Goal: Task Accomplishment & Management: Manage account settings

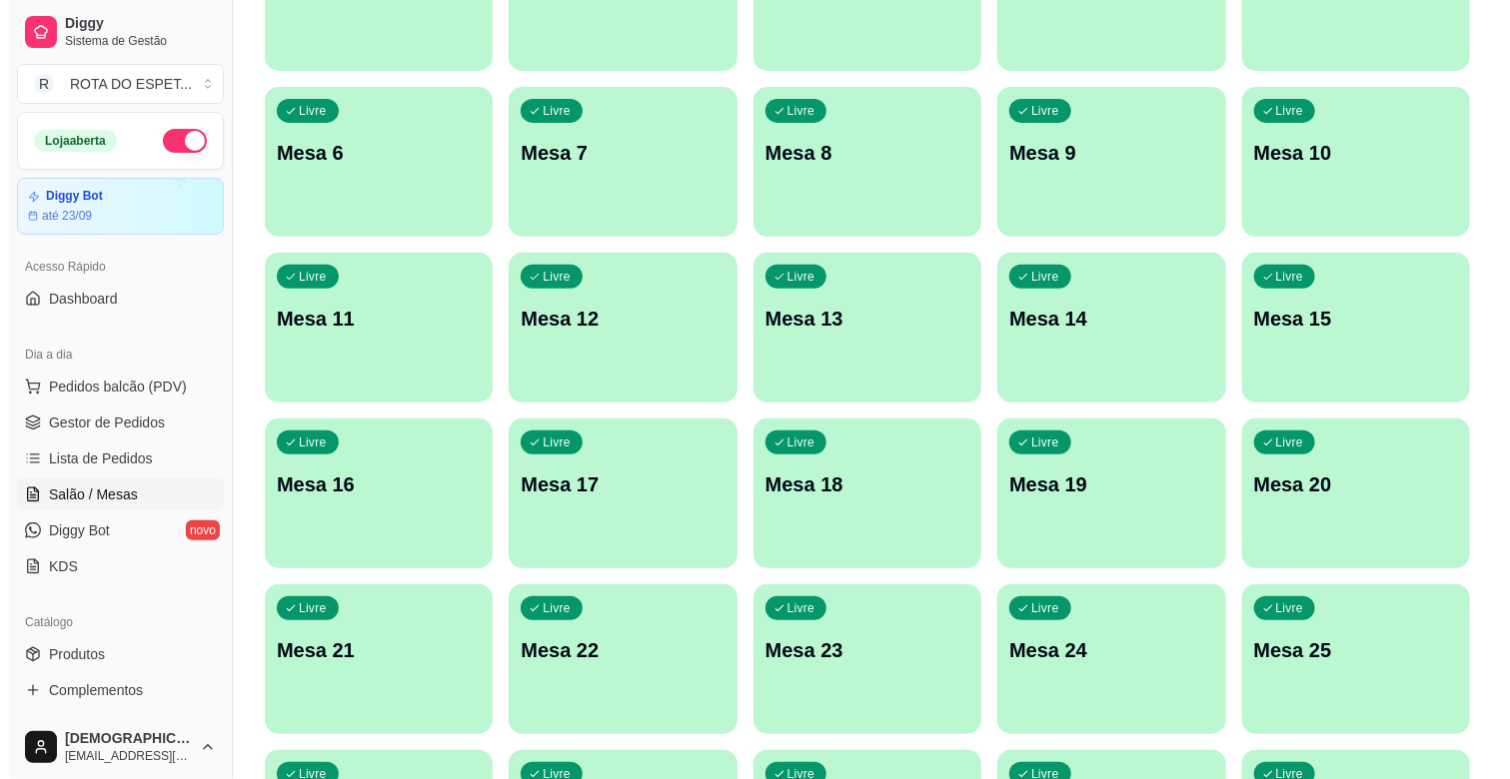
scroll to position [333, 0]
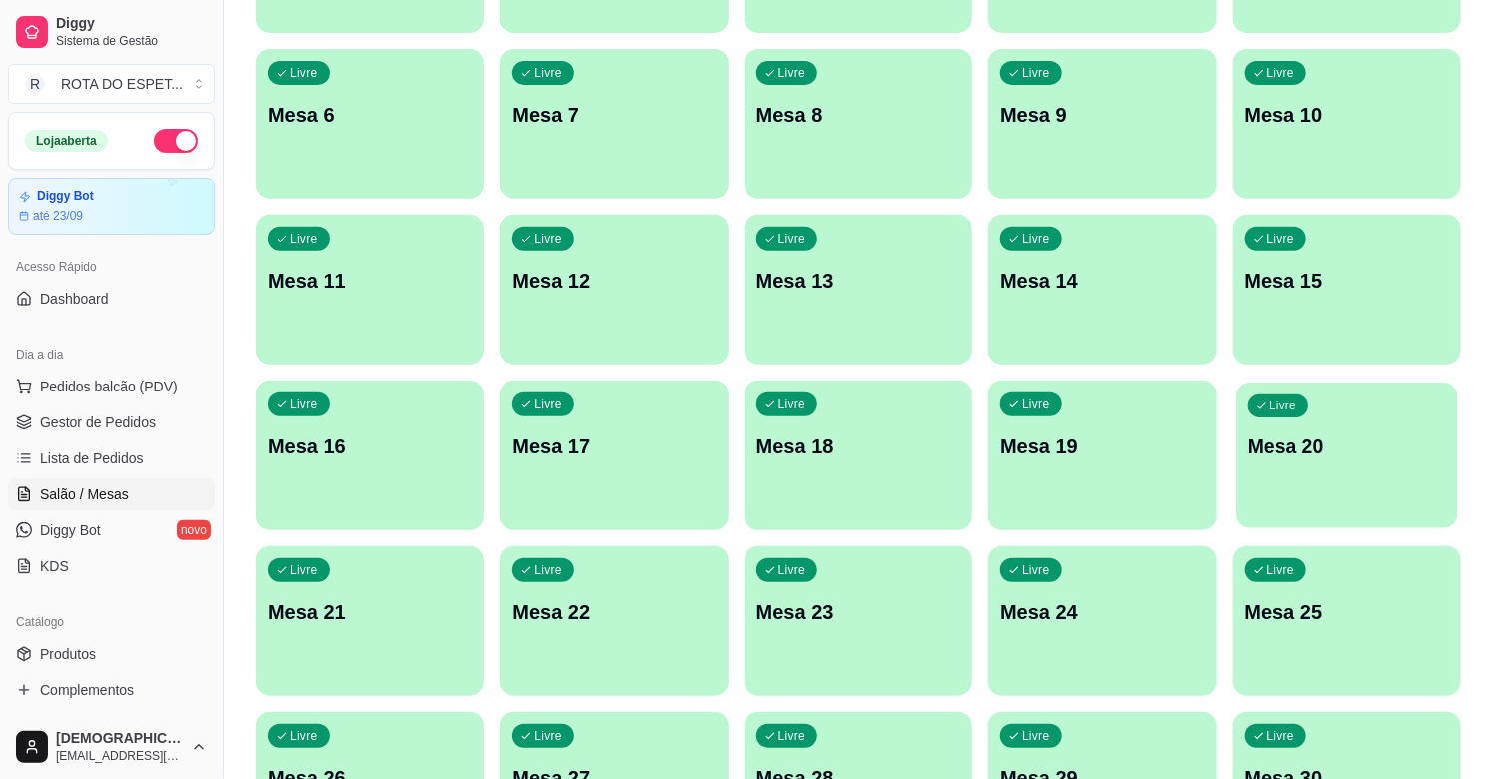
click at [1455, 456] on div "Livre Mesa 20" at bounding box center [1347, 444] width 222 height 122
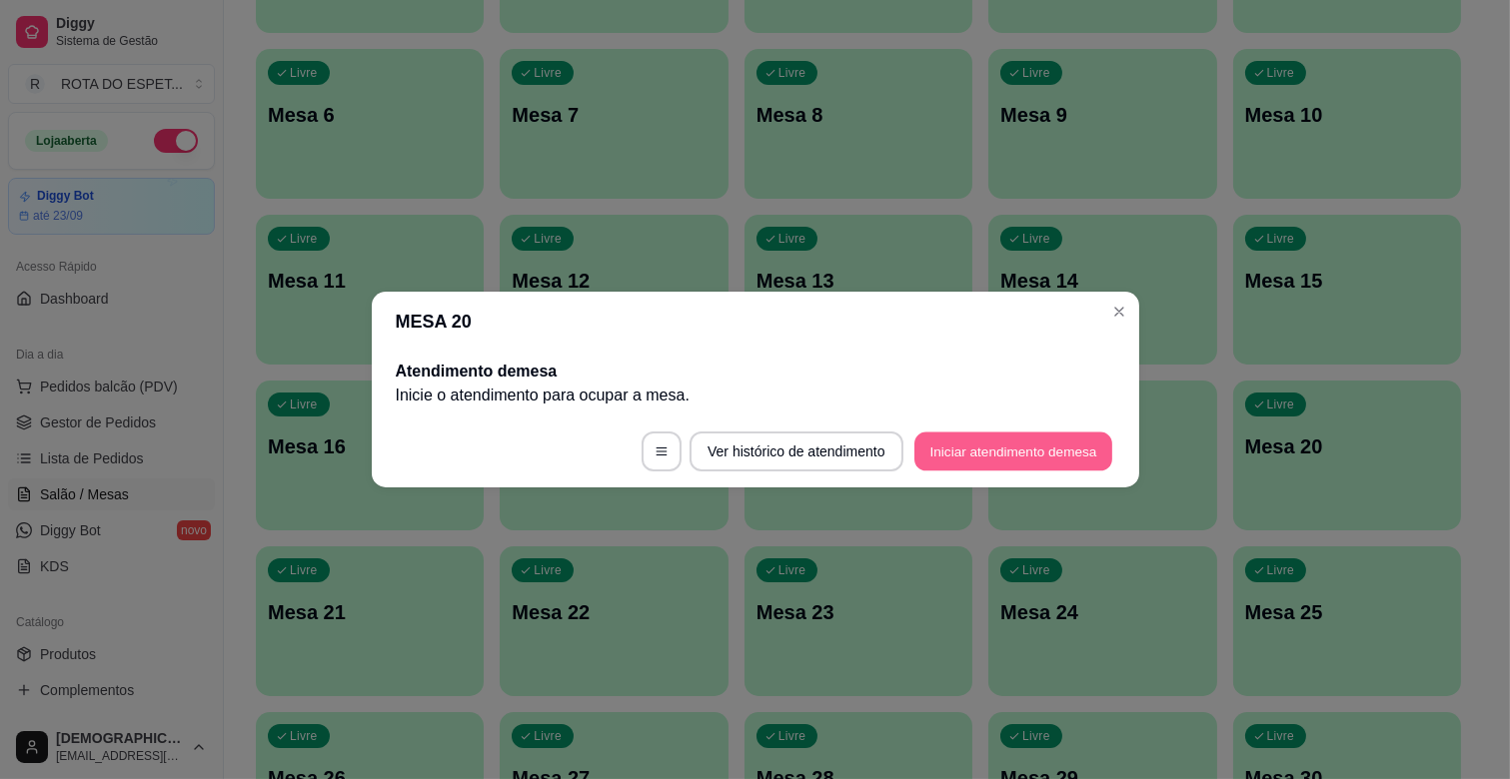
click at [966, 453] on button "Iniciar atendimento de mesa" at bounding box center [1013, 452] width 198 height 39
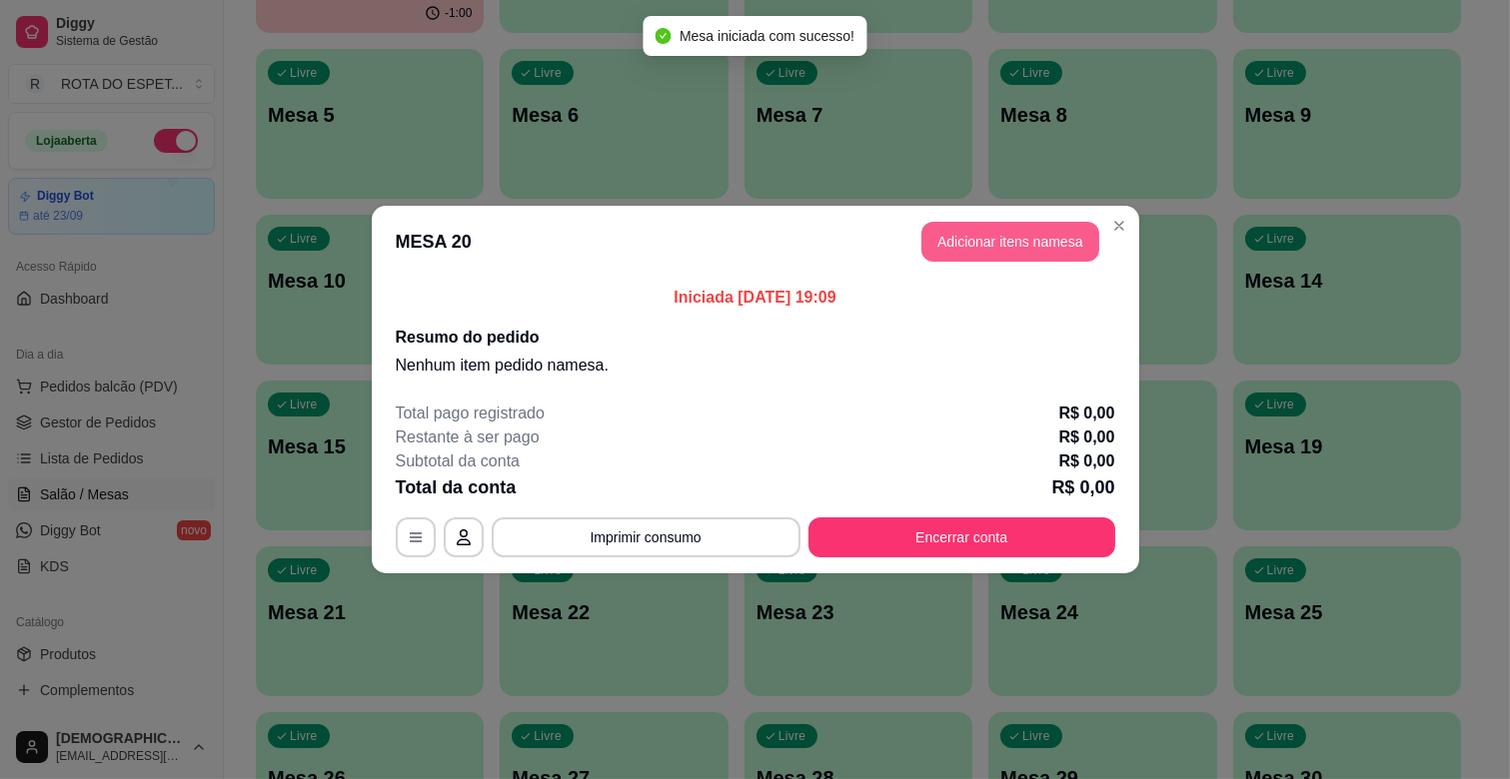
click at [994, 251] on button "Adicionar itens na mesa" at bounding box center [1010, 242] width 178 height 40
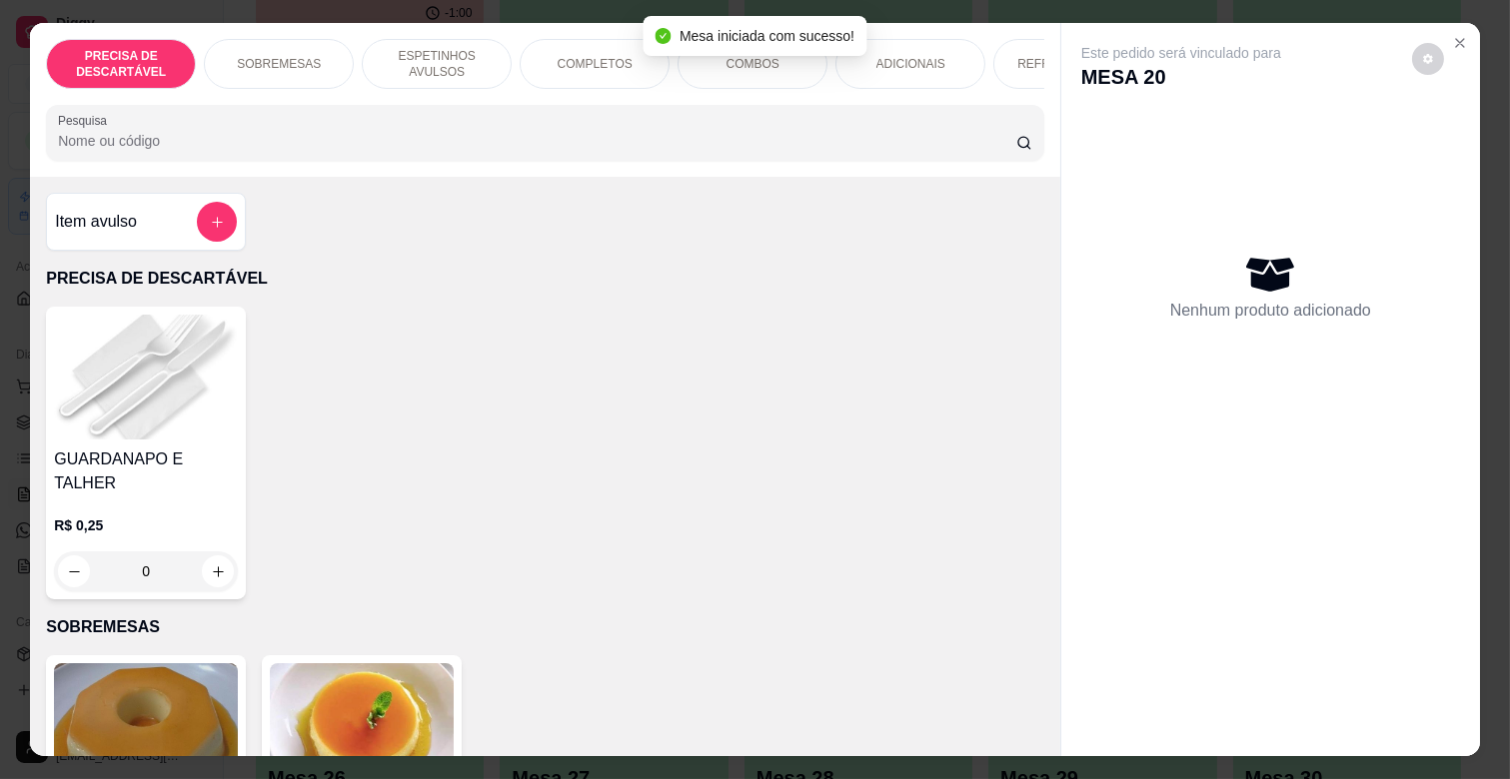
click at [428, 52] on p "ESPETINHOS AVULSOS" at bounding box center [437, 64] width 116 height 32
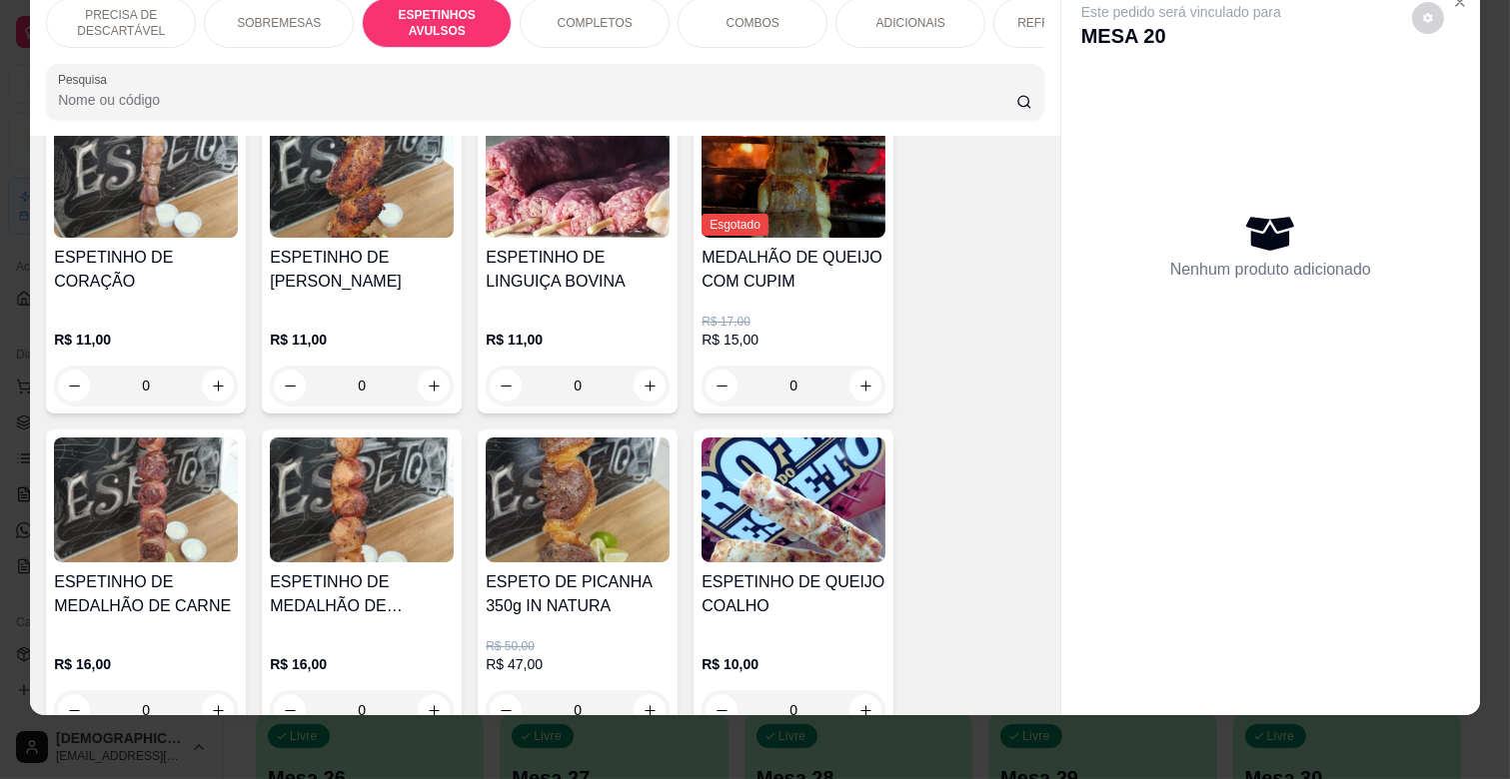
scroll to position [1207, 0]
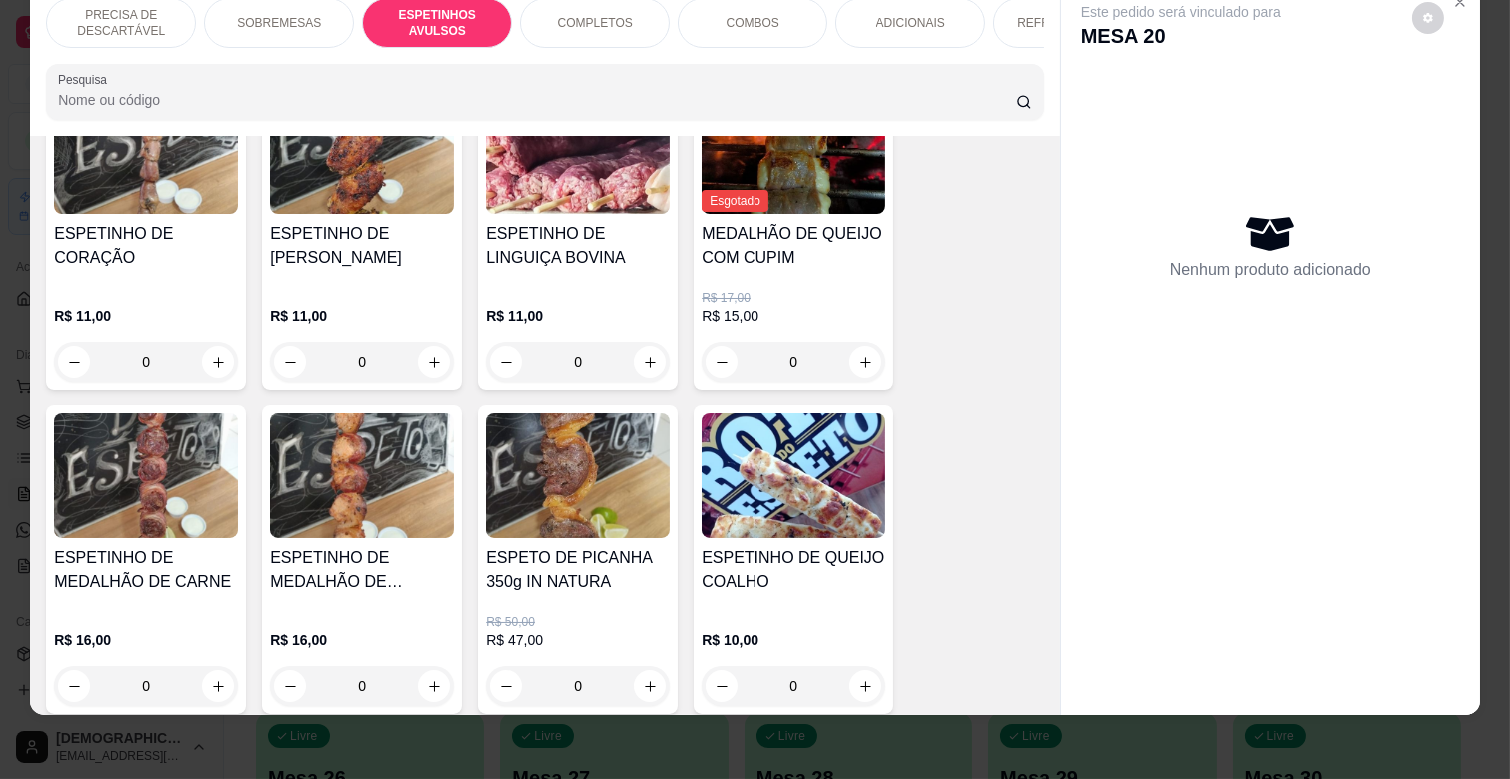
click at [427, 666] on div "0" at bounding box center [362, 686] width 184 height 40
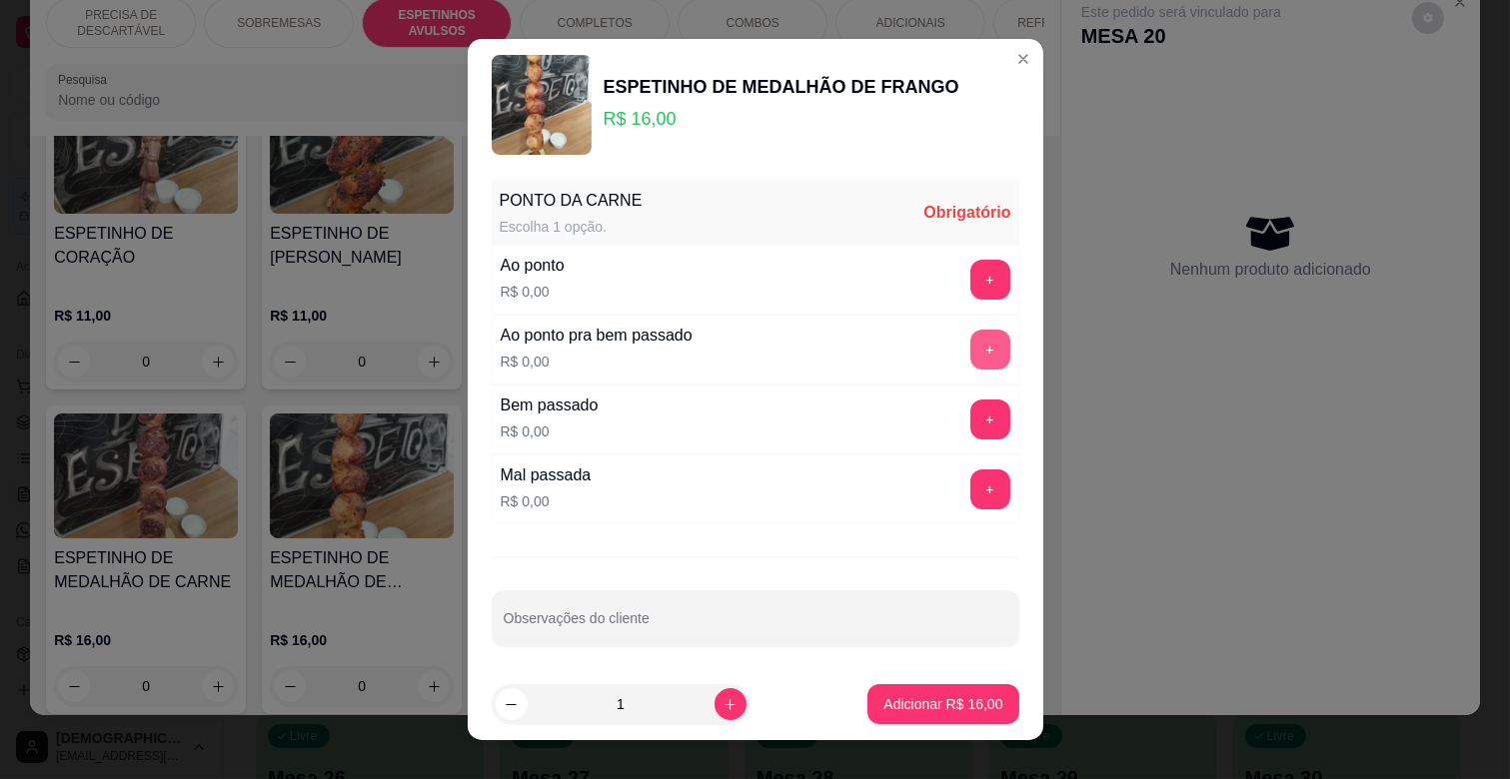
click at [970, 343] on button "+" at bounding box center [990, 350] width 40 height 40
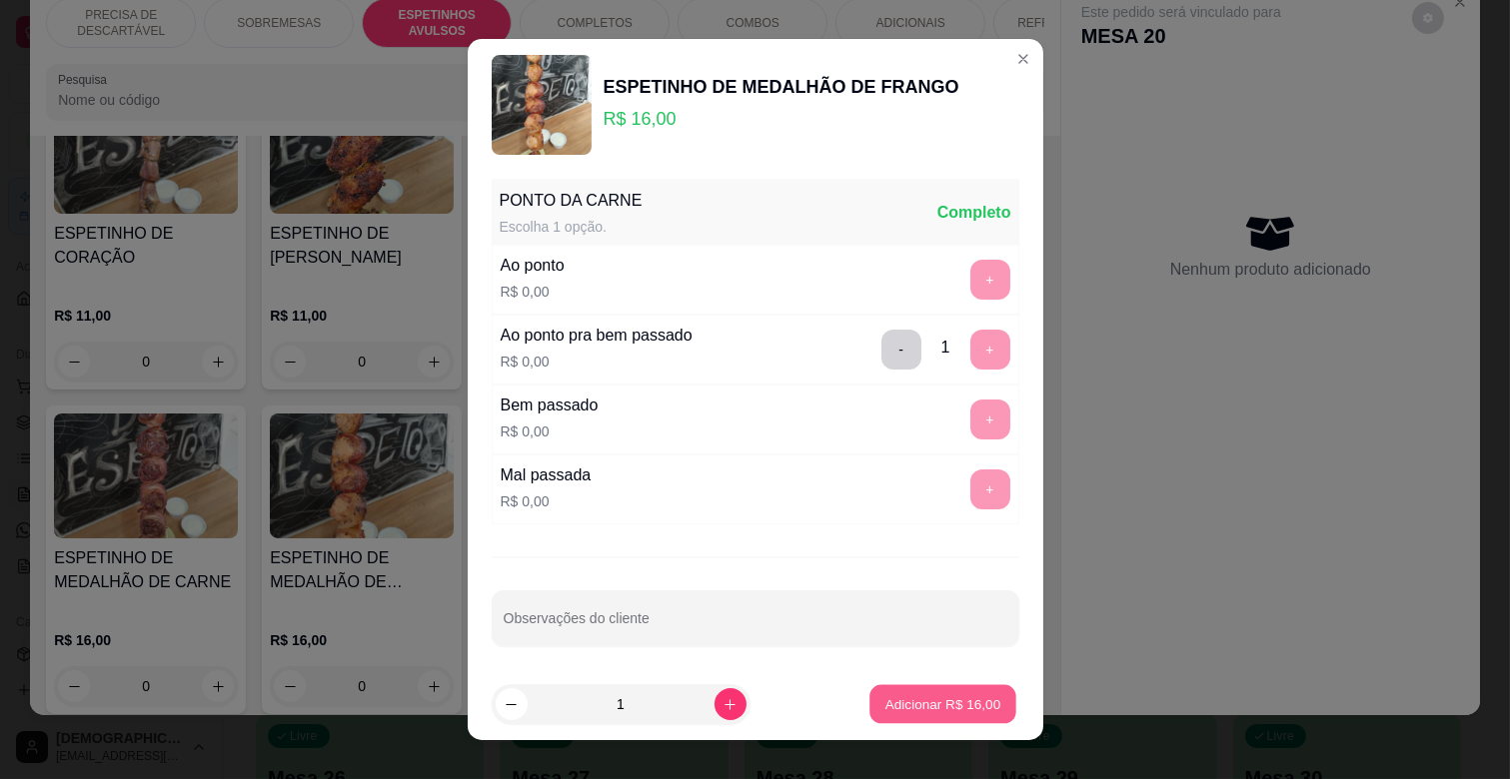
click at [931, 713] on p "Adicionar R$ 16,00" at bounding box center [943, 703] width 116 height 19
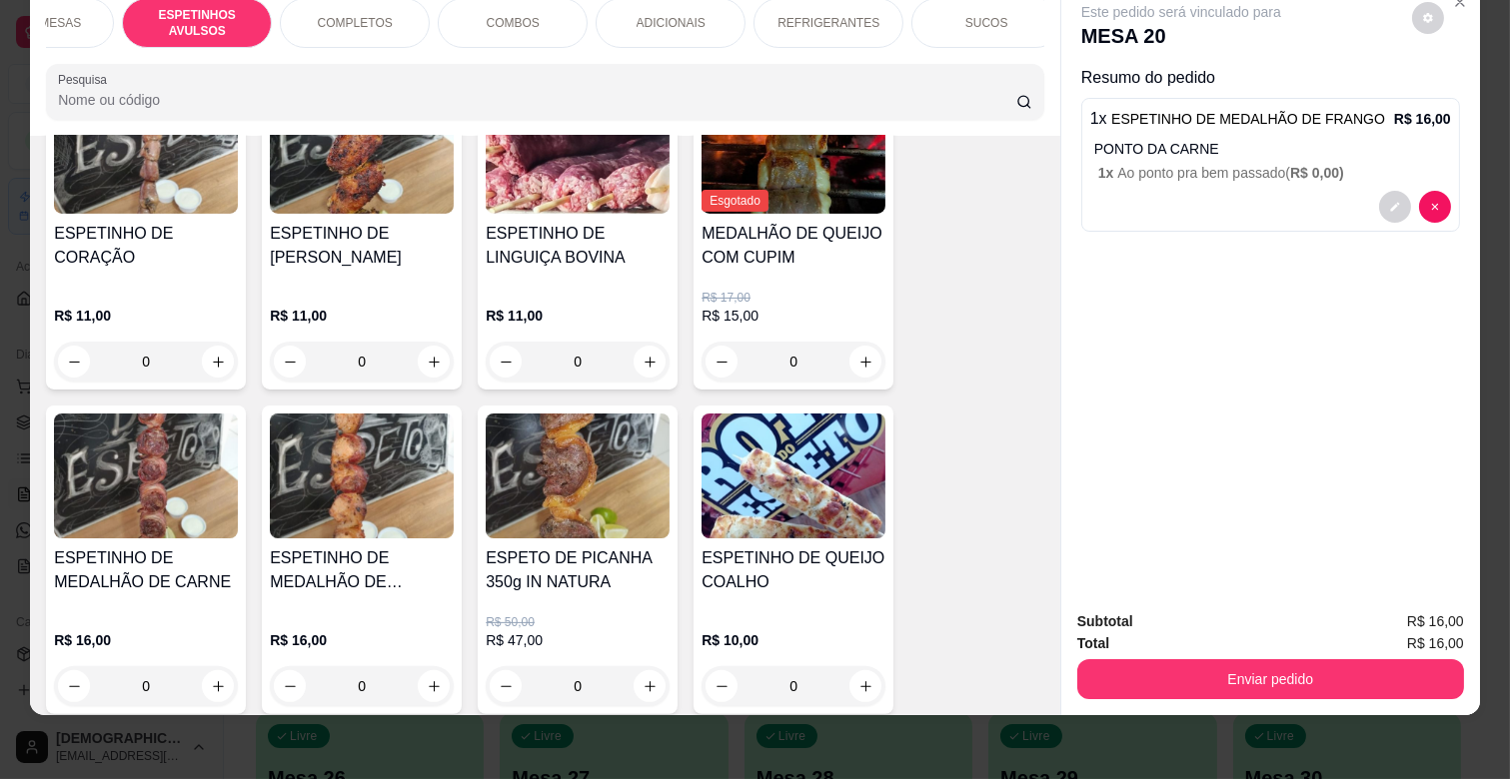
scroll to position [0, 263]
click at [683, 20] on div "ADICIONAIS" at bounding box center [648, 23] width 150 height 50
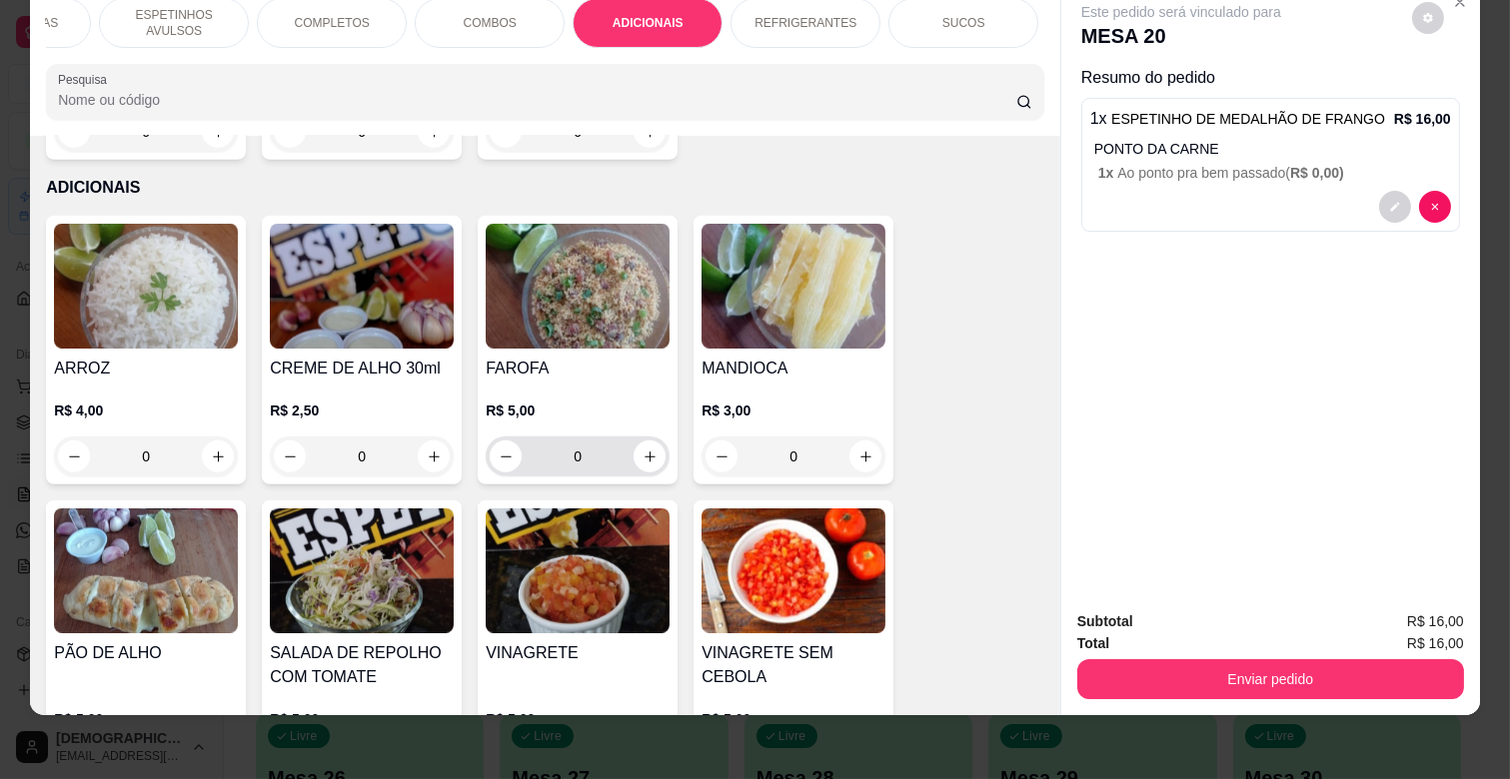
scroll to position [3528, 0]
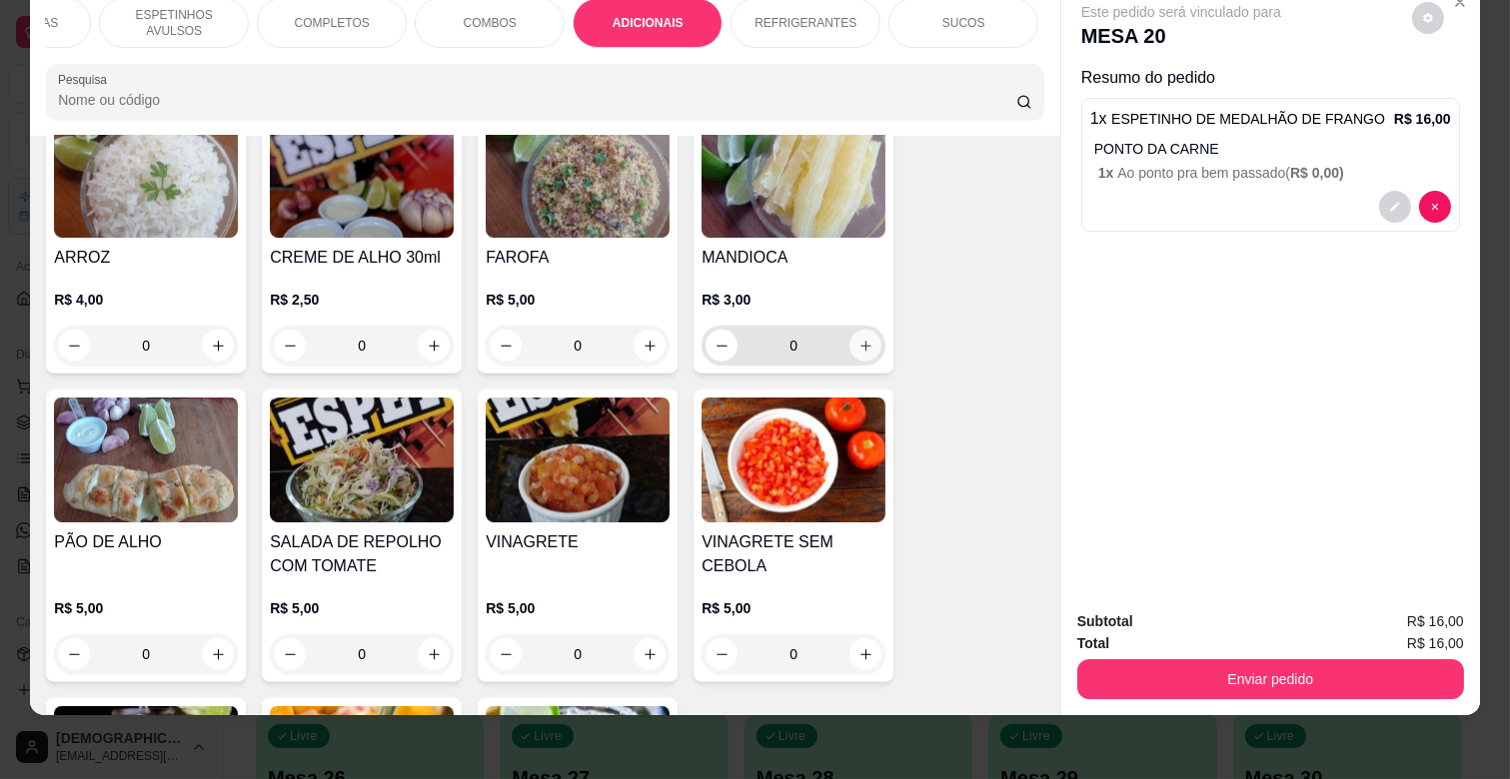
click at [861, 339] on icon "increase-product-quantity" at bounding box center [865, 346] width 15 height 15
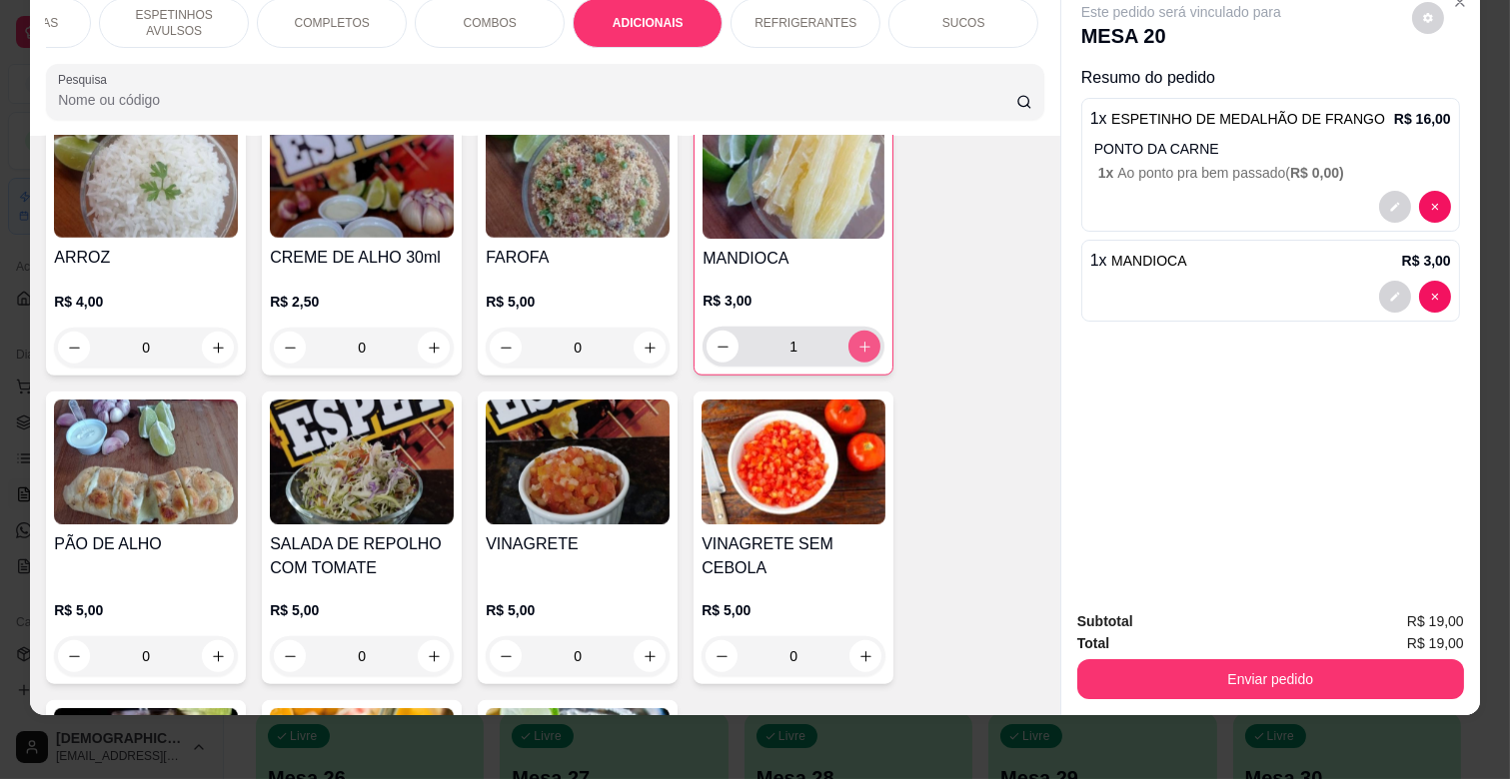
type input "1"
click at [1255, 694] on div "Subtotal R$ 19,00 Total R$ 19,00 Enviar pedido" at bounding box center [1270, 654] width 419 height 121
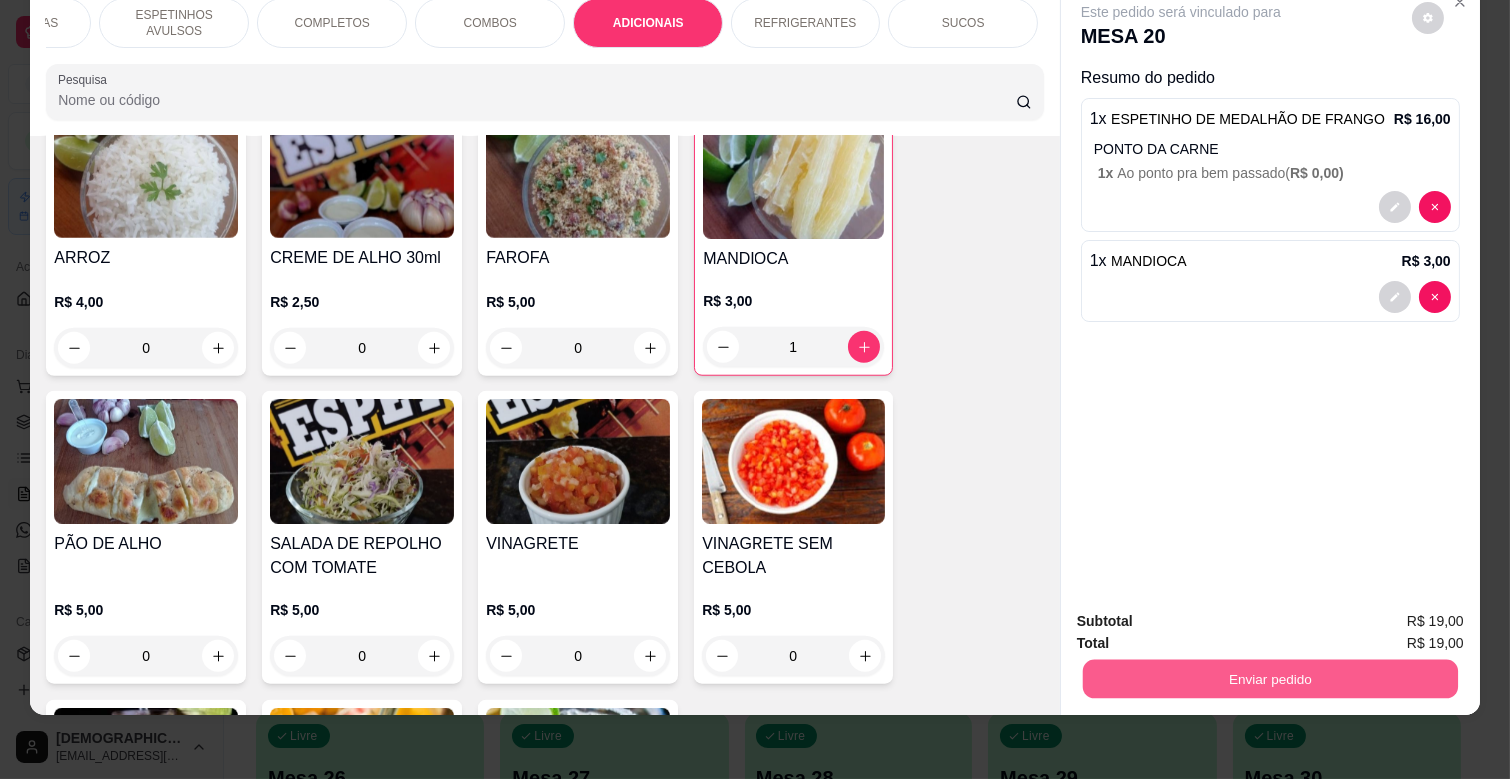
click at [1263, 669] on button "Enviar pedido" at bounding box center [1270, 678] width 375 height 39
click at [1253, 615] on button "Não registrar e enviar pedido" at bounding box center [1203, 614] width 208 height 38
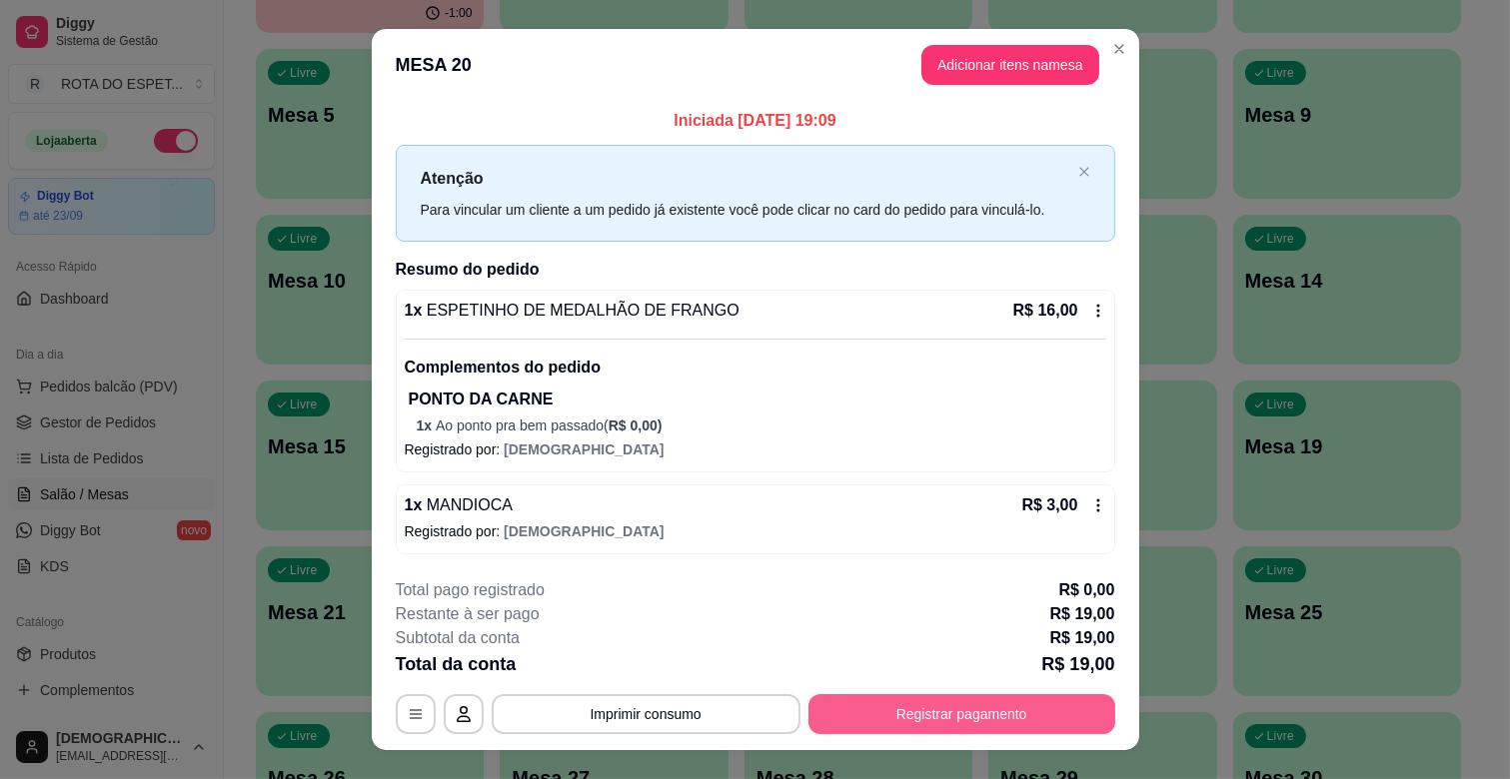
click at [981, 710] on button "Registrar pagamento" at bounding box center [961, 714] width 307 height 40
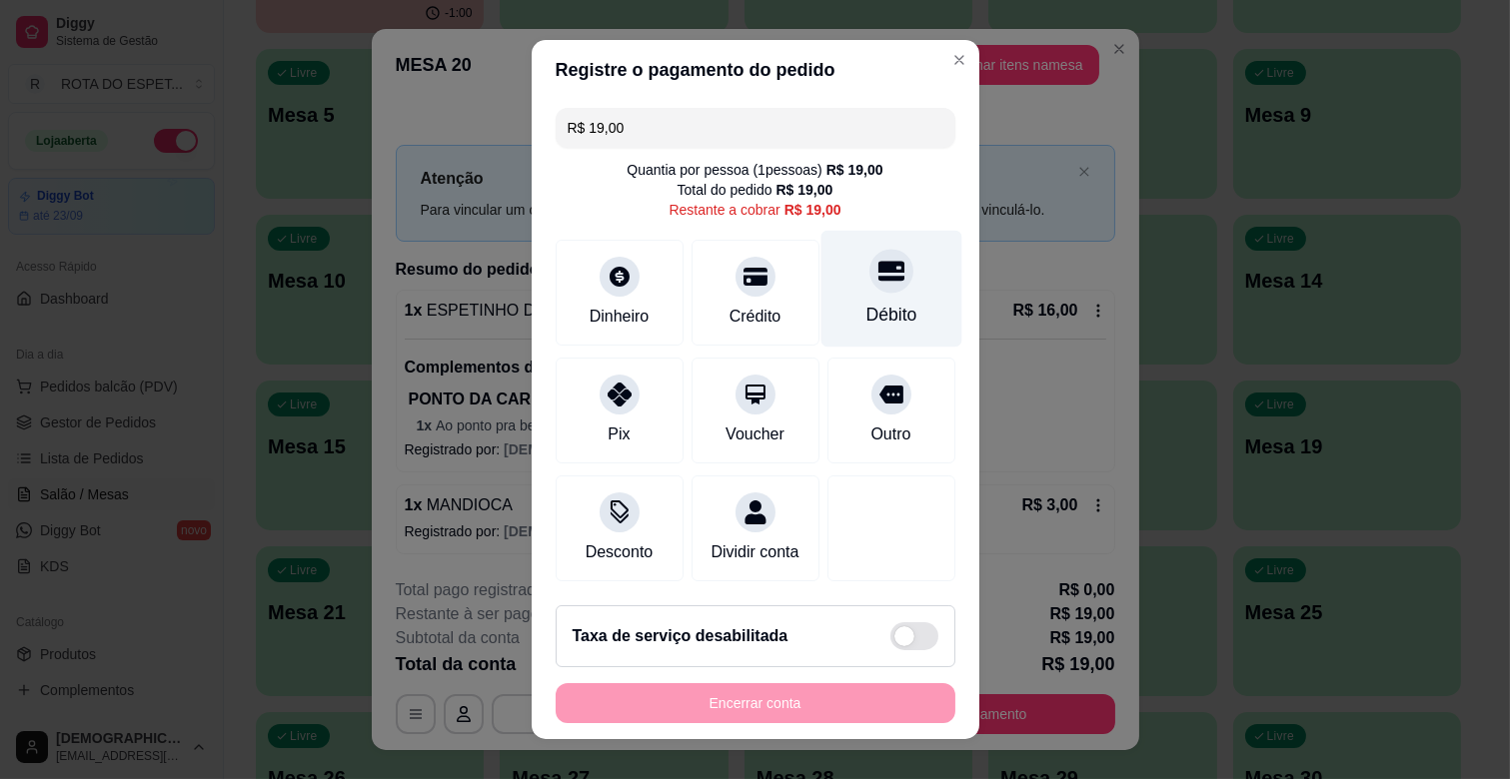
click at [836, 293] on div "Débito" at bounding box center [890, 289] width 141 height 117
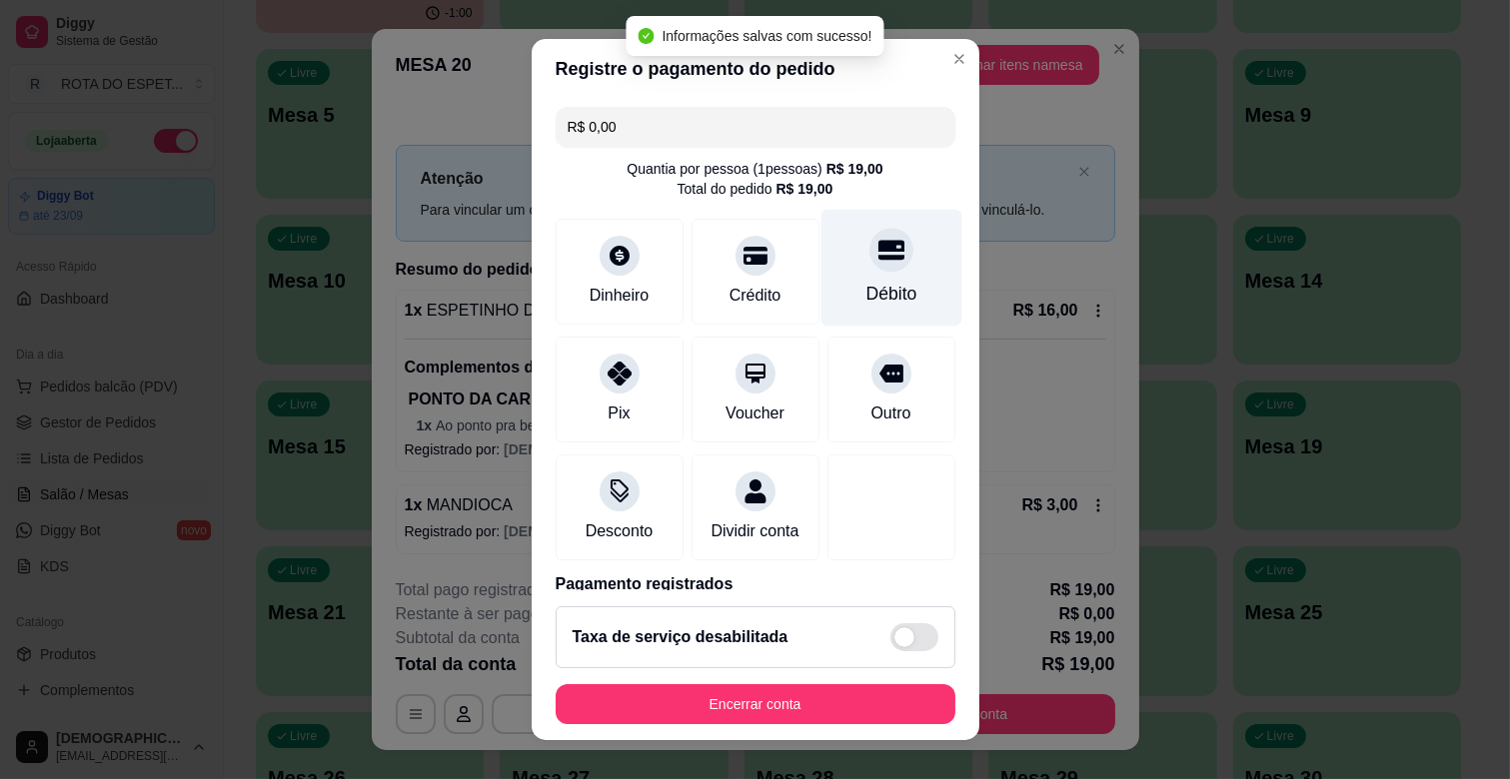
type input "R$ 0,00"
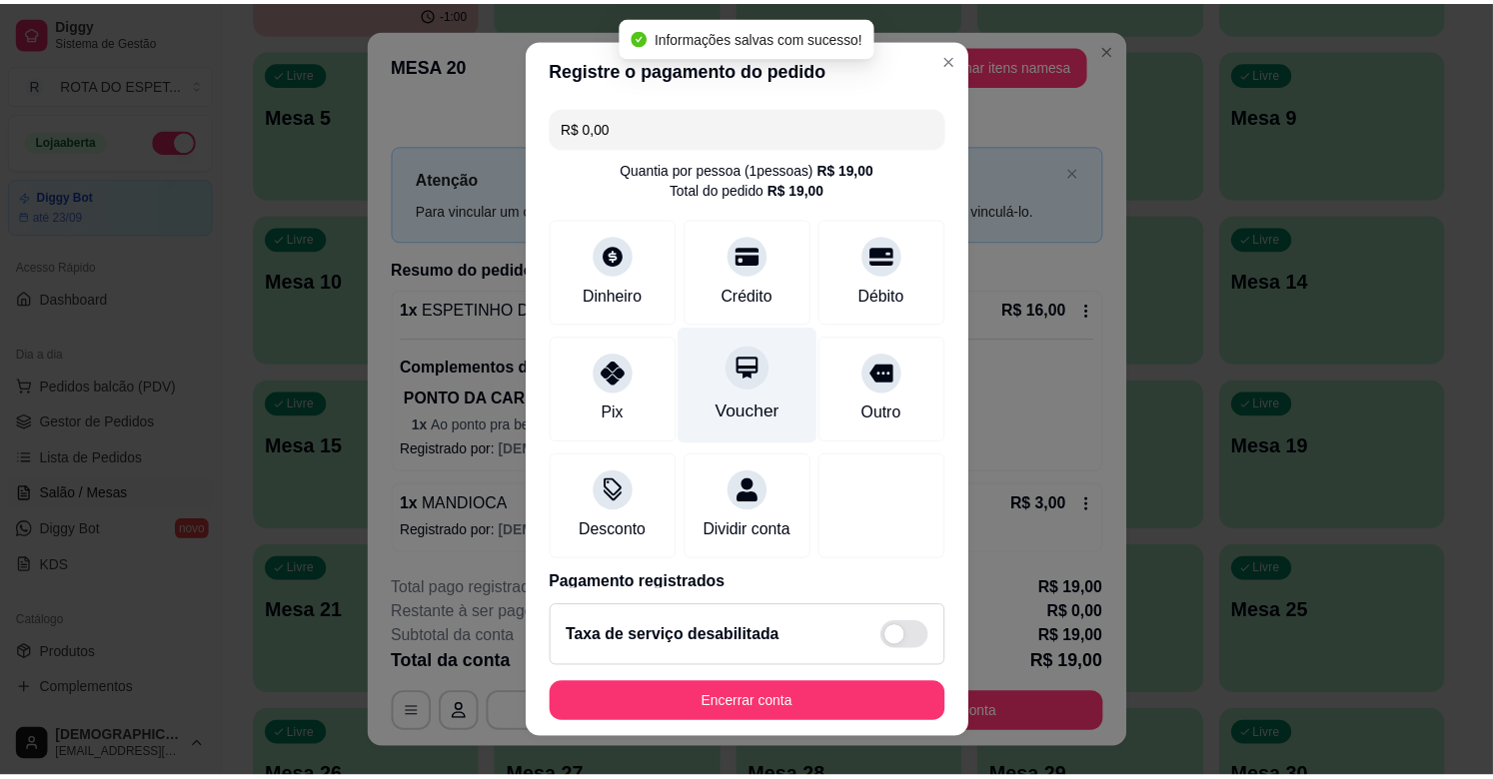
scroll to position [106, 0]
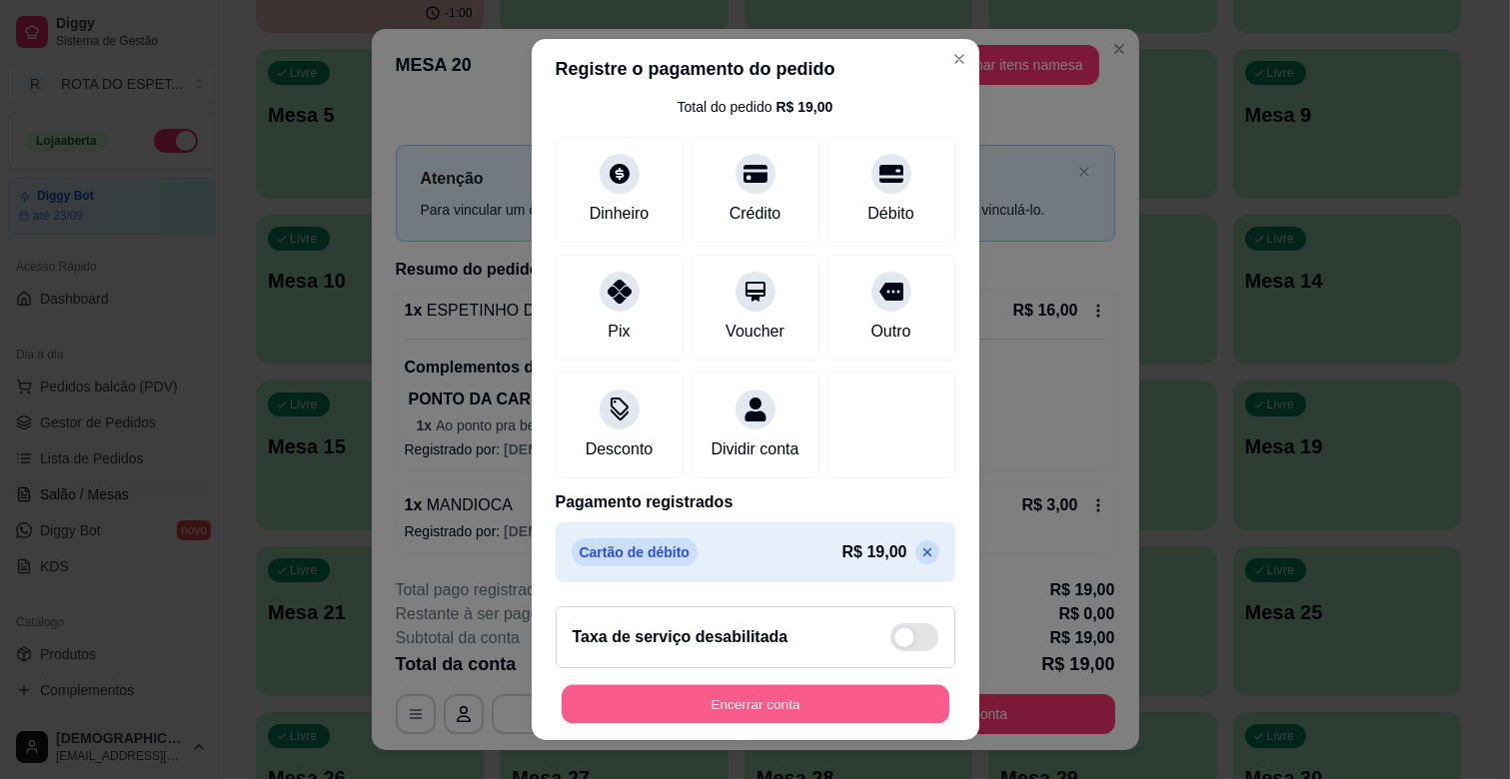
click at [699, 712] on button "Encerrar conta" at bounding box center [756, 704] width 388 height 39
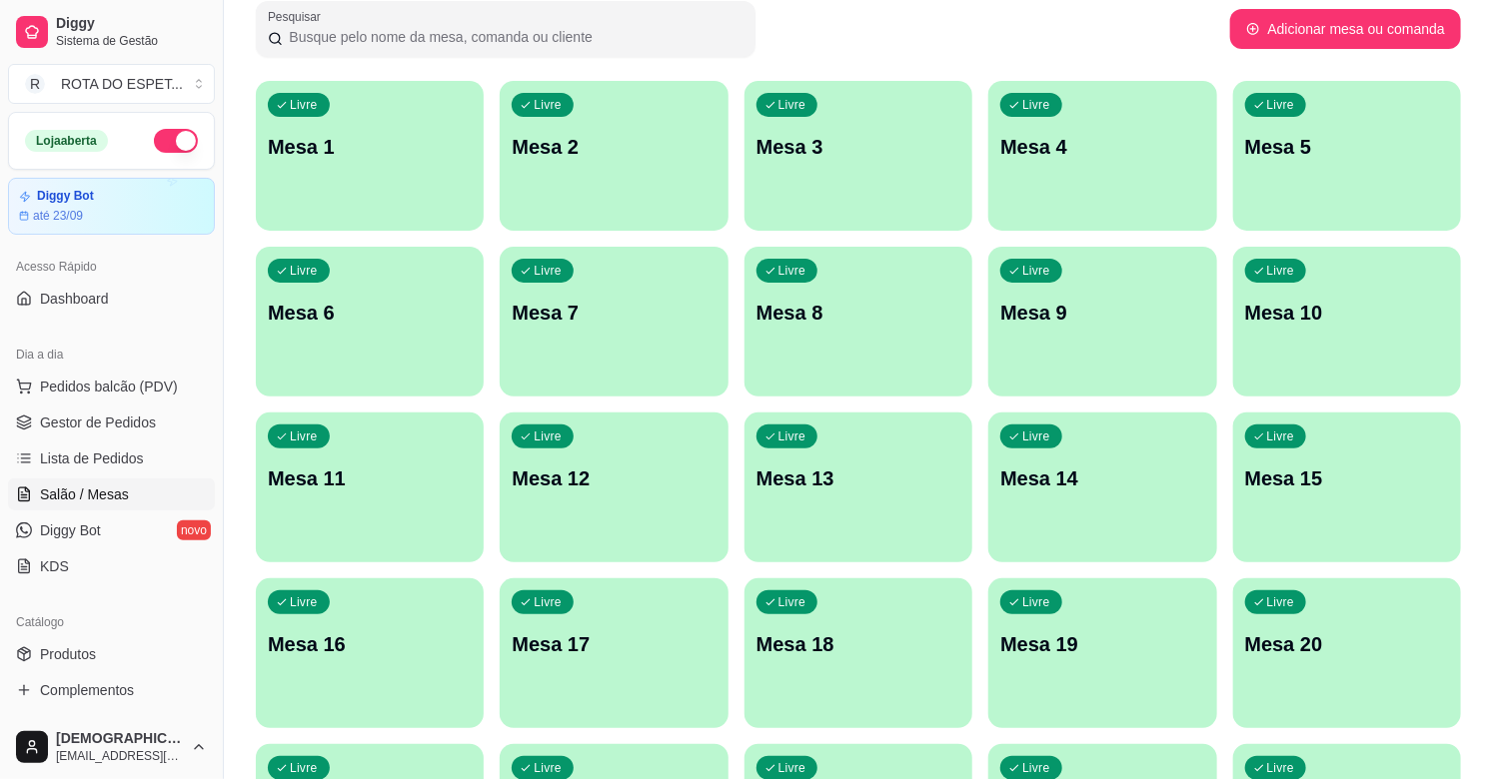
scroll to position [0, 0]
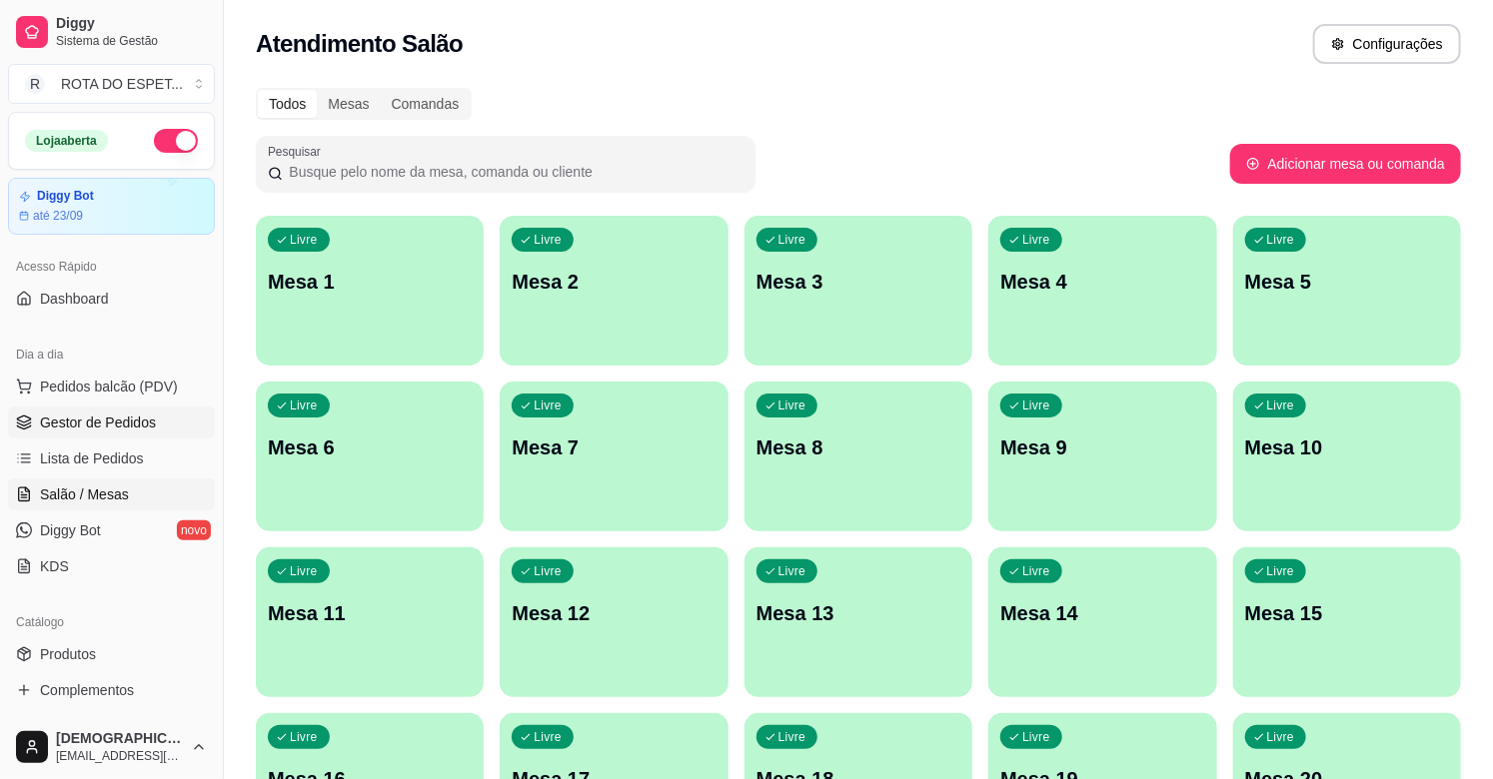
click at [125, 413] on span "Gestor de Pedidos" at bounding box center [98, 423] width 116 height 20
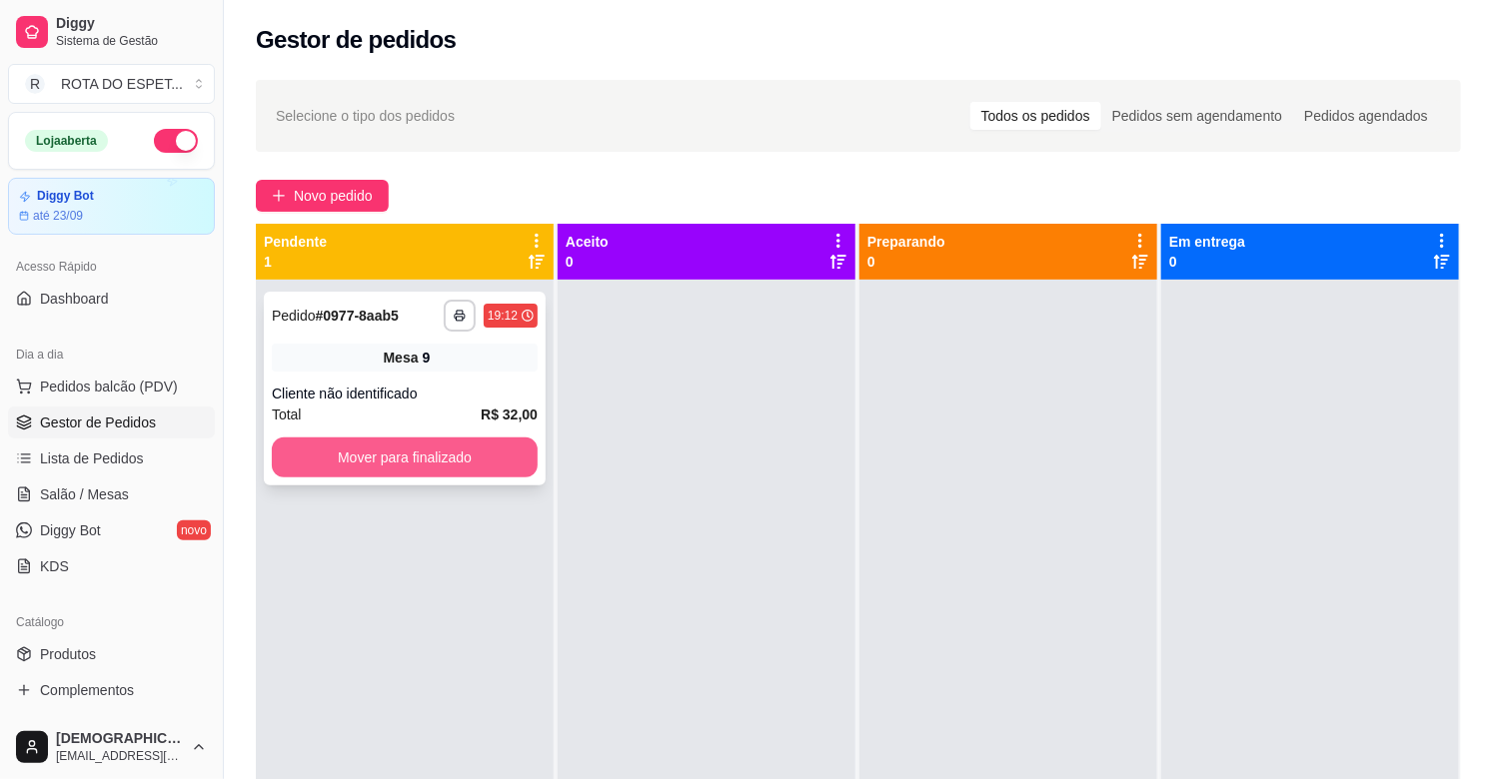
click at [446, 467] on button "Mover para finalizado" at bounding box center [405, 458] width 266 height 40
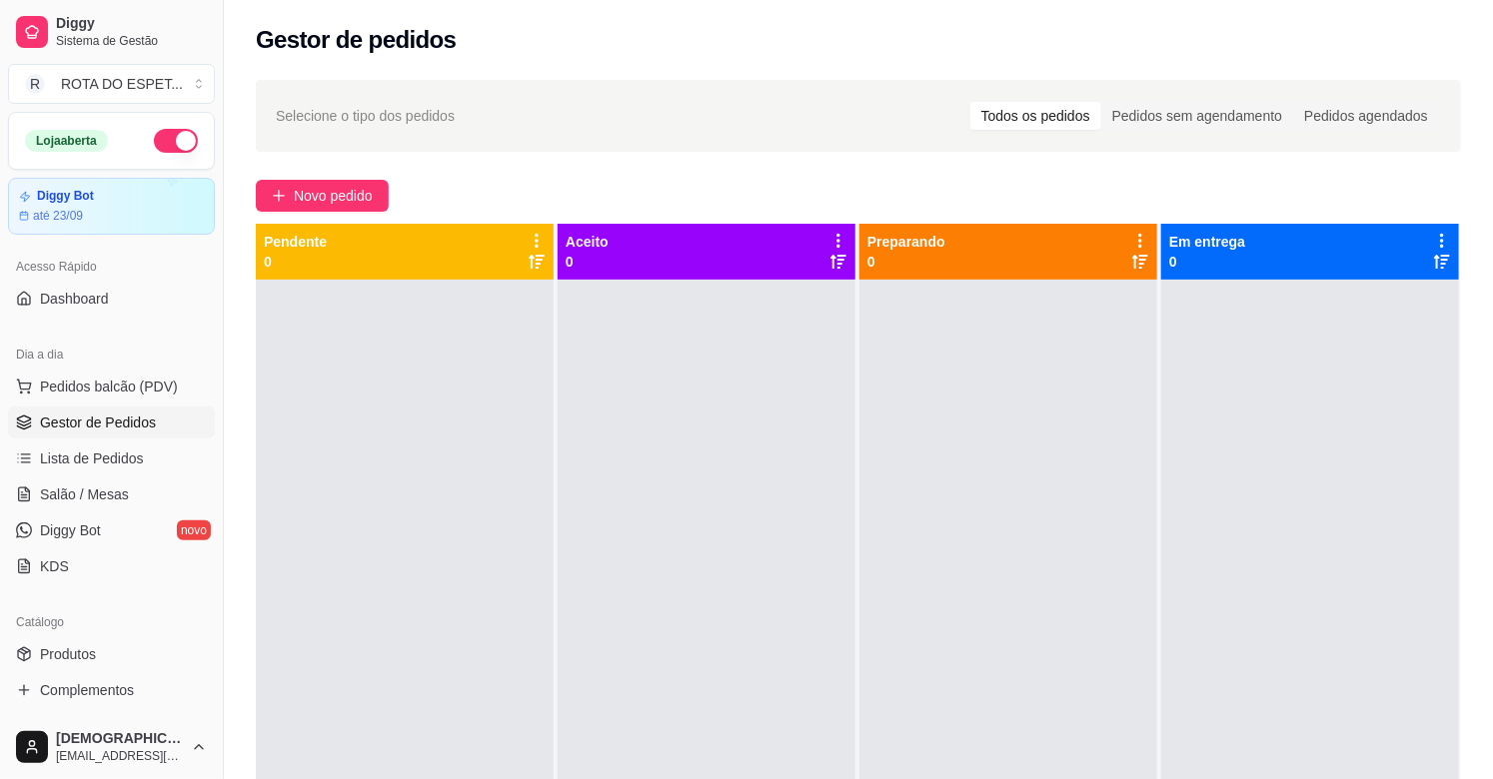
click at [468, 435] on div at bounding box center [405, 669] width 298 height 779
click at [108, 490] on span "Salão / Mesas" at bounding box center [84, 495] width 89 height 20
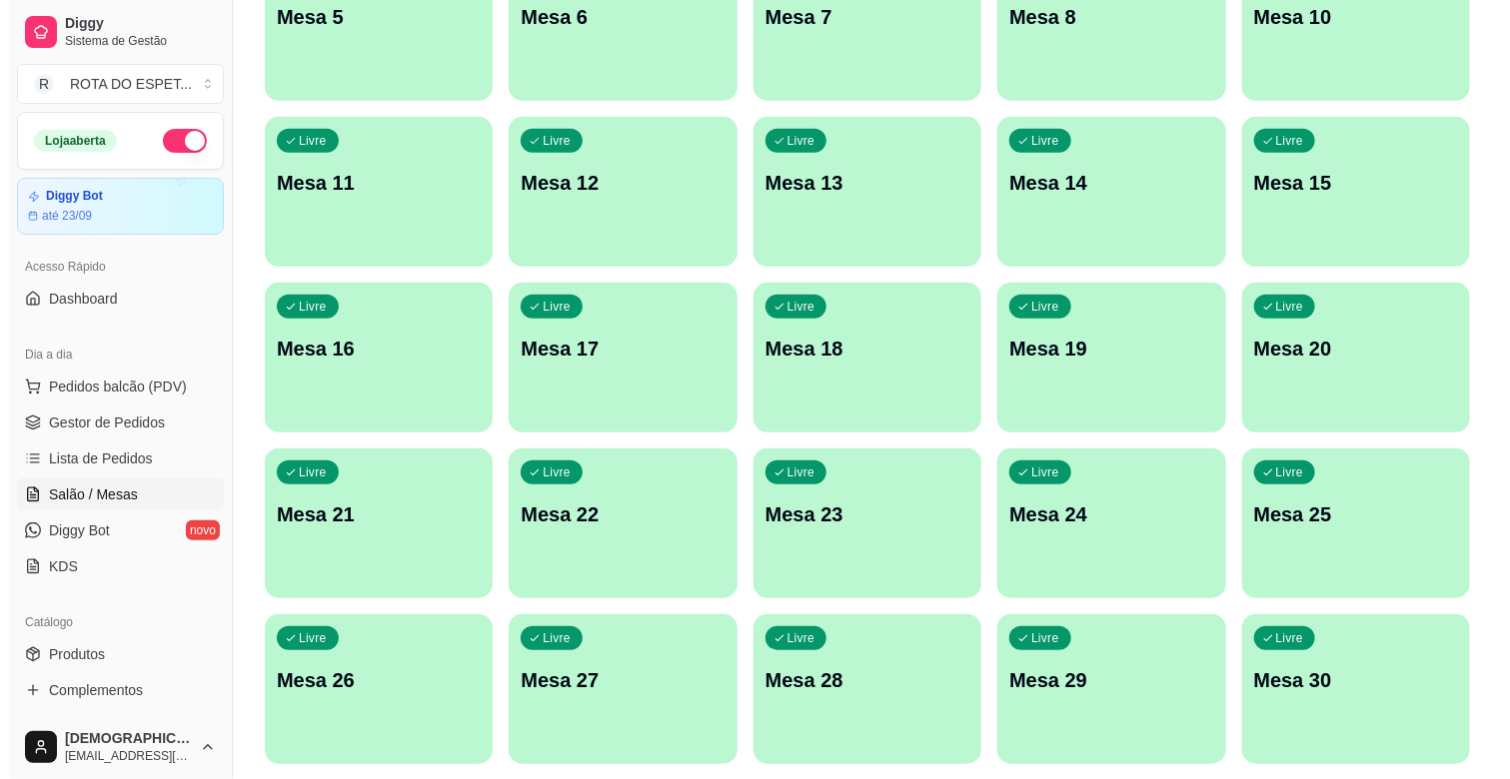
scroll to position [444, 0]
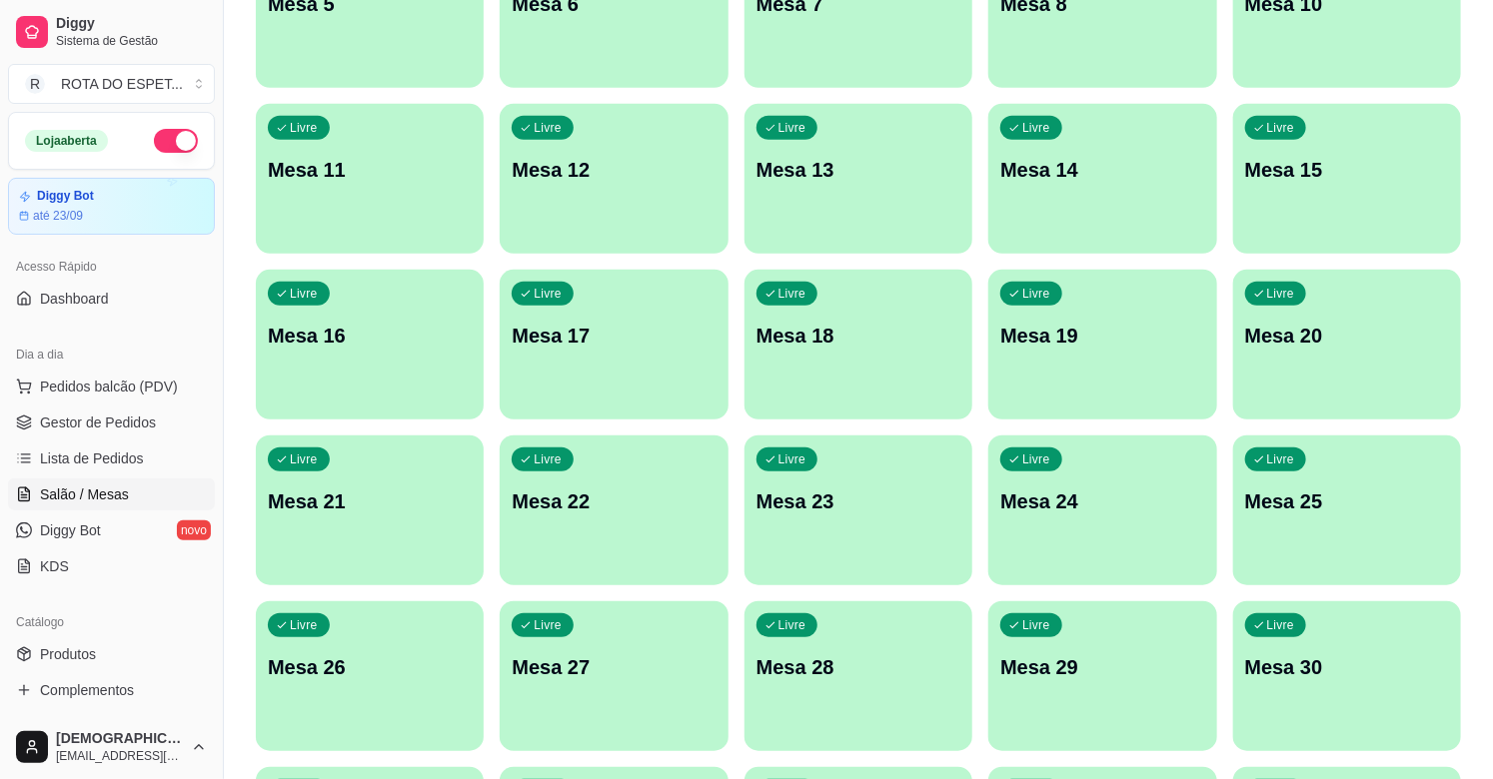
click at [1333, 324] on p "Mesa 20" at bounding box center [1347, 336] width 204 height 28
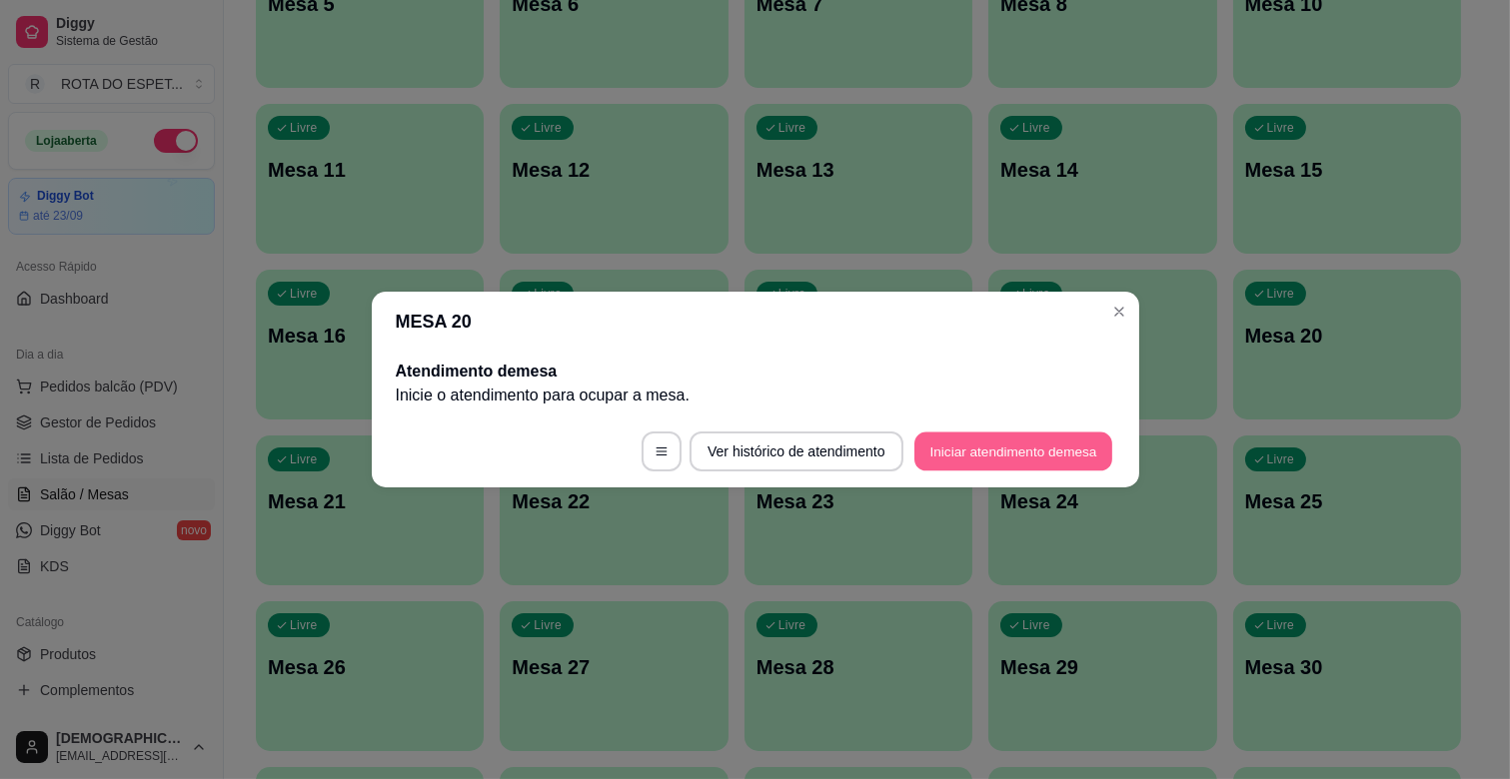
click at [1042, 440] on button "Iniciar atendimento de mesa" at bounding box center [1013, 452] width 198 height 39
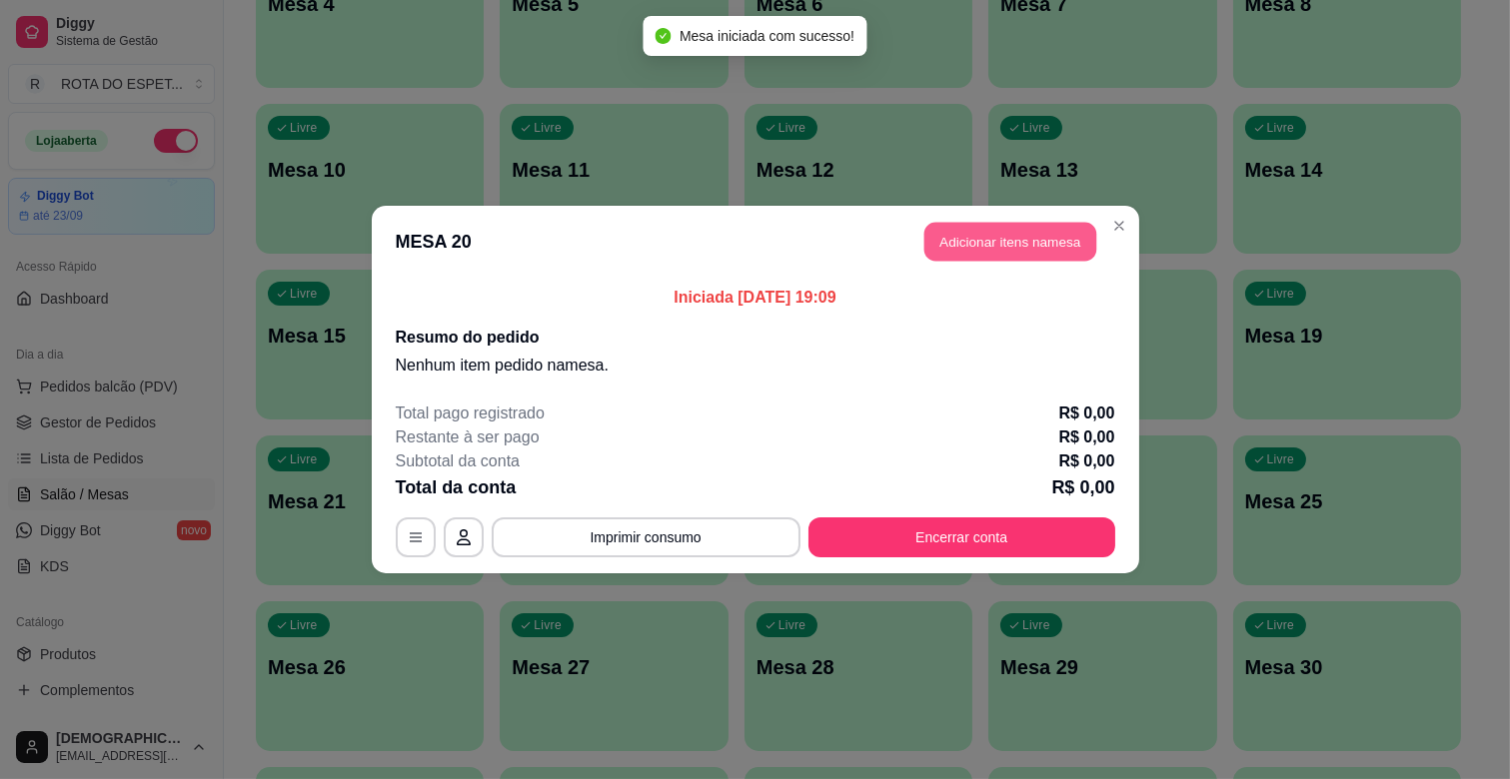
click at [1020, 243] on button "Adicionar itens na mesa" at bounding box center [1010, 242] width 172 height 39
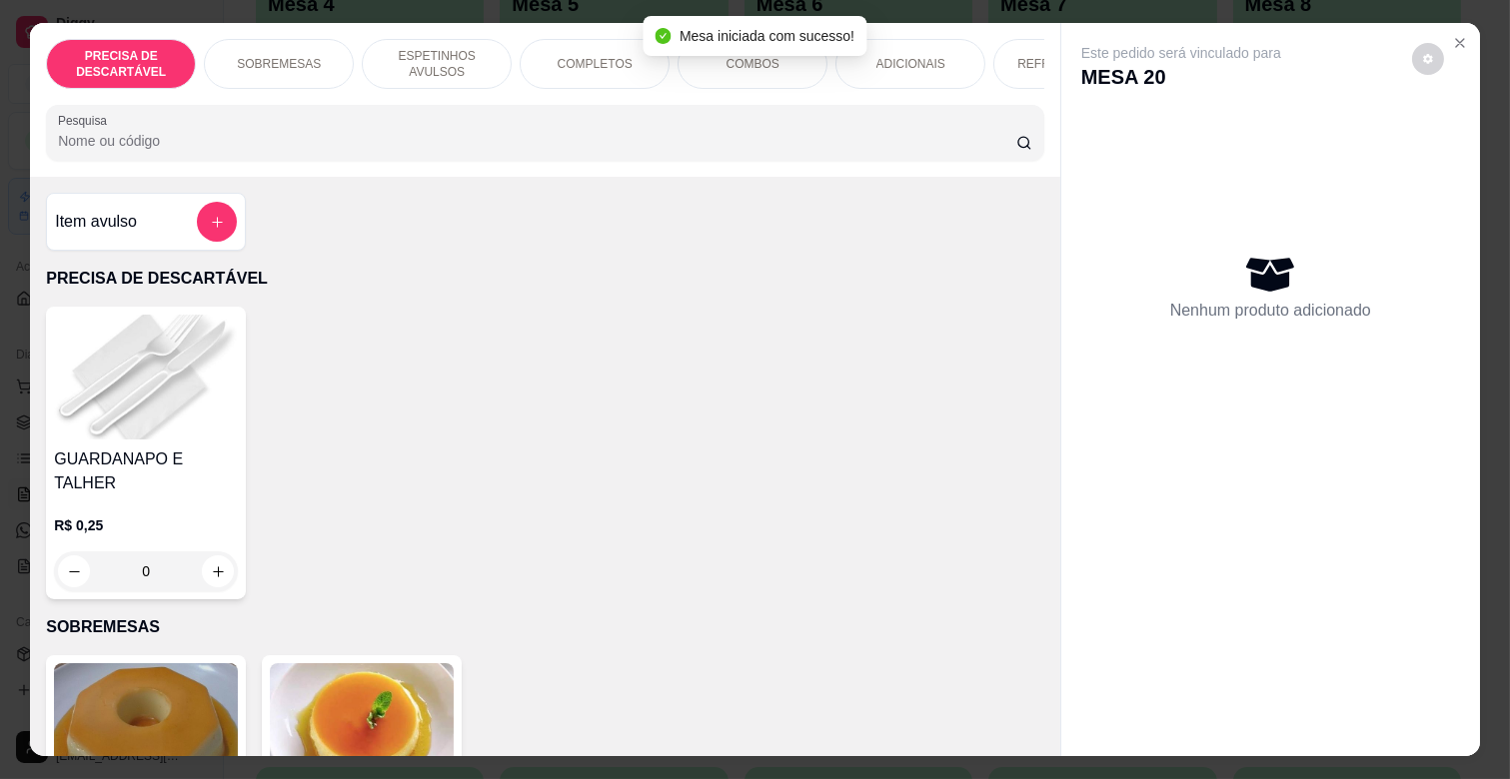
click at [573, 39] on div "COMPLETOS" at bounding box center [595, 64] width 150 height 50
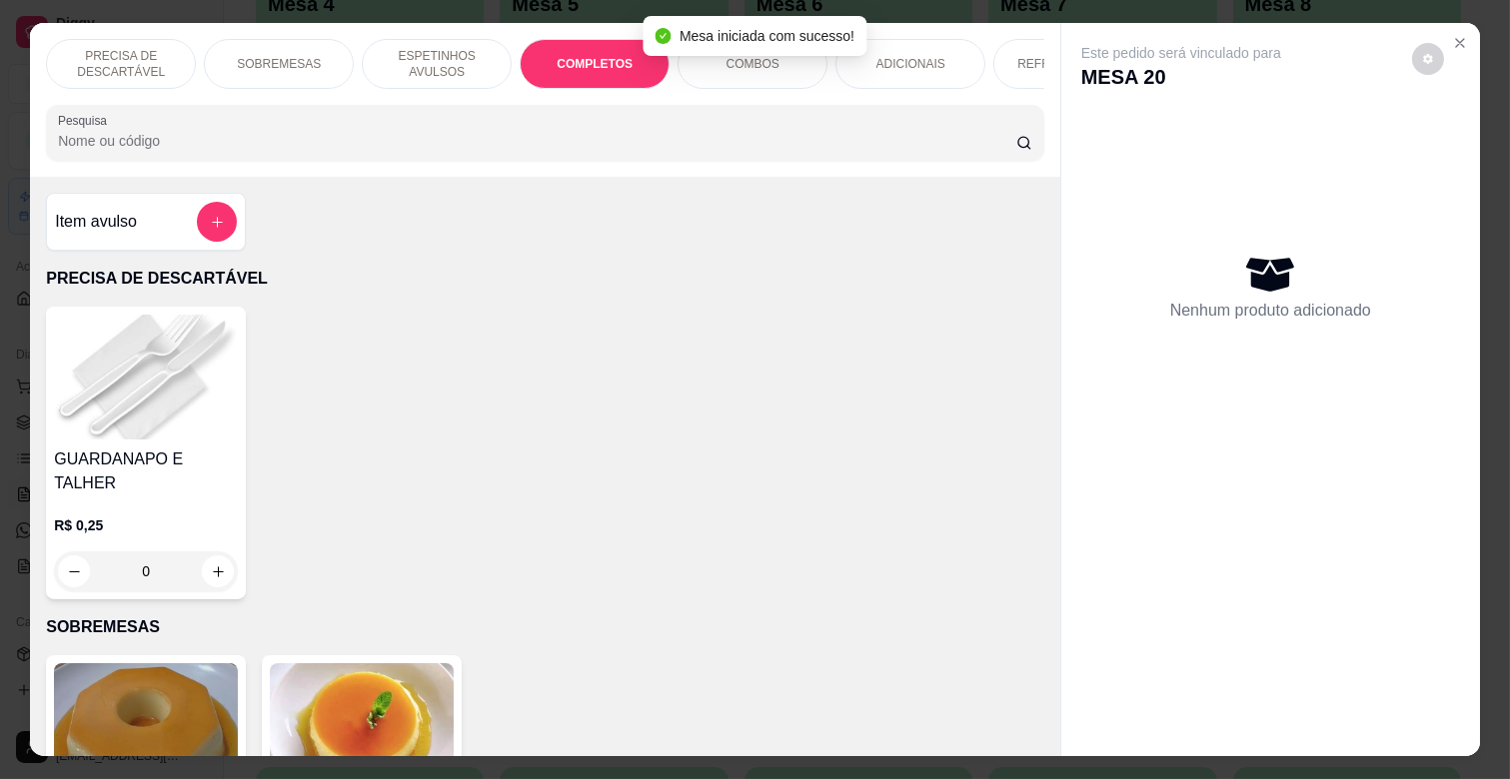
scroll to position [48, 0]
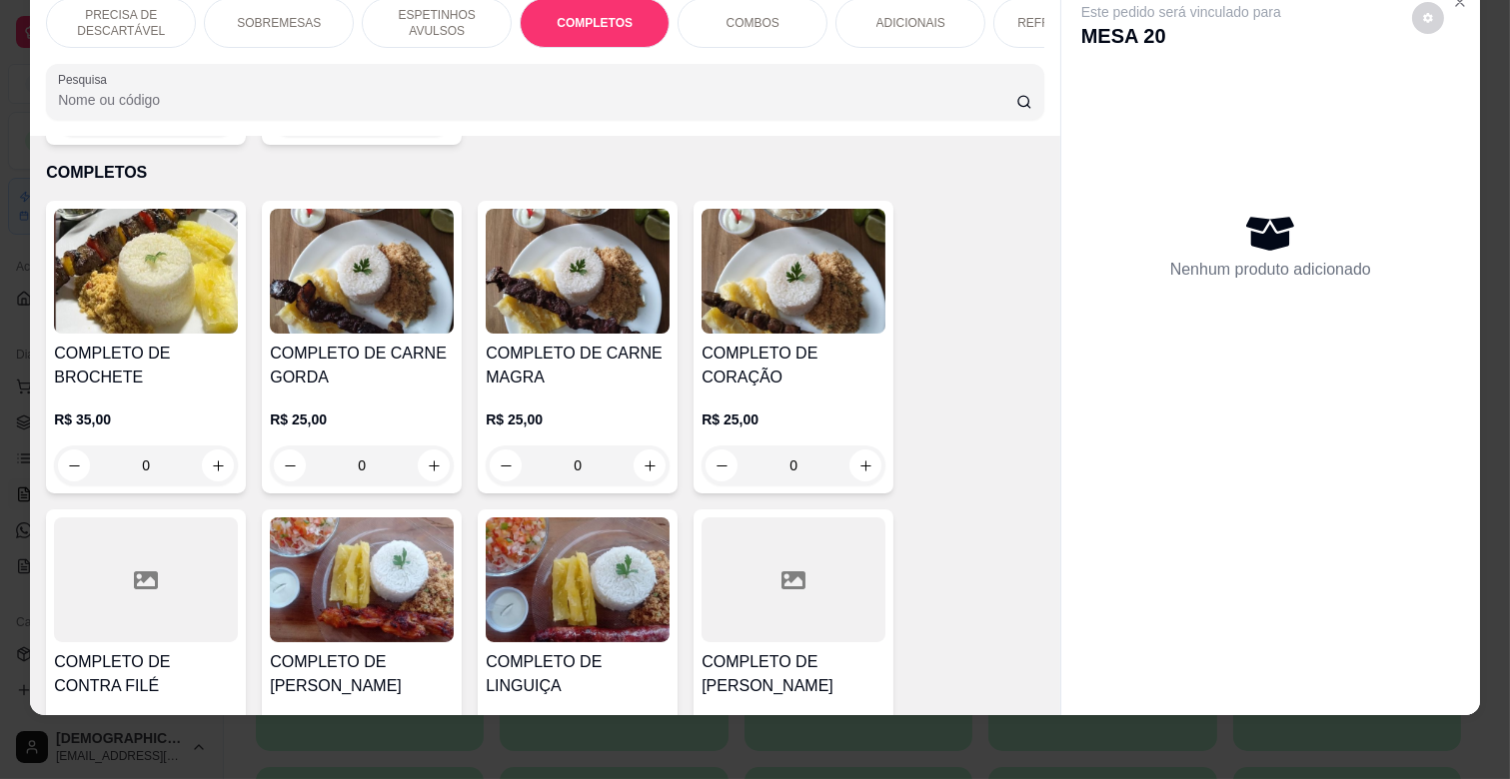
click at [560, 390] on div "R$ 25,00 0" at bounding box center [578, 438] width 184 height 96
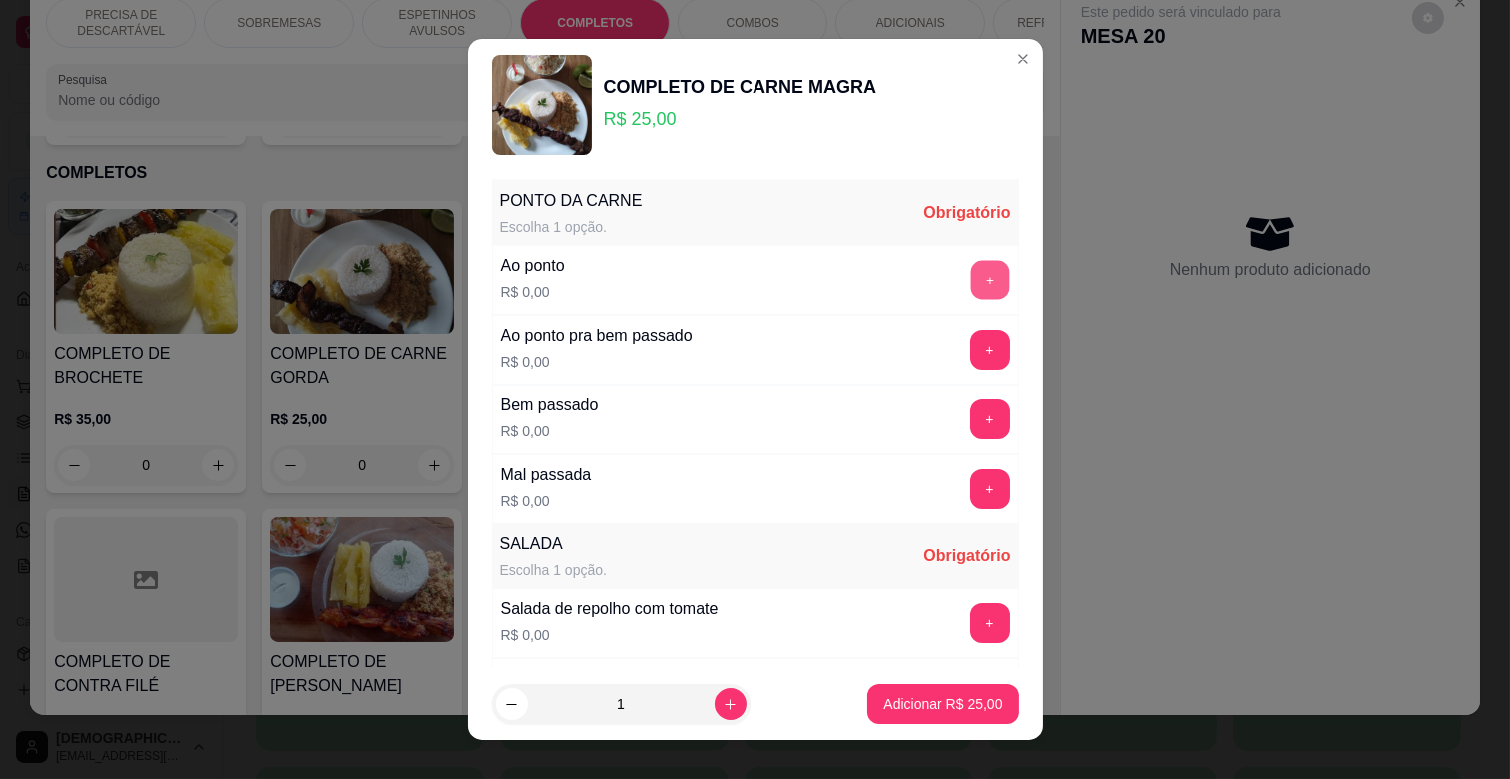
click at [970, 285] on button "+" at bounding box center [989, 280] width 39 height 39
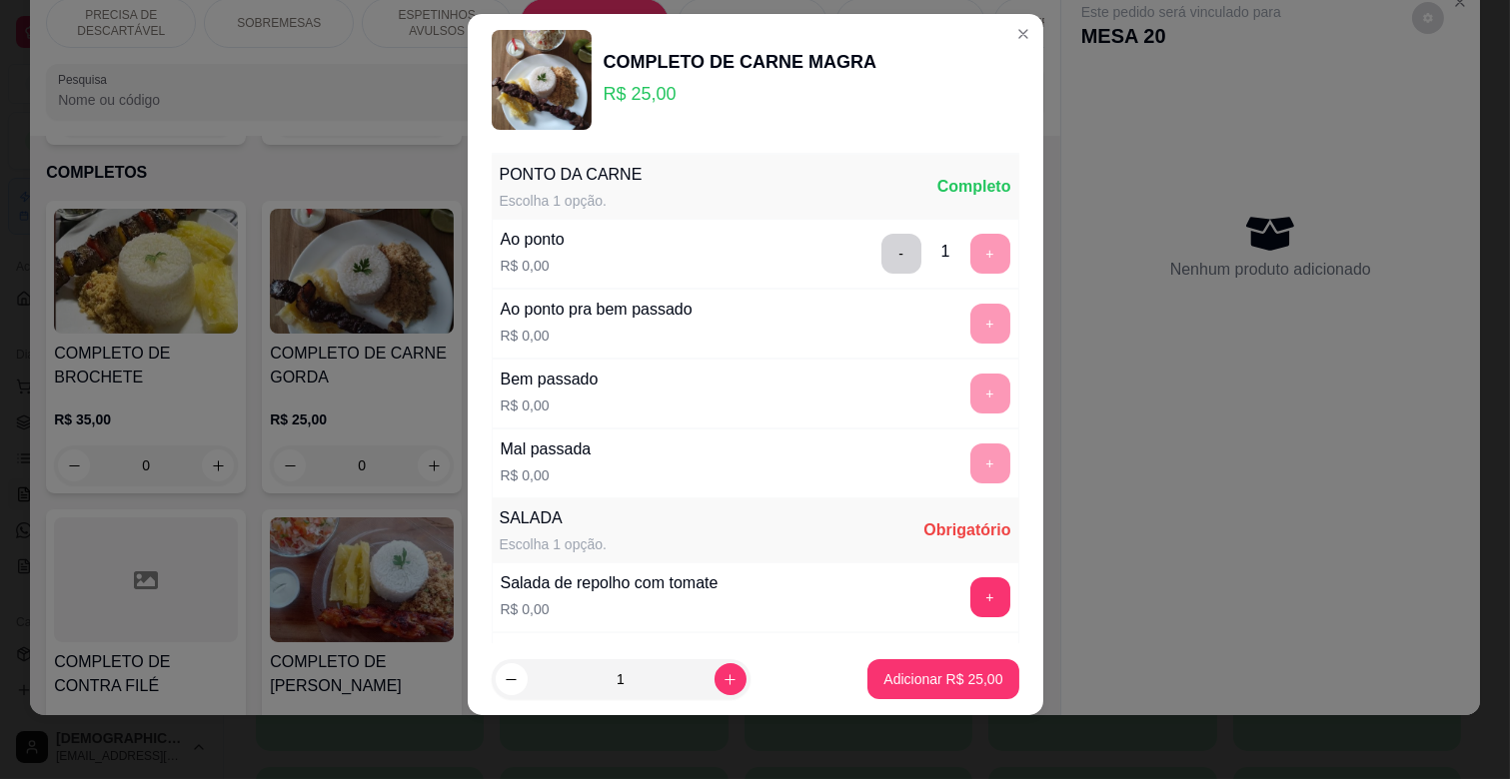
scroll to position [0, 0]
click at [881, 264] on button "-" at bounding box center [900, 255] width 39 height 39
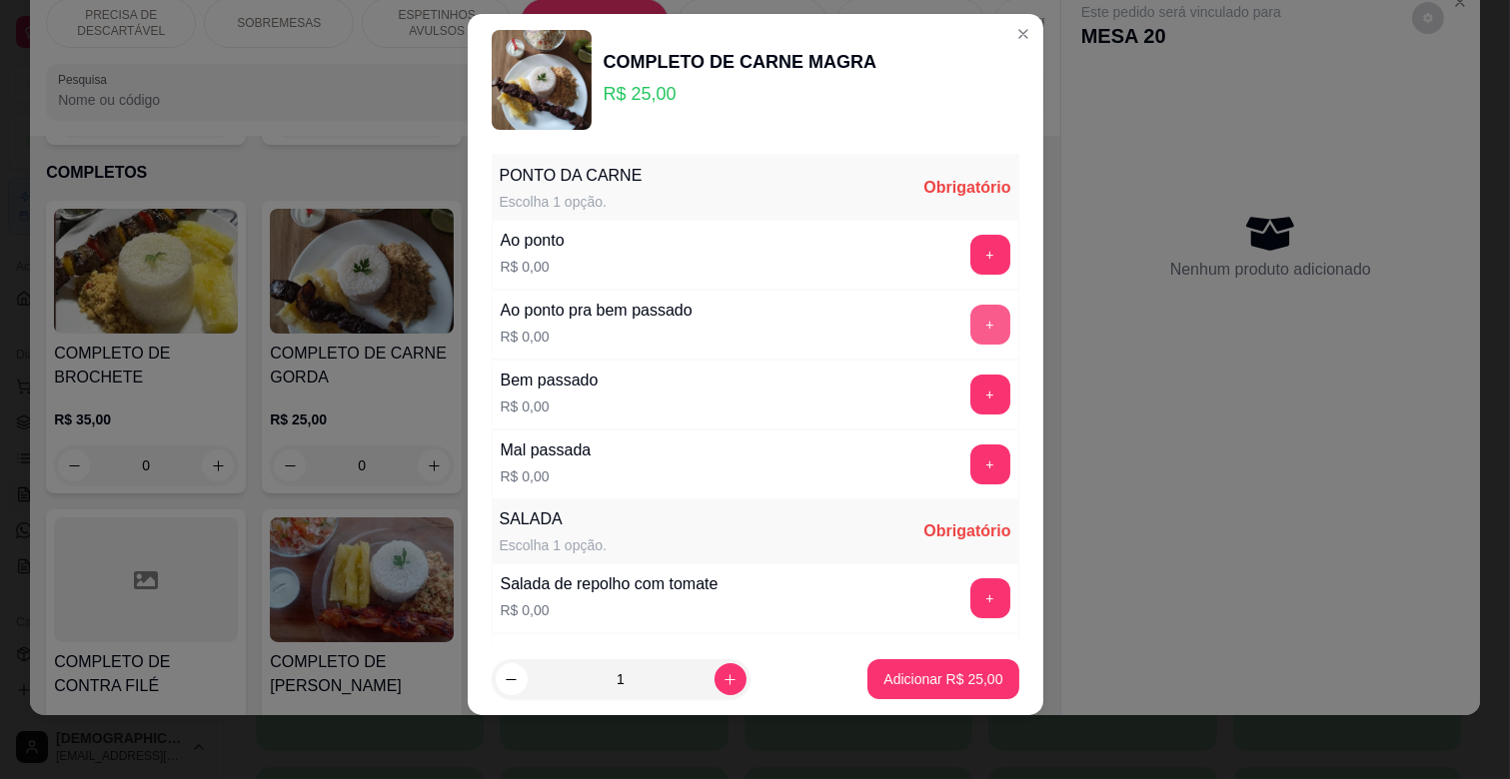
click at [970, 331] on button "+" at bounding box center [990, 325] width 40 height 40
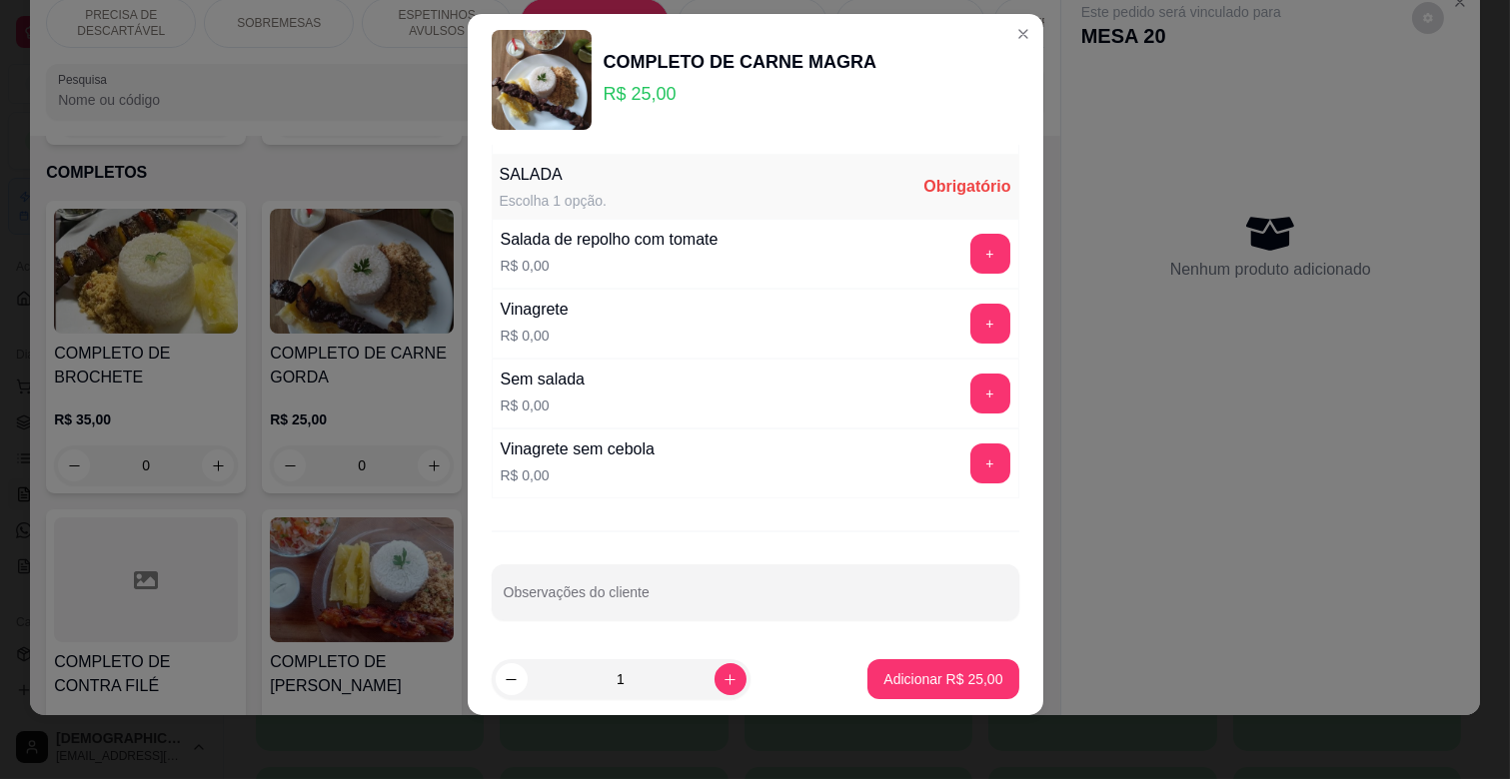
scroll to position [352, 0]
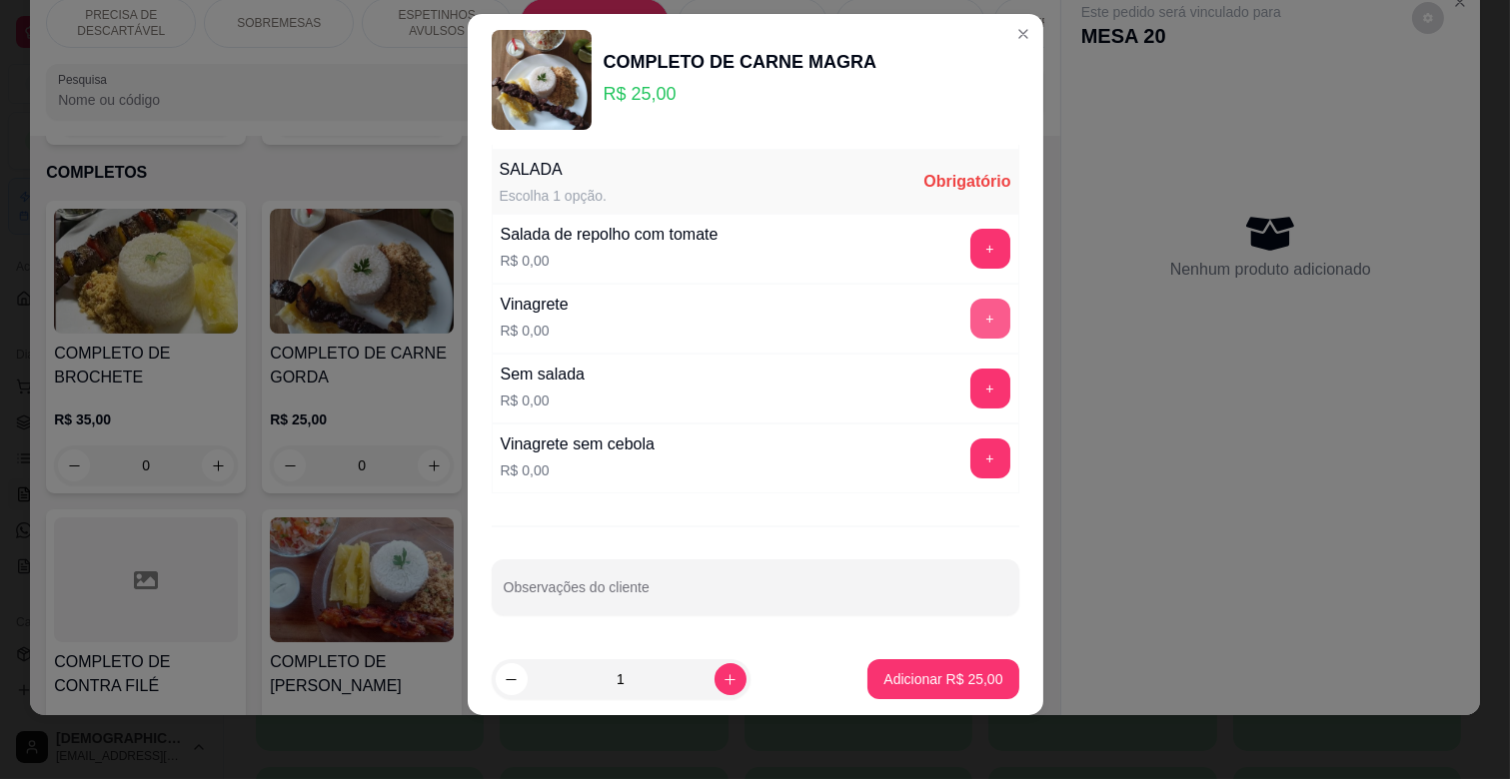
click at [970, 305] on button "+" at bounding box center [990, 319] width 40 height 40
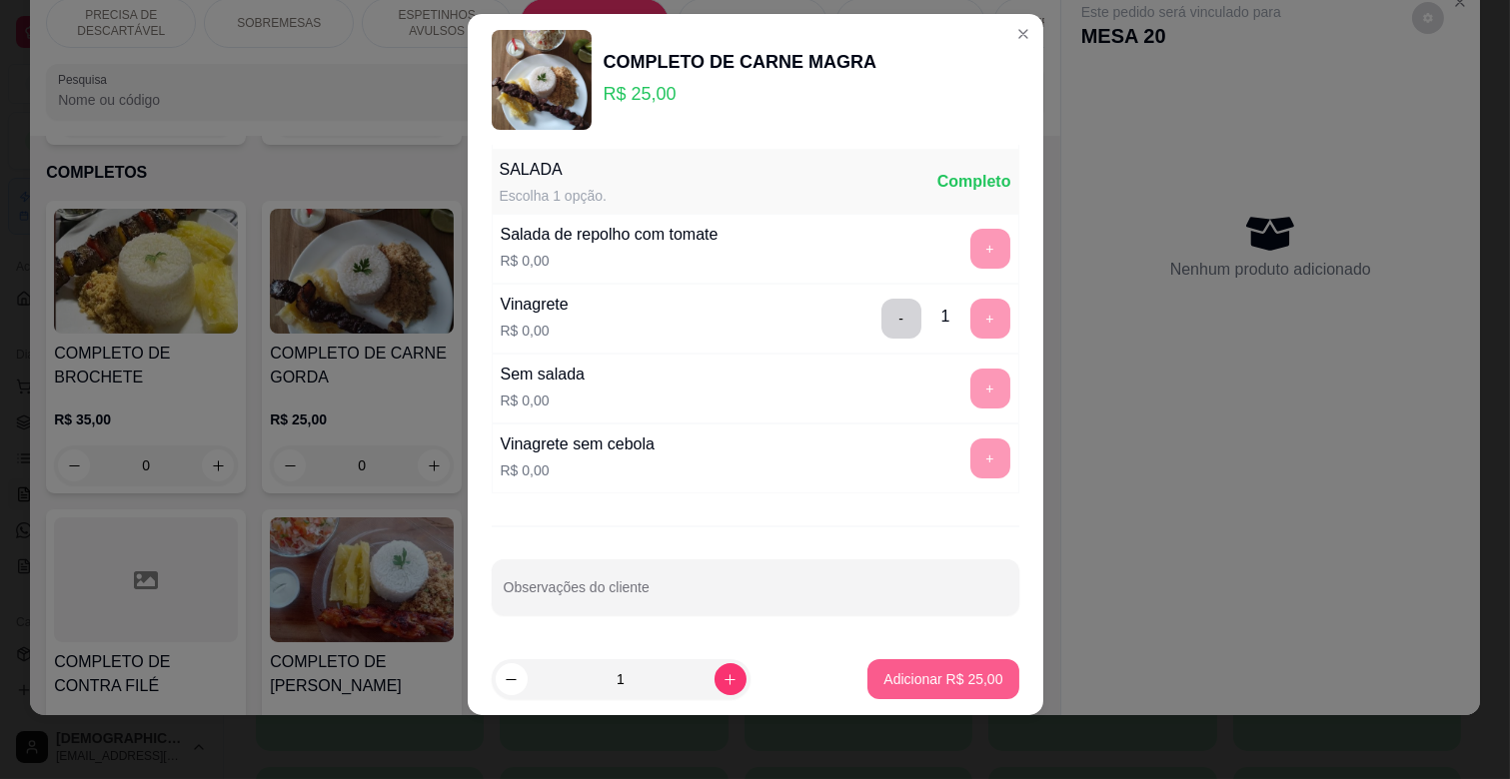
click at [930, 666] on button "Adicionar R$ 25,00" at bounding box center [942, 679] width 151 height 40
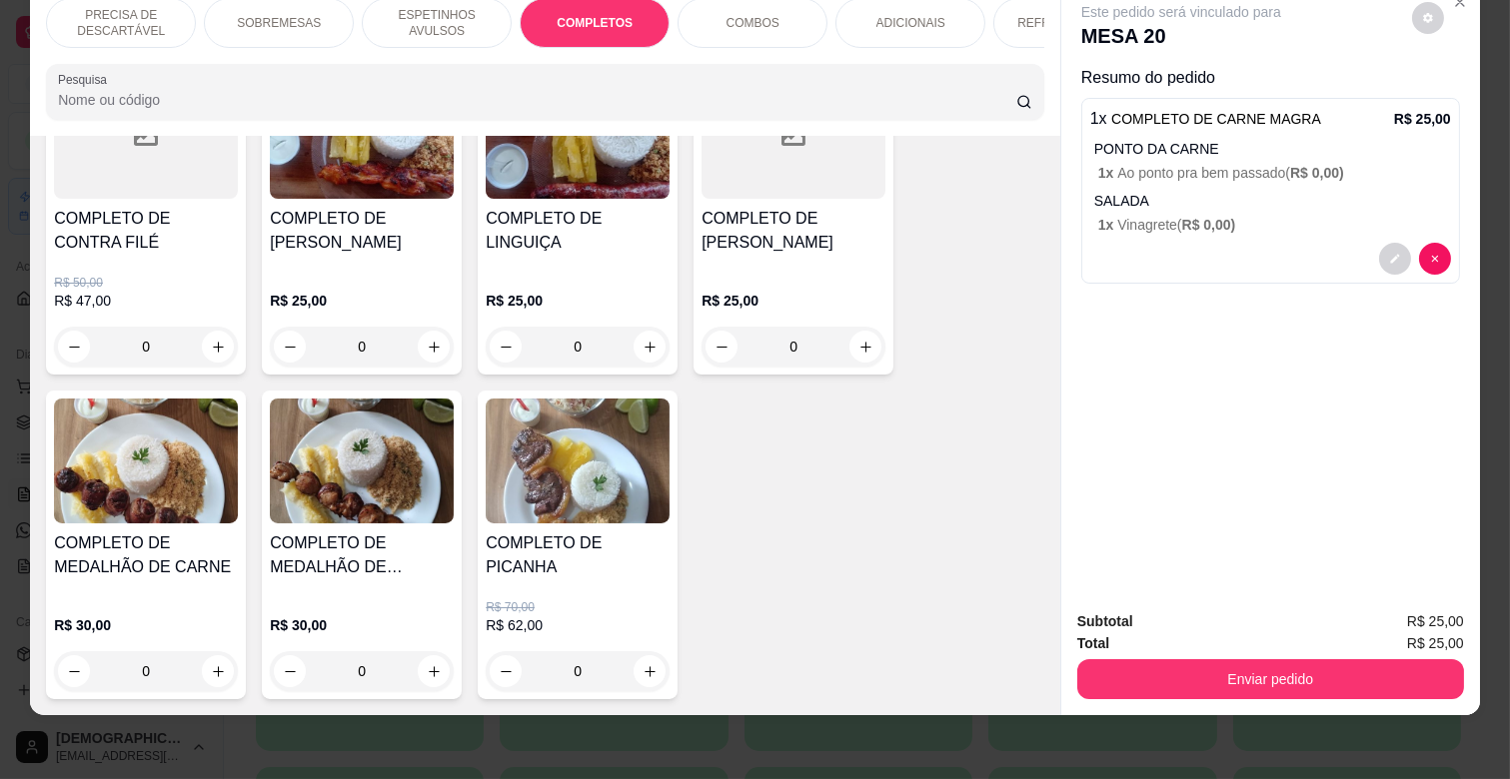
scroll to position [2530, 0]
click at [188, 484] on img at bounding box center [146, 460] width 184 height 125
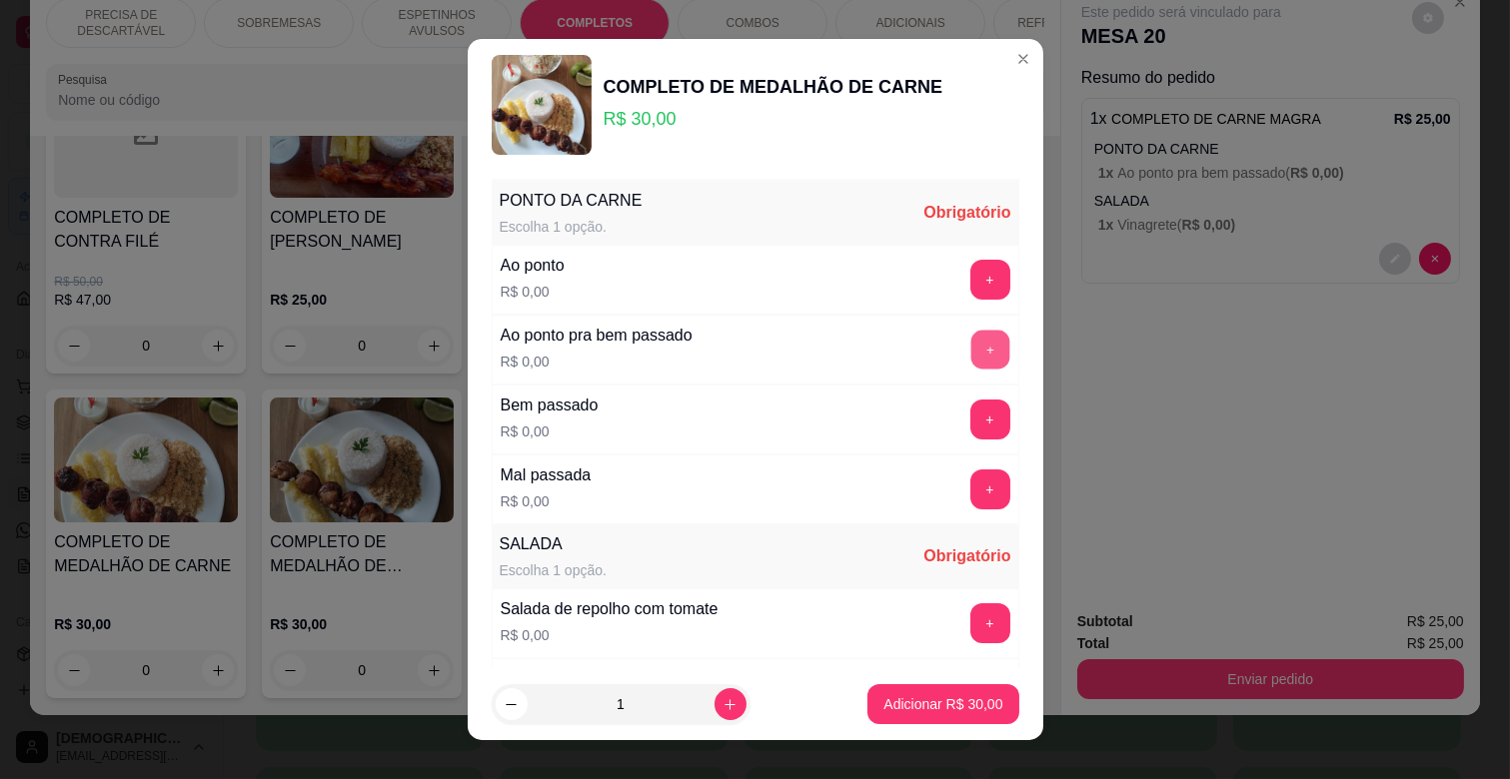
click at [970, 348] on button "+" at bounding box center [989, 350] width 39 height 39
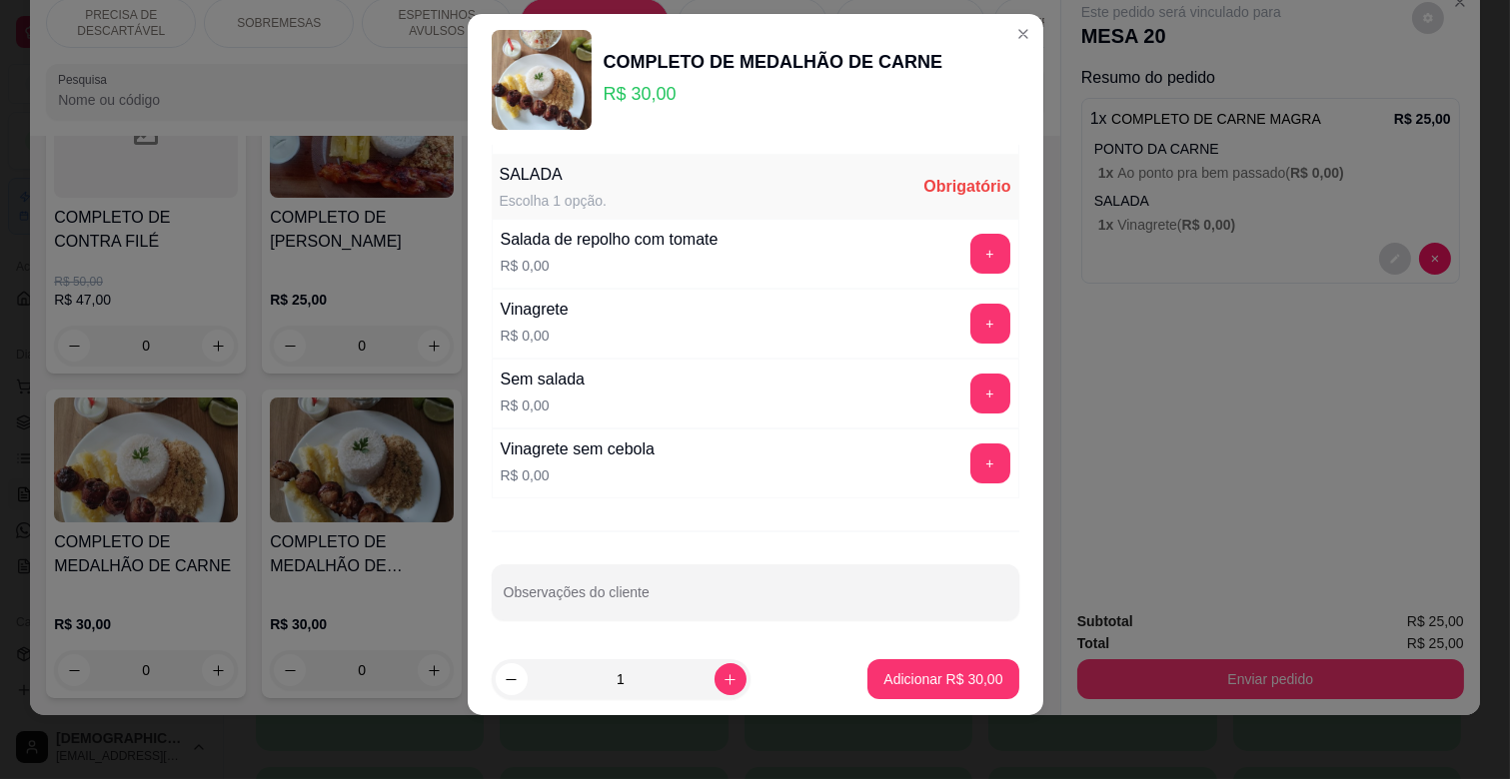
scroll to position [352, 0]
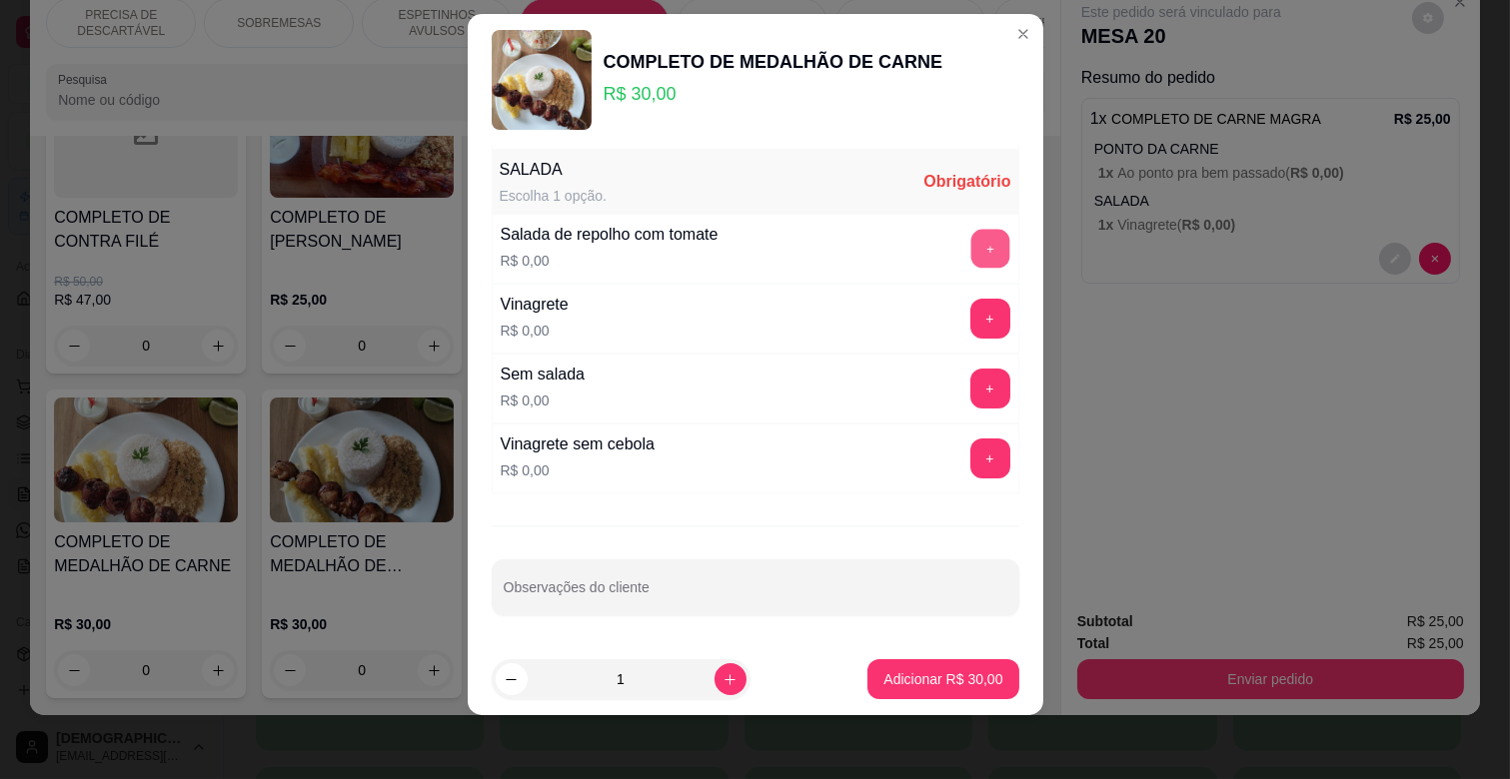
click at [970, 232] on button "+" at bounding box center [989, 249] width 39 height 39
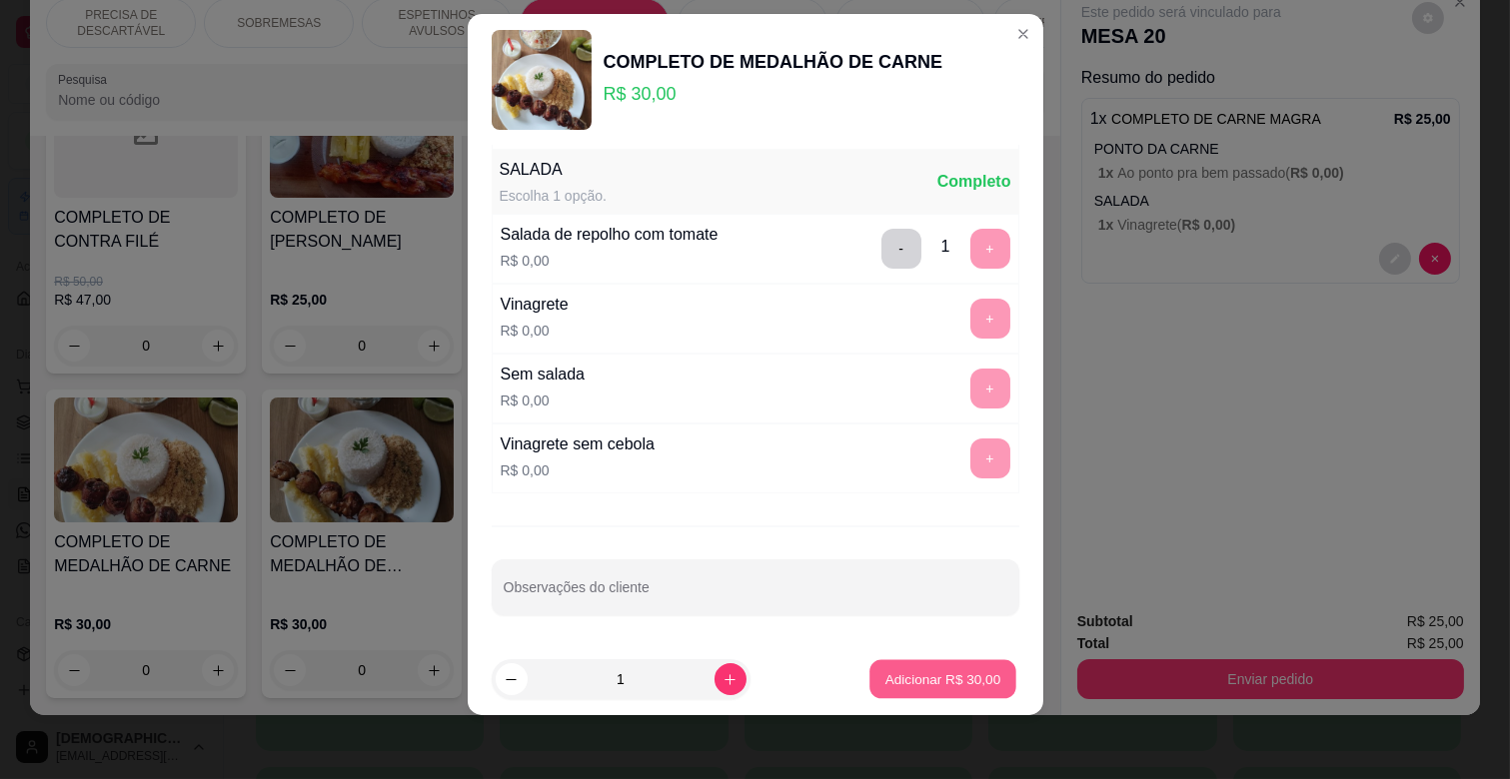
click at [937, 670] on p "Adicionar R$ 30,00" at bounding box center [943, 678] width 116 height 19
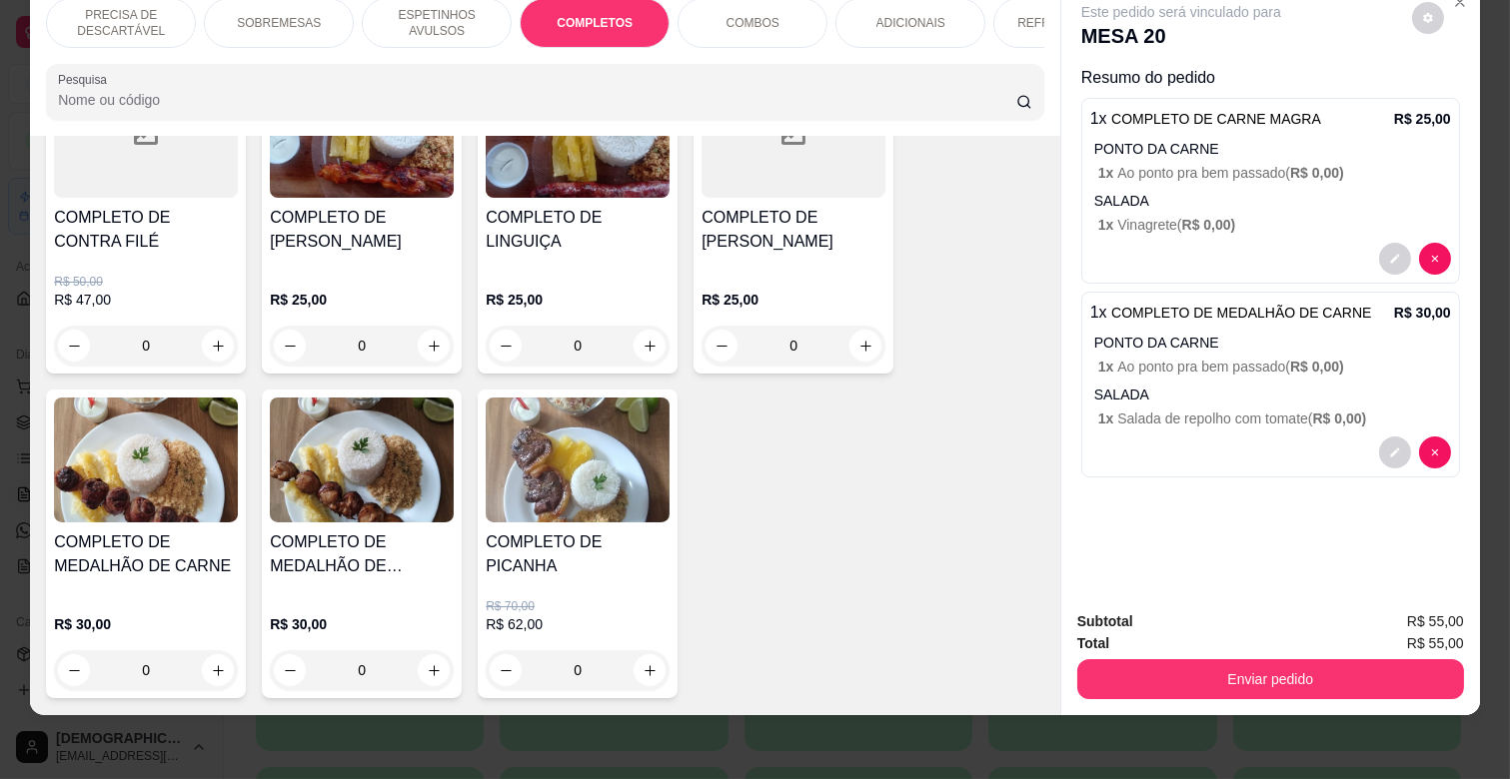
click at [423, 26] on div "ESPETINHOS AVULSOS" at bounding box center [437, 23] width 150 height 50
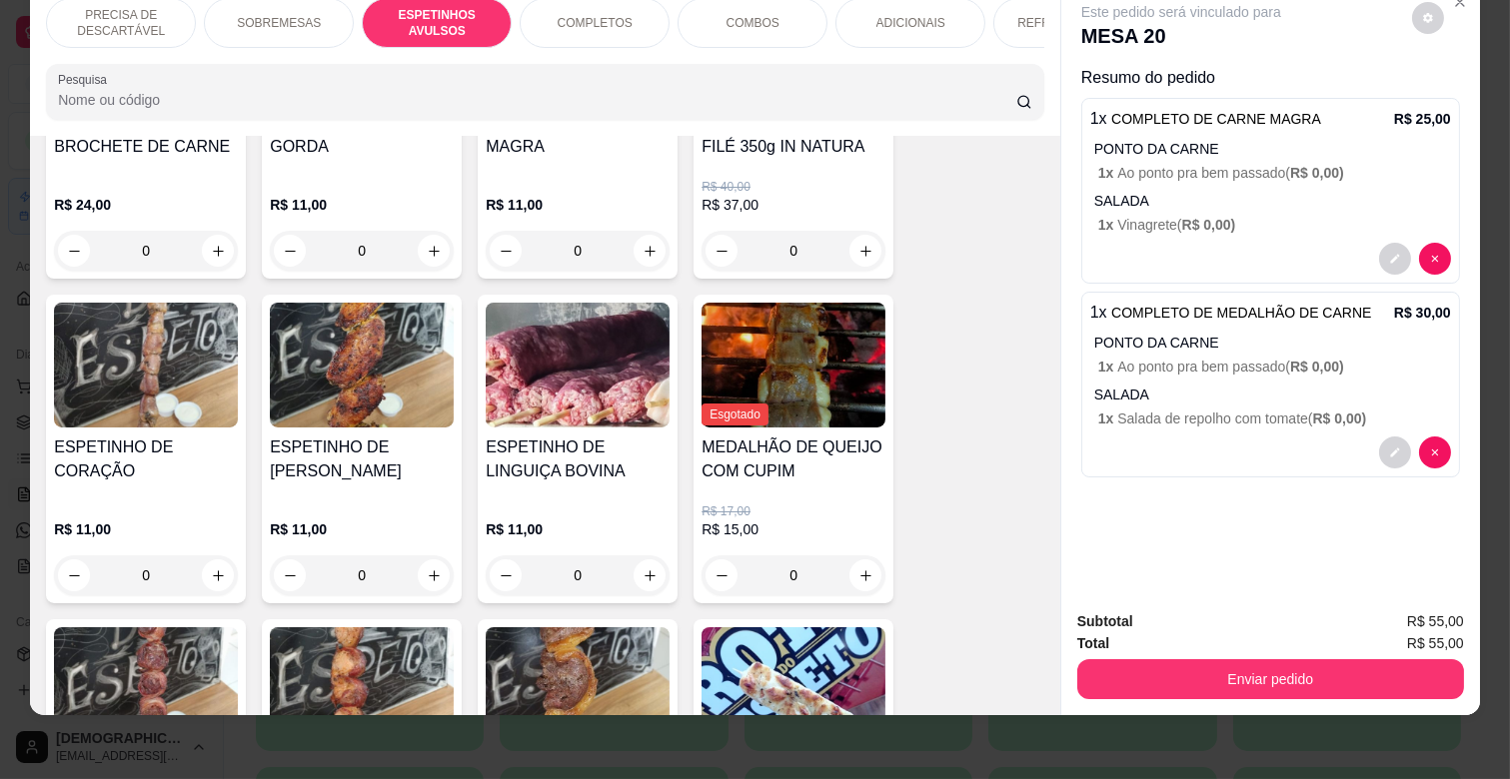
scroll to position [1096, 0]
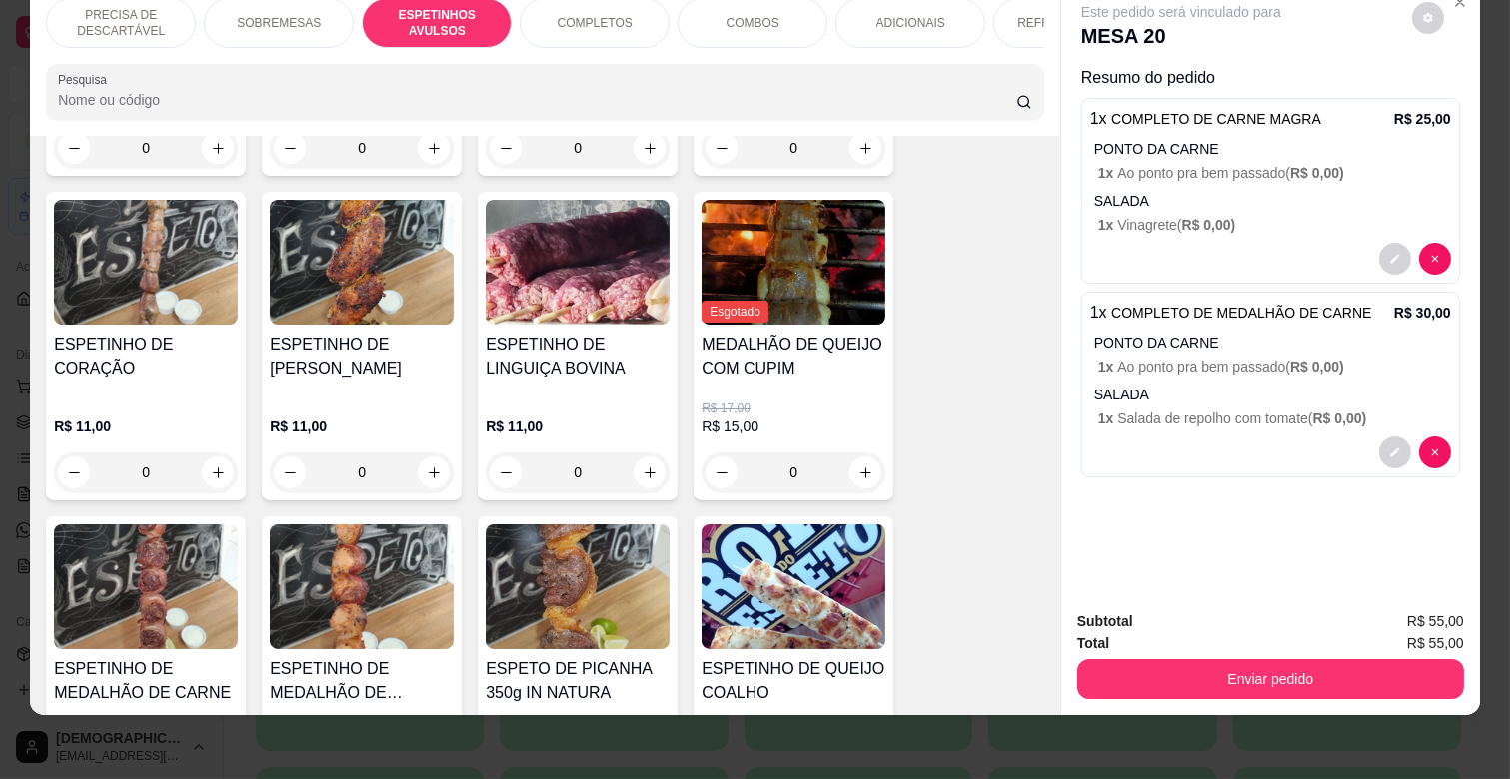
click at [584, 273] on img at bounding box center [578, 262] width 184 height 125
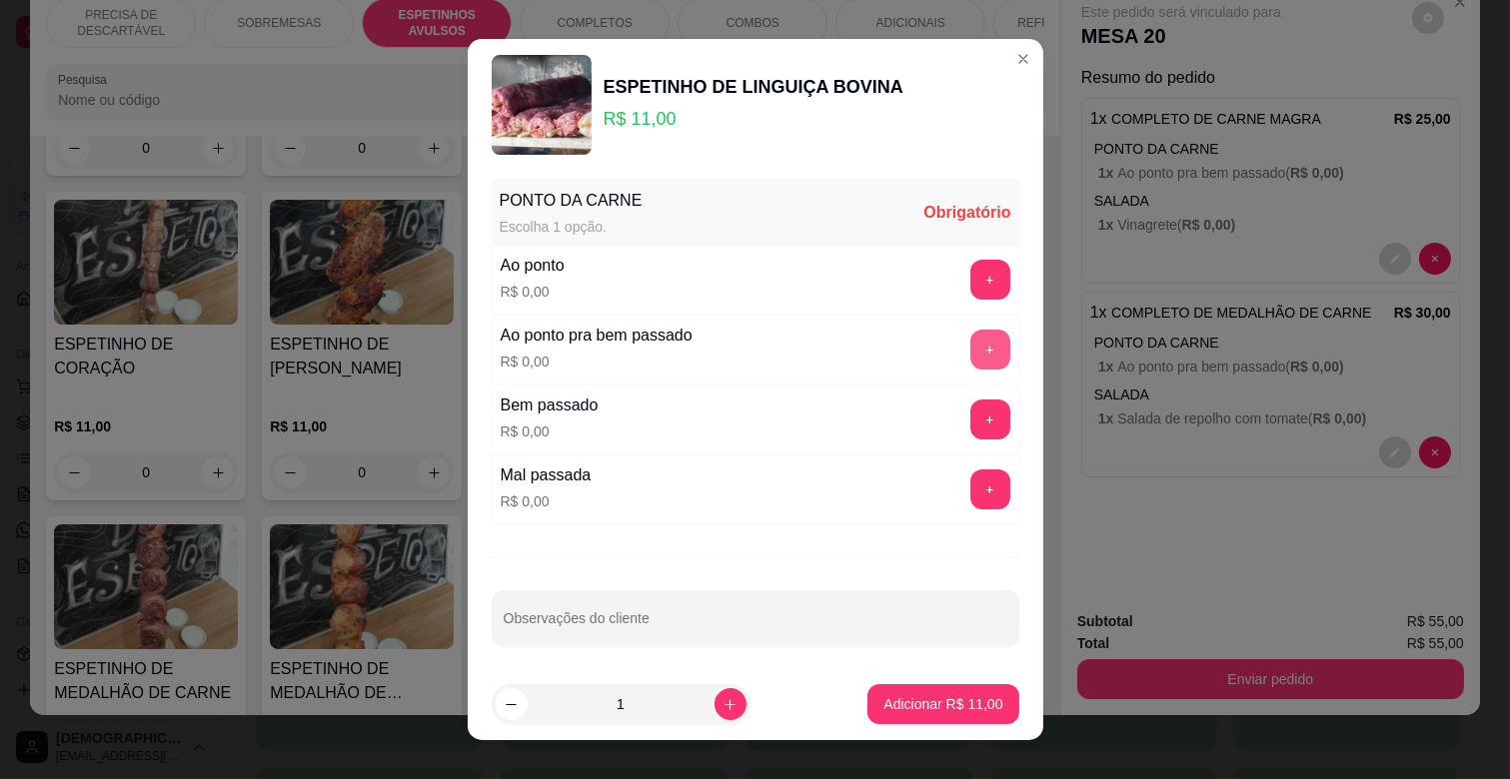
click at [970, 356] on button "+" at bounding box center [990, 350] width 40 height 40
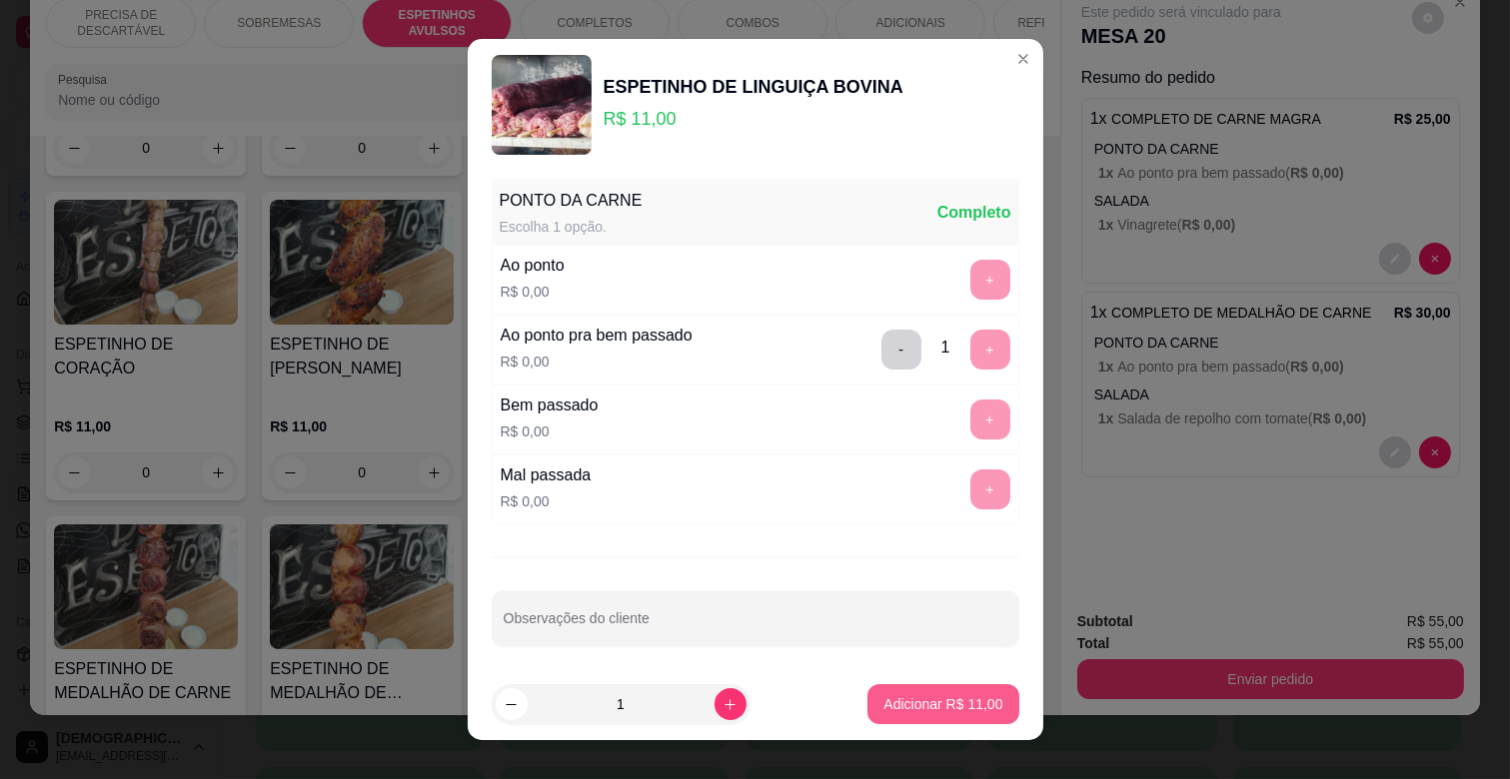
click at [955, 706] on p "Adicionar R$ 11,00" at bounding box center [942, 704] width 119 height 20
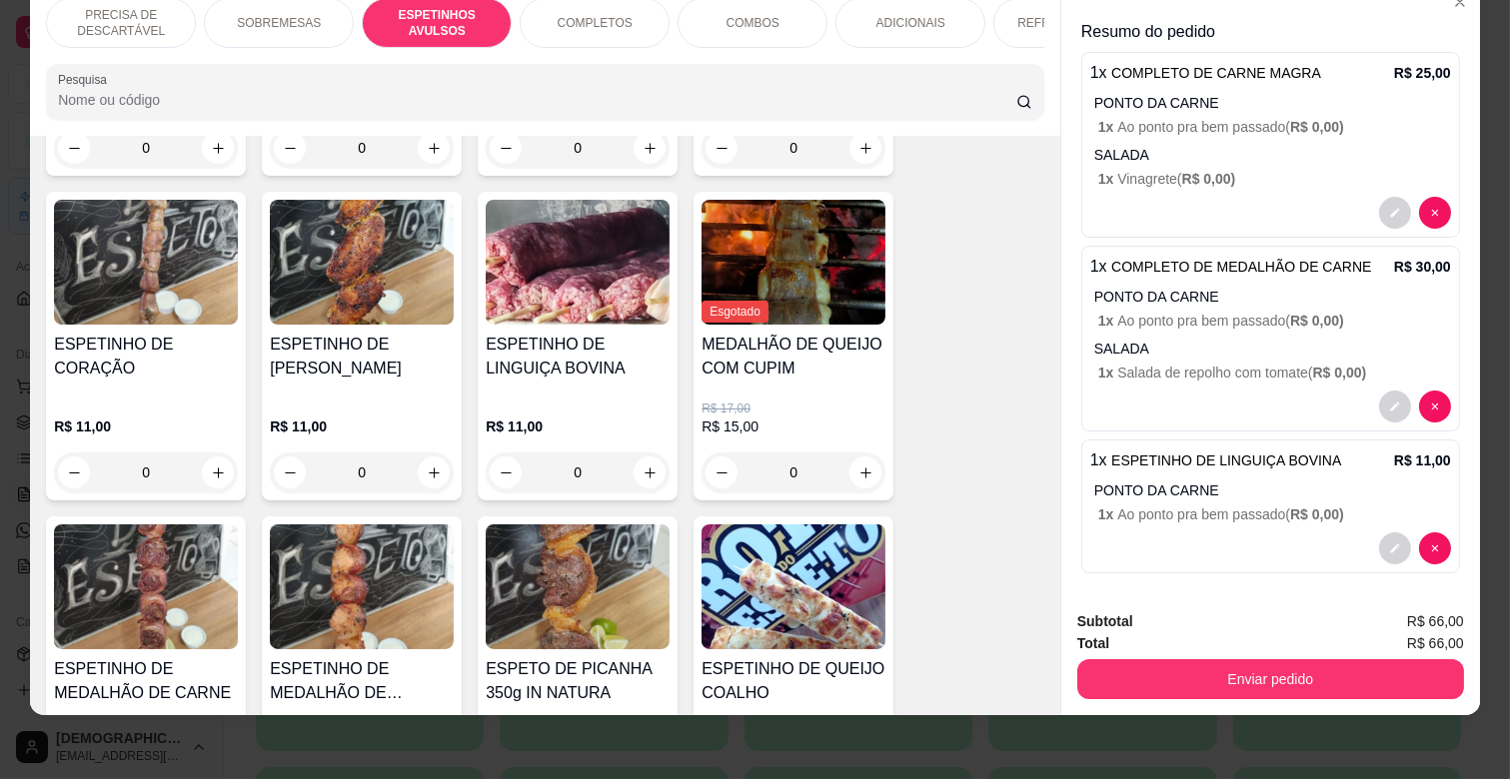
scroll to position [53, 0]
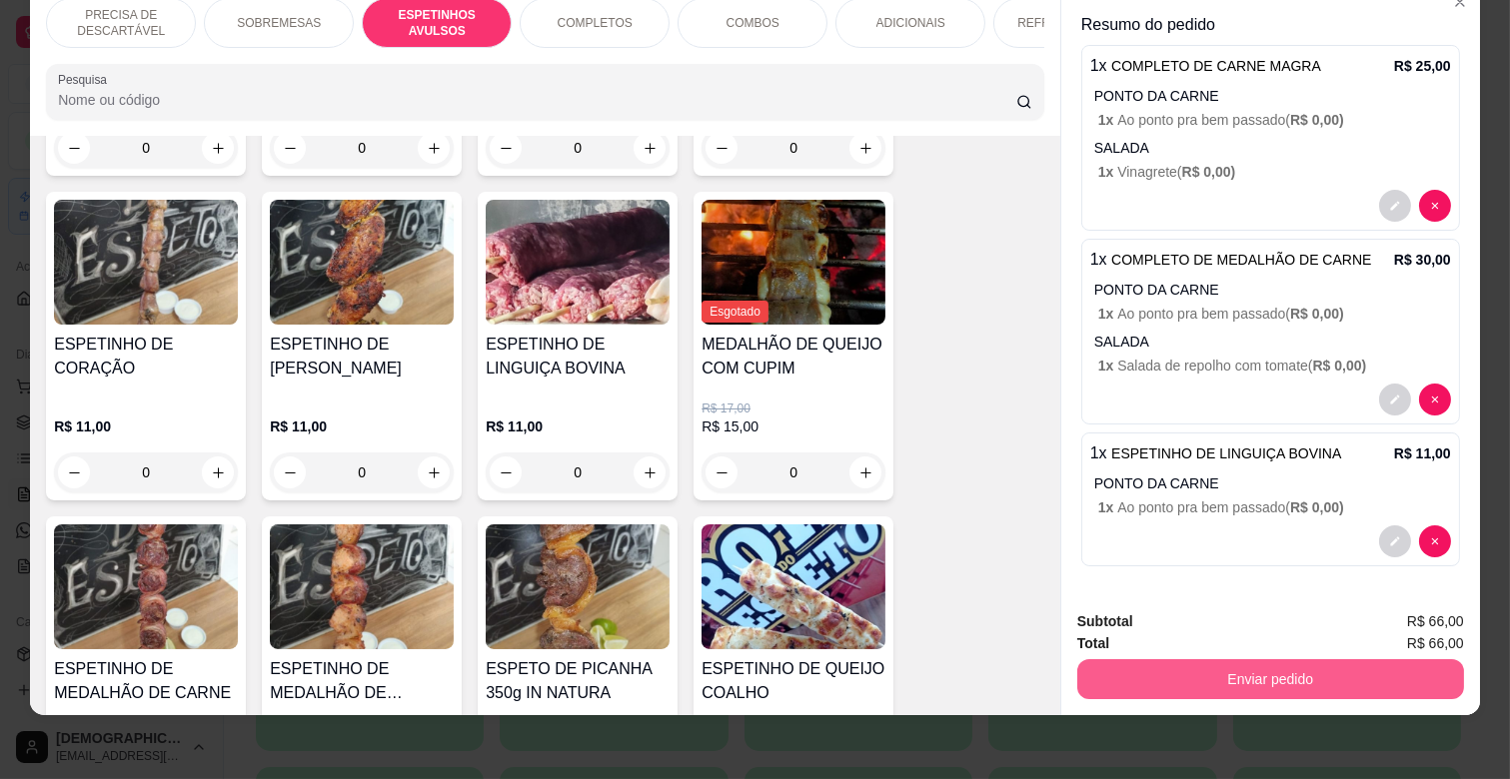
click at [1295, 676] on button "Enviar pedido" at bounding box center [1270, 679] width 387 height 40
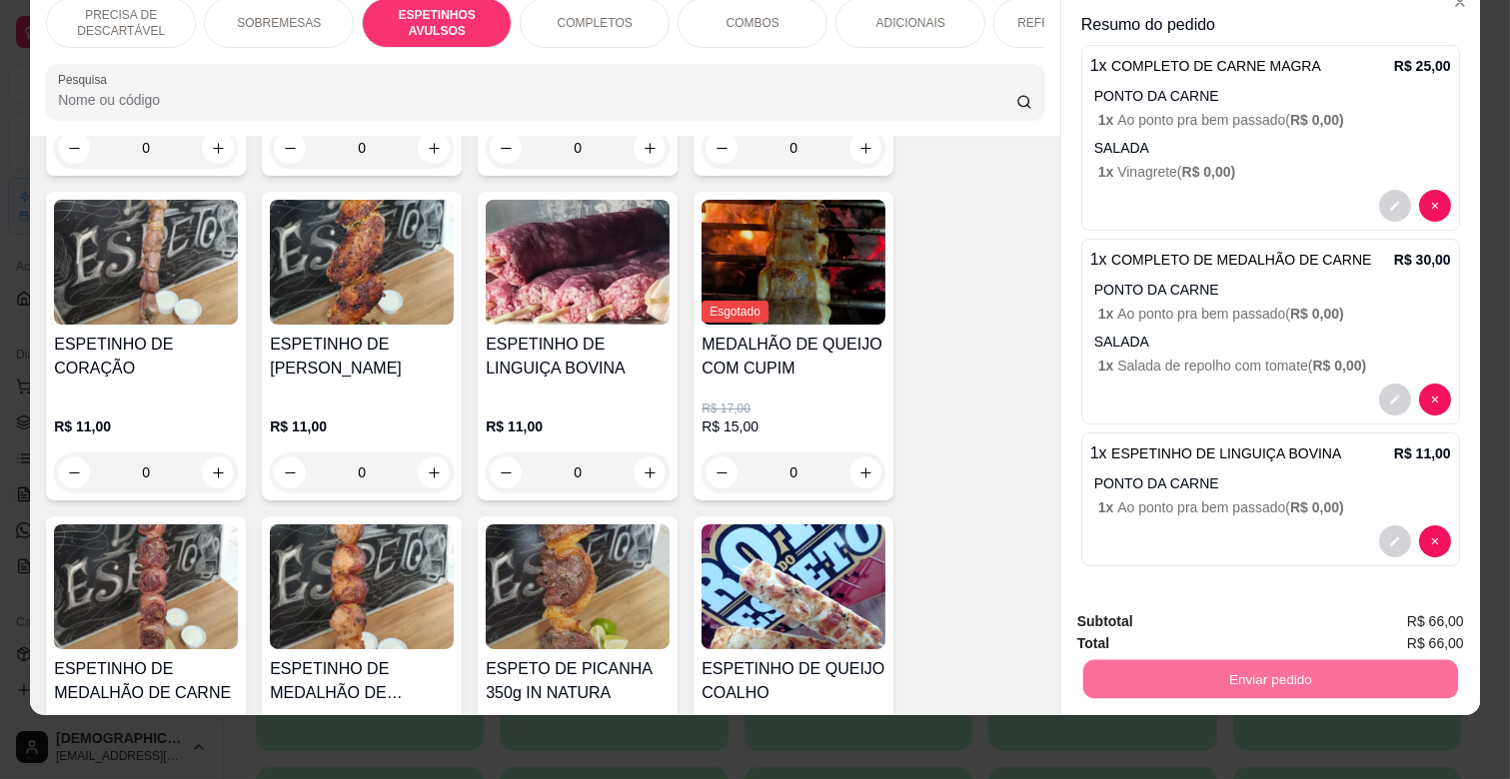
click at [1203, 604] on button "Não registrar e enviar pedido" at bounding box center [1203, 614] width 208 height 38
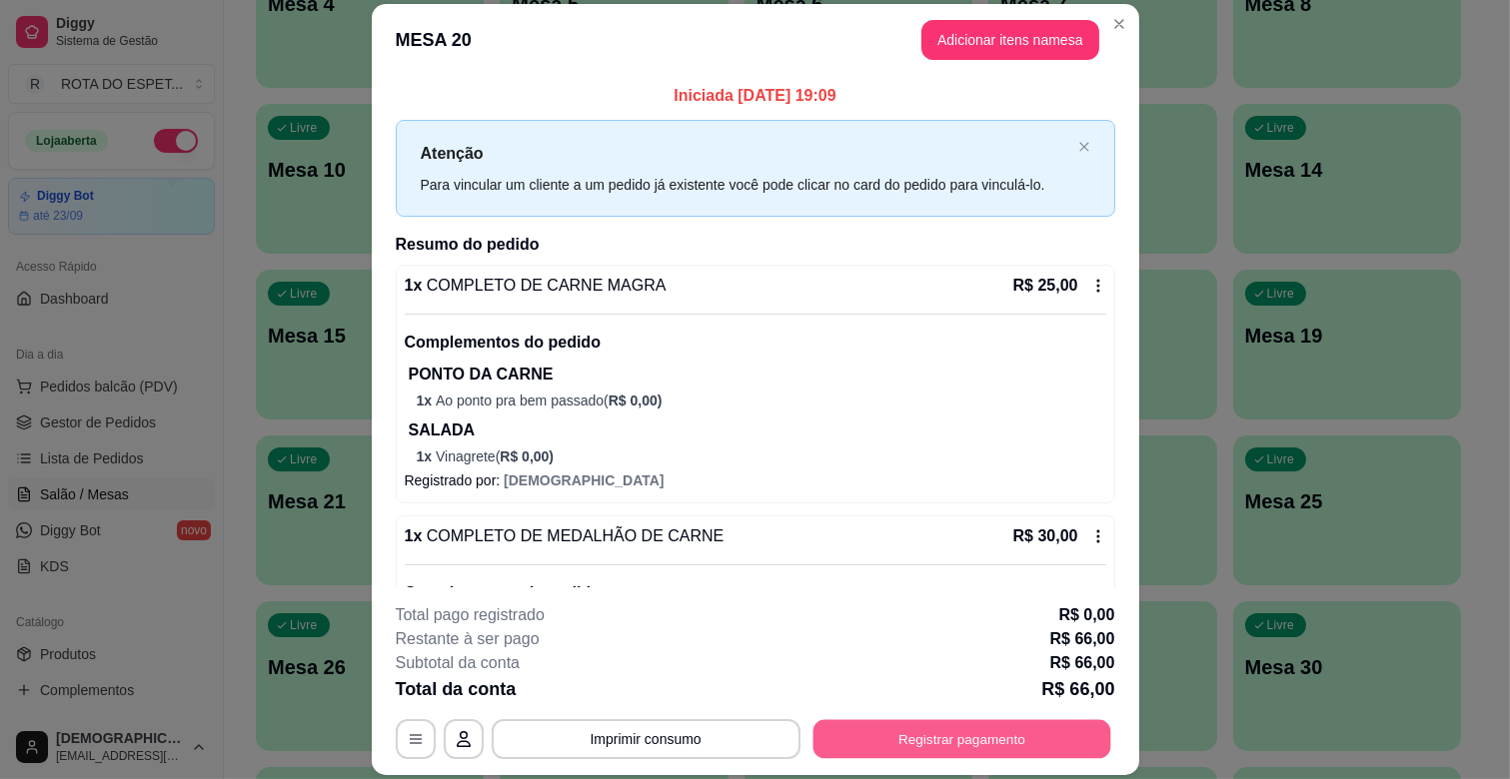
click at [955, 736] on button "Registrar pagamento" at bounding box center [961, 739] width 298 height 39
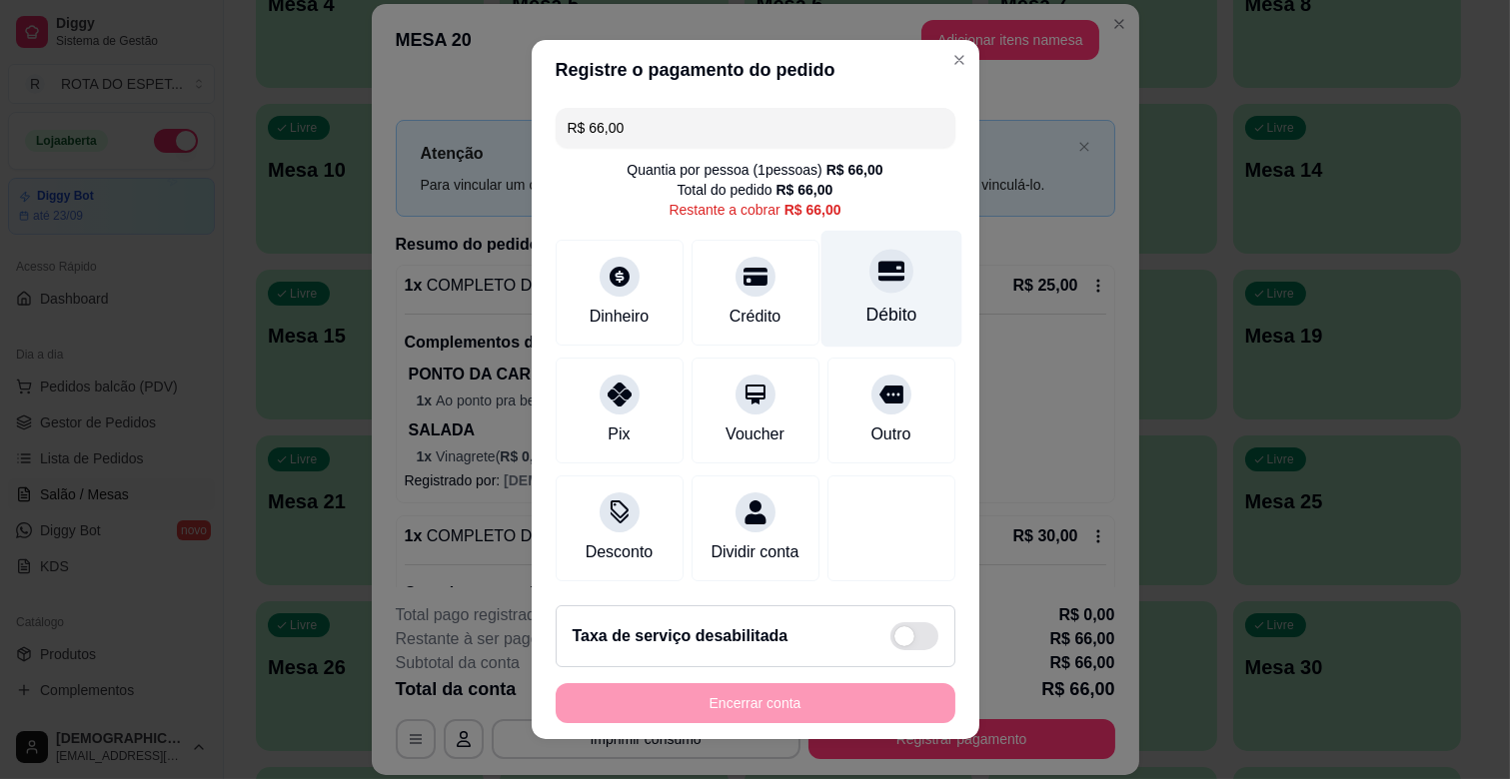
click at [865, 306] on div "Débito" at bounding box center [890, 315] width 51 height 26
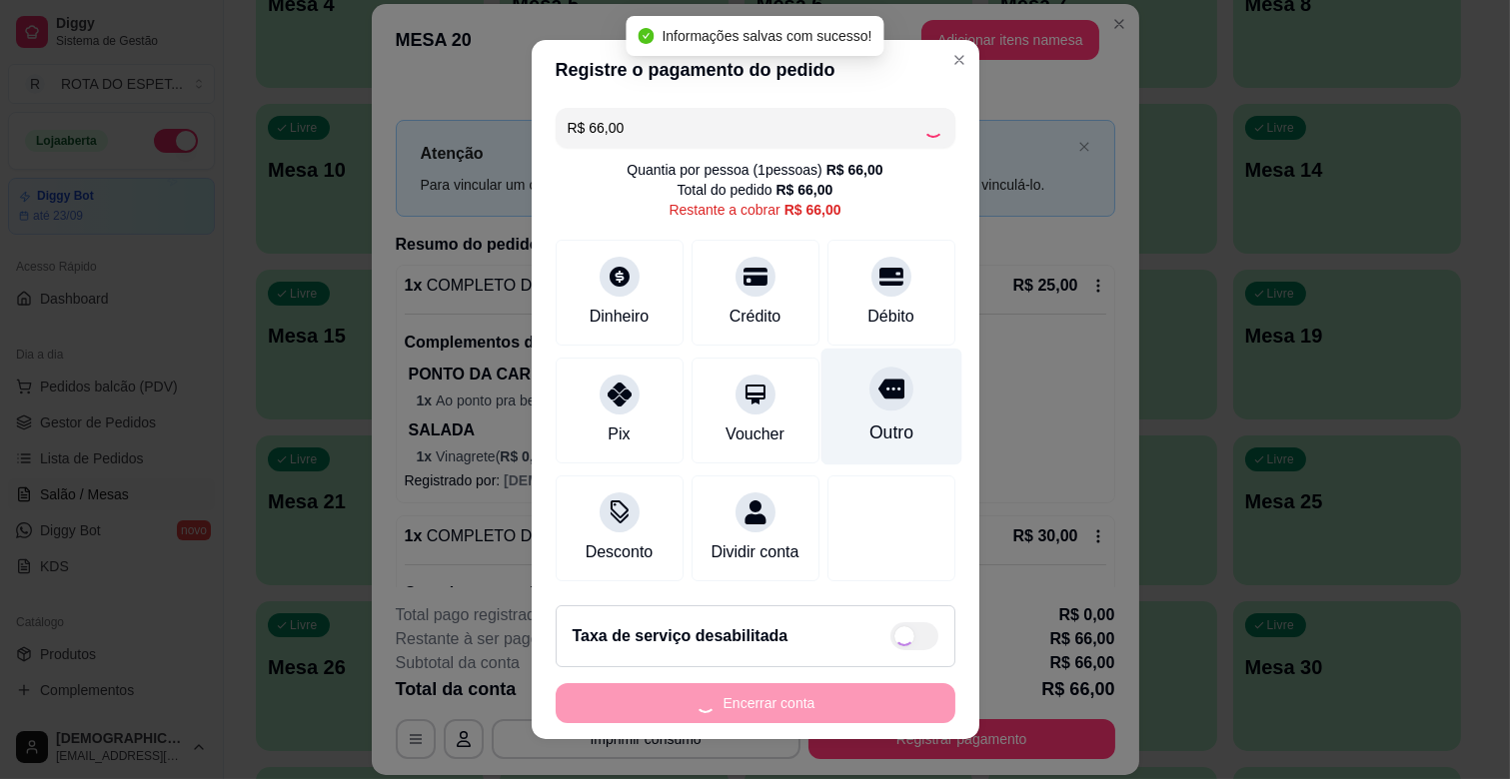
type input "R$ 0,00"
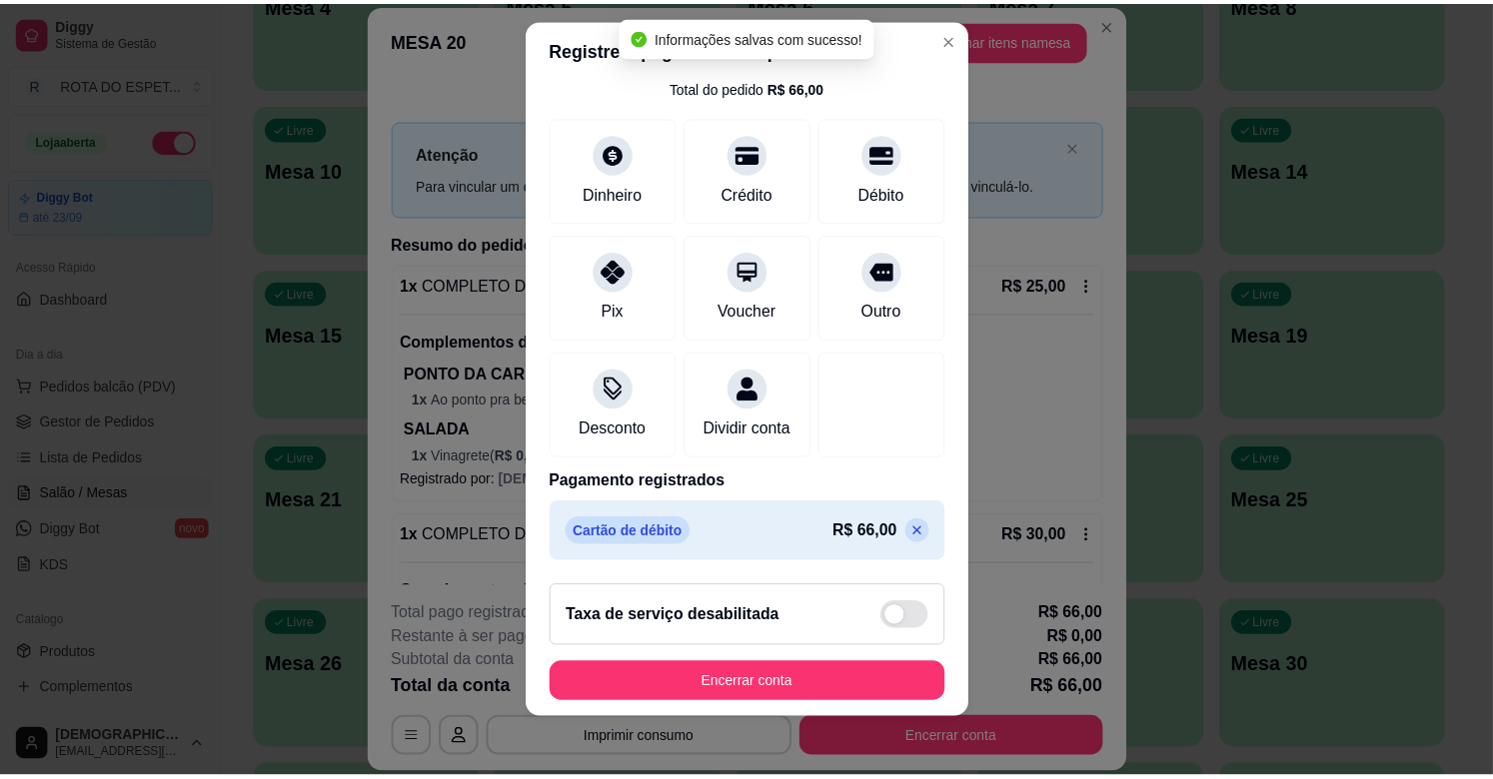
scroll to position [25, 0]
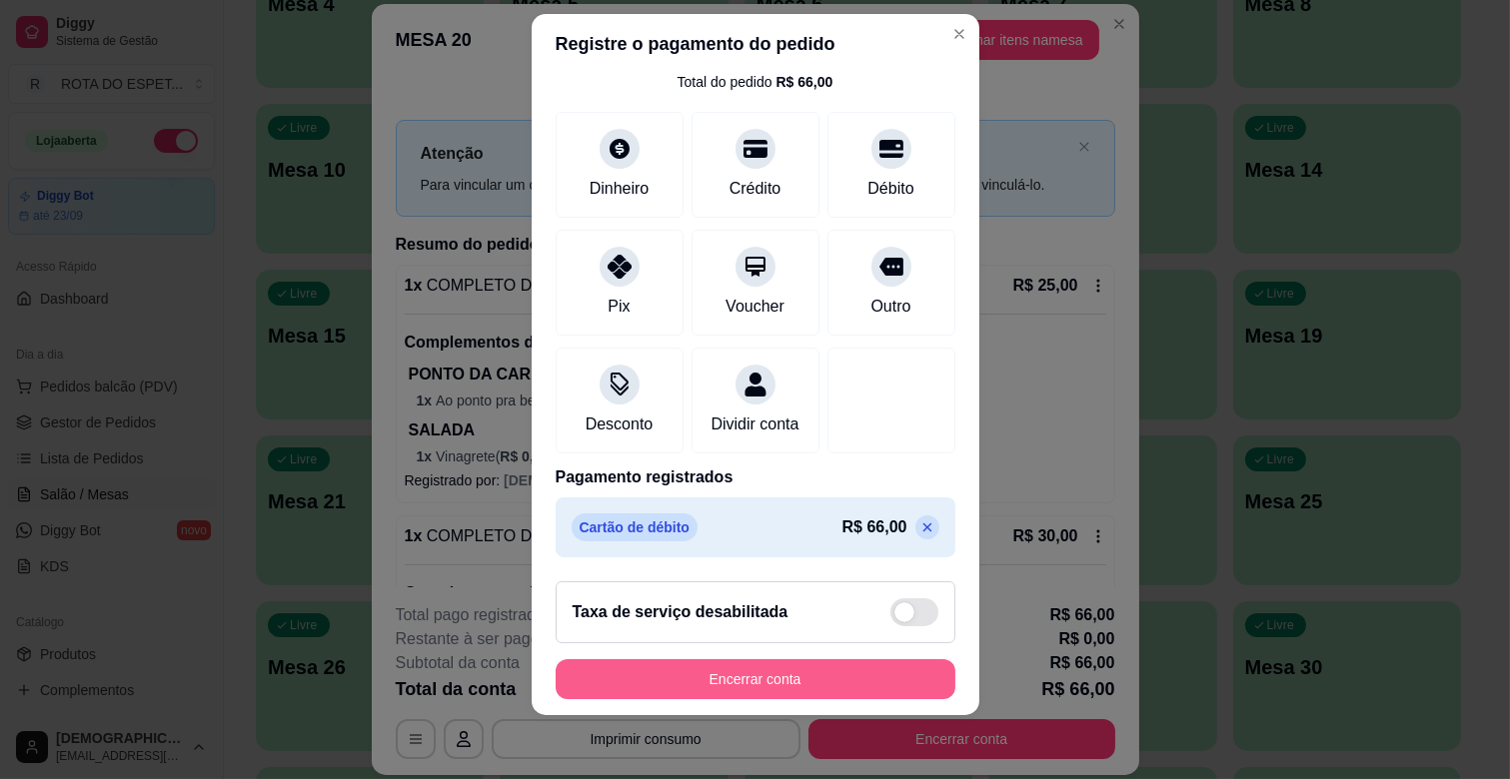
click at [822, 674] on button "Encerrar conta" at bounding box center [756, 679] width 400 height 40
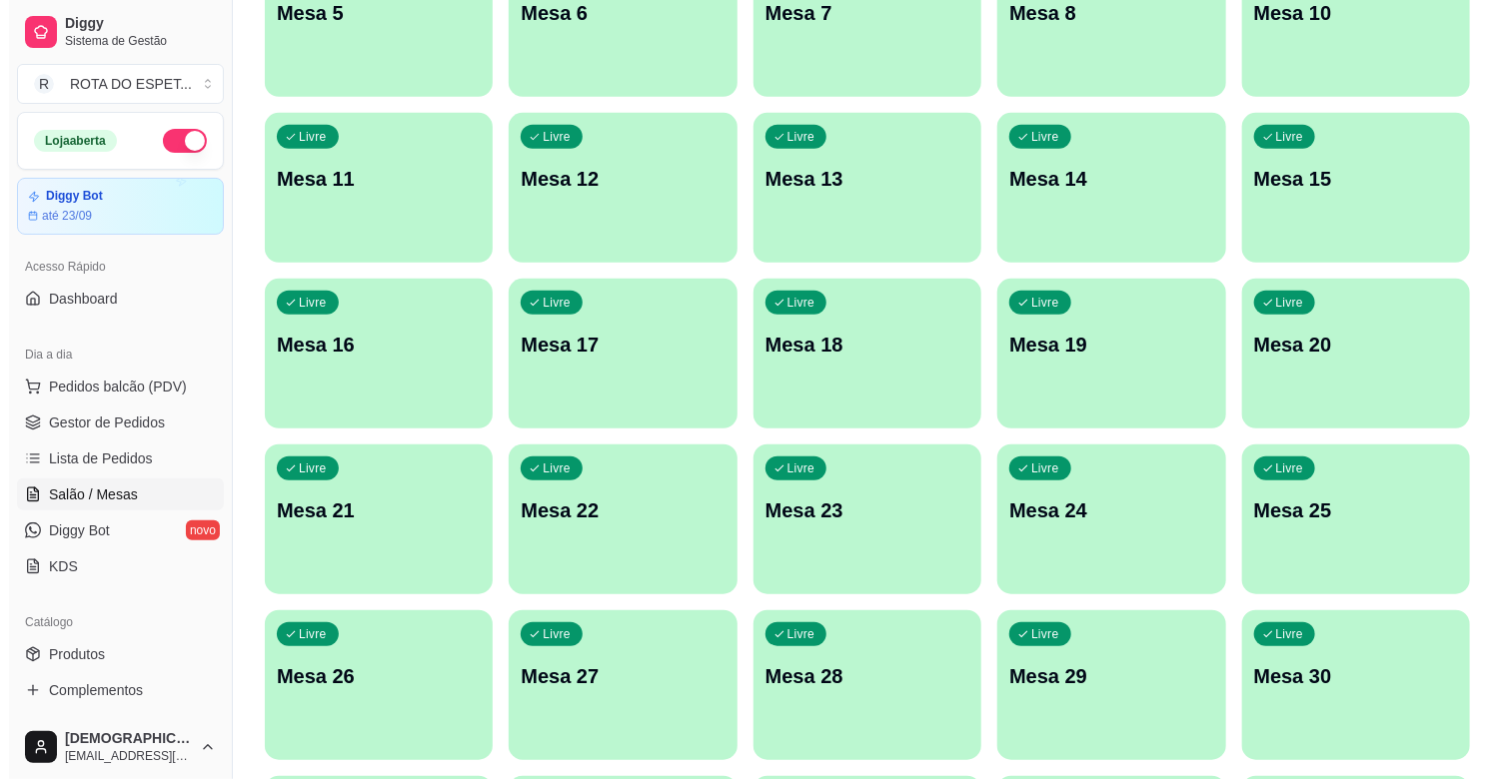
scroll to position [0, 0]
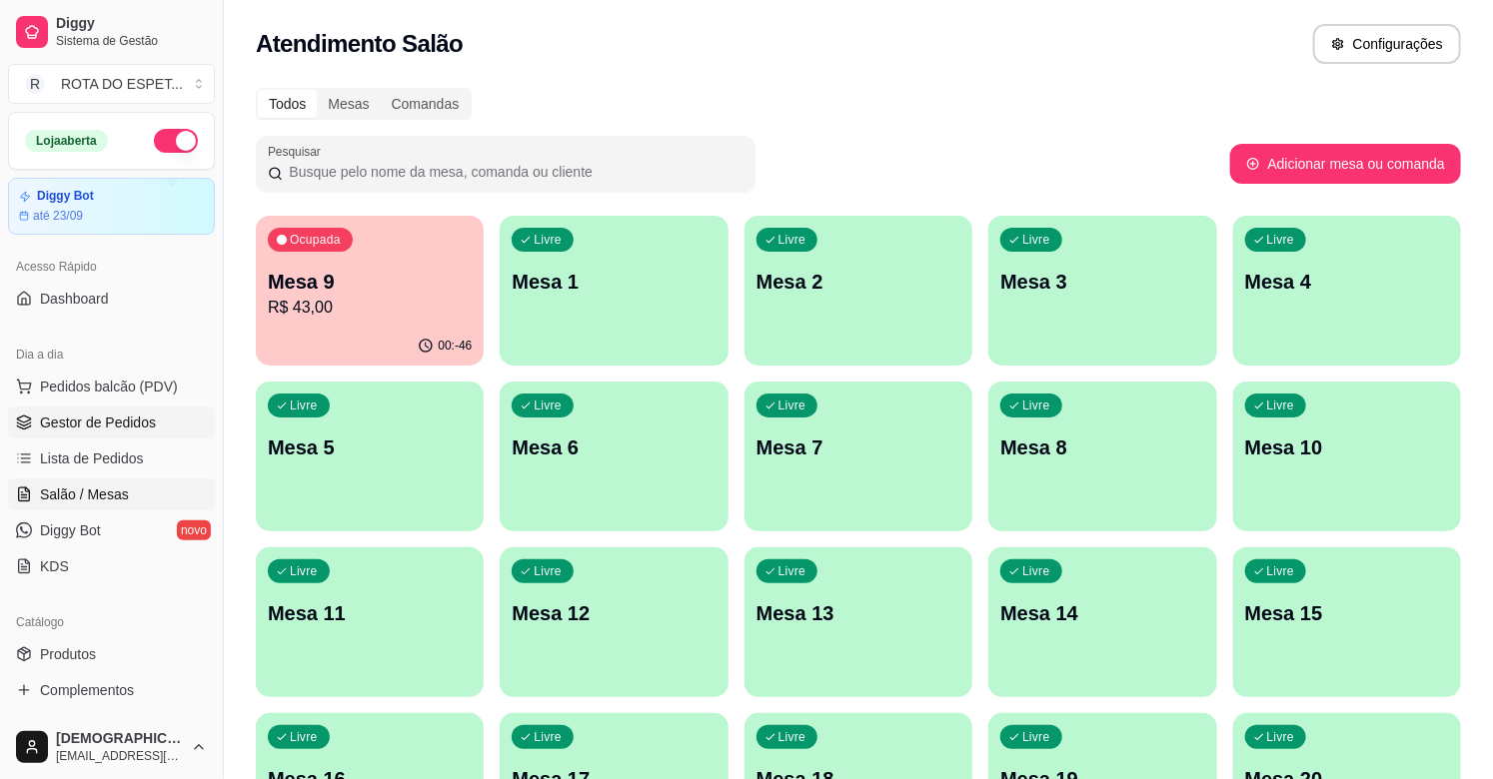
click at [81, 416] on span "Gestor de Pedidos" at bounding box center [98, 423] width 116 height 20
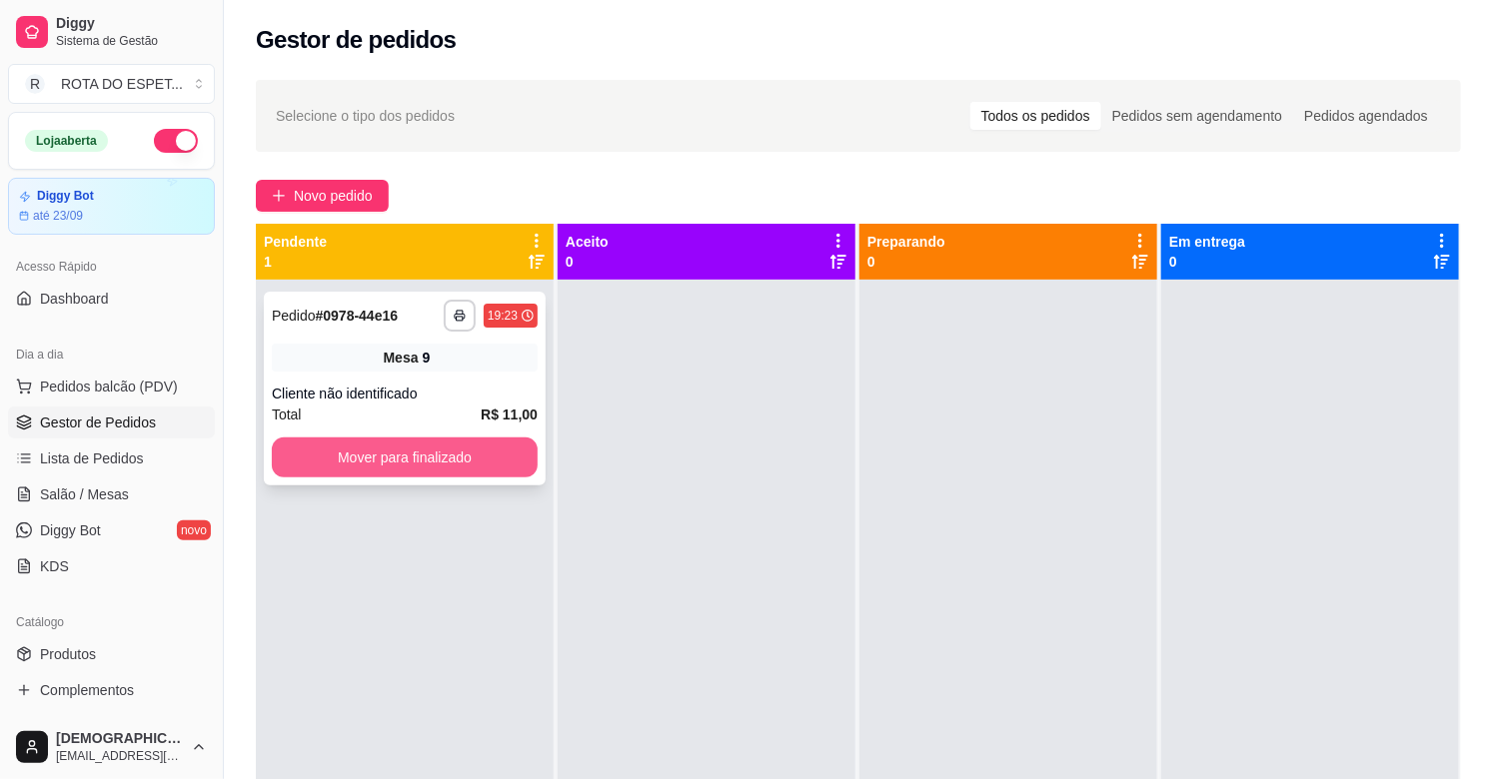
click at [460, 453] on button "Mover para finalizado" at bounding box center [405, 458] width 266 height 40
click at [481, 478] on div "**********" at bounding box center [405, 389] width 282 height 194
click at [400, 461] on button "Mover para finalizado" at bounding box center [405, 458] width 266 height 40
click at [410, 468] on button "Mover para finalizado" at bounding box center [405, 458] width 266 height 40
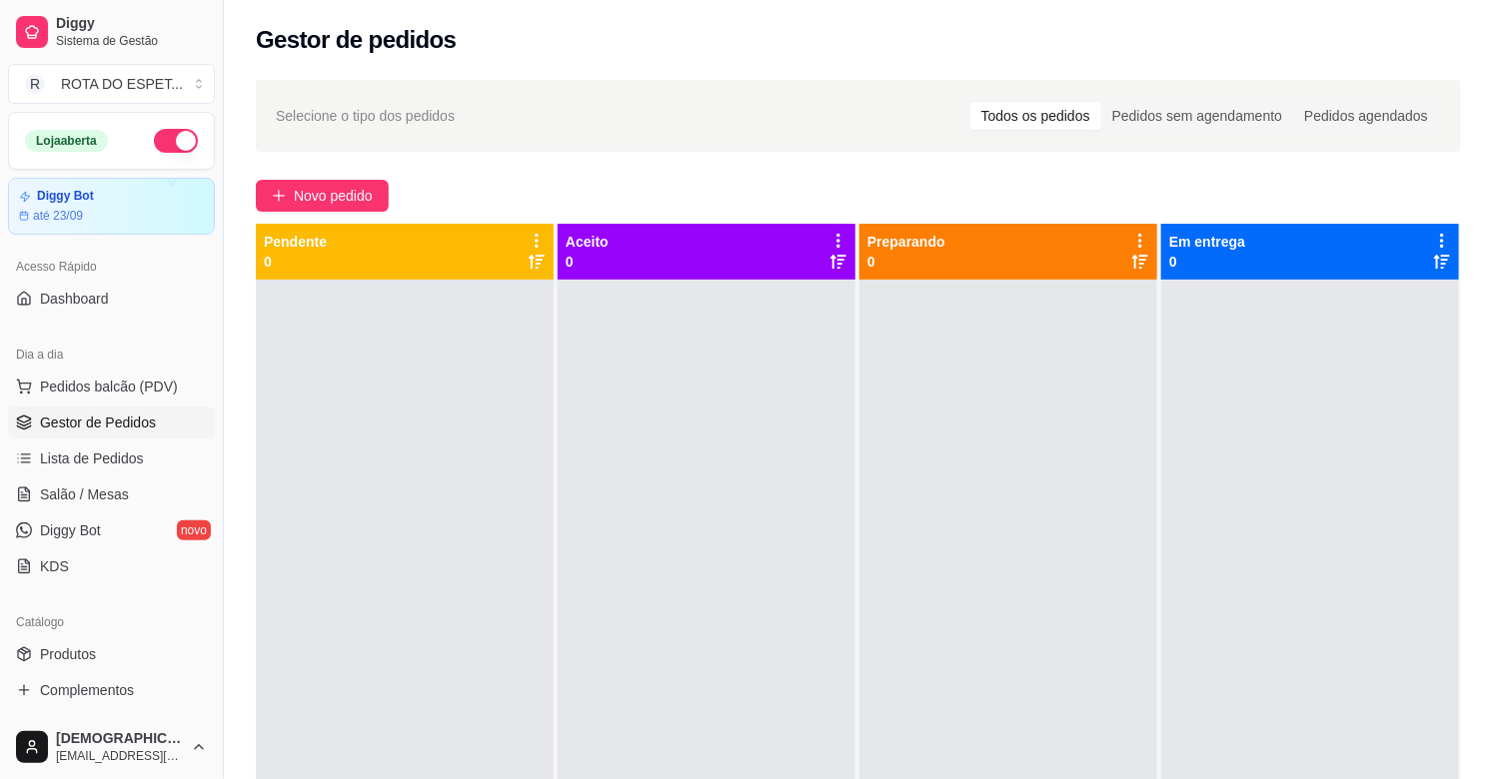
click at [701, 525] on div at bounding box center [707, 669] width 298 height 779
click at [594, 602] on div at bounding box center [707, 669] width 298 height 779
click at [167, 487] on link "Salão / Mesas" at bounding box center [111, 495] width 207 height 32
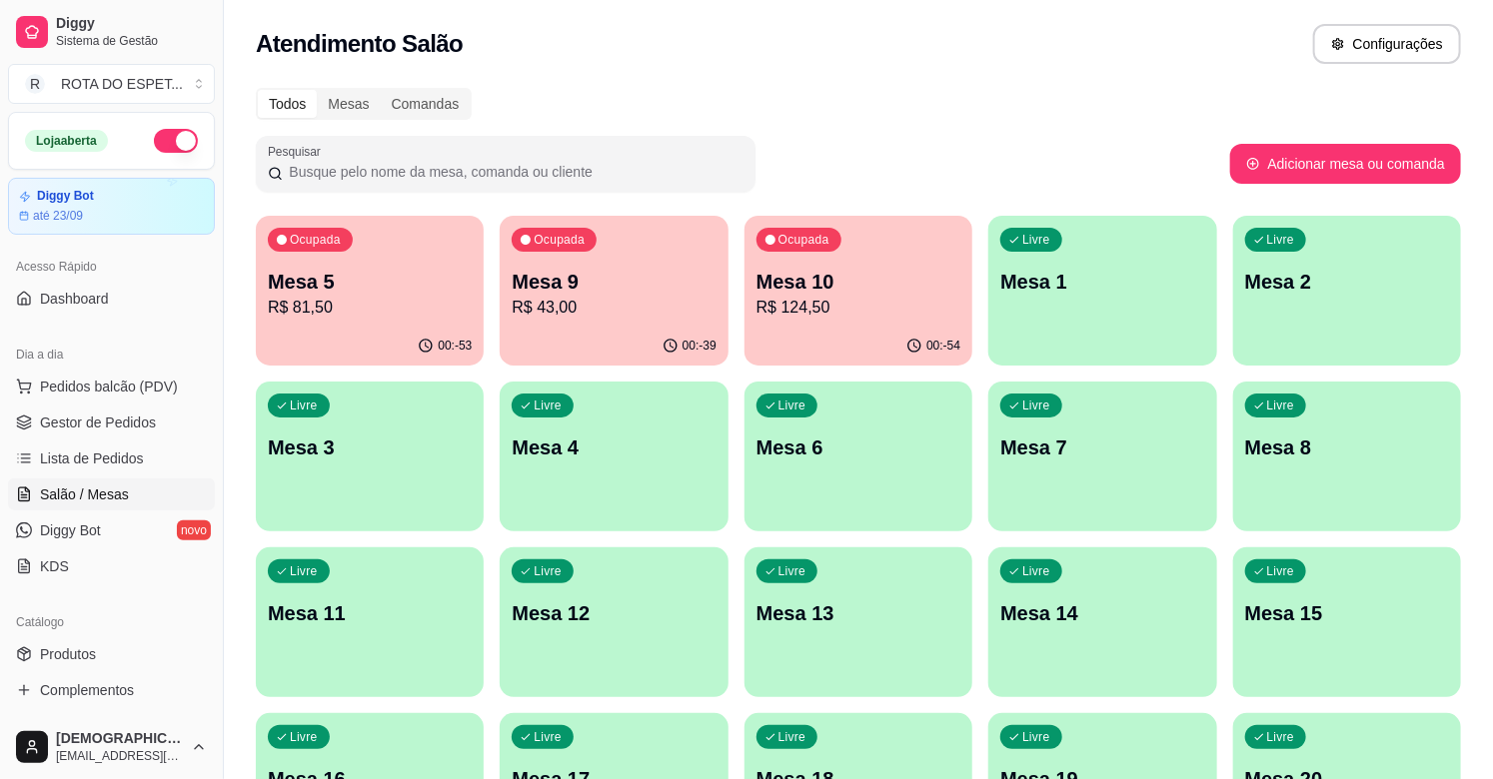
click at [631, 291] on p "Mesa 9" at bounding box center [614, 282] width 204 height 28
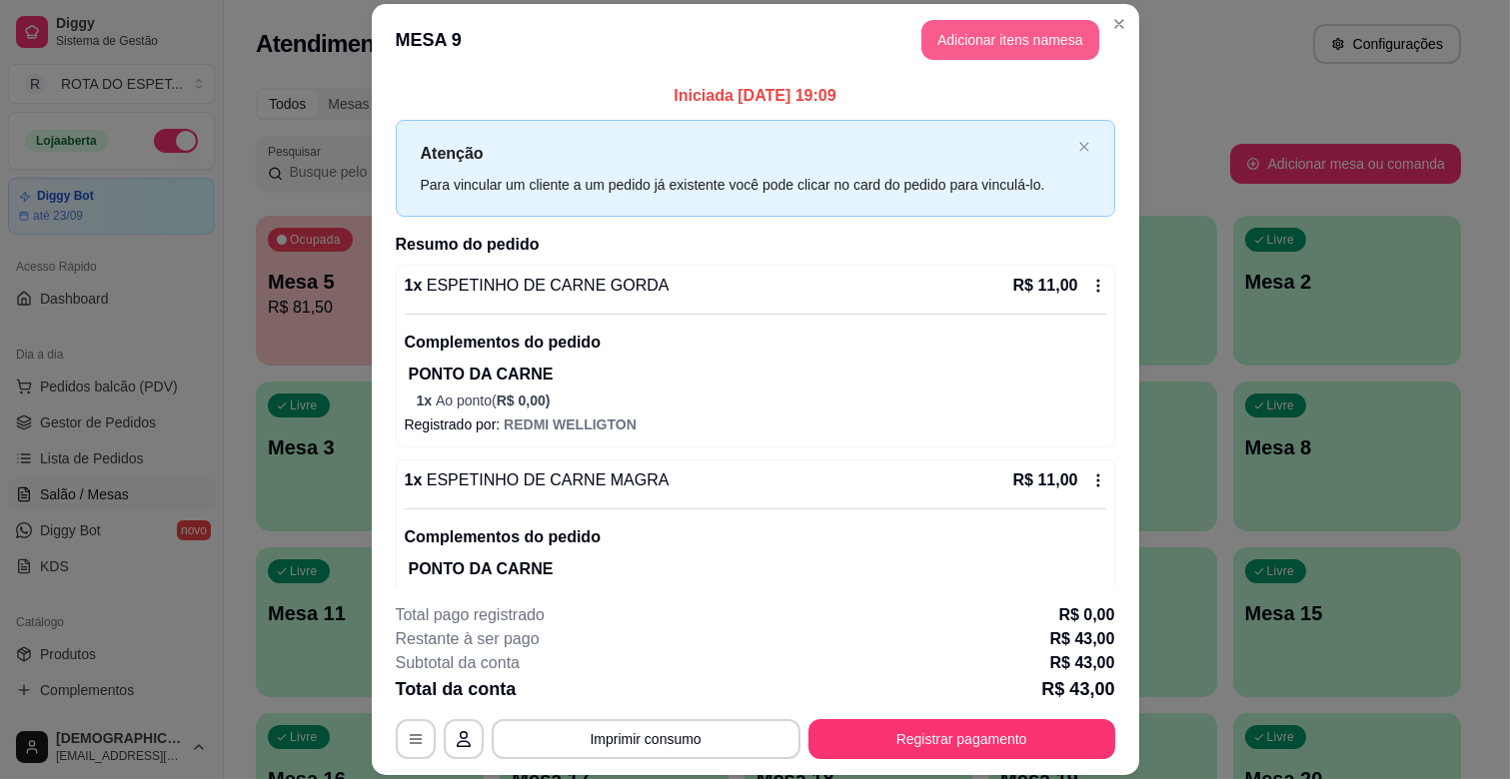
click at [953, 53] on button "Adicionar itens na mesa" at bounding box center [1010, 40] width 178 height 40
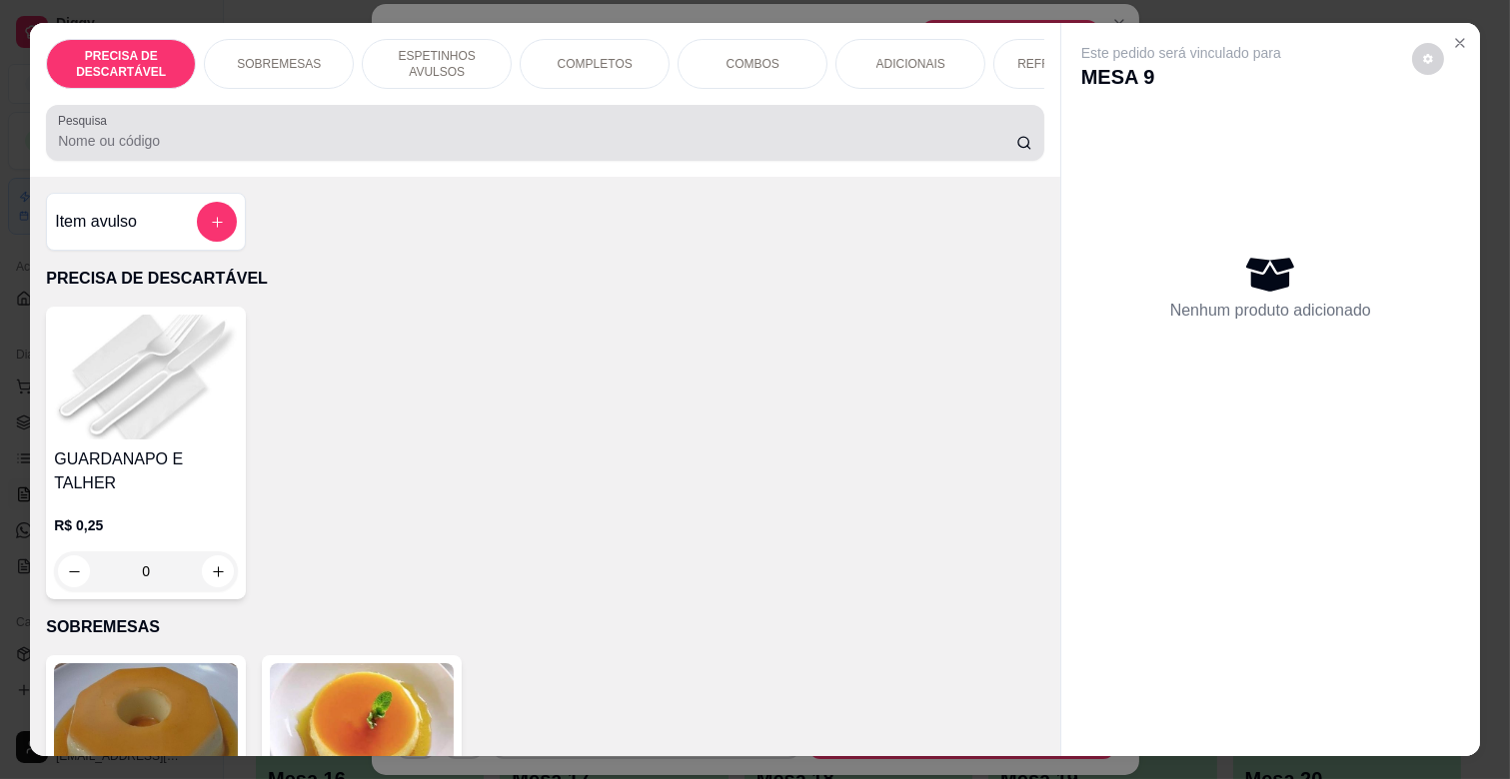
click at [495, 142] on input "Pesquisa" at bounding box center [537, 141] width 958 height 20
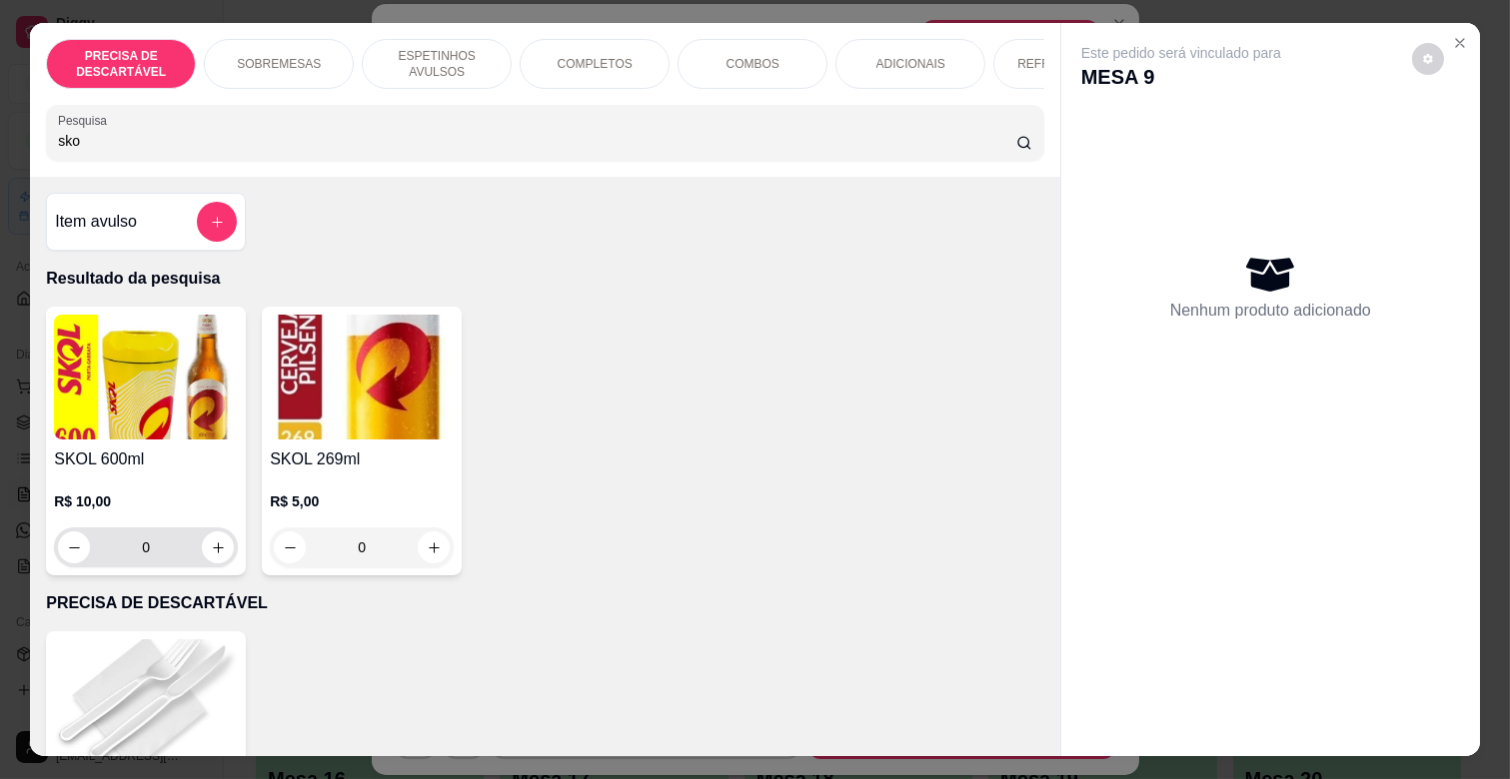
type input "sko"
click at [215, 538] on div "0" at bounding box center [146, 548] width 176 height 40
click at [213, 546] on button "increase-product-quantity" at bounding box center [218, 548] width 32 height 32
type input "1"
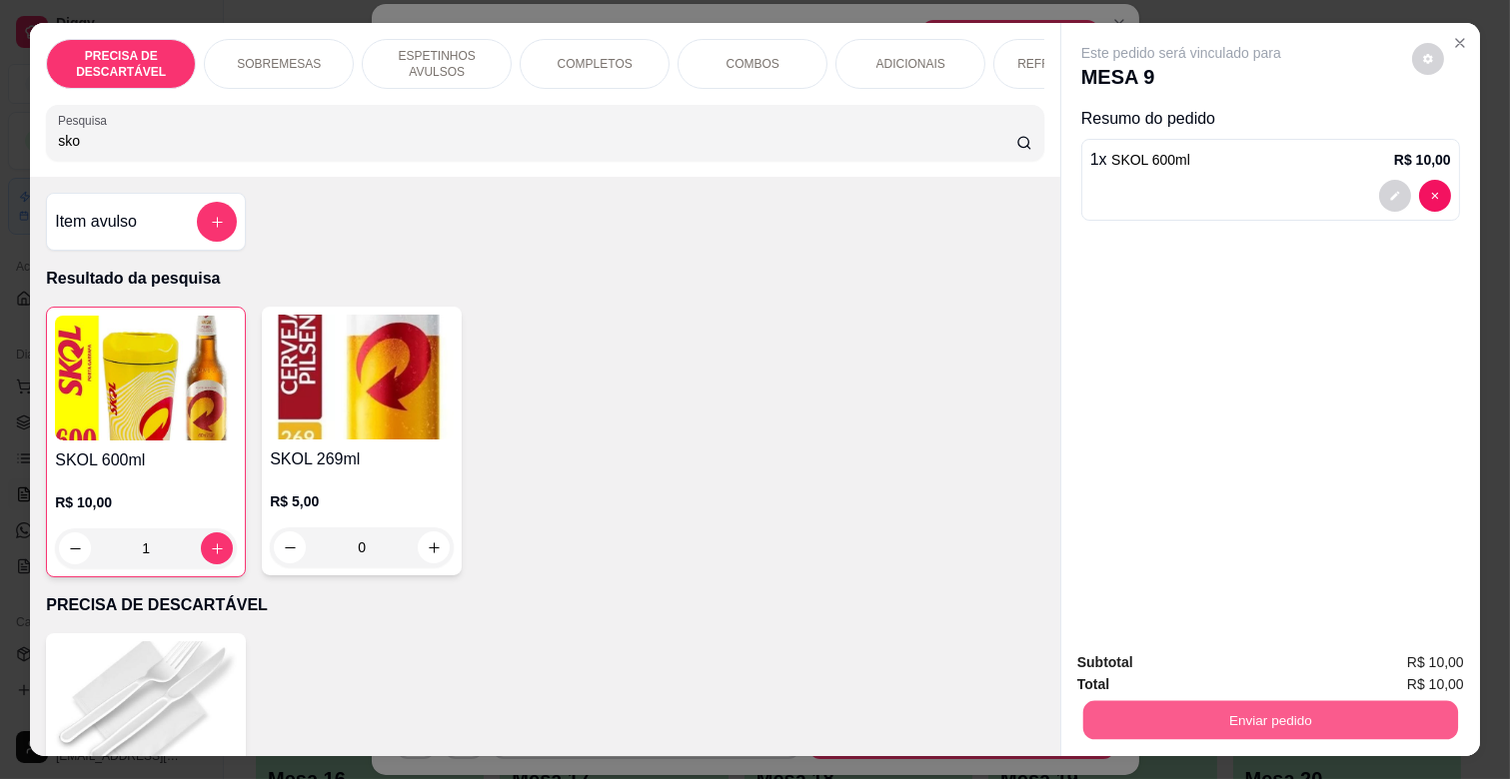
click at [1299, 716] on button "Enviar pedido" at bounding box center [1270, 719] width 375 height 39
click at [1275, 654] on button "Não registrar e enviar pedido" at bounding box center [1203, 662] width 208 height 38
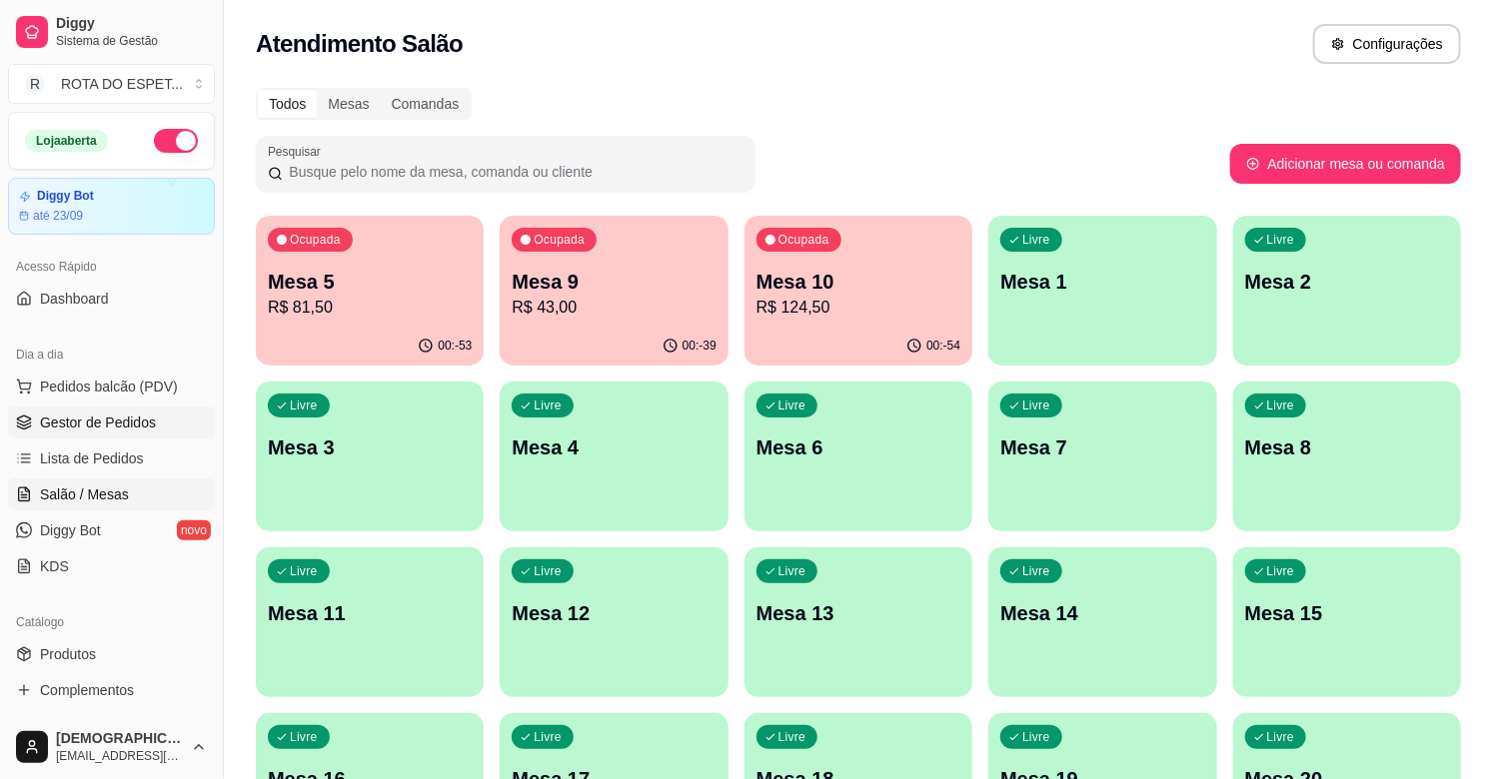
click at [162, 436] on link "Gestor de Pedidos" at bounding box center [111, 423] width 207 height 32
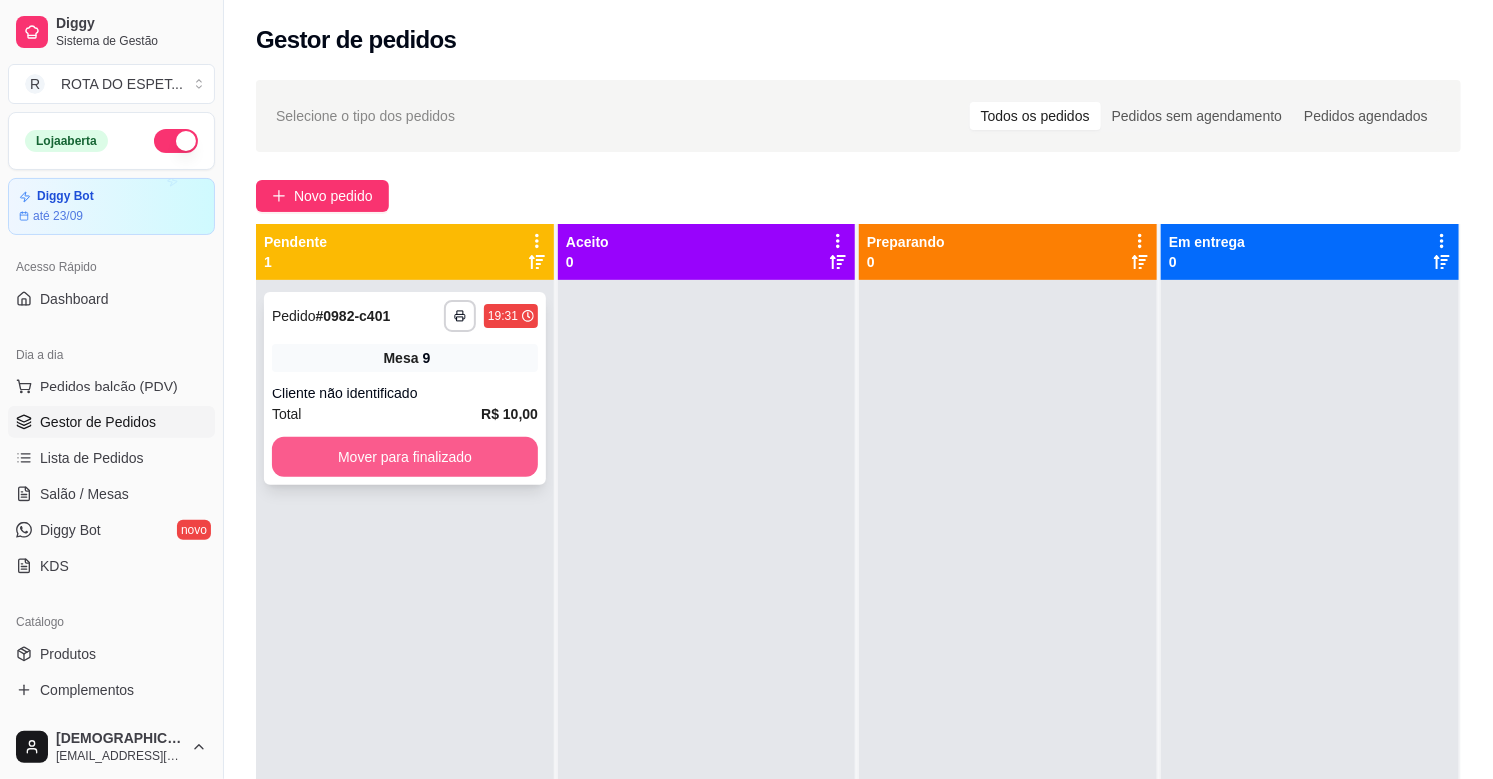
click at [448, 448] on button "Mover para finalizado" at bounding box center [405, 458] width 266 height 40
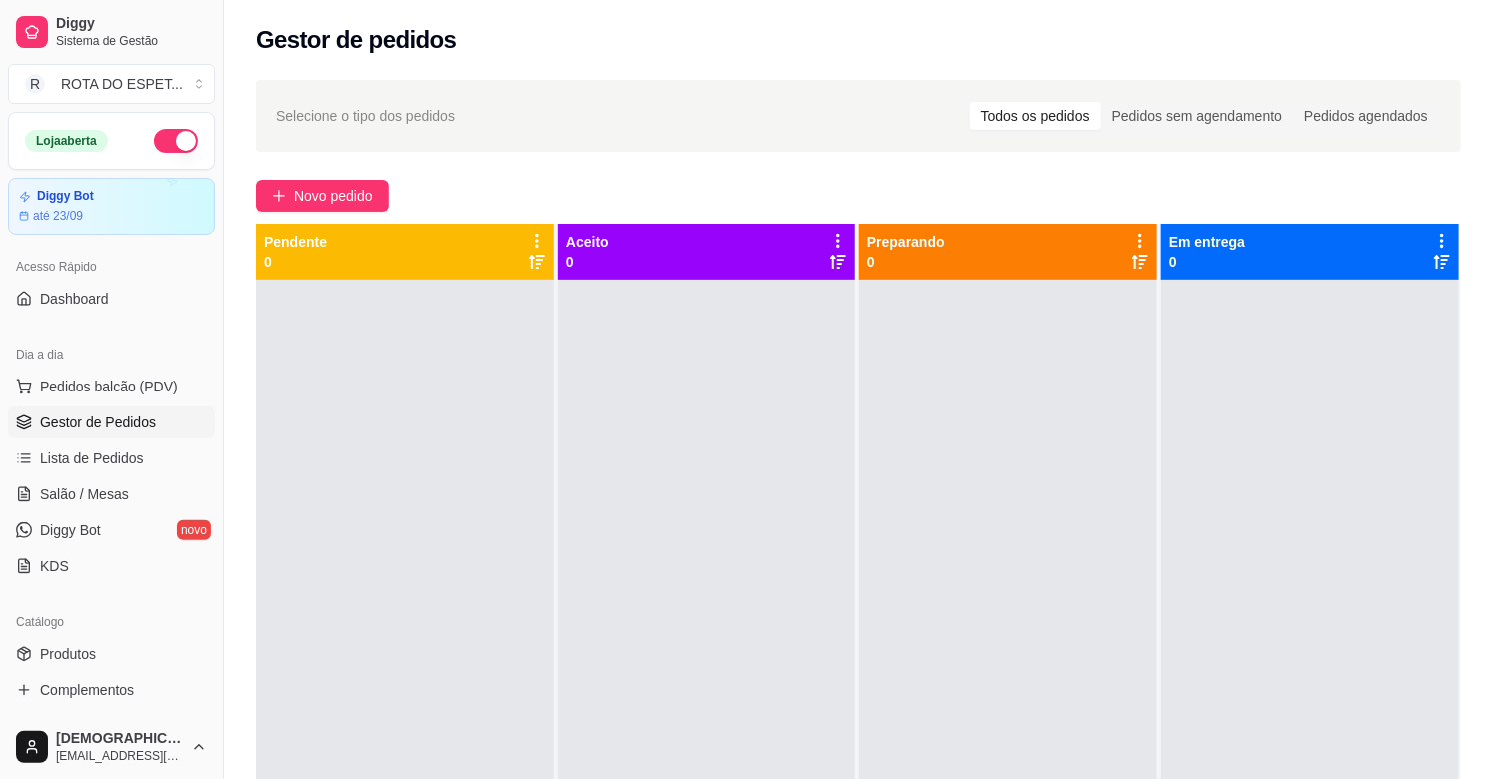
click at [600, 533] on div at bounding box center [707, 669] width 298 height 779
click at [91, 486] on span "Salão / Mesas" at bounding box center [84, 495] width 89 height 20
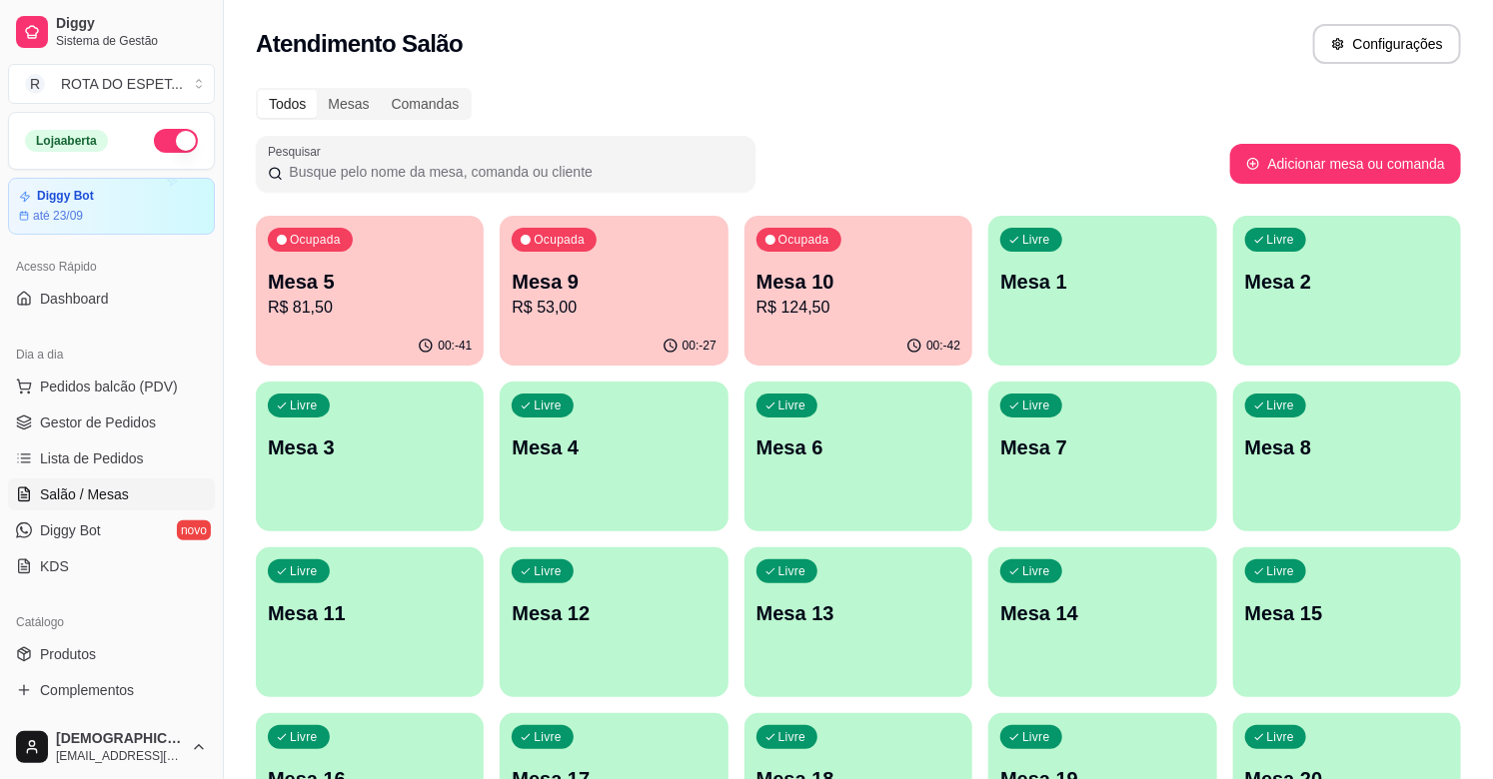
click at [619, 304] on p "R$ 53,00" at bounding box center [614, 308] width 204 height 24
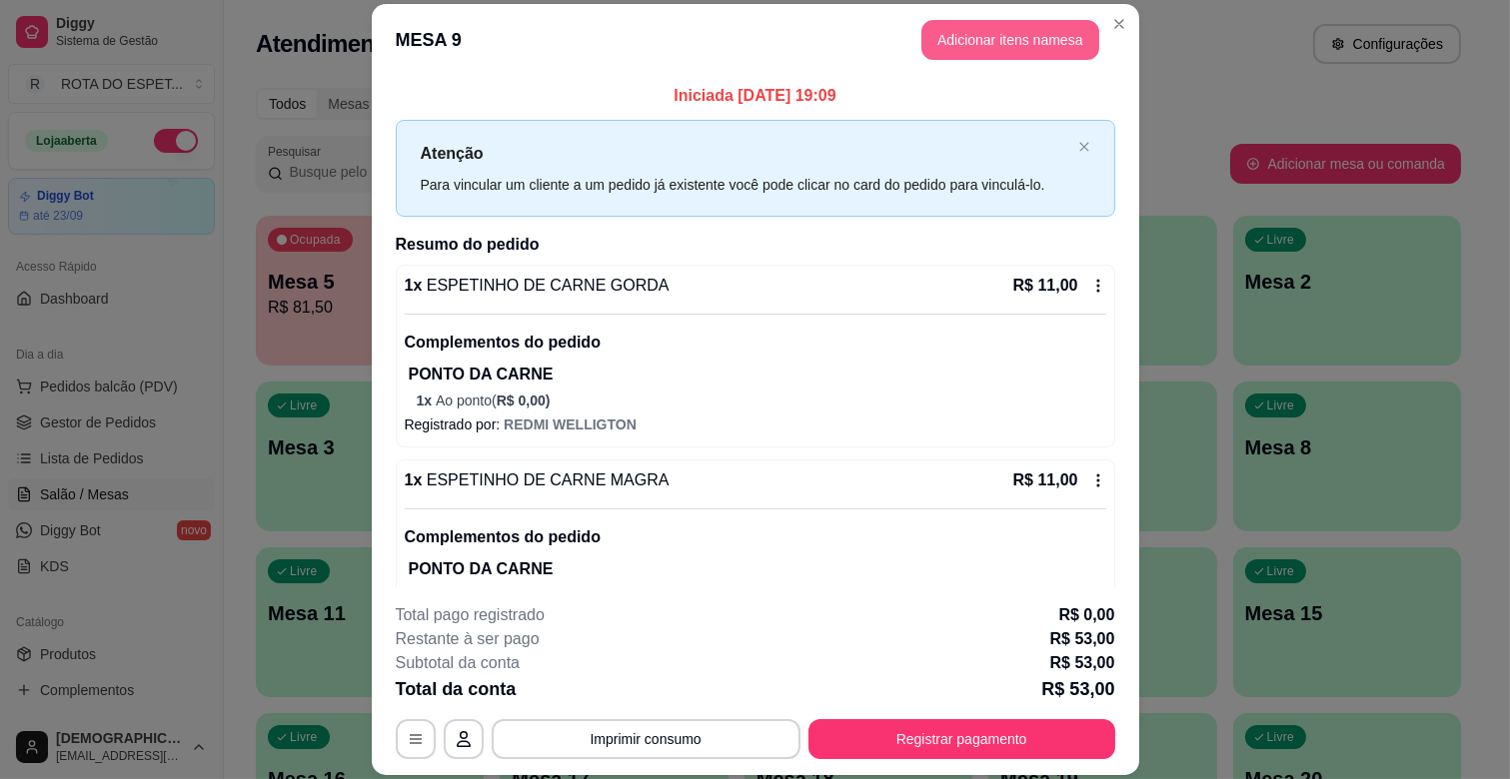
click at [1029, 43] on button "Adicionar itens na mesa" at bounding box center [1010, 40] width 178 height 40
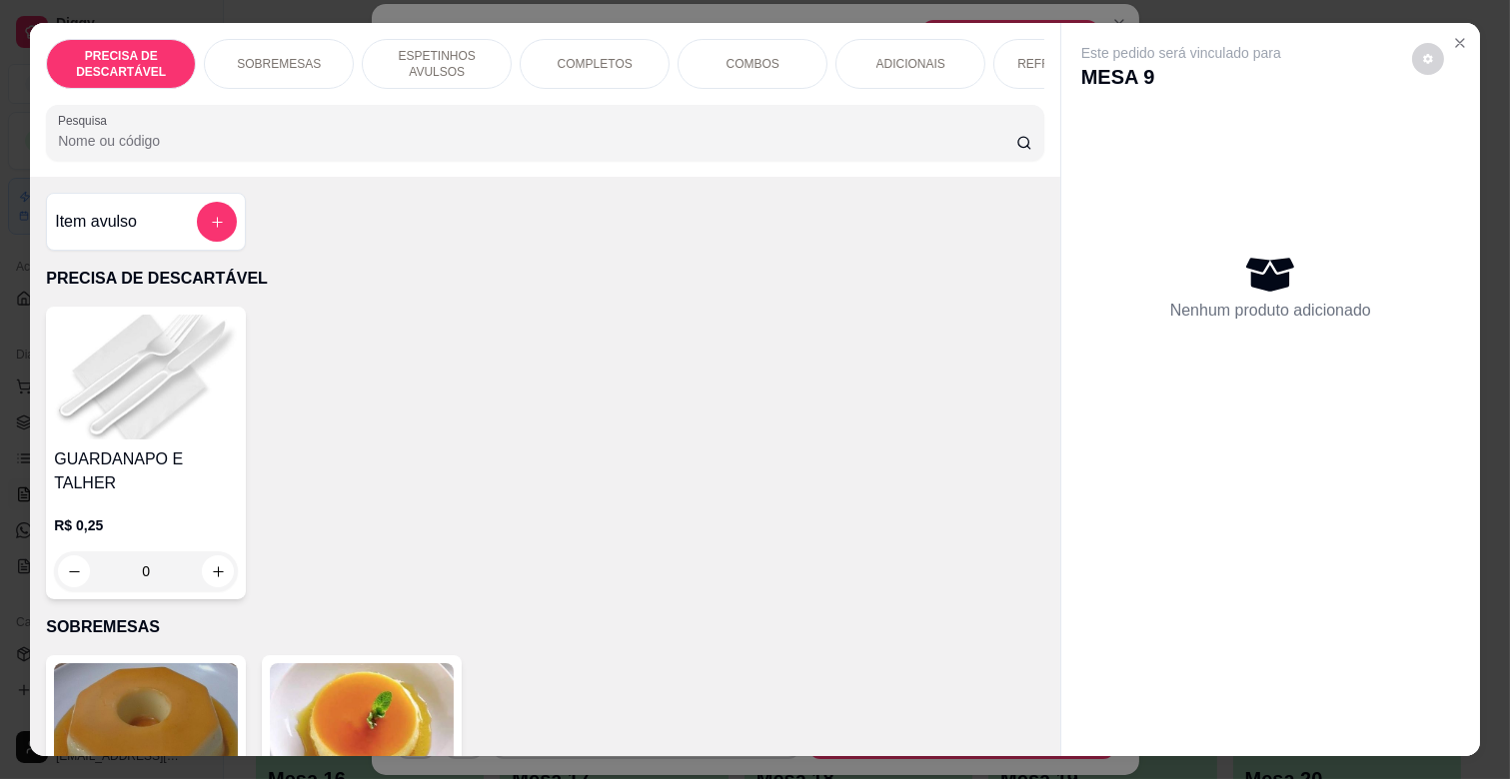
click at [413, 58] on p "ESPETINHOS AVULSOS" at bounding box center [437, 64] width 116 height 32
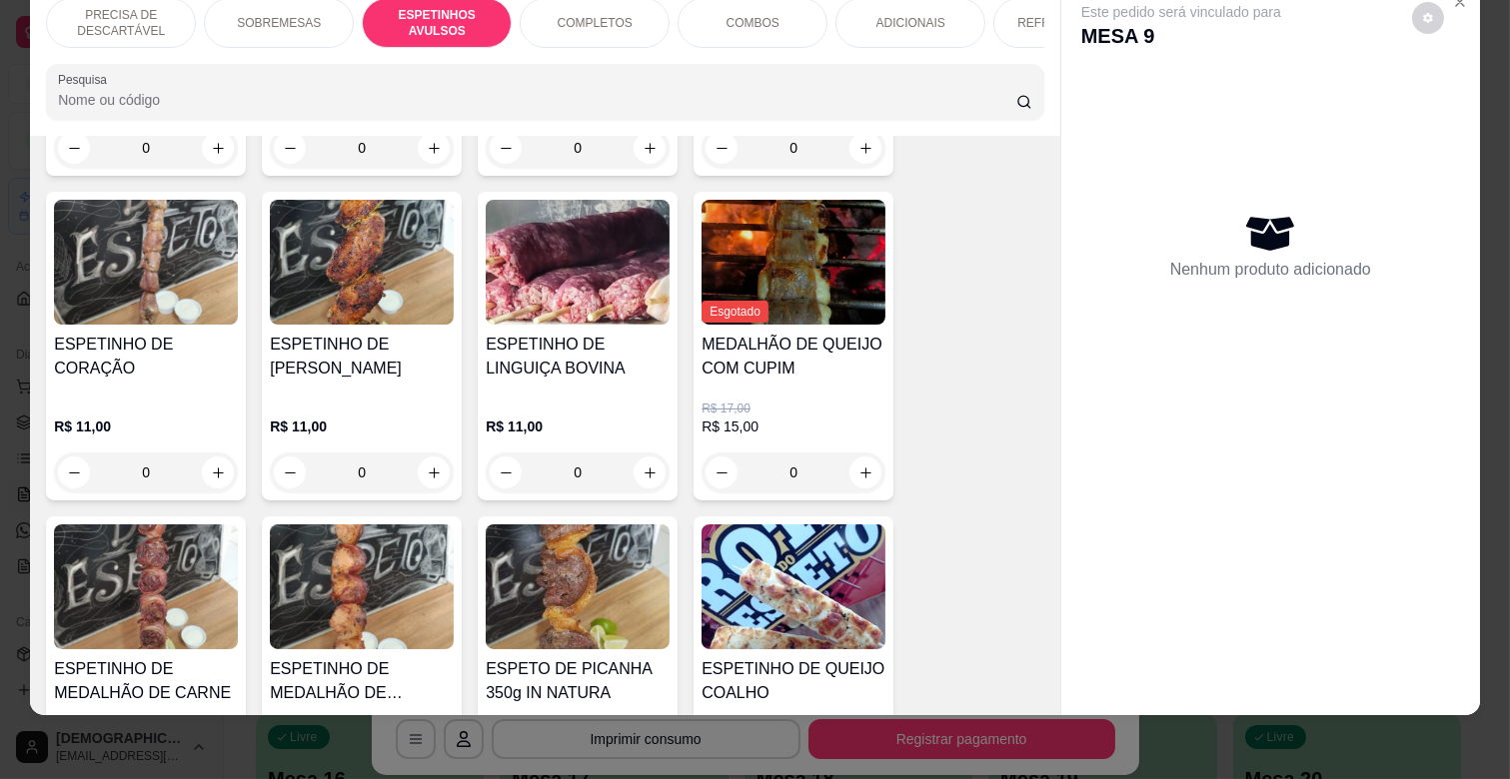
scroll to position [1207, 0]
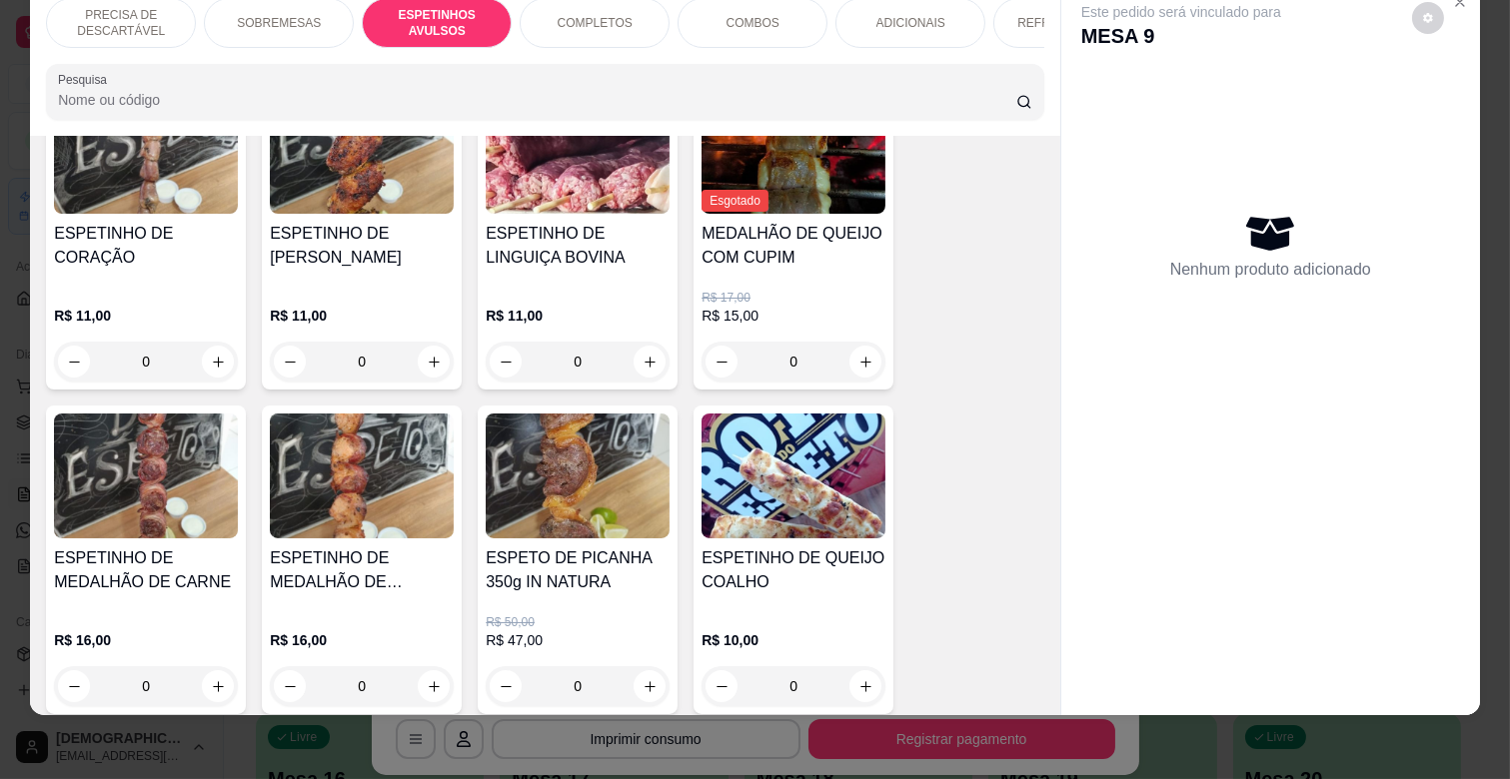
click at [851, 666] on div "0" at bounding box center [793, 686] width 184 height 40
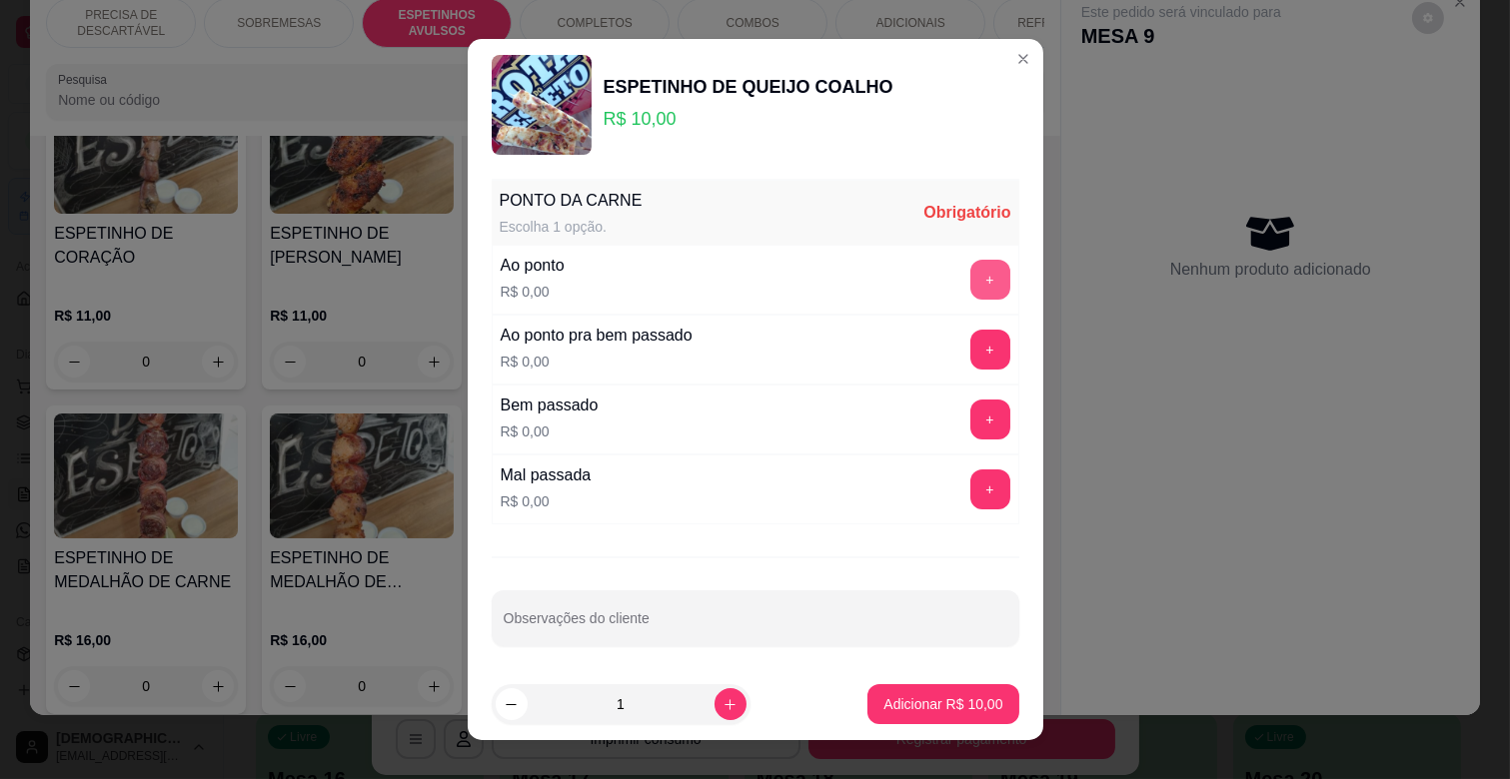
click at [970, 281] on button "+" at bounding box center [990, 280] width 40 height 40
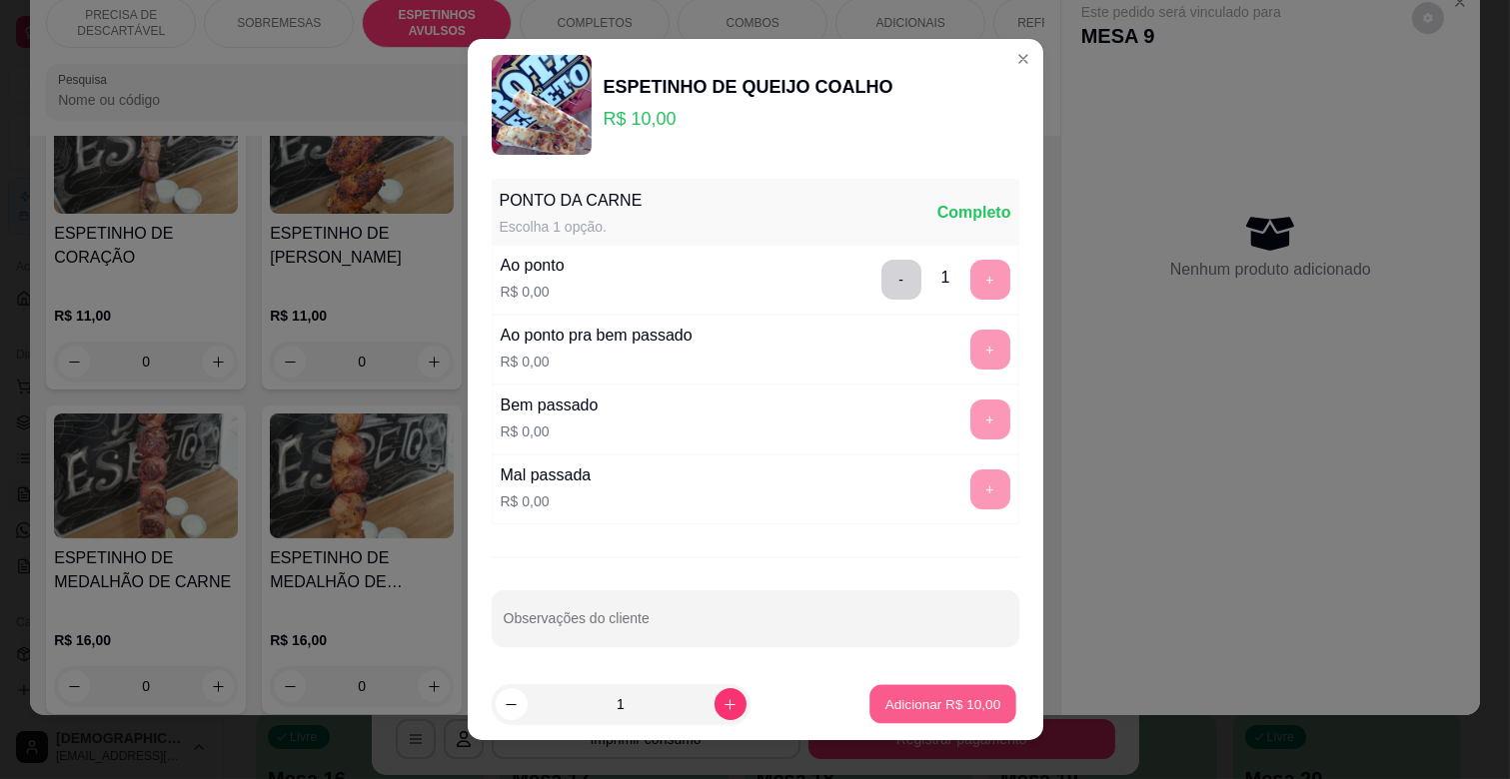
click at [921, 699] on p "Adicionar R$ 10,00" at bounding box center [943, 703] width 116 height 19
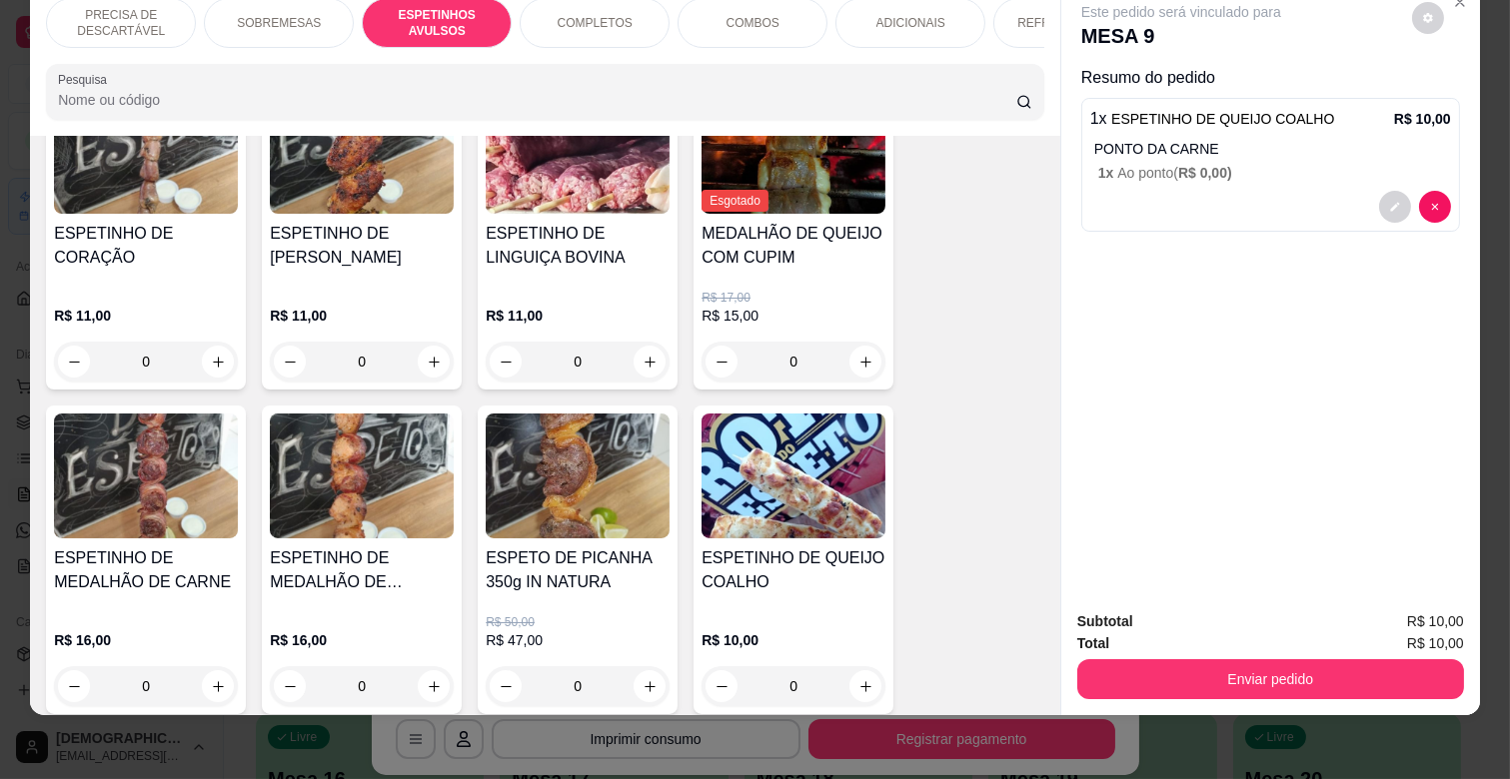
scroll to position [0, 730]
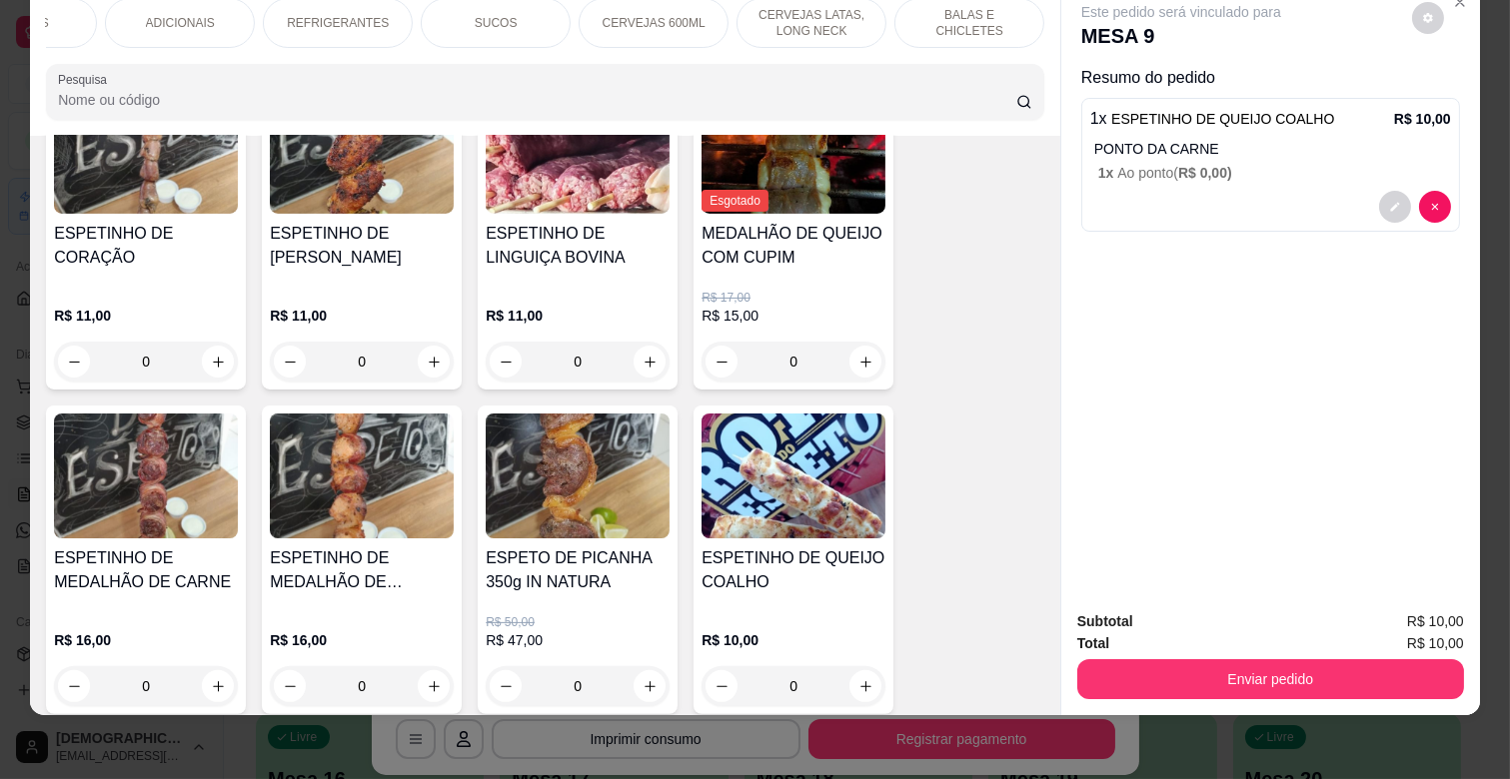
click at [673, 15] on p "CERVEJAS 600ML" at bounding box center [653, 23] width 103 height 16
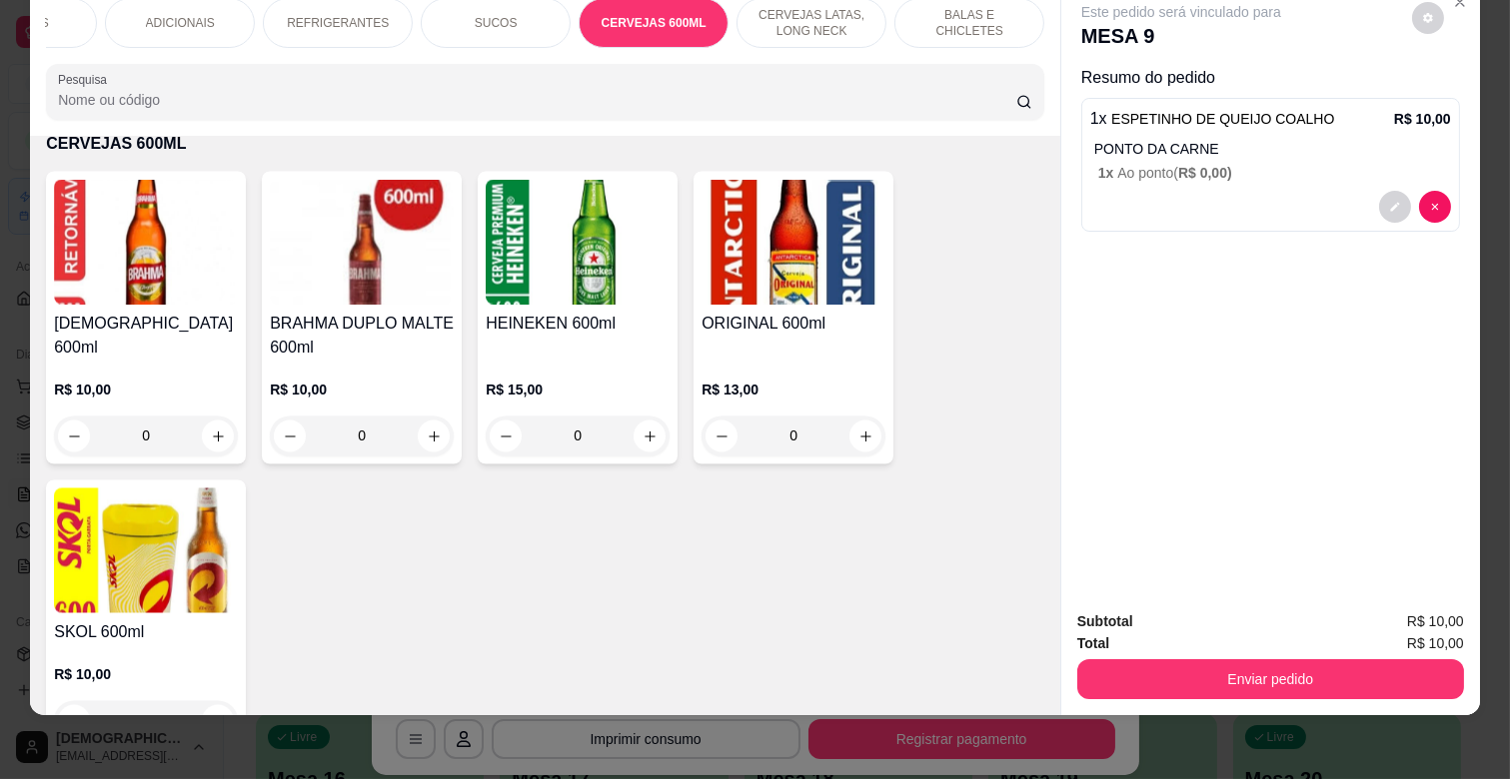
scroll to position [6725, 0]
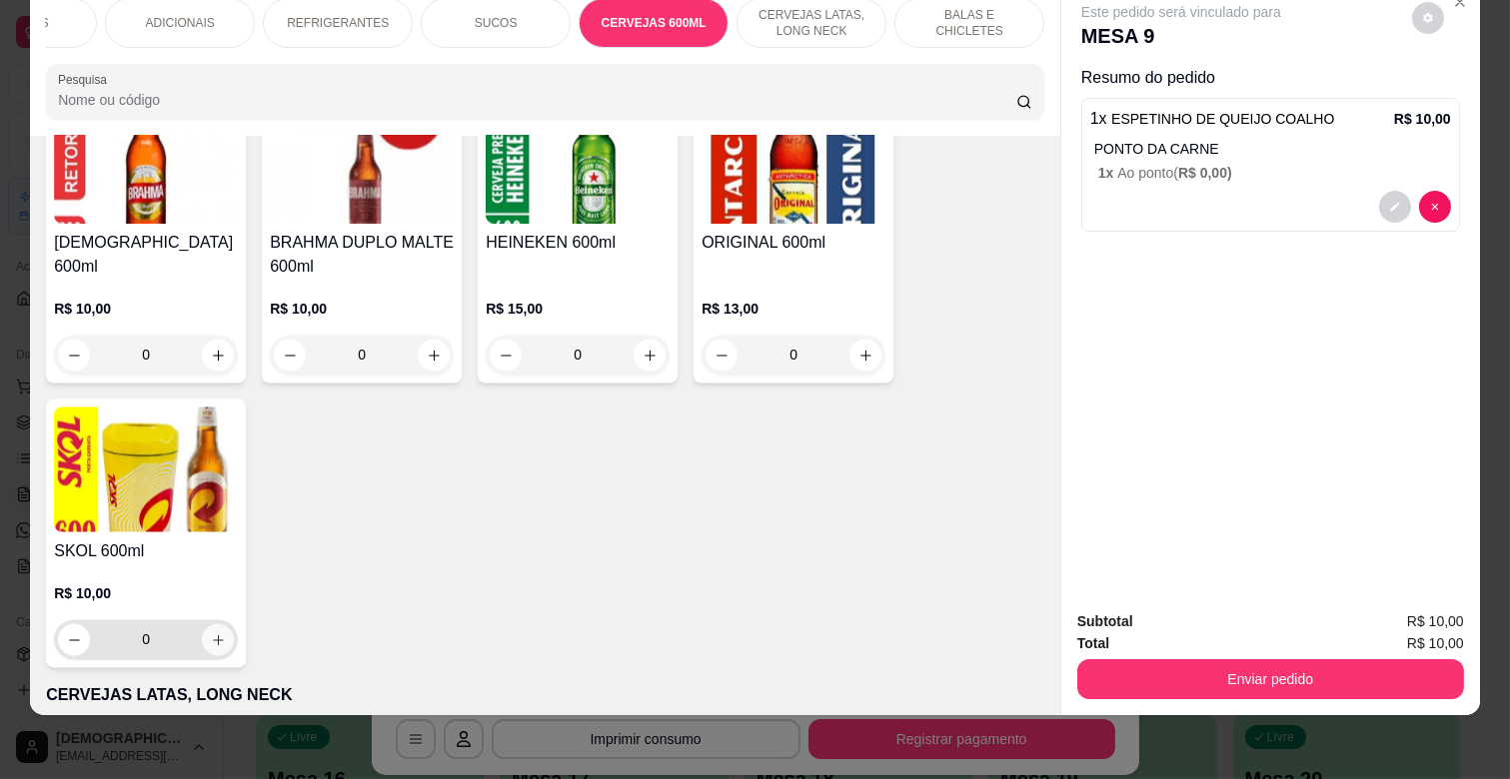
click at [211, 633] on icon "increase-product-quantity" at bounding box center [218, 640] width 15 height 15
type input "1"
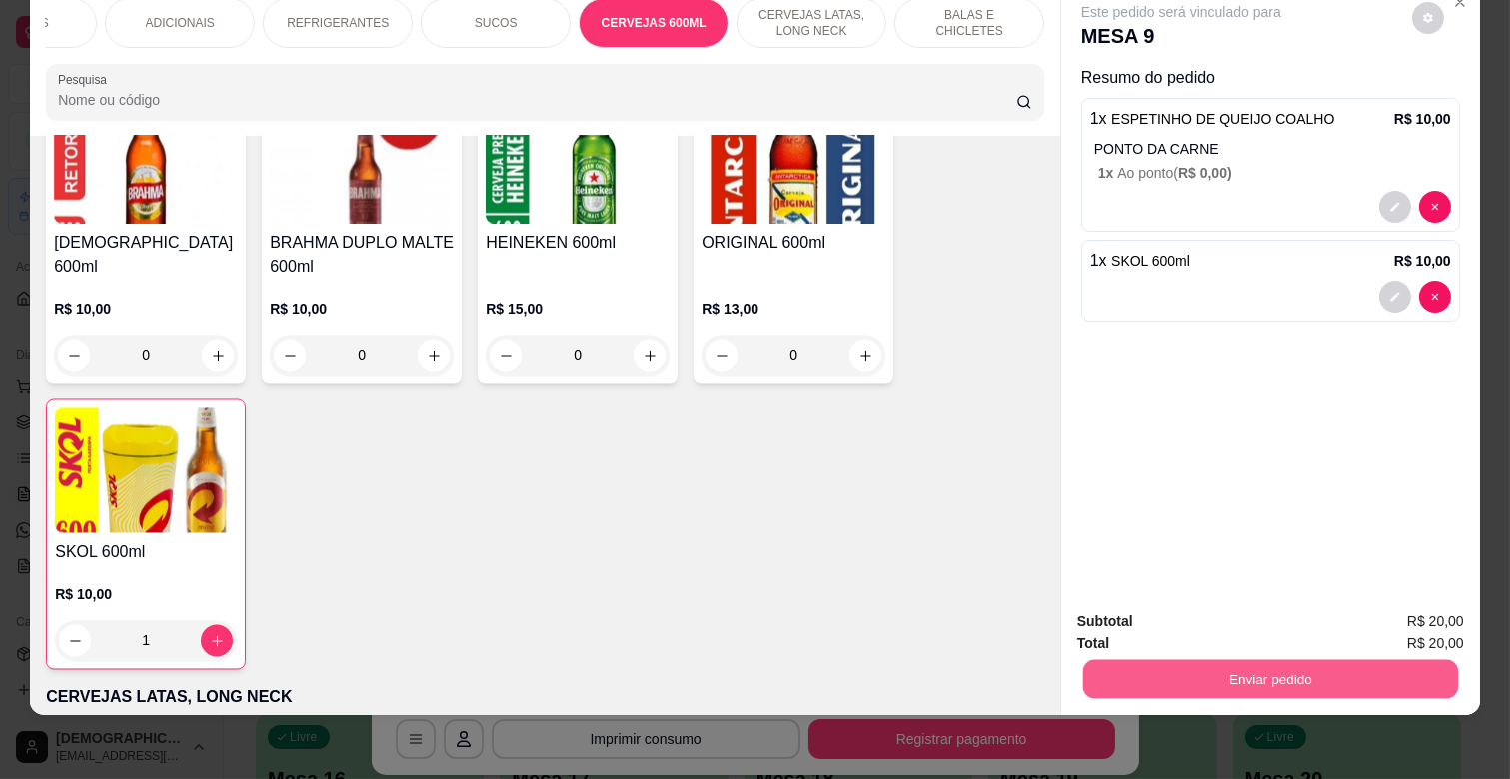
click at [1214, 664] on button "Enviar pedido" at bounding box center [1270, 678] width 375 height 39
click at [1216, 607] on button "Não registrar e enviar pedido" at bounding box center [1203, 613] width 208 height 38
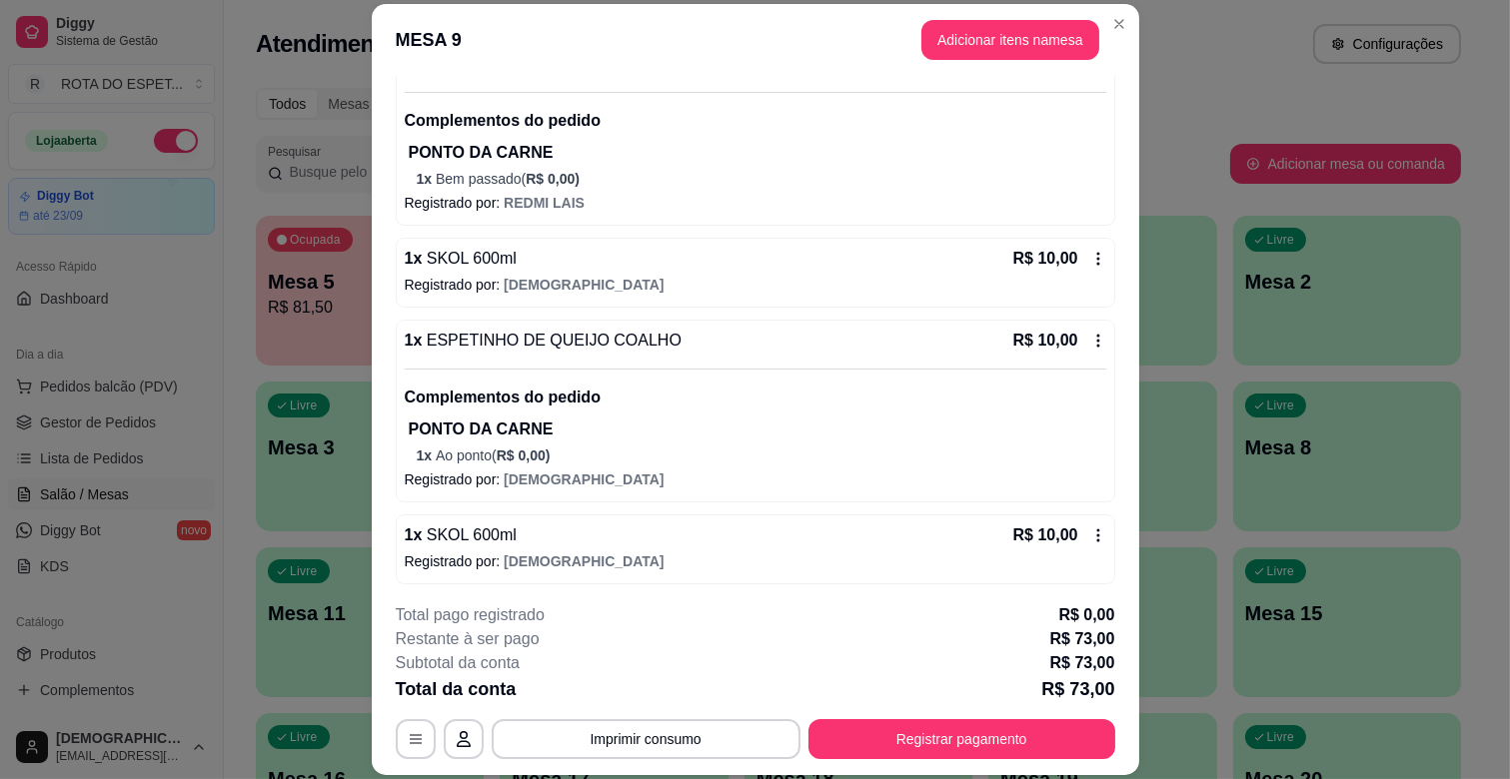
scroll to position [699, 0]
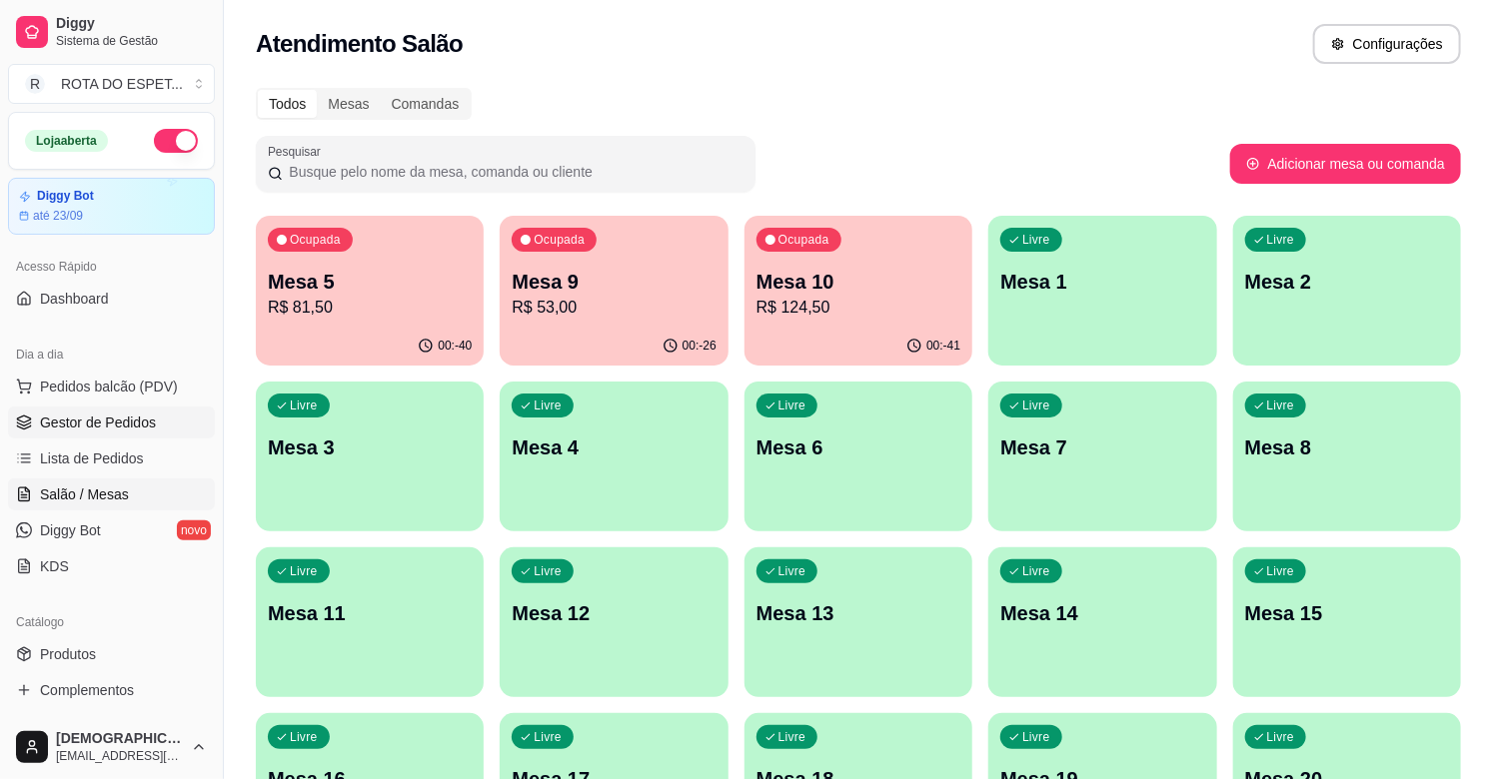
click at [123, 407] on link "Gestor de Pedidos" at bounding box center [111, 423] width 207 height 32
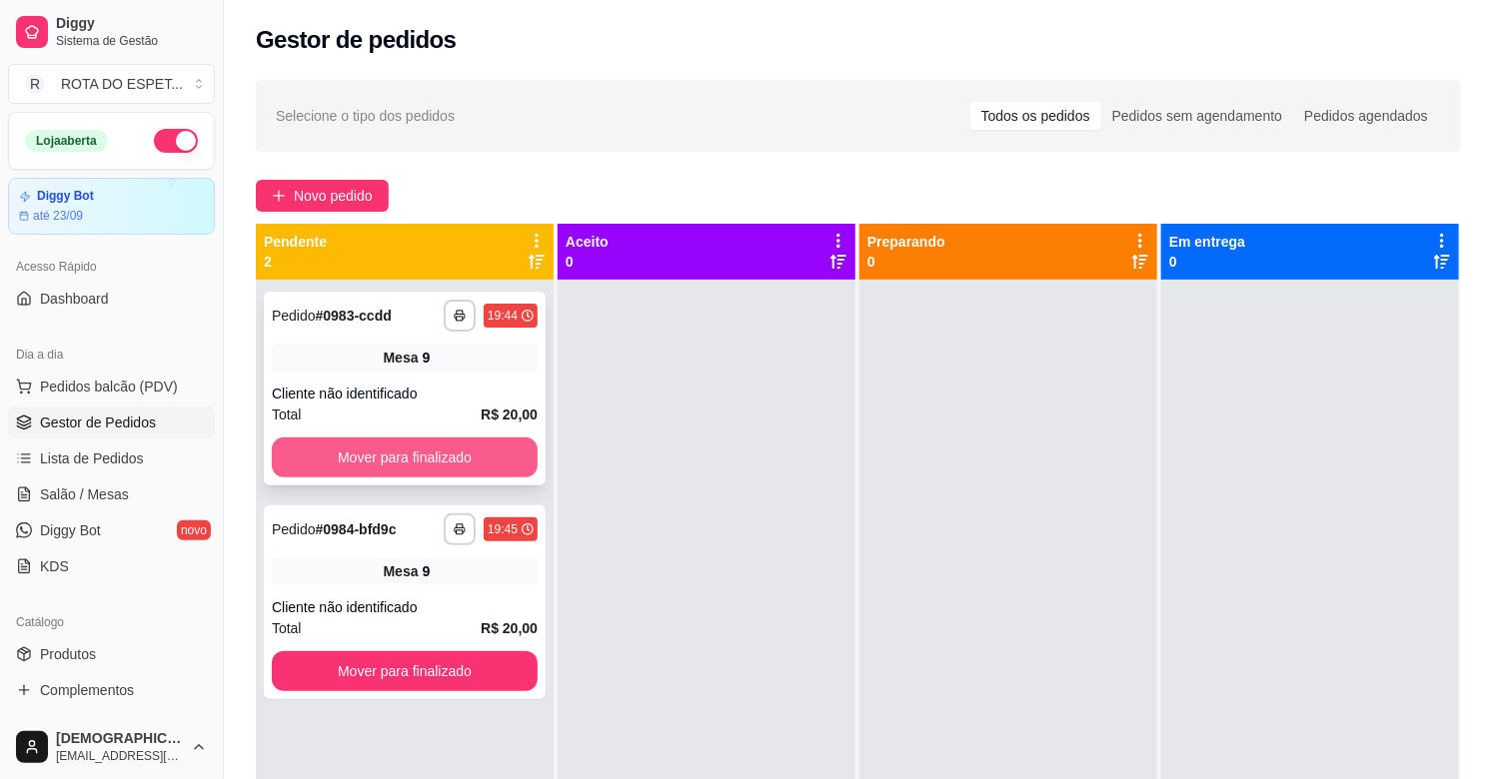
click at [505, 462] on button "Mover para finalizado" at bounding box center [405, 458] width 266 height 40
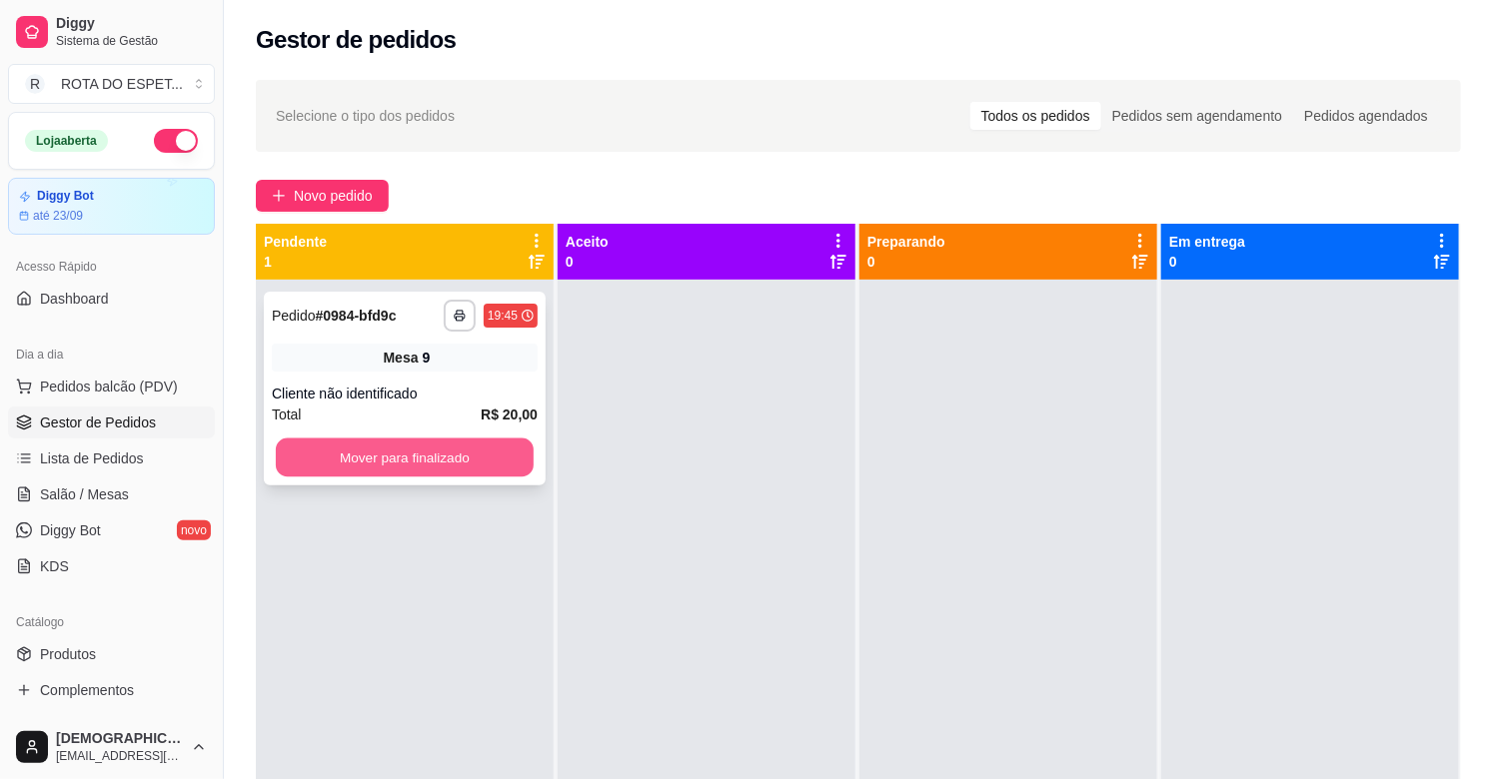
click at [503, 460] on button "Mover para finalizado" at bounding box center [405, 458] width 258 height 39
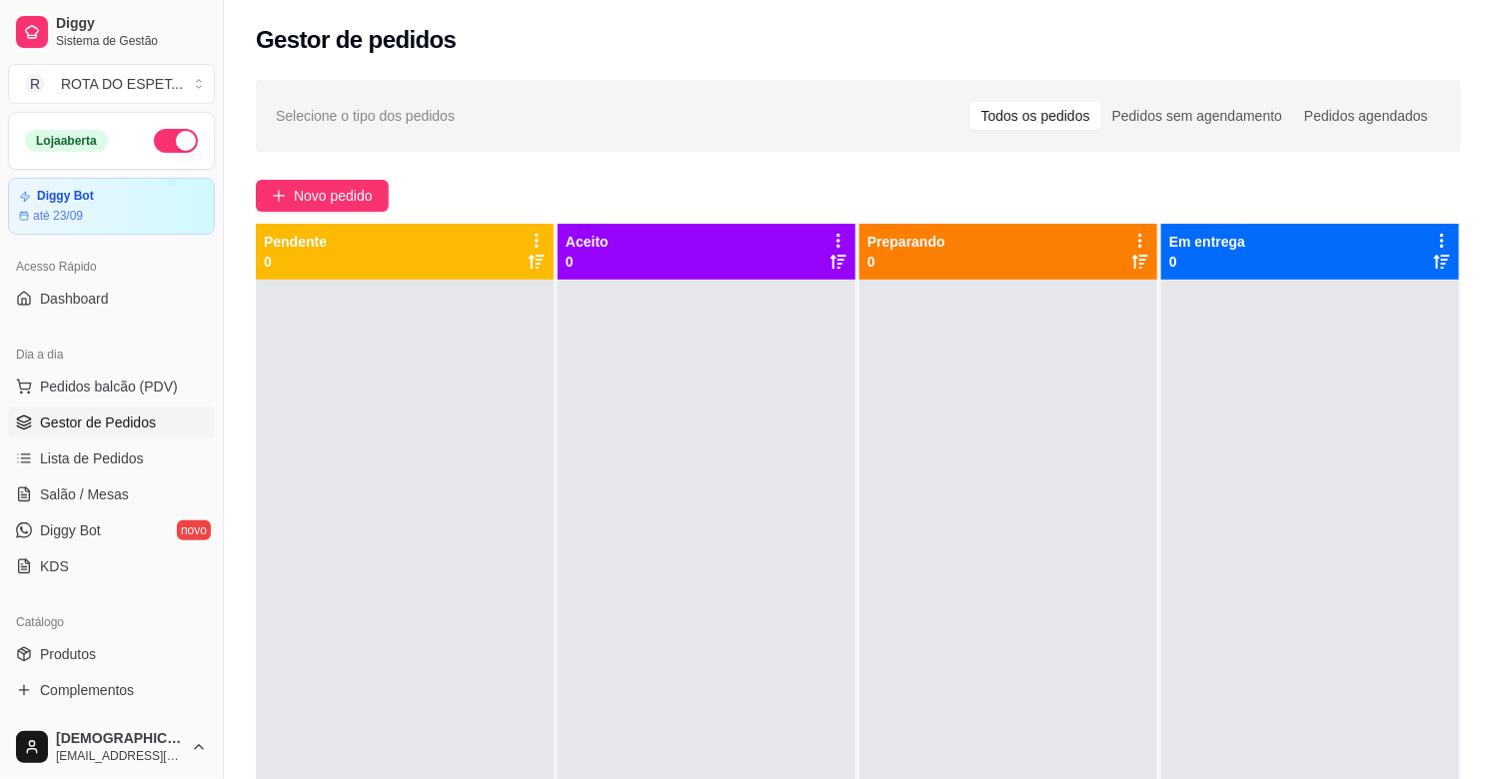
click at [671, 542] on div at bounding box center [707, 669] width 298 height 779
click at [644, 629] on div at bounding box center [707, 669] width 298 height 779
click at [110, 483] on link "Salão / Mesas" at bounding box center [111, 495] width 207 height 32
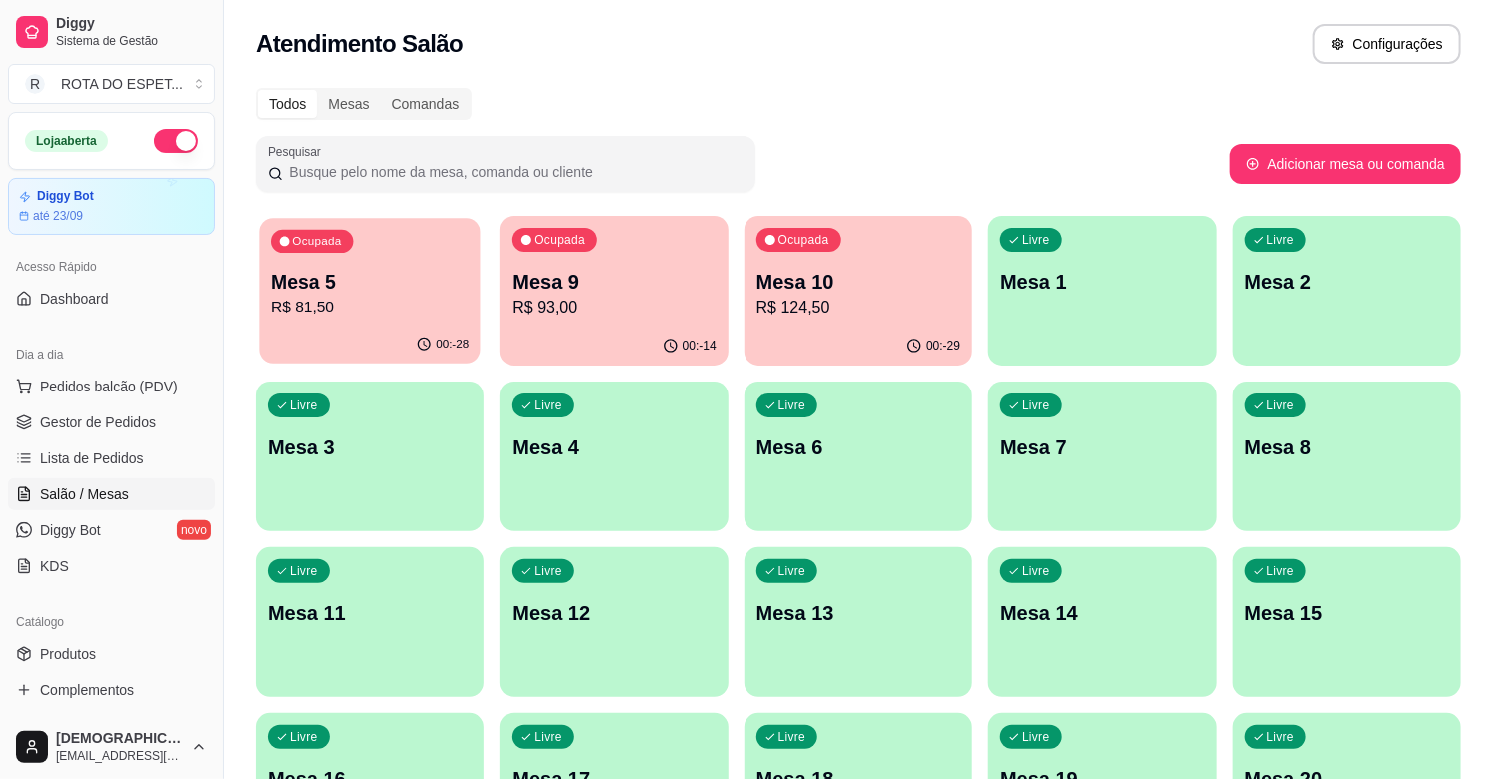
click at [353, 272] on p "Mesa 5" at bounding box center [370, 282] width 198 height 27
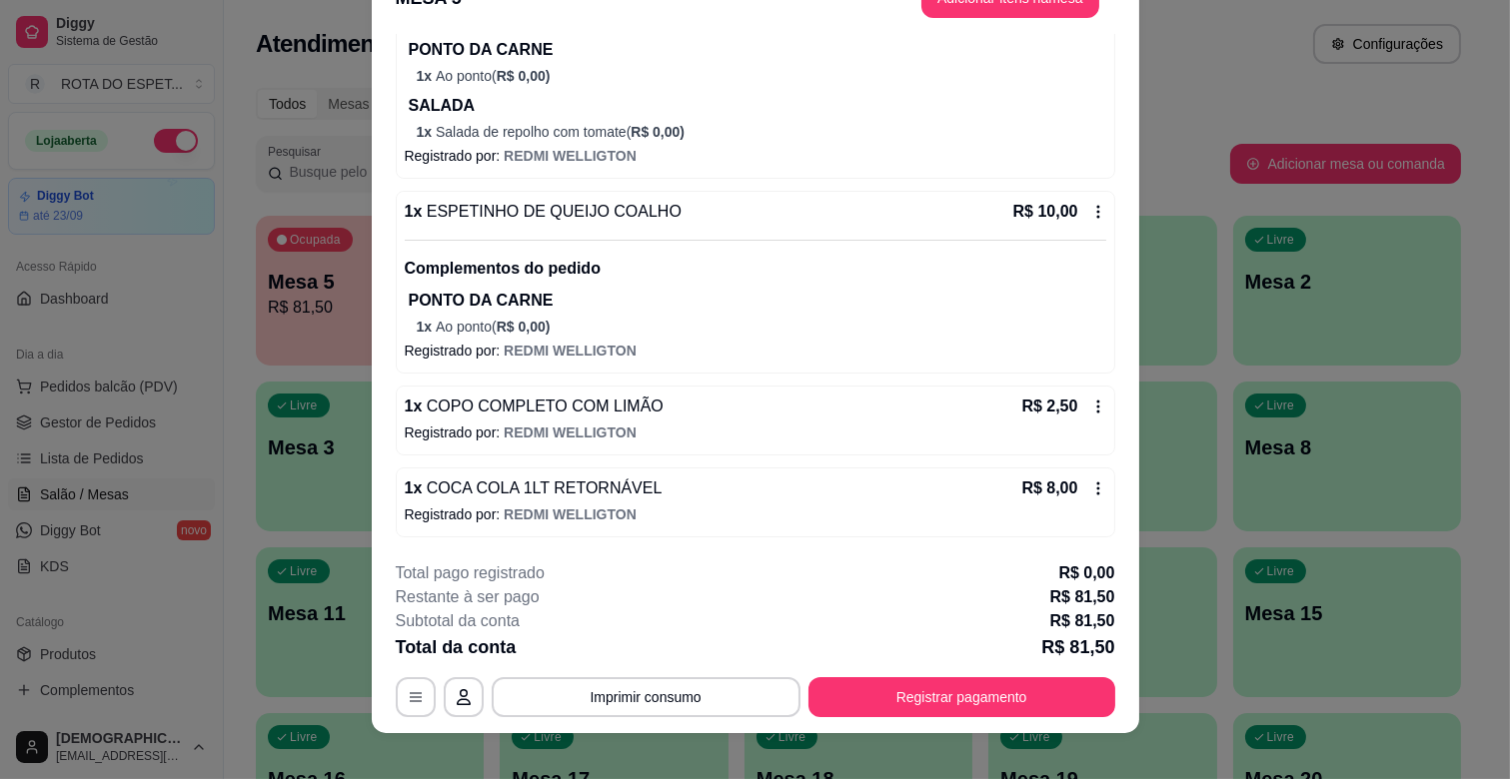
scroll to position [60, 0]
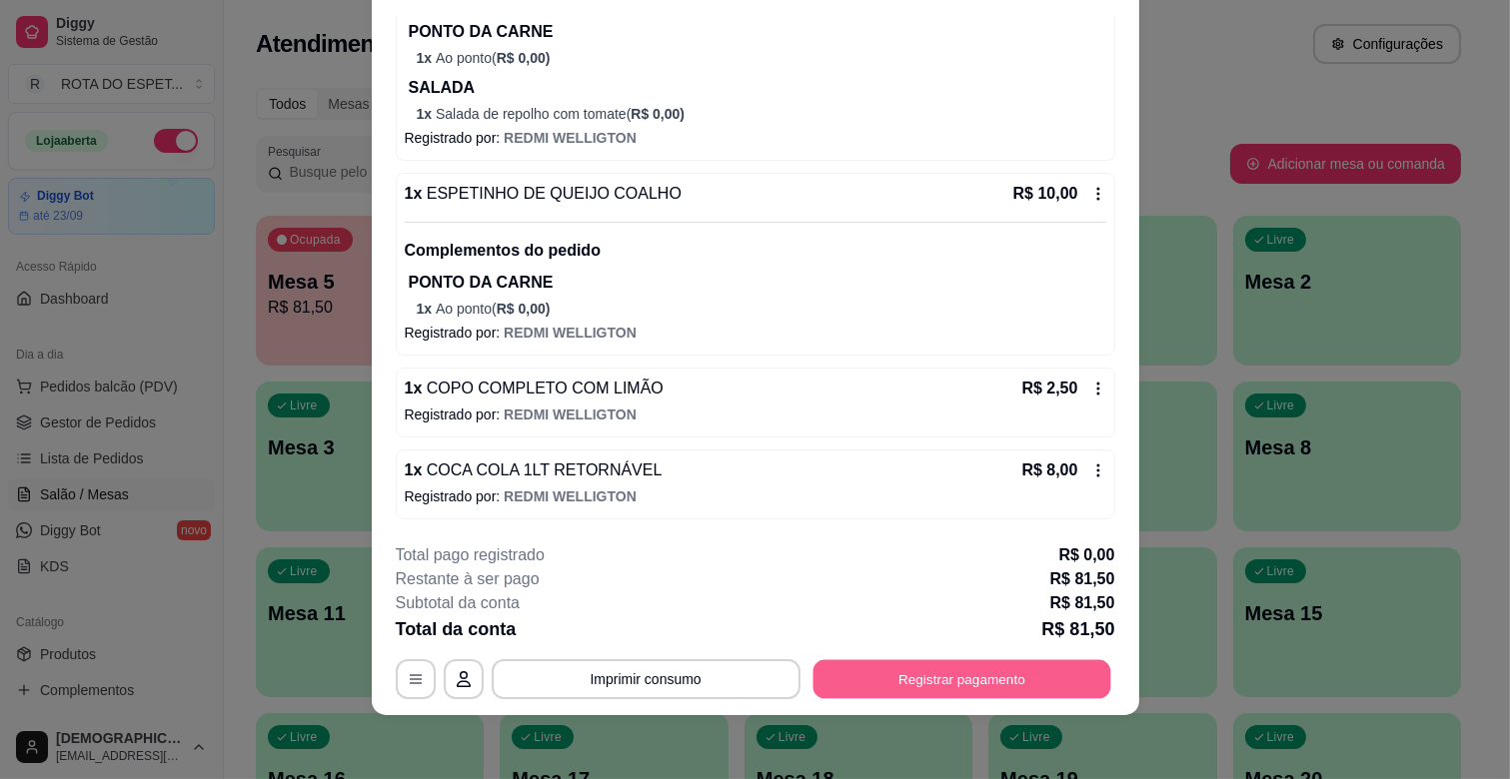
click at [897, 680] on button "Registrar pagamento" at bounding box center [961, 679] width 298 height 39
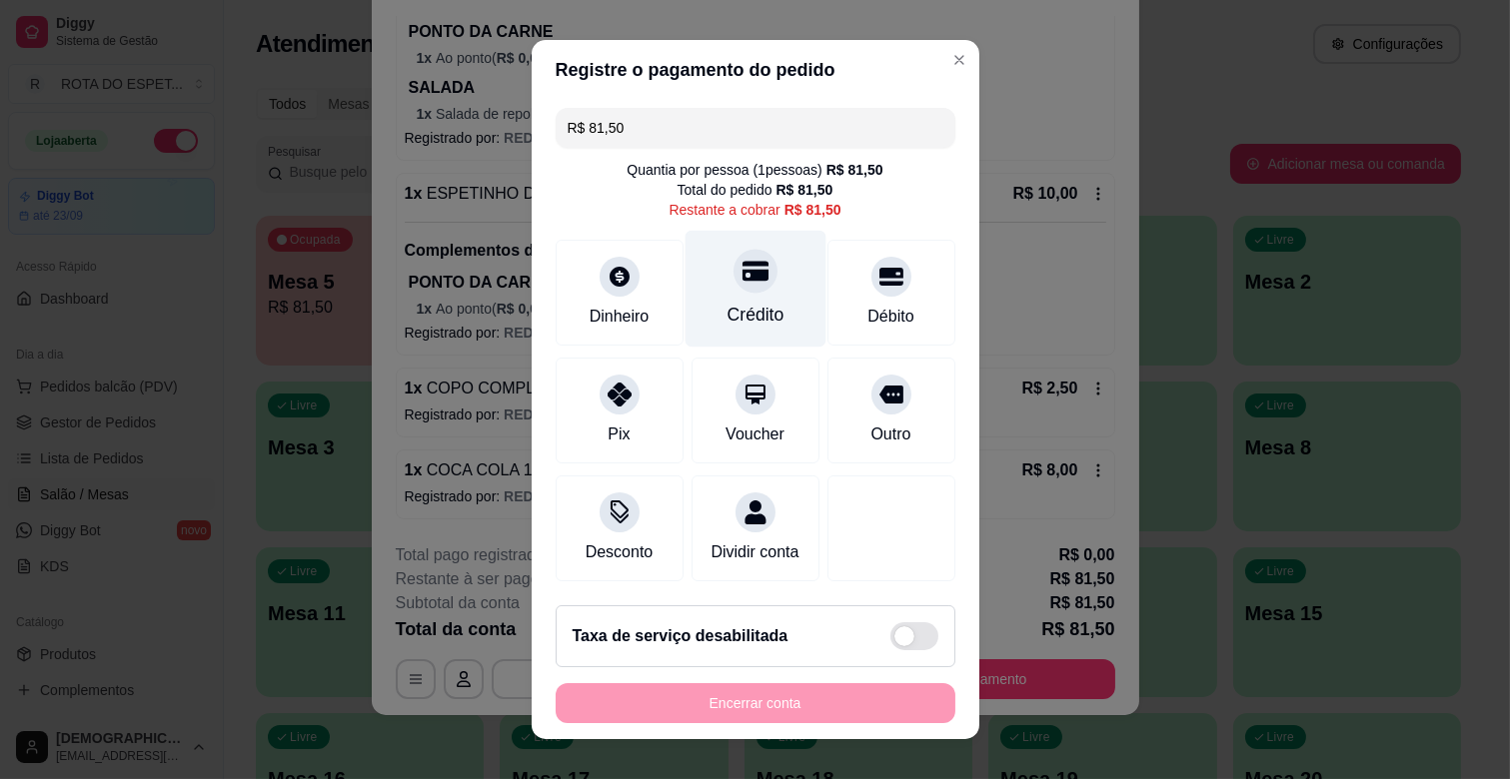
click at [741, 282] on icon at bounding box center [754, 271] width 26 height 26
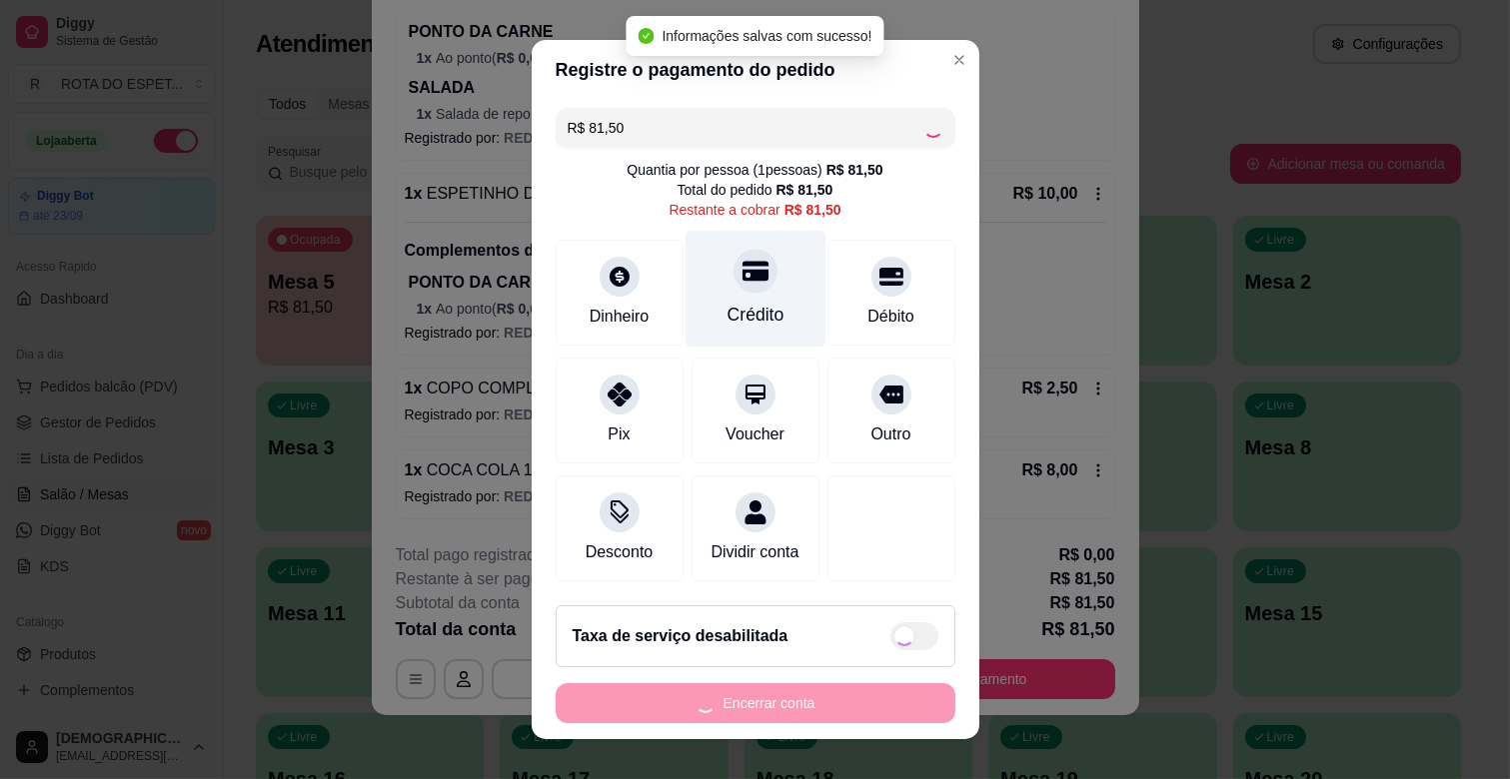
type input "R$ 0,00"
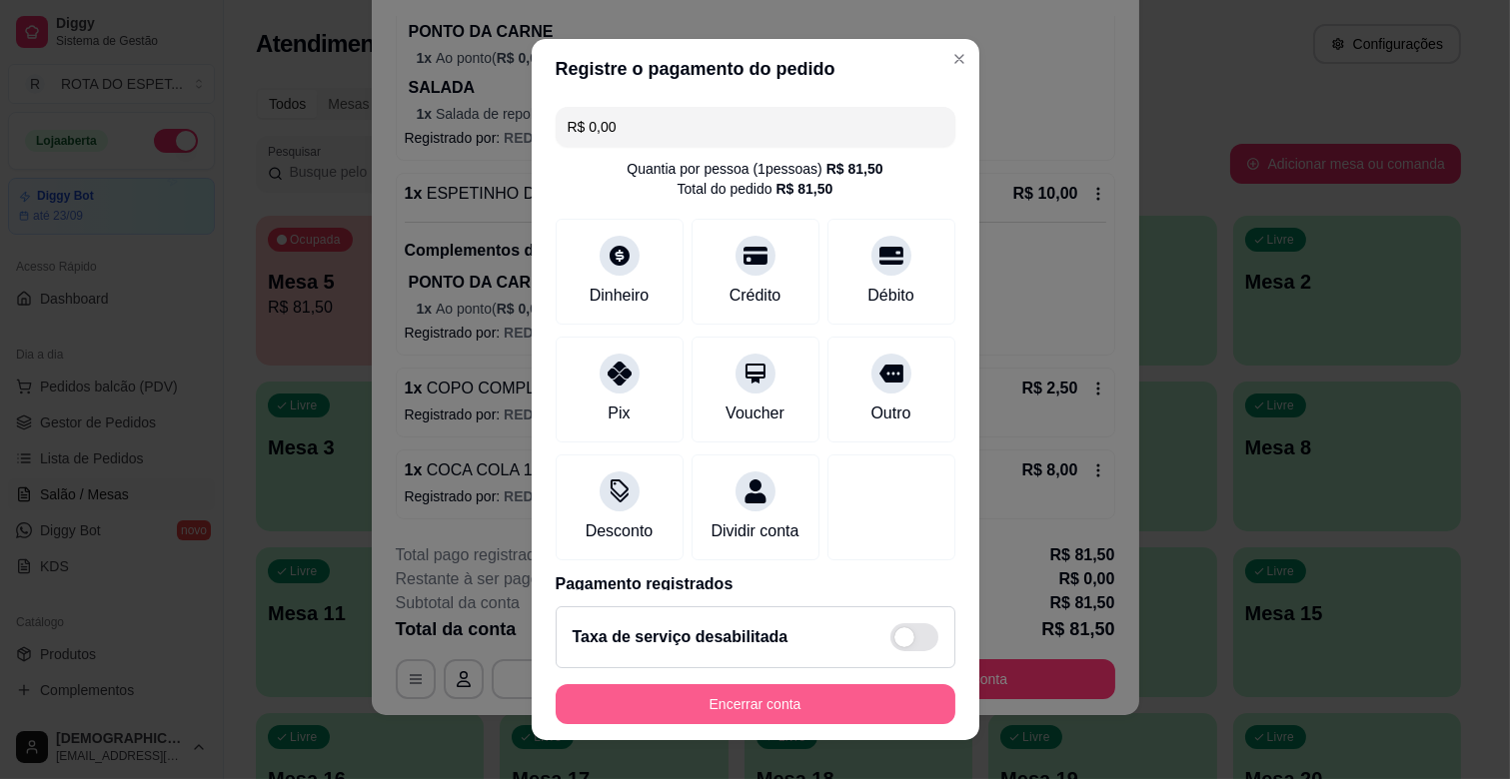
click at [733, 690] on button "Encerrar conta" at bounding box center [756, 704] width 400 height 40
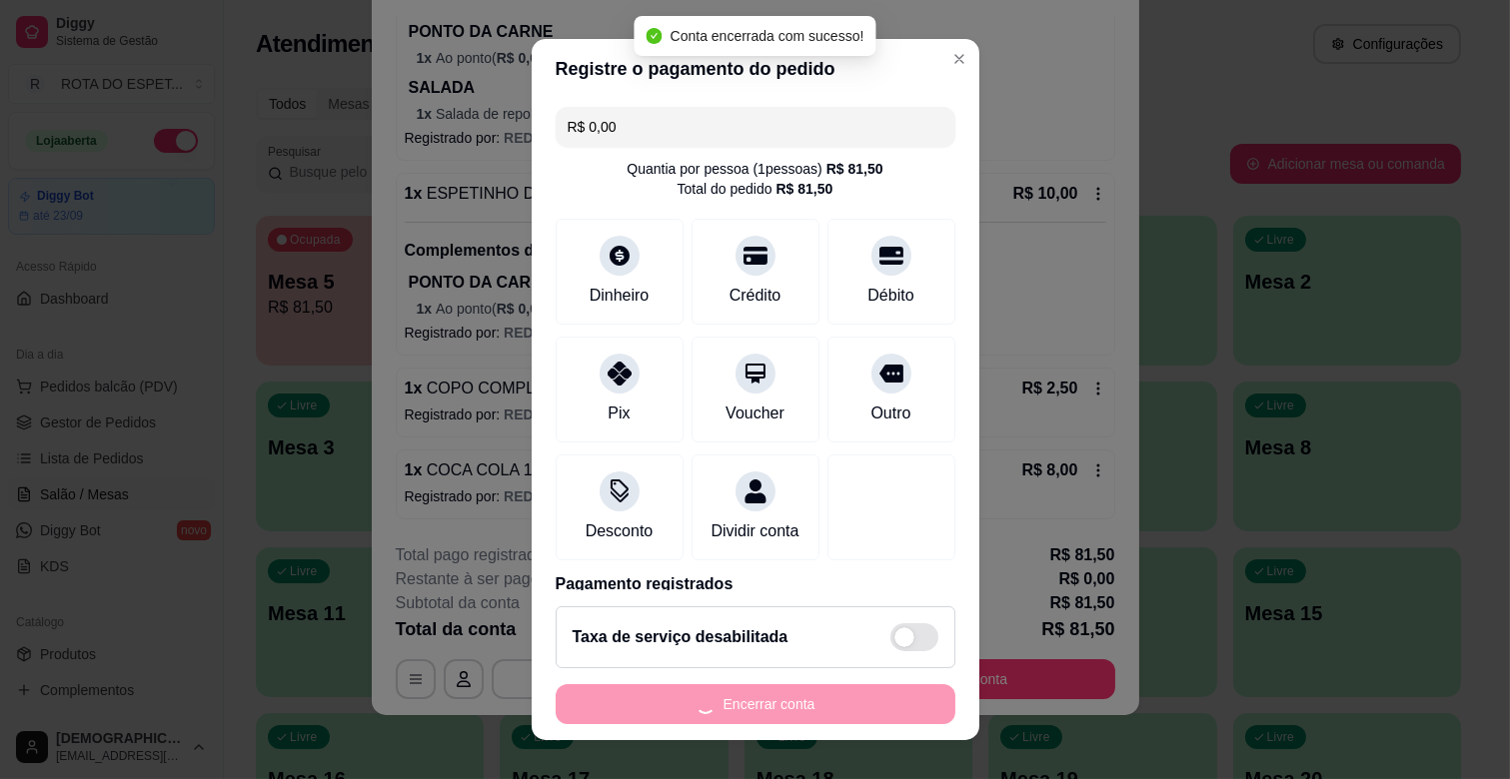
scroll to position [0, 0]
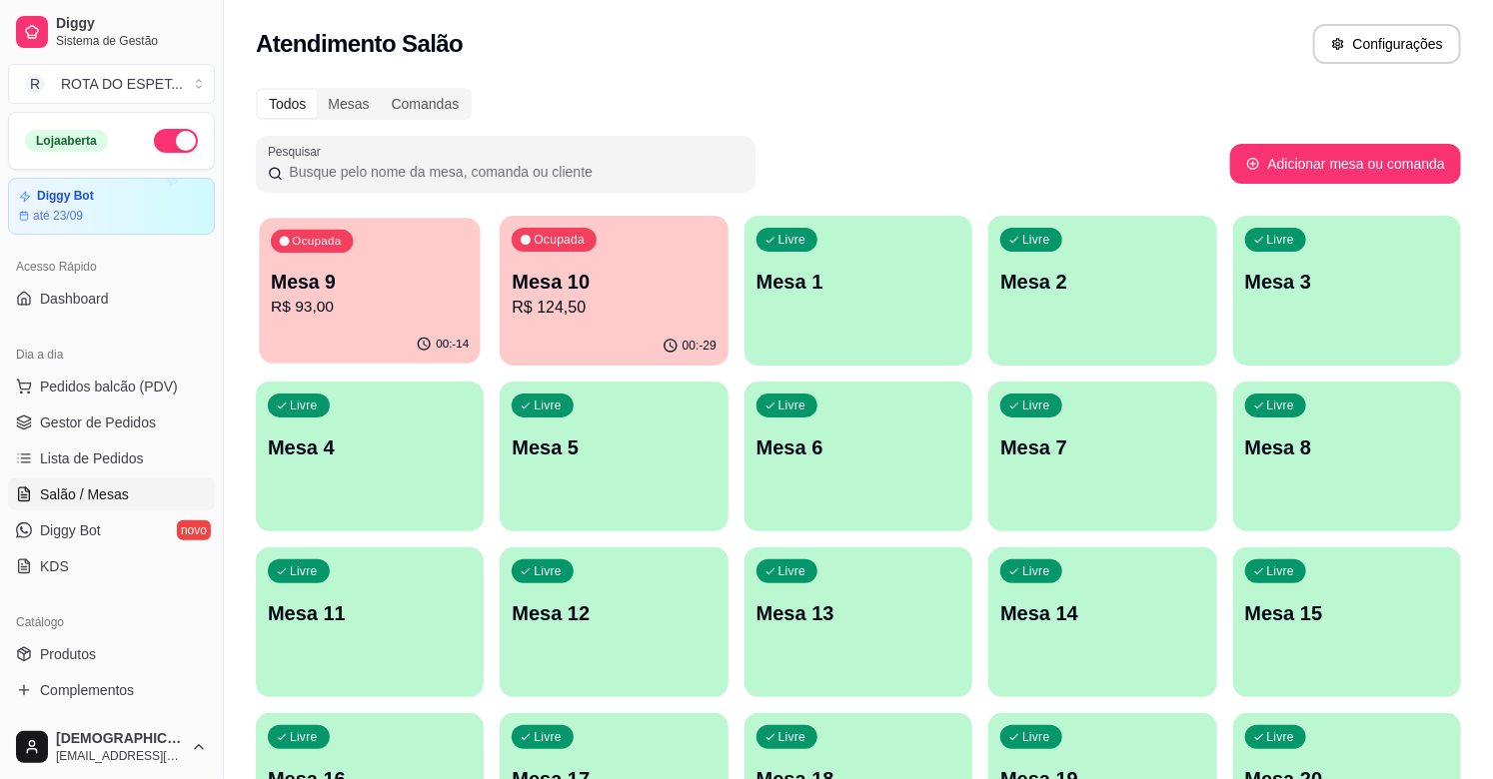
click at [335, 278] on p "Mesa 9" at bounding box center [370, 282] width 198 height 27
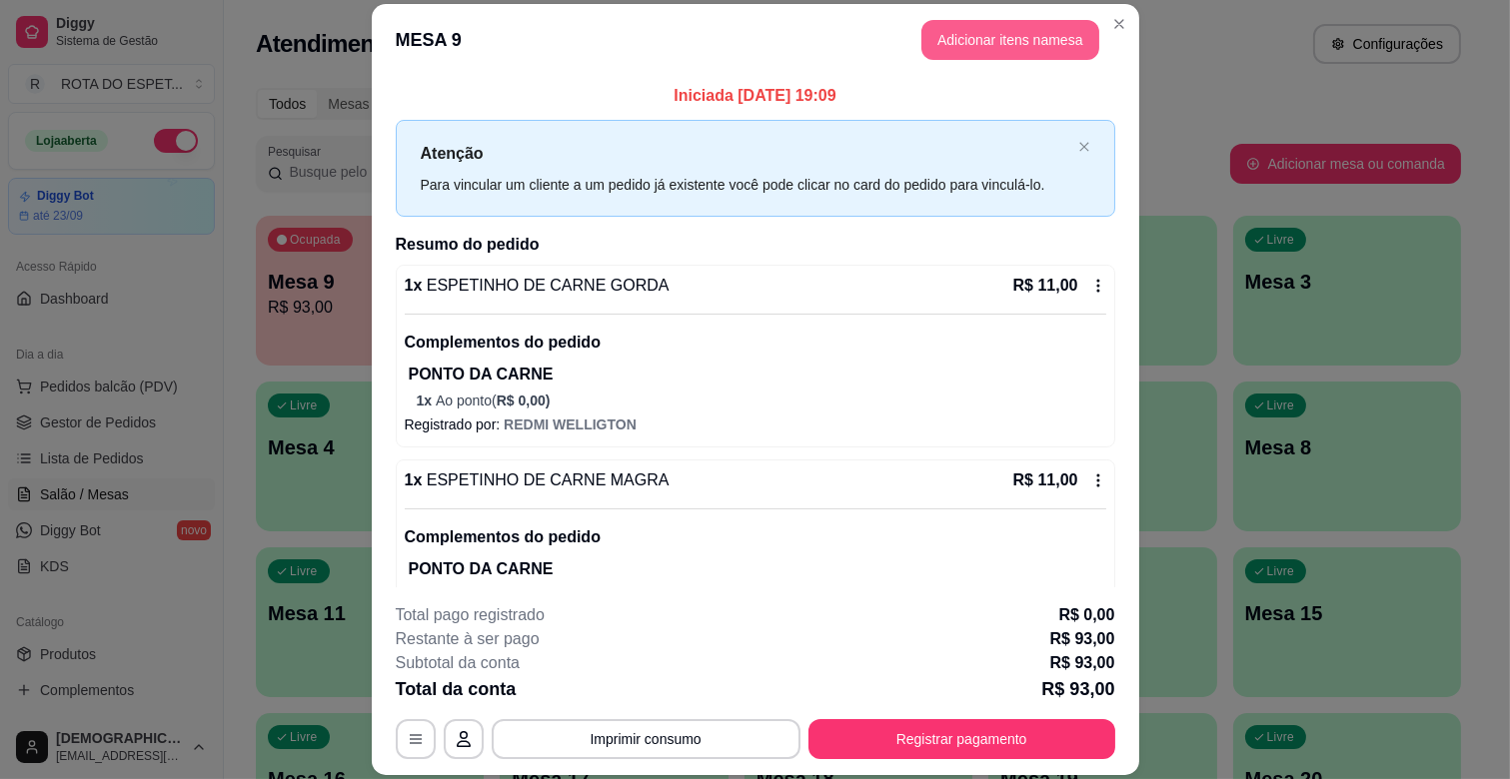
click at [957, 42] on button "Adicionar itens na mesa" at bounding box center [1010, 40] width 178 height 40
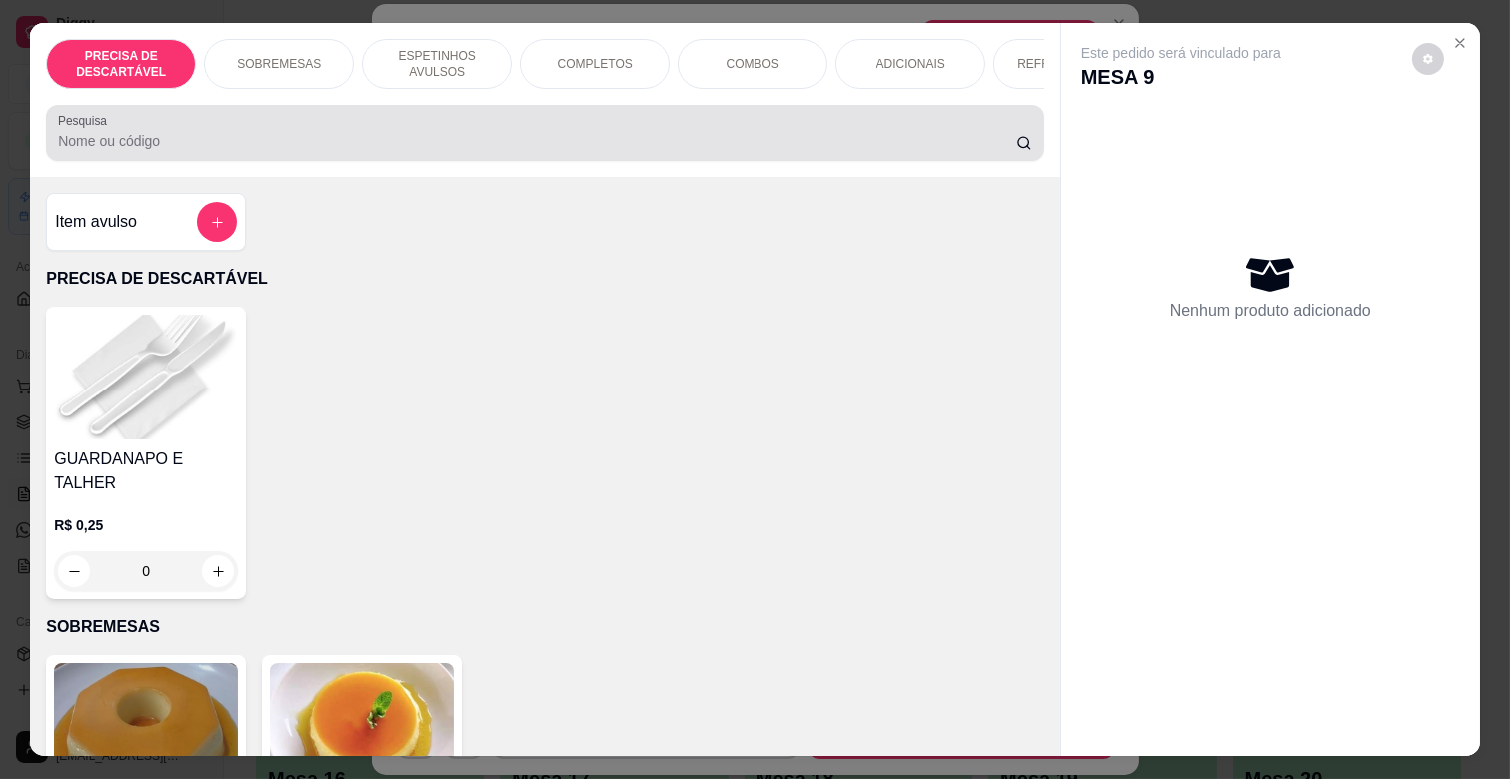
click at [301, 151] on input "Pesquisa" at bounding box center [537, 141] width 958 height 20
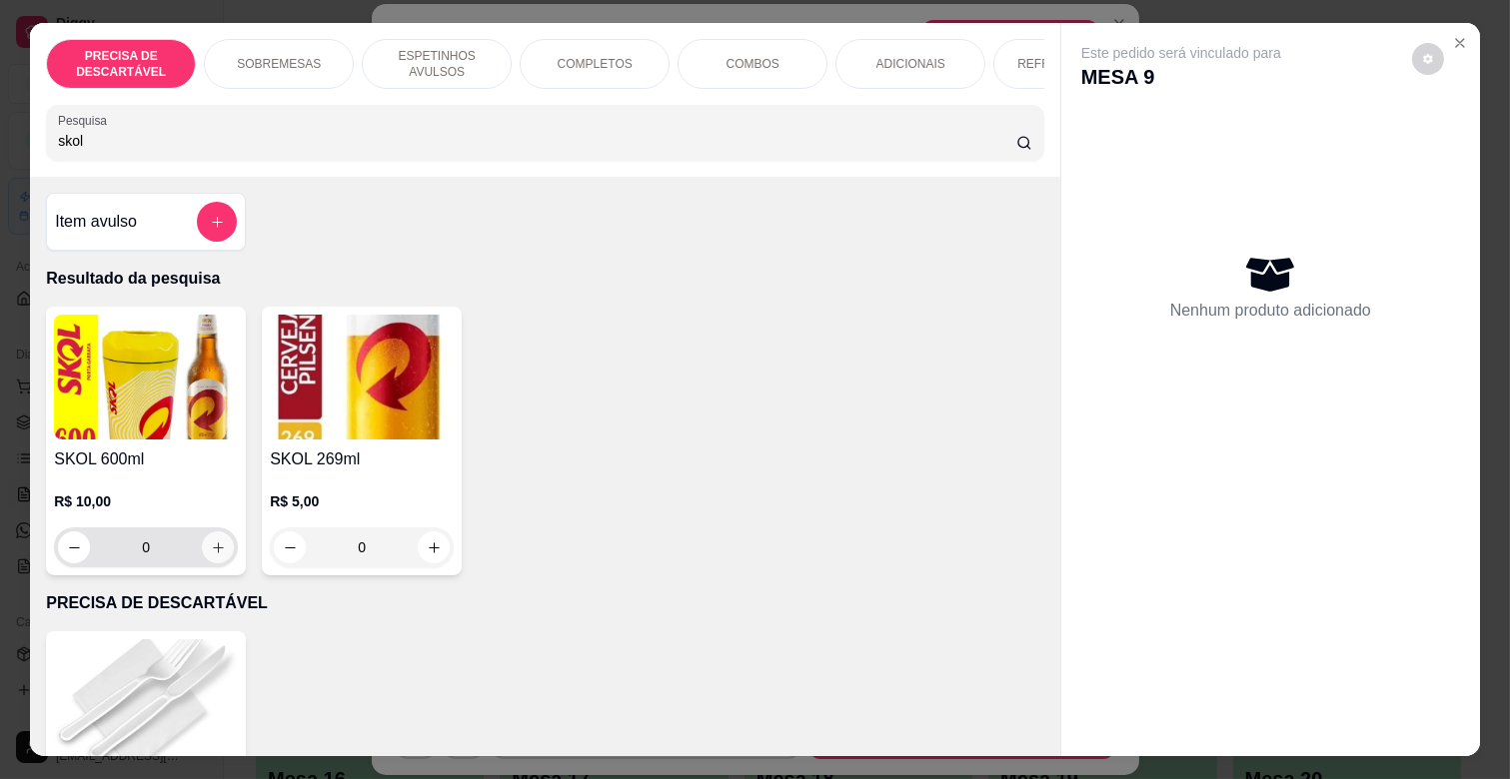
type input "skol"
click at [211, 556] on icon "increase-product-quantity" at bounding box center [218, 548] width 15 height 15
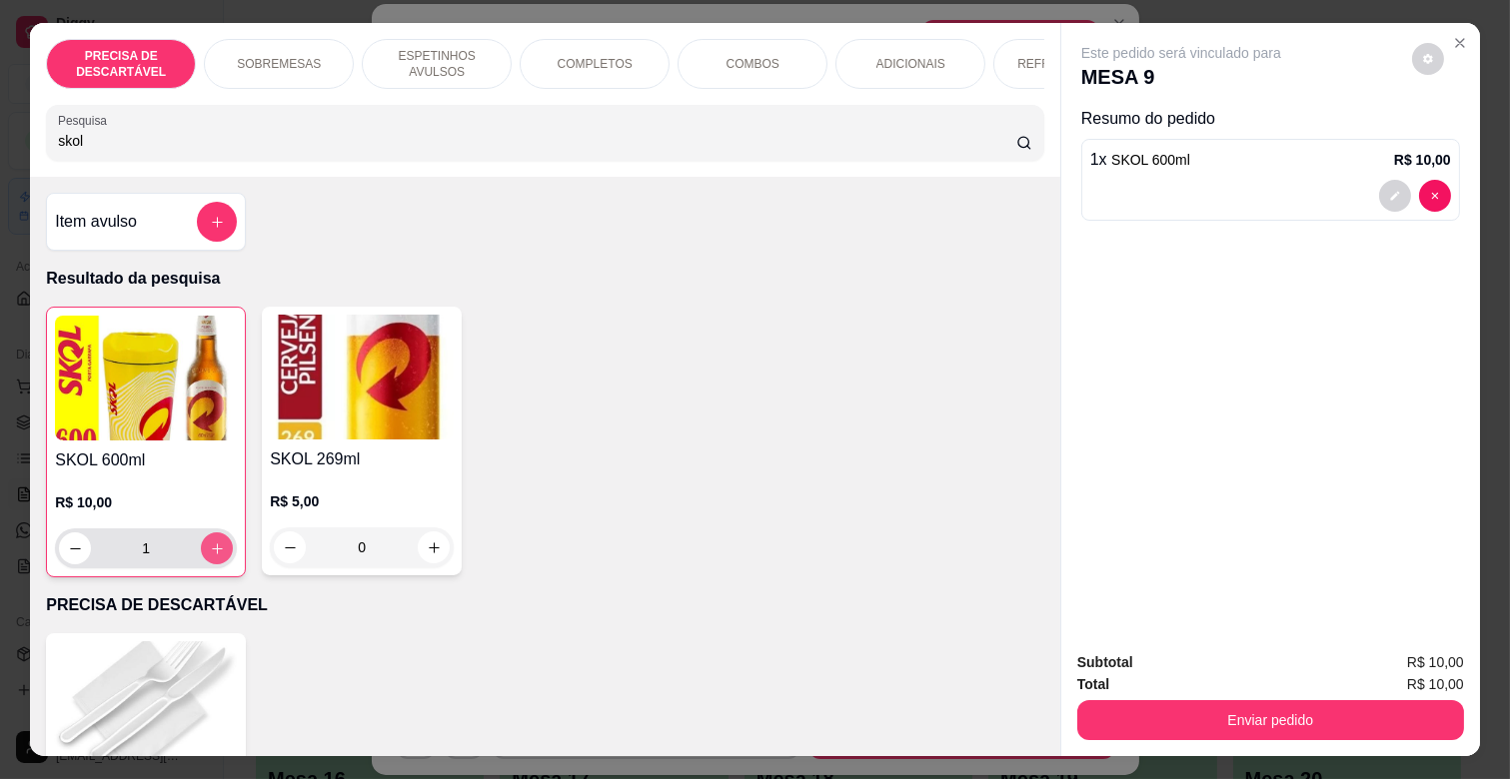
type input "1"
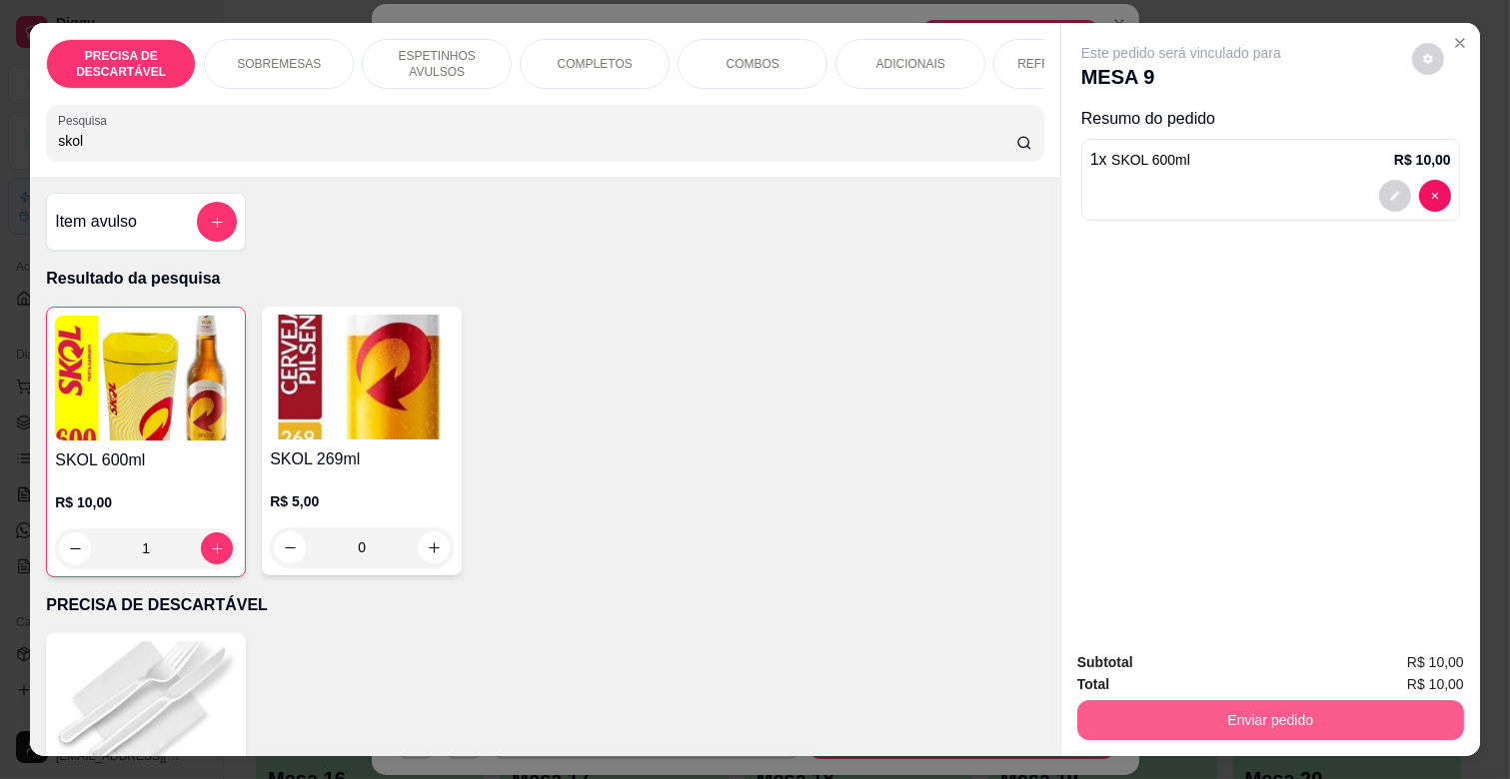
click at [1296, 701] on button "Enviar pedido" at bounding box center [1270, 720] width 387 height 40
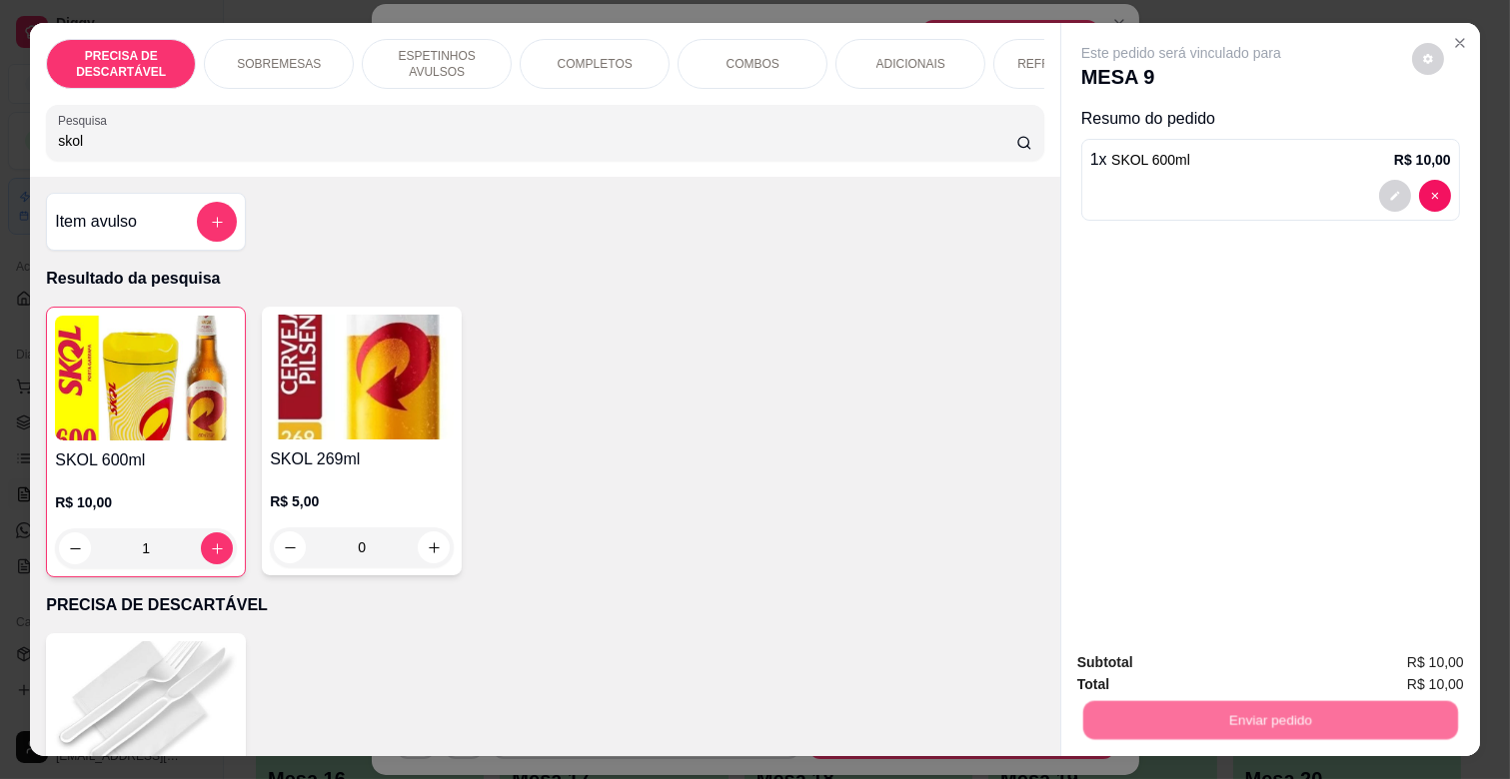
click at [1235, 650] on button "Não registrar e enviar pedido" at bounding box center [1204, 661] width 202 height 37
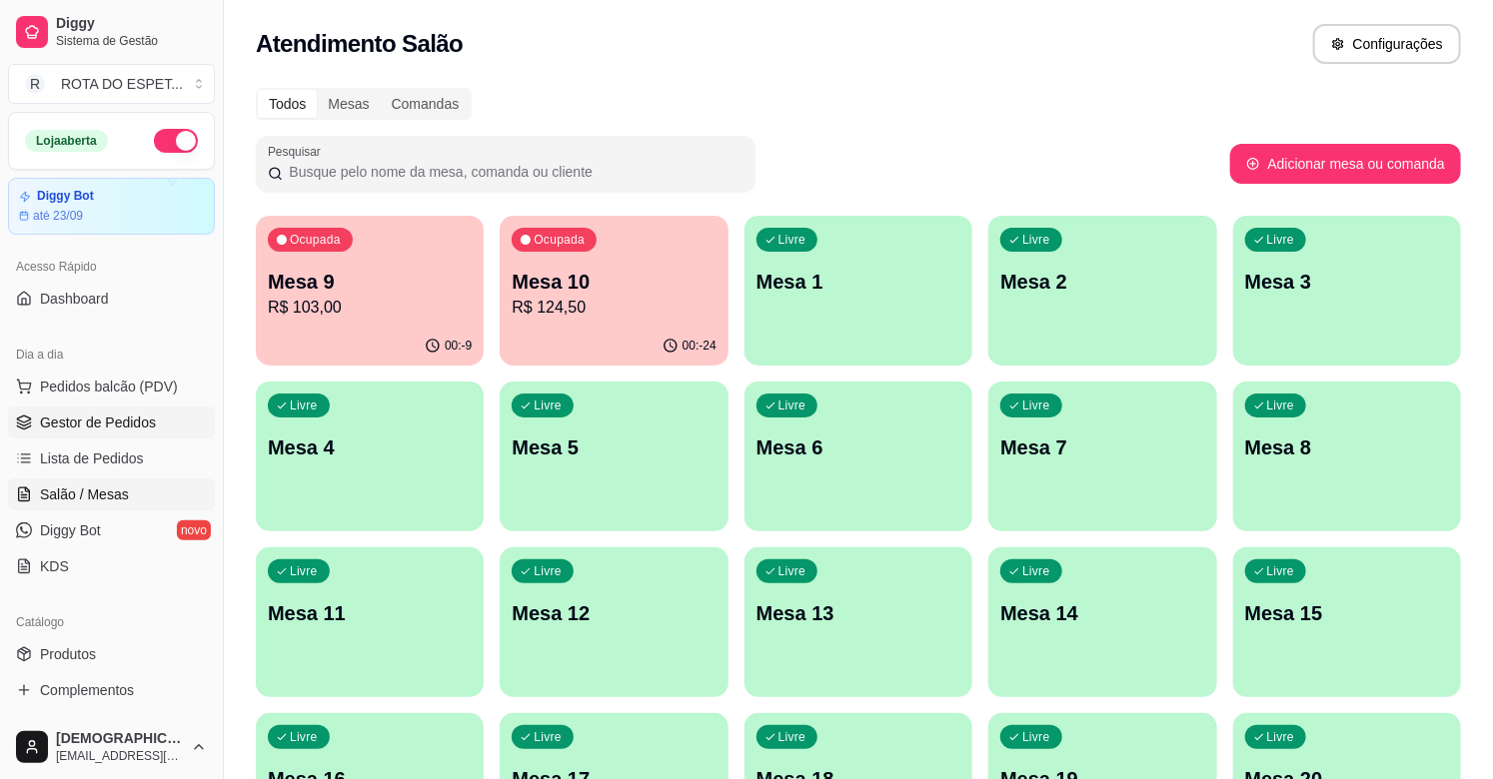
click at [145, 420] on span "Gestor de Pedidos" at bounding box center [98, 423] width 116 height 20
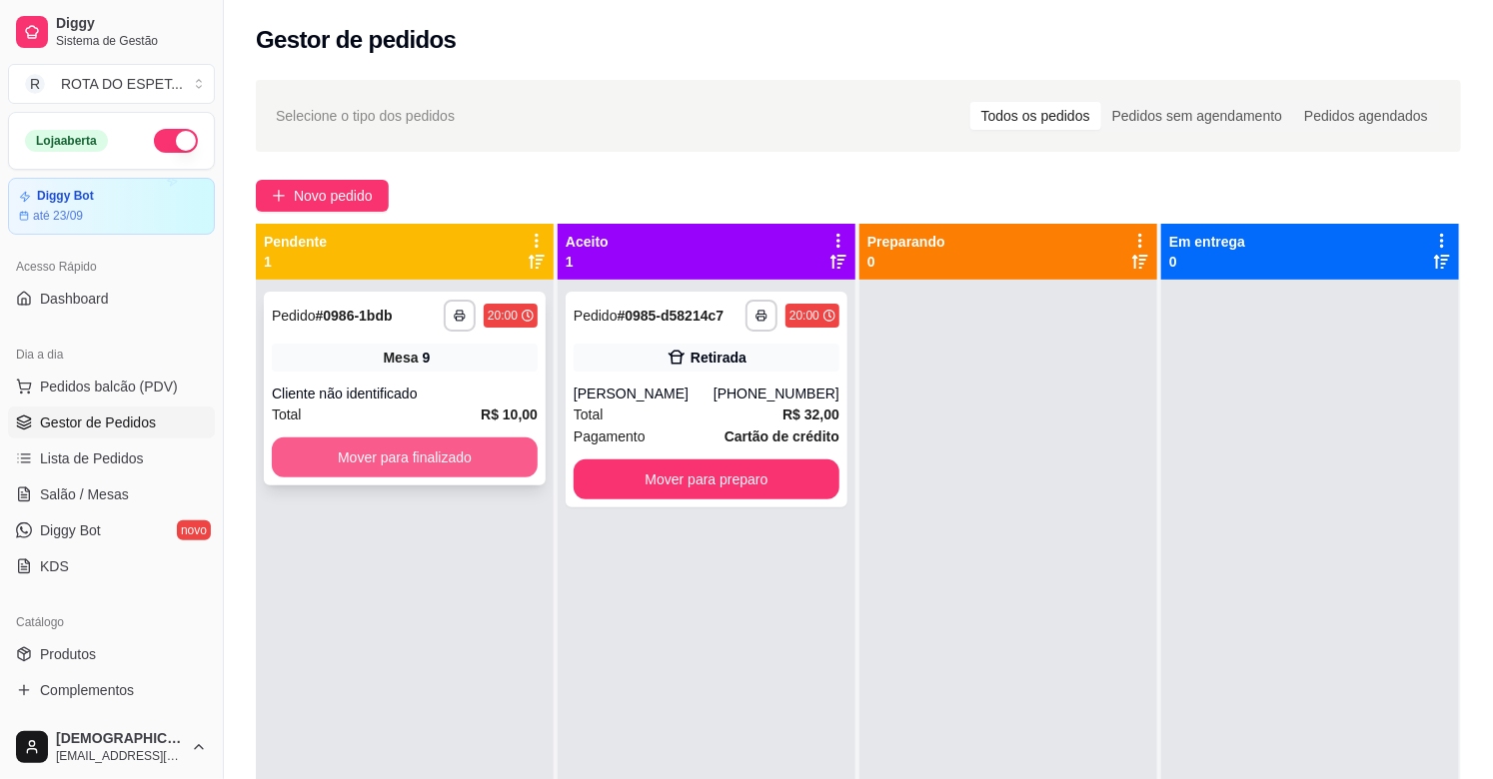
click at [390, 438] on button "Mover para finalizado" at bounding box center [405, 458] width 266 height 40
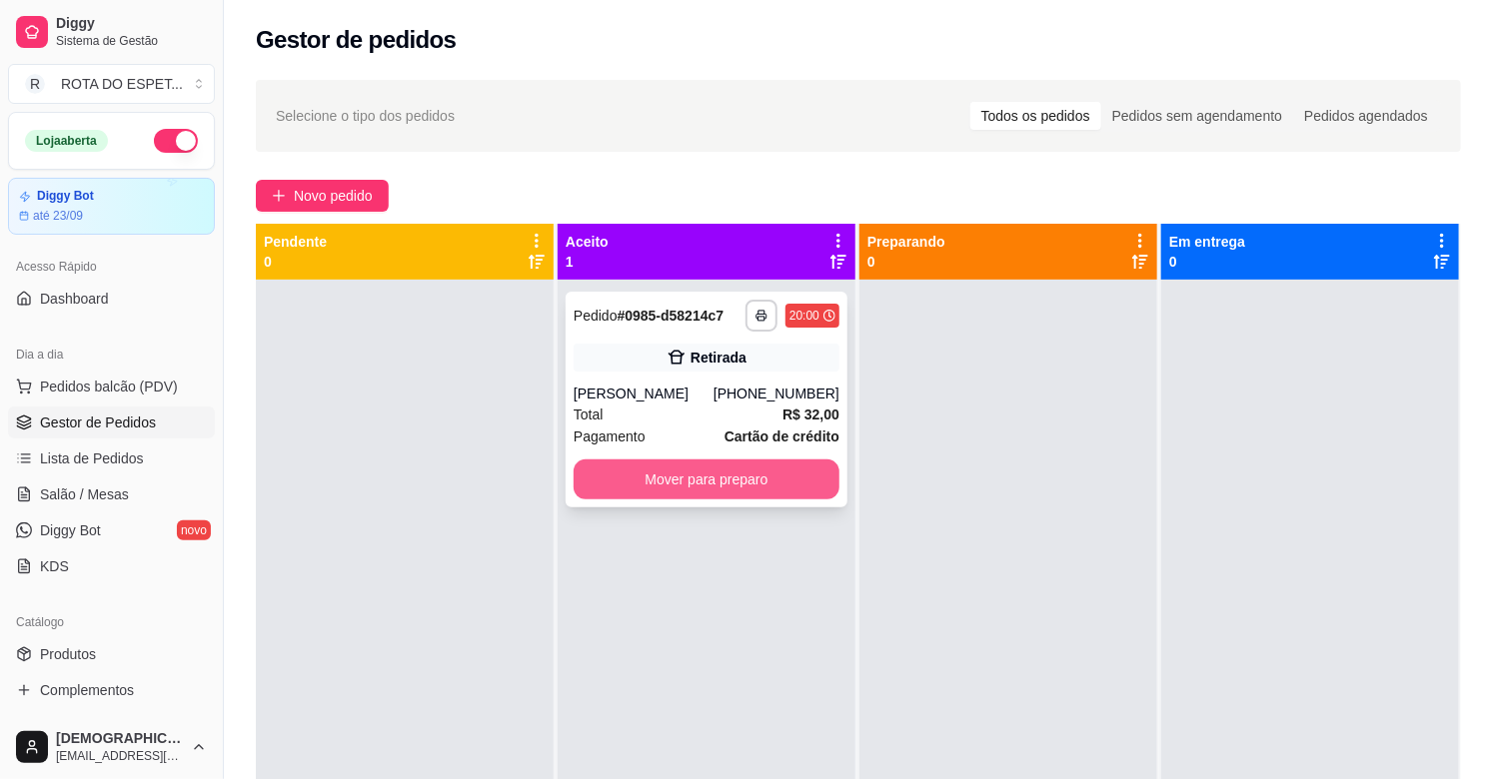
click at [745, 477] on button "Mover para preparo" at bounding box center [707, 480] width 266 height 40
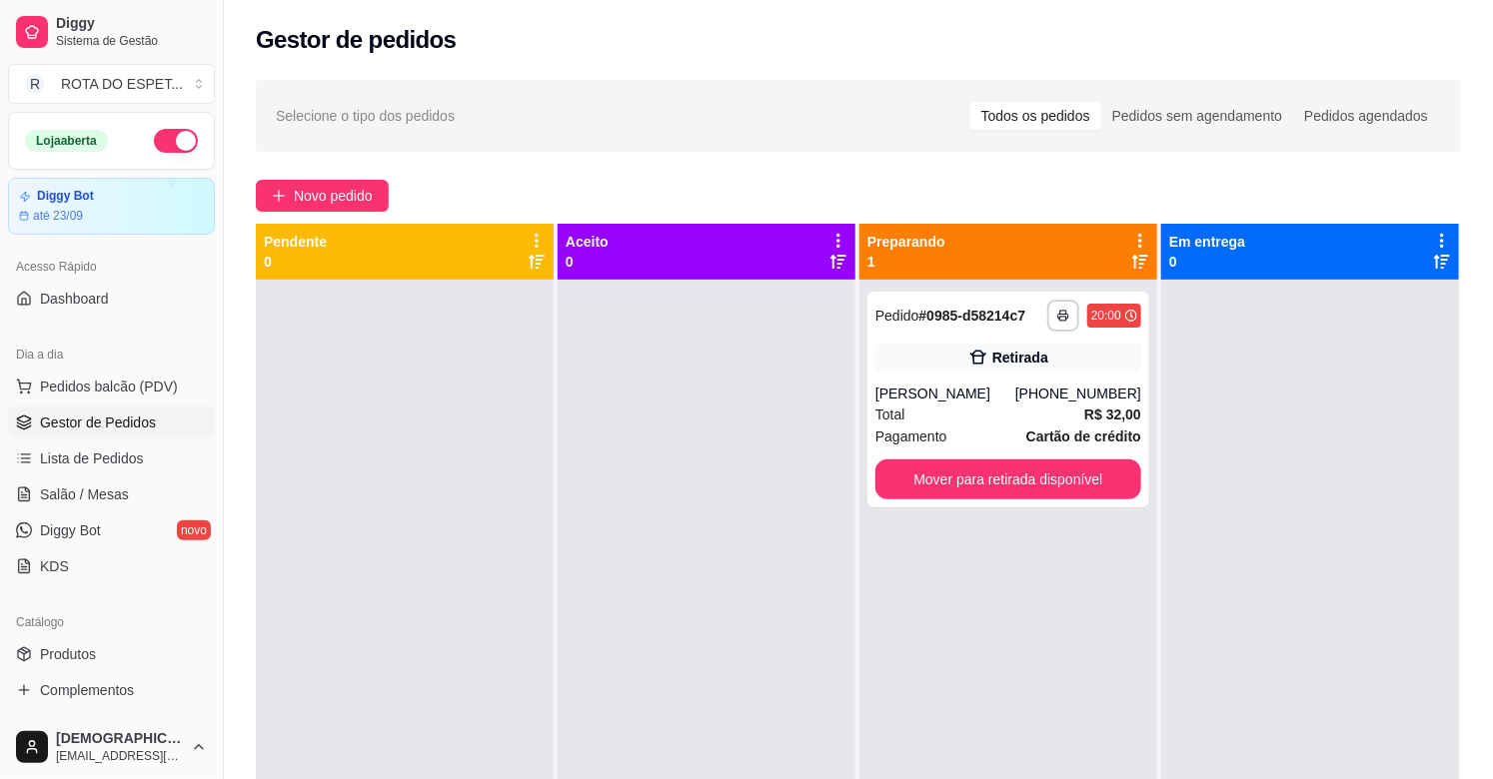
click at [640, 666] on div at bounding box center [707, 669] width 298 height 779
click at [709, 626] on div at bounding box center [707, 669] width 298 height 779
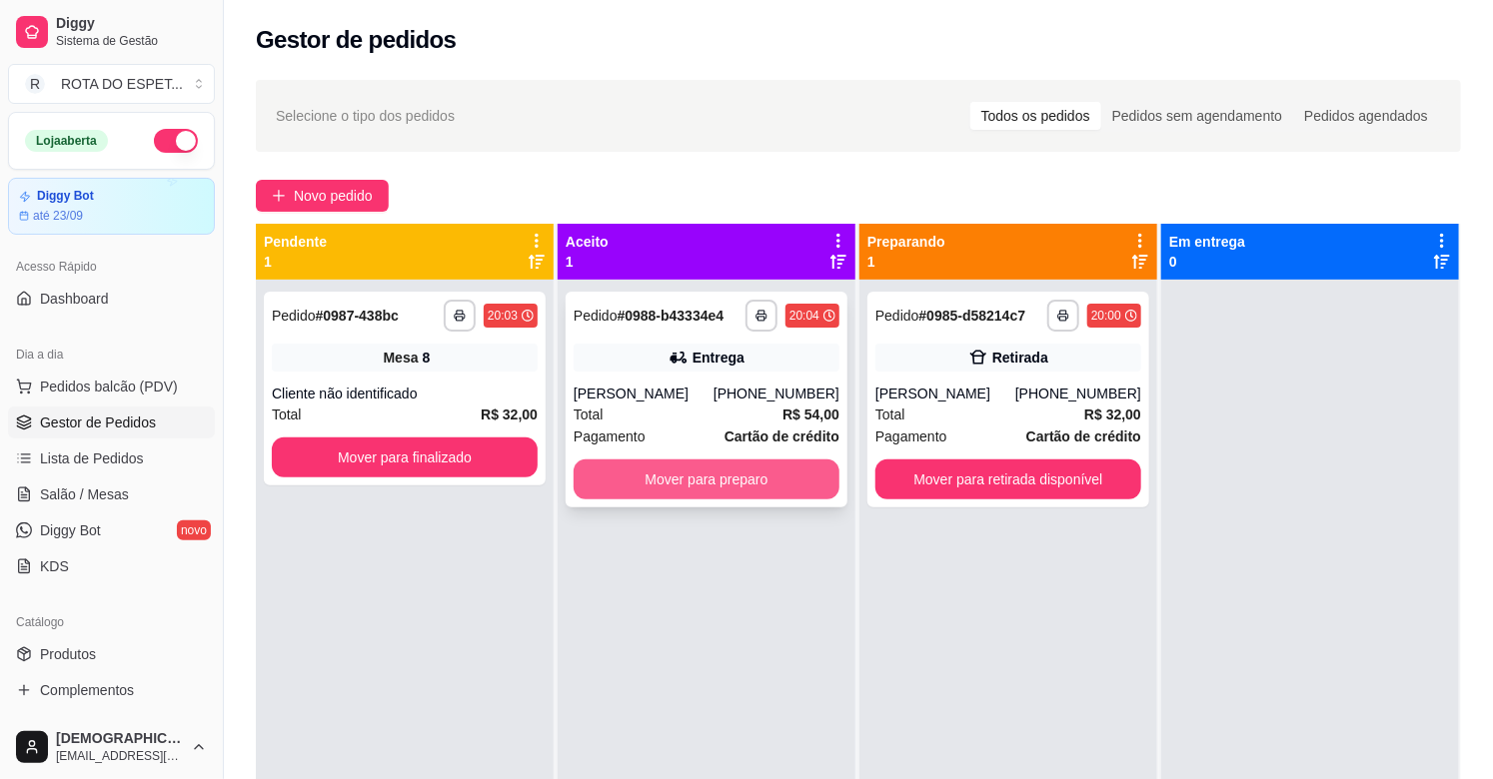
click at [673, 478] on button "Mover para preparo" at bounding box center [707, 480] width 266 height 40
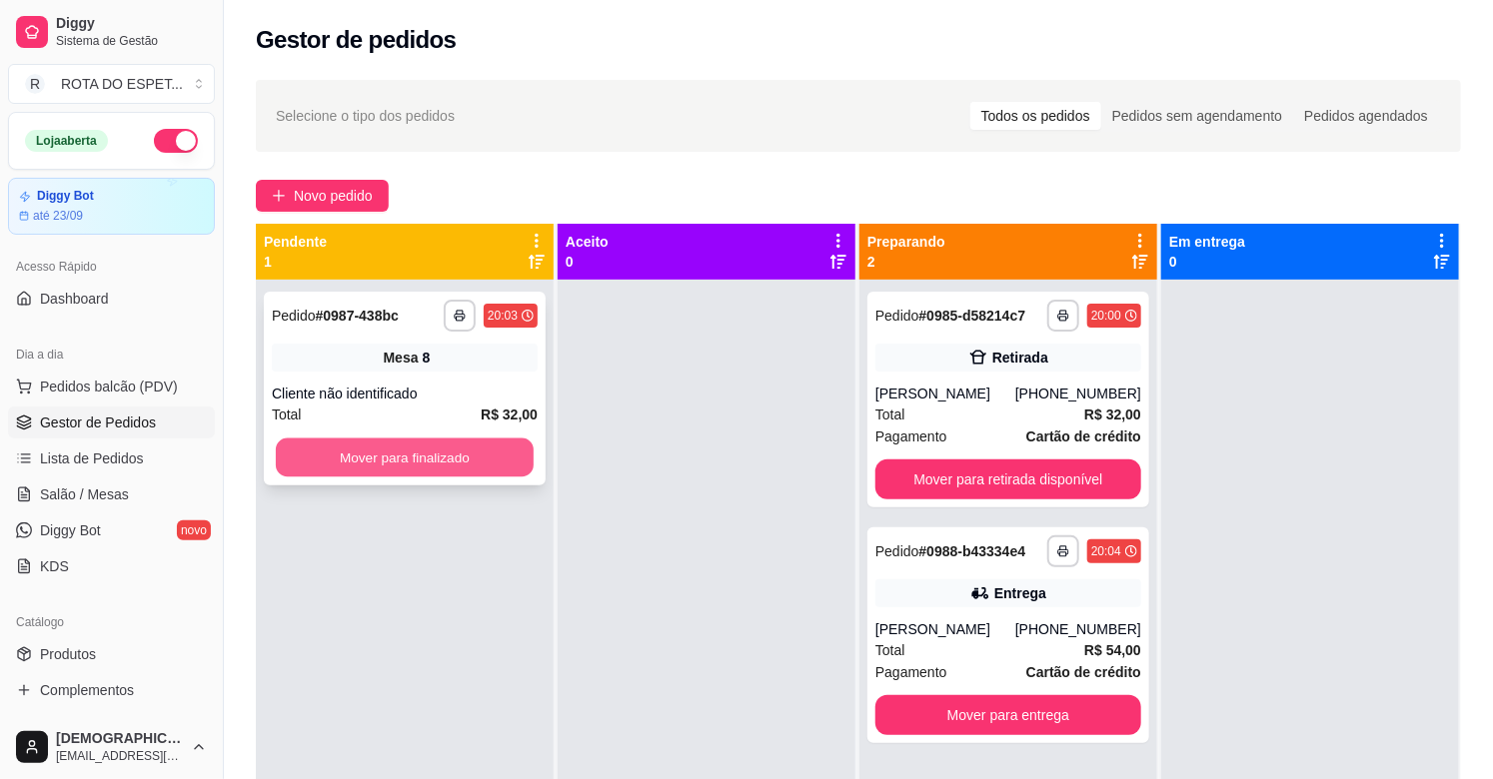
click at [356, 447] on button "Mover para finalizado" at bounding box center [405, 458] width 258 height 39
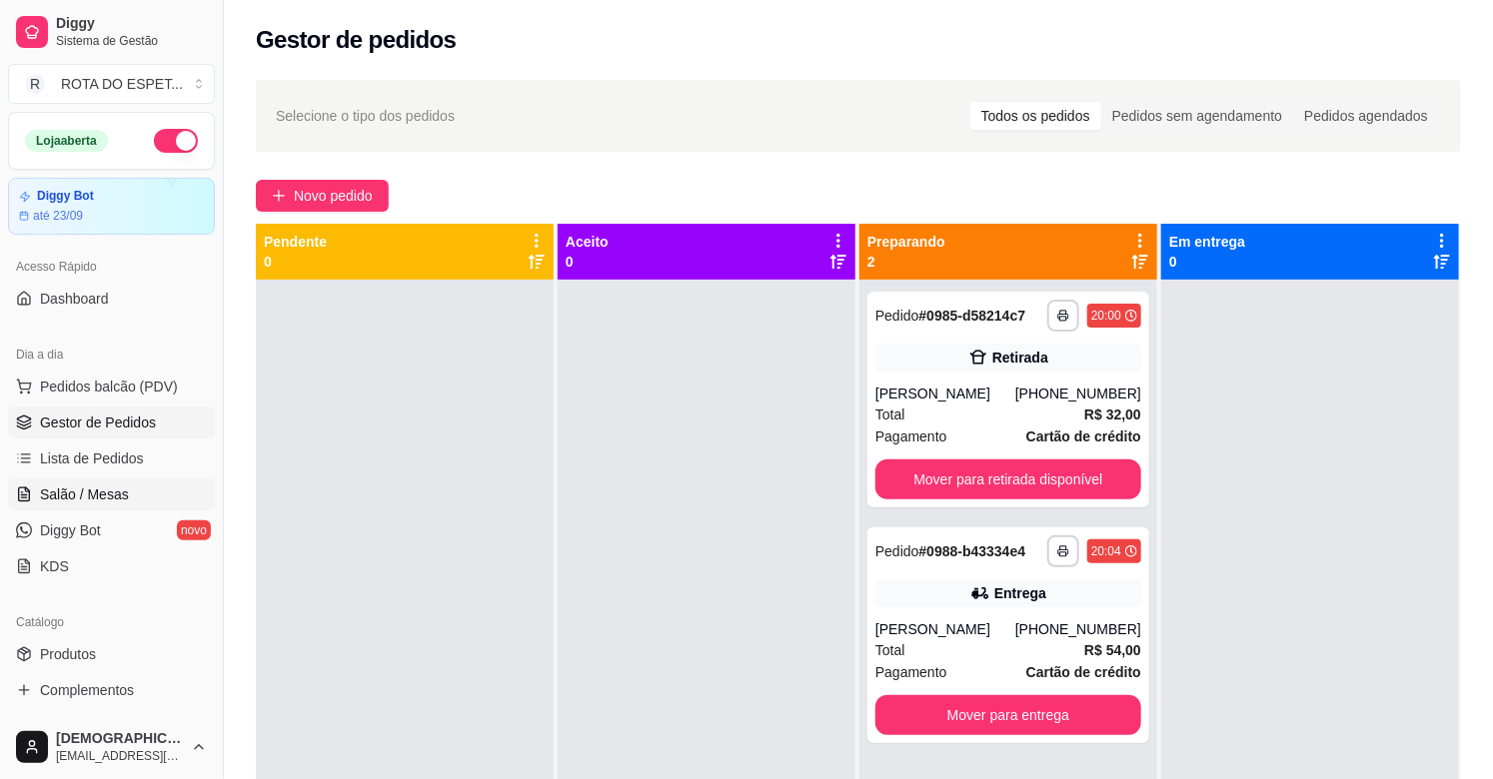
click at [124, 495] on span "Salão / Mesas" at bounding box center [84, 495] width 89 height 20
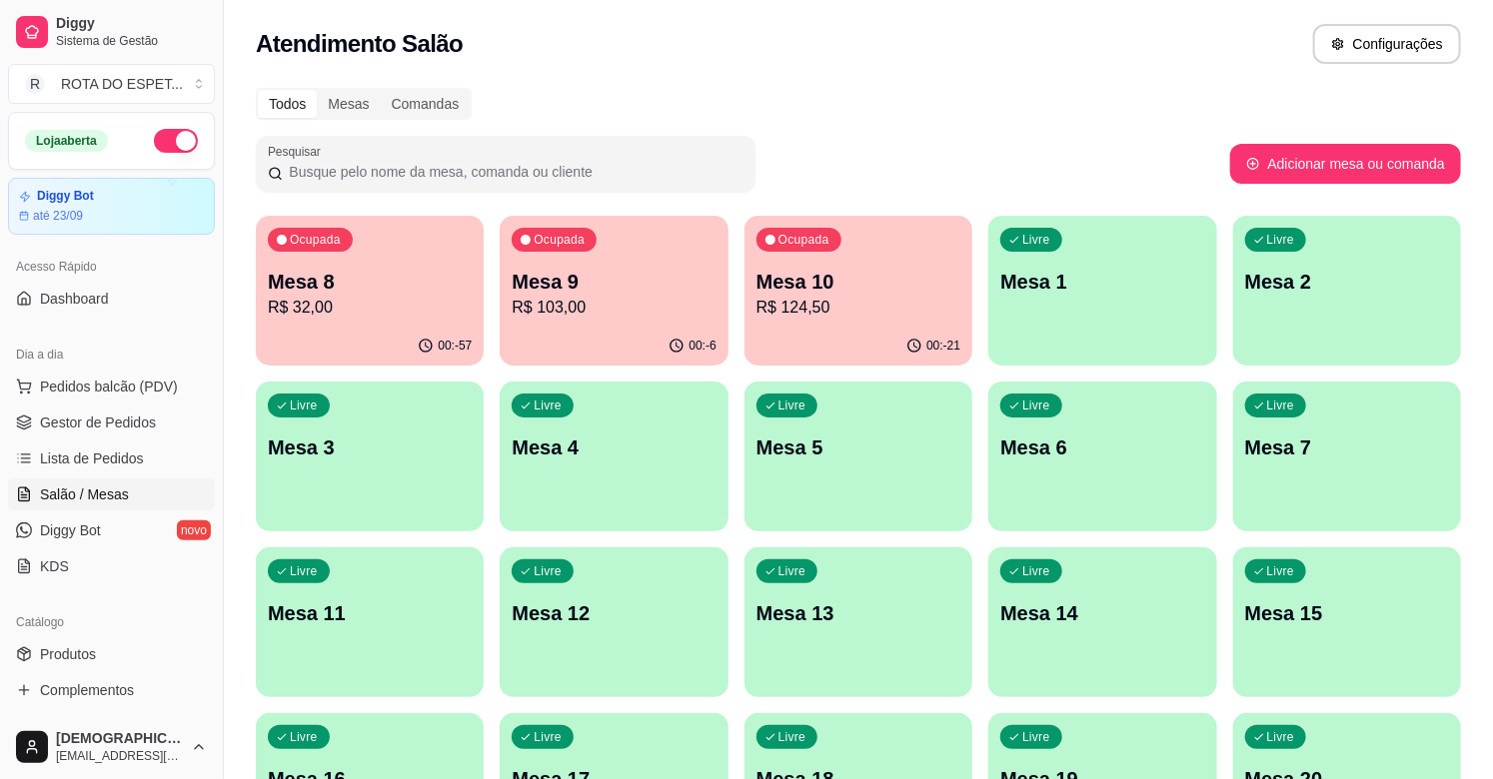
click at [874, 323] on div "Ocupada Mesa 10 R$ 124,50" at bounding box center [858, 271] width 228 height 111
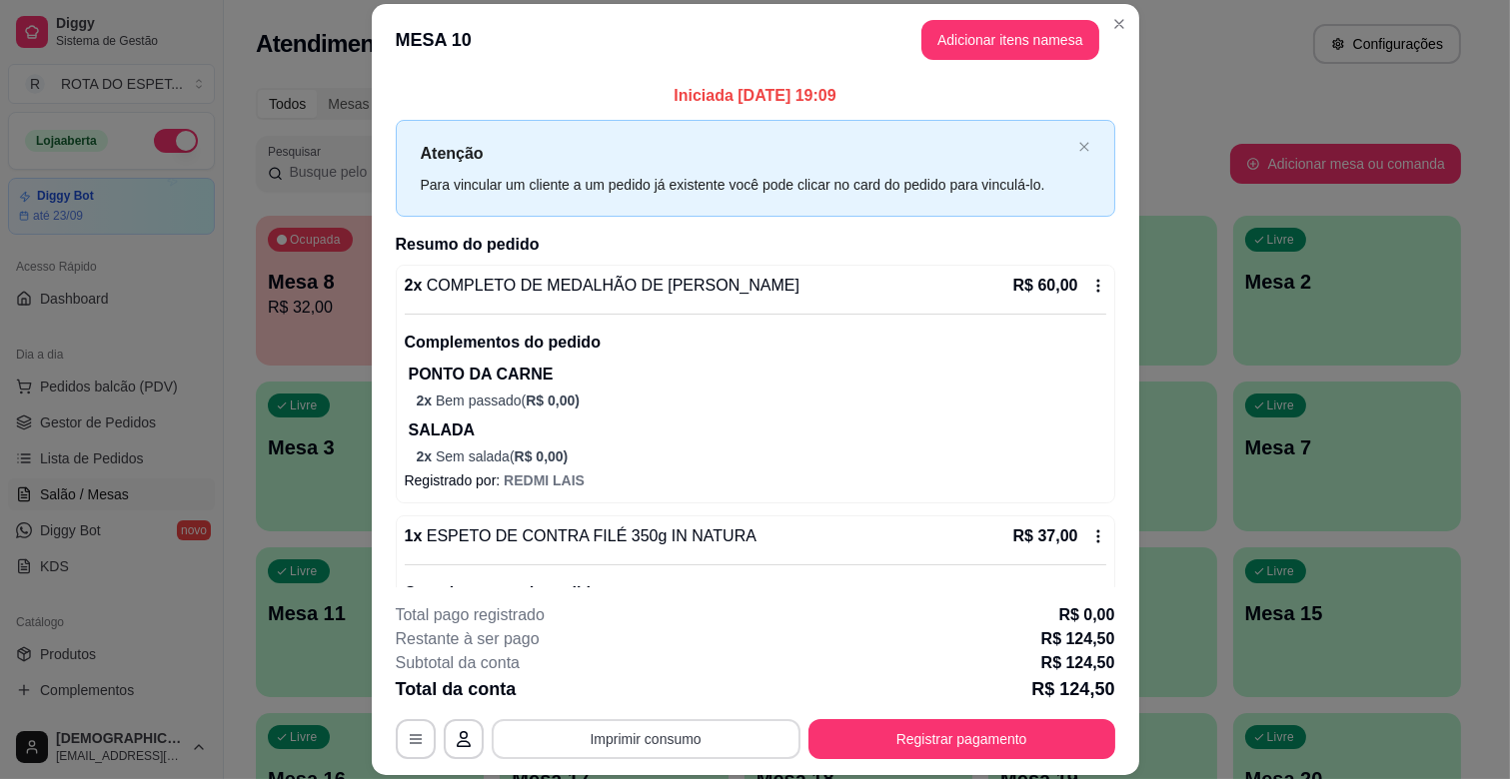
click at [623, 727] on button "Imprimir consumo" at bounding box center [646, 739] width 309 height 40
click at [646, 691] on button "IMPRESSORA CAIXA" at bounding box center [644, 692] width 160 height 31
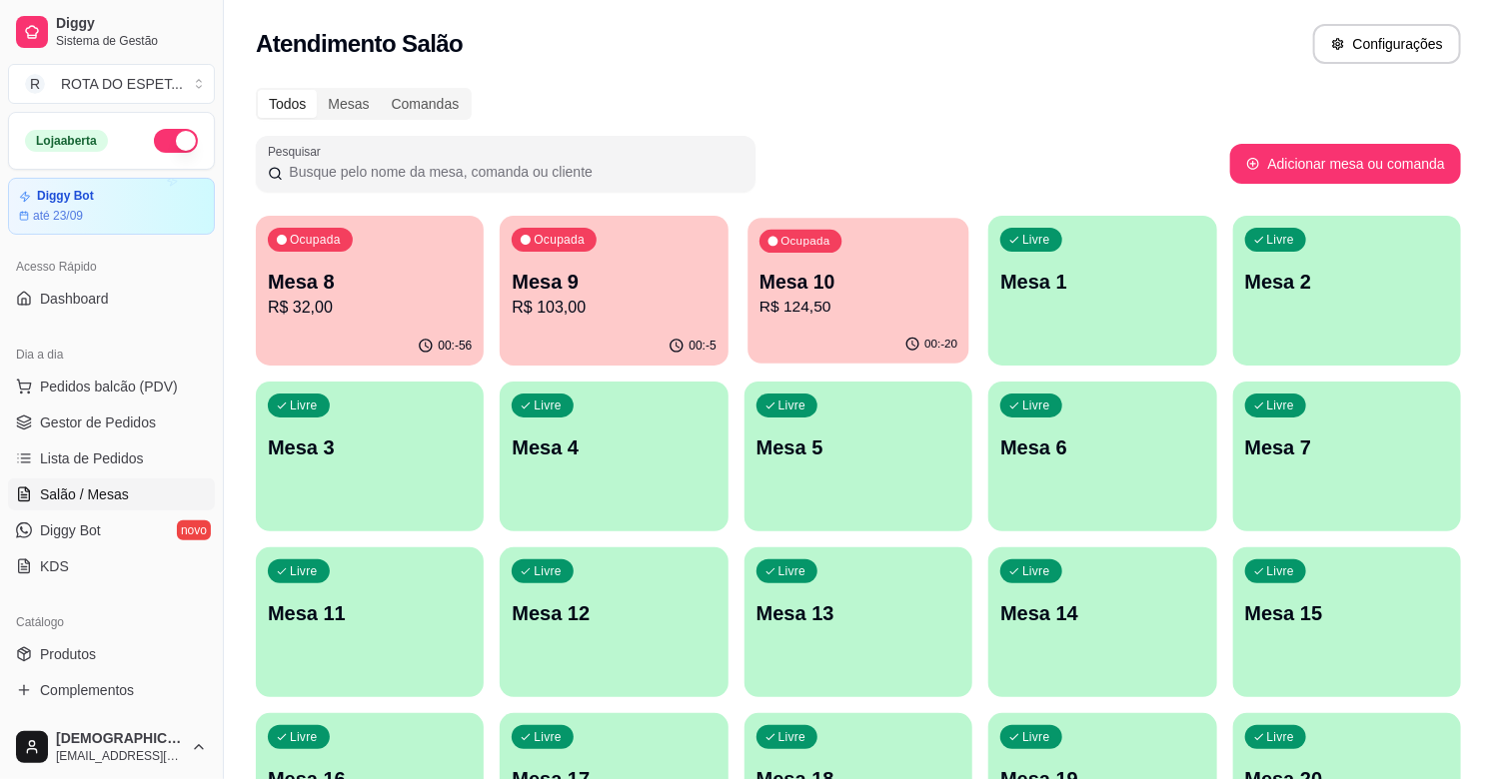
click at [796, 287] on p "Mesa 10" at bounding box center [858, 282] width 198 height 27
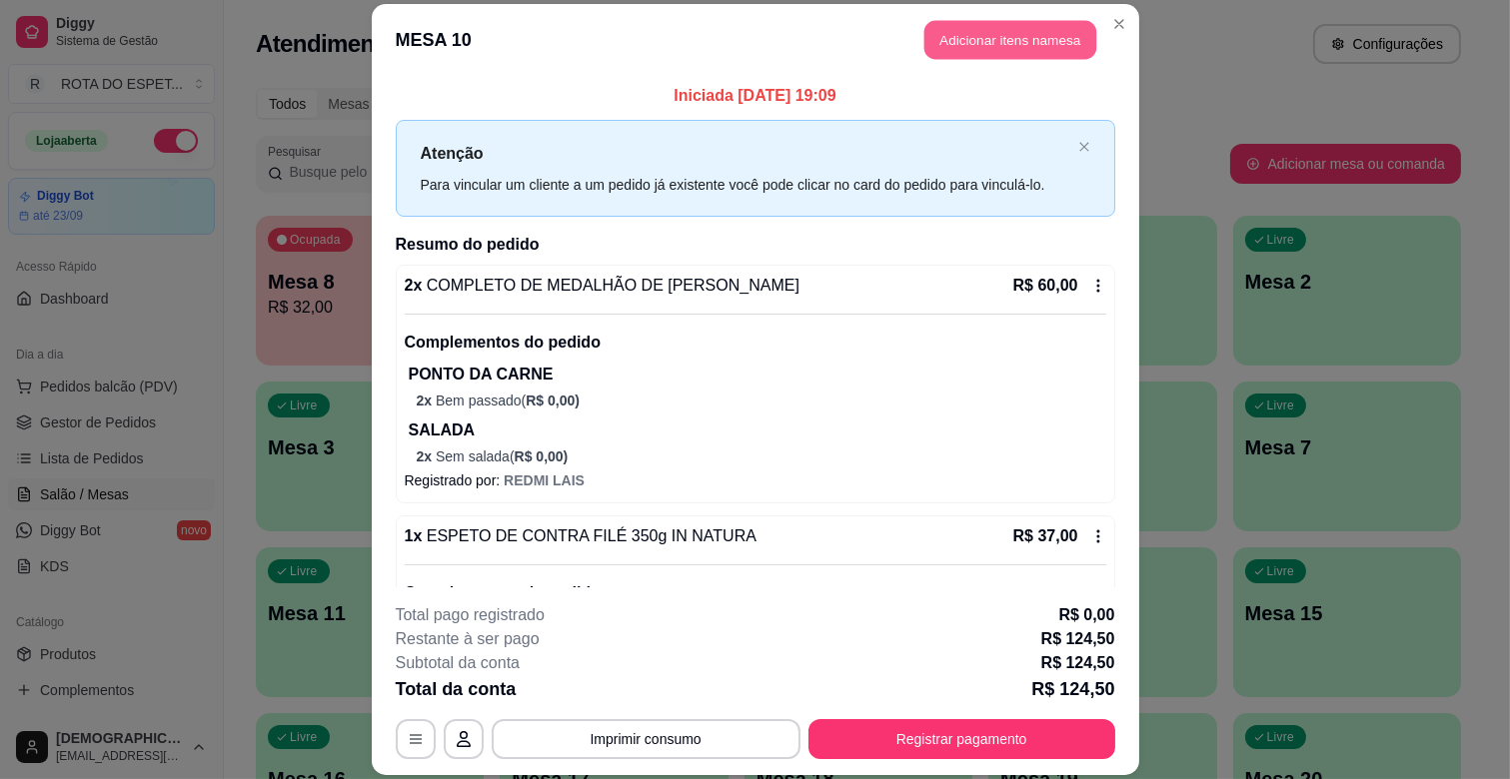
click at [1001, 45] on button "Adicionar itens na mesa" at bounding box center [1010, 40] width 172 height 39
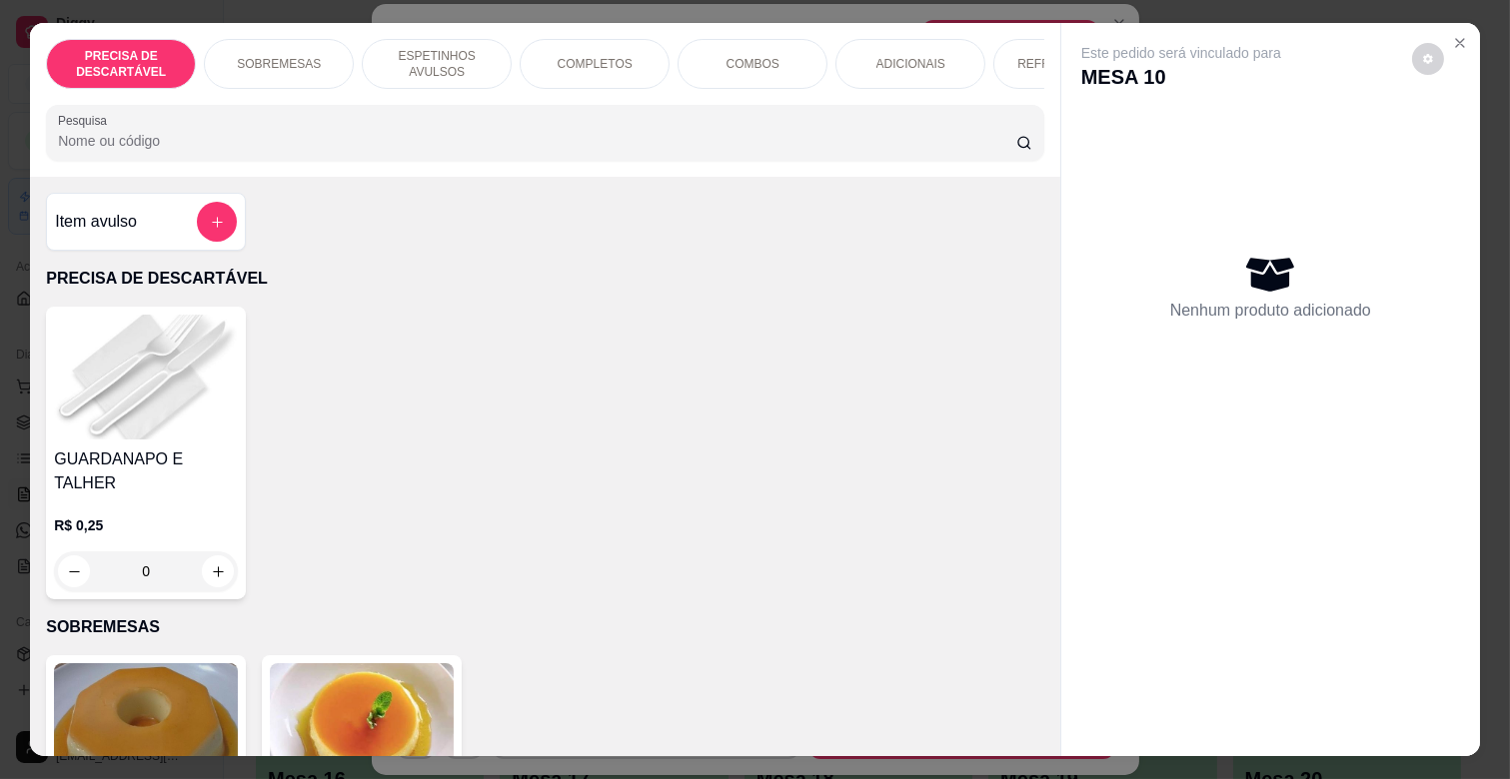
scroll to position [0, 730]
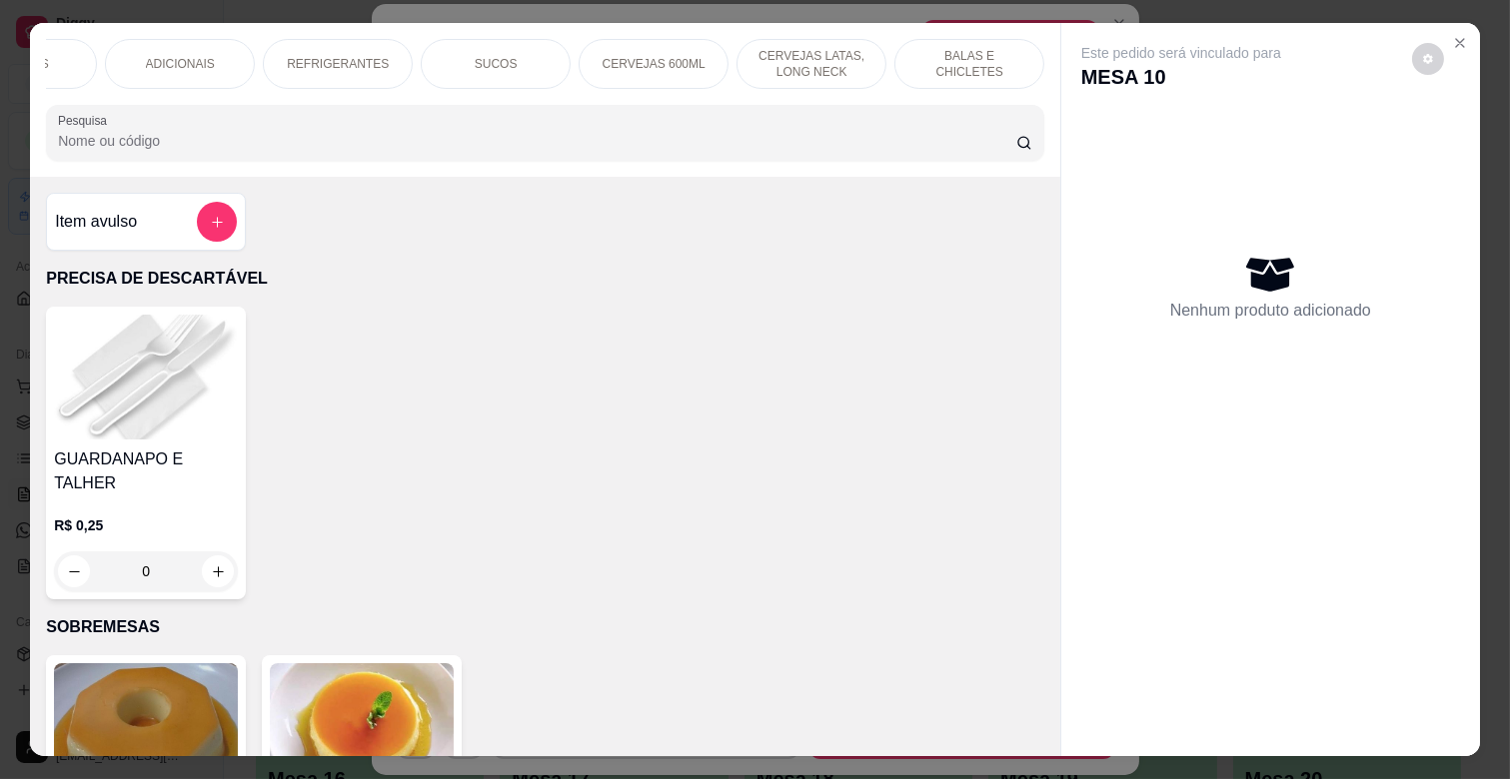
click at [952, 48] on p "BALAS E CHICLETES" at bounding box center [969, 64] width 116 height 32
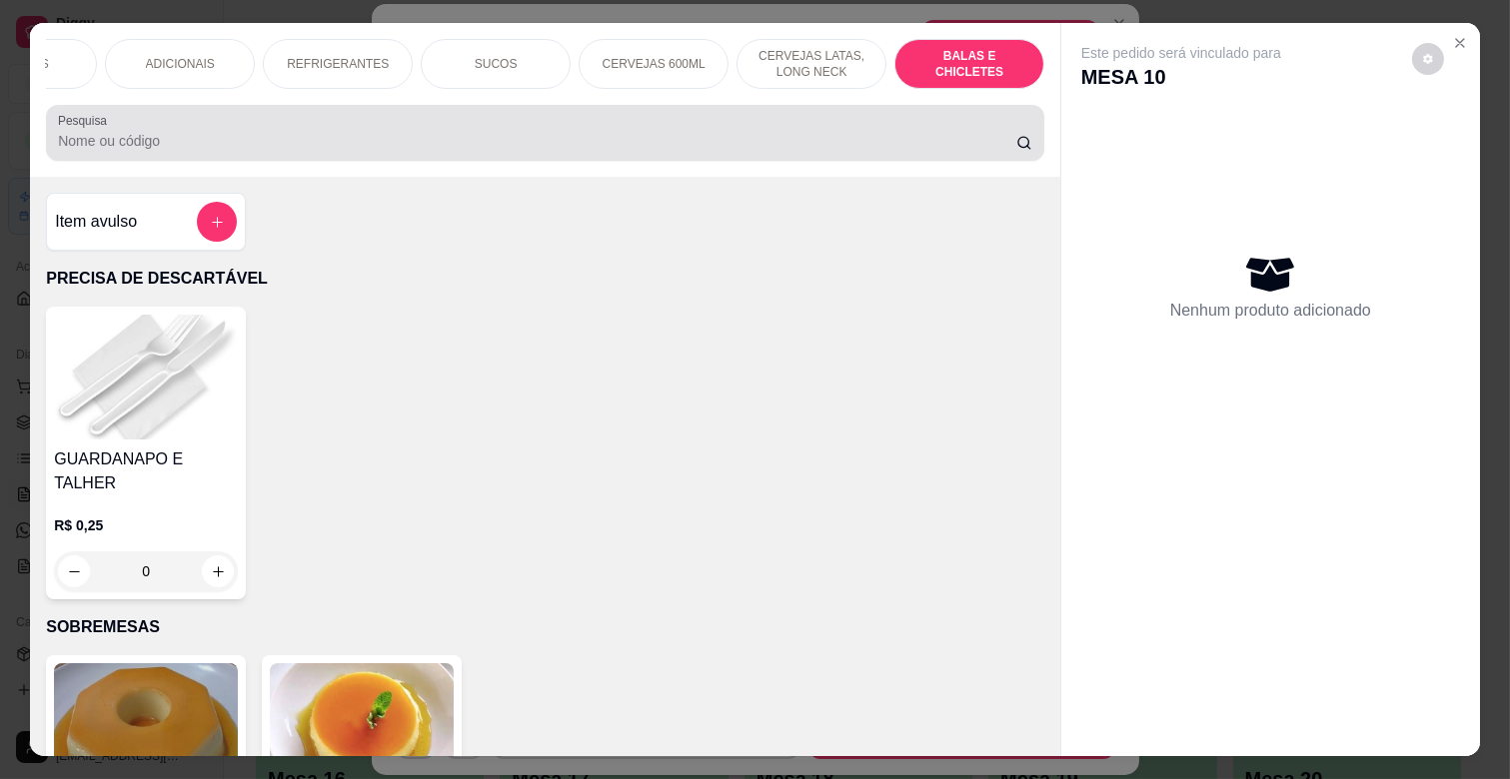
scroll to position [48, 0]
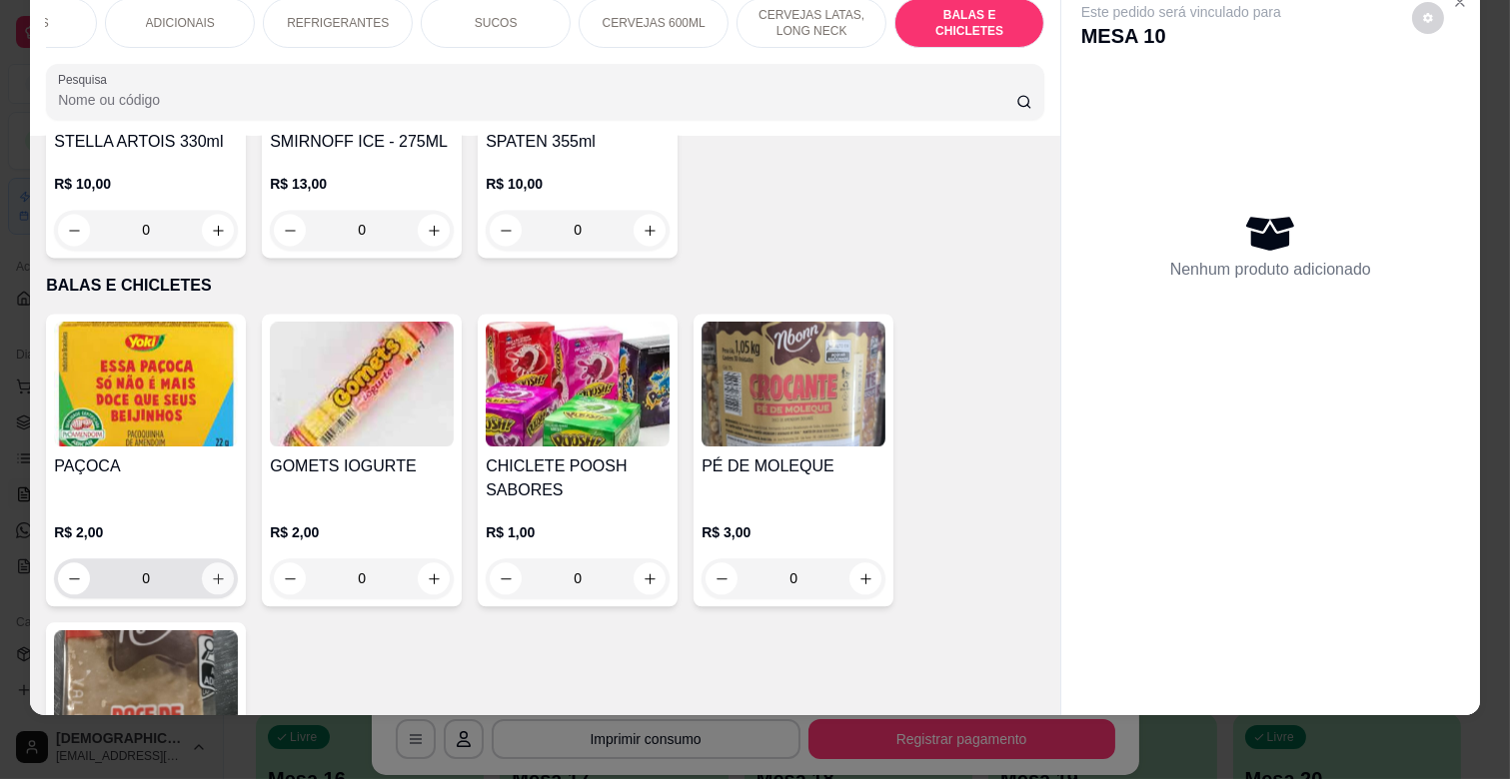
click at [211, 572] on icon "increase-product-quantity" at bounding box center [218, 579] width 15 height 15
type input "2"
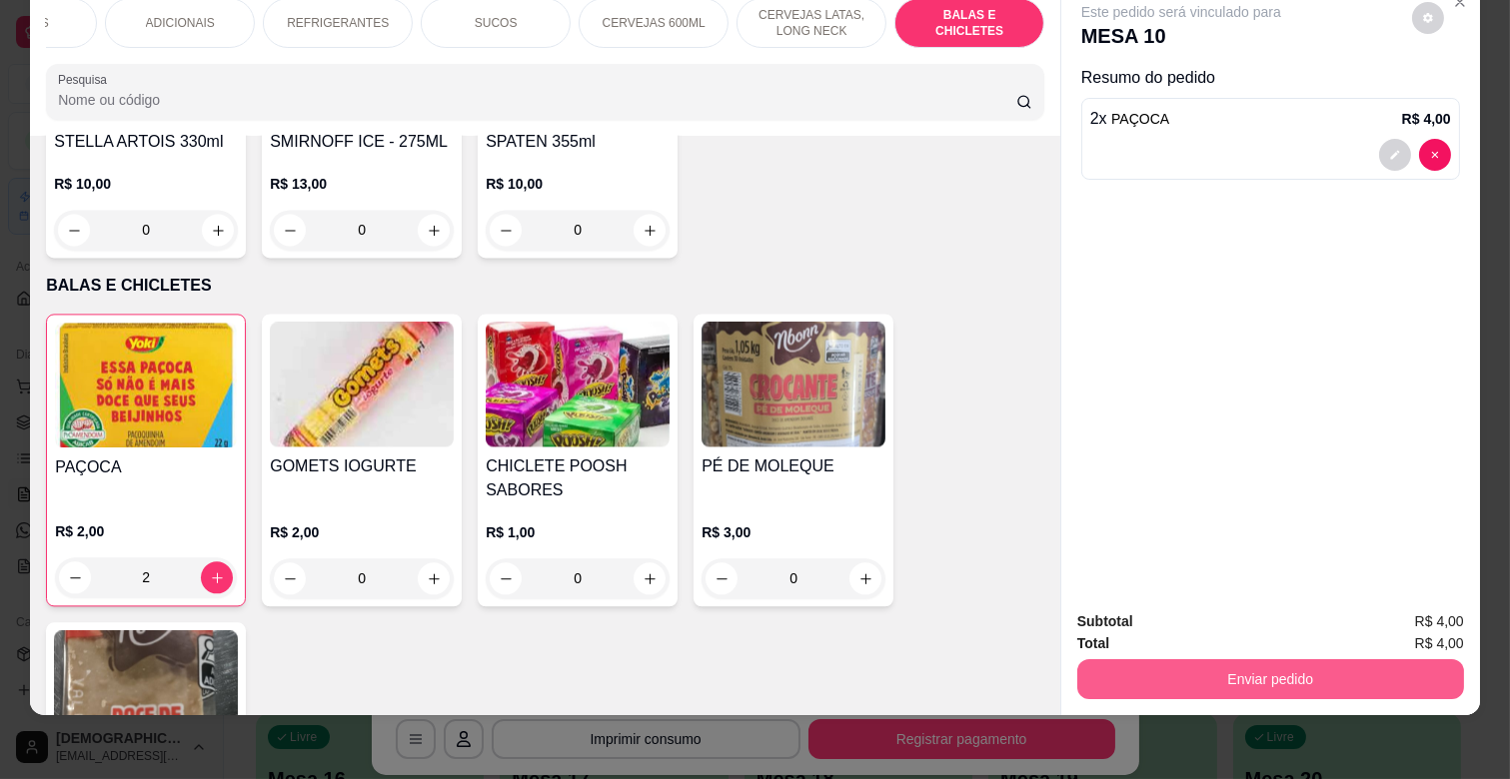
click at [1163, 663] on button "Enviar pedido" at bounding box center [1270, 679] width 387 height 40
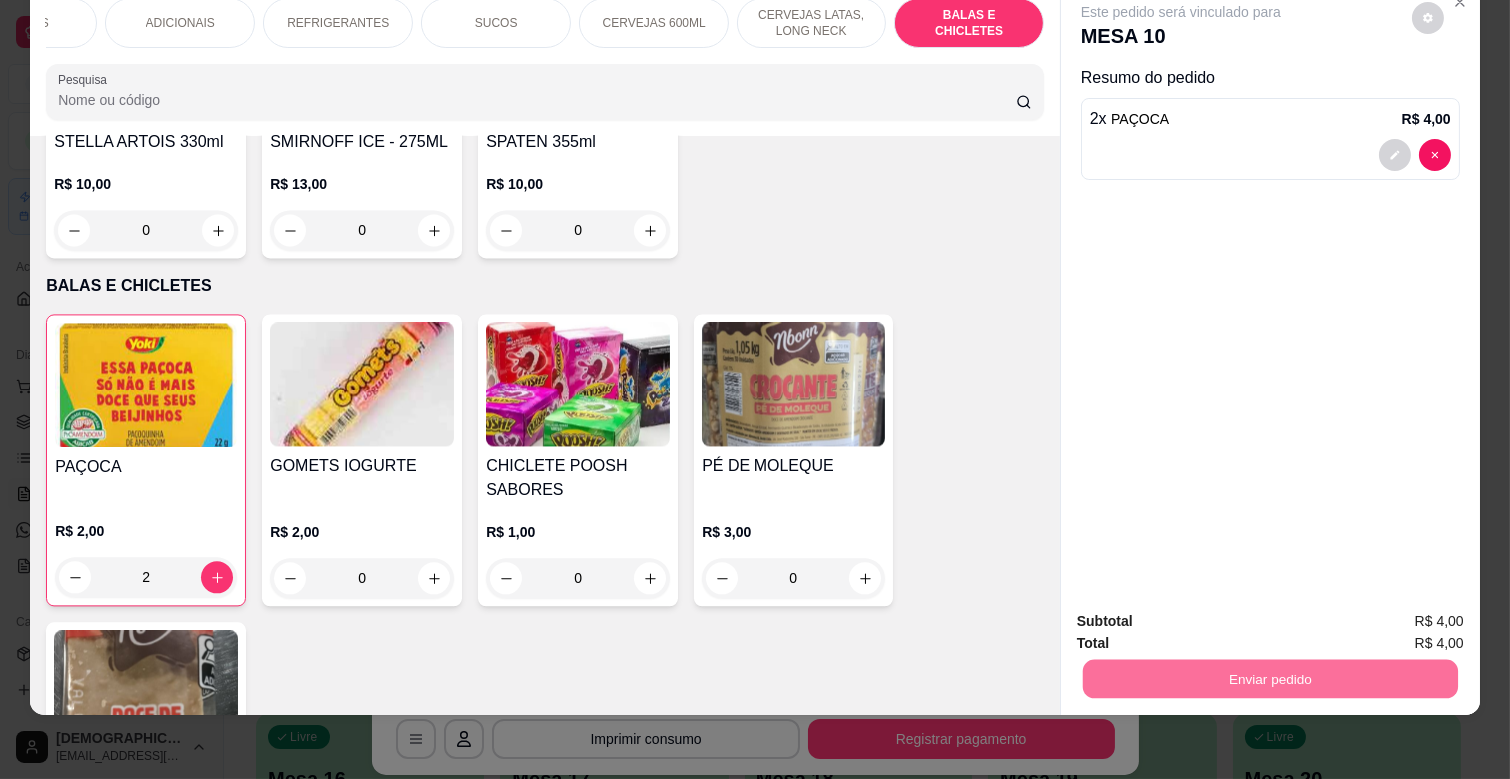
click at [1162, 626] on button "Não registrar e enviar pedido" at bounding box center [1204, 612] width 202 height 37
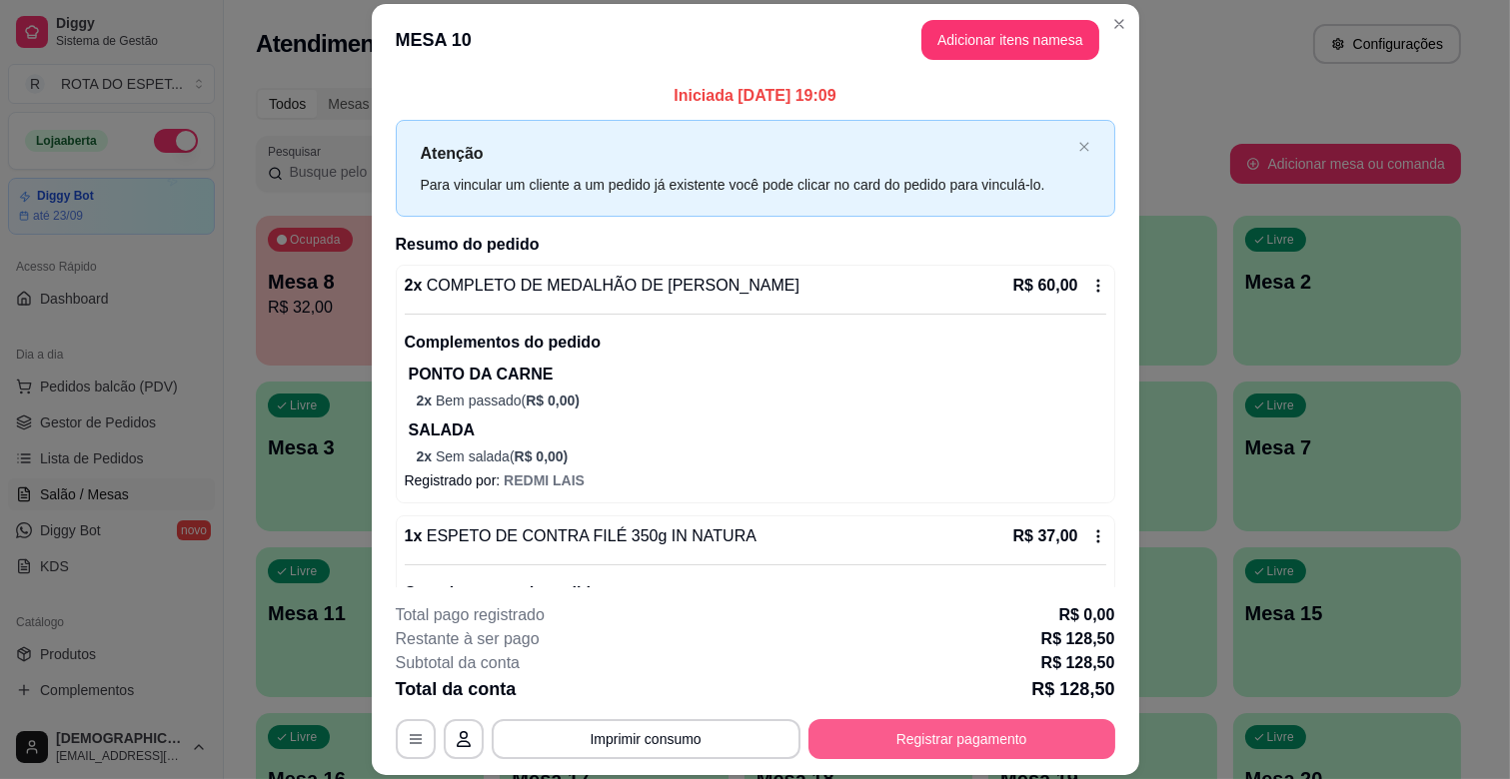
click at [979, 740] on button "Registrar pagamento" at bounding box center [961, 739] width 307 height 40
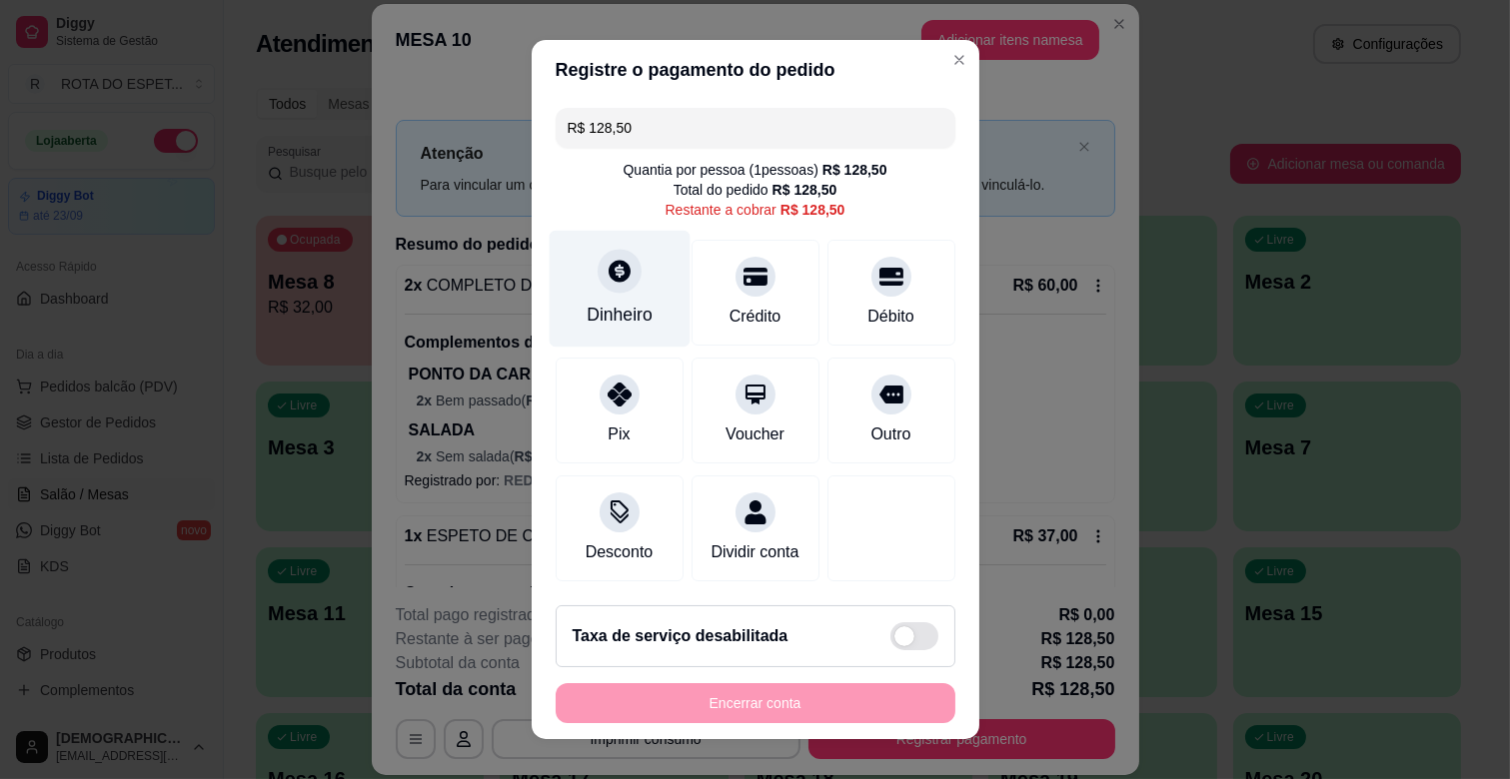
click at [615, 304] on div "Dinheiro" at bounding box center [619, 315] width 66 height 26
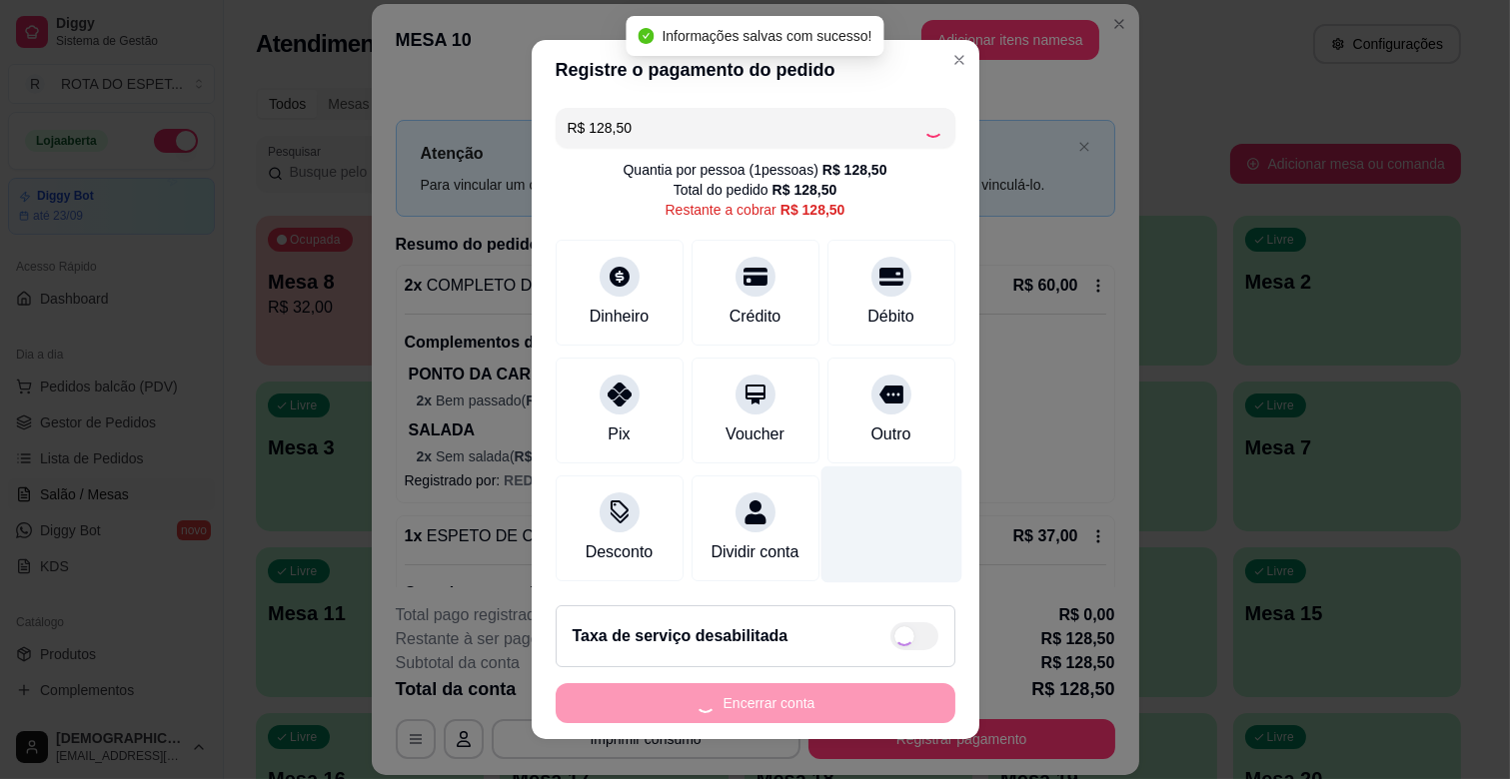
type input "R$ 0,00"
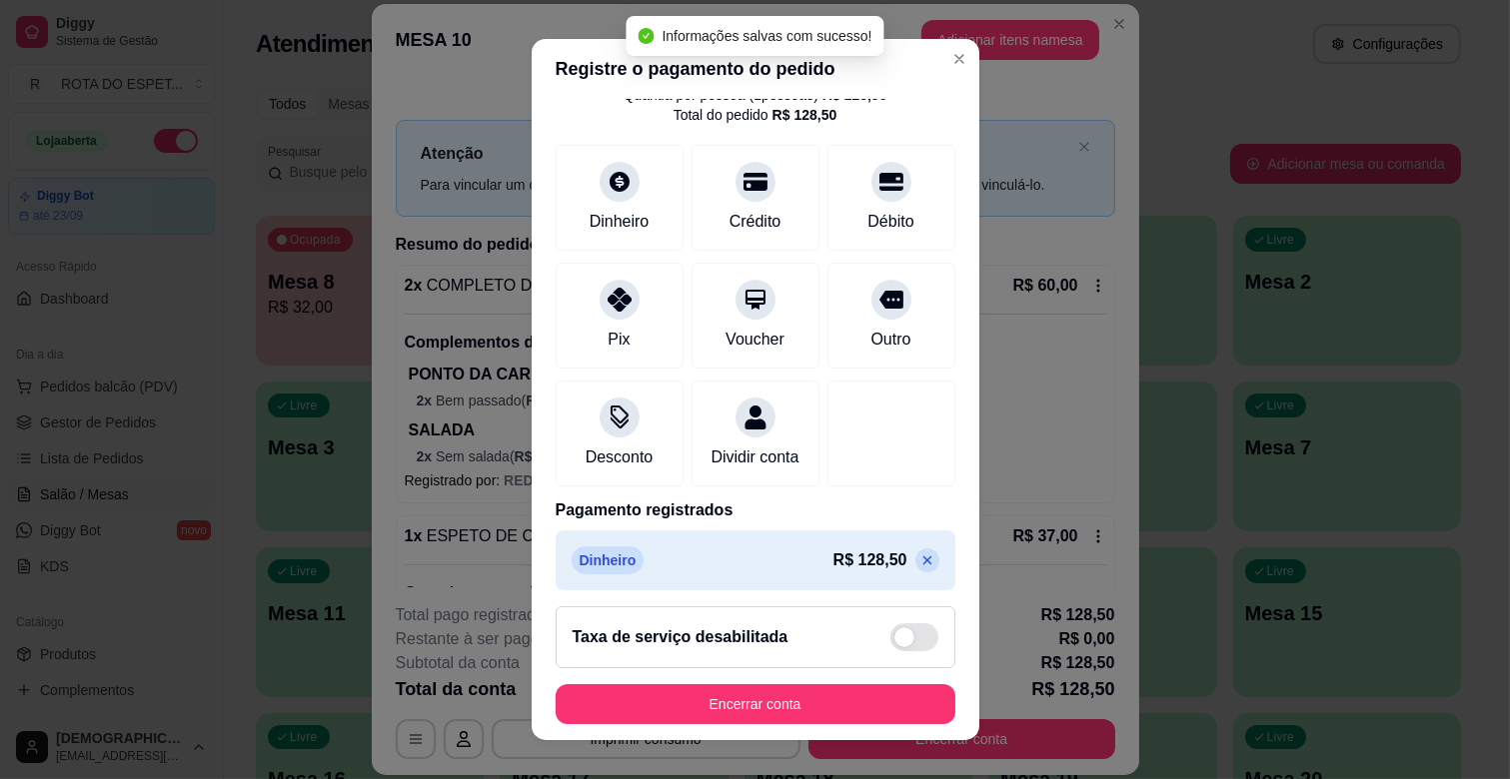
scroll to position [106, 0]
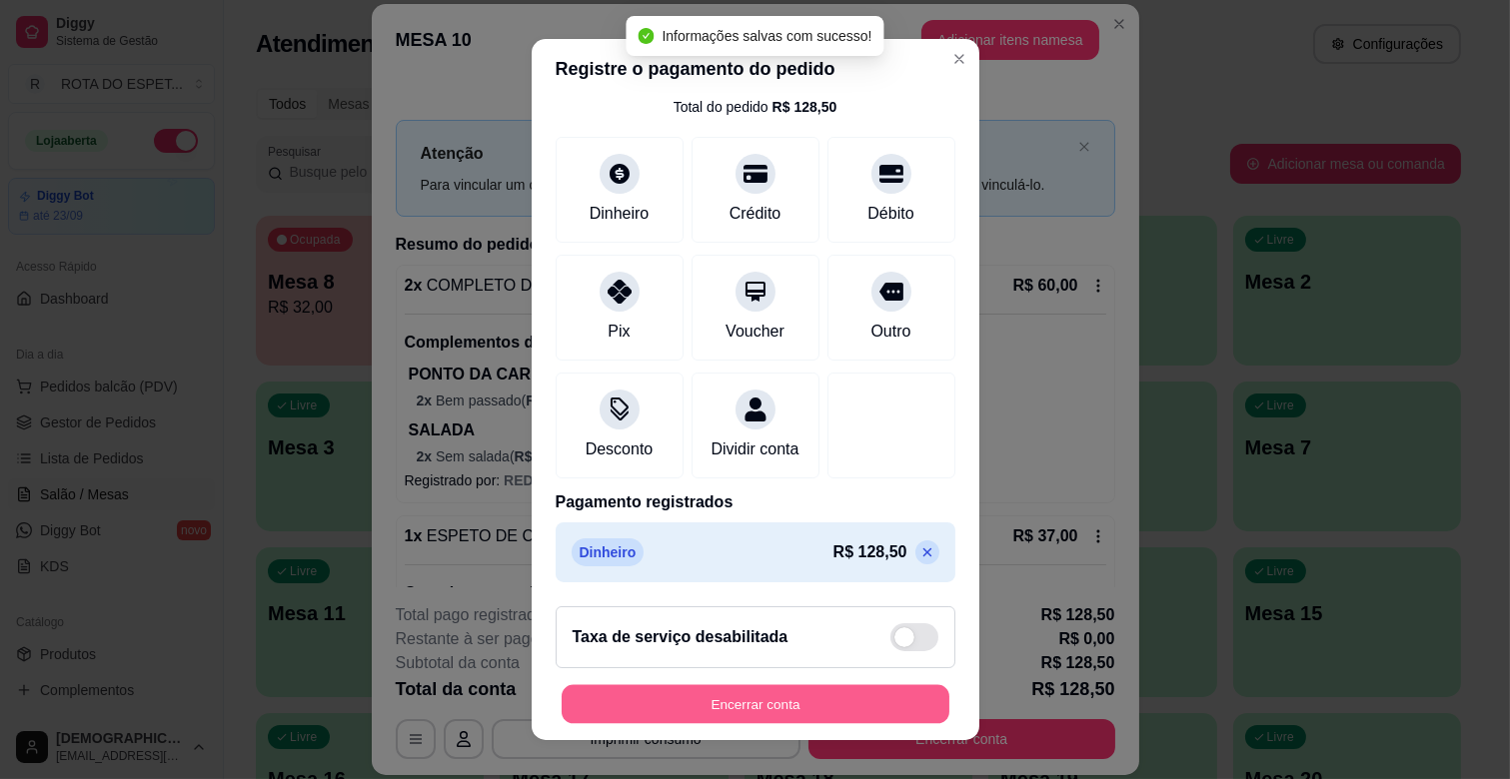
click at [817, 693] on button "Encerrar conta" at bounding box center [756, 704] width 388 height 39
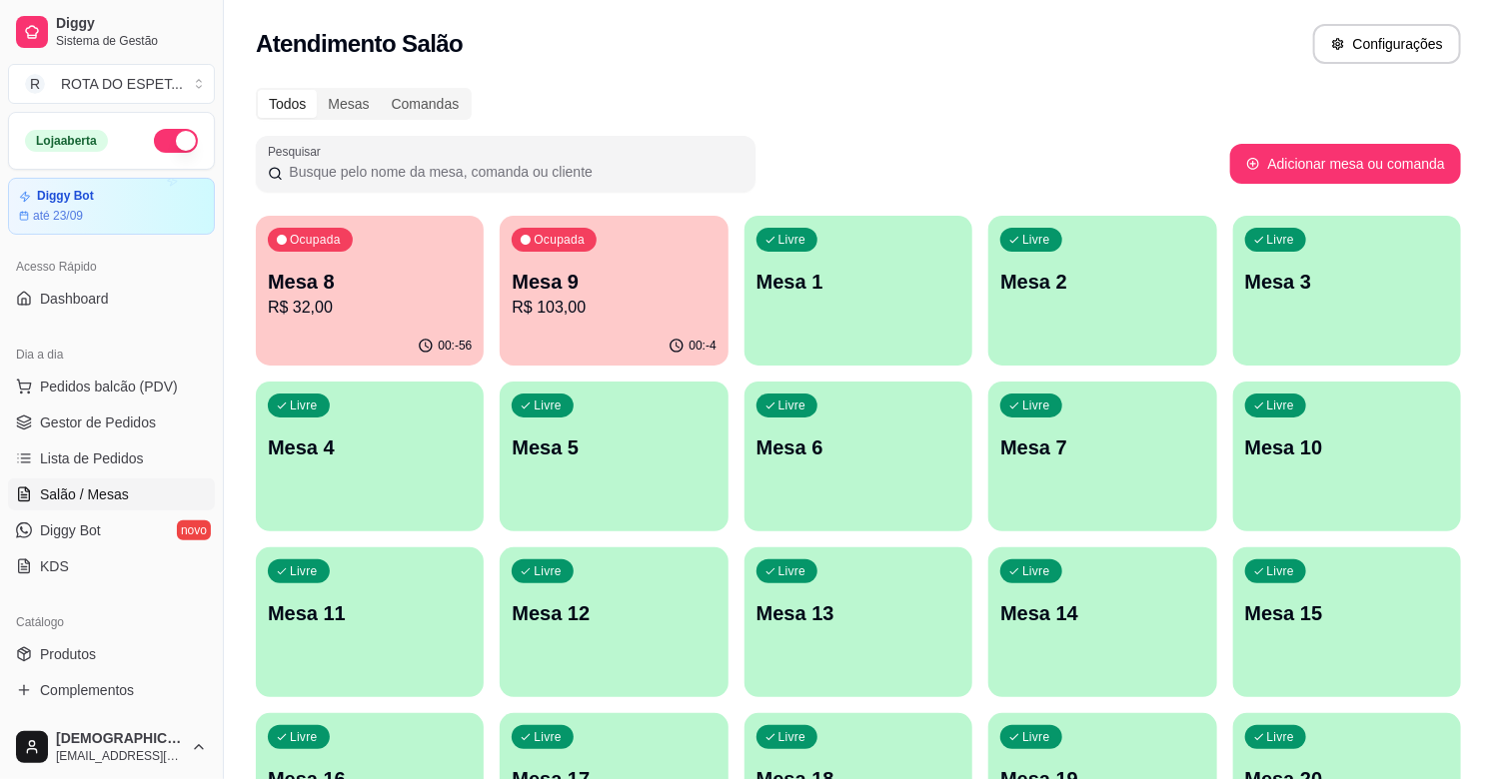
click at [653, 298] on p "R$ 103,00" at bounding box center [614, 308] width 204 height 24
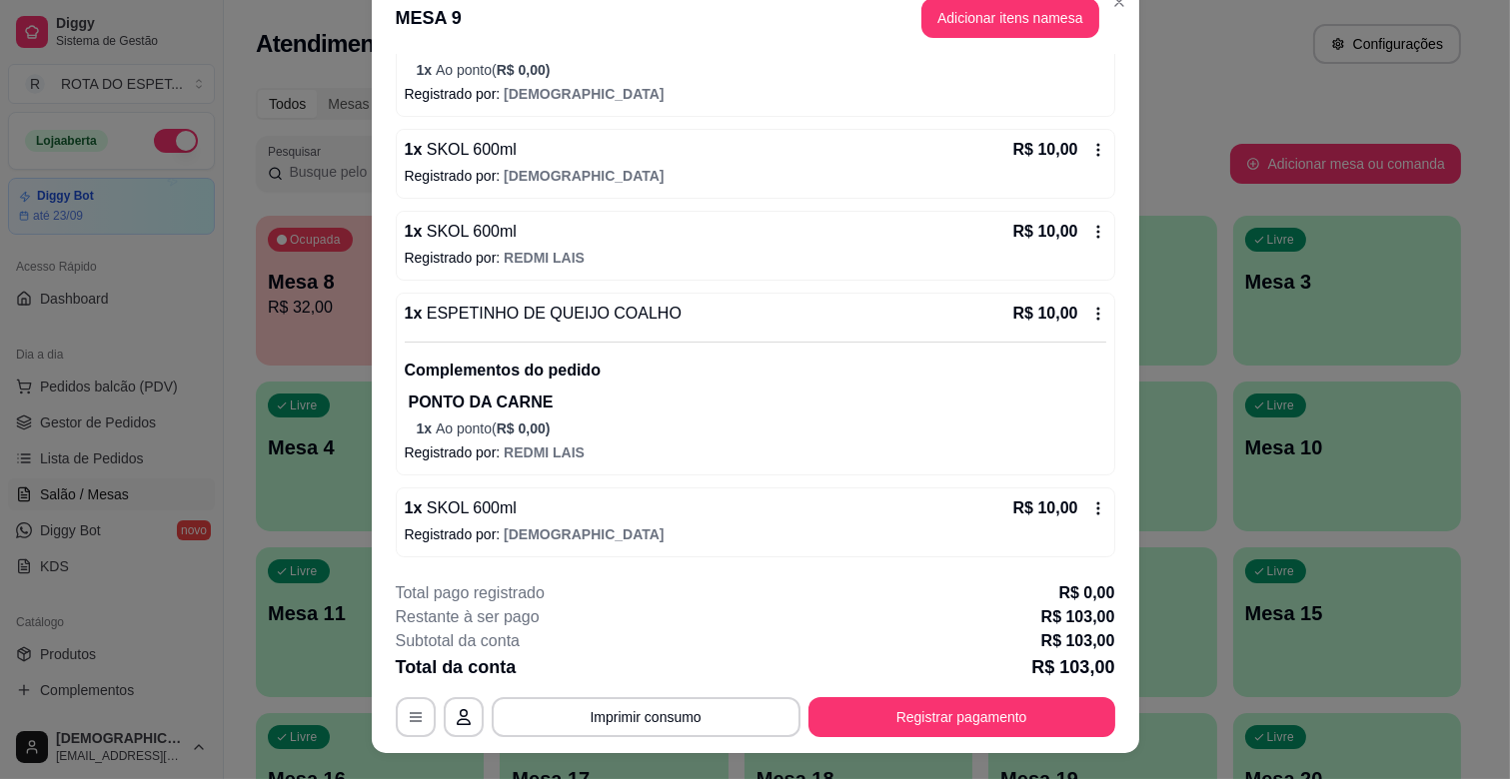
scroll to position [60, 0]
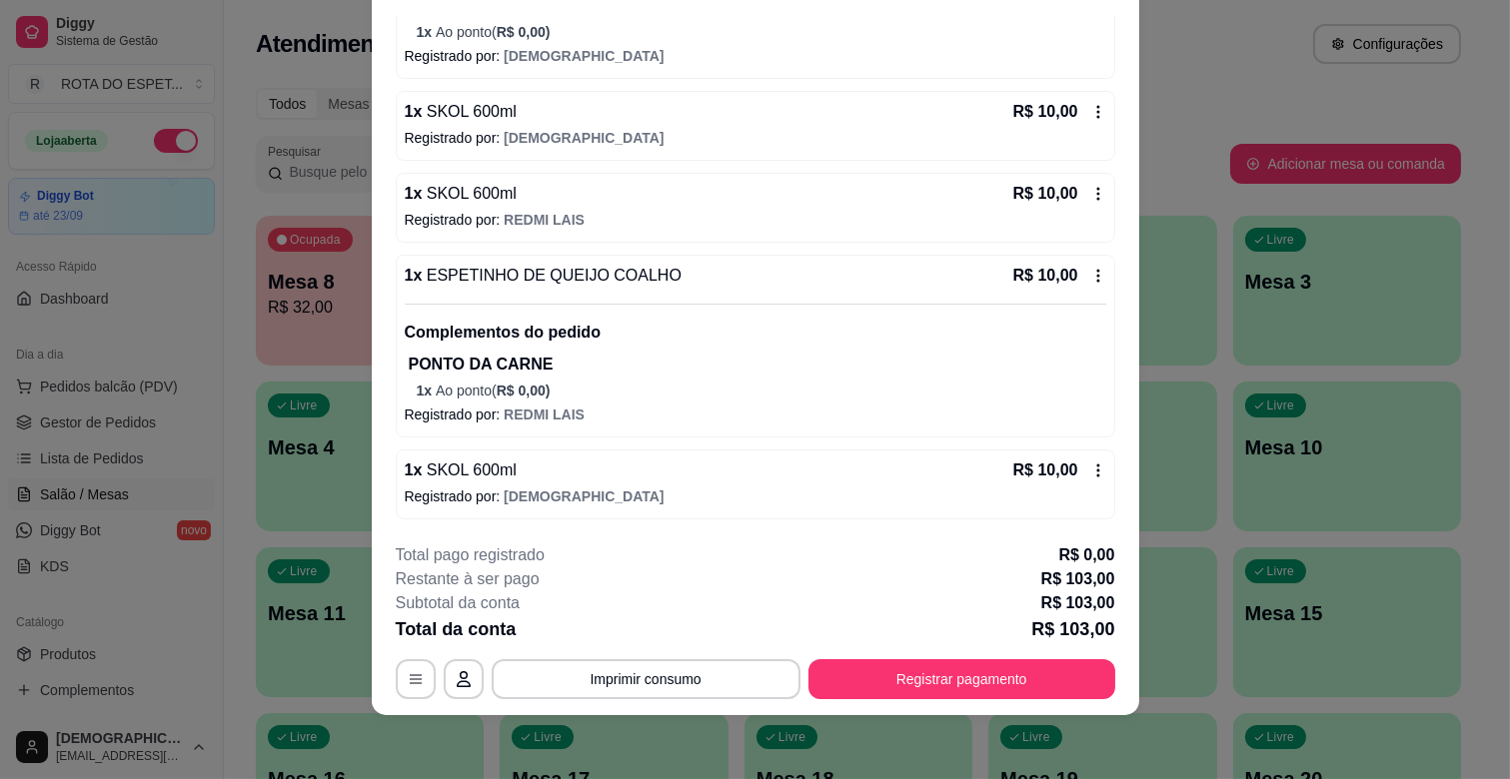
click at [1065, 260] on div "1 x ESPETINHO DE QUEIJO COALHO R$ 10,00 Complementos do pedido PONTO DA CARNE 1…" at bounding box center [755, 346] width 719 height 183
click at [1090, 114] on icon at bounding box center [1098, 112] width 16 height 16
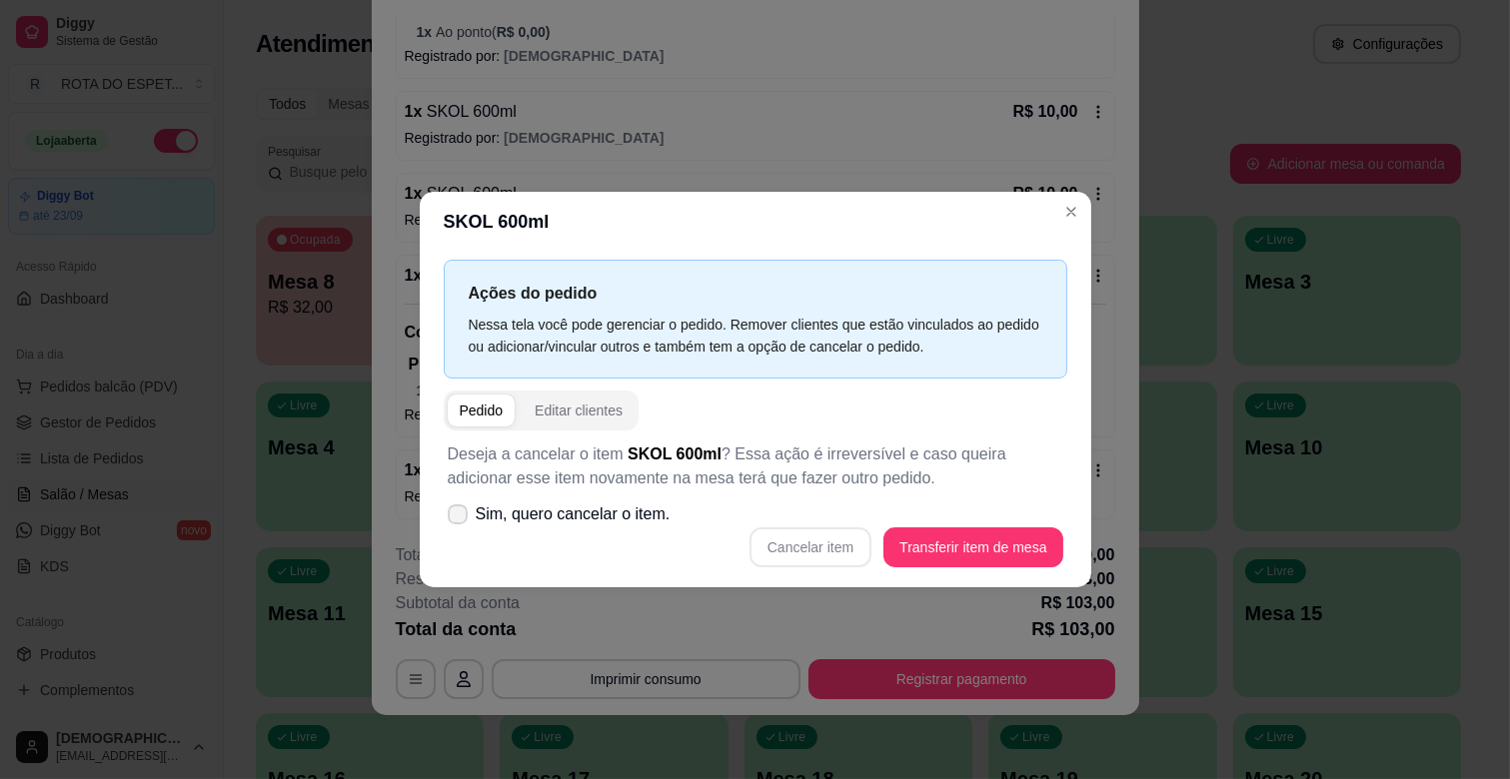
click at [604, 517] on span "Sim, quero cancelar o item." at bounding box center [573, 515] width 195 height 24
click at [460, 519] on input "Sim, quero cancelar o item." at bounding box center [453, 525] width 13 height 13
checkbox input "true"
click at [863, 538] on button "Cancelar item" at bounding box center [810, 548] width 119 height 39
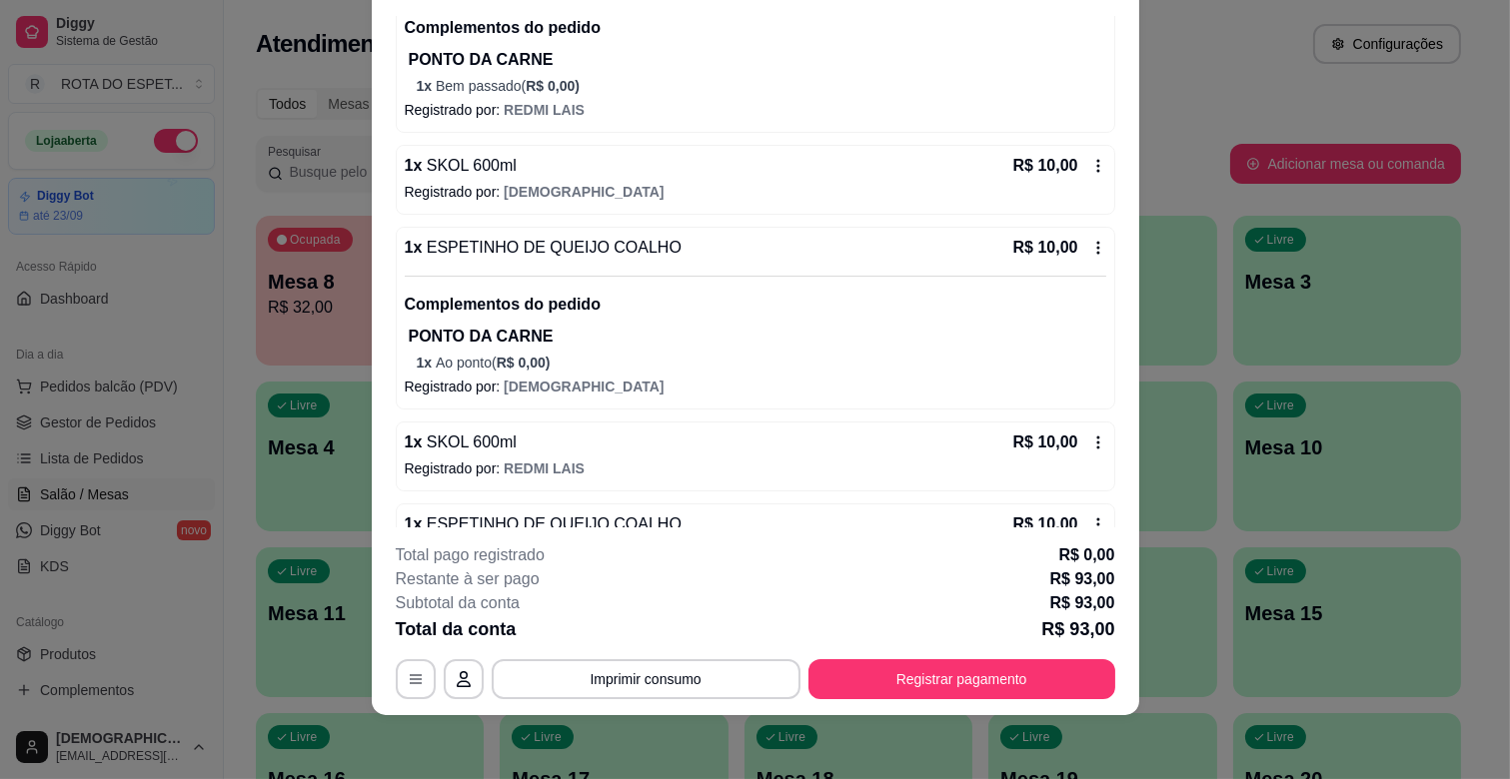
scroll to position [725, 0]
click at [1090, 241] on icon at bounding box center [1098, 249] width 16 height 16
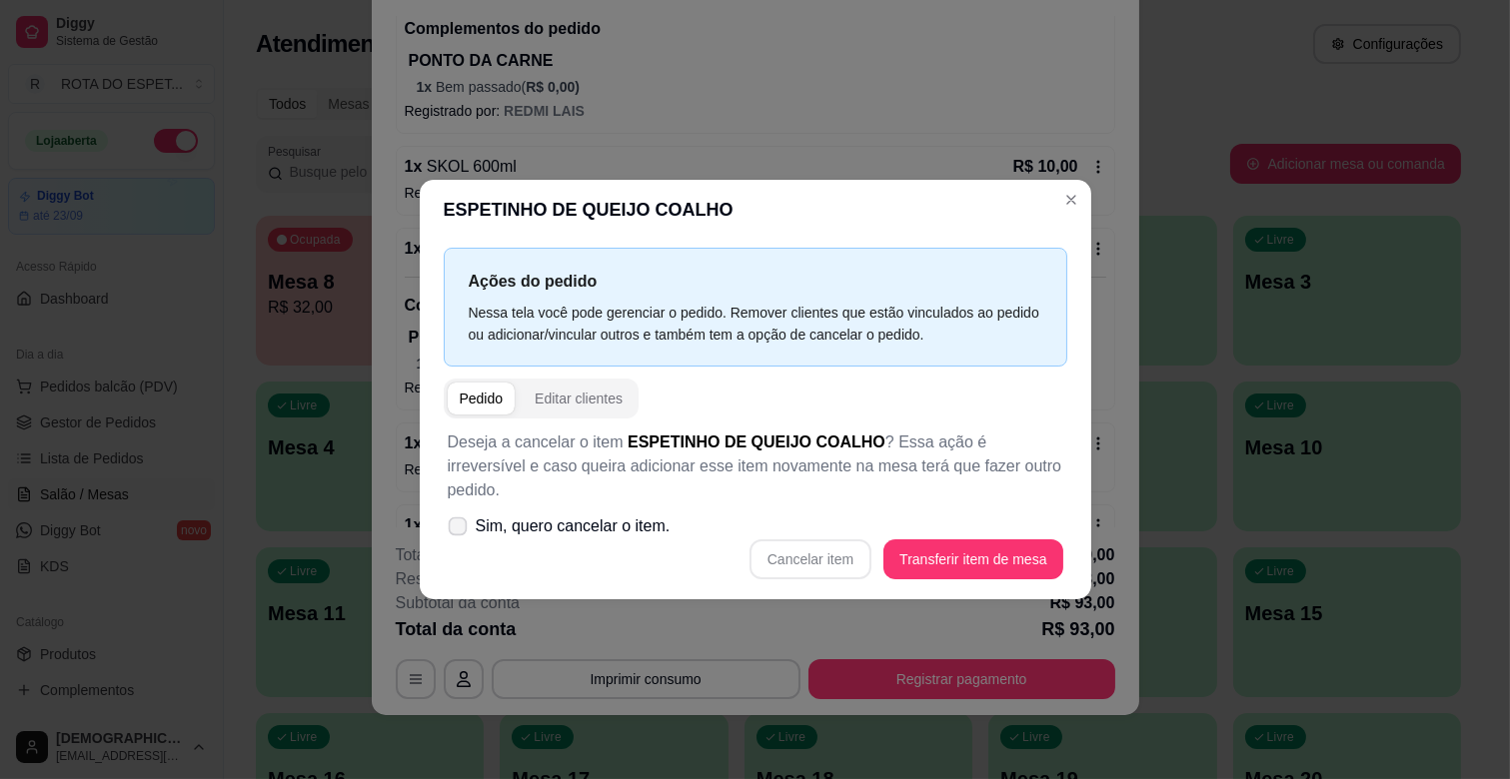
click at [605, 521] on span "Sim, quero cancelar o item." at bounding box center [573, 527] width 195 height 24
click at [460, 531] on input "Sim, quero cancelar o item." at bounding box center [453, 537] width 13 height 13
checkbox input "true"
click at [827, 540] on button "Cancelar item" at bounding box center [810, 560] width 122 height 40
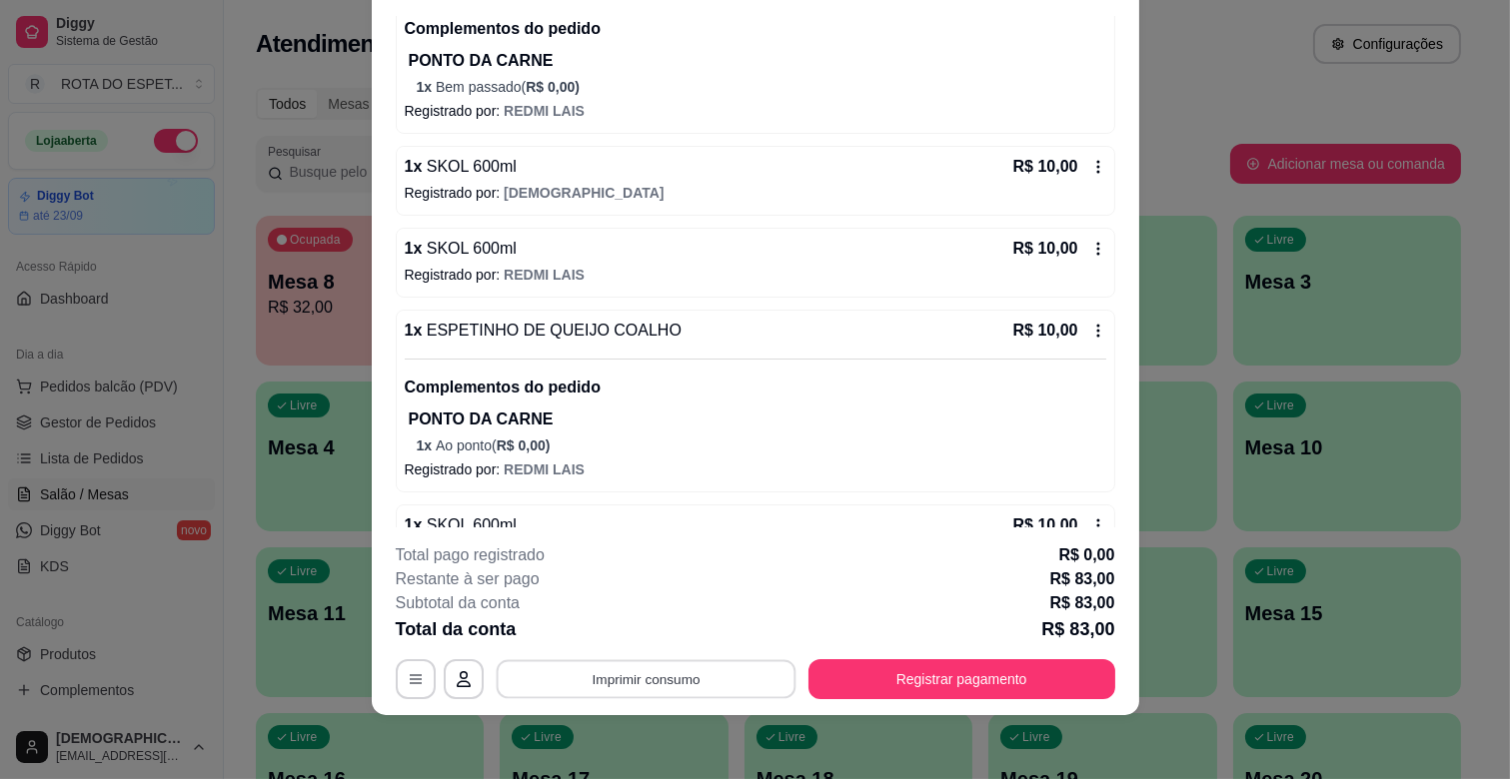
click at [664, 667] on button "Imprimir consumo" at bounding box center [646, 679] width 300 height 39
click at [662, 625] on button "IMPRESSORA CAIXA" at bounding box center [644, 632] width 160 height 31
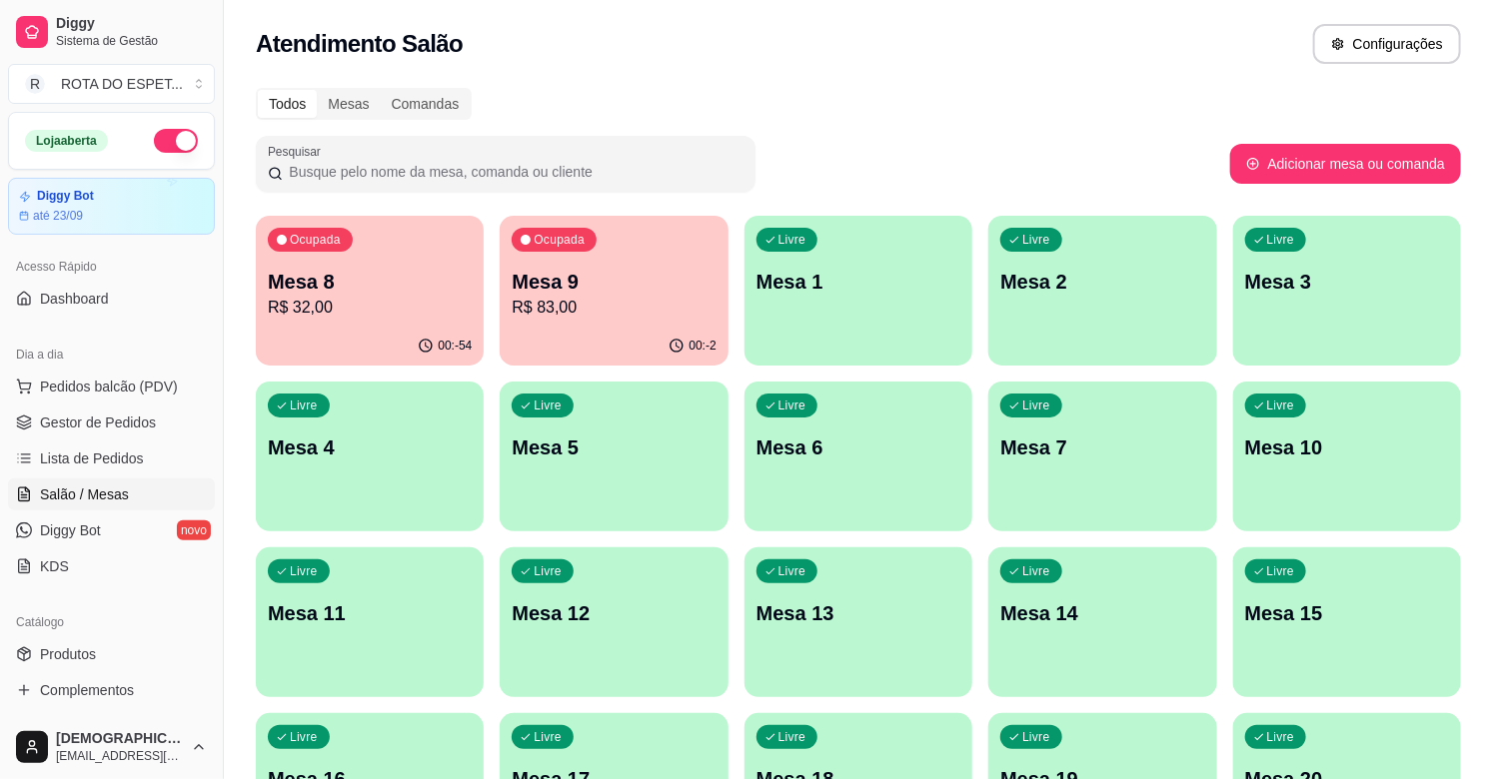
click at [530, 292] on p "Mesa 9" at bounding box center [614, 282] width 204 height 28
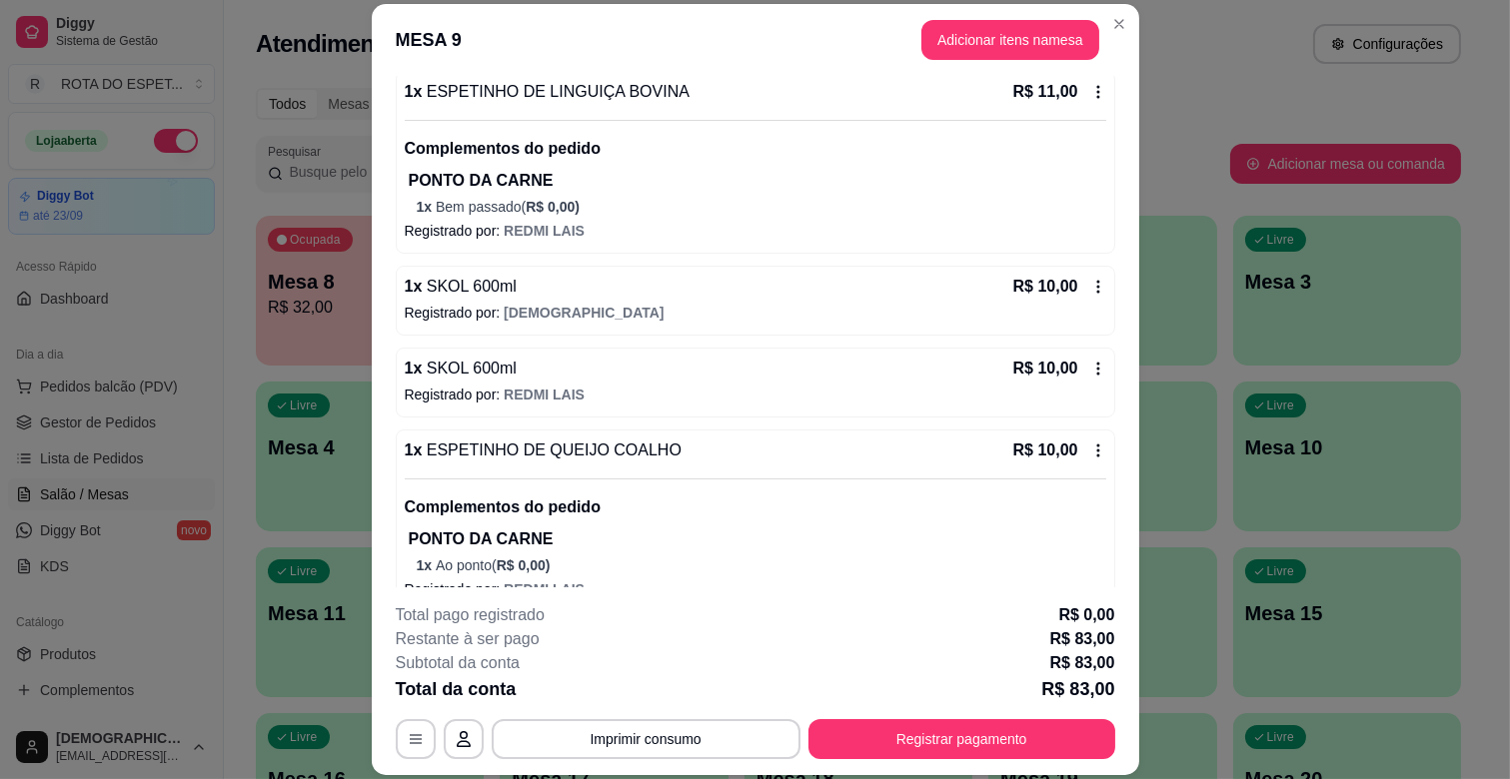
scroll to position [1082, 0]
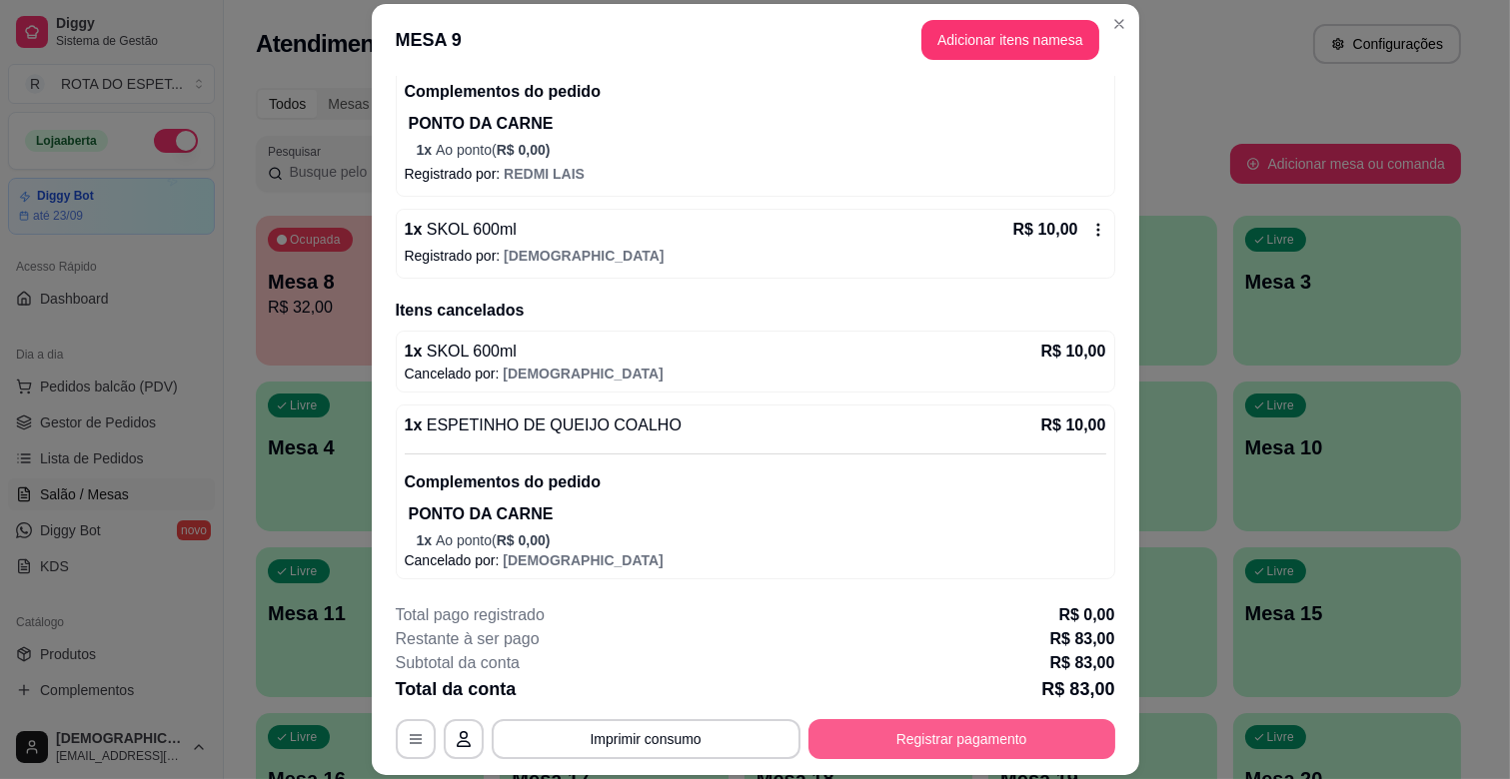
click at [910, 723] on button "Registrar pagamento" at bounding box center [961, 739] width 307 height 40
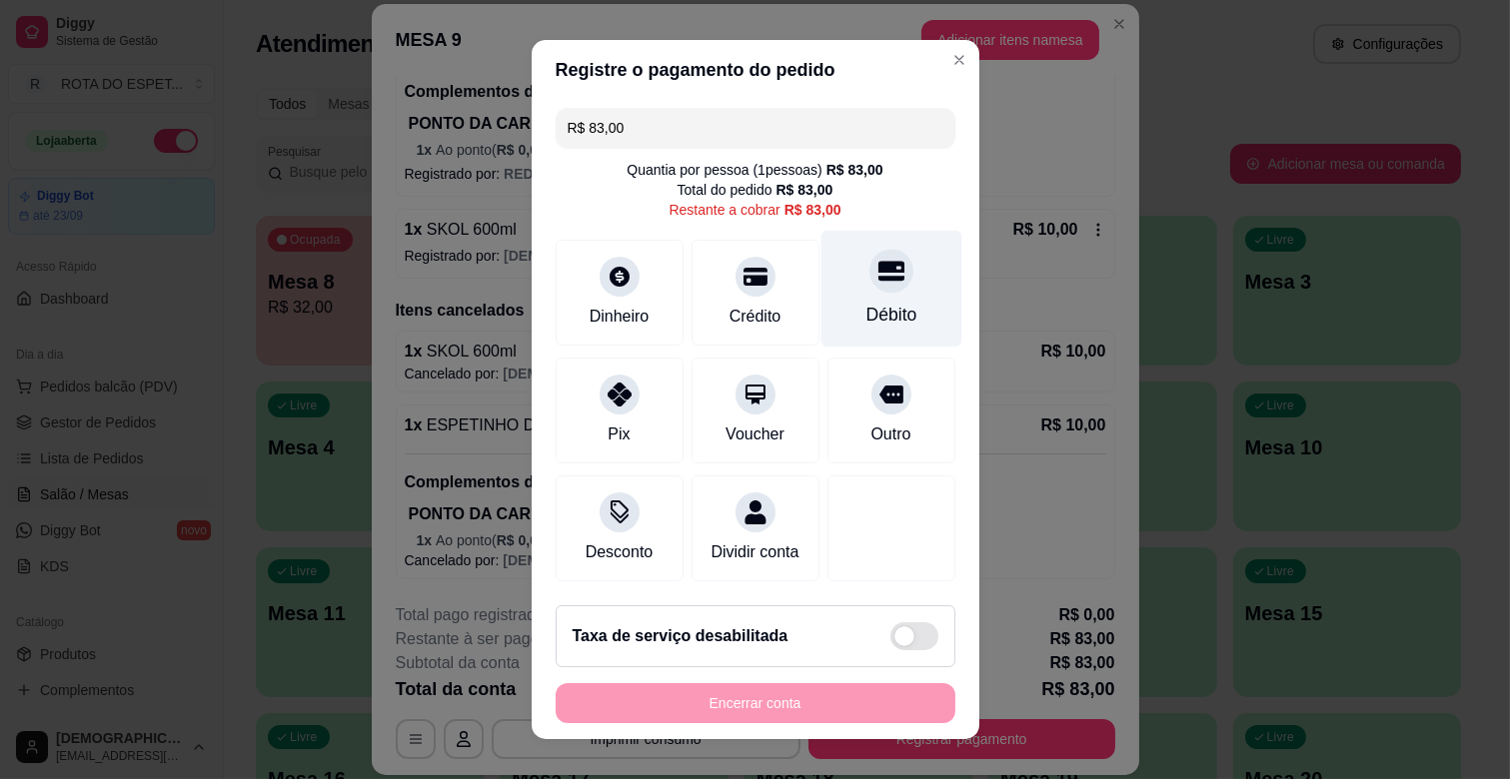
click at [893, 284] on div "Débito" at bounding box center [890, 289] width 141 height 117
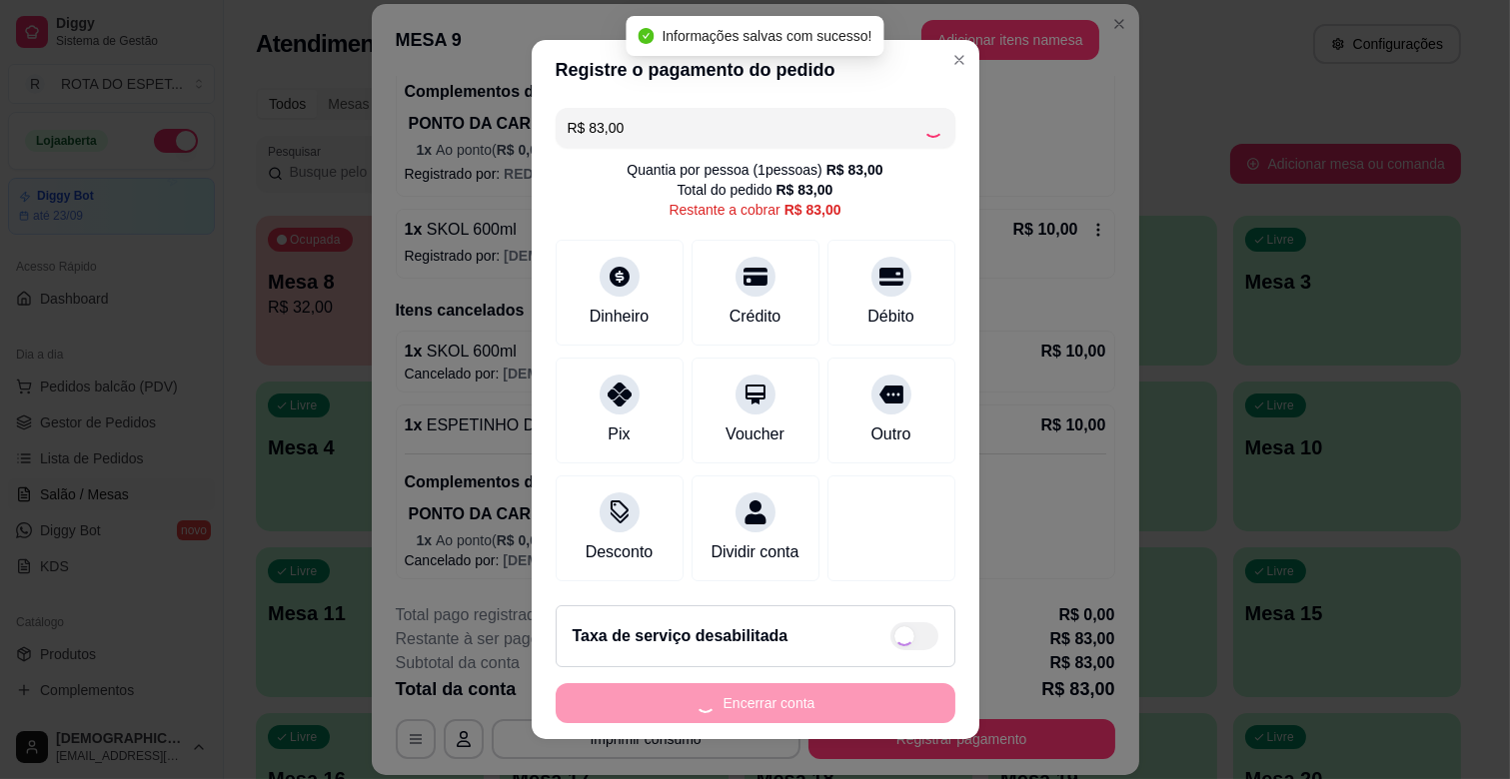
type input "R$ 0,00"
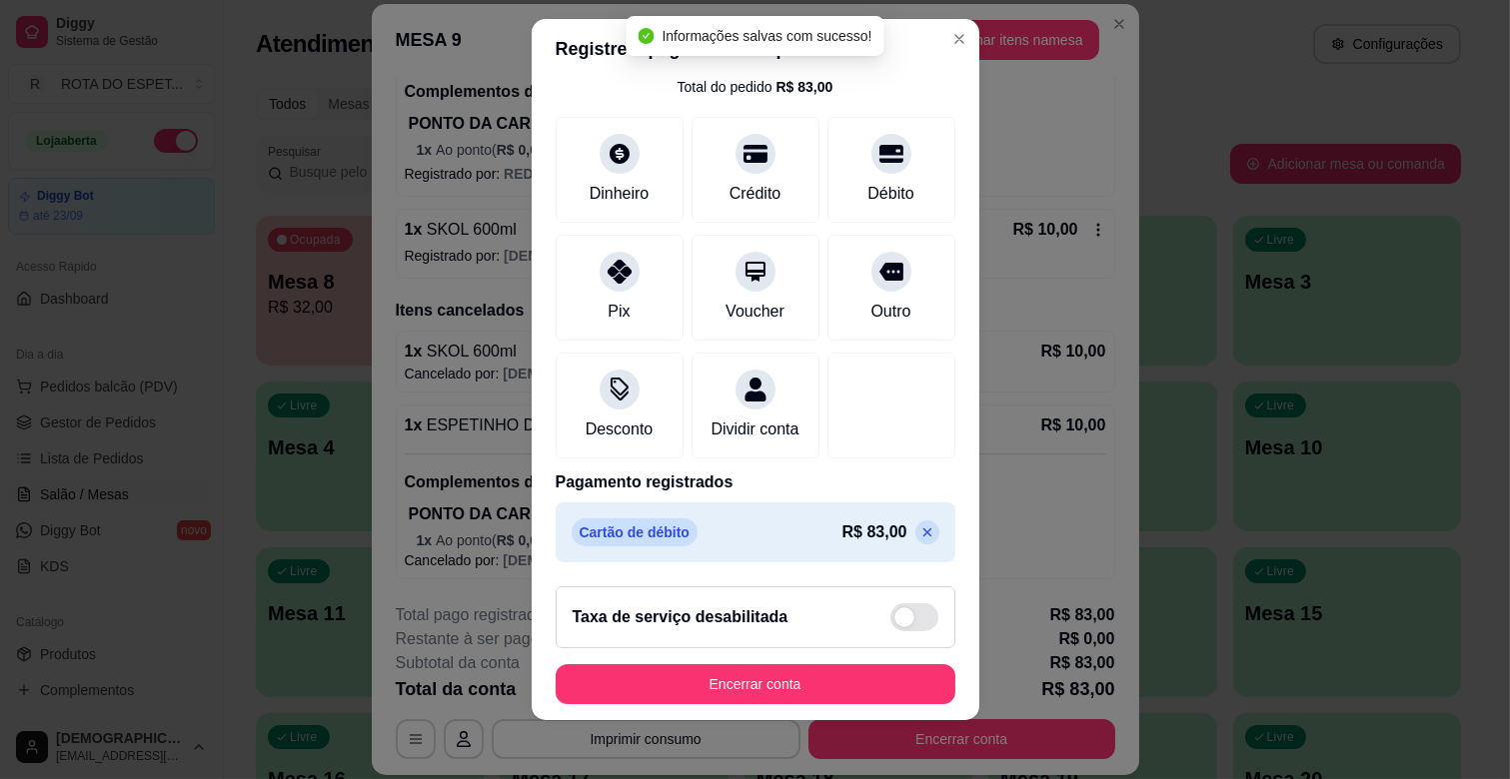
scroll to position [25, 0]
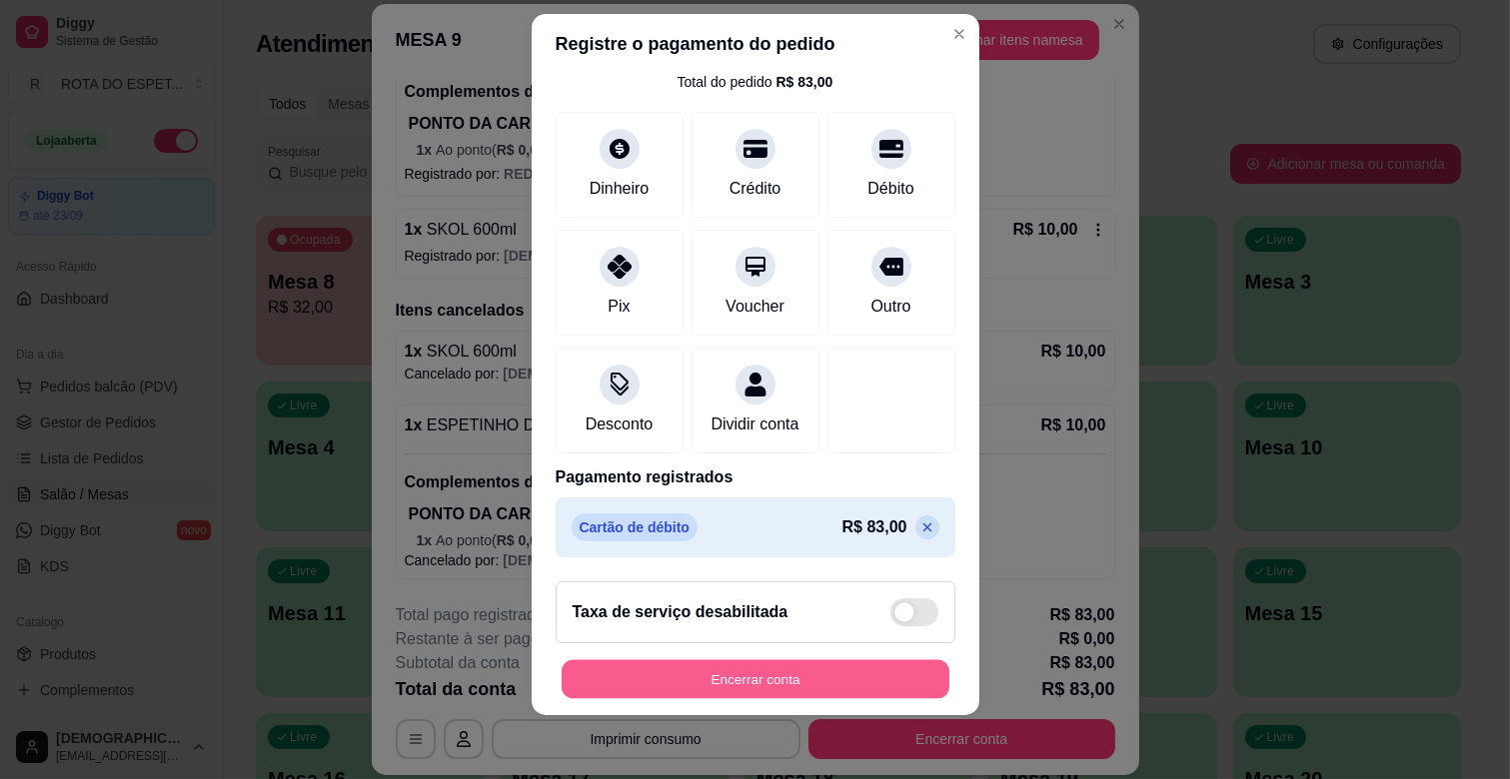
click at [769, 690] on button "Encerrar conta" at bounding box center [756, 679] width 388 height 39
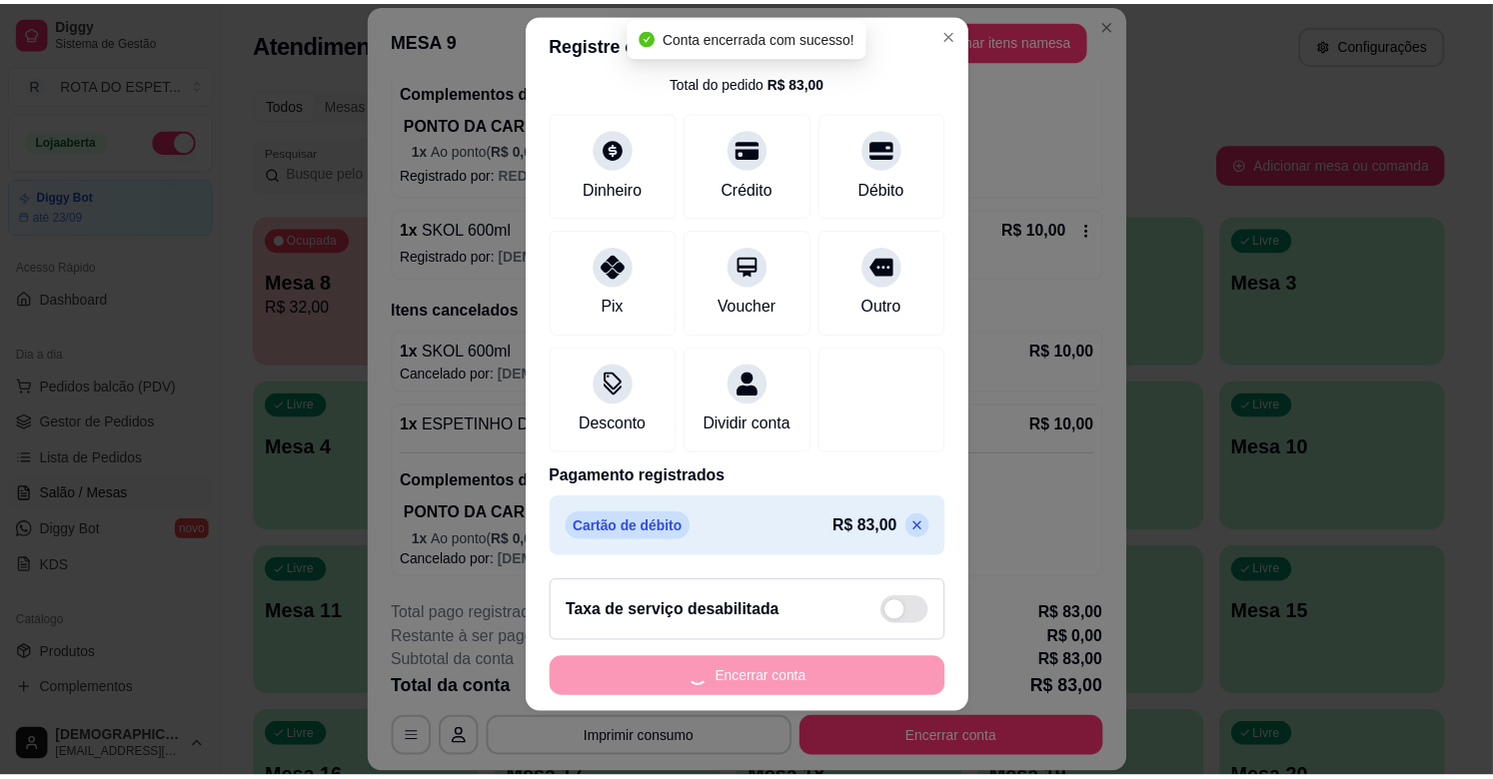
scroll to position [0, 0]
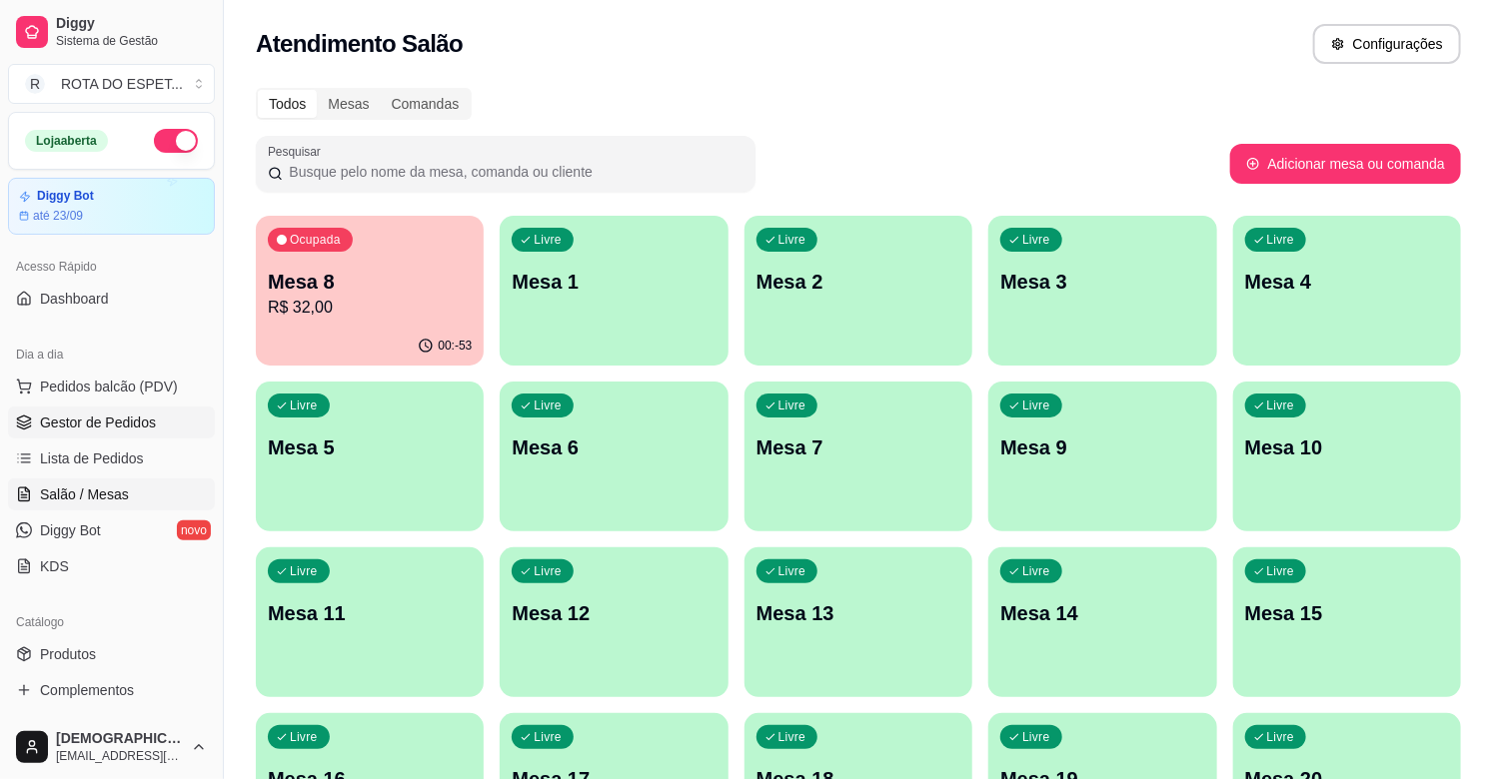
click at [100, 435] on link "Gestor de Pedidos" at bounding box center [111, 423] width 207 height 32
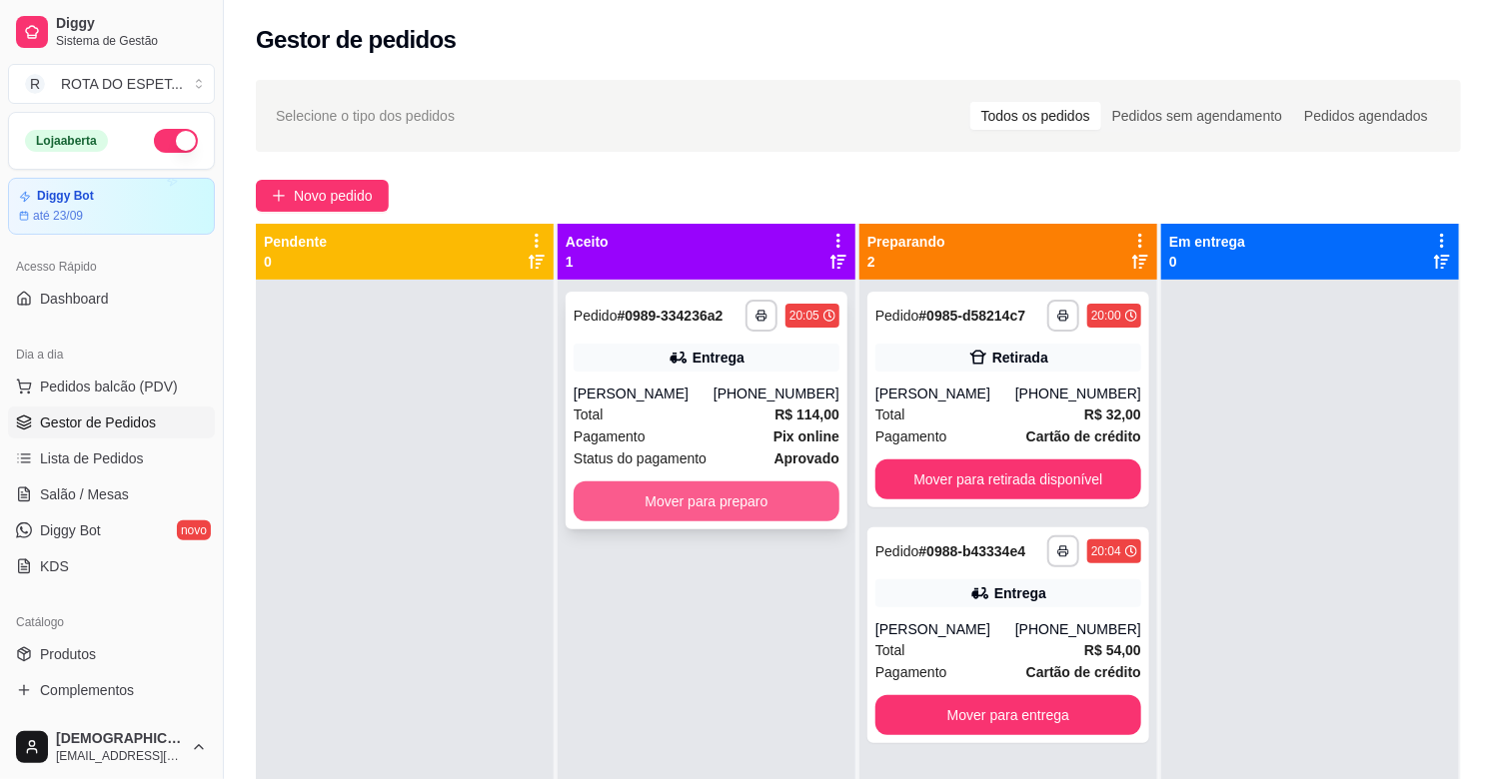
click at [724, 495] on button "Mover para preparo" at bounding box center [707, 502] width 266 height 40
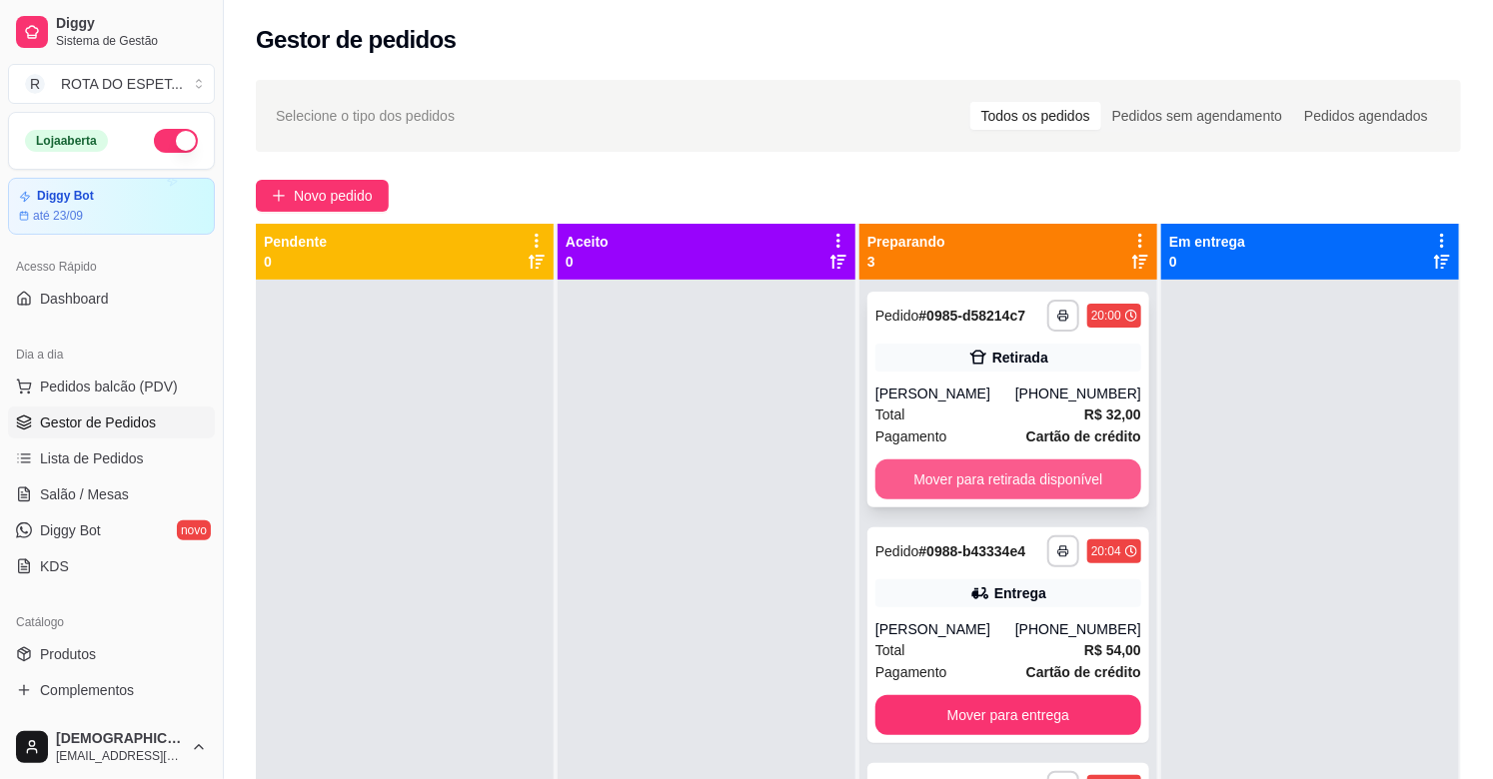
click at [979, 470] on button "Mover para retirada disponível" at bounding box center [1008, 480] width 266 height 40
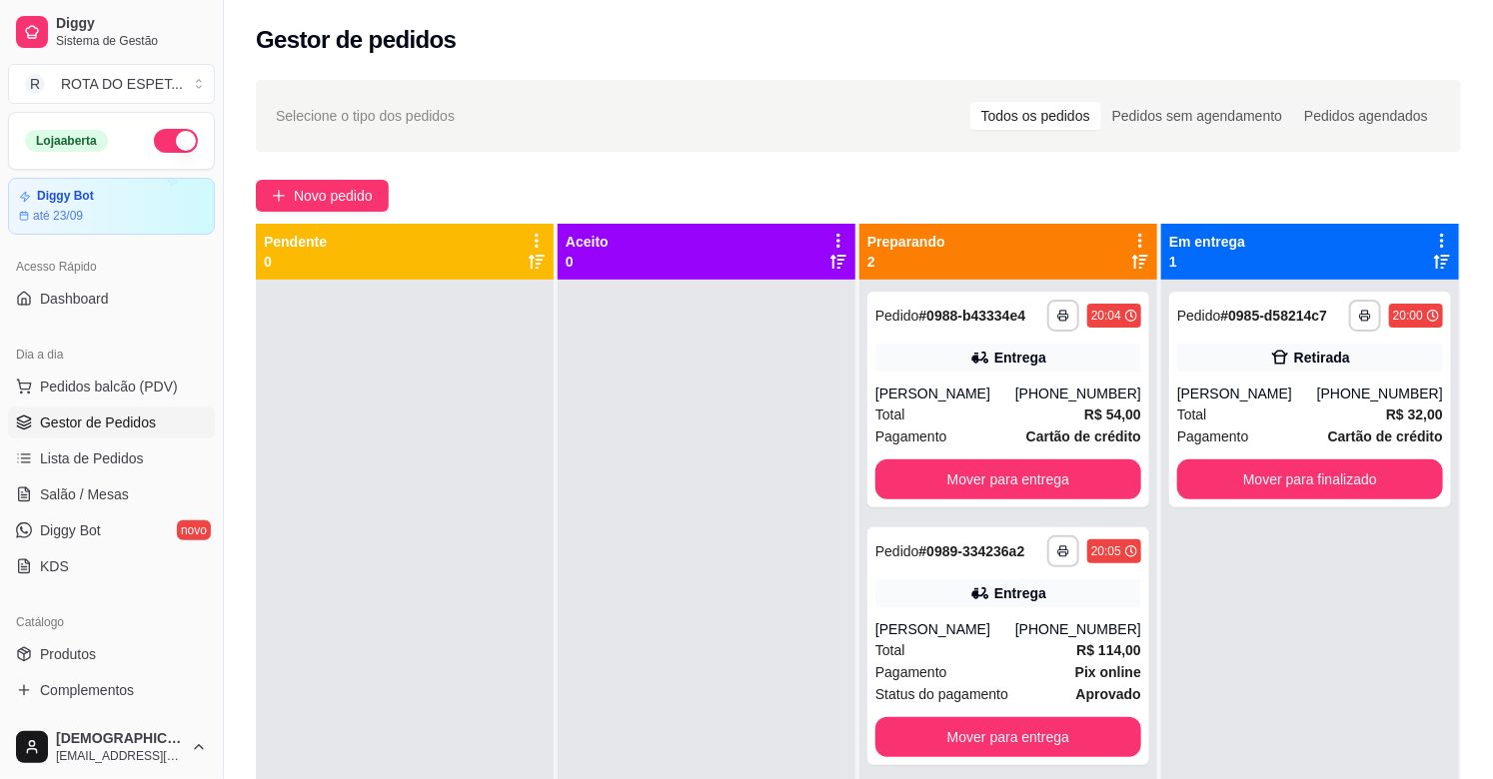
click at [659, 573] on div at bounding box center [707, 669] width 298 height 779
click at [125, 504] on link "Salão / Mesas" at bounding box center [111, 495] width 207 height 32
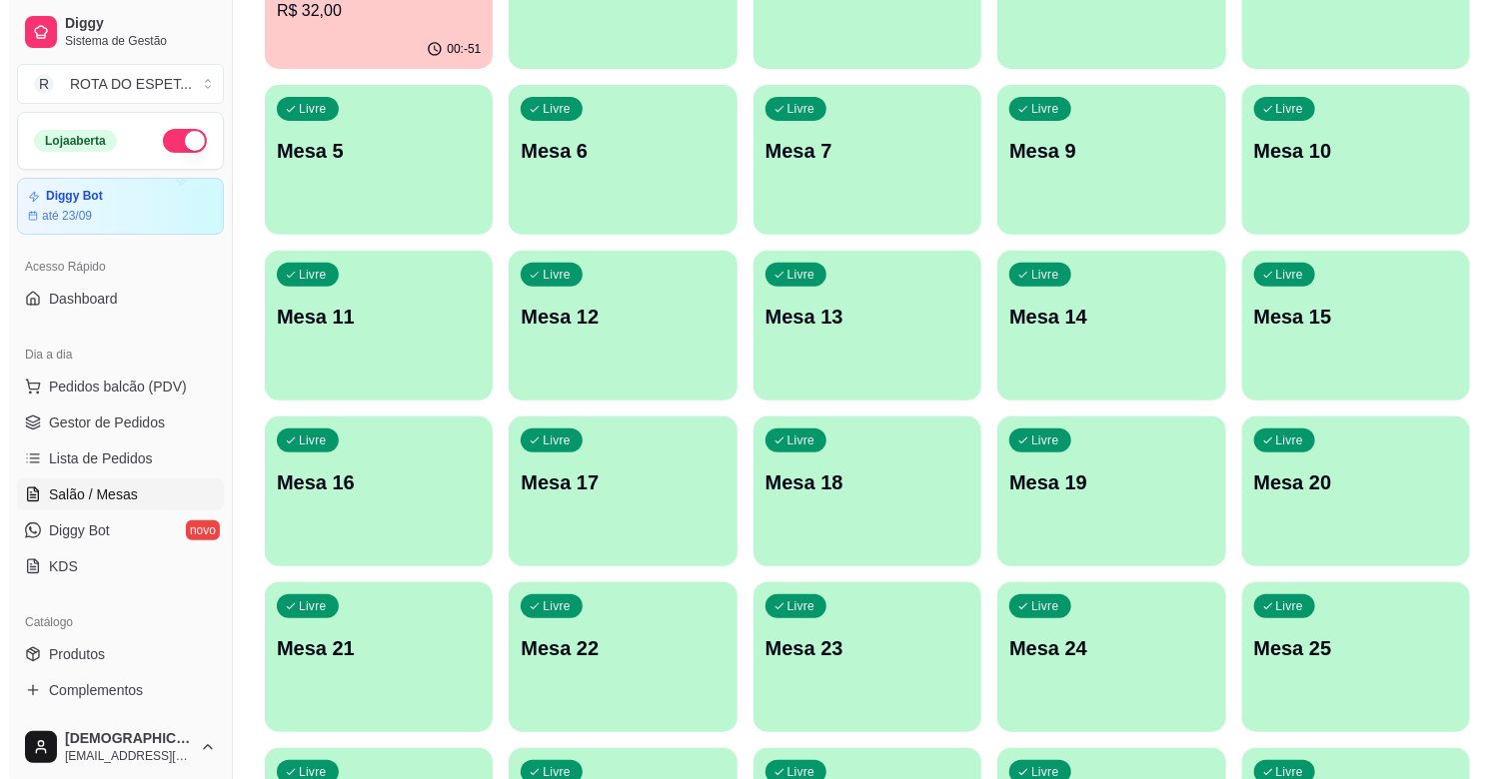
scroll to position [333, 0]
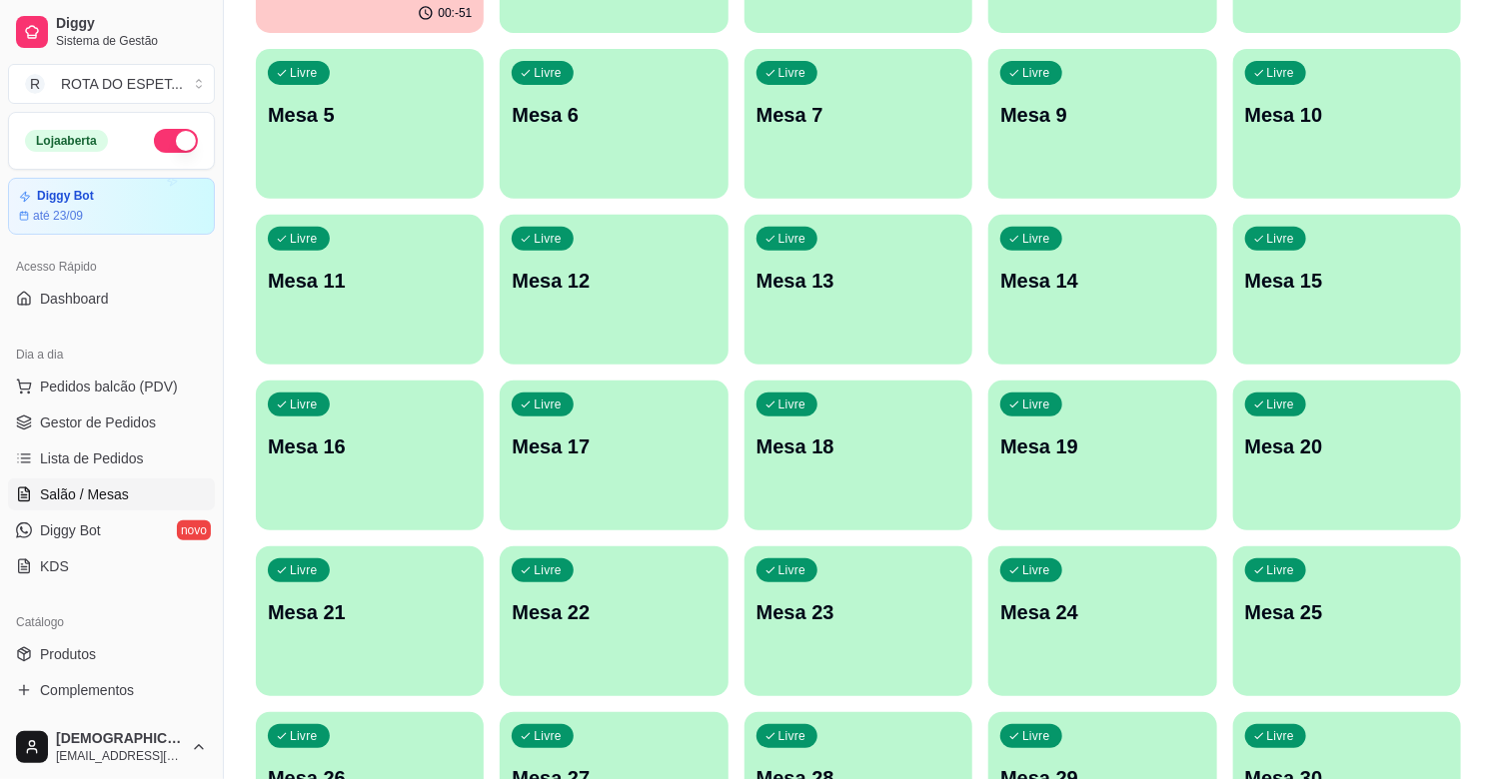
click at [1347, 471] on div "Livre Mesa 20" at bounding box center [1347, 444] width 228 height 126
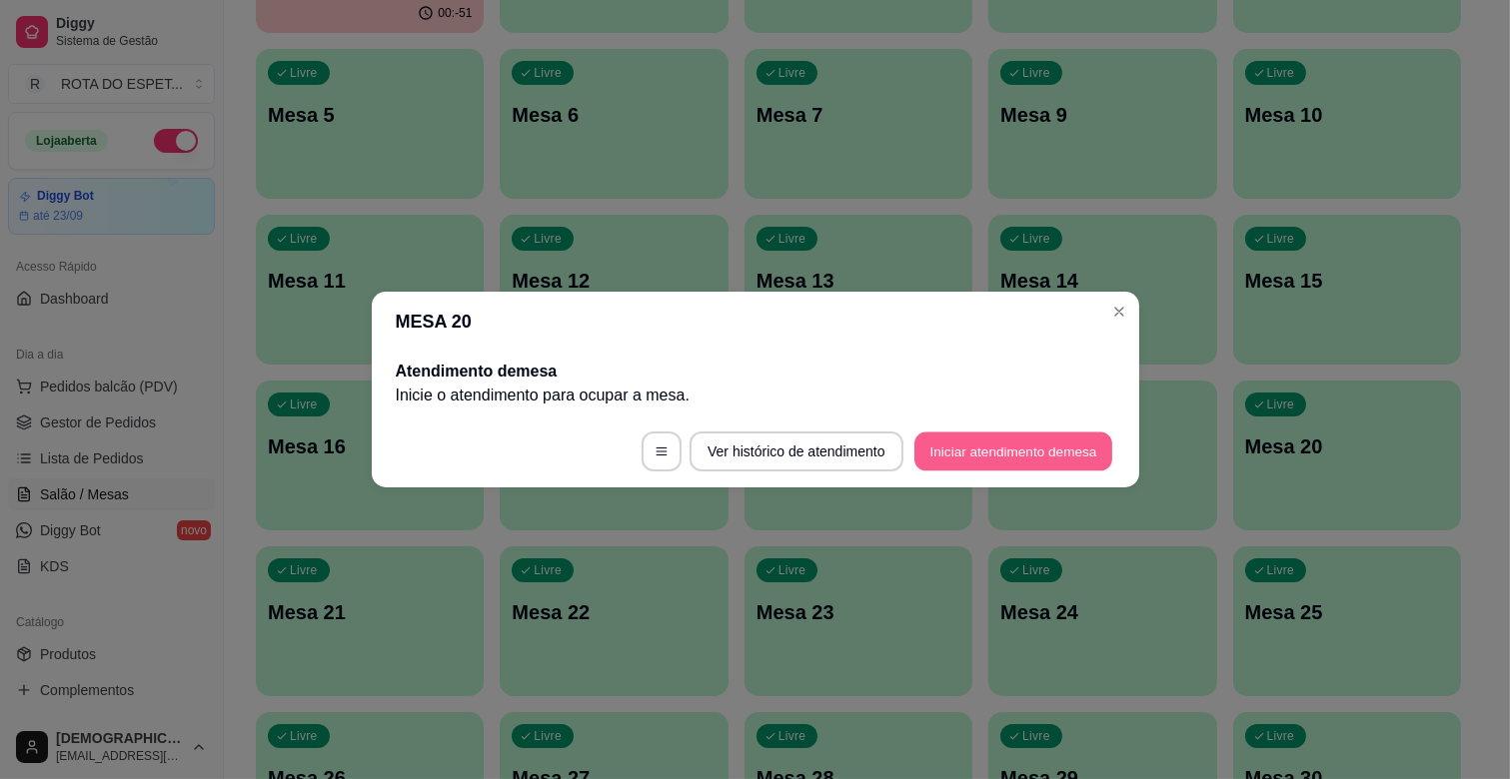
click at [1043, 445] on button "Iniciar atendimento de mesa" at bounding box center [1013, 452] width 198 height 39
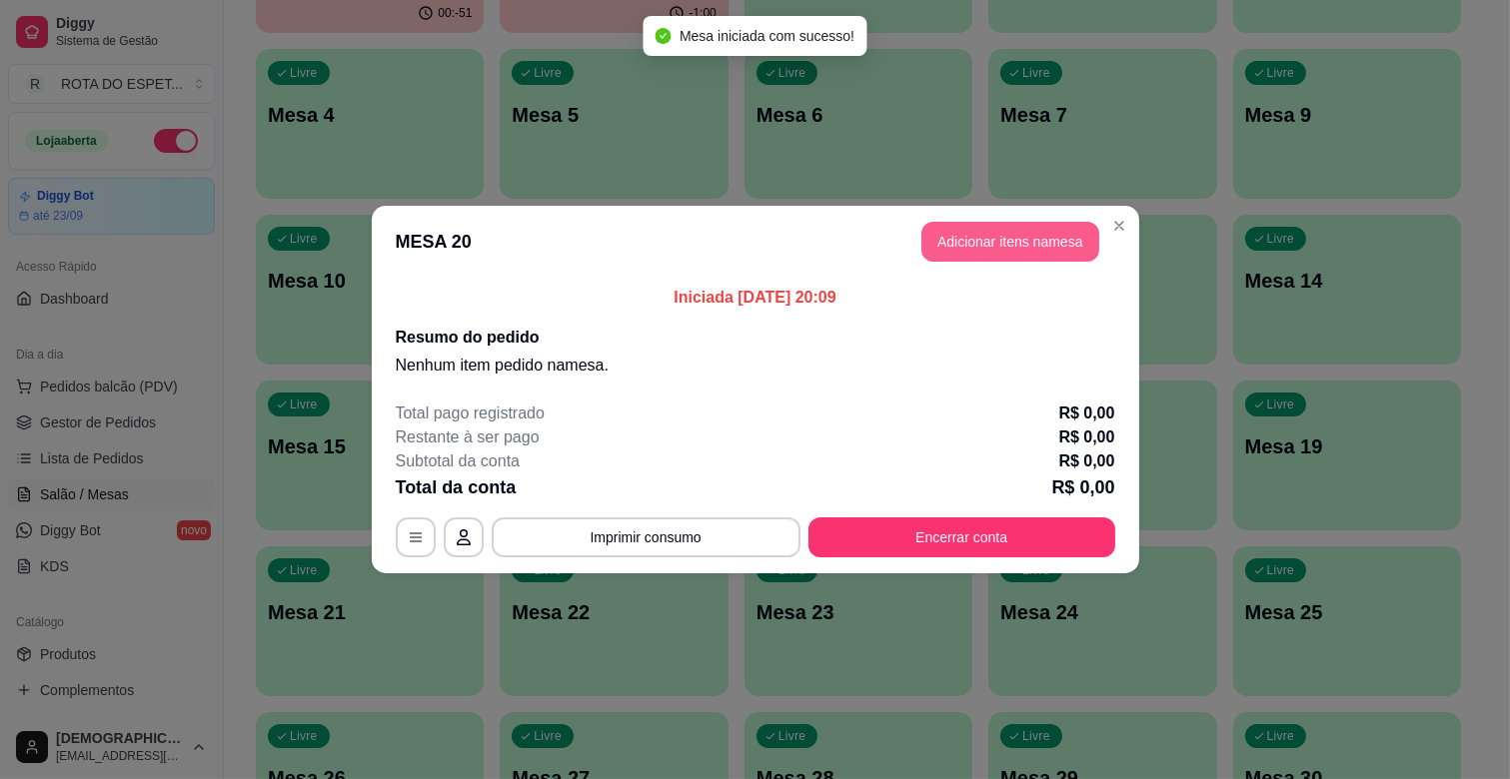
click at [970, 240] on button "Adicionar itens na mesa" at bounding box center [1010, 242] width 178 height 40
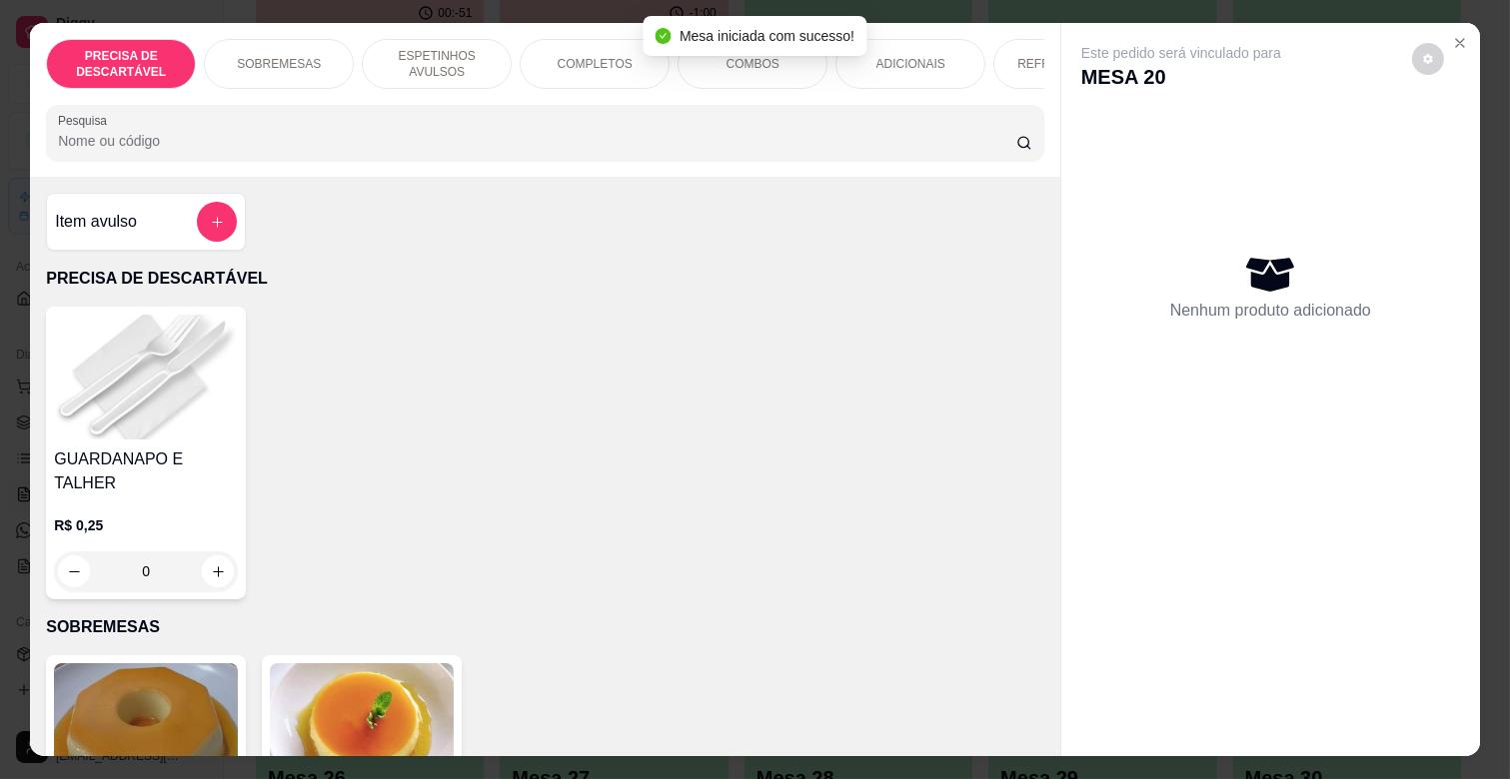
click at [583, 45] on div "COMPLETOS" at bounding box center [595, 64] width 150 height 50
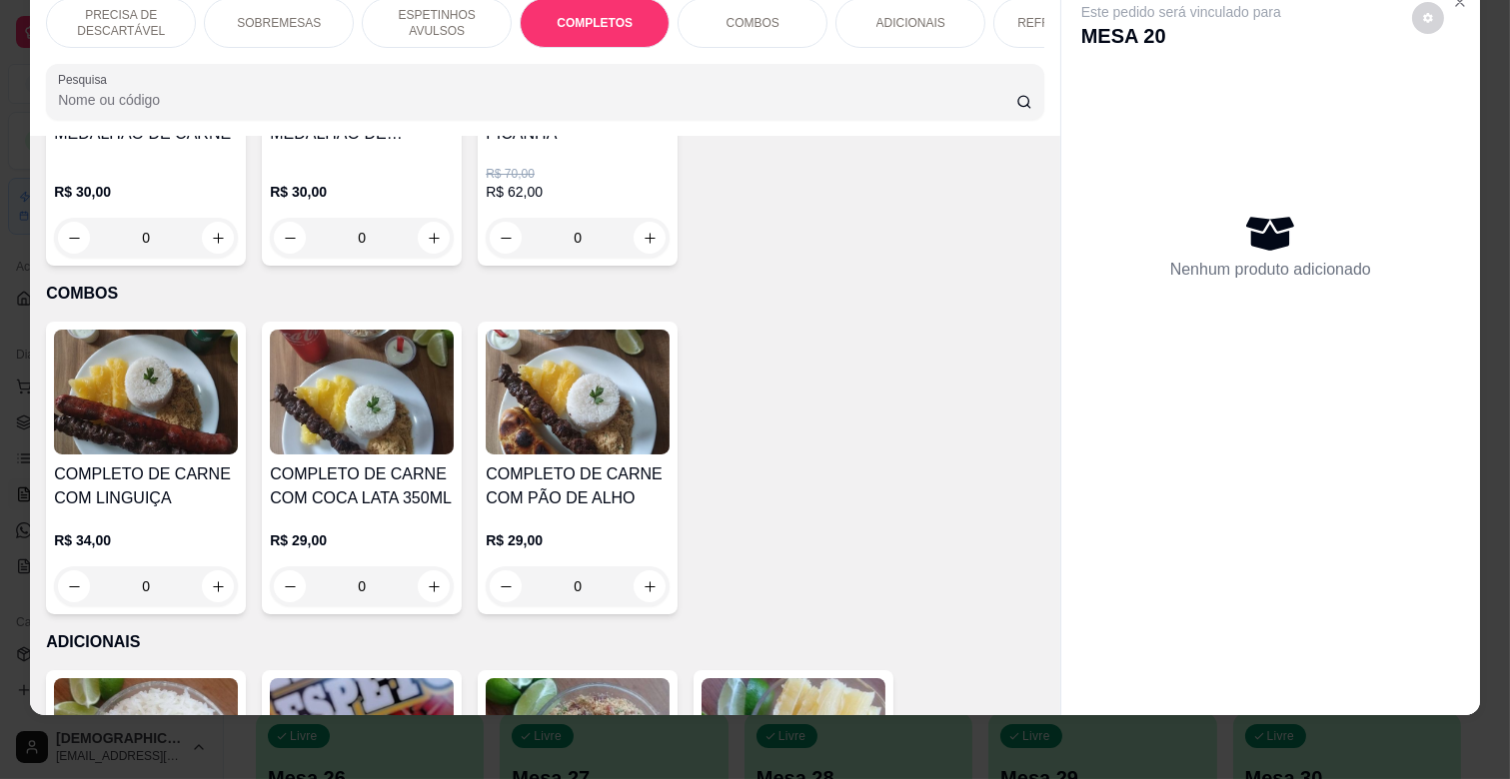
scroll to position [2973, 0]
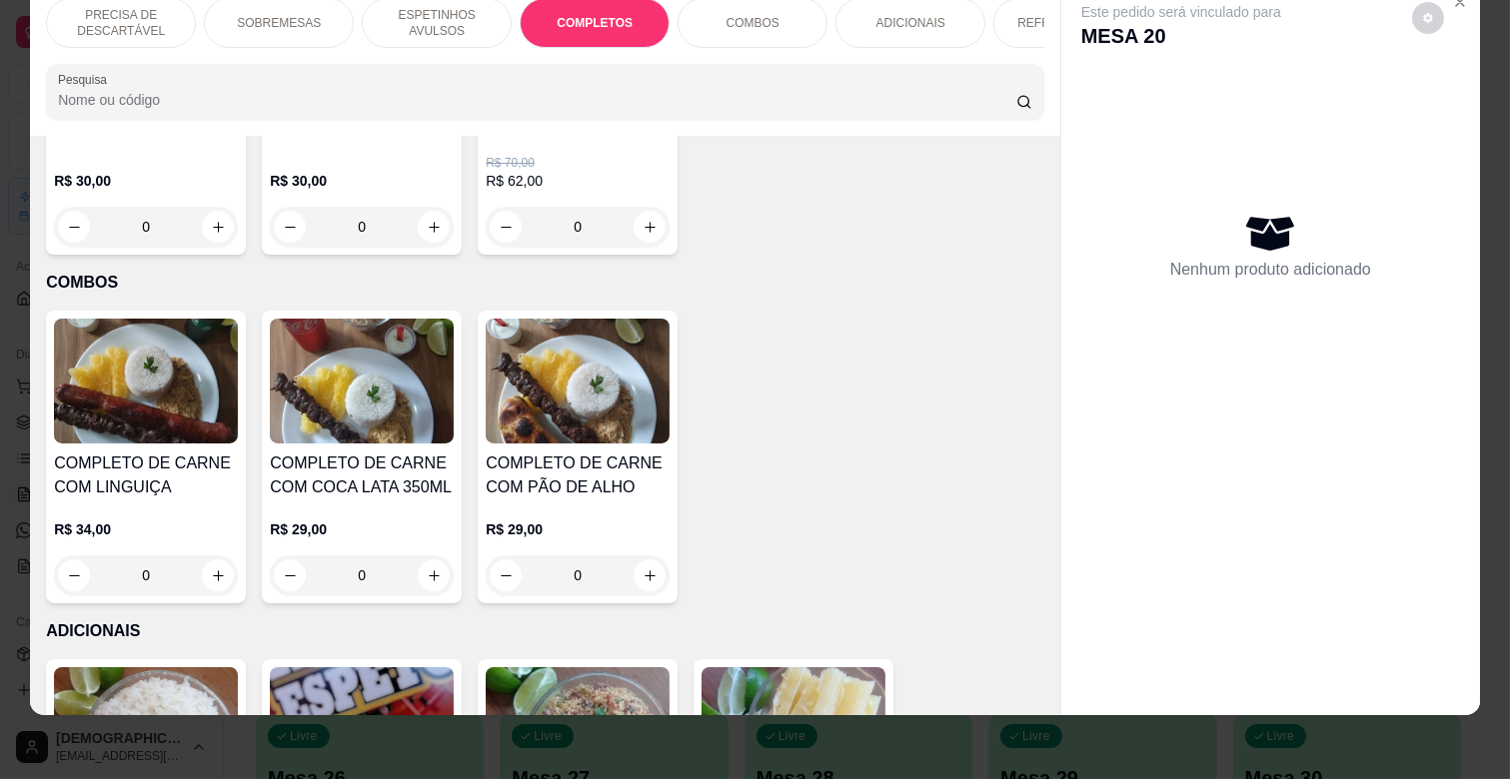
click at [619, 452] on h4 "COMPLETO DE CARNE COM PÃO DE ALHO" at bounding box center [578, 476] width 184 height 48
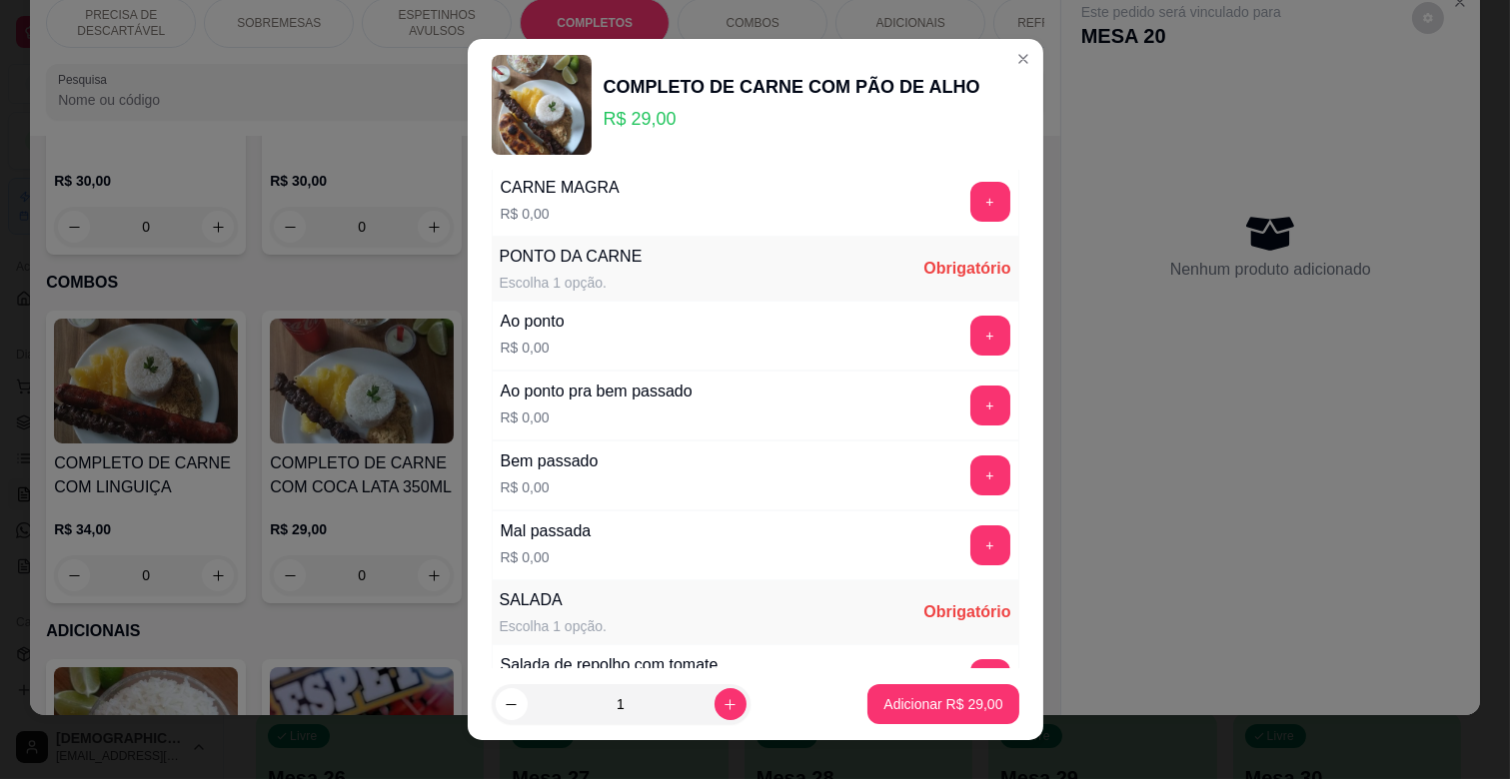
scroll to position [111, 0]
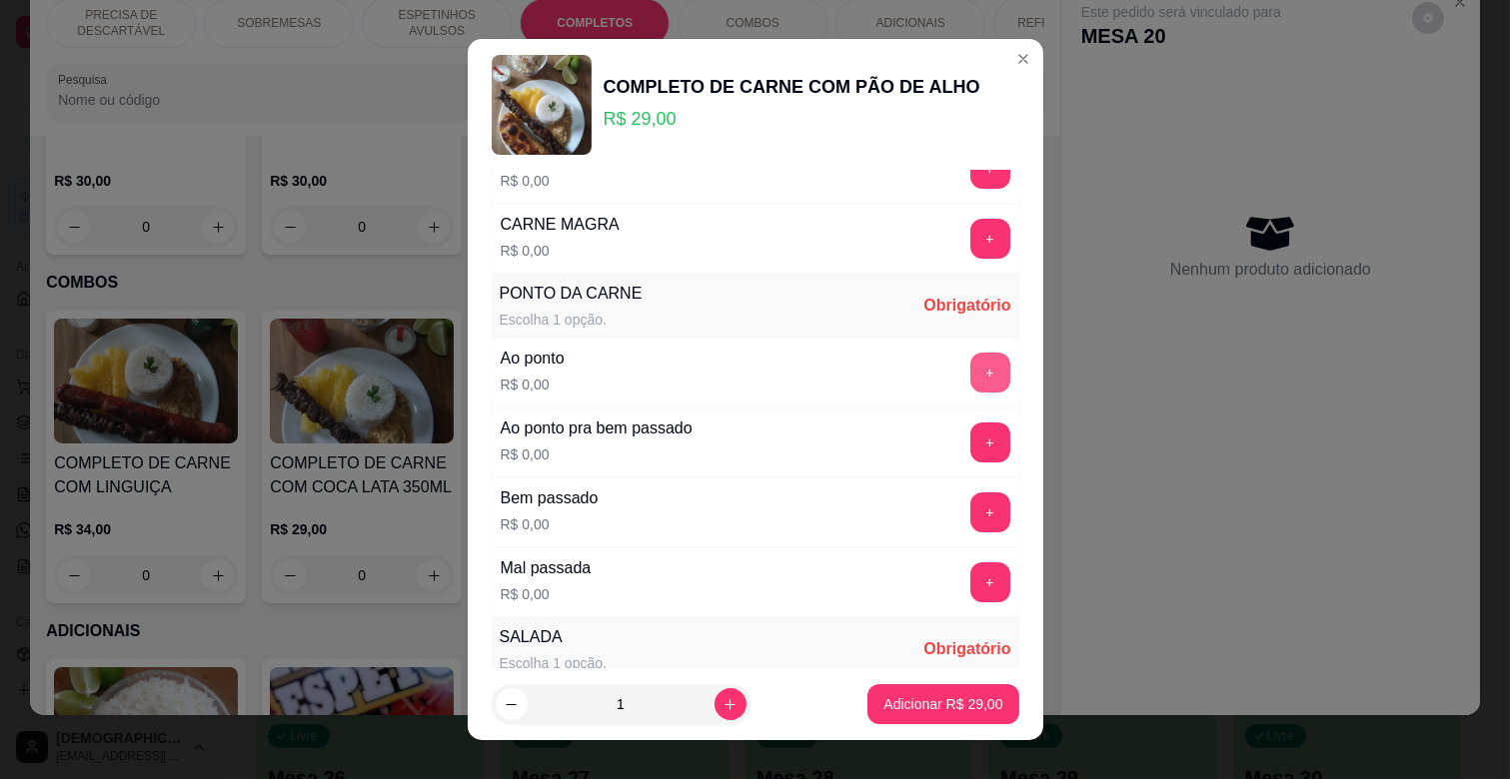
click at [970, 378] on button "+" at bounding box center [990, 373] width 40 height 40
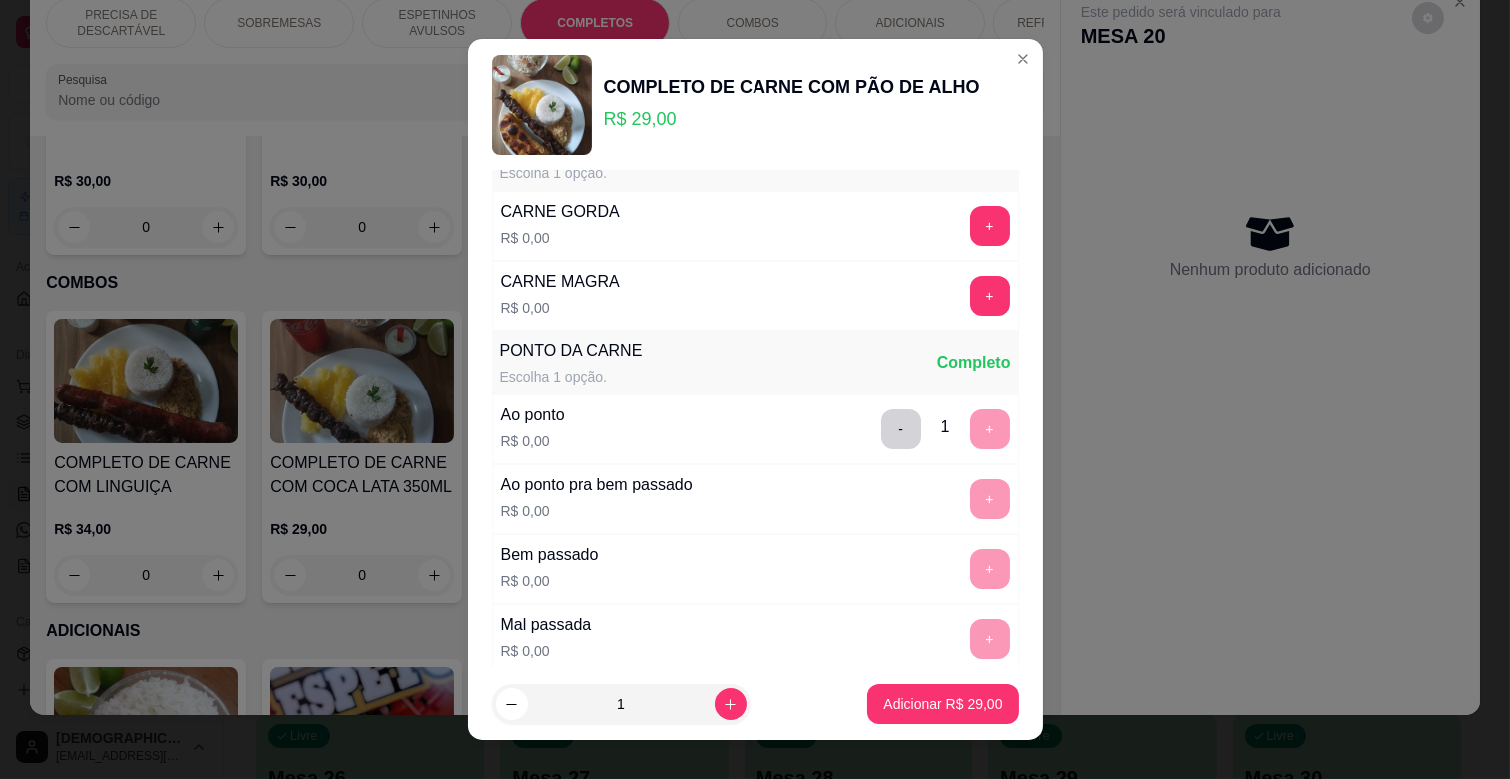
scroll to position [0, 0]
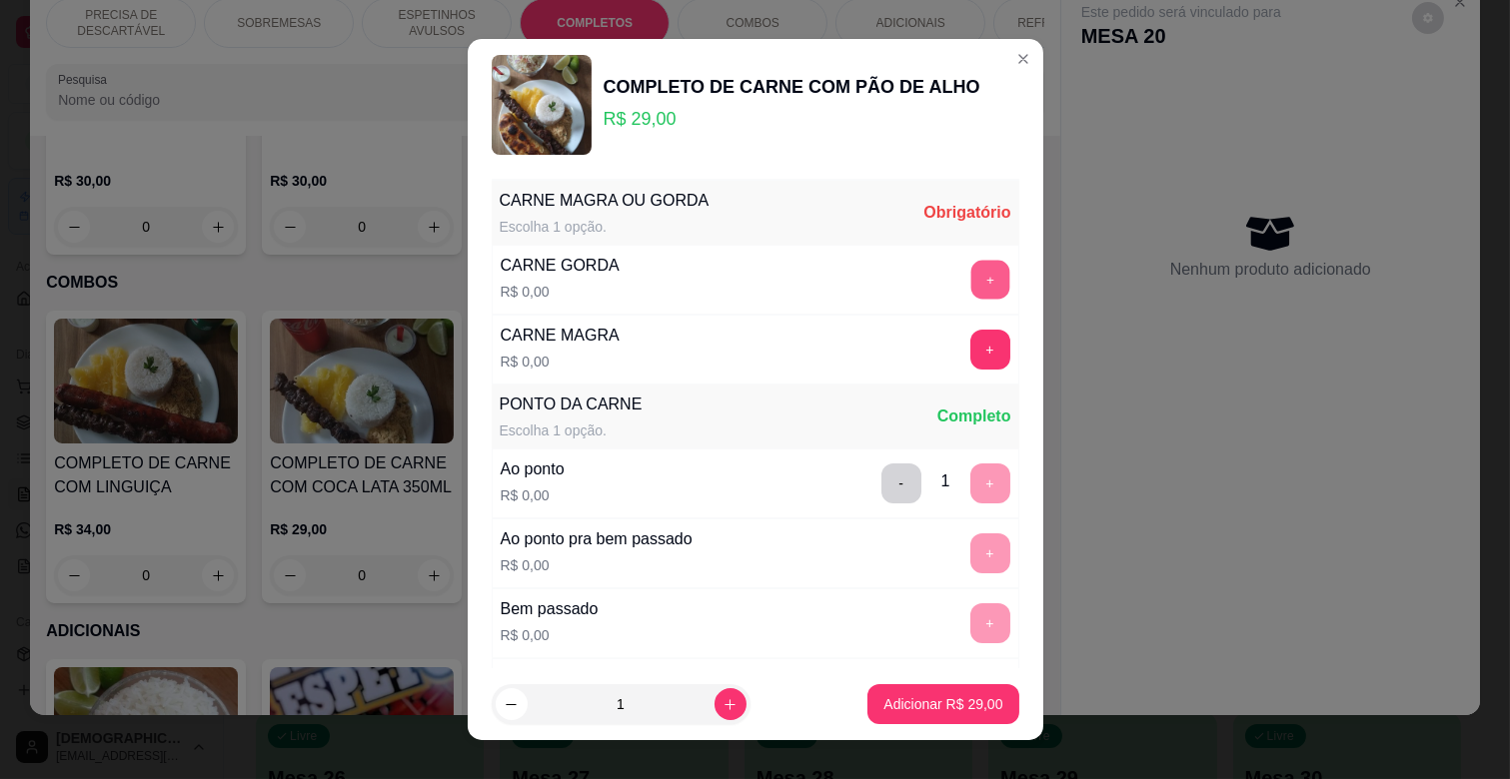
click at [970, 284] on button "+" at bounding box center [989, 280] width 39 height 39
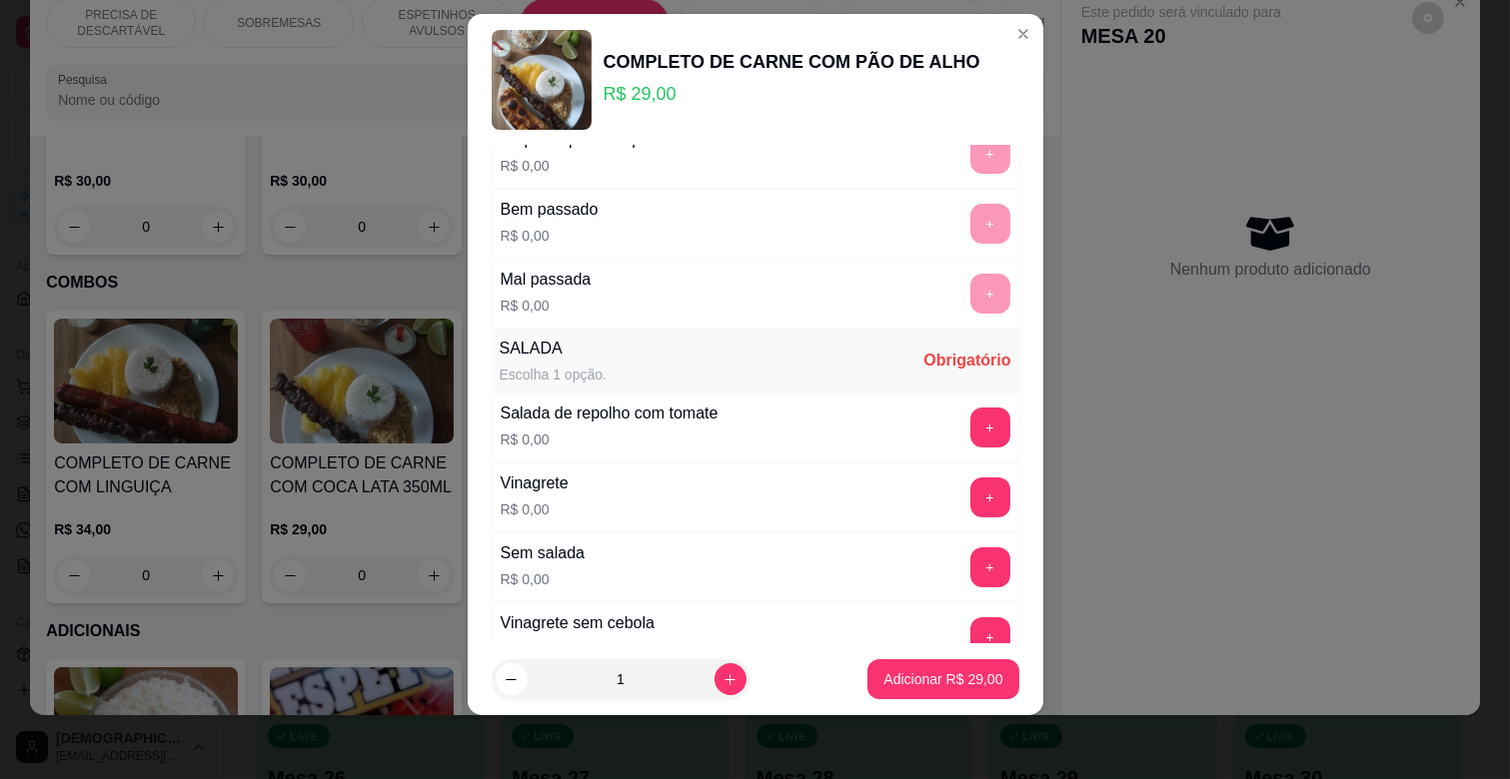
scroll to position [547, 0]
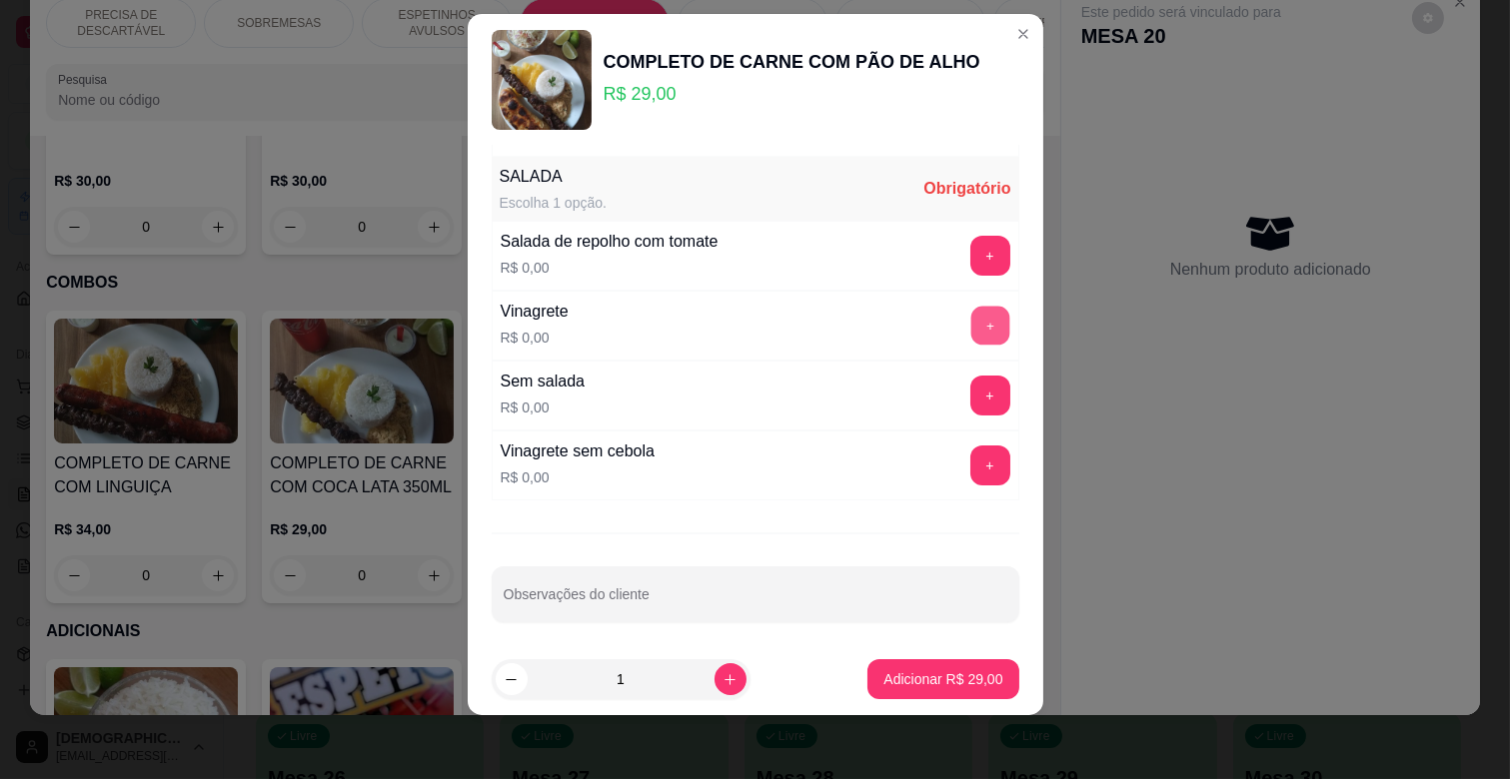
click at [970, 321] on button "+" at bounding box center [989, 326] width 39 height 39
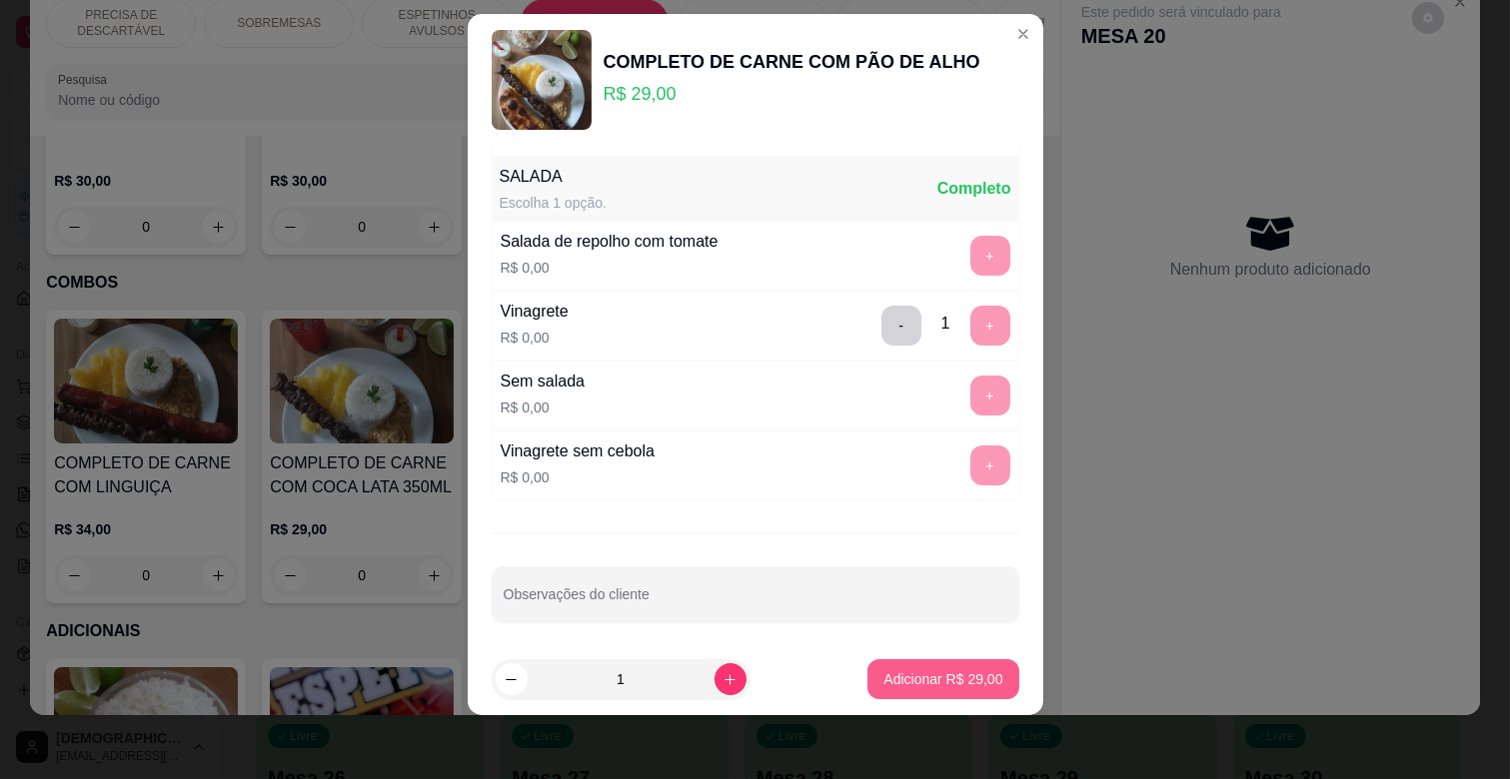
click at [903, 687] on p "Adicionar R$ 29,00" at bounding box center [942, 679] width 119 height 20
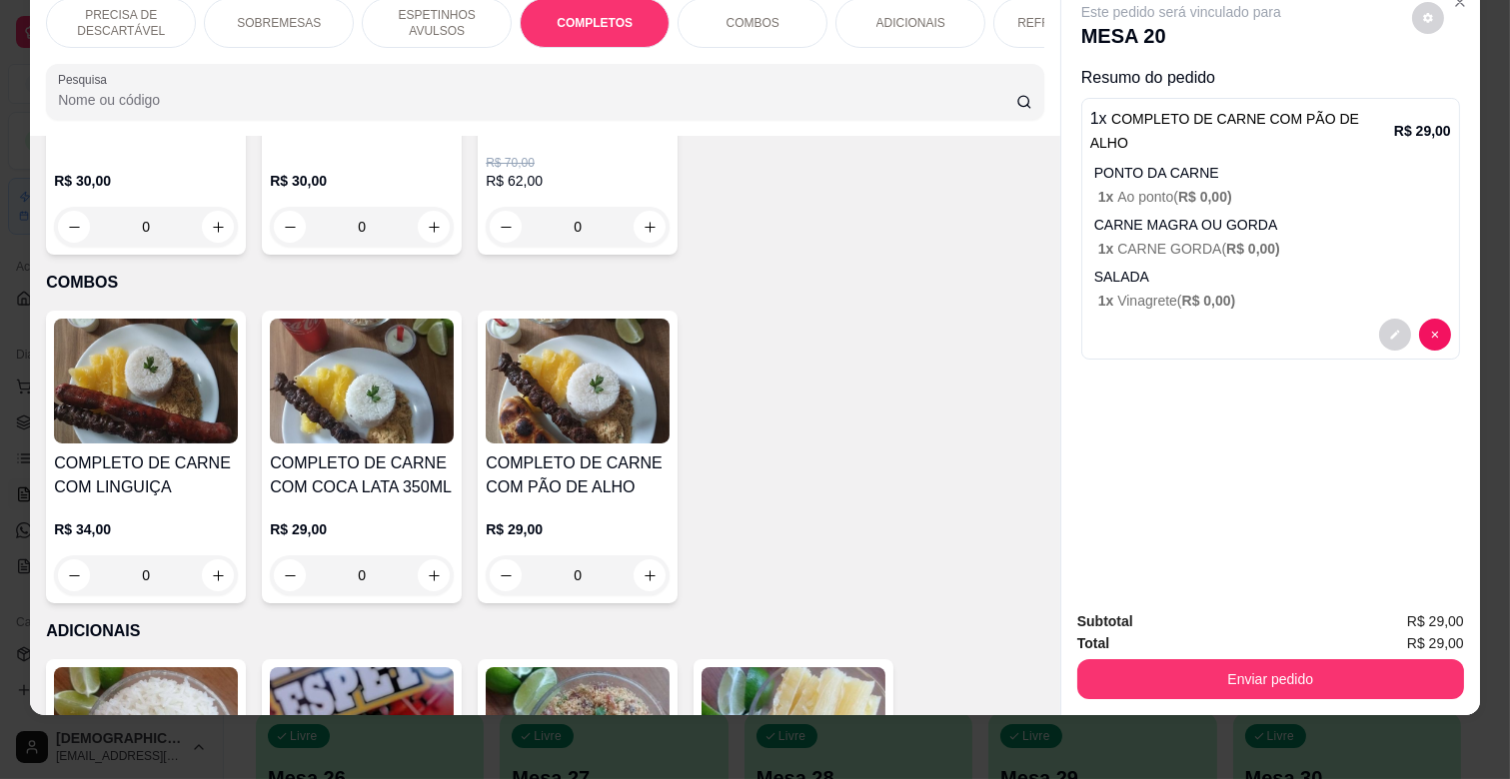
click at [920, 15] on p "ADICIONAIS" at bounding box center [910, 23] width 69 height 16
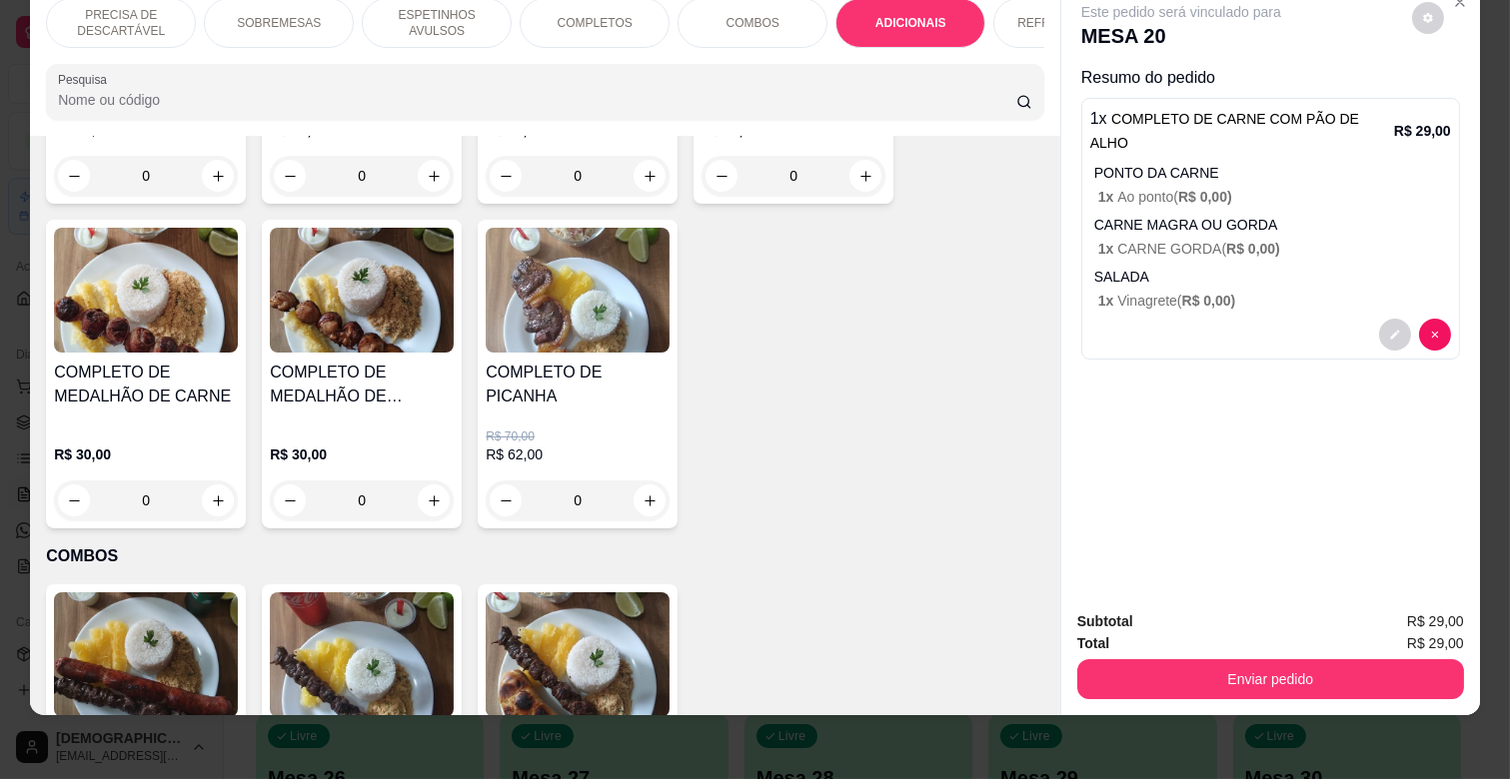
scroll to position [2640, 0]
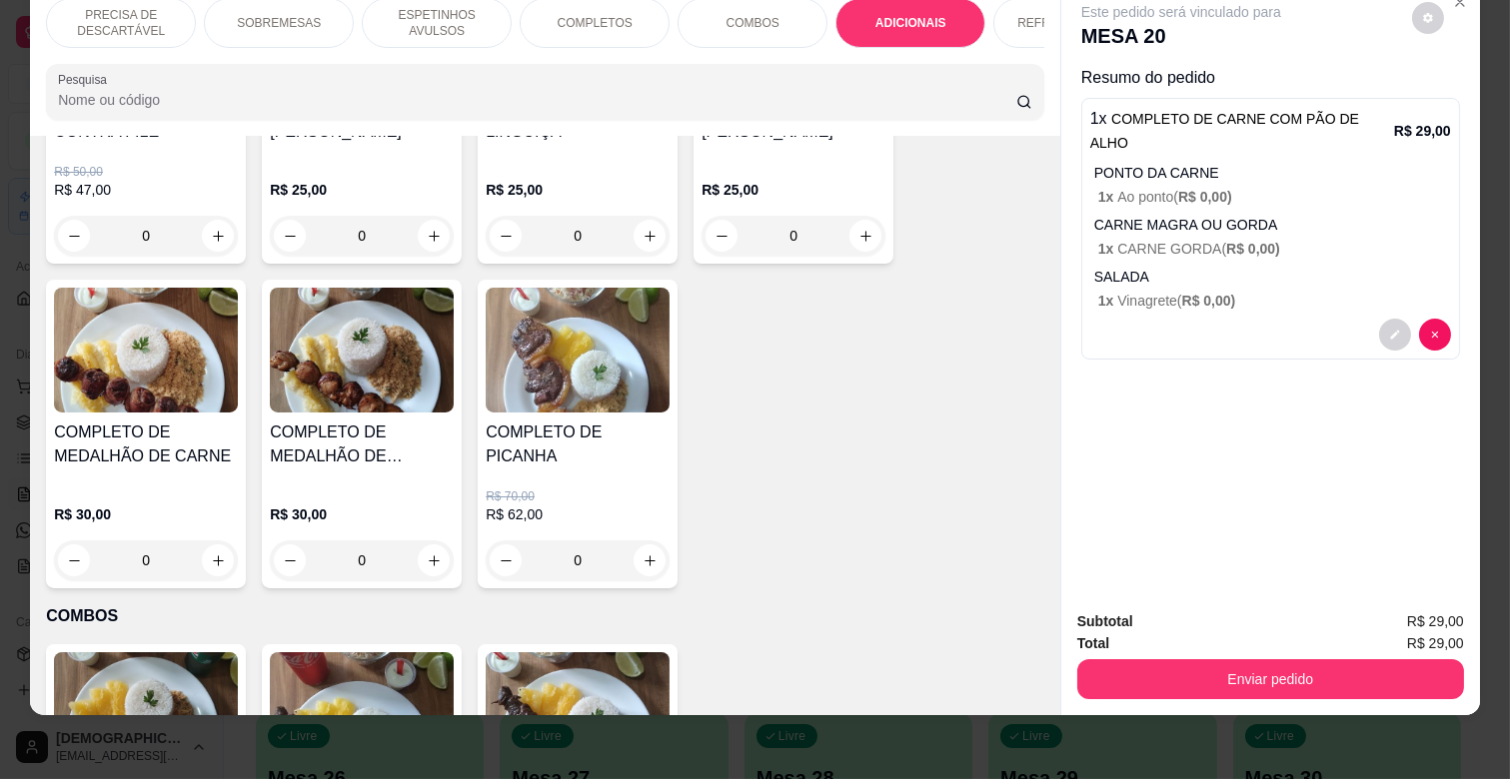
click at [452, 12] on p "ESPETINHOS AVULSOS" at bounding box center [437, 23] width 116 height 32
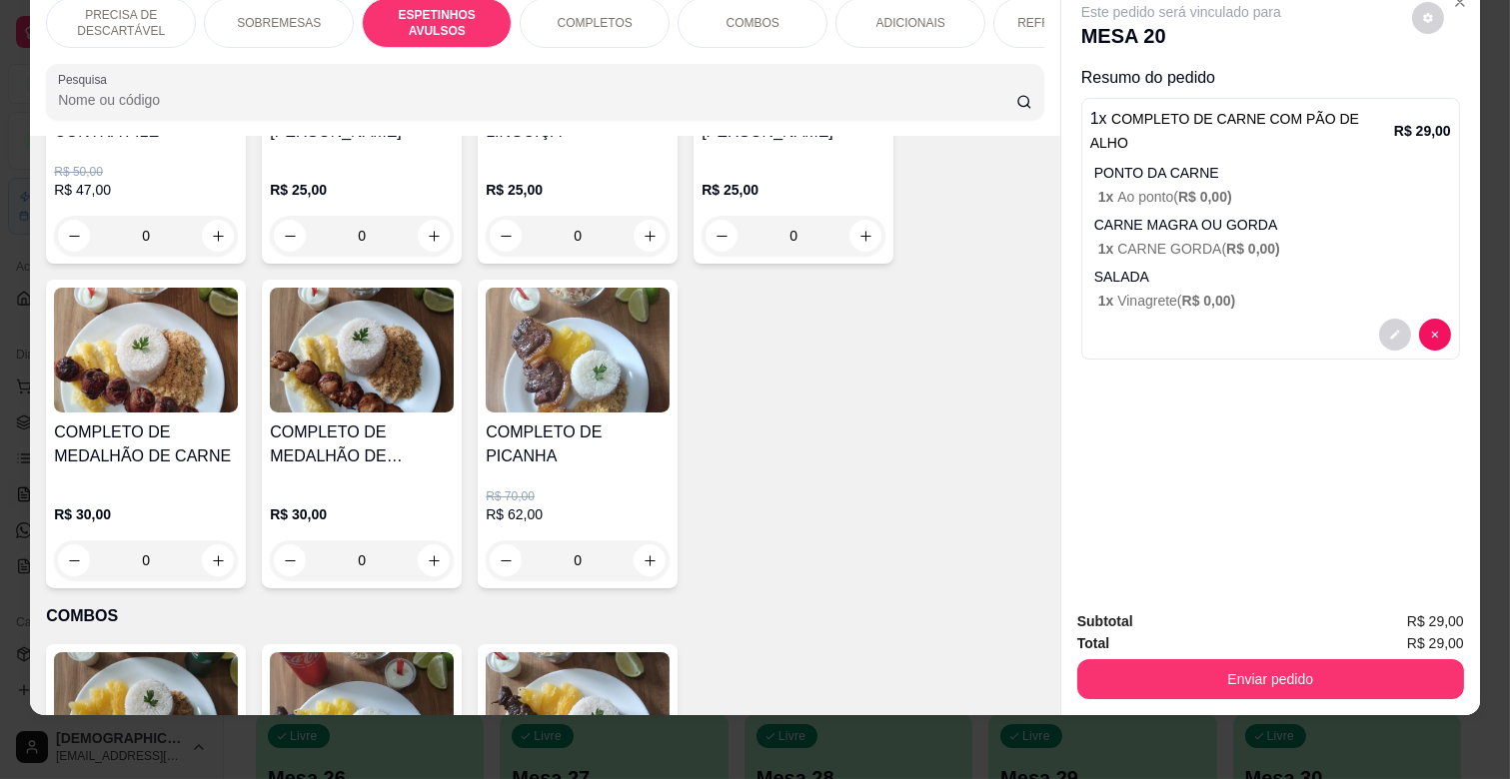
scroll to position [763, 0]
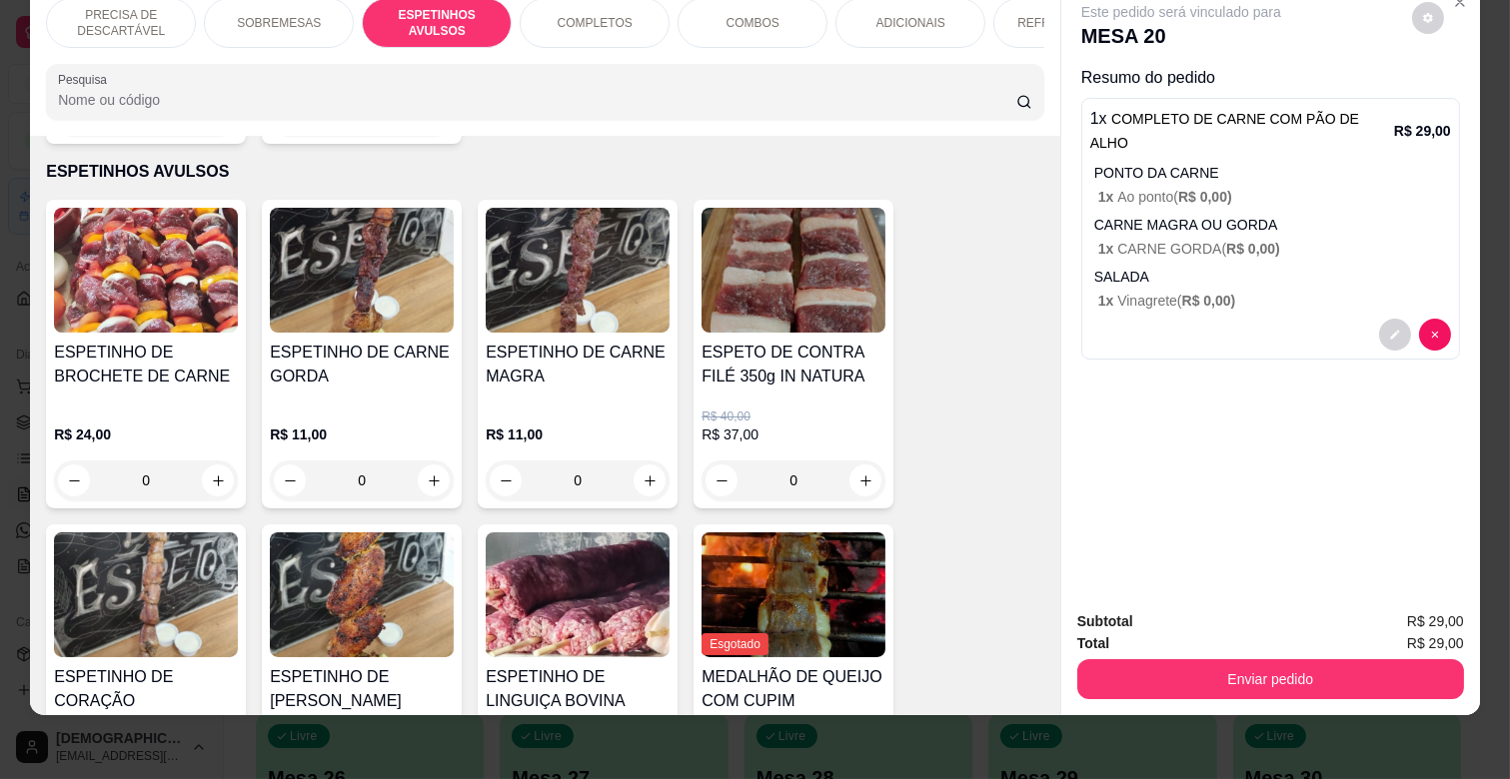
click at [596, 405] on div "R$ 11,00 0" at bounding box center [578, 453] width 184 height 96
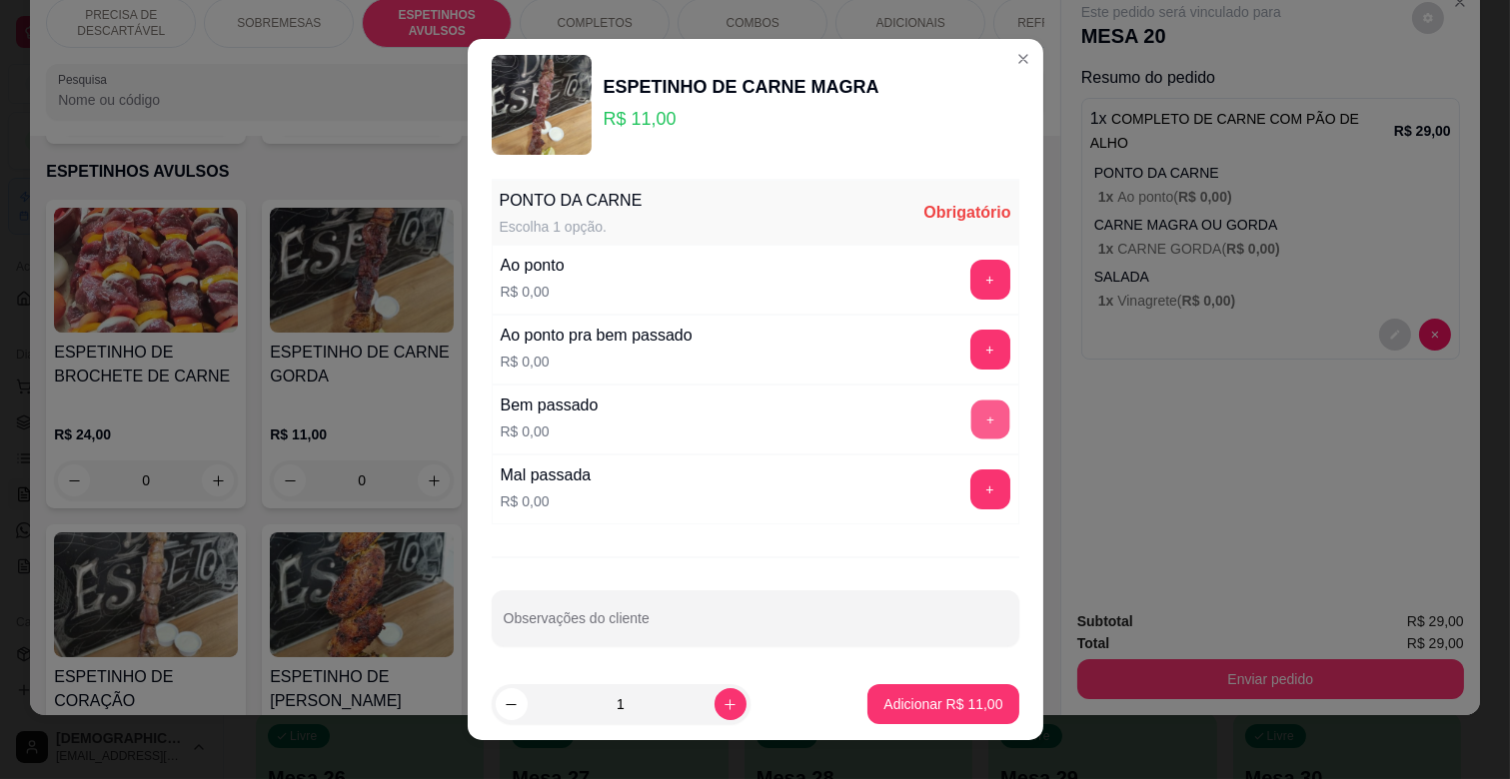
click at [970, 417] on button "+" at bounding box center [989, 420] width 39 height 39
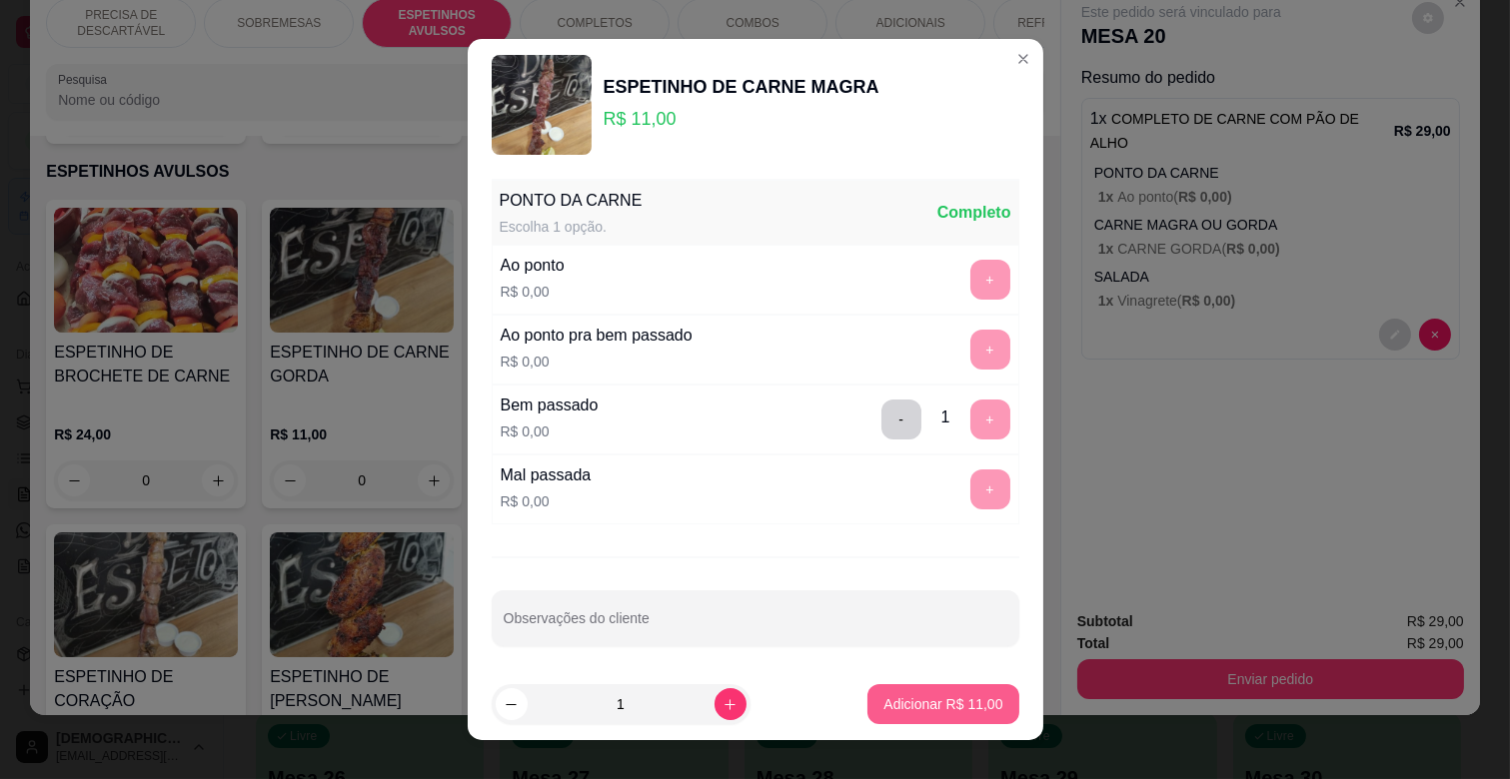
click at [922, 712] on p "Adicionar R$ 11,00" at bounding box center [942, 704] width 119 height 20
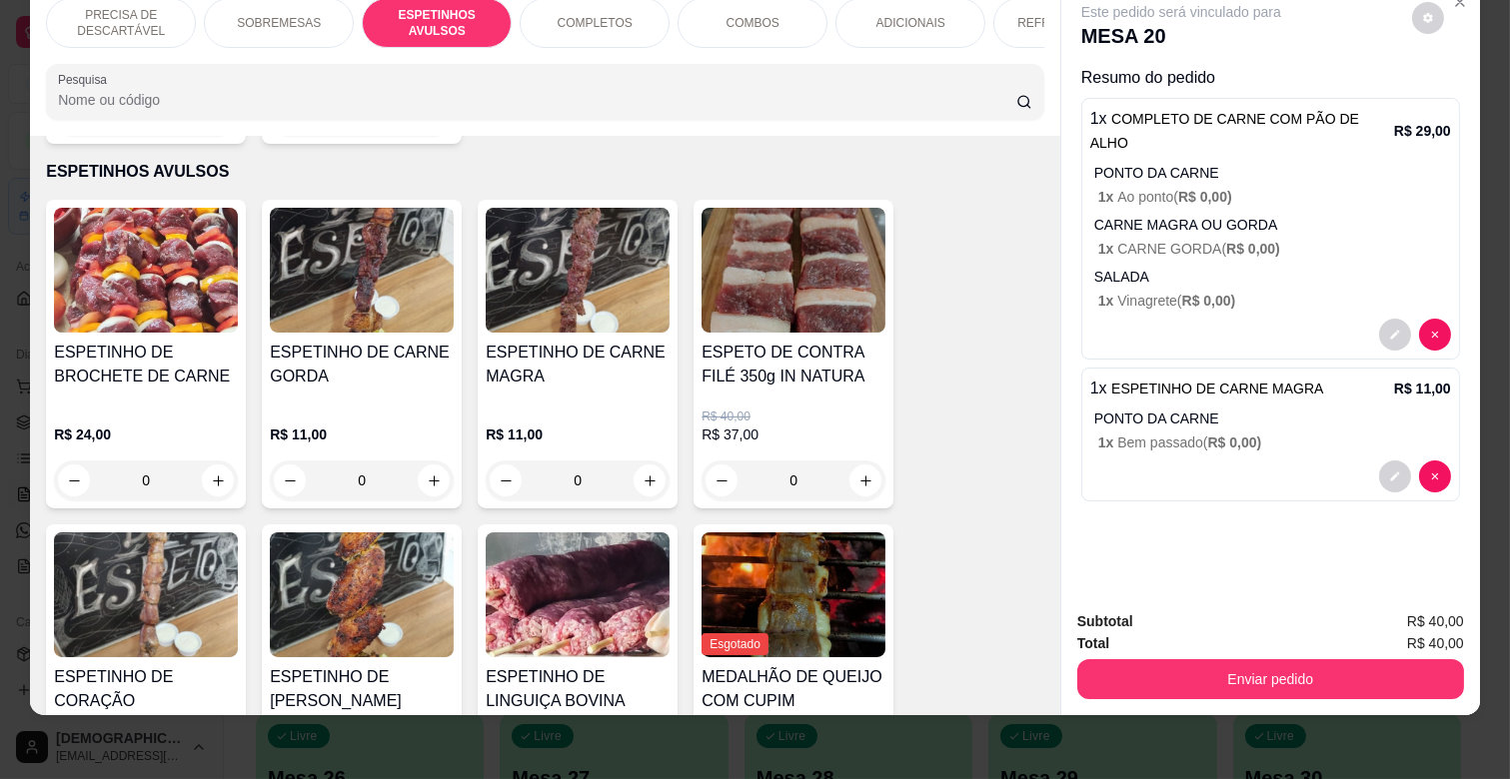
click at [911, 17] on div "ADICIONAIS" at bounding box center [910, 23] width 150 height 50
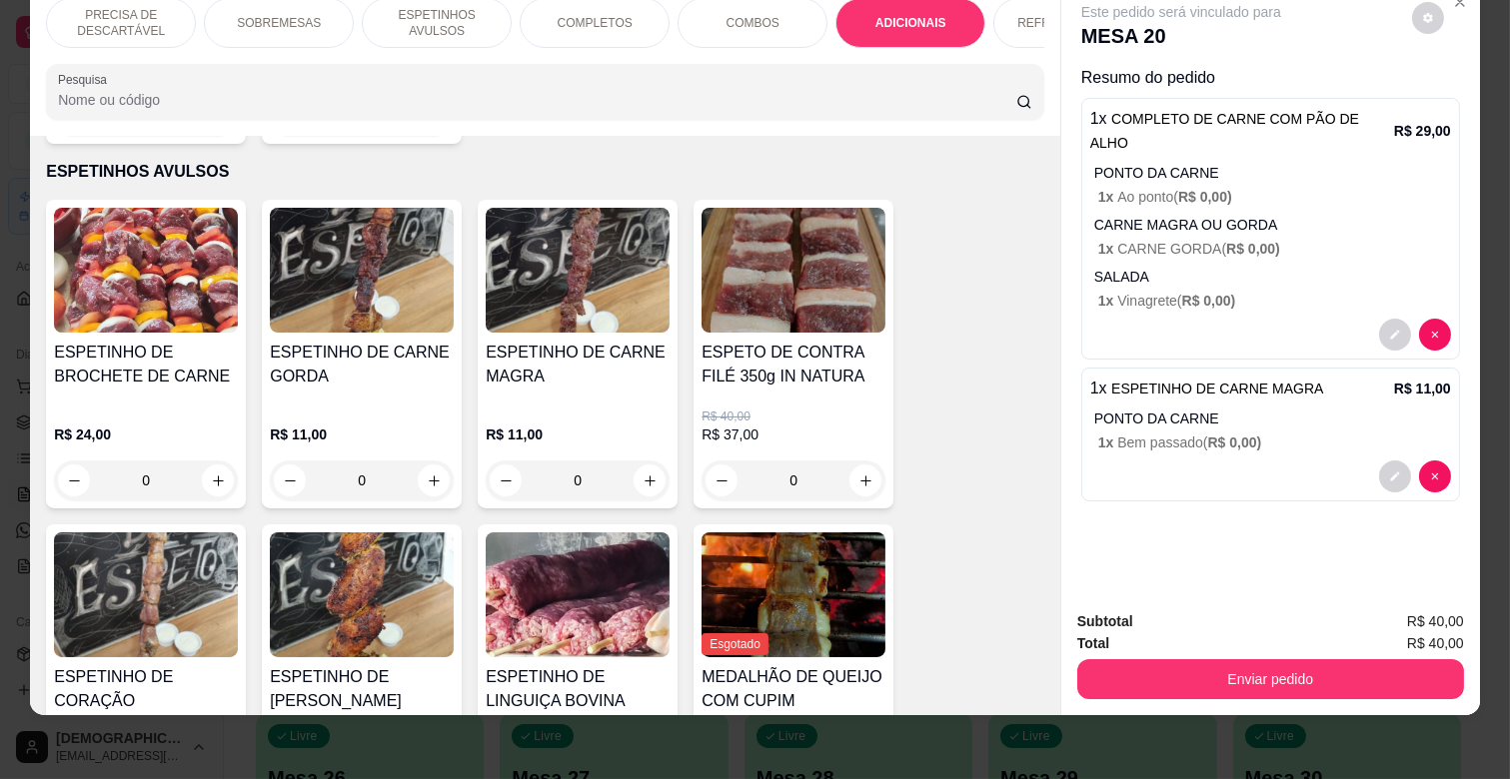
scroll to position [3417, 0]
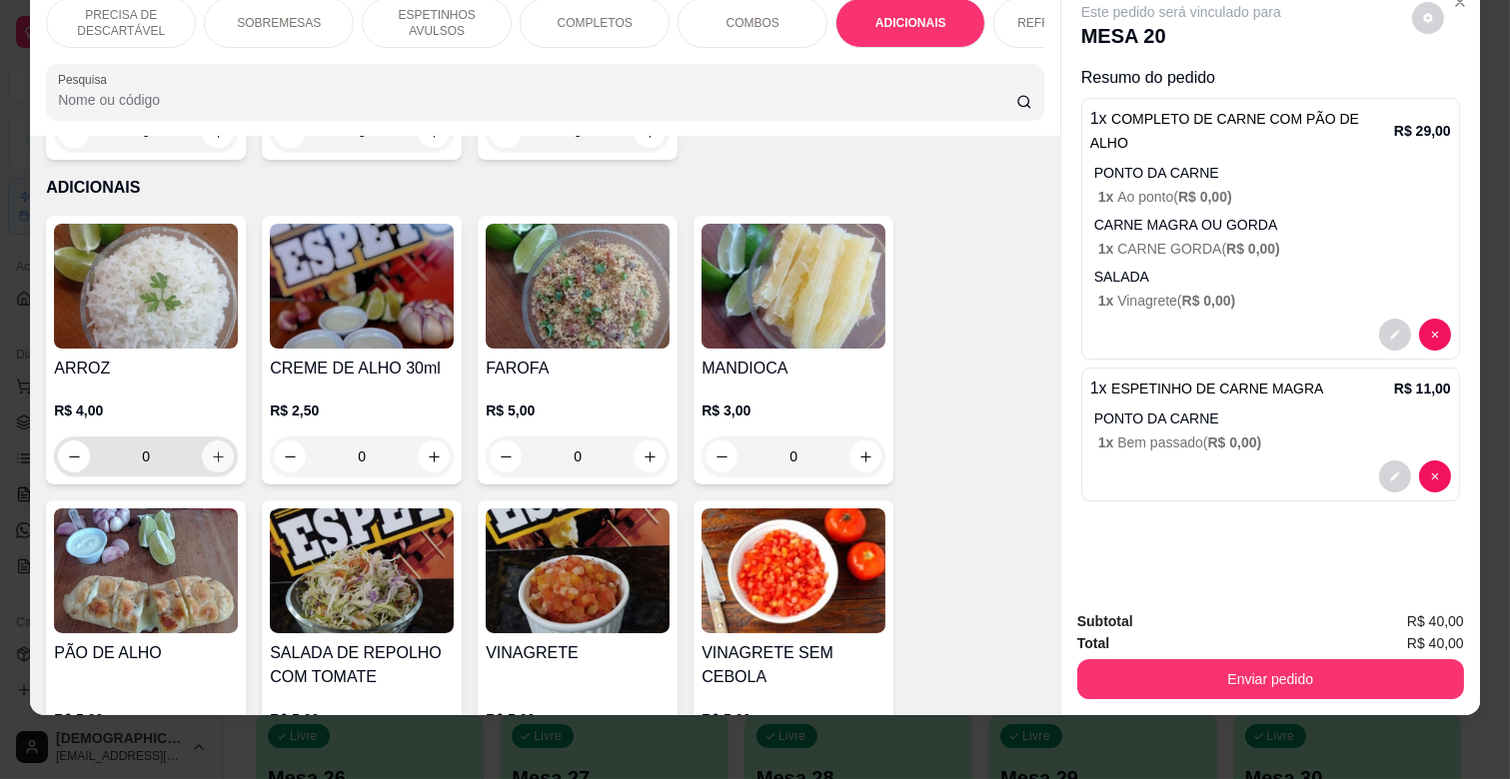
click at [217, 441] on button "increase-product-quantity" at bounding box center [218, 457] width 32 height 32
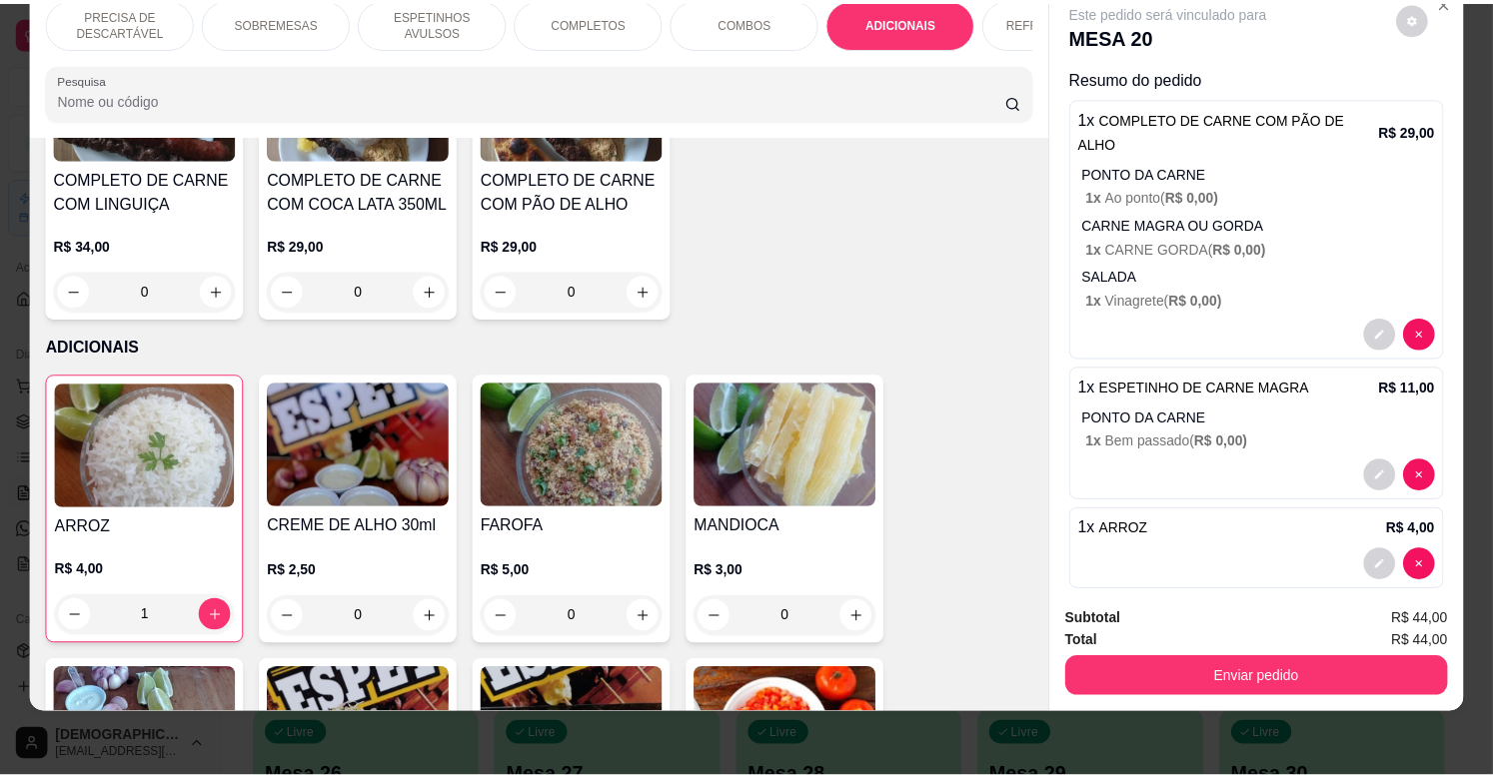
scroll to position [3305, 0]
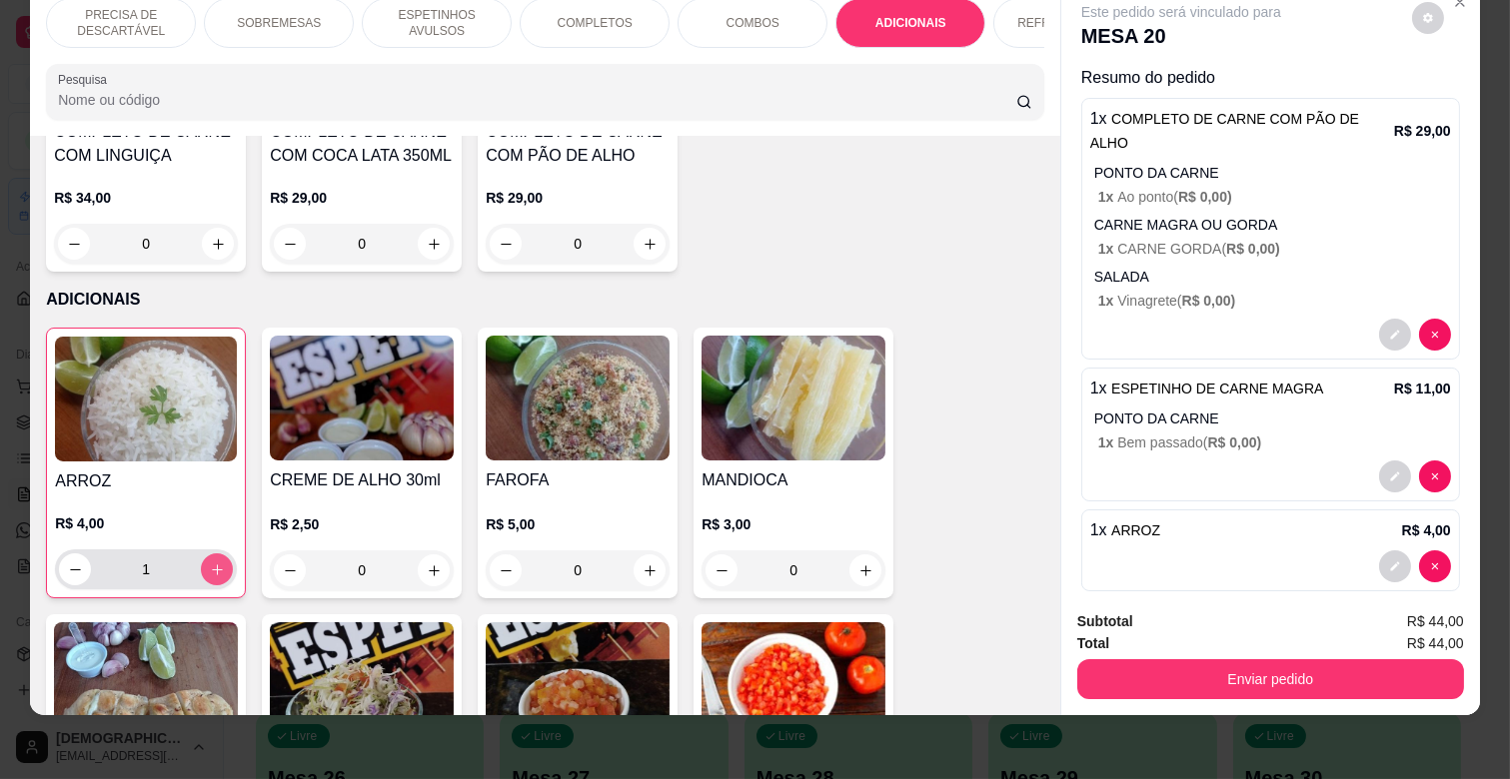
click at [210, 554] on button "increase-product-quantity" at bounding box center [217, 570] width 32 height 32
type input "2"
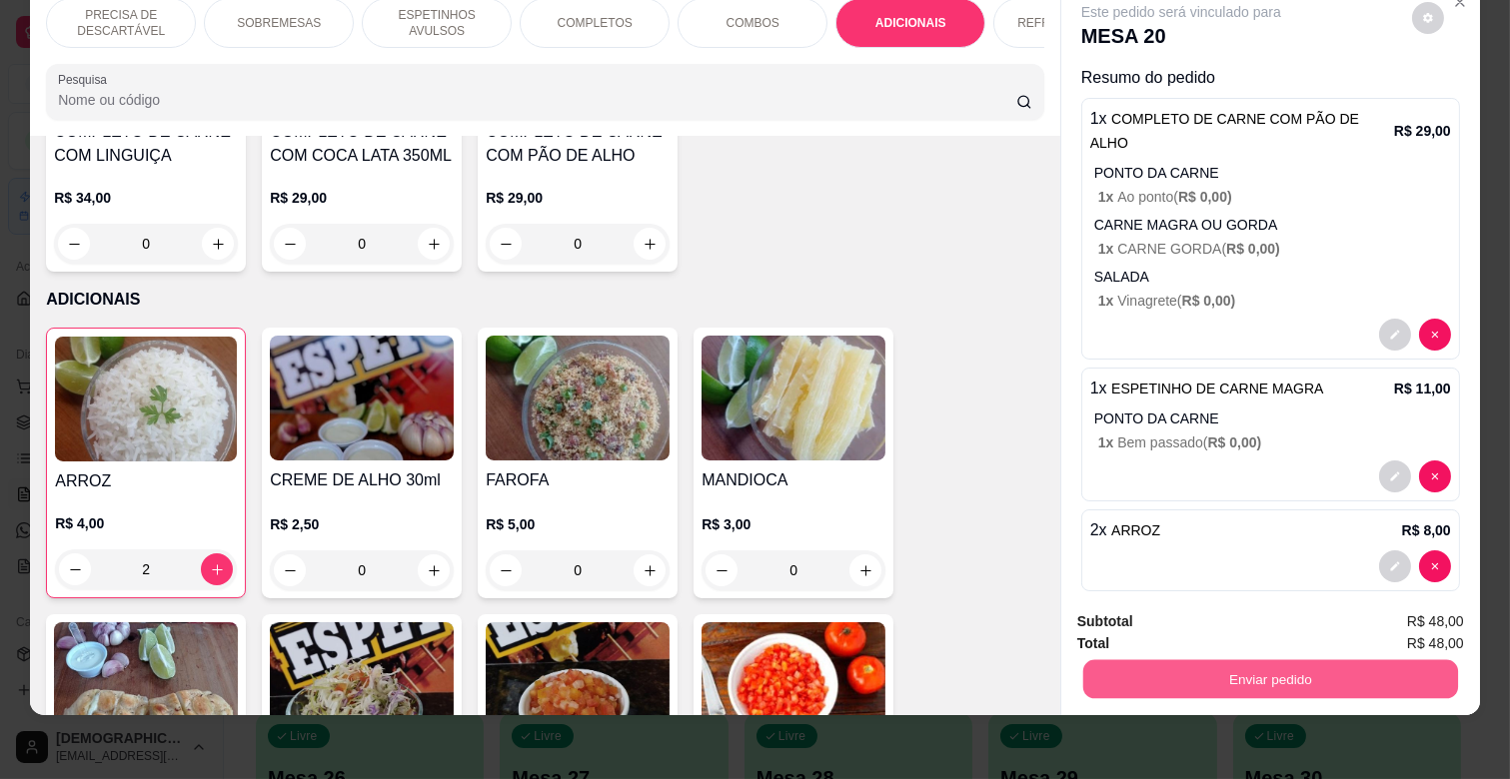
click at [1226, 659] on button "Enviar pedido" at bounding box center [1270, 678] width 375 height 39
click at [1209, 602] on button "Não registrar e enviar pedido" at bounding box center [1203, 614] width 208 height 38
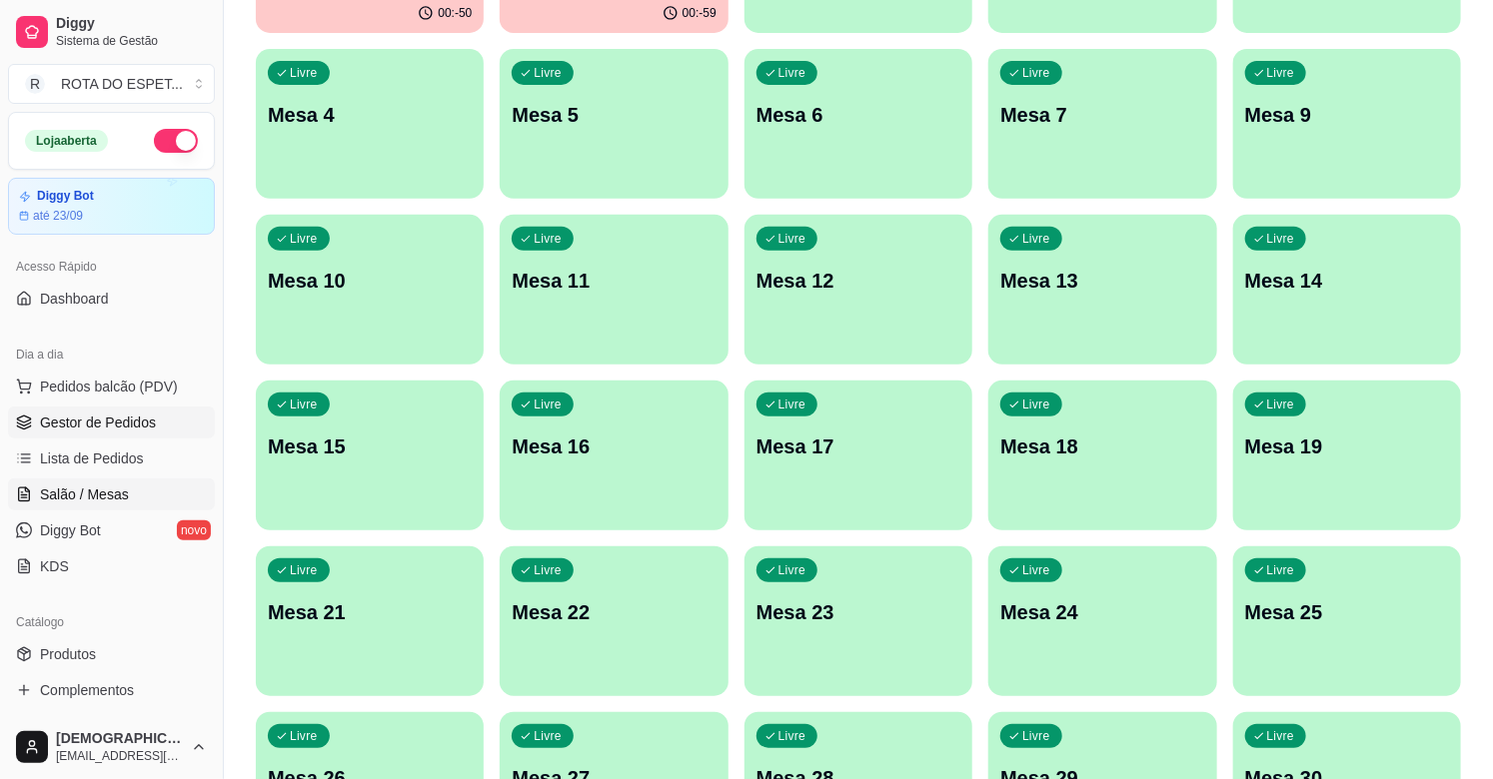
click at [130, 427] on span "Gestor de Pedidos" at bounding box center [98, 423] width 116 height 20
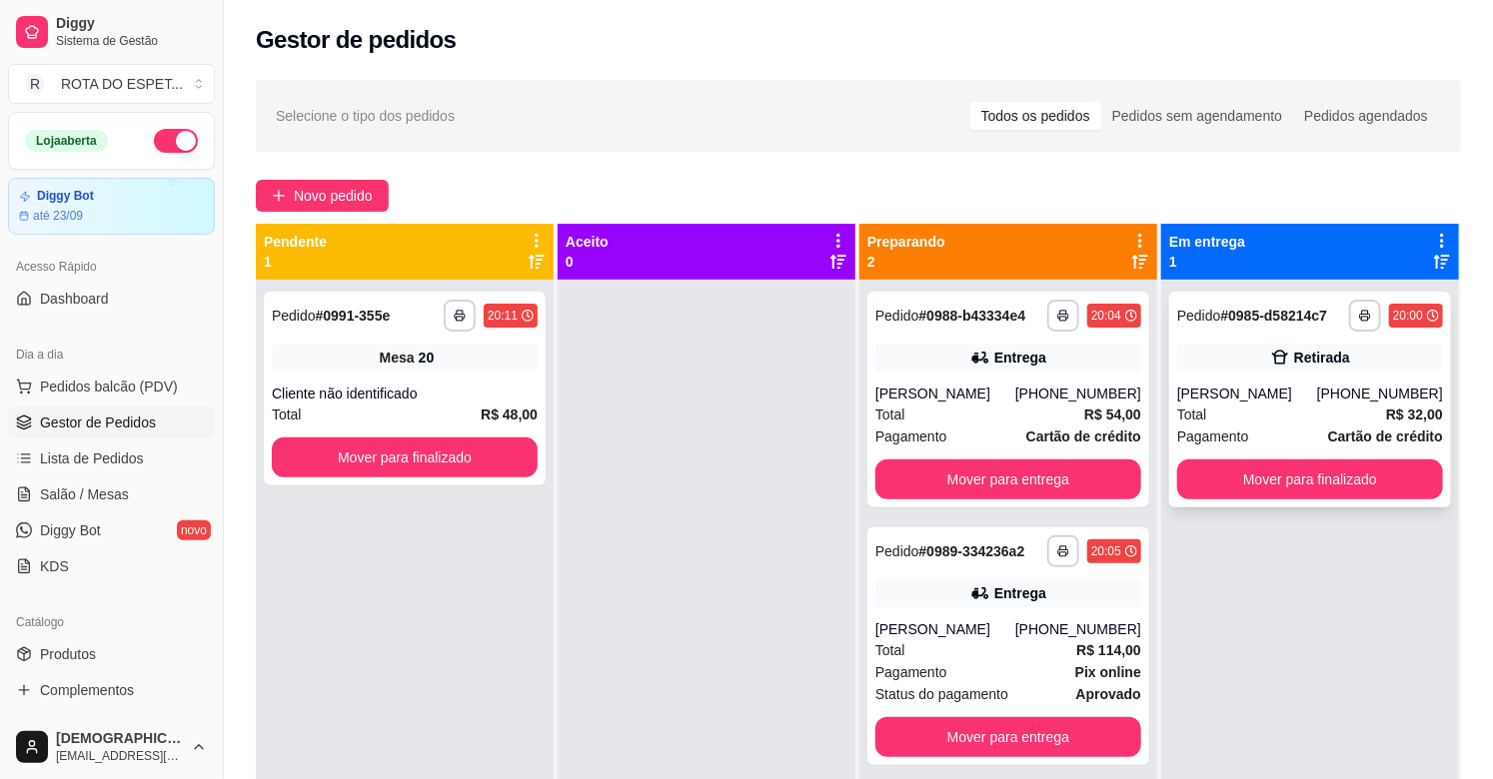
click at [1290, 386] on div "[PERSON_NAME]" at bounding box center [1247, 394] width 140 height 20
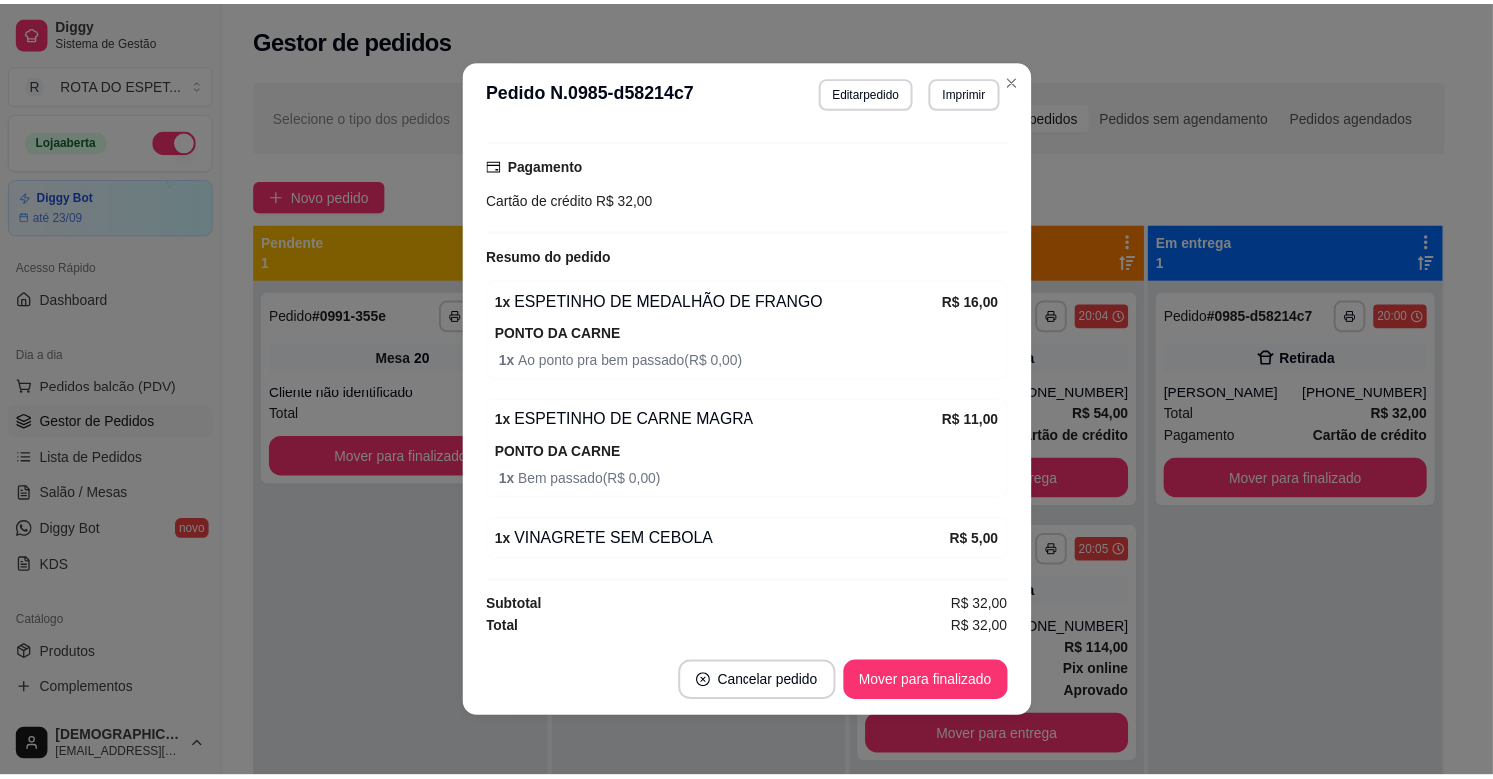
scroll to position [4, 0]
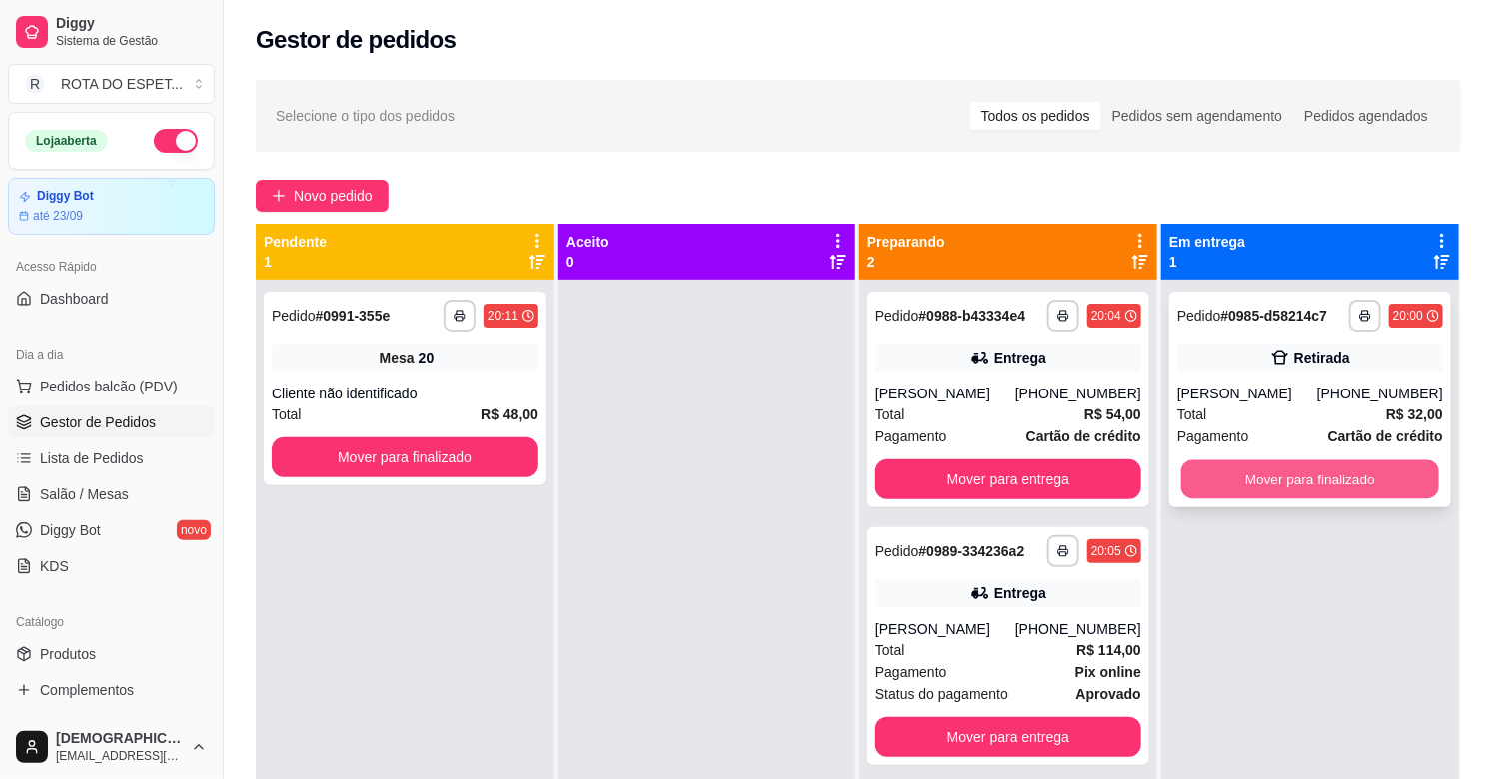
click at [1244, 468] on button "Mover para finalizado" at bounding box center [1310, 480] width 258 height 39
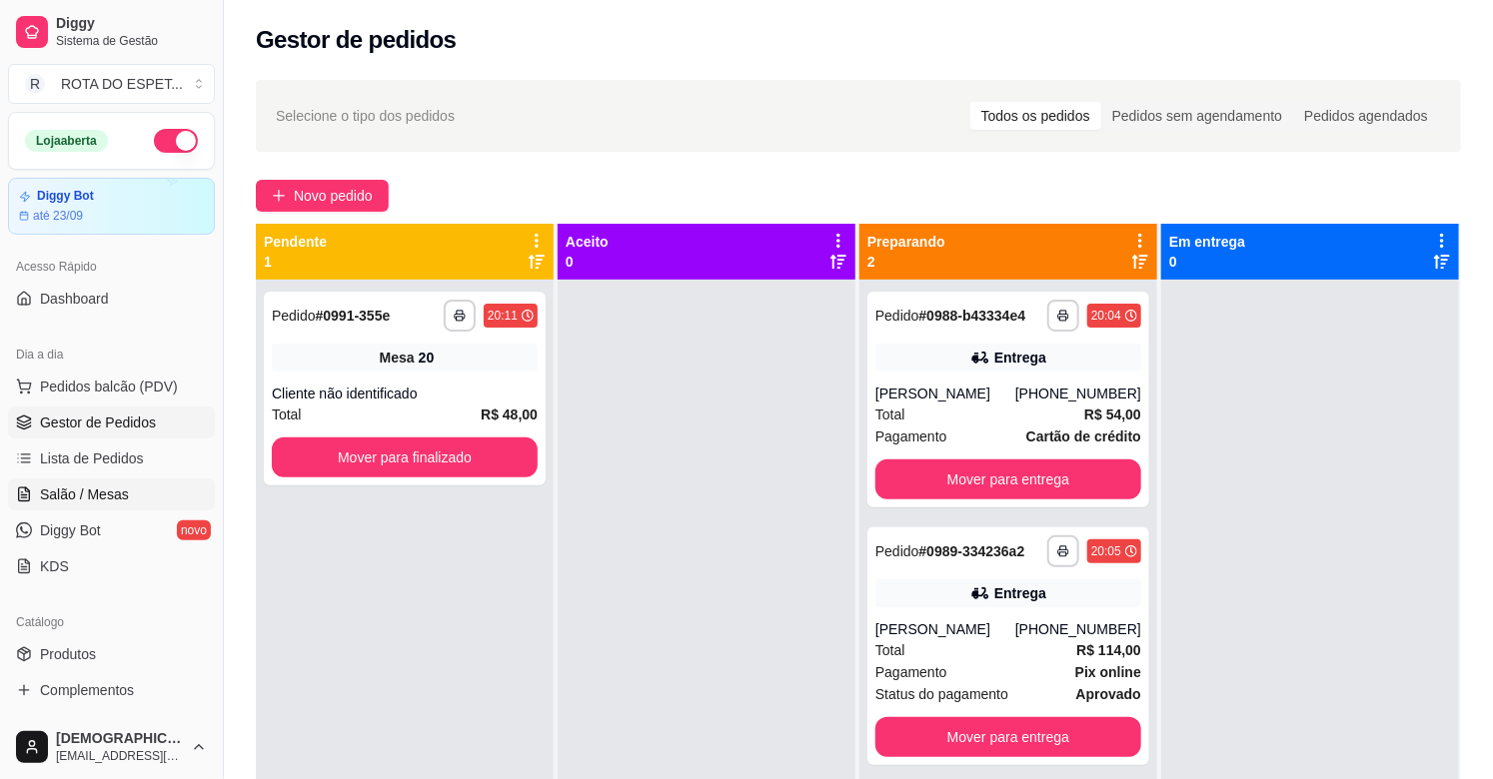
click at [130, 481] on link "Salão / Mesas" at bounding box center [111, 495] width 207 height 32
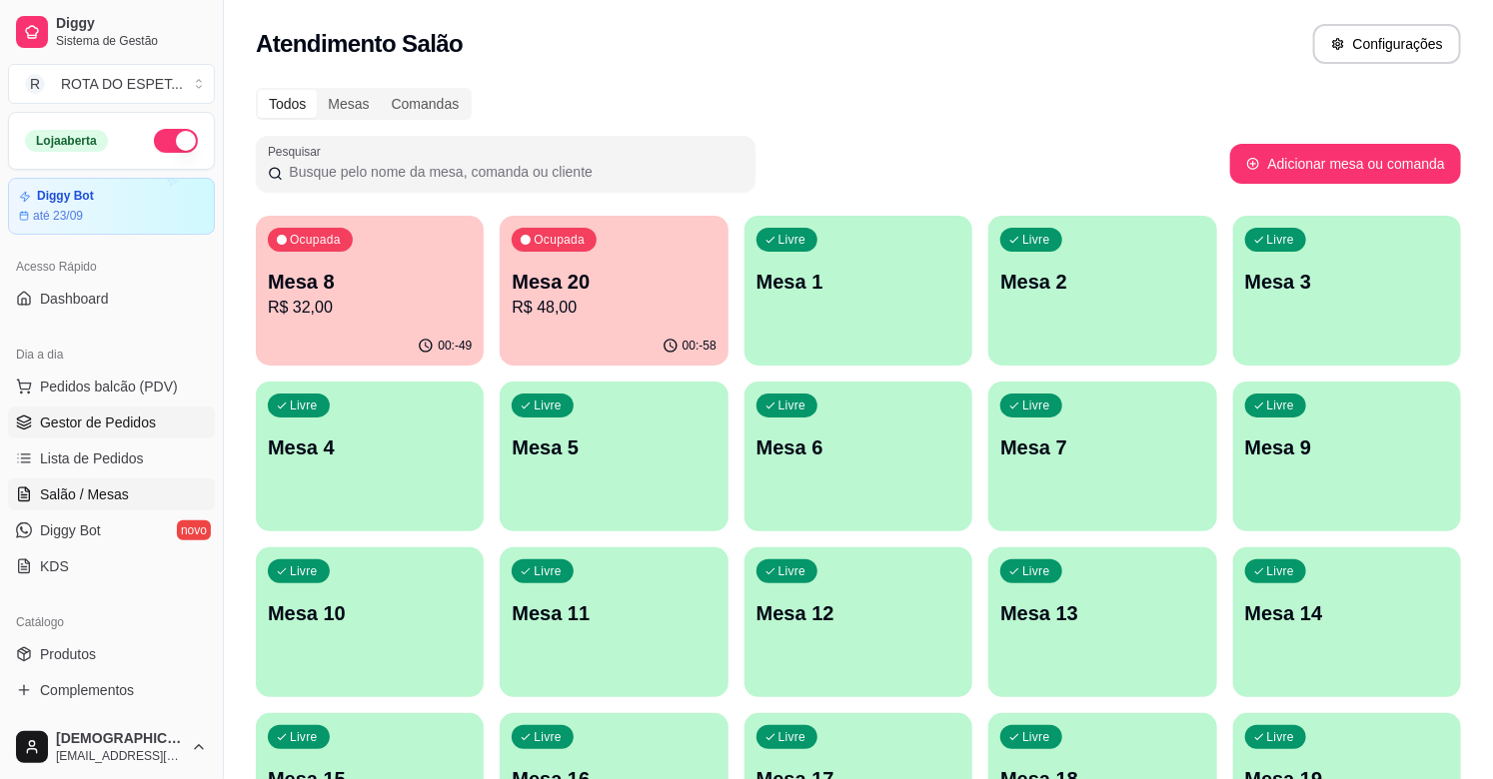
click at [104, 422] on span "Gestor de Pedidos" at bounding box center [98, 423] width 116 height 20
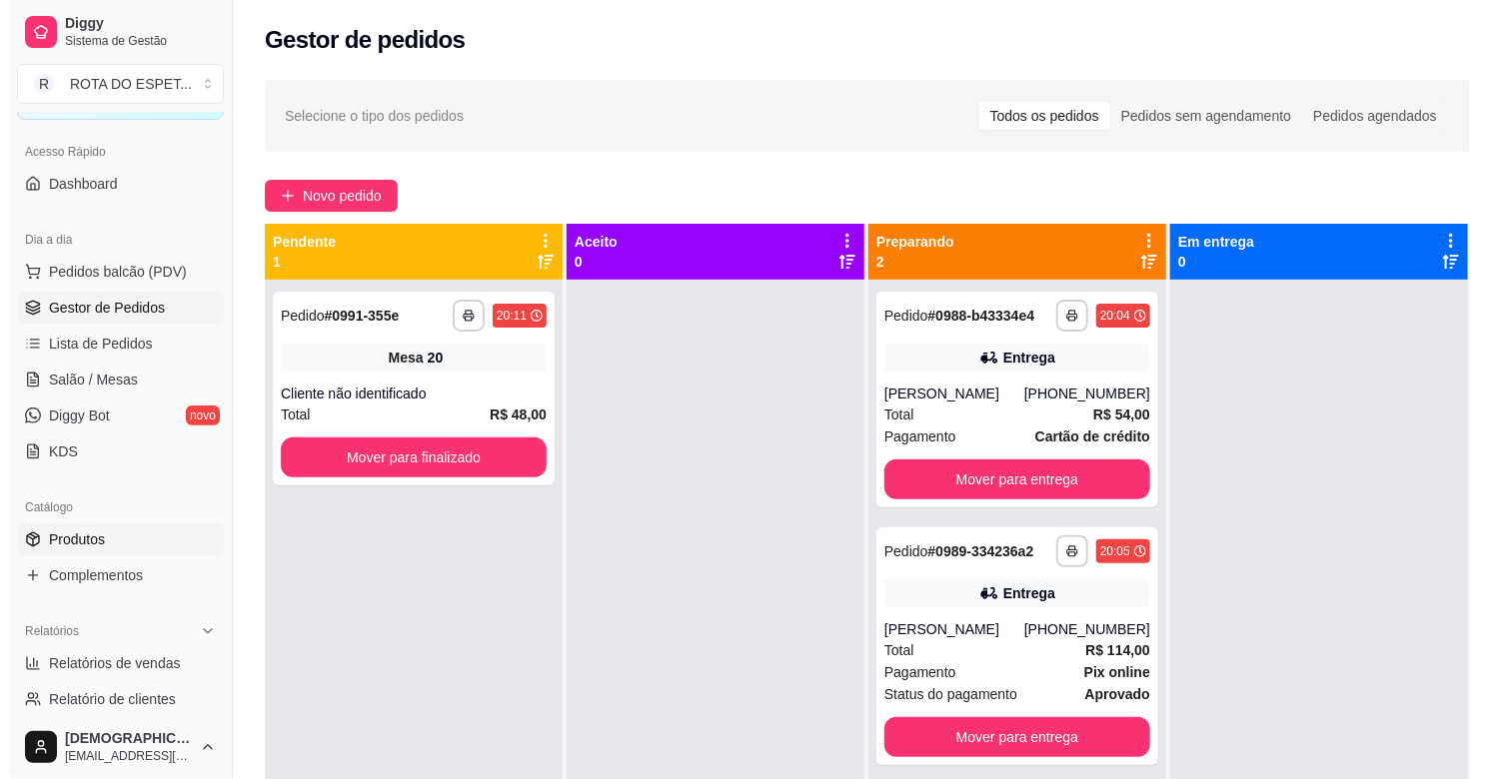
scroll to position [333, 0]
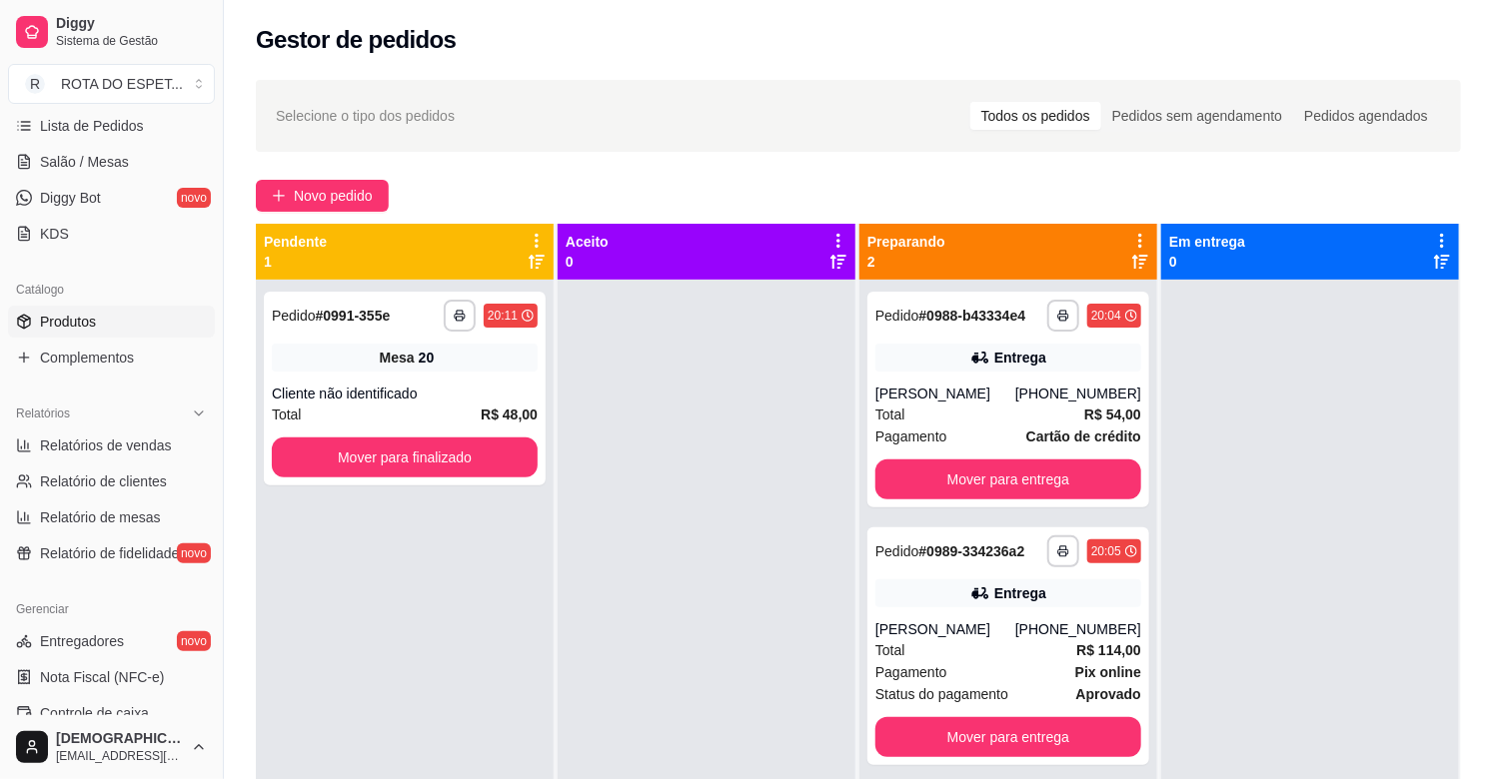
click at [98, 316] on link "Produtos" at bounding box center [111, 322] width 207 height 32
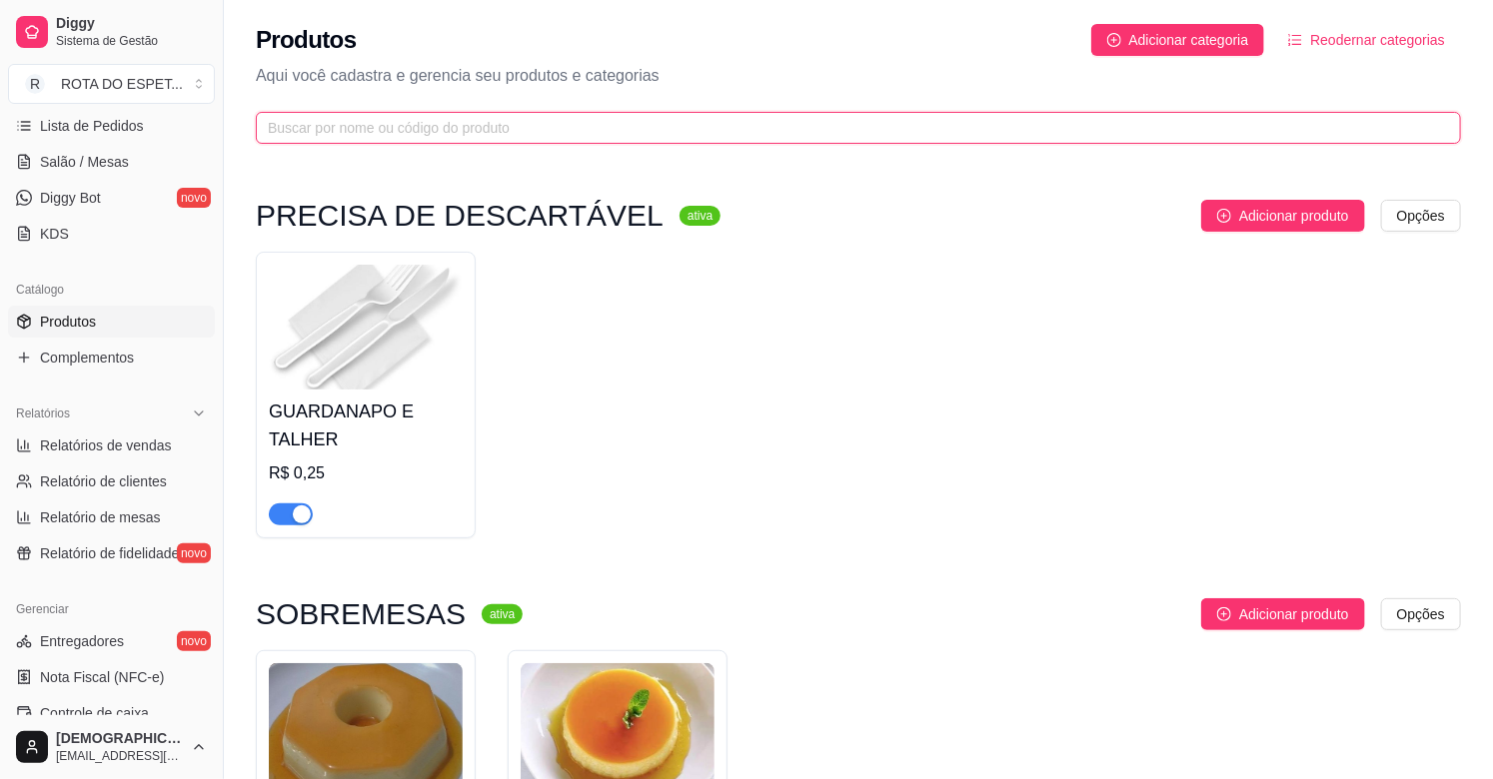
click at [604, 121] on input "text" at bounding box center [850, 128] width 1165 height 22
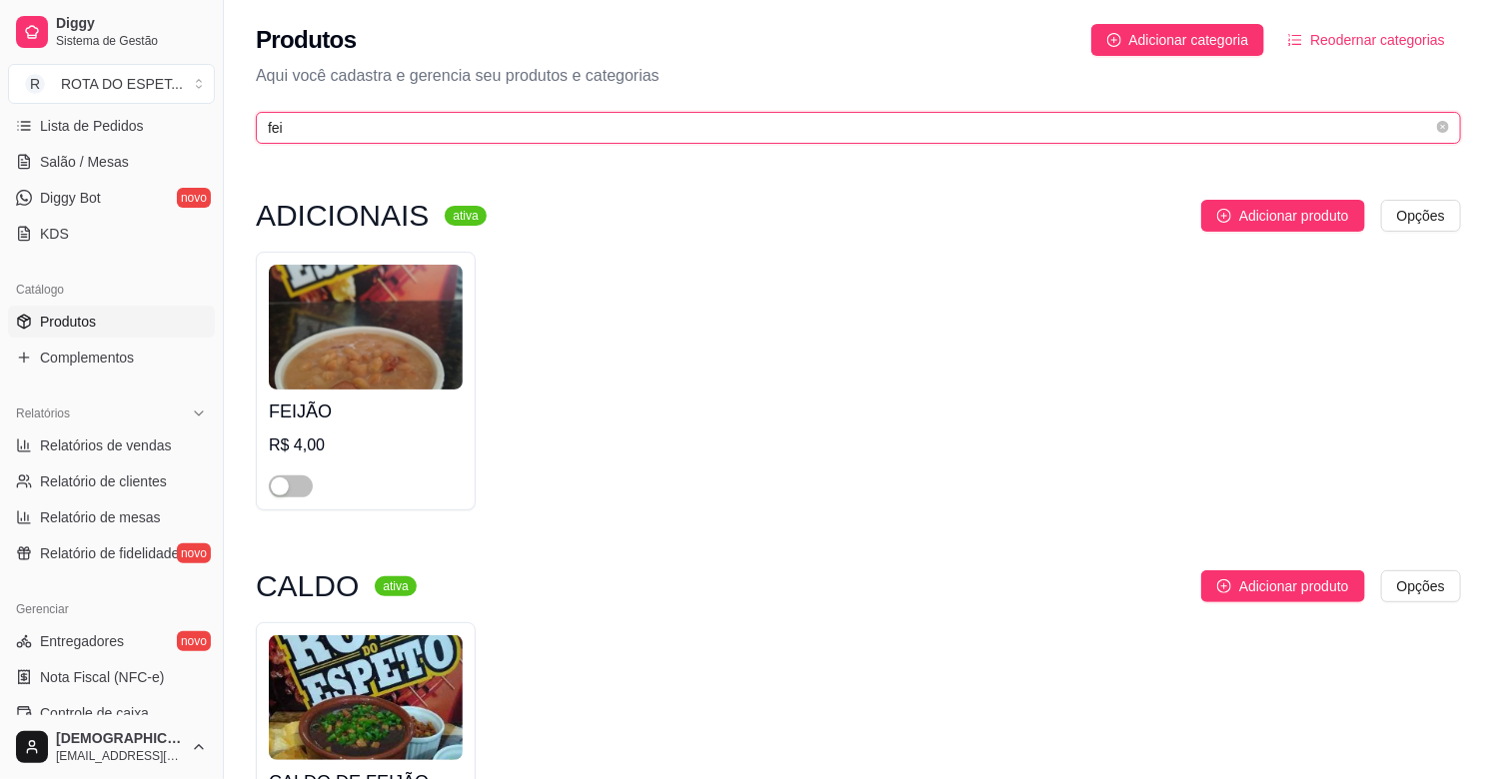
type input "fei"
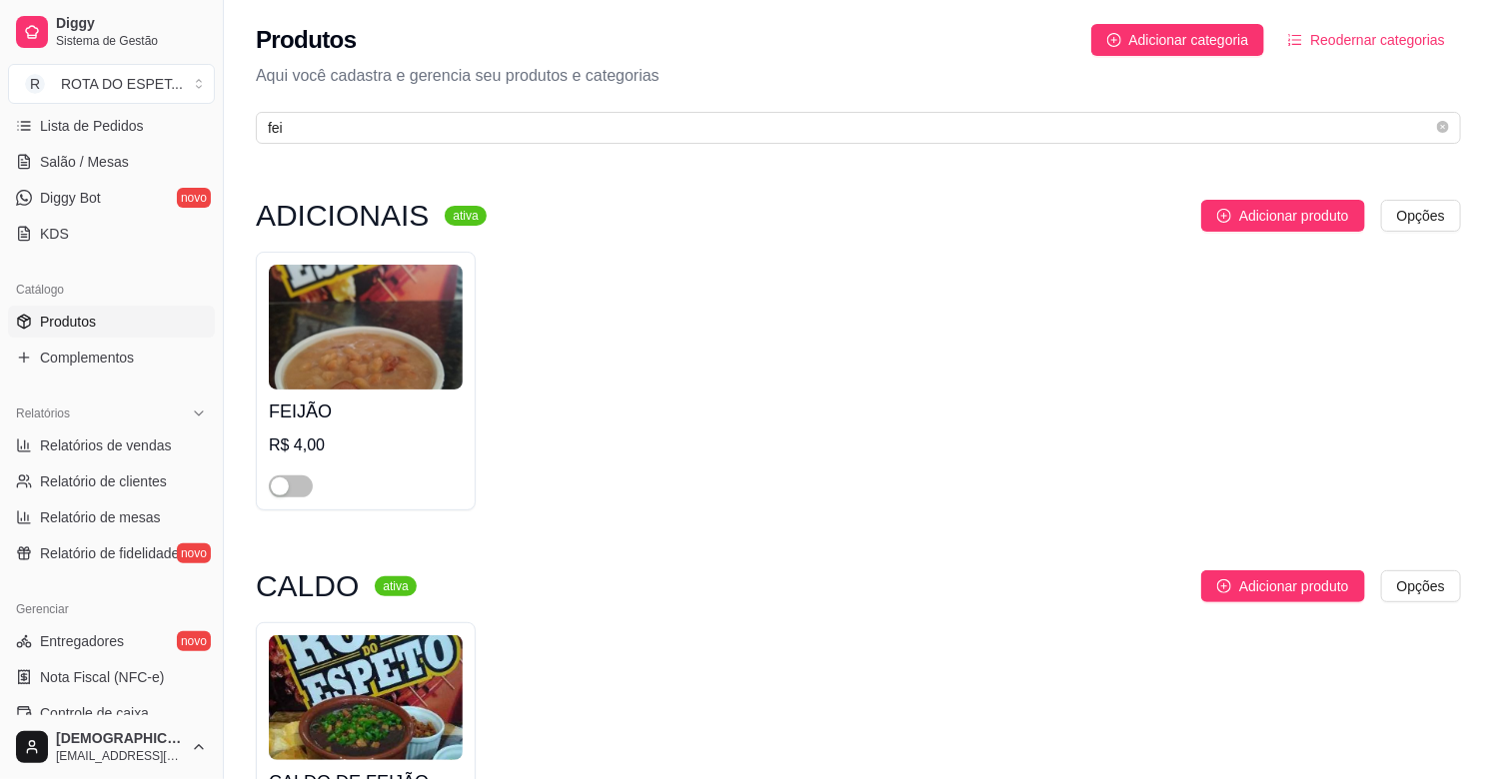
click at [287, 475] on div at bounding box center [291, 486] width 44 height 24
click at [306, 486] on span "button" at bounding box center [291, 487] width 44 height 22
click at [92, 157] on span "Salão / Mesas" at bounding box center [84, 162] width 89 height 20
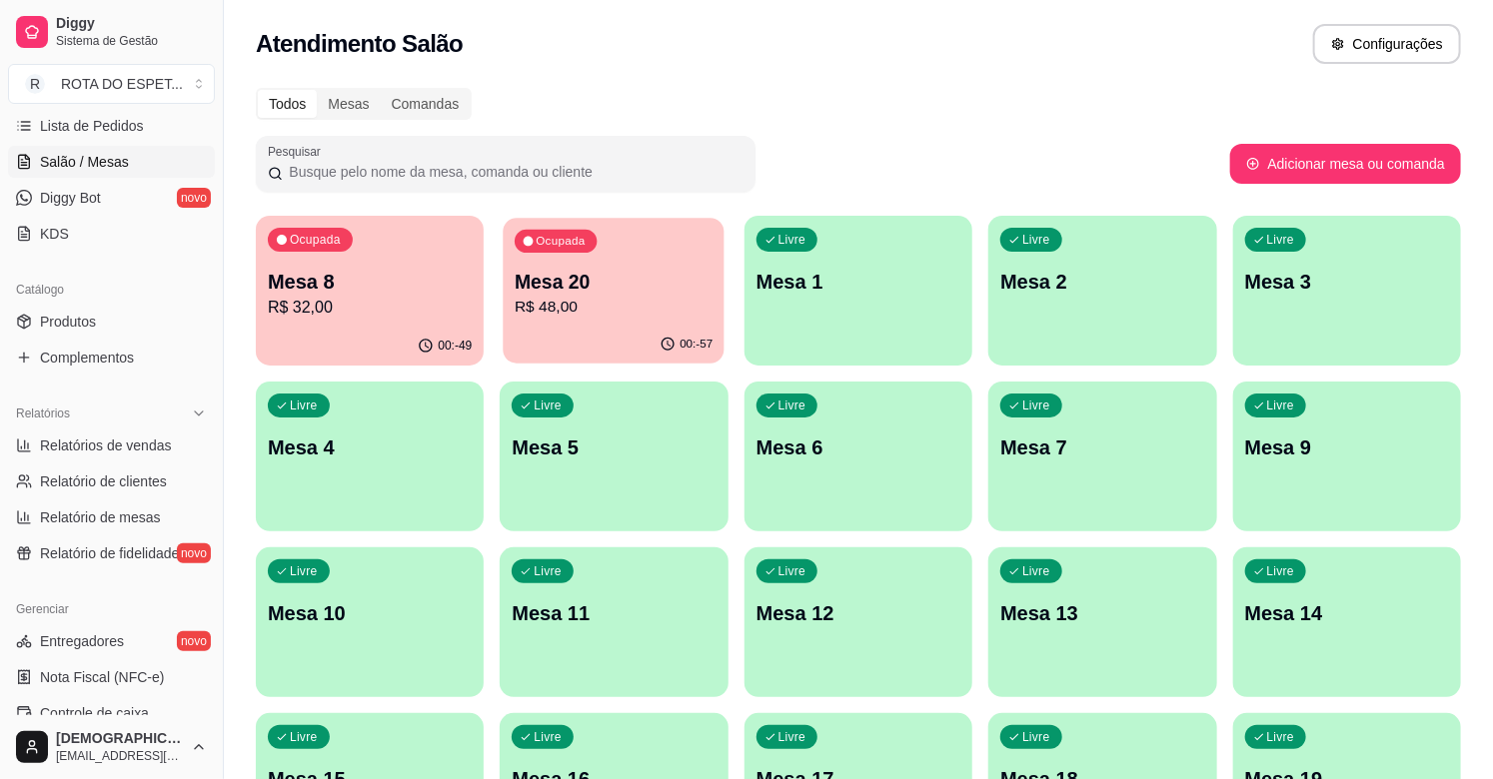
click at [557, 311] on p "R$ 48,00" at bounding box center [614, 307] width 198 height 23
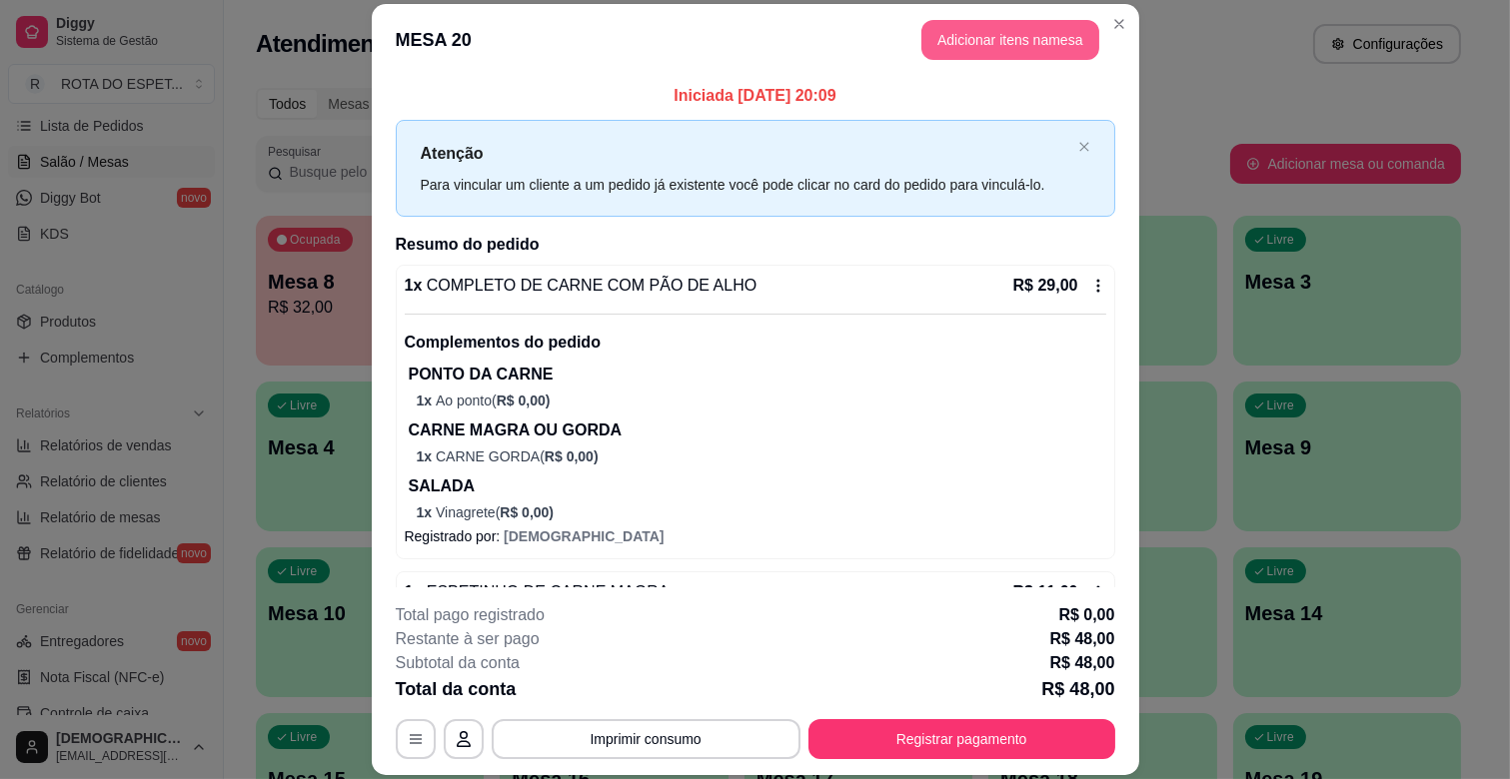
click at [1014, 45] on button "Adicionar itens na mesa" at bounding box center [1010, 40] width 178 height 40
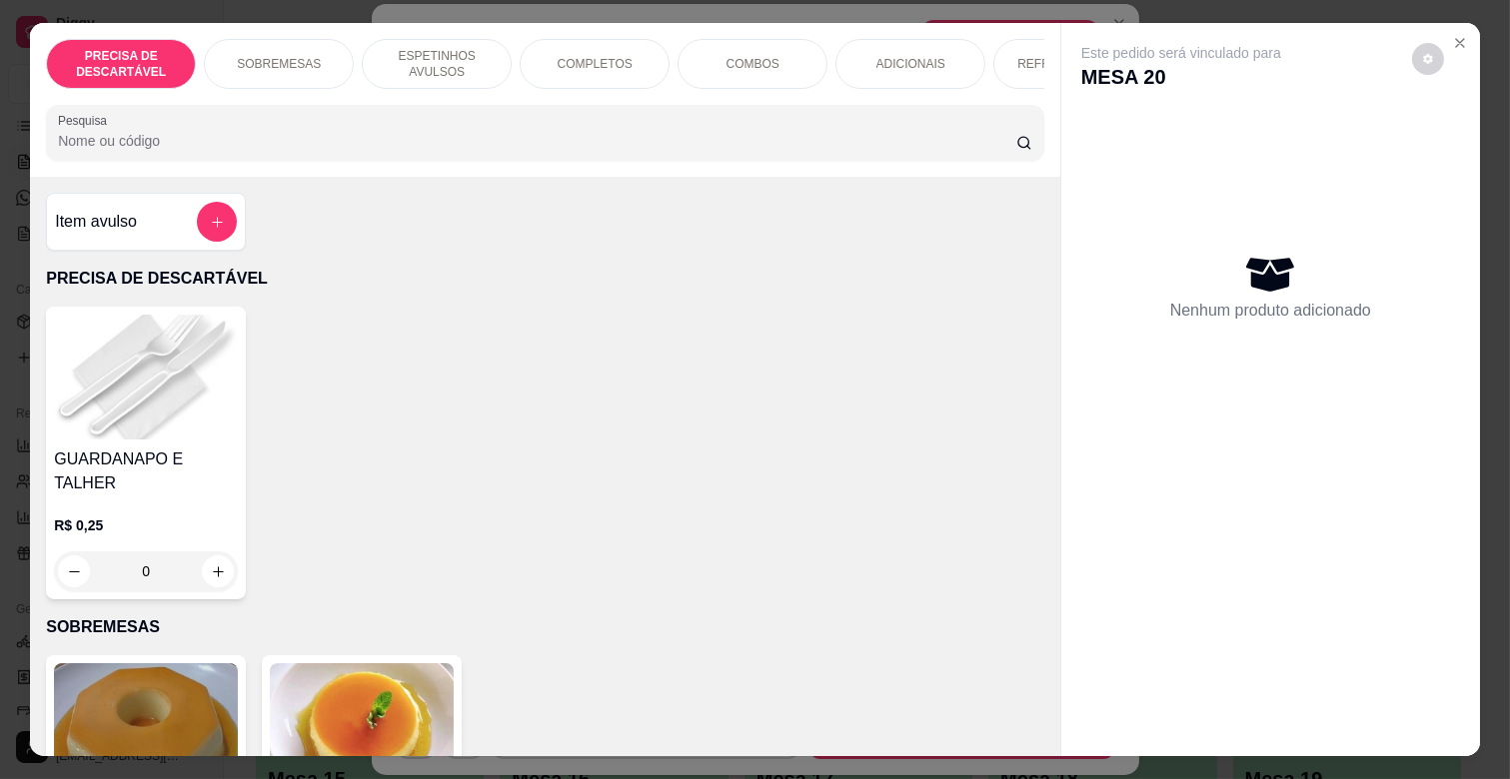
click at [397, 151] on input "Pesquisa" at bounding box center [537, 141] width 958 height 20
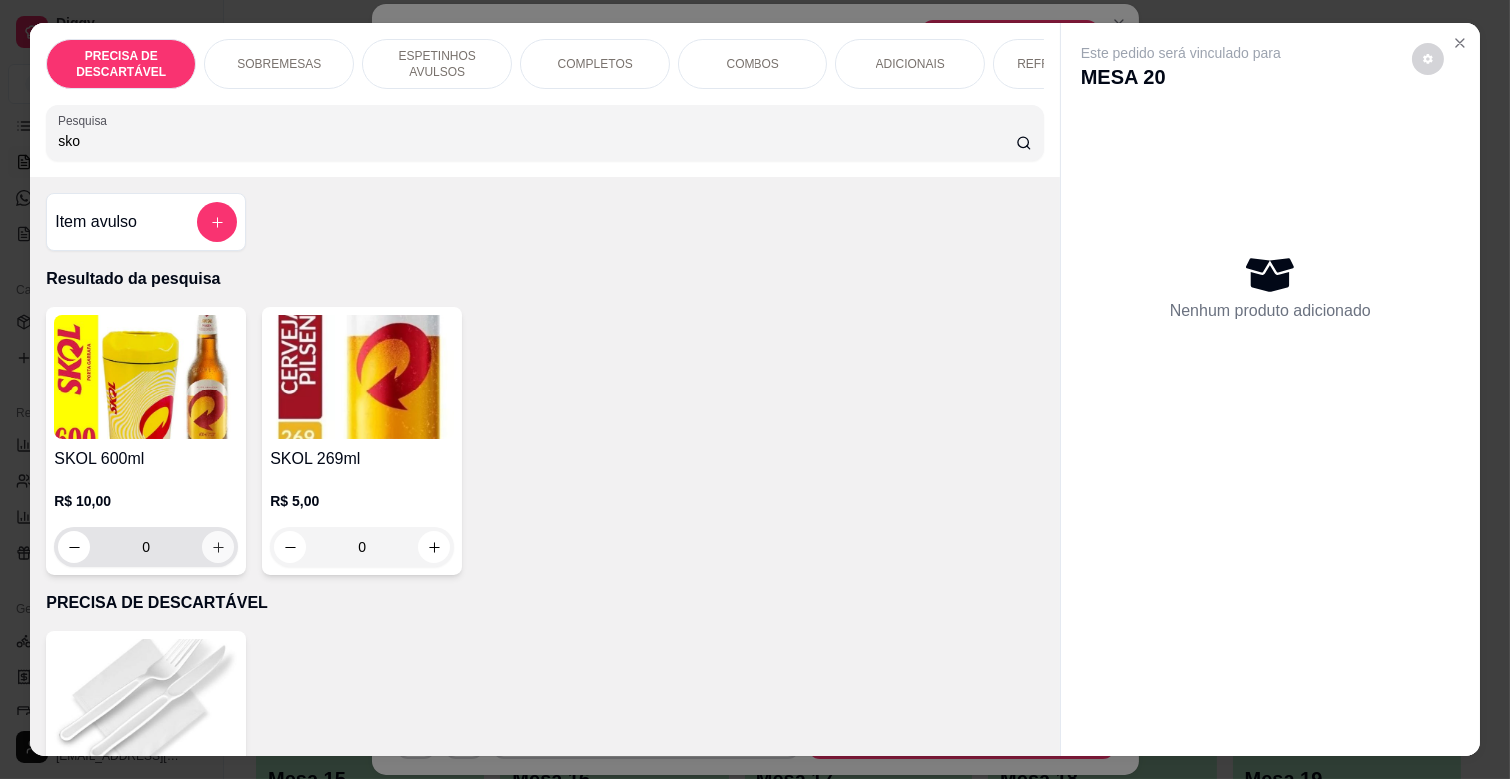
type input "sko"
click at [217, 555] on button "increase-product-quantity" at bounding box center [218, 548] width 32 height 32
type input "1"
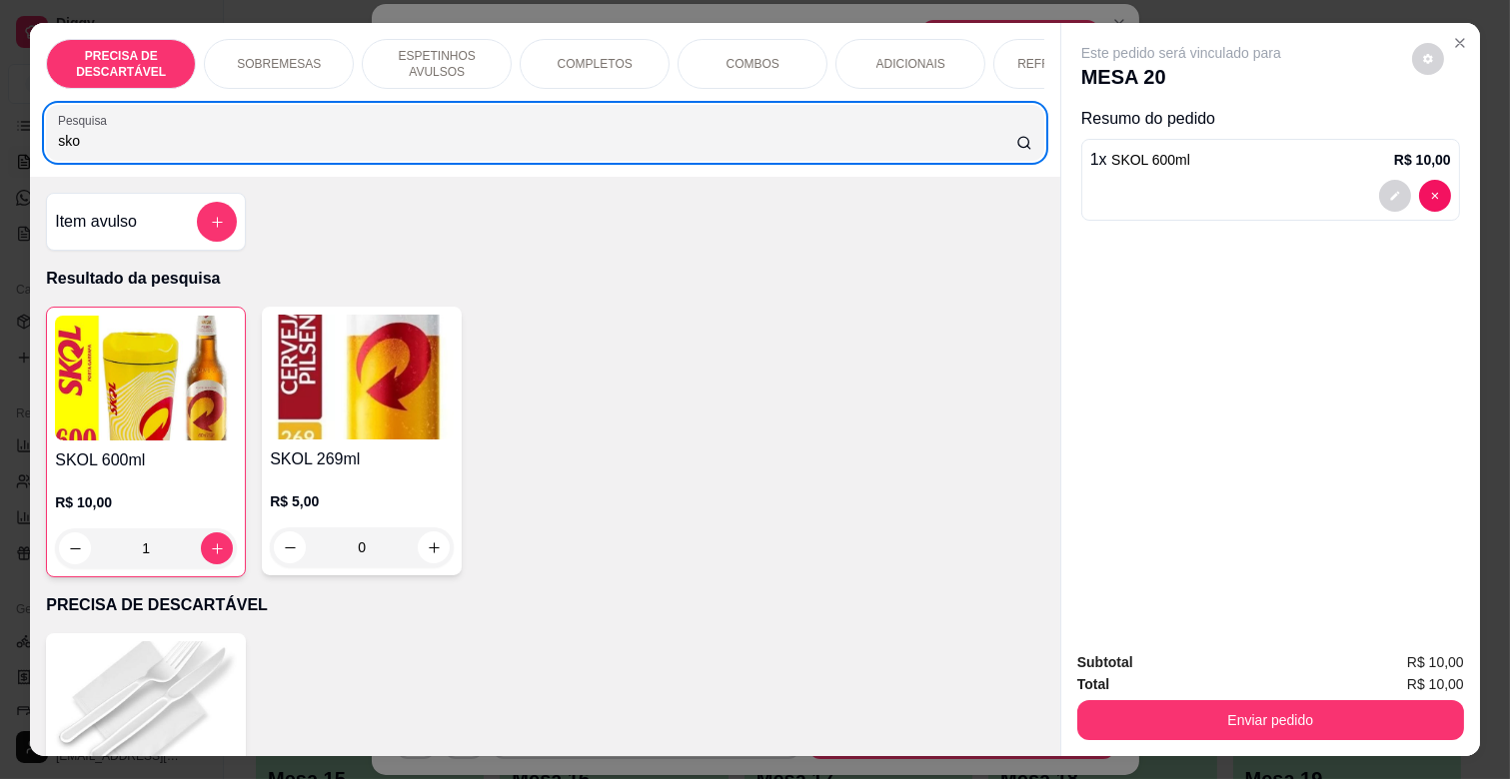
click at [252, 153] on div "sko" at bounding box center [545, 133] width 974 height 40
type input "s"
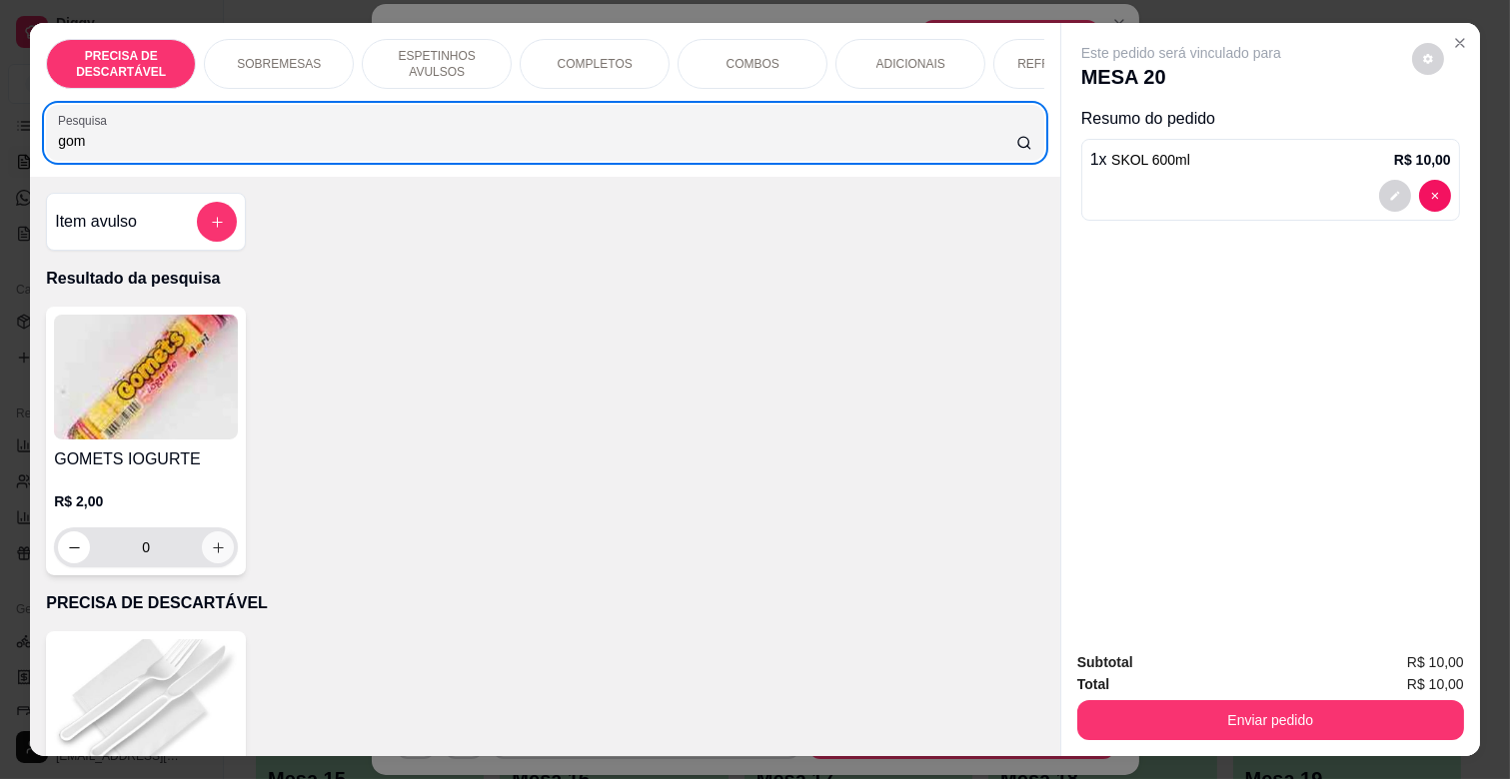
type input "gom"
click at [211, 552] on icon "increase-product-quantity" at bounding box center [218, 548] width 15 height 15
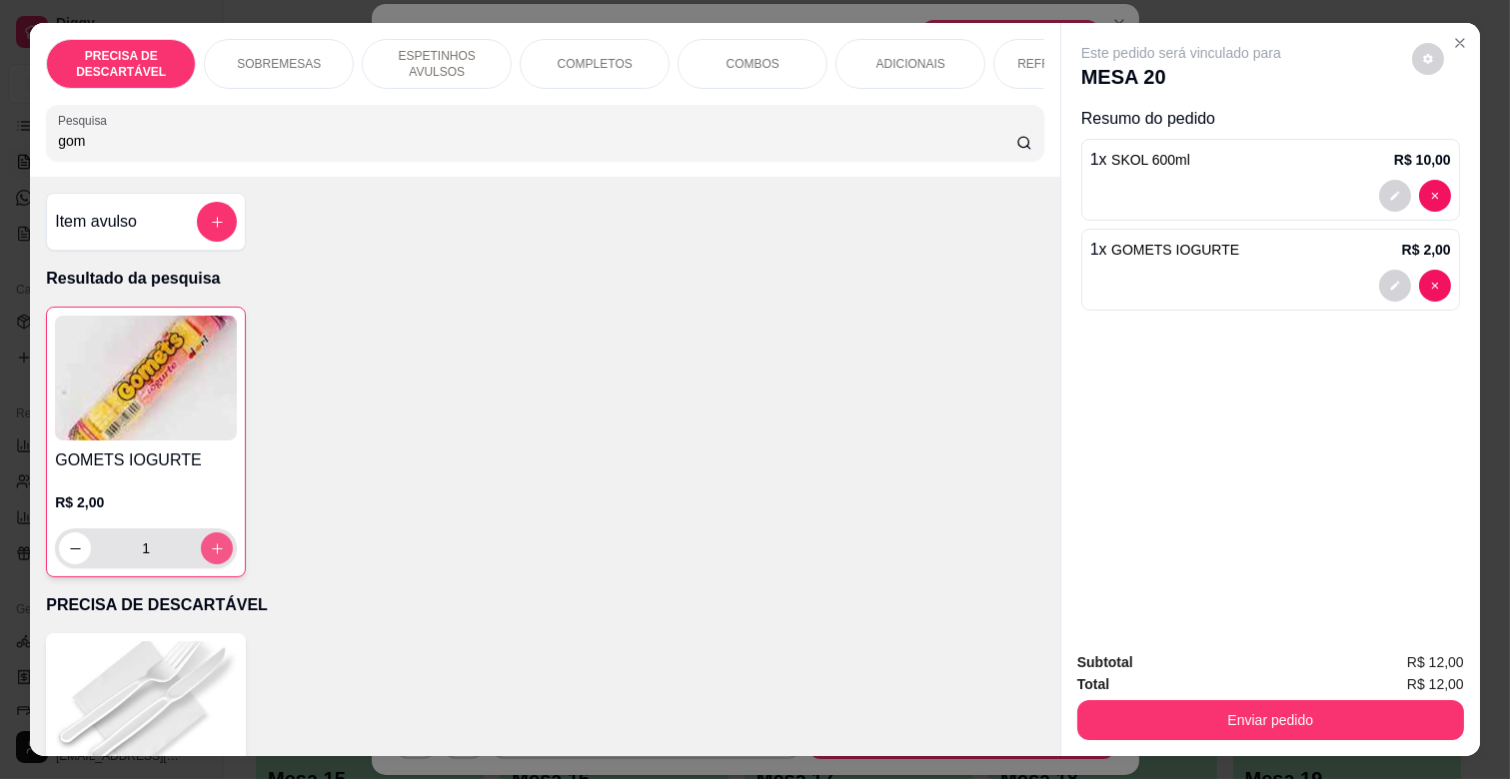
type input "1"
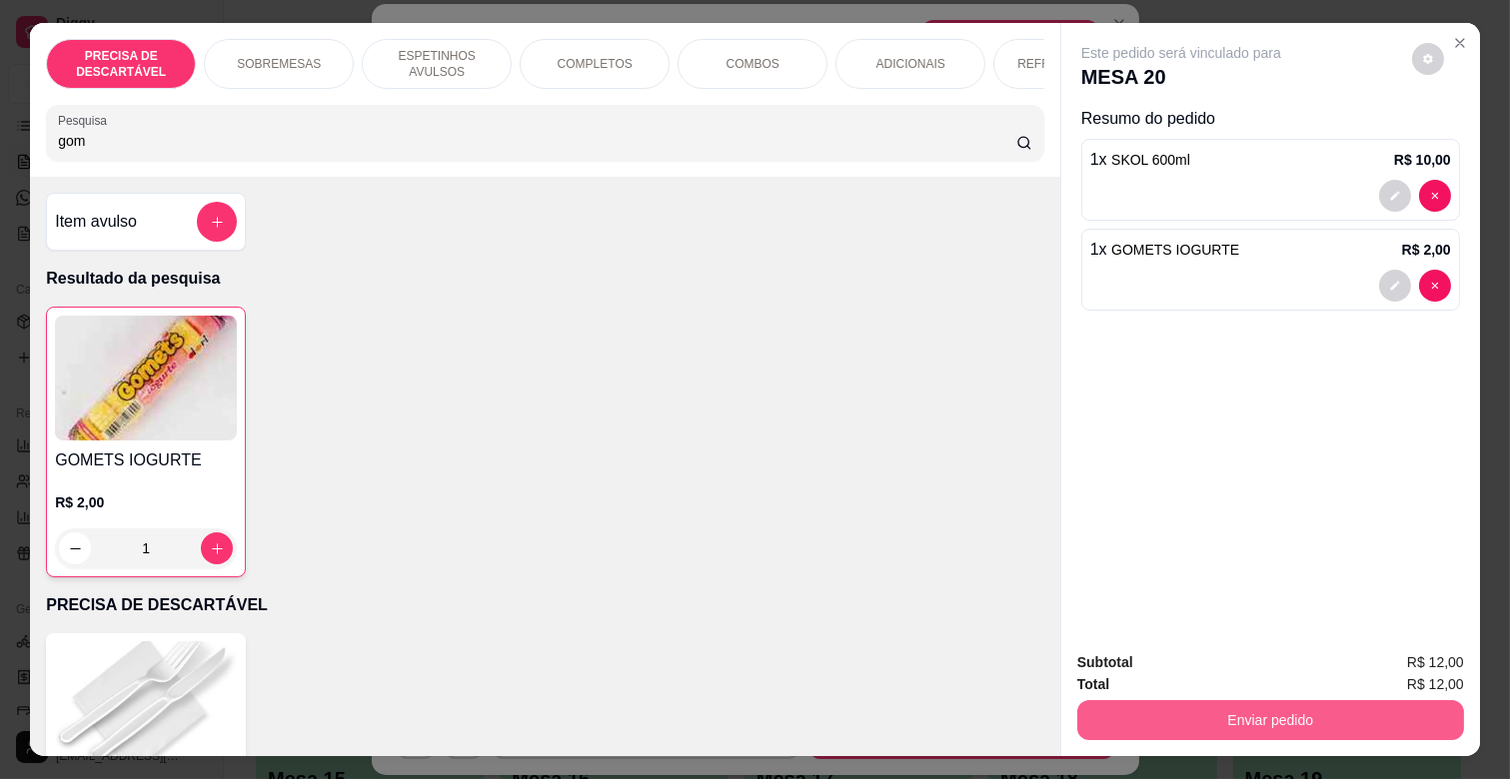
click at [1231, 713] on button "Enviar pedido" at bounding box center [1270, 720] width 387 height 40
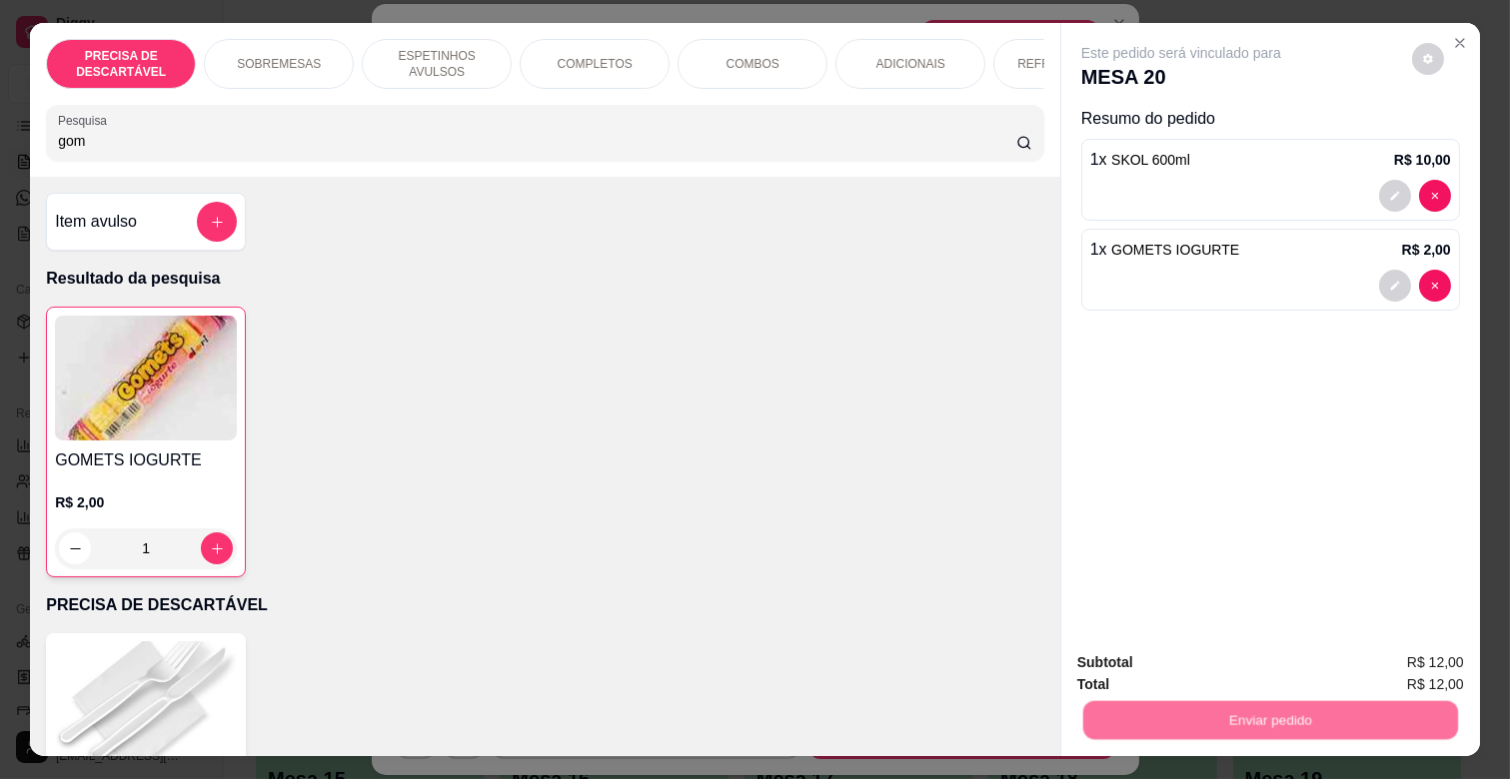
click at [1240, 655] on button "Não registrar e enviar pedido" at bounding box center [1203, 662] width 208 height 38
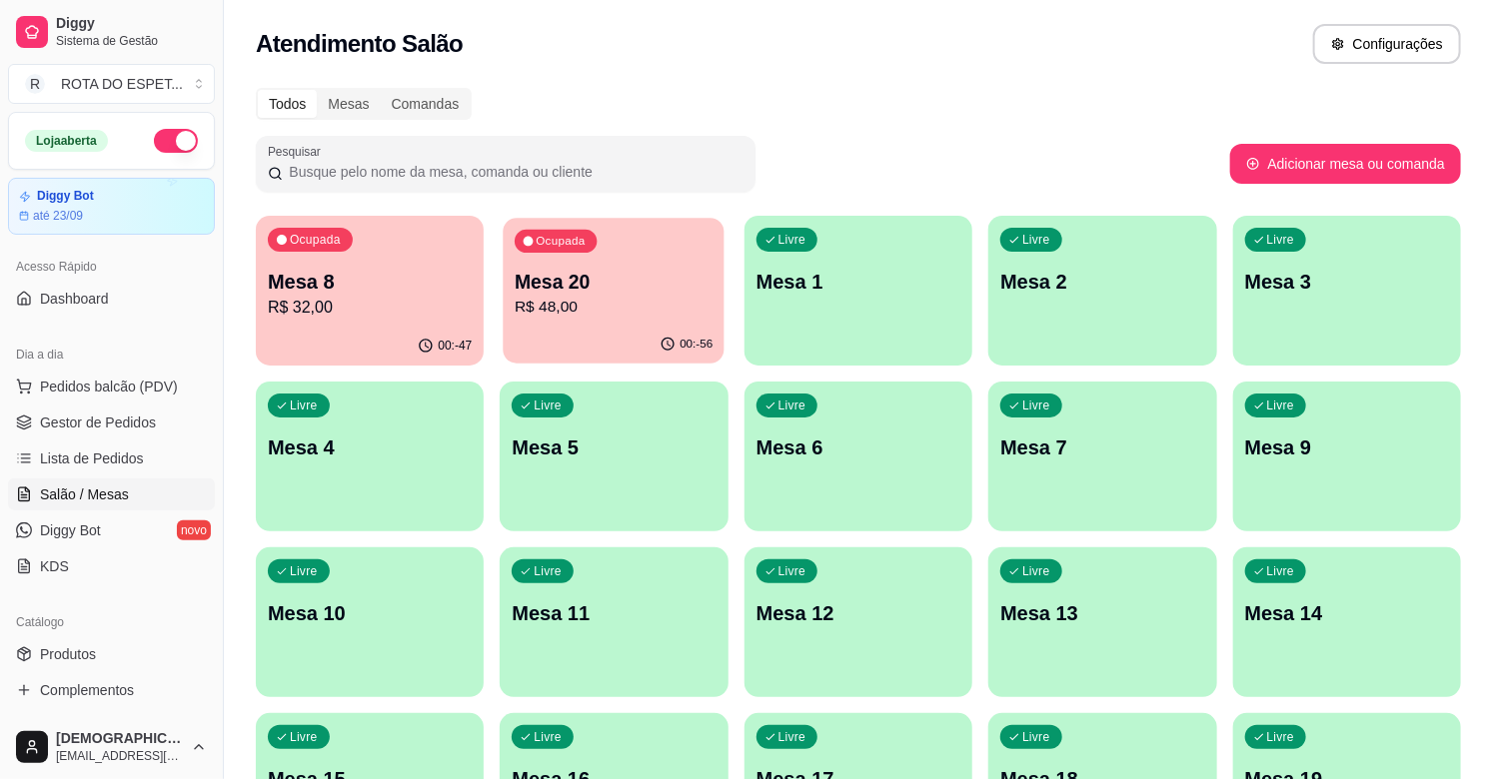
click at [637, 300] on p "R$ 48,00" at bounding box center [614, 307] width 198 height 23
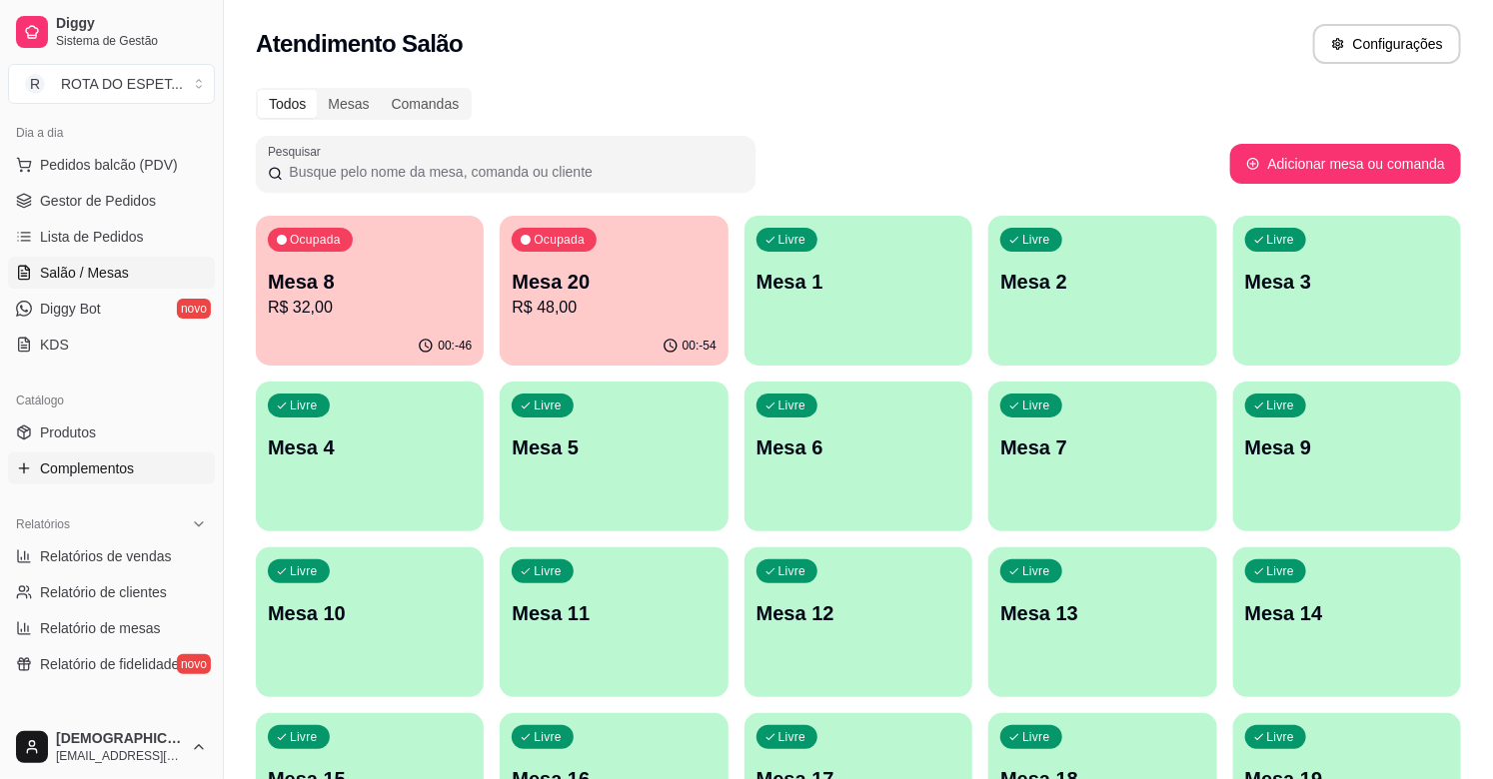
click at [114, 467] on span "Complementos" at bounding box center [87, 469] width 94 height 20
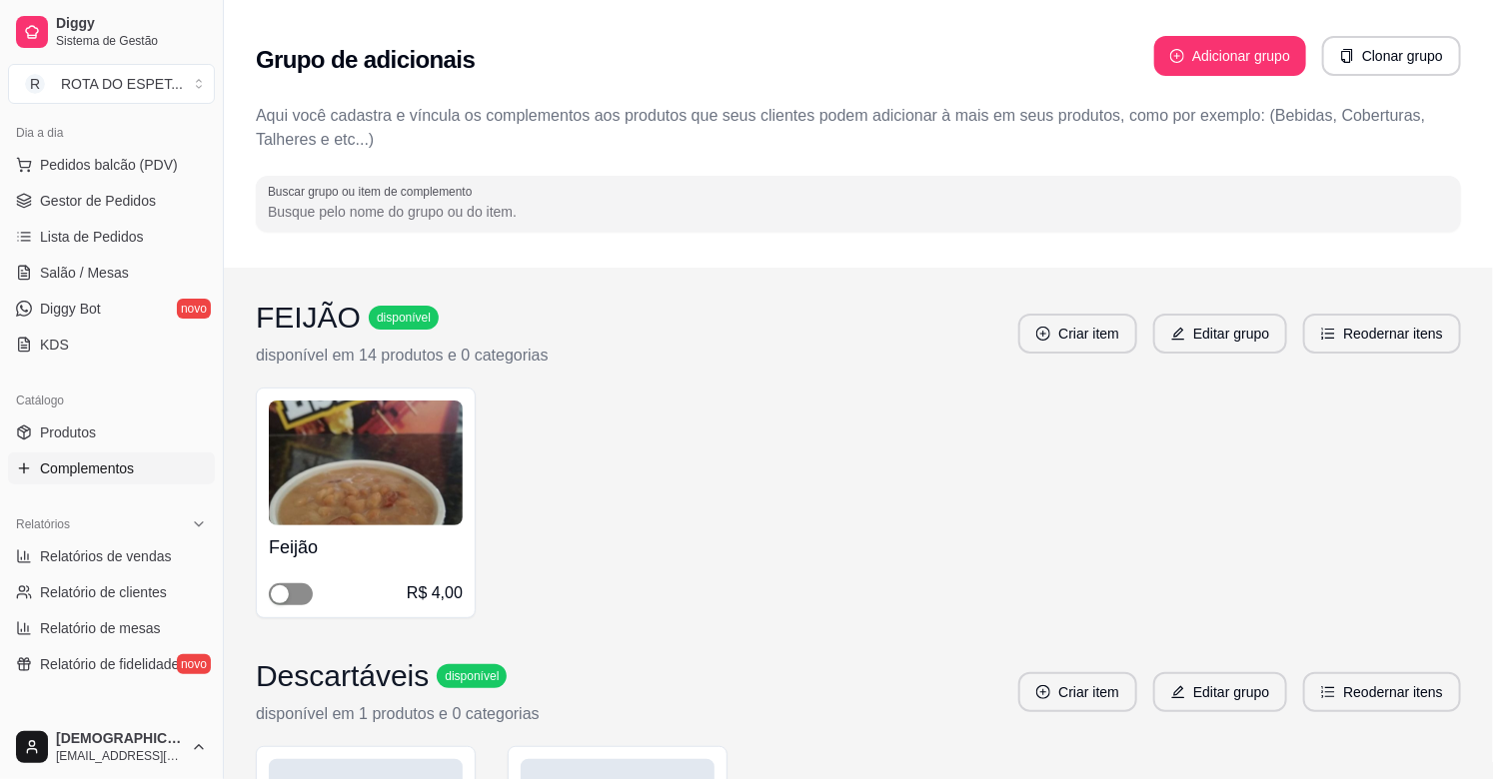
click at [301, 595] on span "button" at bounding box center [291, 594] width 44 height 22
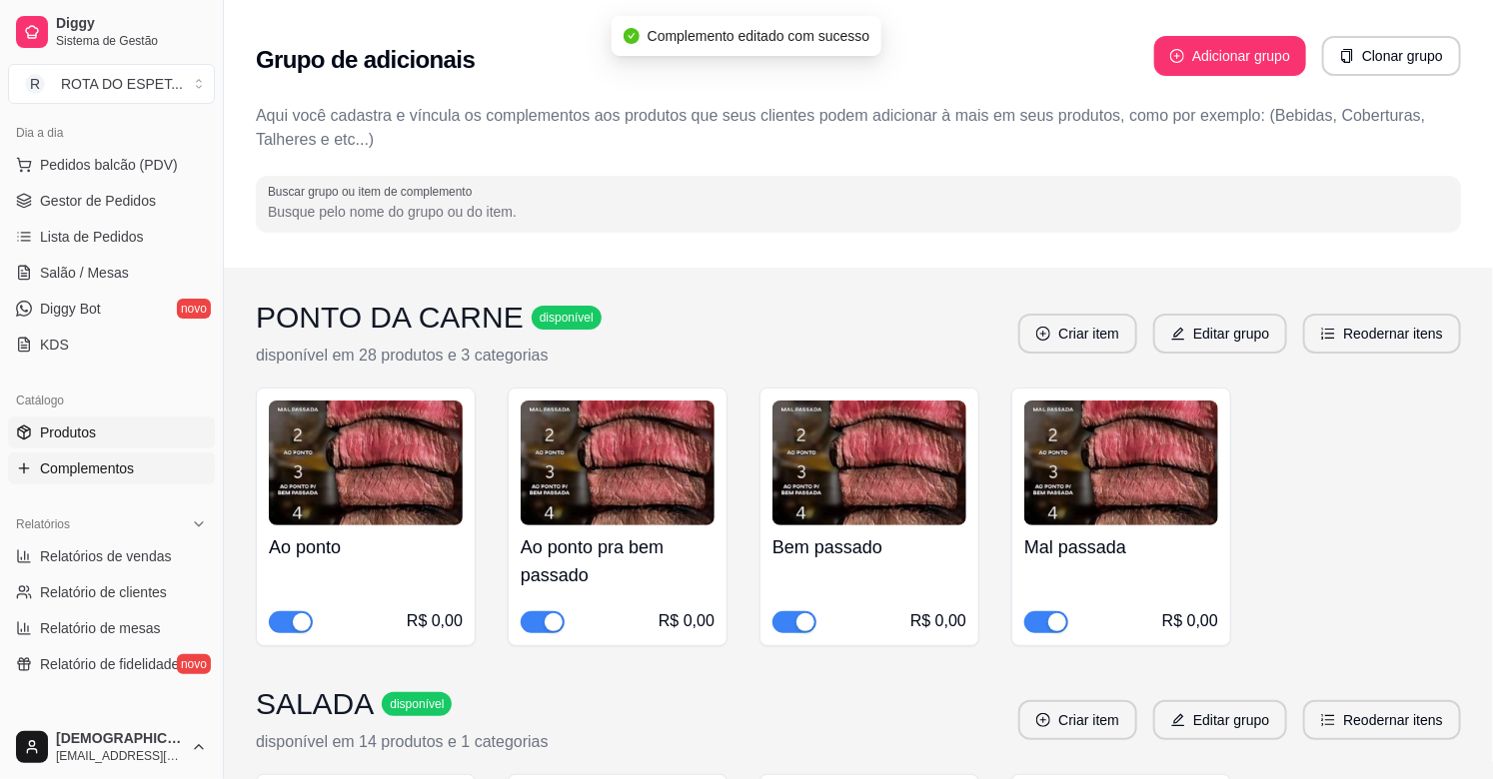
click at [112, 432] on link "Produtos" at bounding box center [111, 433] width 207 height 32
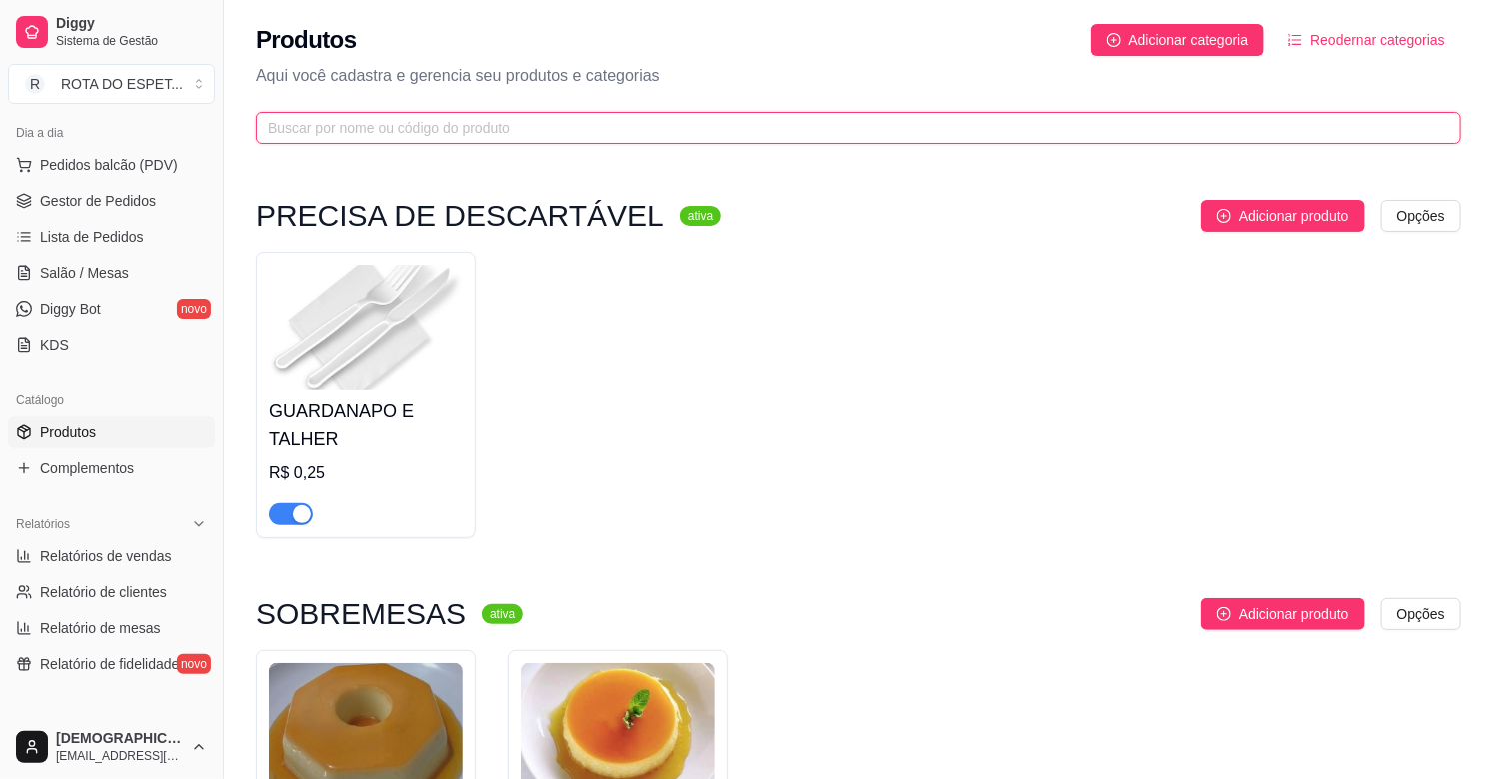
click at [504, 131] on input "text" at bounding box center [850, 128] width 1165 height 22
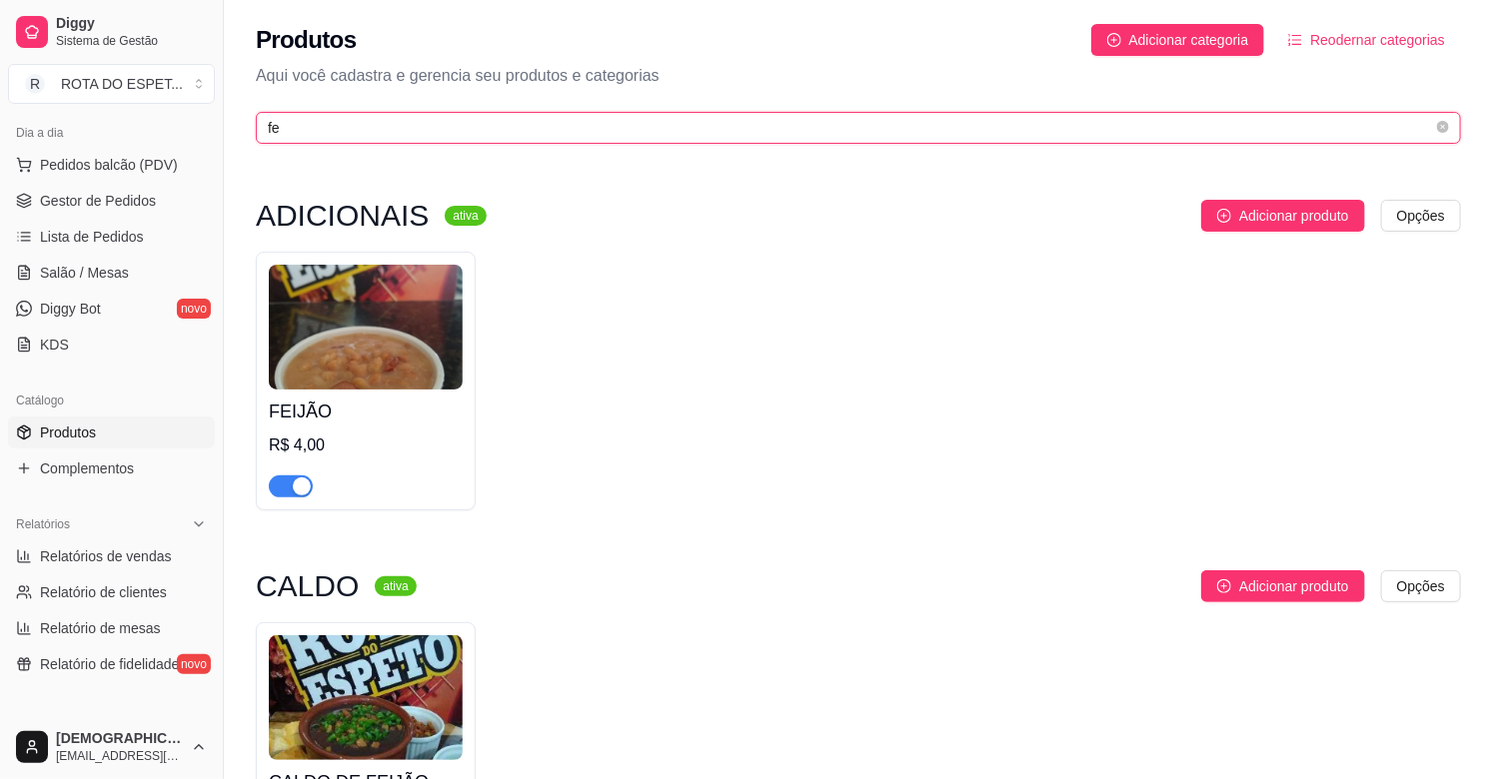
type input "f"
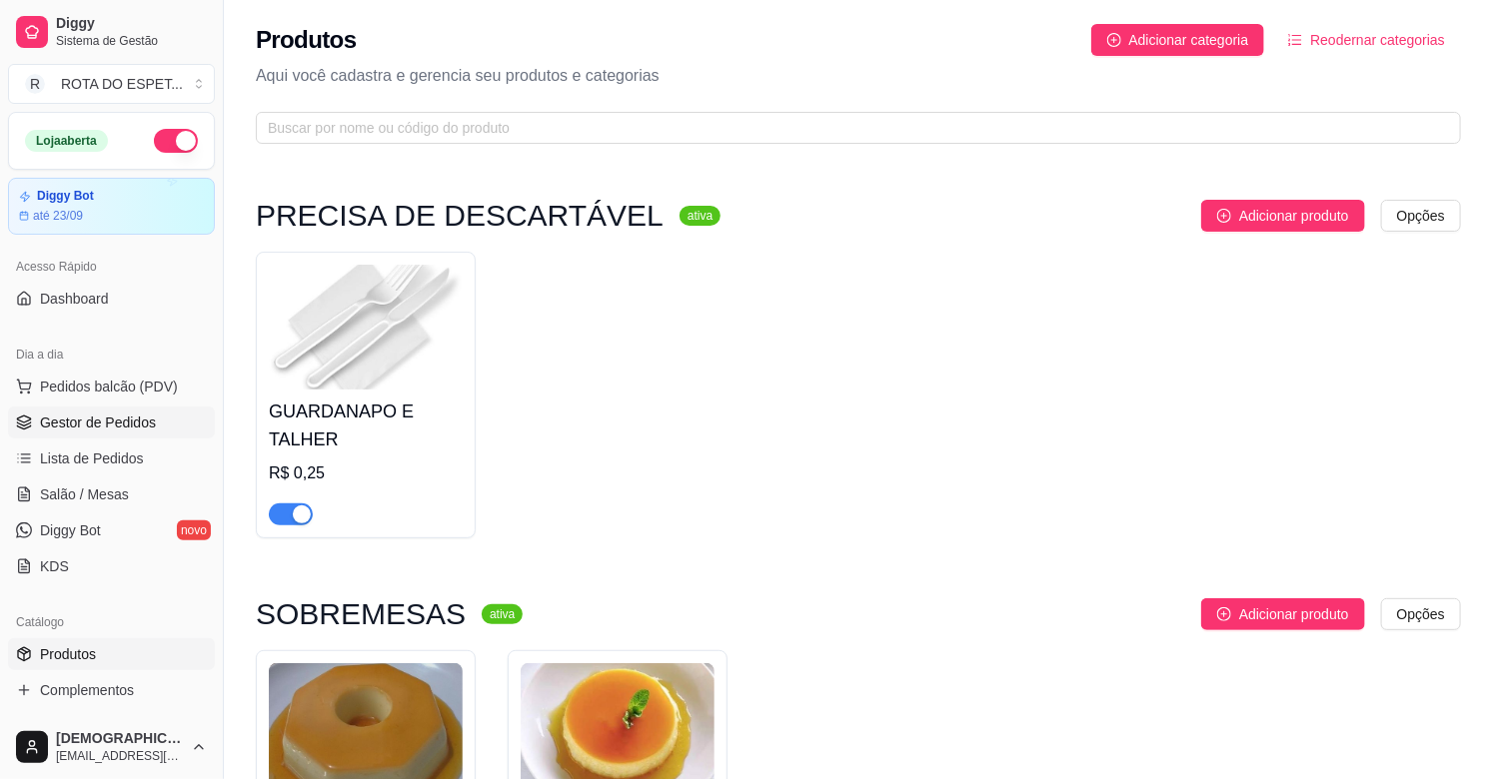
click at [106, 411] on link "Gestor de Pedidos" at bounding box center [111, 423] width 207 height 32
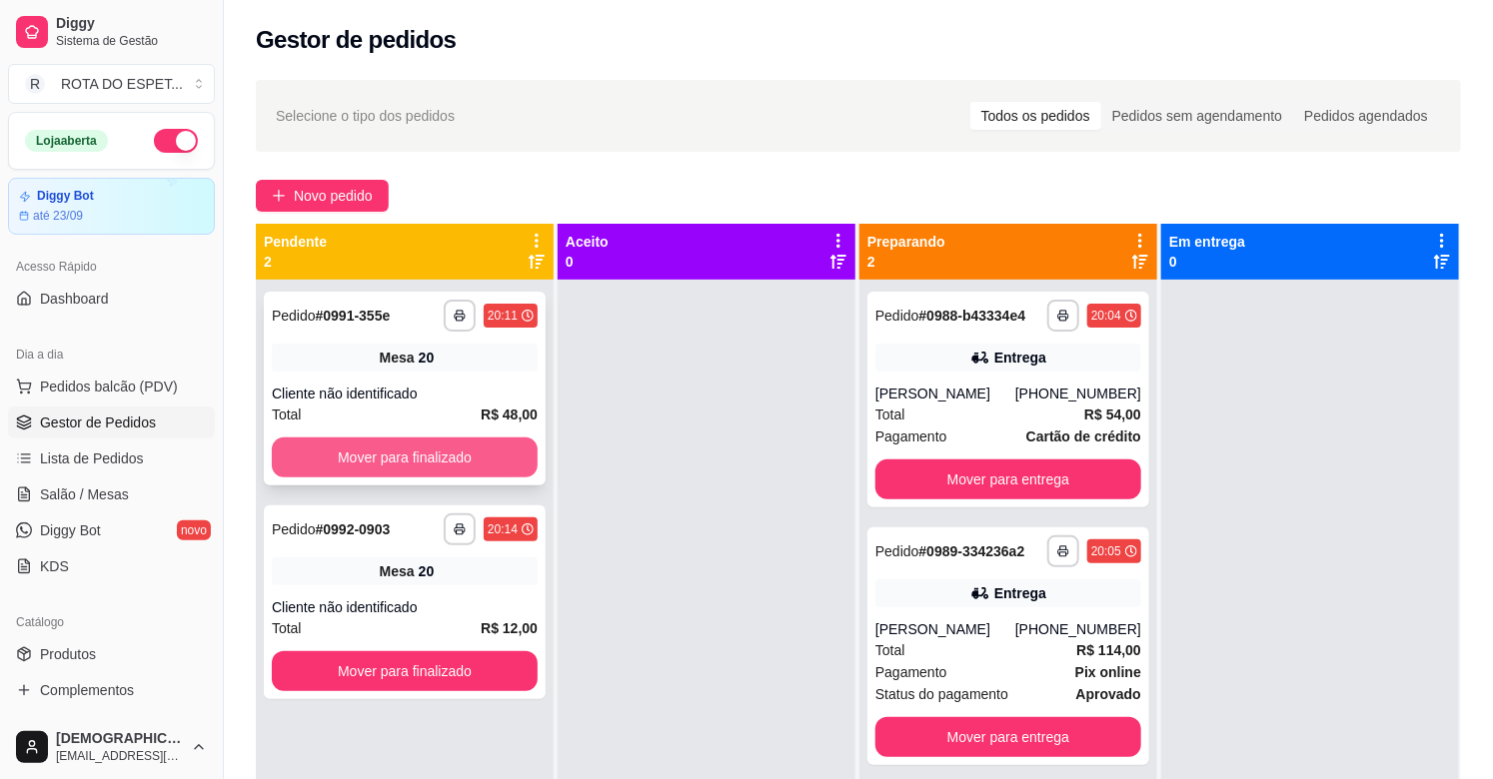
click at [467, 475] on button "Mover para finalizado" at bounding box center [405, 458] width 266 height 40
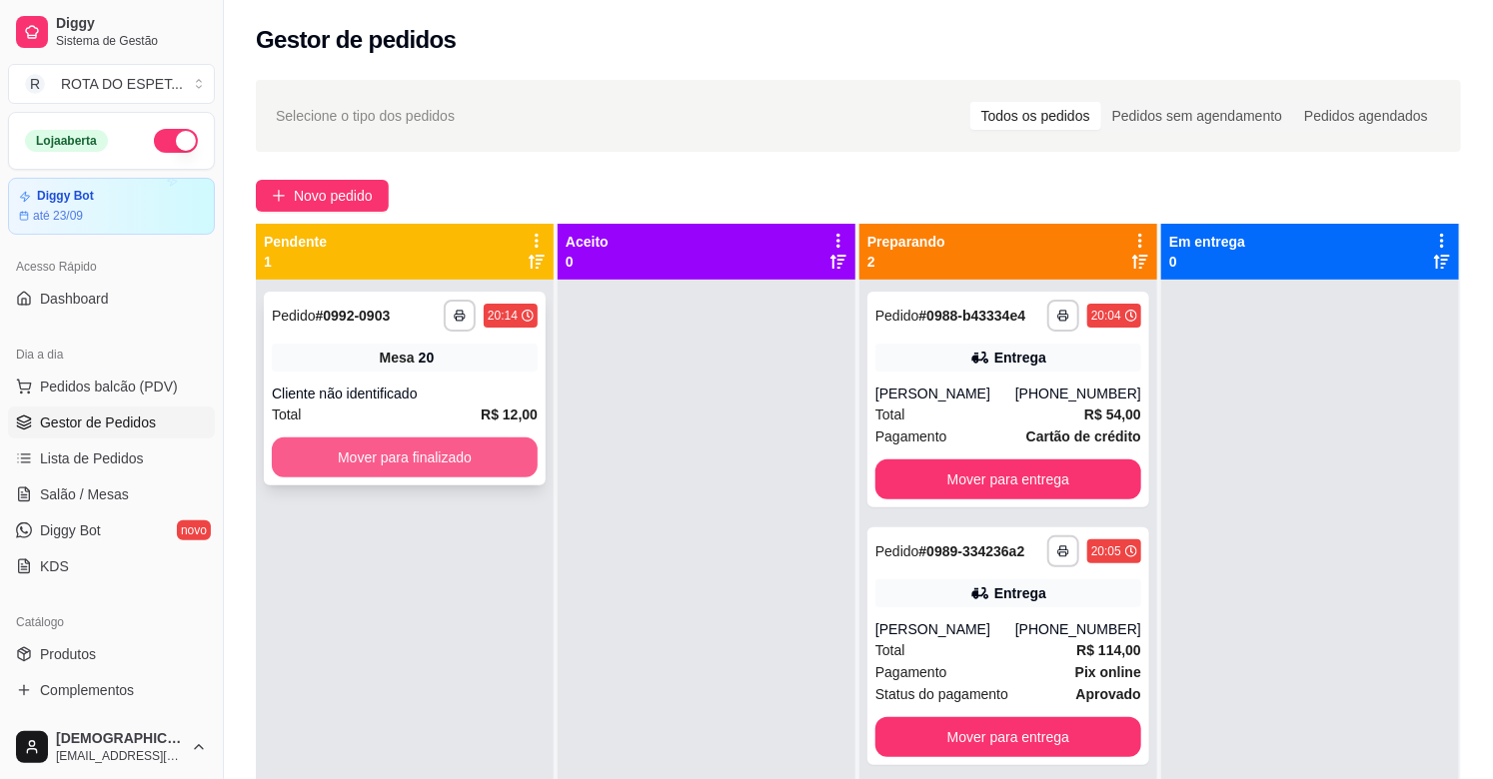
click at [465, 467] on button "Mover para finalizado" at bounding box center [405, 458] width 266 height 40
click at [475, 441] on button "Mover para finalizado" at bounding box center [405, 458] width 258 height 39
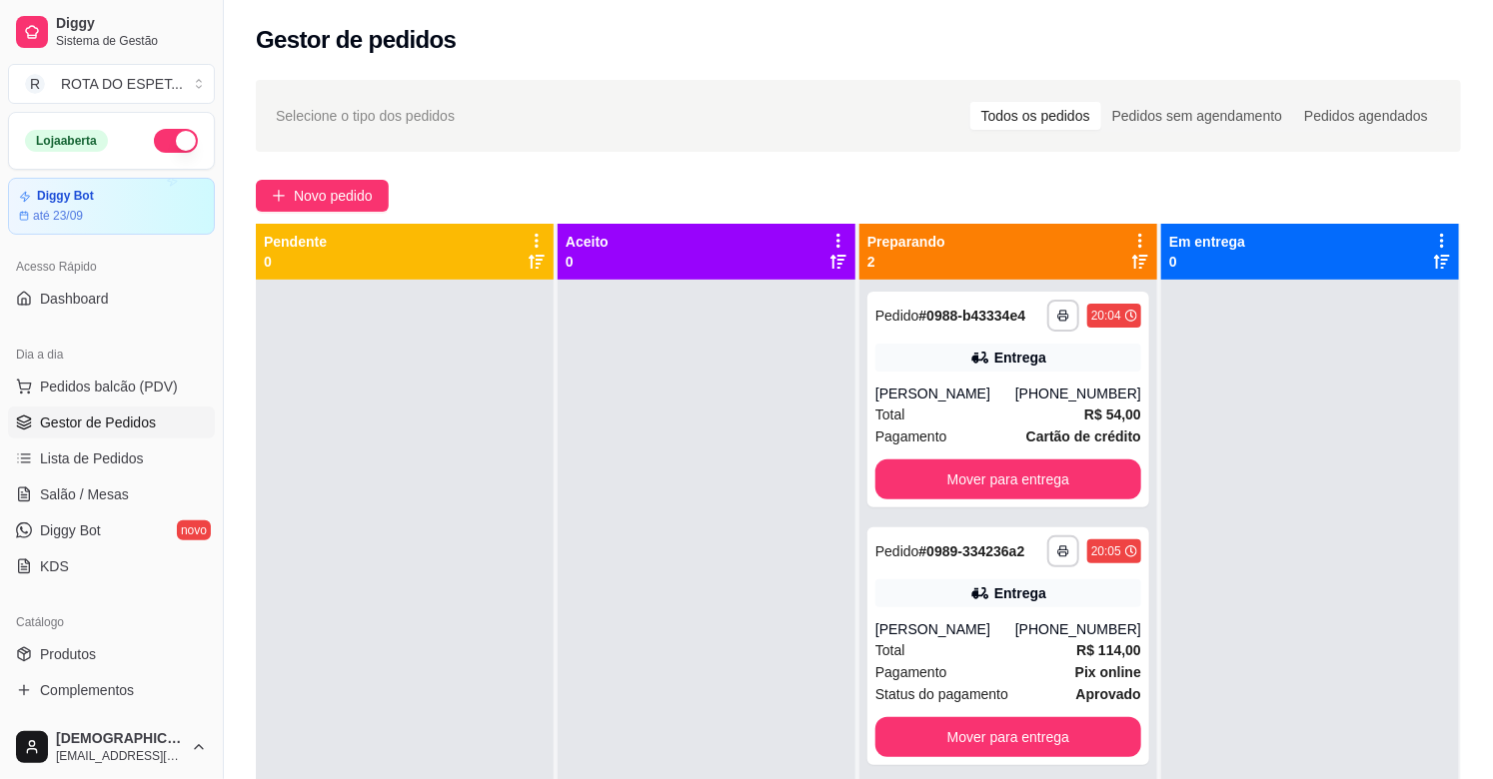
click at [594, 553] on div at bounding box center [707, 669] width 298 height 779
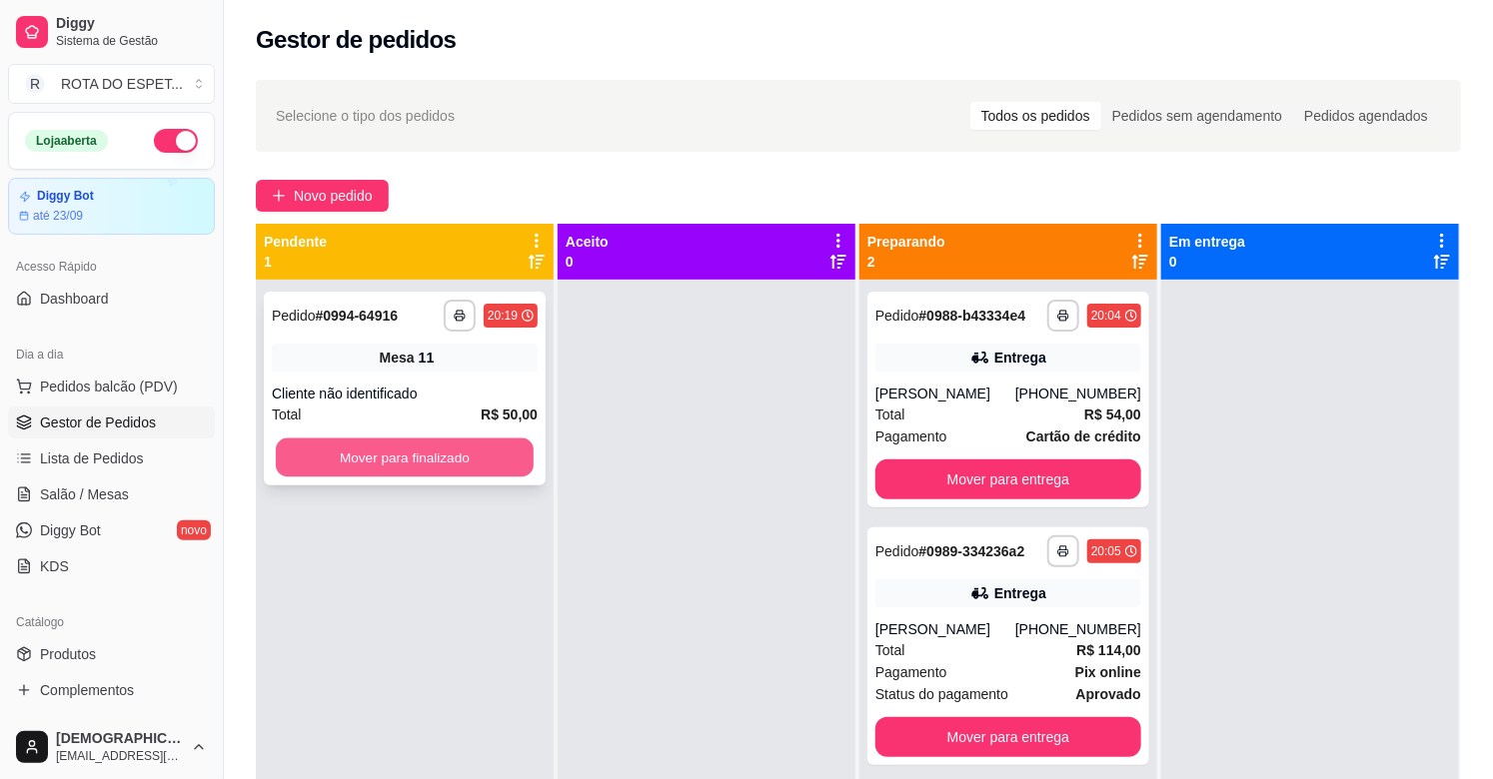
click at [405, 462] on button "Mover para finalizado" at bounding box center [405, 458] width 258 height 39
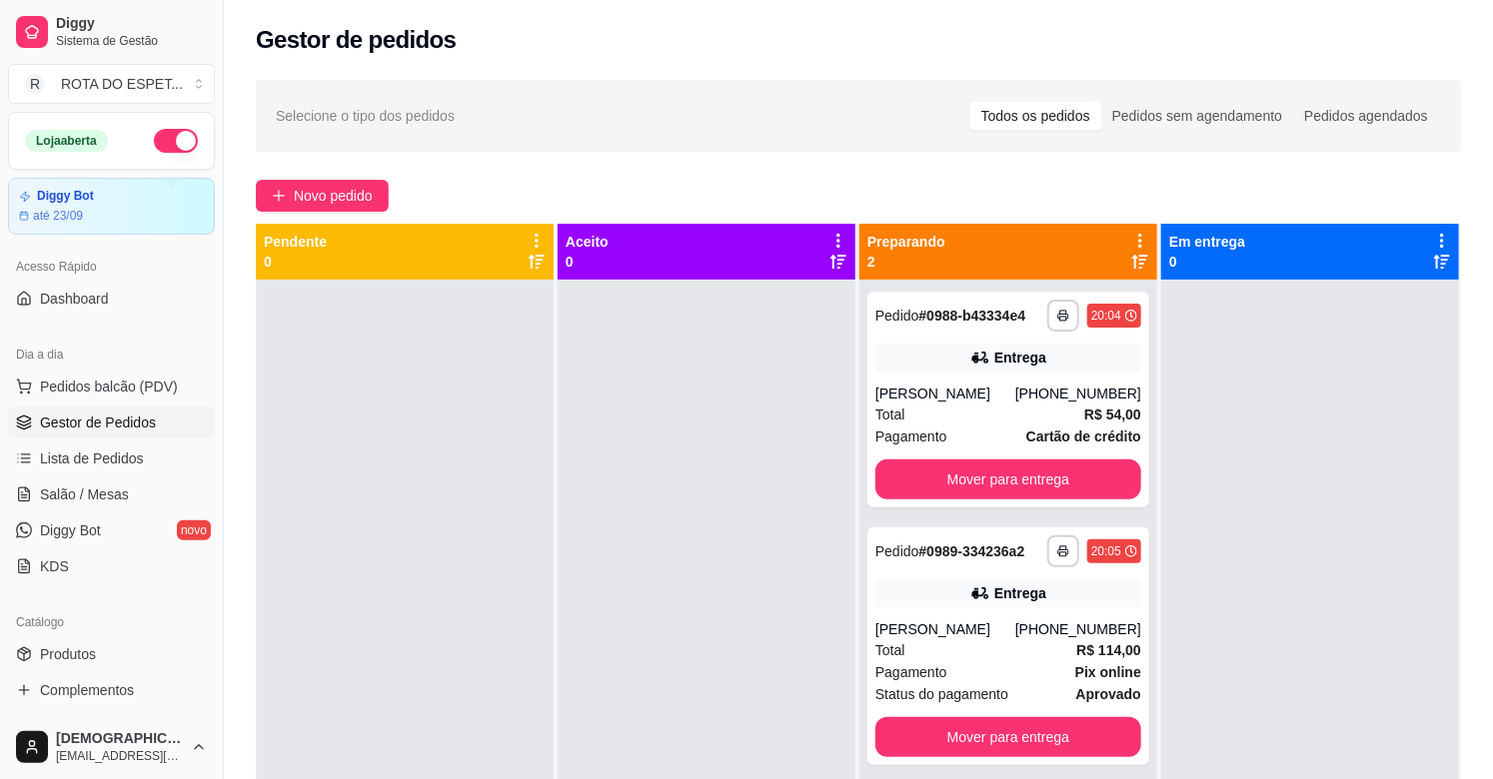
click at [665, 589] on div at bounding box center [707, 669] width 298 height 779
click at [1015, 390] on div "[PERSON_NAME]" at bounding box center [945, 394] width 140 height 20
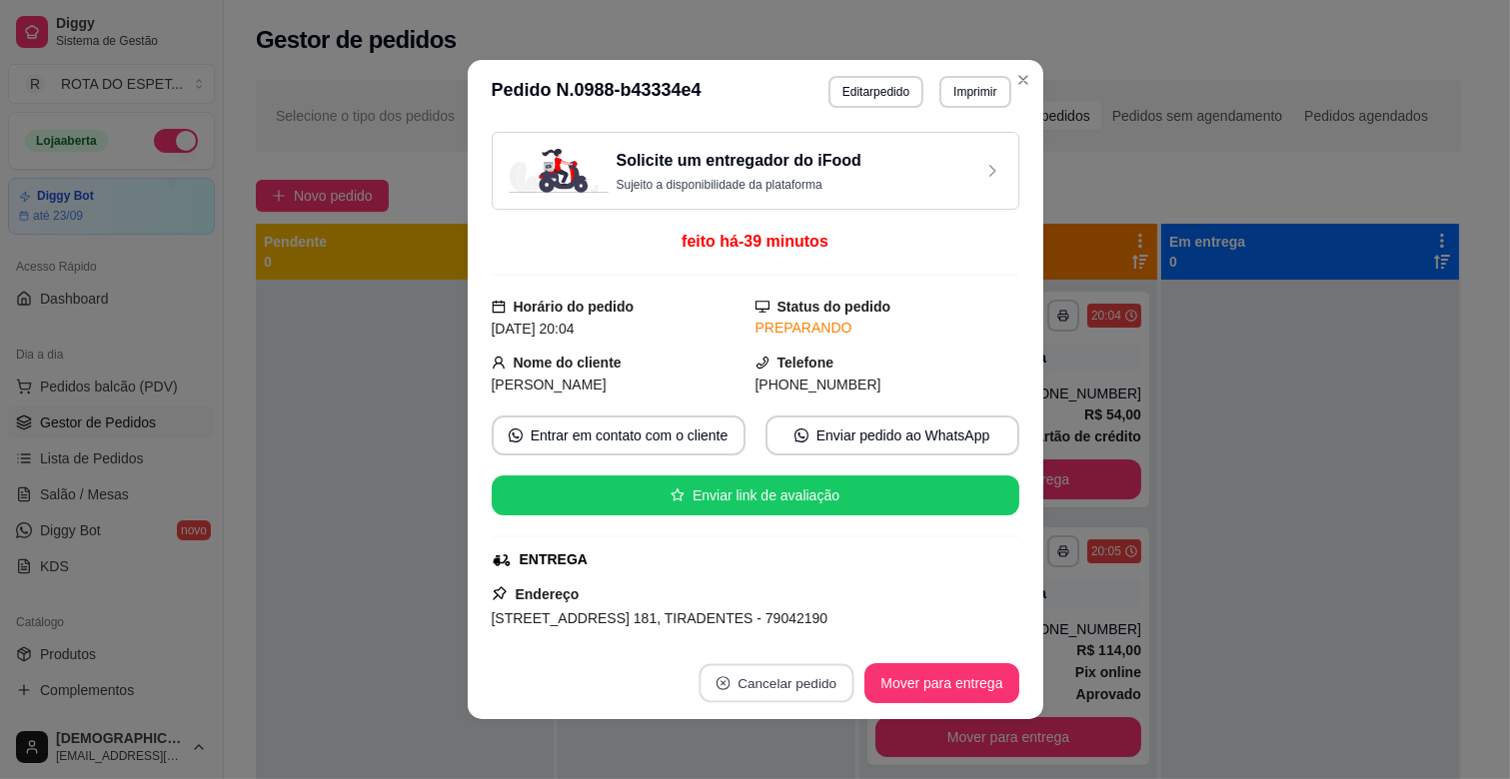
click at [791, 681] on button "Cancelar pedido" at bounding box center [776, 683] width 155 height 39
click at [811, 632] on button "Sim" at bounding box center [825, 633] width 80 height 40
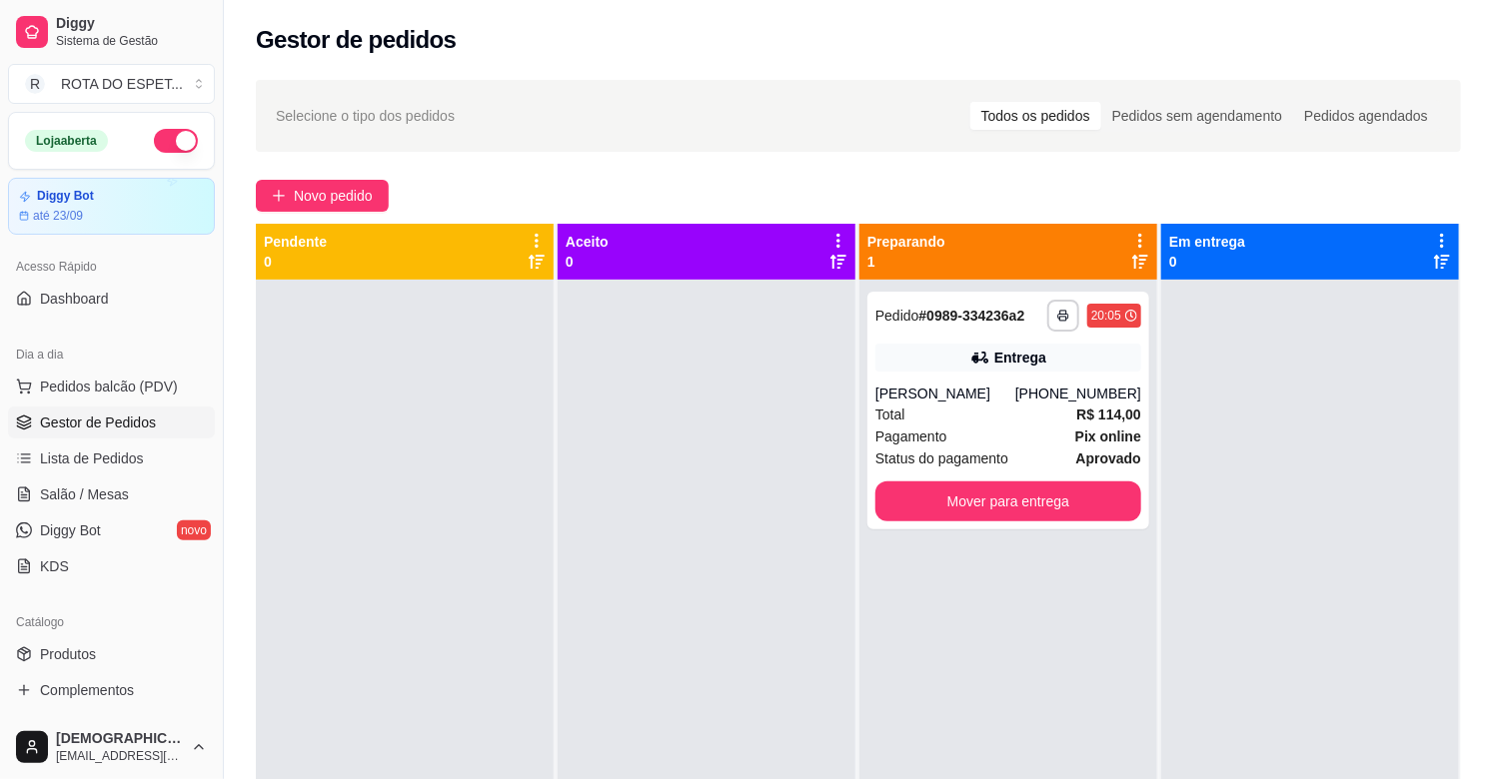
click at [1095, 643] on div "**********" at bounding box center [1008, 669] width 298 height 779
click at [633, 645] on div at bounding box center [707, 669] width 298 height 779
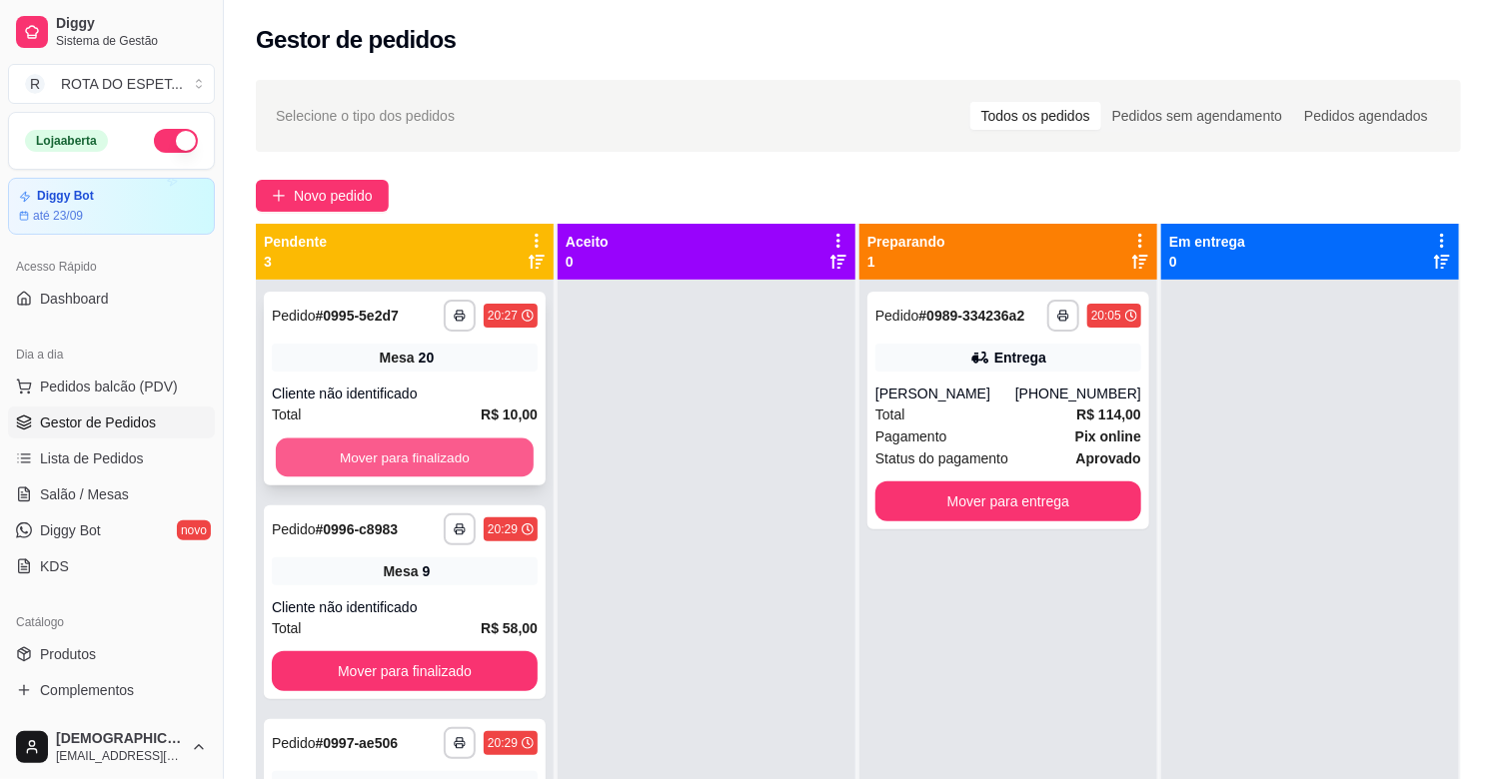
click at [427, 439] on button "Mover para finalizado" at bounding box center [405, 458] width 258 height 39
click at [438, 446] on button "Mover para finalizado" at bounding box center [405, 458] width 258 height 39
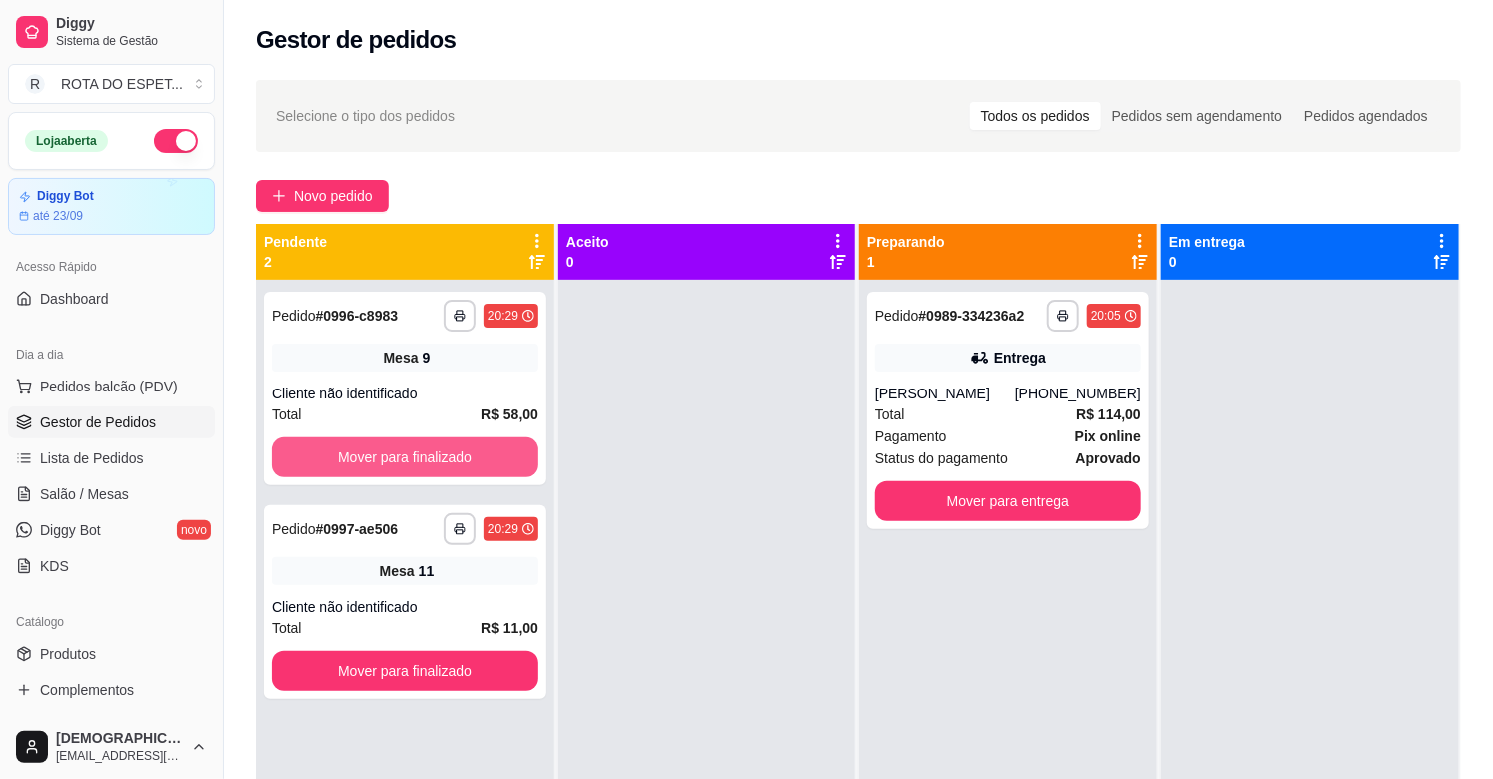
click at [438, 446] on button "Mover para finalizado" at bounding box center [405, 458] width 266 height 40
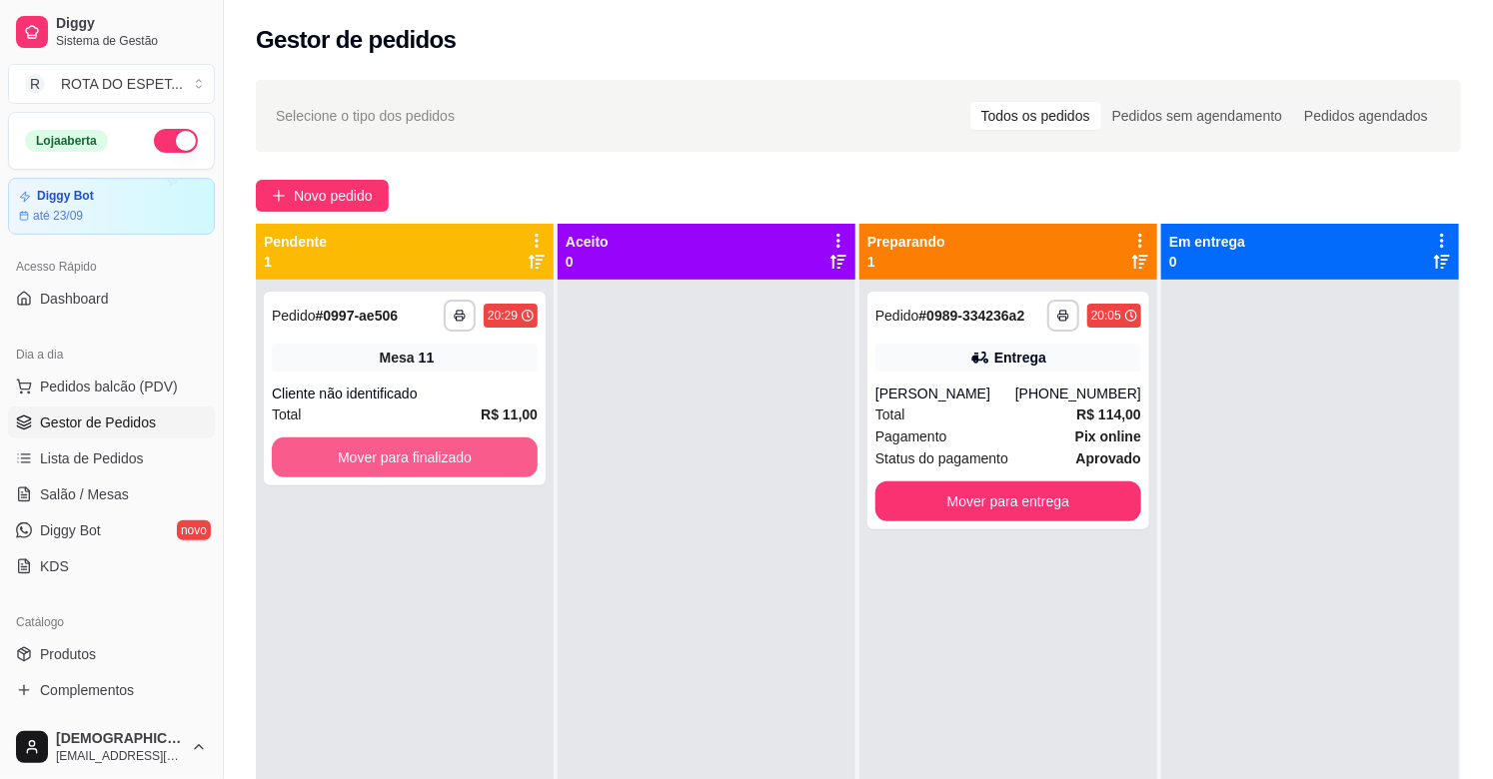
click at [438, 446] on button "Mover para finalizado" at bounding box center [405, 458] width 266 height 40
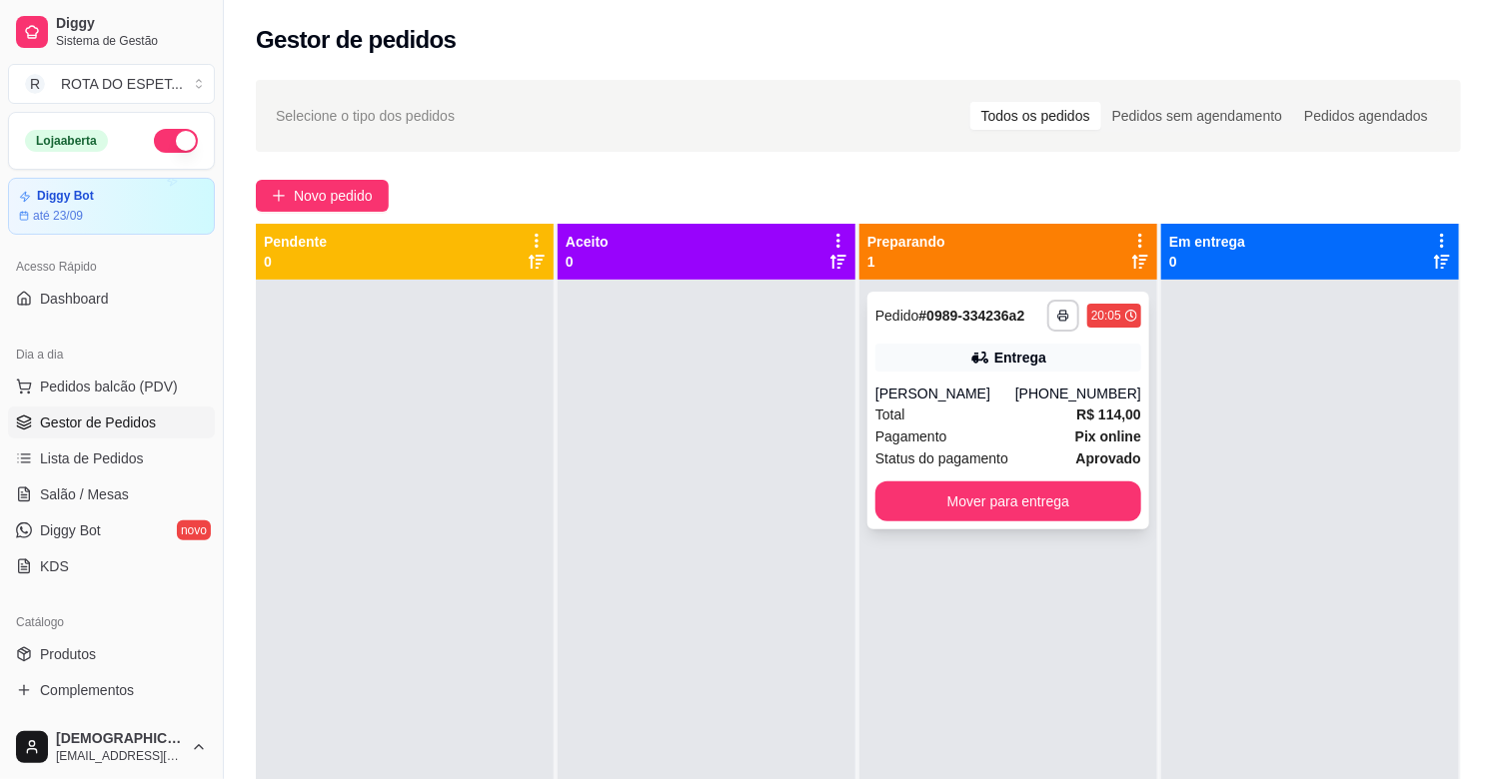
click at [1006, 437] on div "Pagamento Pix online" at bounding box center [1008, 437] width 266 height 22
click at [1005, 497] on button "Mover para entrega" at bounding box center [1008, 502] width 258 height 39
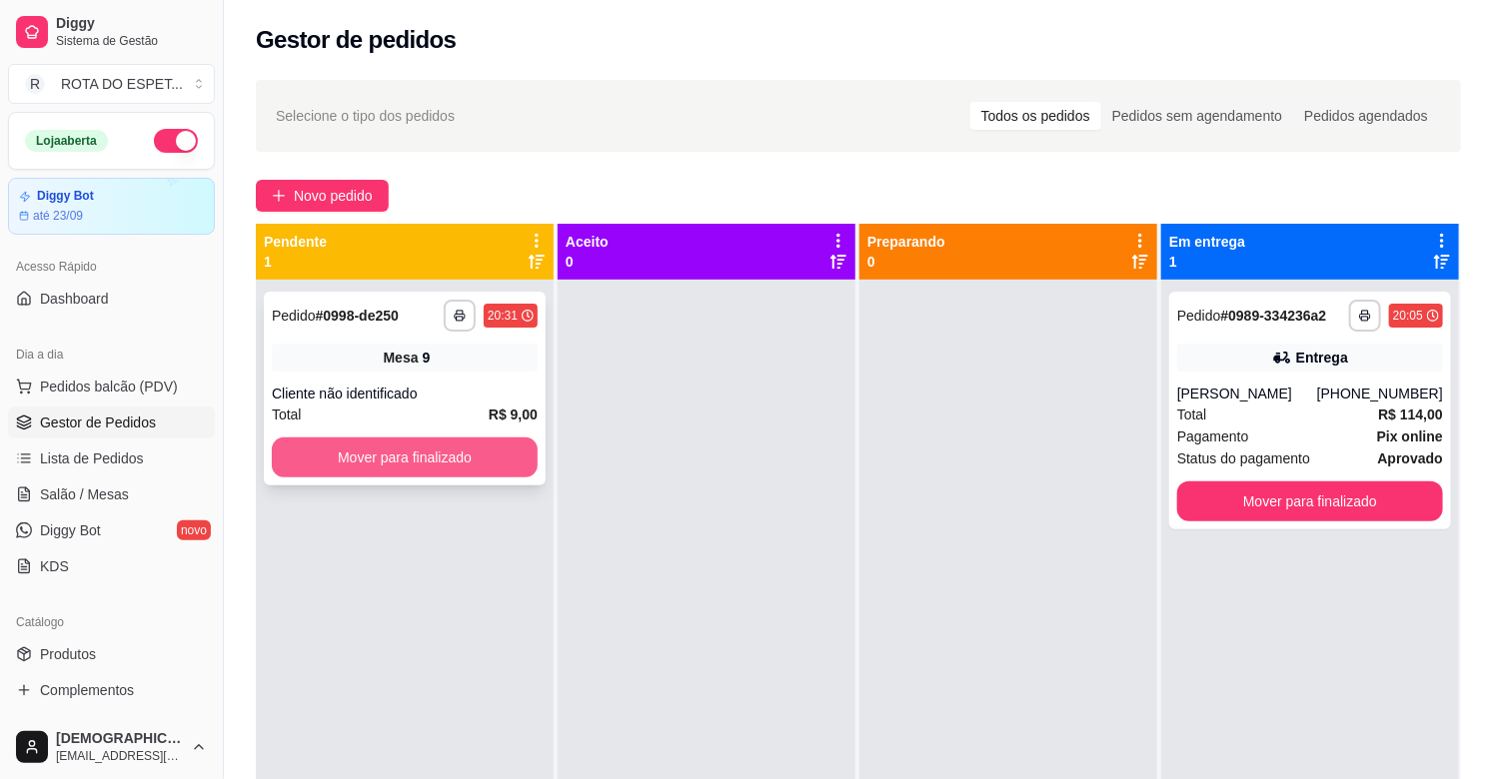
click at [454, 453] on button "Mover para finalizado" at bounding box center [405, 458] width 266 height 40
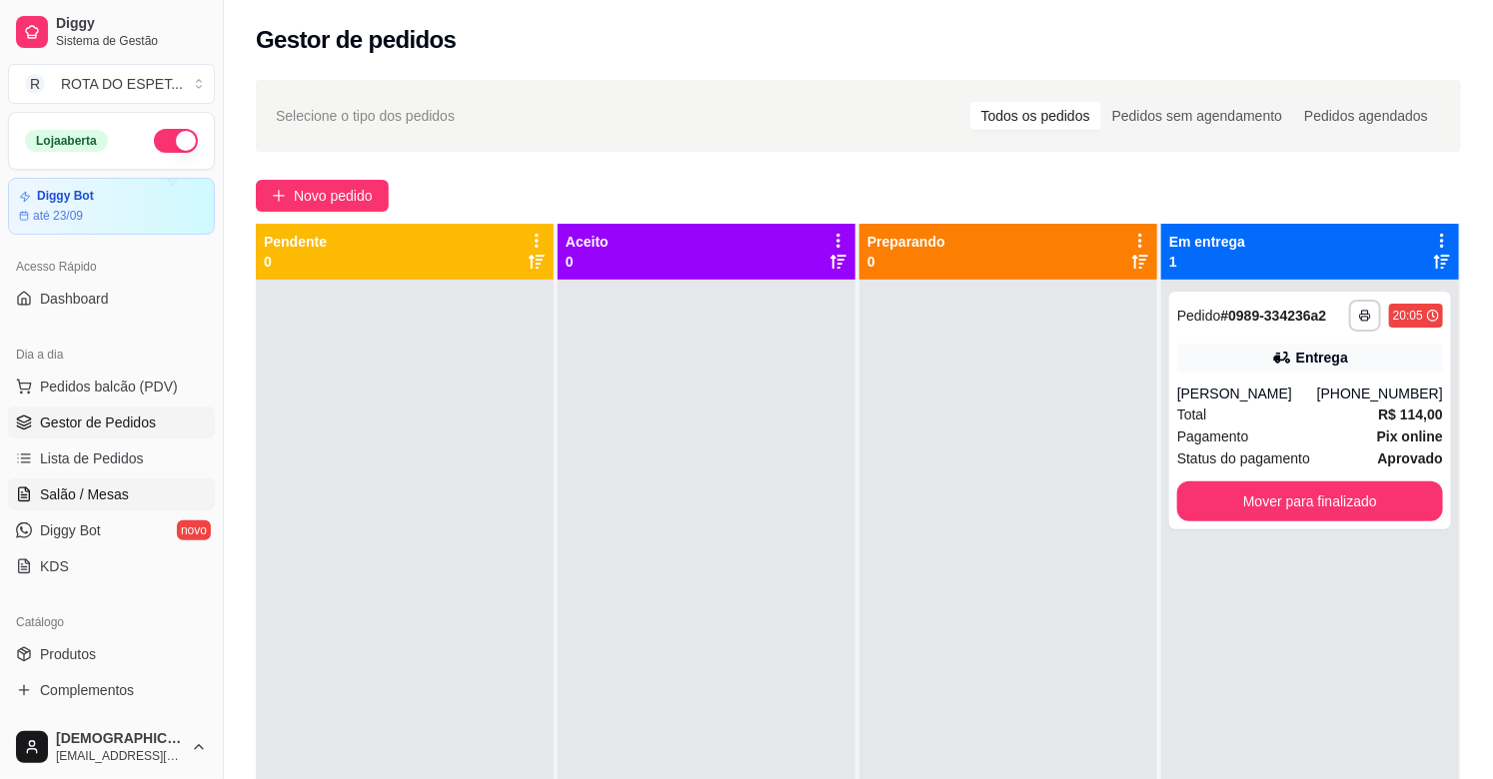
click at [94, 496] on span "Salão / Mesas" at bounding box center [84, 495] width 89 height 20
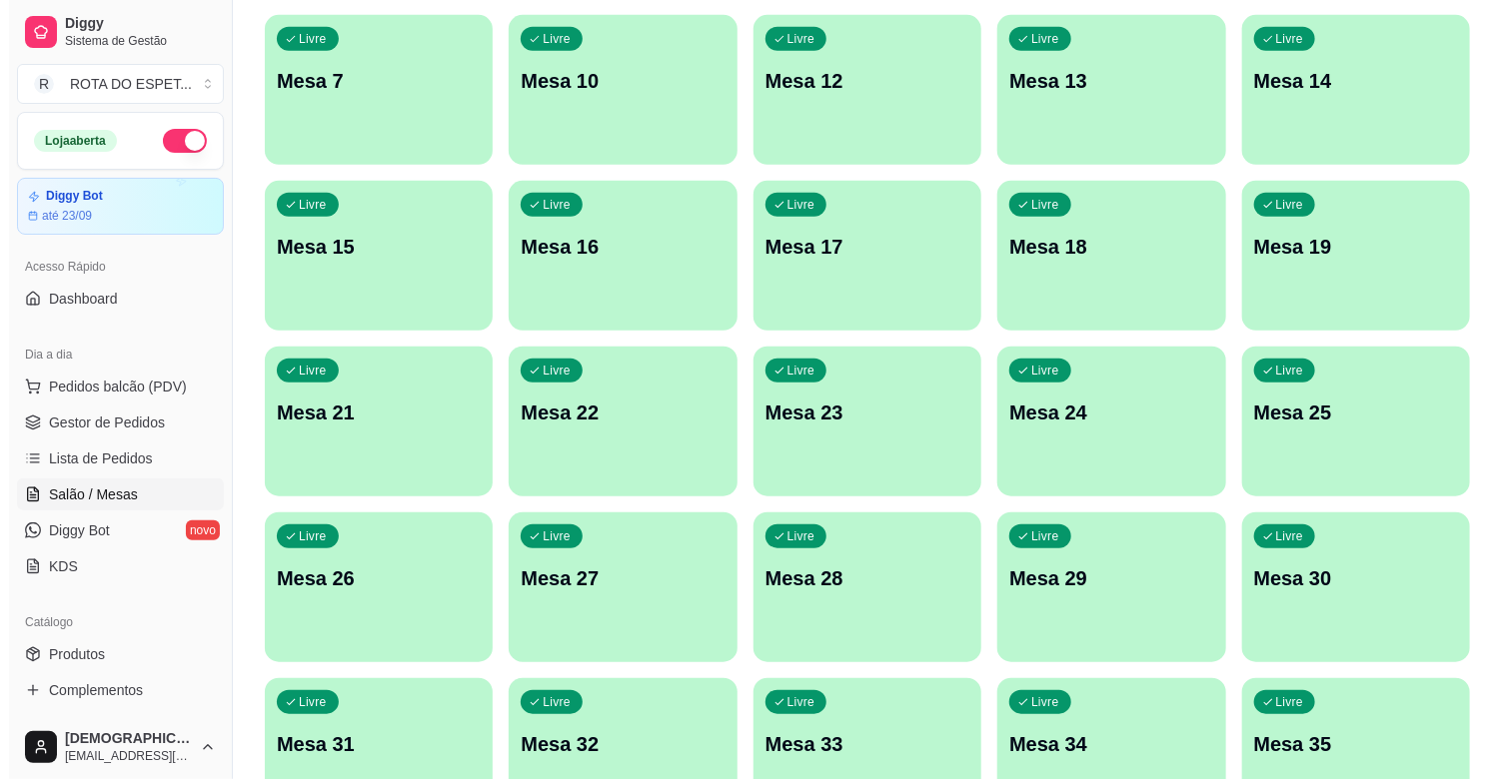
scroll to position [555, 0]
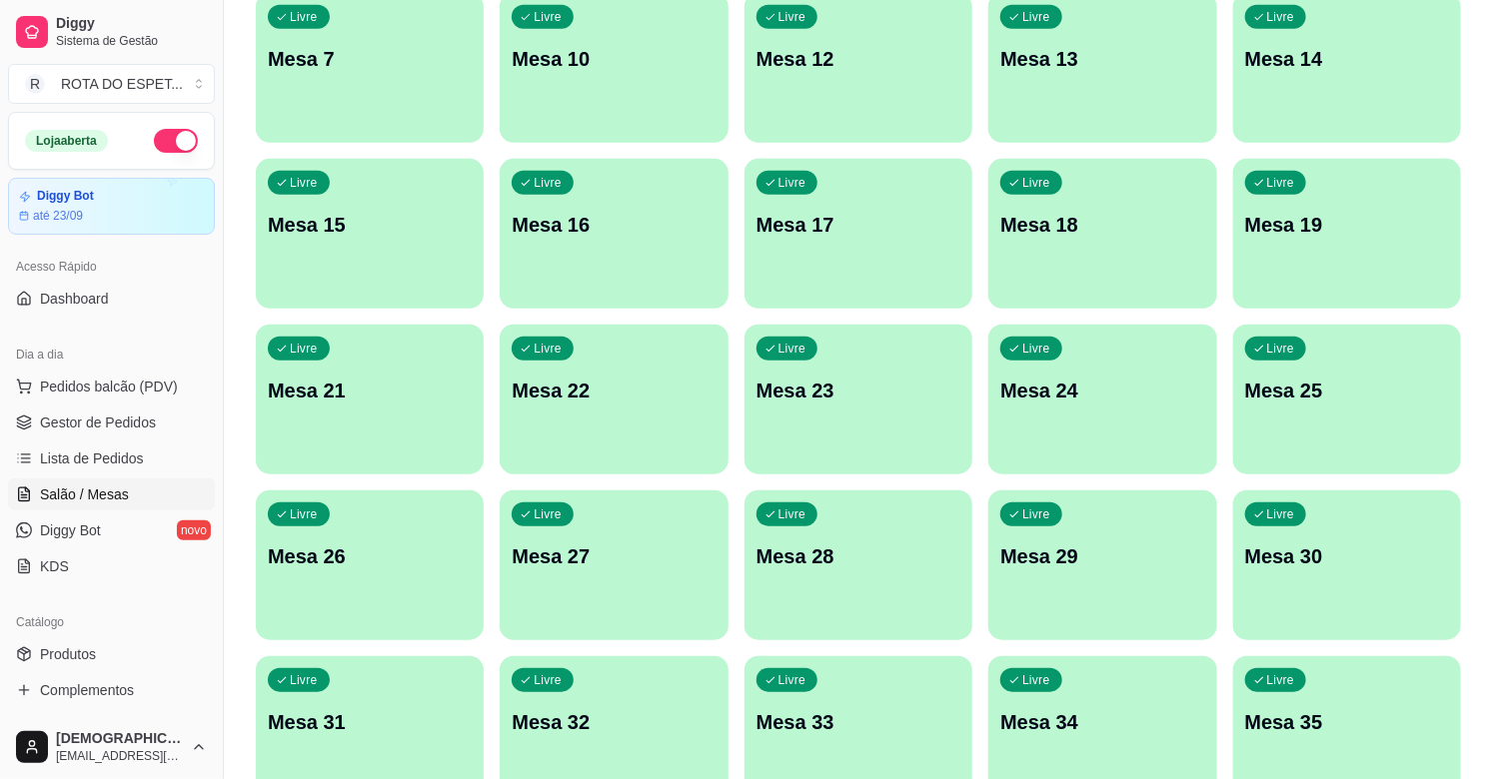
click at [337, 411] on div "Livre Mesa 21" at bounding box center [370, 388] width 228 height 126
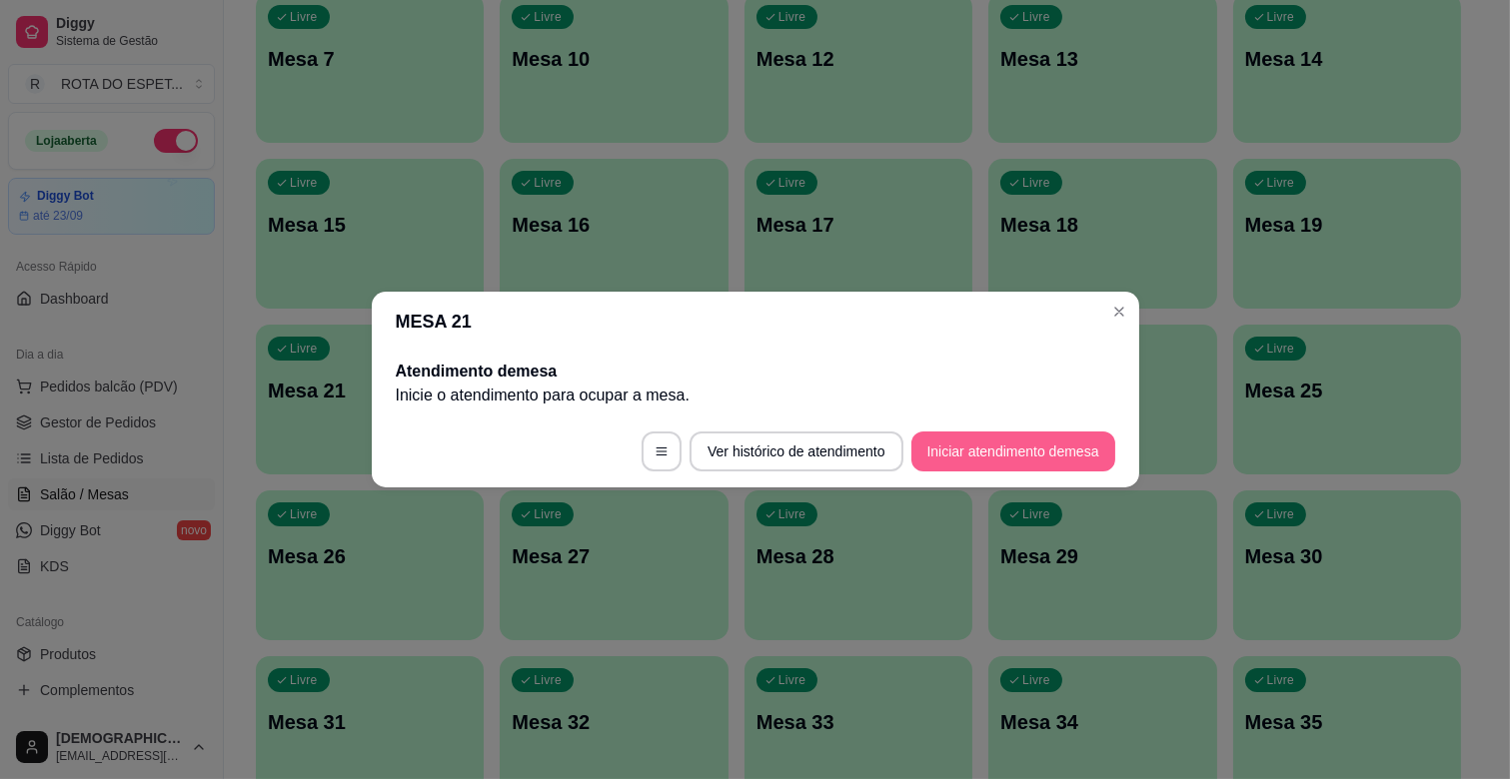
click at [1010, 438] on button "Iniciar atendimento de mesa" at bounding box center [1013, 452] width 204 height 40
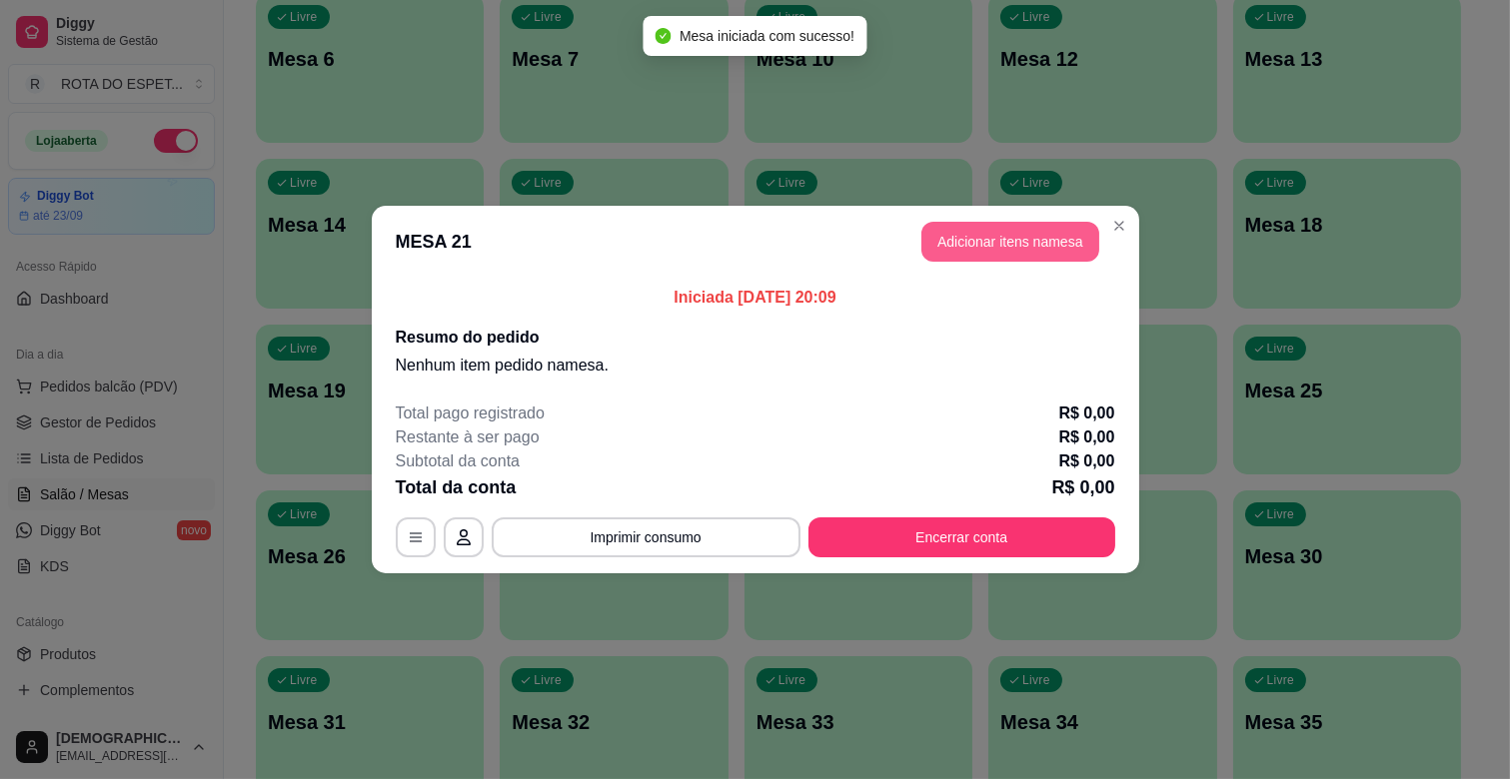
click at [1033, 241] on button "Adicionar itens na mesa" at bounding box center [1010, 242] width 178 height 40
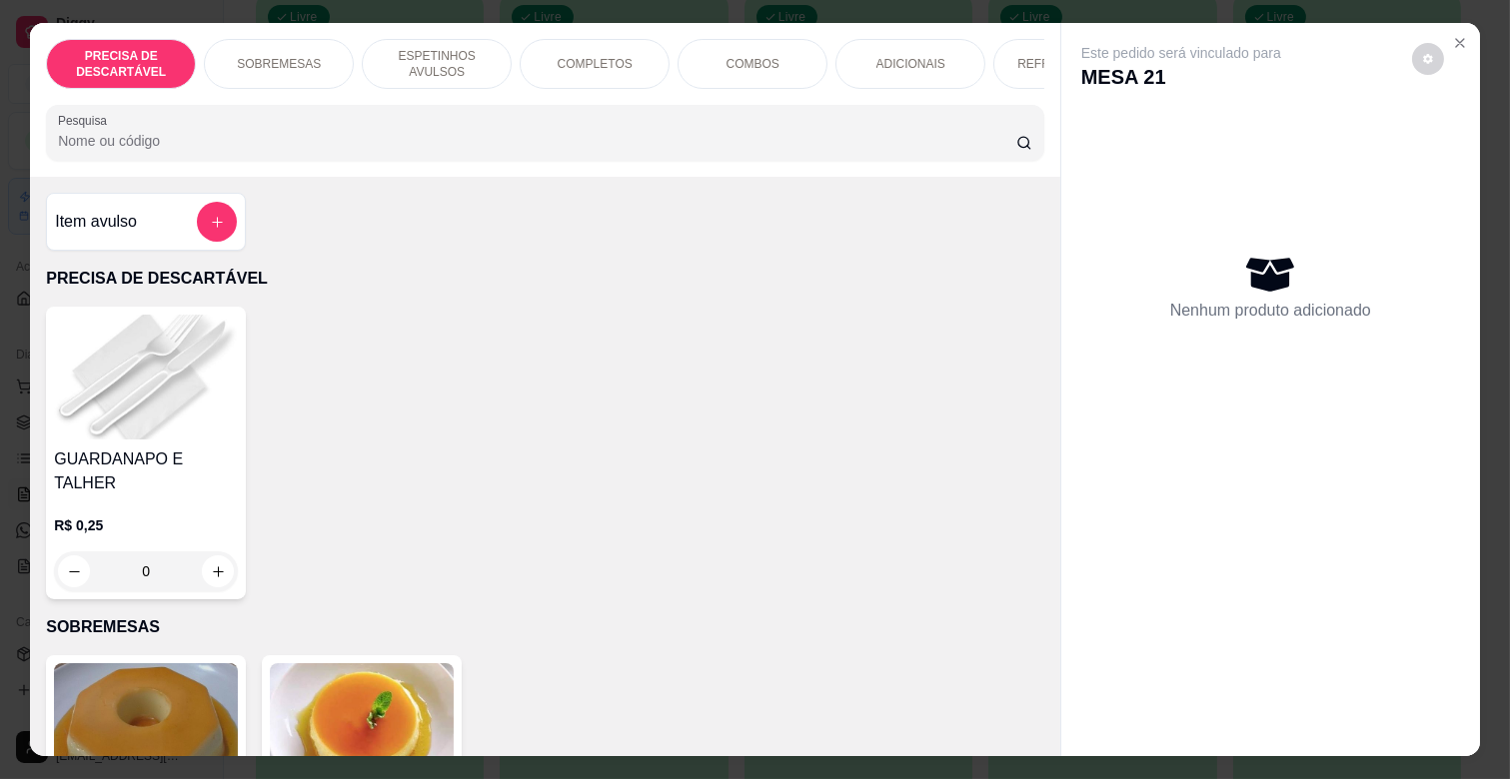
click at [474, 53] on p "ESPETINHOS AVULSOS" at bounding box center [437, 64] width 116 height 32
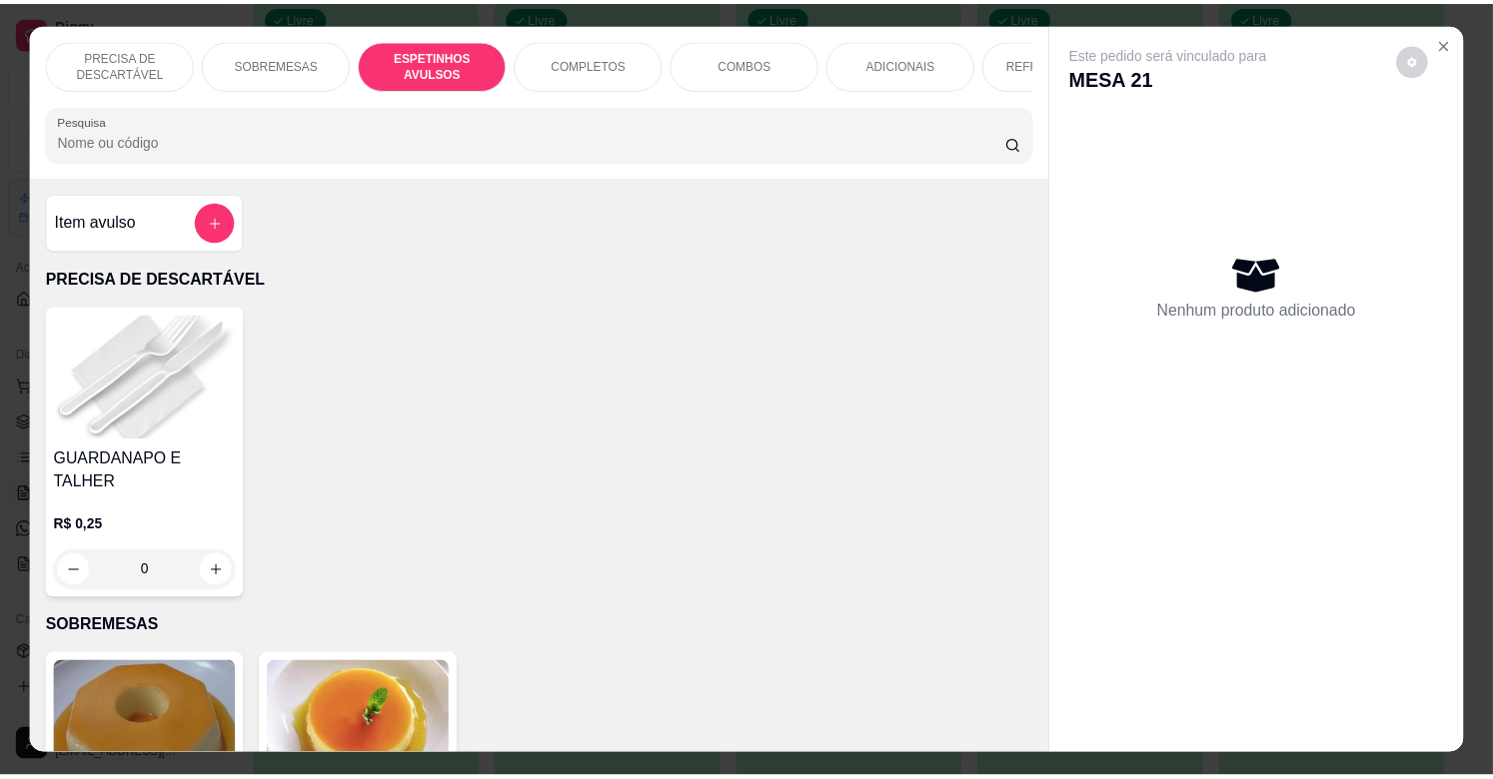
scroll to position [48, 0]
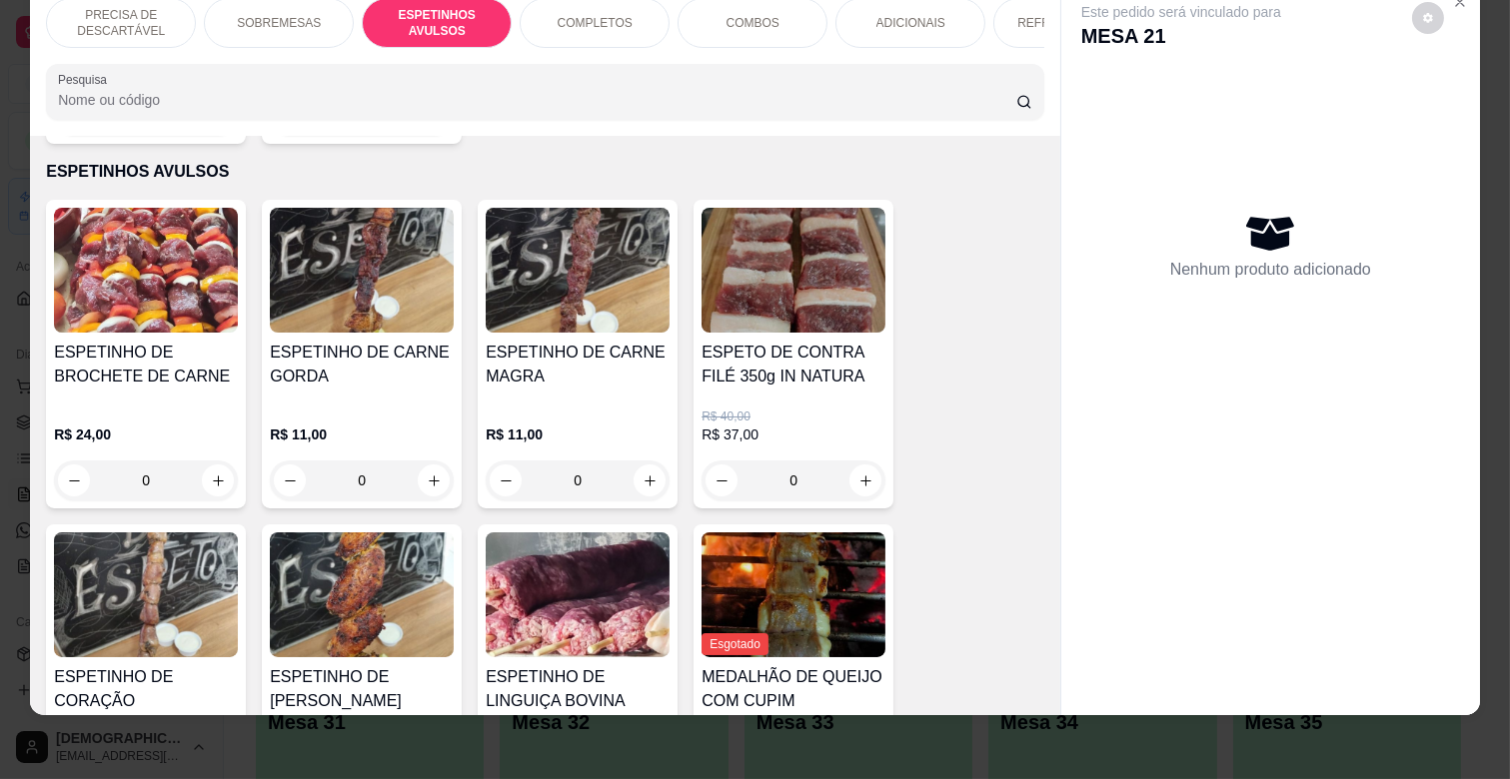
click at [615, 405] on div "R$ 11,00 0" at bounding box center [578, 453] width 184 height 96
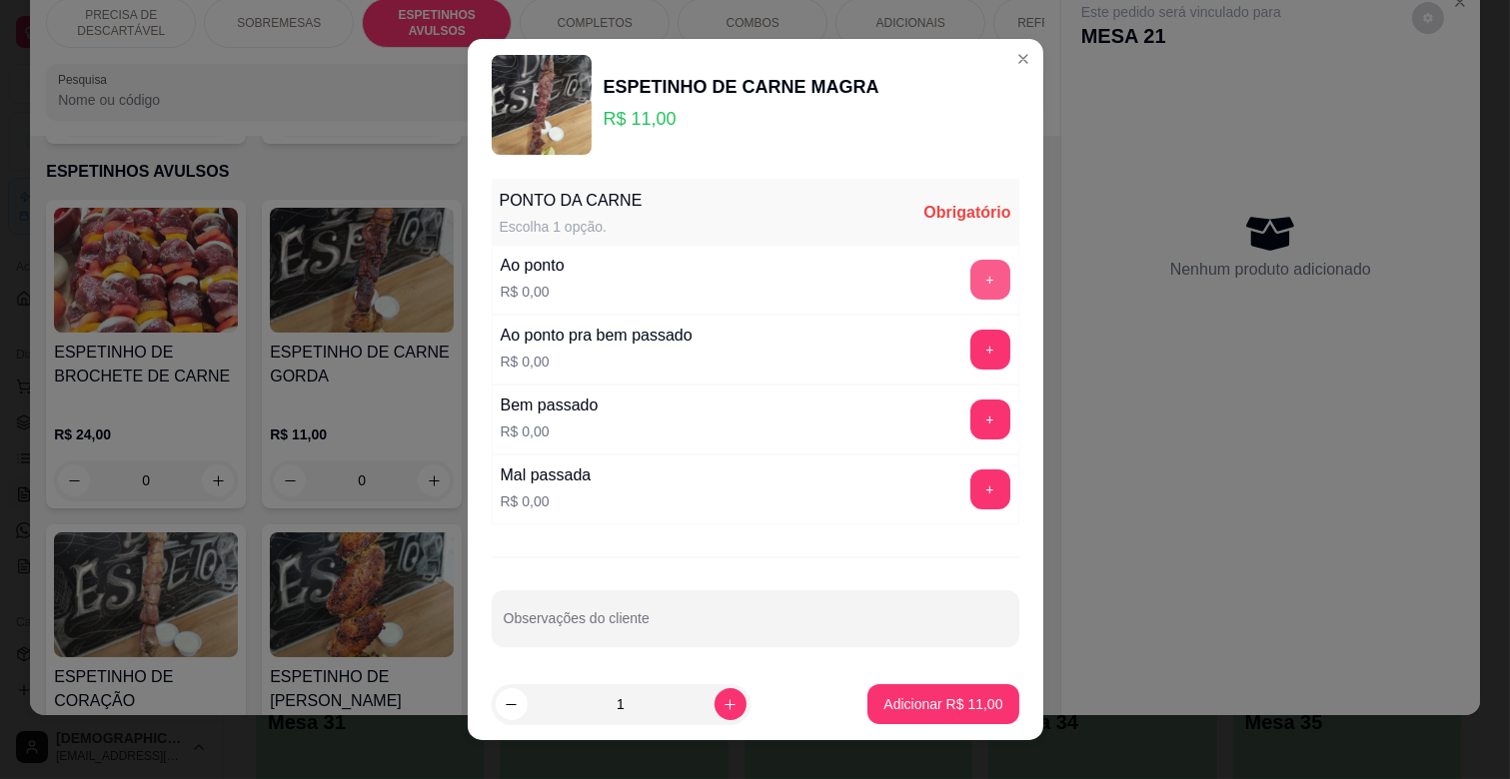
click at [970, 261] on button "+" at bounding box center [990, 280] width 40 height 40
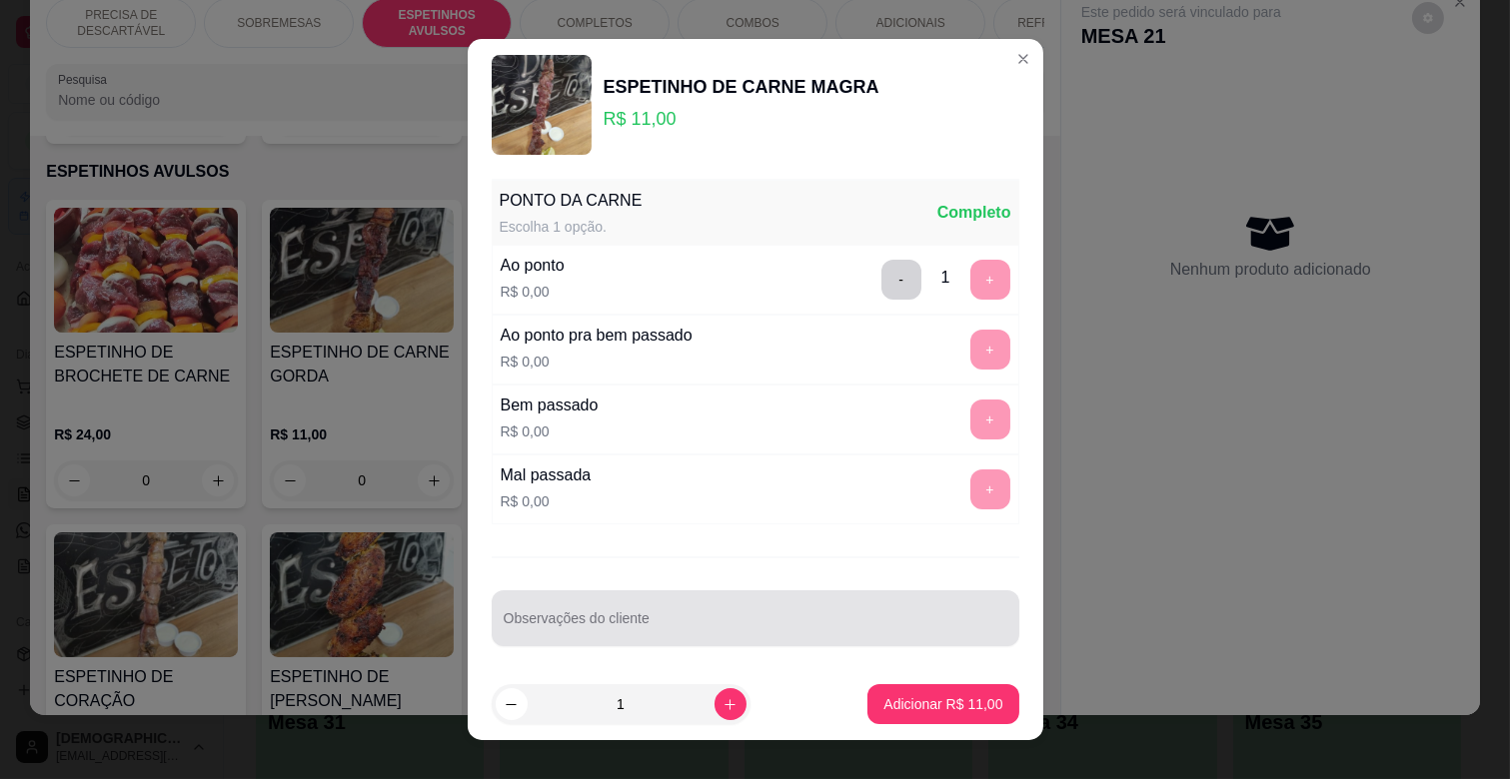
click at [662, 637] on div at bounding box center [756, 618] width 504 height 40
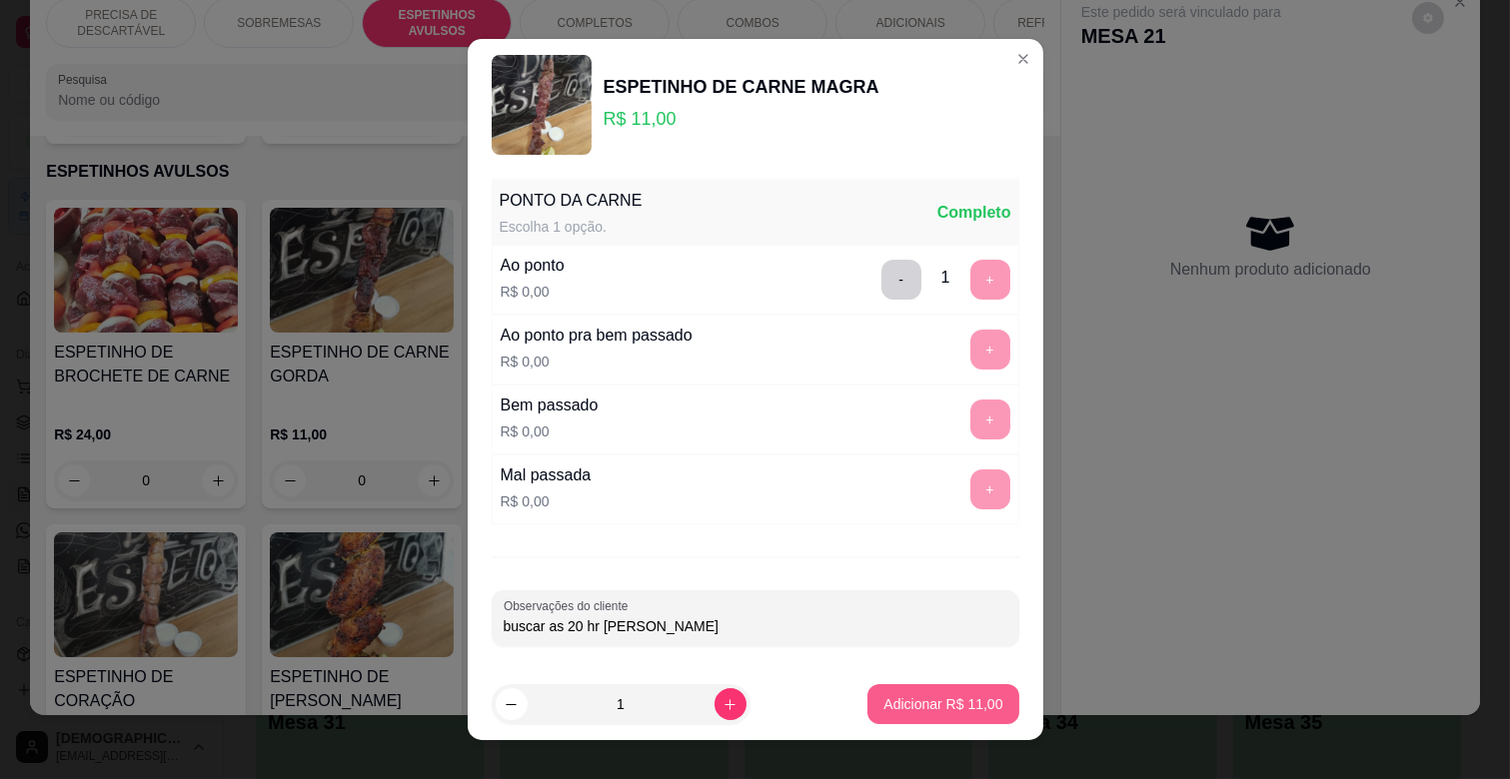
type input "buscar as 20 hr [PERSON_NAME]"
click at [921, 709] on p "Adicionar R$ 11,00" at bounding box center [943, 703] width 116 height 19
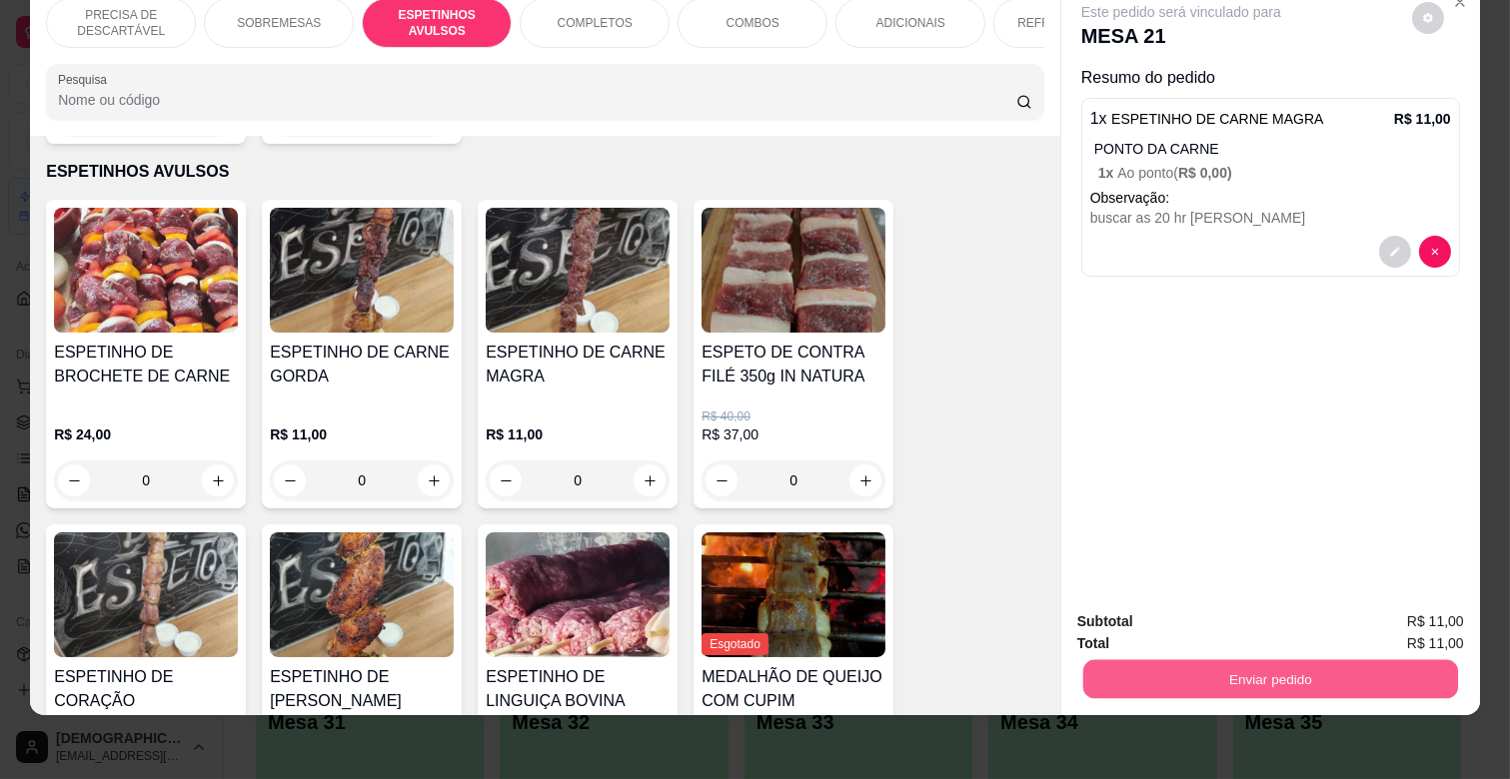
click at [1224, 659] on button "Enviar pedido" at bounding box center [1270, 678] width 375 height 39
click at [1227, 605] on button "Não registrar e enviar pedido" at bounding box center [1204, 613] width 202 height 37
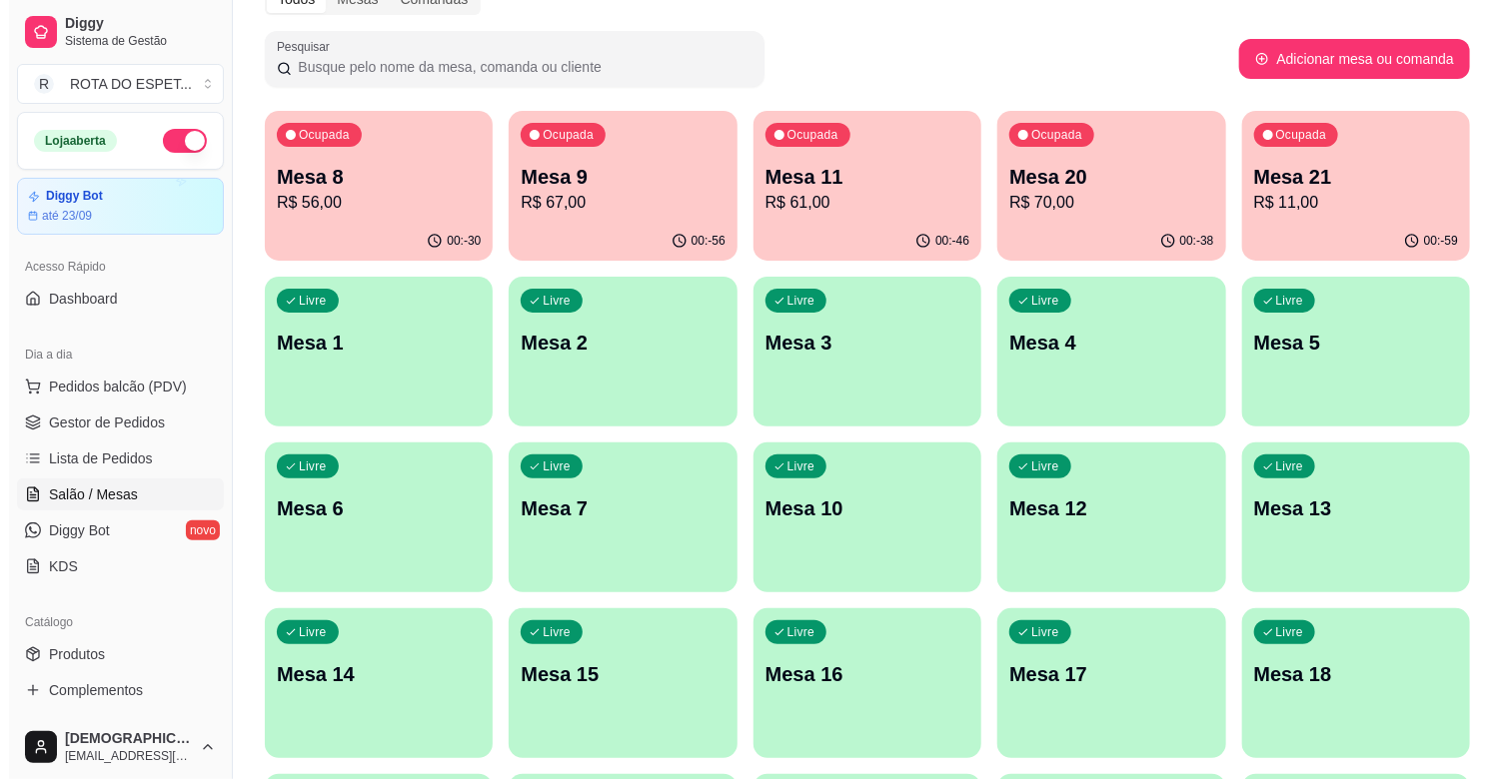
scroll to position [0, 0]
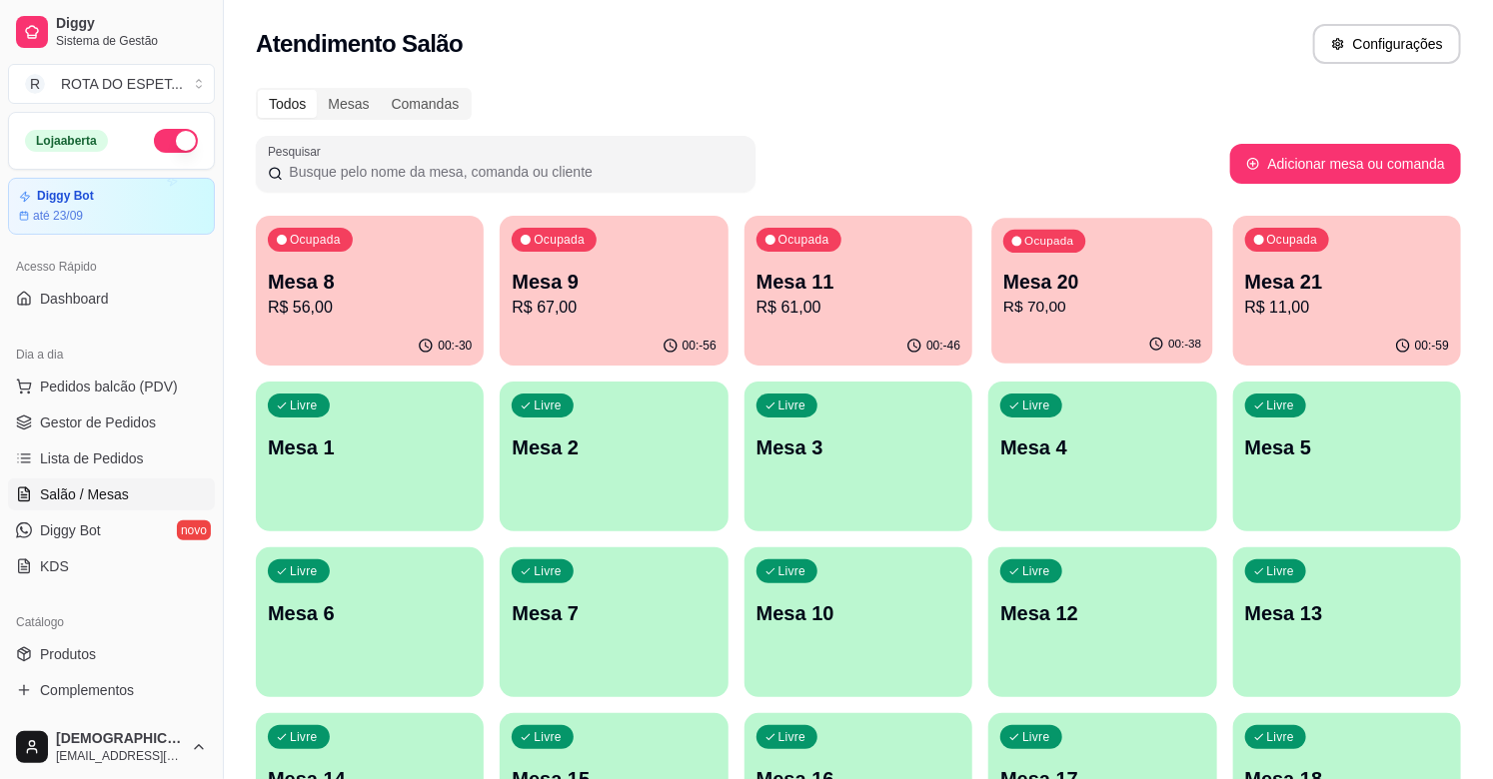
click at [1076, 302] on p "R$ 70,00" at bounding box center [1102, 307] width 198 height 23
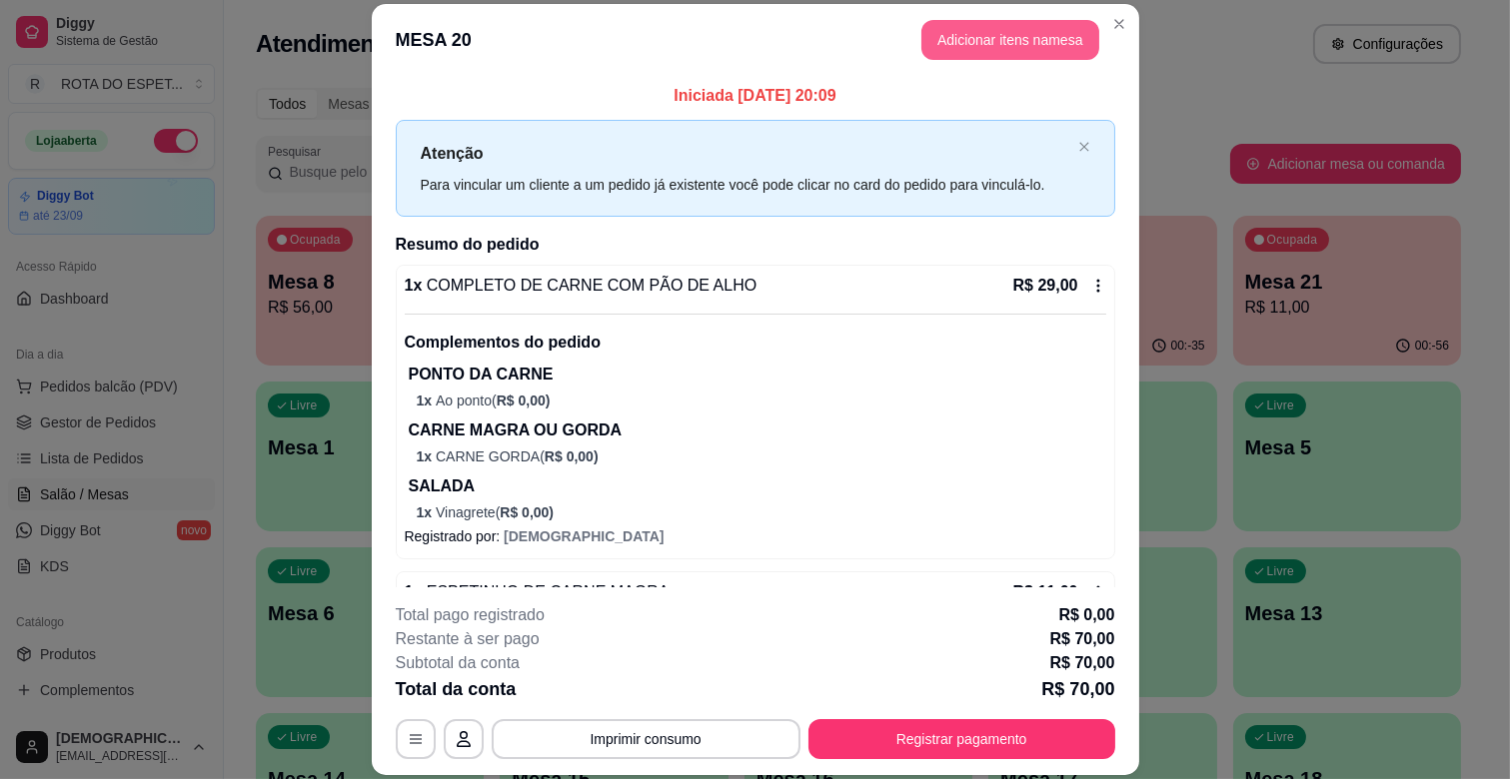
click at [1010, 23] on button "Adicionar itens na mesa" at bounding box center [1010, 40] width 178 height 40
click at [378, 151] on input "Pesquisa" at bounding box center [537, 141] width 958 height 20
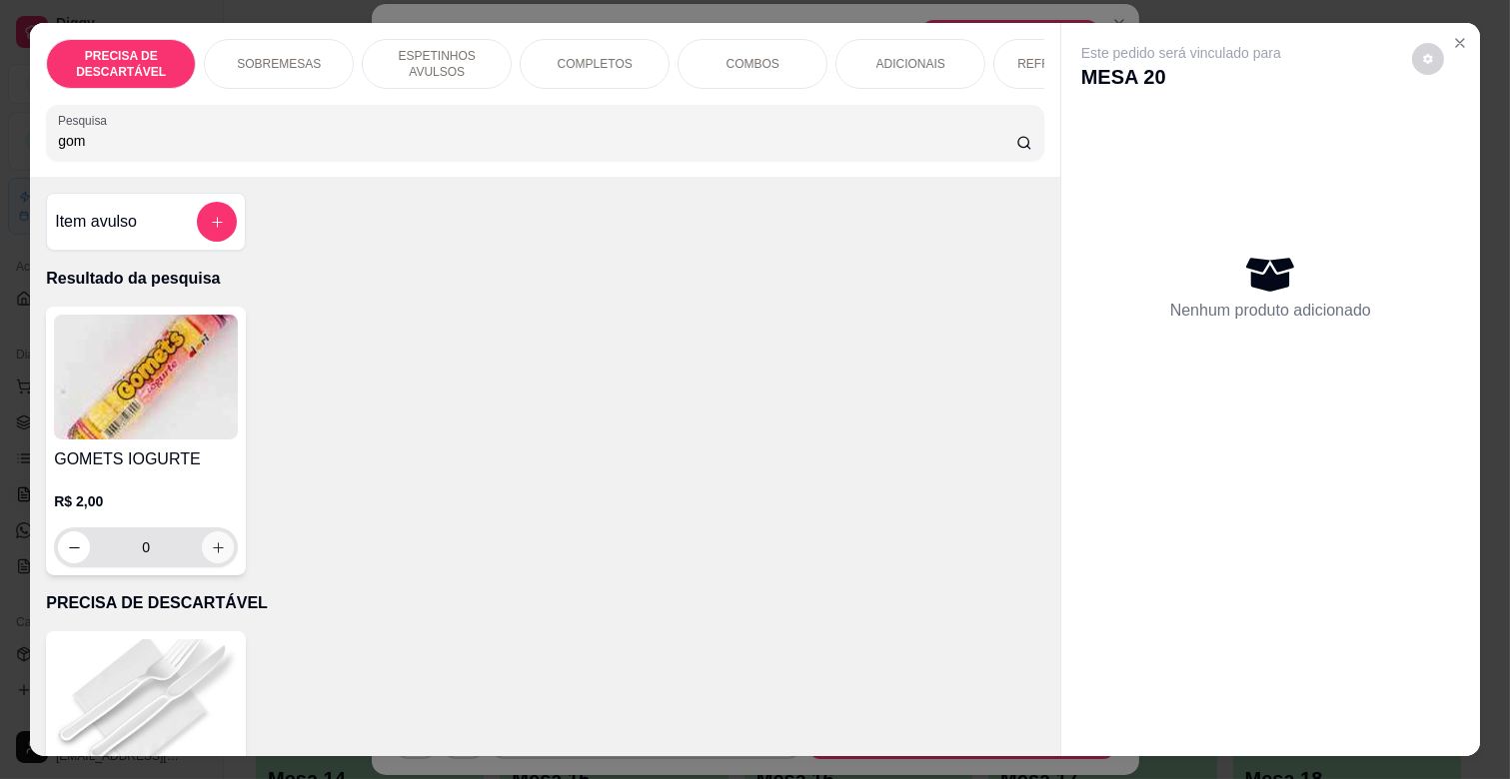
type input "gom"
click at [211, 550] on icon "increase-product-quantity" at bounding box center [218, 548] width 15 height 15
type input "1"
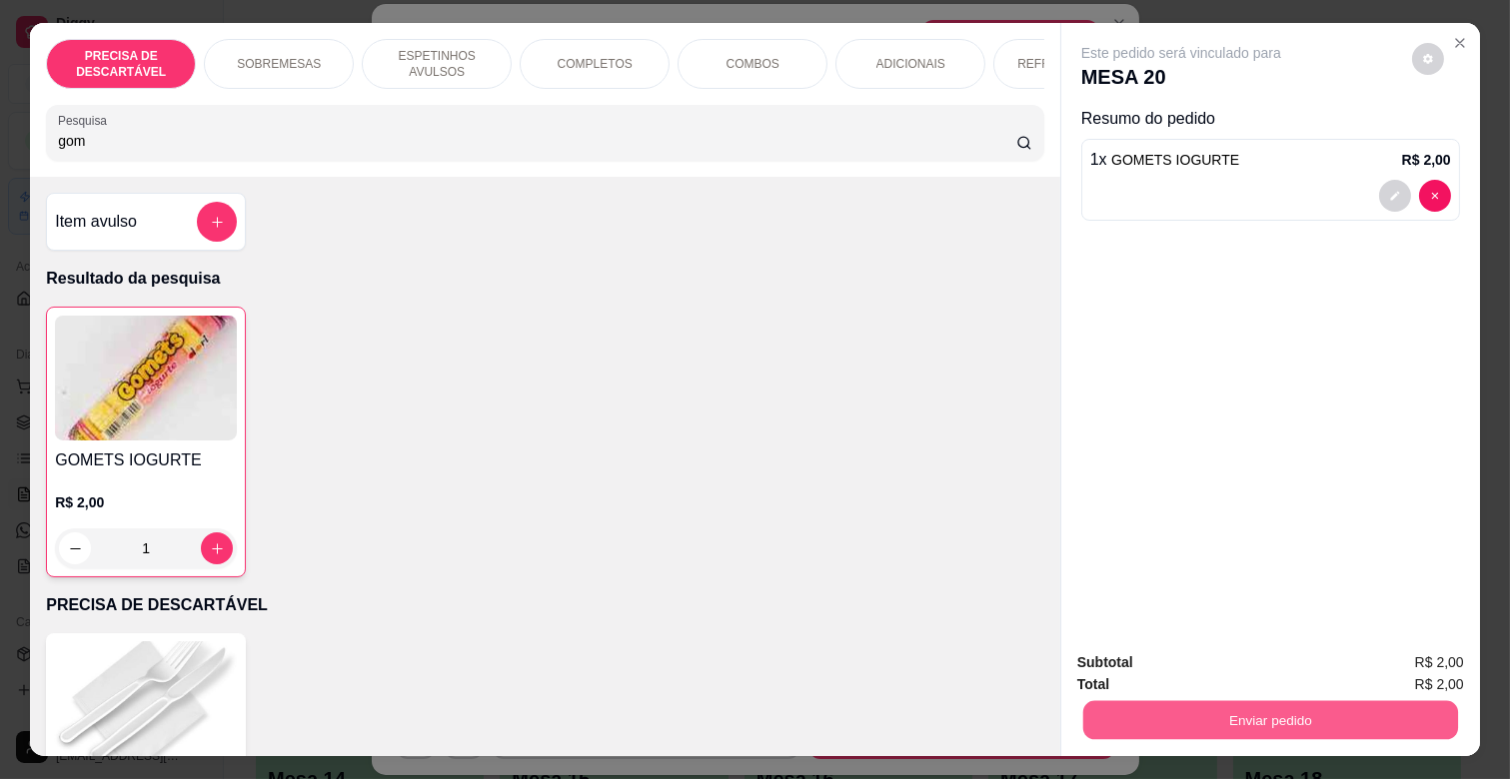
click at [1334, 721] on button "Enviar pedido" at bounding box center [1270, 719] width 375 height 39
click at [1205, 674] on button "Não registrar e enviar pedido" at bounding box center [1203, 662] width 208 height 38
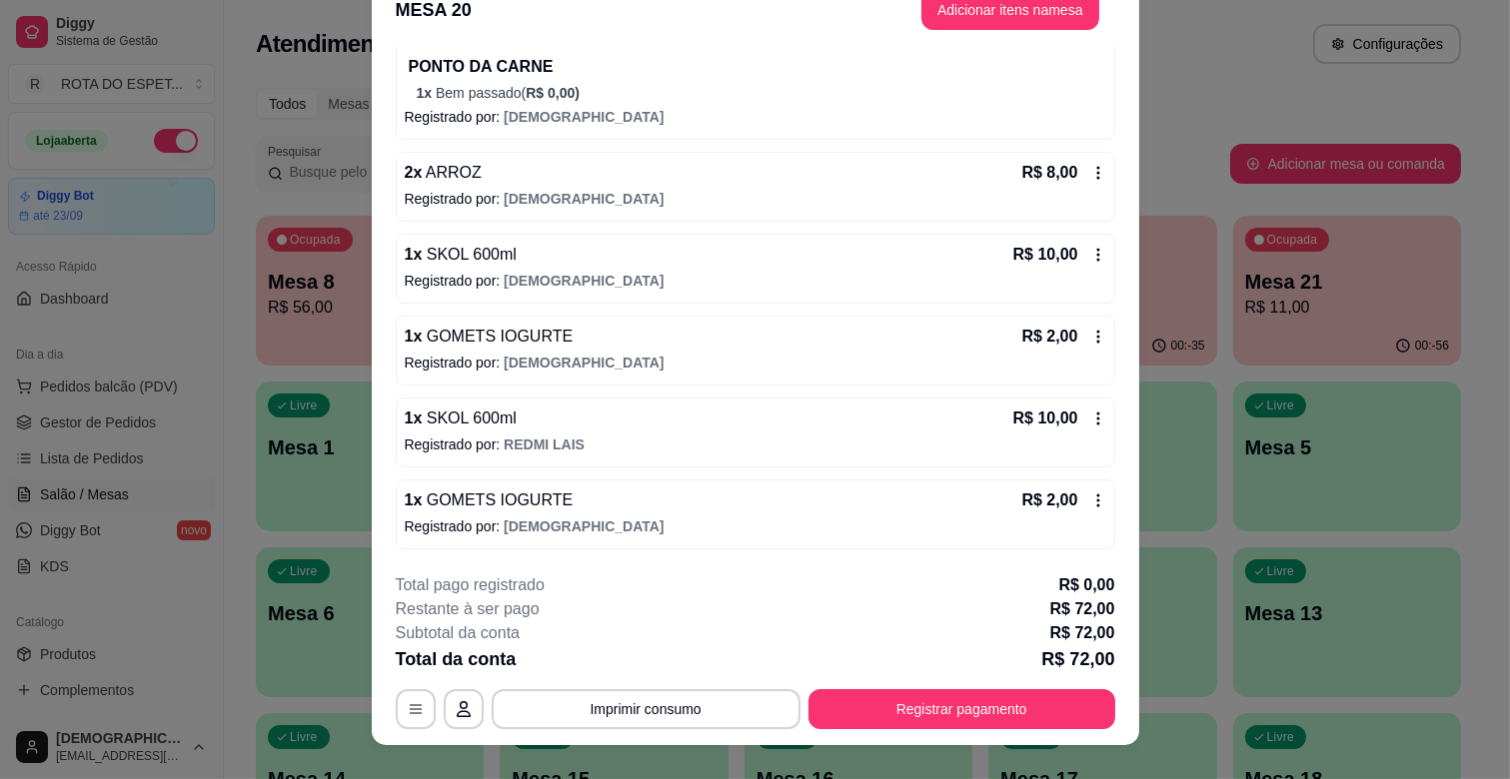
scroll to position [60, 0]
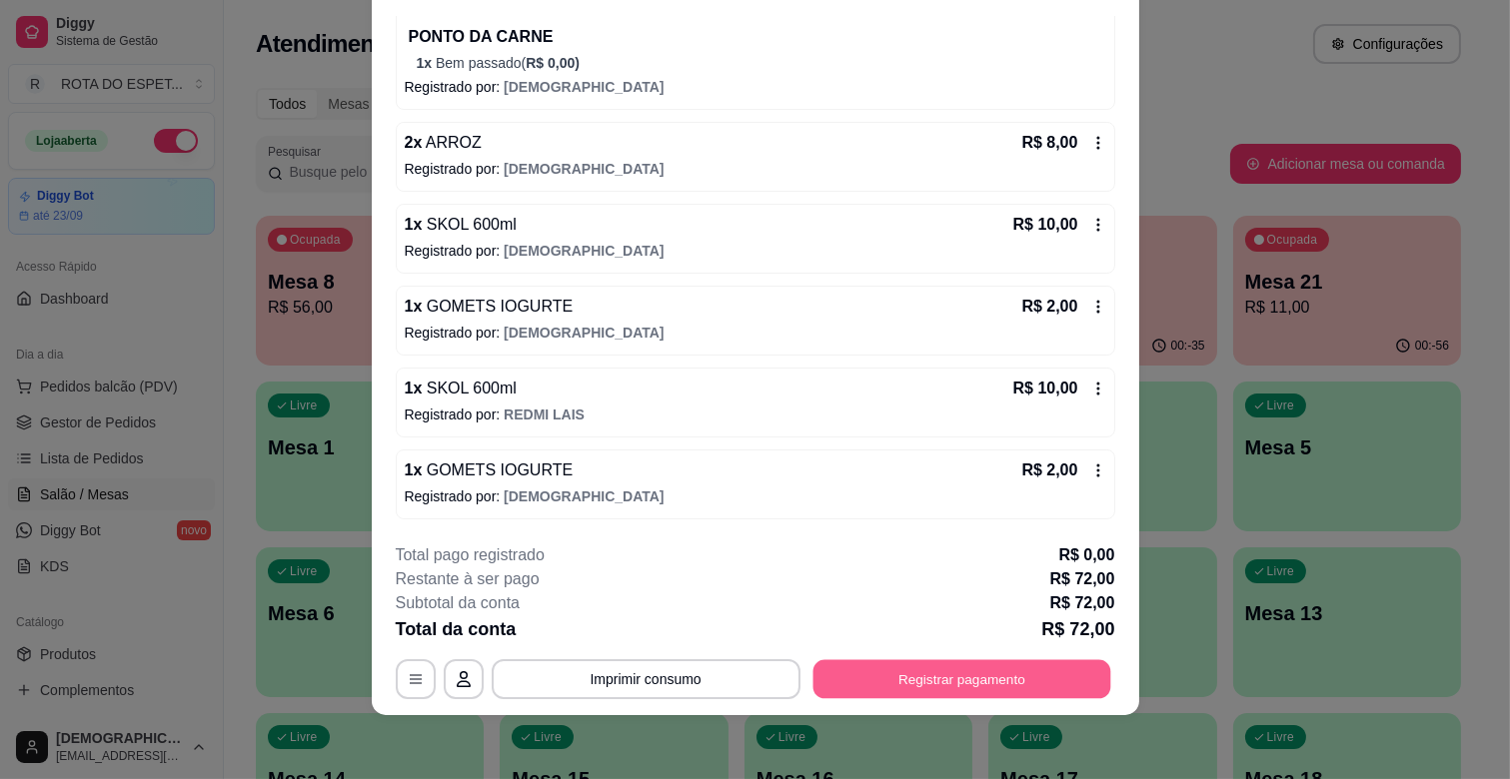
click at [987, 680] on button "Registrar pagamento" at bounding box center [961, 679] width 298 height 39
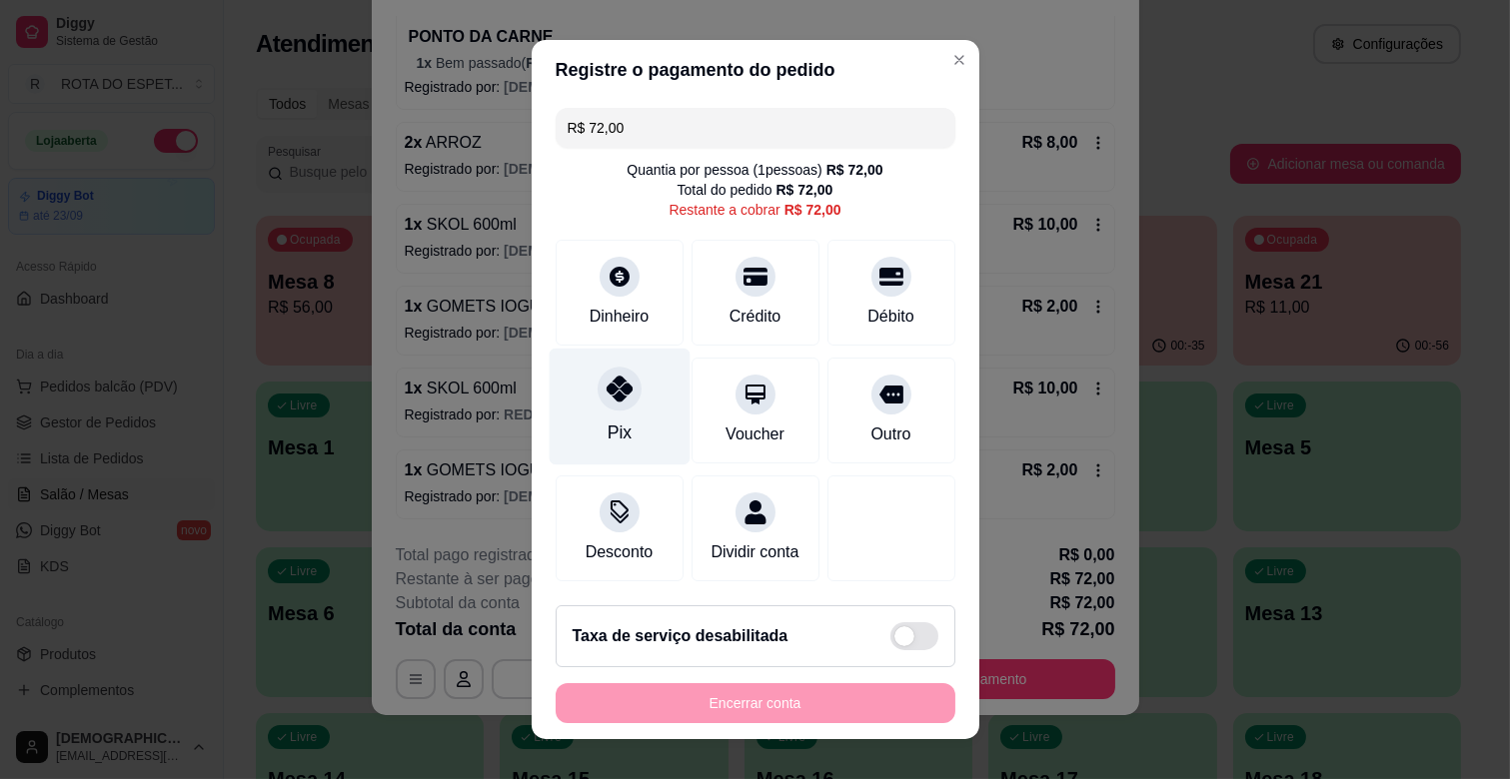
click at [597, 385] on div at bounding box center [619, 389] width 44 height 44
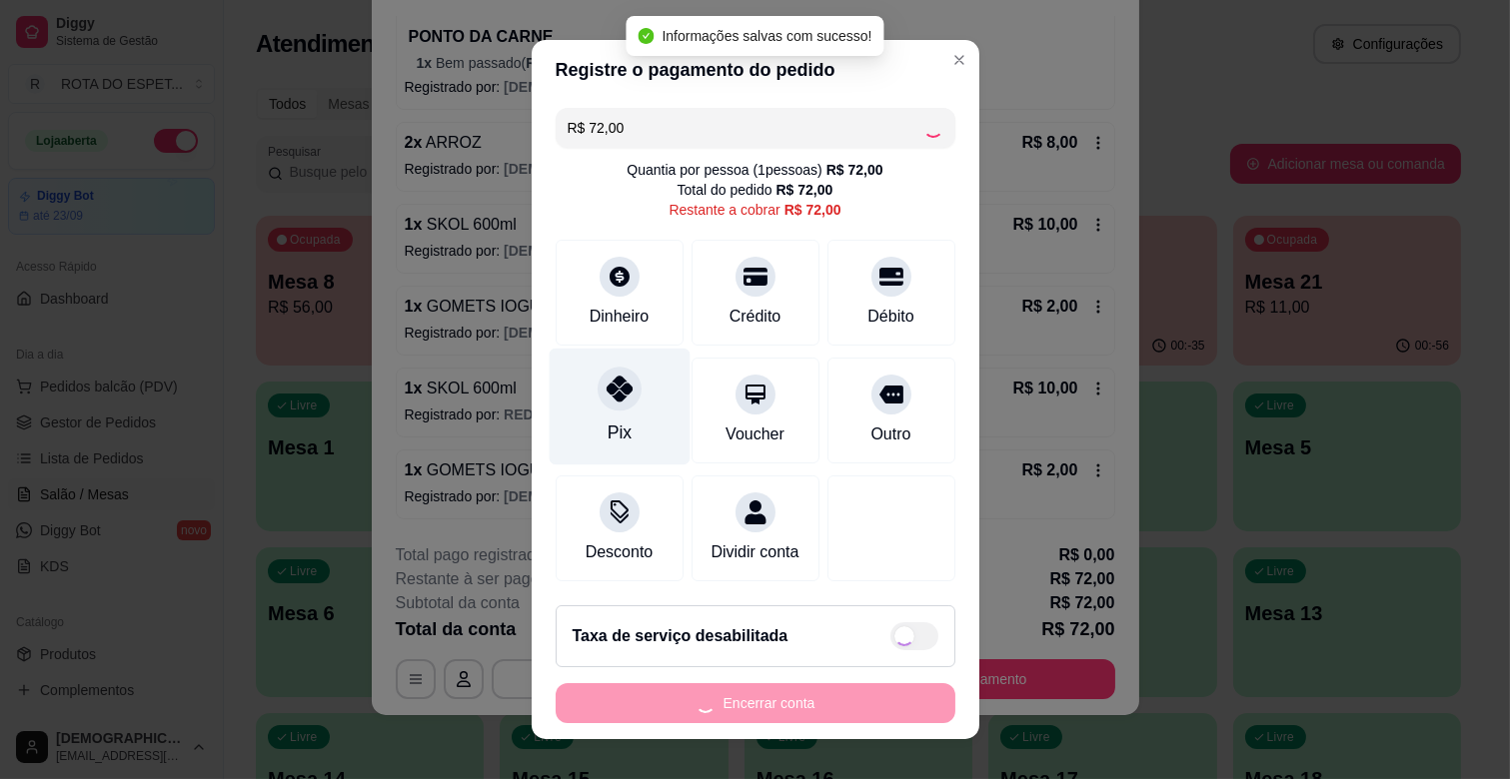
type input "R$ 0,00"
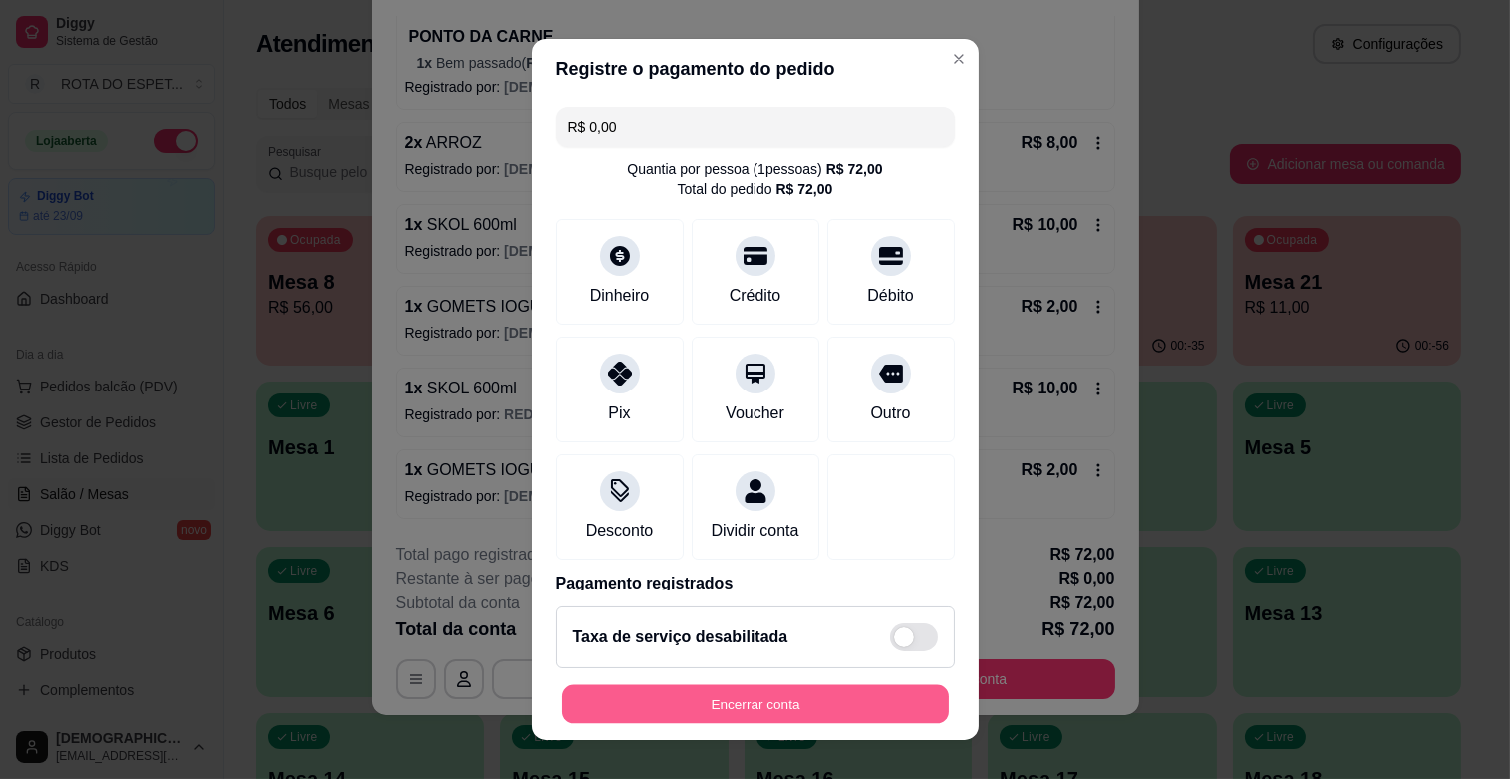
click at [733, 699] on button "Encerrar conta" at bounding box center [756, 704] width 388 height 39
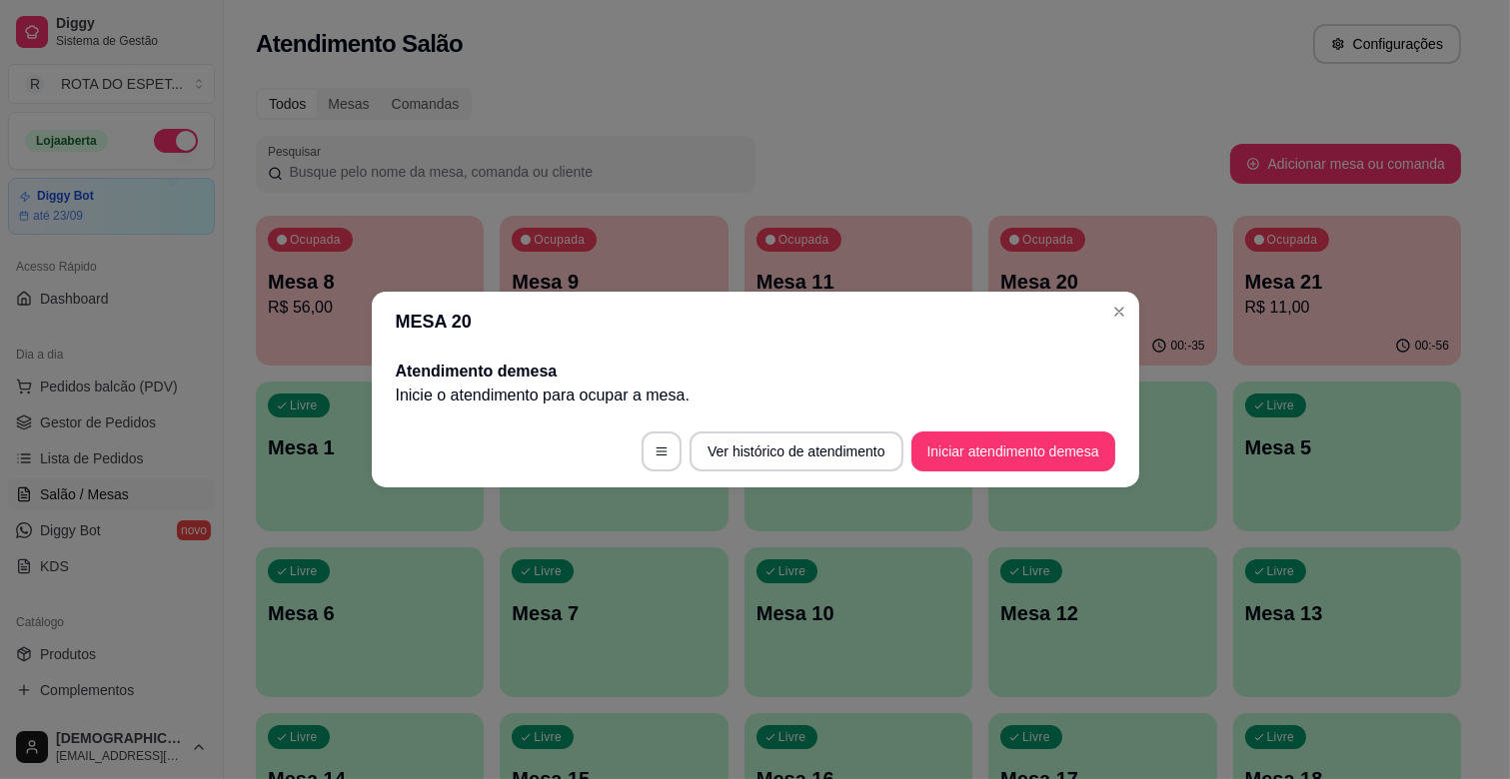
scroll to position [0, 0]
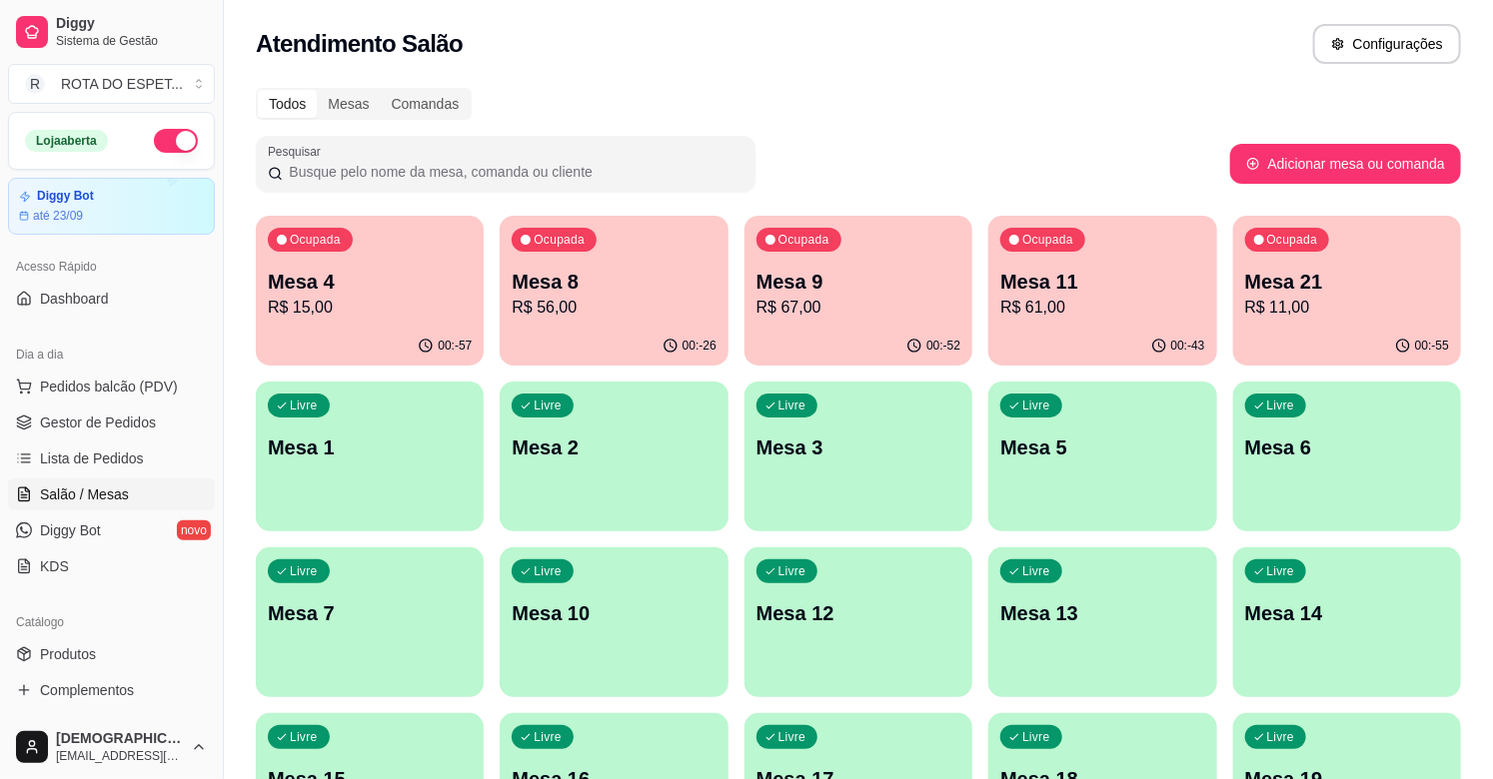
click at [642, 281] on p "Mesa 8" at bounding box center [614, 282] width 204 height 28
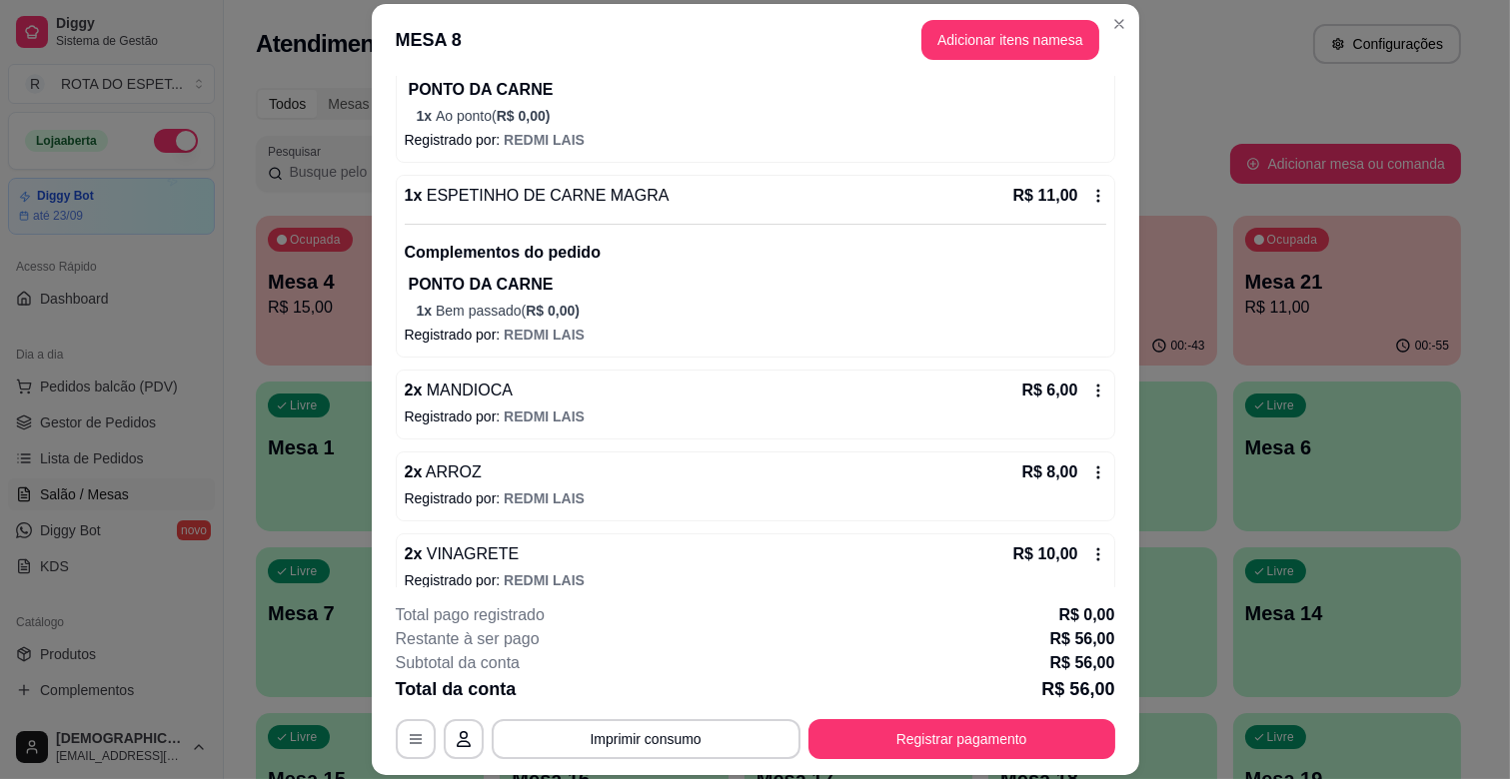
scroll to position [392, 0]
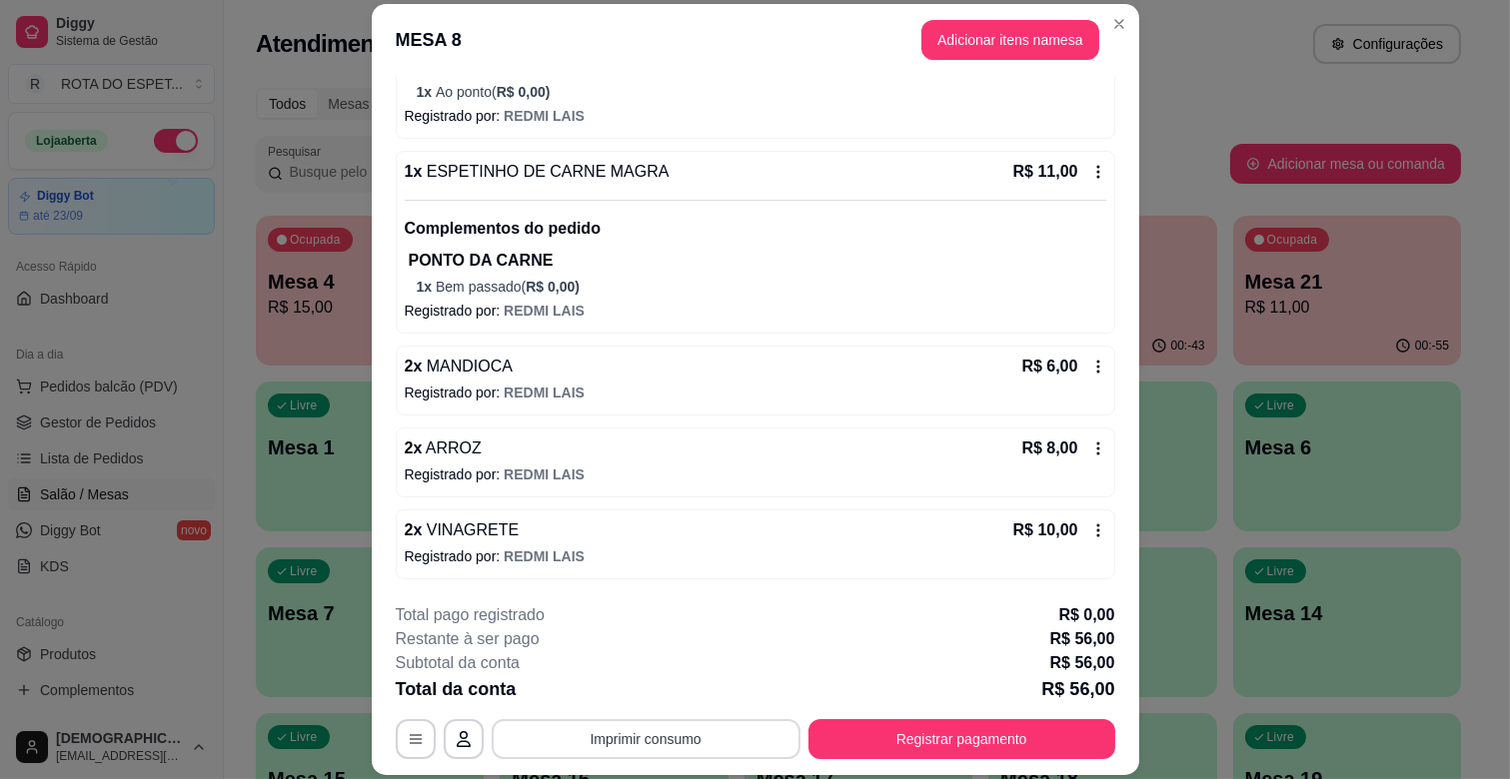
click at [687, 744] on button "Imprimir consumo" at bounding box center [646, 739] width 309 height 40
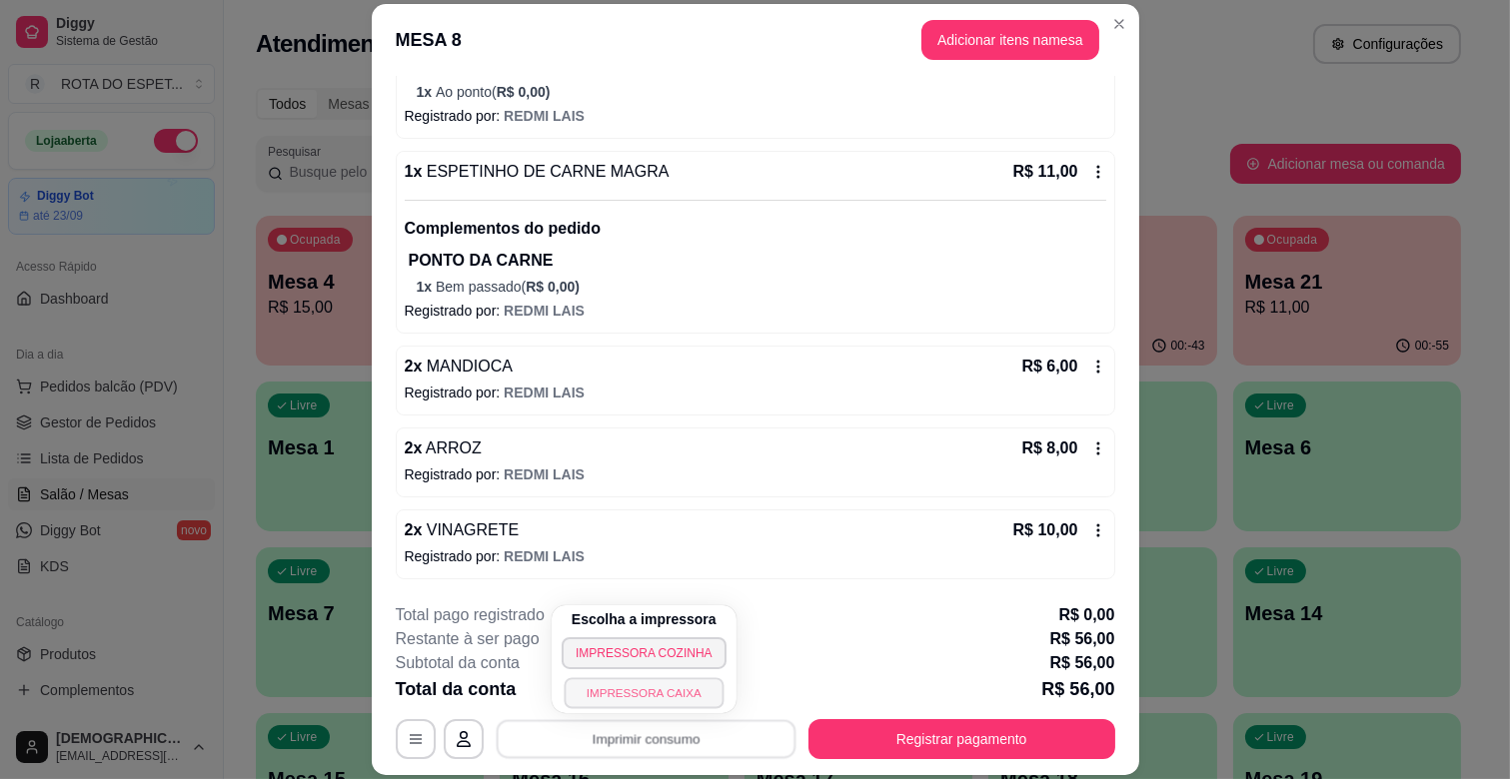
click at [676, 690] on button "IMPRESSORA CAIXA" at bounding box center [644, 692] width 160 height 31
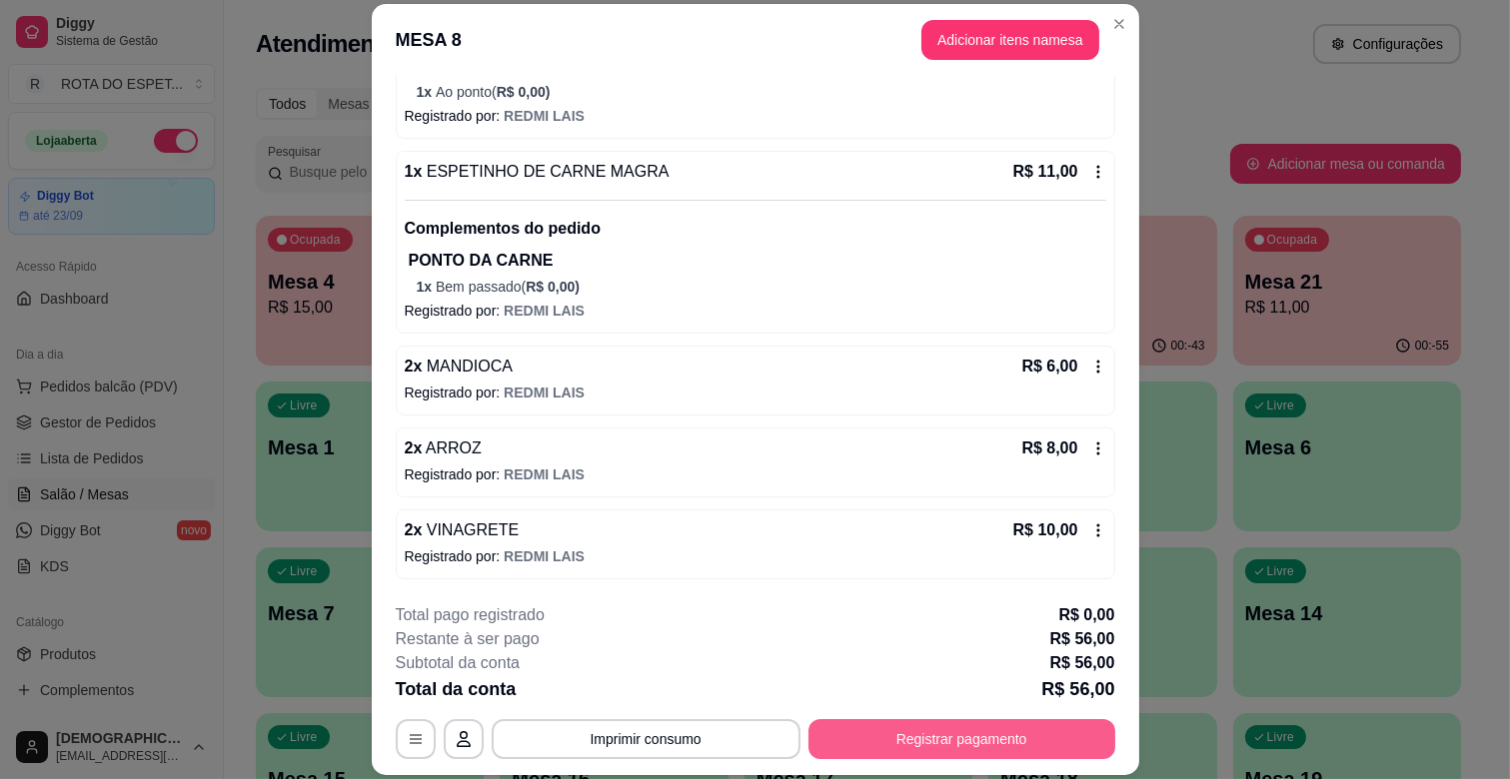
click at [949, 727] on button "Registrar pagamento" at bounding box center [961, 739] width 307 height 40
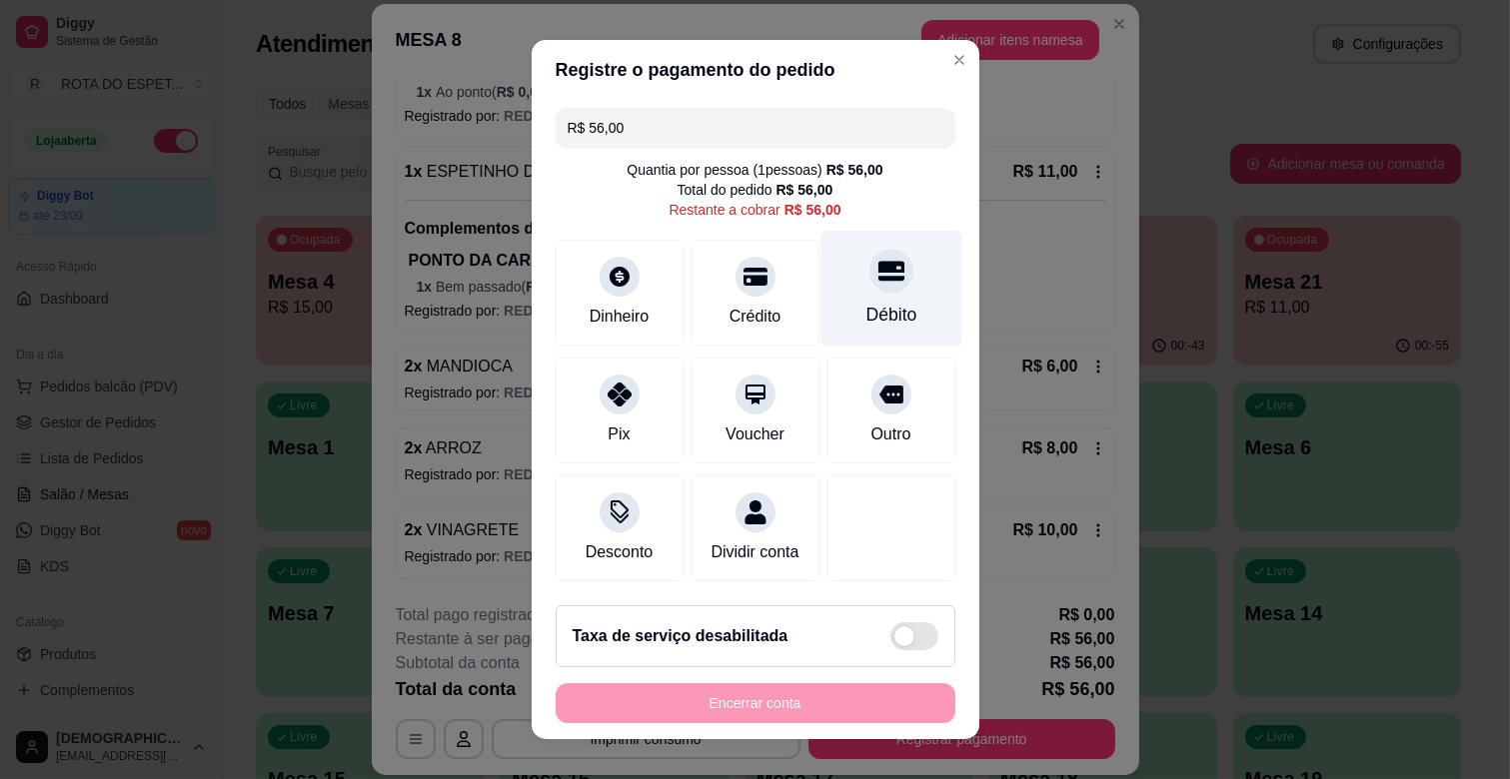
click at [869, 286] on div at bounding box center [891, 271] width 44 height 44
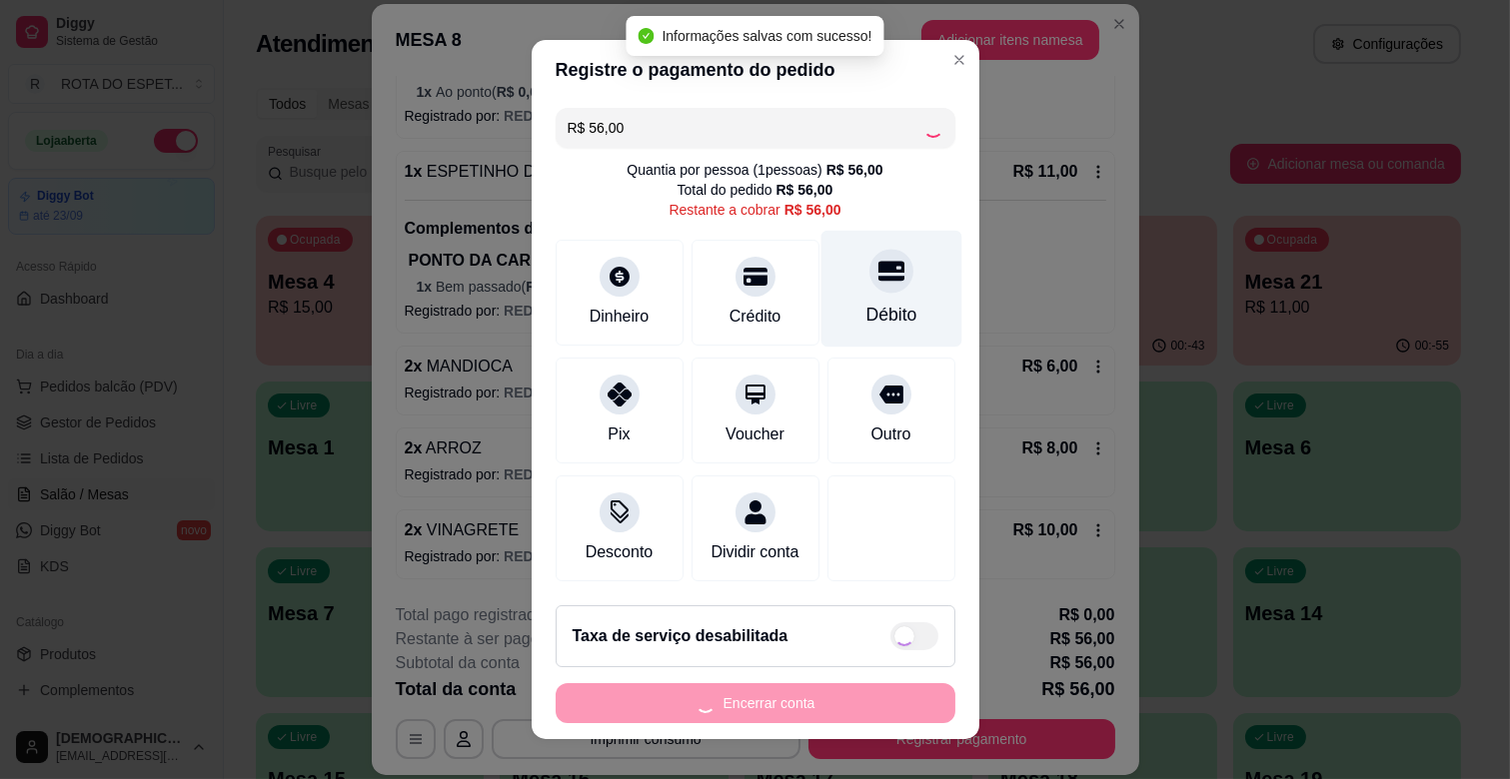
type input "R$ 0,00"
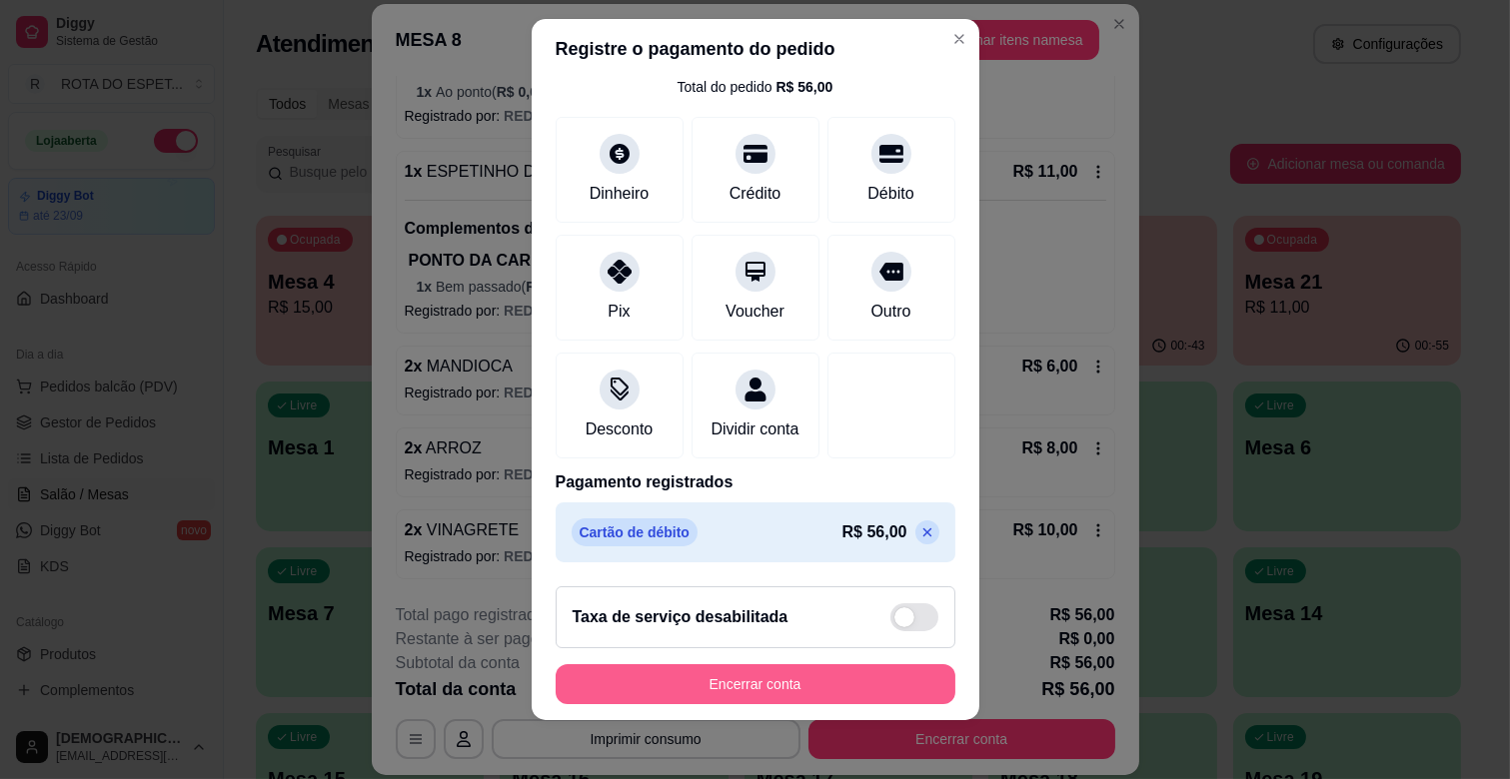
scroll to position [25, 0]
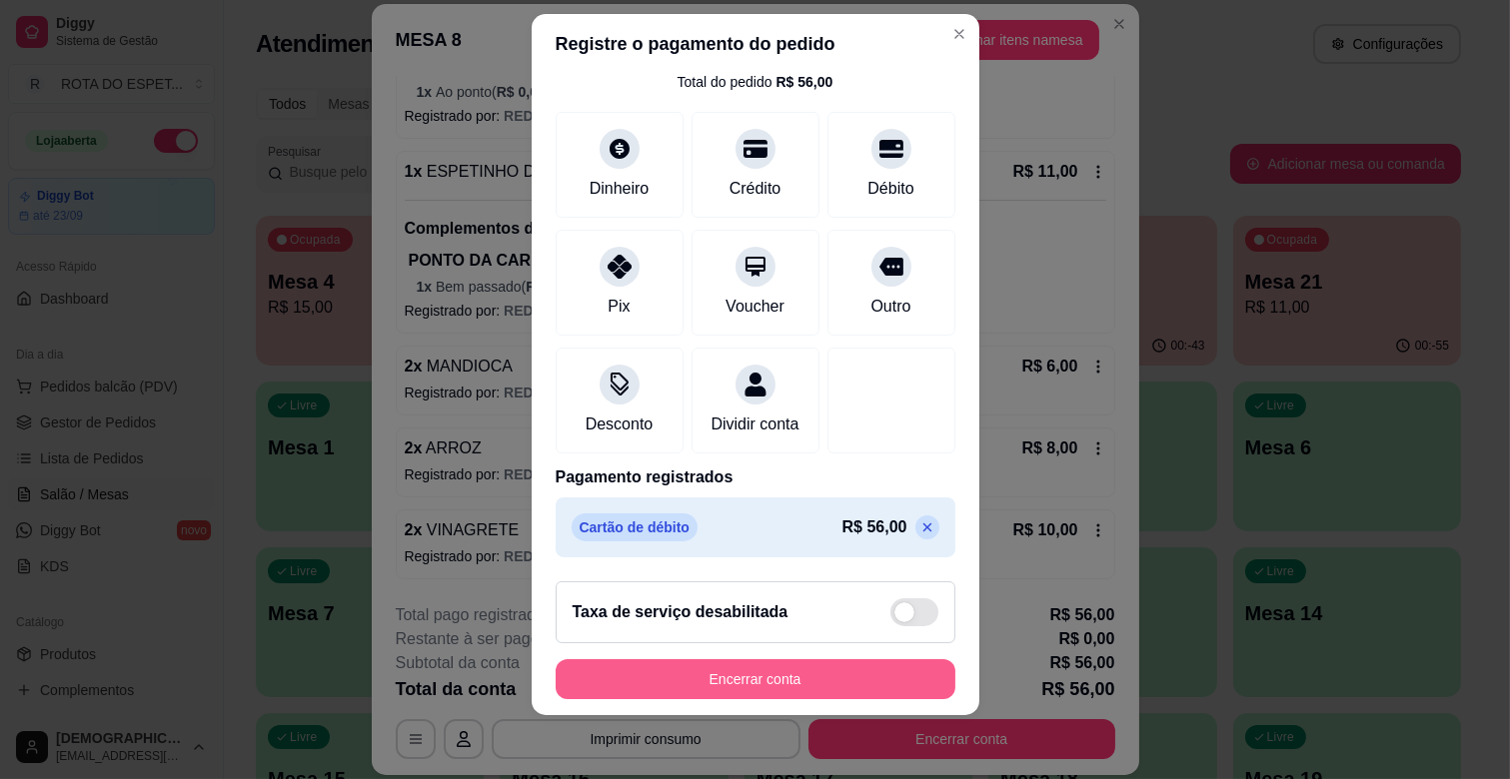
click at [774, 675] on button "Encerrar conta" at bounding box center [756, 679] width 400 height 40
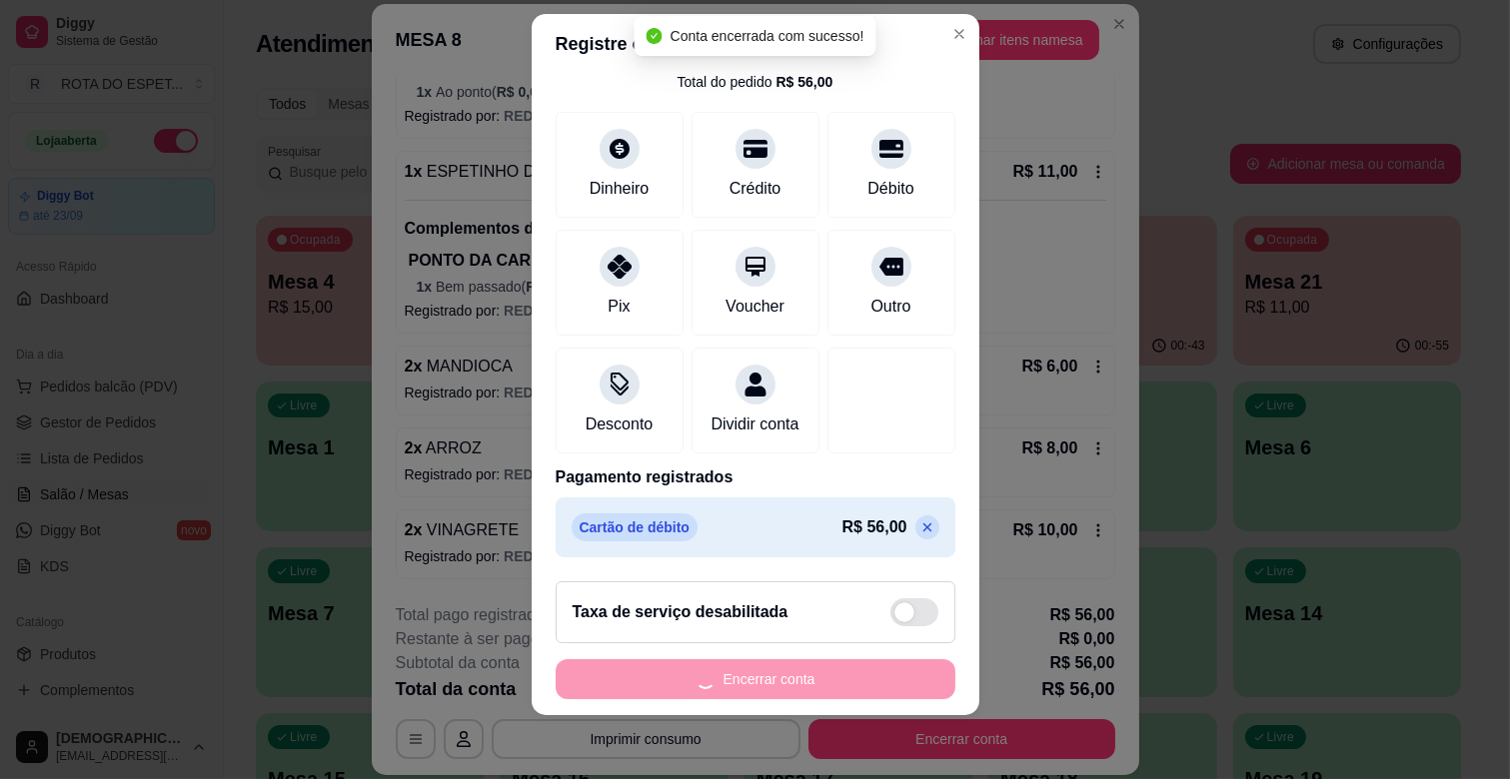
scroll to position [0, 0]
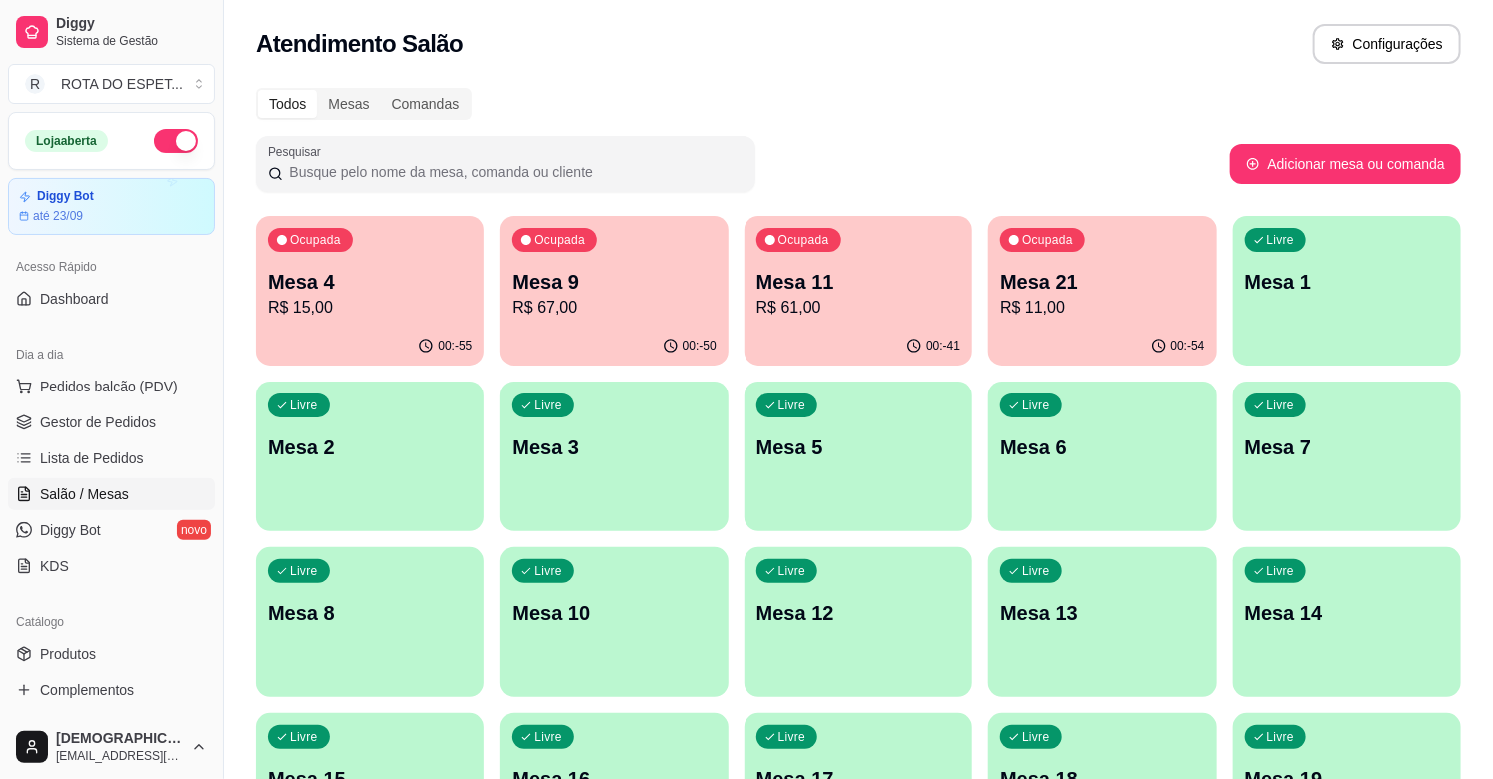
click at [887, 296] on p "R$ 61,00" at bounding box center [858, 308] width 204 height 24
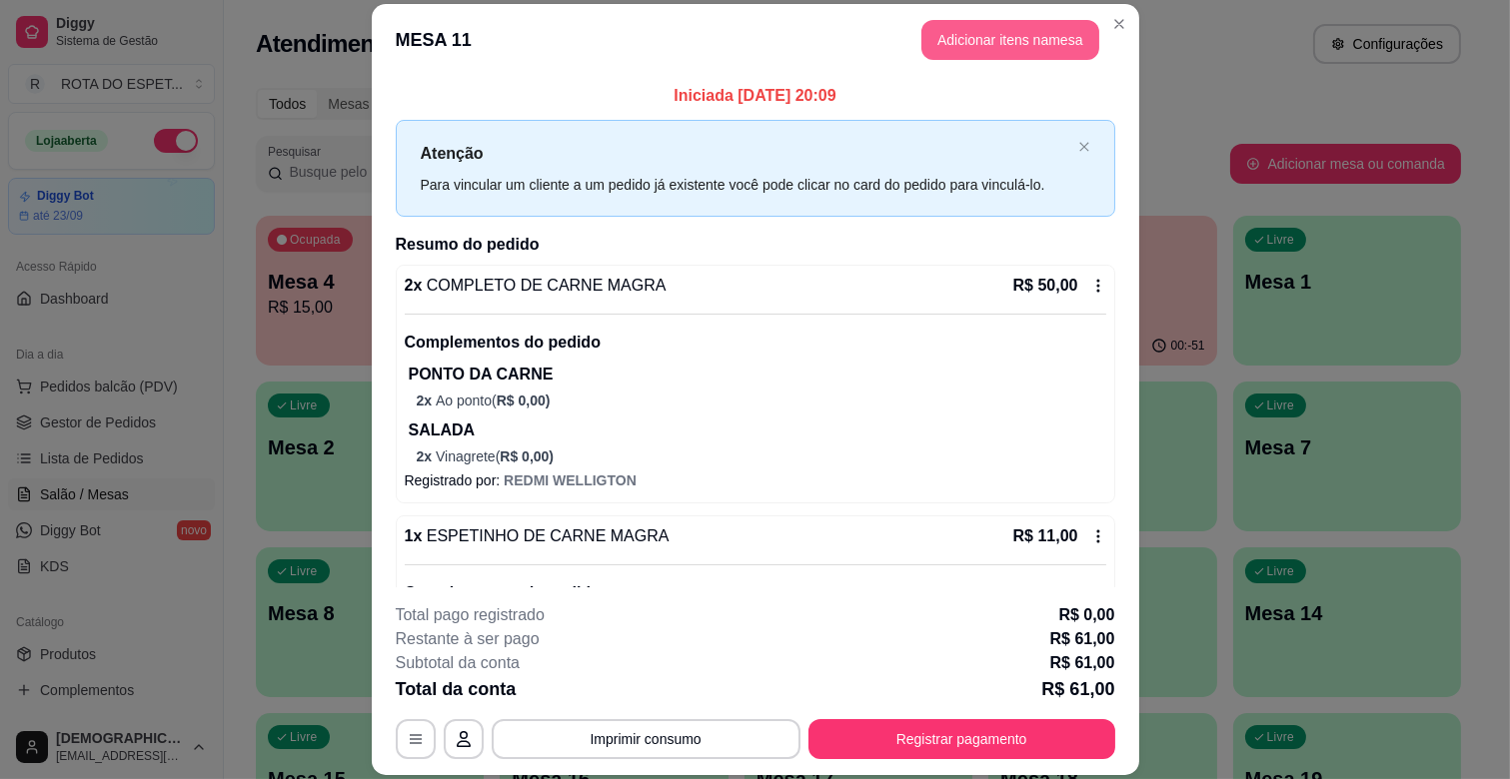
click at [1002, 42] on button "Adicionar itens na mesa" at bounding box center [1010, 40] width 178 height 40
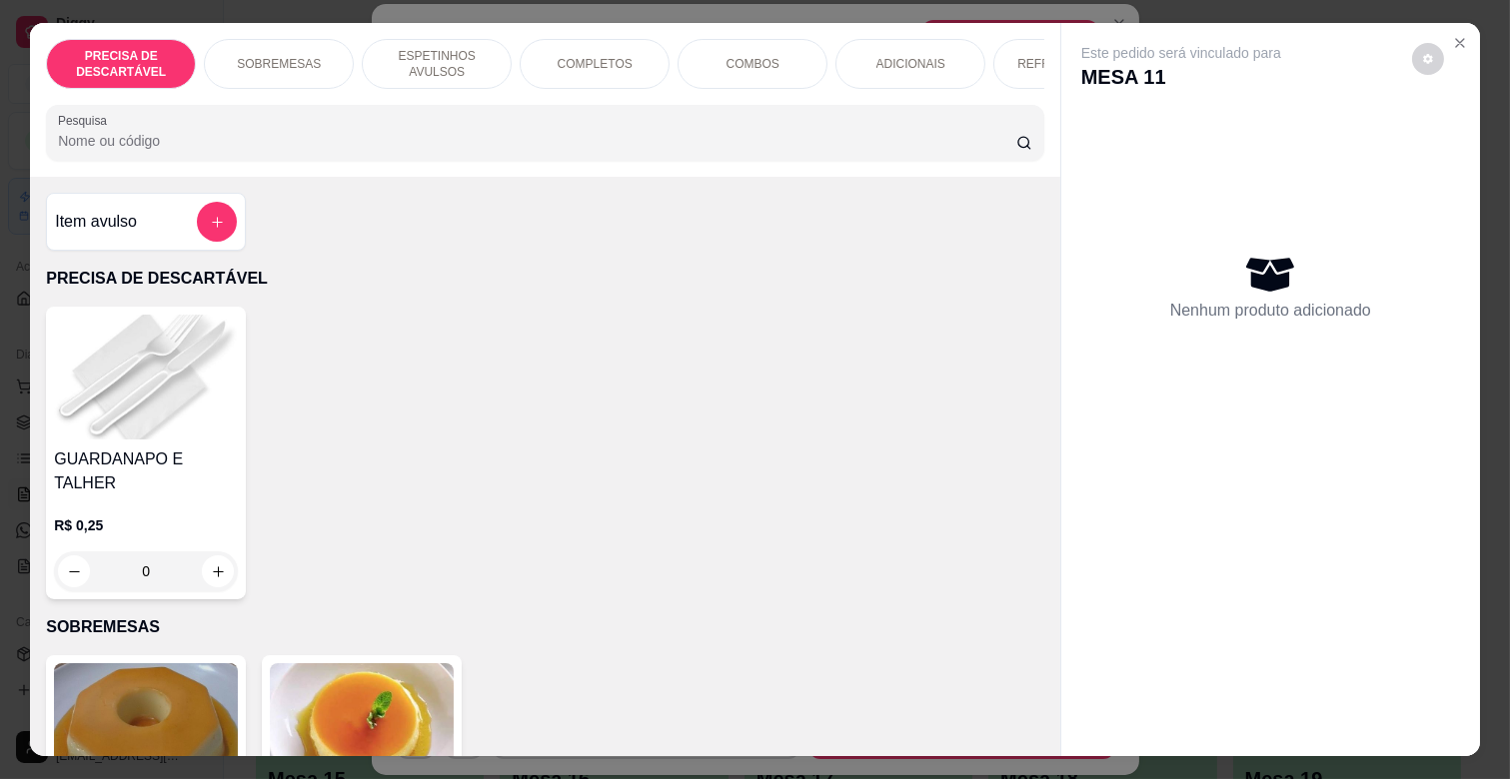
scroll to position [0, 730]
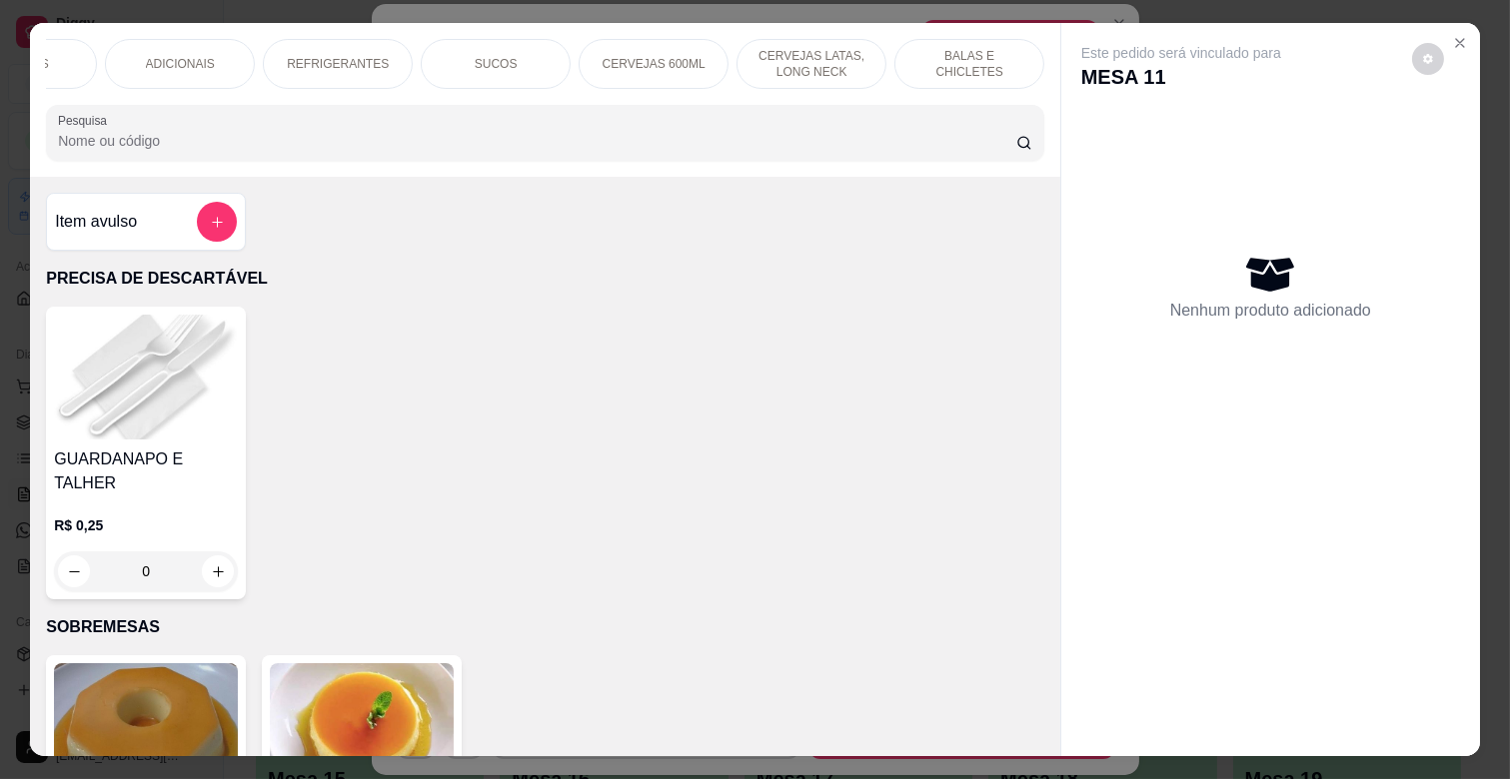
click at [327, 56] on p "REFRIGERANTES" at bounding box center [338, 64] width 102 height 16
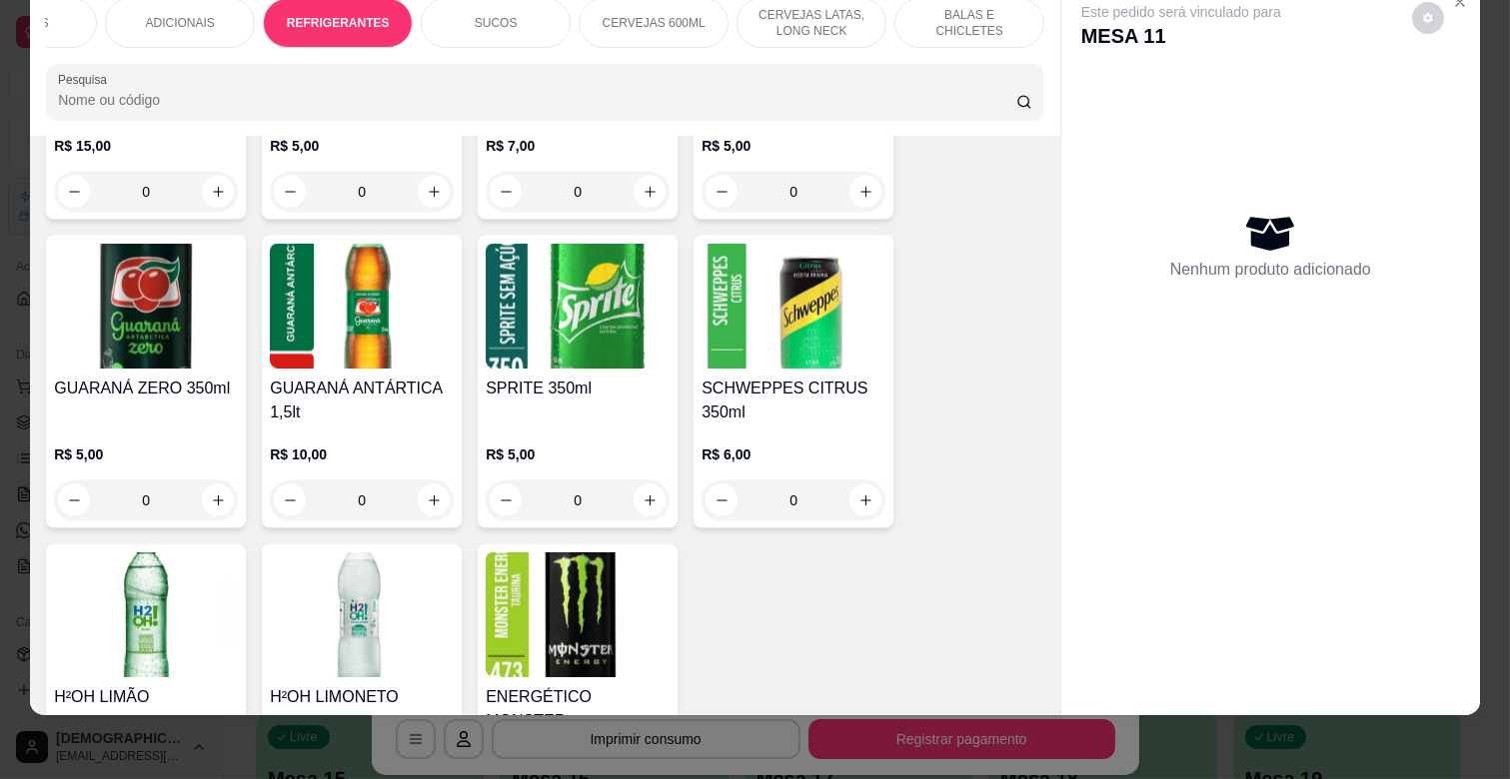
scroll to position [5246, 0]
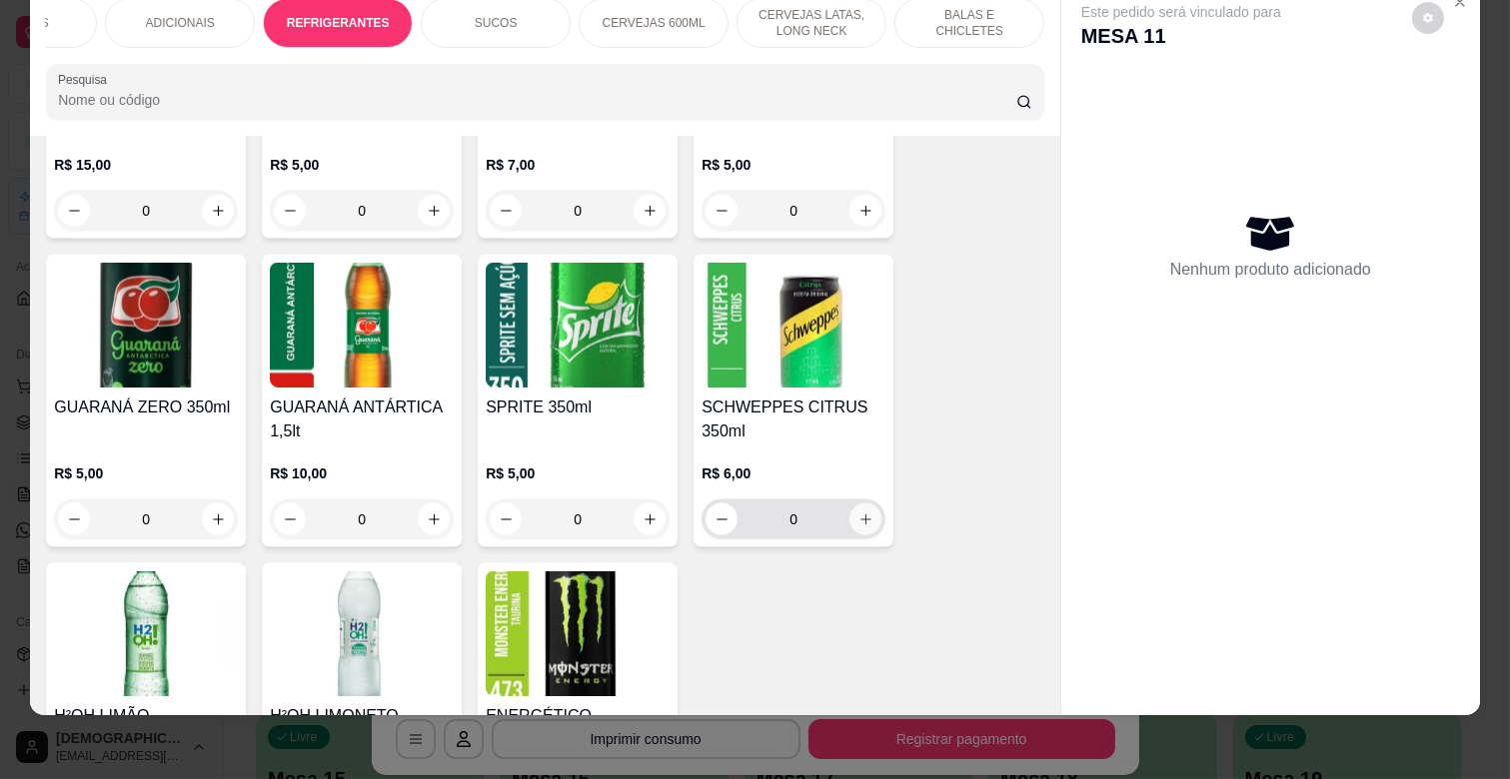
click at [858, 513] on icon "increase-product-quantity" at bounding box center [865, 520] width 15 height 15
type input "1"
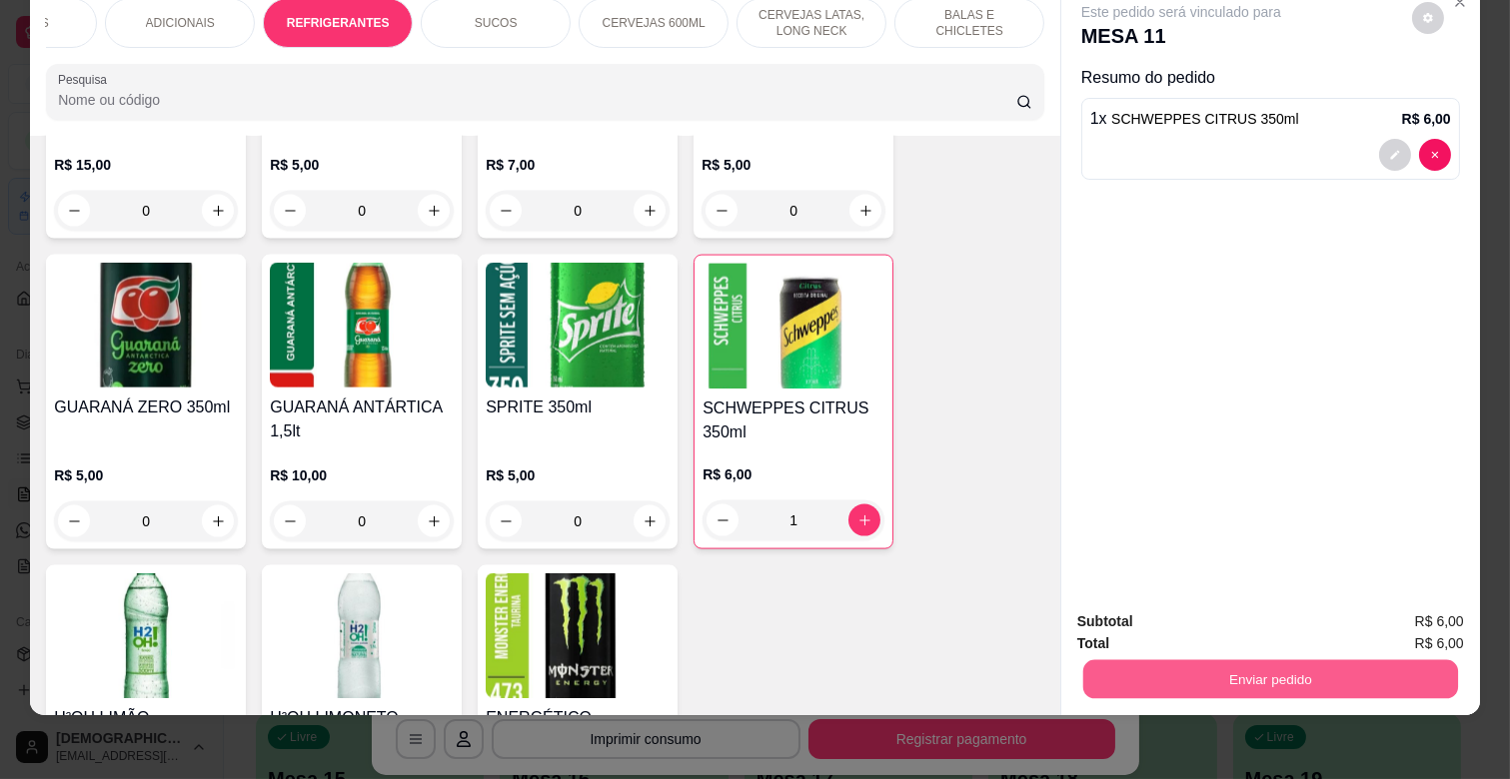
click at [1252, 662] on button "Enviar pedido" at bounding box center [1270, 678] width 375 height 39
click at [1250, 615] on button "Não registrar e enviar pedido" at bounding box center [1203, 613] width 208 height 38
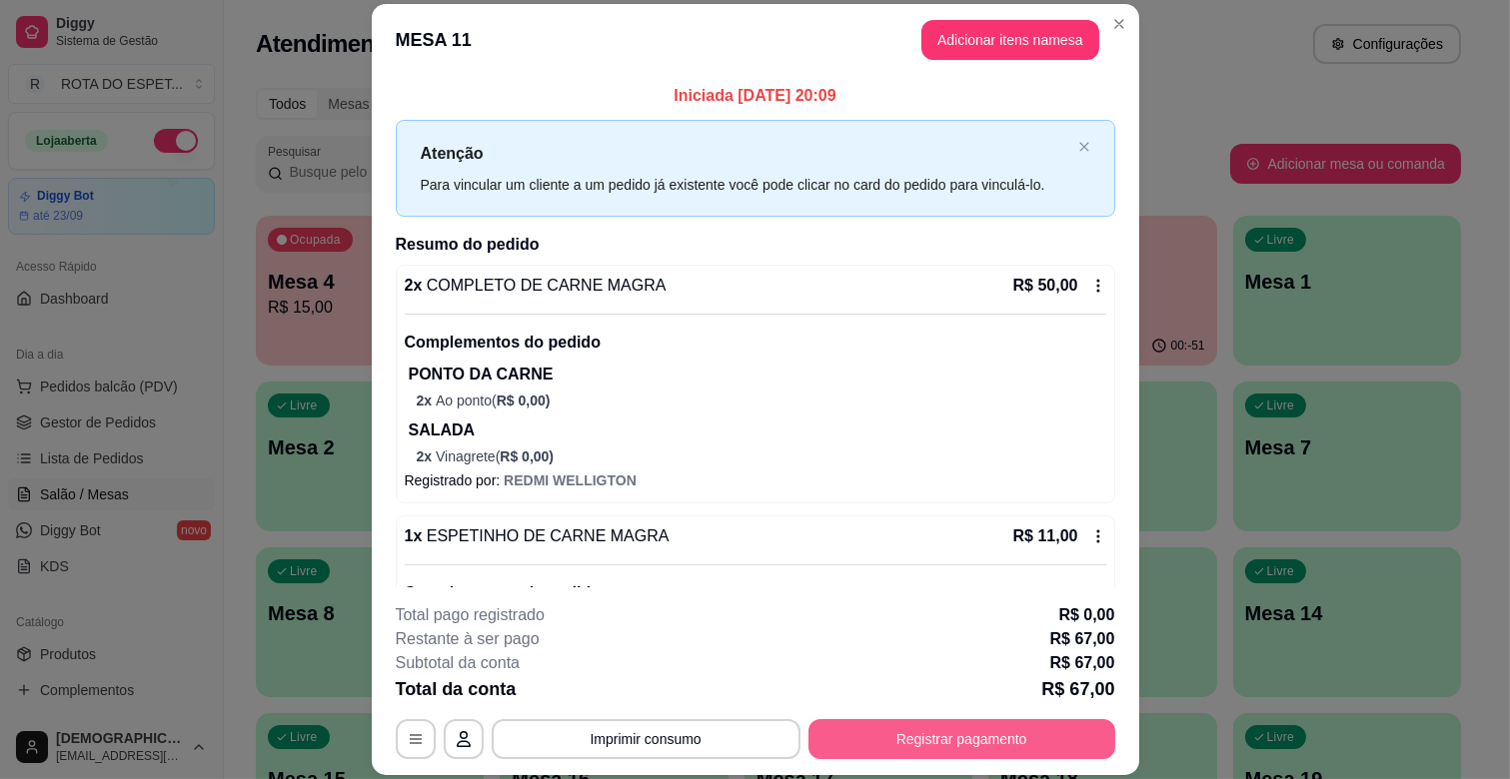
click at [1001, 741] on button "Registrar pagamento" at bounding box center [961, 739] width 307 height 40
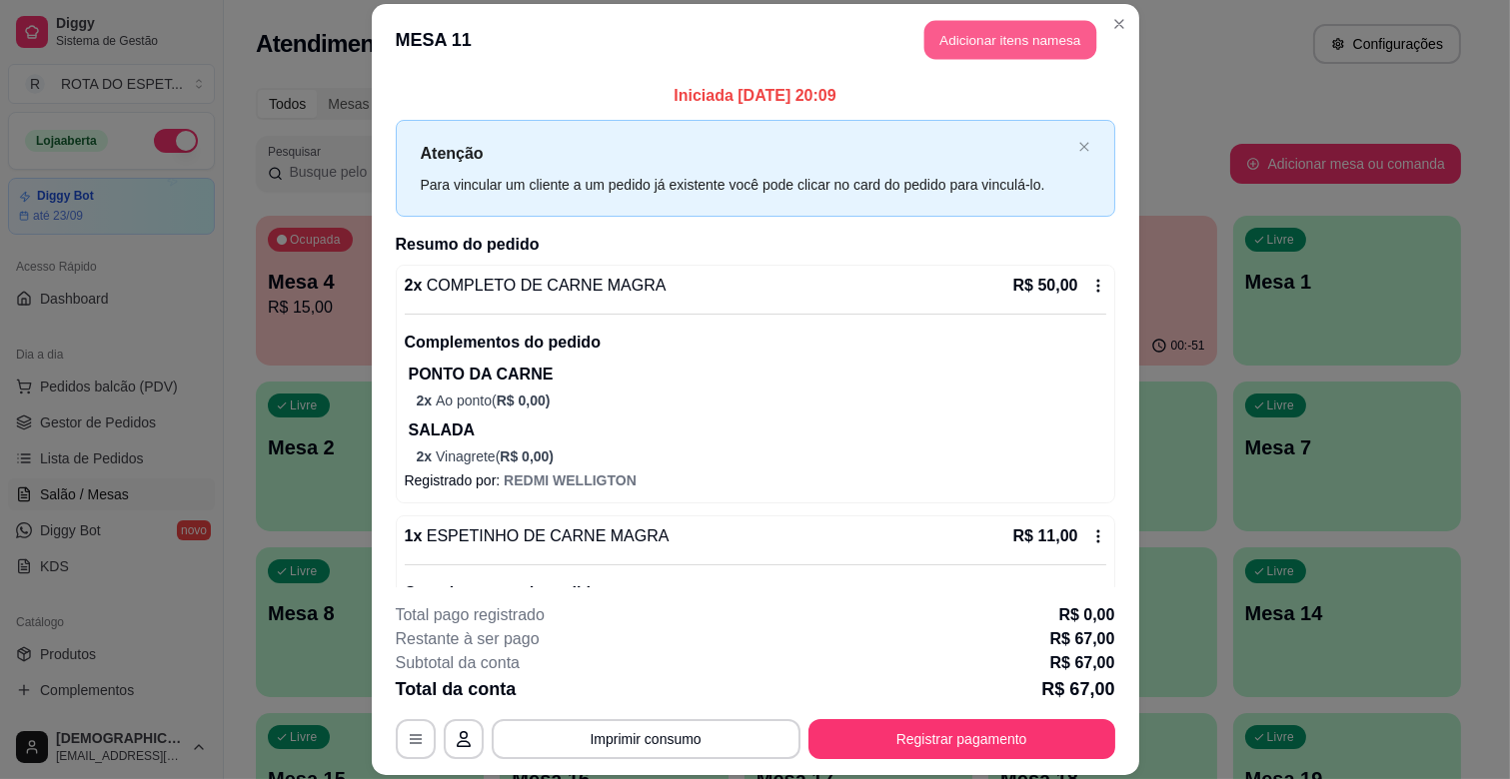
click at [989, 36] on button "Adicionar itens na mesa" at bounding box center [1010, 40] width 172 height 39
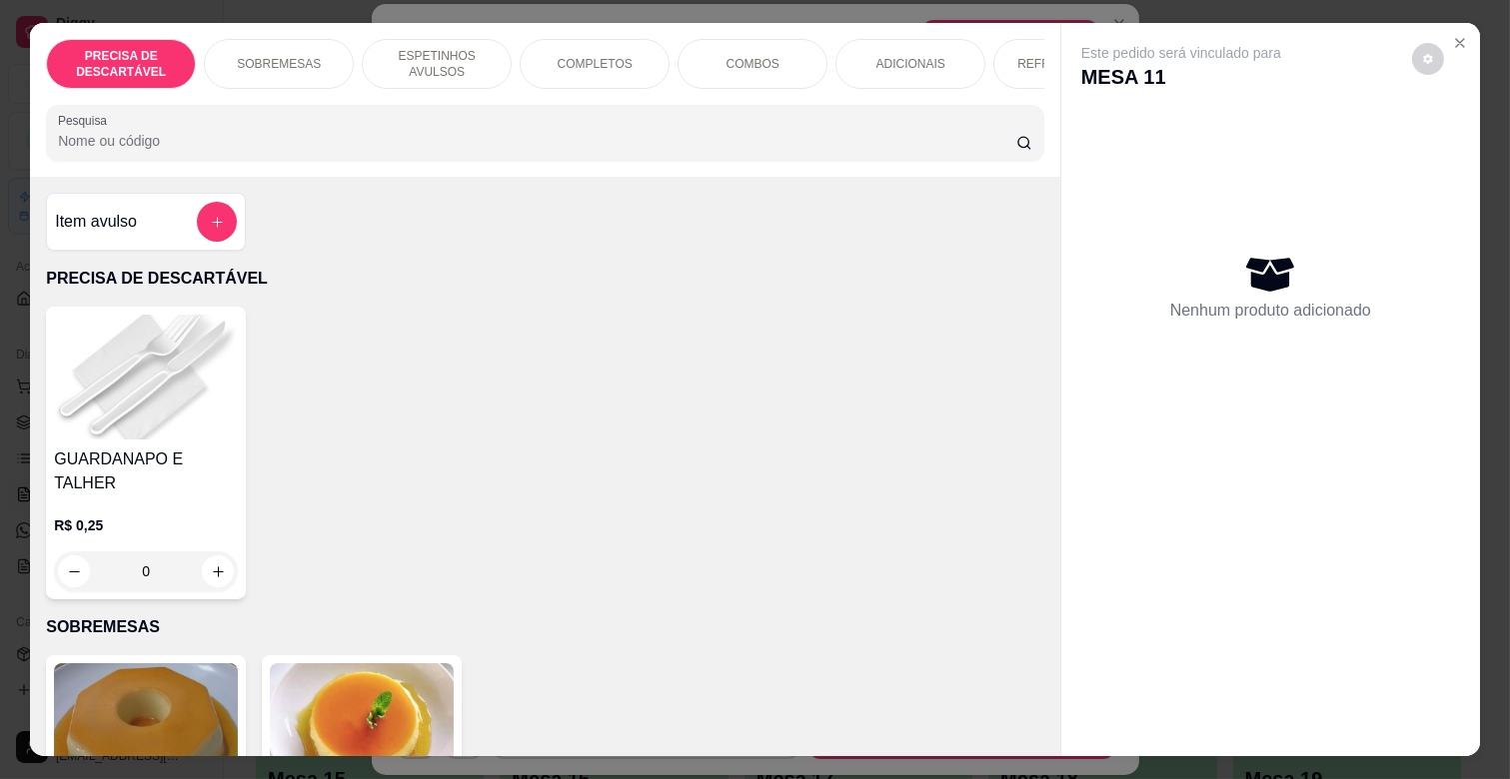
click at [467, 48] on p "ESPETINHOS AVULSOS" at bounding box center [437, 64] width 116 height 32
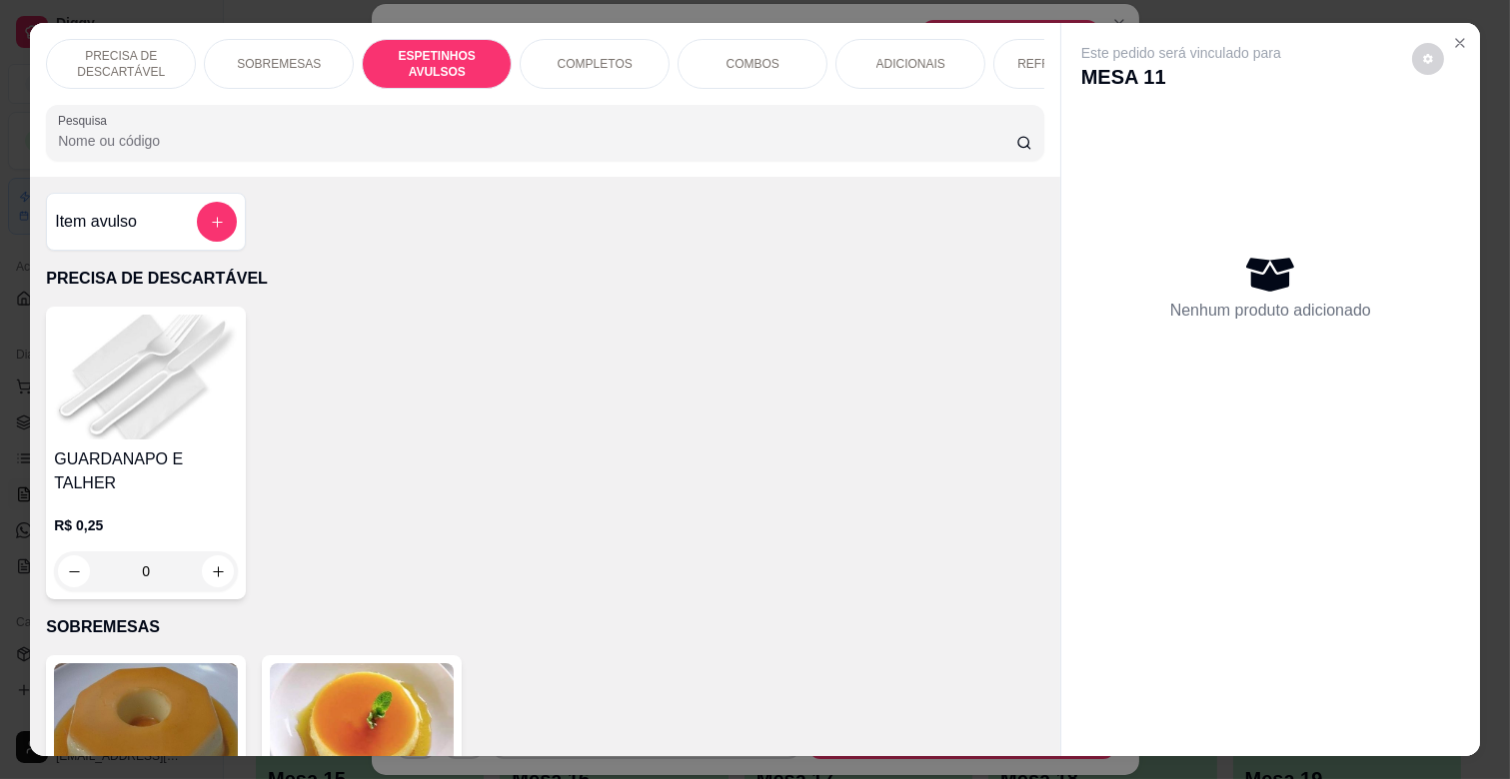
scroll to position [48, 0]
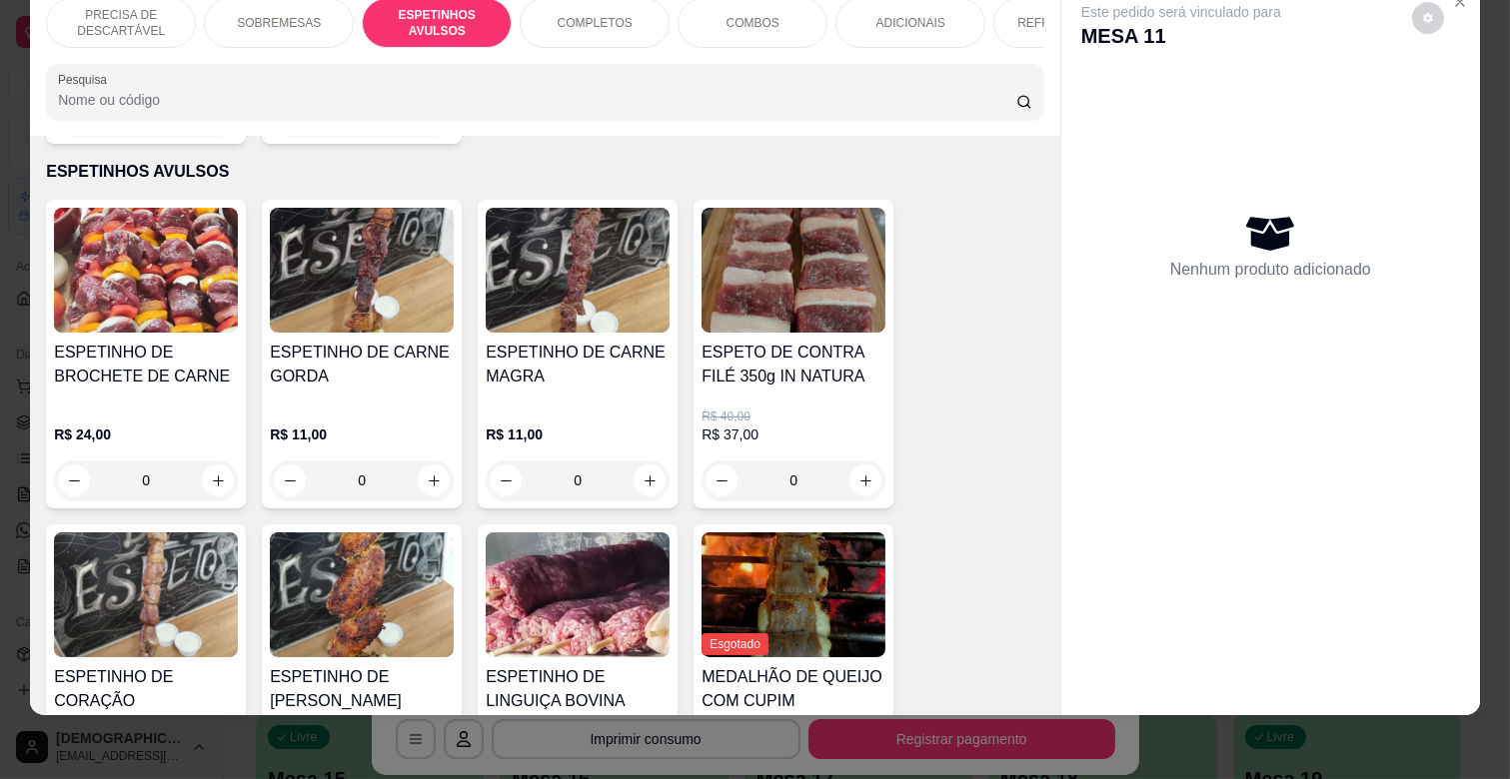
click at [596, 363] on h4 "ESPETINHO DE CARNE MAGRA" at bounding box center [578, 365] width 184 height 48
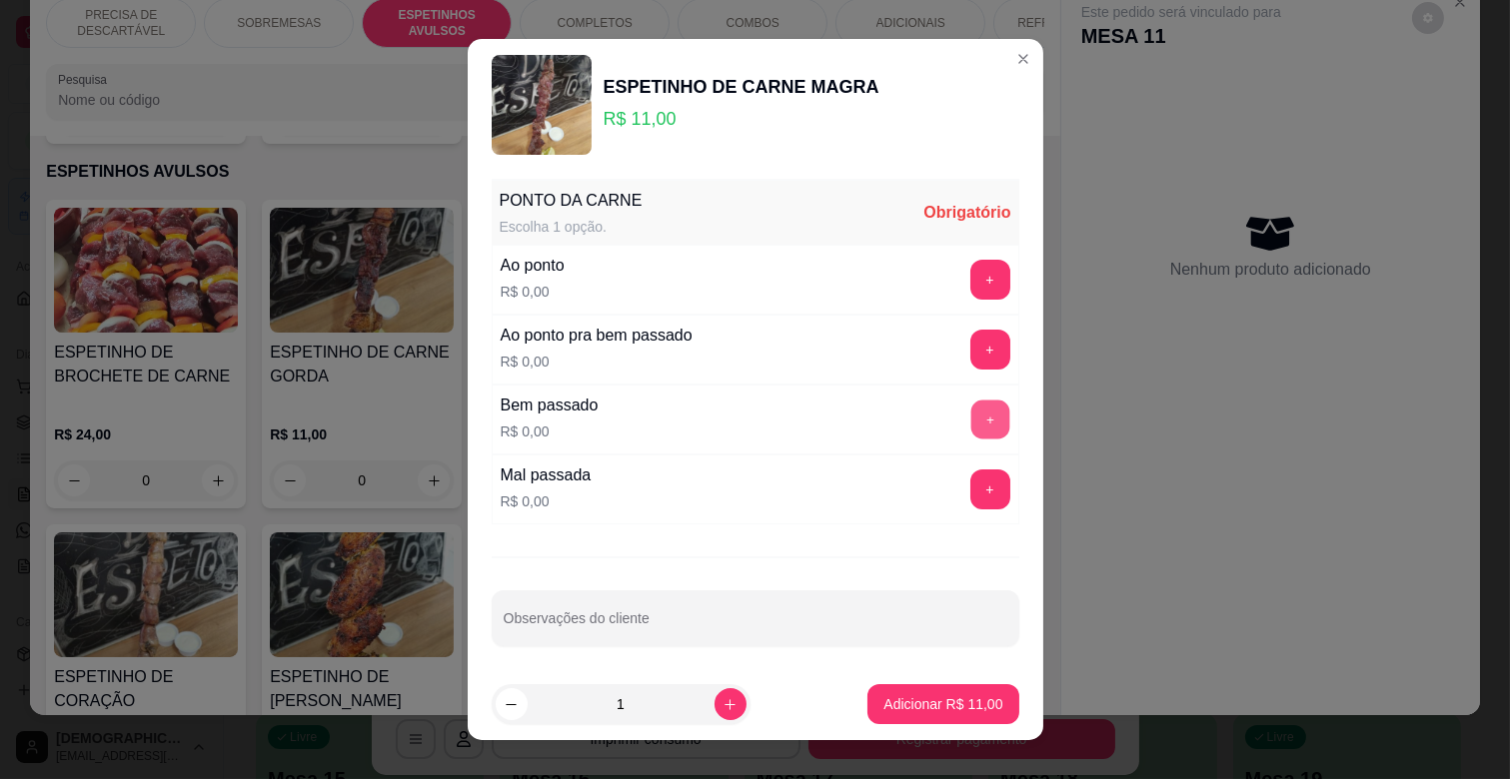
click at [970, 401] on button "+" at bounding box center [989, 420] width 39 height 39
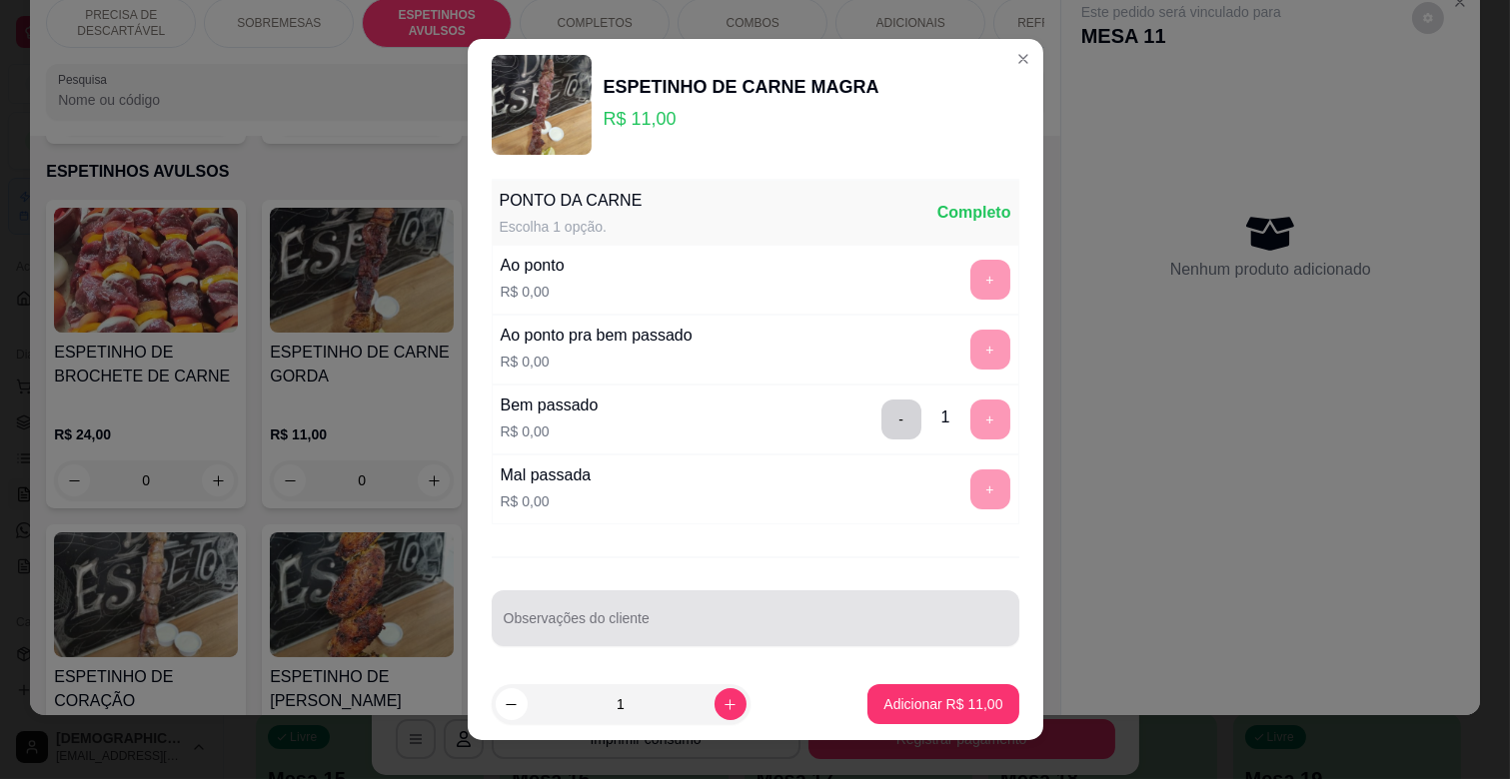
click at [654, 613] on div at bounding box center [756, 618] width 504 height 40
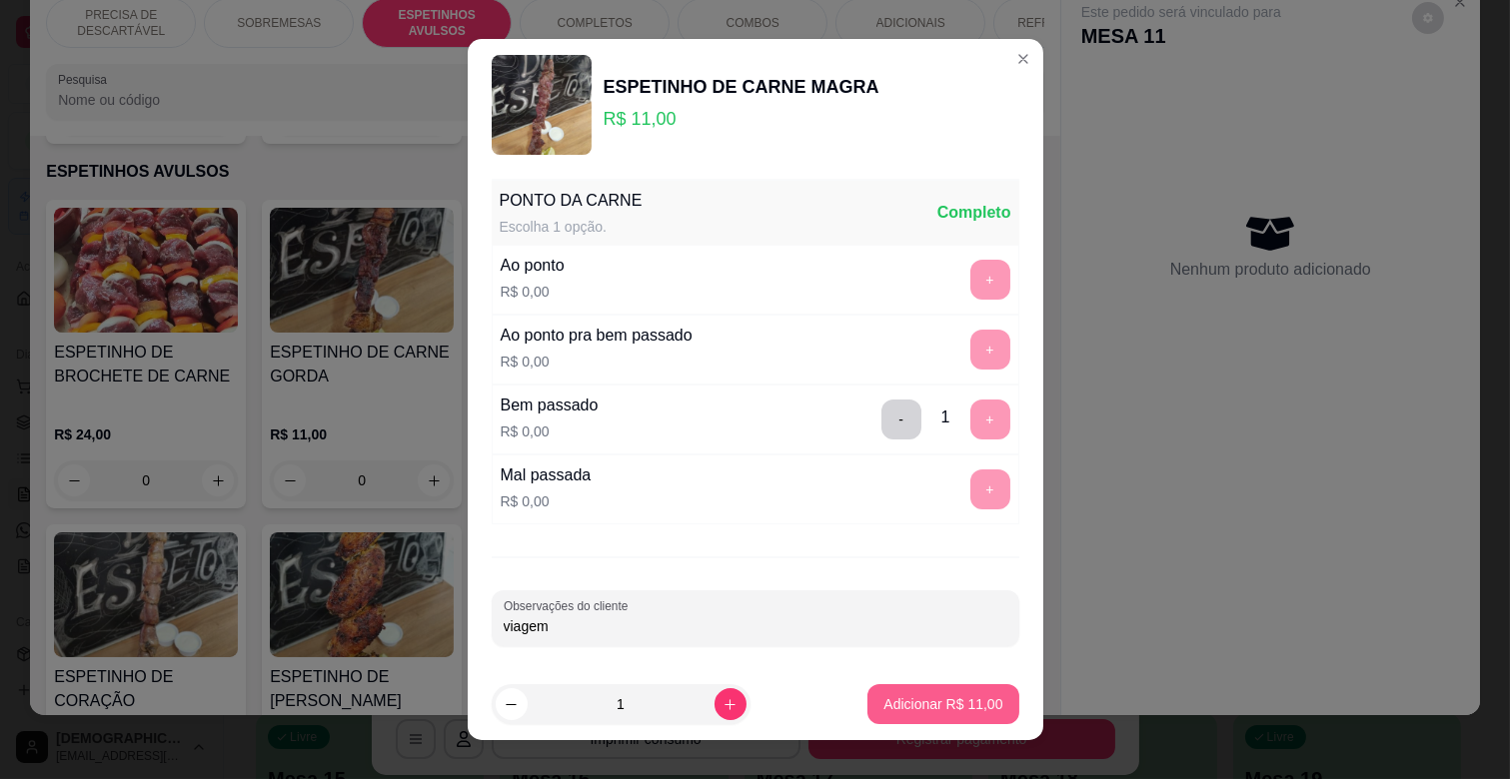
type input "viagem"
click at [912, 691] on button "Adicionar R$ 11,00" at bounding box center [942, 704] width 151 height 40
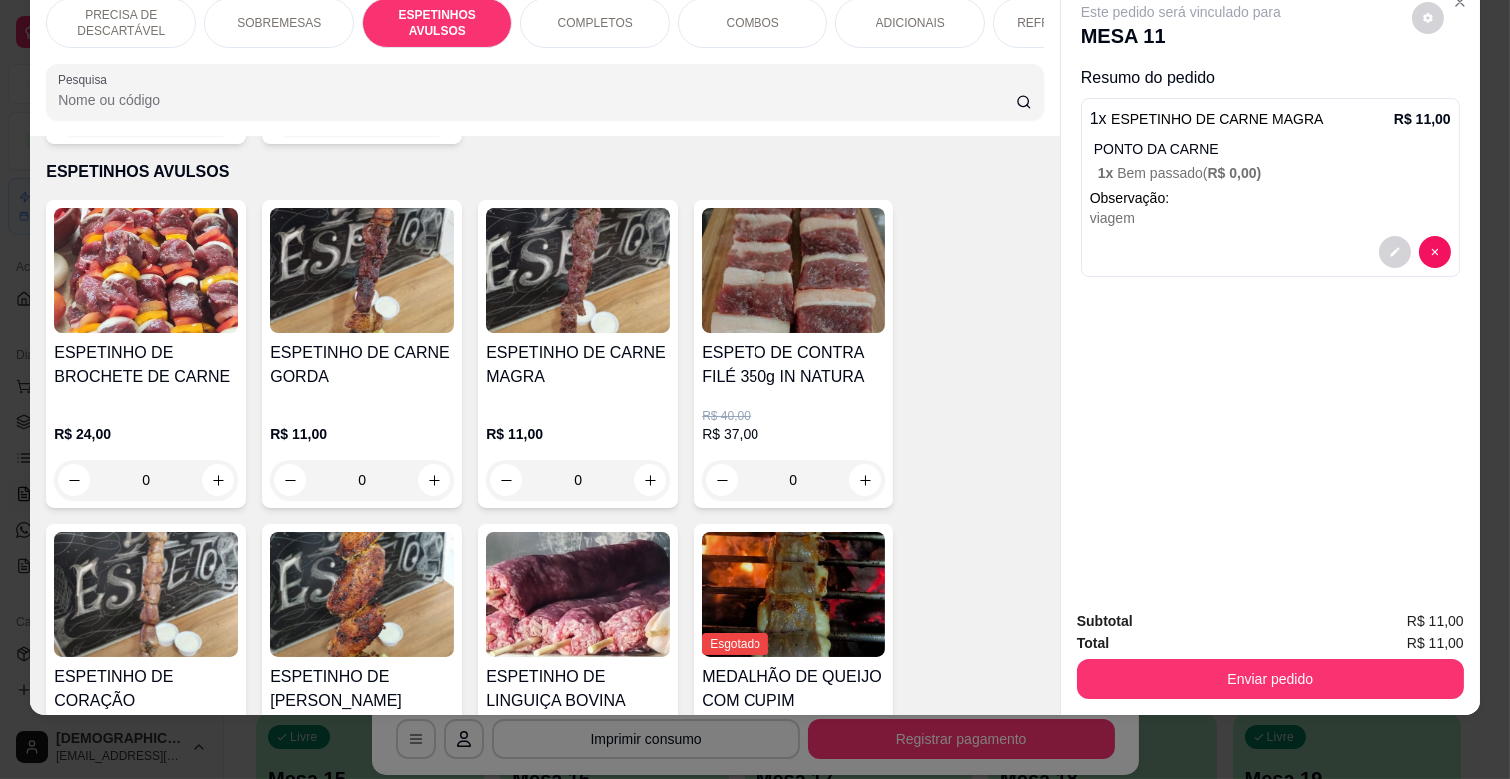
click at [876, 15] on p "ADICIONAIS" at bounding box center [910, 23] width 69 height 16
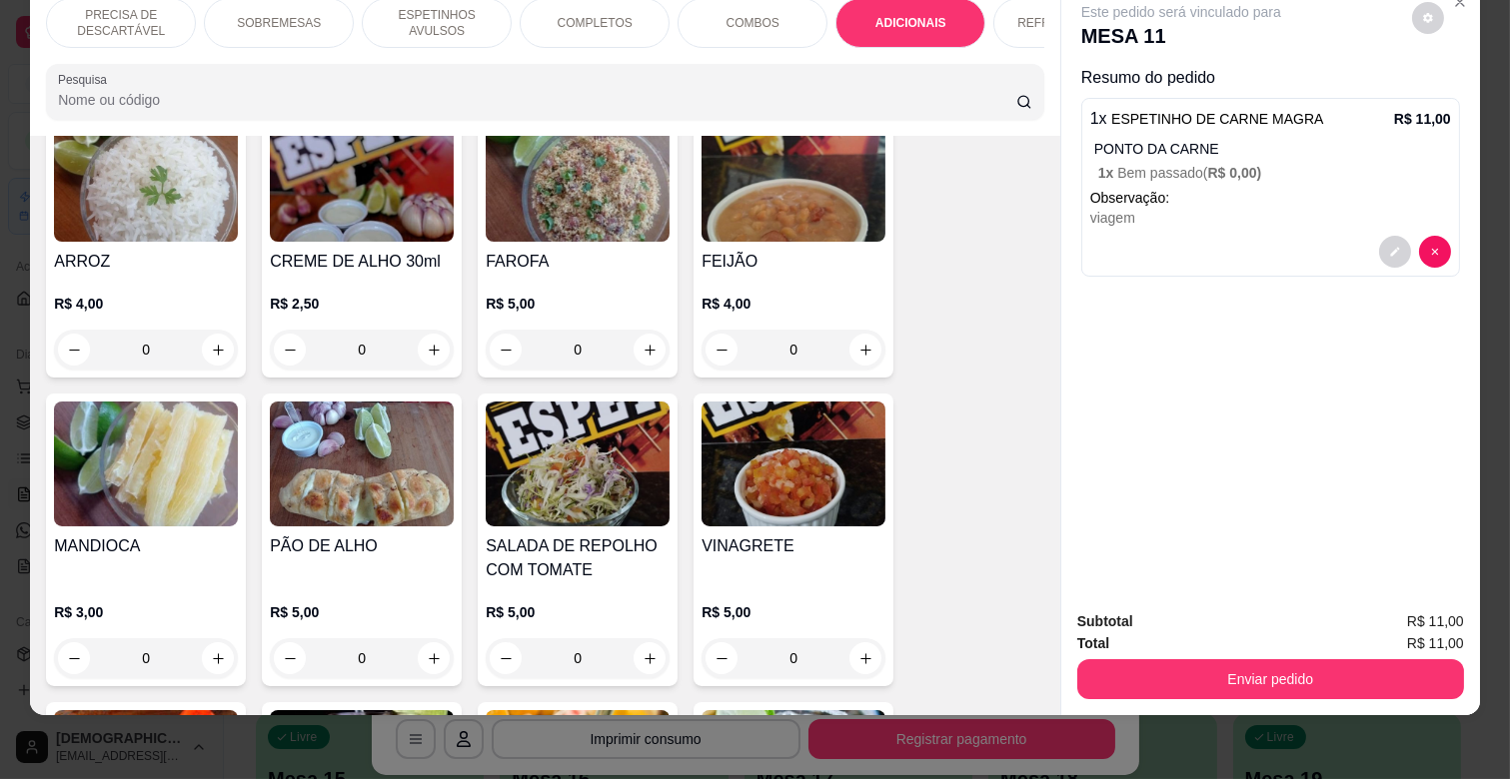
scroll to position [3528, 0]
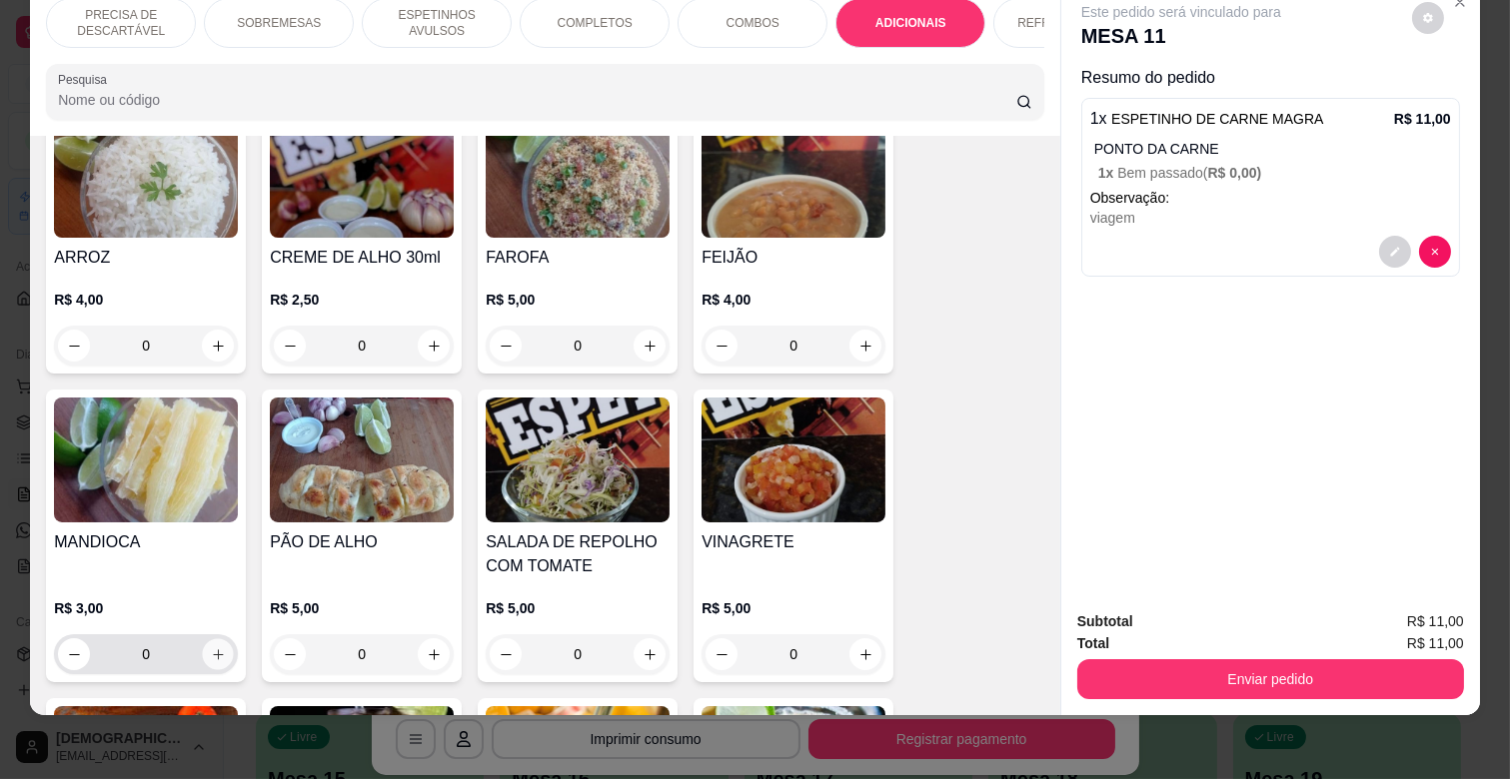
click at [211, 647] on icon "increase-product-quantity" at bounding box center [218, 654] width 15 height 15
type input "1"
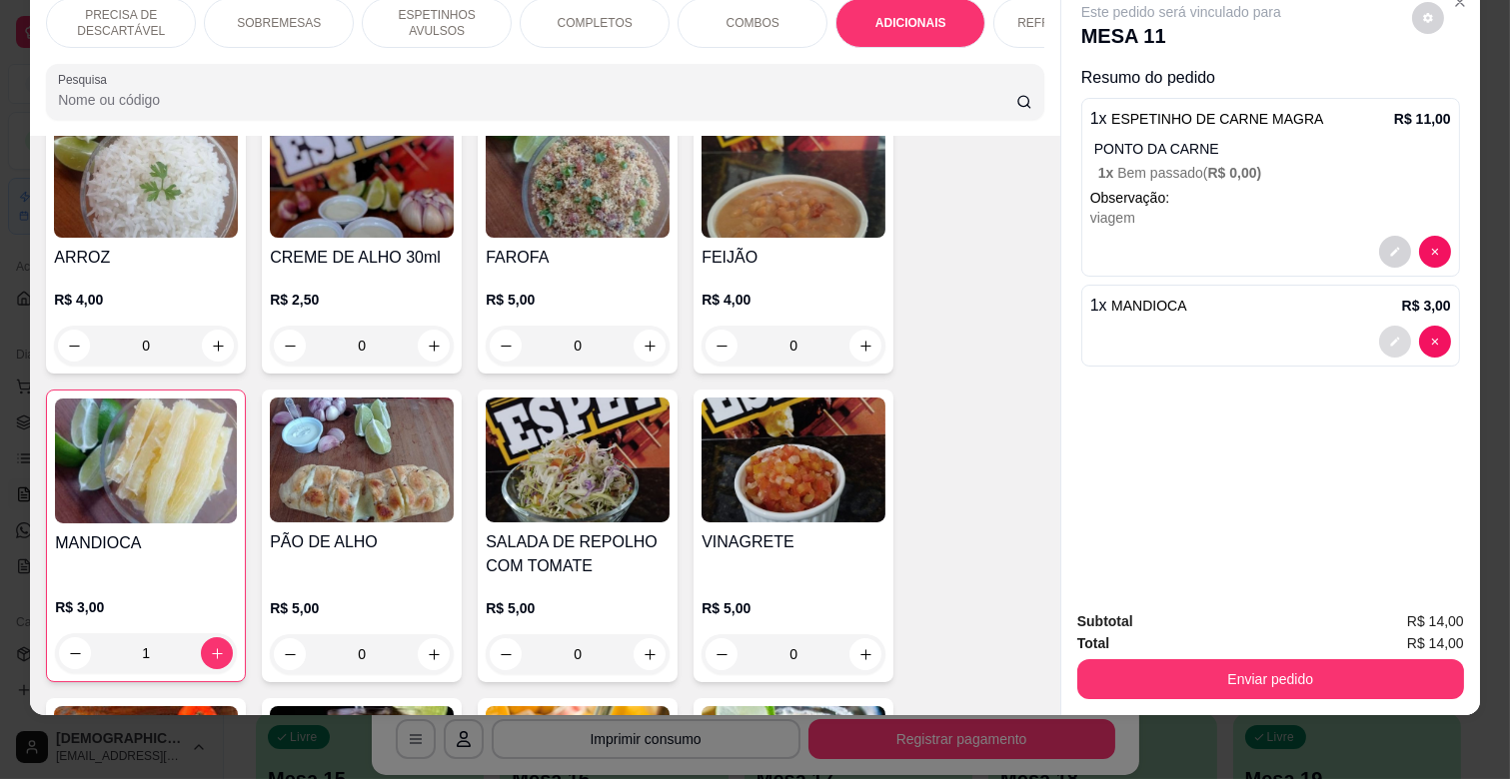
click at [1387, 332] on button "decrease-product-quantity" at bounding box center [1395, 342] width 32 height 32
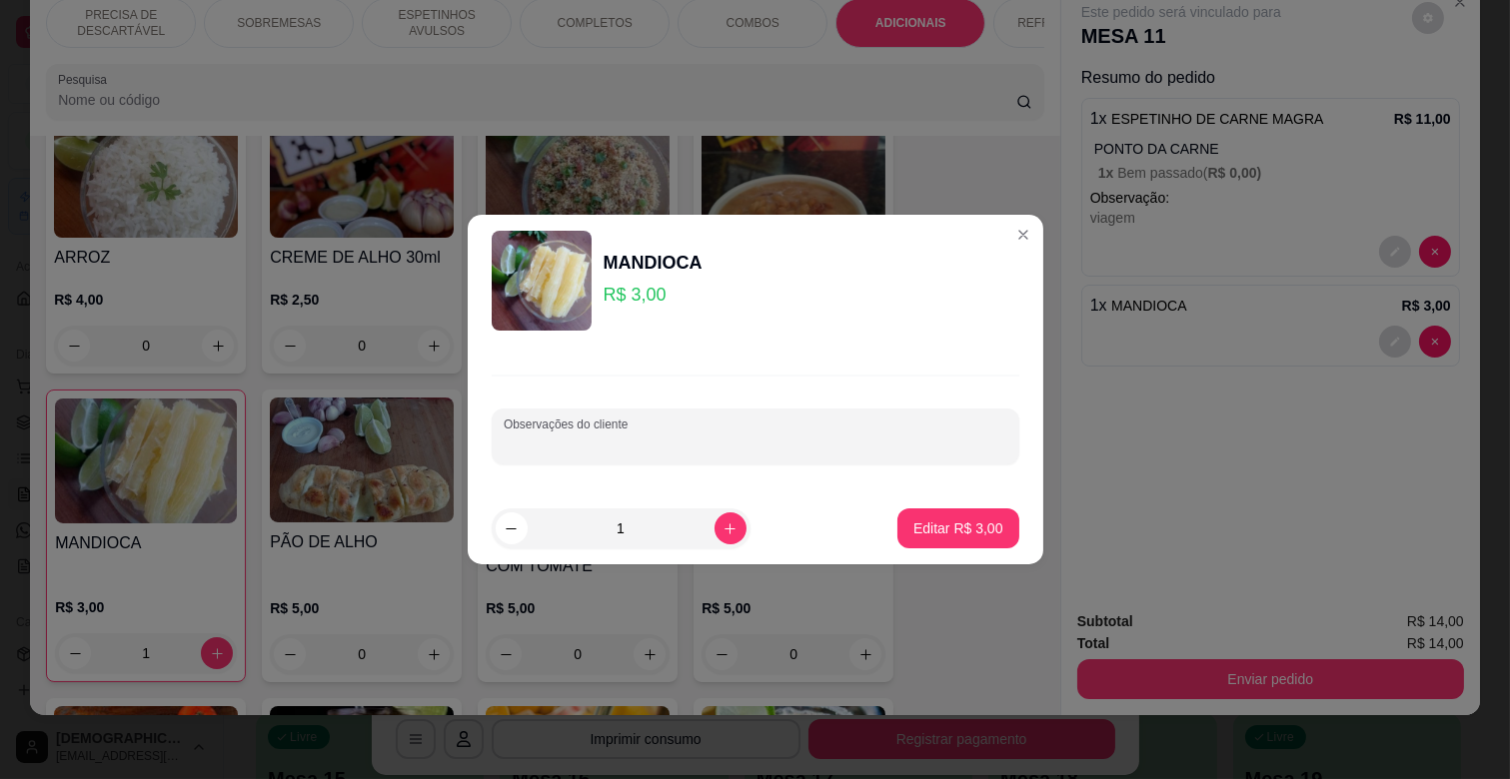
click at [590, 436] on div "Observações do cliente" at bounding box center [756, 437] width 528 height 56
type input "viagem"
click at [977, 531] on p "Editar R$ 3,00" at bounding box center [958, 529] width 90 height 20
type input "0"
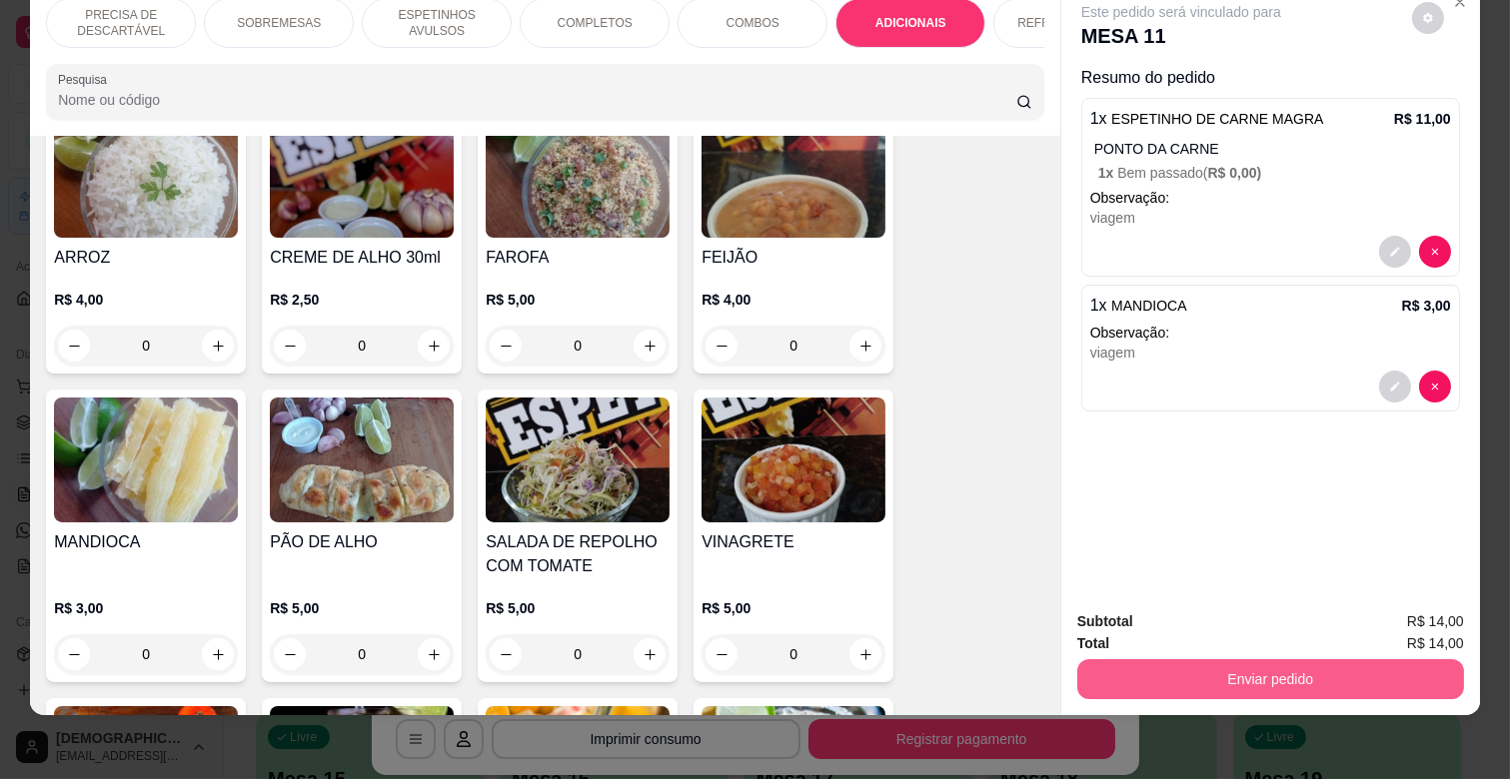
click at [1213, 659] on button "Enviar pedido" at bounding box center [1270, 679] width 387 height 40
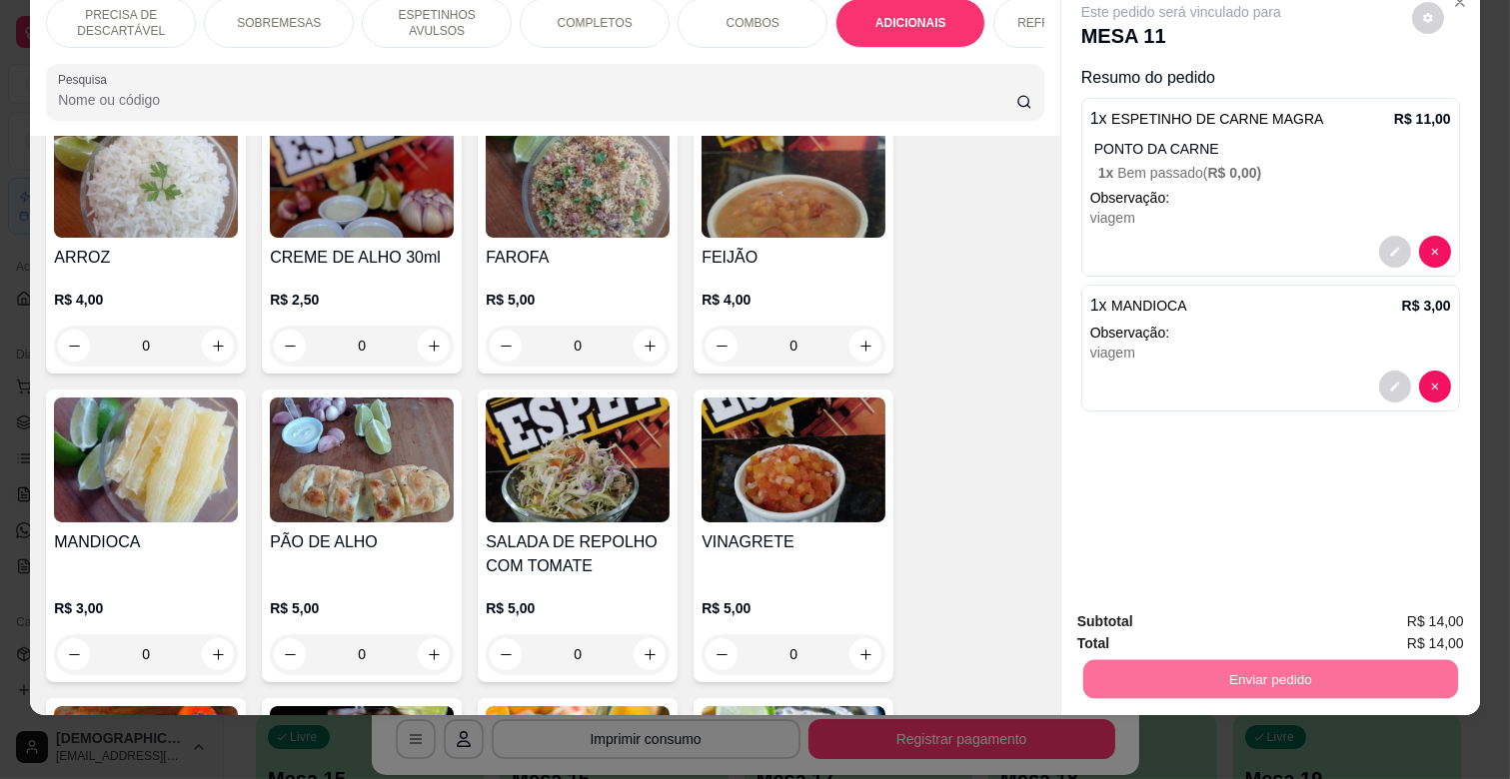
click at [1204, 612] on button "Não registrar e enviar pedido" at bounding box center [1203, 613] width 208 height 38
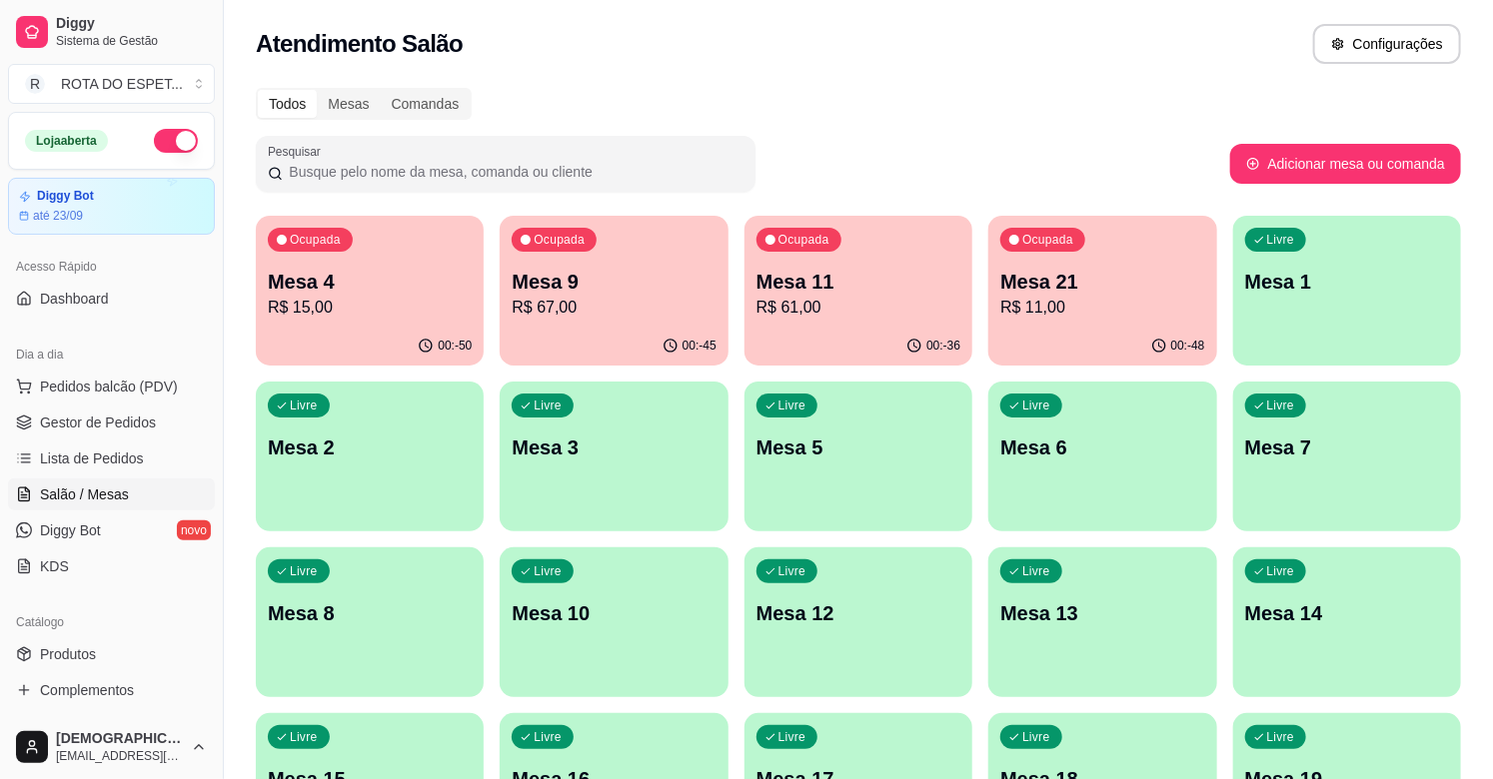
click at [1057, 310] on p "R$ 11,00" at bounding box center [1102, 308] width 204 height 24
click at [903, 116] on div "Todos Mesas Comandas" at bounding box center [858, 104] width 1205 height 32
click at [147, 414] on span "Gestor de Pedidos" at bounding box center [98, 423] width 116 height 20
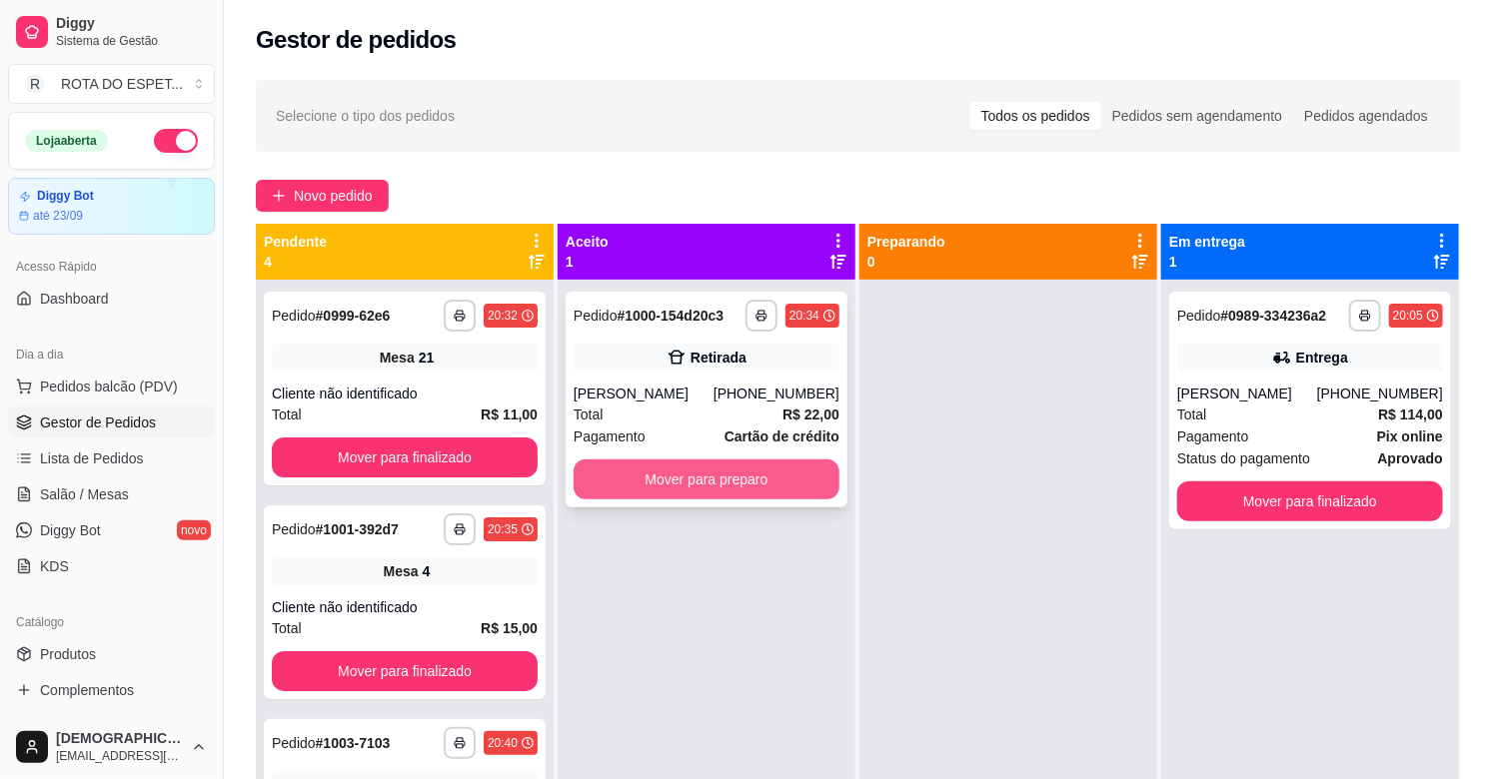
click at [716, 484] on button "Mover para preparo" at bounding box center [707, 480] width 266 height 40
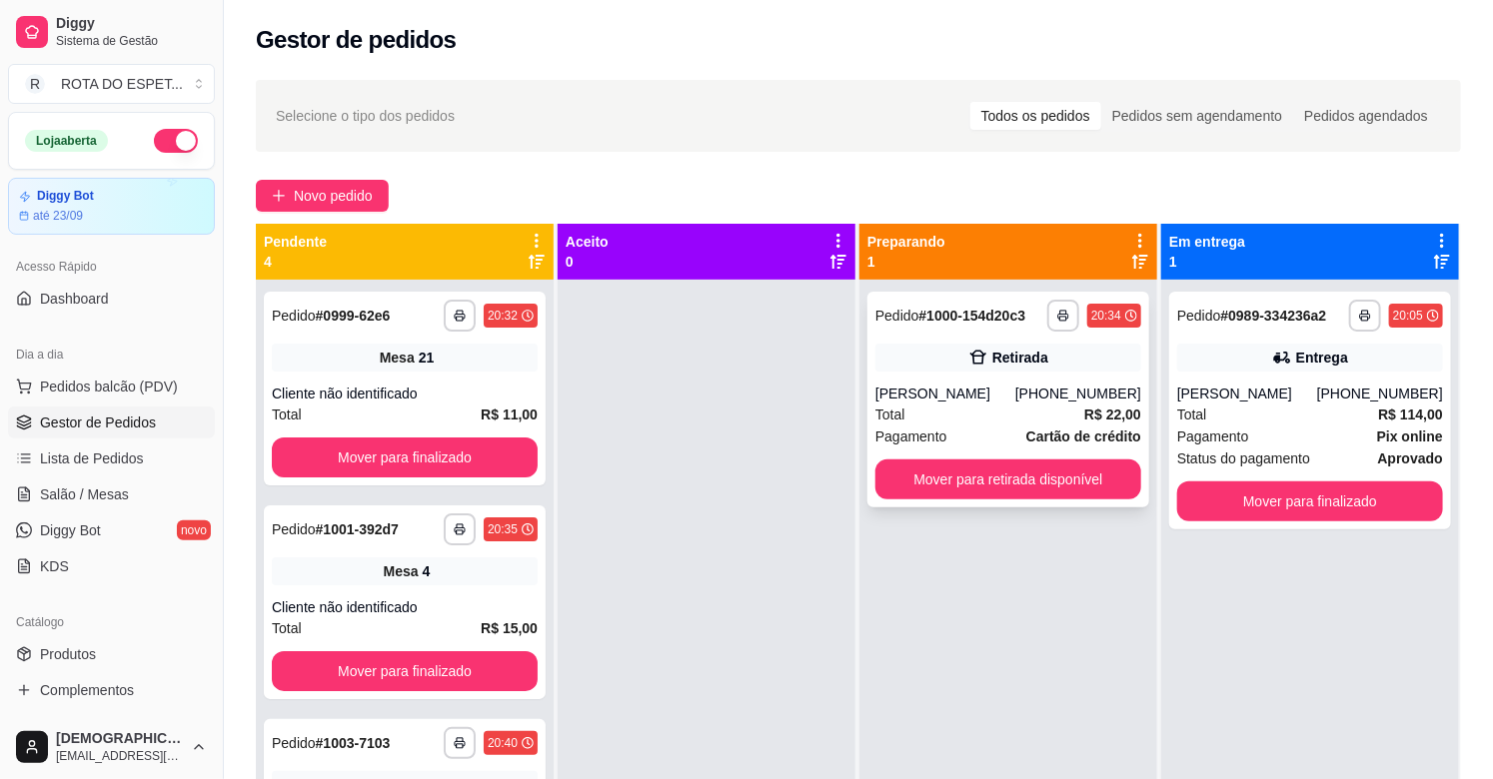
click at [952, 421] on div "Total R$ 22,00" at bounding box center [1008, 415] width 266 height 22
click at [405, 442] on button "Mover para finalizado" at bounding box center [405, 458] width 258 height 39
click at [405, 442] on button "Mover para finalizado" at bounding box center [405, 458] width 266 height 40
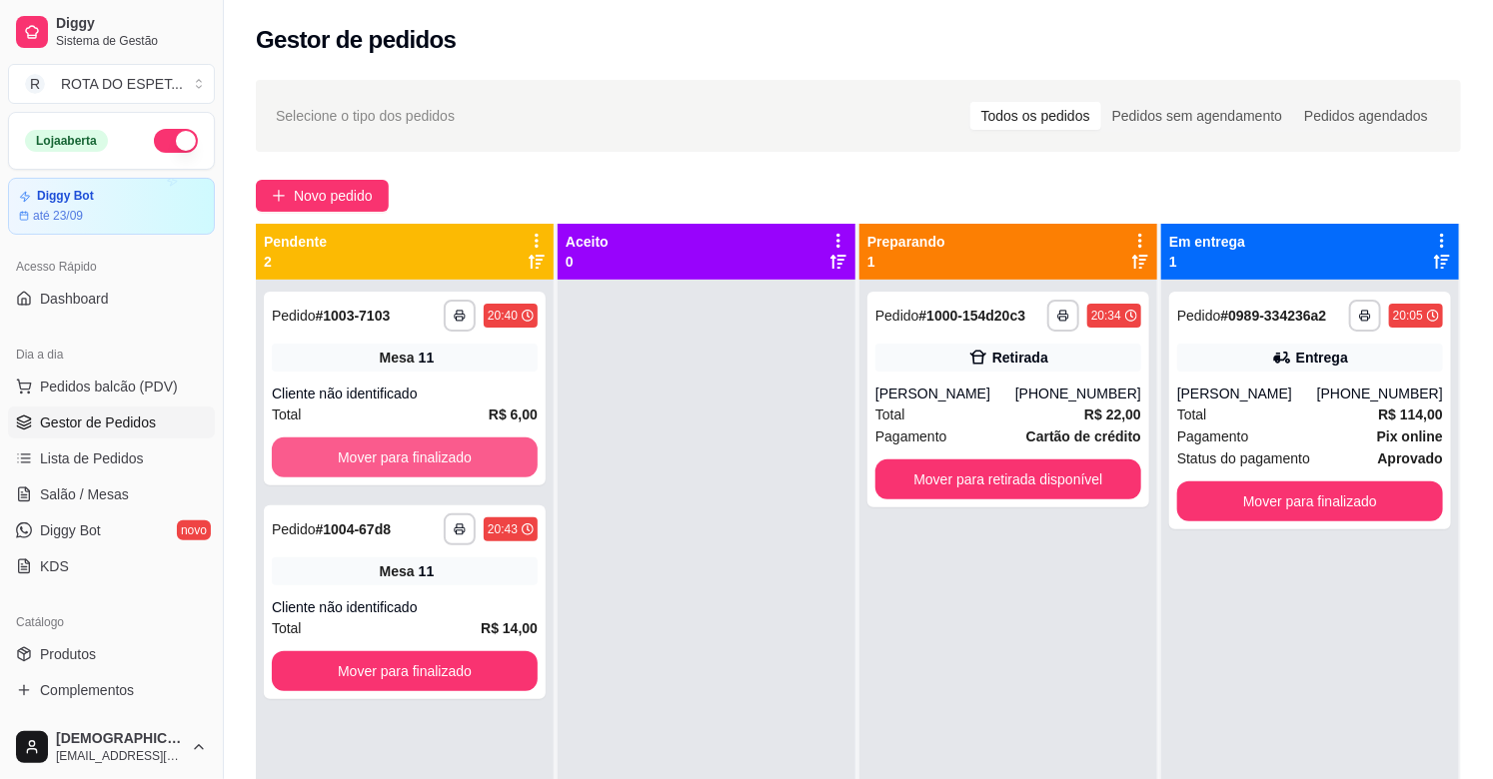
click at [405, 442] on button "Mover para finalizado" at bounding box center [405, 458] width 266 height 40
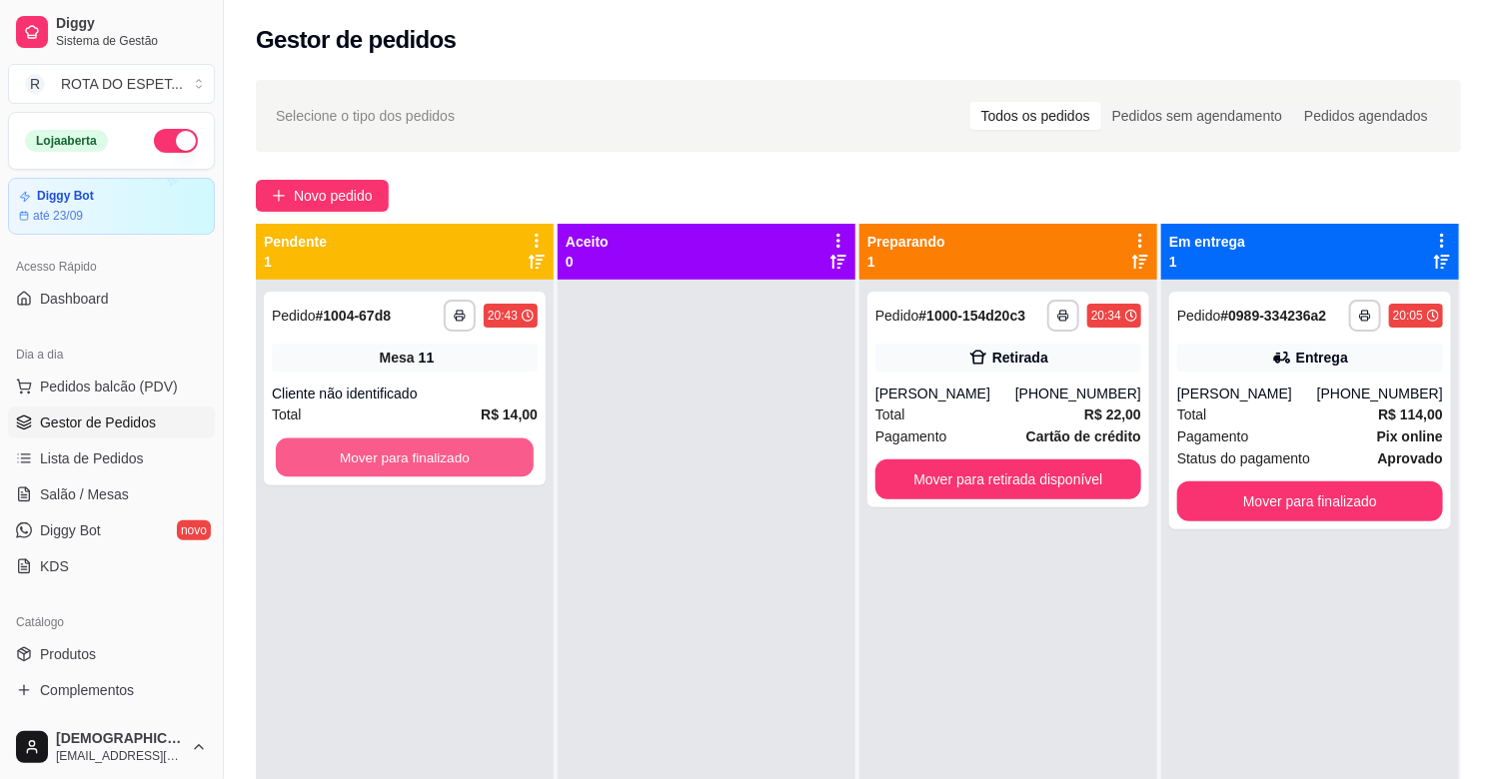
click at [405, 442] on button "Mover para finalizado" at bounding box center [405, 458] width 258 height 39
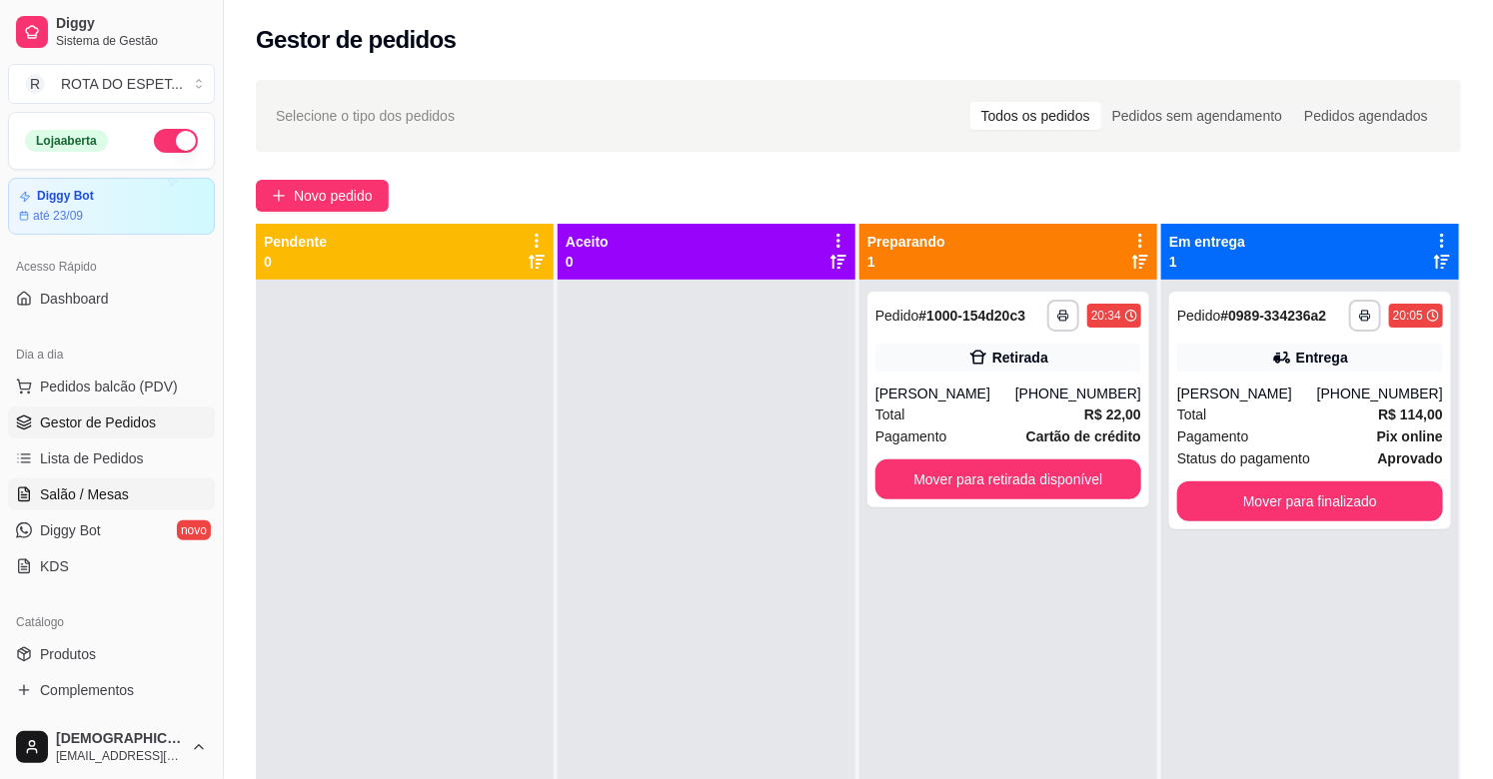
click at [80, 485] on span "Salão / Mesas" at bounding box center [84, 495] width 89 height 20
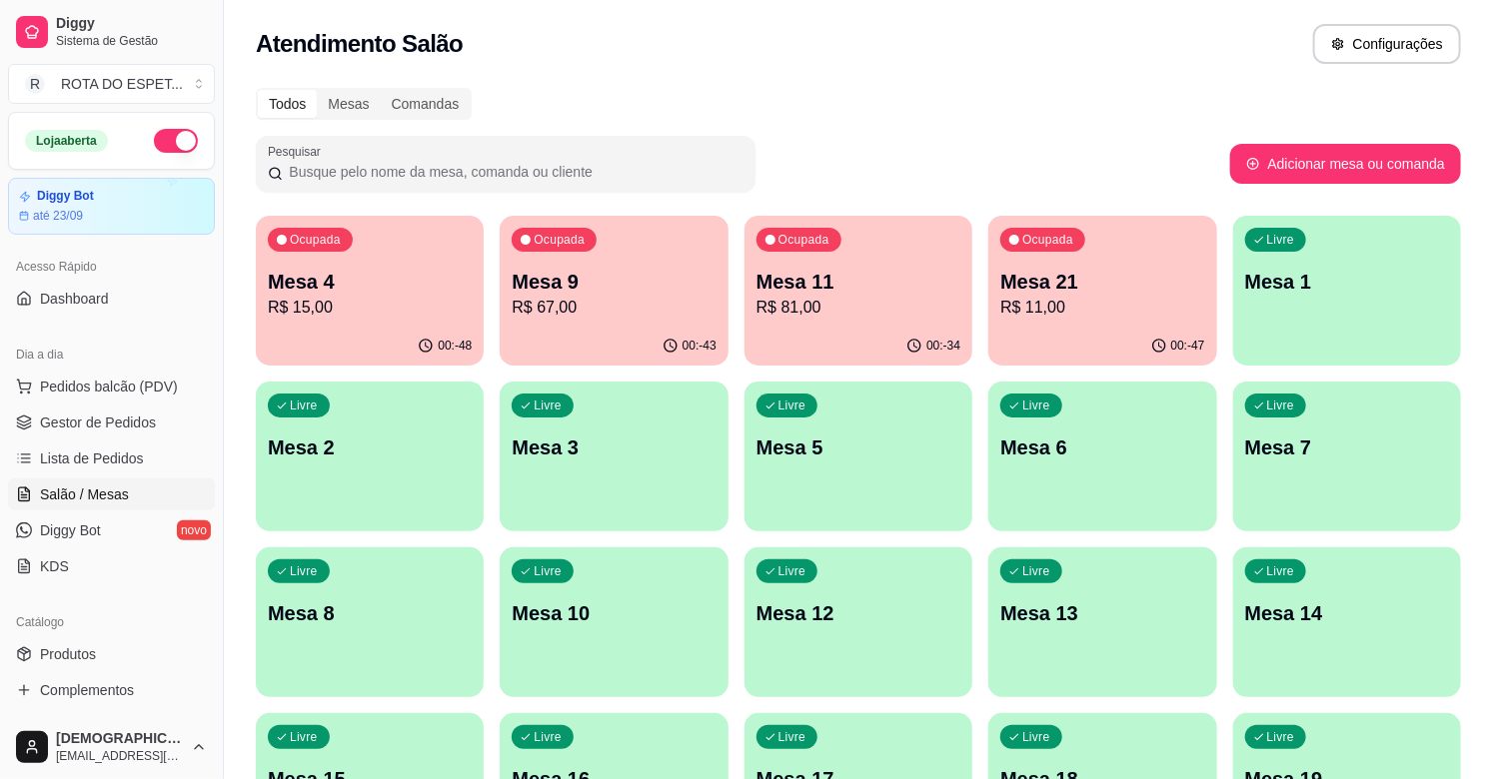
click at [1125, 287] on p "Mesa 21" at bounding box center [1102, 282] width 204 height 28
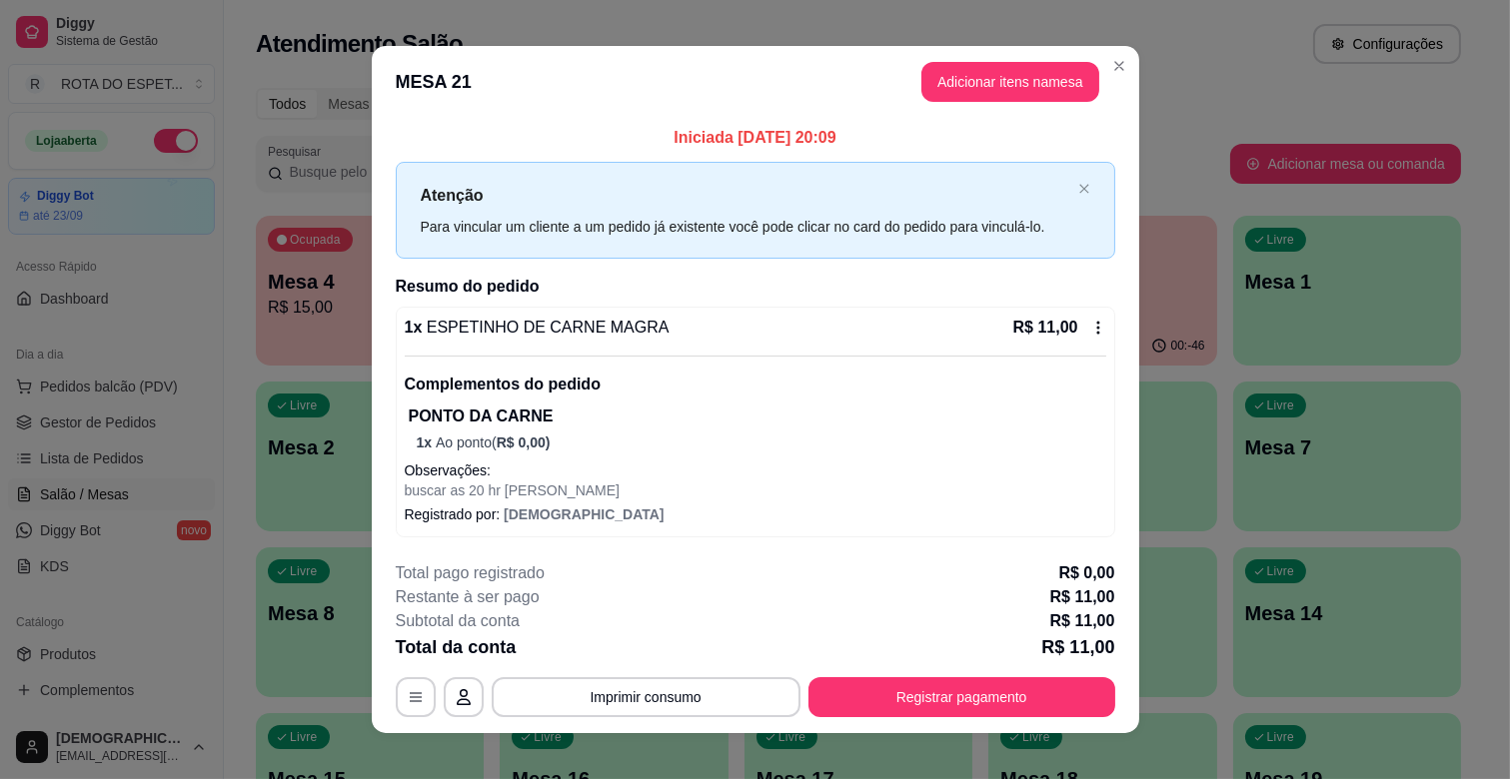
scroll to position [17, 0]
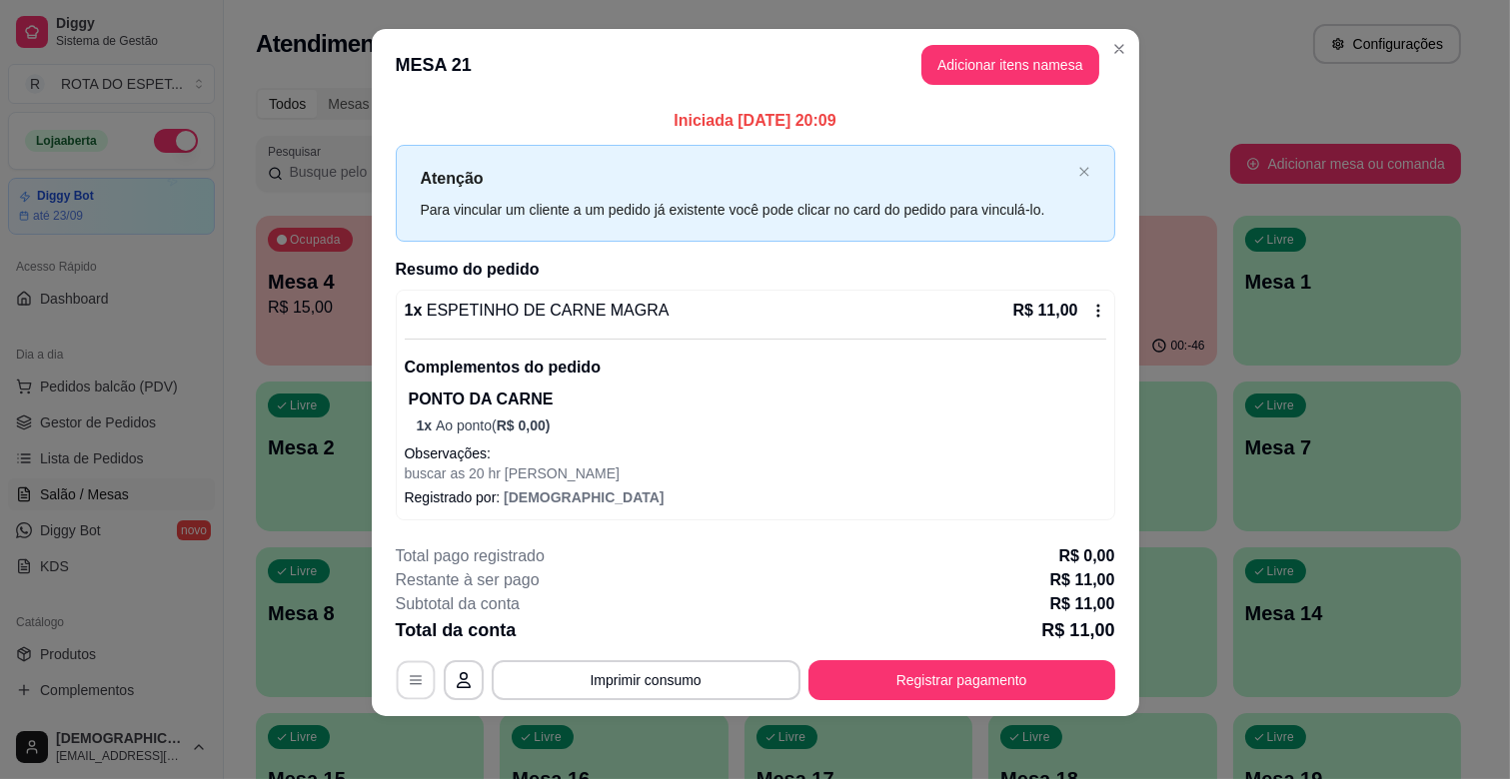
click at [408, 677] on icon "button" at bounding box center [416, 680] width 16 height 16
click at [1091, 315] on icon at bounding box center [1098, 311] width 16 height 16
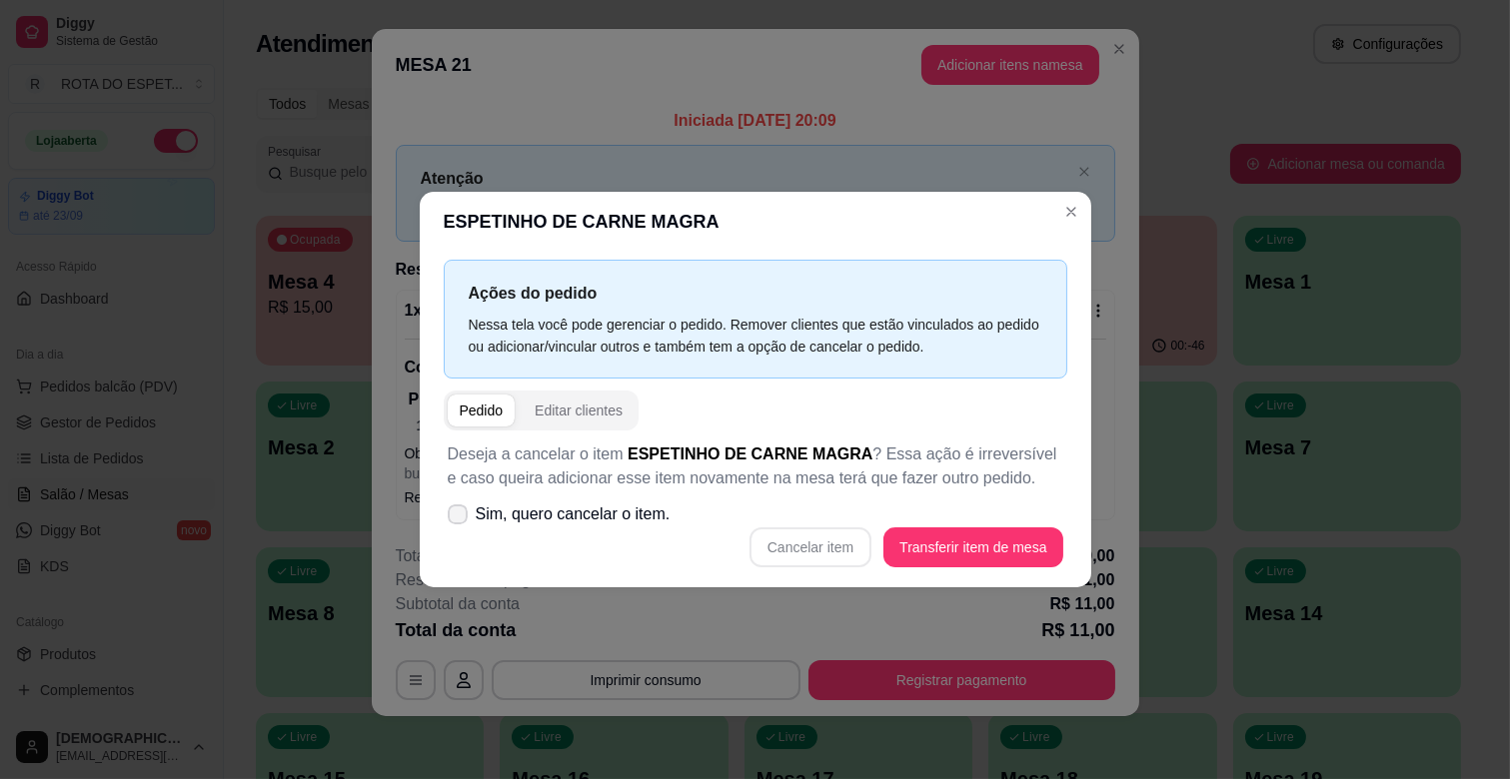
click at [468, 508] on label "Sim, quero cancelar o item." at bounding box center [559, 515] width 239 height 40
click at [460, 519] on input "Sim, quero cancelar o item." at bounding box center [453, 525] width 13 height 13
checkbox input "true"
click at [827, 543] on button "Cancelar item" at bounding box center [810, 548] width 122 height 40
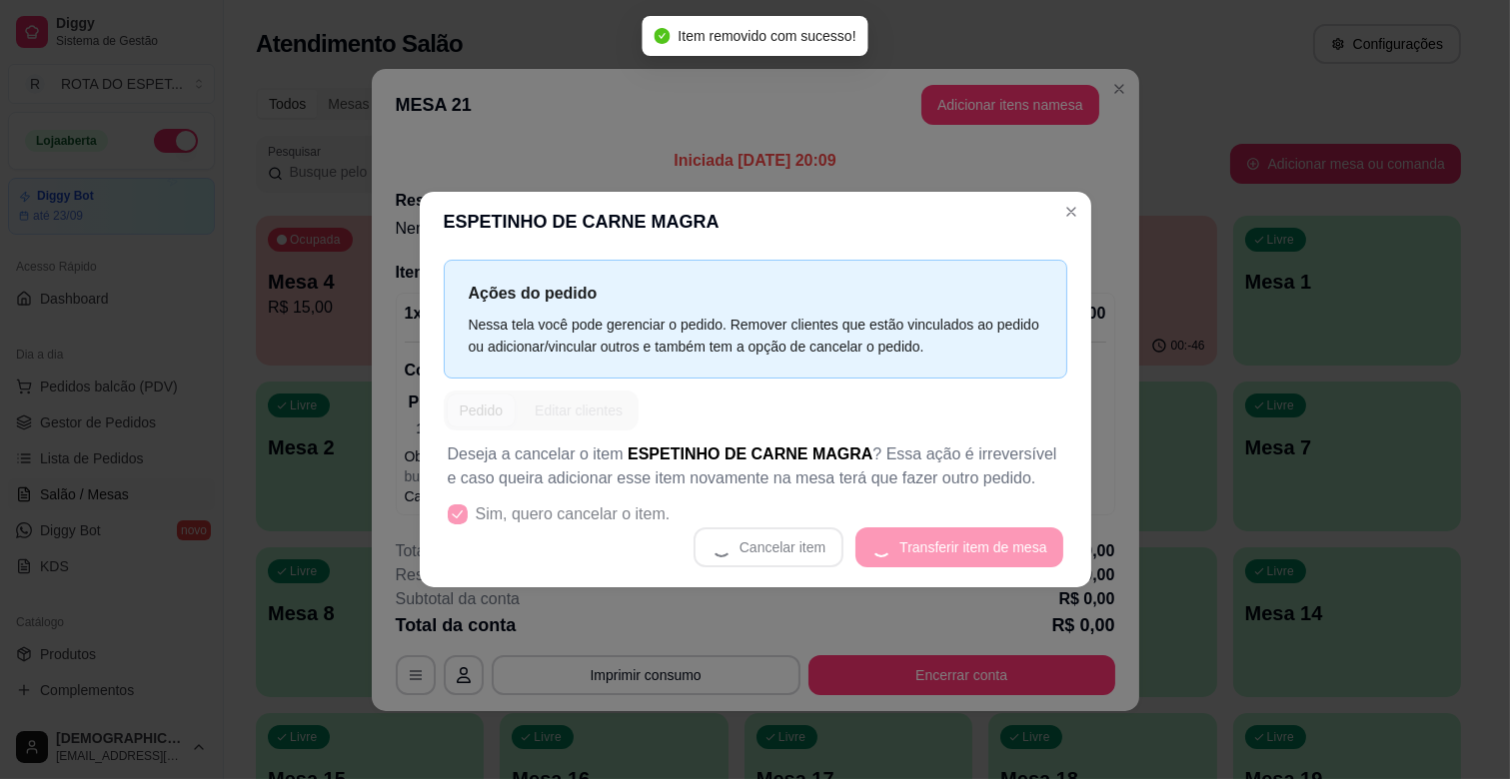
scroll to position [0, 0]
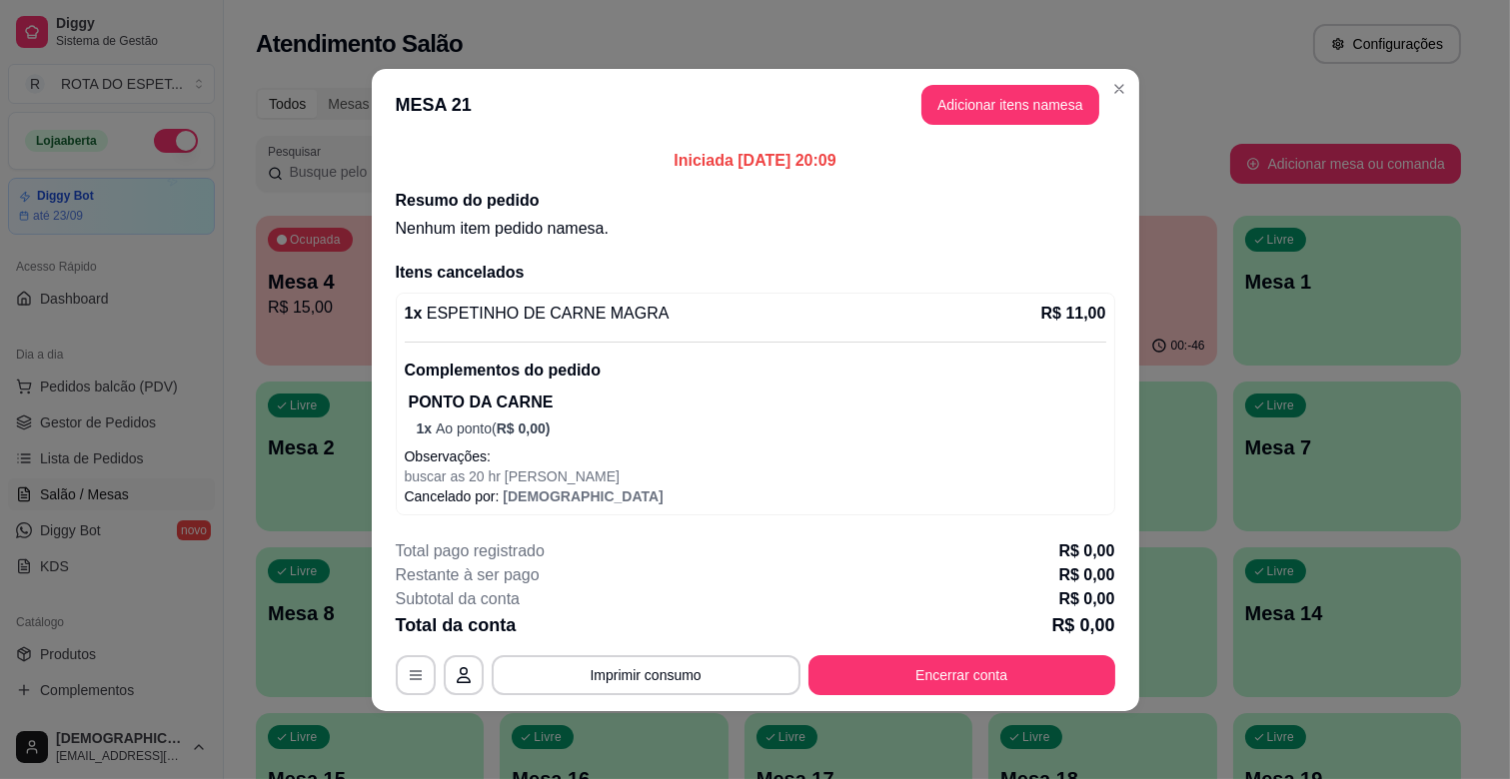
click at [927, 623] on div "Total da conta R$ 0,00" at bounding box center [755, 625] width 719 height 28
click at [967, 679] on button "Encerrar conta" at bounding box center [961, 675] width 307 height 40
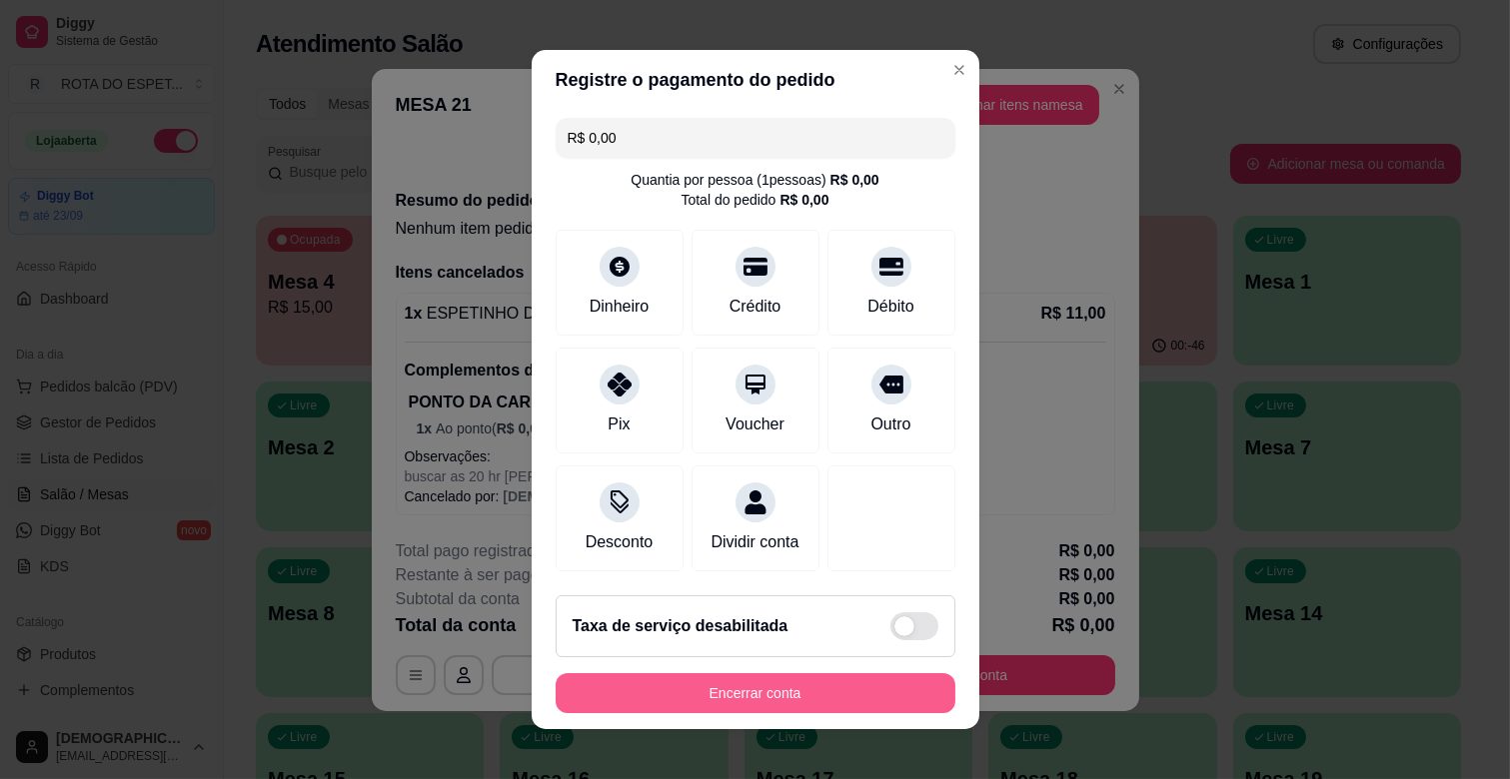
click at [813, 712] on button "Encerrar conta" at bounding box center [756, 693] width 400 height 40
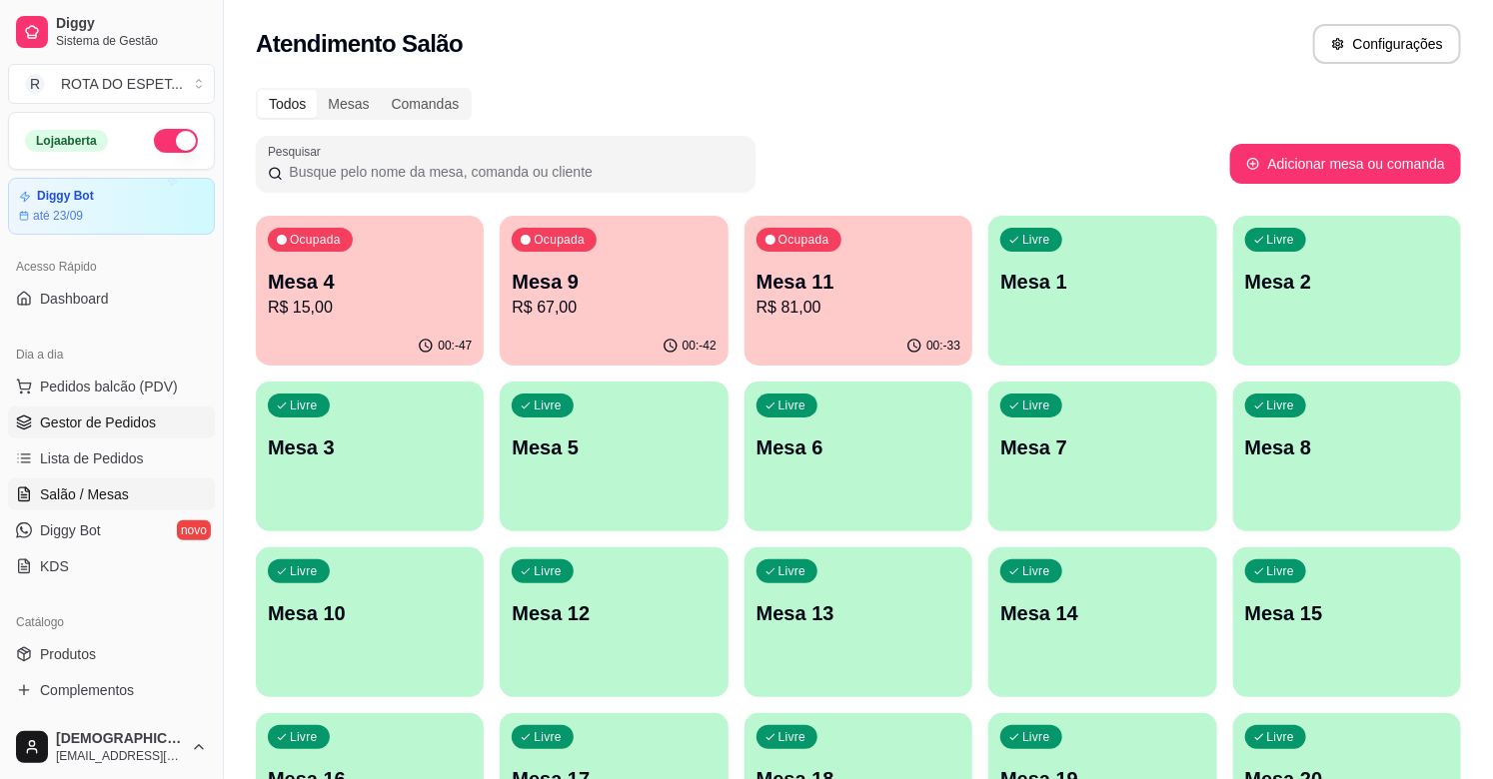
click at [140, 426] on span "Gestor de Pedidos" at bounding box center [98, 423] width 116 height 20
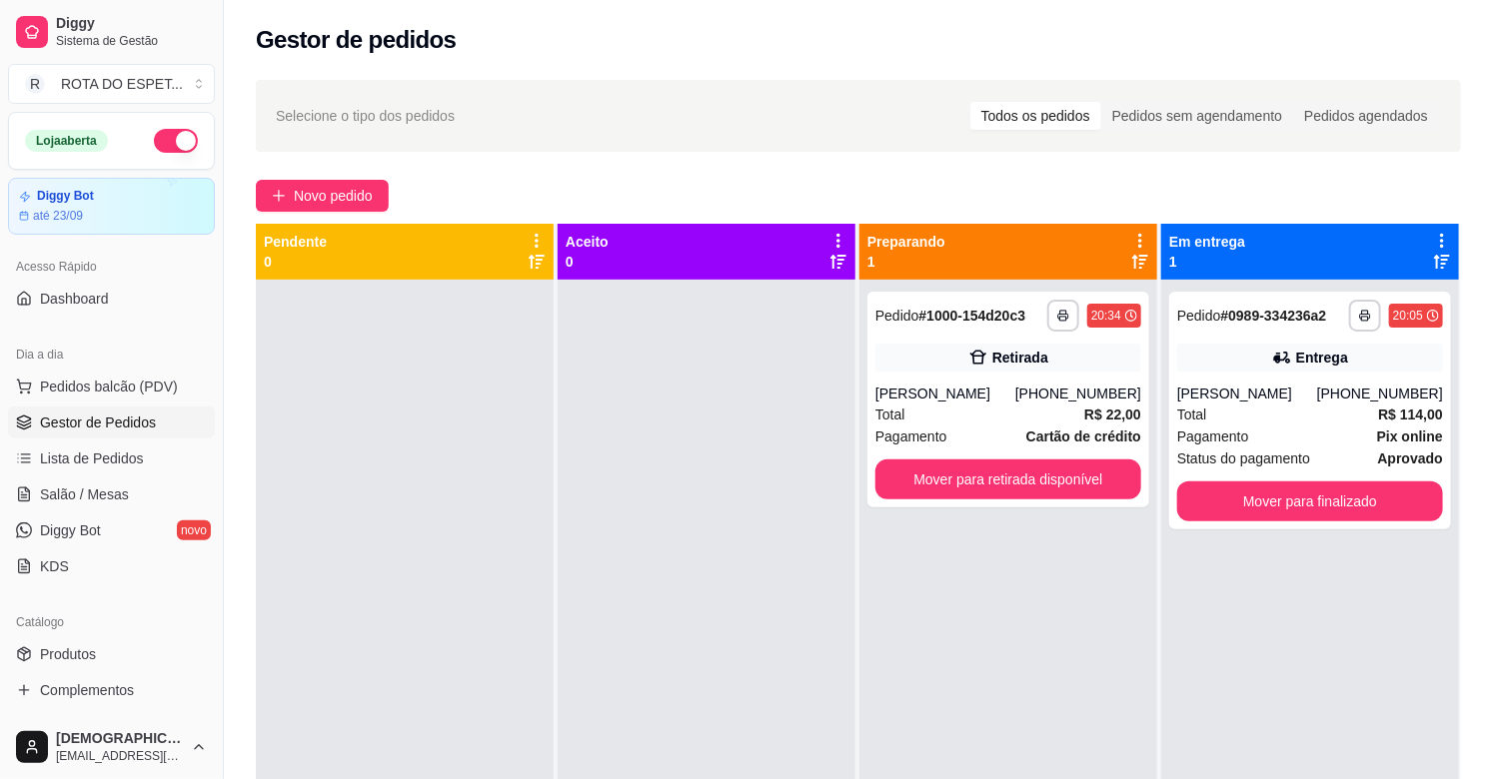
click at [679, 663] on div at bounding box center [707, 669] width 298 height 779
click at [45, 508] on link "Salão / Mesas" at bounding box center [111, 495] width 207 height 32
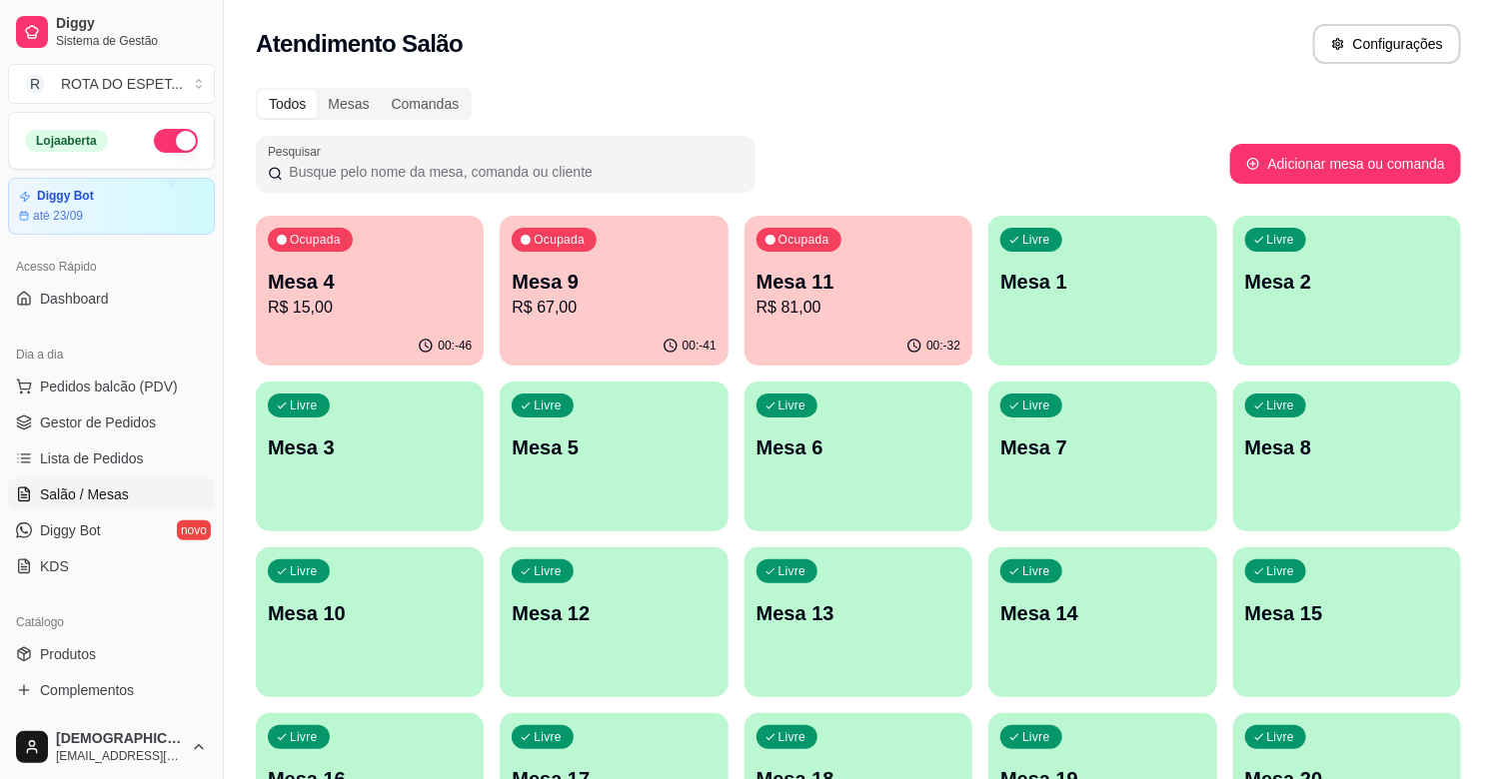
click at [877, 320] on div "Ocupada Mesa 11 R$ 81,00" at bounding box center [858, 271] width 228 height 111
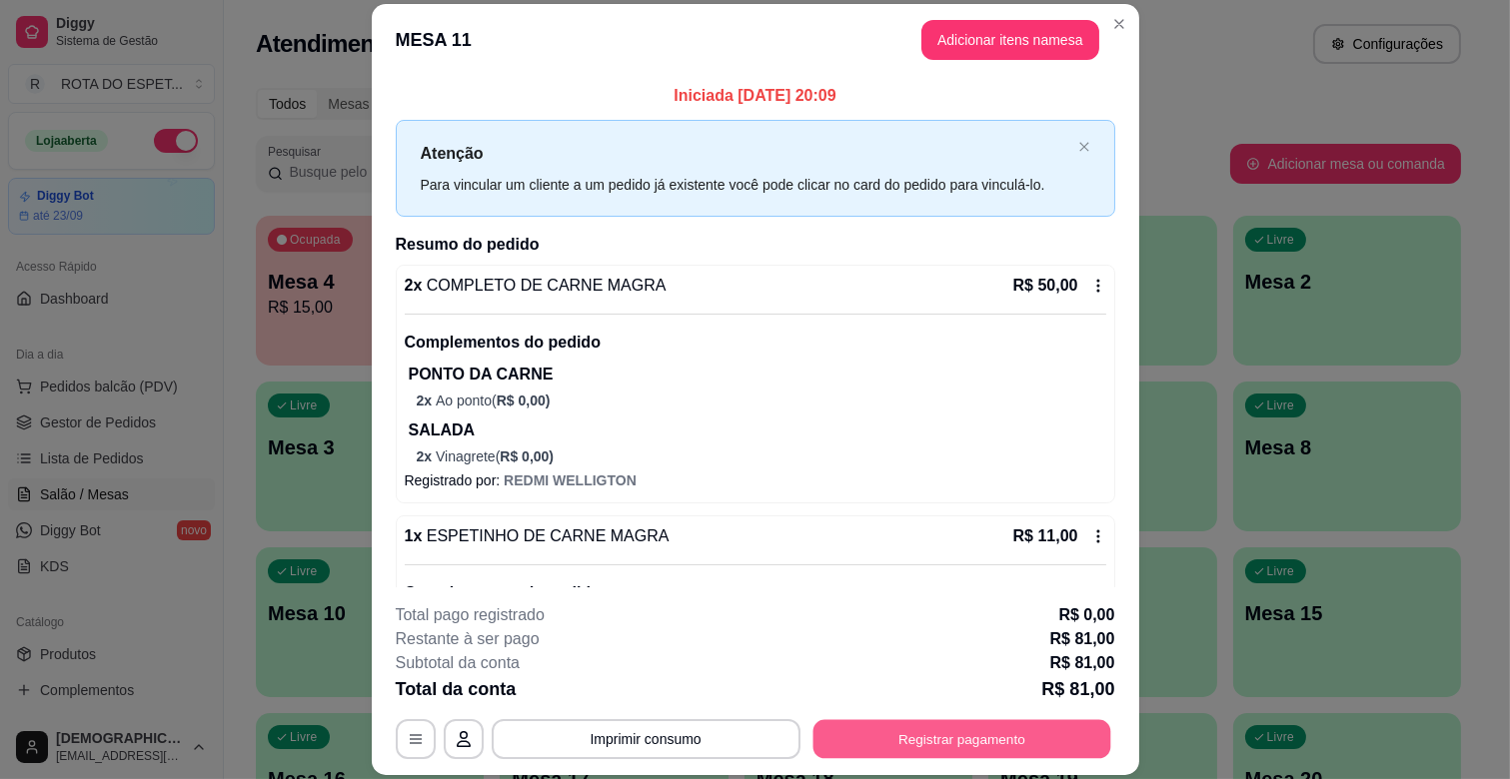
click at [922, 736] on button "Registrar pagamento" at bounding box center [961, 739] width 298 height 39
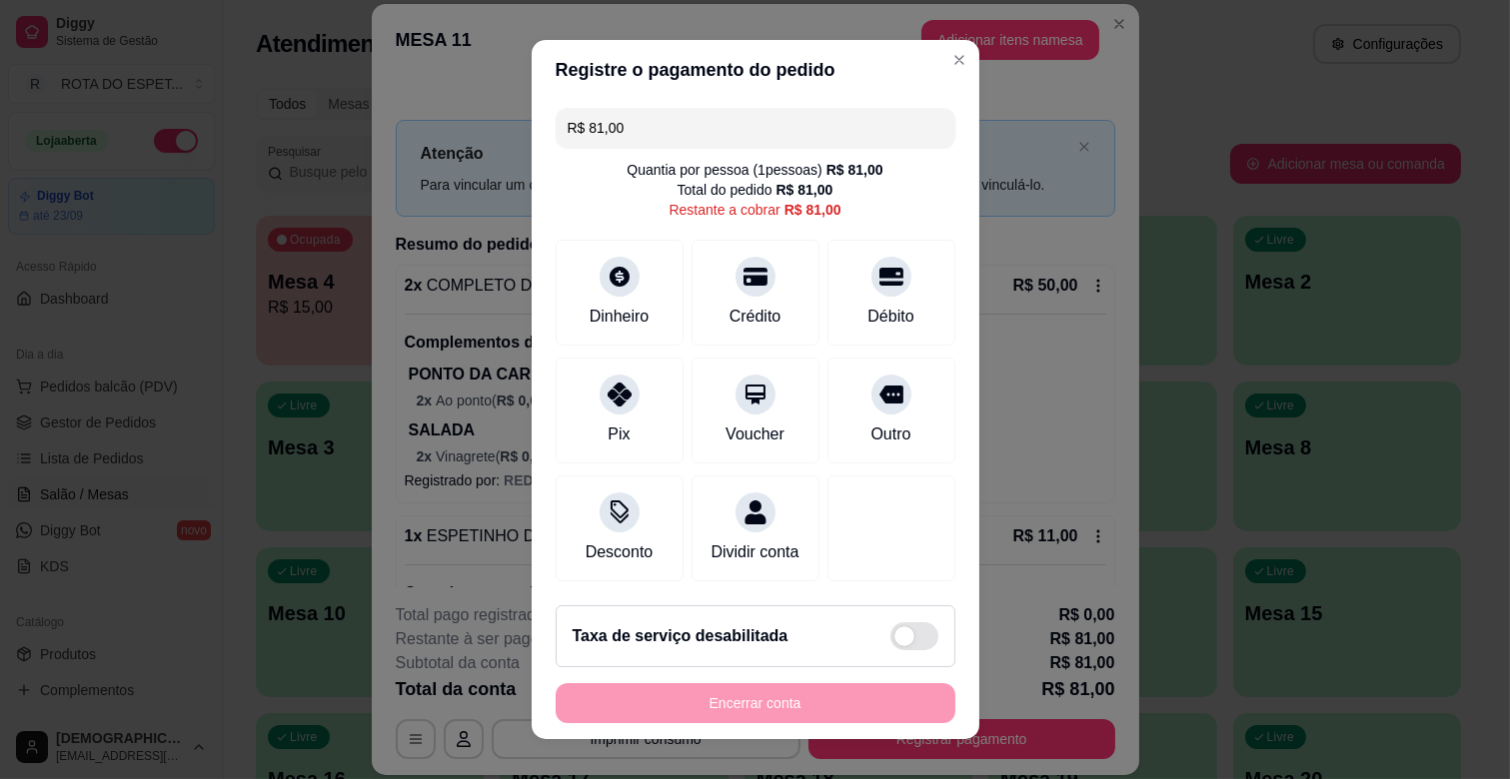
click at [777, 130] on input "R$ 81,00" at bounding box center [756, 128] width 376 height 40
type input "R$ 25,00"
click at [613, 276] on icon at bounding box center [619, 271] width 22 height 22
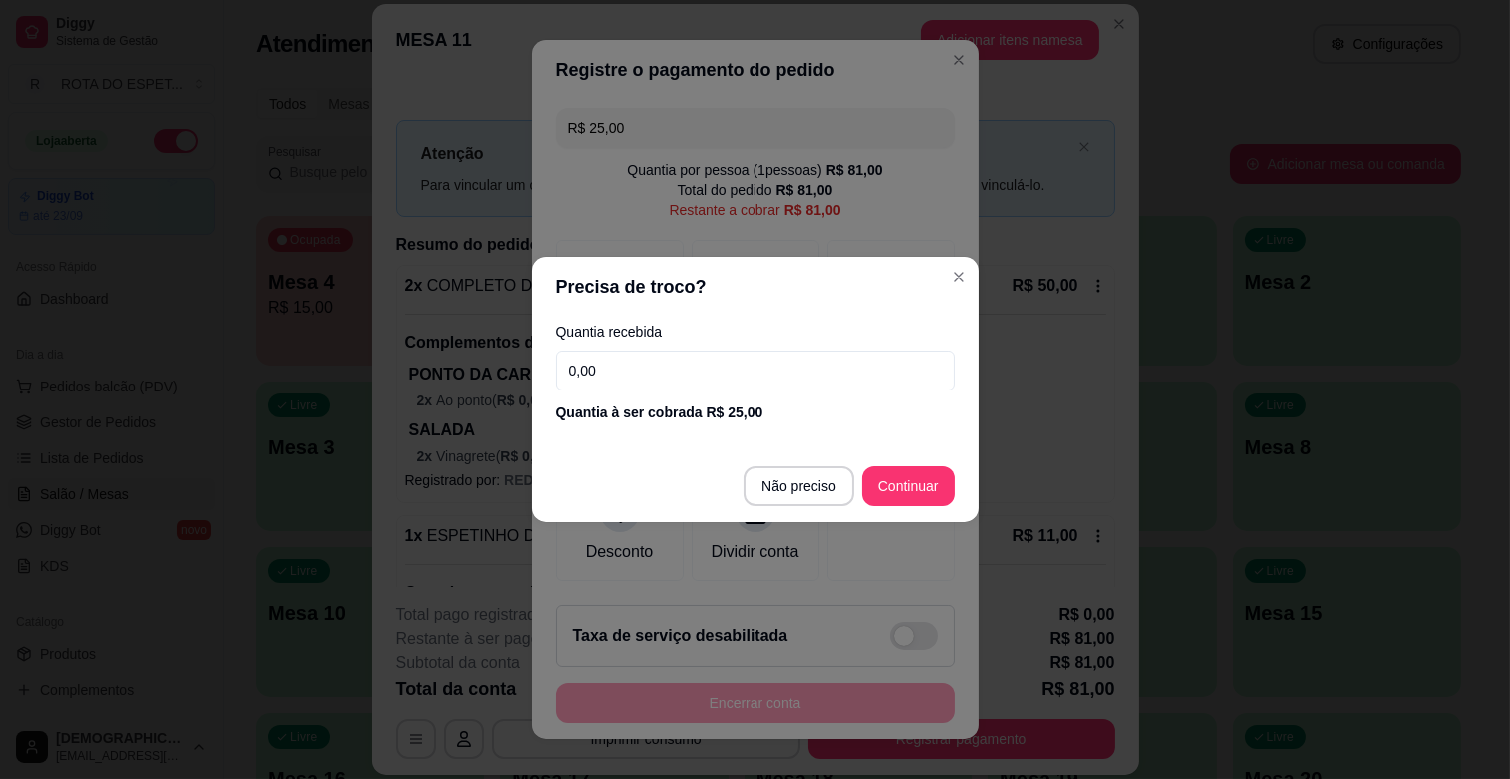
click at [670, 354] on input "0,00" at bounding box center [756, 371] width 400 height 40
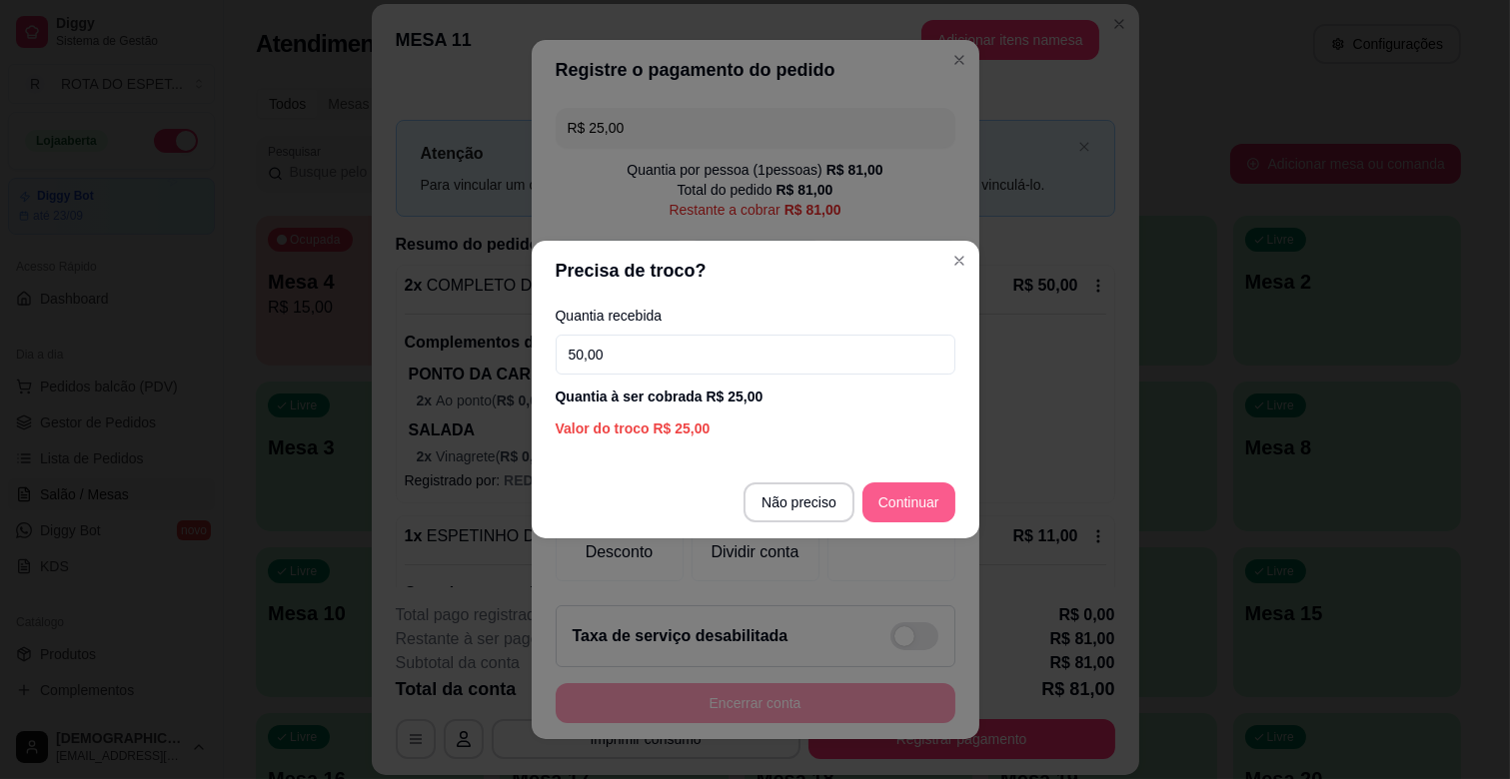
type input "50,00"
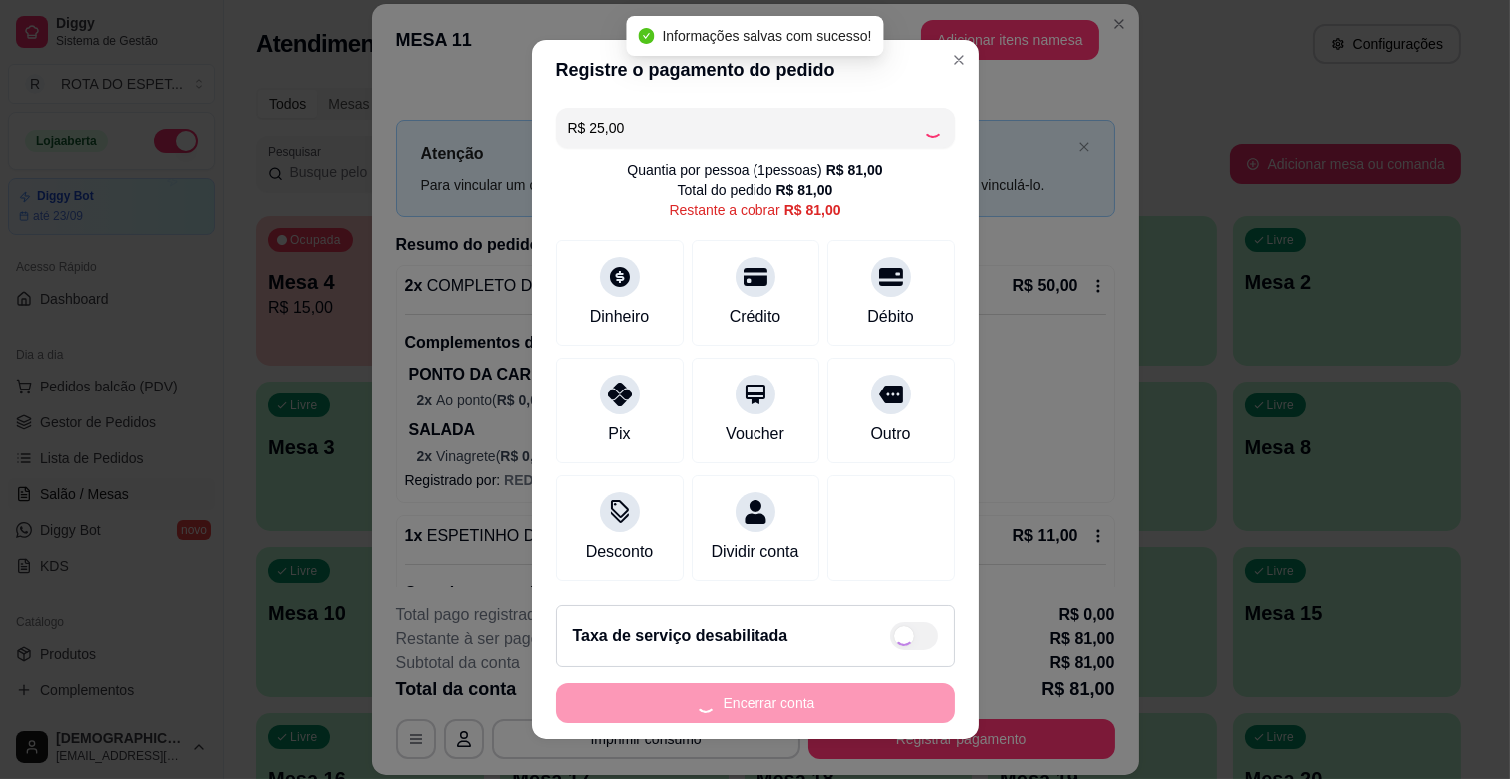
type input "R$ 56,00"
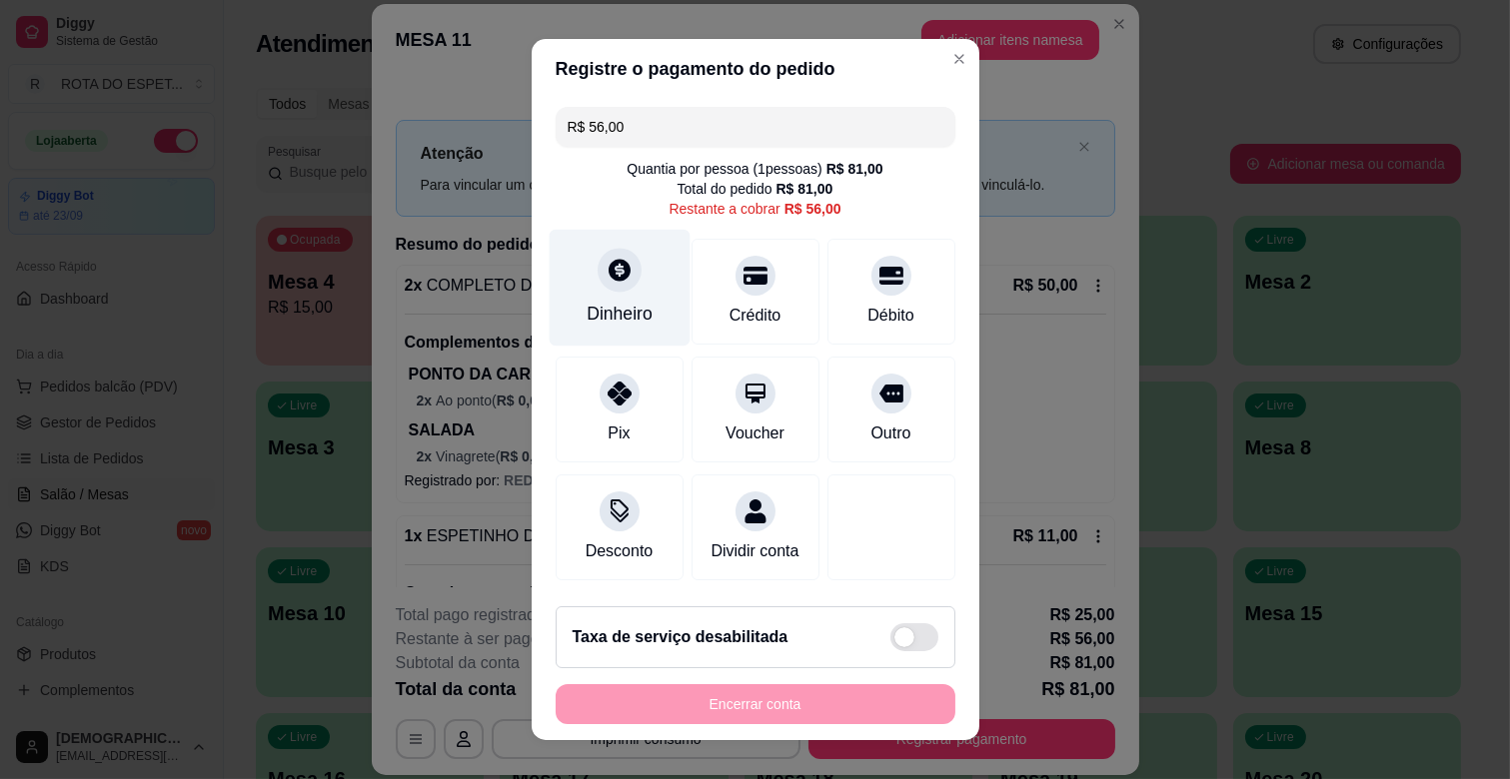
click at [605, 283] on icon at bounding box center [618, 270] width 26 height 26
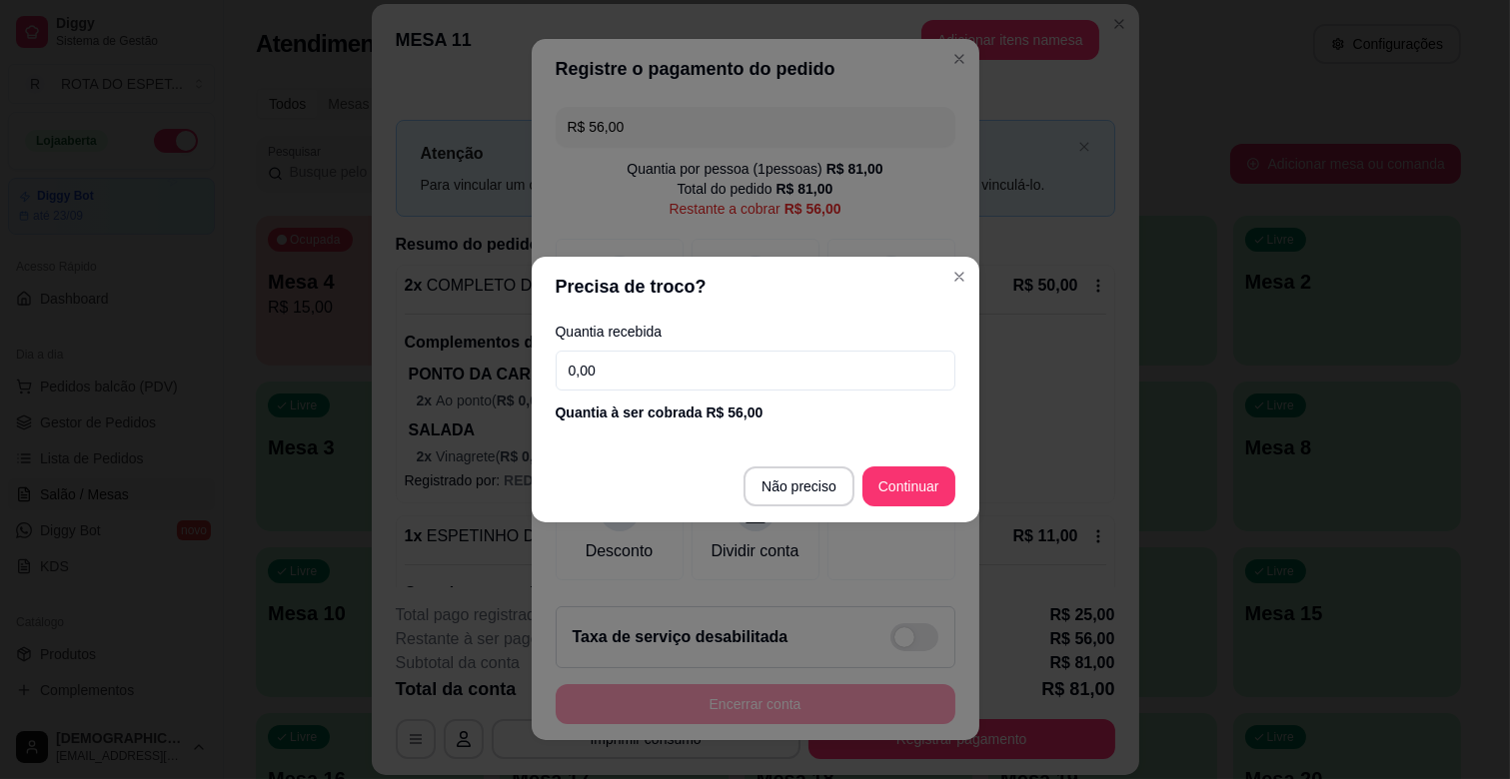
click at [680, 366] on input "0,00" at bounding box center [756, 371] width 400 height 40
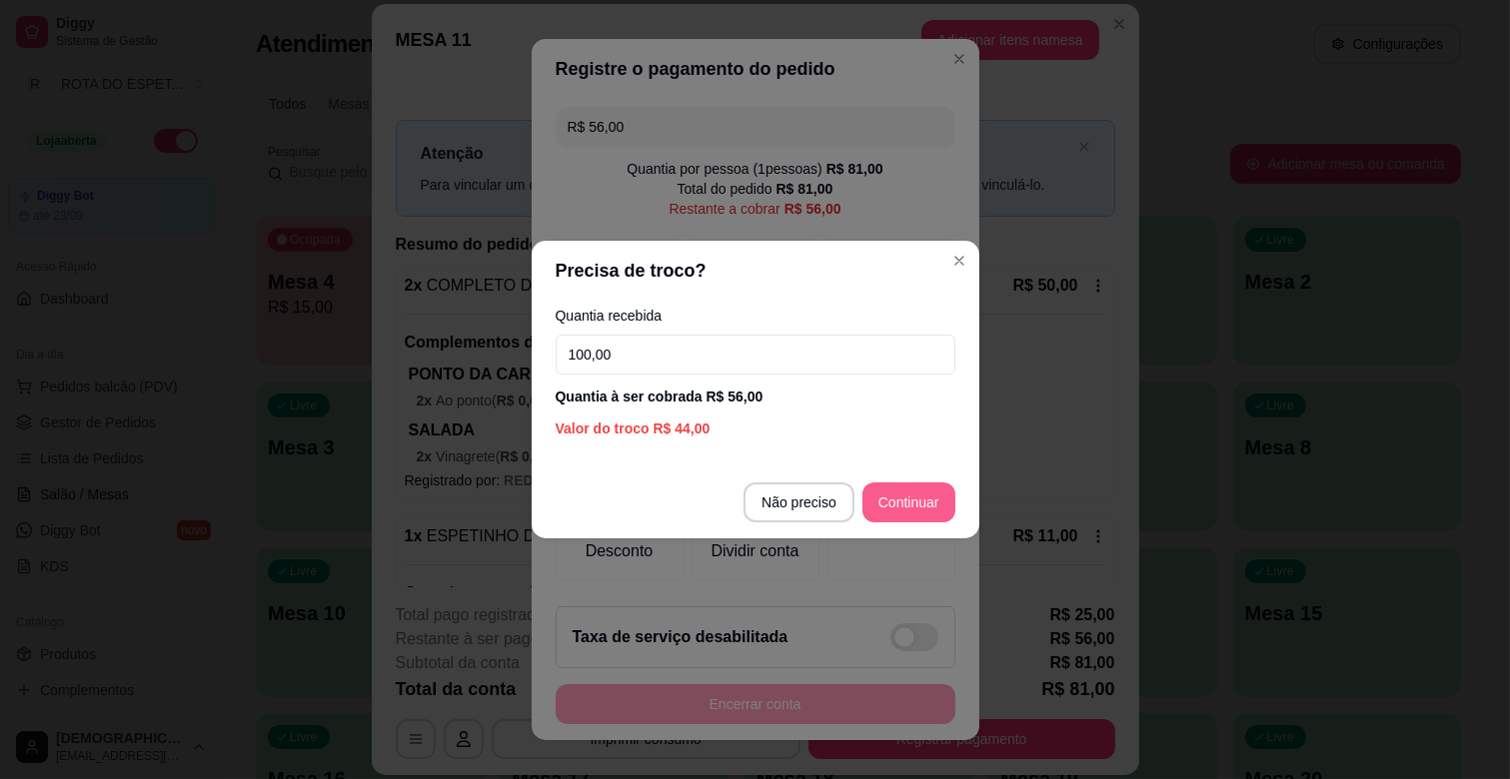
type input "100,00"
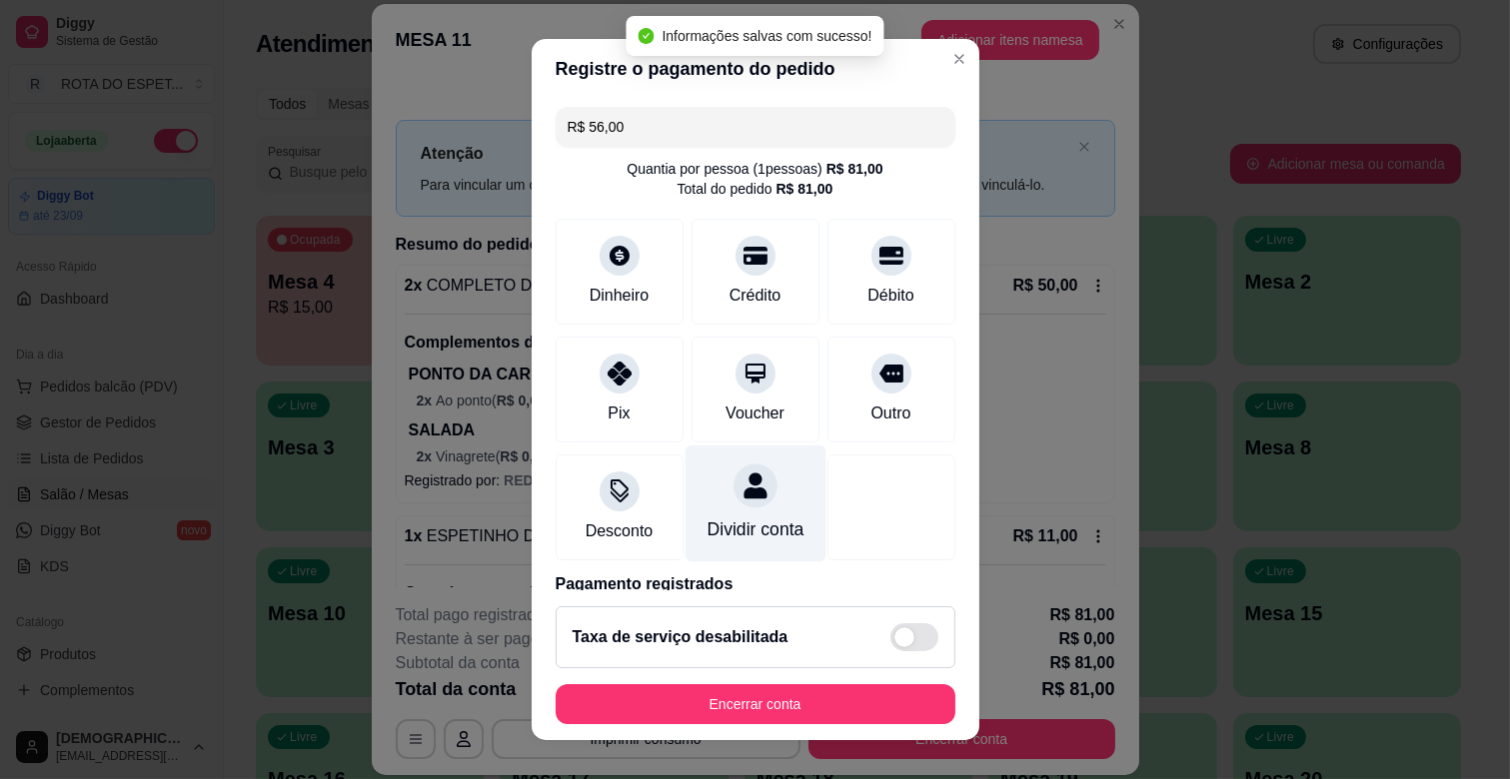
type input "R$ 0,00"
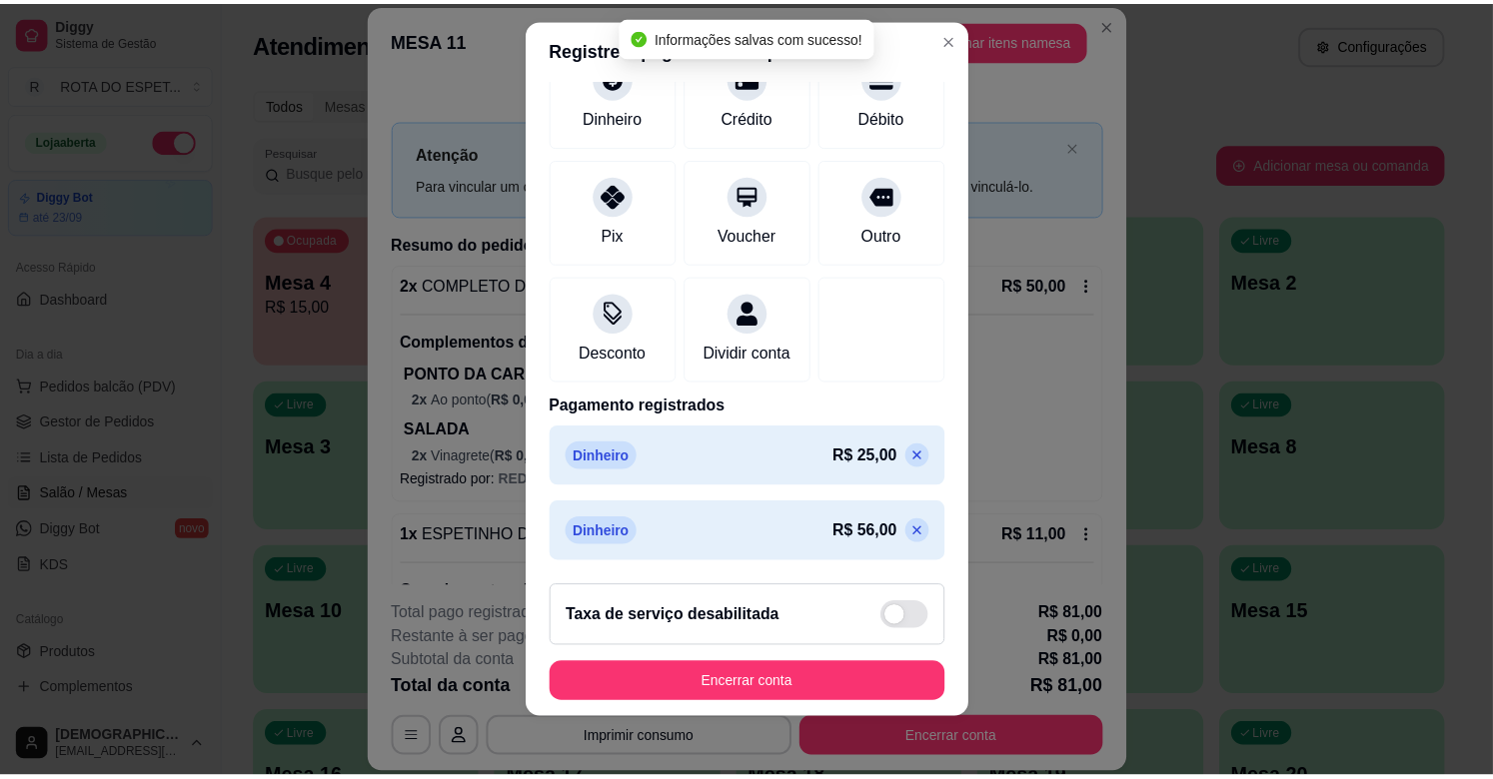
scroll to position [25, 0]
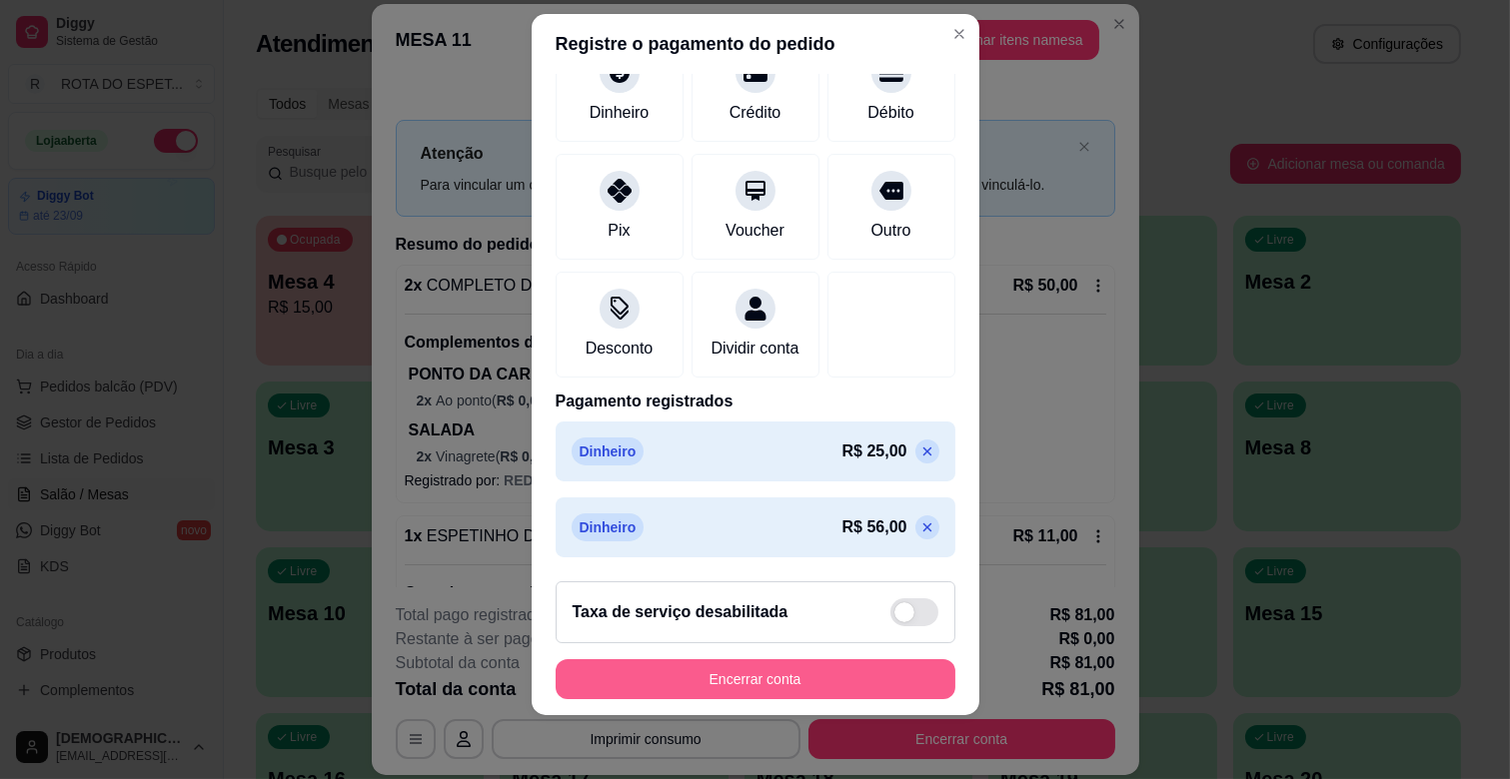
click at [732, 669] on button "Encerrar conta" at bounding box center [756, 679] width 400 height 40
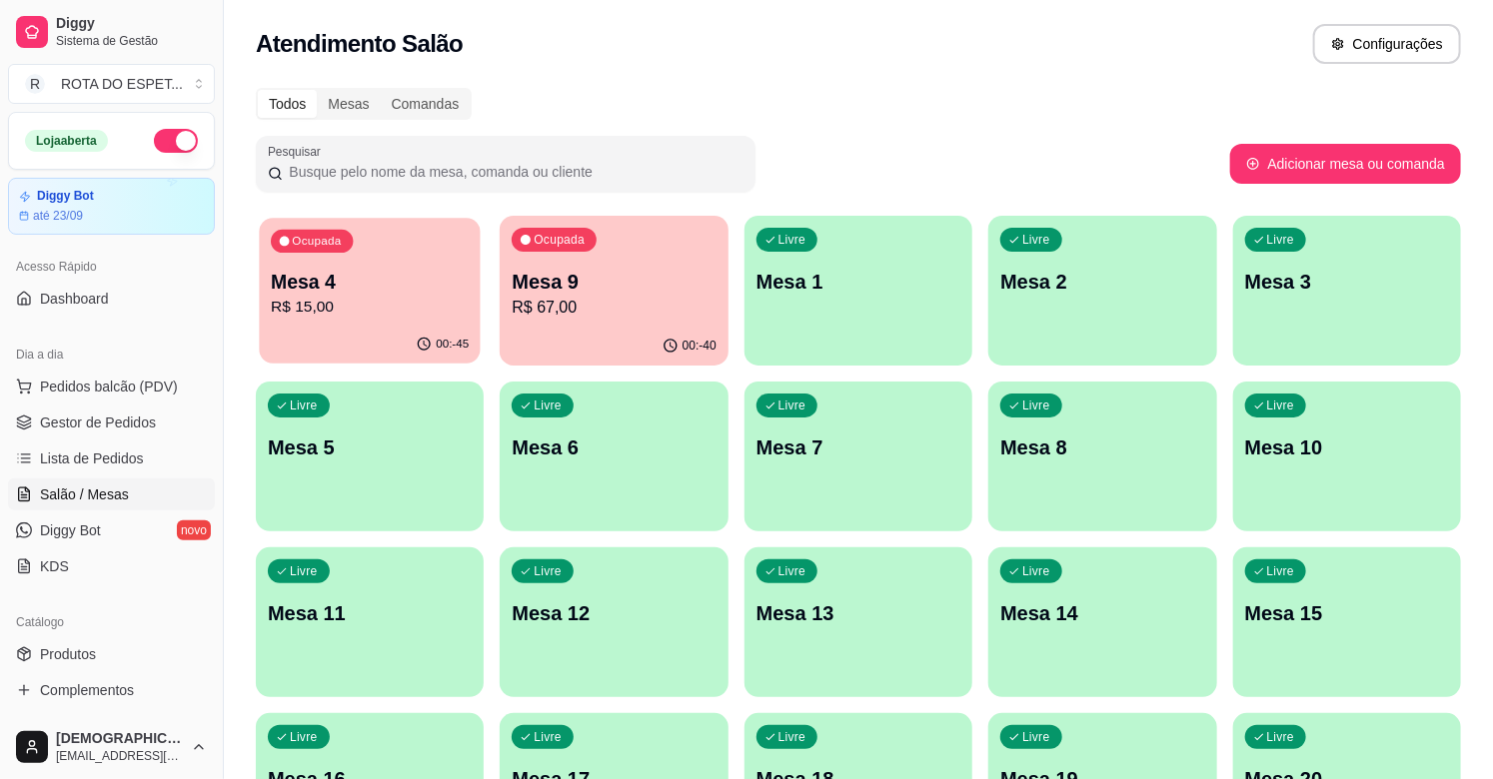
click at [335, 282] on p "Mesa 4" at bounding box center [370, 282] width 198 height 27
click at [117, 425] on span "Gestor de Pedidos" at bounding box center [98, 423] width 116 height 20
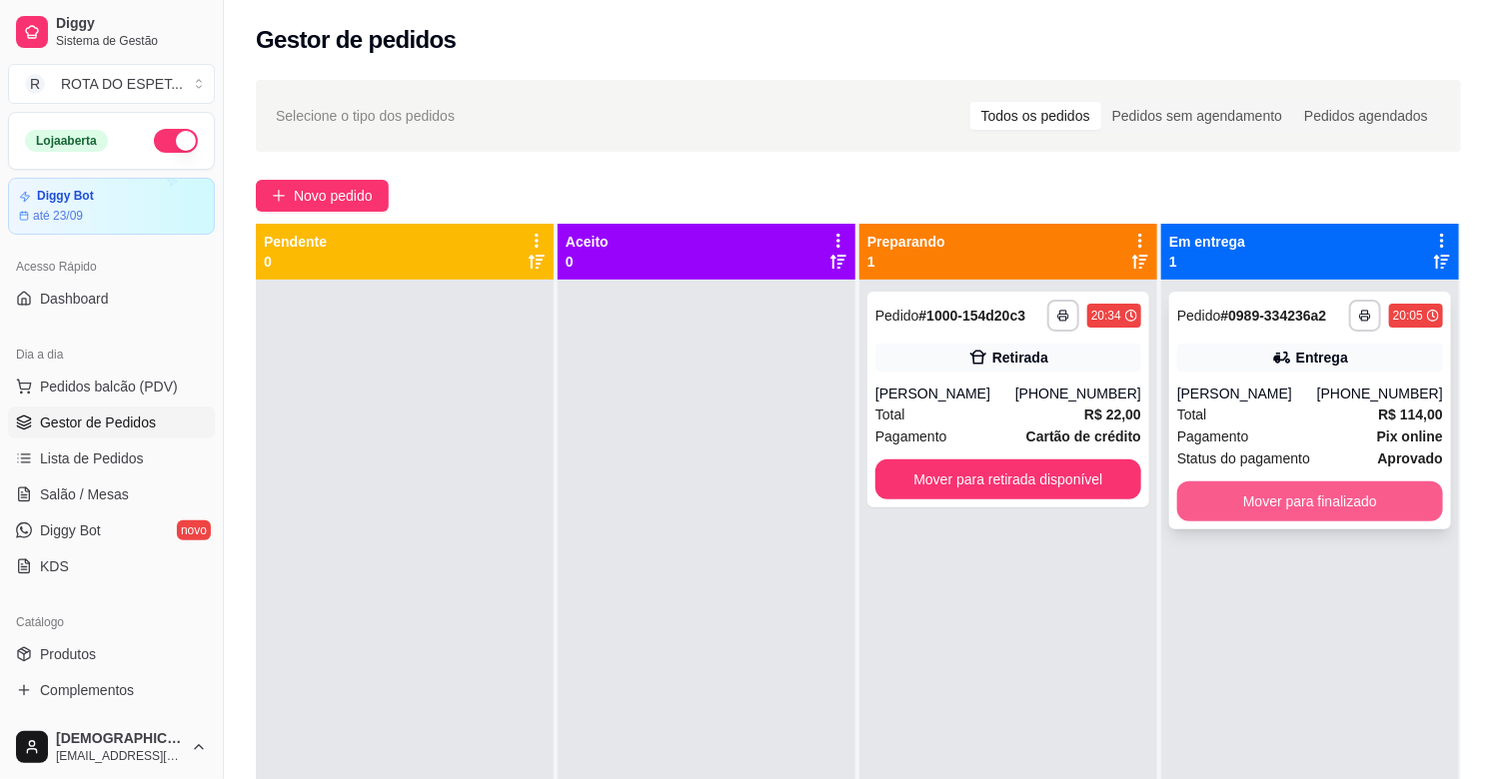
click at [1284, 503] on button "Mover para finalizado" at bounding box center [1310, 502] width 266 height 40
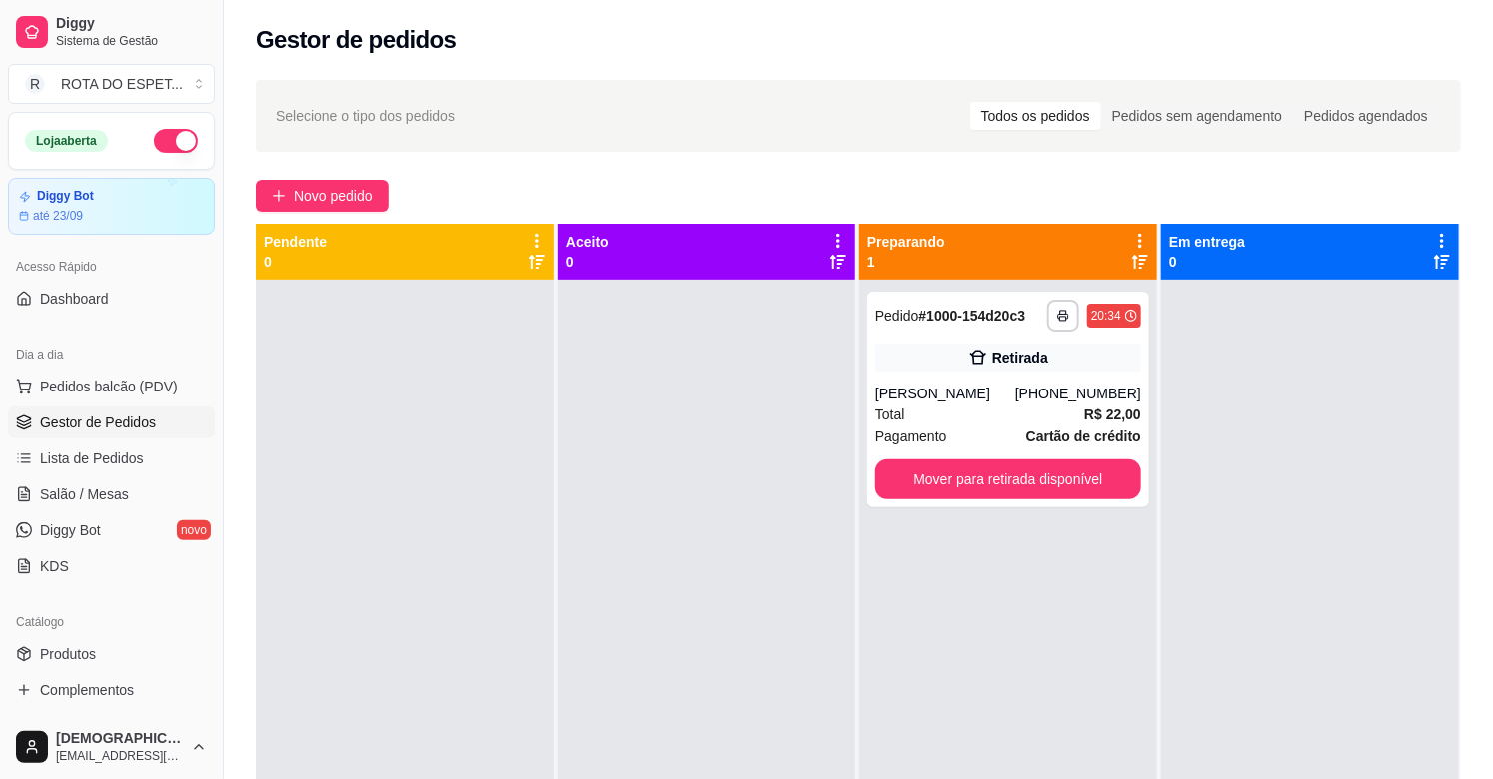
click at [669, 587] on div at bounding box center [707, 669] width 298 height 779
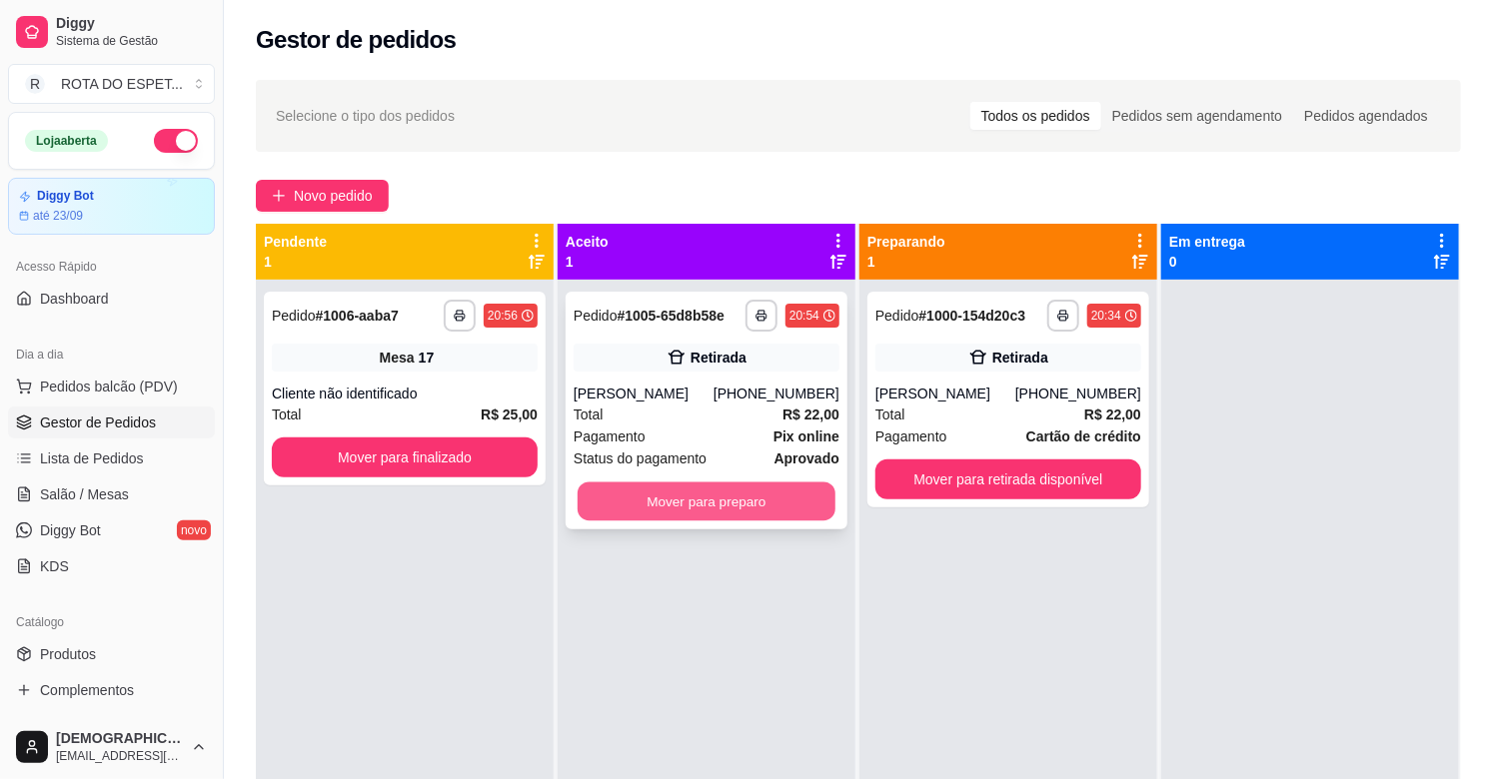
click at [743, 492] on button "Mover para preparo" at bounding box center [707, 502] width 258 height 39
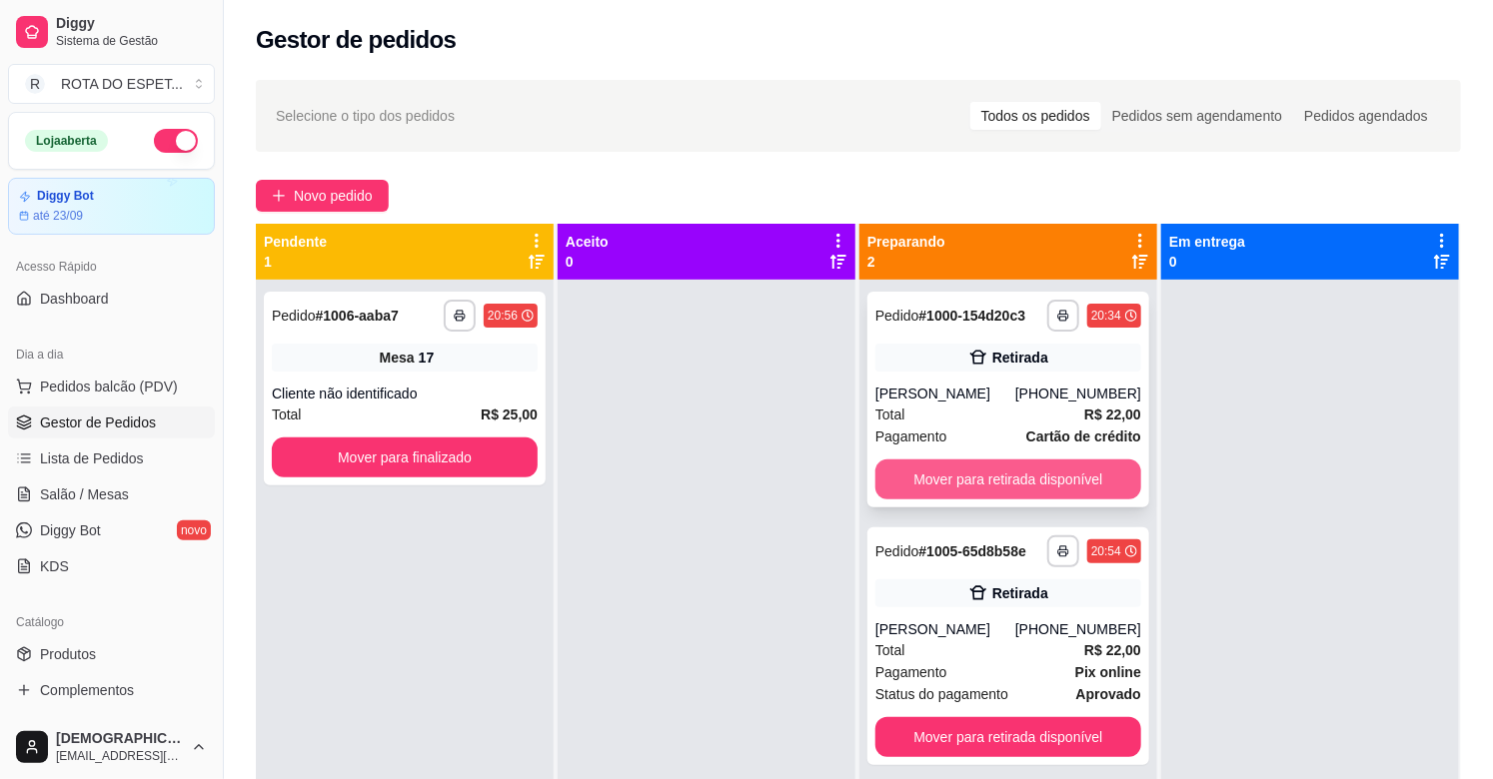
click at [991, 478] on button "Mover para retirada disponível" at bounding box center [1008, 480] width 266 height 40
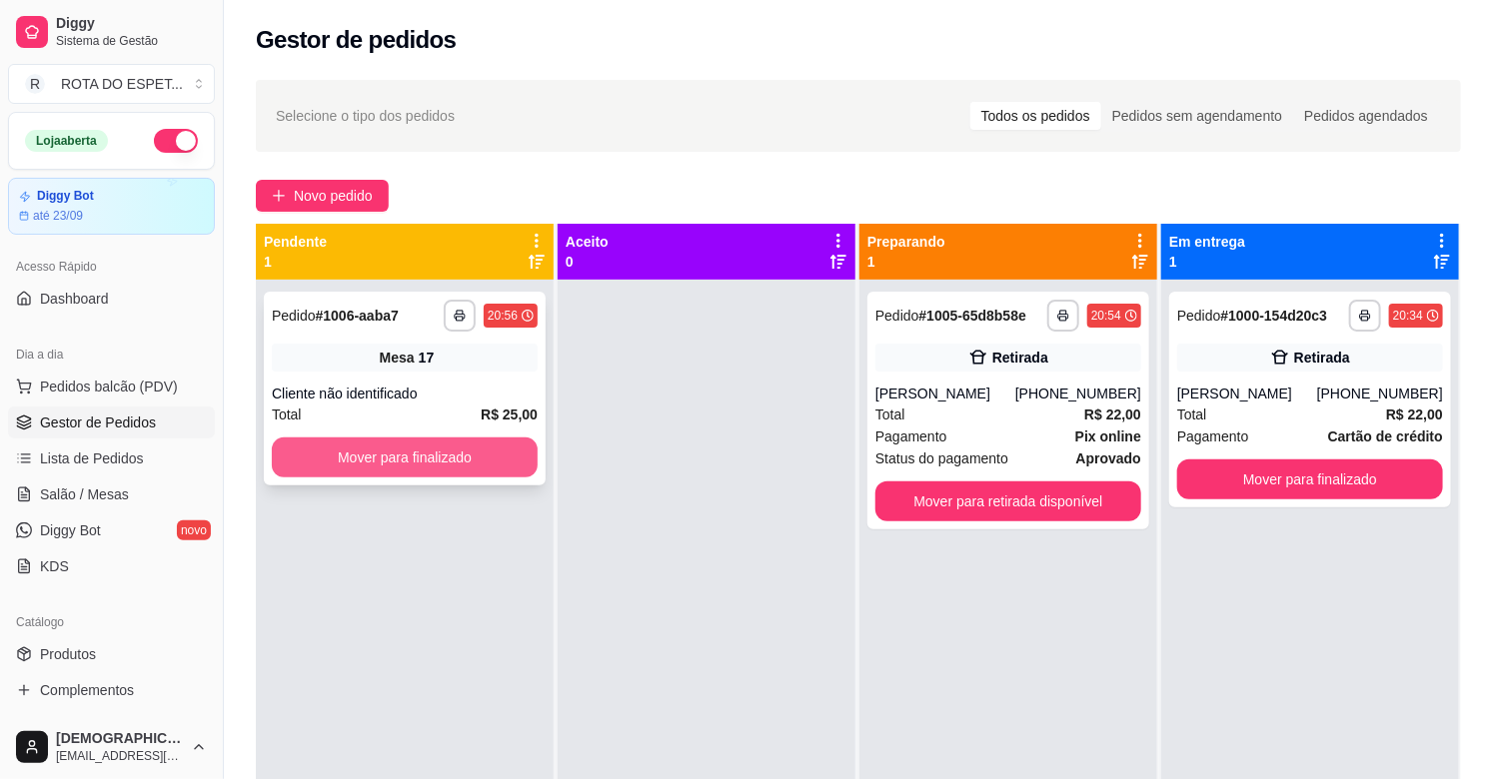
click at [428, 451] on button "Mover para finalizado" at bounding box center [405, 458] width 266 height 40
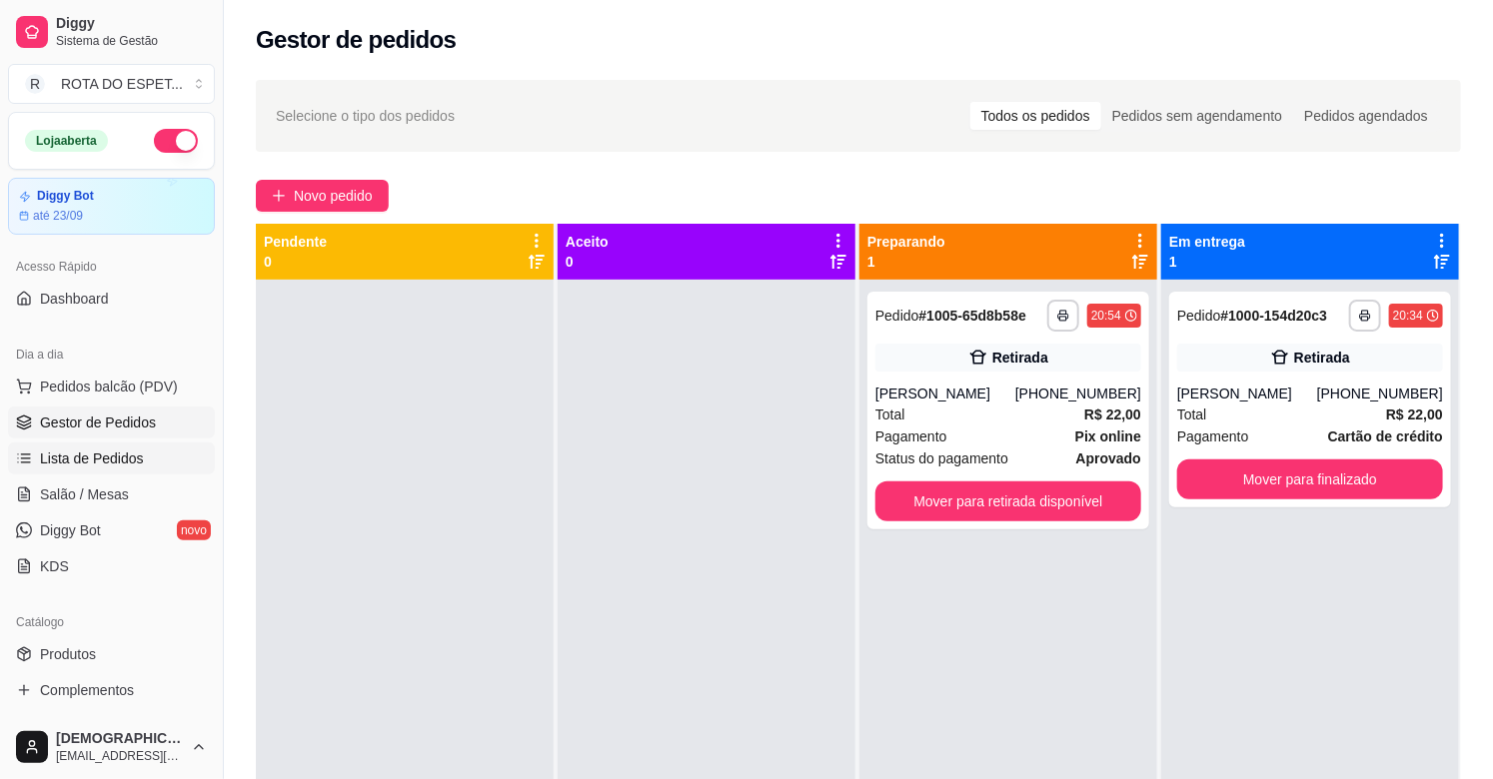
click at [108, 453] on span "Lista de Pedidos" at bounding box center [92, 459] width 104 height 20
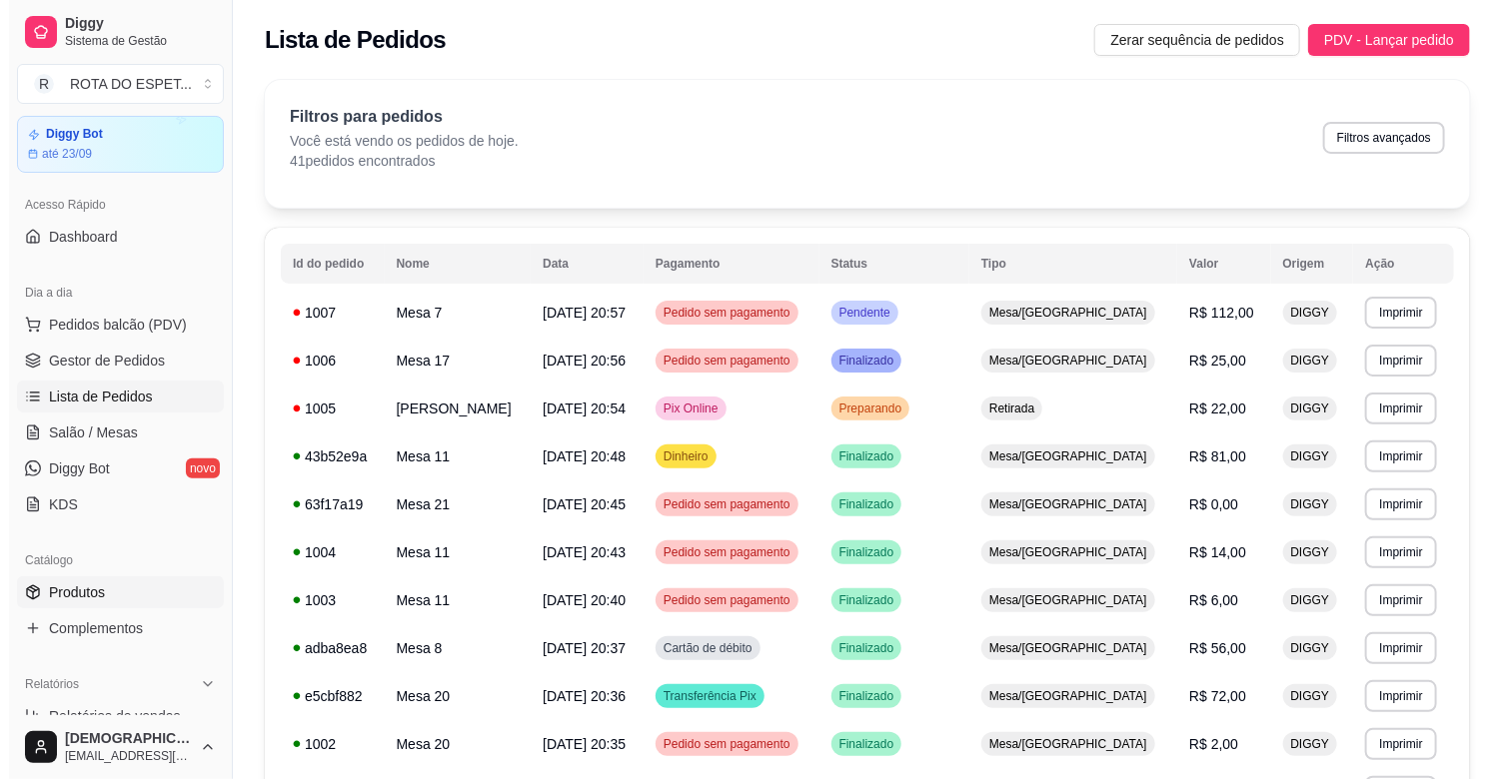
scroll to position [111, 0]
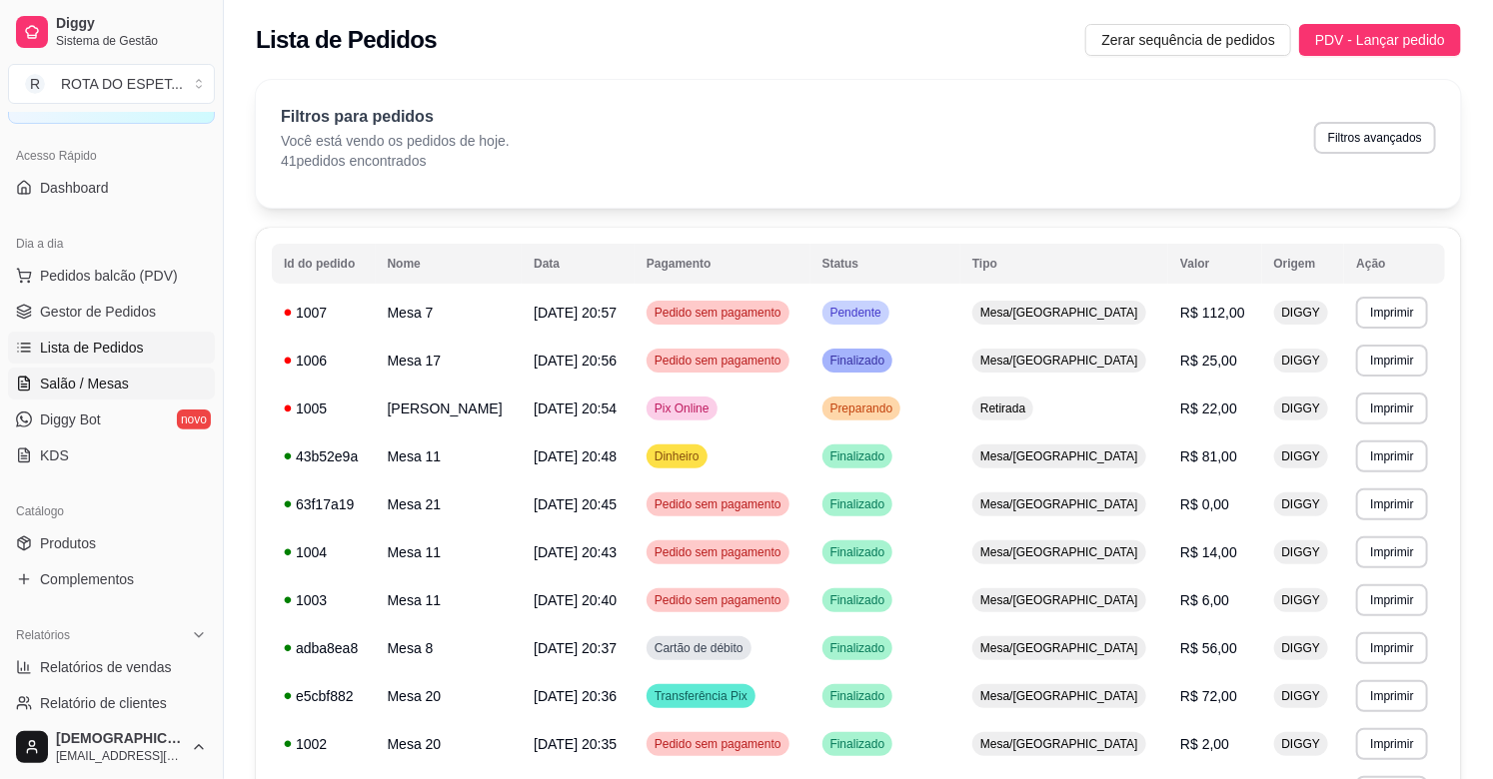
click at [96, 382] on span "Salão / Mesas" at bounding box center [84, 384] width 89 height 20
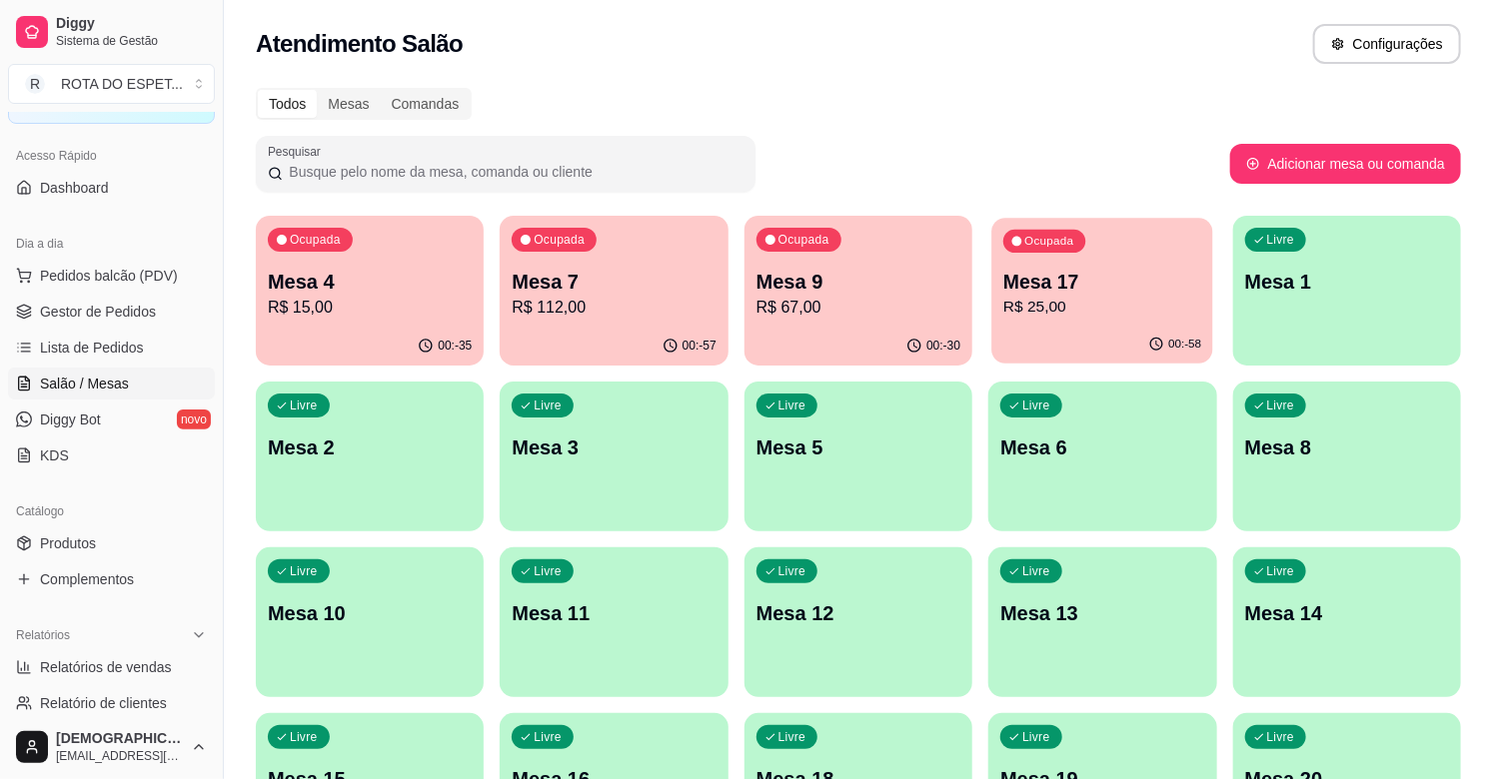
click at [1105, 278] on p "Mesa 17" at bounding box center [1102, 282] width 198 height 27
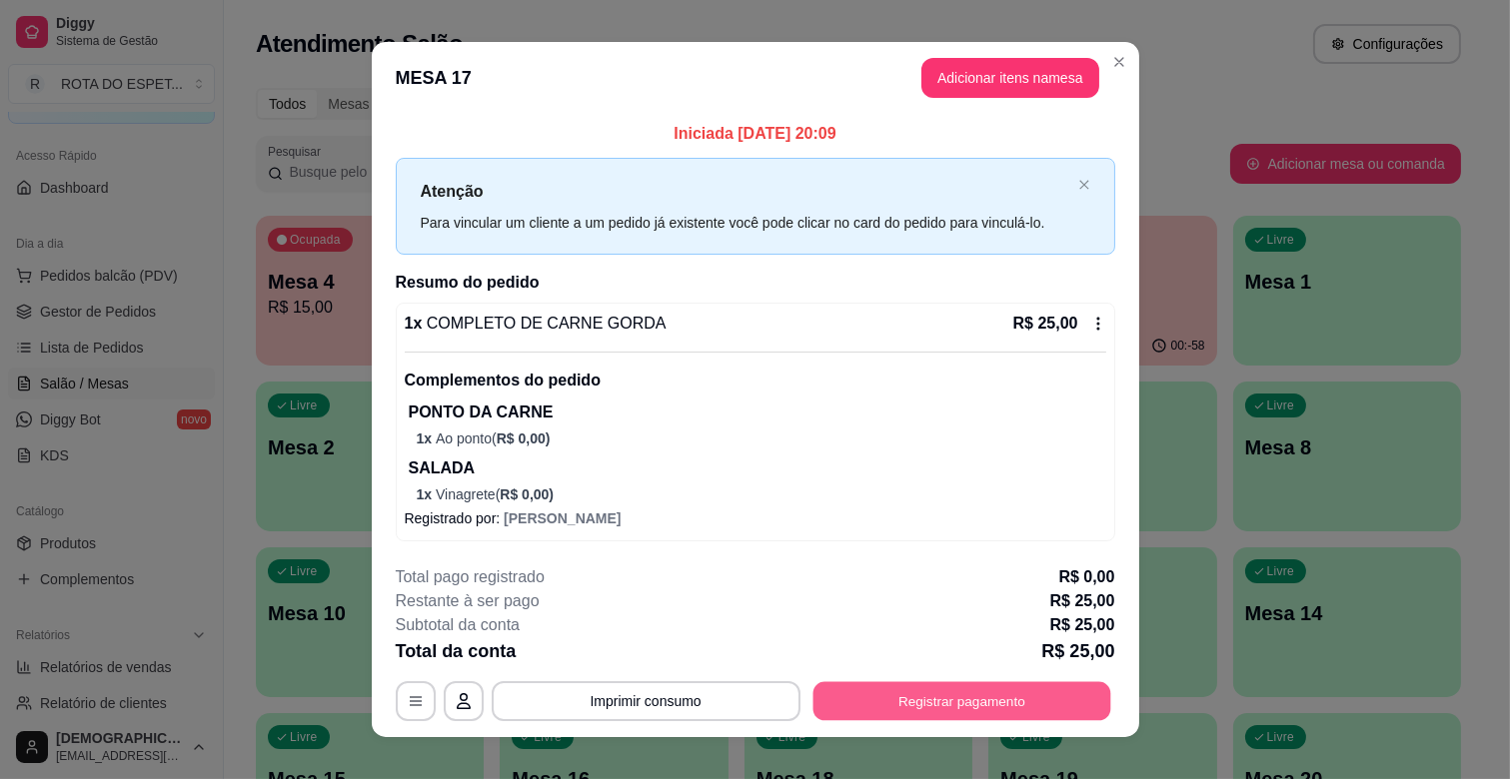
click at [925, 707] on button "Registrar pagamento" at bounding box center [961, 701] width 298 height 39
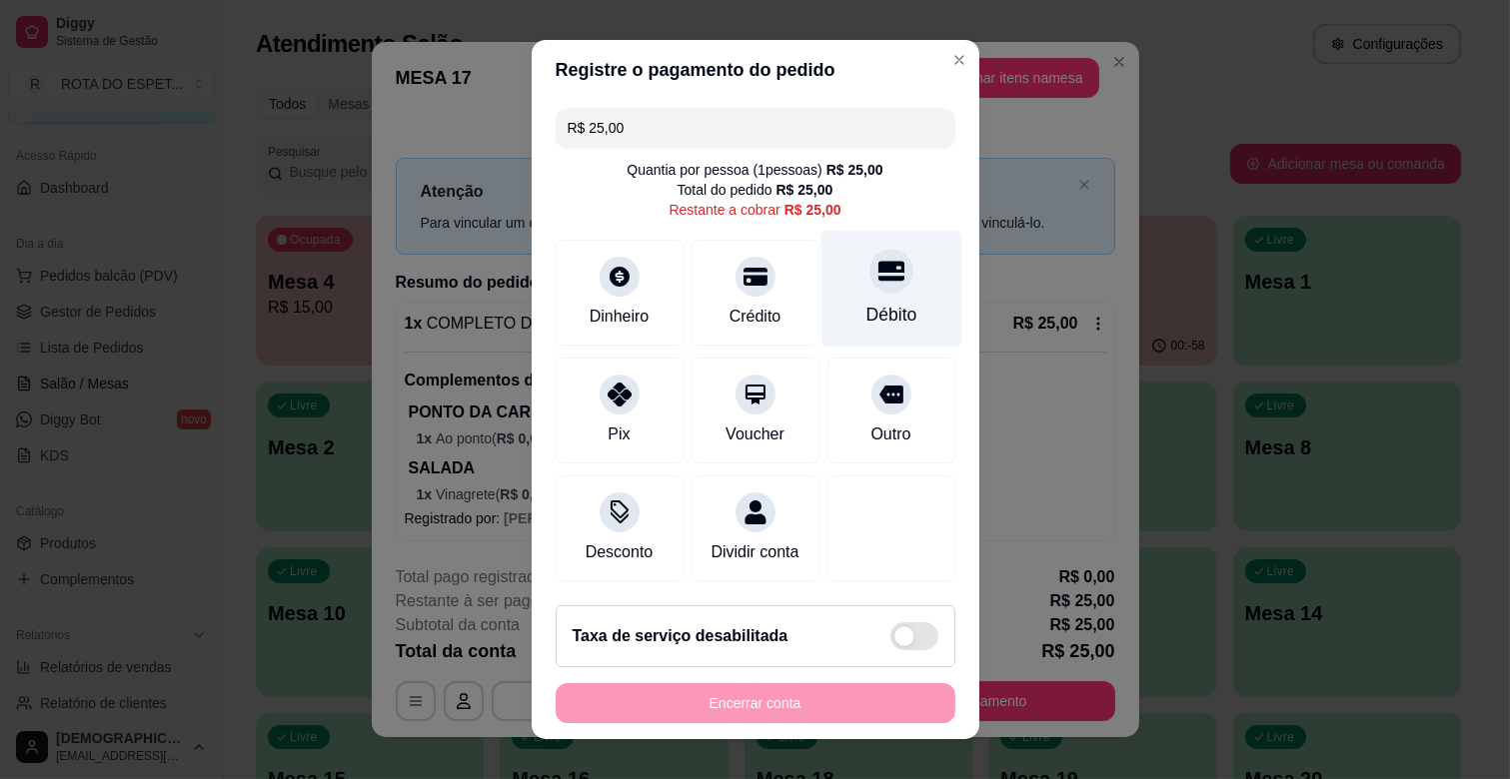
click at [857, 293] on div "Débito" at bounding box center [890, 289] width 141 height 117
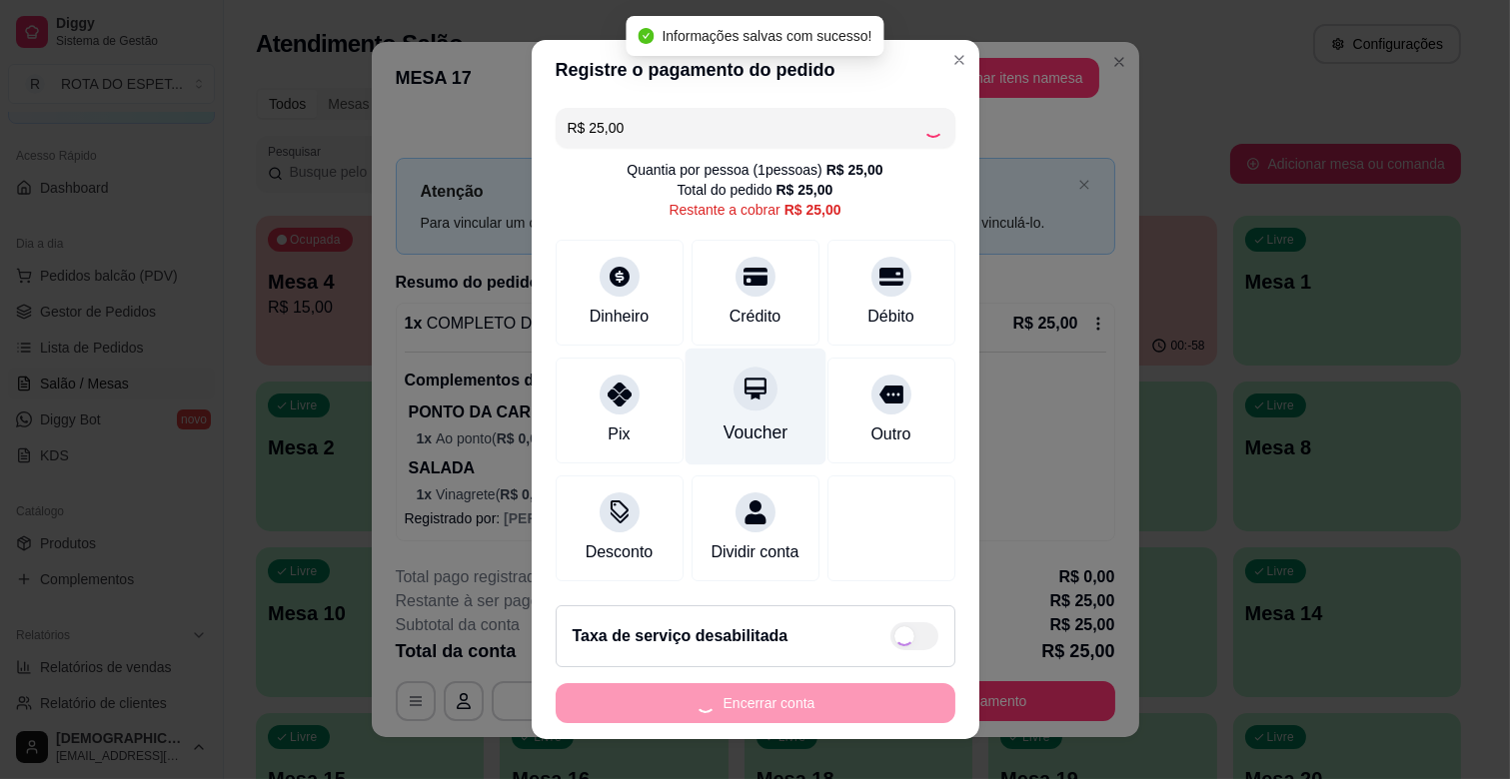
type input "R$ 0,00"
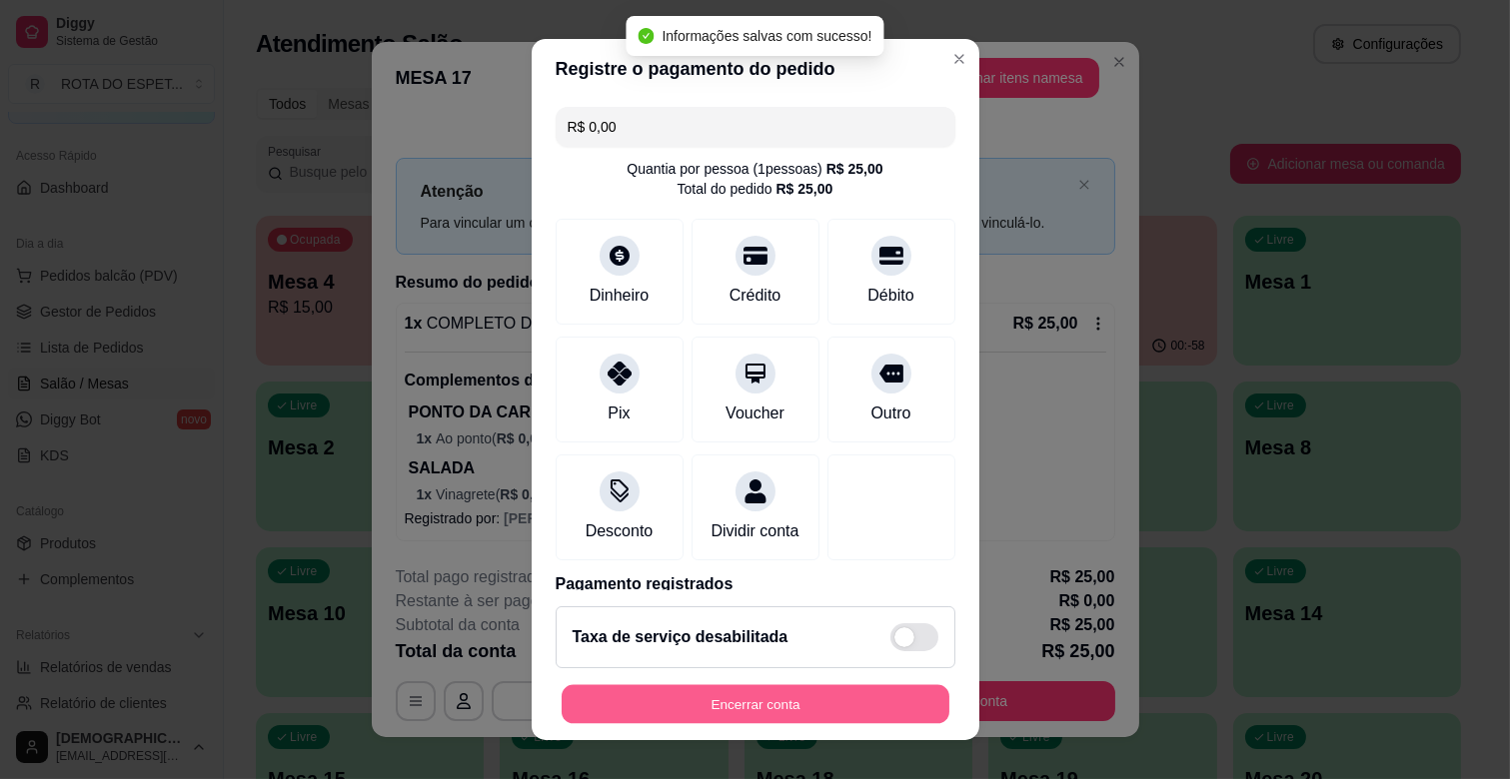
click at [730, 712] on button "Encerrar conta" at bounding box center [756, 704] width 388 height 39
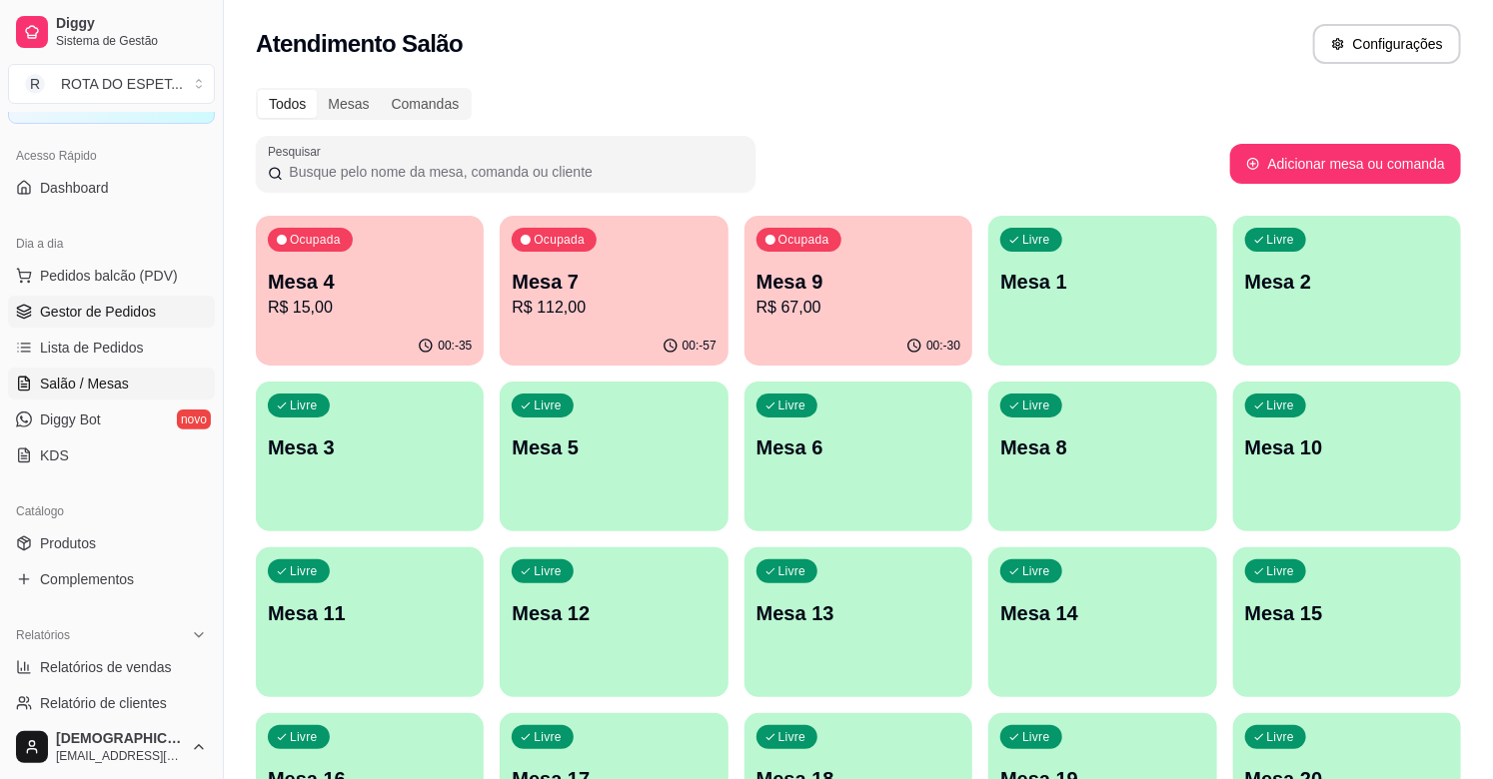
click at [123, 318] on span "Gestor de Pedidos" at bounding box center [98, 312] width 116 height 20
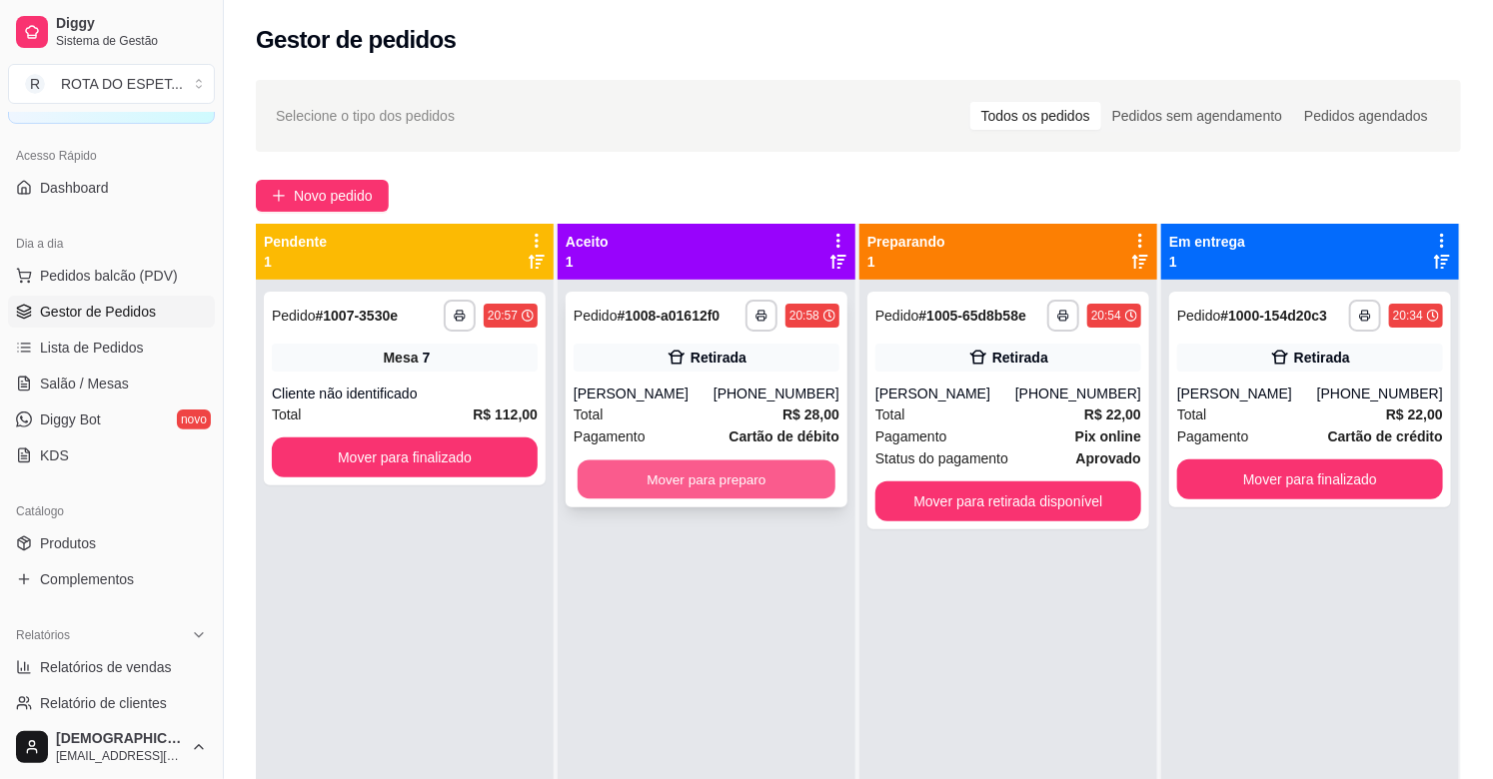
click at [671, 474] on button "Mover para preparo" at bounding box center [707, 480] width 258 height 39
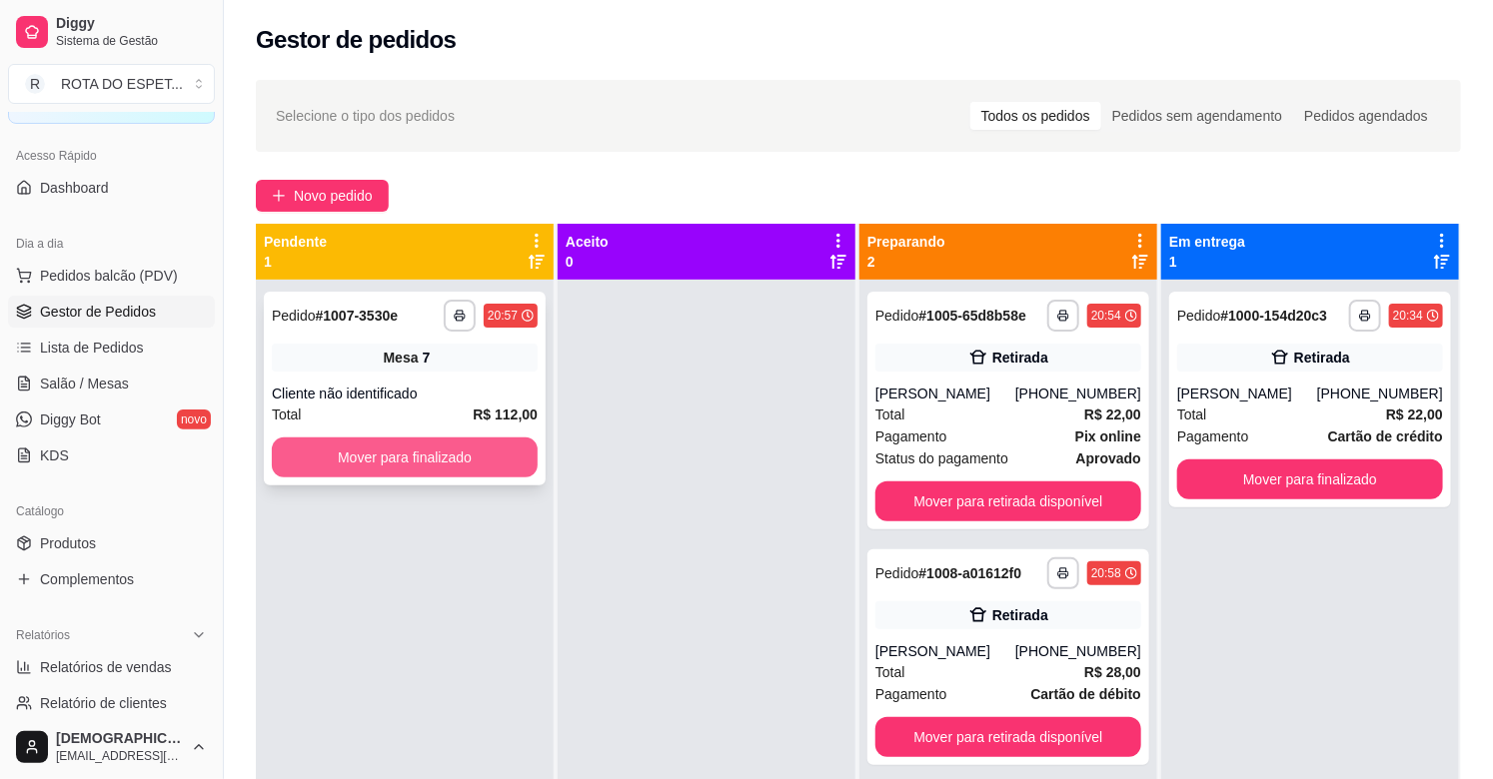
click at [443, 464] on button "Mover para finalizado" at bounding box center [405, 458] width 266 height 40
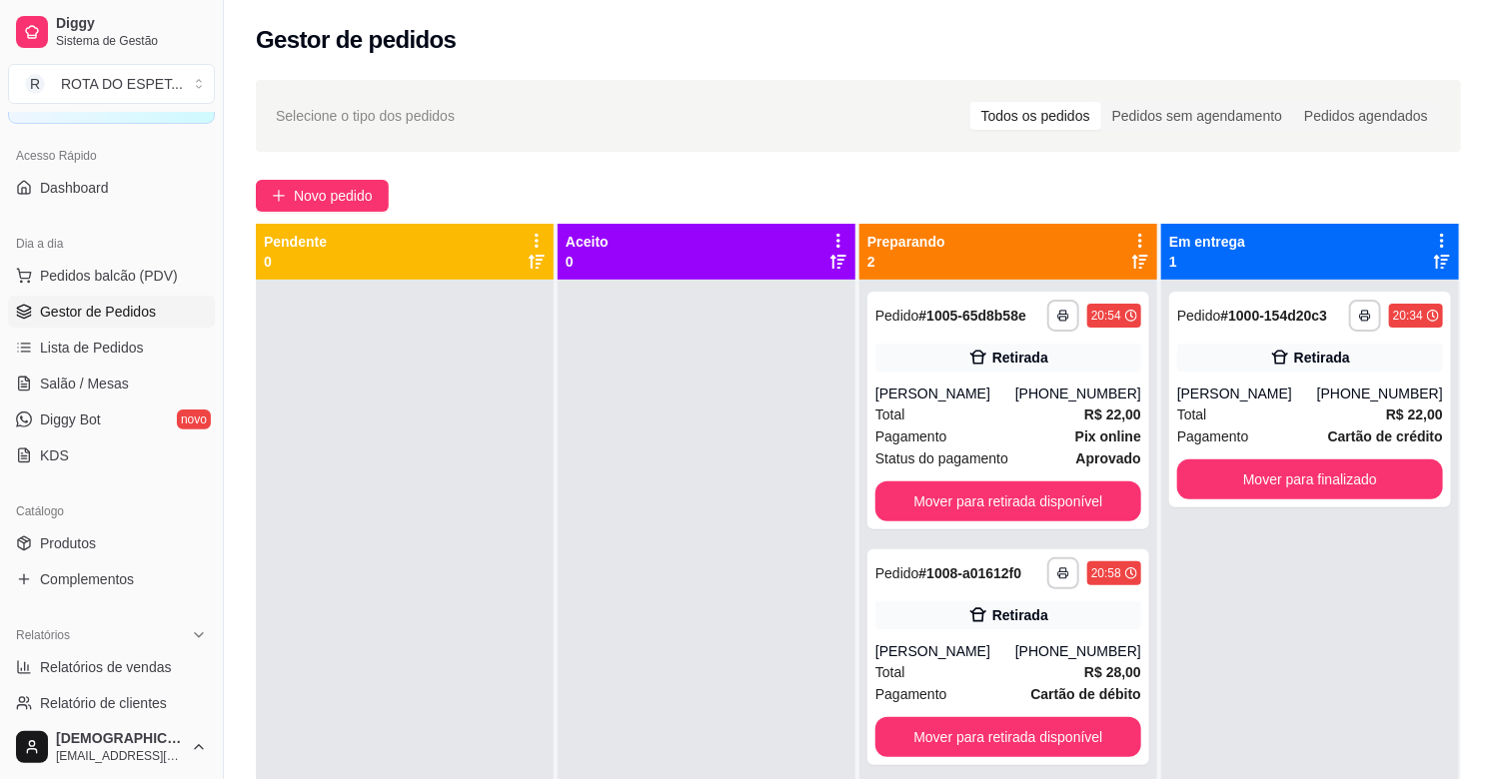
click at [656, 613] on div at bounding box center [707, 669] width 298 height 779
drag, startPoint x: 1424, startPoint y: 632, endPoint x: 1282, endPoint y: 610, distance: 143.6
click at [1423, 632] on div "**********" at bounding box center [1310, 669] width 298 height 779
click at [1330, 594] on div "**********" at bounding box center [1310, 669] width 298 height 779
click at [606, 623] on div at bounding box center [707, 669] width 298 height 779
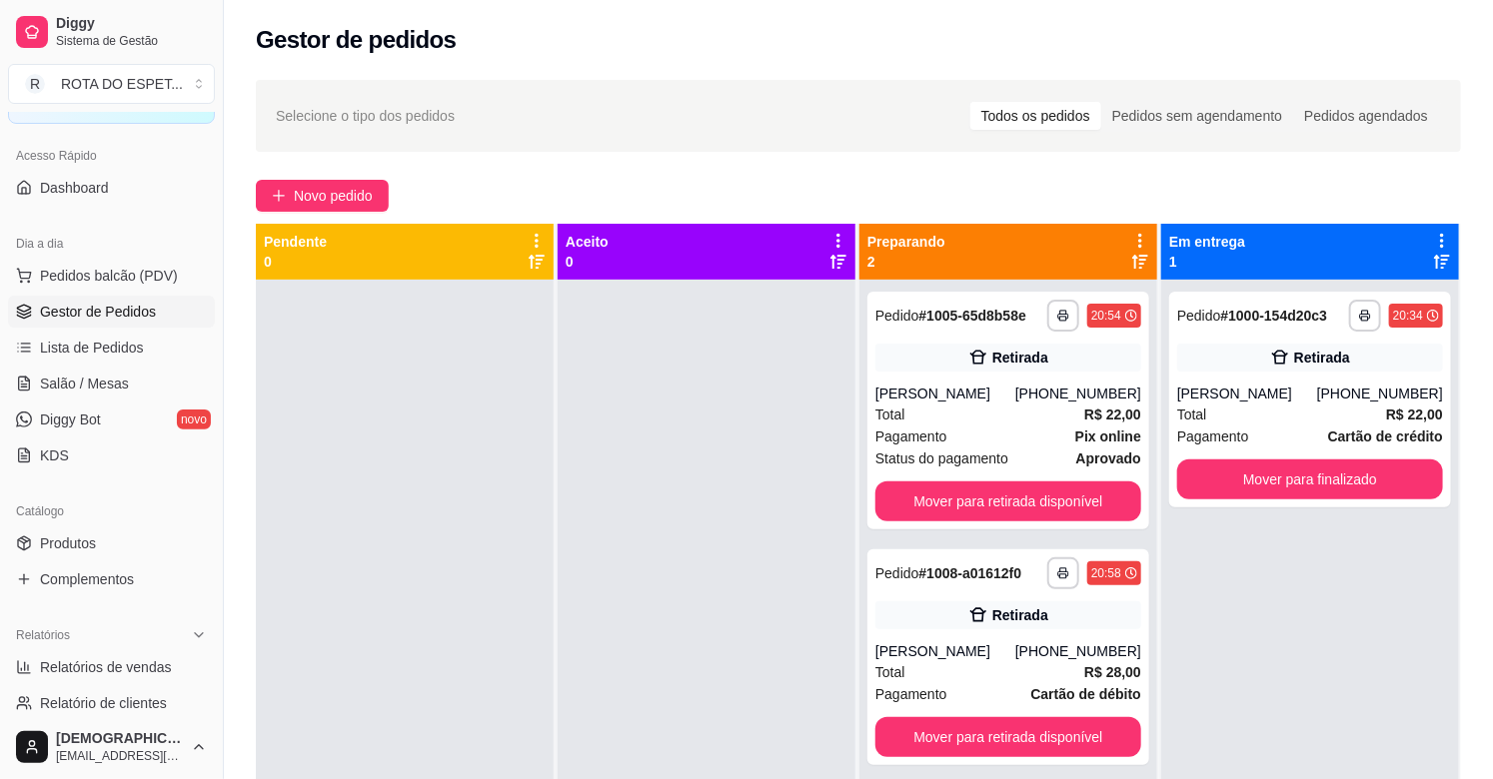
drag, startPoint x: 960, startPoint y: 430, endPoint x: 1164, endPoint y: 167, distance: 332.6
click at [1164, 167] on div "**********" at bounding box center [858, 547] width 1269 height 959
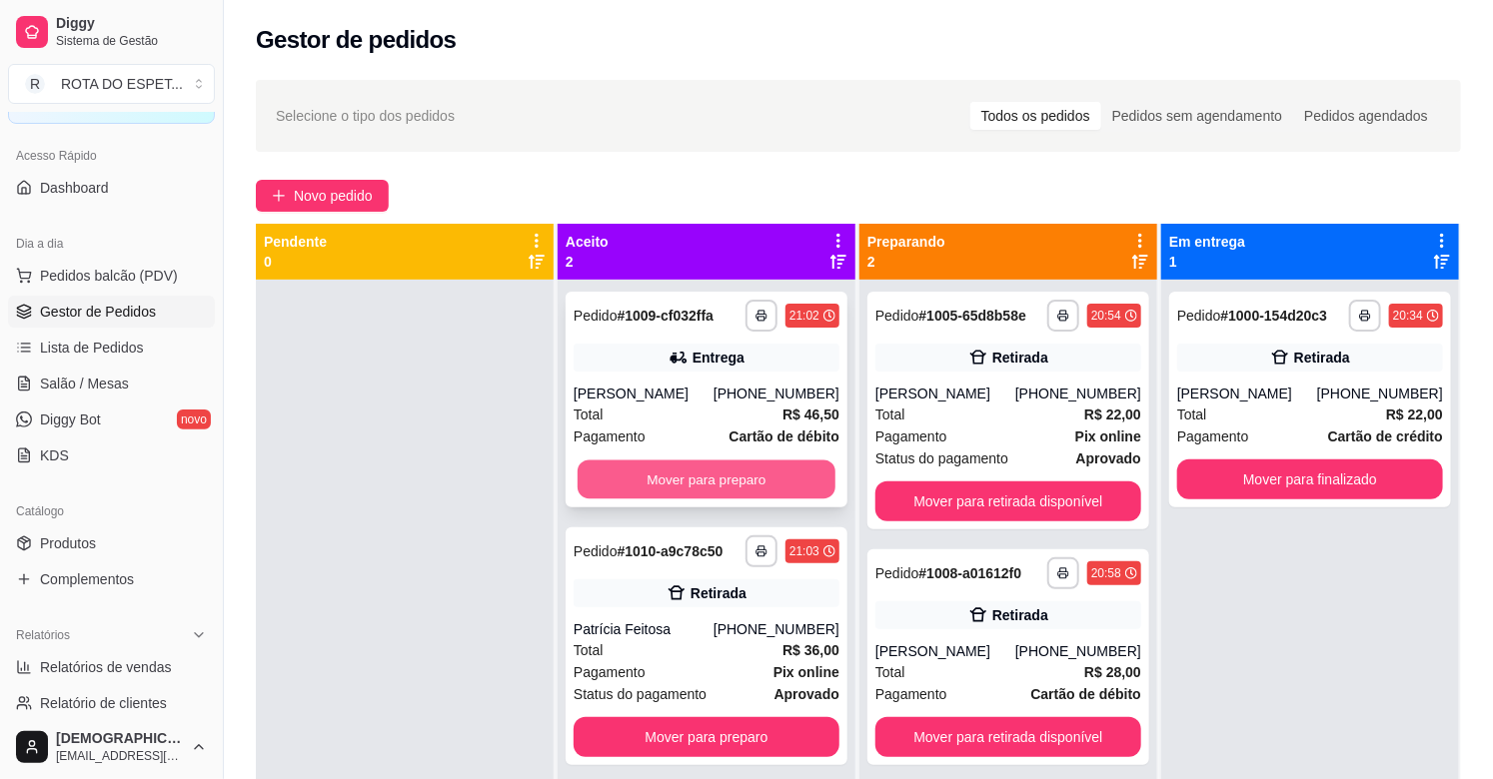
click at [727, 473] on button "Mover para preparo" at bounding box center [707, 480] width 258 height 39
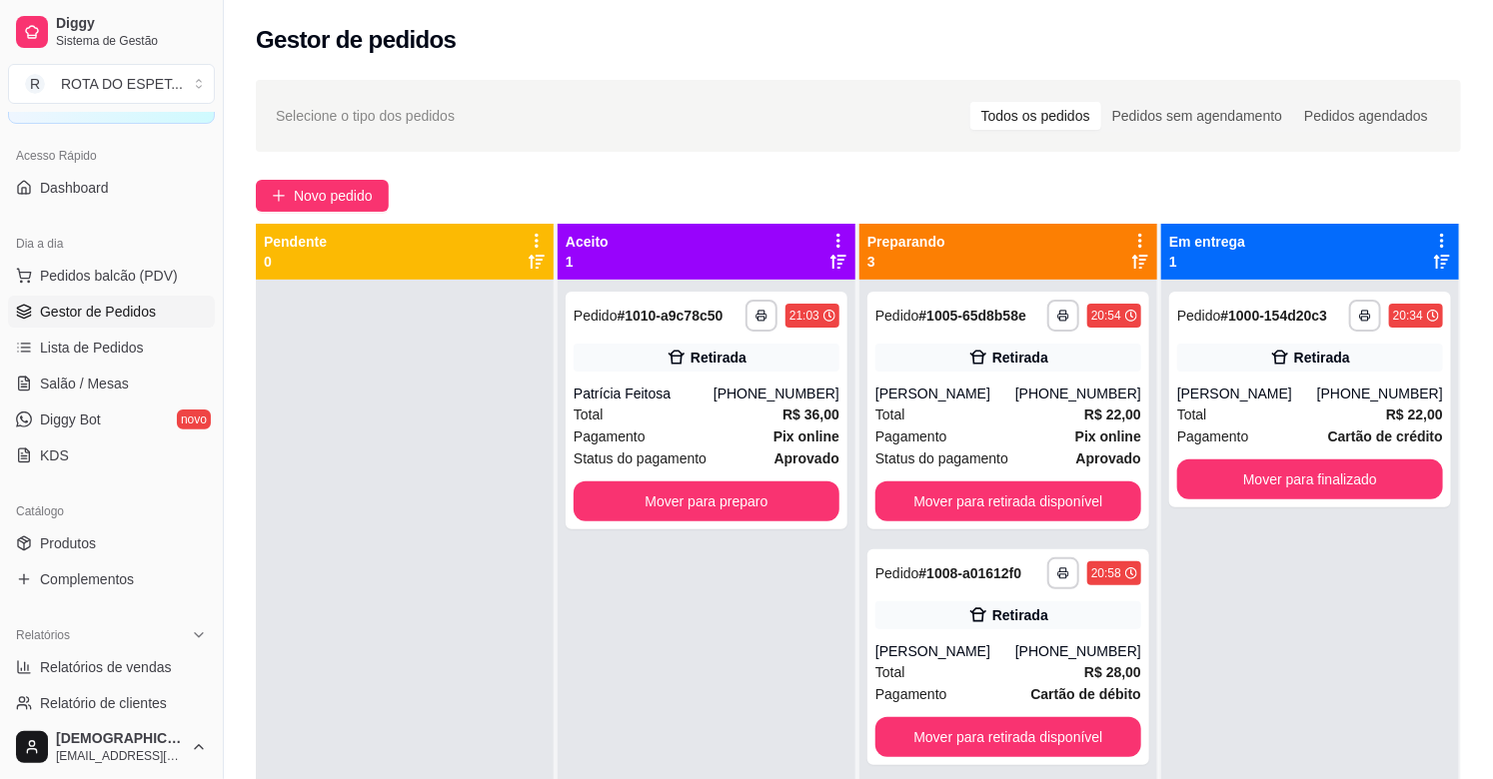
click at [727, 473] on div "**********" at bounding box center [707, 411] width 282 height 238
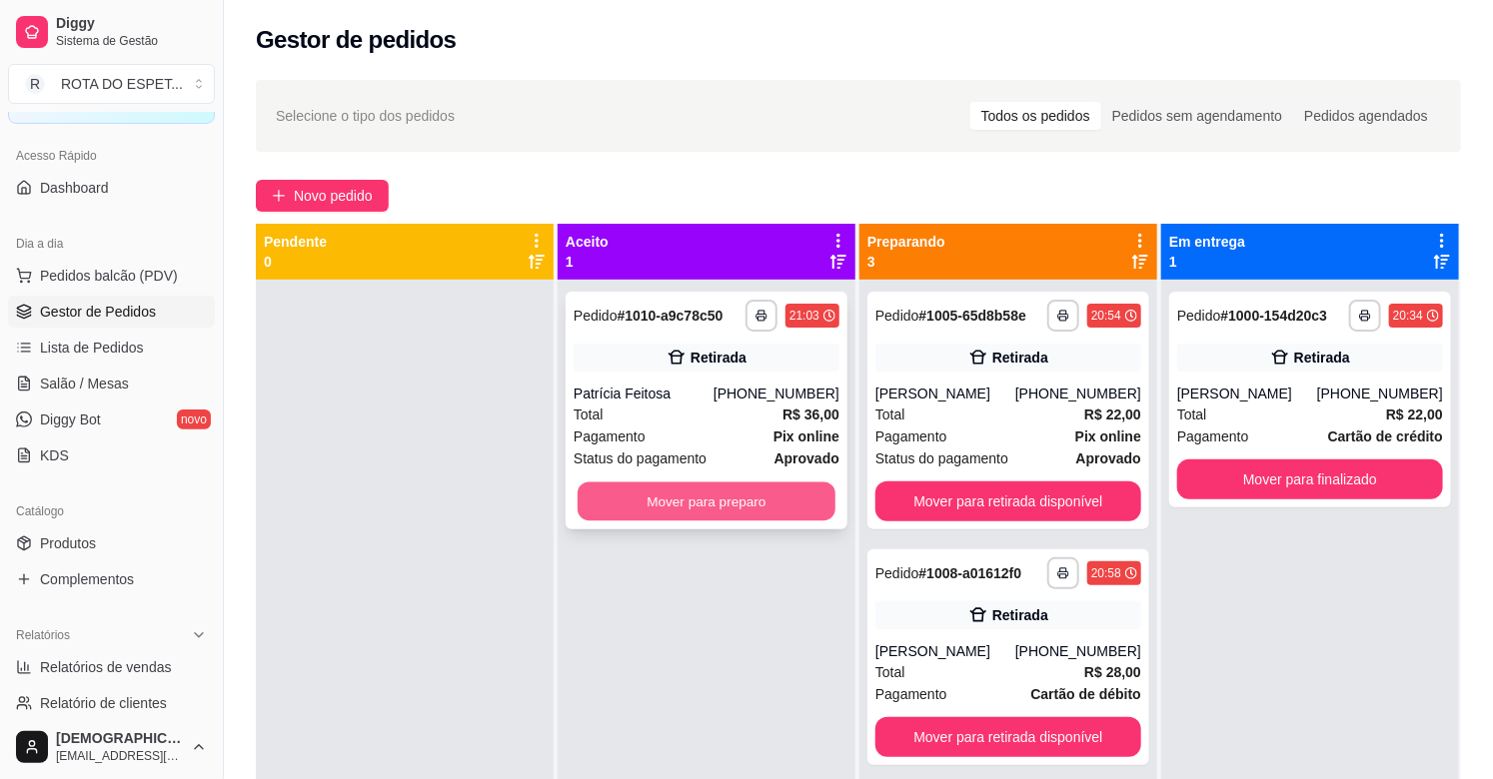
click at [627, 498] on button "Mover para preparo" at bounding box center [707, 502] width 258 height 39
click at [689, 511] on button "Mover para preparo" at bounding box center [707, 502] width 266 height 40
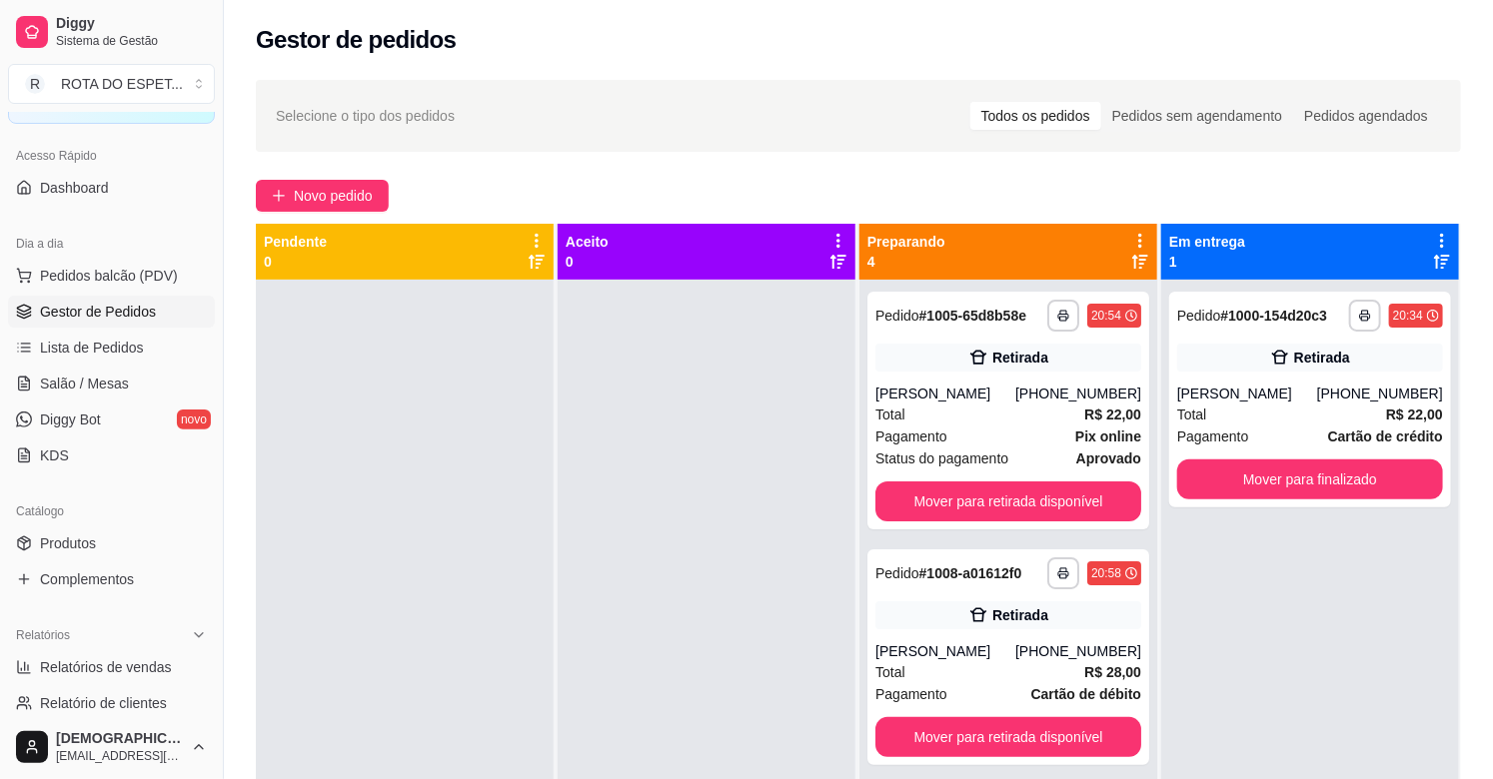
click at [627, 676] on div at bounding box center [707, 669] width 298 height 779
click at [100, 385] on span "Salão / Mesas" at bounding box center [84, 384] width 89 height 20
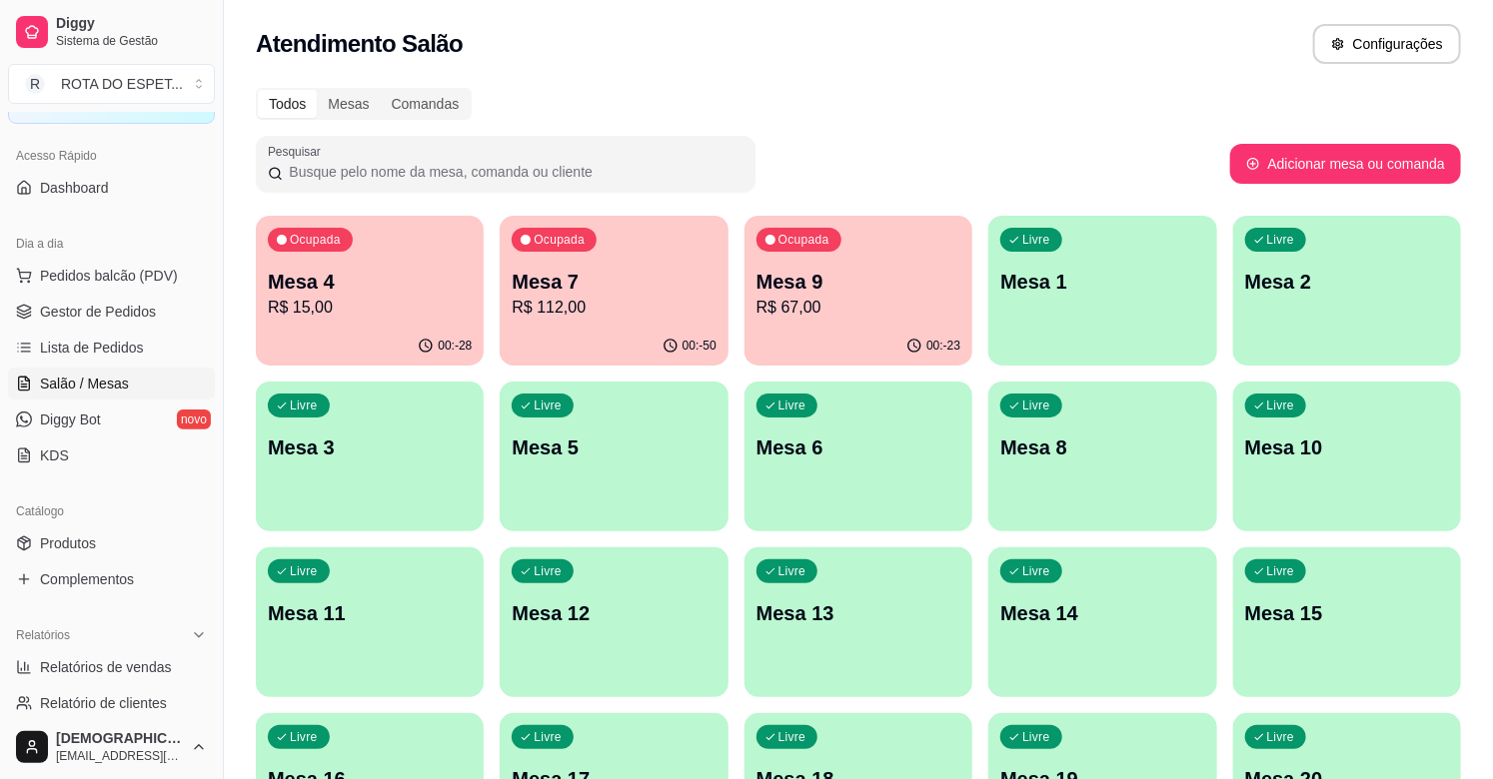
click at [793, 301] on p "R$ 67,00" at bounding box center [858, 308] width 204 height 24
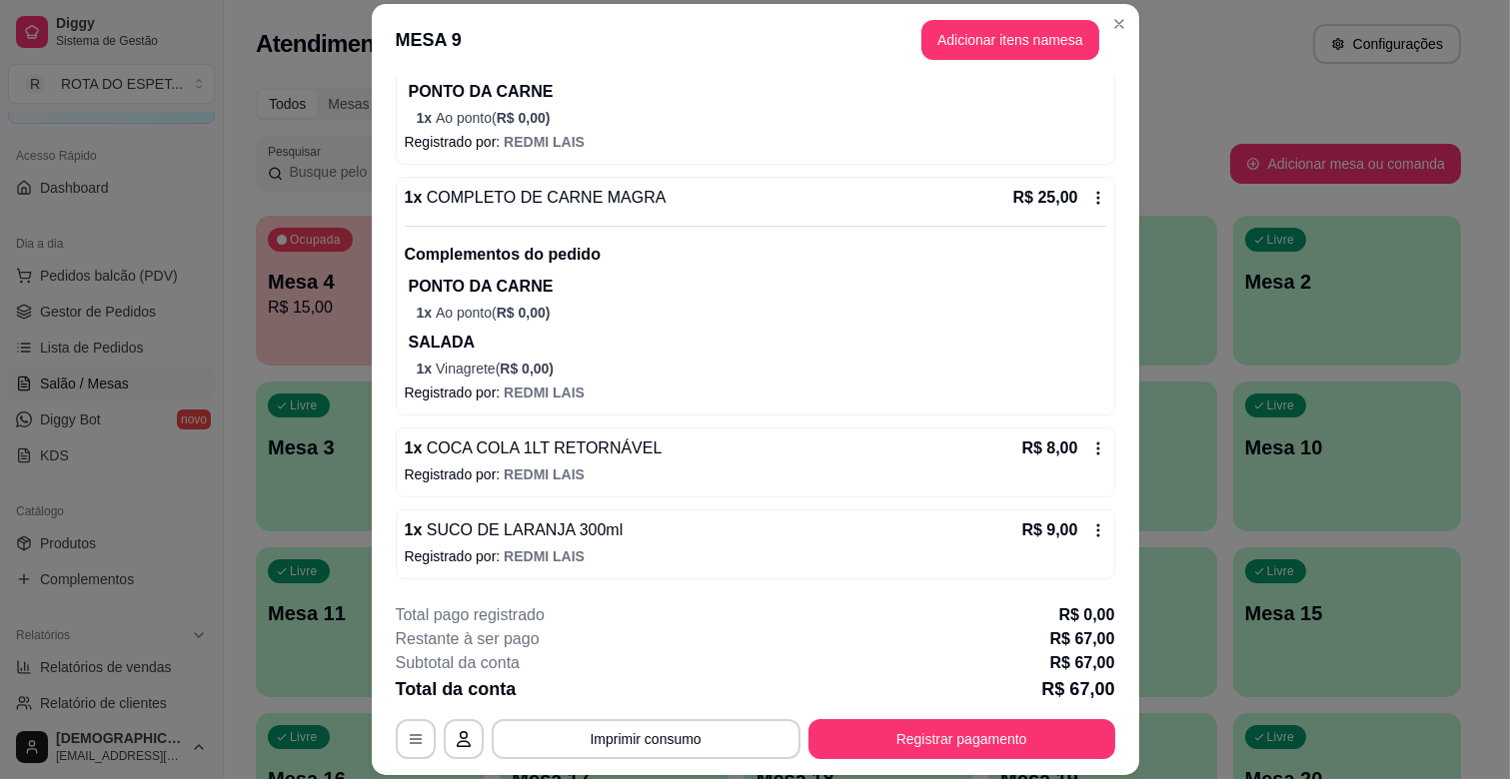
scroll to position [561, 0]
click at [612, 739] on button "Imprimir consumo" at bounding box center [646, 739] width 309 height 40
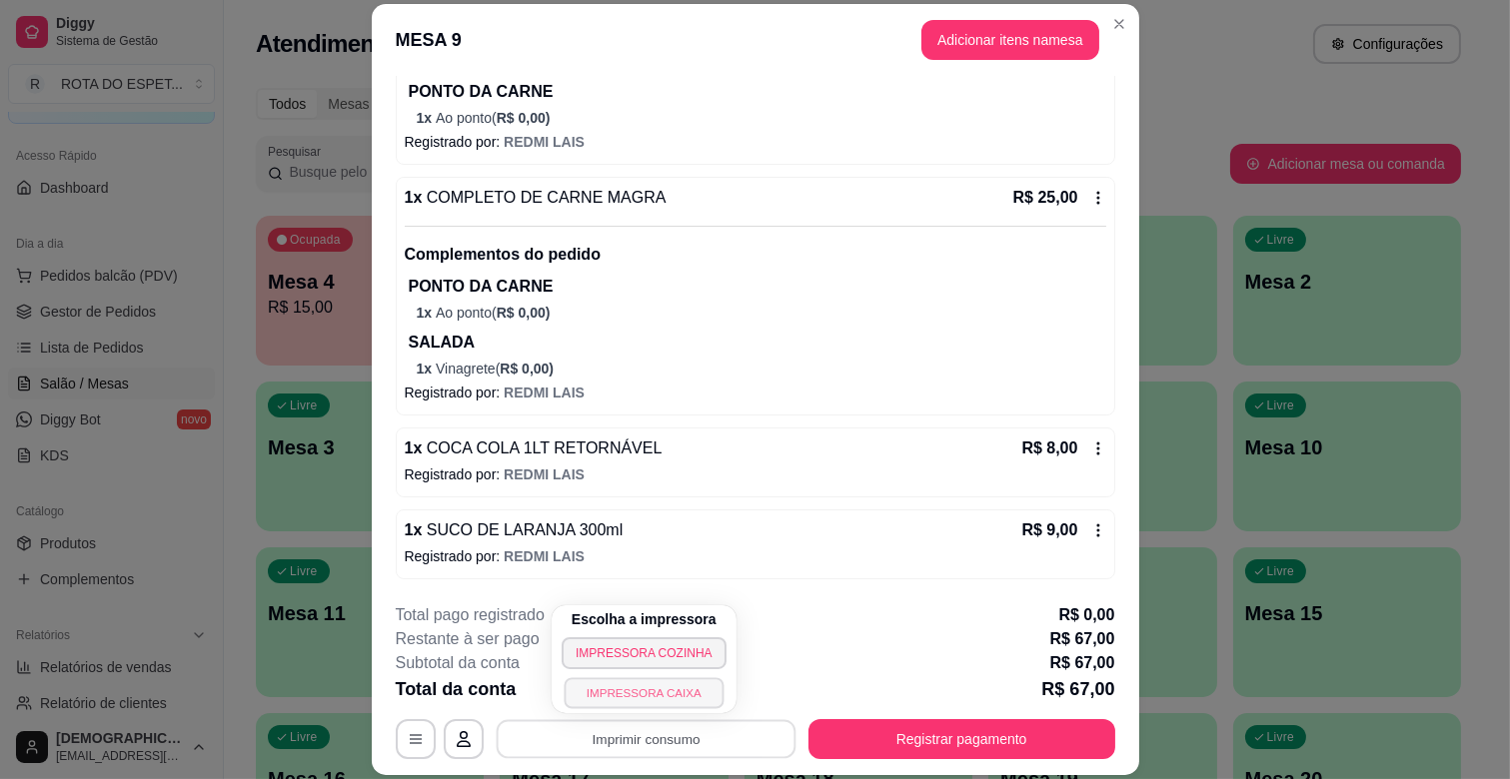
click at [657, 693] on button "IMPRESSORA CAIXA" at bounding box center [644, 692] width 160 height 31
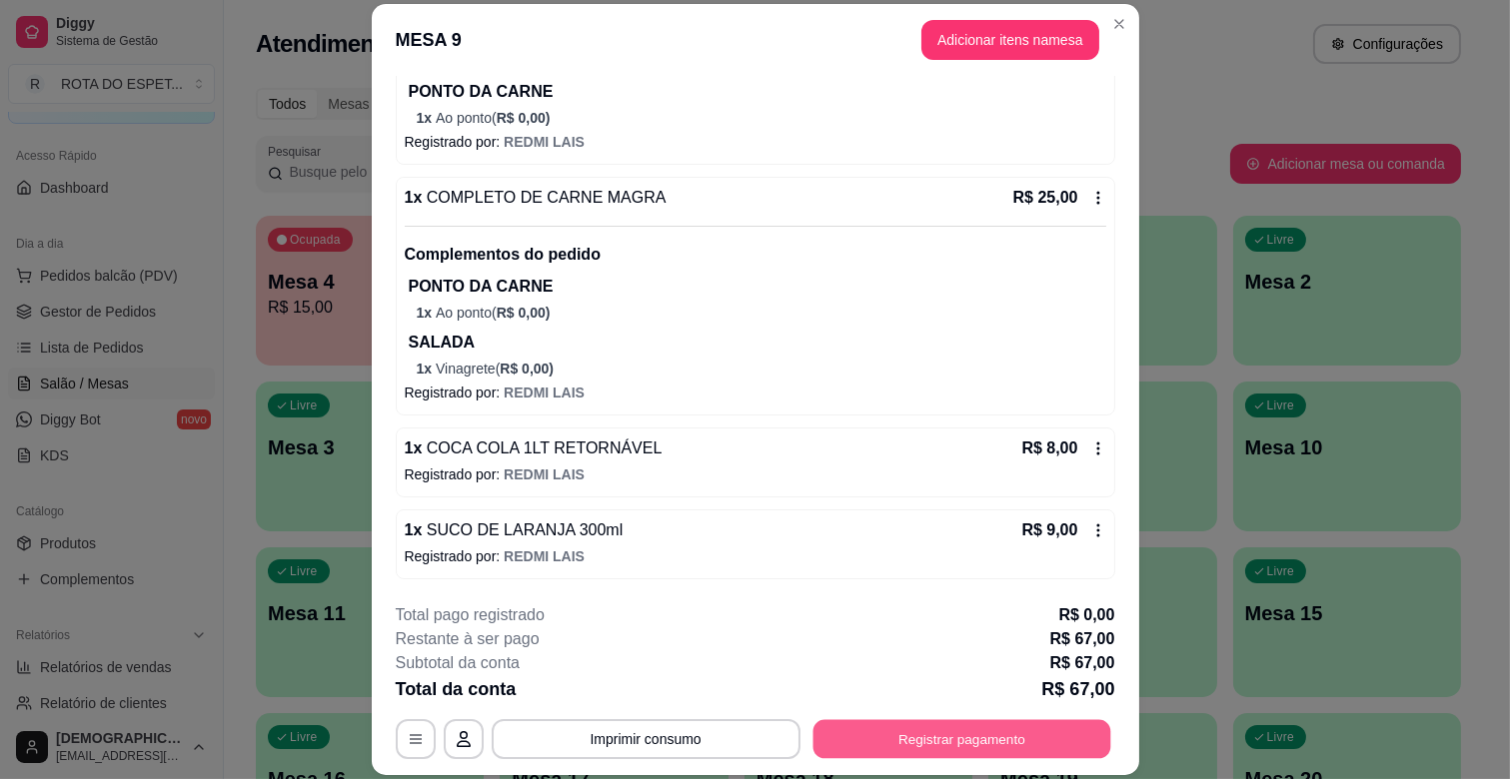
click at [901, 732] on button "Registrar pagamento" at bounding box center [961, 739] width 298 height 39
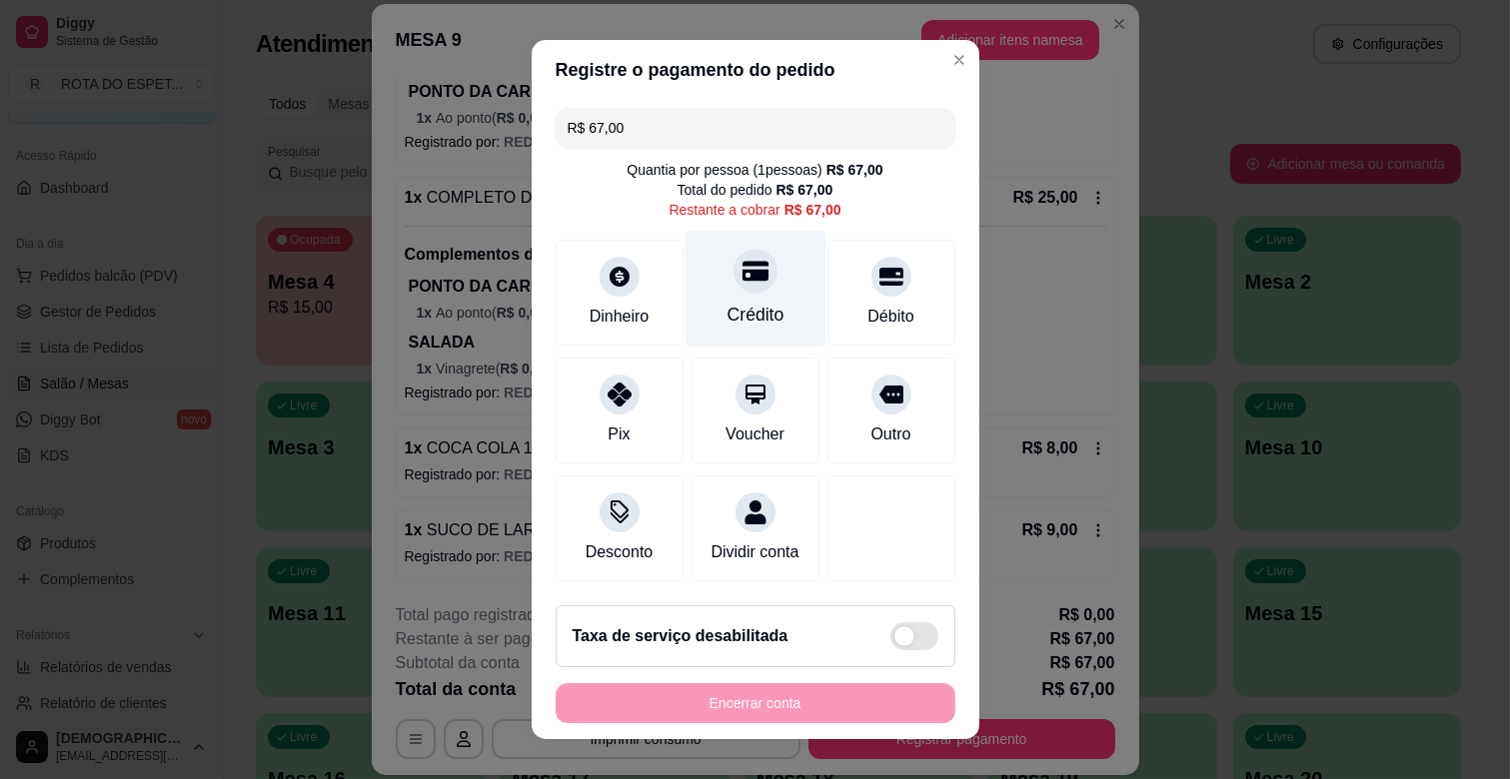
click at [749, 282] on div "Crédito" at bounding box center [754, 289] width 141 height 117
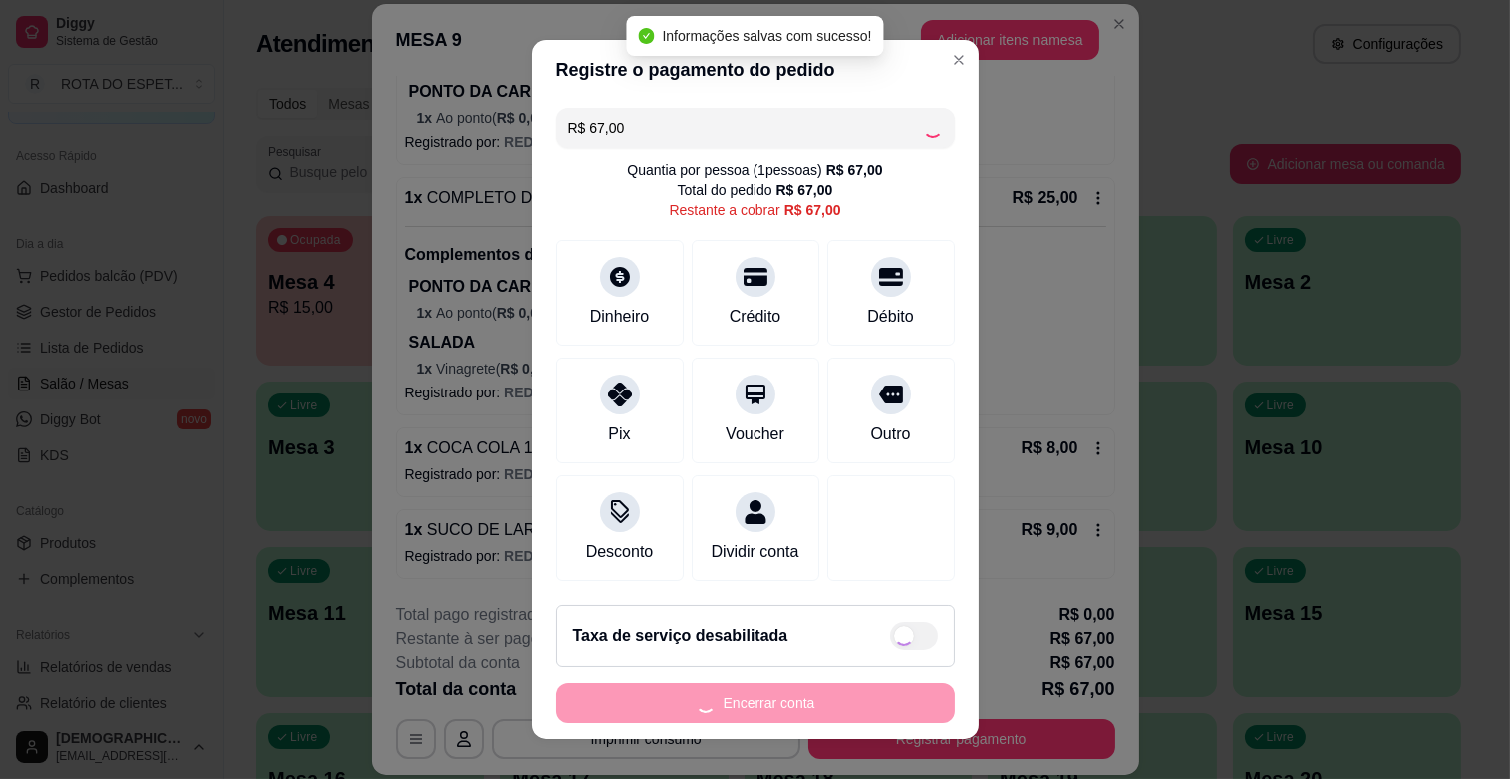
type input "R$ 0,00"
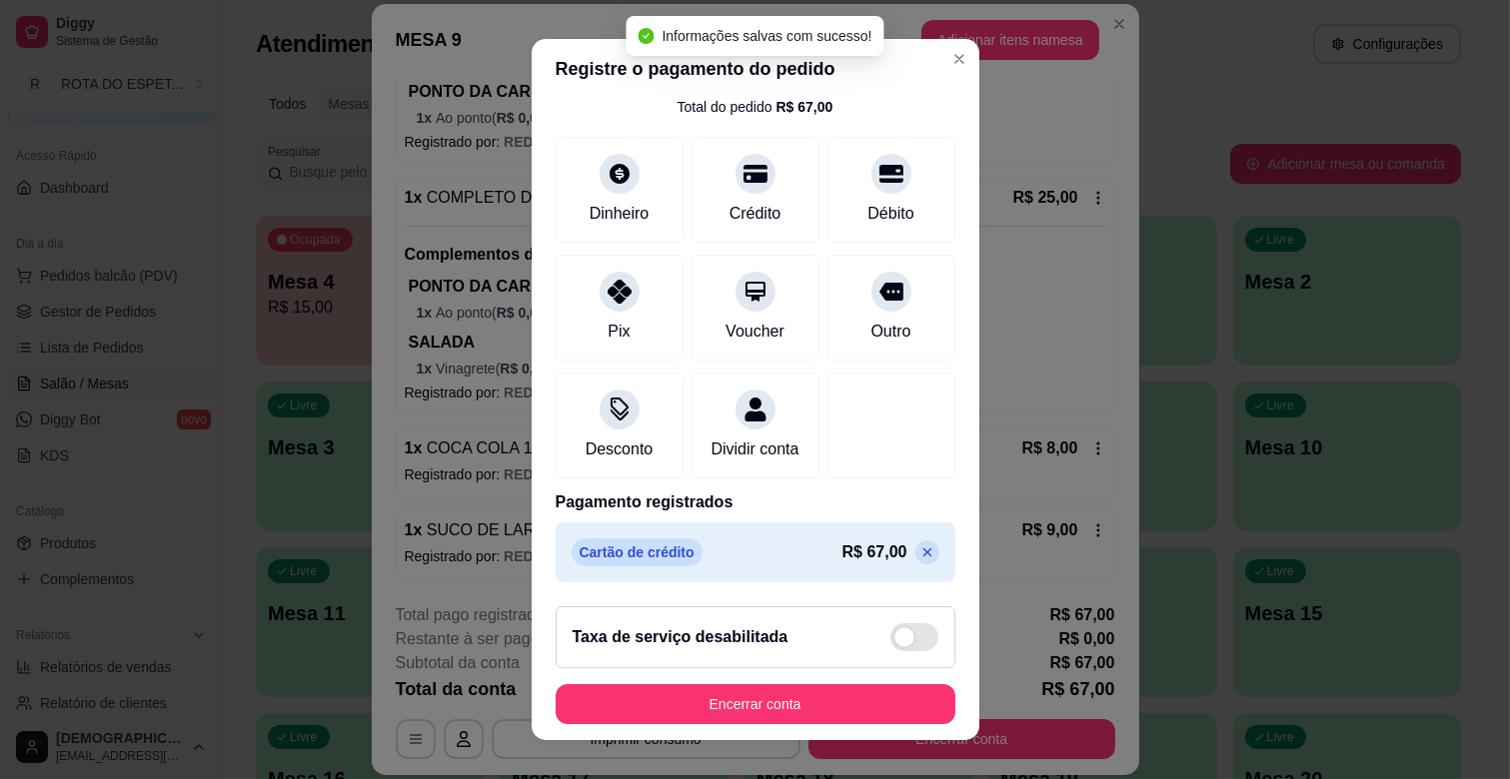
scroll to position [106, 0]
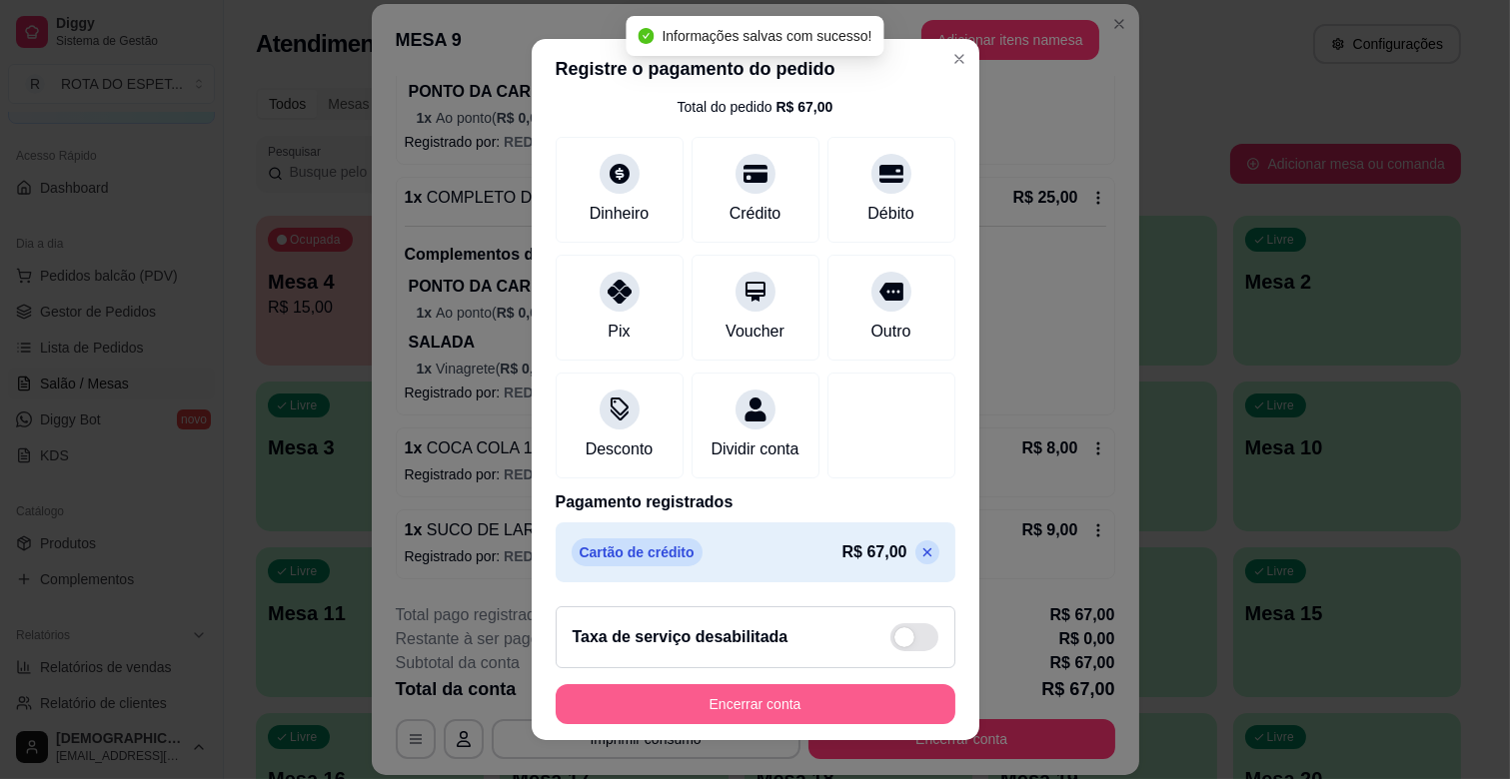
click at [819, 704] on button "Encerrar conta" at bounding box center [756, 704] width 400 height 40
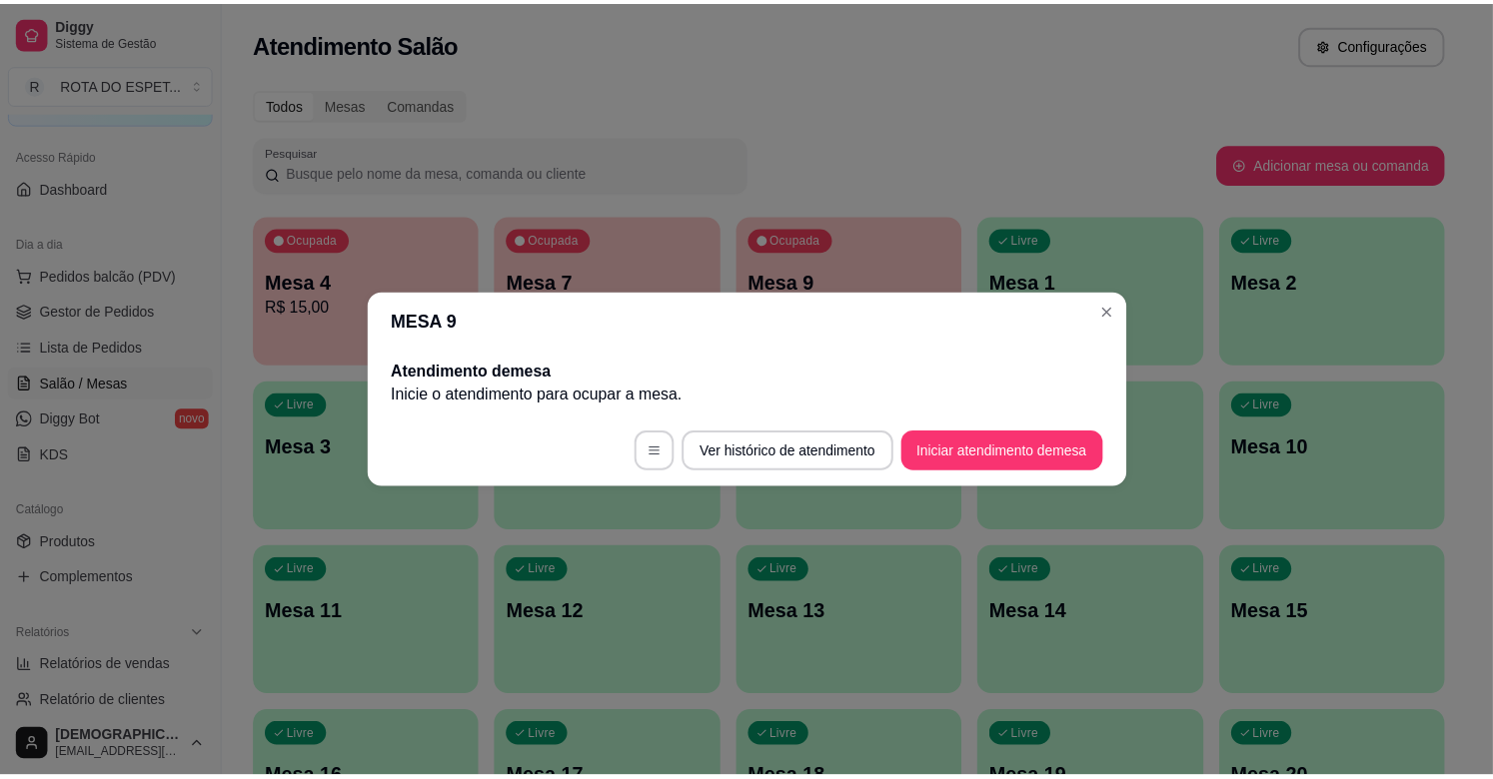
scroll to position [0, 0]
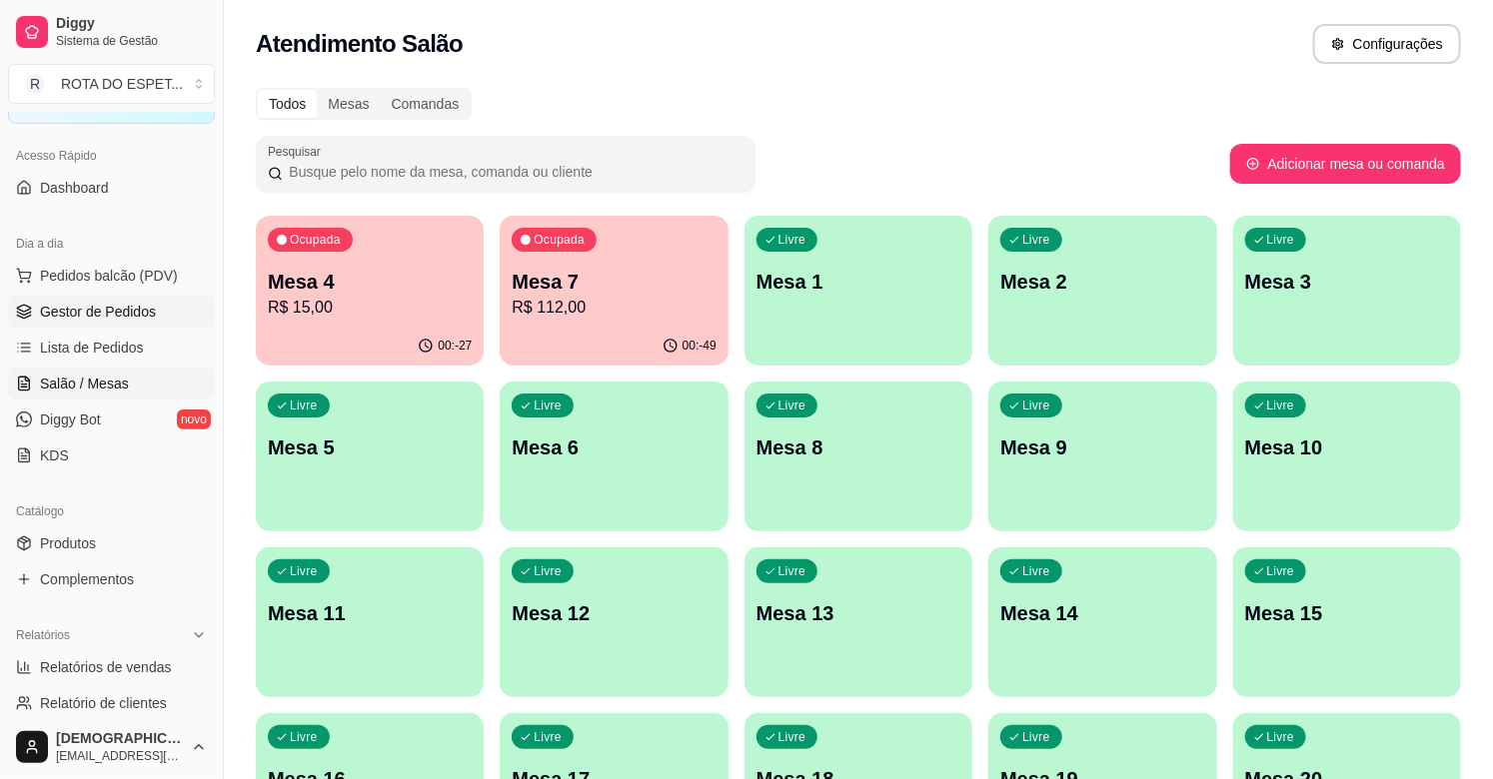
click at [141, 311] on span "Gestor de Pedidos" at bounding box center [98, 312] width 116 height 20
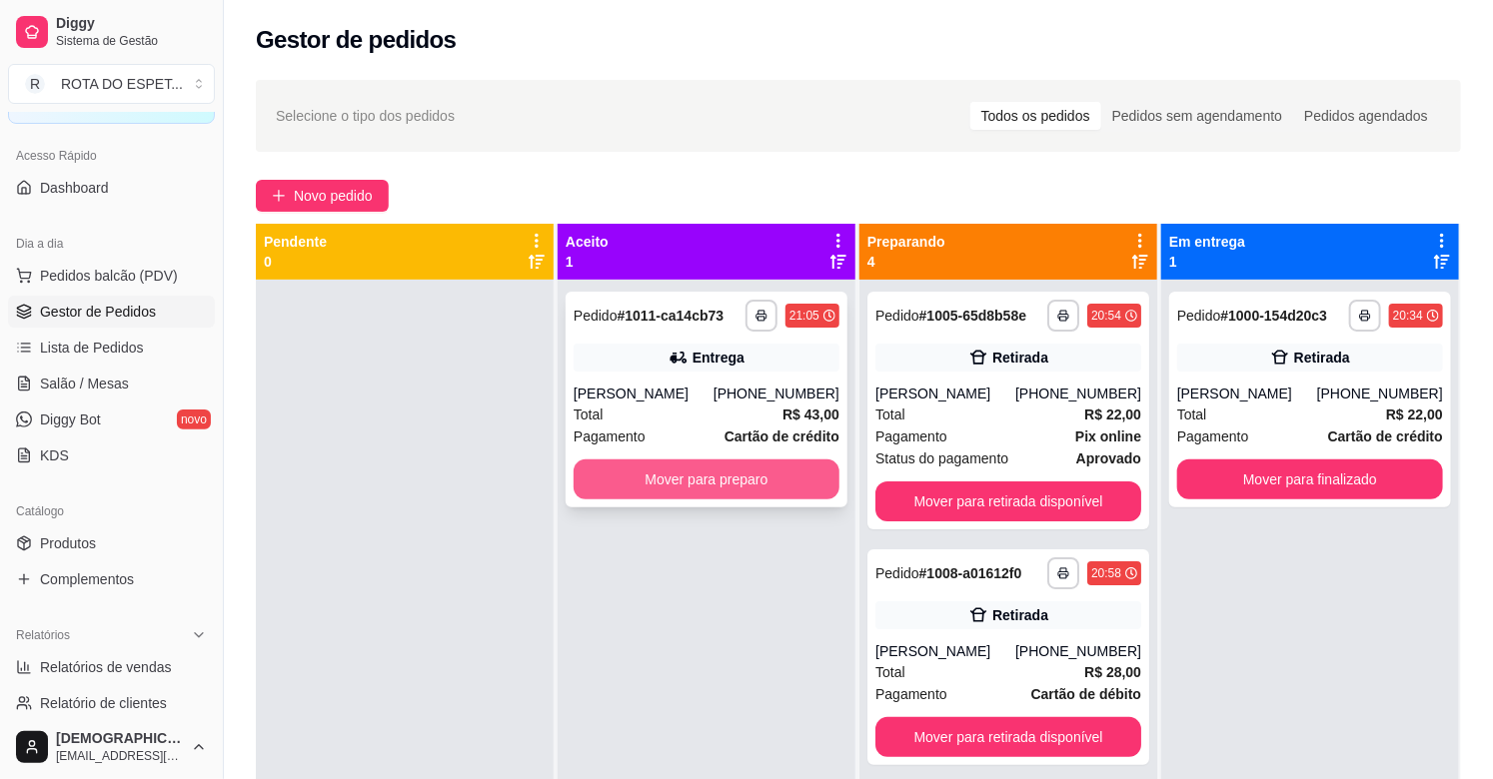
click at [654, 475] on button "Mover para preparo" at bounding box center [707, 480] width 266 height 40
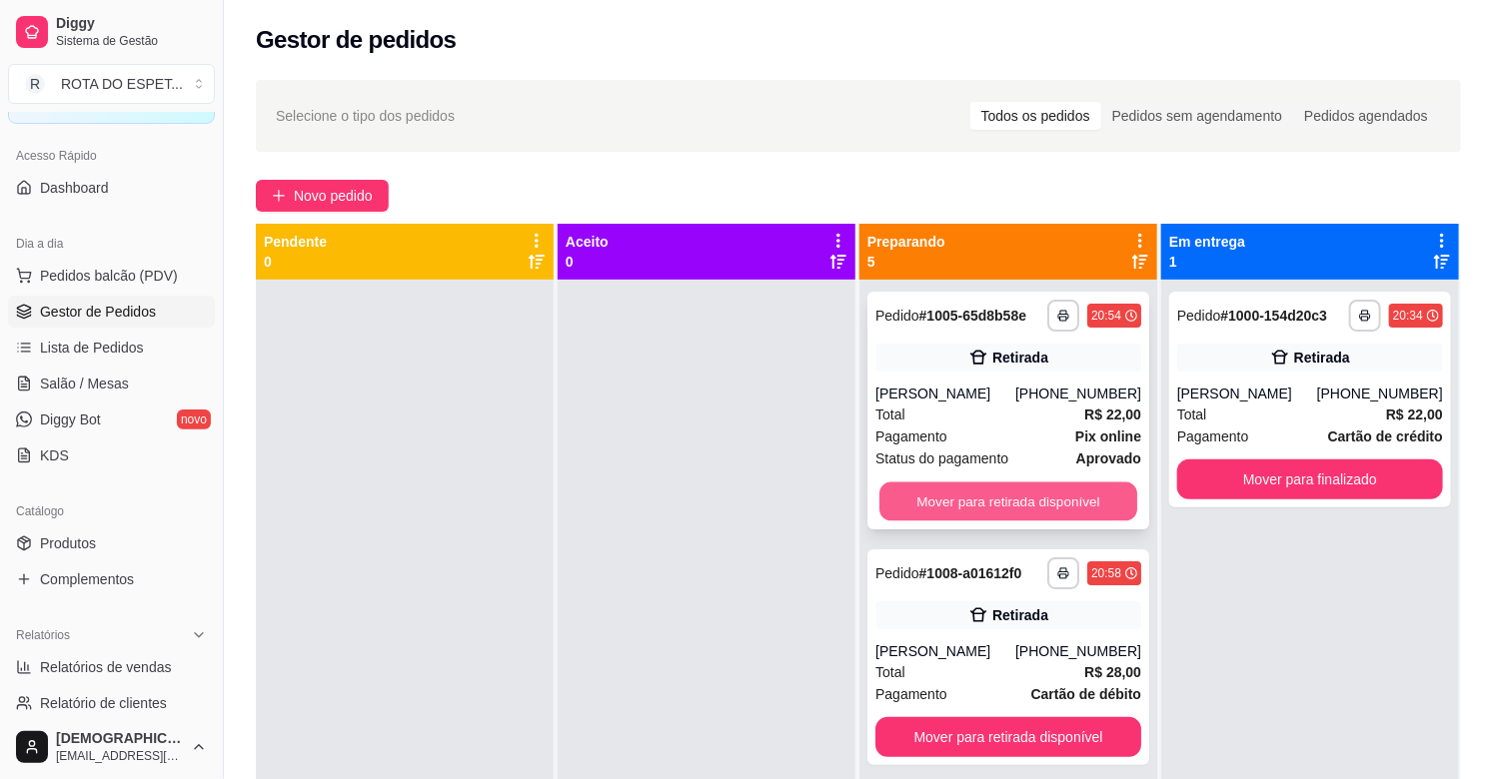
click at [947, 510] on button "Mover para retirada disponível" at bounding box center [1008, 502] width 258 height 39
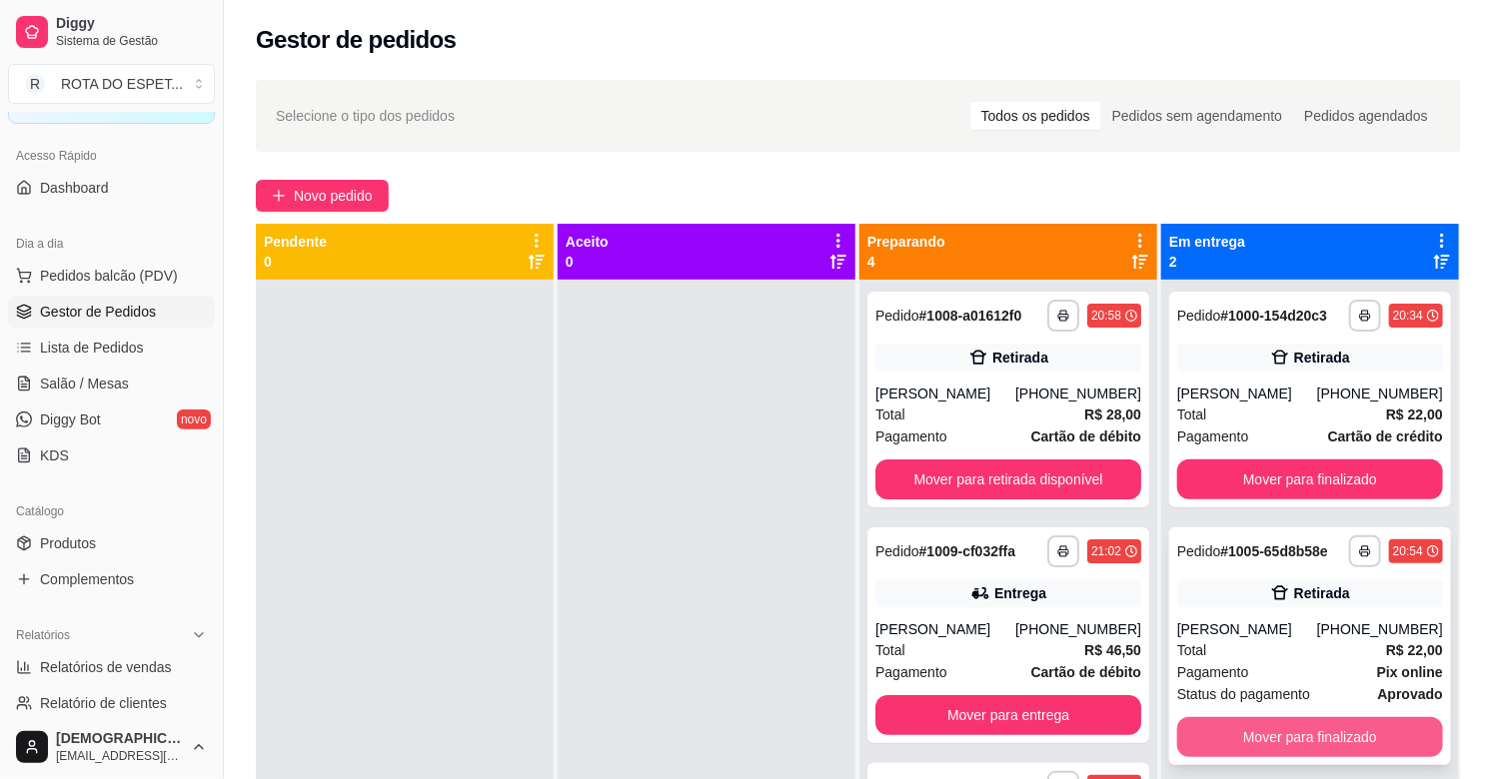
click at [1301, 733] on button "Mover para finalizado" at bounding box center [1310, 737] width 266 height 40
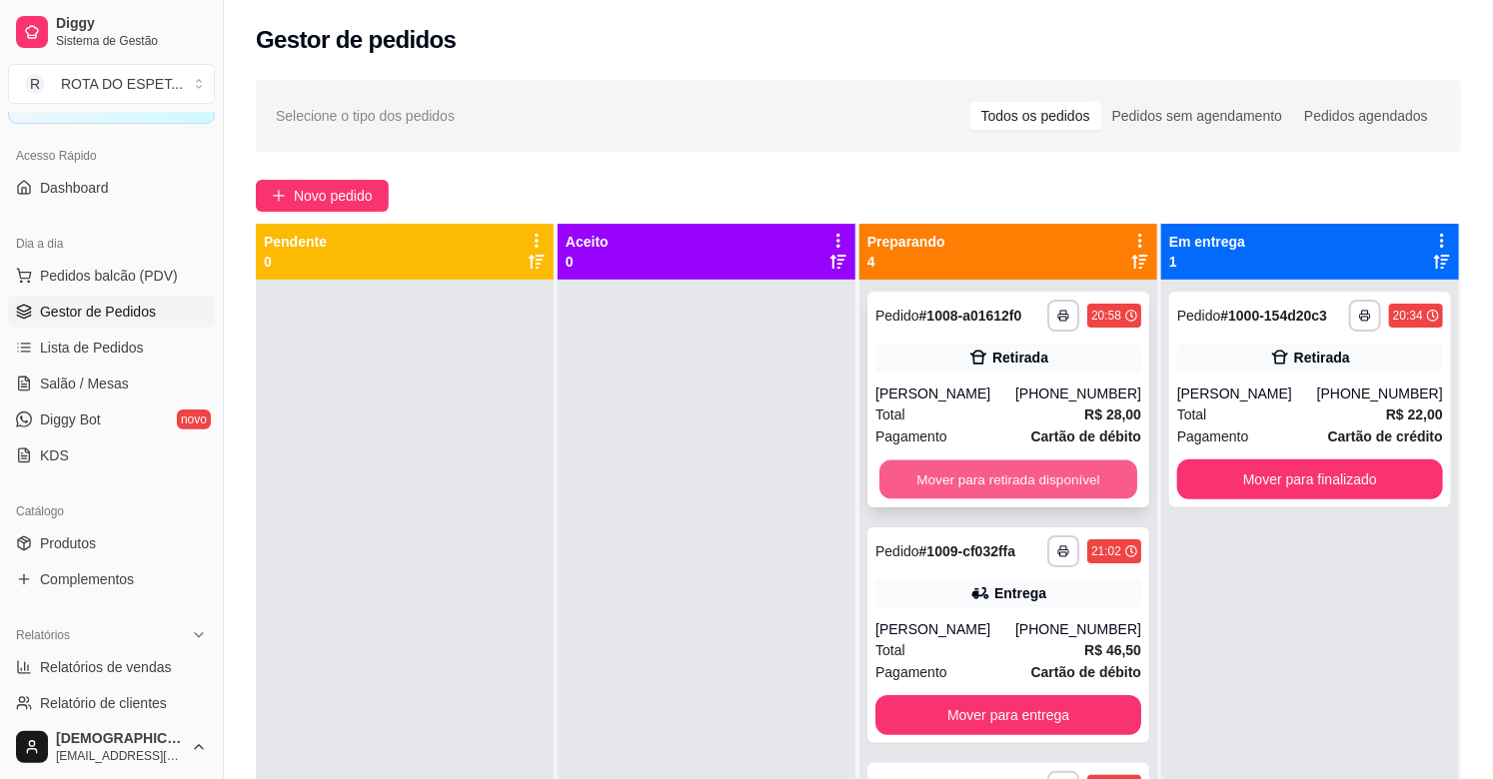
click at [944, 477] on button "Mover para retirada disponível" at bounding box center [1008, 480] width 258 height 39
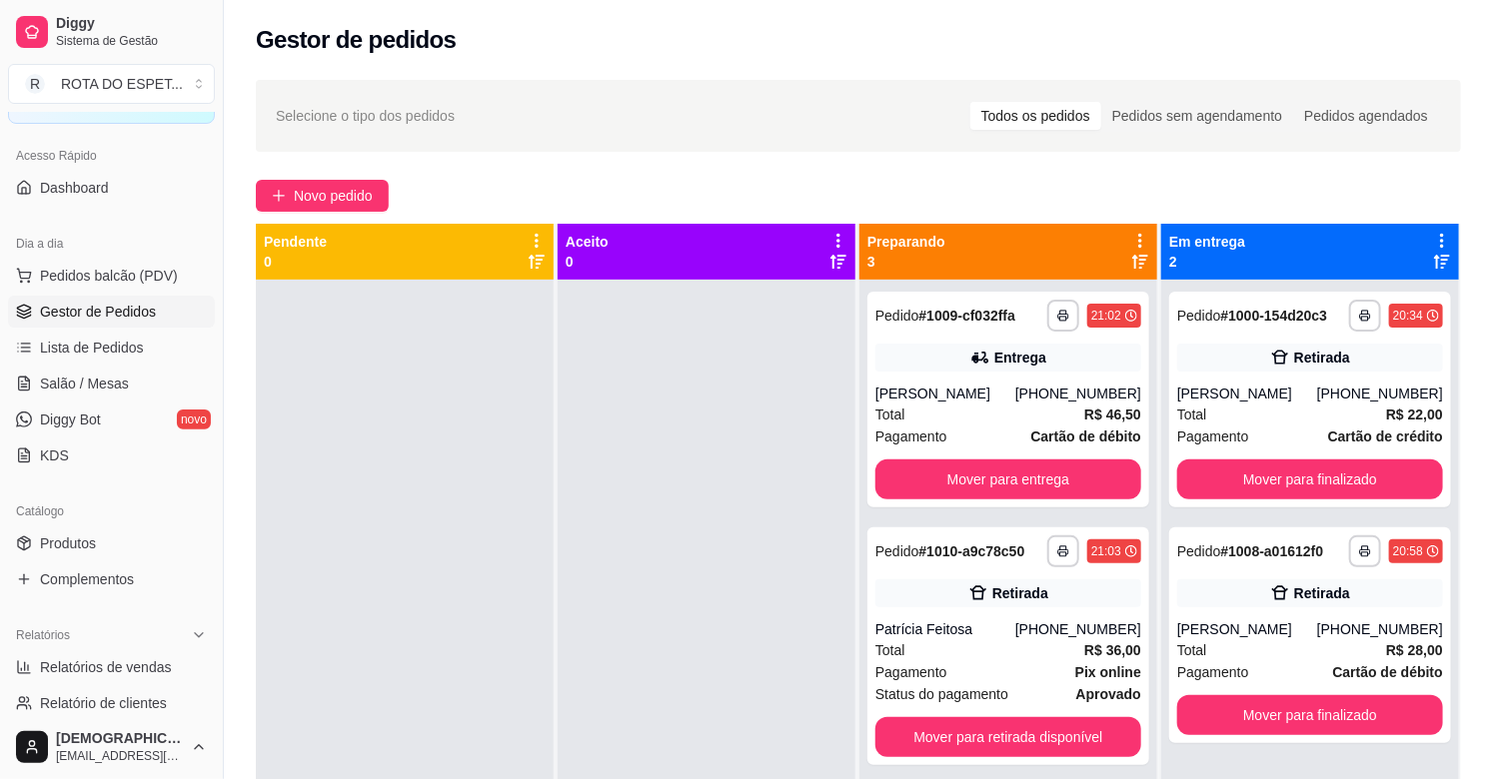
click at [660, 594] on div at bounding box center [707, 669] width 298 height 779
click at [651, 626] on div at bounding box center [707, 669] width 298 height 779
click at [1056, 474] on button "Mover para entrega" at bounding box center [1008, 480] width 258 height 39
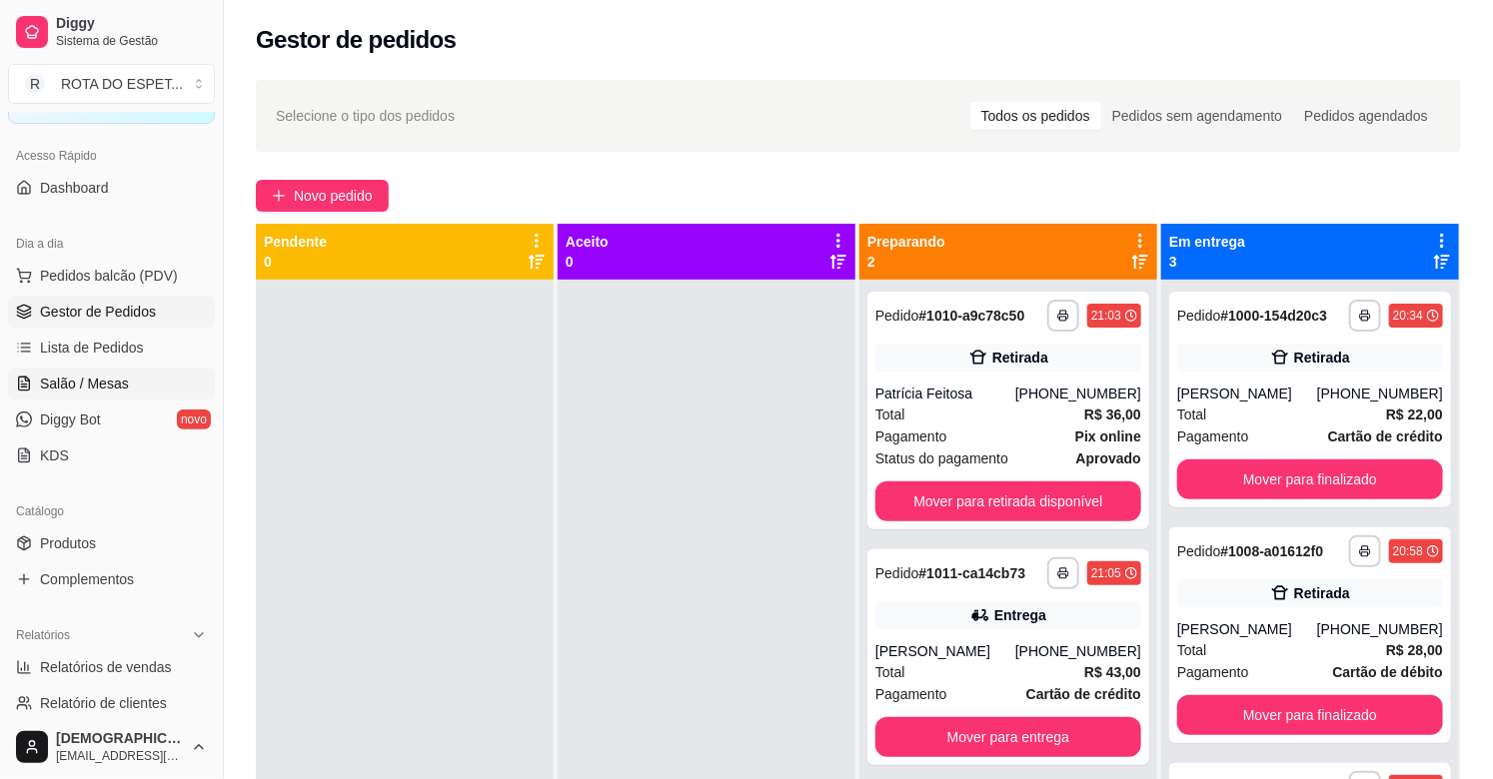
click at [156, 381] on link "Salão / Mesas" at bounding box center [111, 384] width 207 height 32
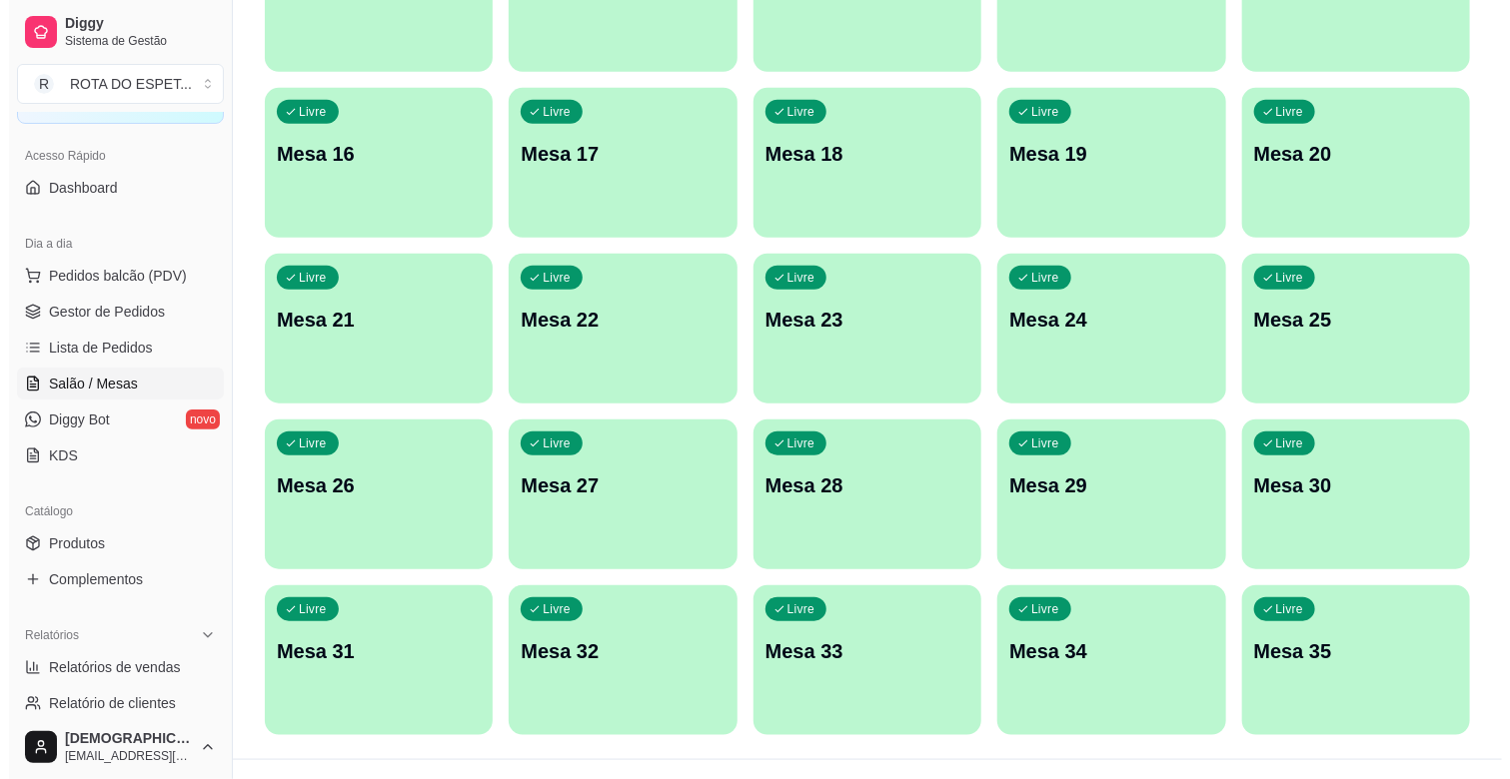
scroll to position [662, 0]
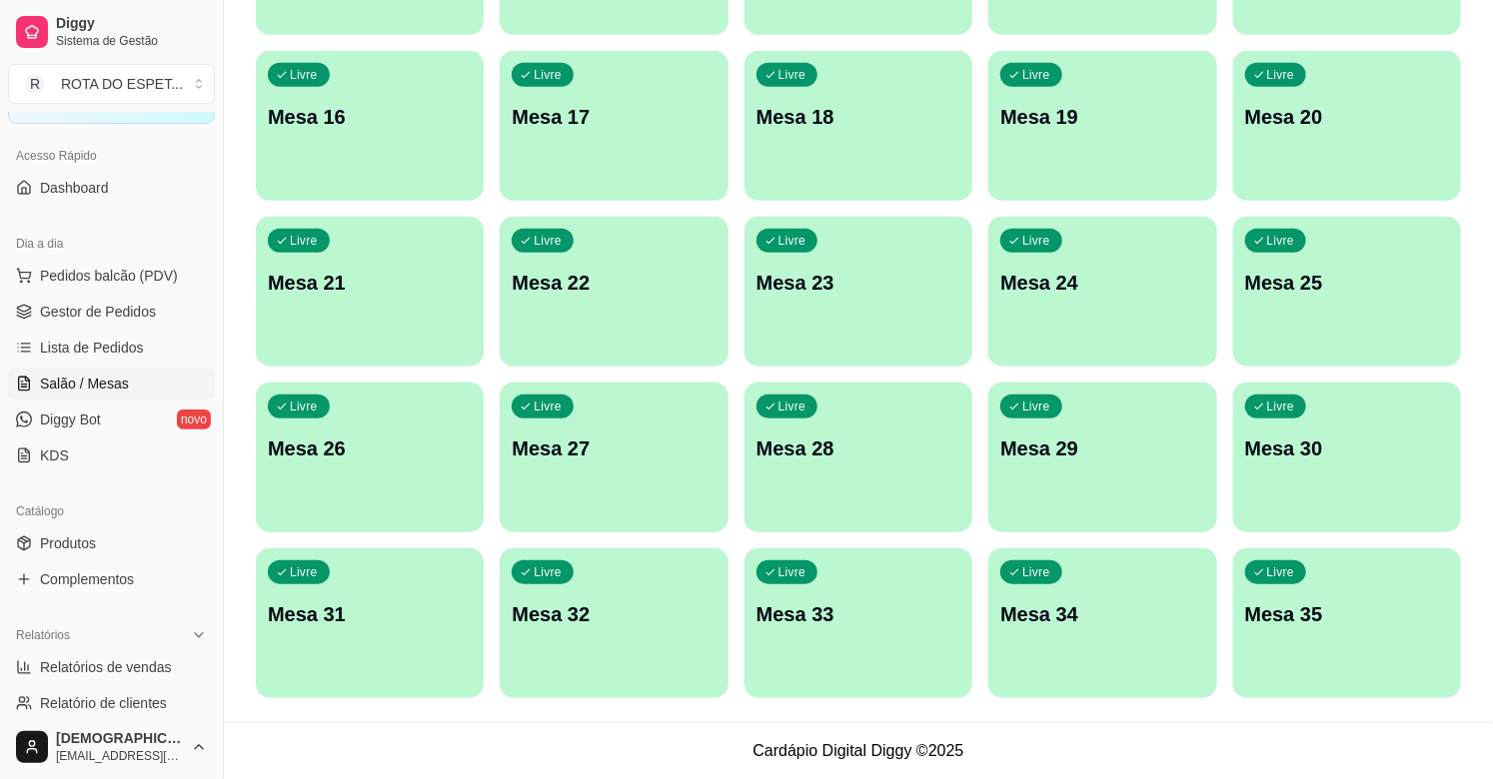
click at [834, 340] on div "Livre Mesa 23" at bounding box center [858, 280] width 228 height 126
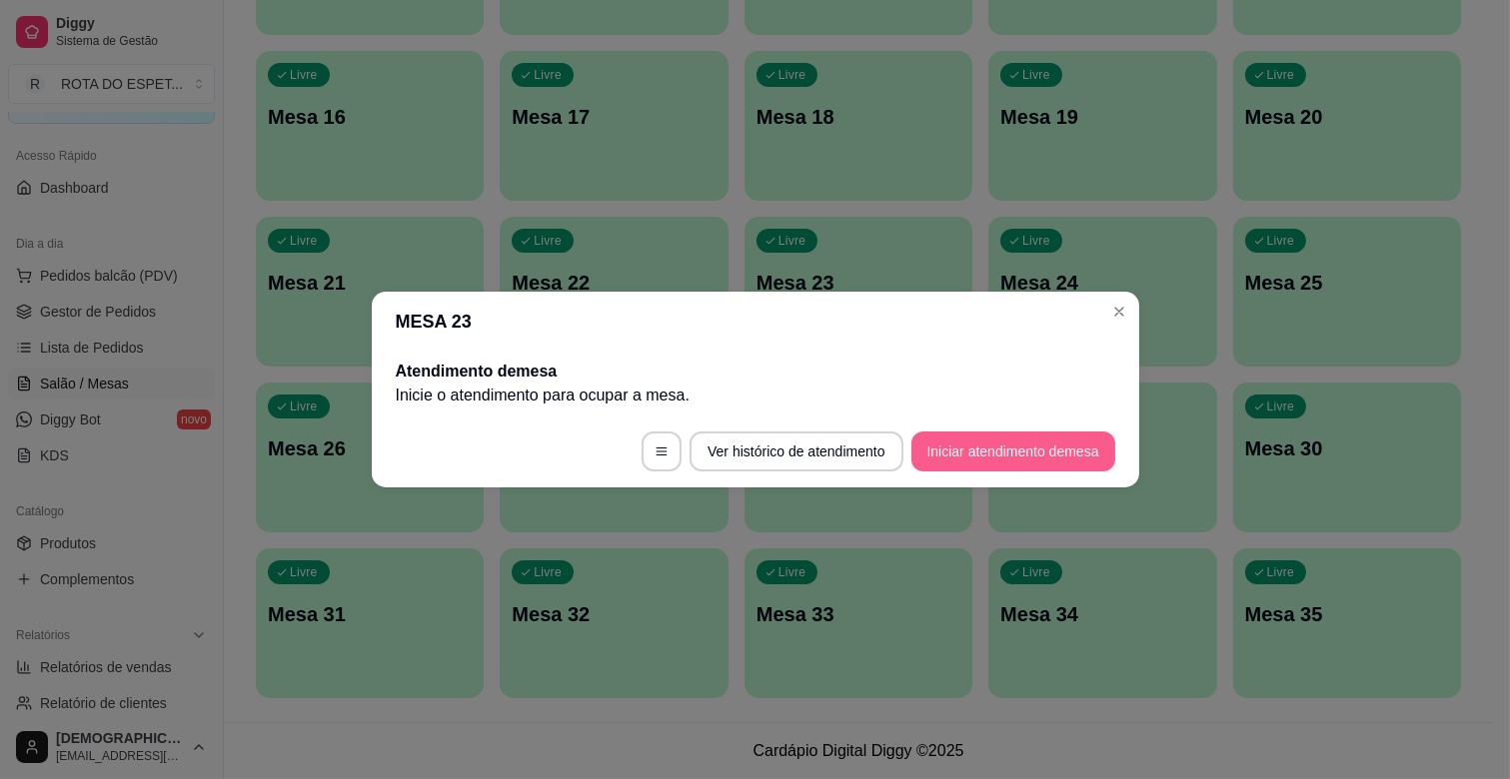
click at [997, 446] on button "Iniciar atendimento de mesa" at bounding box center [1013, 452] width 204 height 40
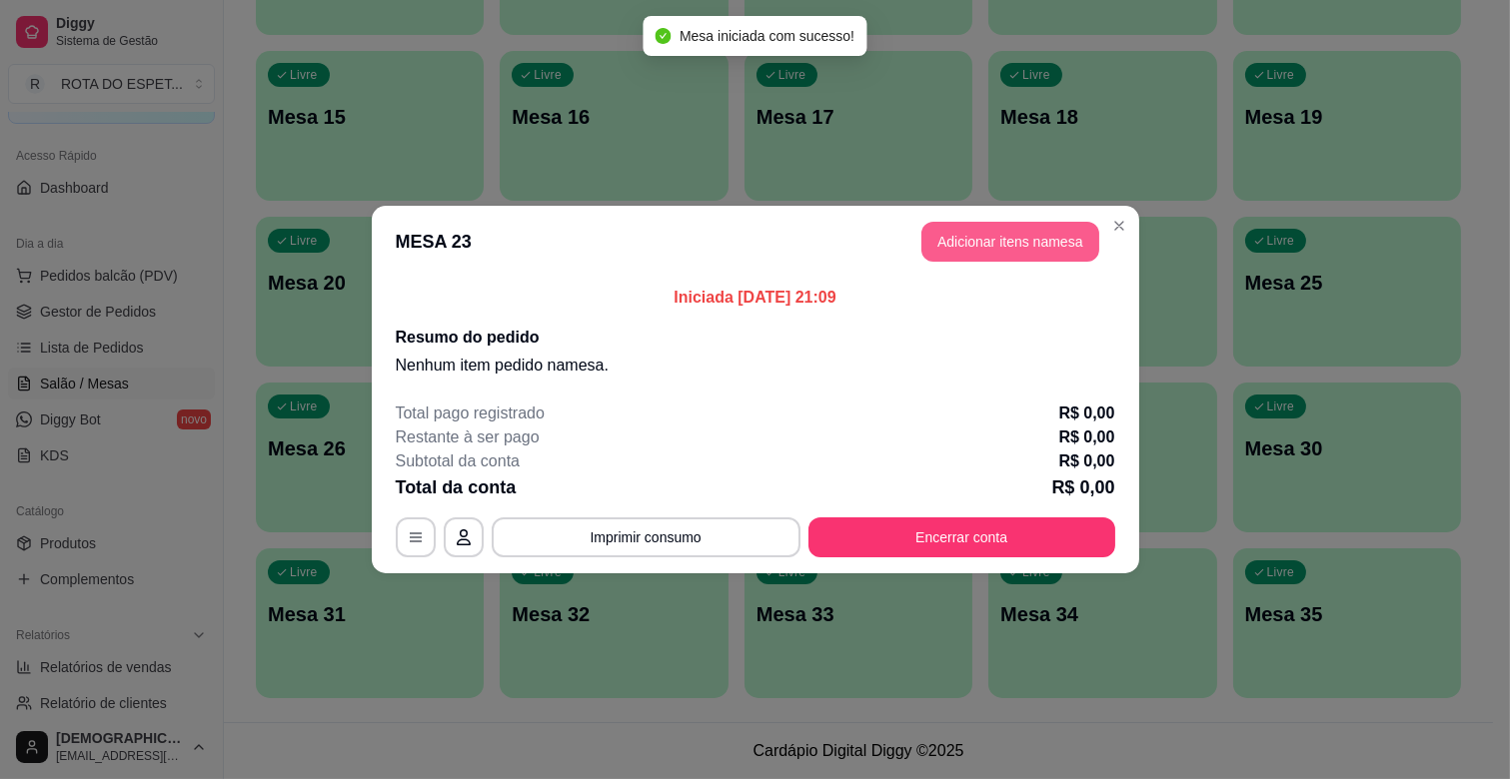
click at [1034, 236] on button "Adicionar itens na mesa" at bounding box center [1010, 242] width 178 height 40
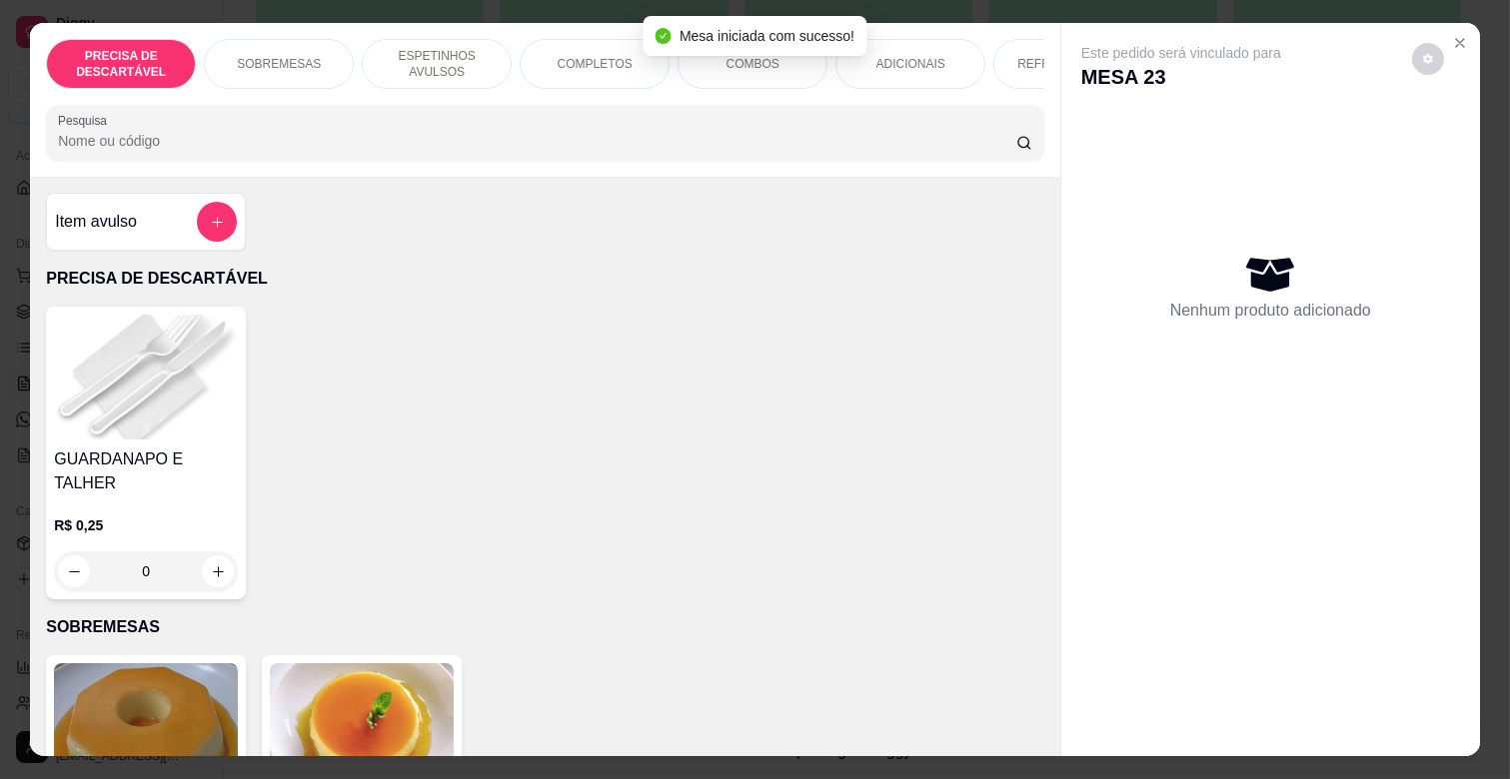
click at [572, 27] on div "PRECISA DE DESCARTÁVEL SOBREMESAS ESPETINHOS AVULSOS COMPLETOS COMBOS ADICIONAI…" at bounding box center [545, 100] width 1030 height 154
click at [574, 56] on p "COMPLETOS" at bounding box center [595, 64] width 75 height 16
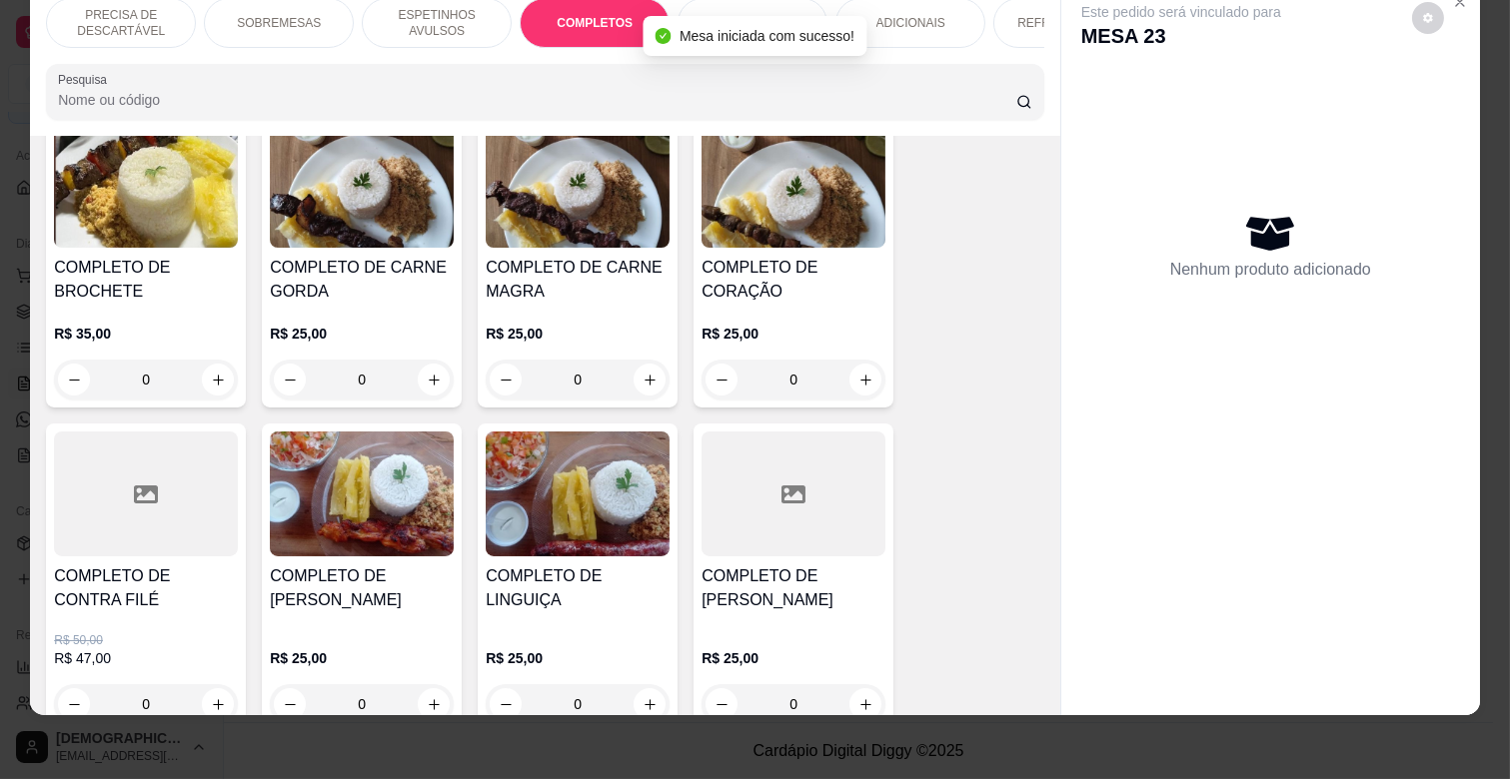
scroll to position [2196, 0]
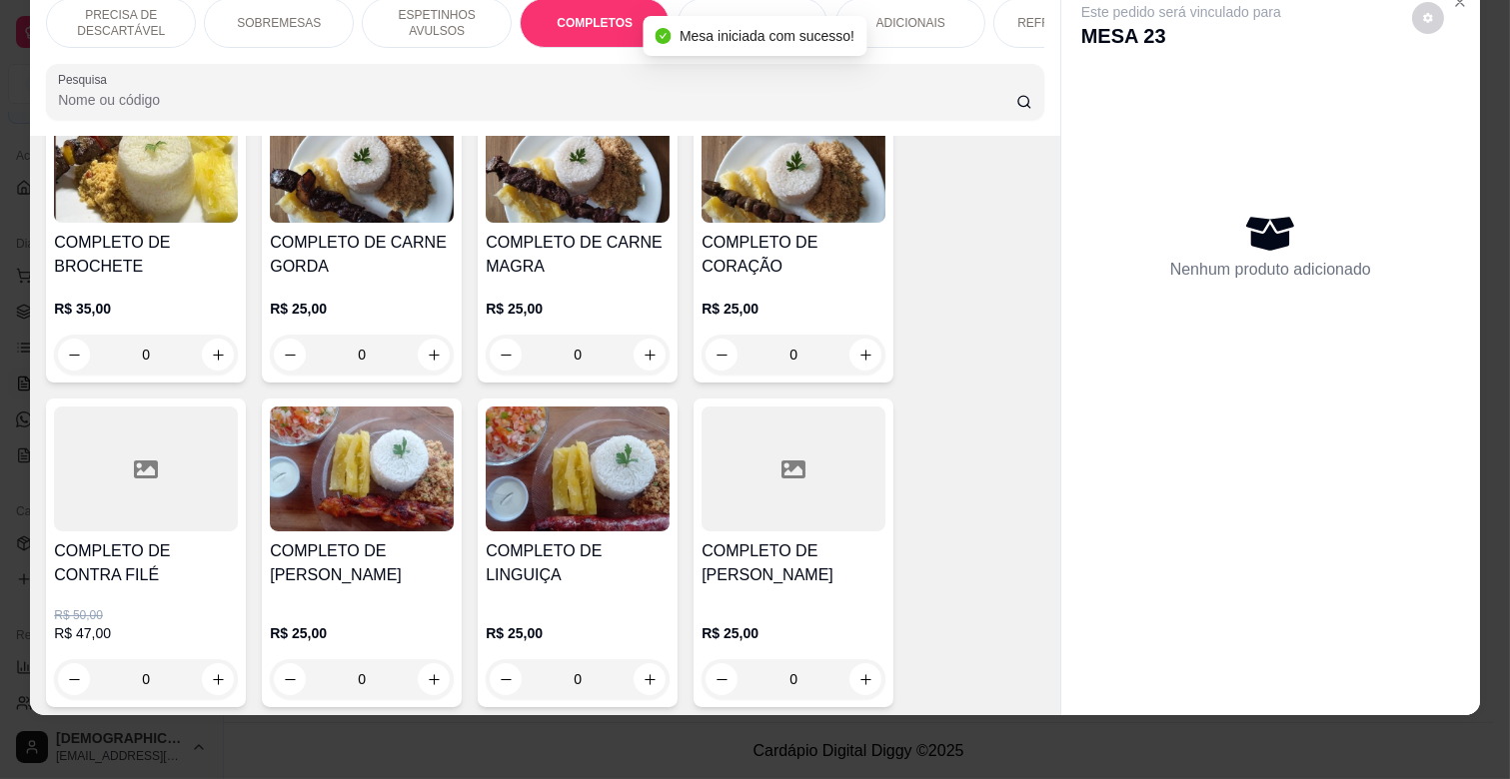
click at [650, 335] on div "0" at bounding box center [578, 355] width 184 height 40
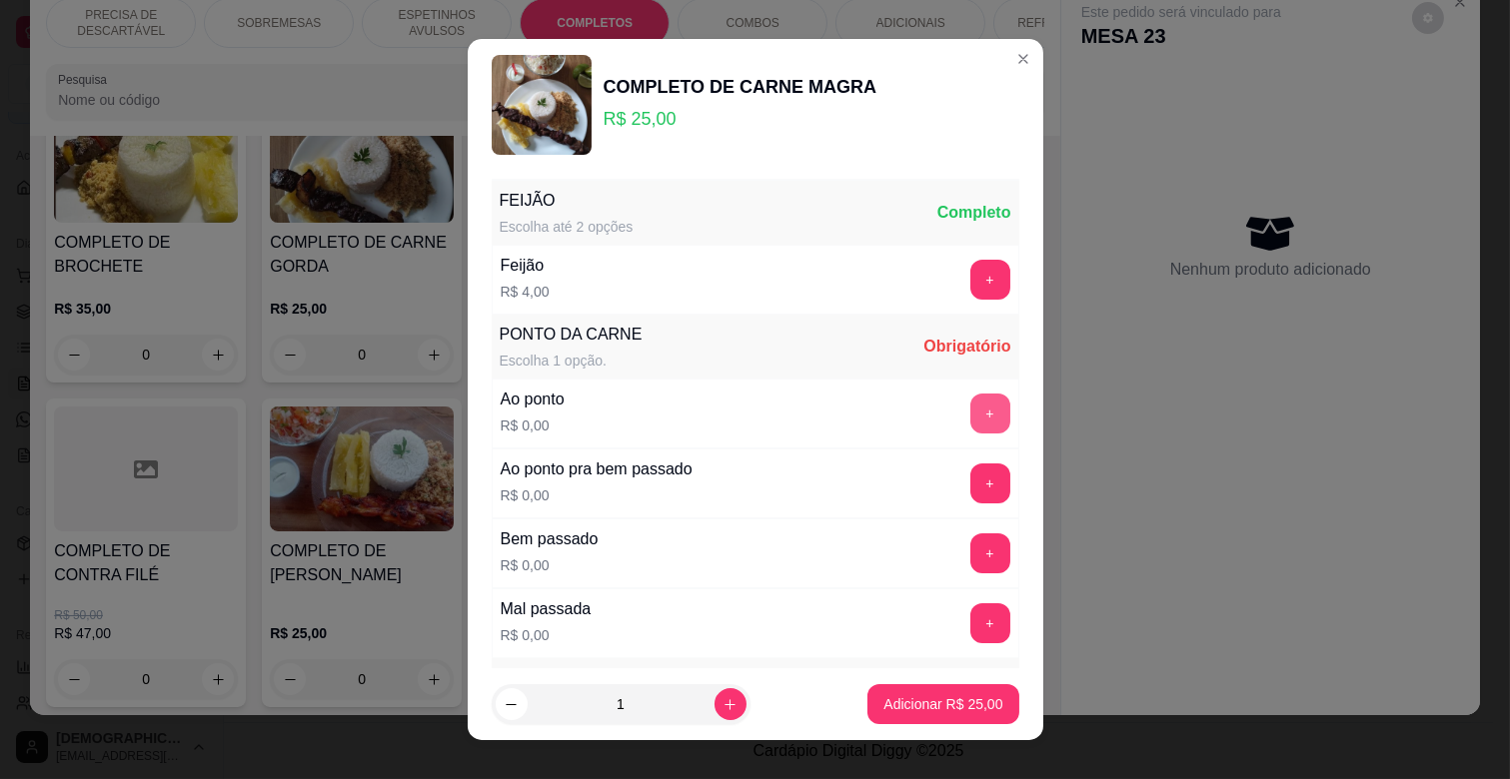
click at [970, 416] on button "+" at bounding box center [990, 414] width 40 height 40
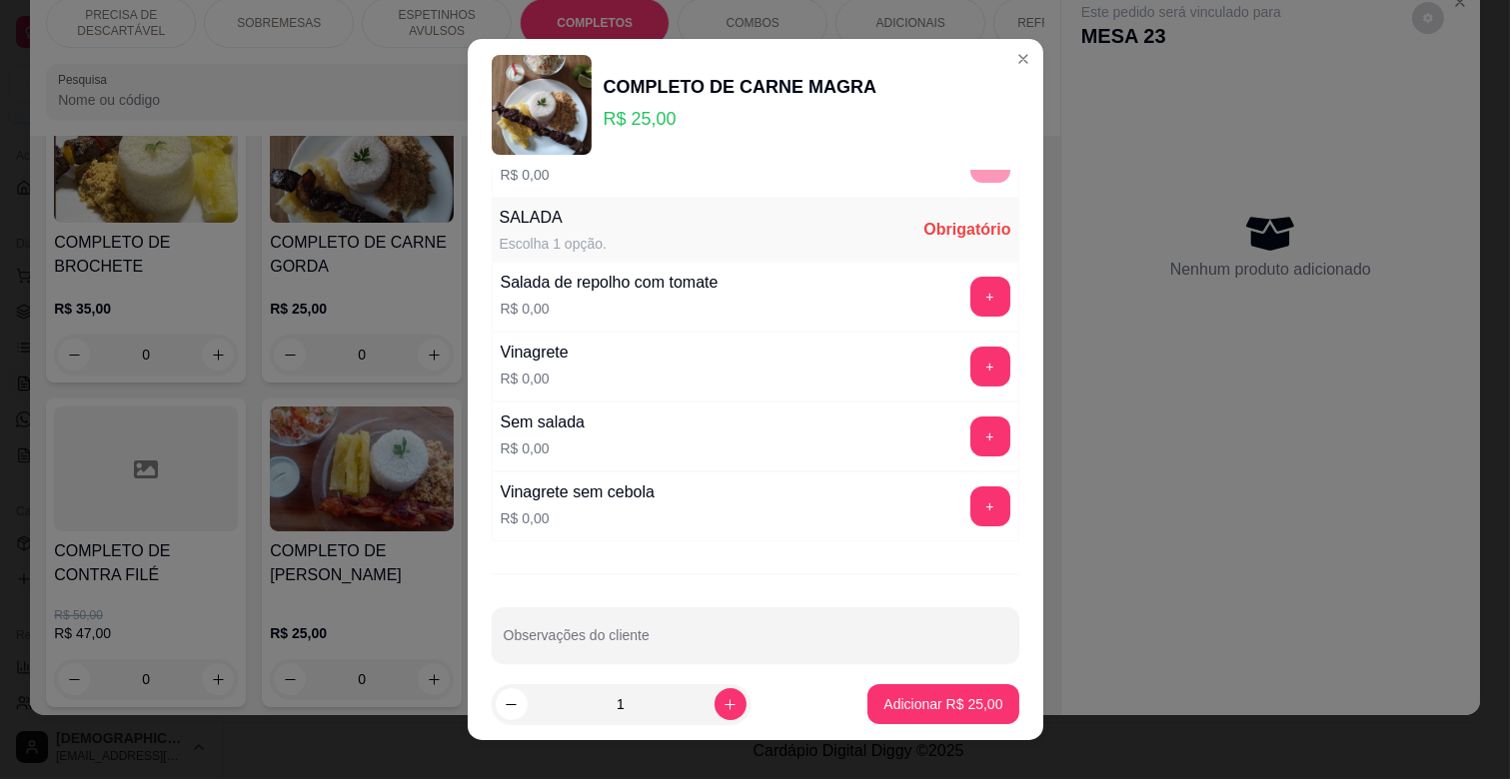
scroll to position [486, 0]
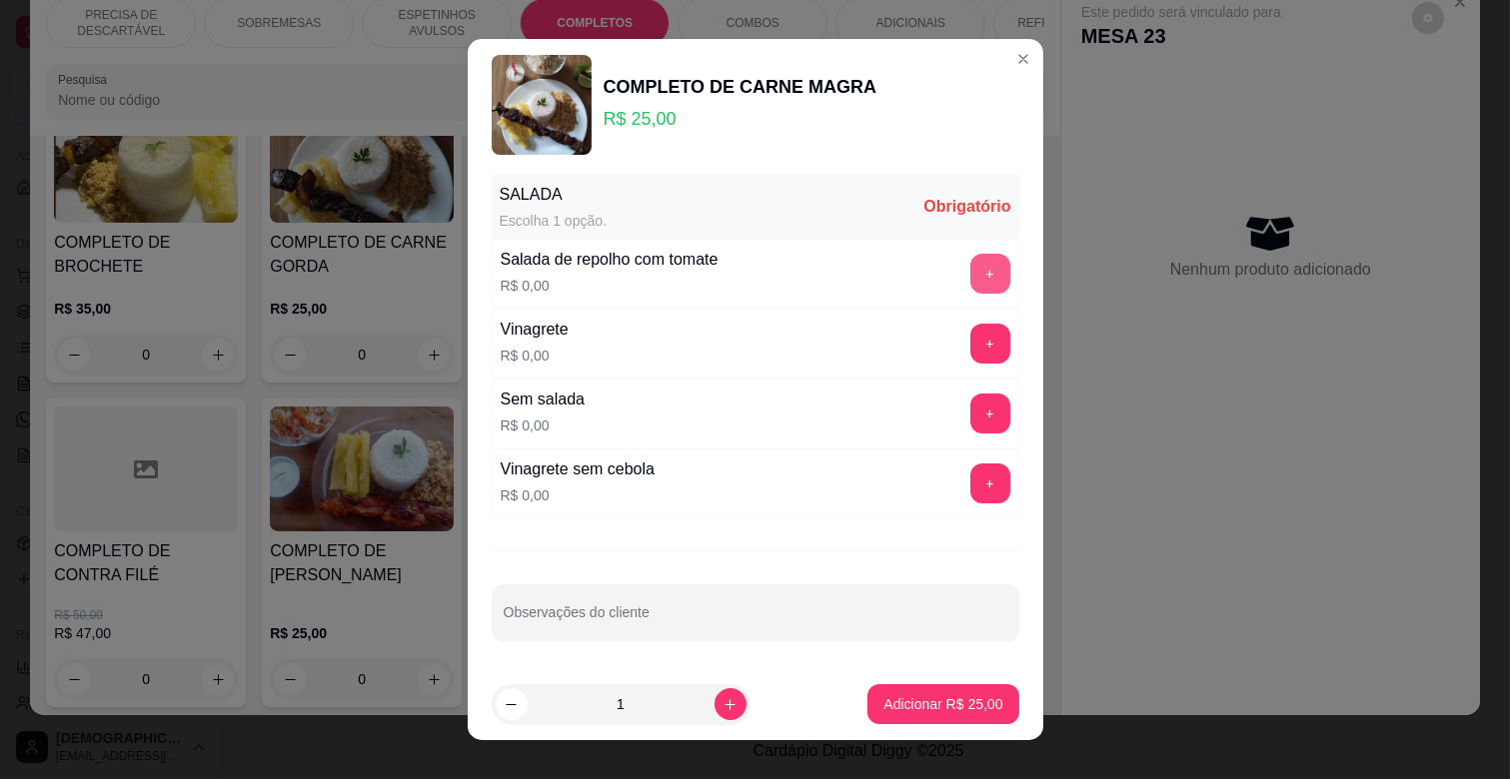
click at [970, 273] on button "+" at bounding box center [990, 274] width 40 height 40
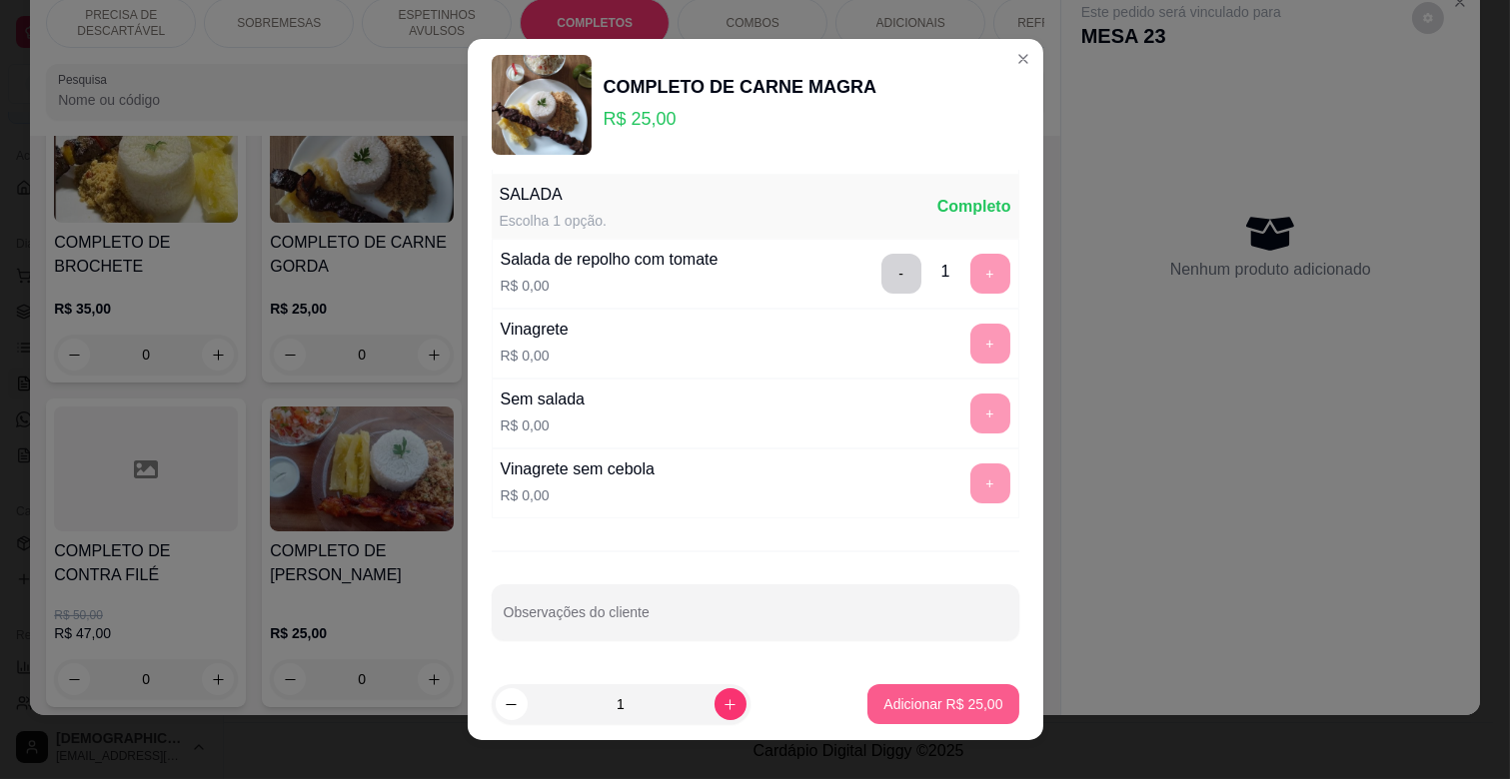
click at [914, 694] on p "Adicionar R$ 25,00" at bounding box center [942, 704] width 119 height 20
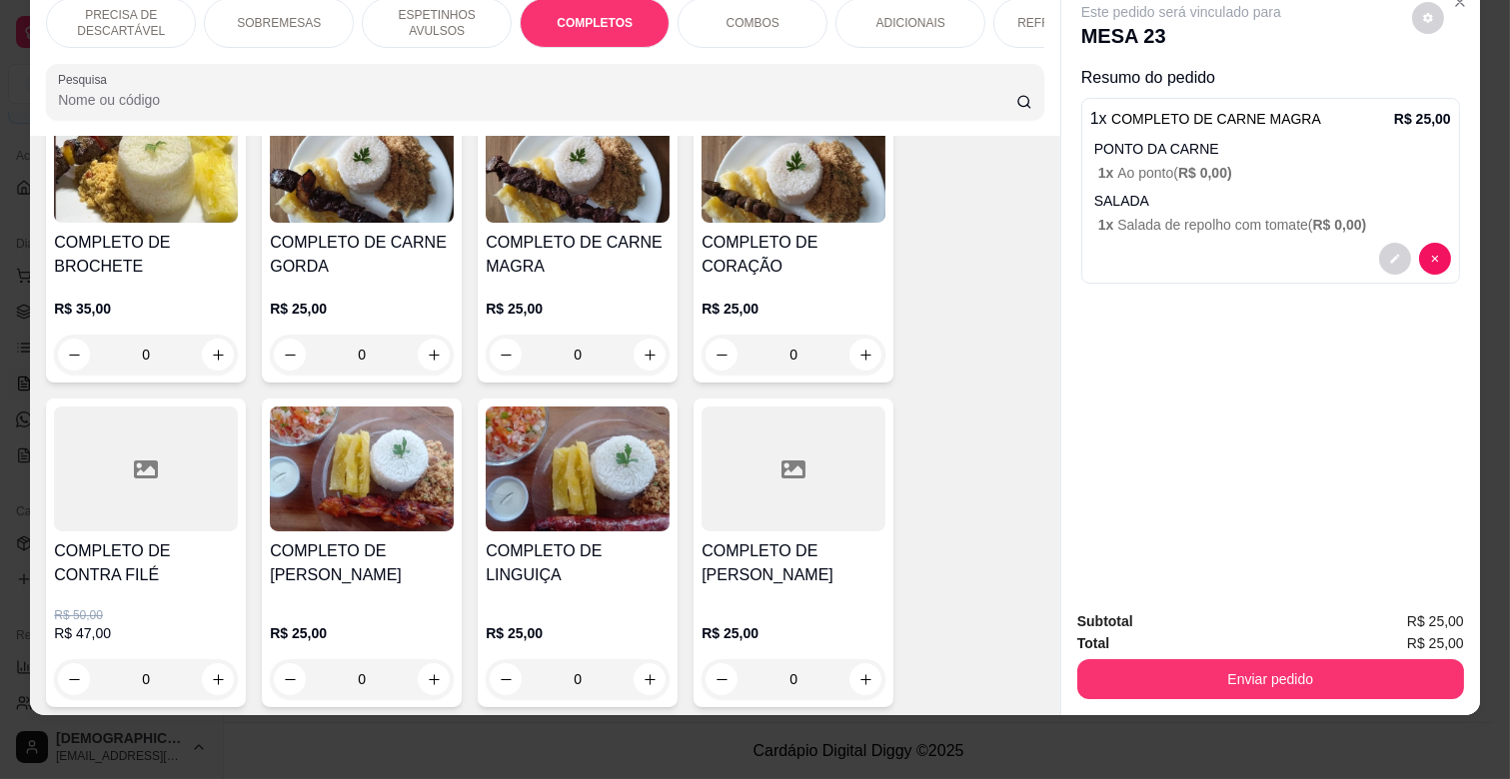
click at [432, 13] on p "ESPETINHOS AVULSOS" at bounding box center [437, 23] width 116 height 32
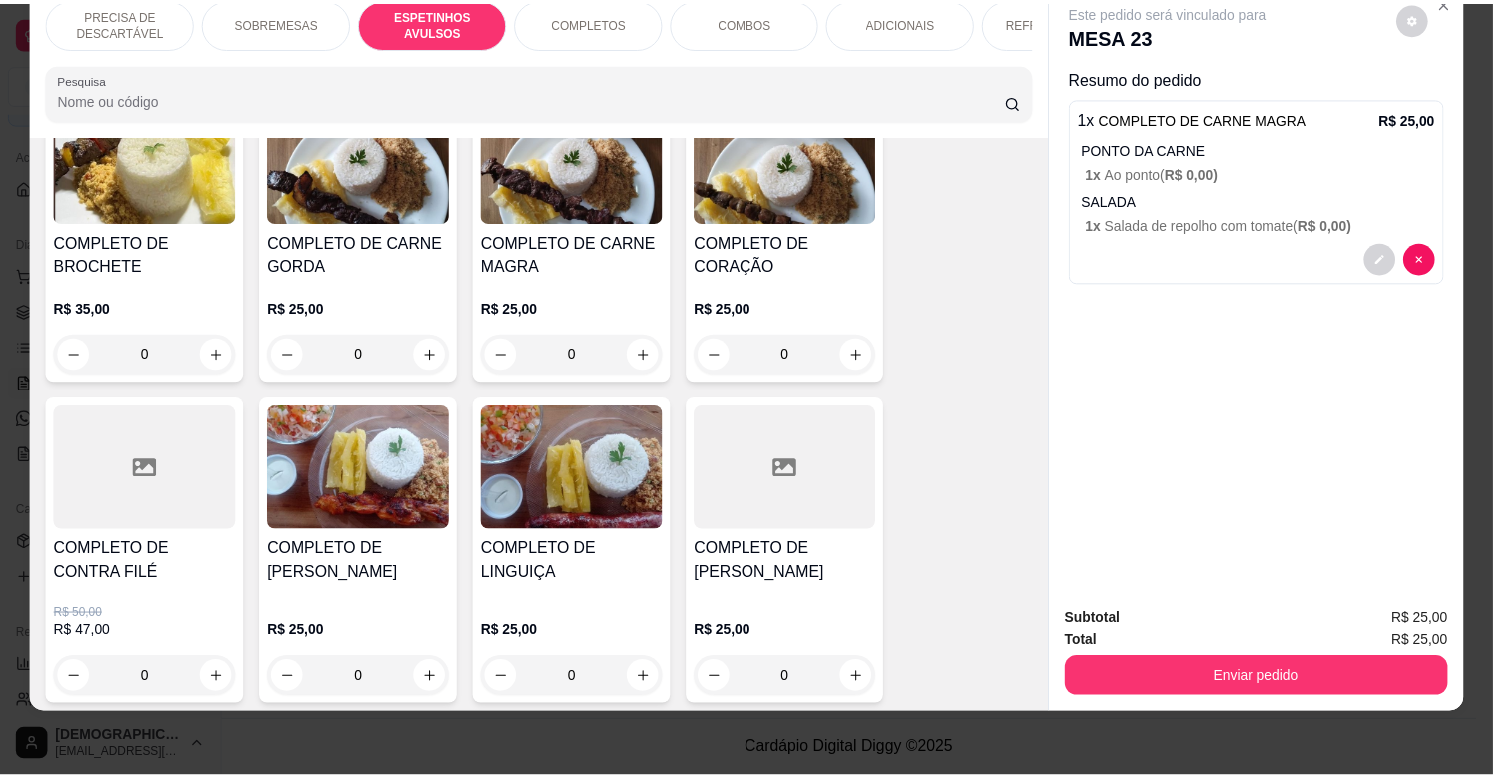
scroll to position [763, 0]
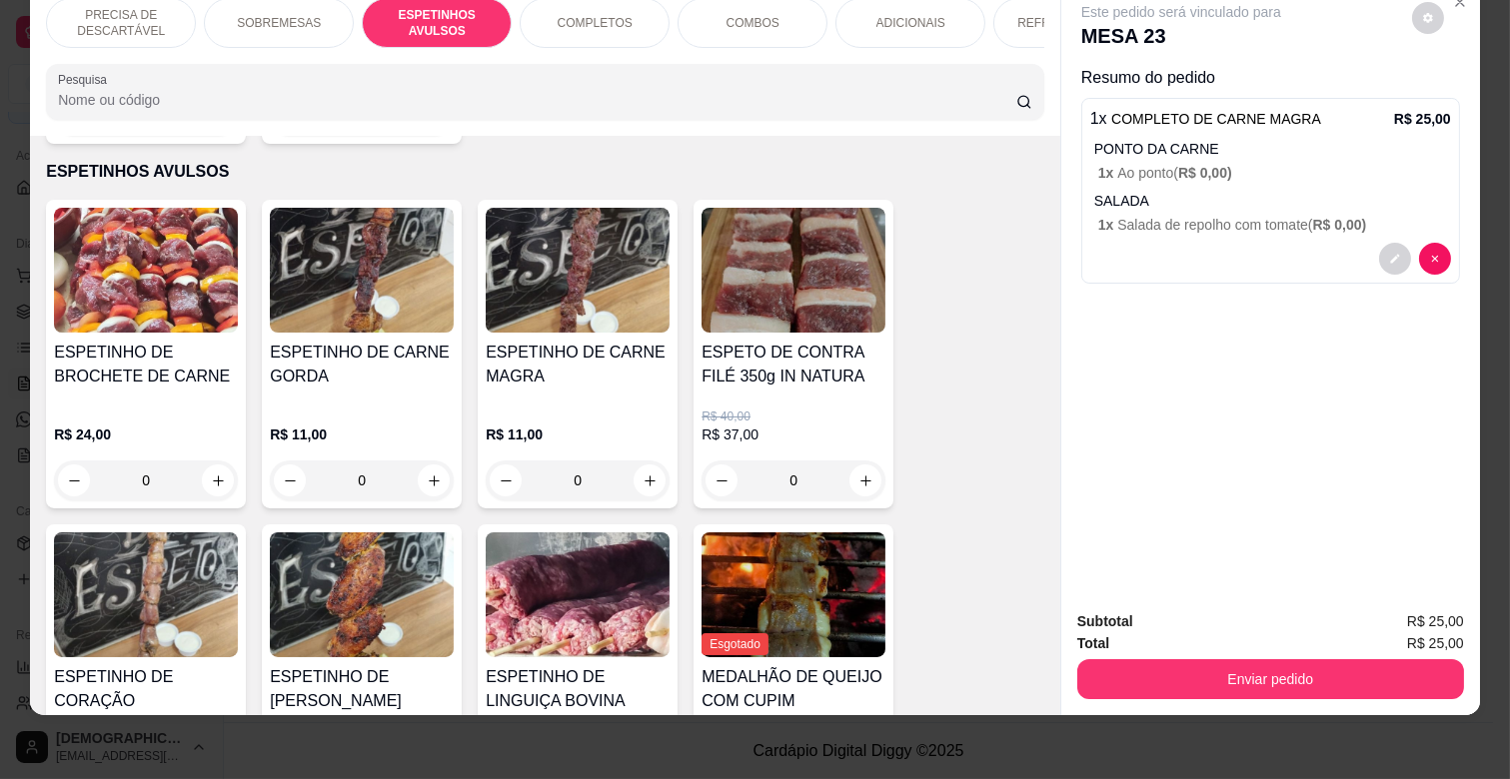
click at [643, 461] on div "0" at bounding box center [578, 481] width 184 height 40
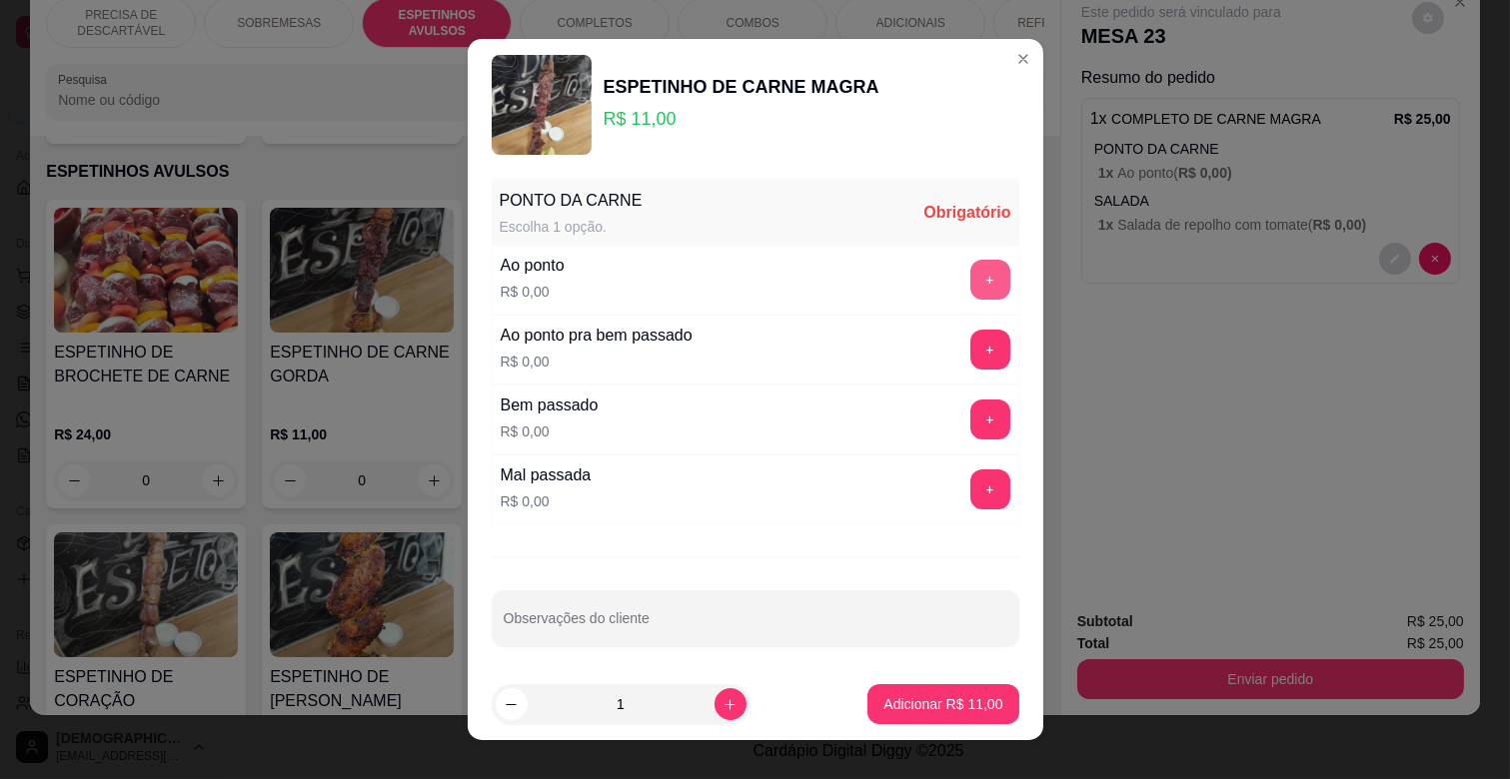
click at [970, 274] on button "+" at bounding box center [990, 280] width 40 height 40
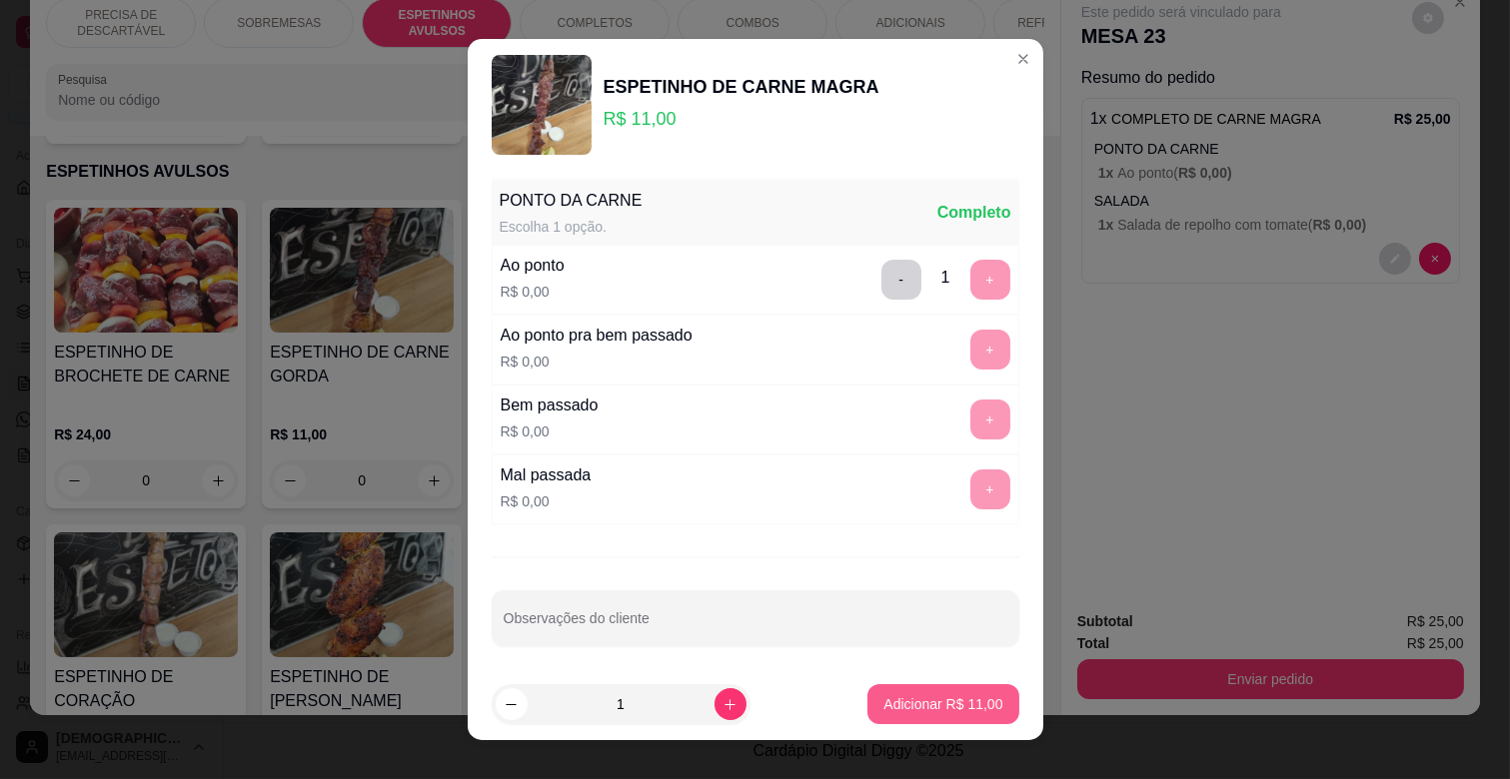
click at [913, 700] on p "Adicionar R$ 11,00" at bounding box center [942, 704] width 119 height 20
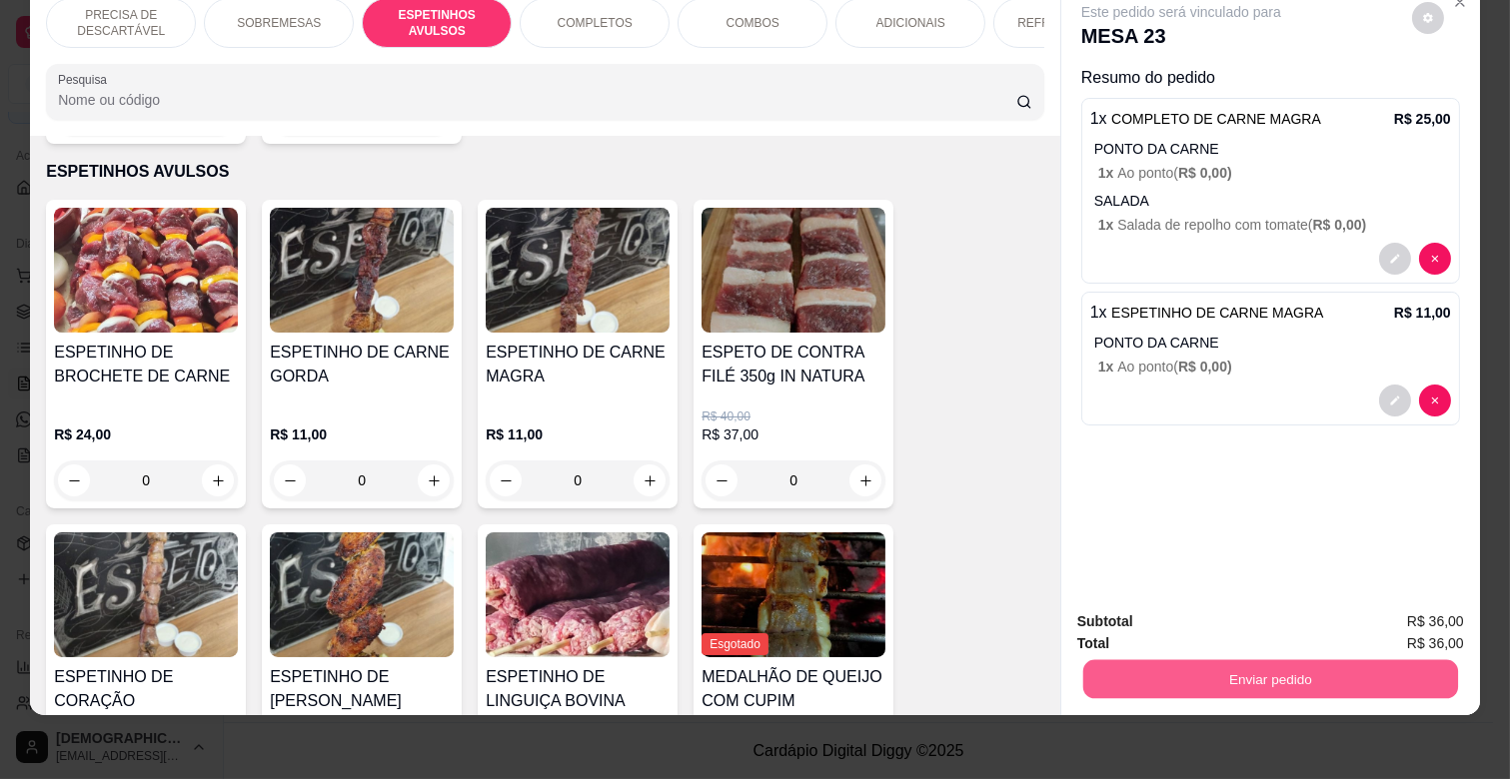
click at [1284, 665] on button "Enviar pedido" at bounding box center [1270, 678] width 375 height 39
click at [1252, 614] on button "Não registrar e enviar pedido" at bounding box center [1204, 613] width 202 height 37
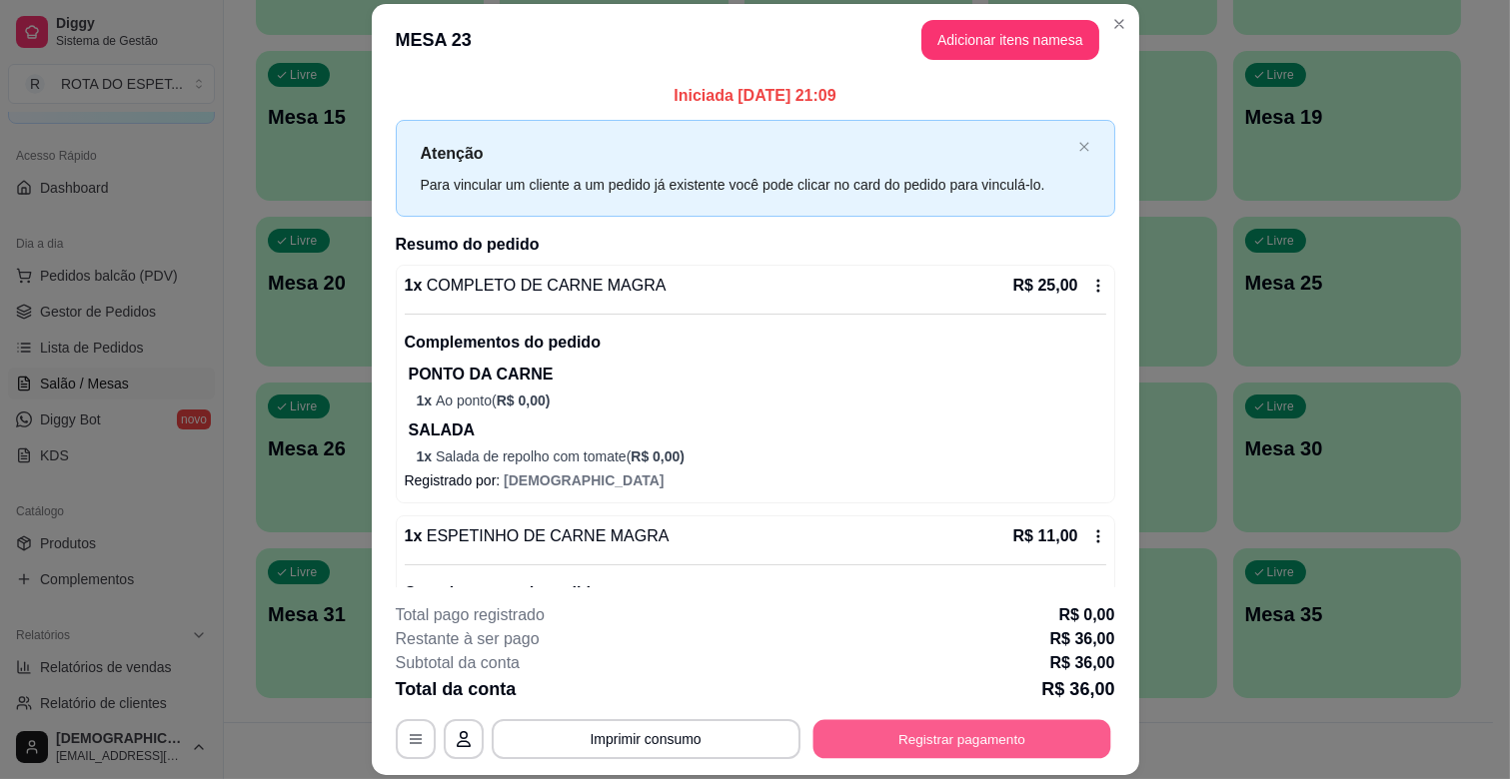
click at [903, 746] on button "Registrar pagamento" at bounding box center [961, 739] width 298 height 39
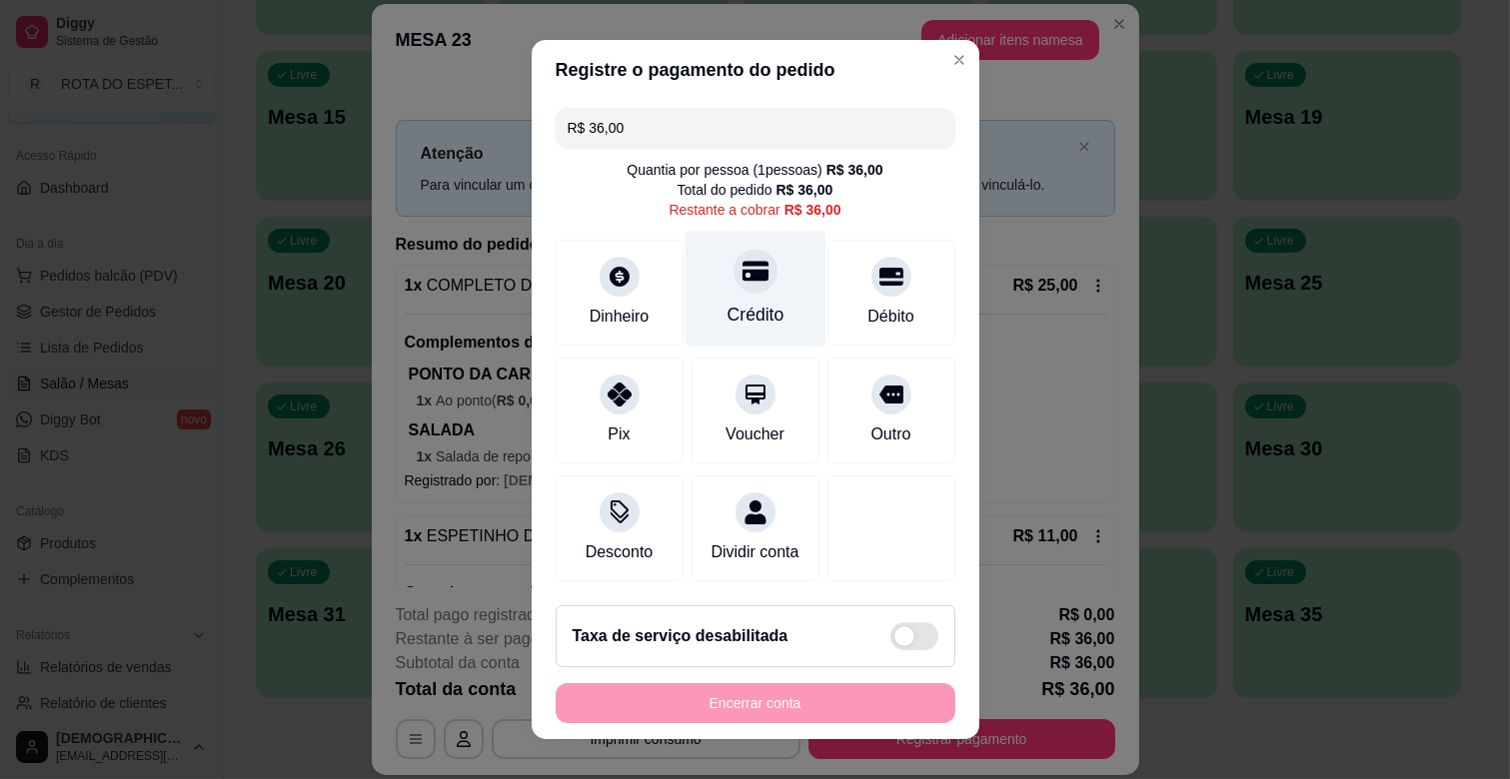
click at [761, 276] on div "Crédito" at bounding box center [754, 289] width 141 height 117
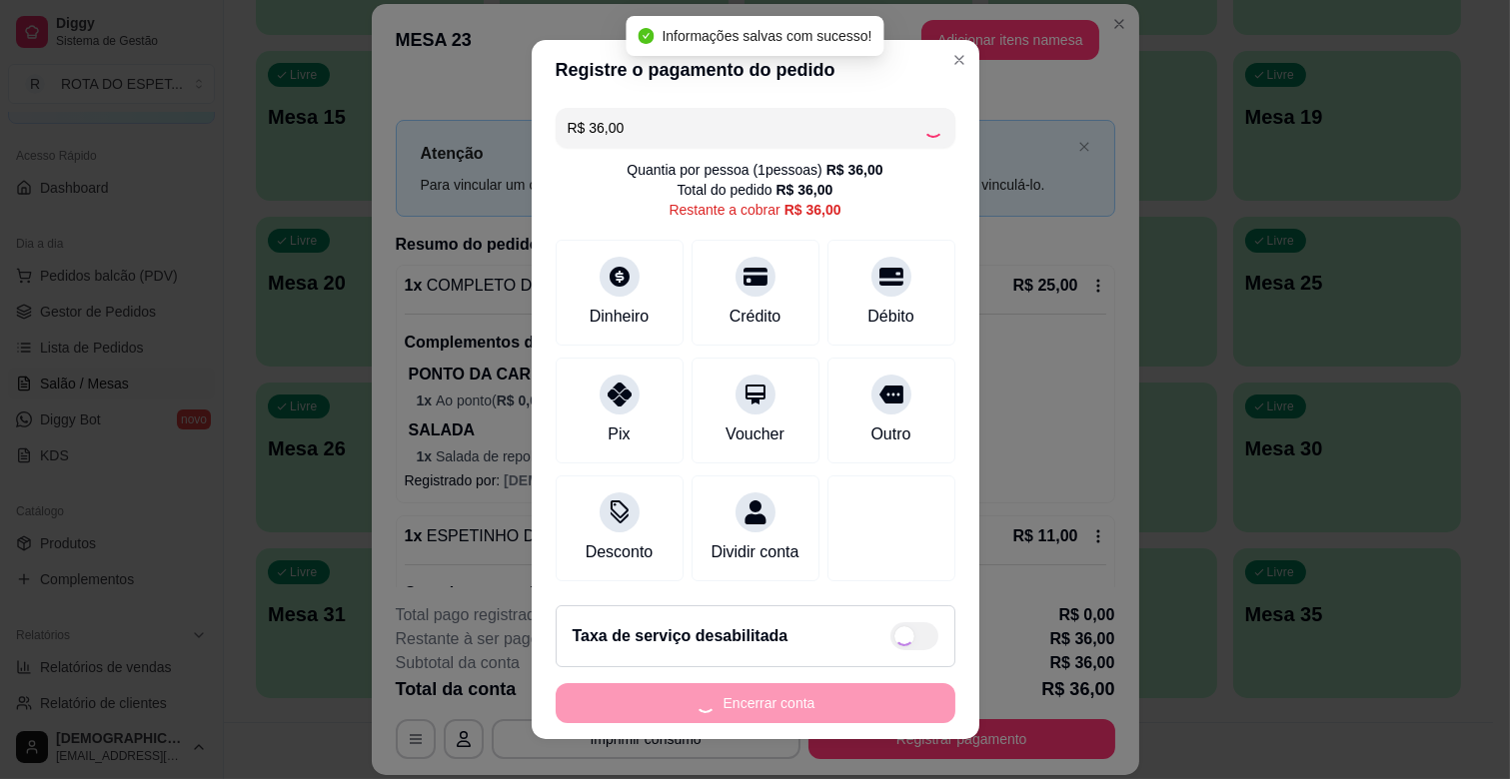
type input "R$ 0,00"
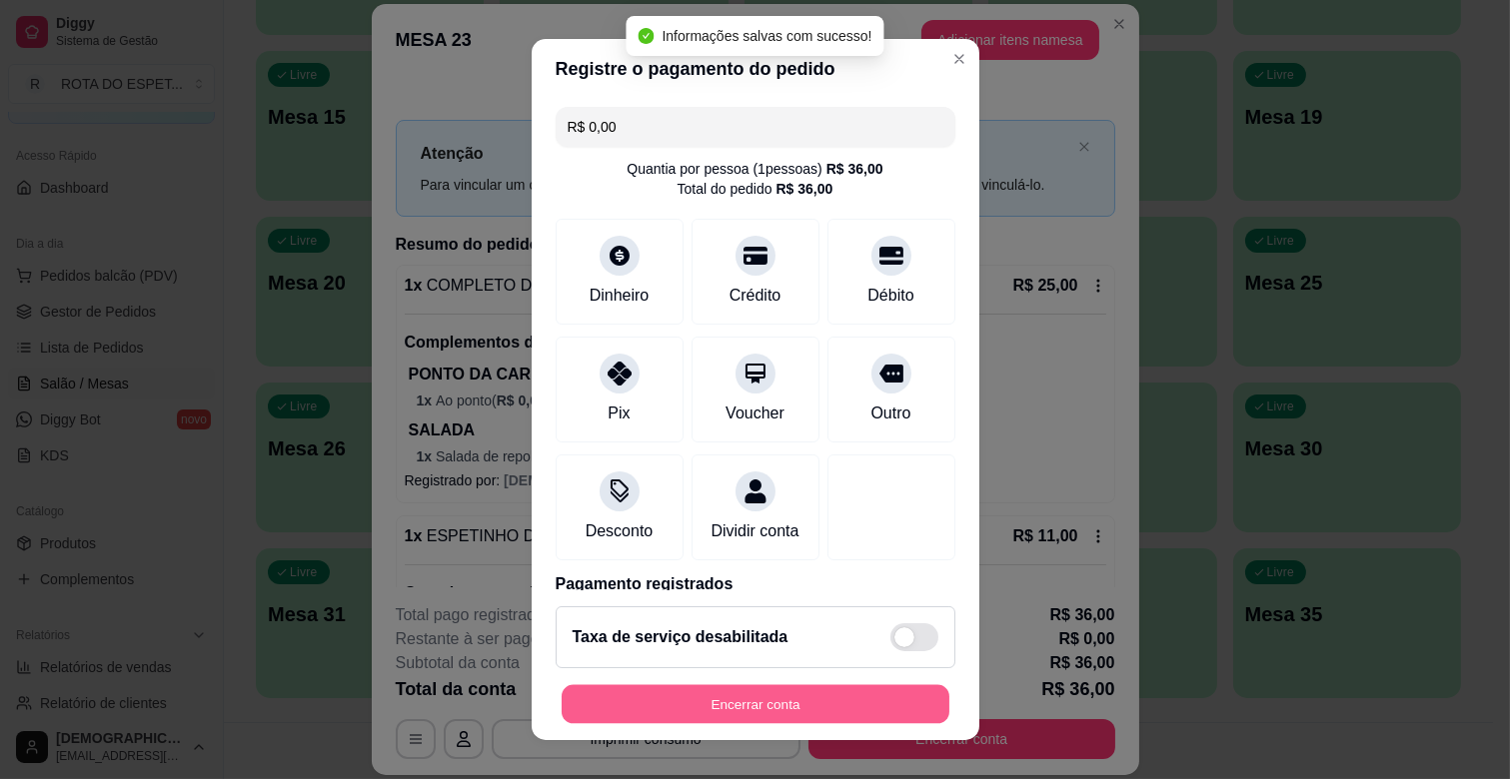
click at [852, 707] on button "Encerrar conta" at bounding box center [756, 704] width 388 height 39
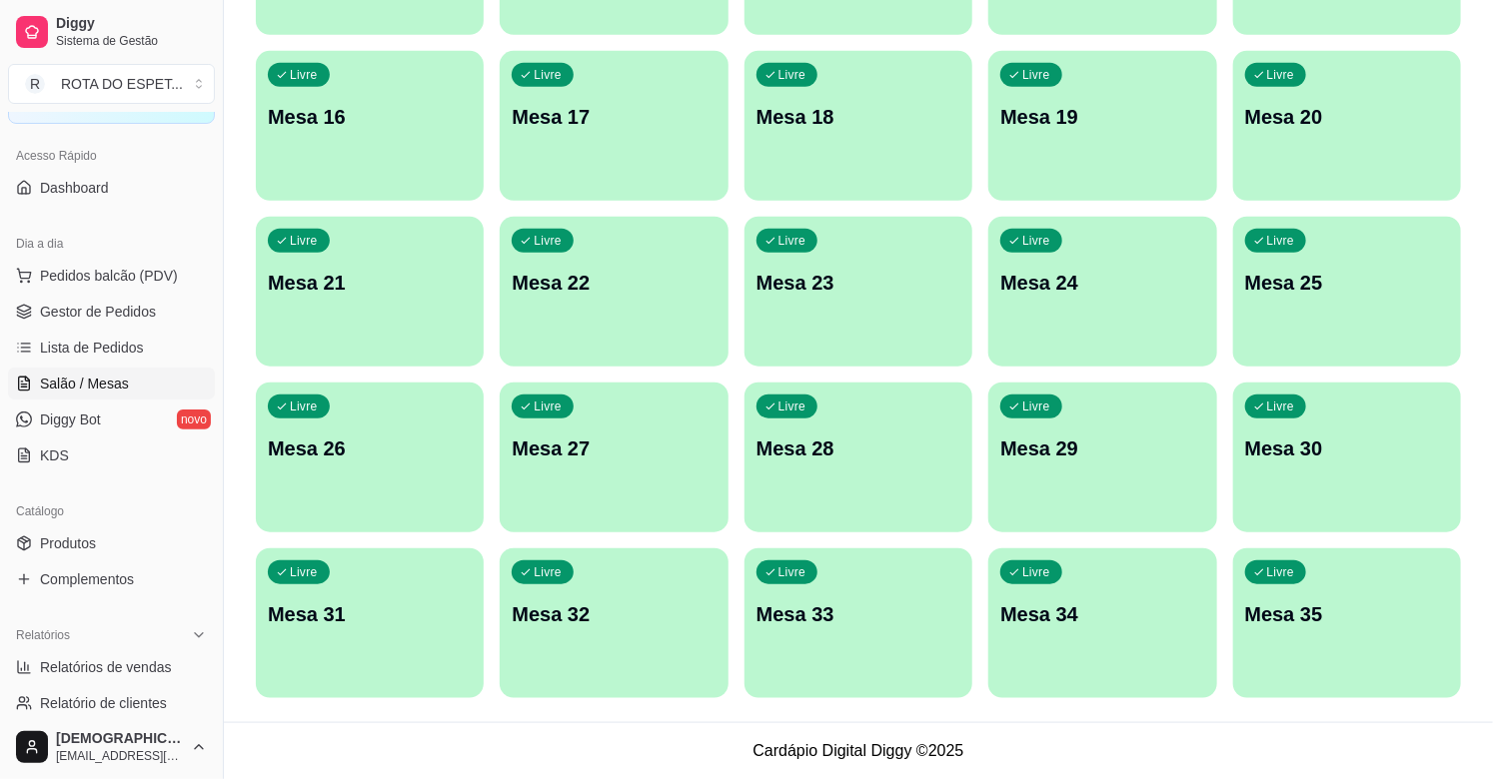
click at [87, 314] on span "Gestor de Pedidos" at bounding box center [98, 312] width 116 height 20
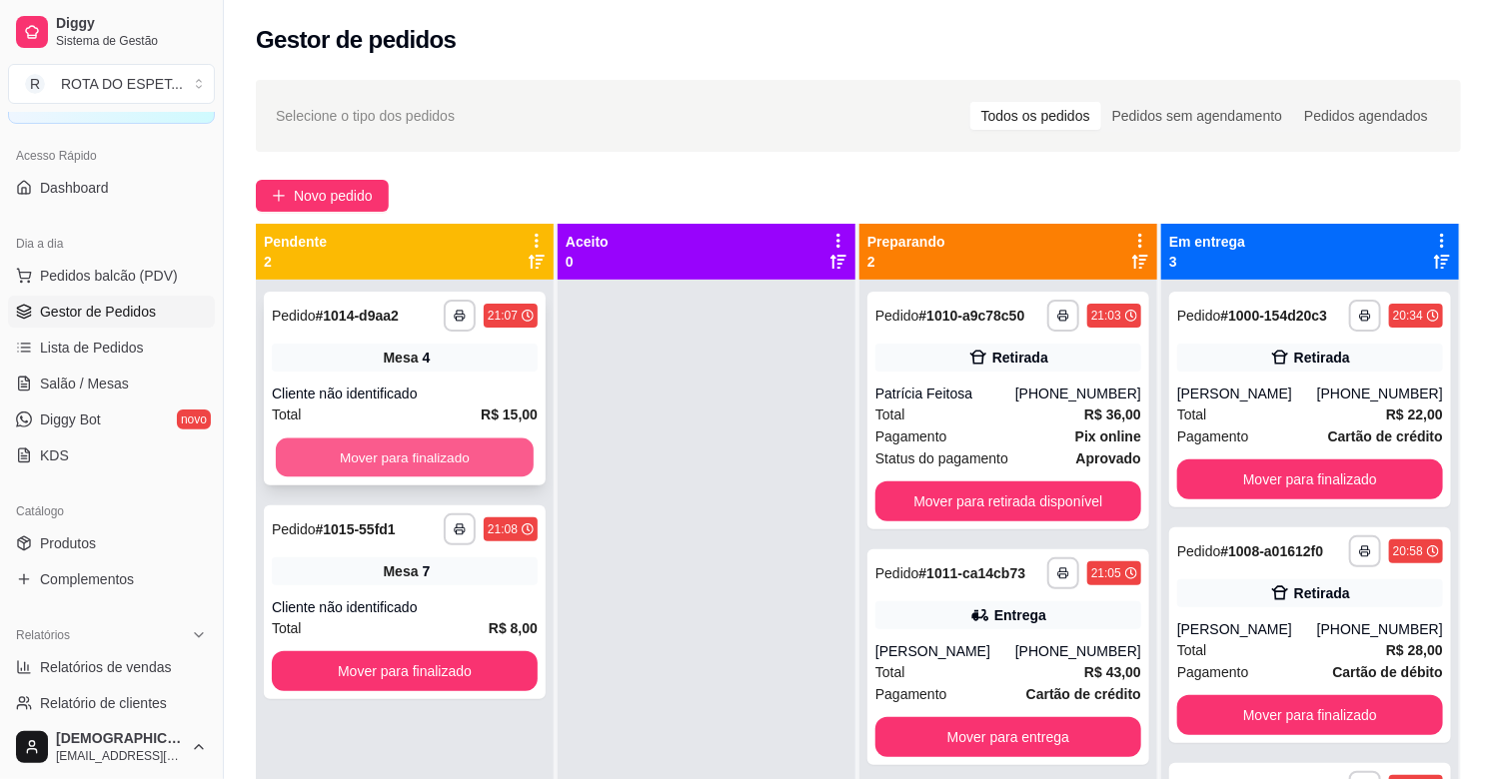
click at [424, 444] on button "Mover para finalizado" at bounding box center [405, 458] width 258 height 39
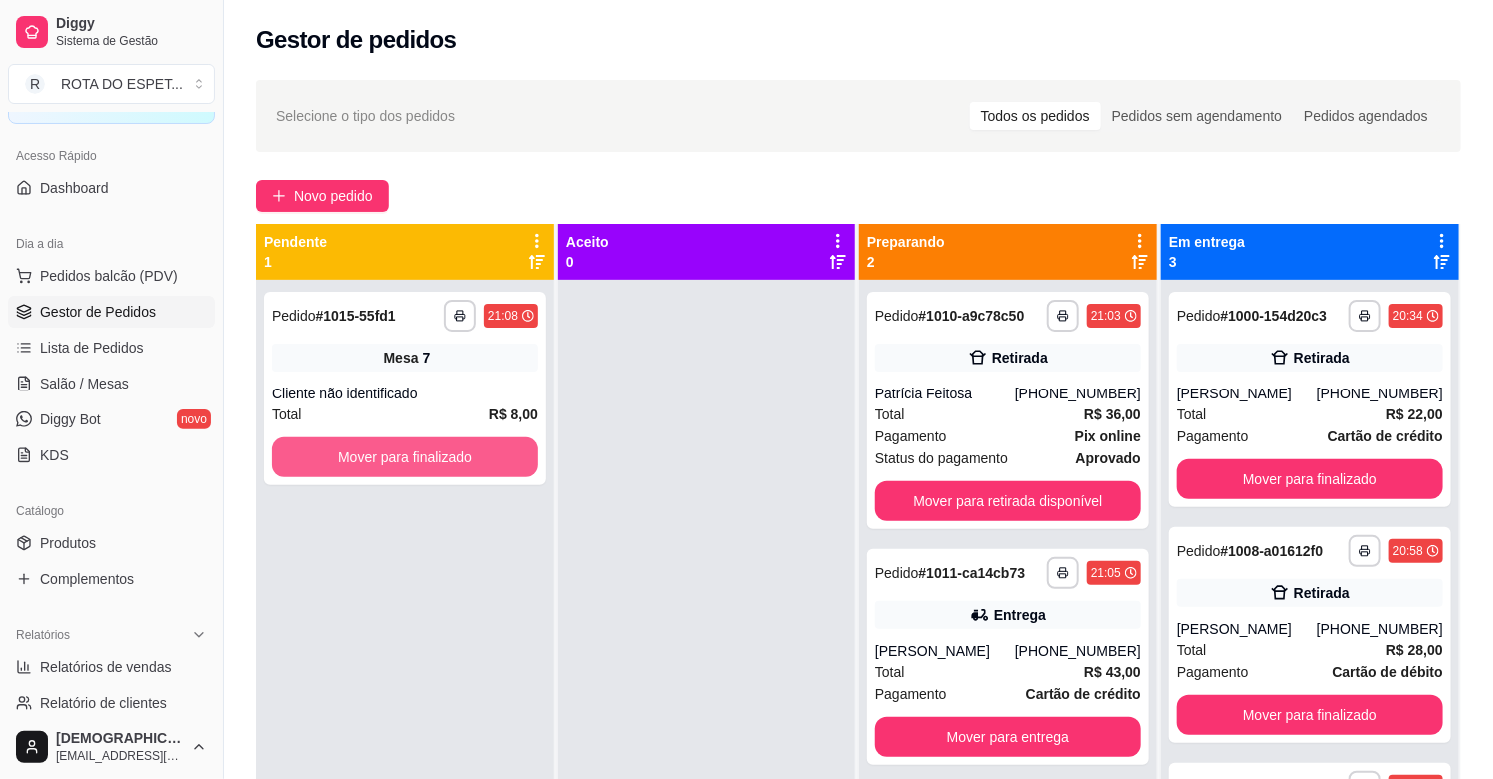
click at [424, 444] on button "Mover para finalizado" at bounding box center [405, 458] width 266 height 40
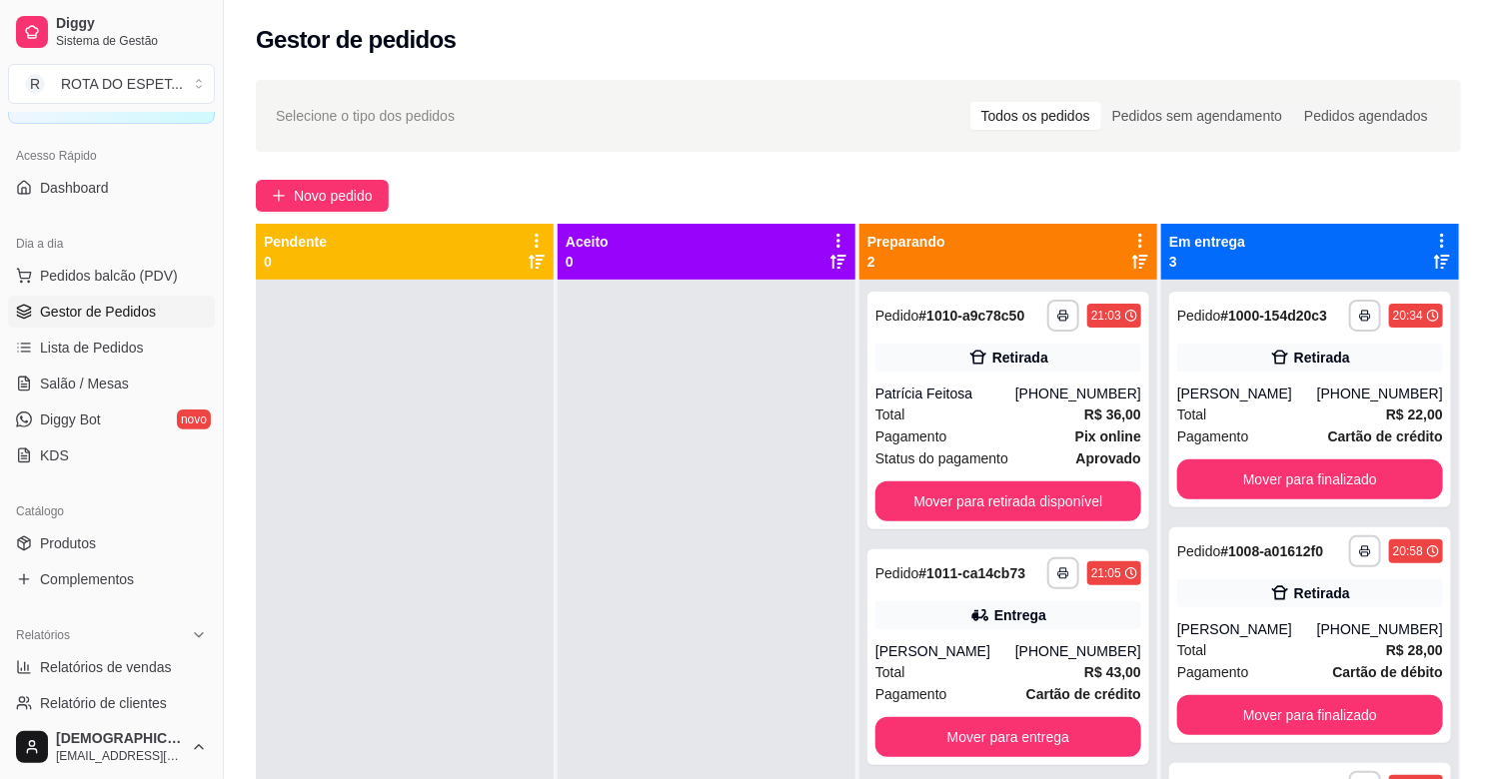
click at [682, 548] on div at bounding box center [707, 669] width 298 height 779
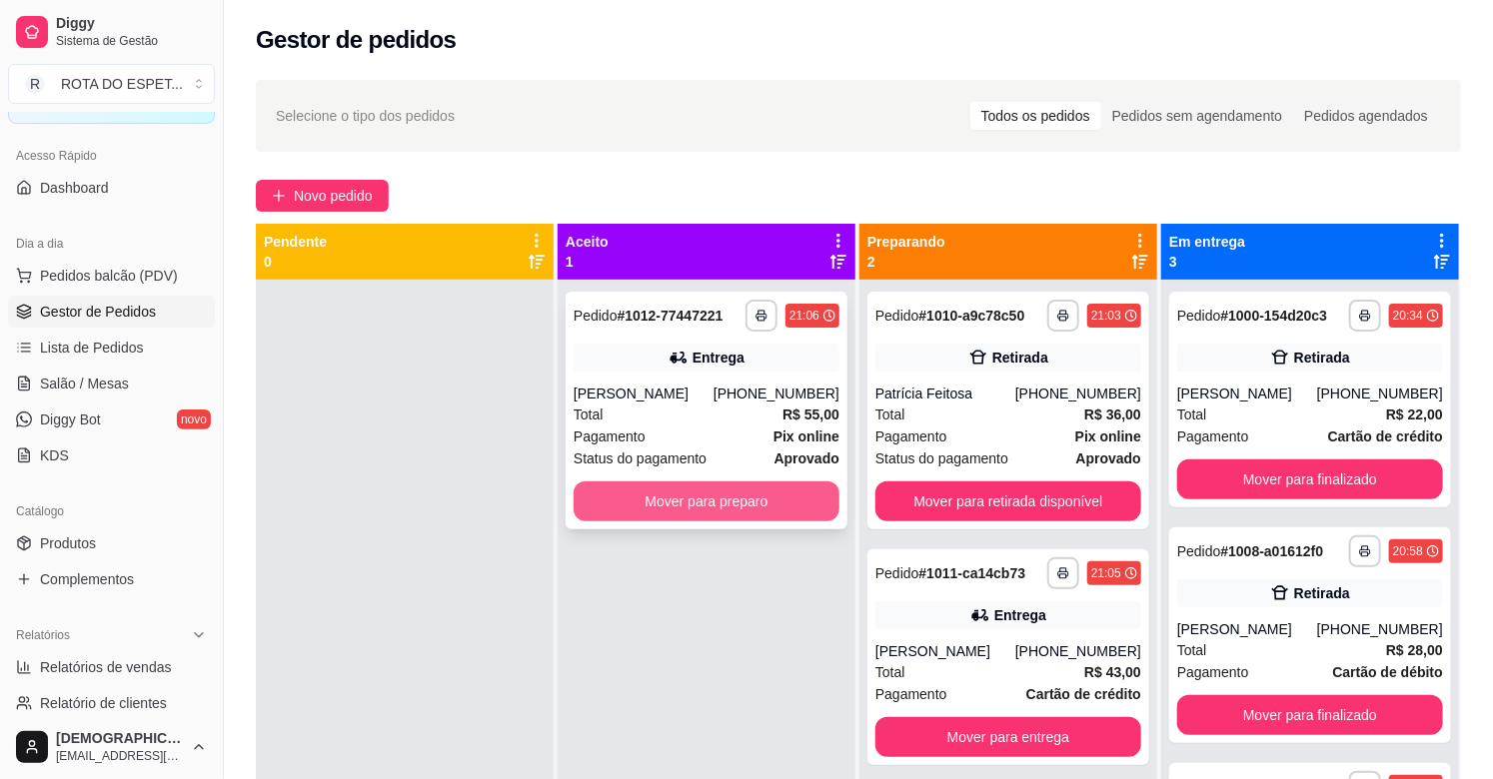
click at [675, 521] on button "Mover para preparo" at bounding box center [707, 502] width 266 height 40
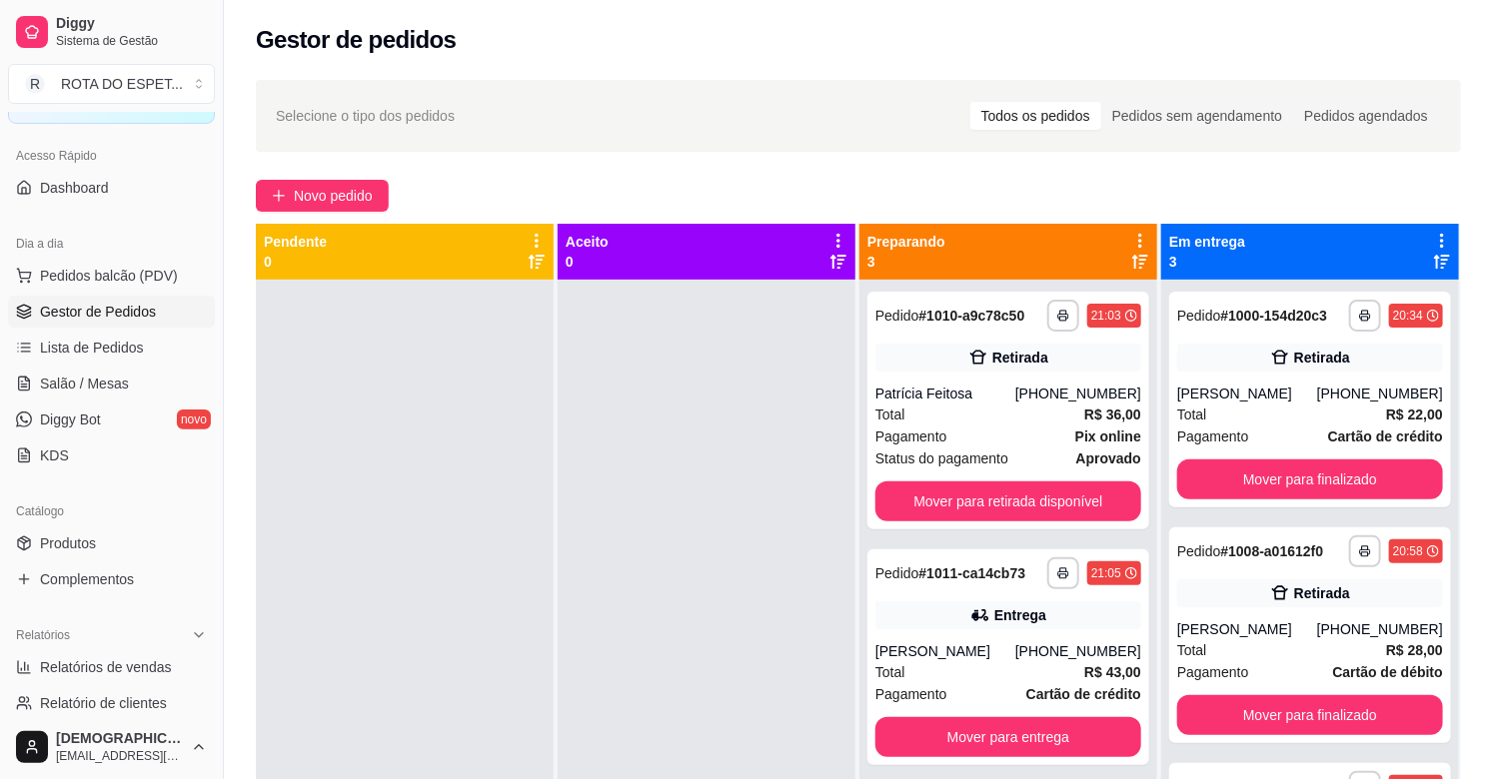
click at [438, 518] on div at bounding box center [405, 669] width 298 height 779
click at [642, 621] on div at bounding box center [707, 669] width 298 height 779
click at [639, 619] on div at bounding box center [707, 669] width 298 height 779
click at [1242, 607] on div "**********" at bounding box center [1310, 636] width 282 height 216
click at [1347, 722] on button "Mover para finalizado" at bounding box center [1310, 715] width 266 height 40
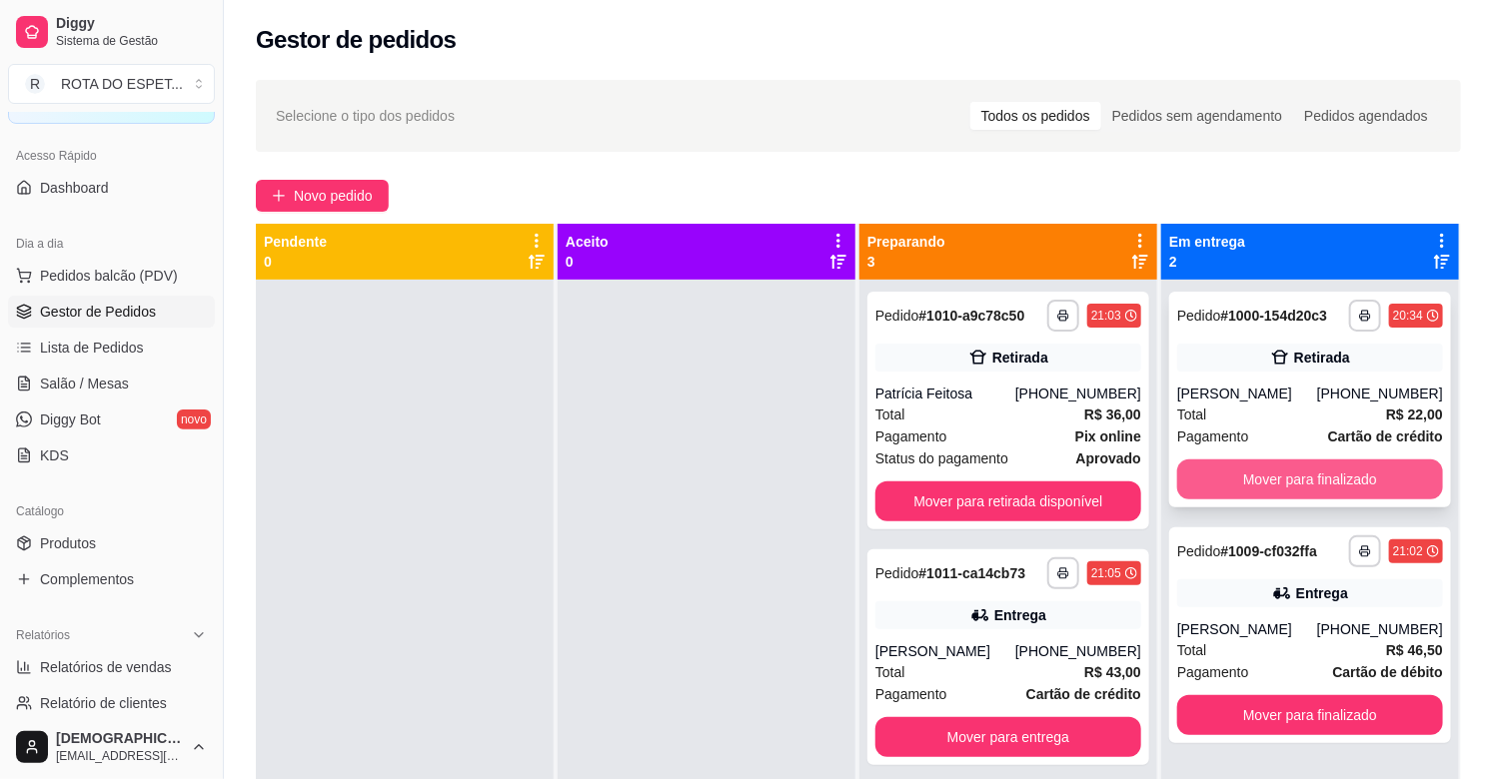
click at [1324, 482] on button "Mover para finalizado" at bounding box center [1310, 480] width 266 height 40
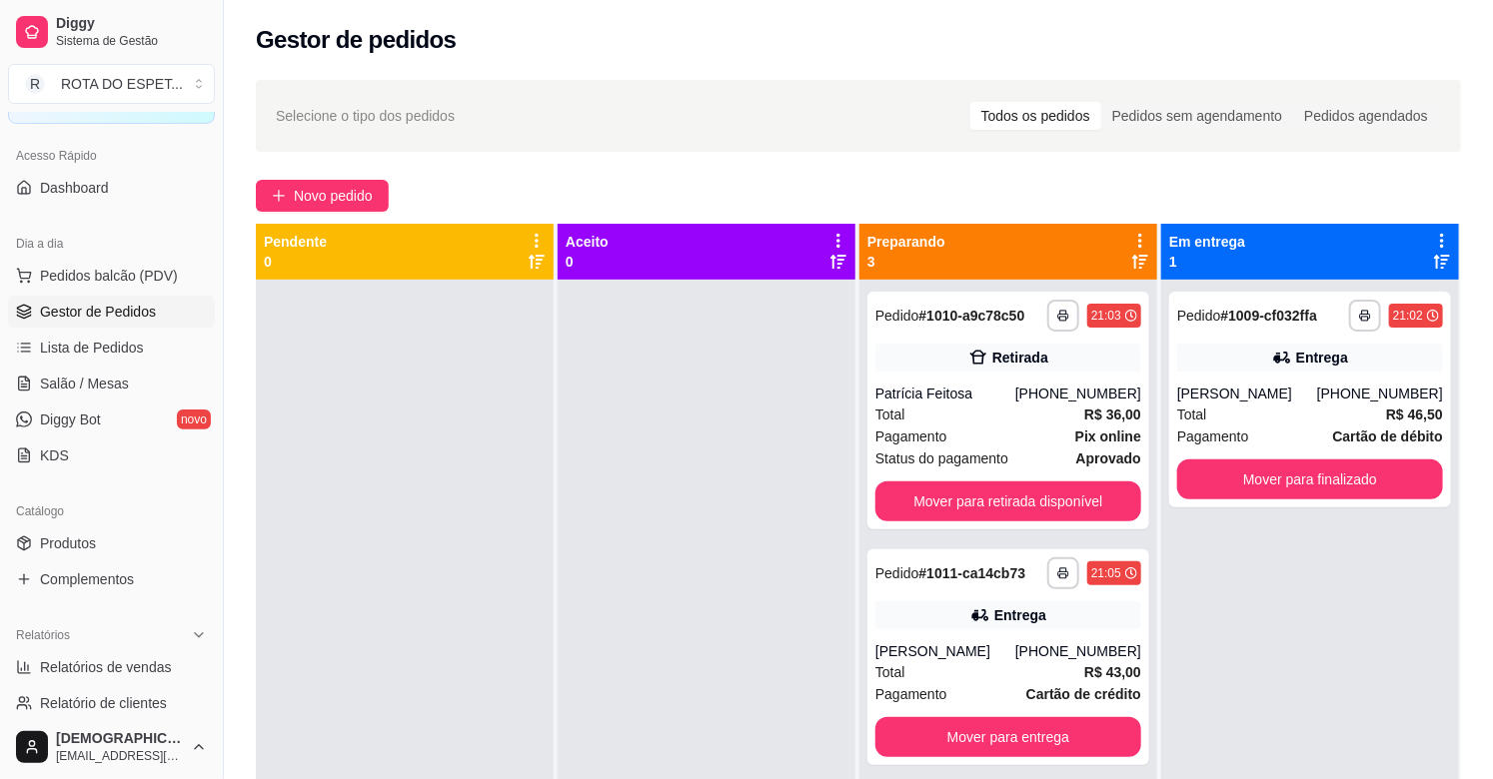
click at [644, 595] on div at bounding box center [707, 669] width 298 height 779
click at [86, 390] on span "Salão / Mesas" at bounding box center [84, 384] width 89 height 20
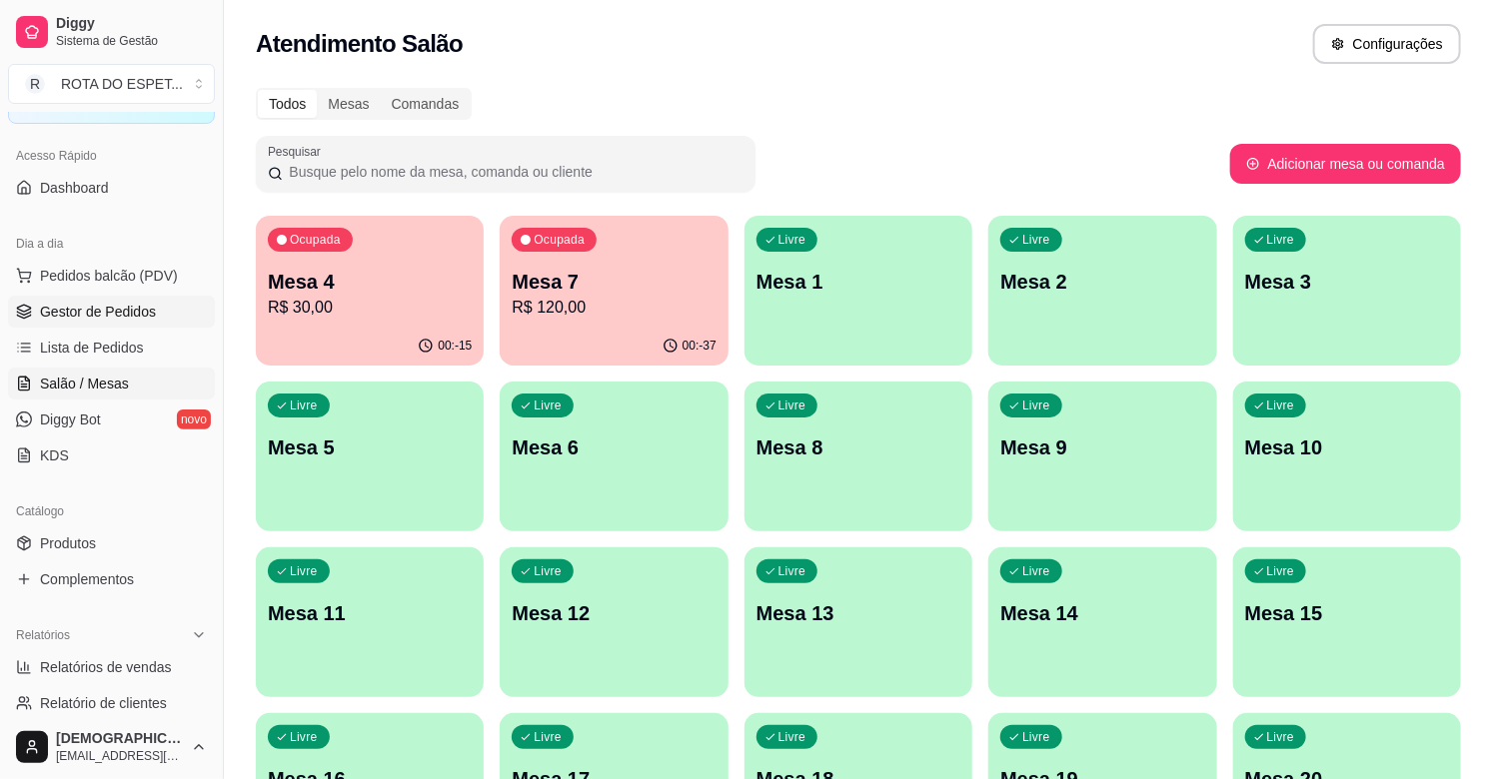
click at [114, 297] on link "Gestor de Pedidos" at bounding box center [111, 312] width 207 height 32
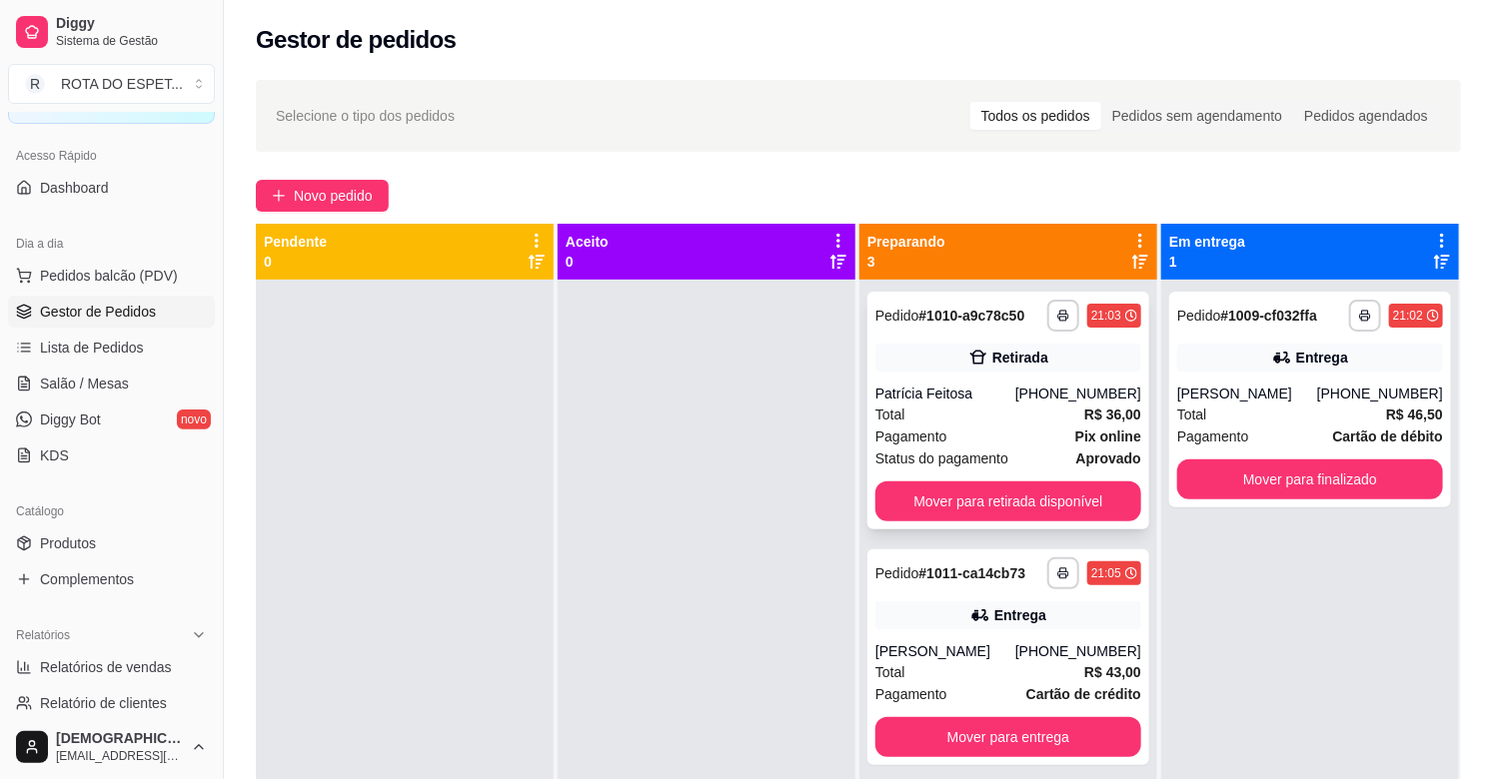
scroll to position [55, 0]
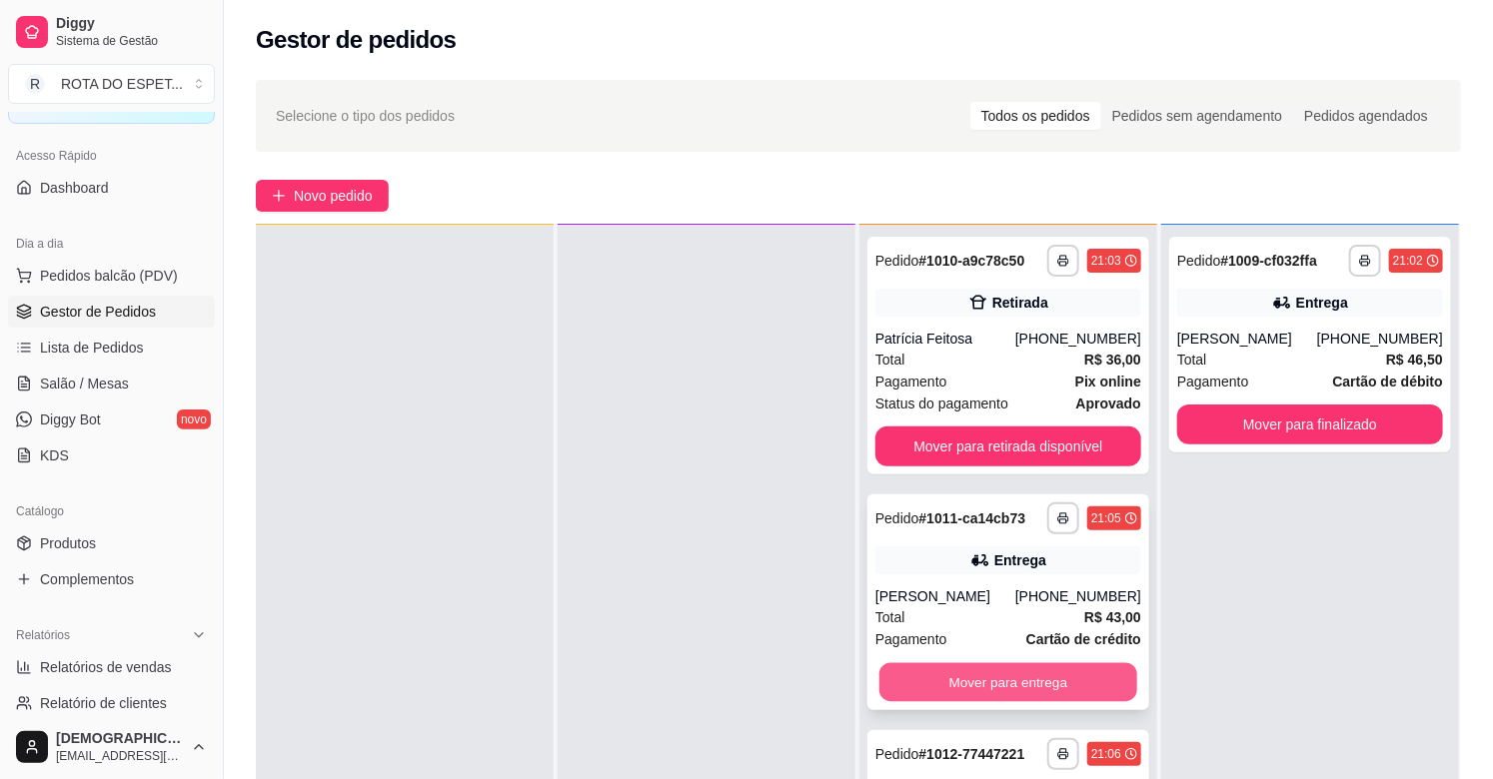
click at [942, 690] on button "Mover para entrega" at bounding box center [1008, 682] width 258 height 39
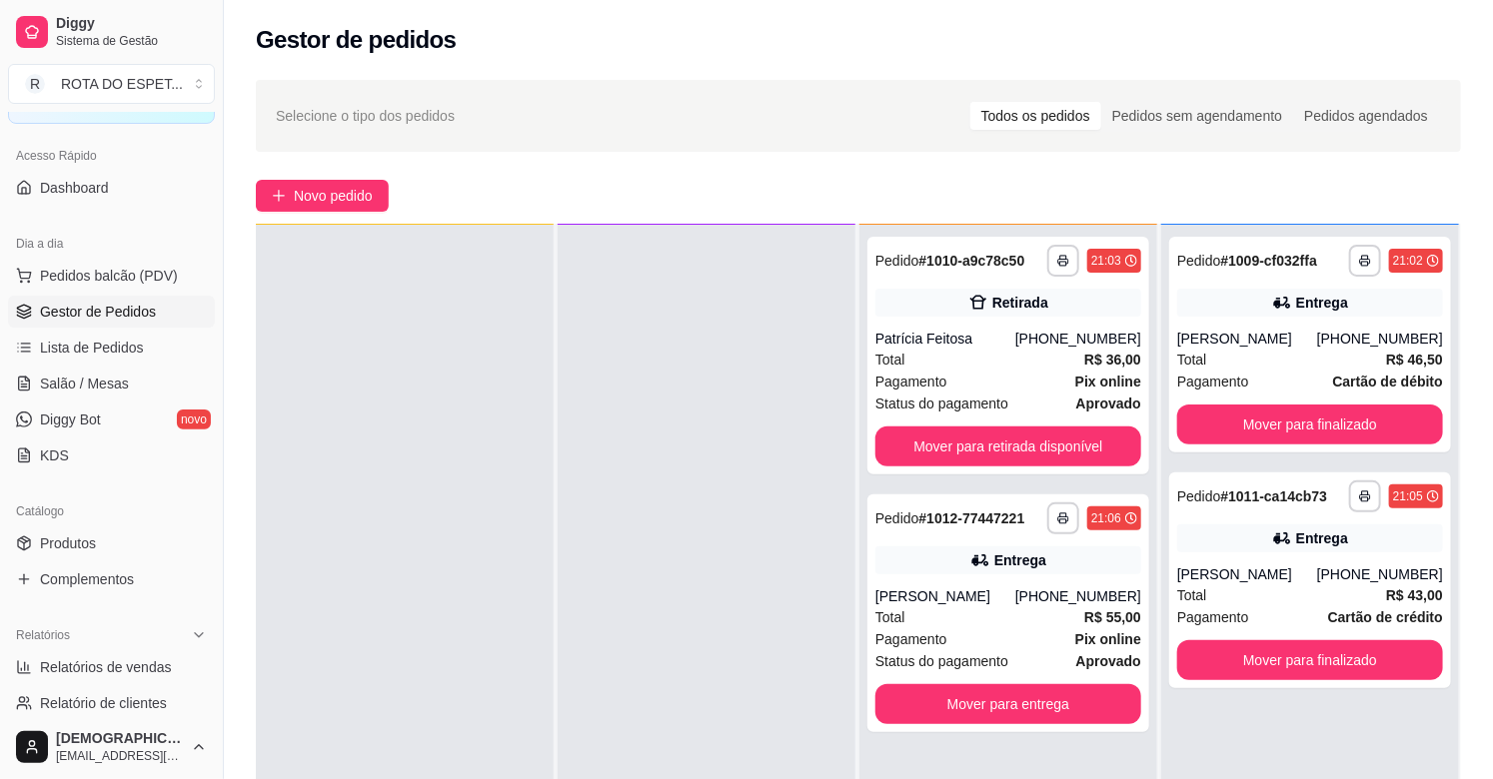
scroll to position [0, 0]
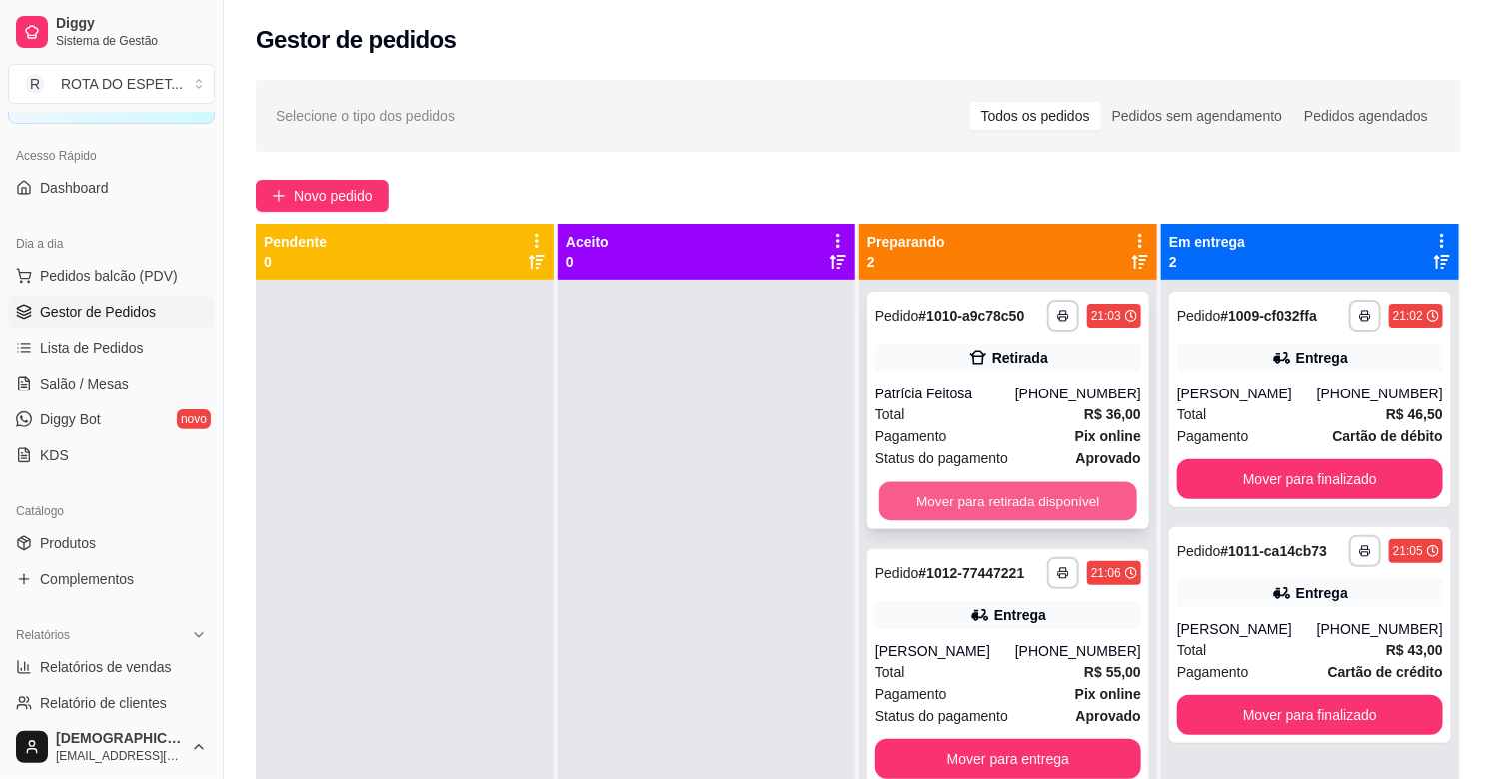
click at [975, 508] on button "Mover para retirada disponível" at bounding box center [1008, 502] width 258 height 39
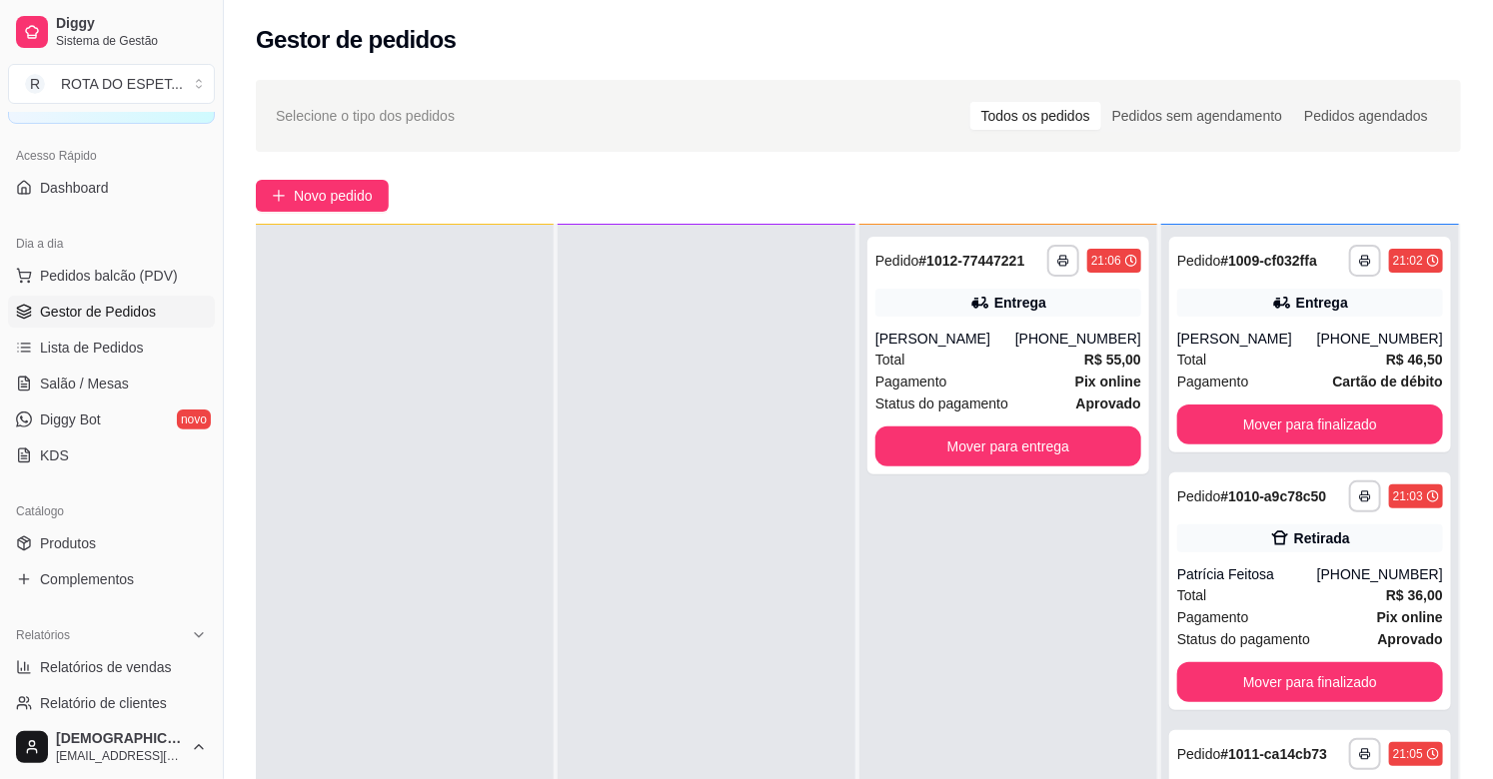
click at [619, 670] on div at bounding box center [707, 614] width 298 height 779
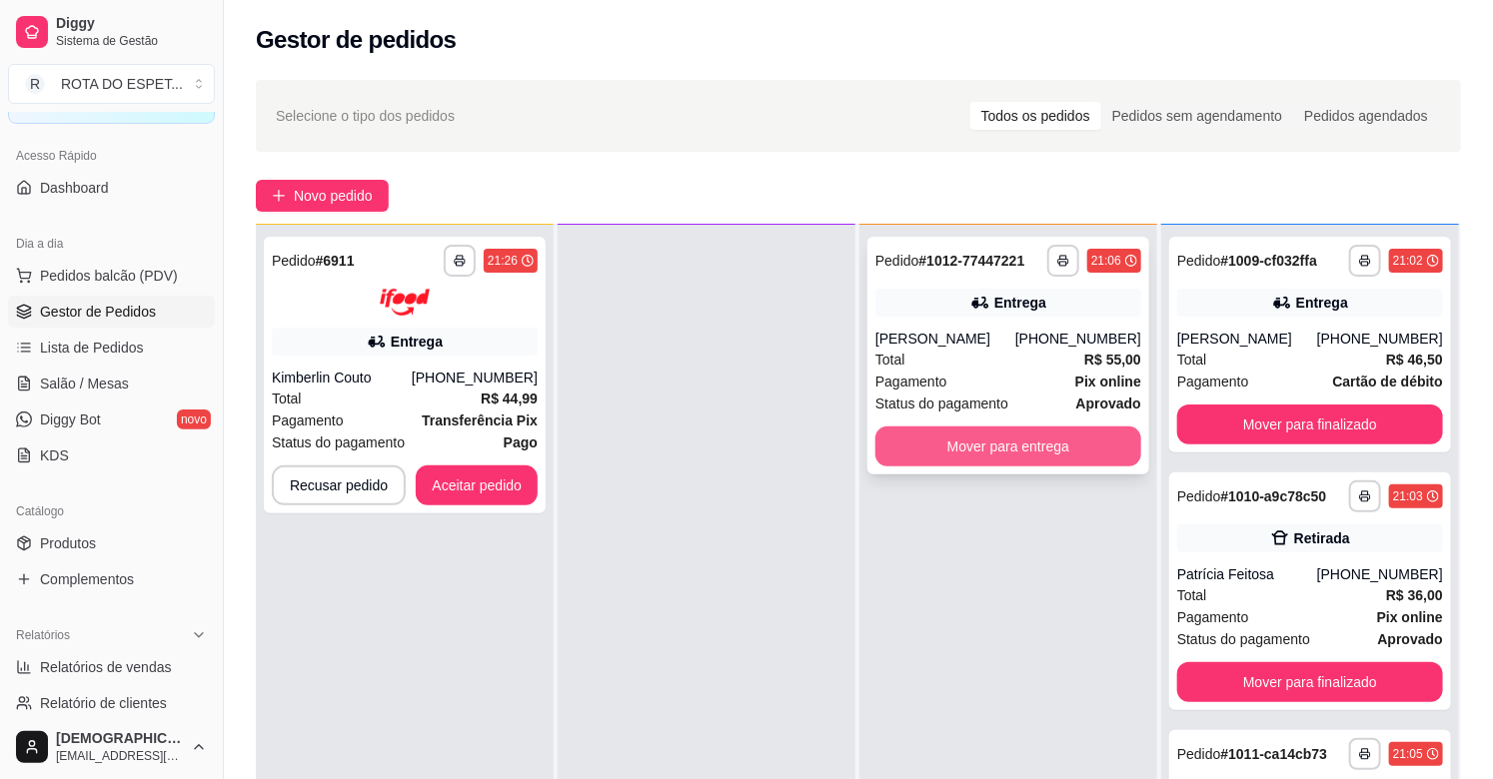
click at [969, 452] on button "Mover para entrega" at bounding box center [1008, 447] width 266 height 40
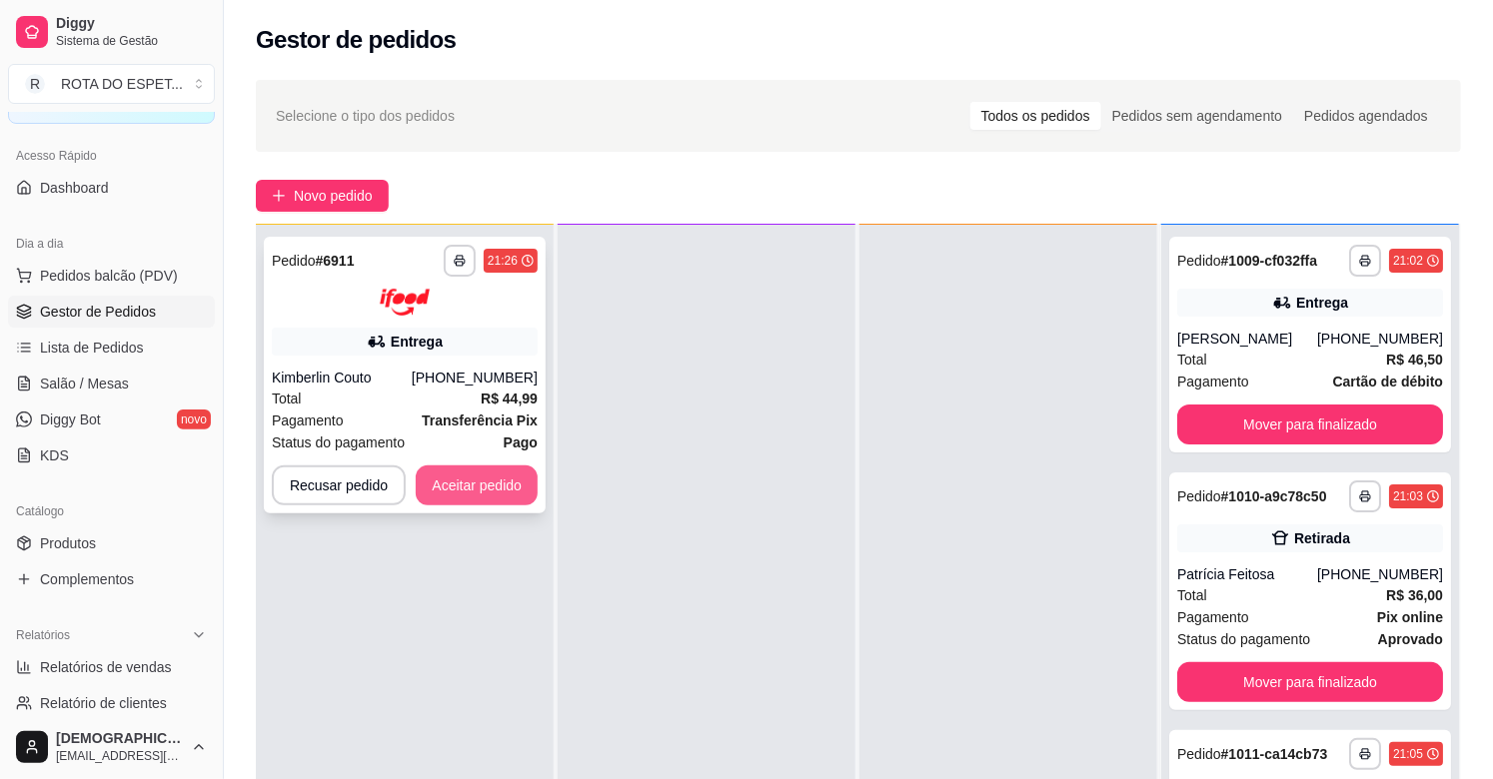
click at [465, 475] on button "Aceitar pedido" at bounding box center [477, 486] width 122 height 40
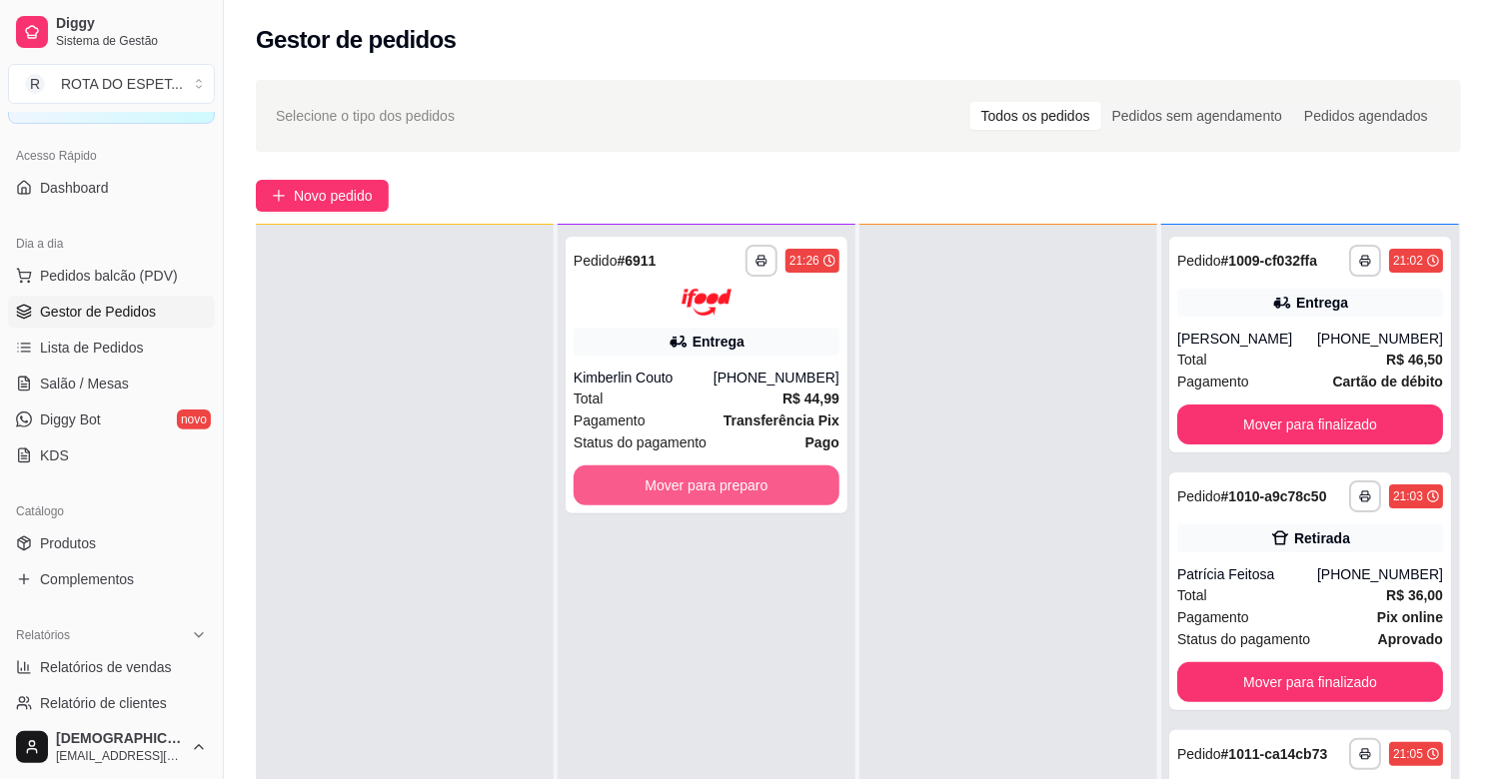
click at [626, 475] on button "Mover para preparo" at bounding box center [707, 486] width 266 height 40
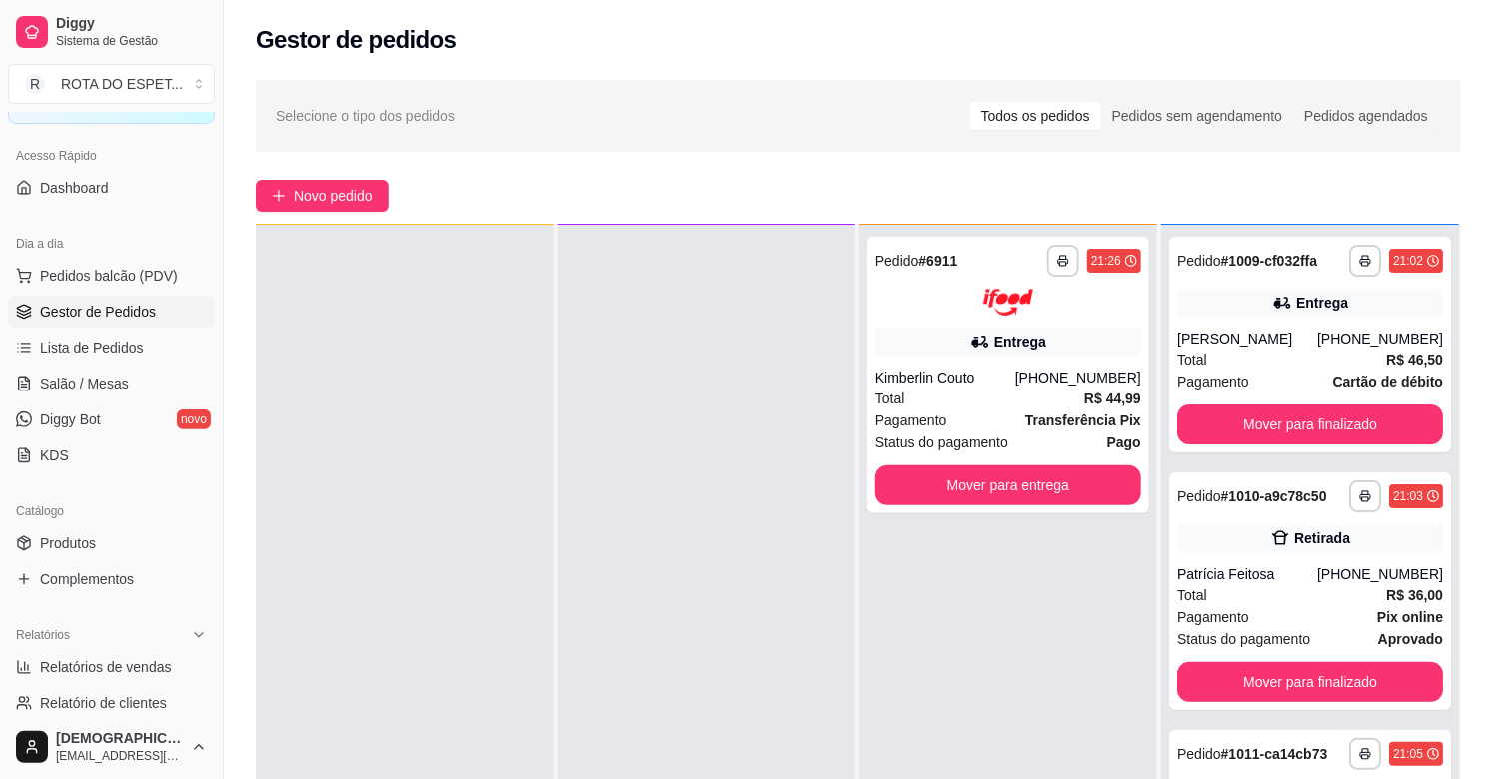
click at [957, 677] on div "**********" at bounding box center [1008, 614] width 298 height 779
click at [713, 636] on div at bounding box center [707, 614] width 298 height 779
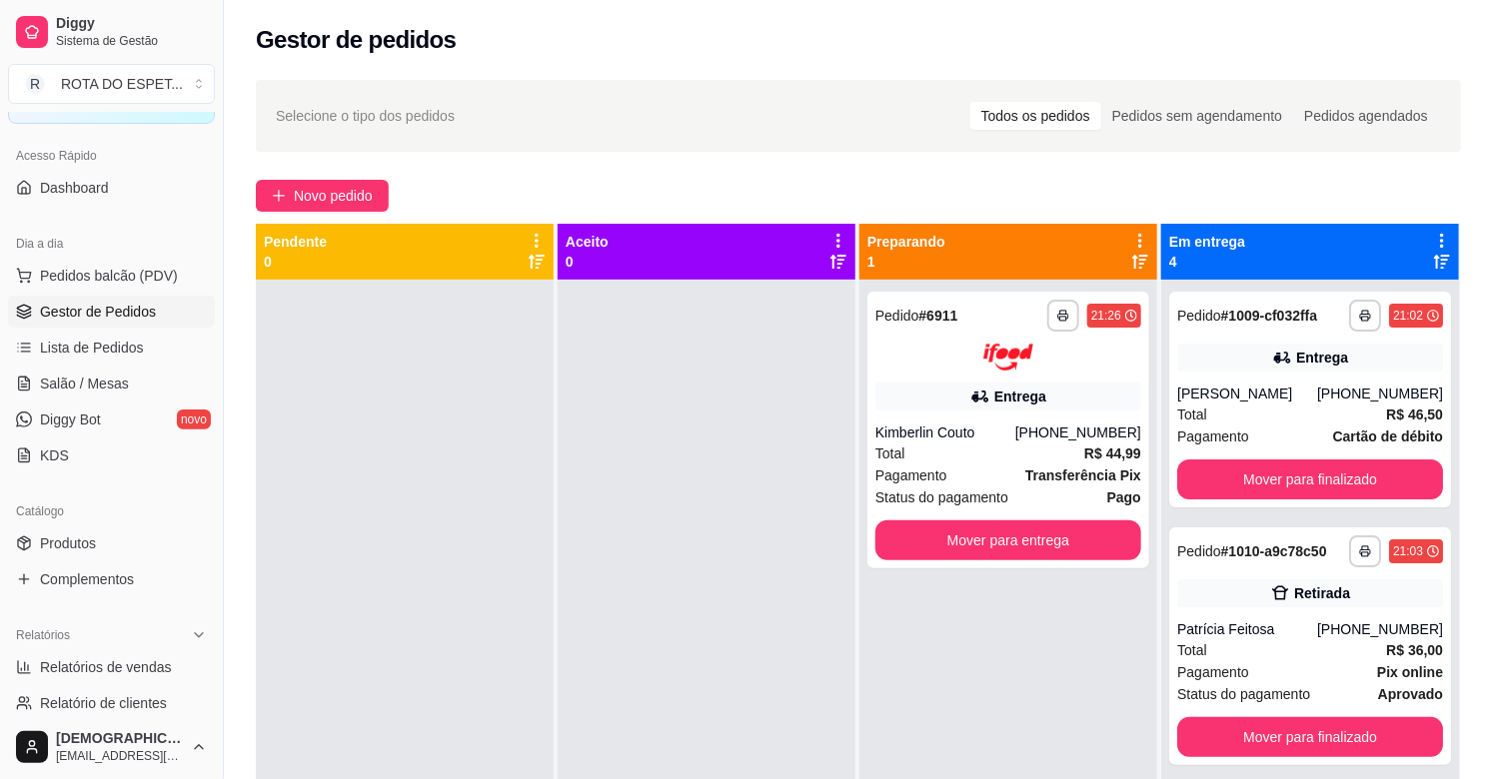
click at [677, 557] on div at bounding box center [707, 669] width 298 height 779
click at [686, 572] on div at bounding box center [707, 669] width 298 height 779
click at [697, 528] on div at bounding box center [707, 669] width 298 height 779
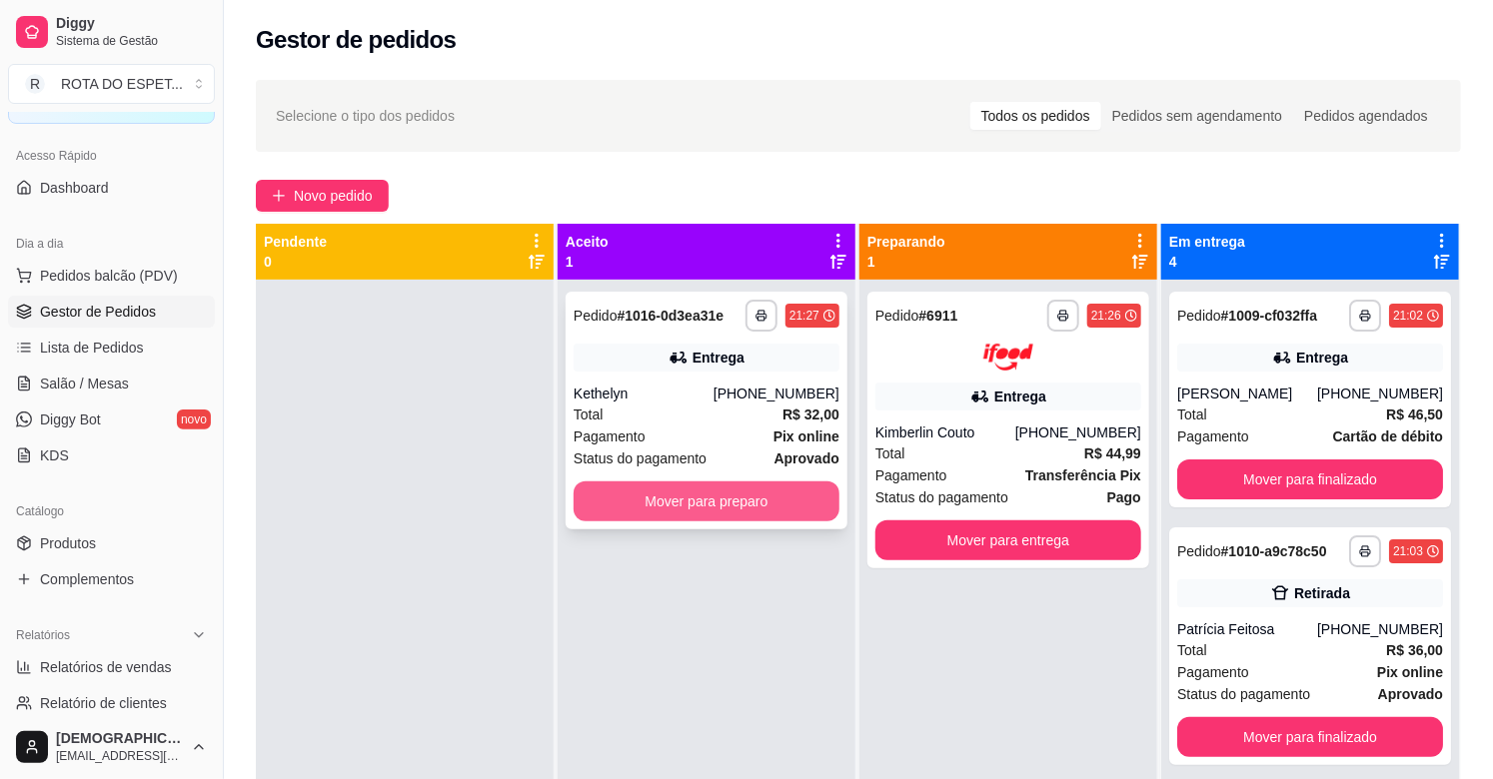
click at [695, 506] on button "Mover para preparo" at bounding box center [707, 502] width 266 height 40
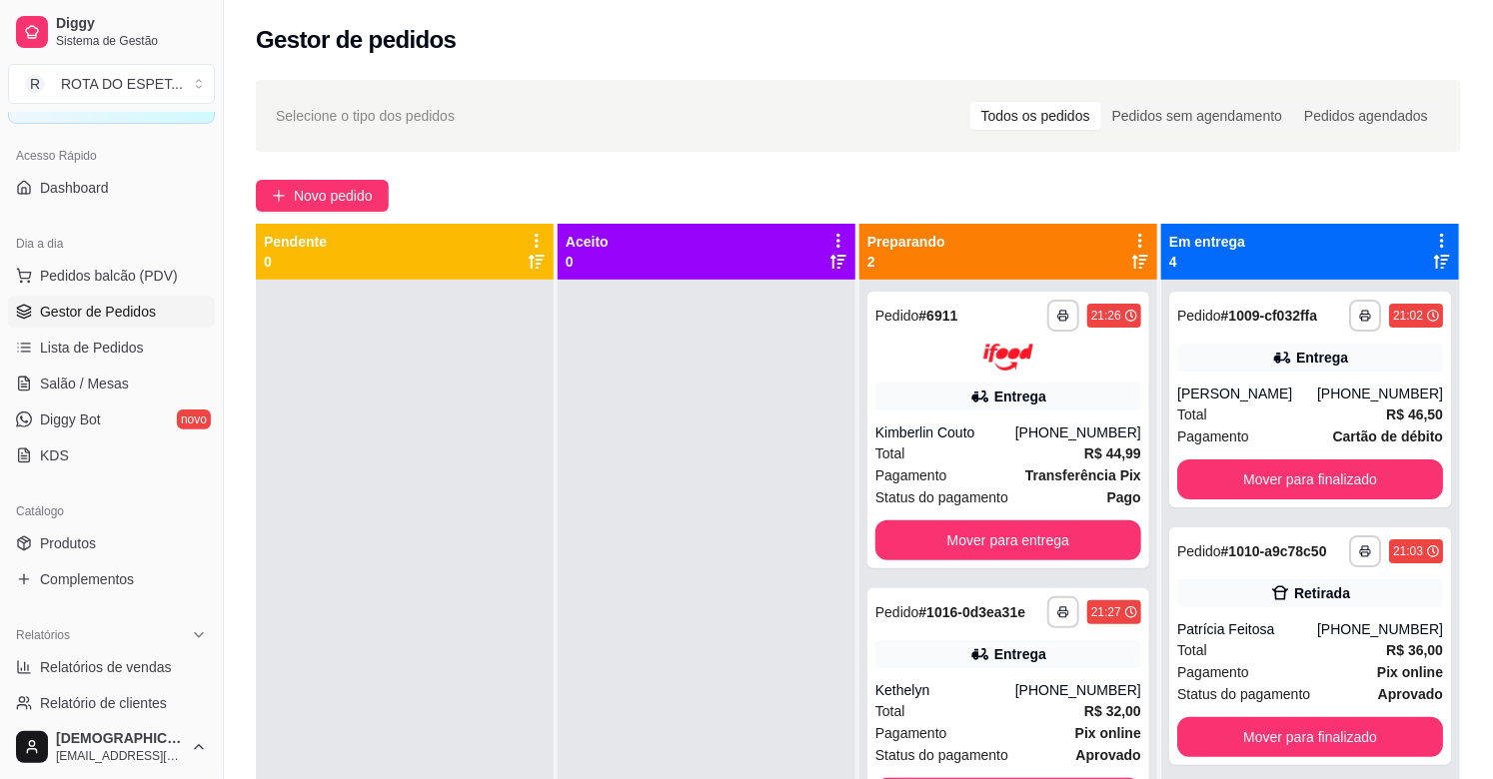
click at [704, 517] on div at bounding box center [707, 669] width 298 height 779
click at [631, 635] on div at bounding box center [707, 669] width 298 height 779
click at [824, 513] on div at bounding box center [707, 669] width 298 height 779
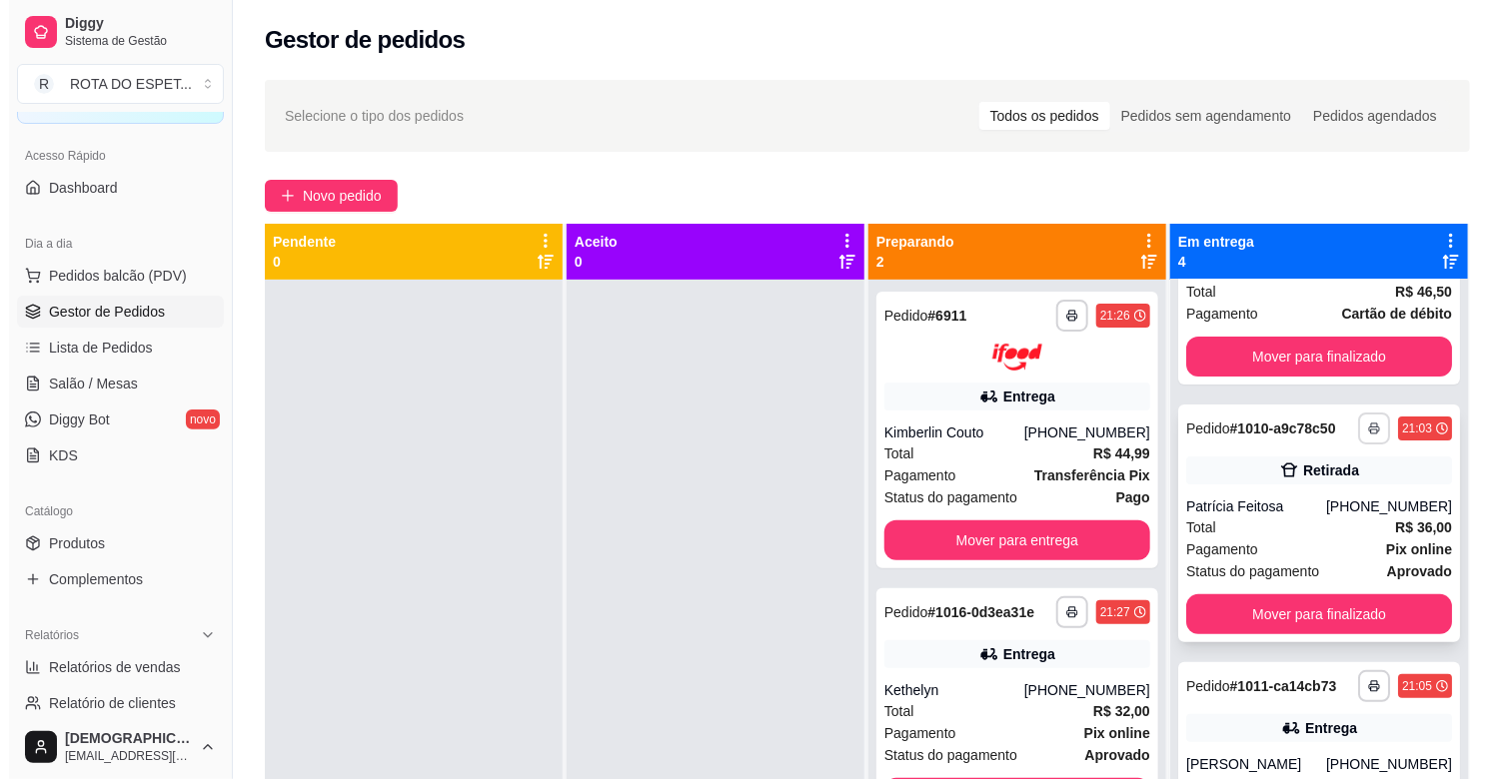
scroll to position [222, 0]
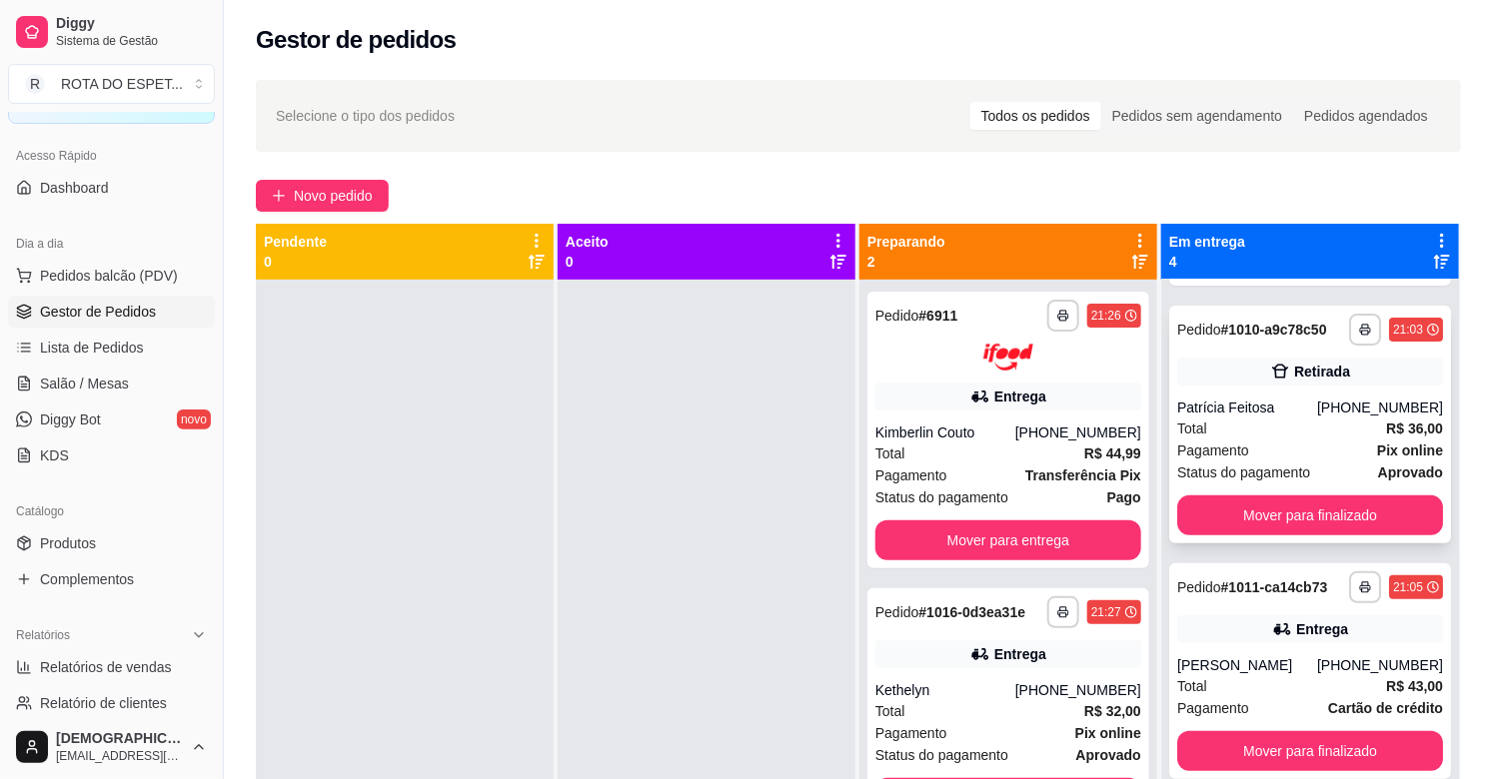
click at [1309, 437] on div "Total R$ 36,00" at bounding box center [1310, 429] width 266 height 22
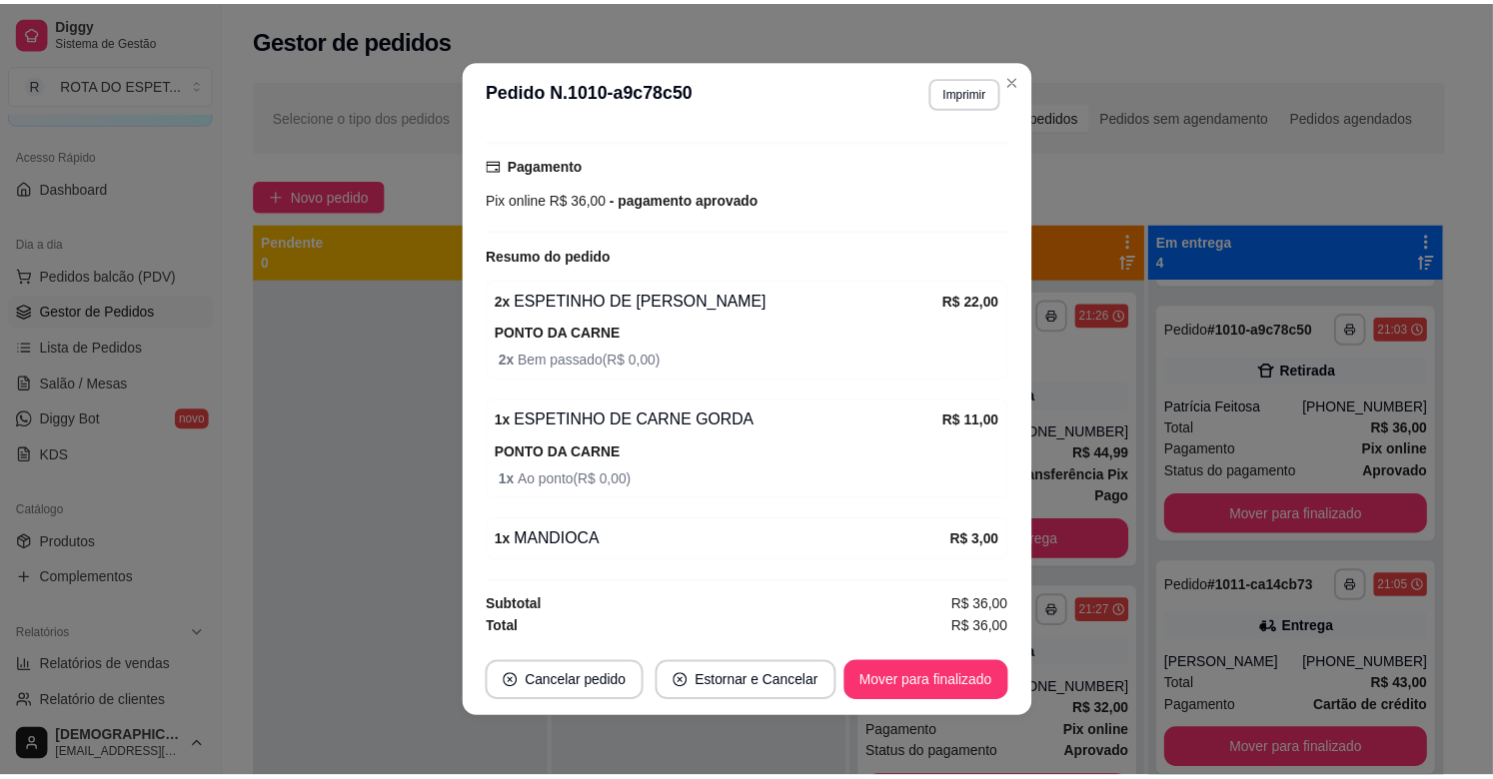
scroll to position [4, 0]
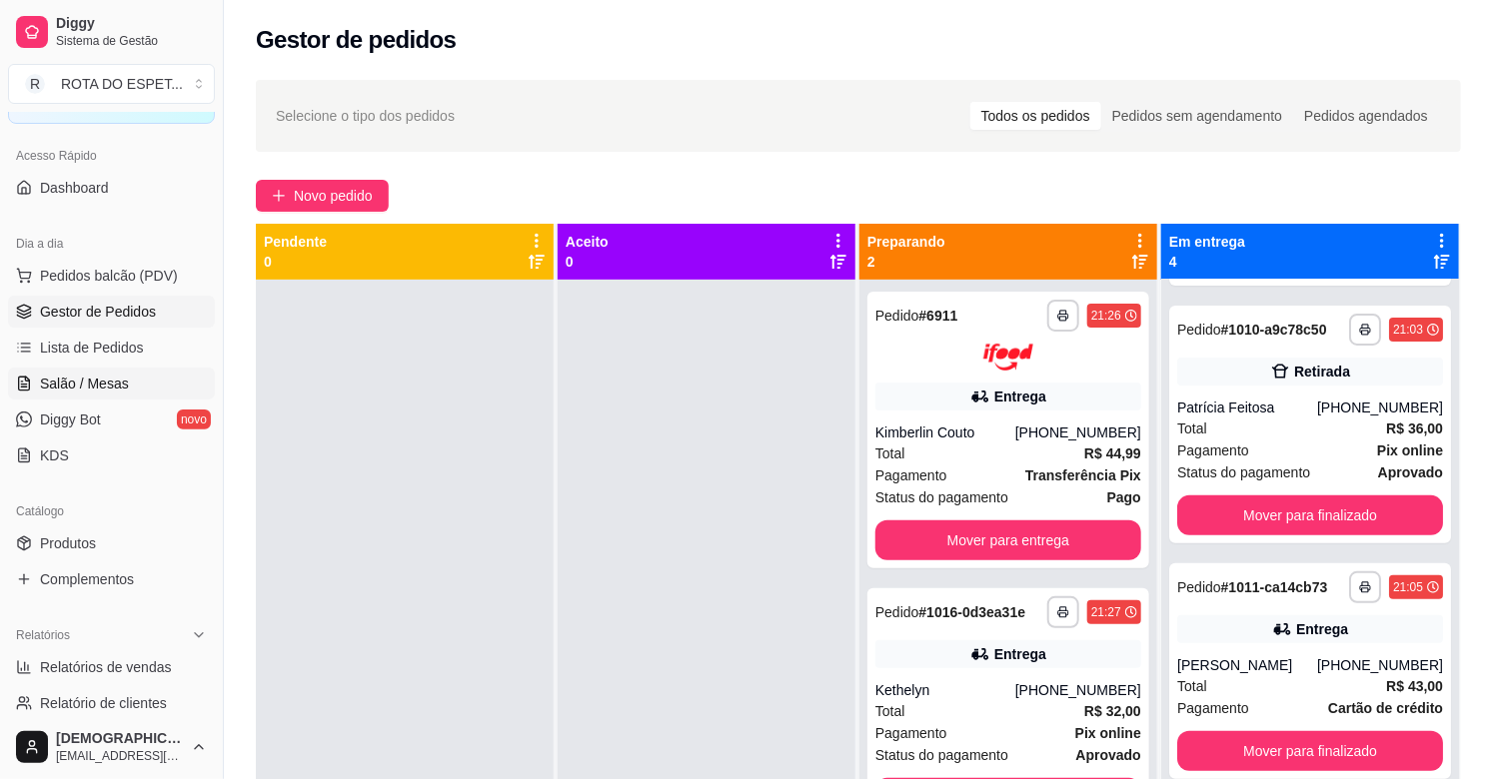
click at [122, 371] on link "Salão / Mesas" at bounding box center [111, 384] width 207 height 32
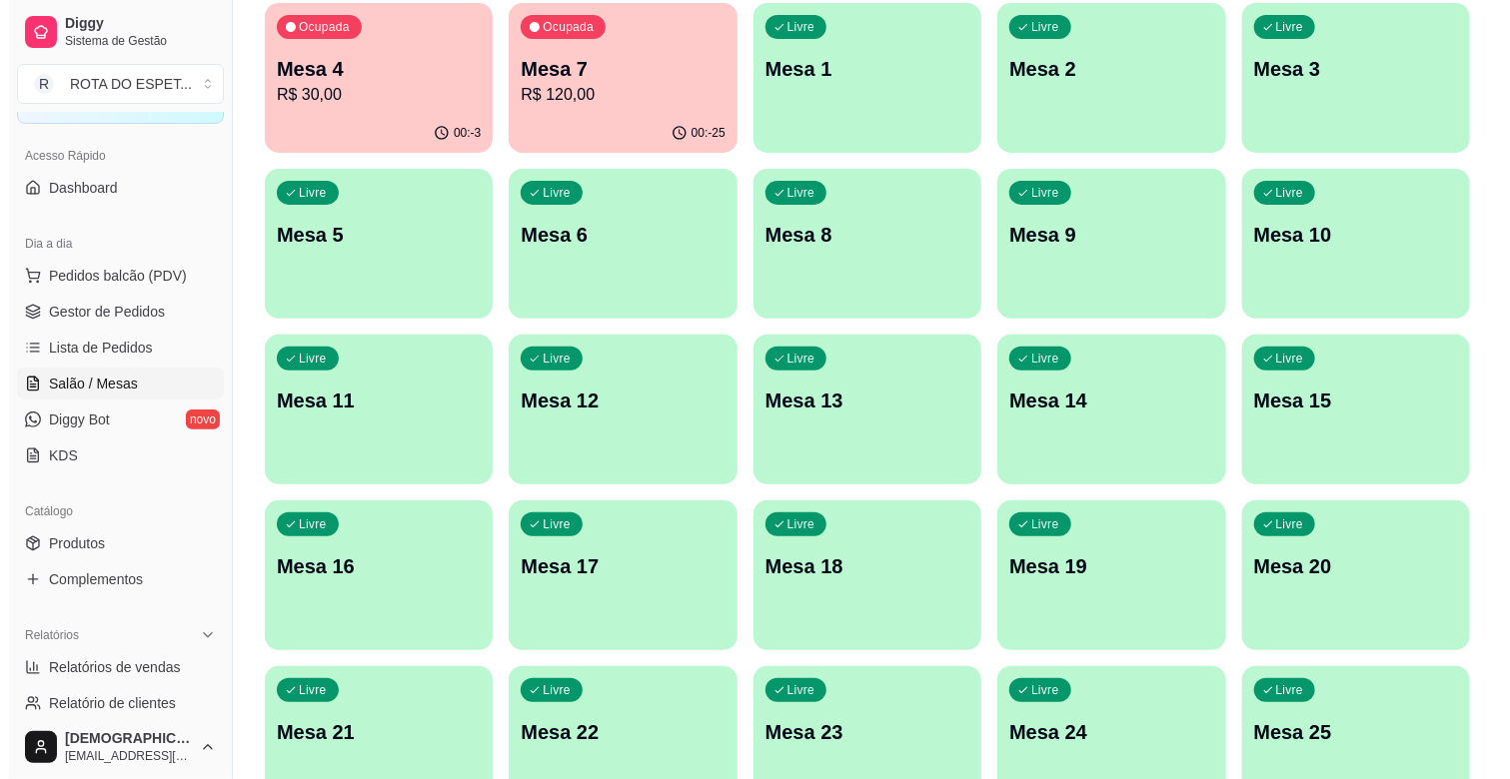
scroll to position [222, 0]
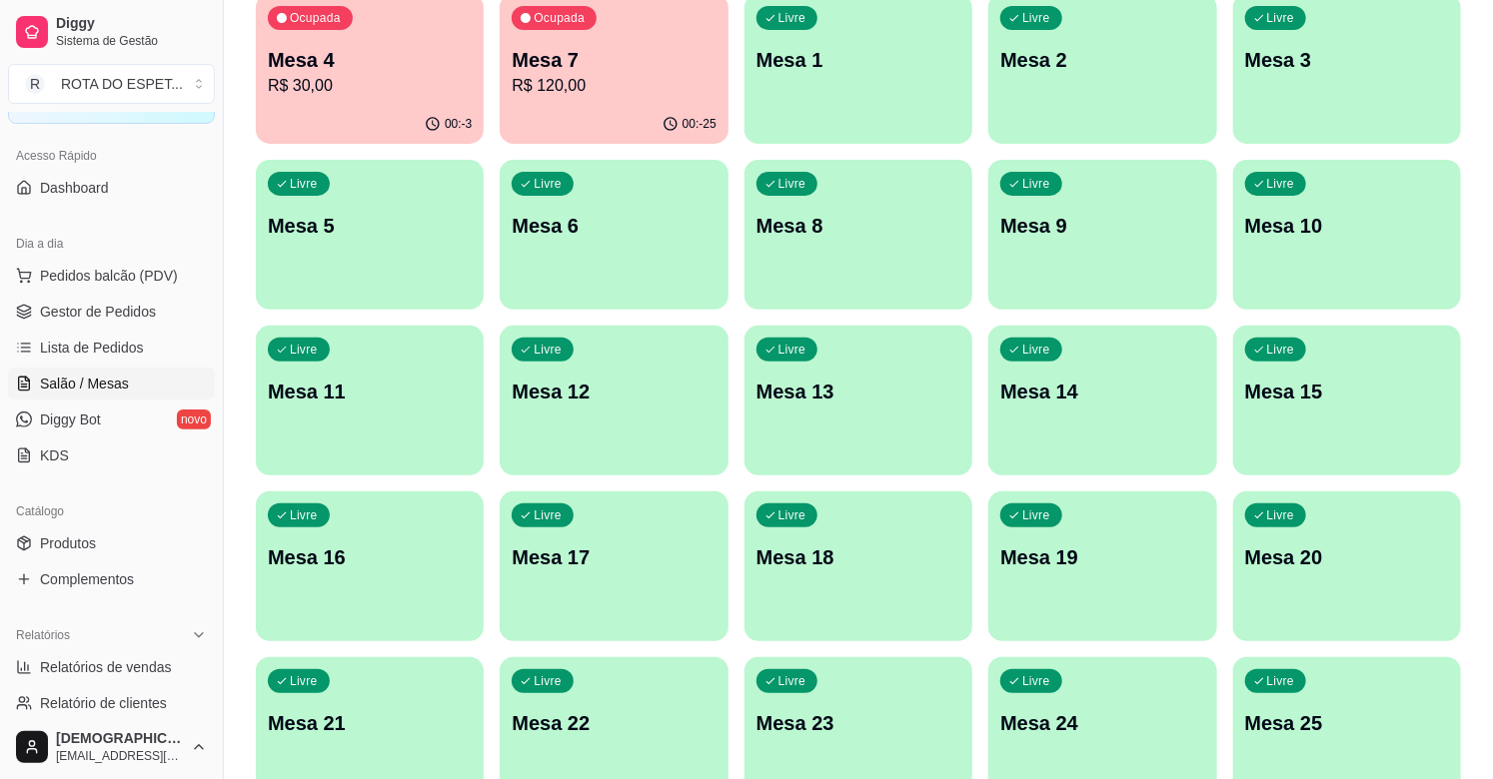
click at [1115, 704] on div "Livre Mesa 24" at bounding box center [1102, 720] width 228 height 126
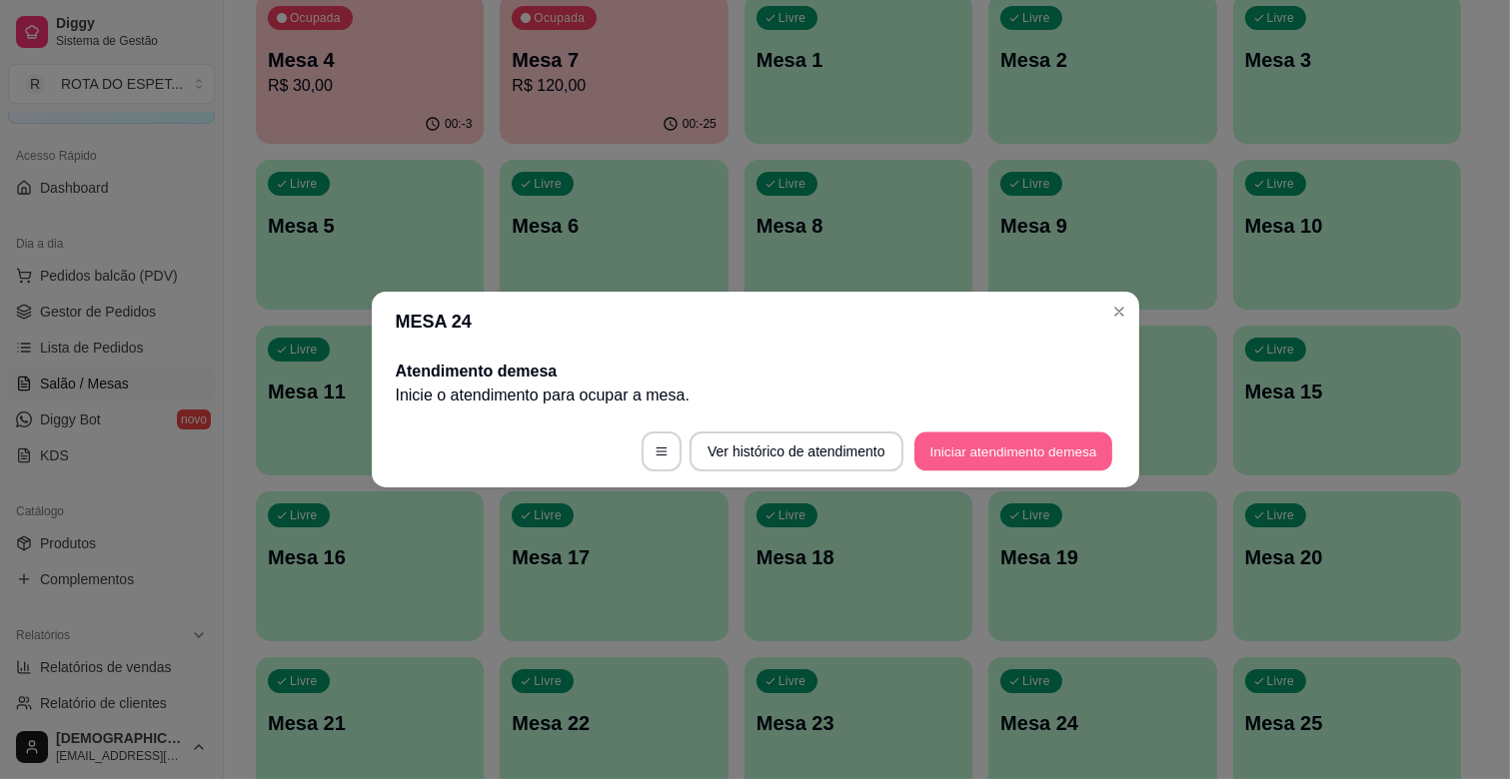
click at [973, 457] on button "Iniciar atendimento de mesa" at bounding box center [1013, 452] width 198 height 39
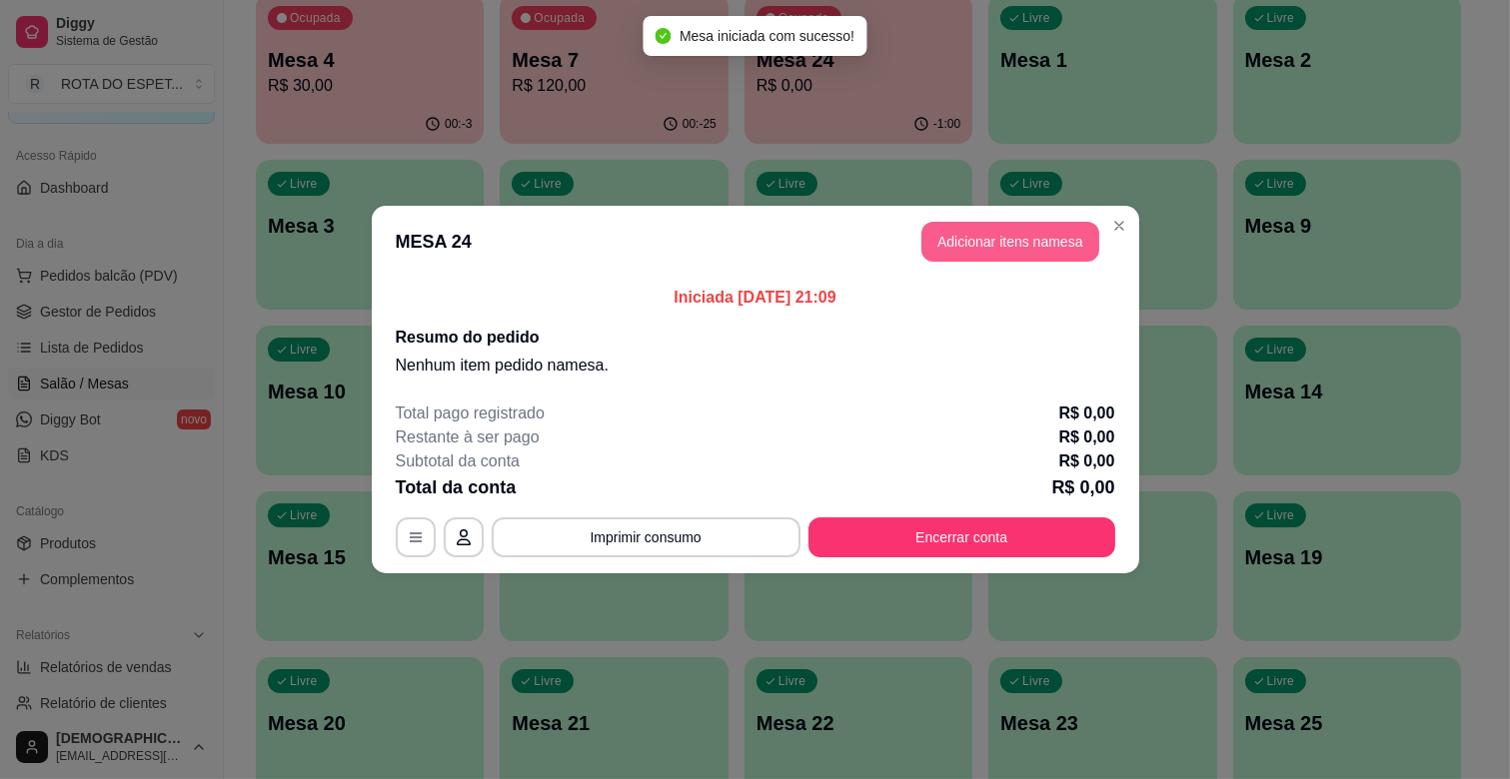
click at [1051, 236] on button "Adicionar itens na mesa" at bounding box center [1010, 242] width 178 height 40
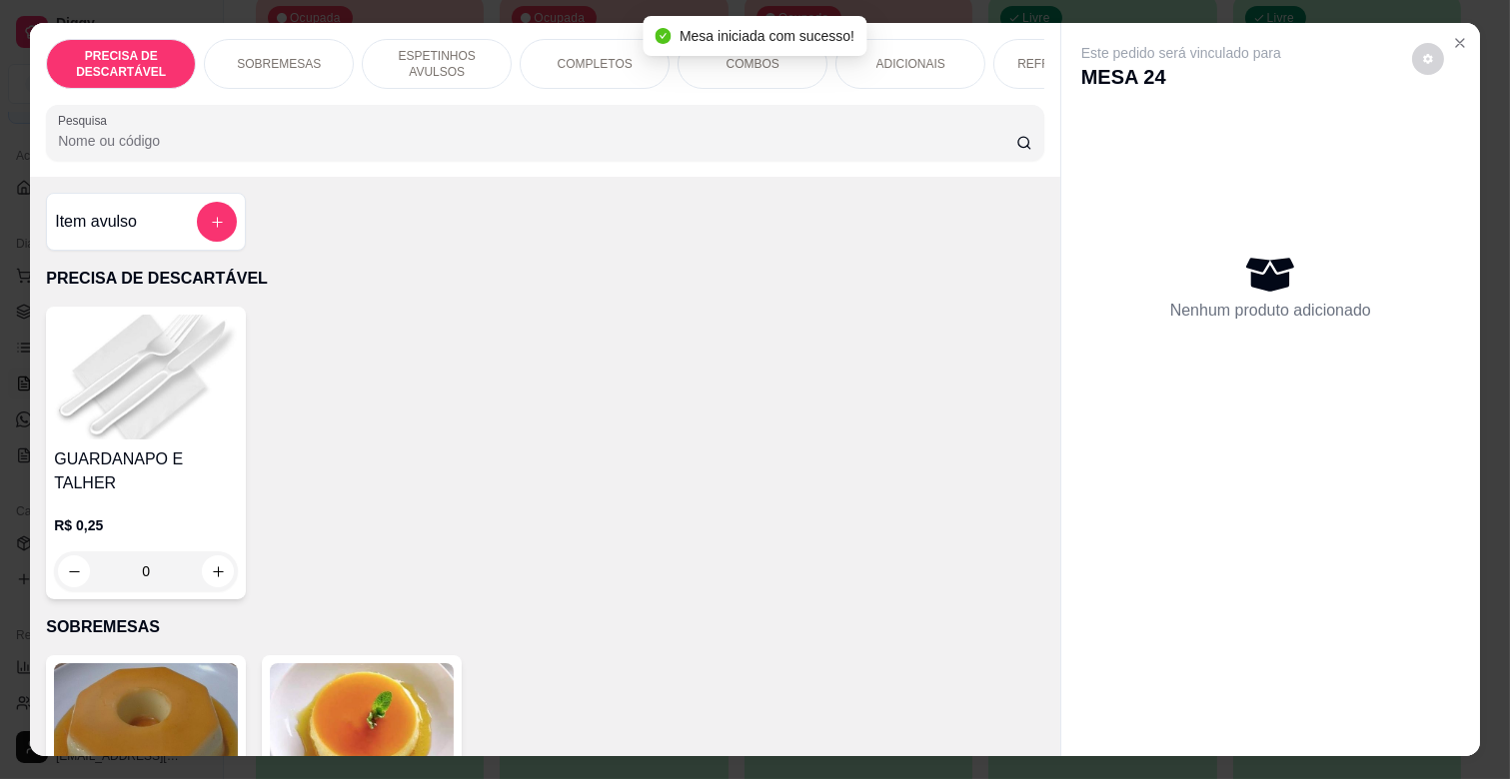
click at [850, 98] on div "PRECISA DE DESCARTÁVEL SOBREMESAS ESPETINHOS AVULSOS COMPLETOS COMBOS ADICIONAI…" at bounding box center [545, 100] width 1030 height 154
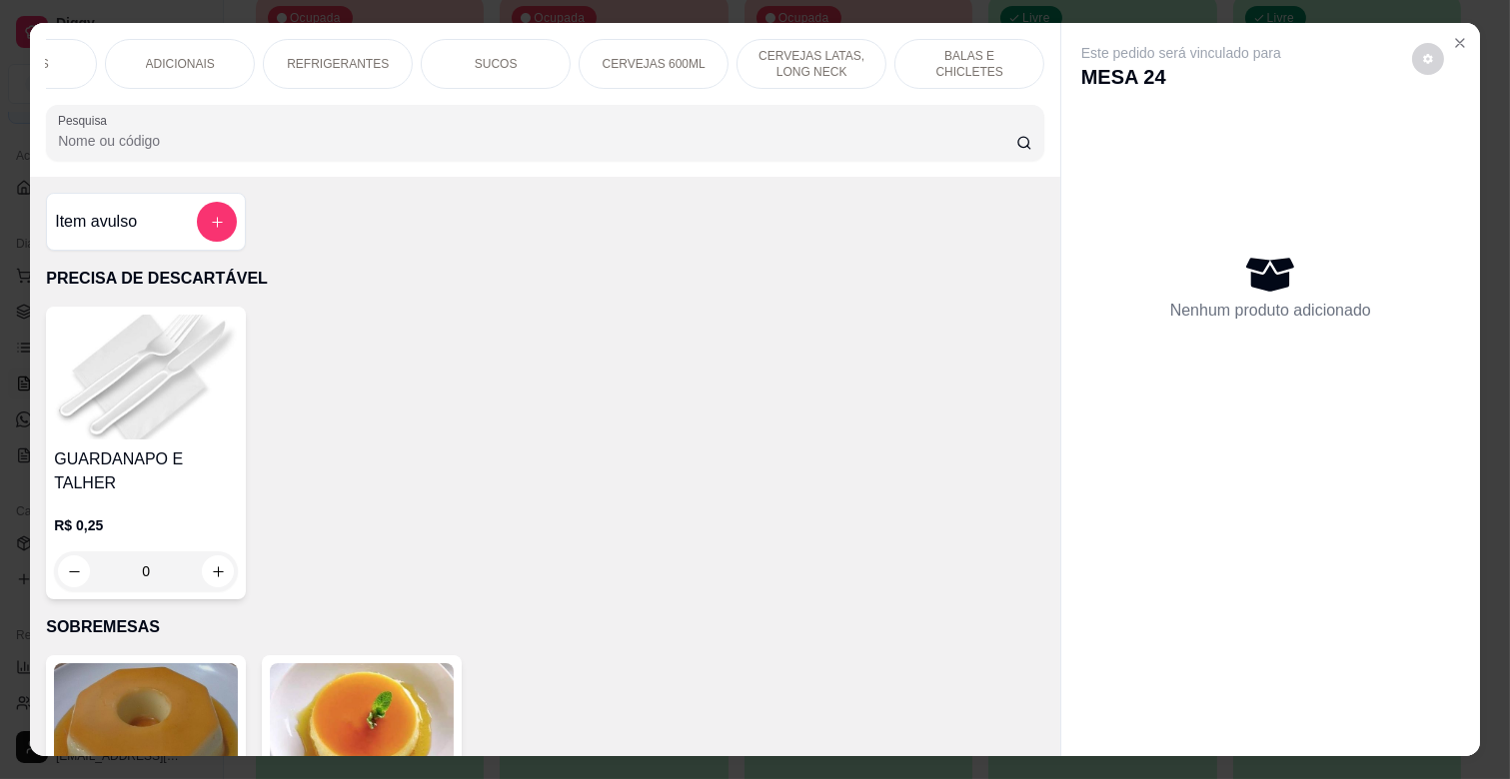
click at [358, 46] on div "REFRIGERANTES" at bounding box center [338, 64] width 150 height 50
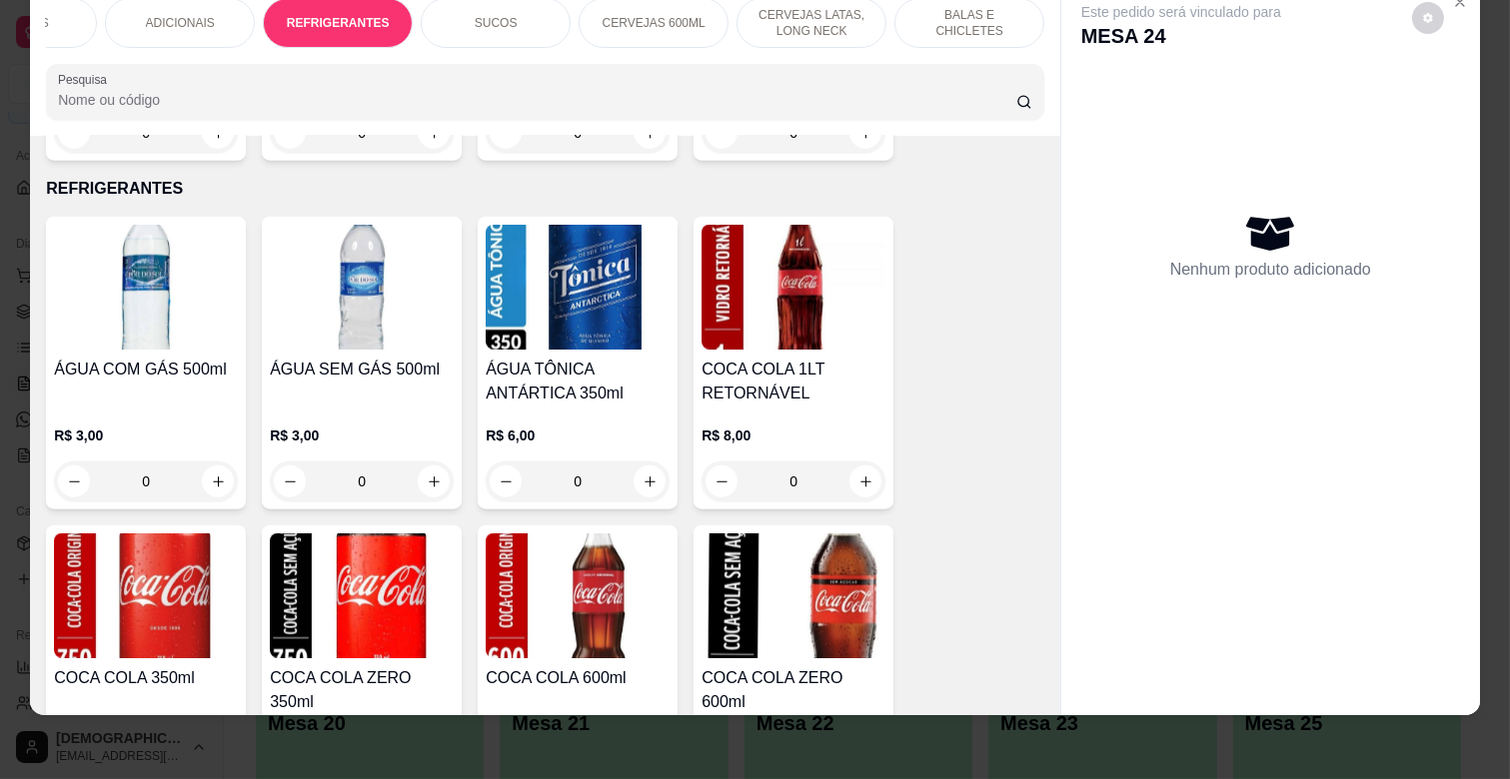
click at [183, 20] on div "ADICIONAIS" at bounding box center [180, 23] width 150 height 50
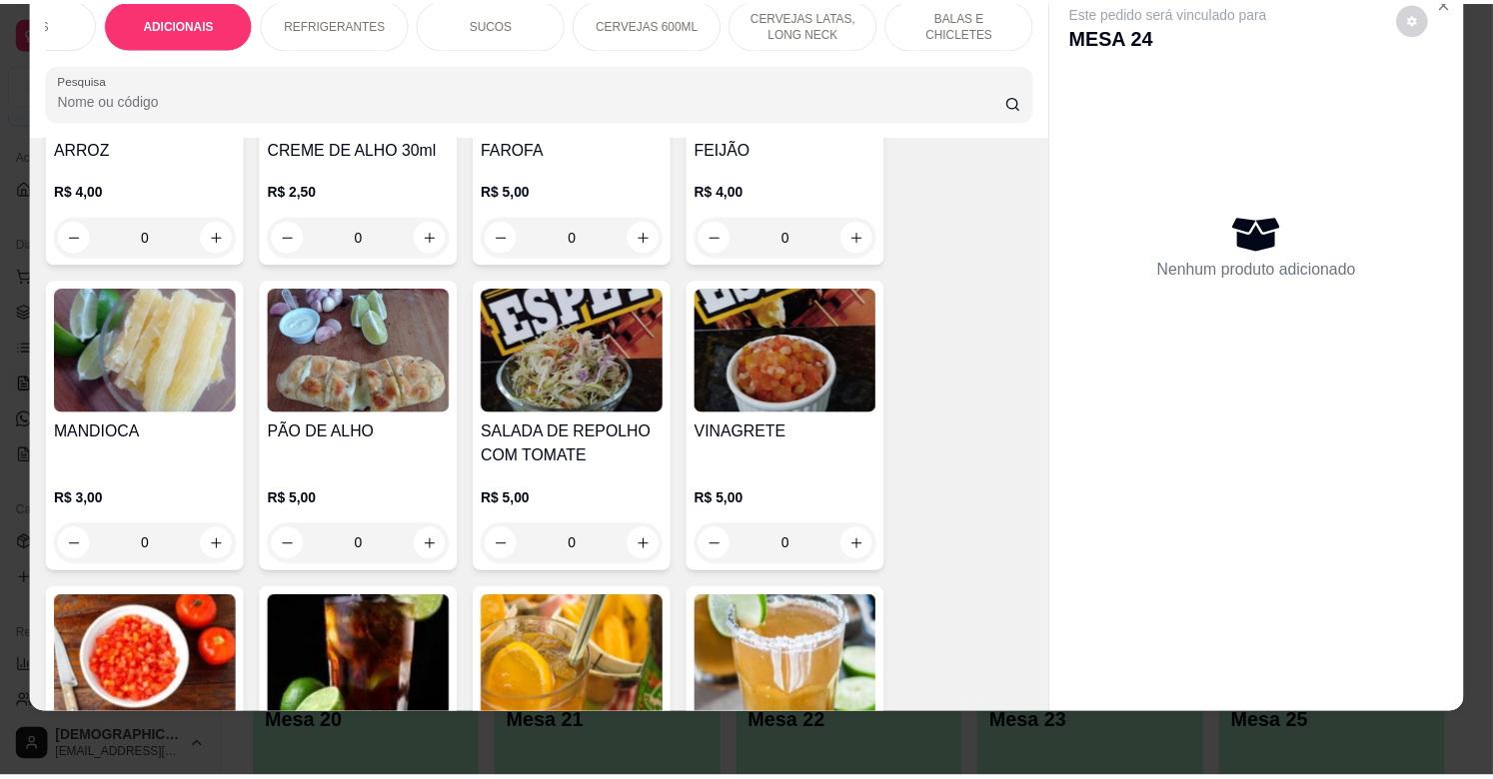
scroll to position [3639, 0]
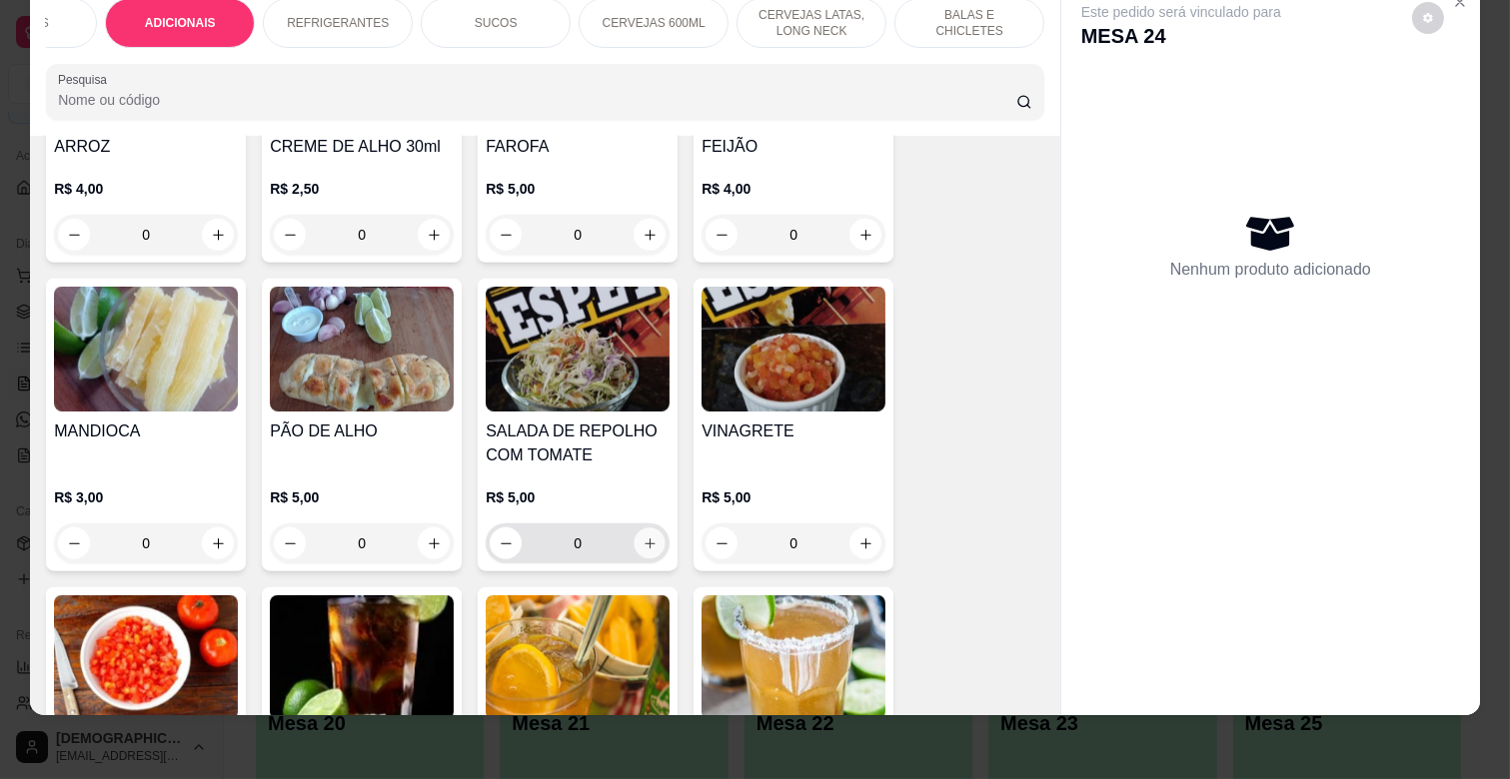
click at [634, 529] on button "increase-product-quantity" at bounding box center [649, 544] width 31 height 31
type input "1"
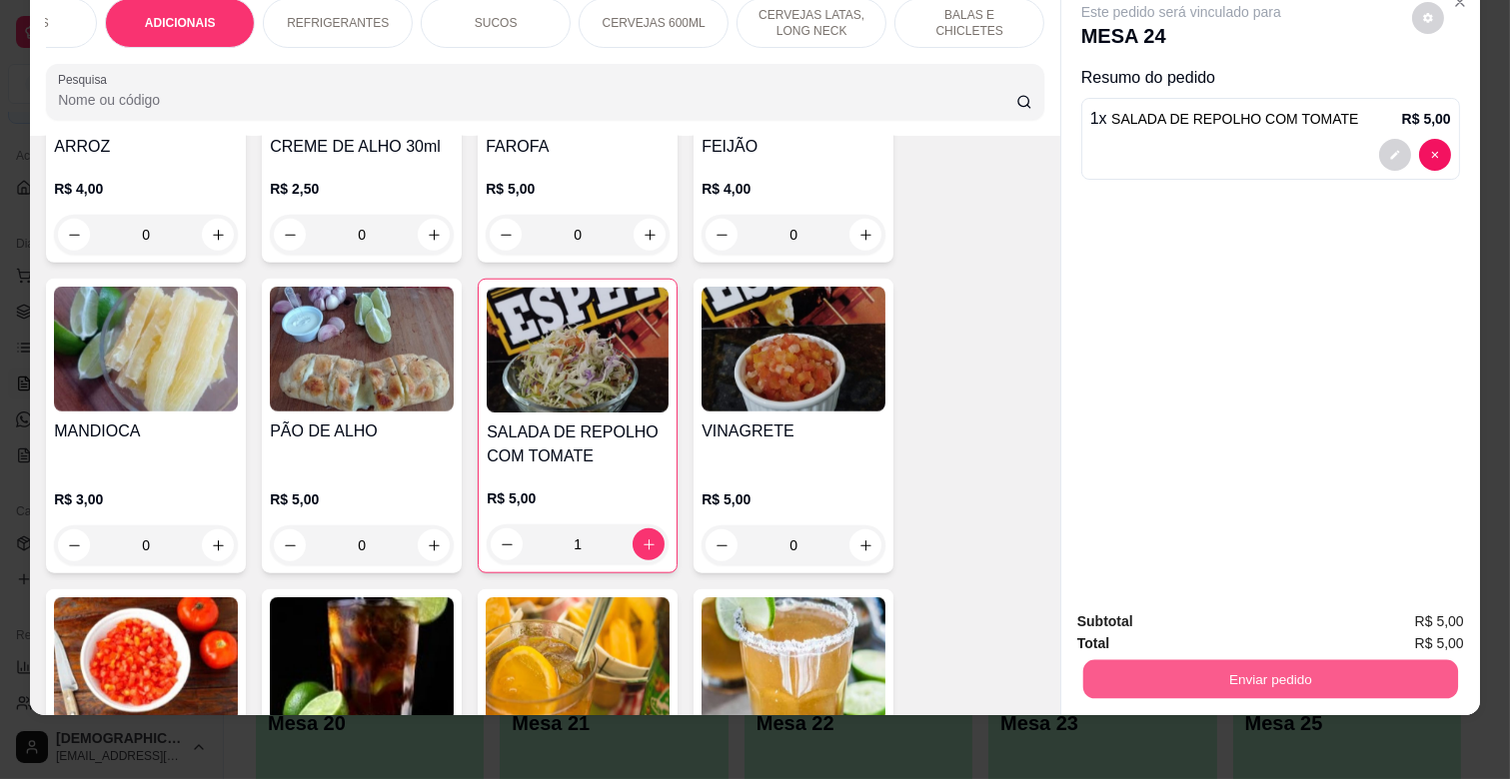
click at [1273, 659] on button "Enviar pedido" at bounding box center [1270, 678] width 375 height 39
click at [1229, 622] on button "Não registrar e enviar pedido" at bounding box center [1203, 613] width 208 height 38
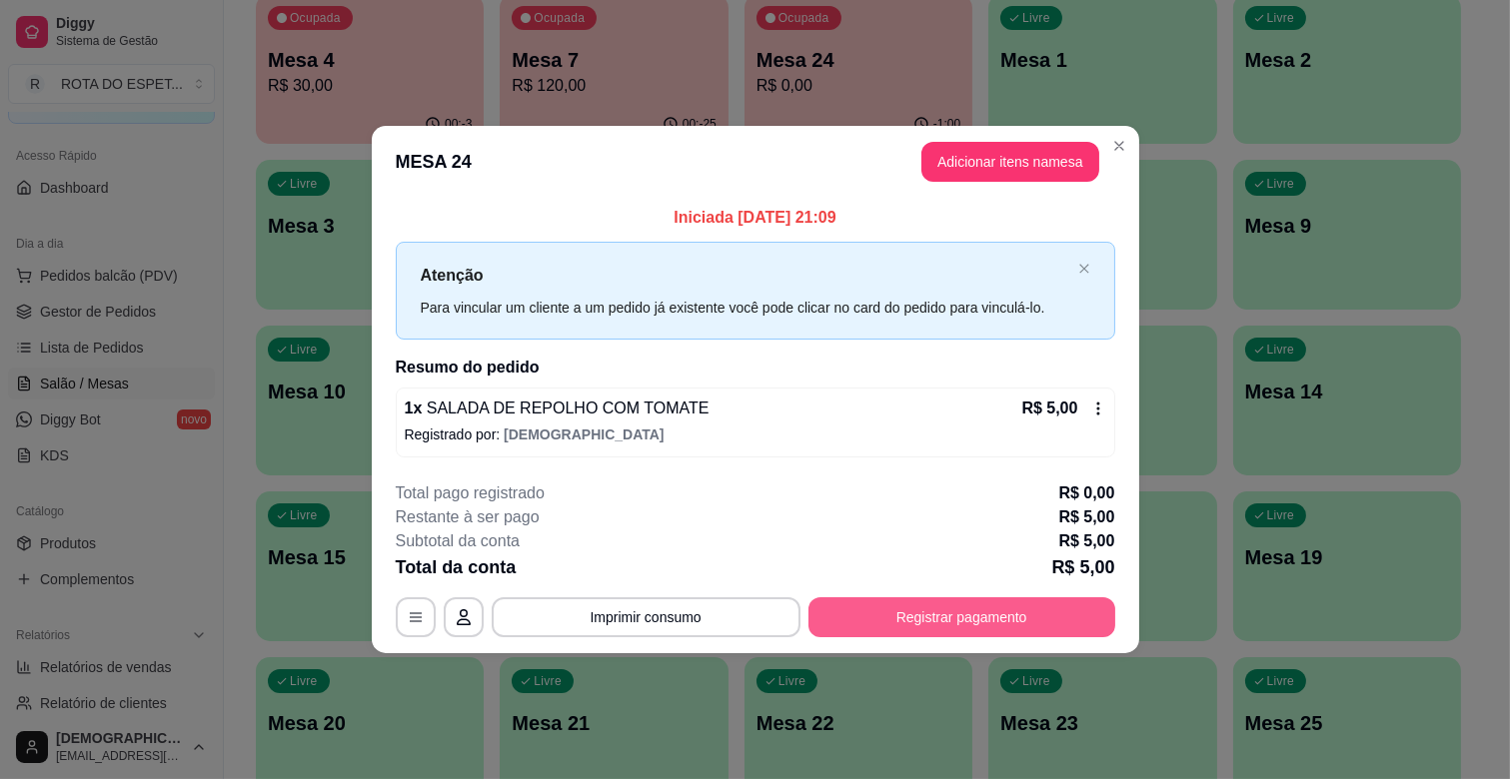
click at [1005, 613] on button "Registrar pagamento" at bounding box center [961, 617] width 307 height 40
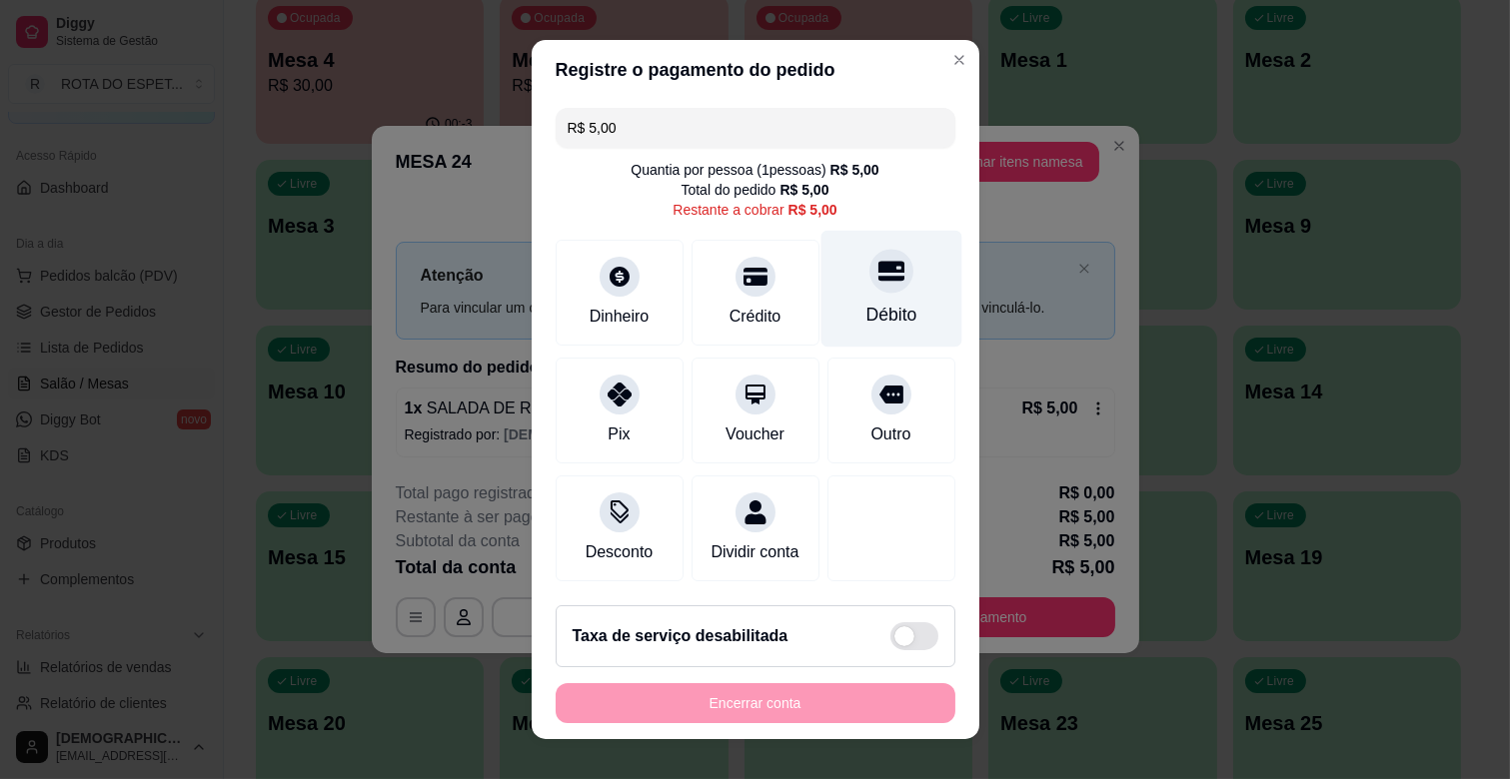
click at [877, 283] on icon at bounding box center [890, 271] width 26 height 26
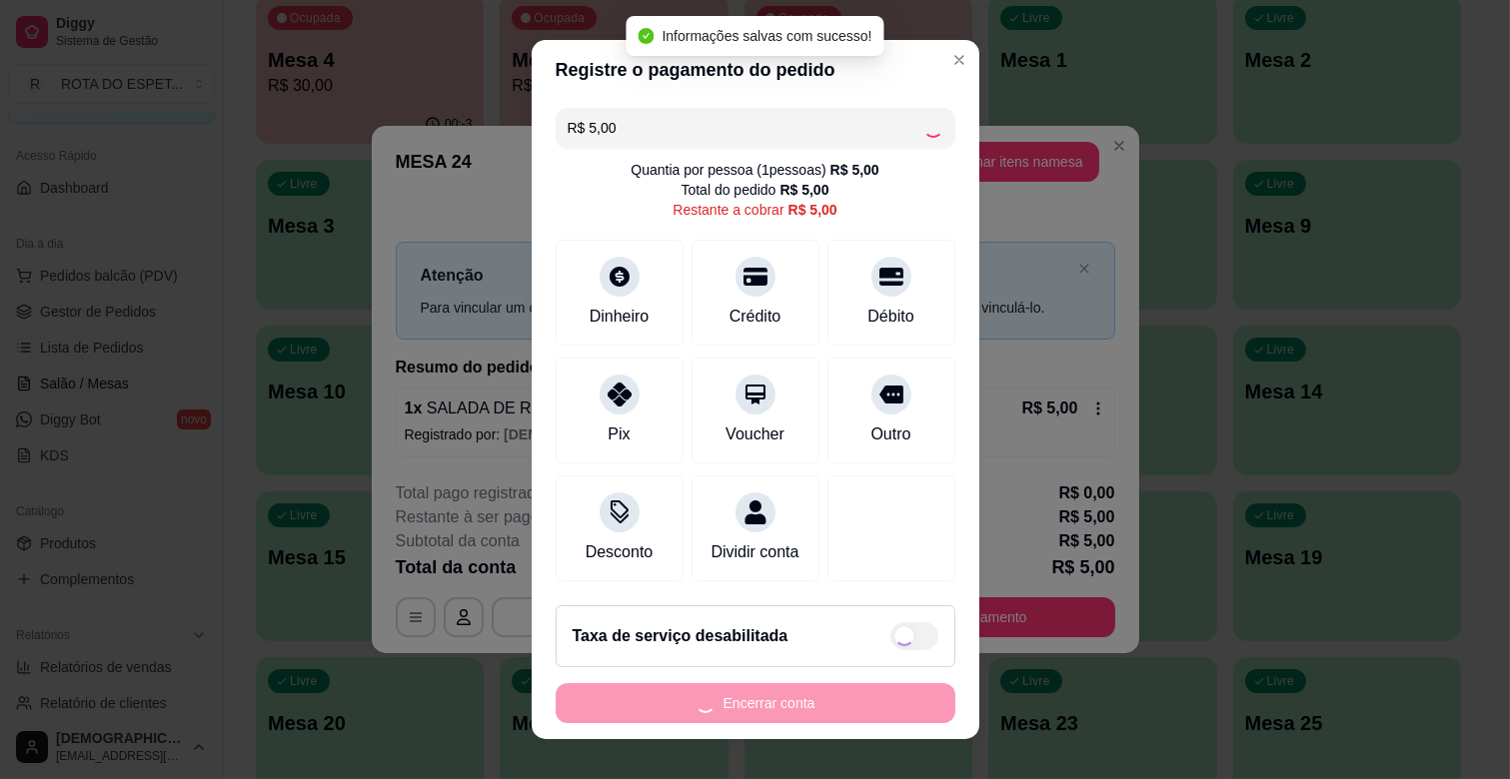
type input "R$ 0,00"
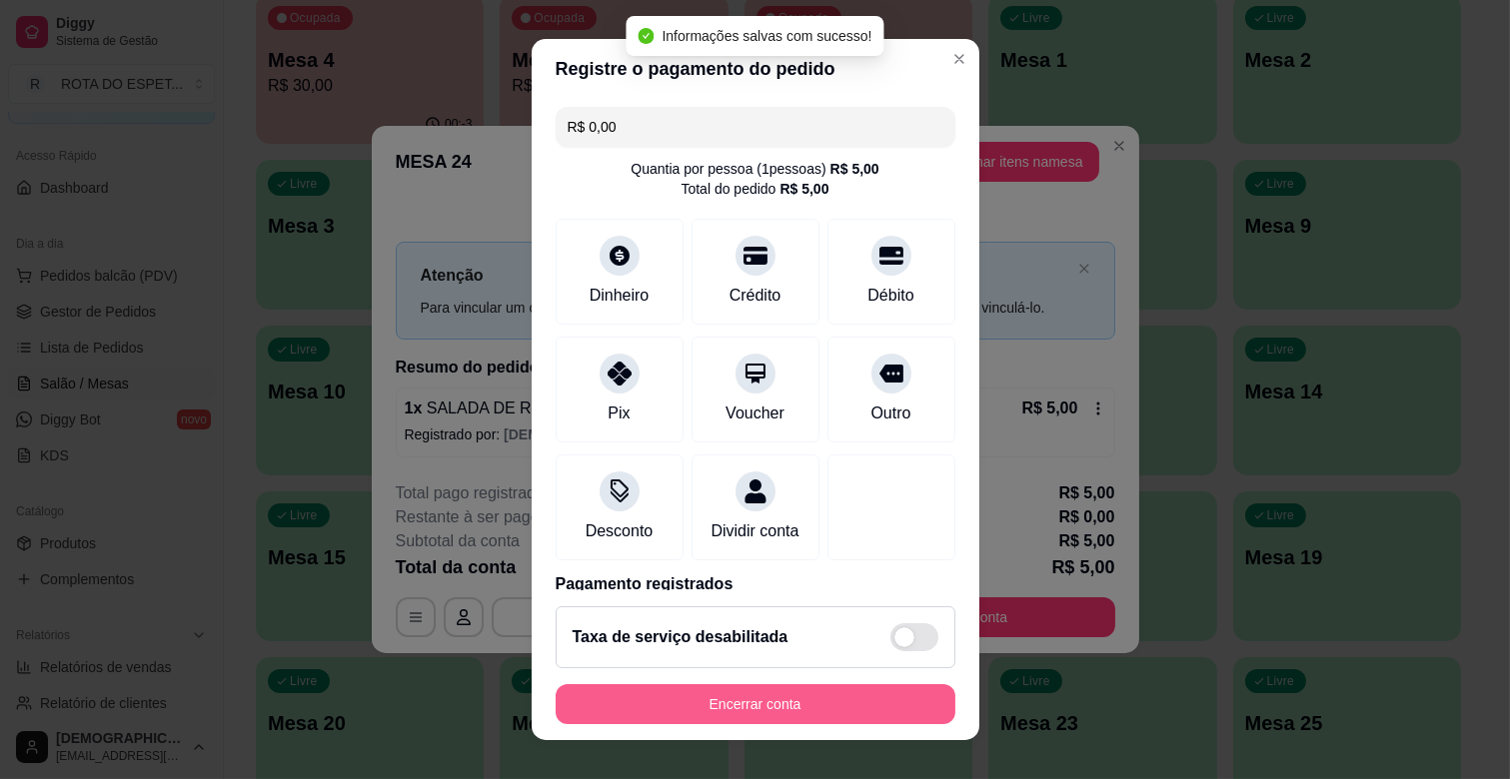
click at [826, 705] on button "Encerrar conta" at bounding box center [756, 704] width 400 height 40
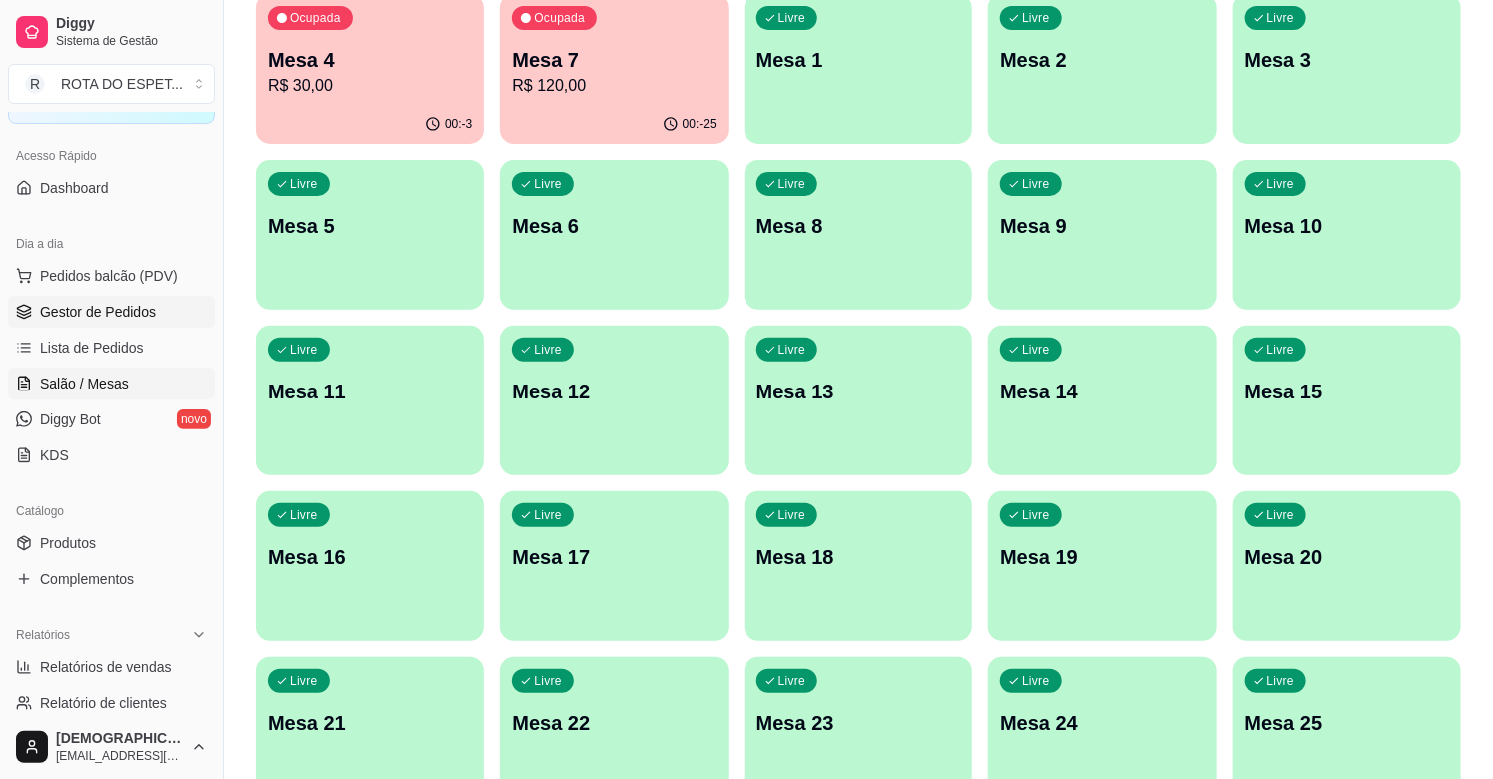
click at [145, 306] on span "Gestor de Pedidos" at bounding box center [98, 312] width 116 height 20
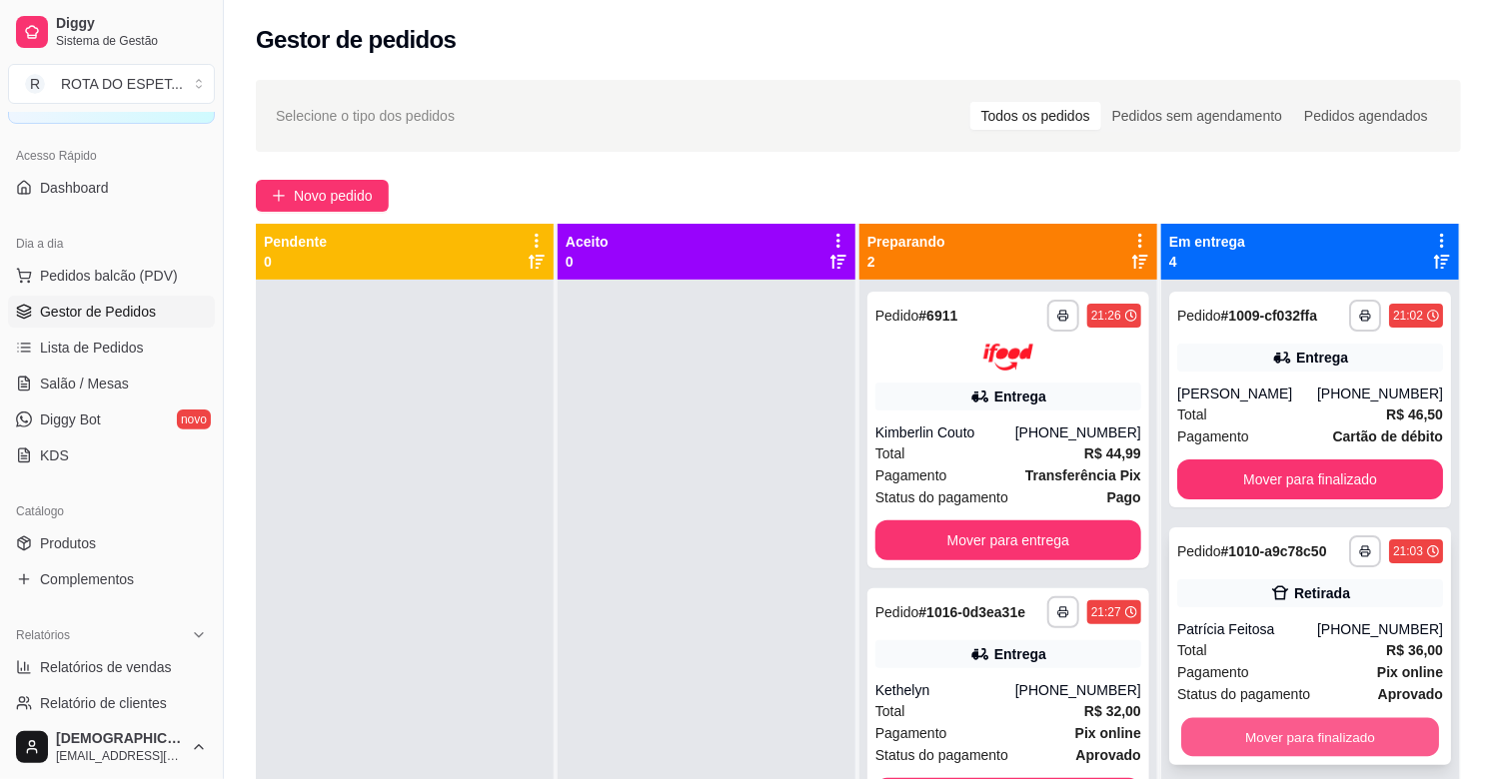
click at [1304, 733] on button "Mover para finalizado" at bounding box center [1310, 737] width 258 height 39
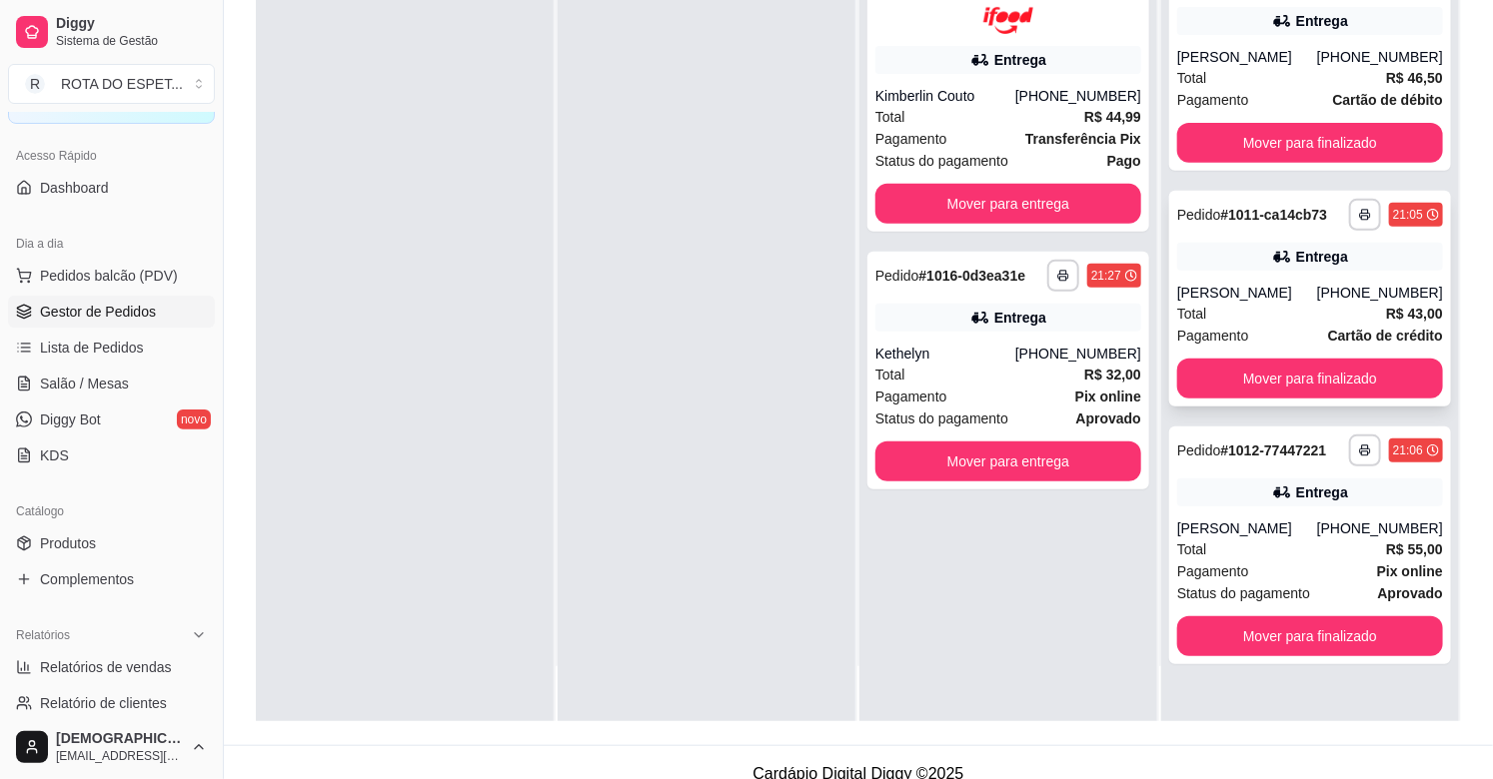
scroll to position [305, 0]
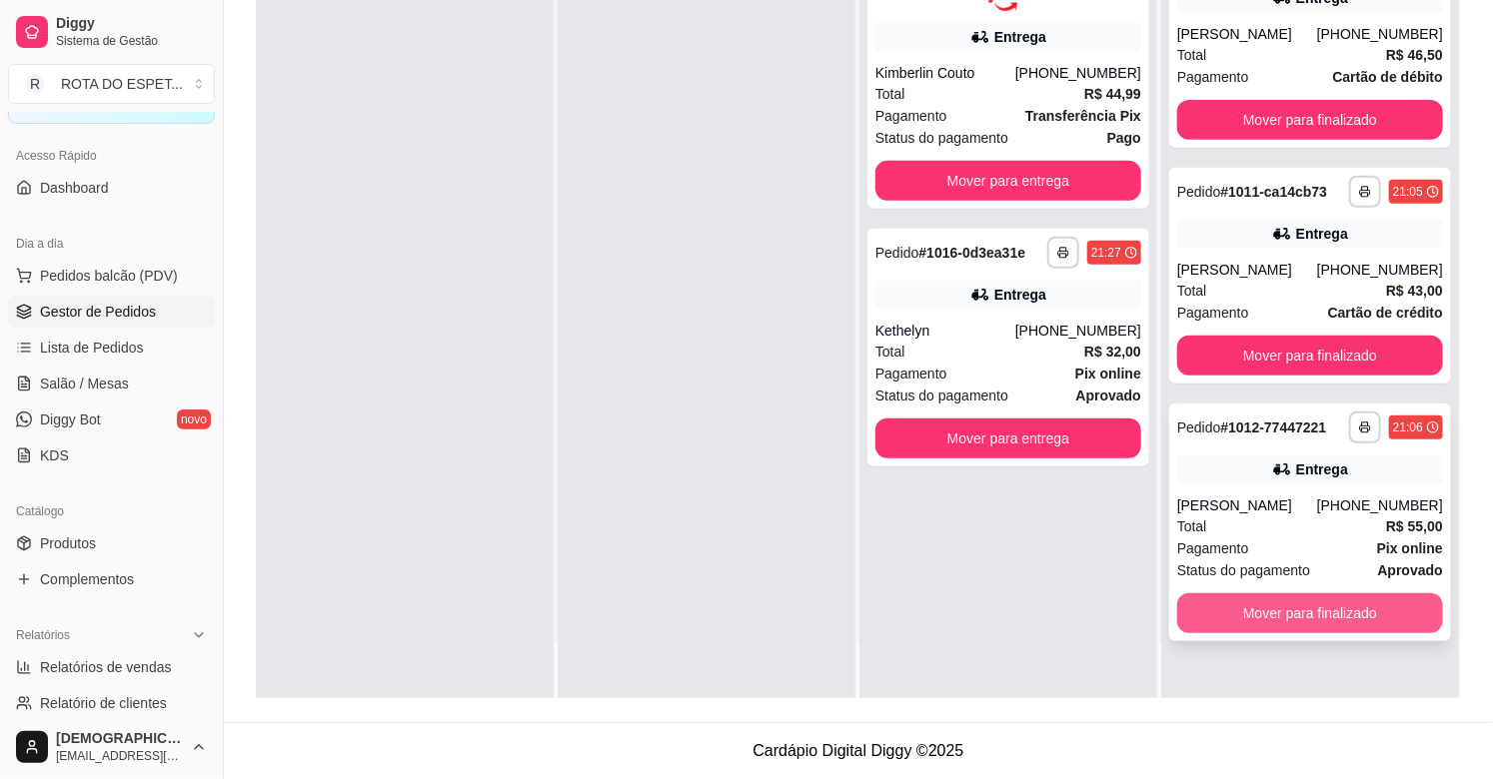
click at [1287, 615] on button "Mover para finalizado" at bounding box center [1310, 613] width 266 height 40
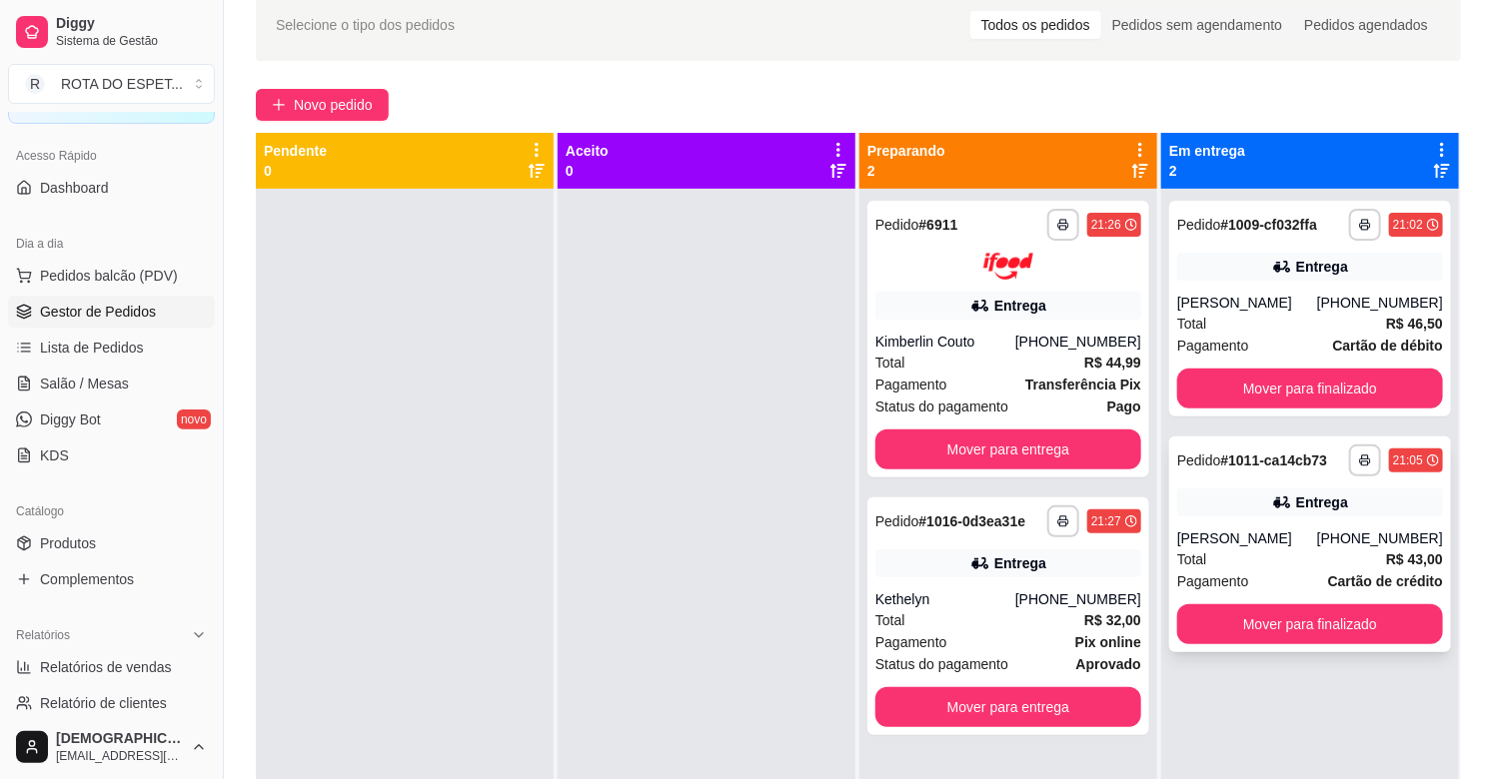
scroll to position [83, 0]
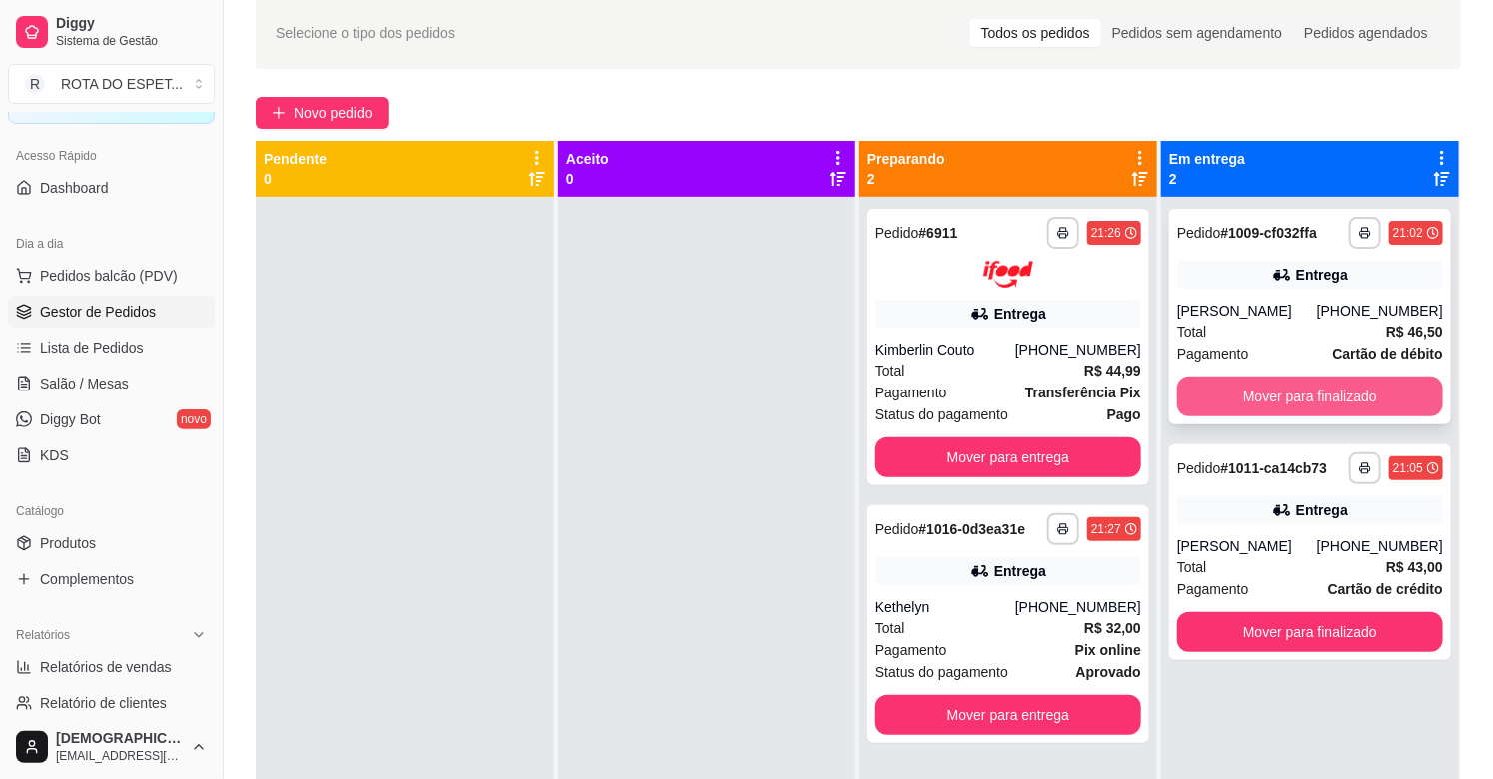
click at [1309, 394] on button "Mover para finalizado" at bounding box center [1310, 397] width 266 height 40
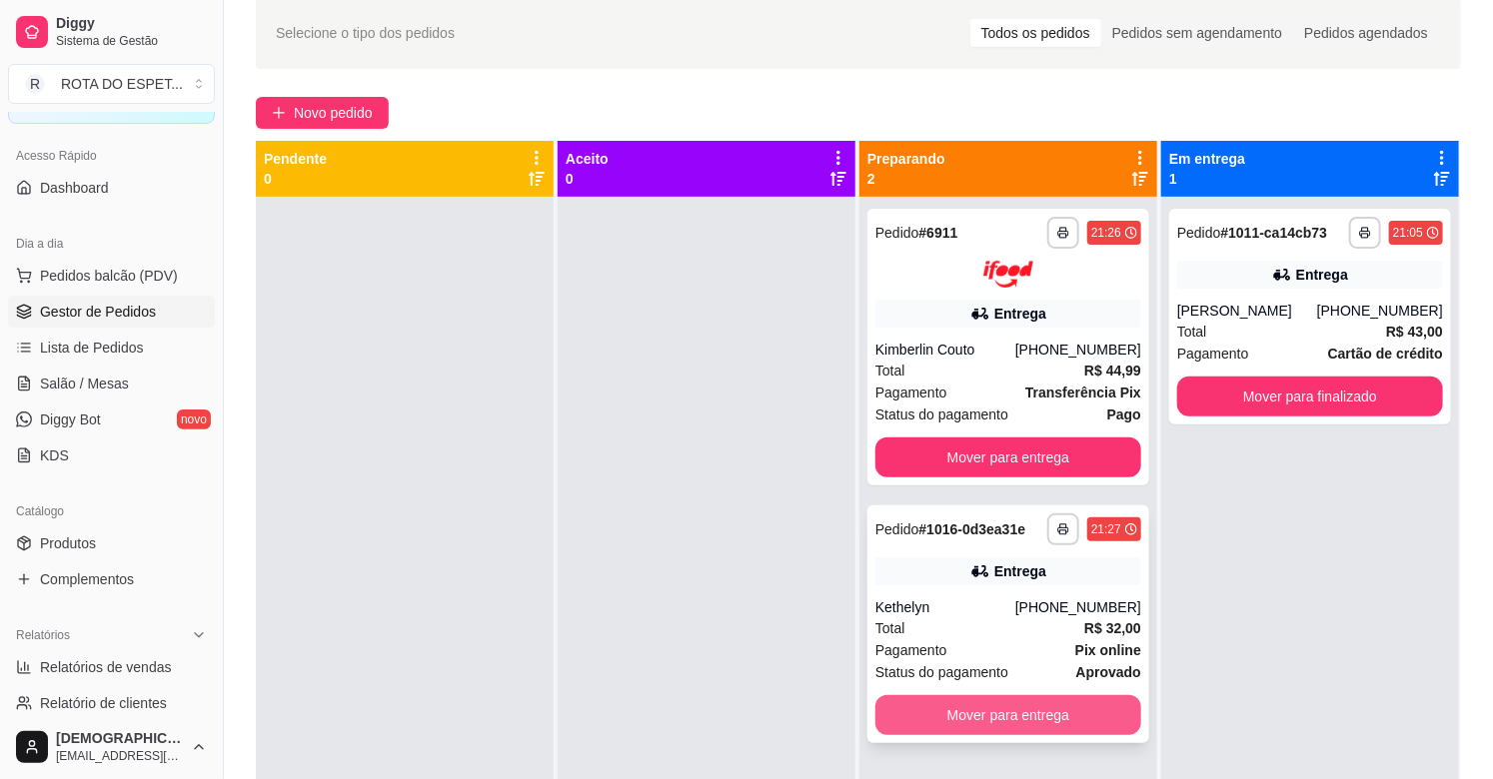
click at [999, 710] on button "Mover para entrega" at bounding box center [1008, 715] width 266 height 40
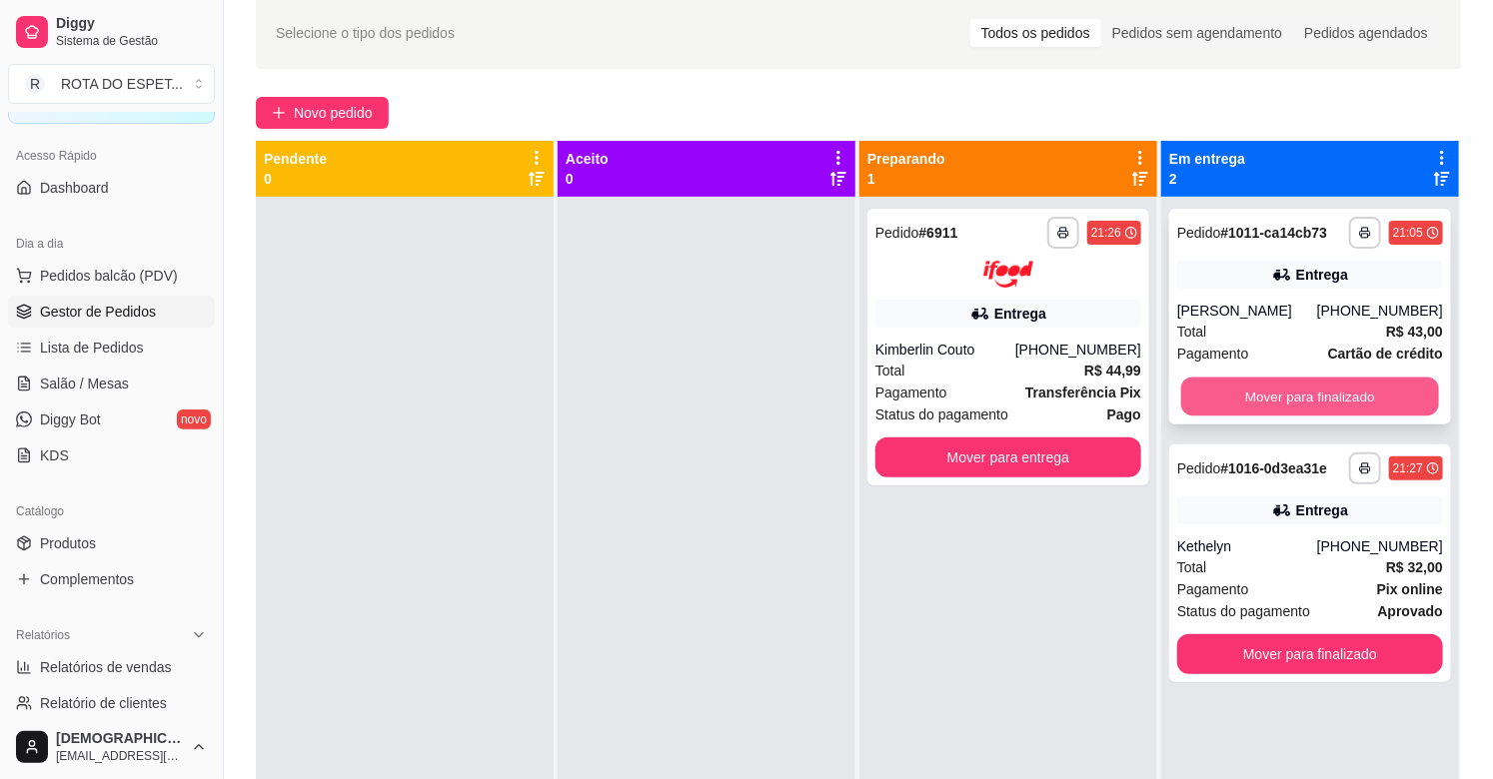
click at [1323, 388] on button "Mover para finalizado" at bounding box center [1310, 397] width 258 height 39
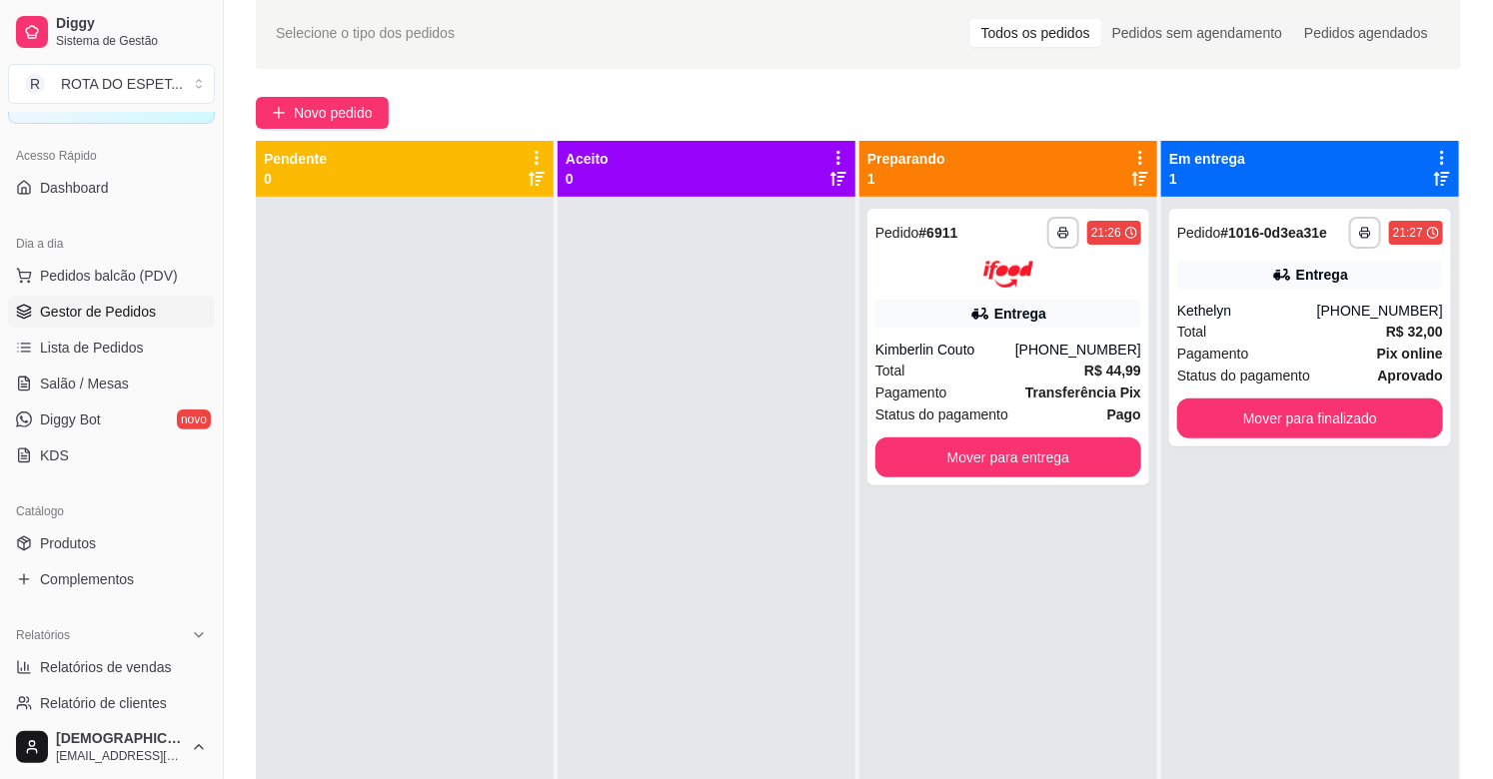
click at [842, 633] on div at bounding box center [707, 586] width 298 height 779
click at [686, 685] on div at bounding box center [707, 586] width 298 height 779
click at [1074, 443] on button "Mover para entrega" at bounding box center [1008, 458] width 266 height 40
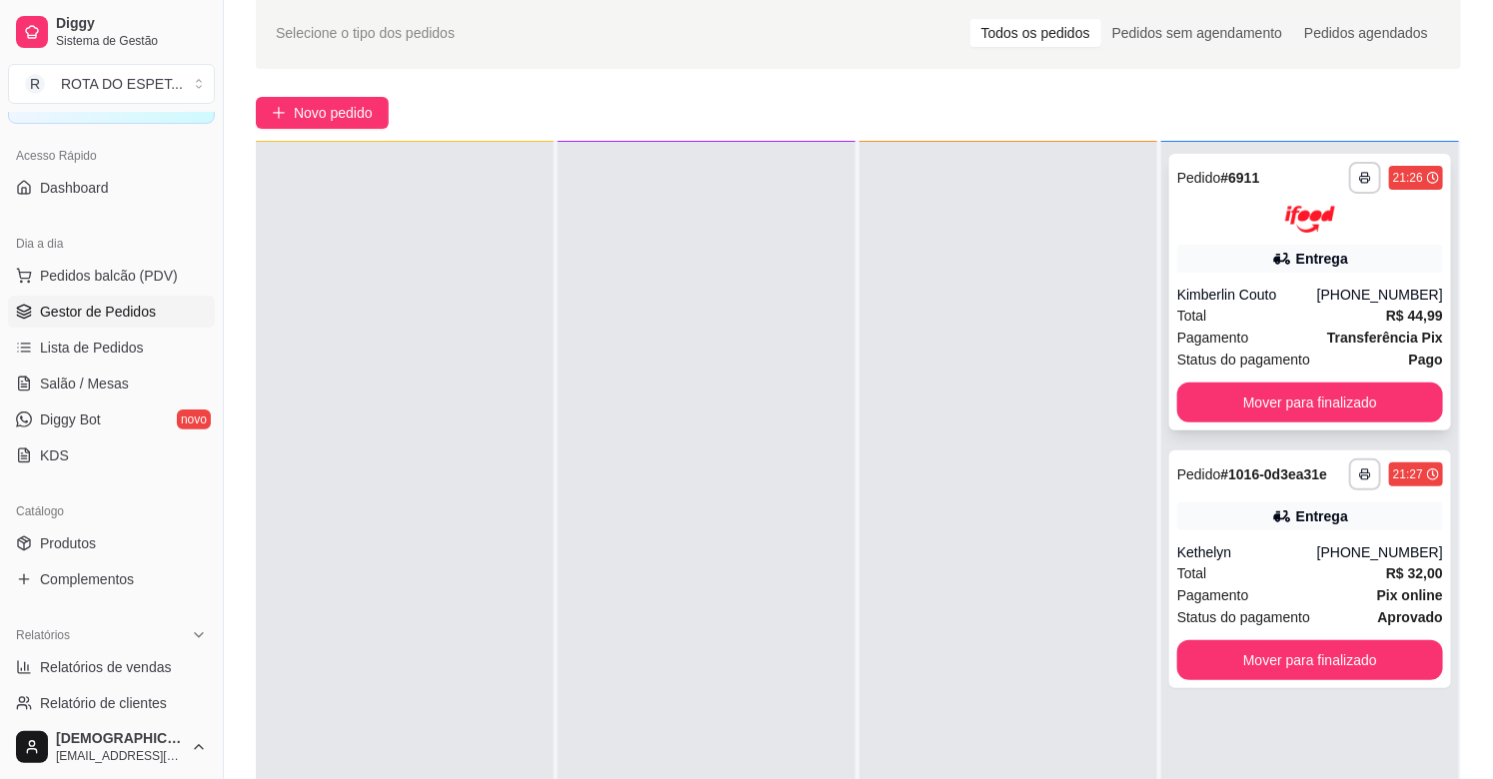
scroll to position [0, 0]
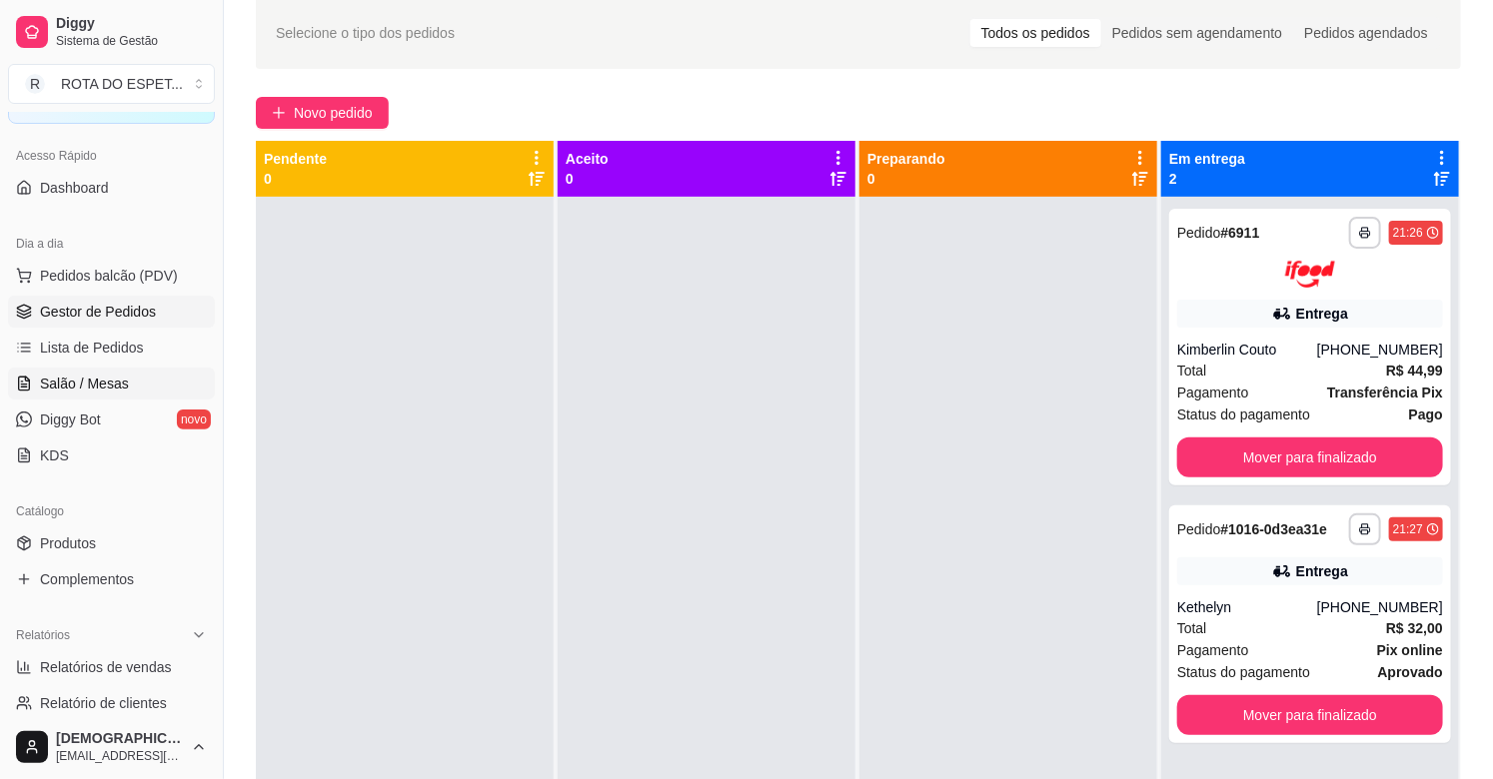
click at [134, 380] on link "Salão / Mesas" at bounding box center [111, 384] width 207 height 32
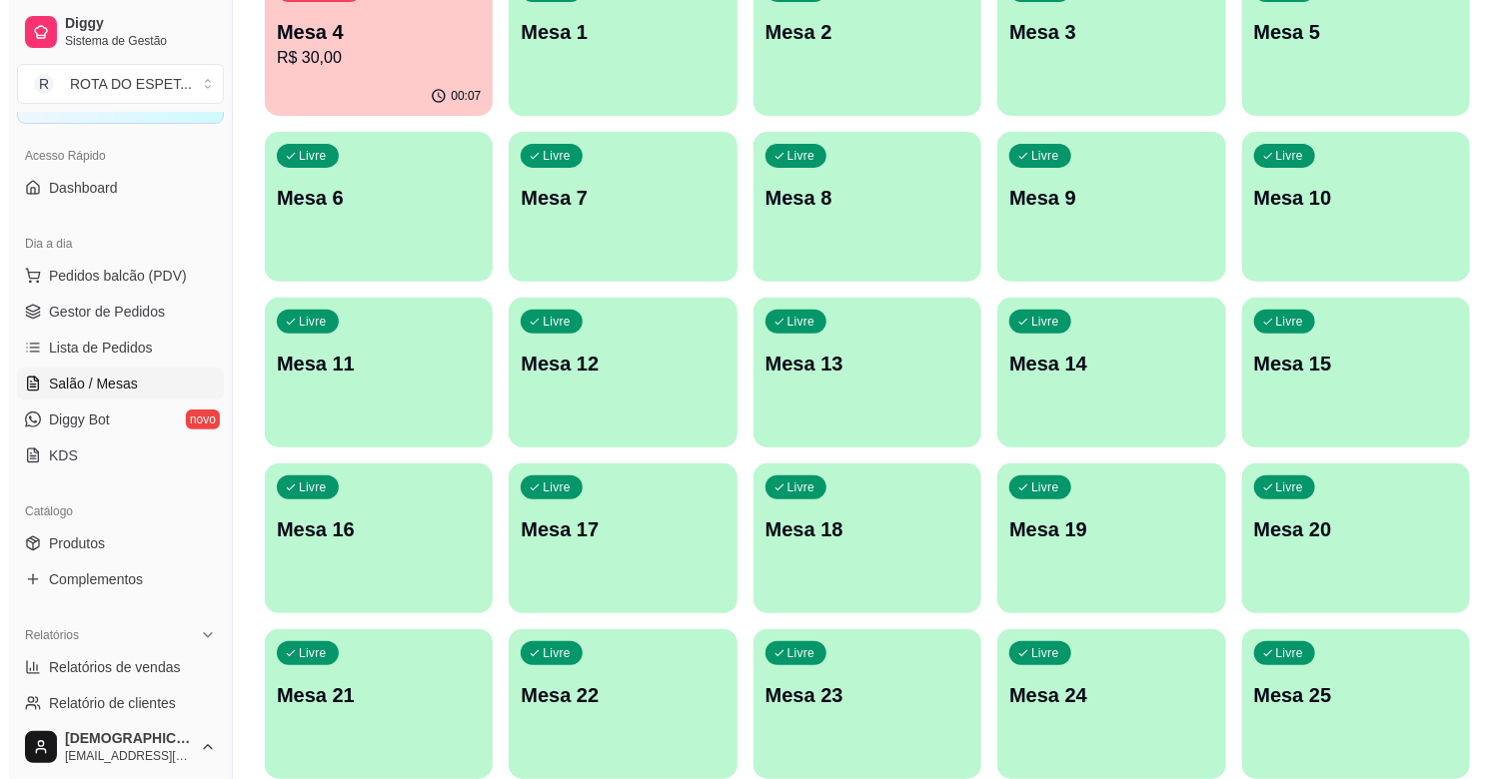
scroll to position [333, 0]
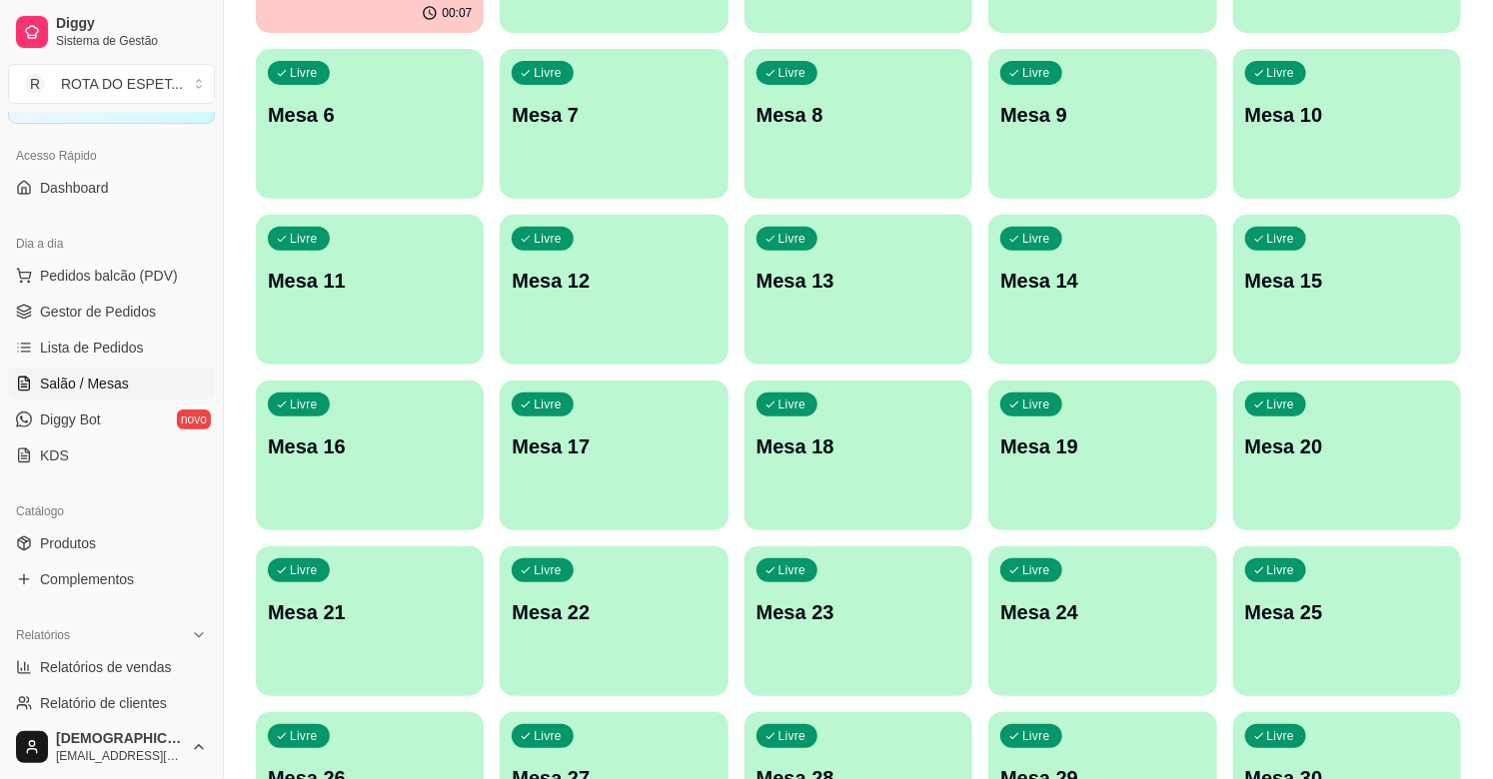
click at [1123, 460] on p "Mesa 19" at bounding box center [1102, 447] width 204 height 28
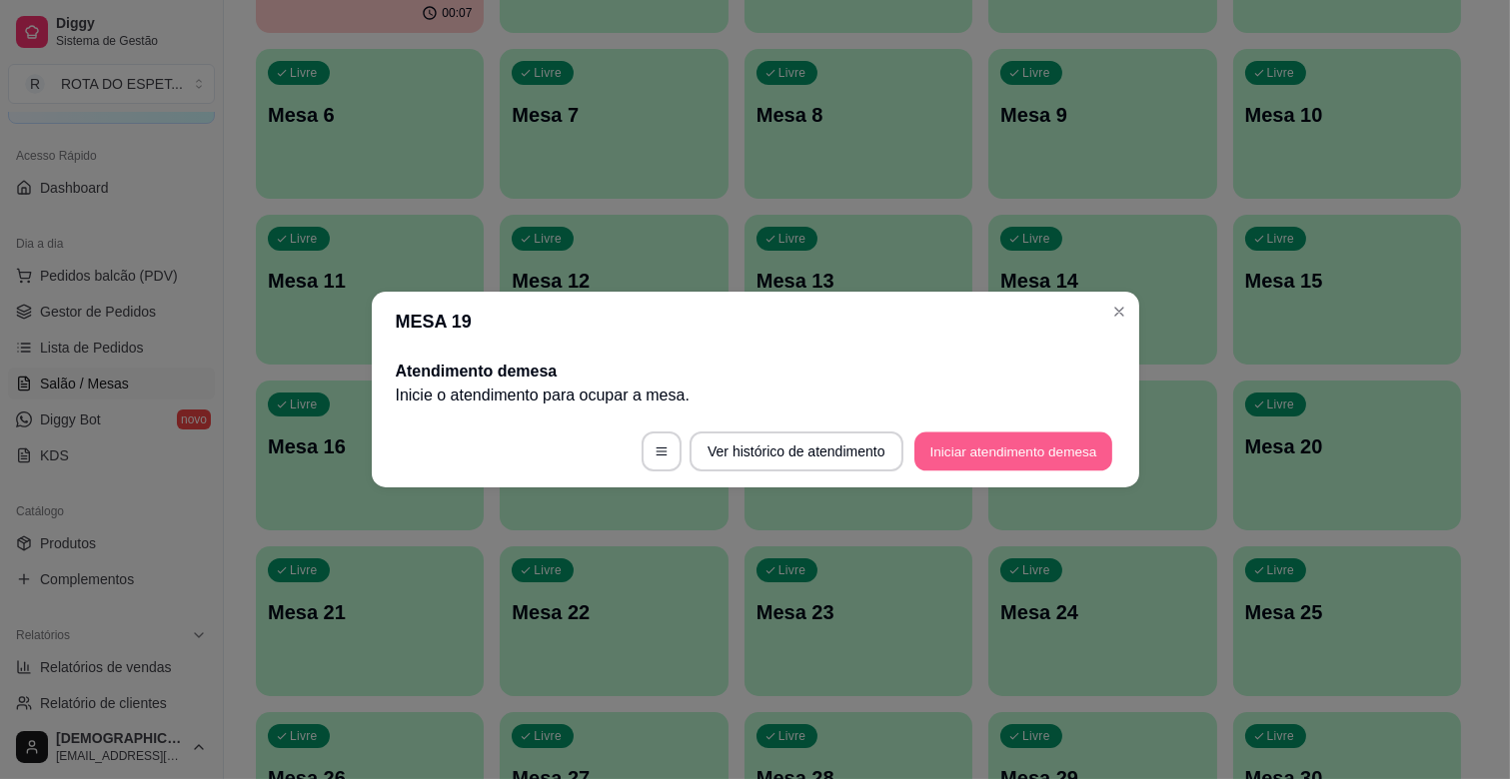
click at [1024, 454] on button "Iniciar atendimento de mesa" at bounding box center [1013, 452] width 198 height 39
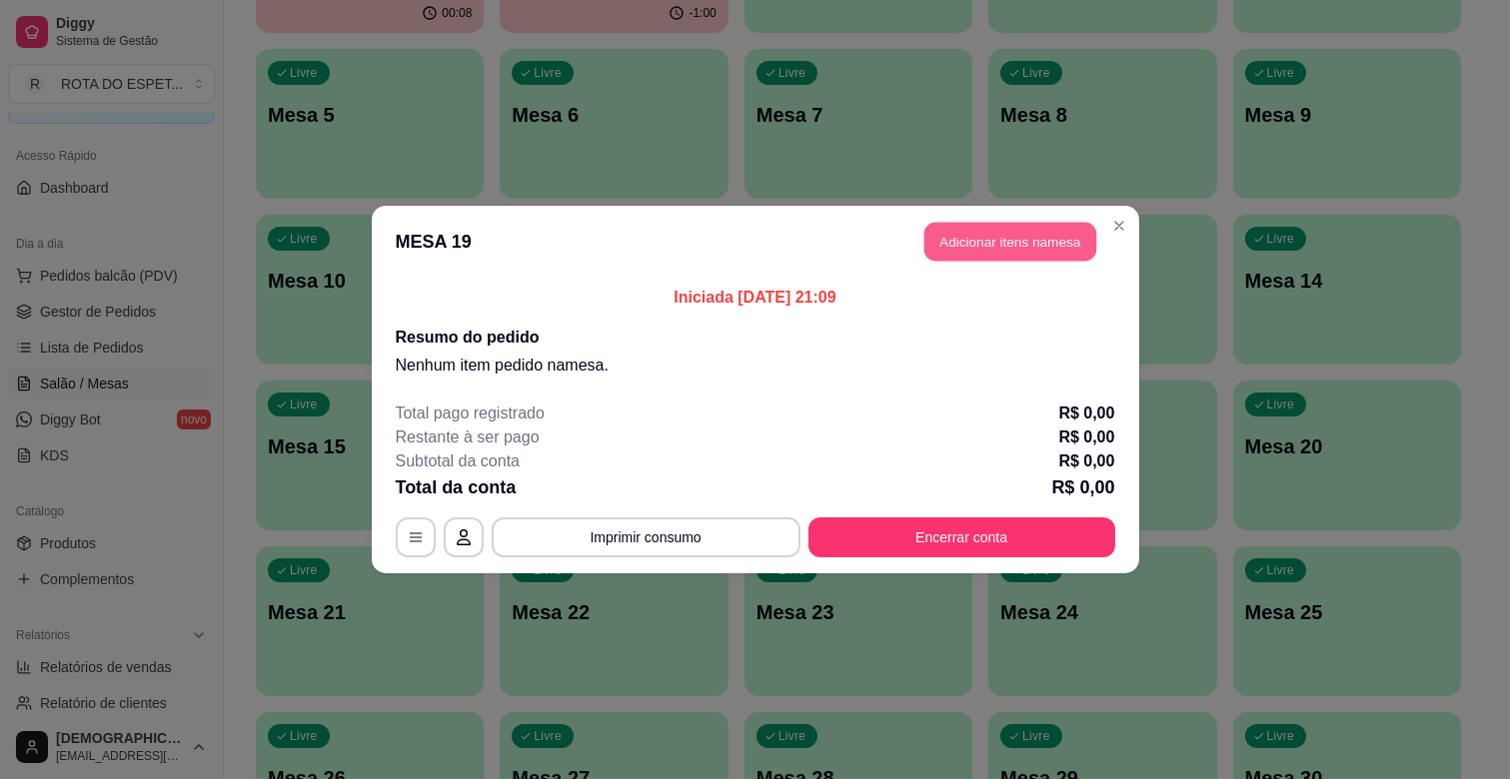
click at [969, 227] on button "Adicionar itens na mesa" at bounding box center [1010, 242] width 172 height 39
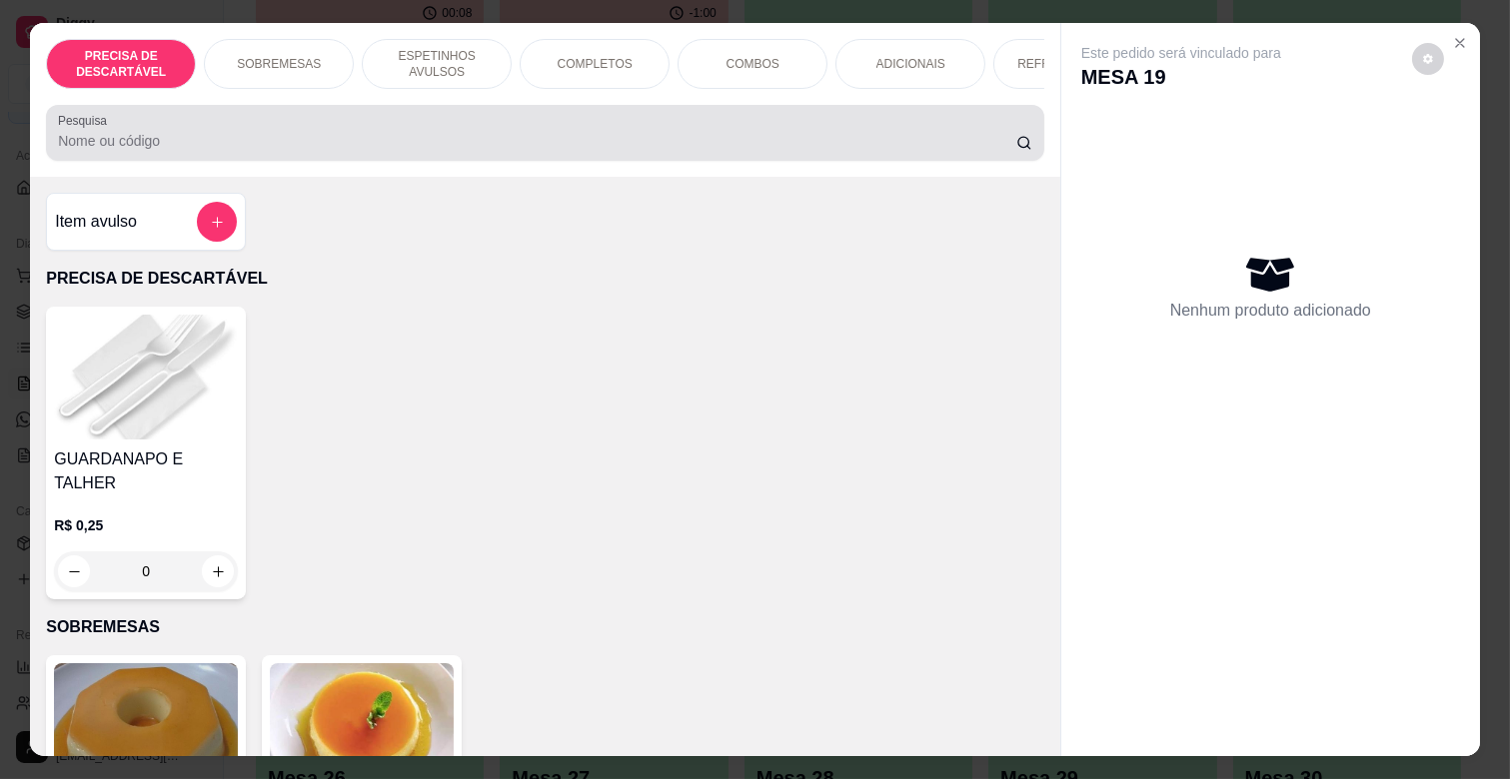
click at [485, 131] on div at bounding box center [545, 133] width 974 height 40
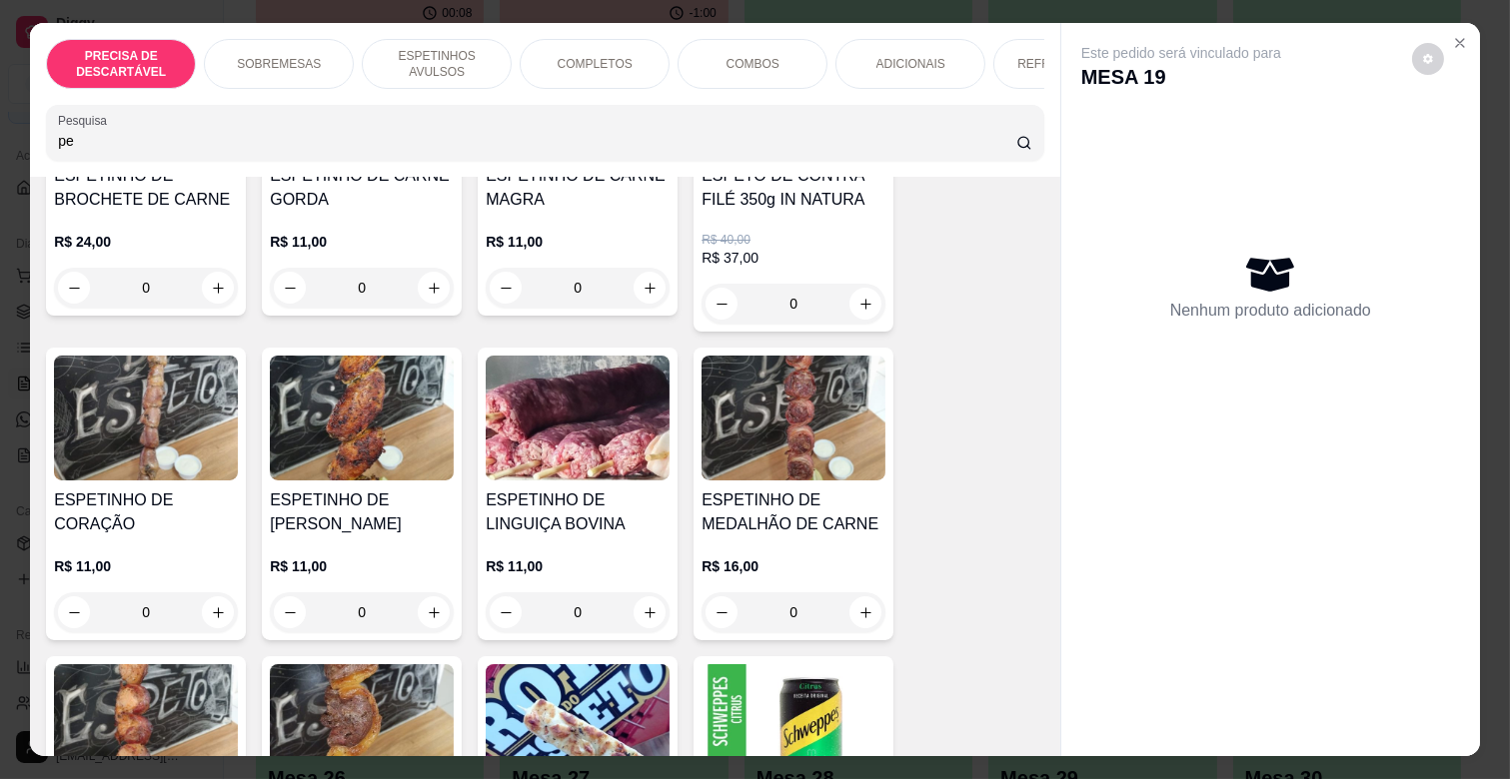
scroll to position [444, 0]
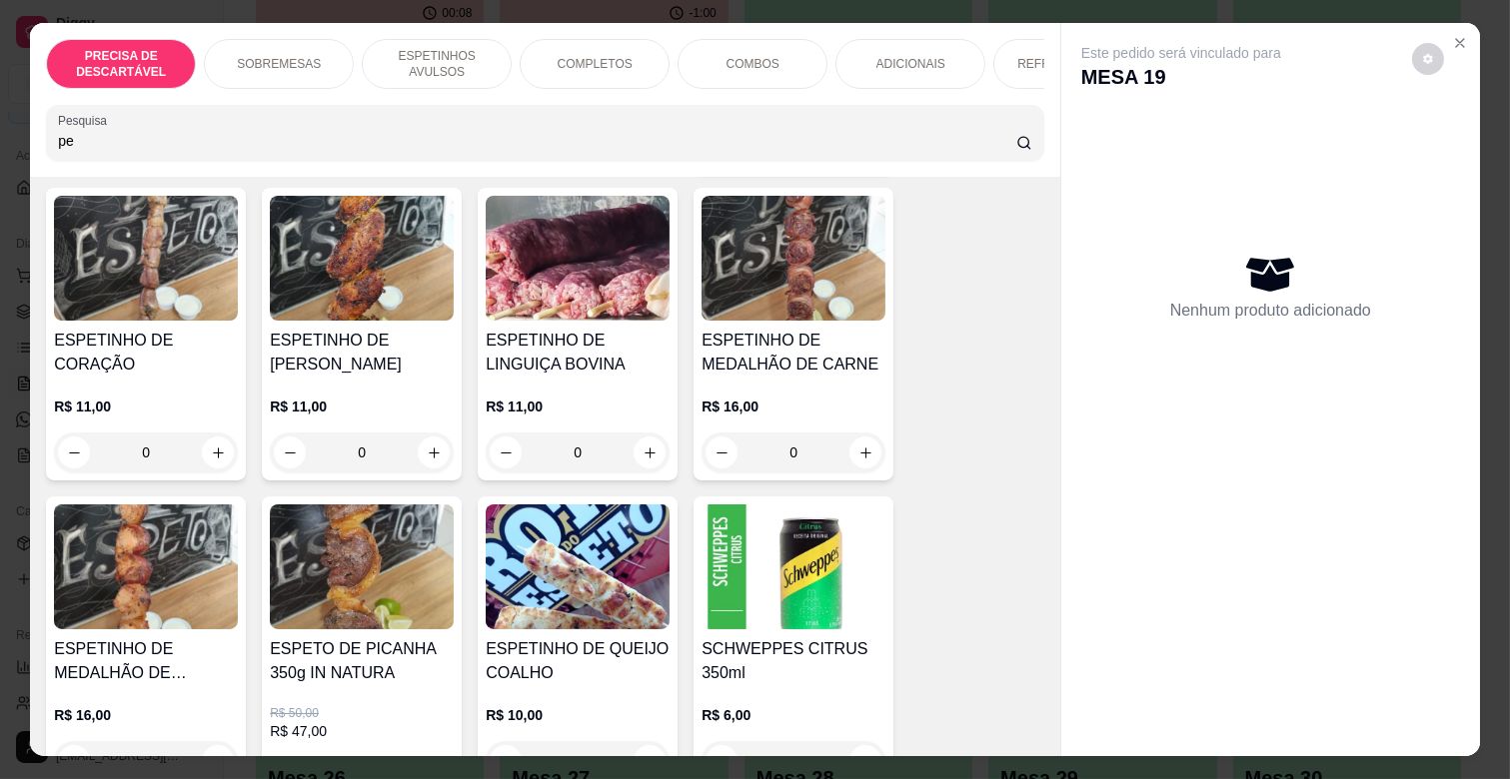
type input "pe"
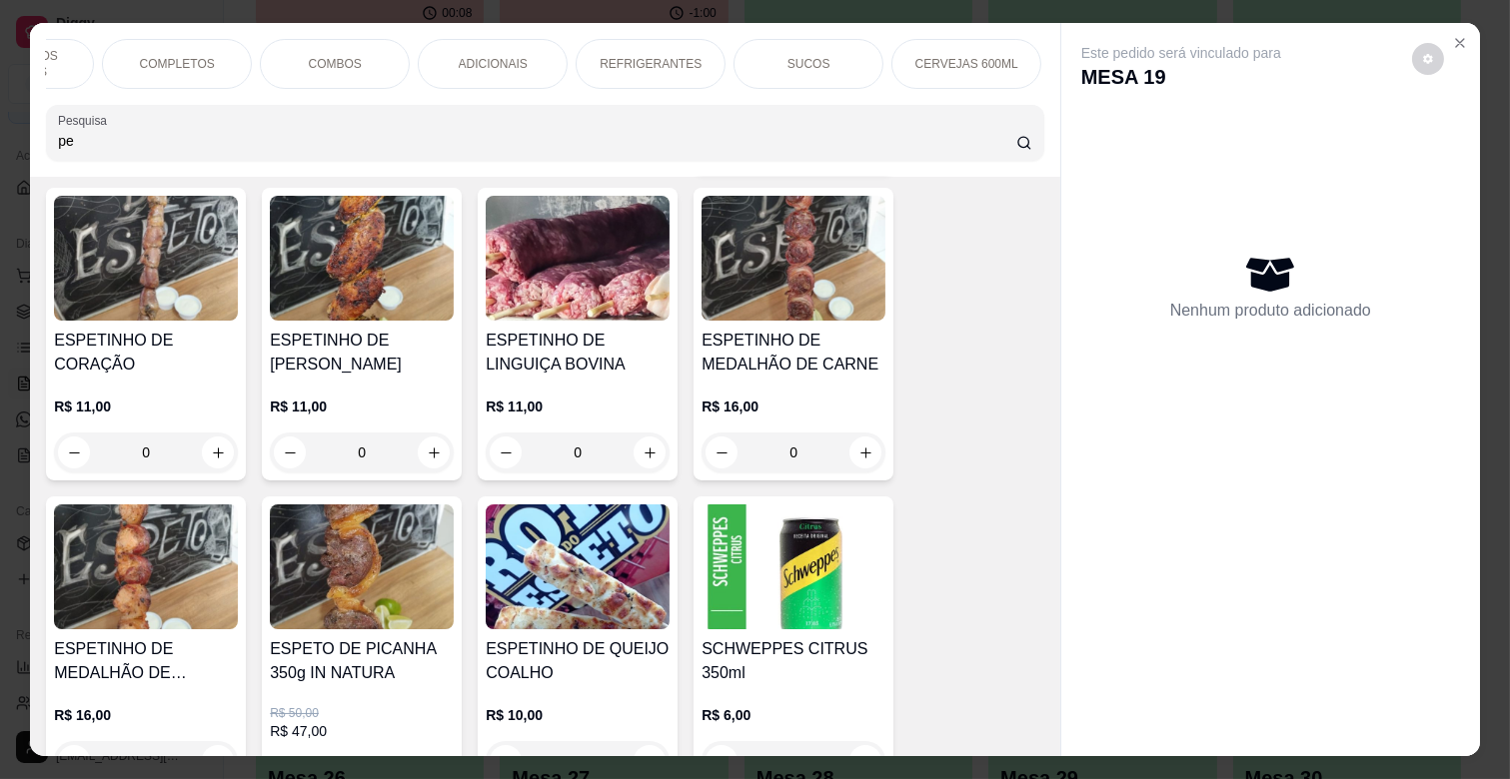
scroll to position [0, 730]
click at [970, 44] on div "BALAS E CHICLETES" at bounding box center [969, 64] width 150 height 50
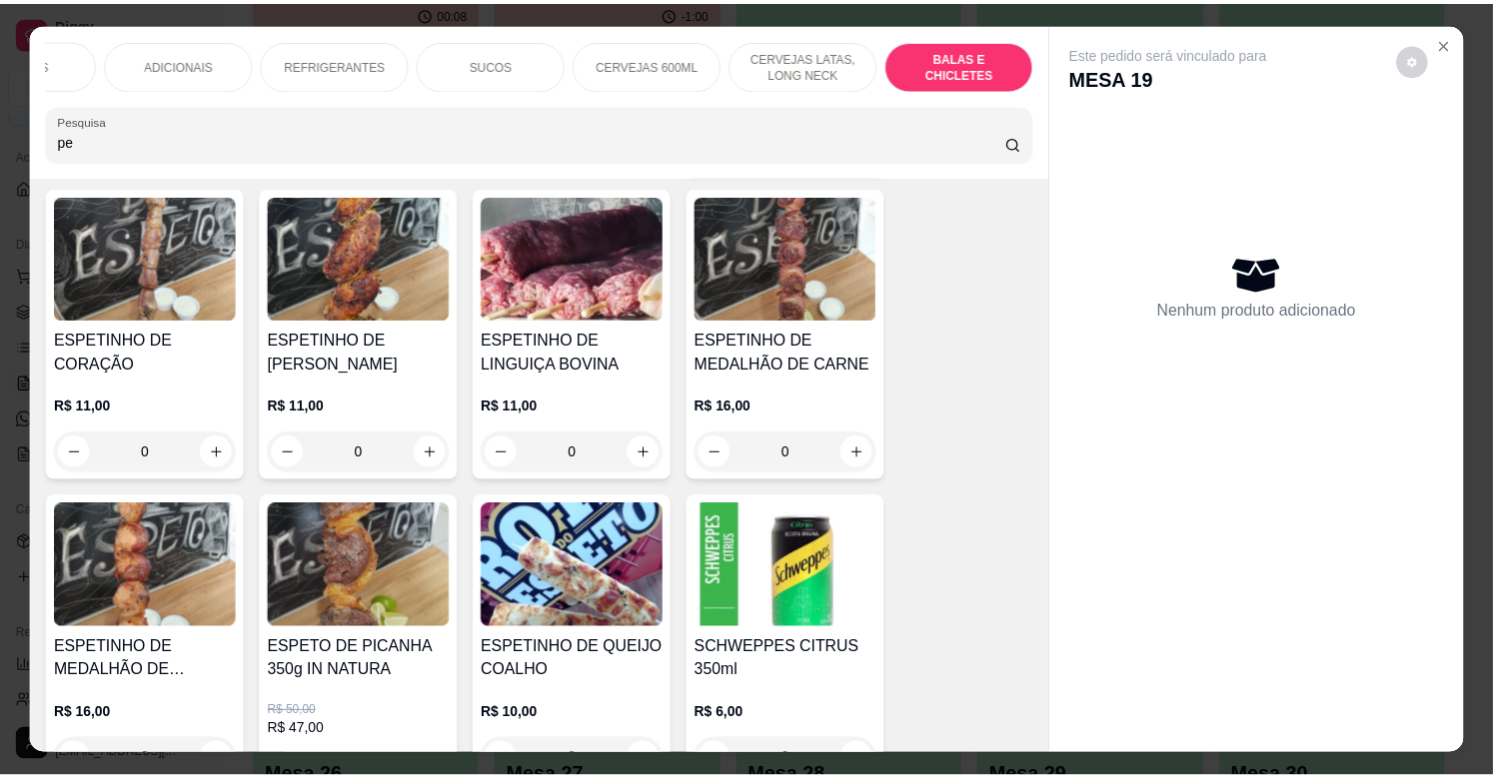
scroll to position [48, 0]
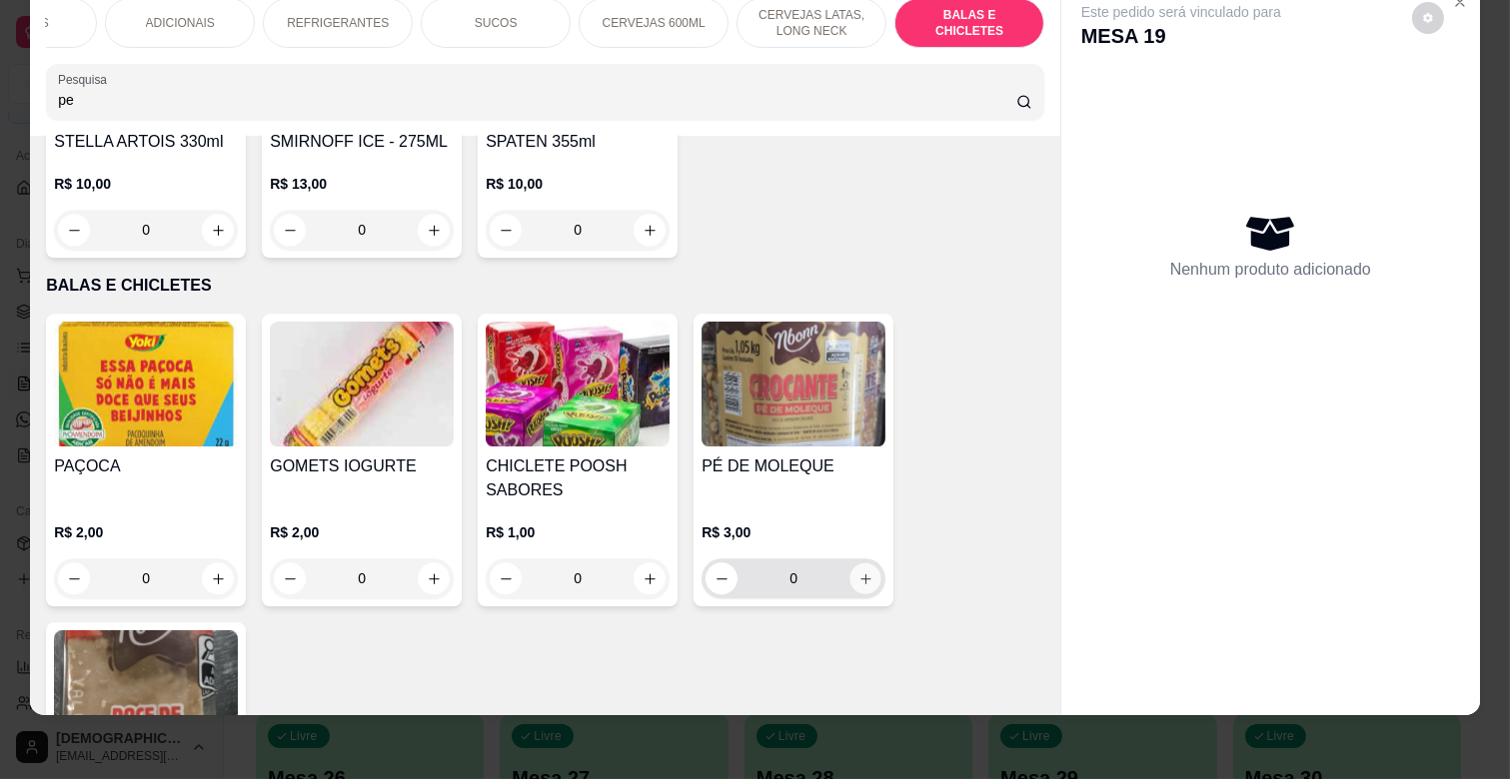
click at [870, 564] on button "increase-product-quantity" at bounding box center [865, 579] width 31 height 31
type input "1"
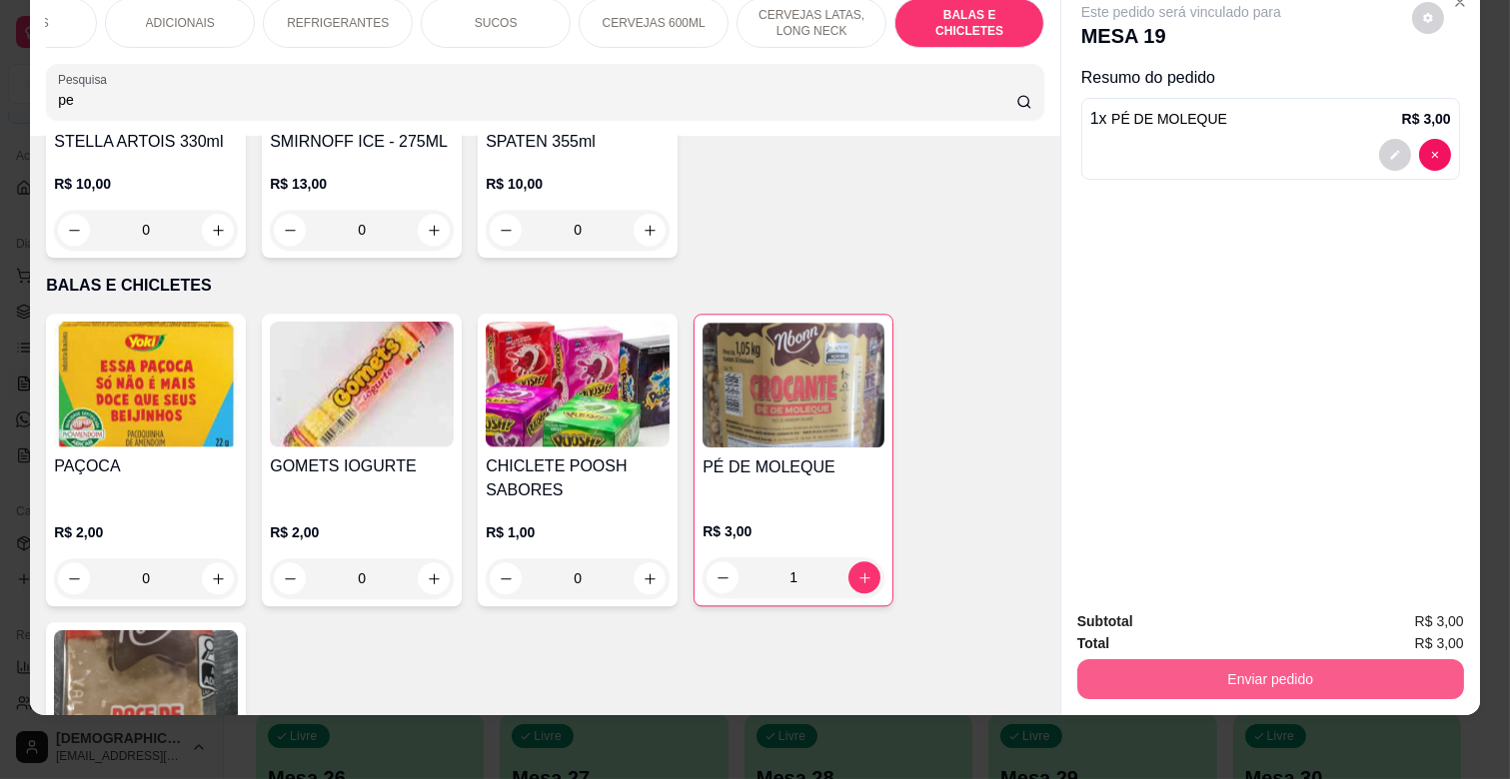
click at [1202, 674] on button "Enviar pedido" at bounding box center [1270, 679] width 387 height 40
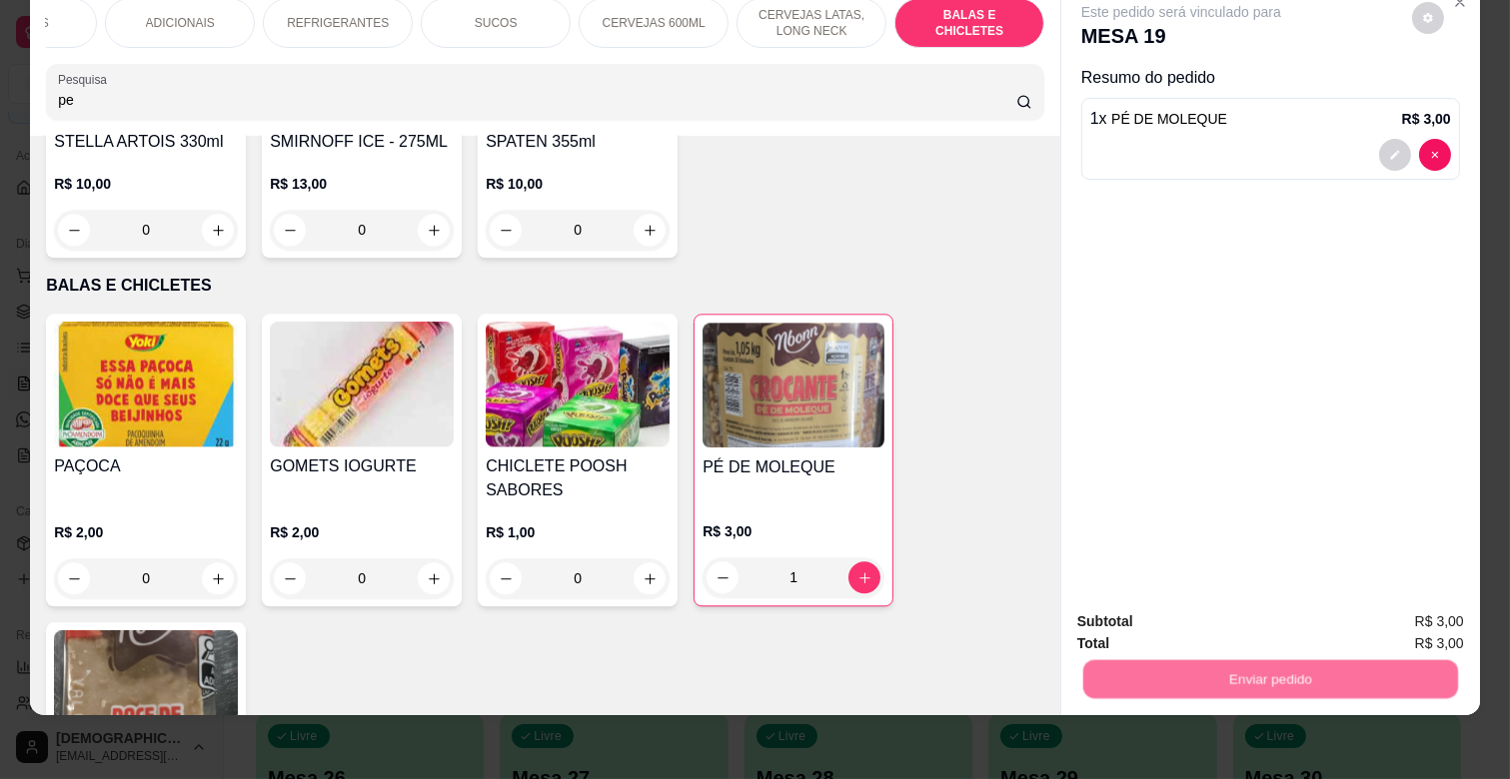
click at [1195, 614] on button "Não registrar e enviar pedido" at bounding box center [1204, 613] width 202 height 37
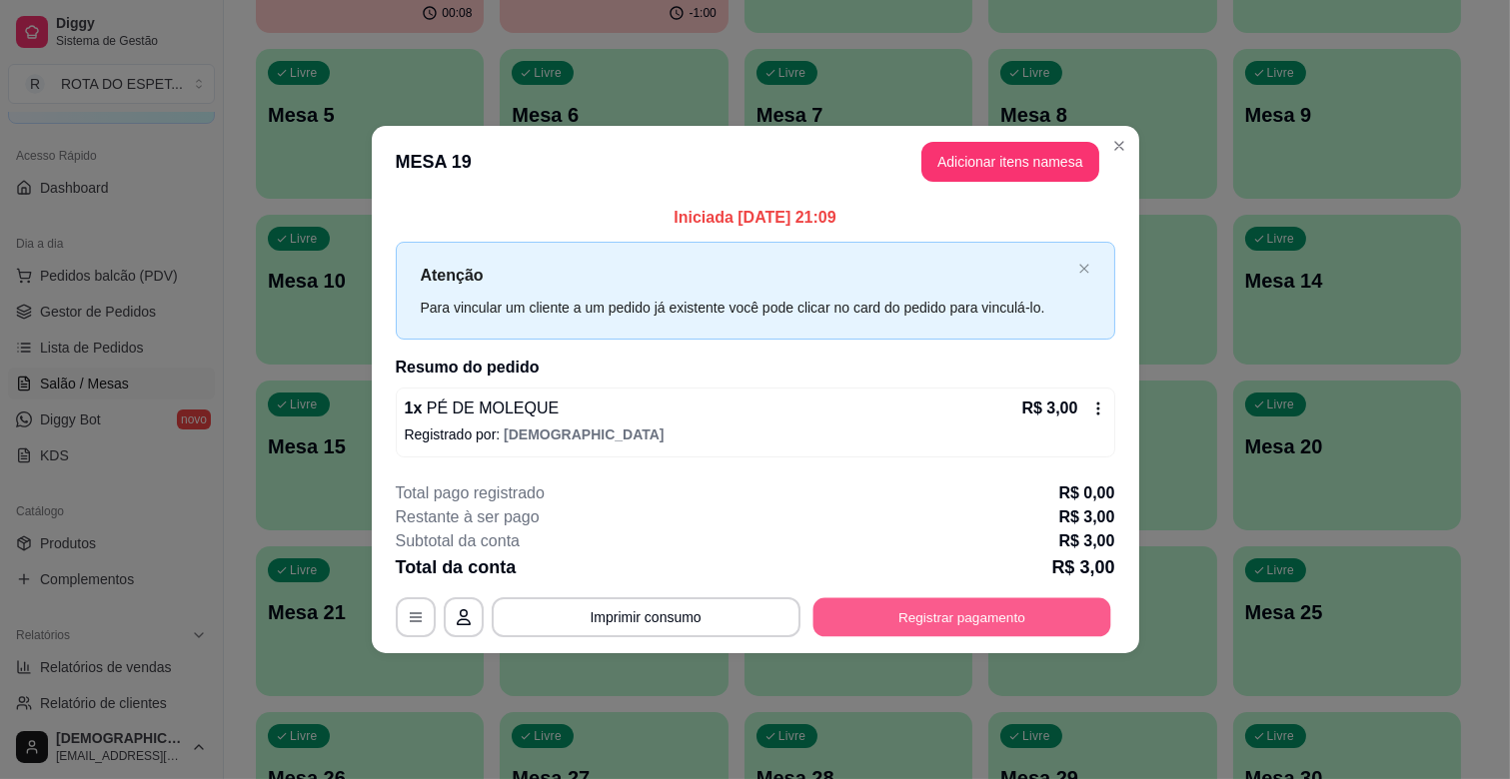
click at [916, 597] on button "Registrar pagamento" at bounding box center [961, 616] width 298 height 39
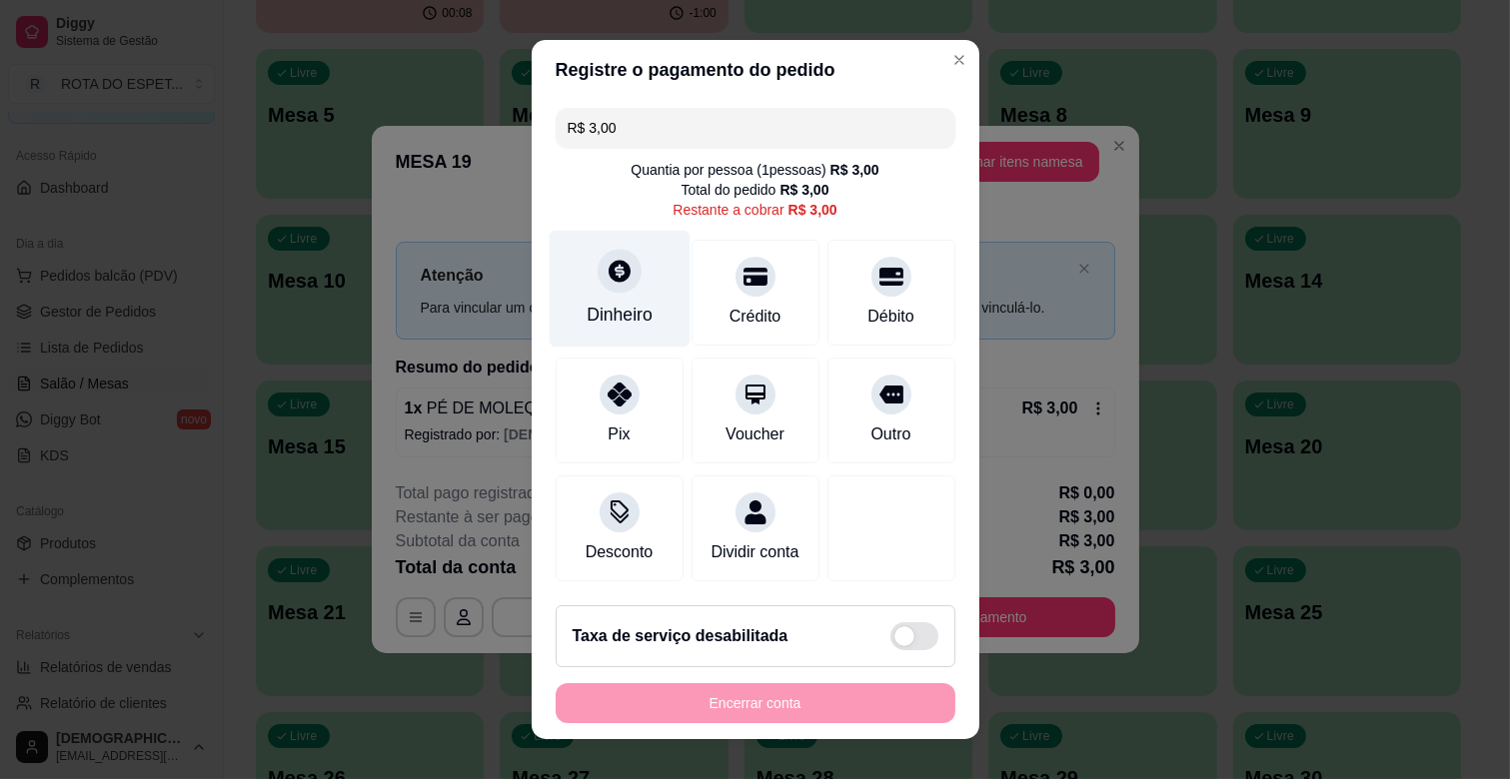
click at [597, 263] on div at bounding box center [619, 271] width 44 height 44
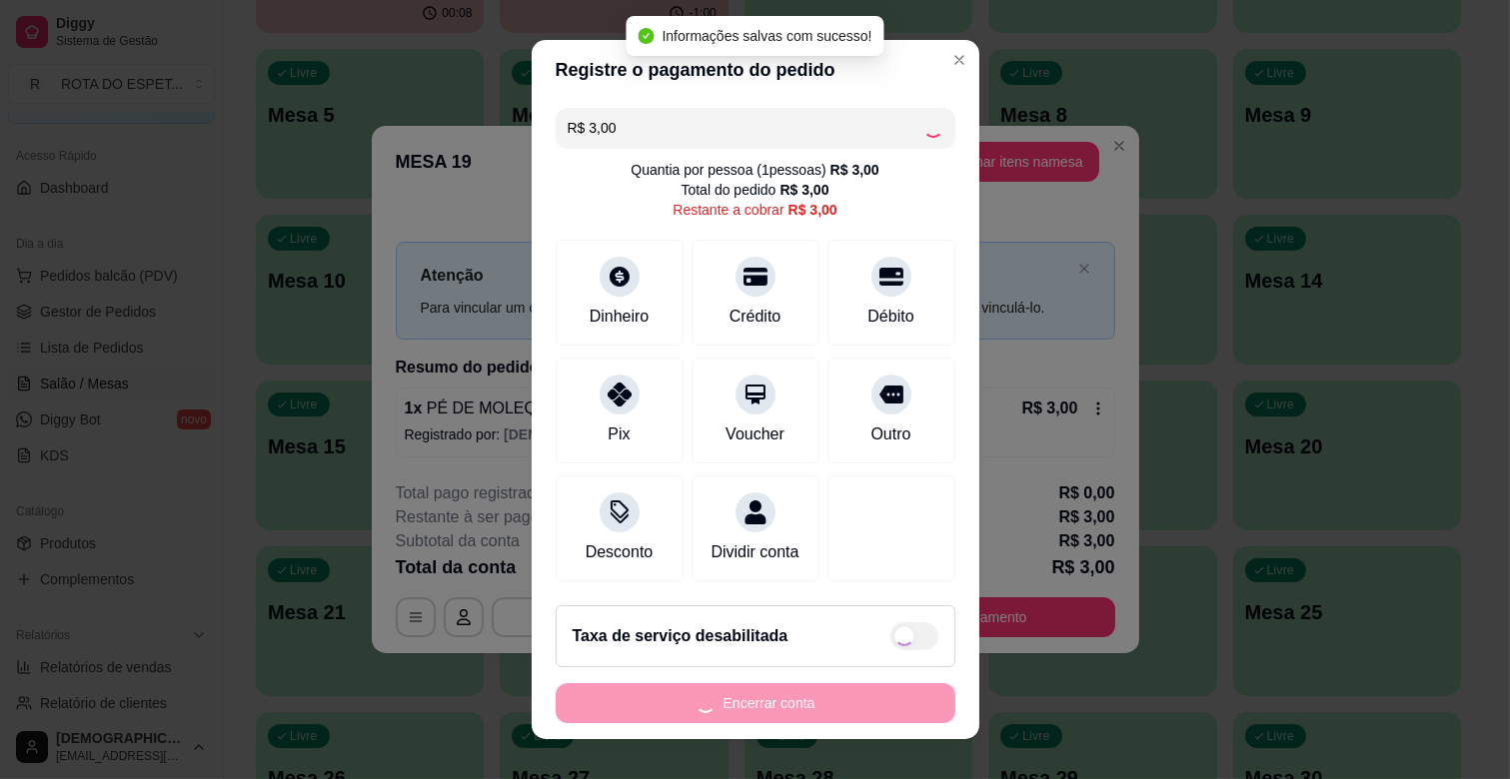
type input "R$ 0,00"
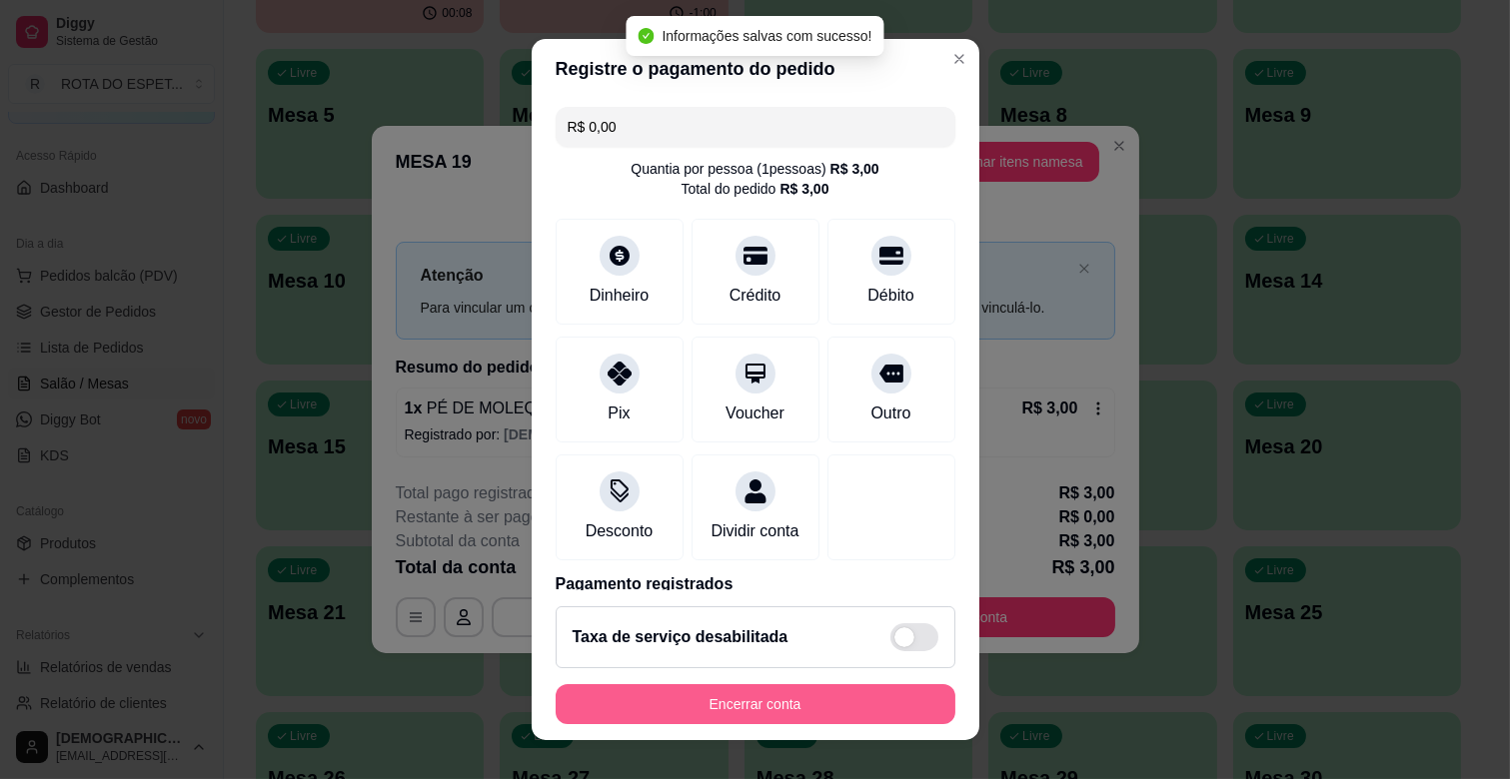
click at [783, 703] on div "Encerrar conta" at bounding box center [756, 704] width 400 height 40
click at [783, 703] on button "Encerrar conta" at bounding box center [756, 704] width 400 height 40
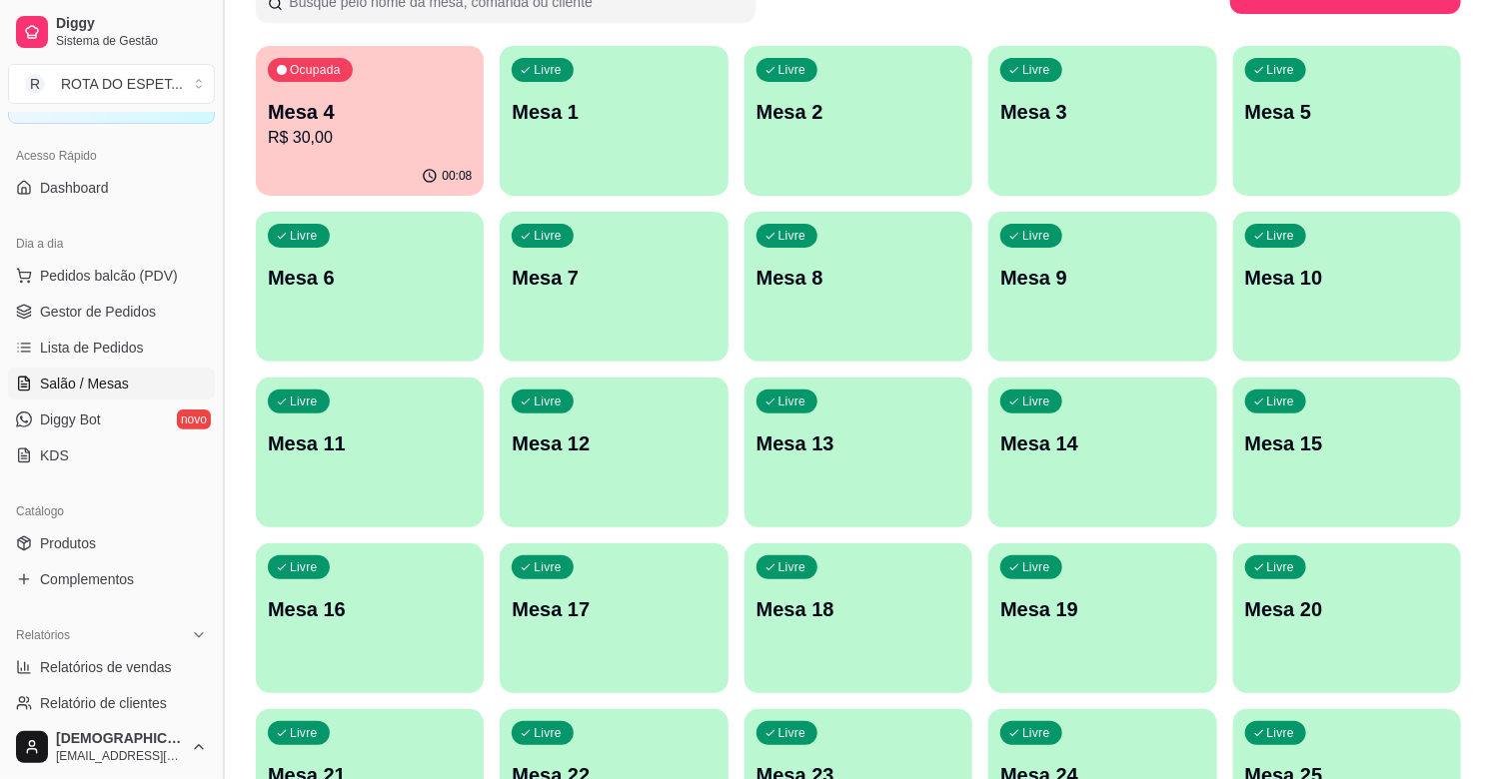
scroll to position [0, 0]
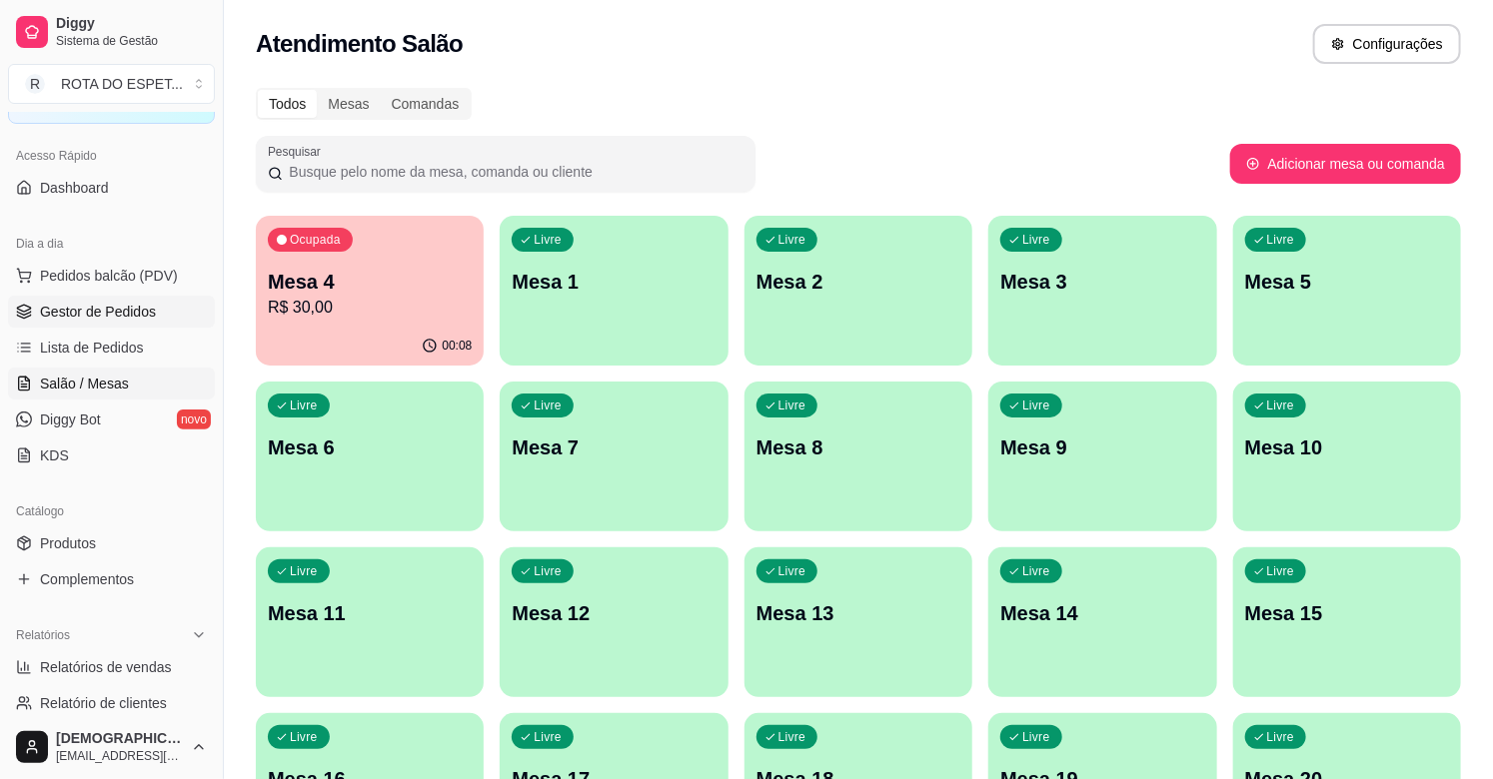
click at [123, 308] on span "Gestor de Pedidos" at bounding box center [98, 312] width 116 height 20
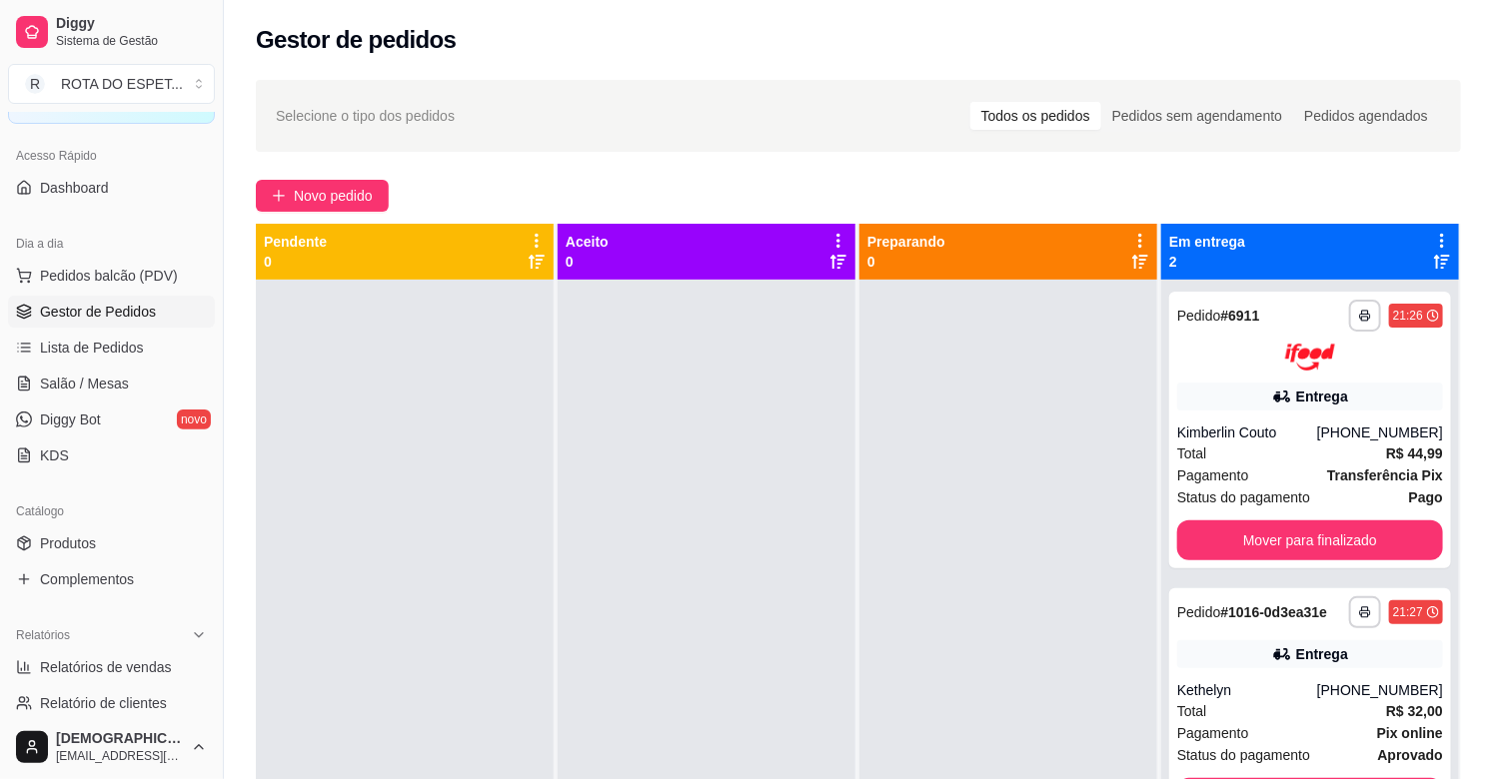
click at [806, 511] on div at bounding box center [707, 669] width 298 height 779
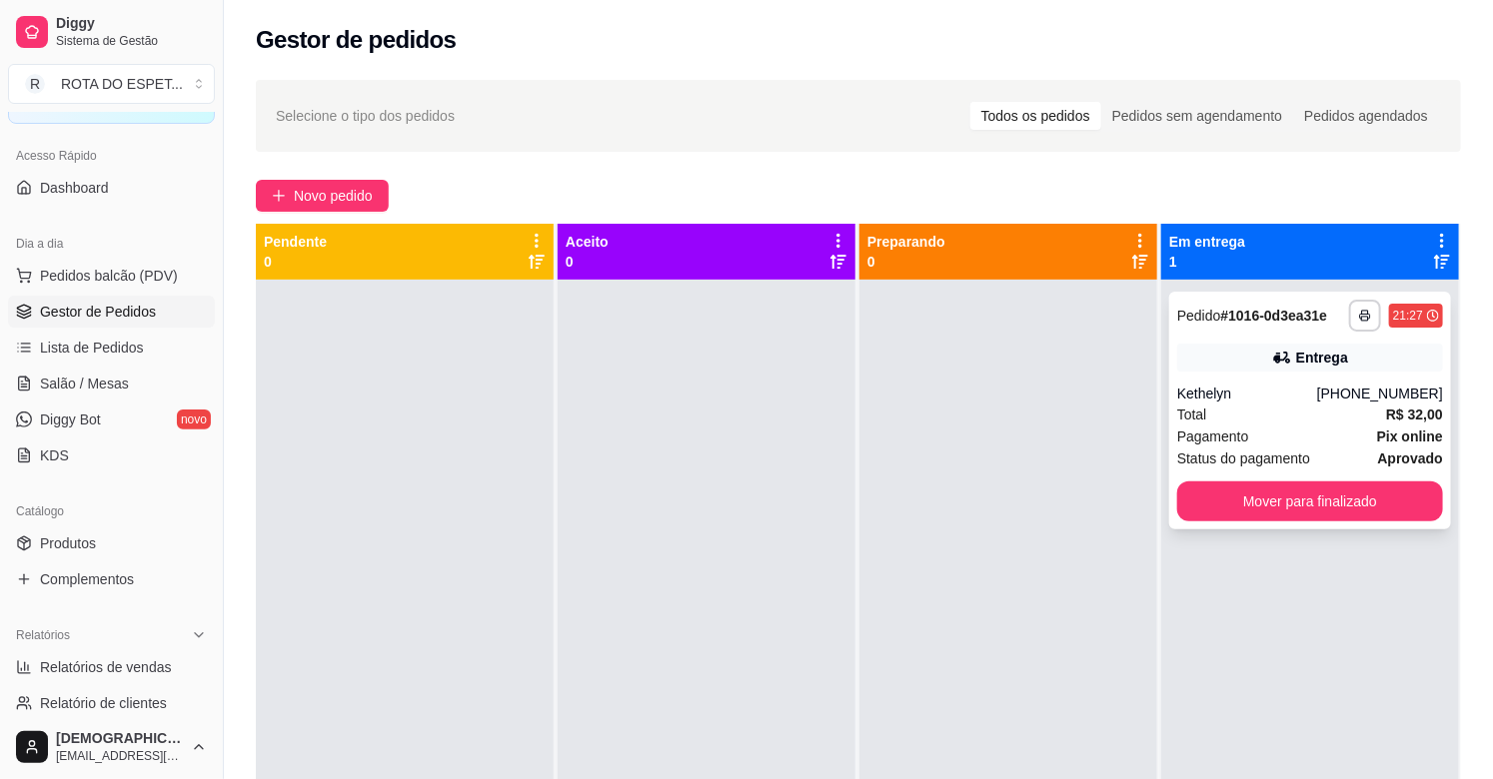
click at [1322, 422] on div "Total R$ 32,00" at bounding box center [1310, 415] width 266 height 22
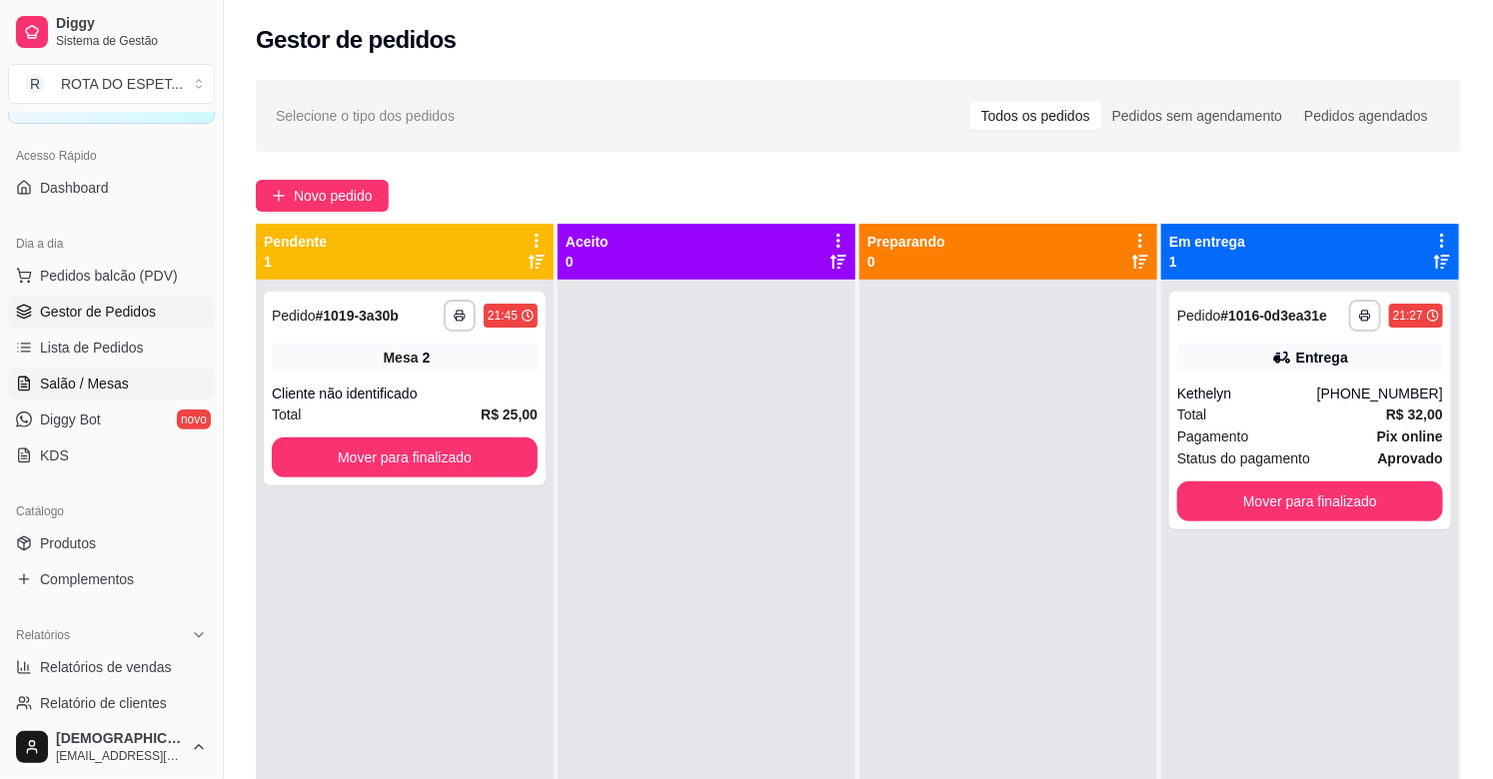
click at [72, 388] on span "Salão / Mesas" at bounding box center [84, 384] width 89 height 20
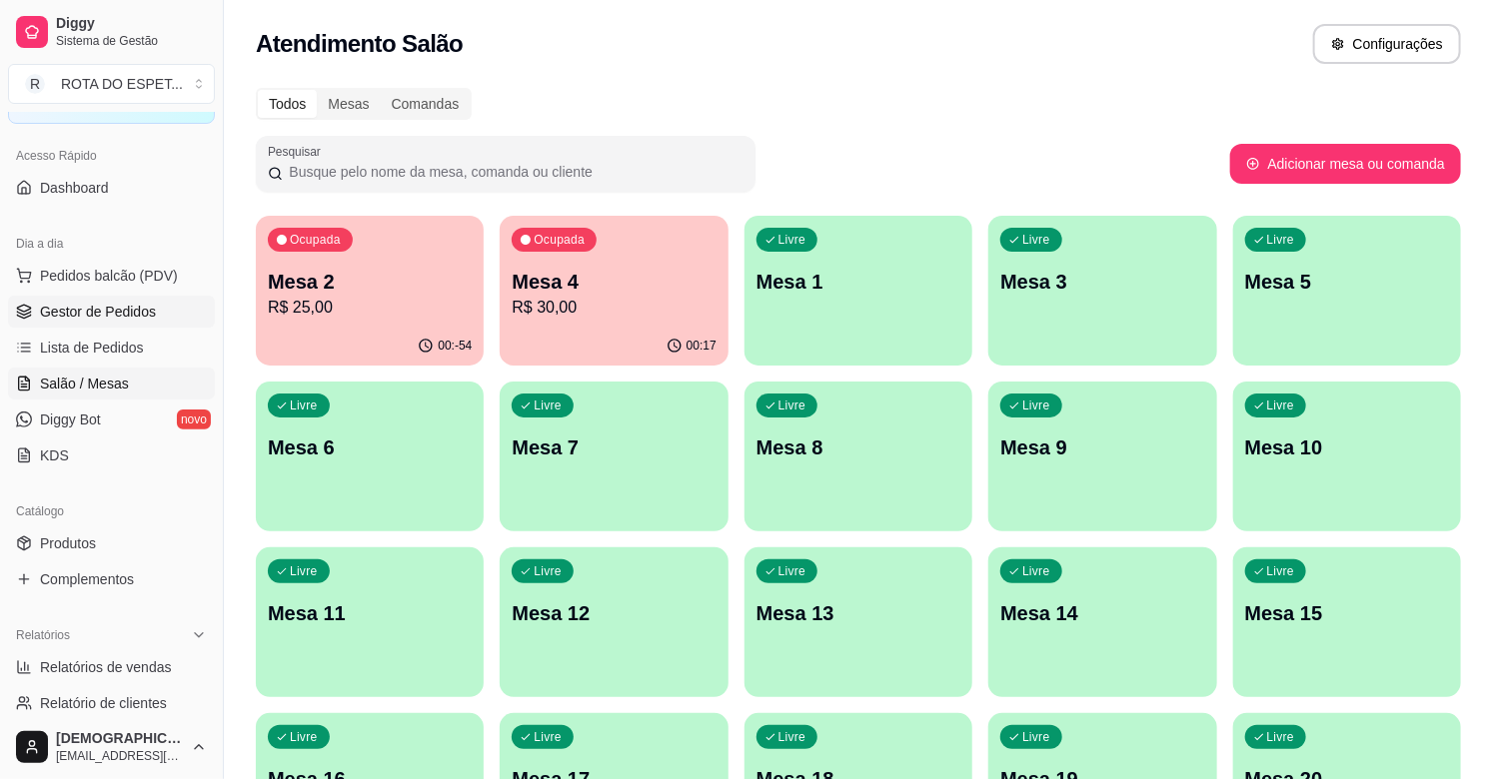
click at [102, 300] on link "Gestor de Pedidos" at bounding box center [111, 312] width 207 height 32
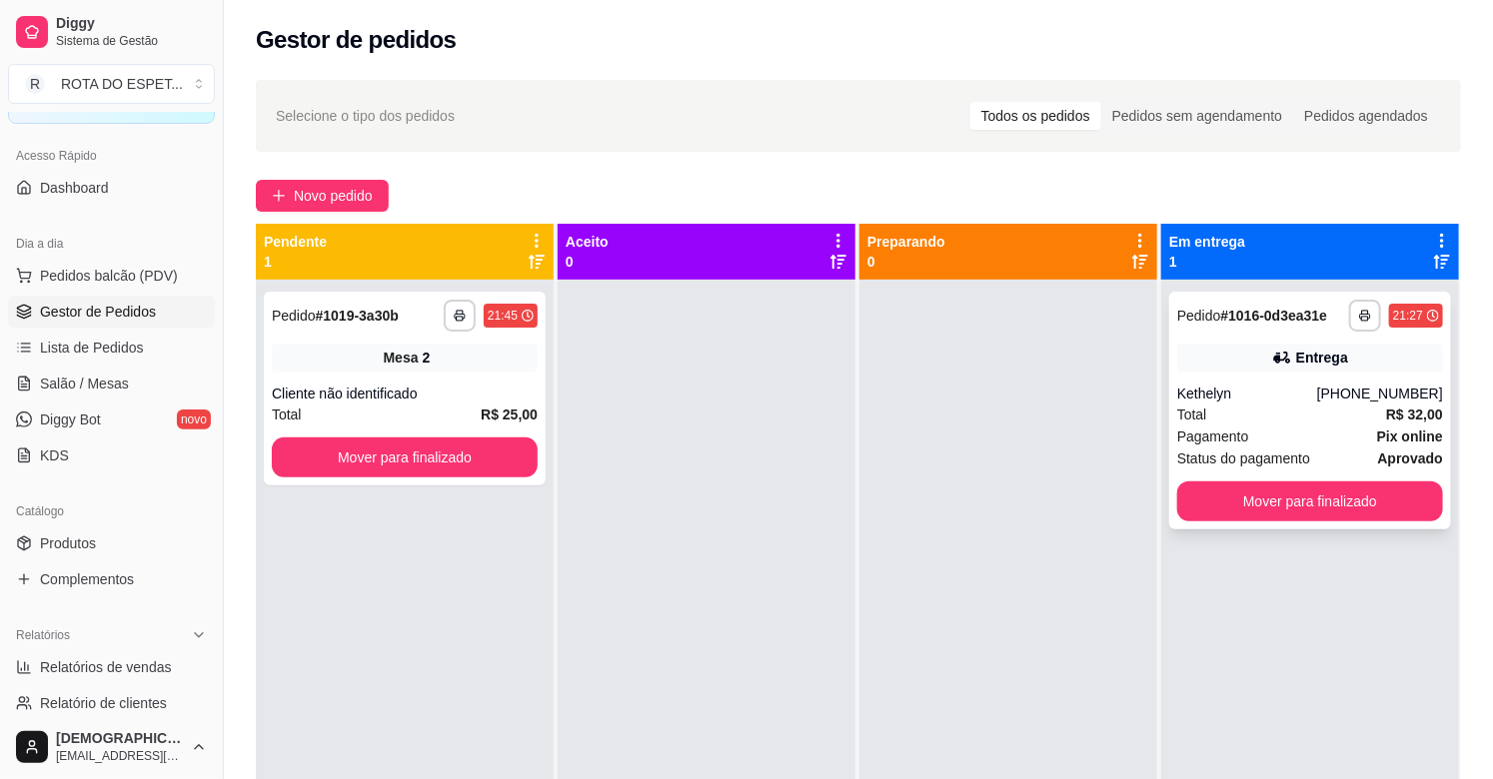
click at [1262, 381] on div "**********" at bounding box center [1310, 411] width 282 height 238
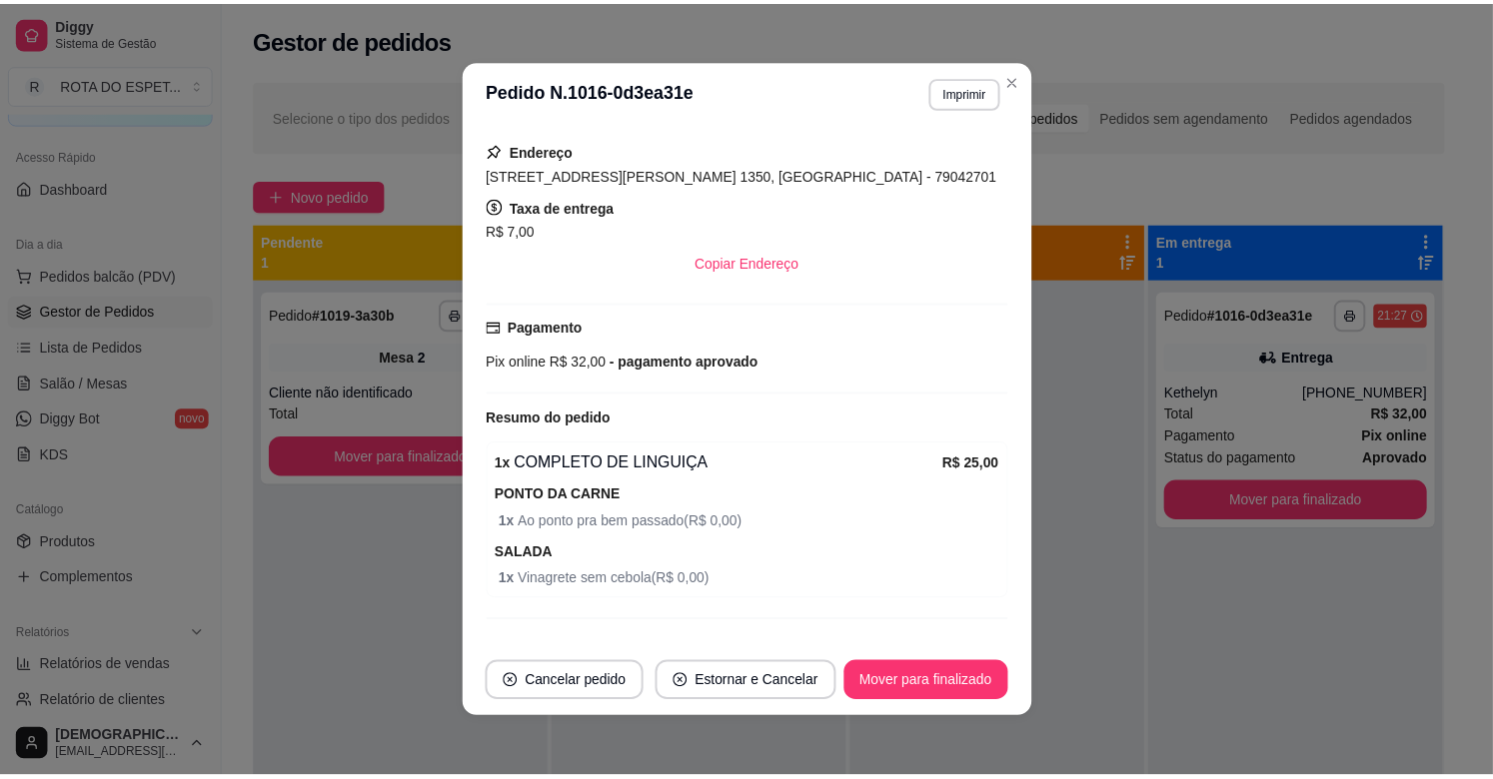
scroll to position [485, 0]
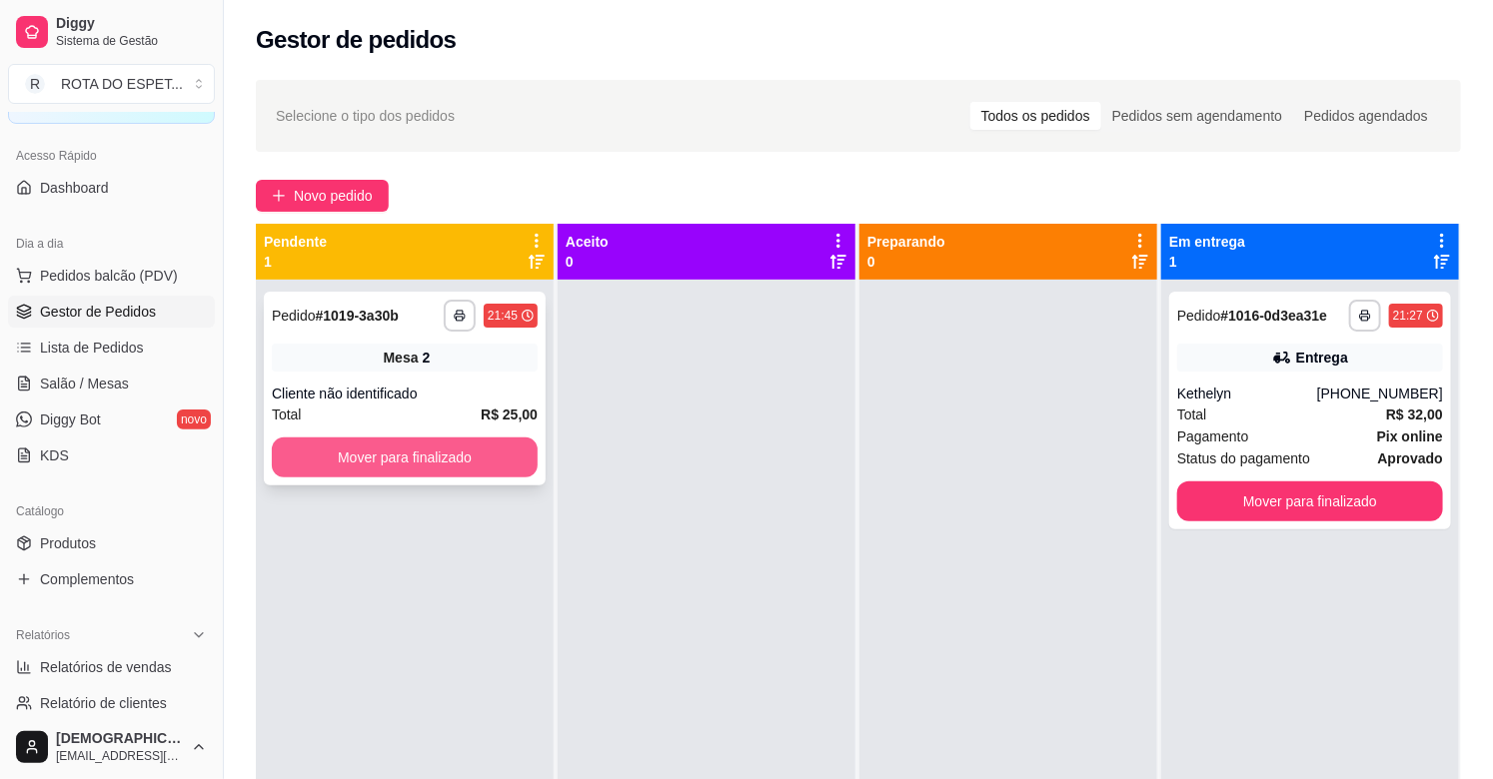
click at [374, 464] on button "Mover para finalizado" at bounding box center [405, 458] width 266 height 40
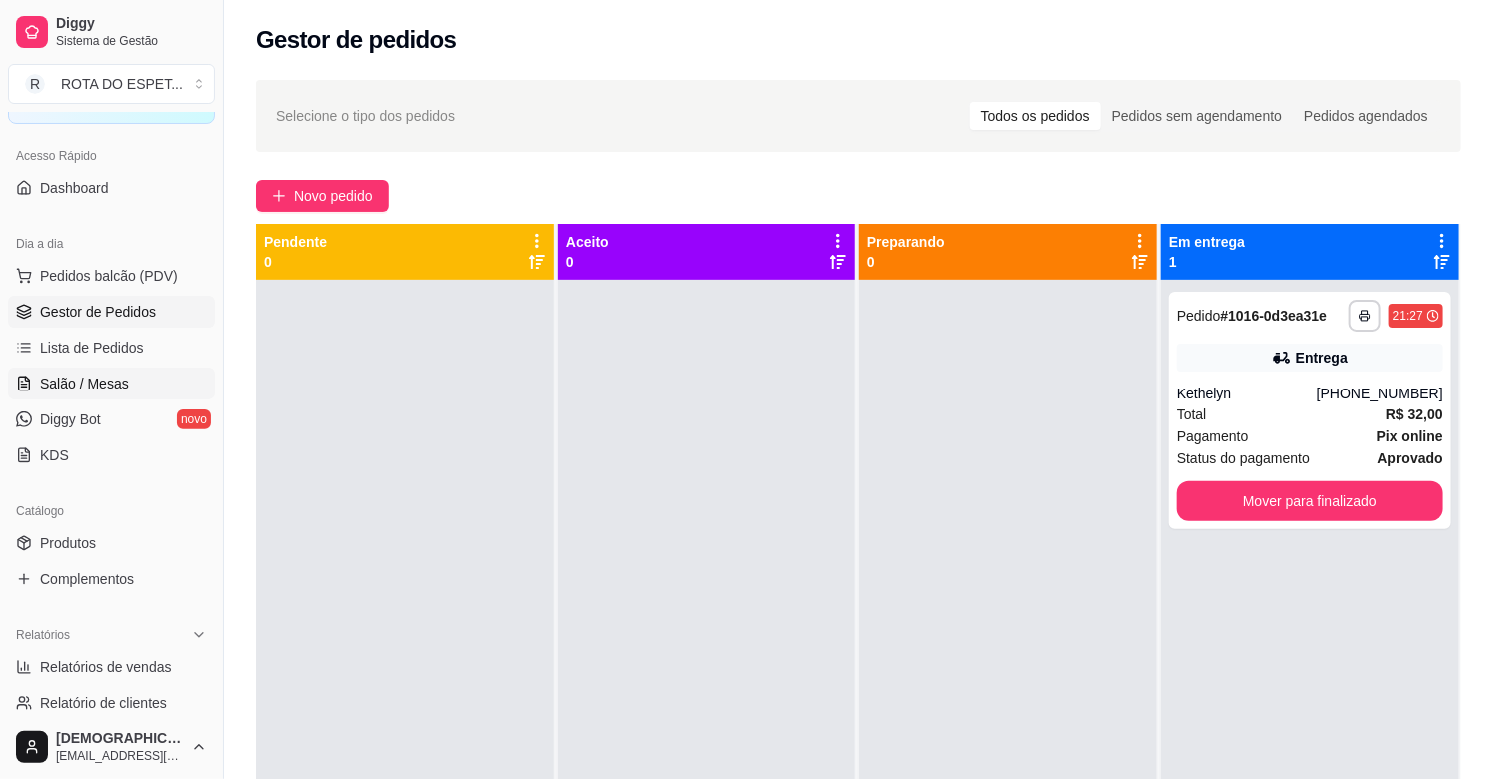
click at [97, 374] on span "Salão / Mesas" at bounding box center [84, 384] width 89 height 20
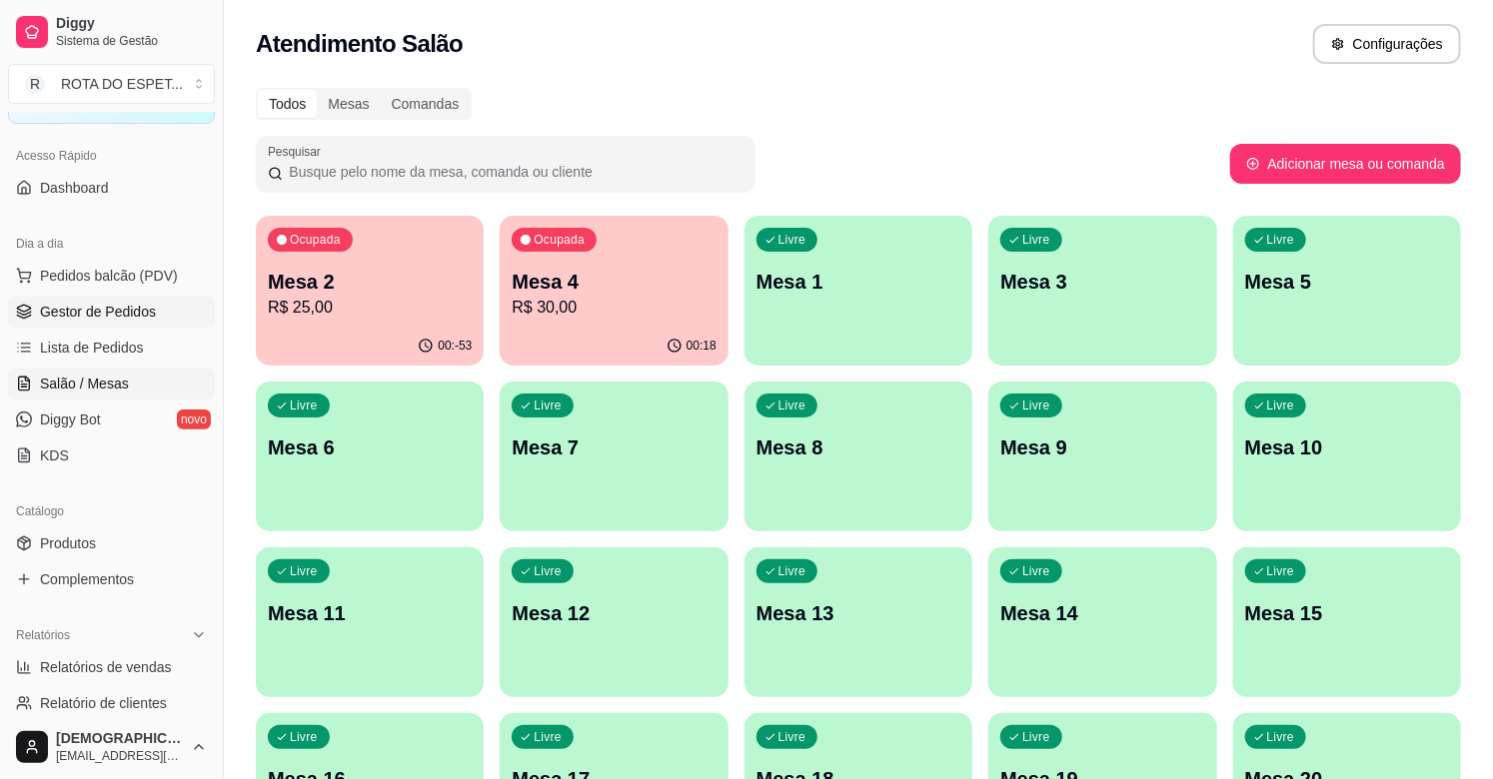
click at [98, 306] on span "Gestor de Pedidos" at bounding box center [98, 312] width 116 height 20
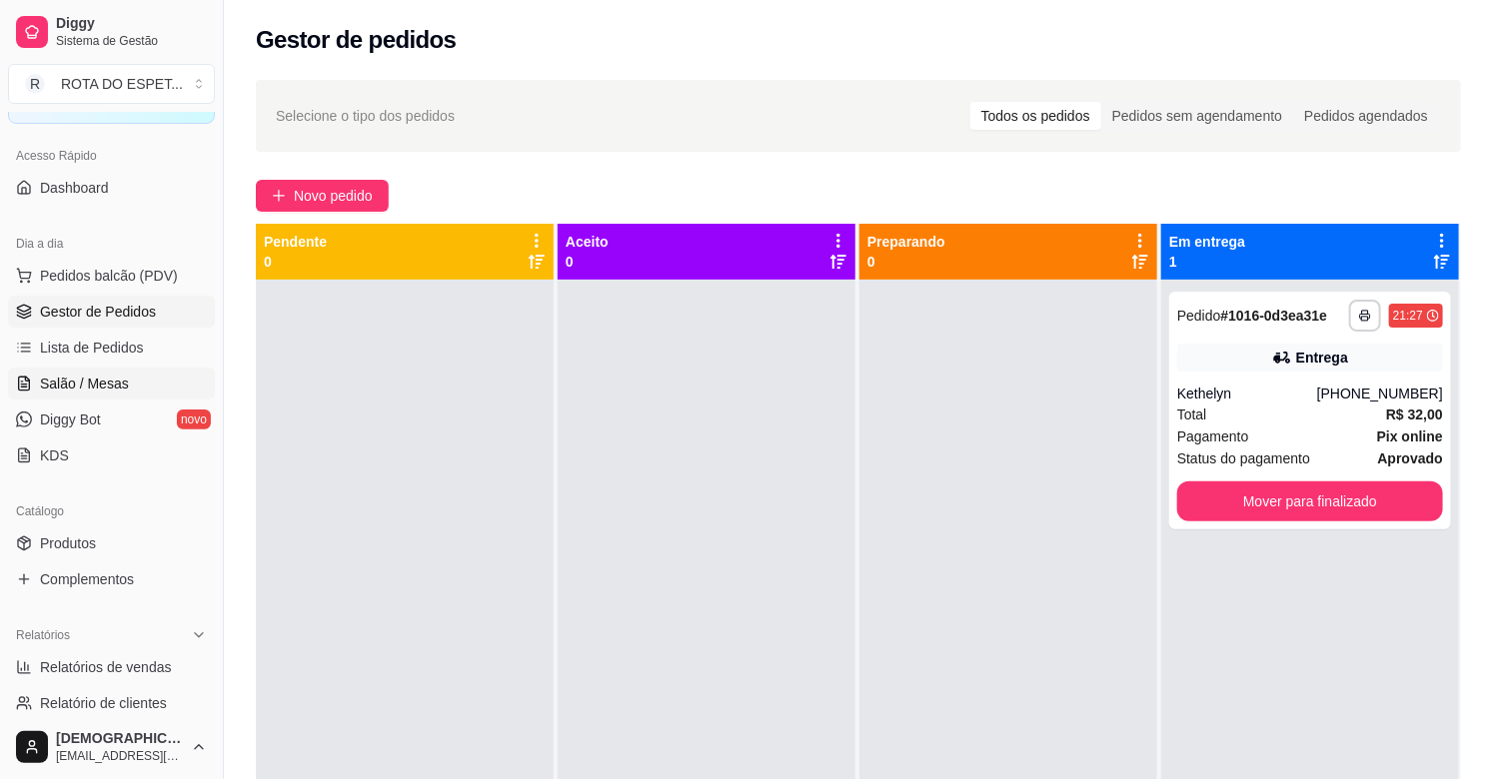
click at [83, 374] on span "Salão / Mesas" at bounding box center [84, 384] width 89 height 20
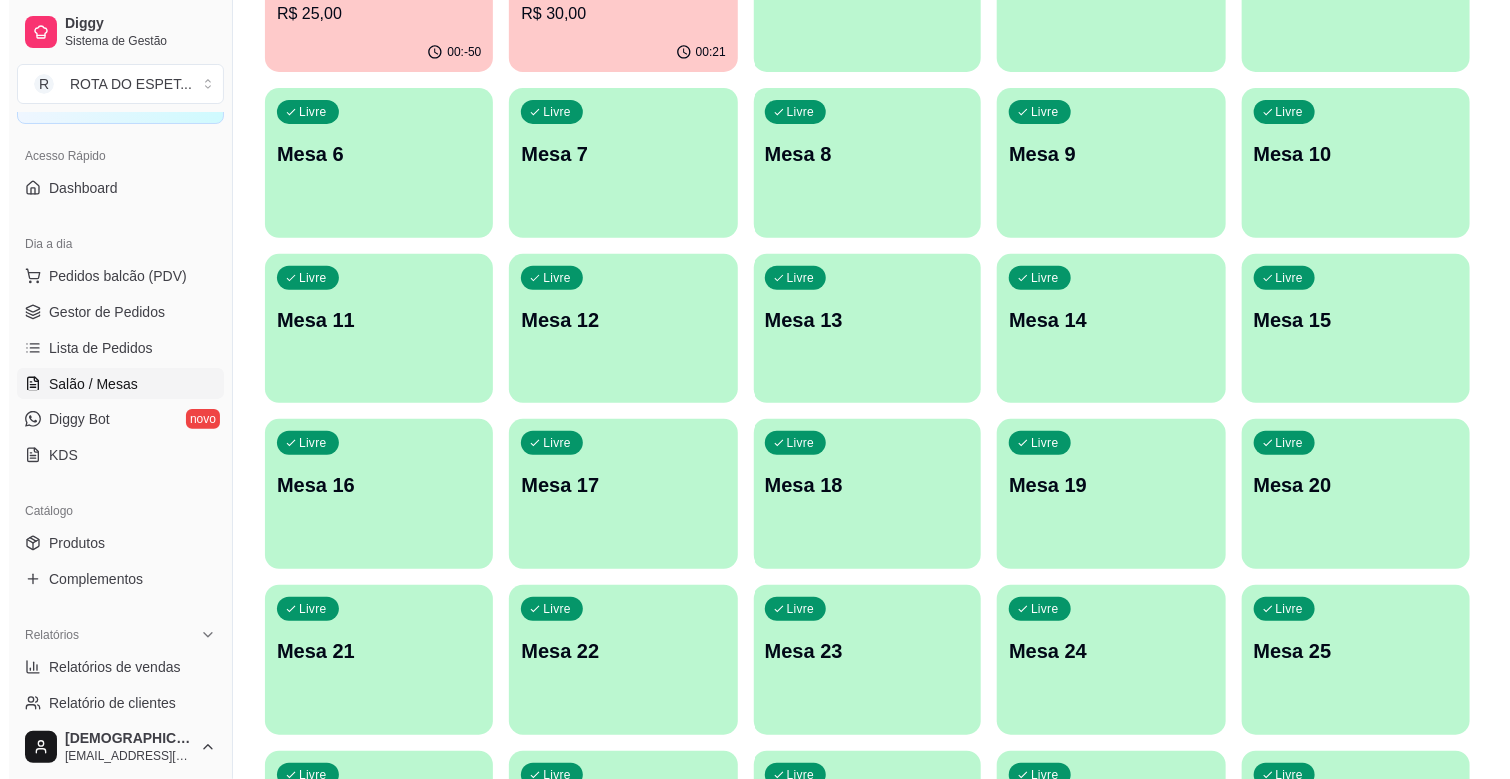
scroll to position [555, 0]
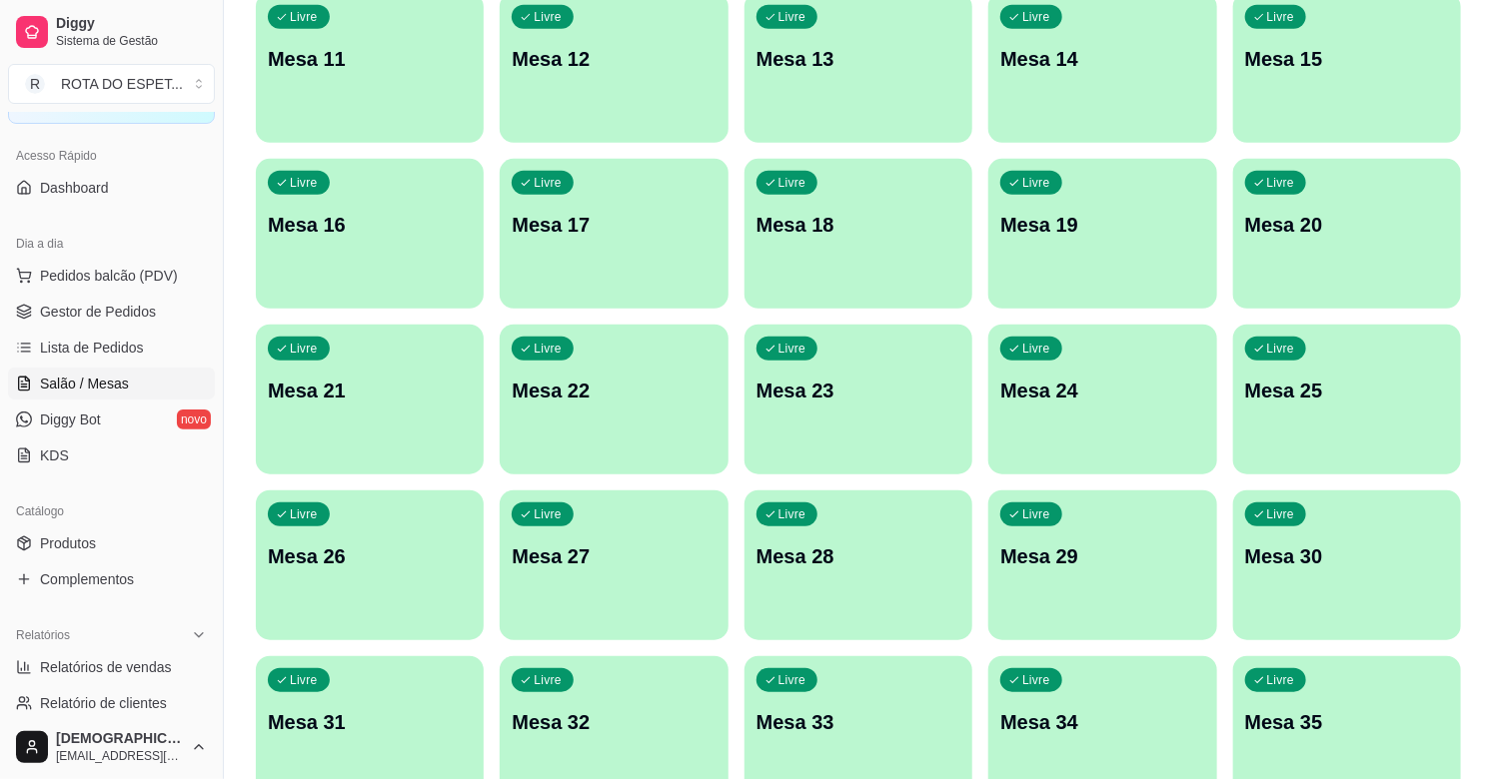
click at [842, 563] on p "Mesa 28" at bounding box center [858, 557] width 204 height 28
click at [1399, 421] on div "Livre Mesa 25" at bounding box center [1347, 388] width 222 height 122
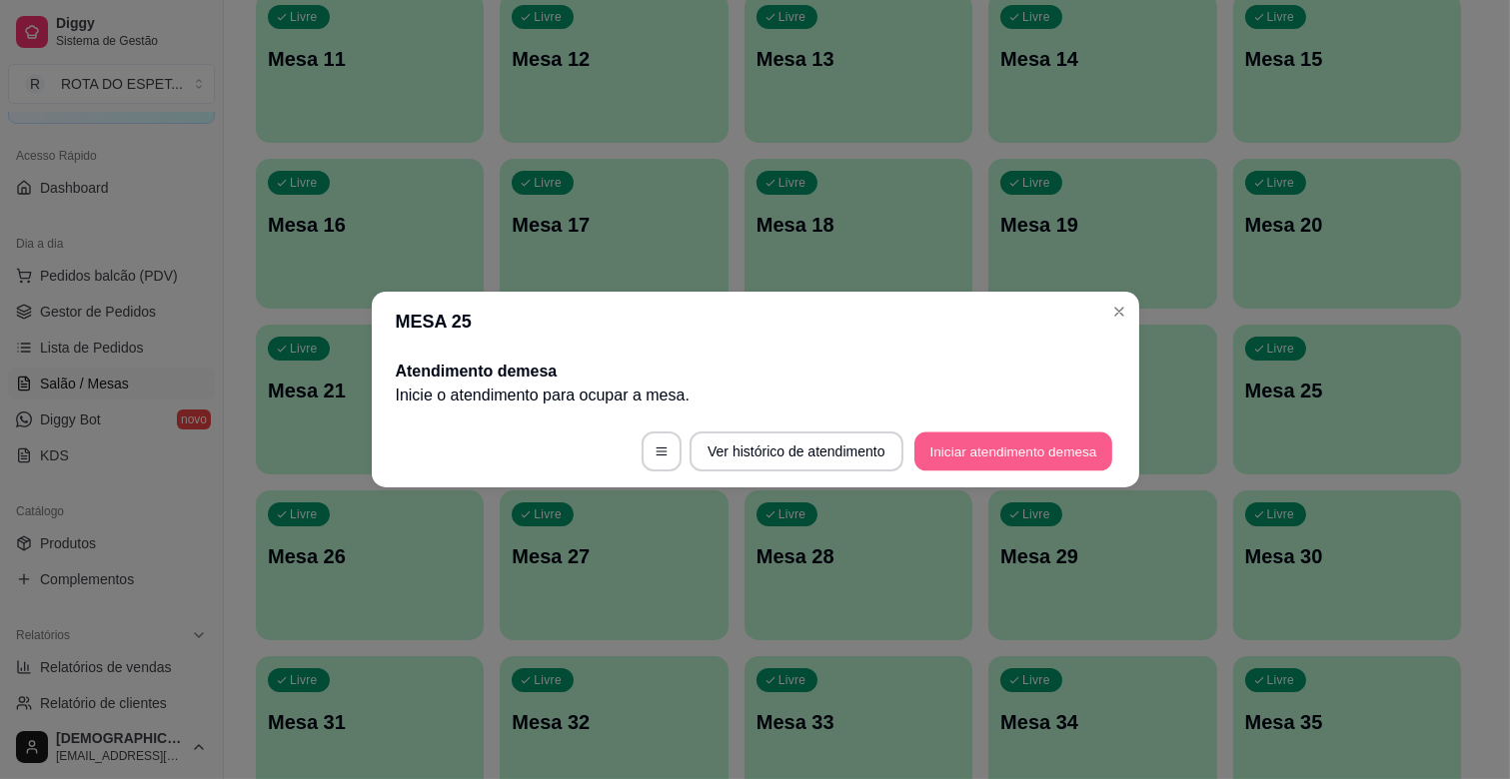
click at [980, 441] on button "Iniciar atendimento de mesa" at bounding box center [1013, 452] width 198 height 39
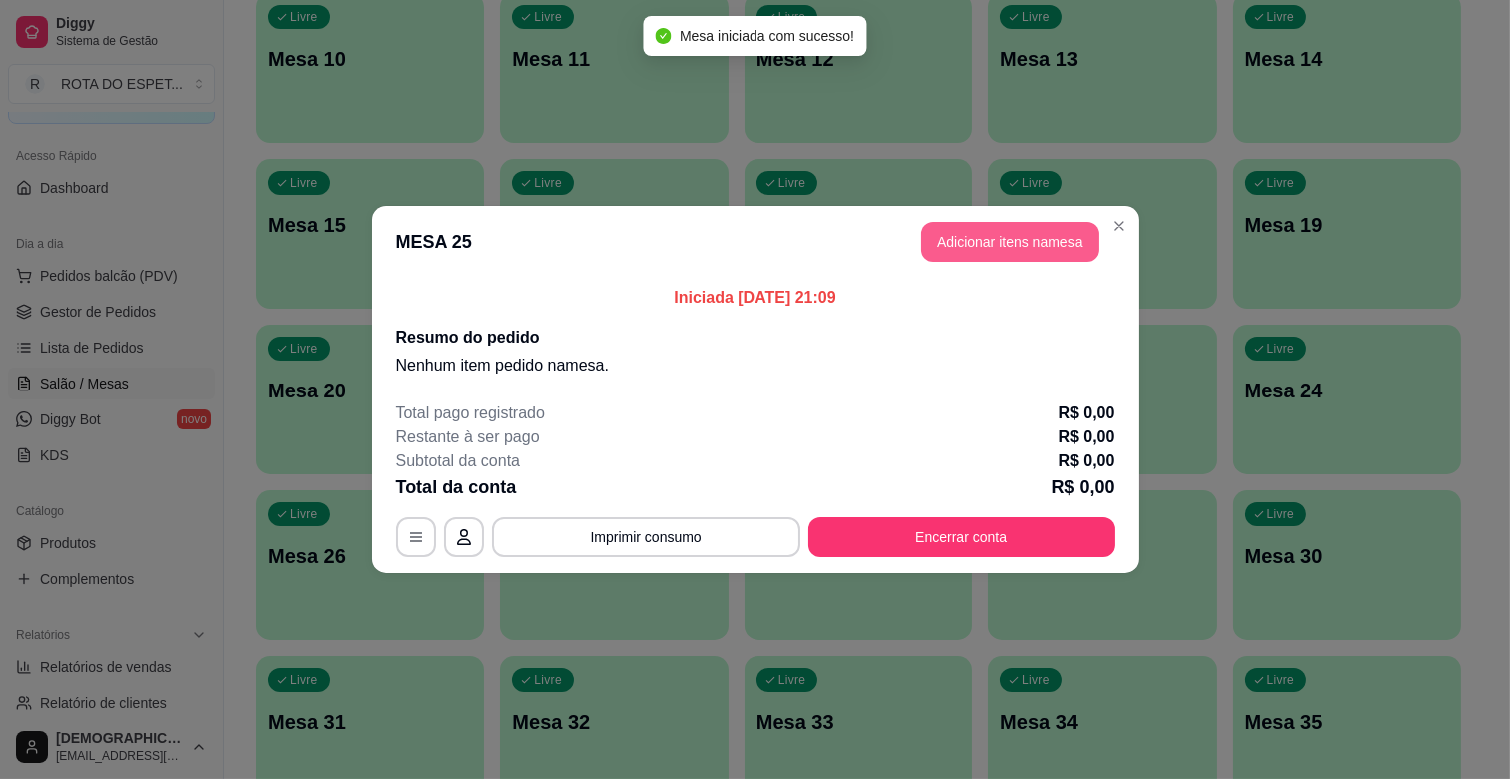
click at [992, 234] on button "Adicionar itens na mesa" at bounding box center [1010, 242] width 178 height 40
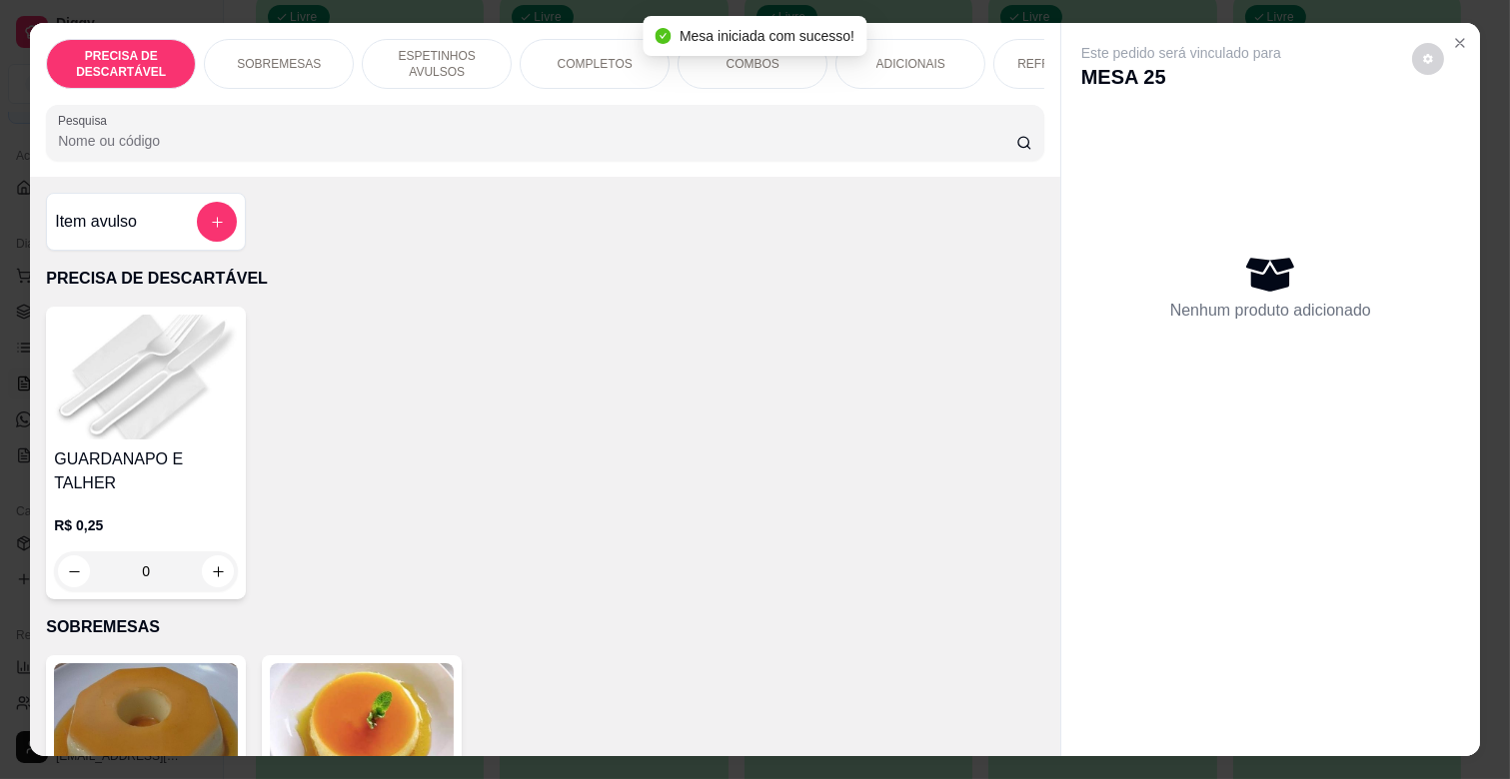
click at [558, 56] on p "COMPLETOS" at bounding box center [595, 64] width 75 height 16
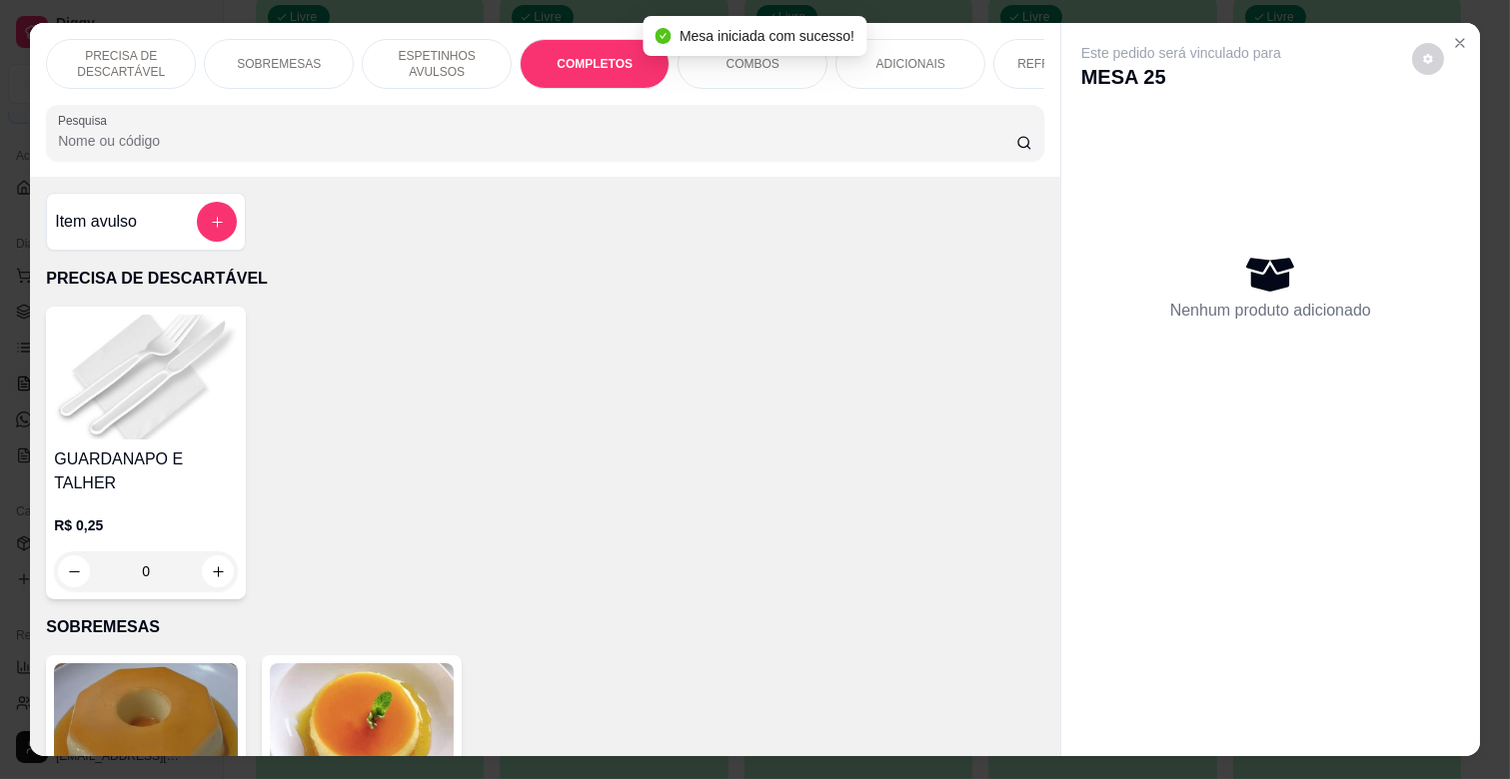
scroll to position [48, 0]
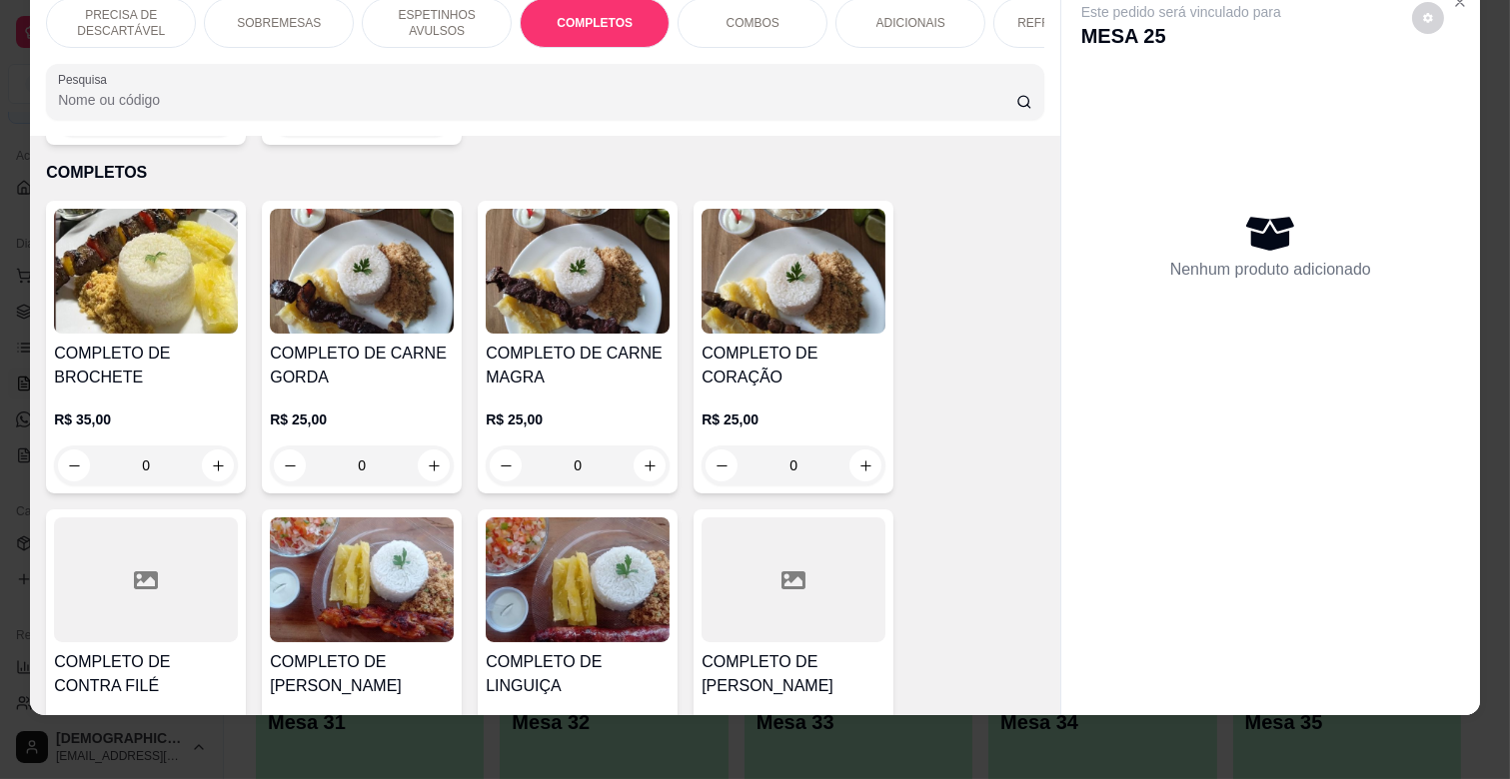
click at [432, 446] on div "0" at bounding box center [362, 466] width 184 height 40
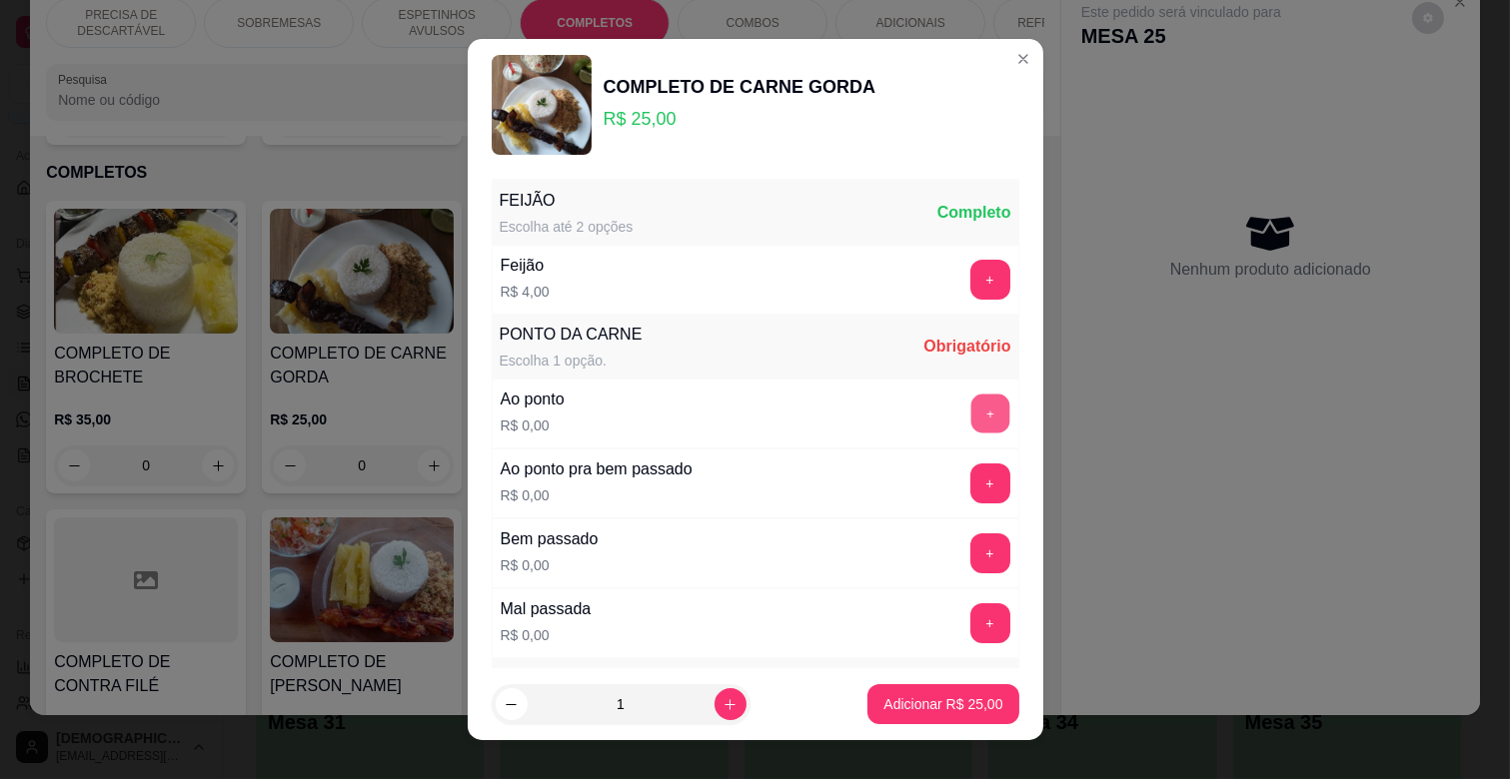
click at [970, 405] on button "+" at bounding box center [989, 414] width 39 height 39
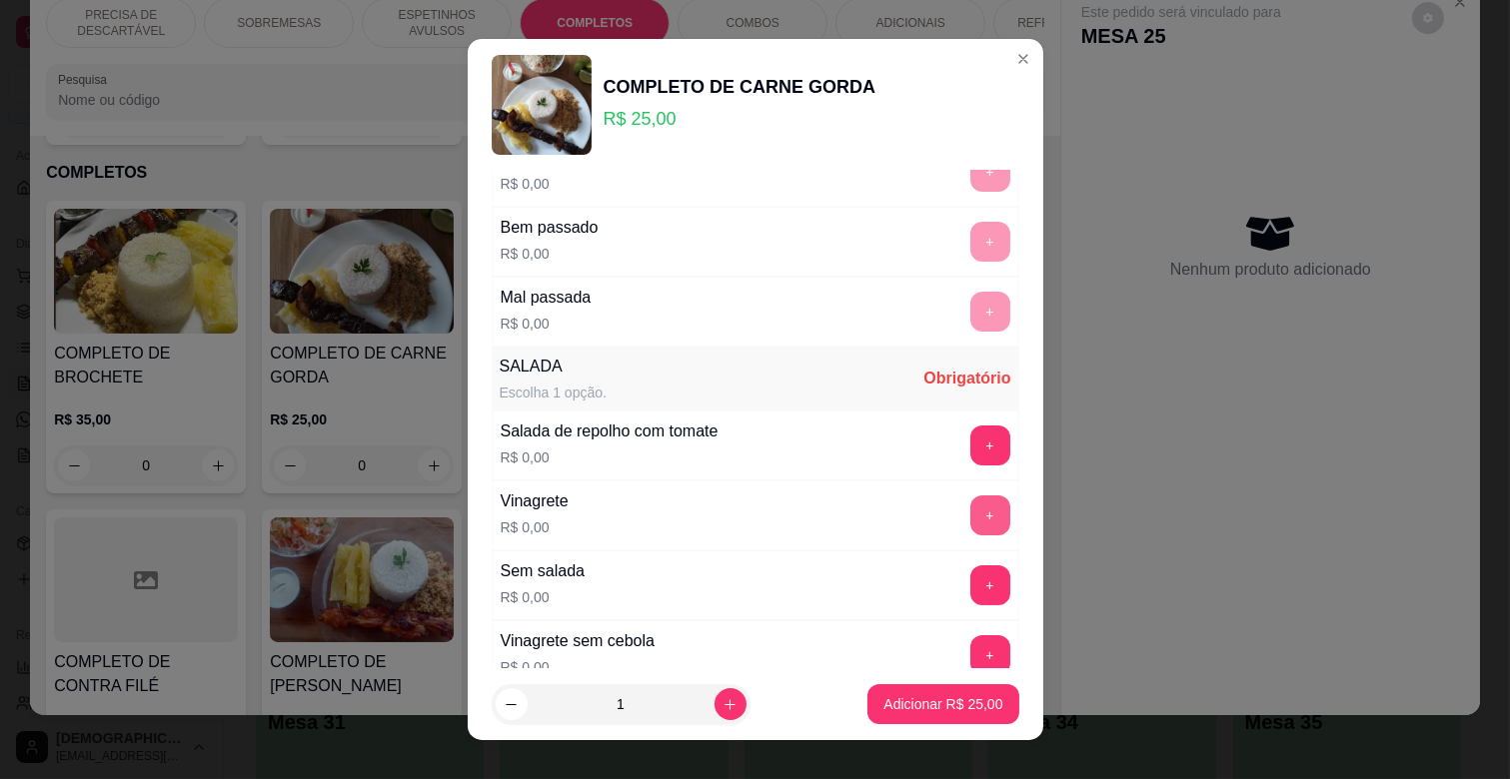
scroll to position [444, 0]
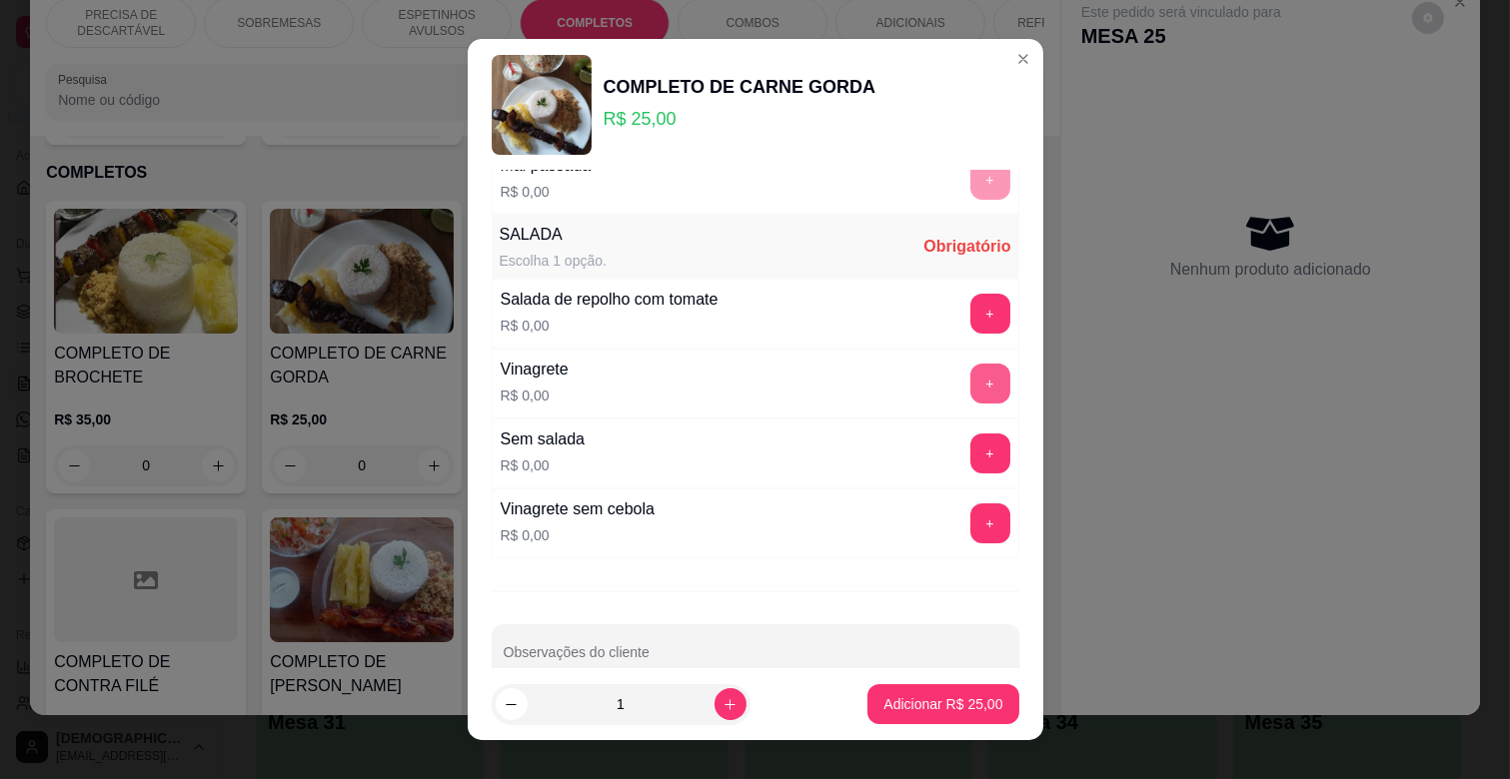
click at [970, 377] on button "+" at bounding box center [990, 384] width 40 height 40
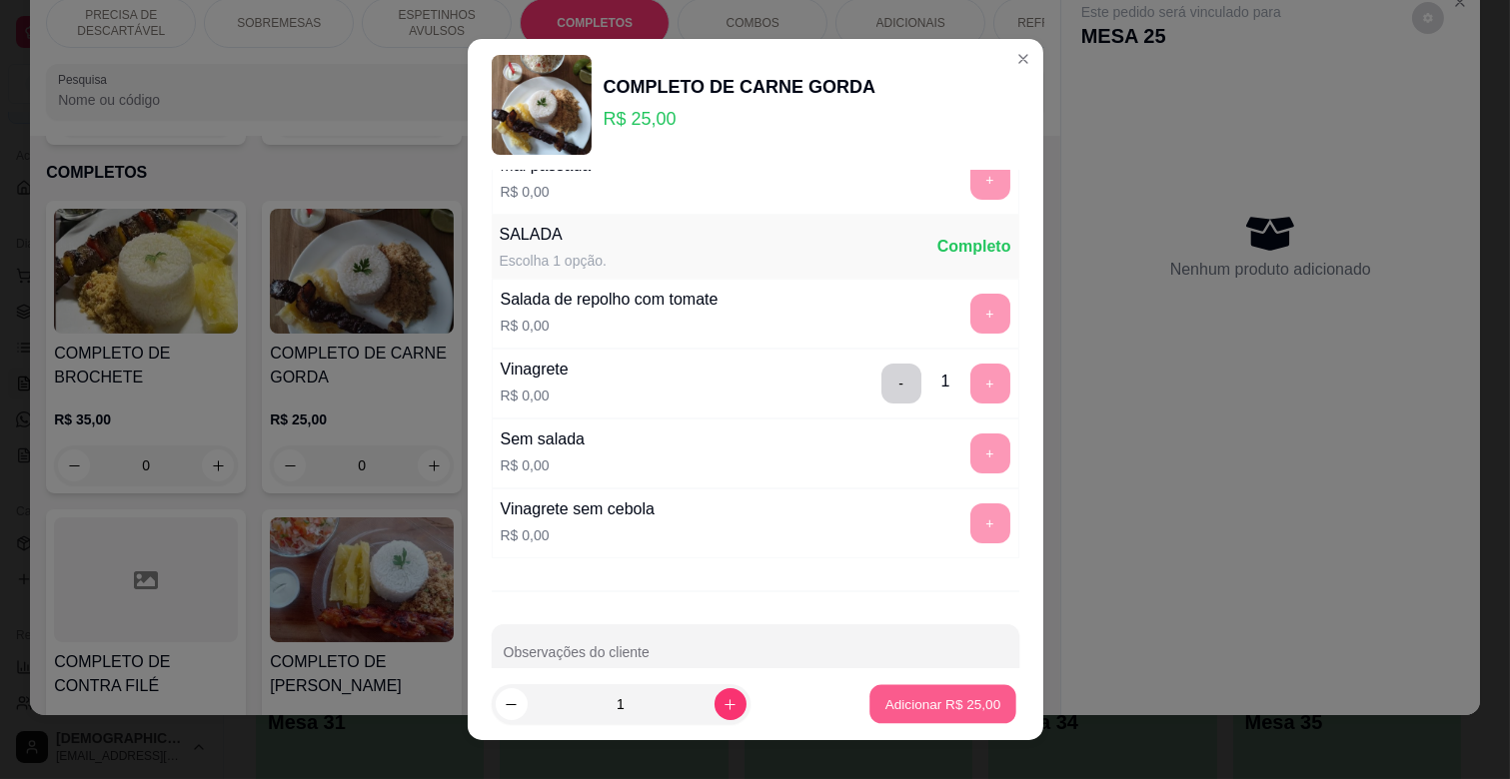
click at [915, 686] on button "Adicionar R$ 25,00" at bounding box center [943, 704] width 147 height 39
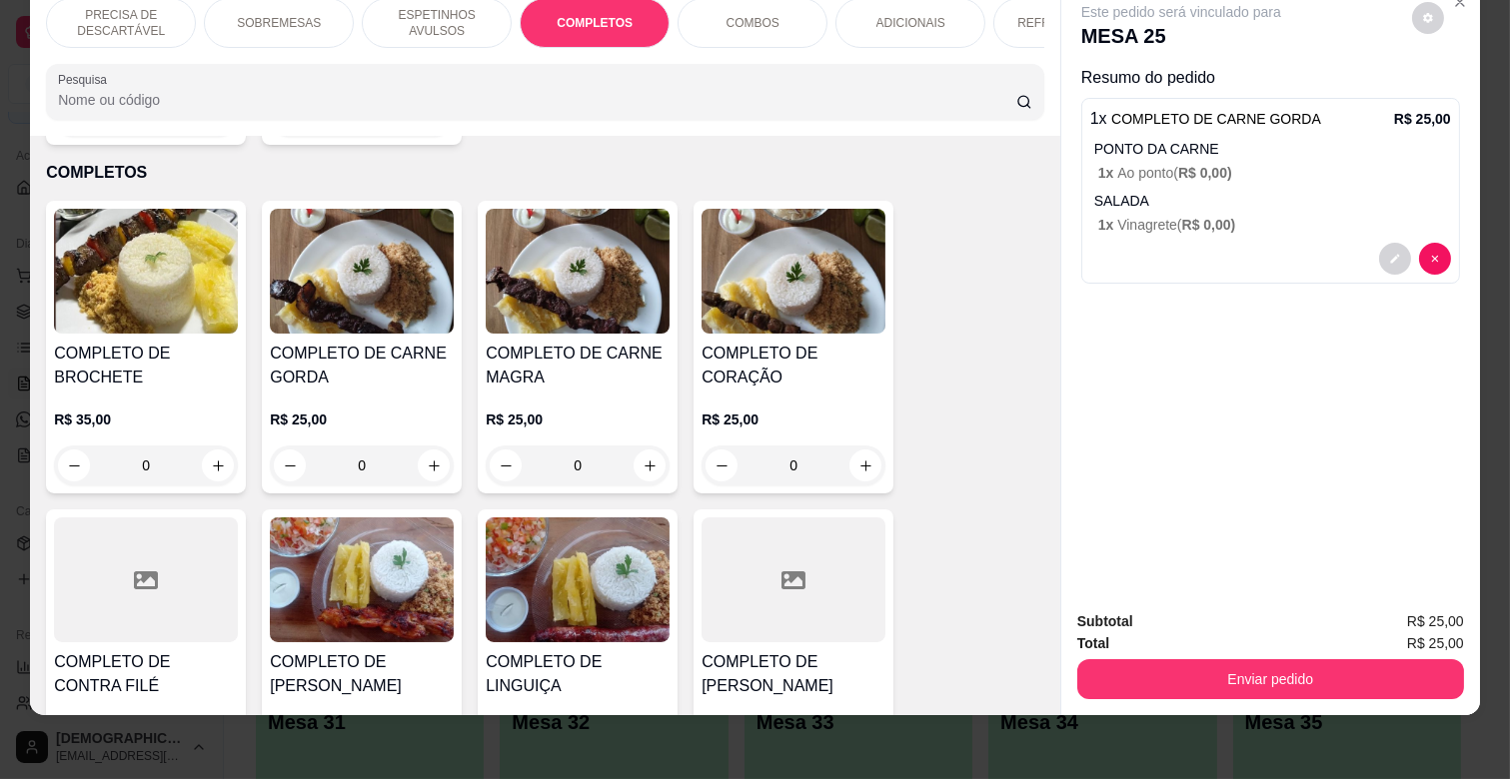
click at [435, 7] on p "ESPETINHOS AVULSOS" at bounding box center [437, 23] width 116 height 32
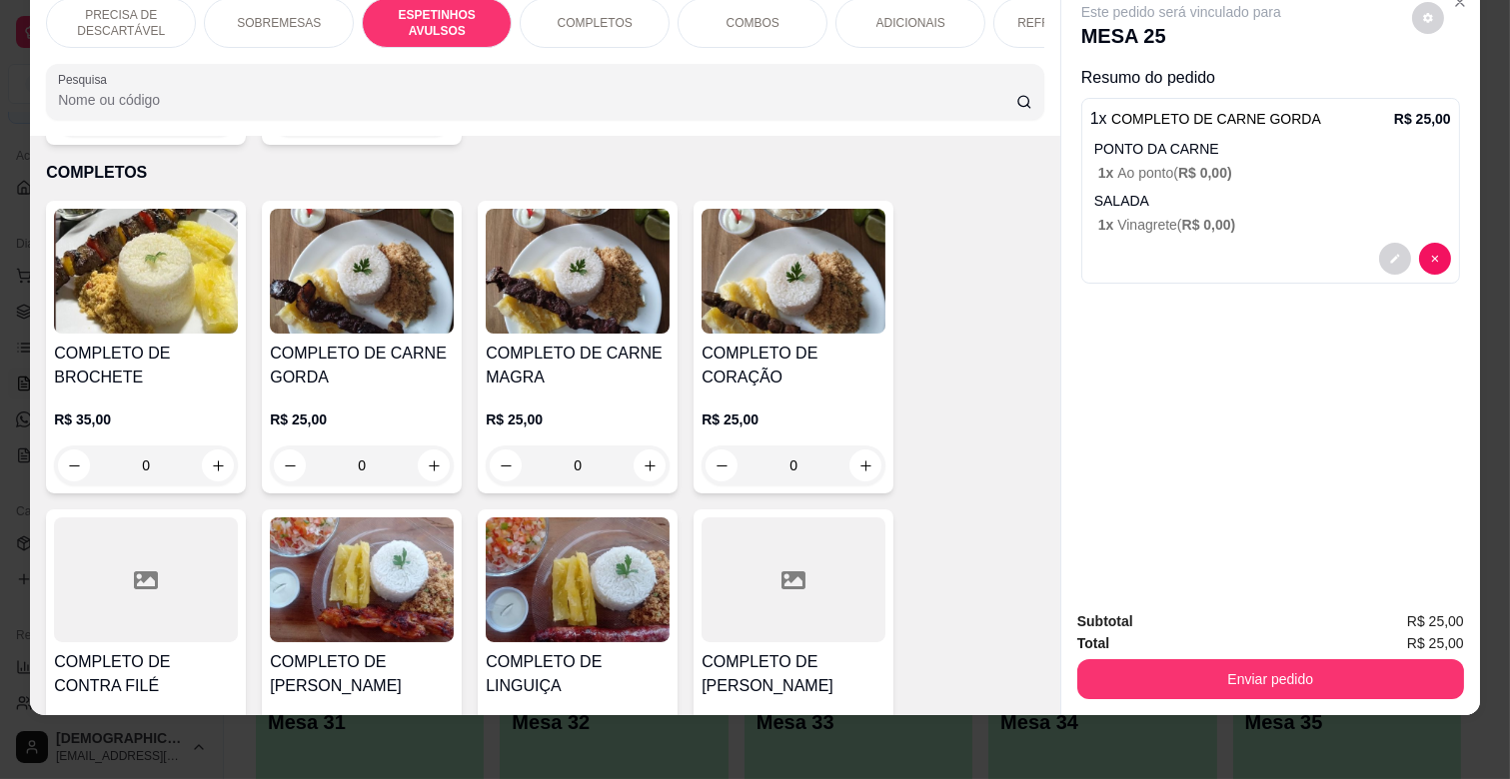
scroll to position [763, 0]
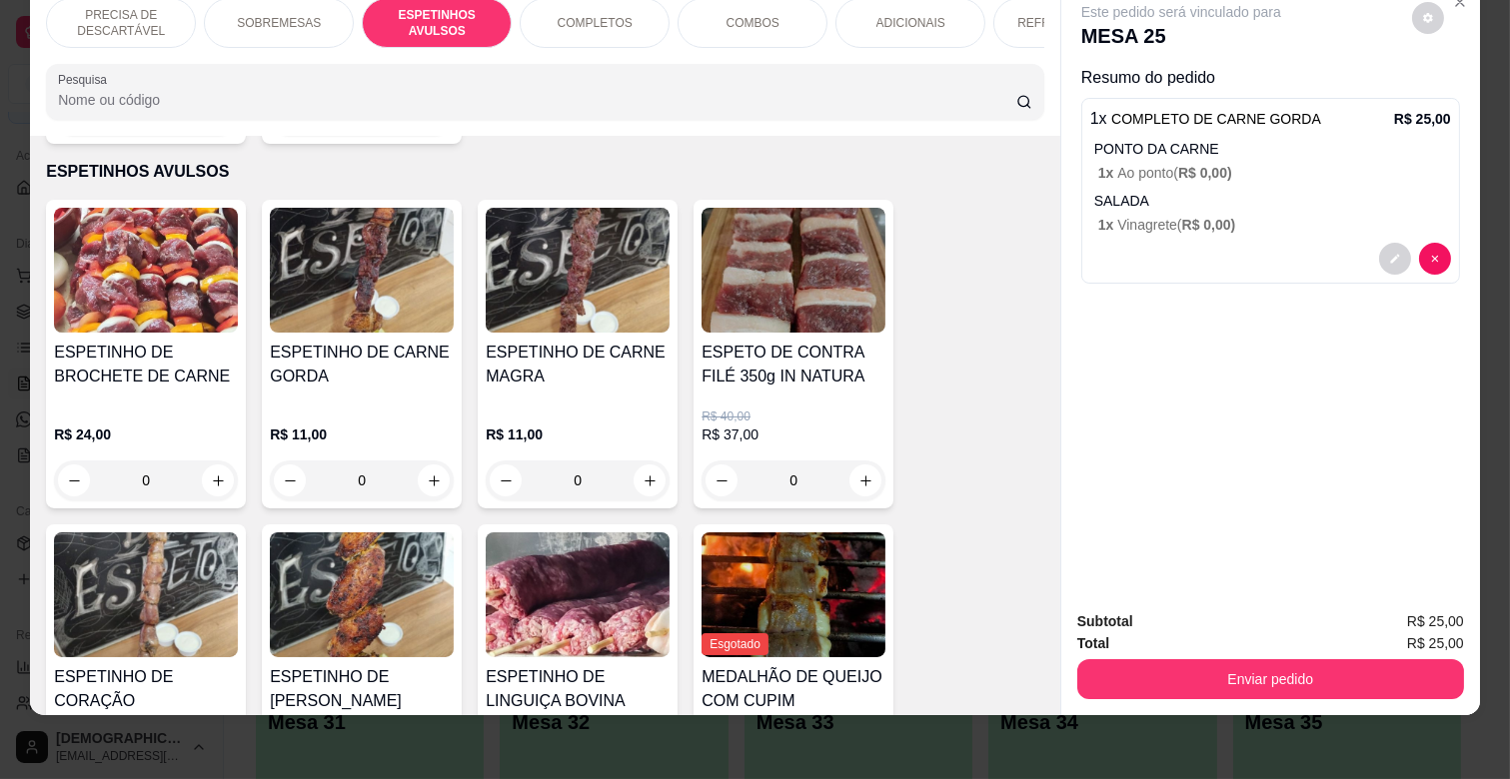
click at [656, 462] on div "0" at bounding box center [578, 481] width 184 height 40
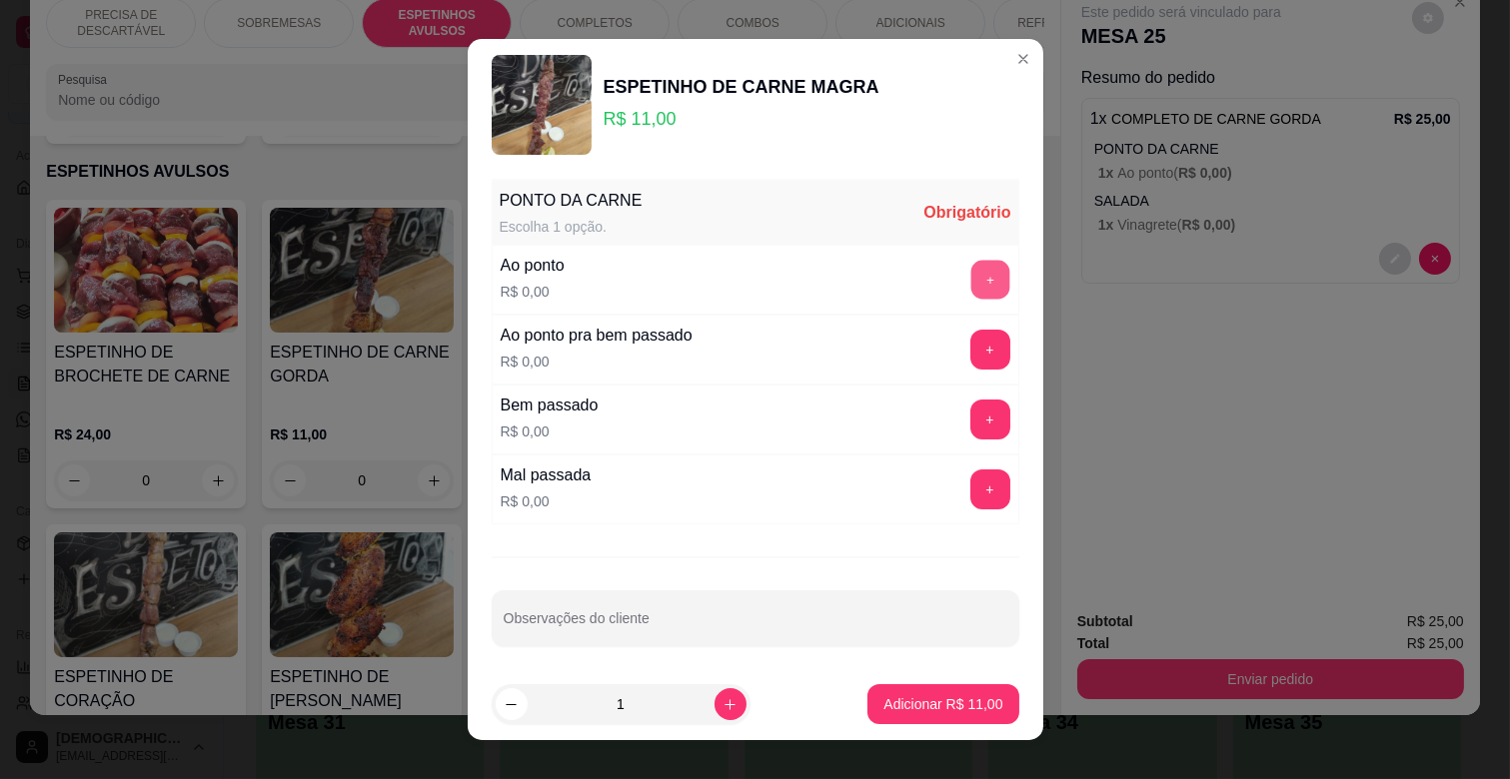
click at [970, 270] on button "+" at bounding box center [989, 280] width 39 height 39
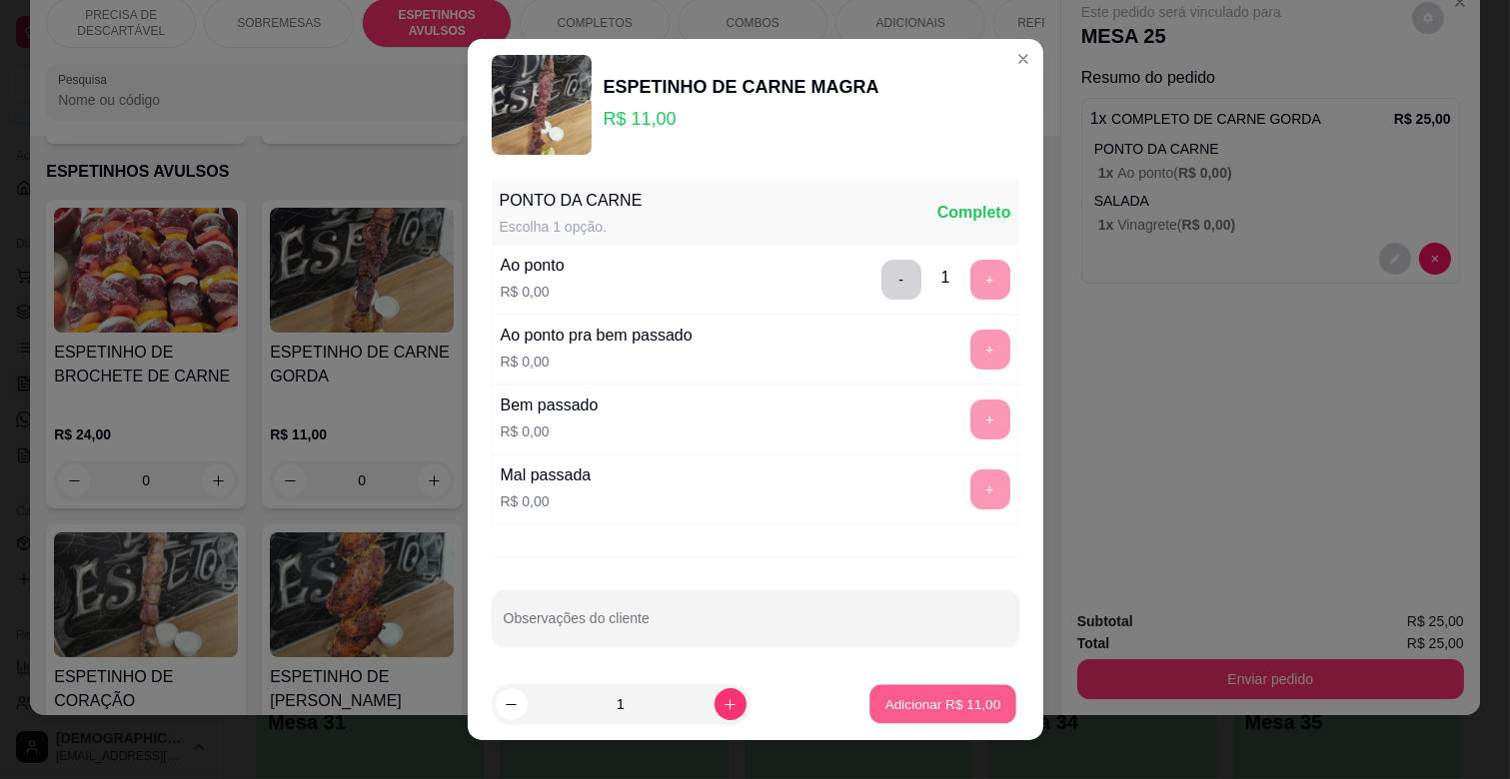
click at [921, 706] on p "Adicionar R$ 11,00" at bounding box center [943, 703] width 116 height 19
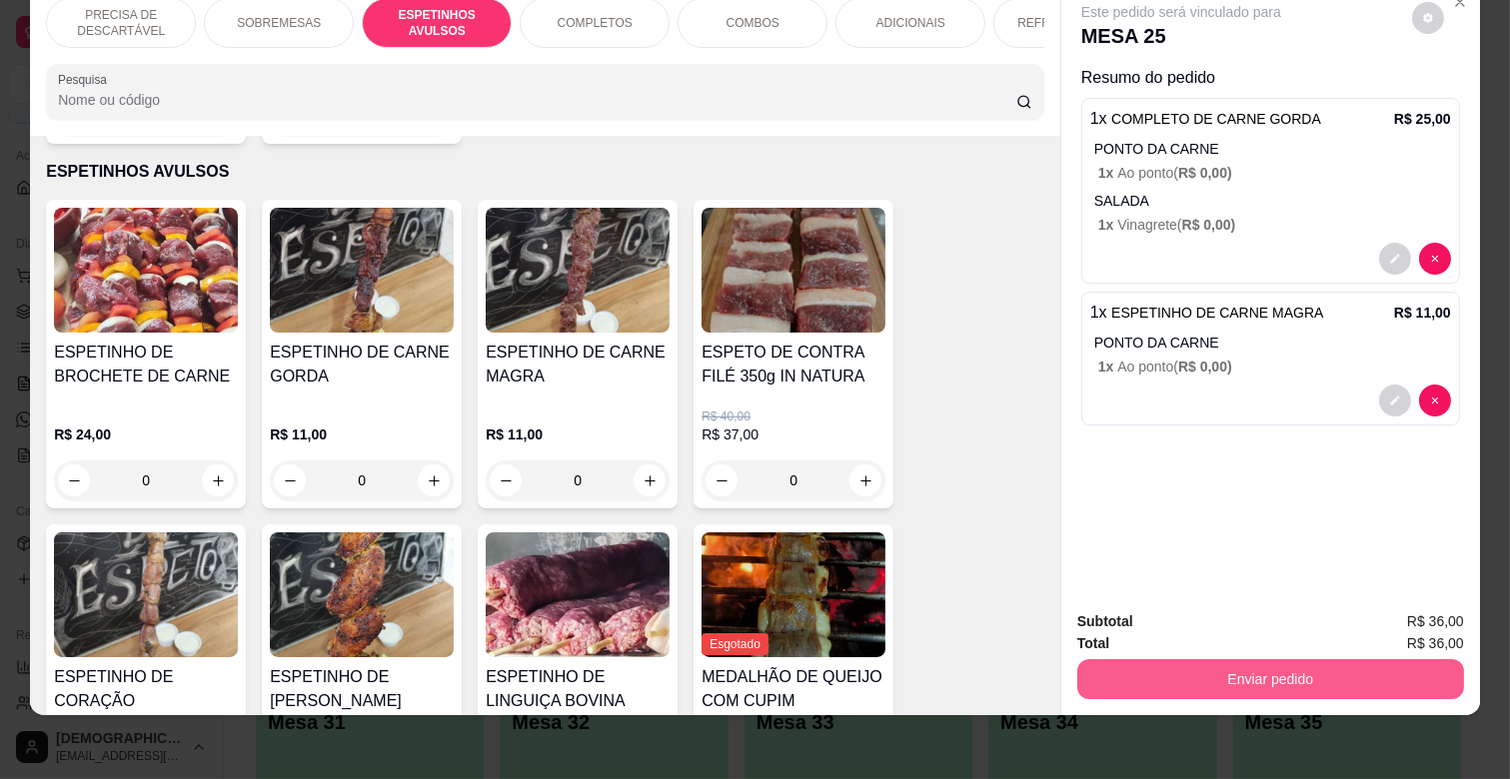
click at [1266, 663] on button "Enviar pedido" at bounding box center [1270, 679] width 387 height 40
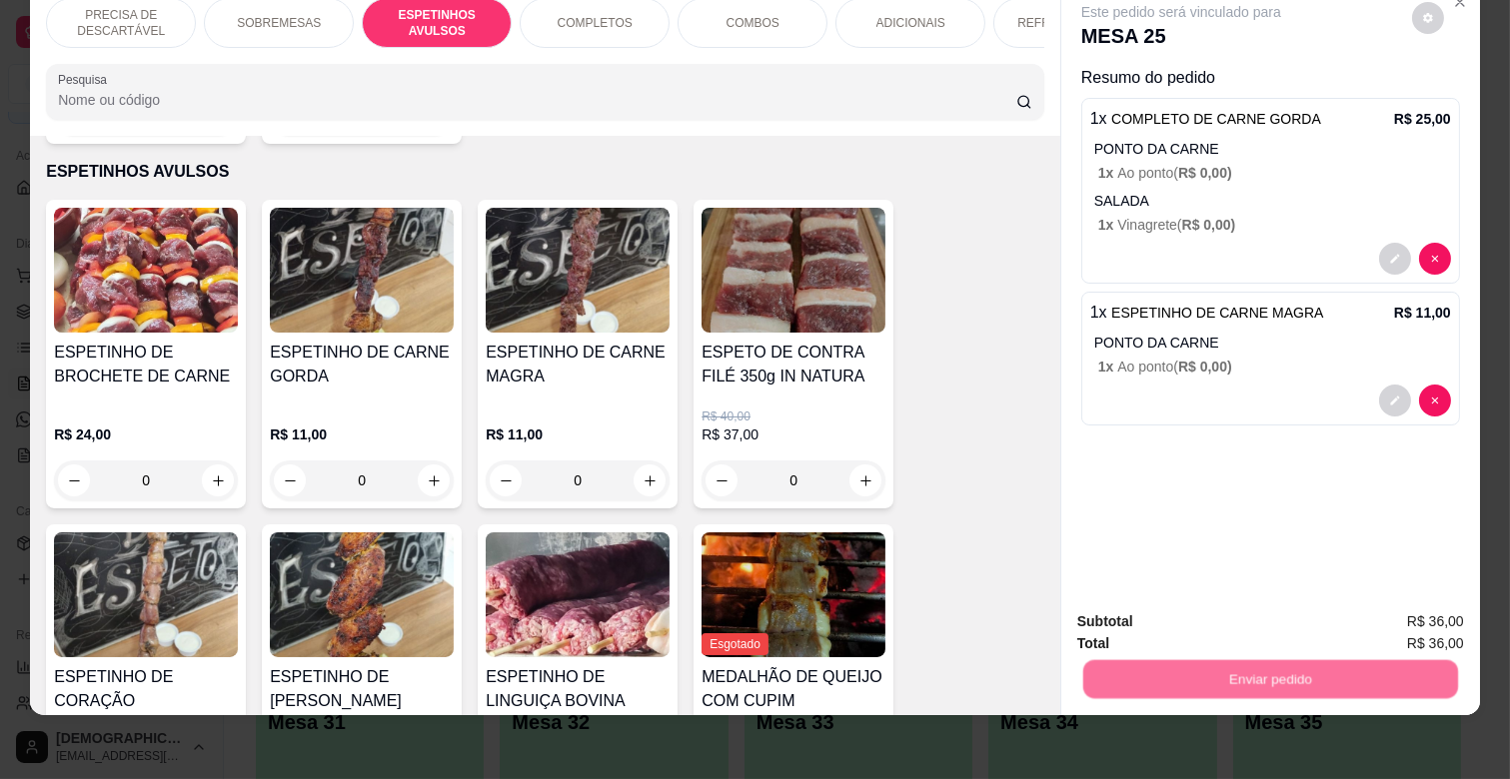
click at [1262, 612] on button "Não registrar e enviar pedido" at bounding box center [1203, 614] width 208 height 38
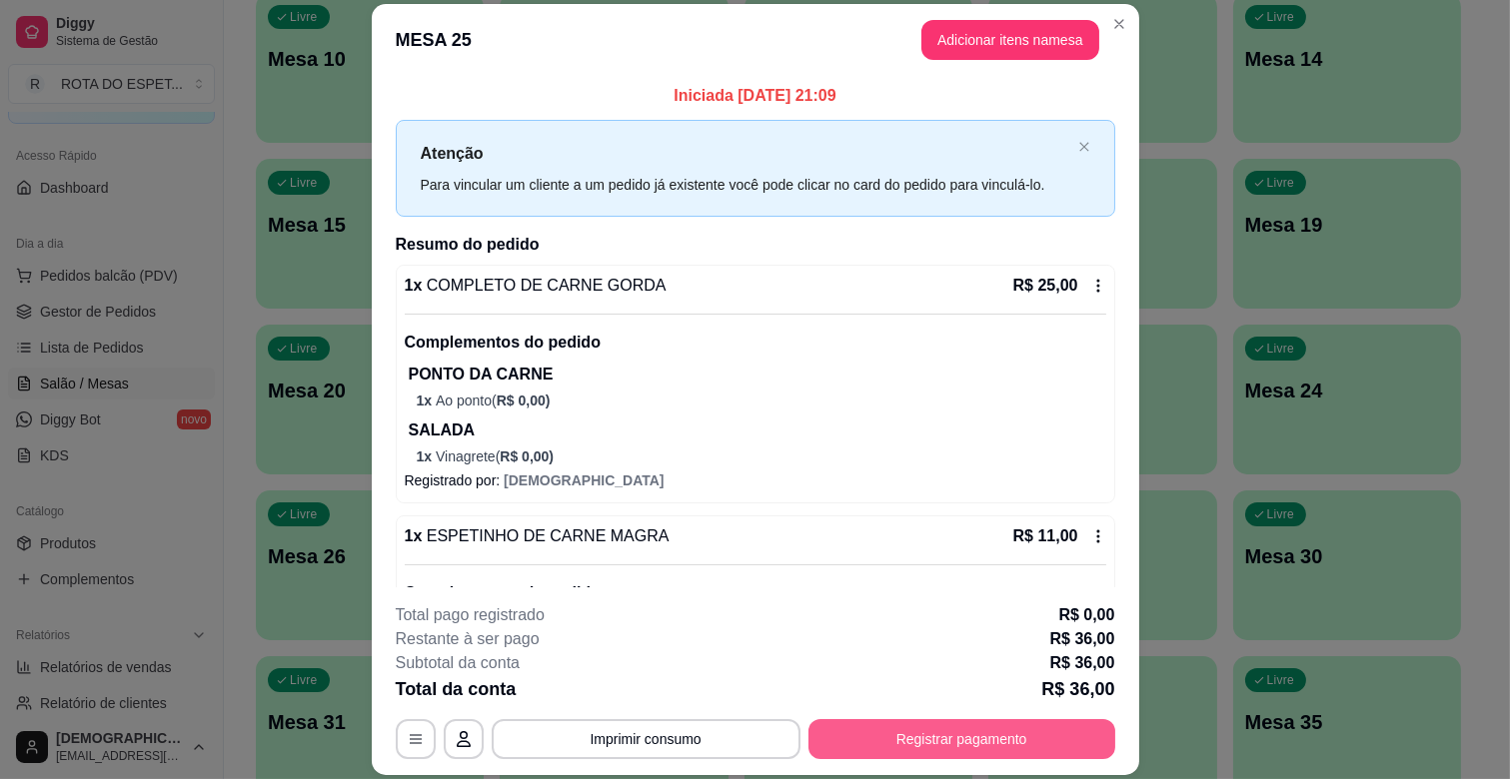
click at [1041, 724] on button "Registrar pagamento" at bounding box center [961, 739] width 307 height 40
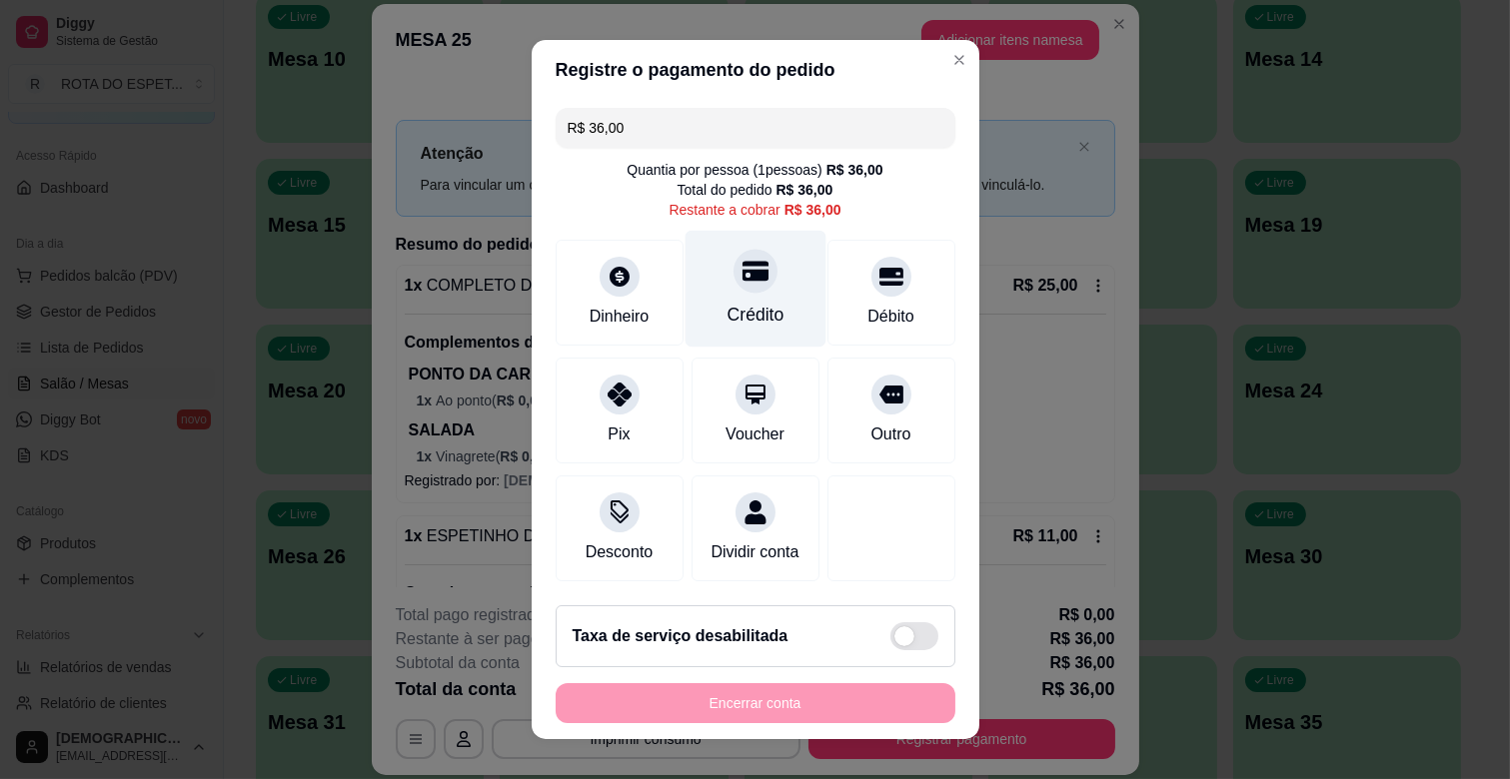
click at [726, 304] on div "Crédito" at bounding box center [754, 315] width 57 height 26
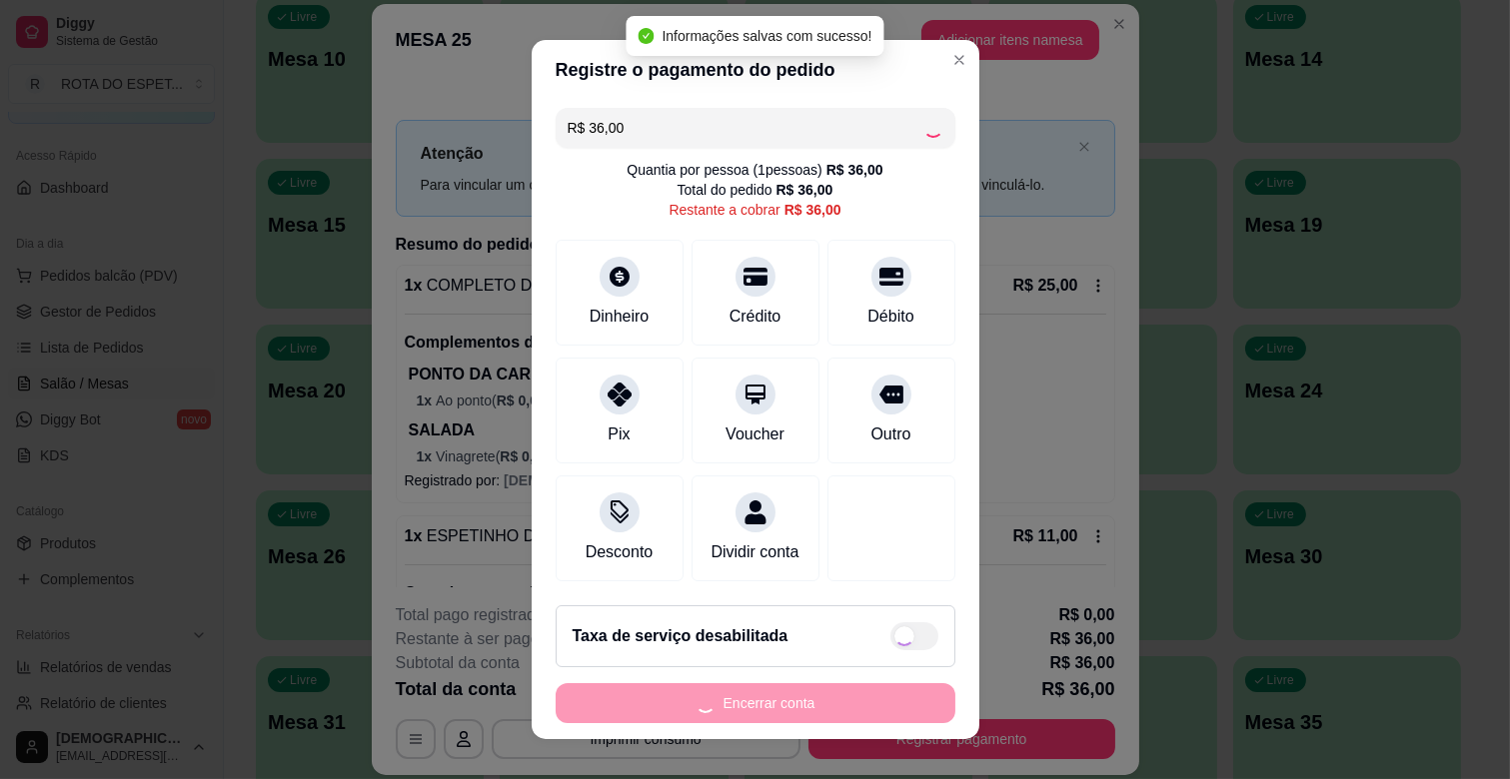
type input "R$ 0,00"
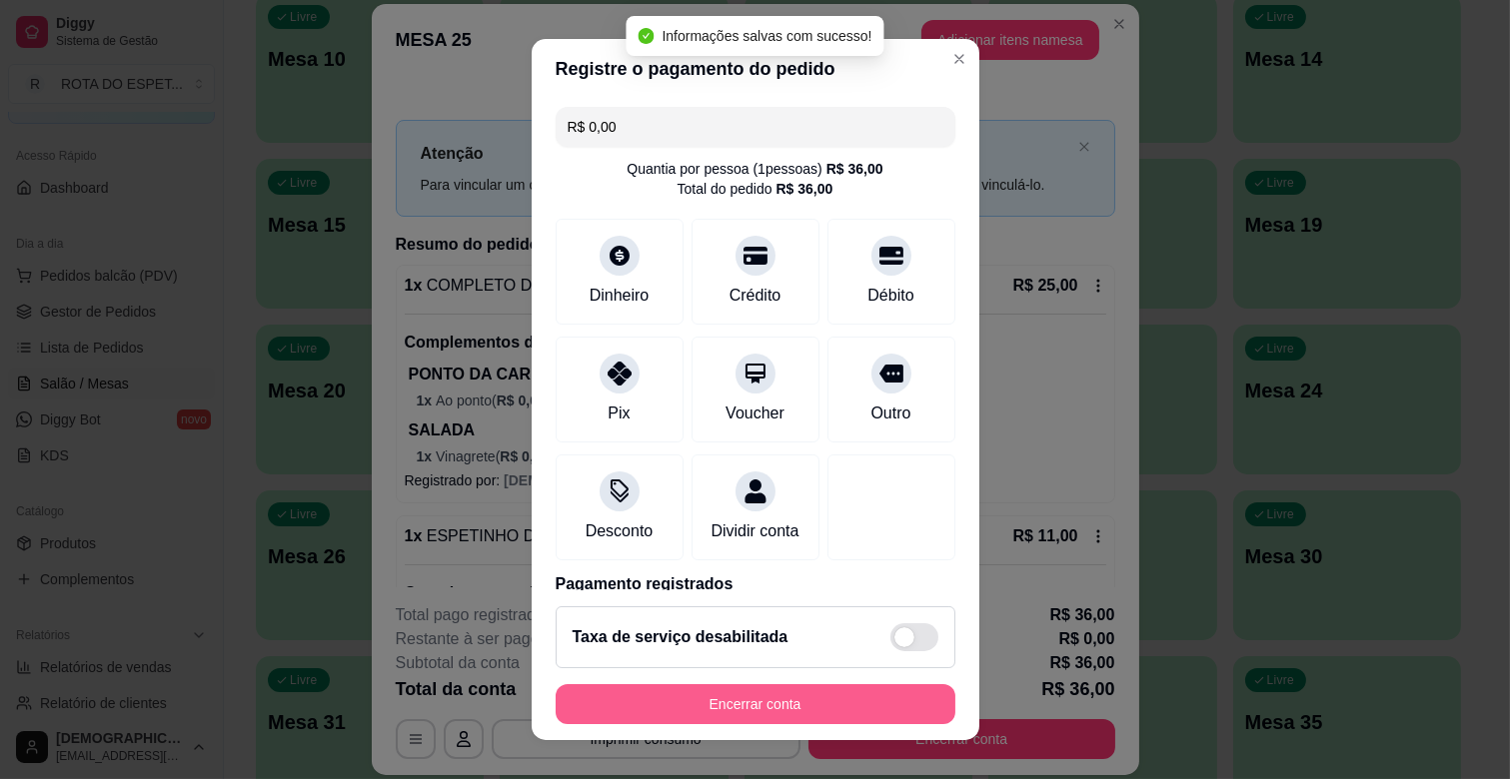
click at [744, 697] on button "Encerrar conta" at bounding box center [756, 704] width 400 height 40
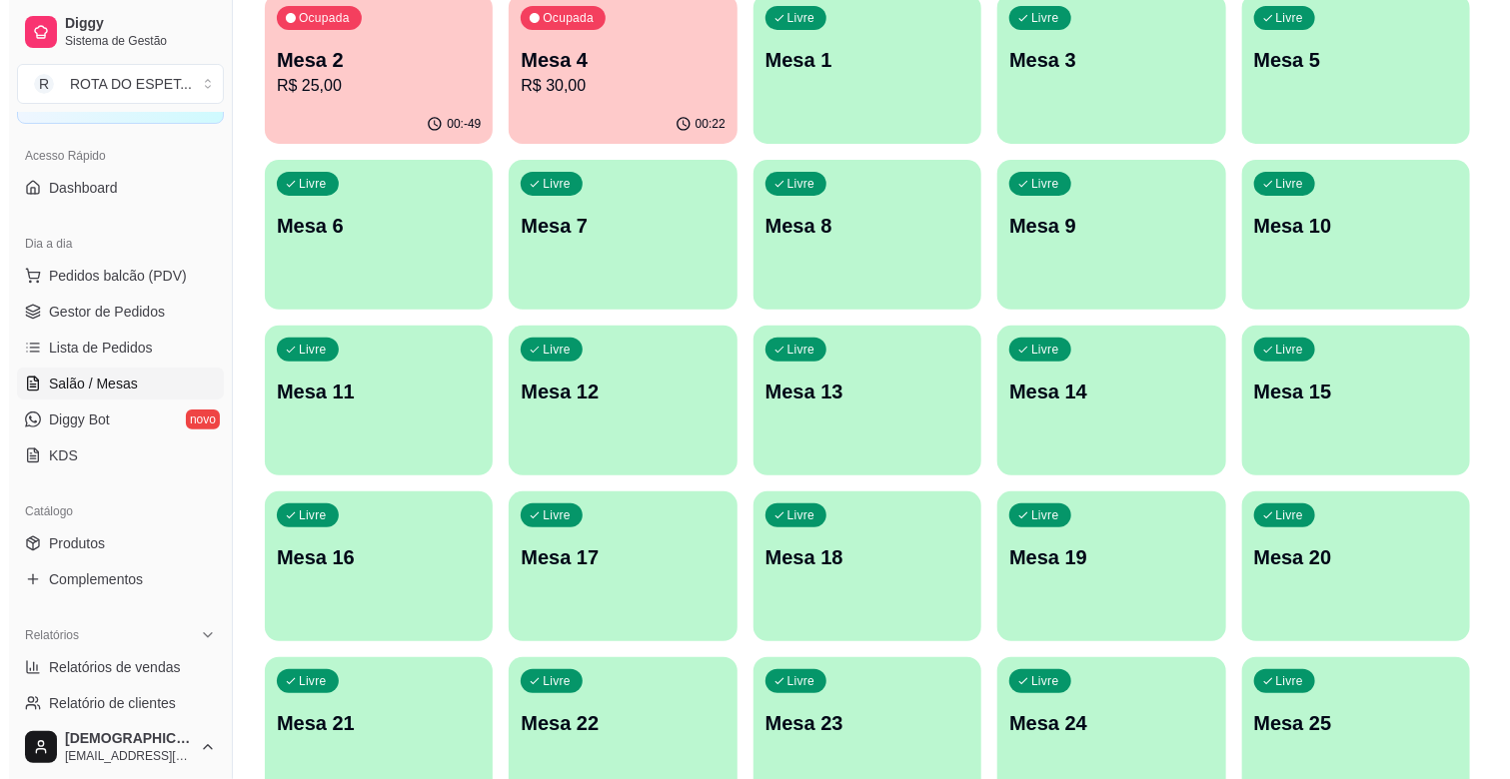
scroll to position [0, 0]
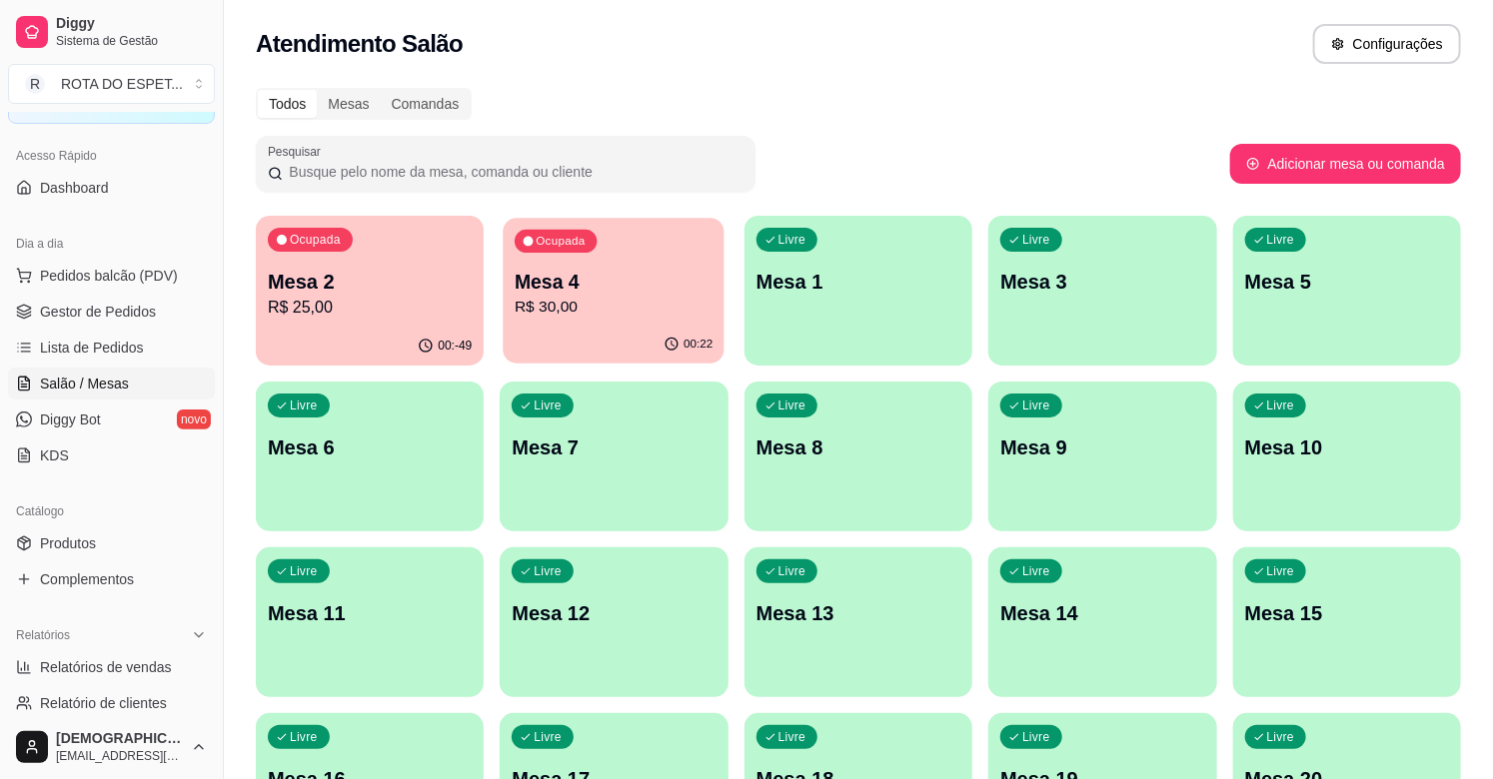
click at [649, 303] on p "R$ 30,00" at bounding box center [614, 307] width 198 height 23
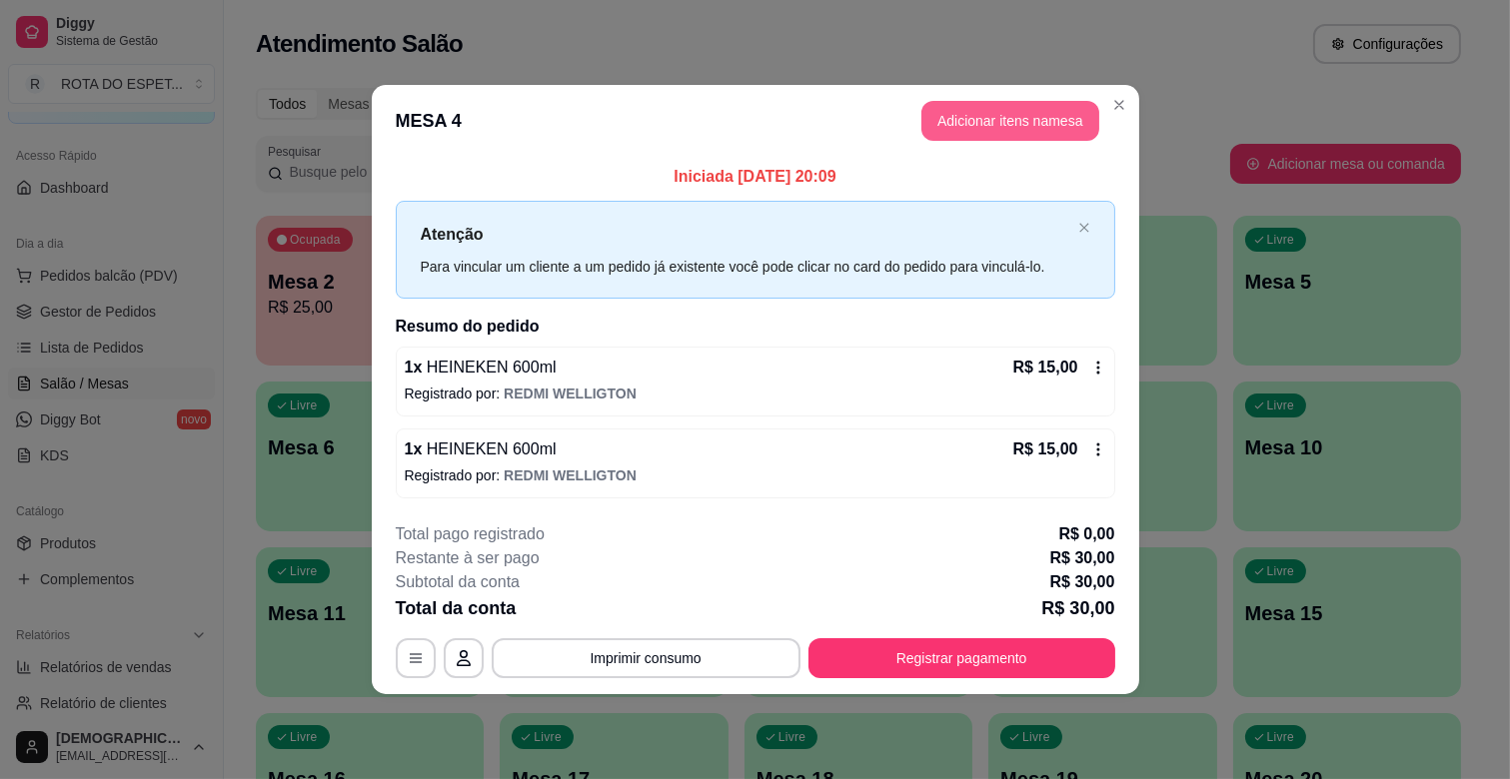
click at [1017, 114] on button "Adicionar itens na mesa" at bounding box center [1010, 121] width 178 height 40
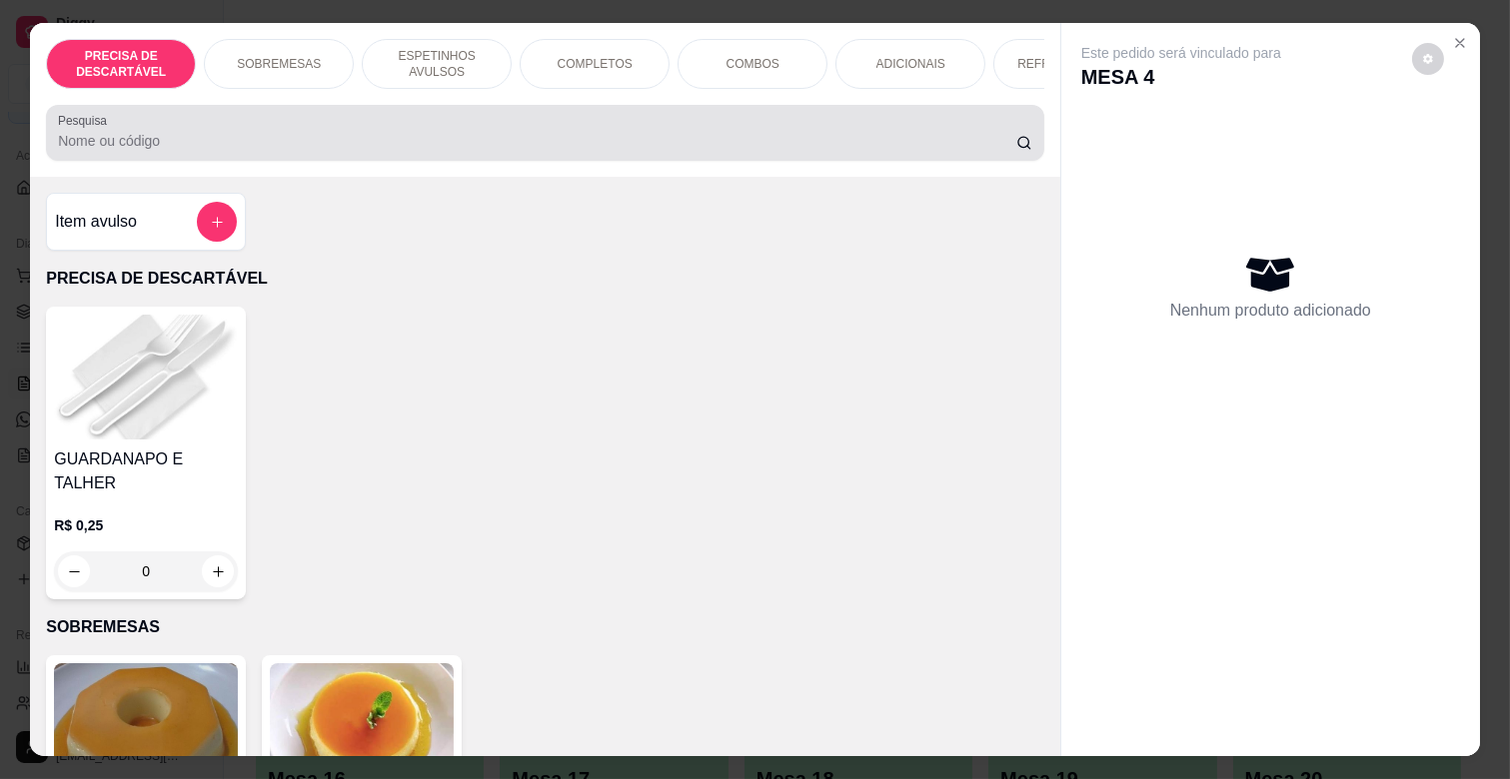
click at [273, 128] on div at bounding box center [545, 133] width 974 height 40
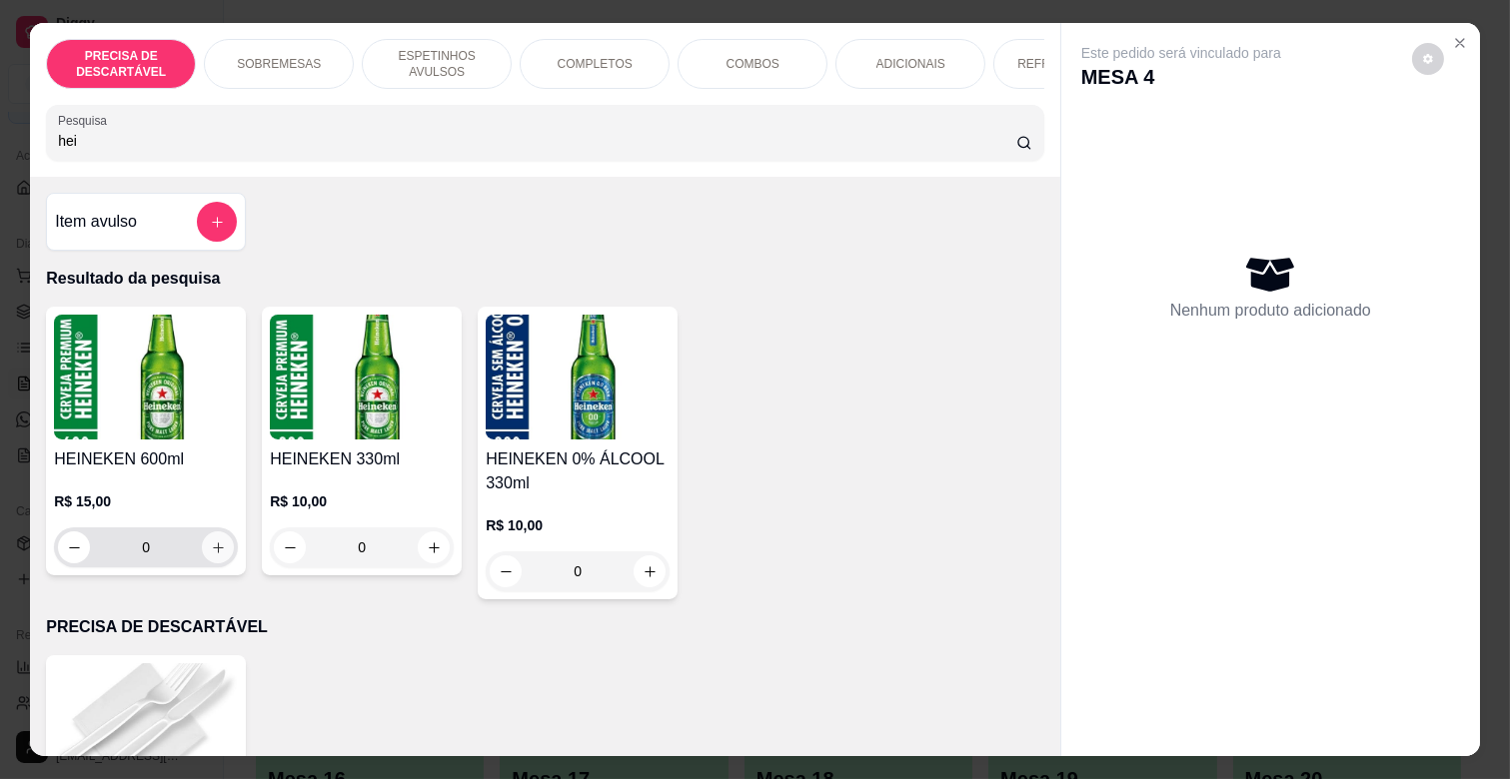
type input "hei"
click at [216, 556] on icon "increase-product-quantity" at bounding box center [218, 548] width 15 height 15
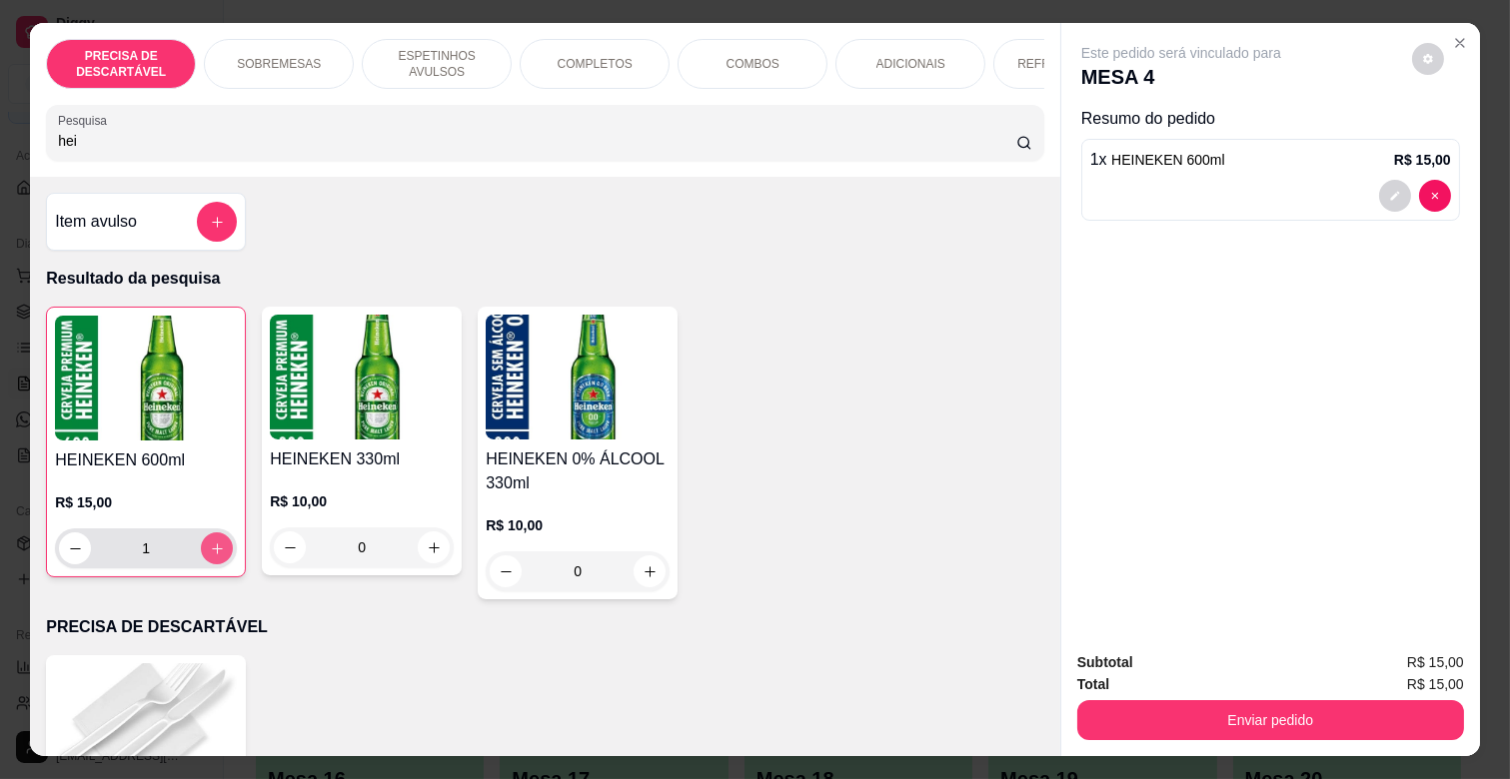
type input "1"
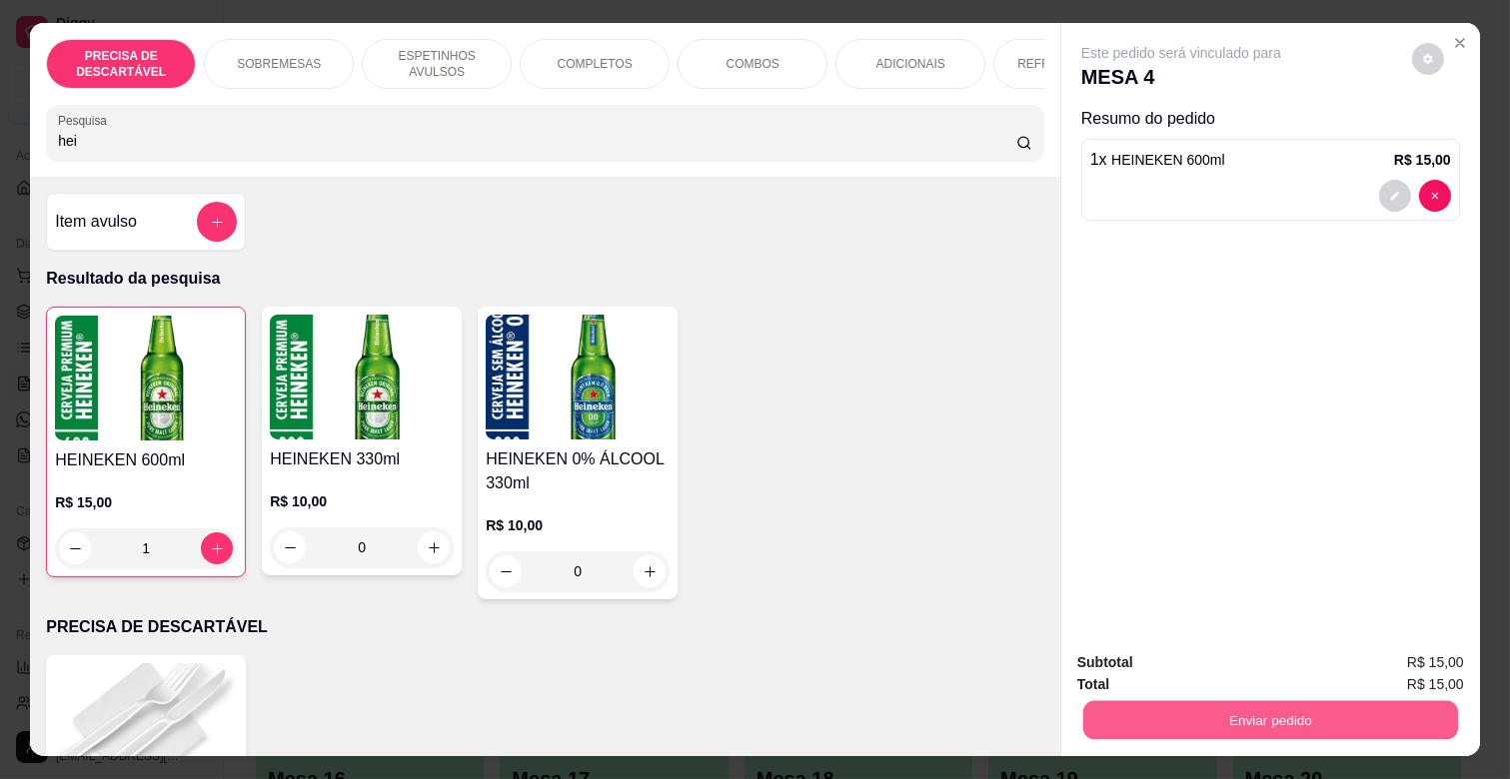
click at [1156, 709] on button "Enviar pedido" at bounding box center [1270, 719] width 375 height 39
click at [1184, 666] on button "Não registrar e enviar pedido" at bounding box center [1203, 662] width 208 height 38
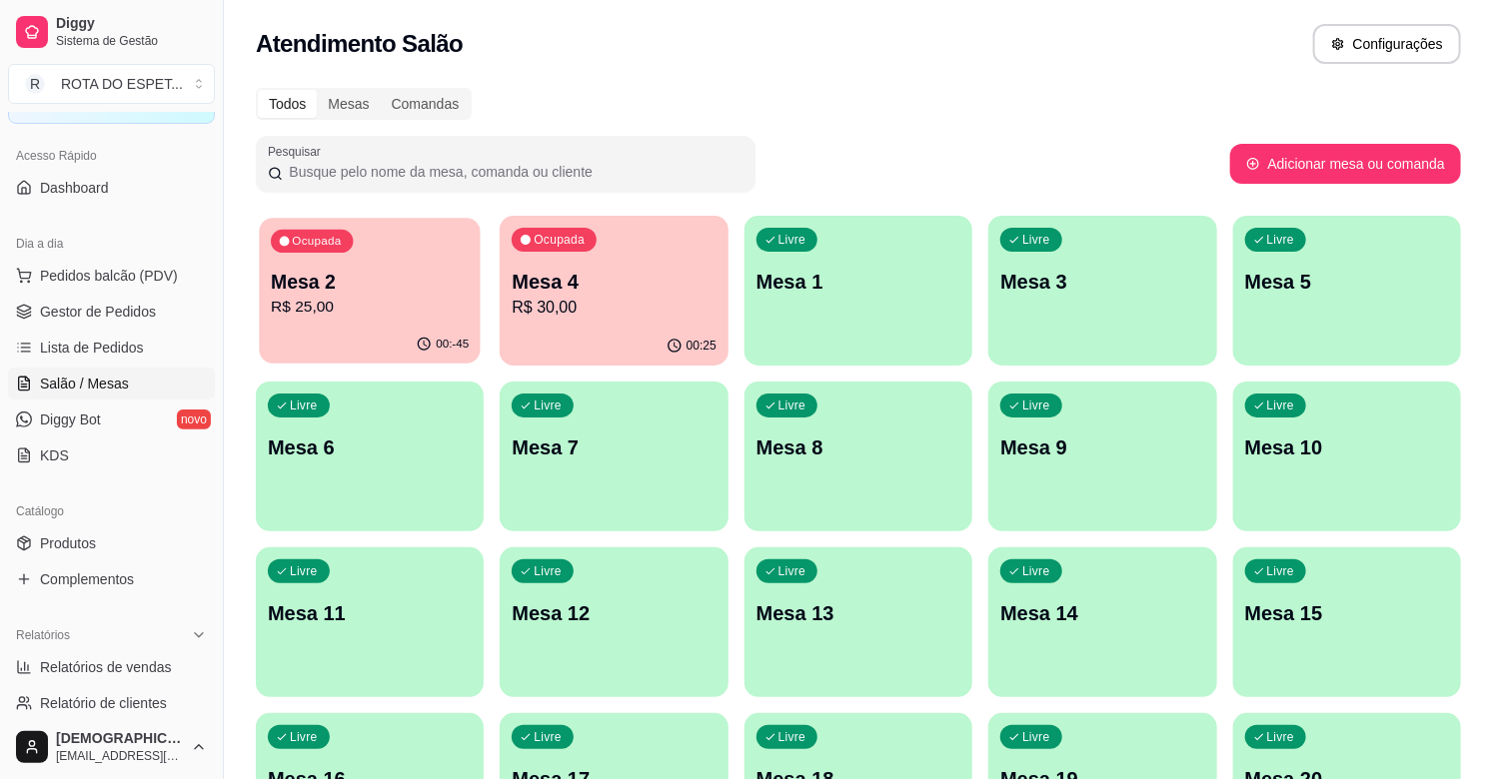
click at [332, 326] on button "Ocupada Mesa 2 R$ 25,00 00:-45" at bounding box center [370, 291] width 222 height 146
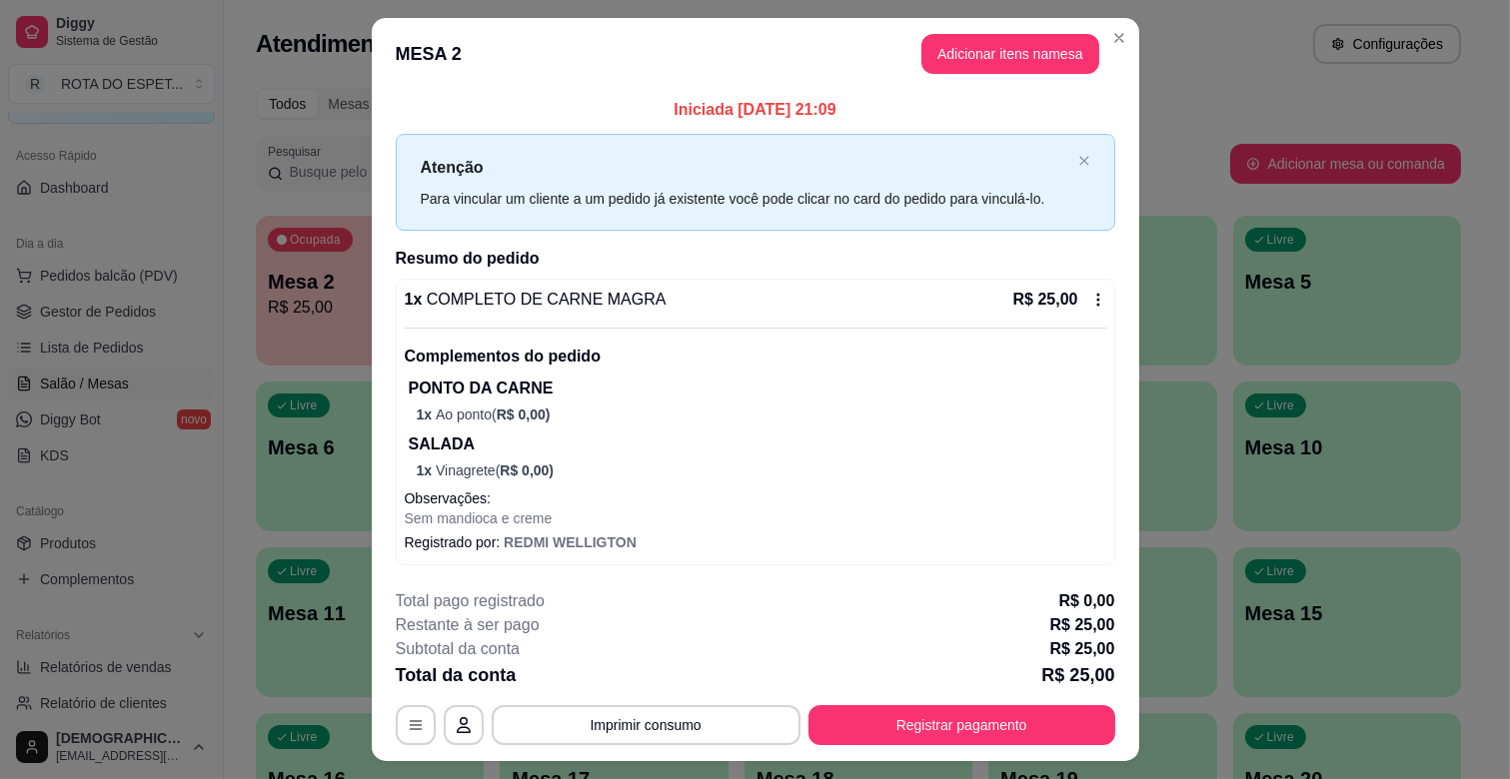
scroll to position [46, 0]
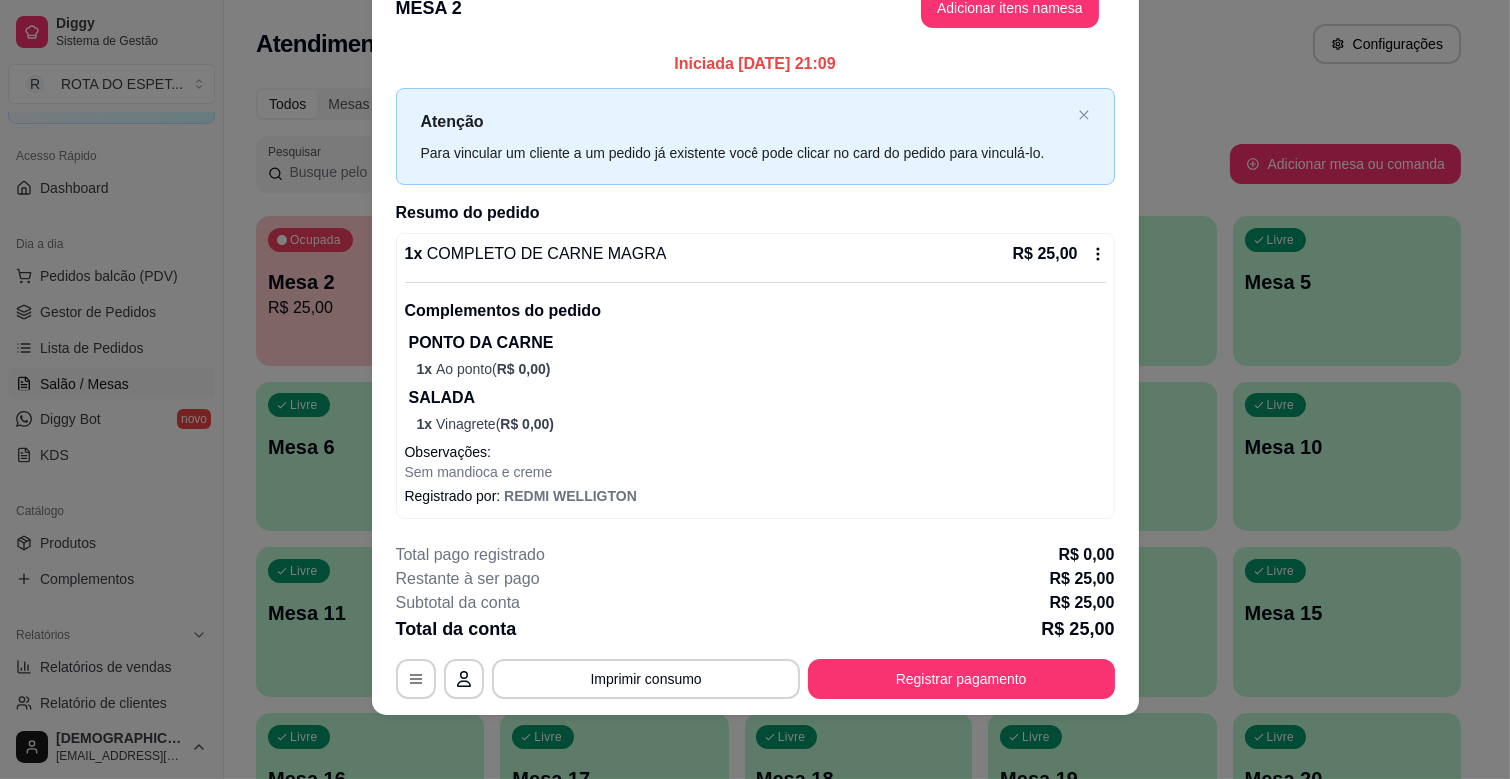
click at [932, 704] on footer "**********" at bounding box center [755, 622] width 767 height 188
click at [932, 669] on button "Registrar pagamento" at bounding box center [961, 679] width 307 height 40
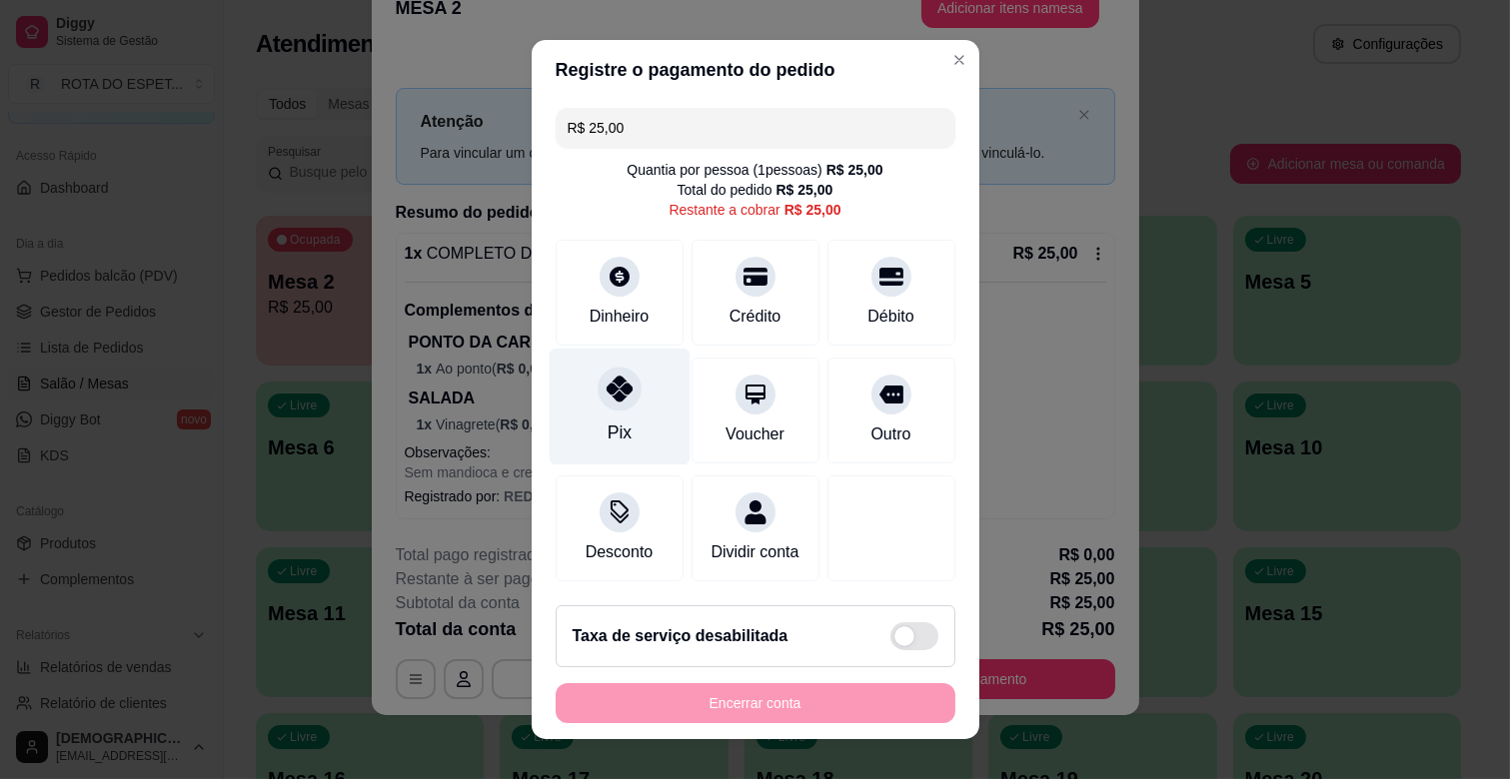
click at [641, 396] on div "Pix" at bounding box center [619, 407] width 141 height 117
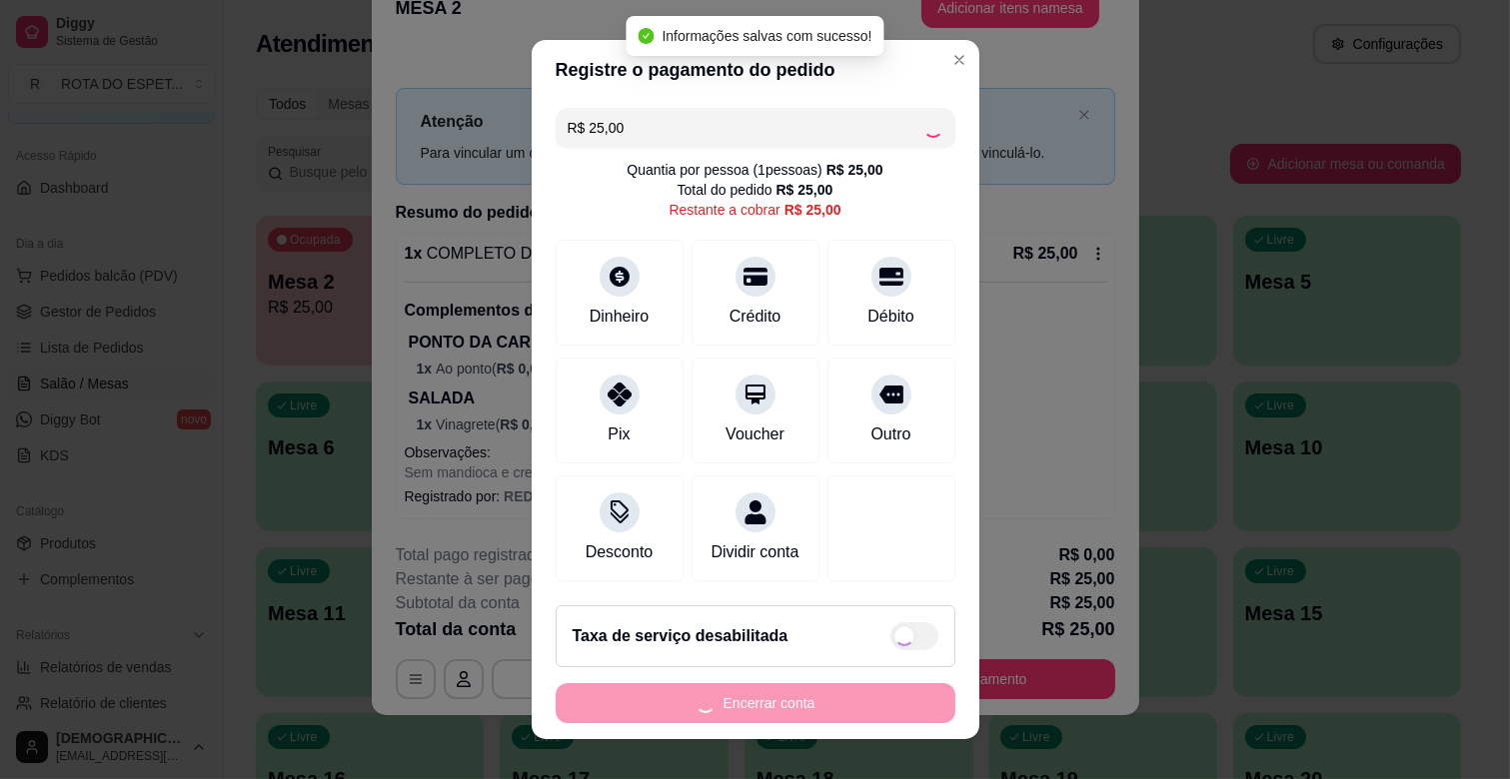
type input "R$ 0,00"
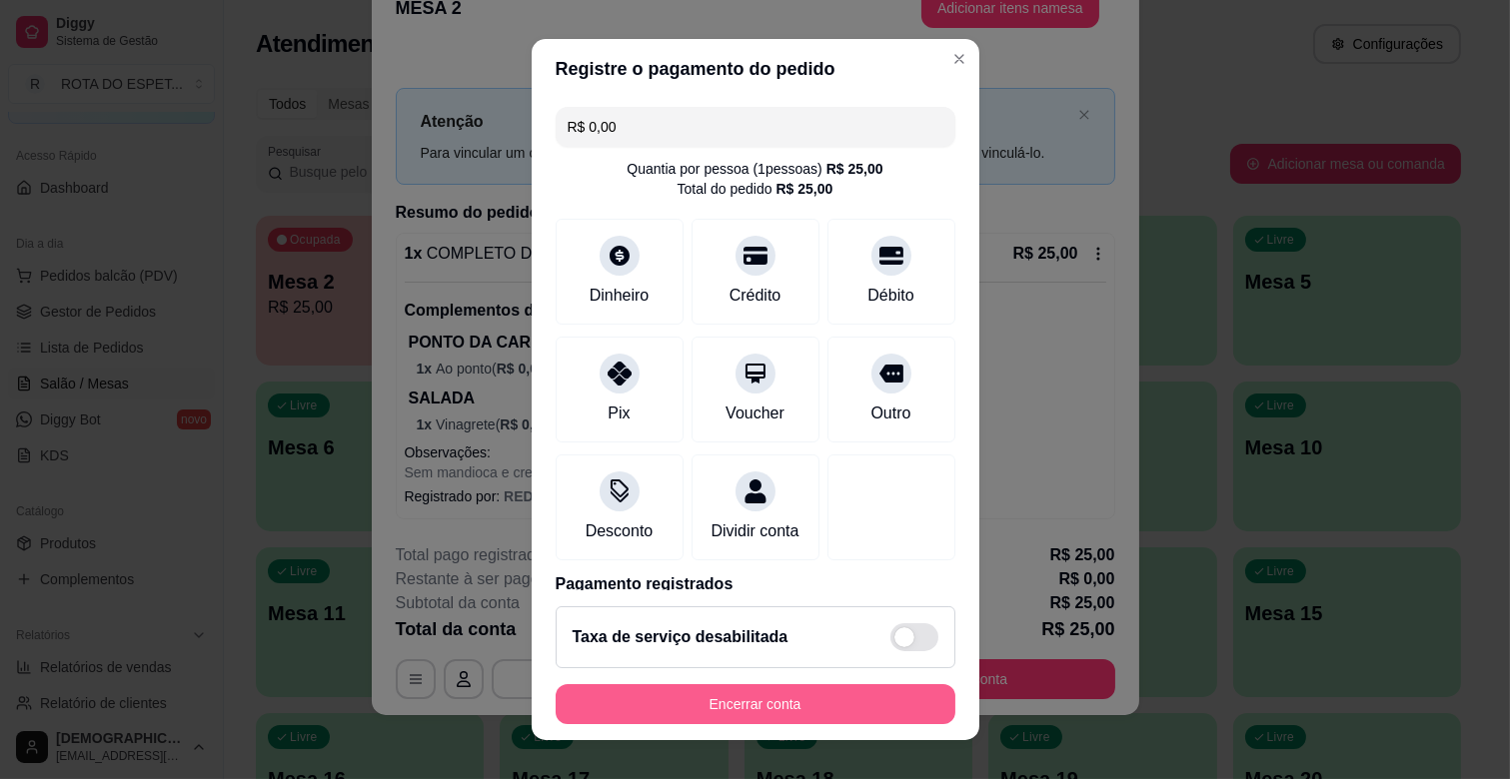
click at [779, 707] on button "Encerrar conta" at bounding box center [756, 704] width 400 height 40
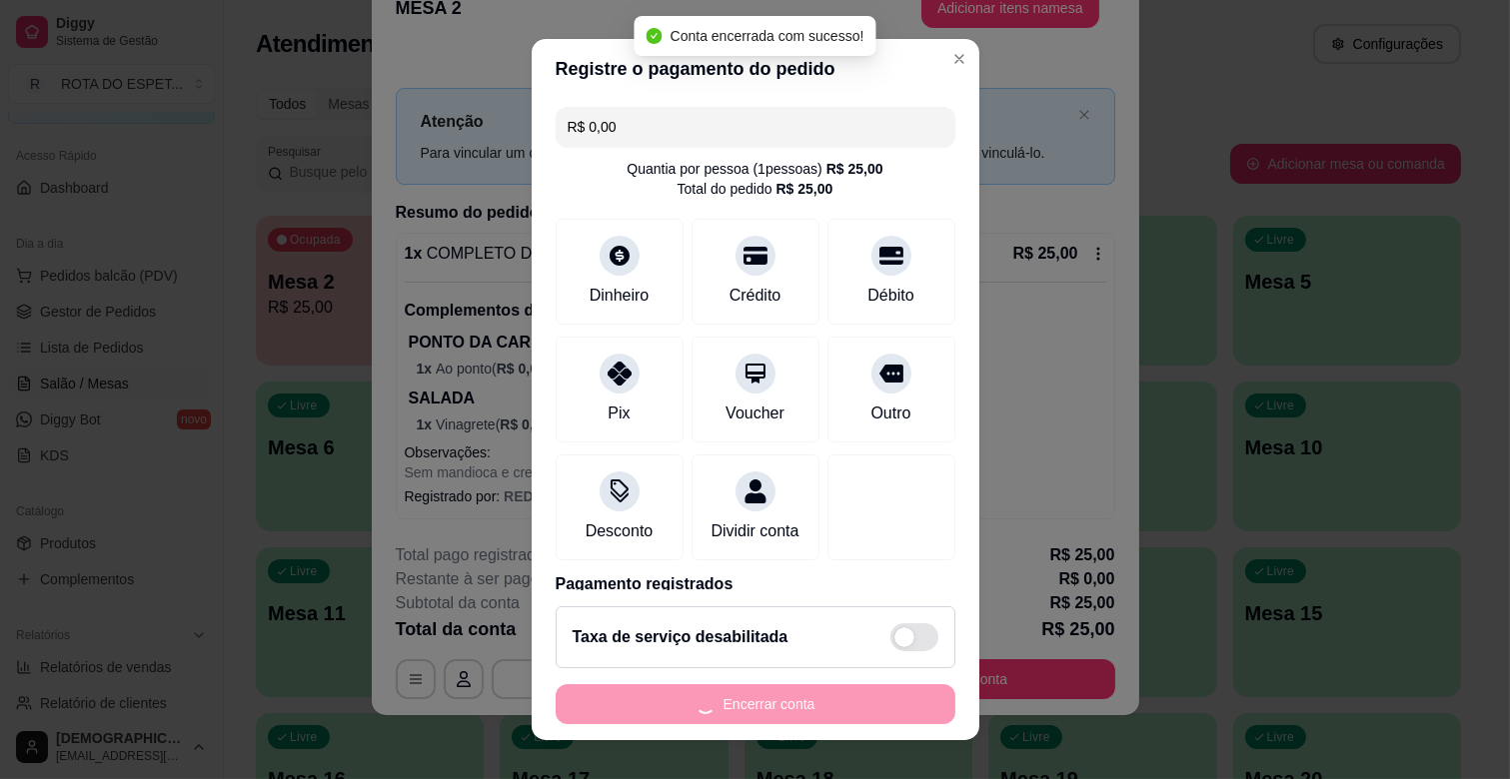
scroll to position [0, 0]
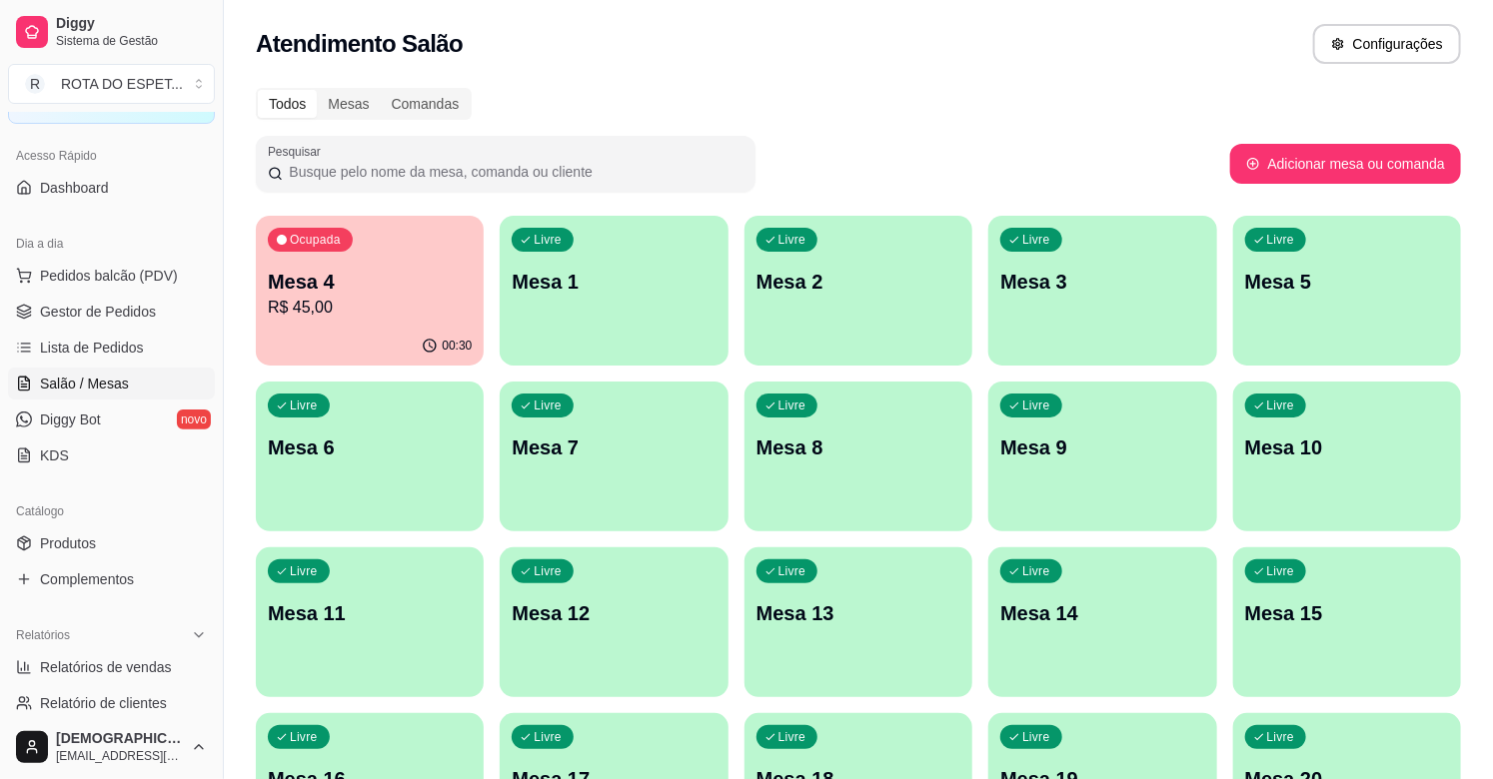
click at [142, 307] on span "Gestor de Pedidos" at bounding box center [98, 312] width 116 height 20
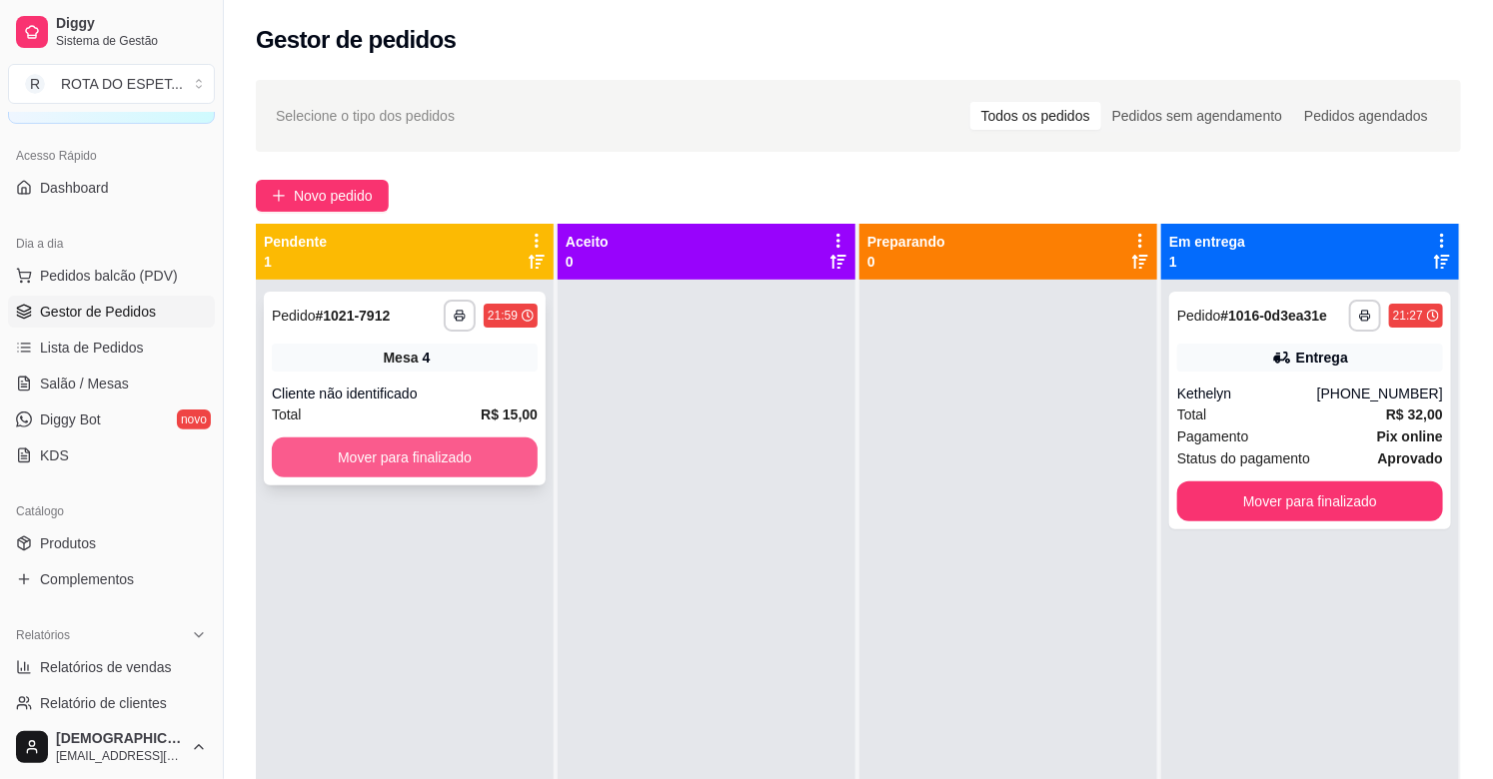
click at [432, 464] on button "Mover para finalizado" at bounding box center [405, 458] width 266 height 40
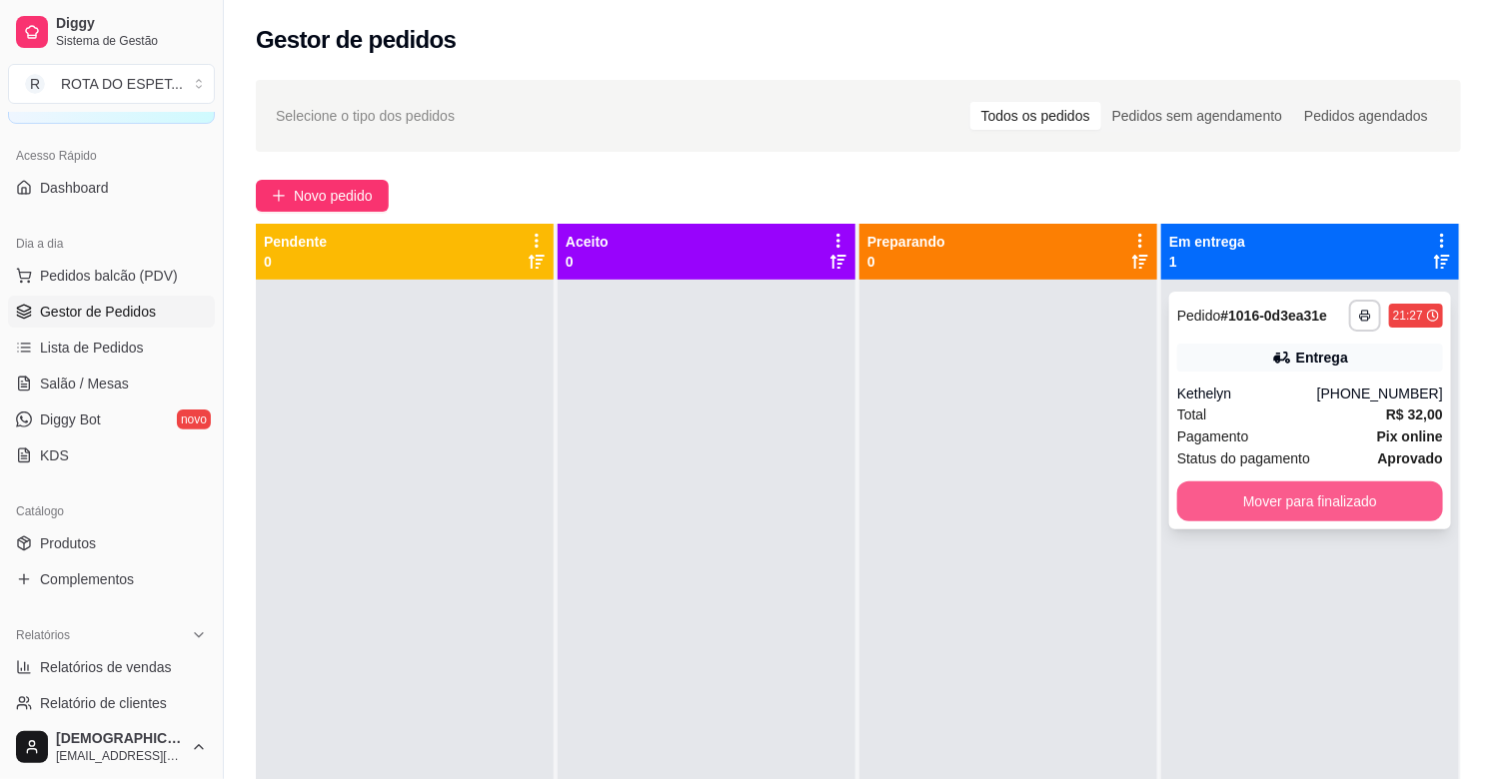
click at [1354, 503] on button "Mover para finalizado" at bounding box center [1310, 502] width 266 height 40
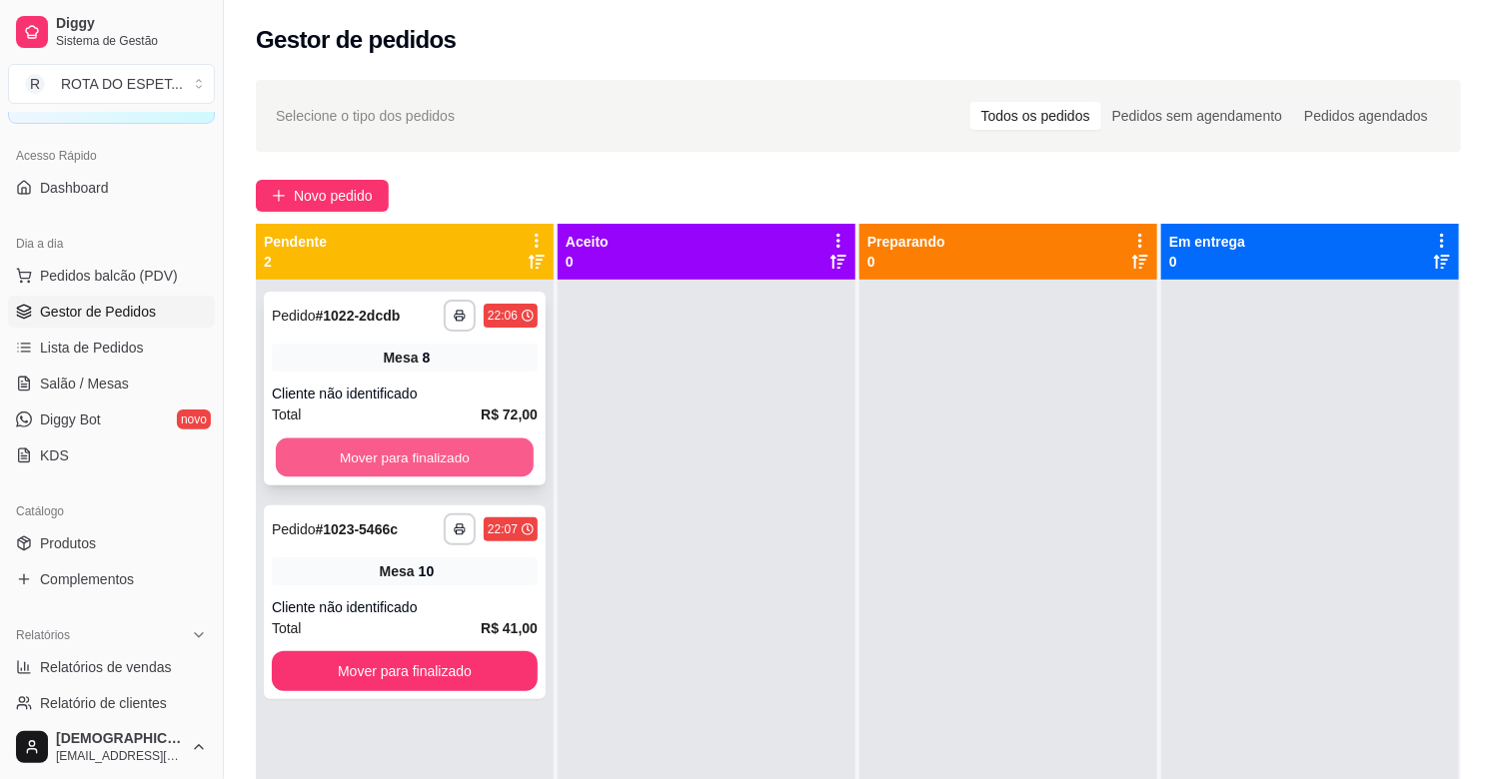
click at [381, 439] on button "Mover para finalizado" at bounding box center [405, 458] width 258 height 39
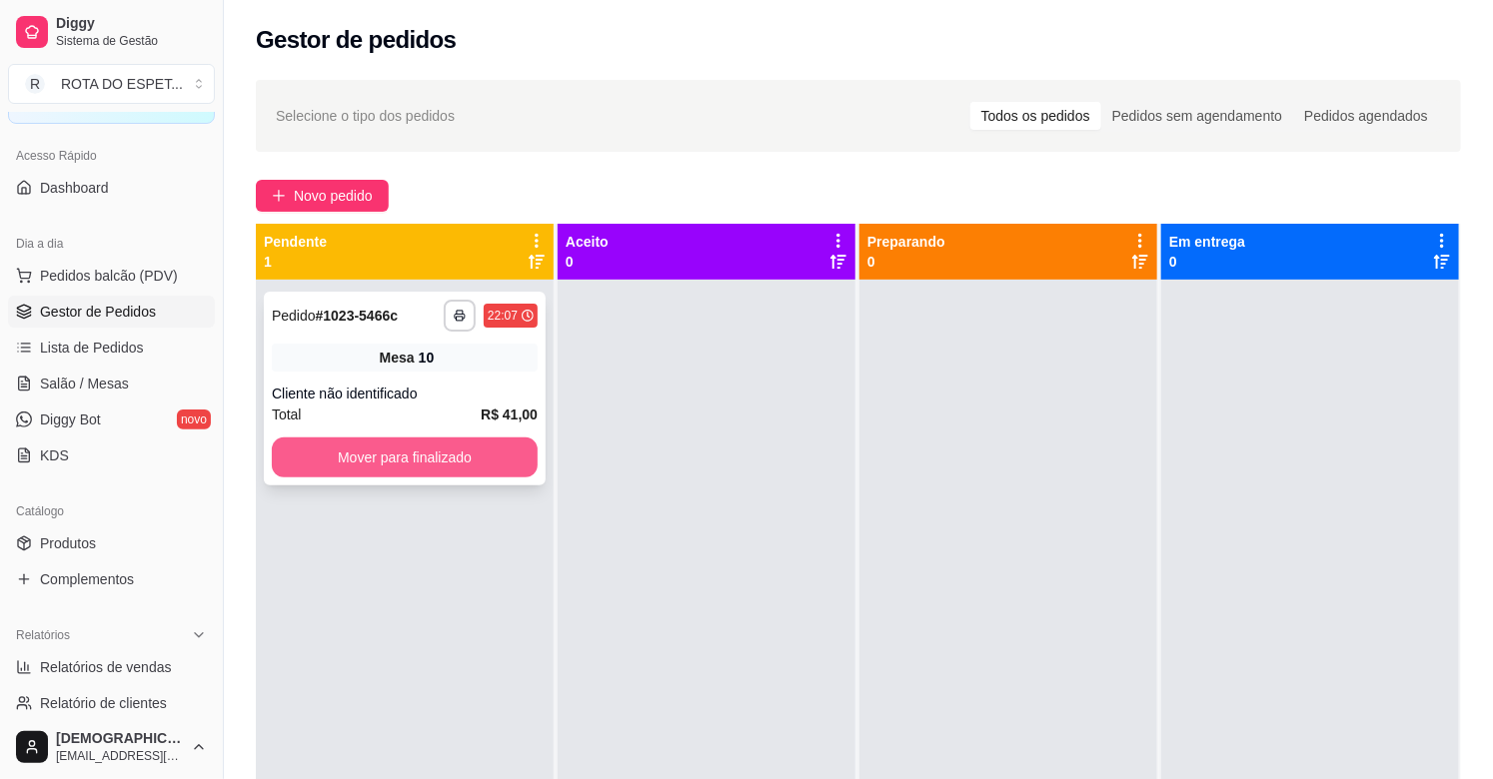
click at [413, 460] on button "Mover para finalizado" at bounding box center [405, 458] width 266 height 40
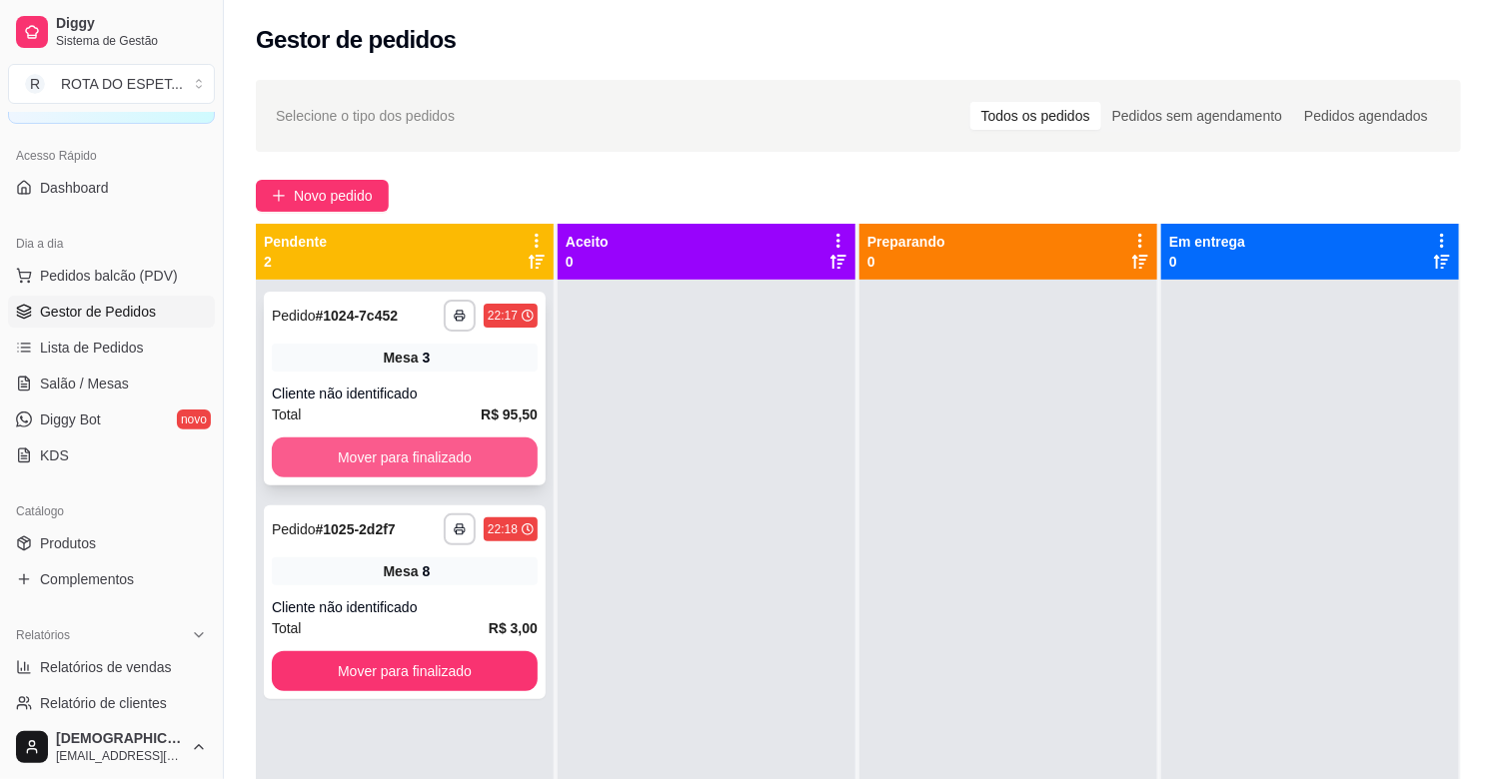
click at [405, 456] on button "Mover para finalizado" at bounding box center [405, 458] width 266 height 40
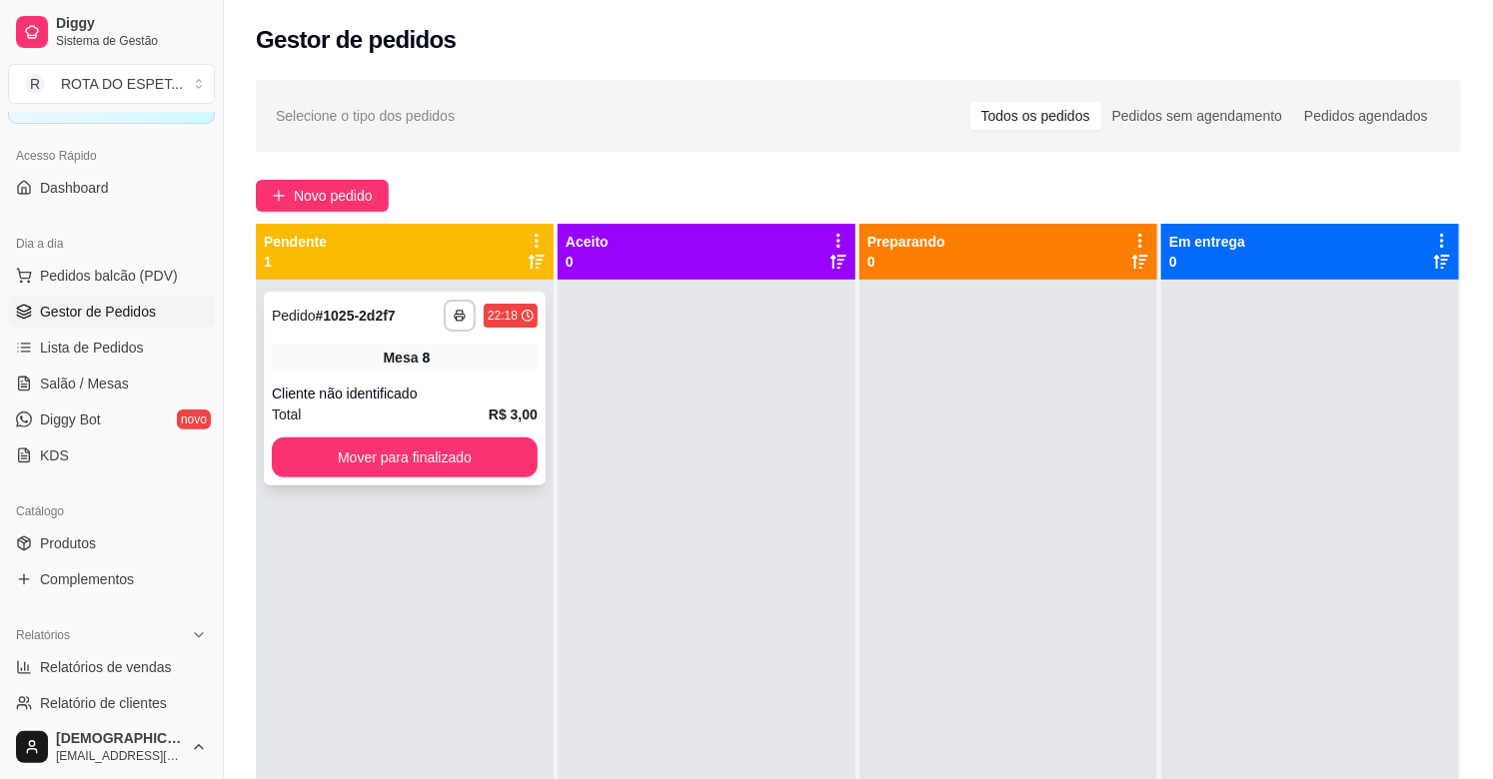
click at [402, 457] on button "Mover para finalizado" at bounding box center [405, 458] width 266 height 40
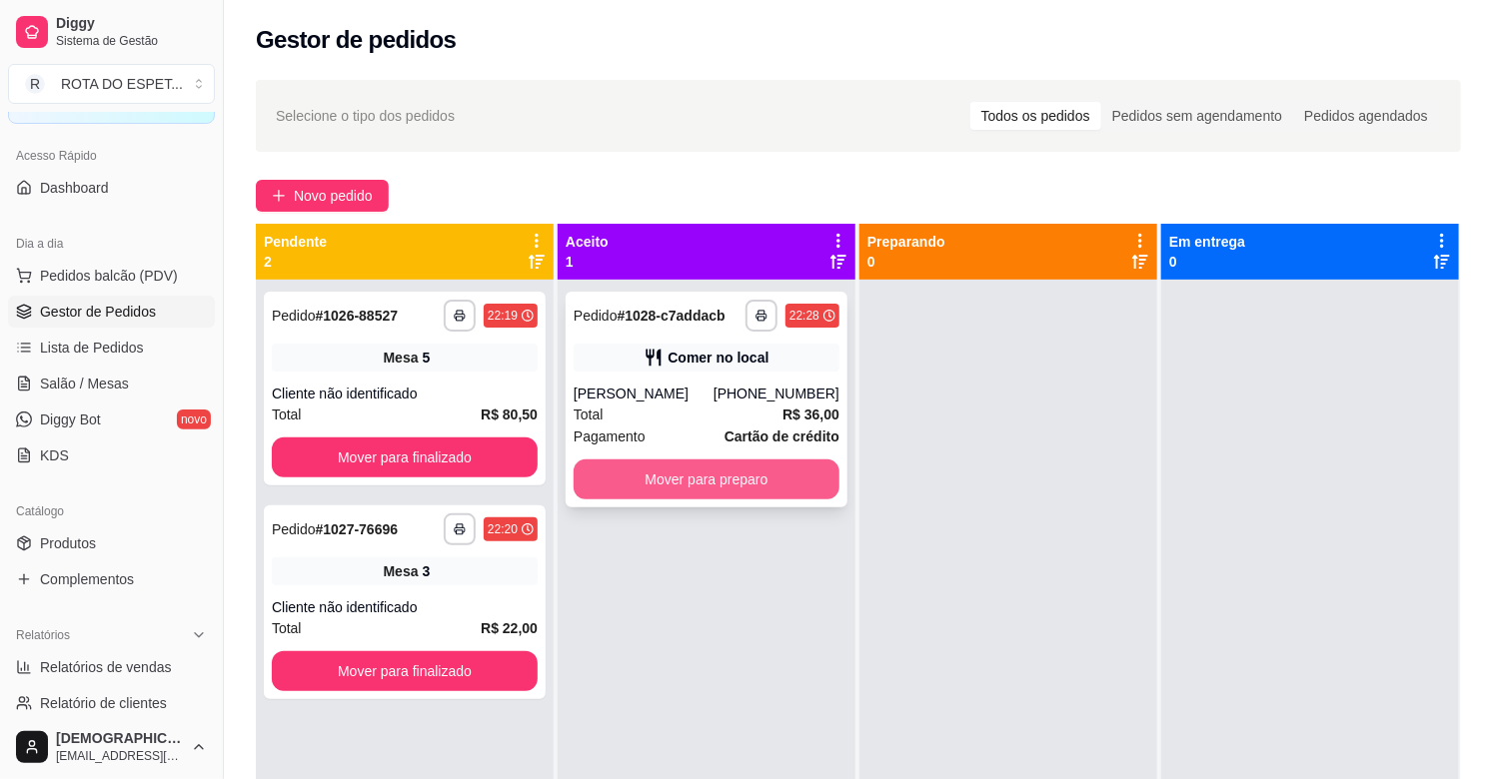
click at [729, 476] on button "Mover para preparo" at bounding box center [707, 480] width 266 height 40
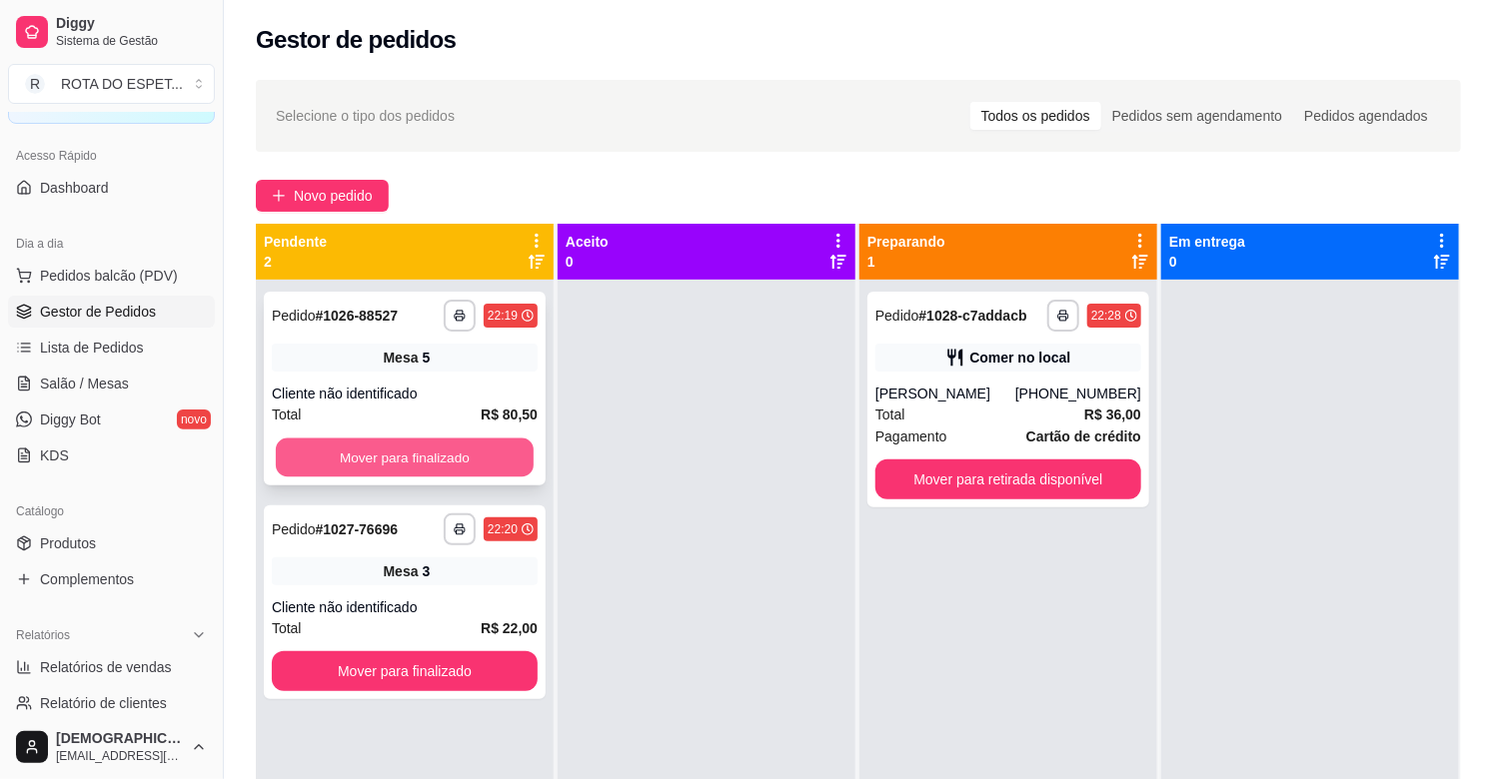
click at [438, 448] on button "Mover para finalizado" at bounding box center [405, 458] width 258 height 39
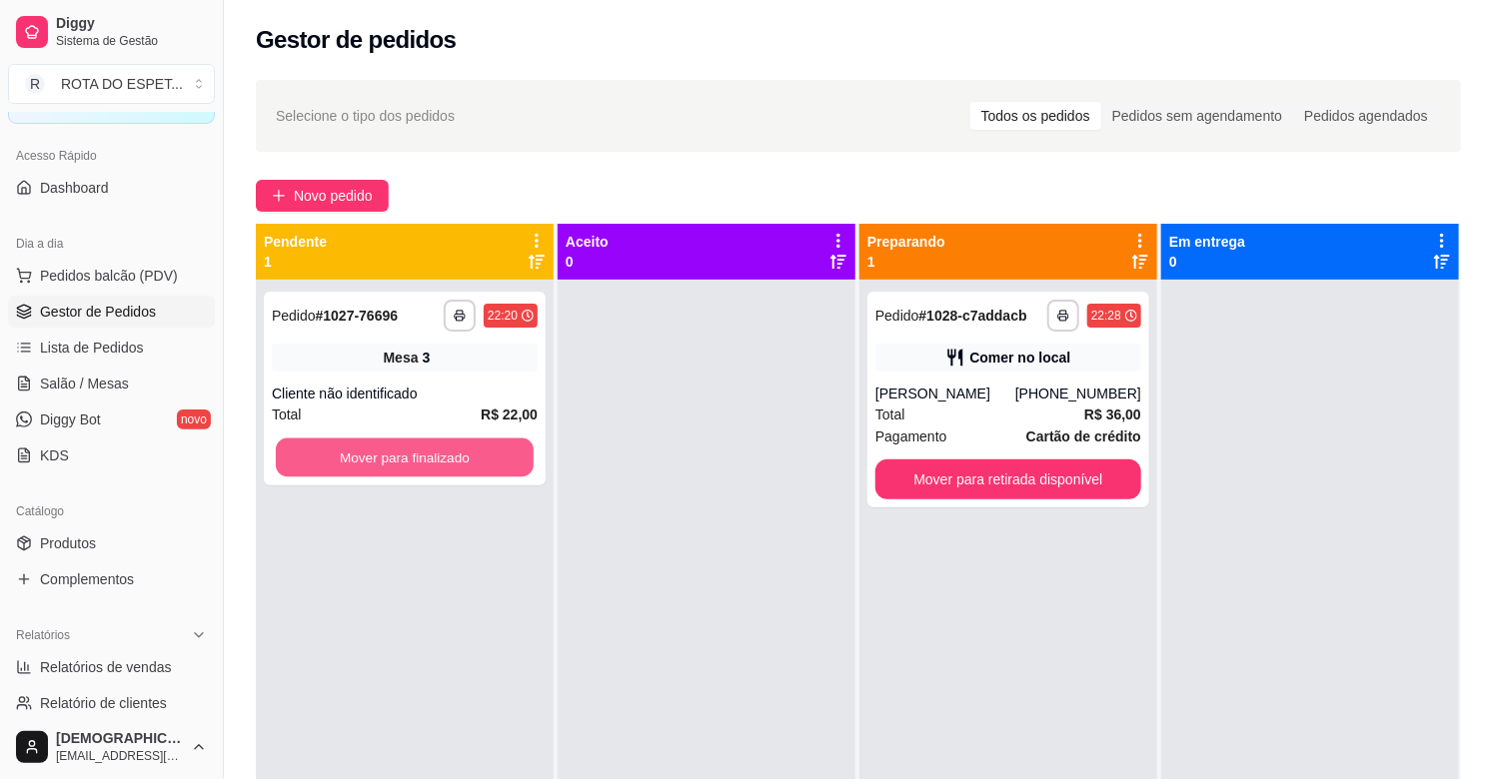
click at [438, 448] on button "Mover para finalizado" at bounding box center [405, 458] width 258 height 39
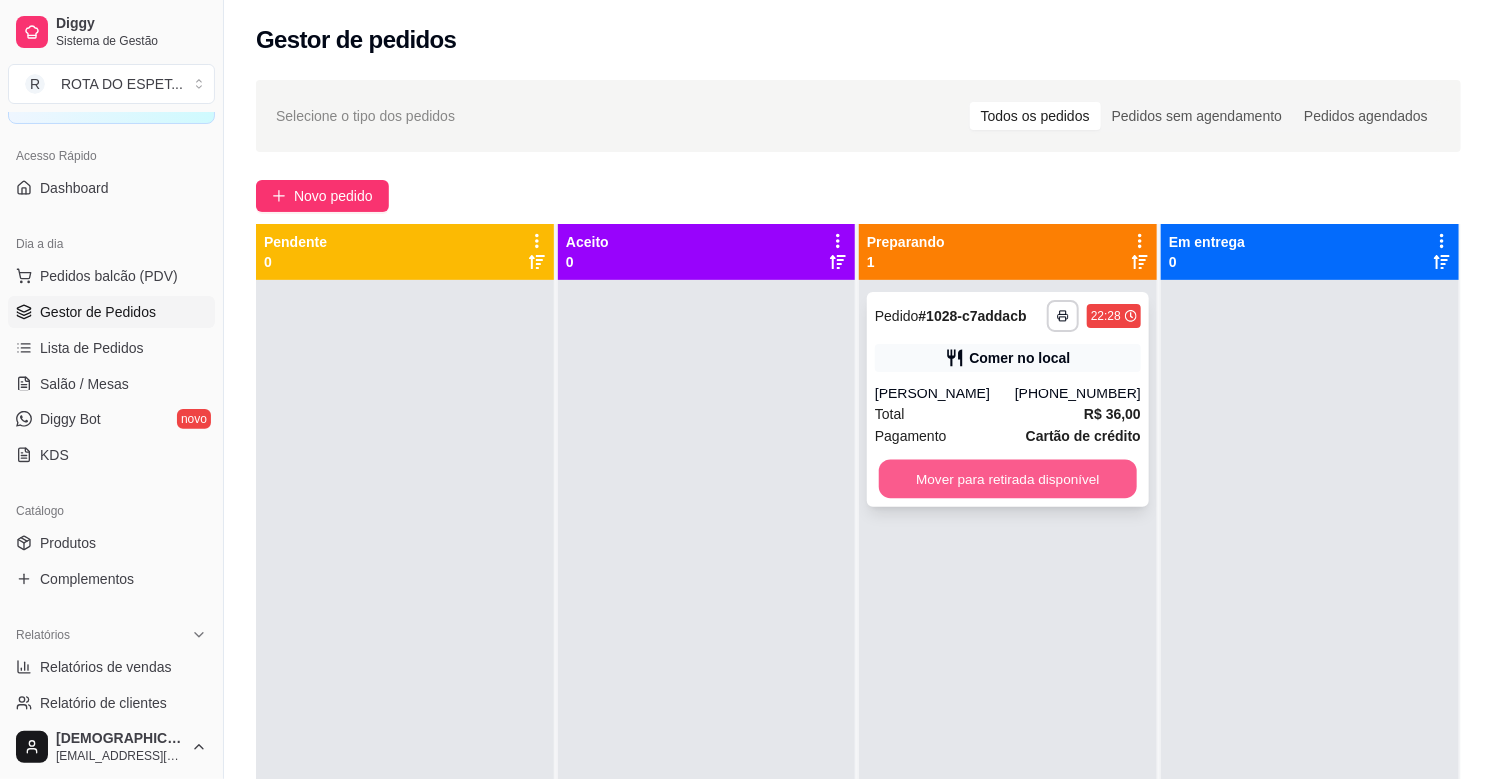
click at [1005, 472] on button "Mover para retirada disponível" at bounding box center [1008, 480] width 258 height 39
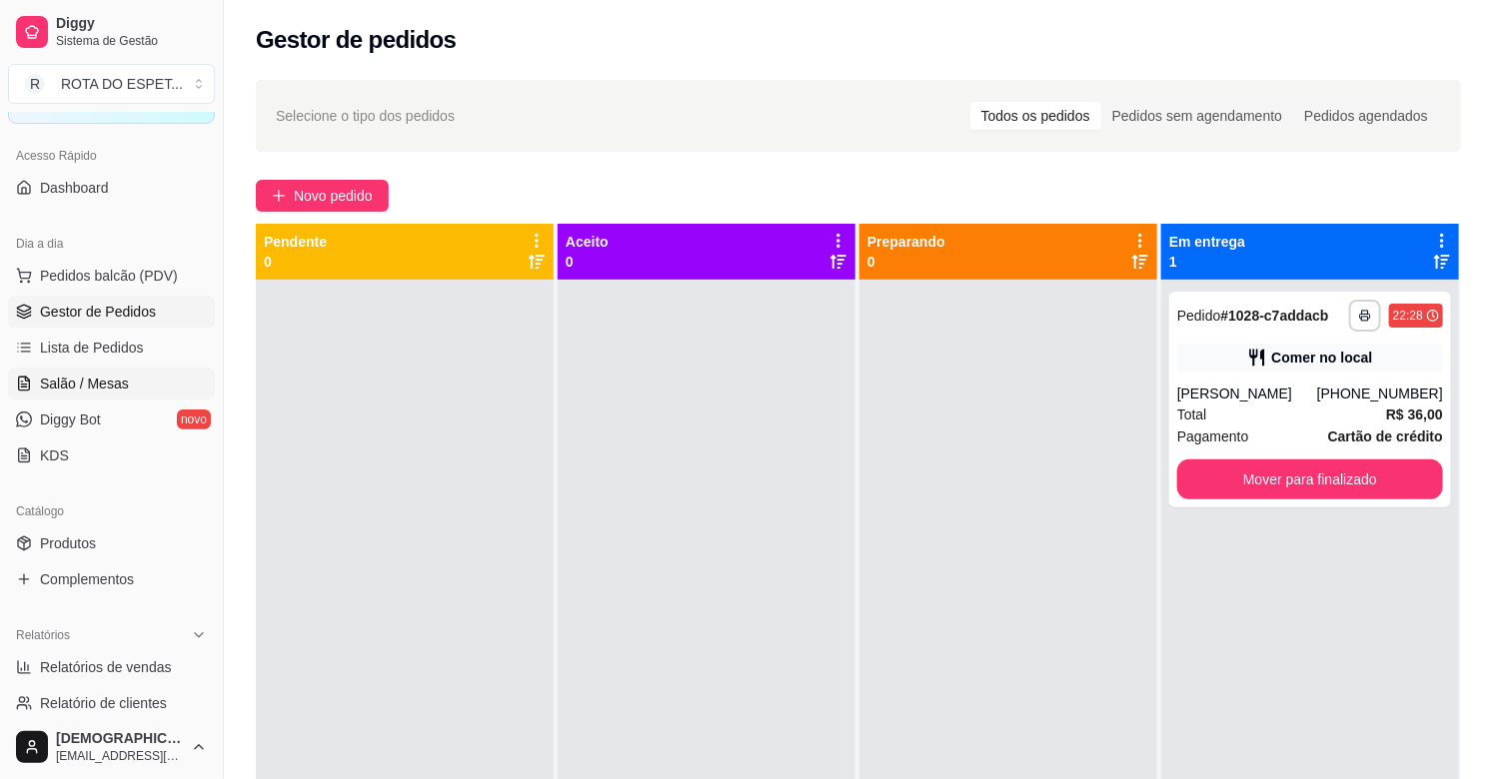
click at [68, 394] on link "Salão / Mesas" at bounding box center [111, 384] width 207 height 32
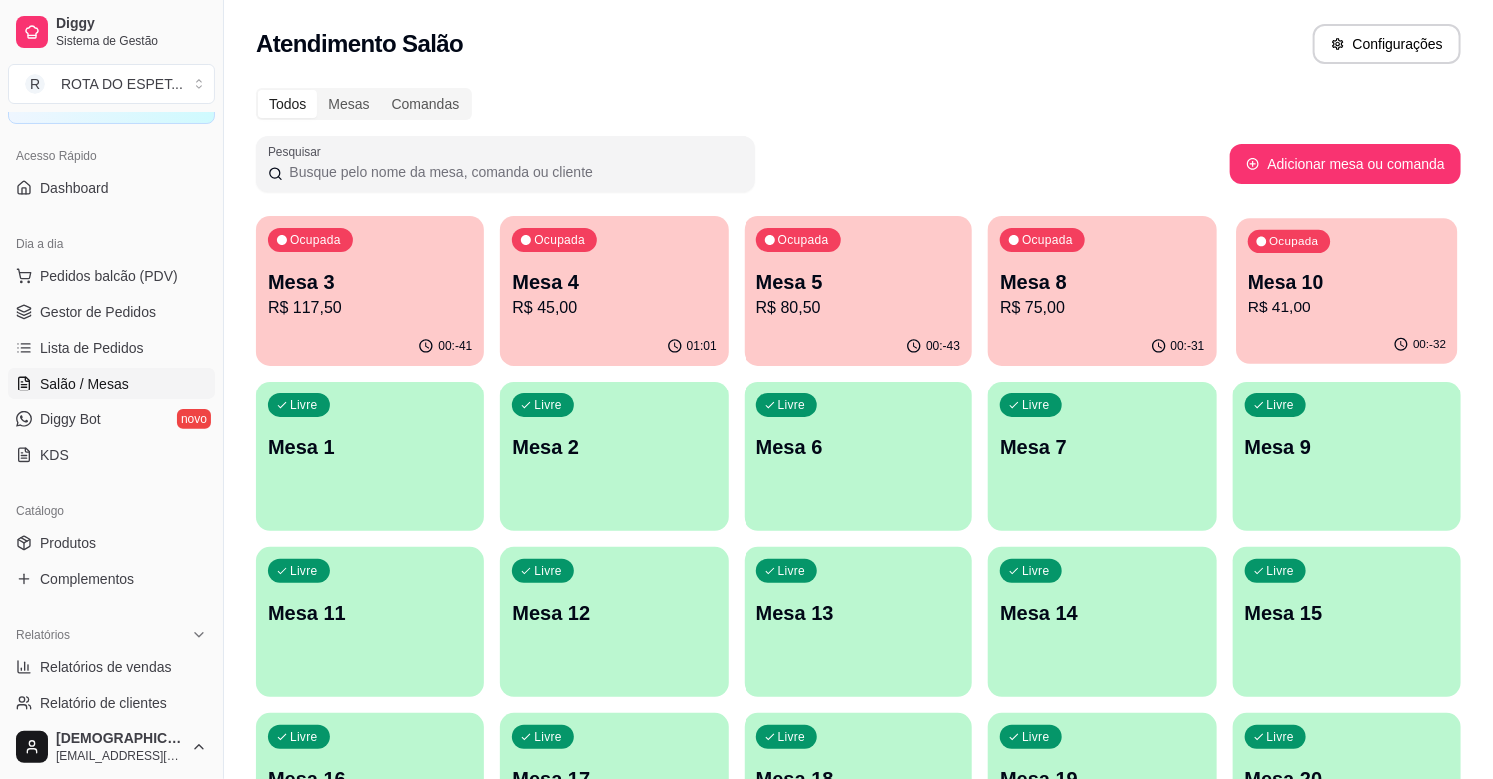
click at [1327, 277] on p "Mesa 10" at bounding box center [1347, 282] width 198 height 27
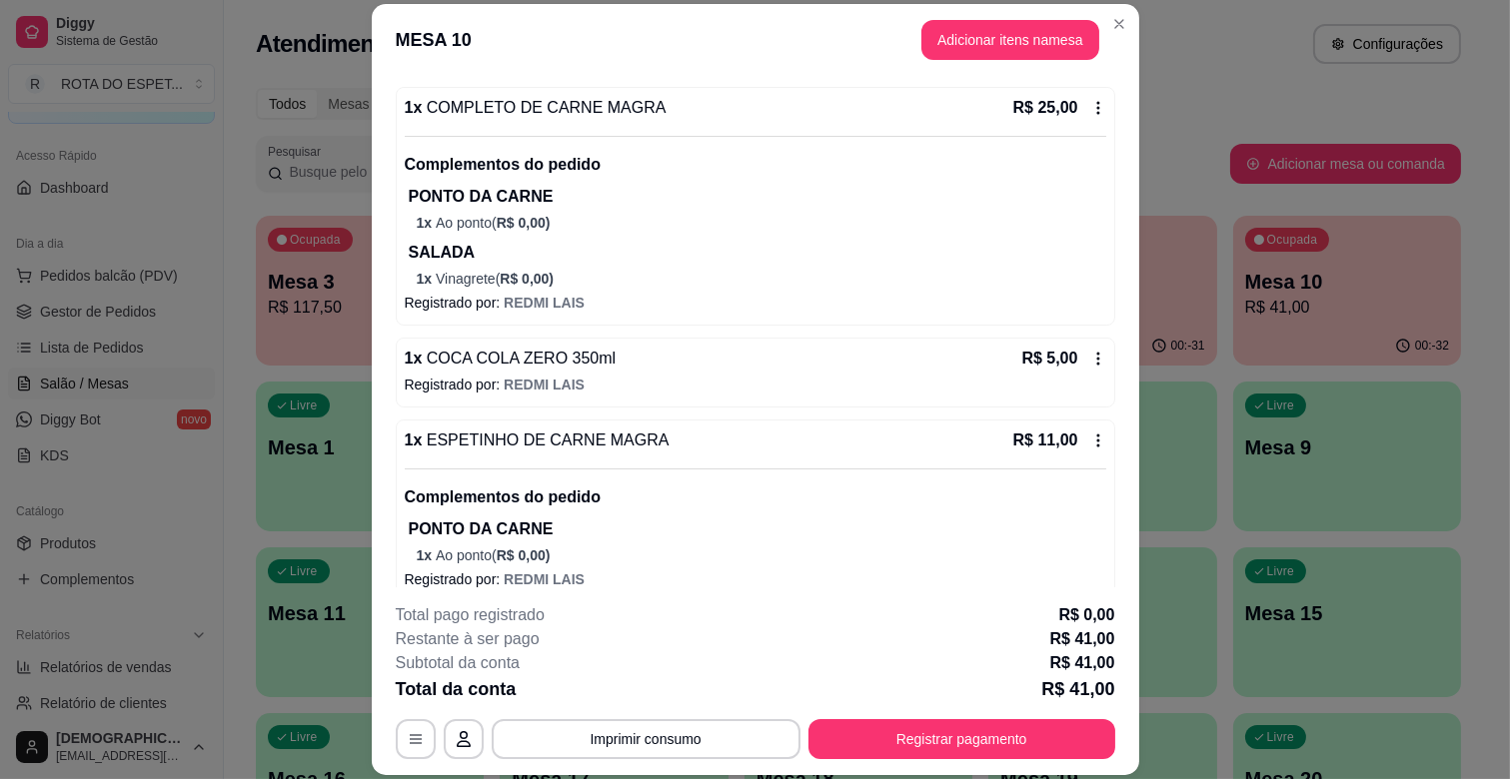
scroll to position [201, 0]
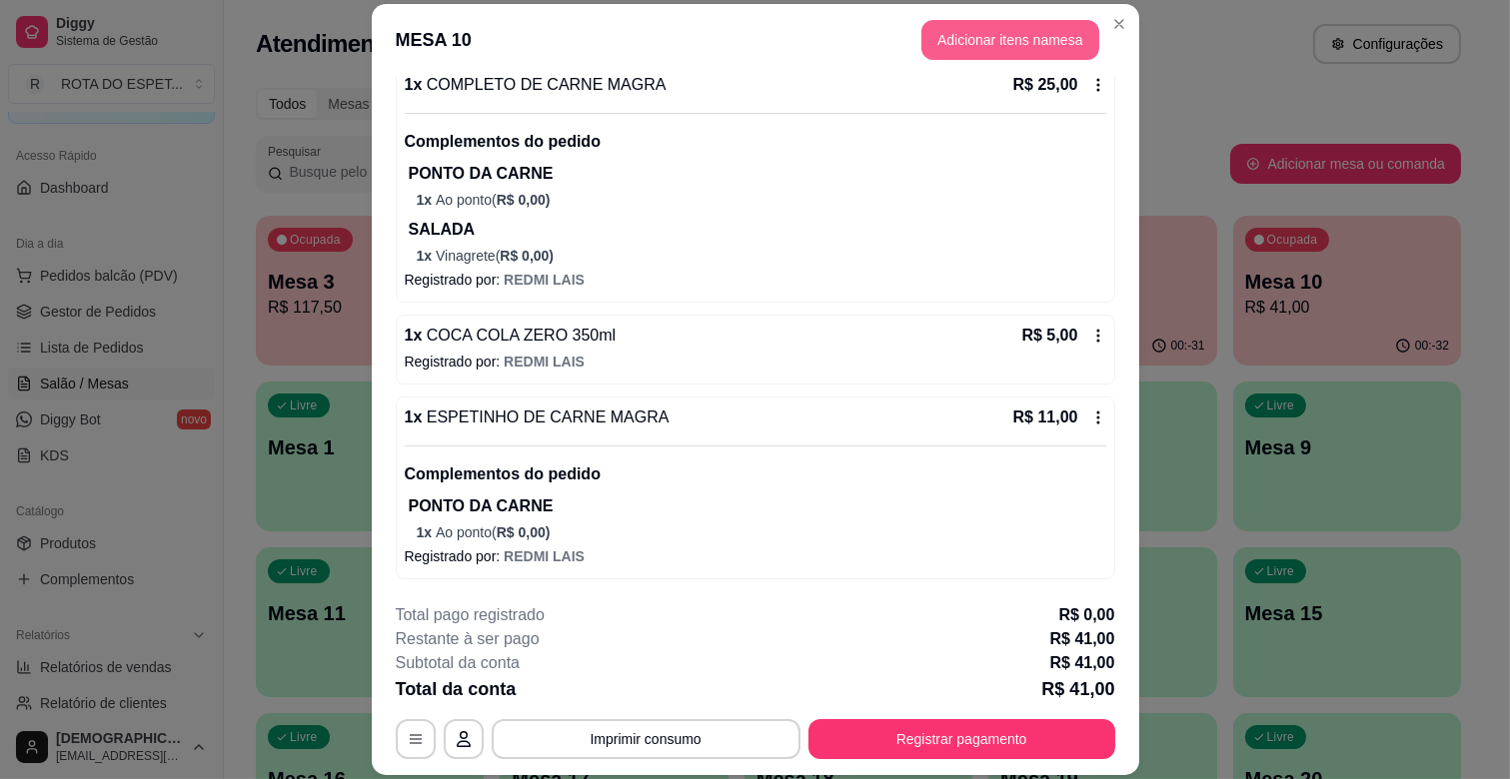
click at [987, 35] on button "Adicionar itens na mesa" at bounding box center [1010, 40] width 178 height 40
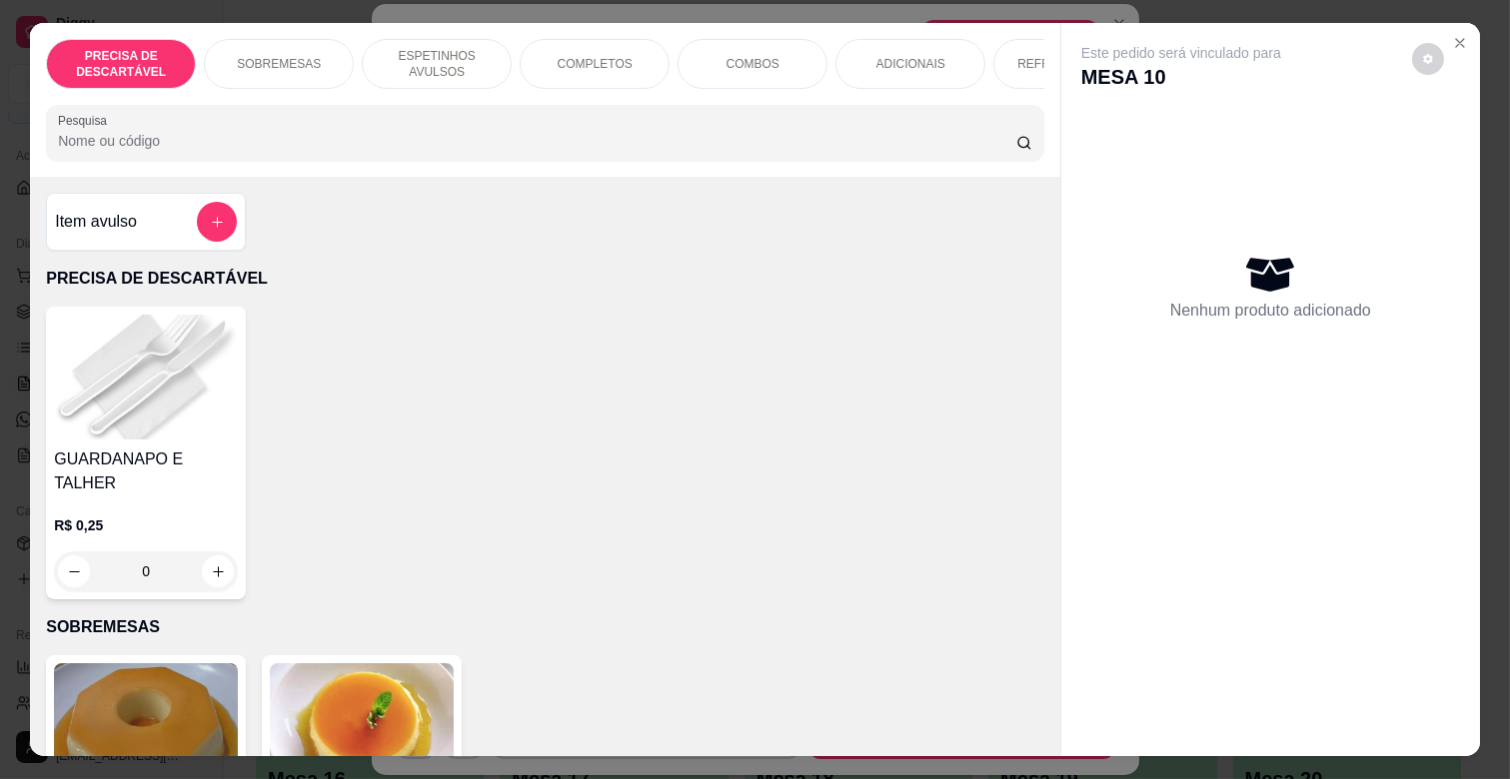
scroll to position [222, 0]
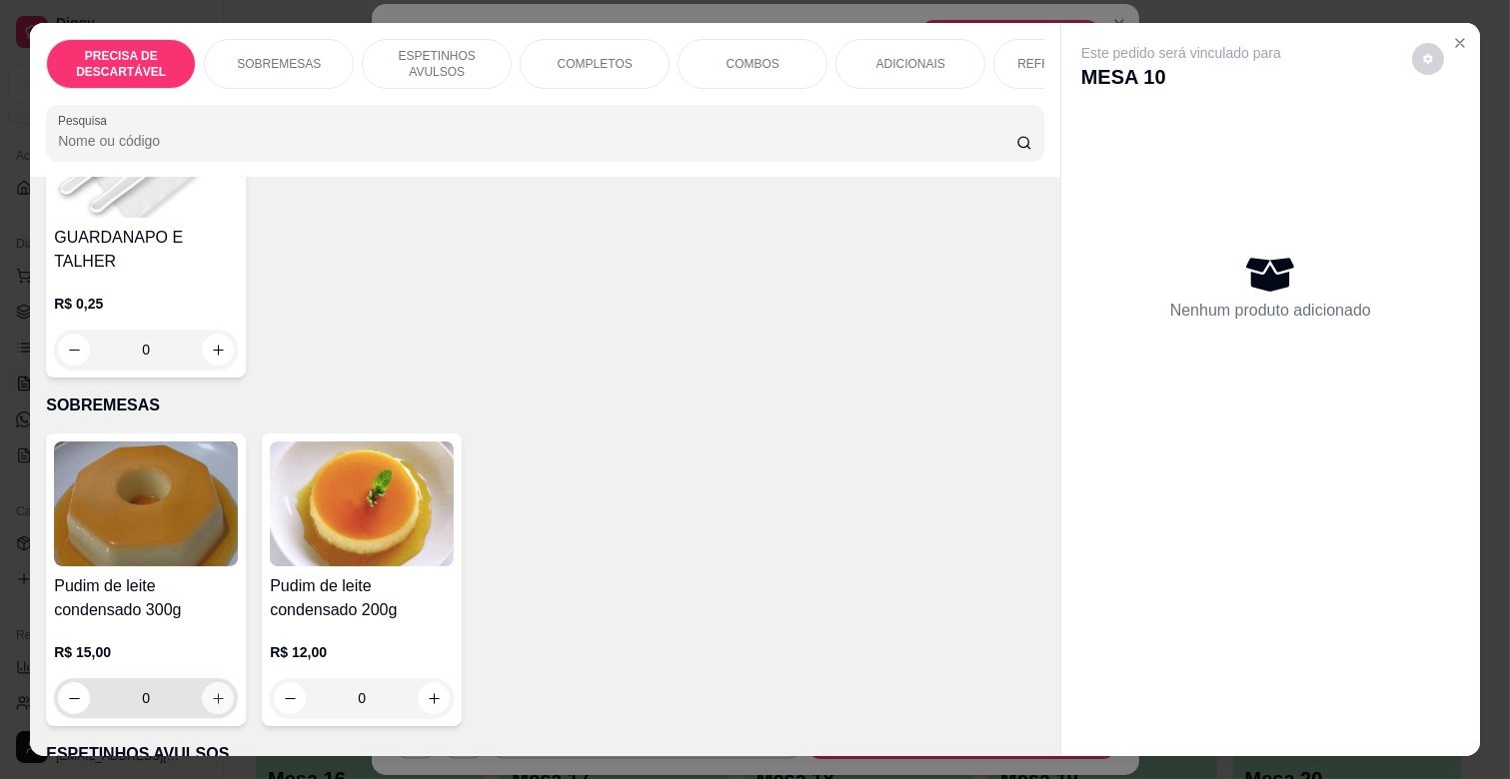
click at [211, 691] on icon "increase-product-quantity" at bounding box center [218, 698] width 15 height 15
type input "1"
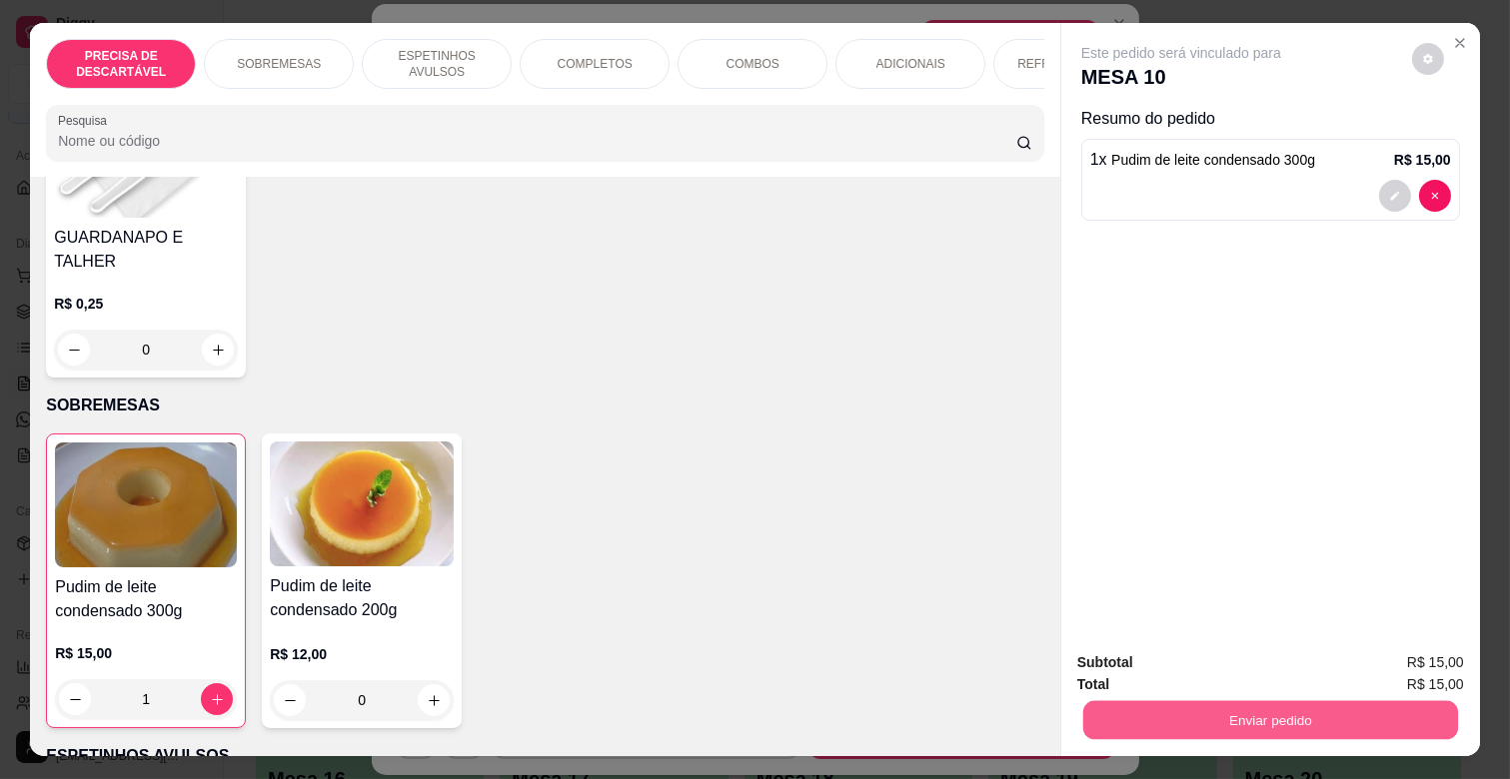
click at [1242, 700] on button "Enviar pedido" at bounding box center [1270, 719] width 375 height 39
click at [1232, 659] on button "Não registrar e enviar pedido" at bounding box center [1204, 661] width 202 height 37
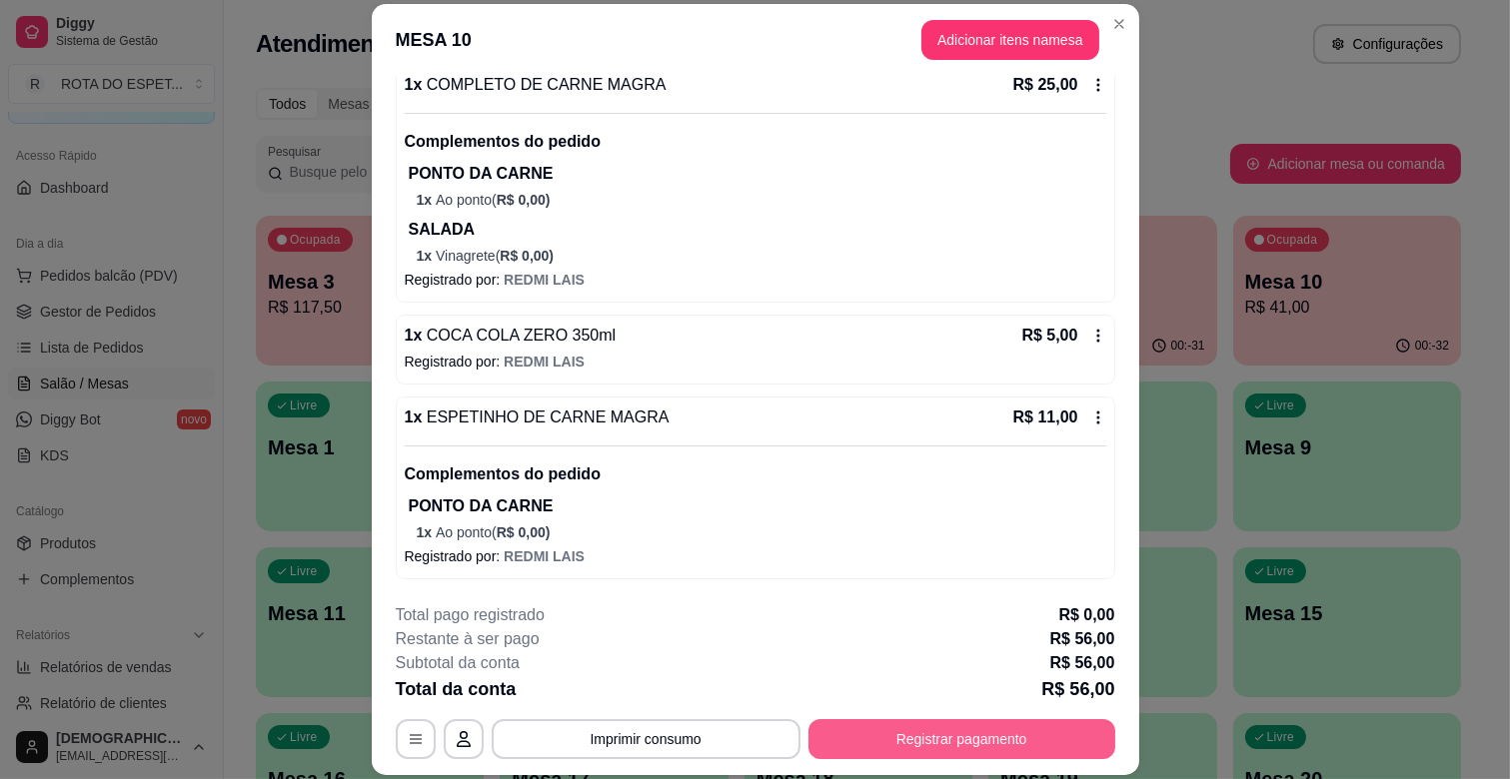
click at [983, 734] on button "Registrar pagamento" at bounding box center [961, 739] width 307 height 40
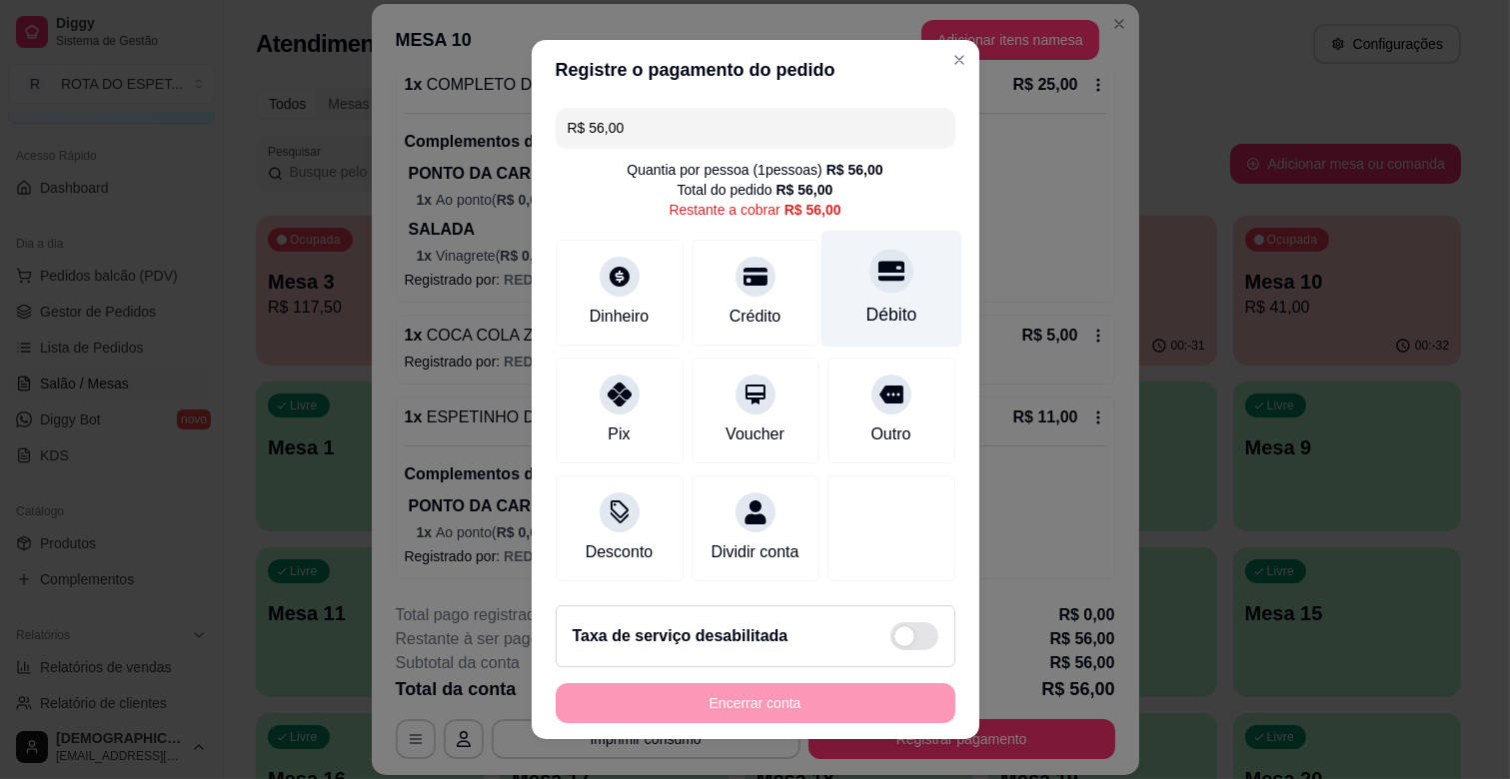
click at [869, 291] on div at bounding box center [891, 271] width 44 height 44
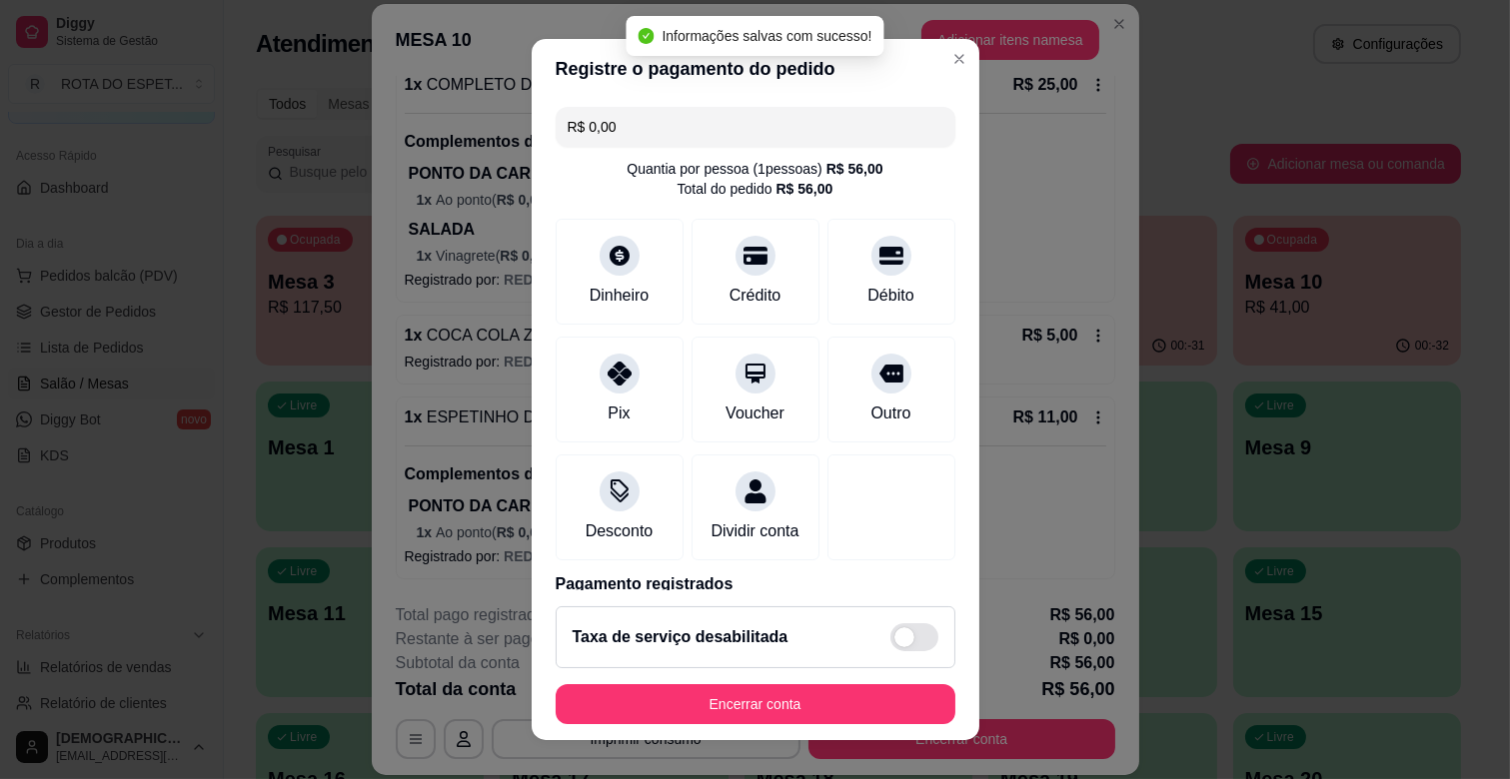
type input "R$ 0,00"
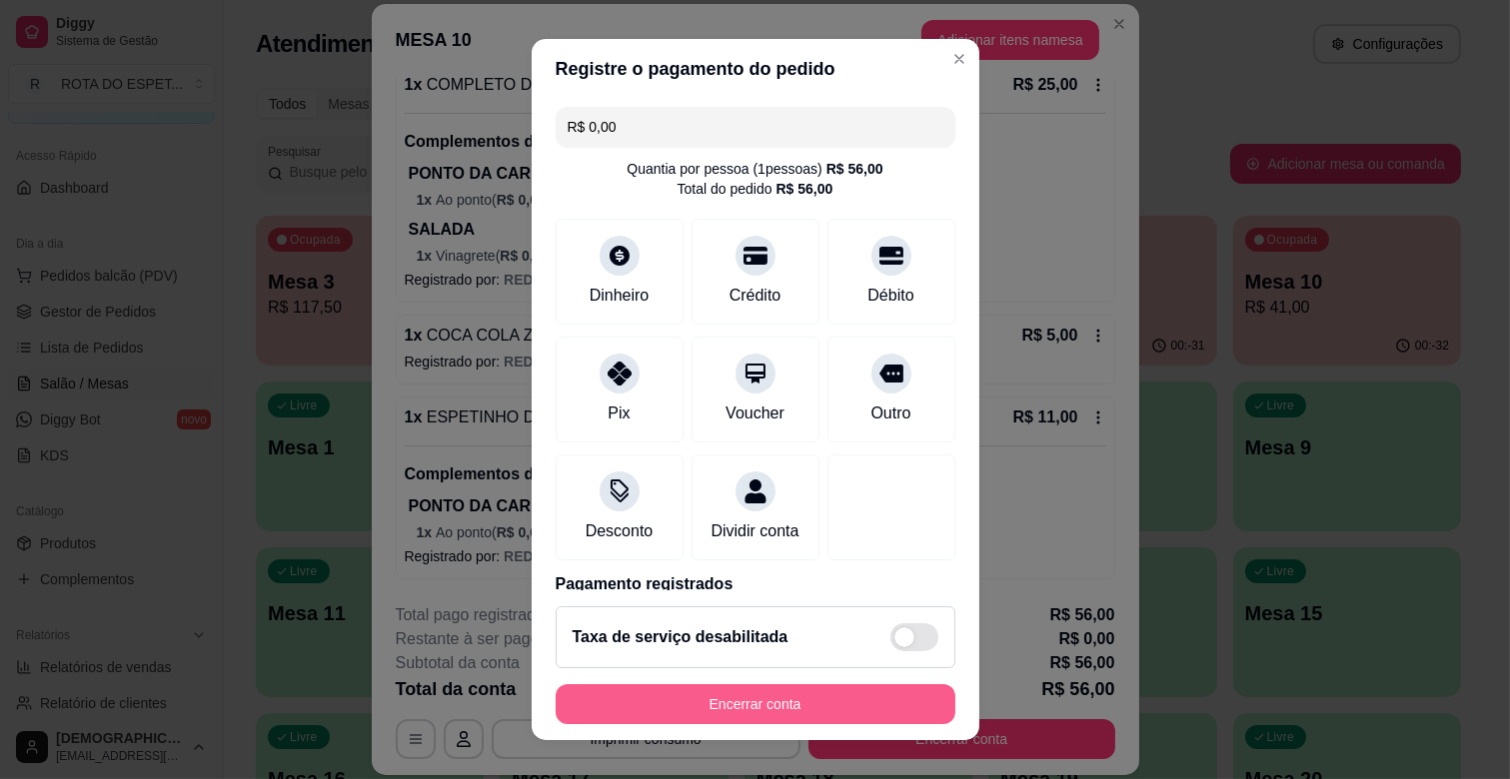
click at [793, 706] on button "Encerrar conta" at bounding box center [756, 704] width 400 height 40
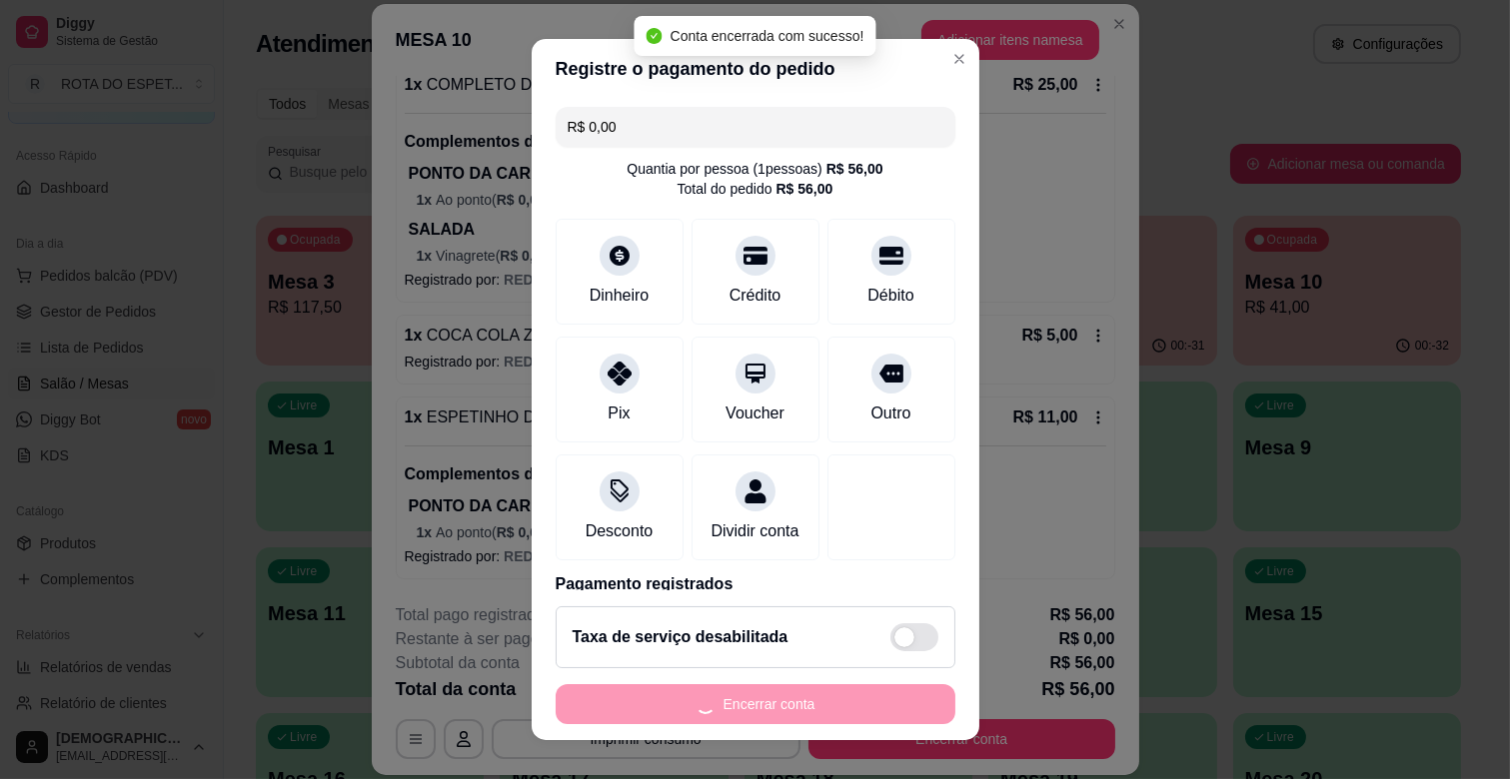
scroll to position [0, 0]
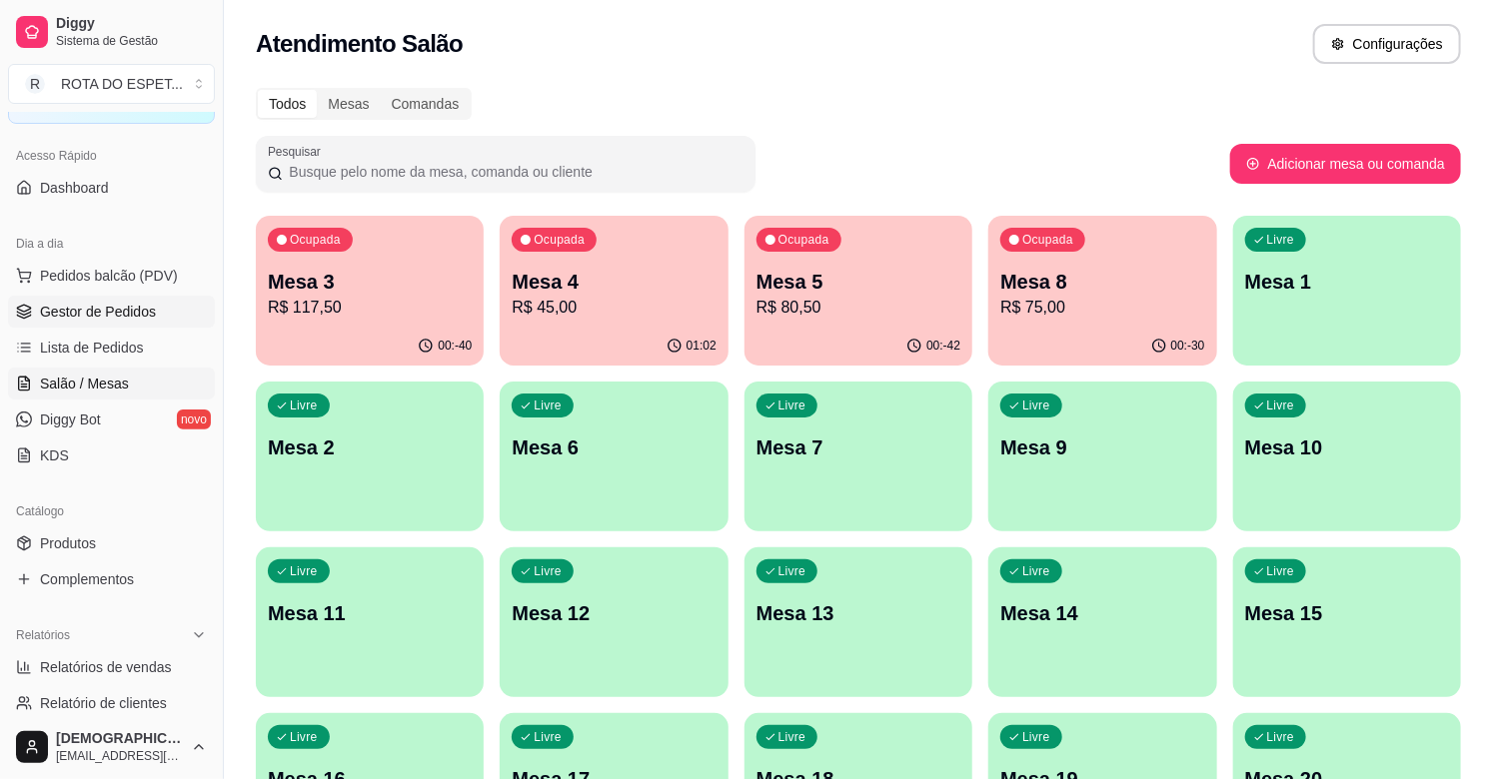
click at [82, 302] on span "Gestor de Pedidos" at bounding box center [98, 312] width 116 height 20
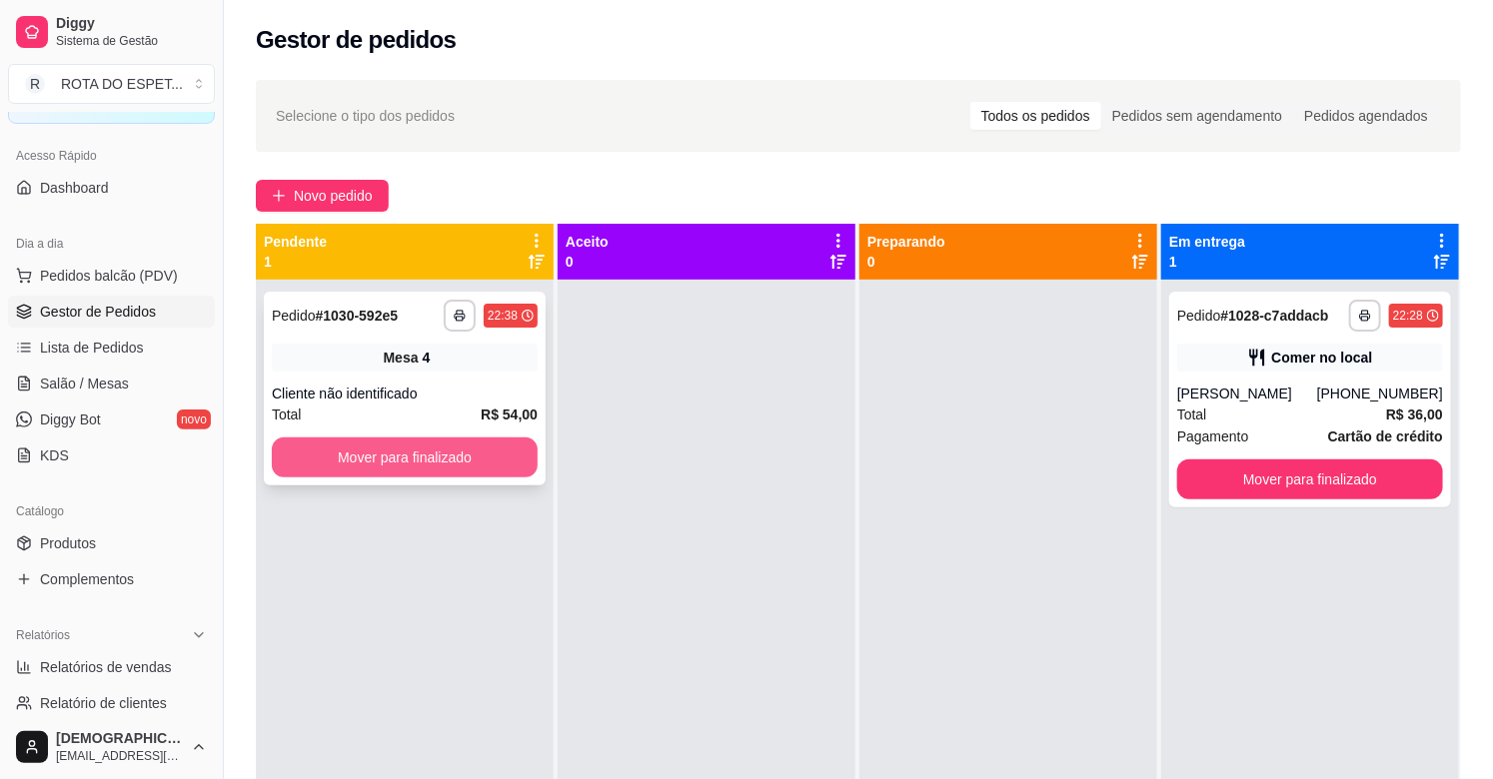
click at [485, 466] on button "Mover para finalizado" at bounding box center [405, 458] width 266 height 40
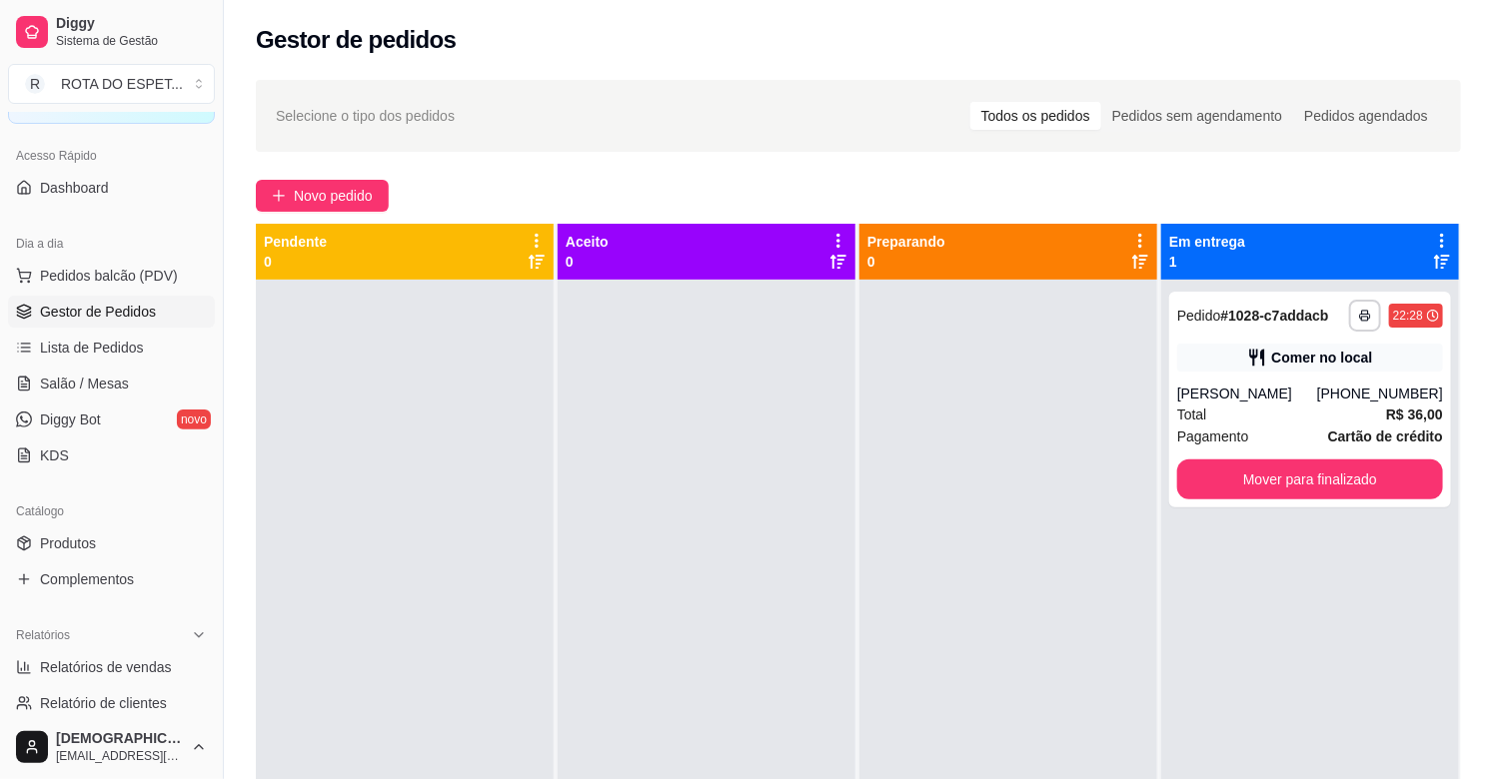
click at [751, 494] on div at bounding box center [707, 669] width 298 height 779
click at [1307, 405] on div "Total R$ 36,00" at bounding box center [1310, 415] width 266 height 22
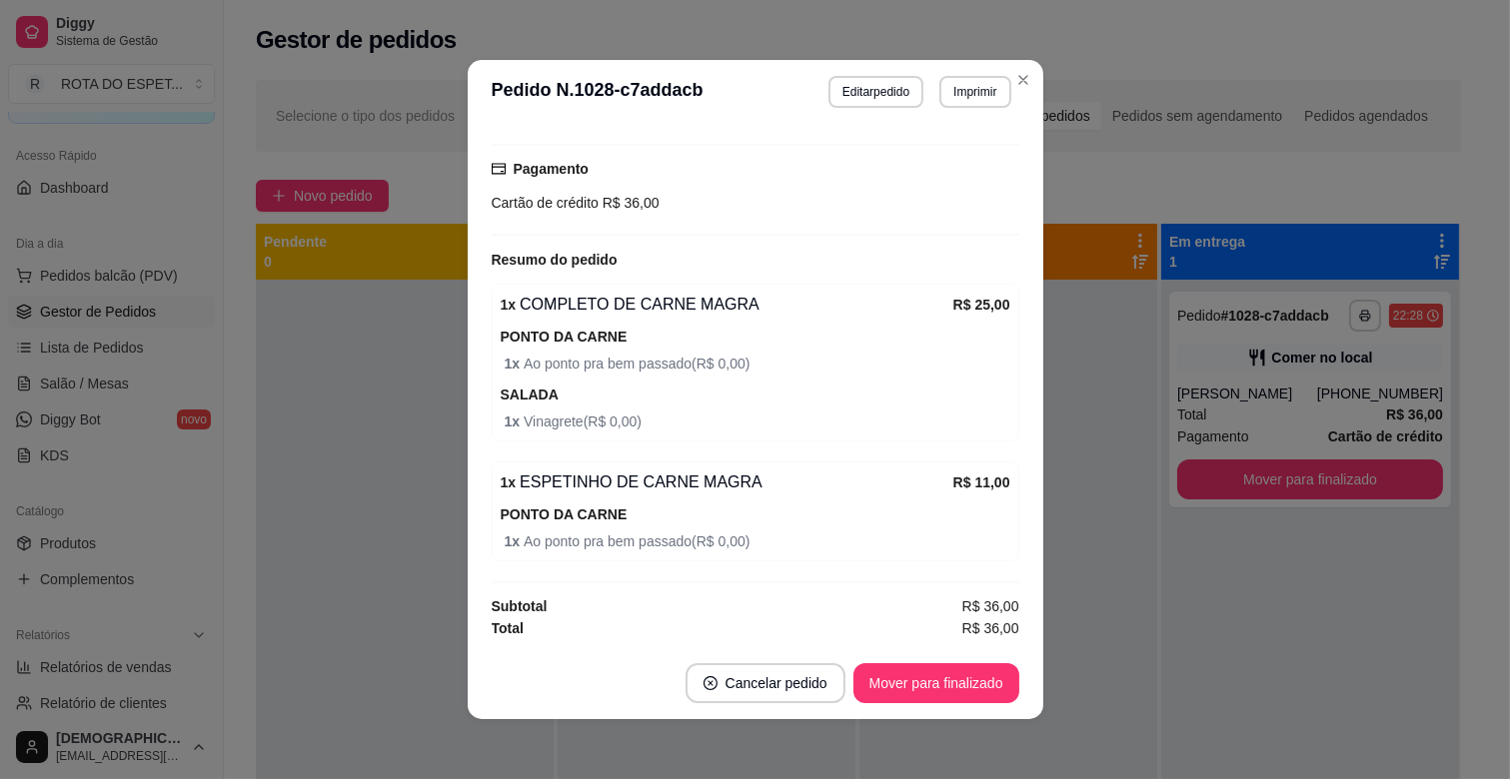
scroll to position [4, 0]
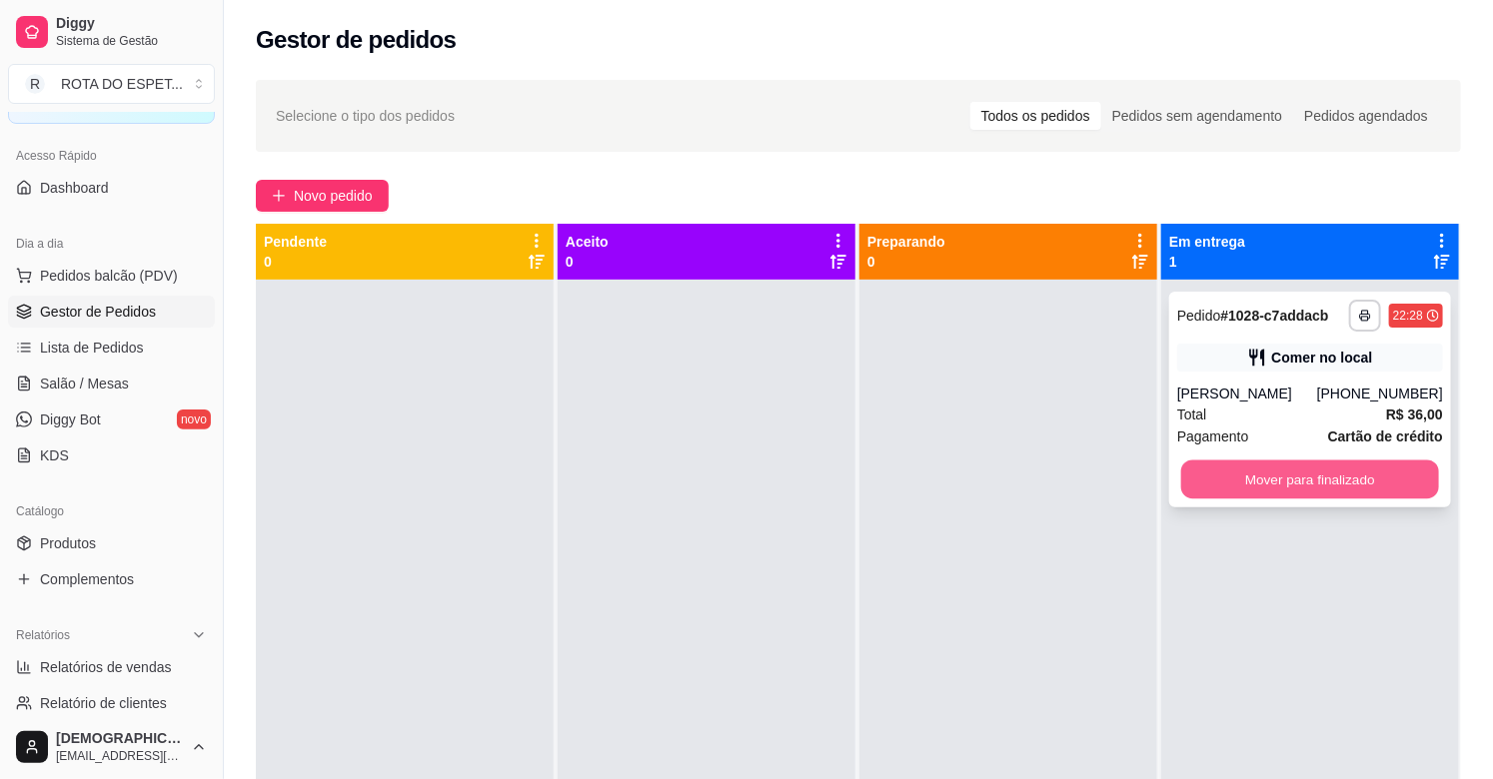
click at [1295, 488] on button "Mover para finalizado" at bounding box center [1310, 480] width 258 height 39
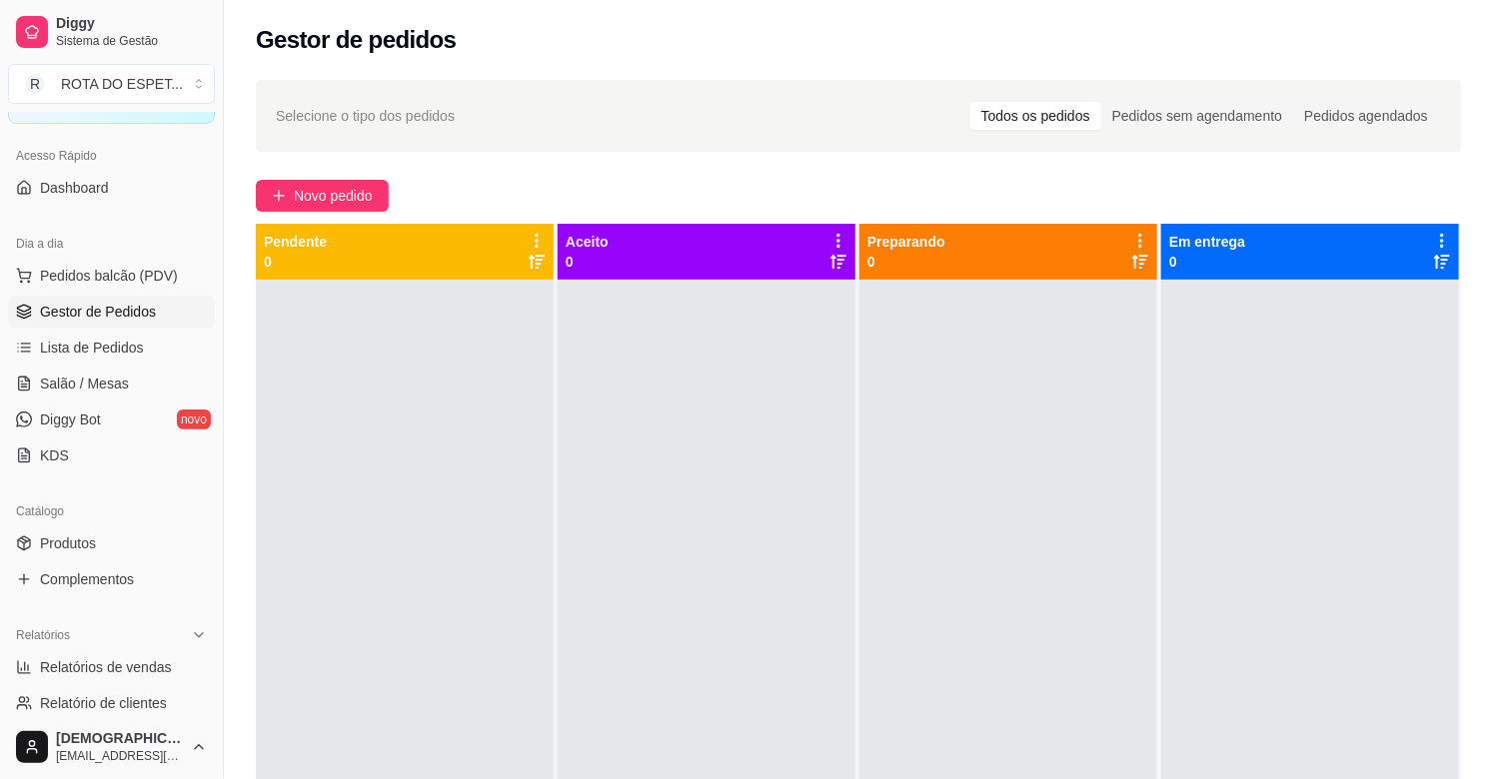
click at [604, 550] on div at bounding box center [707, 669] width 298 height 779
click at [138, 391] on link "Salão / Mesas" at bounding box center [111, 384] width 207 height 32
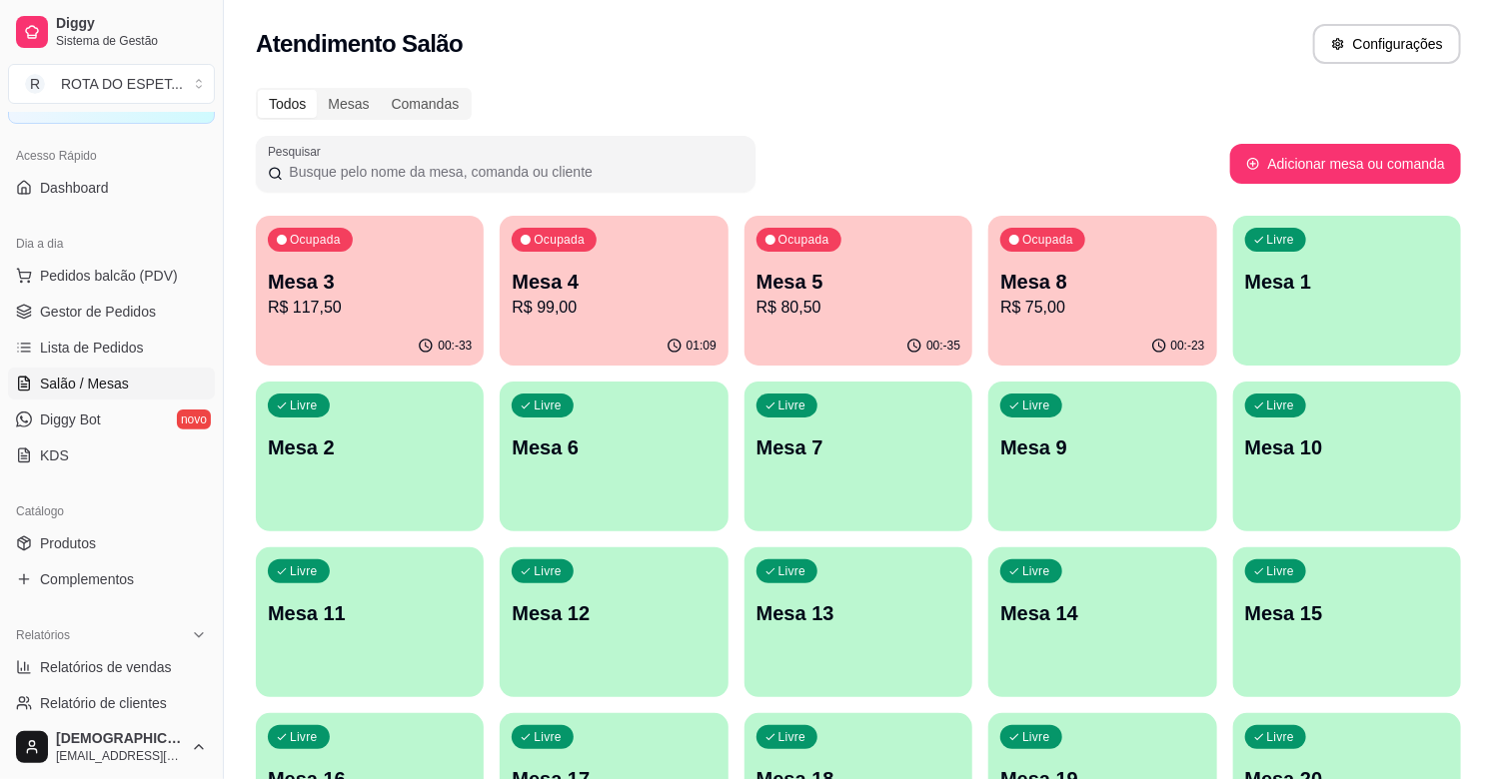
click at [1095, 306] on p "R$ 75,00" at bounding box center [1102, 308] width 204 height 24
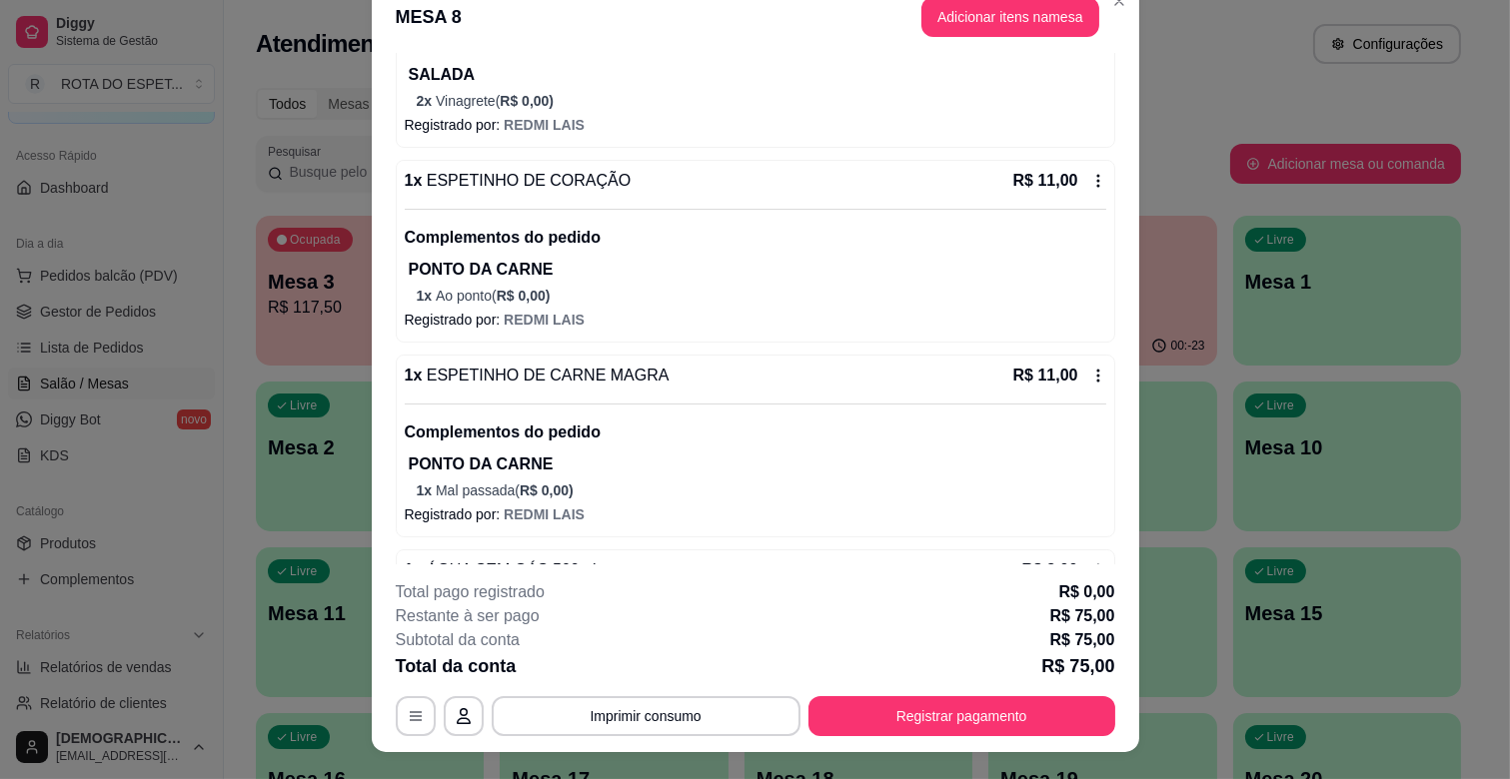
scroll to position [60, 0]
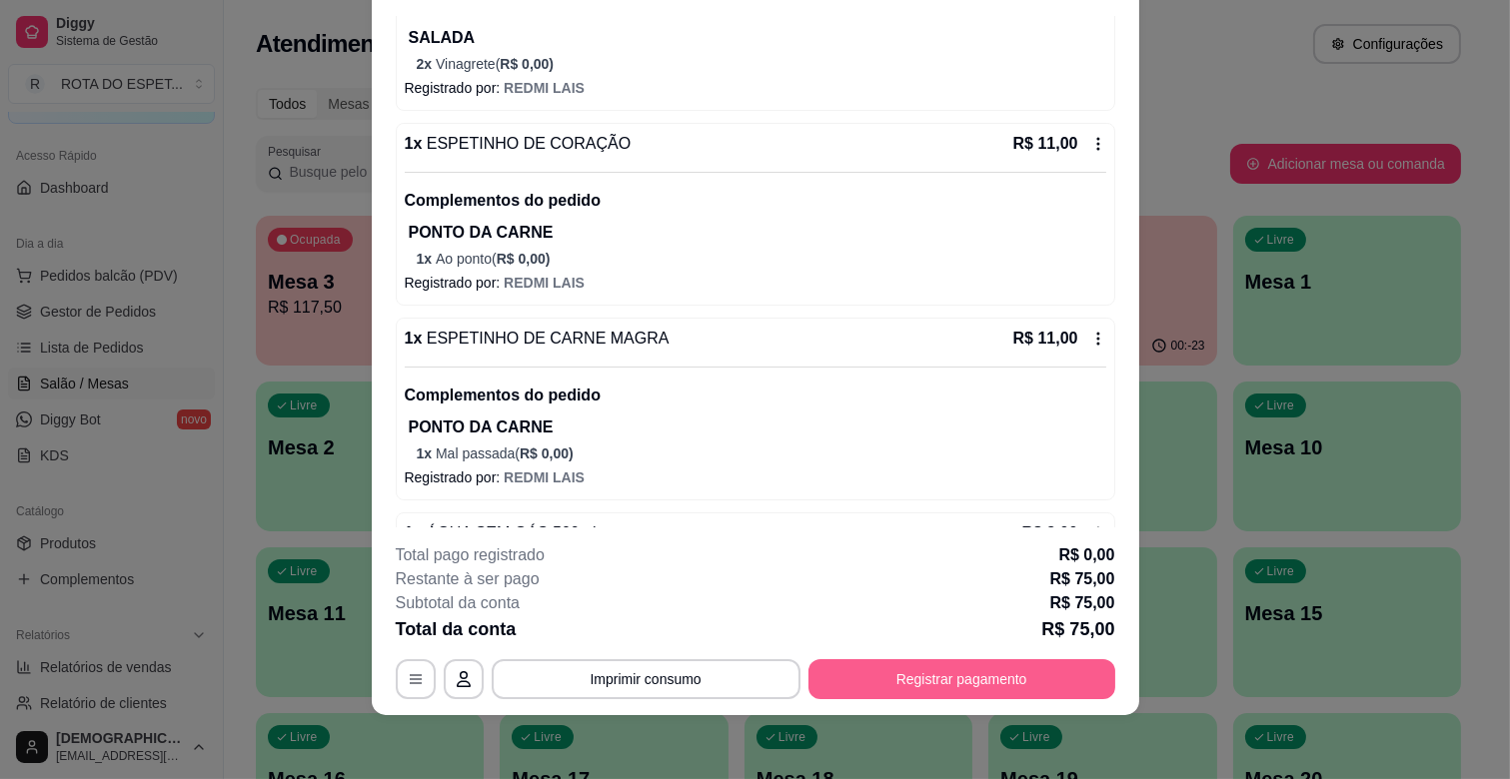
click at [939, 694] on button "Registrar pagamento" at bounding box center [961, 679] width 307 height 40
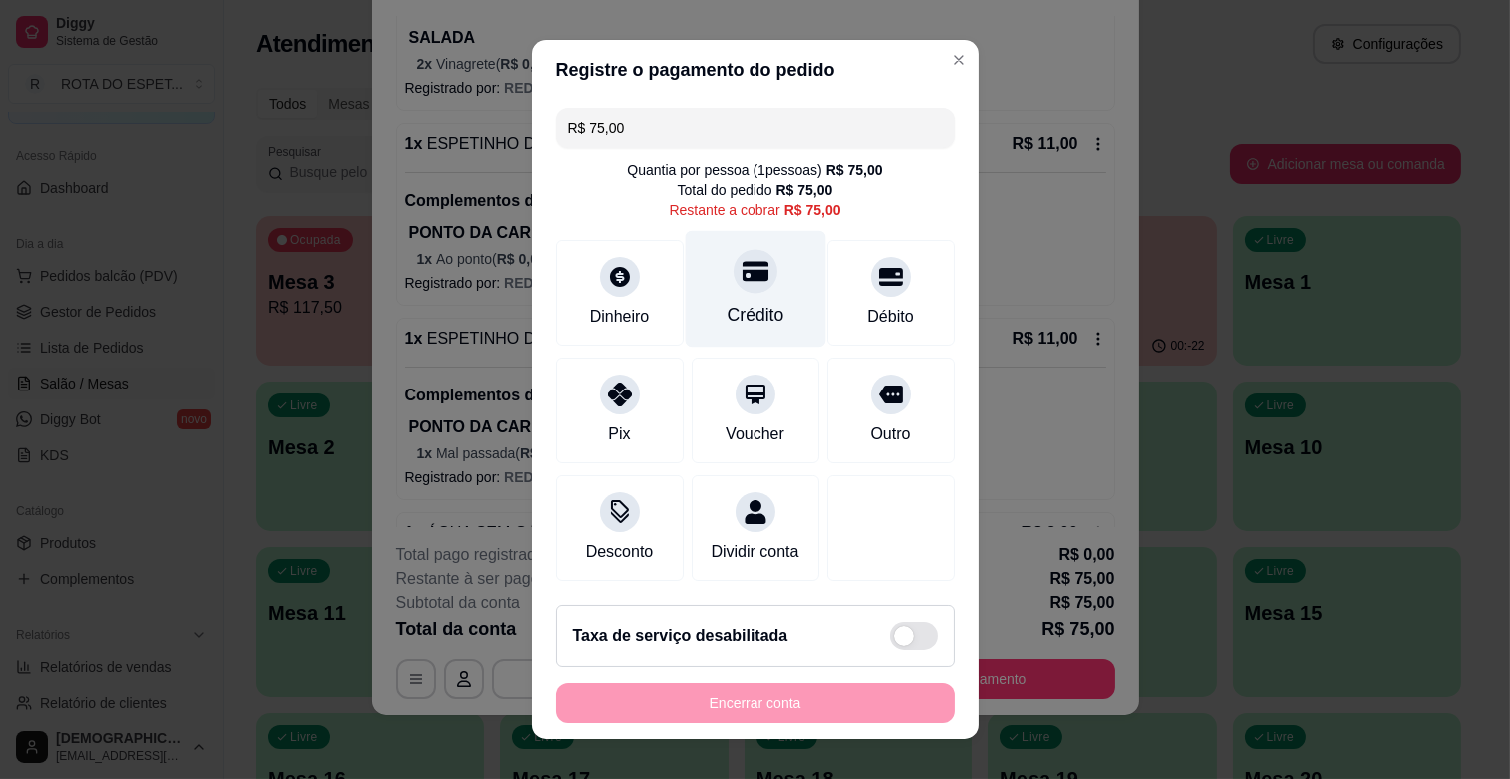
click at [763, 294] on div "Crédito" at bounding box center [754, 289] width 141 height 117
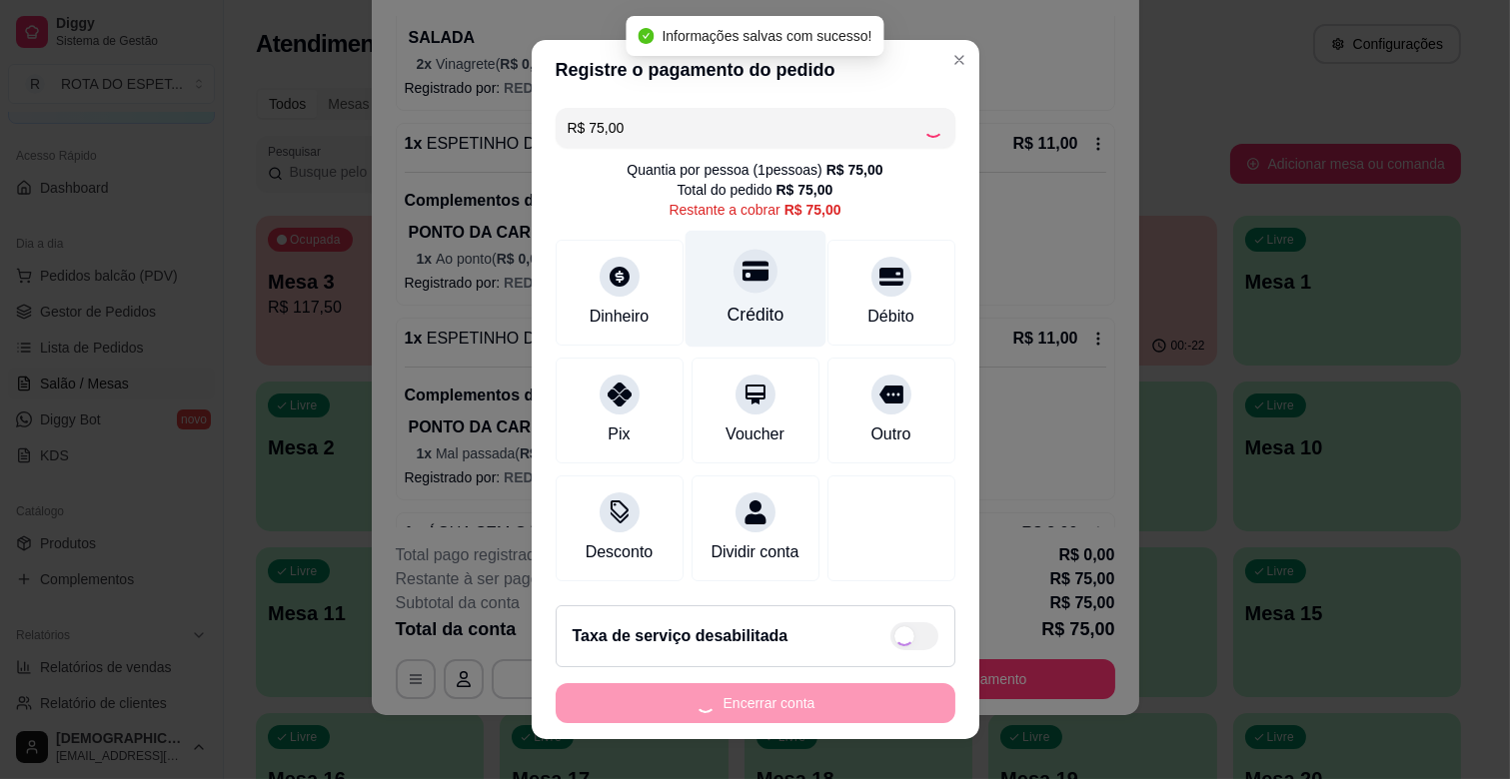
type input "R$ 0,00"
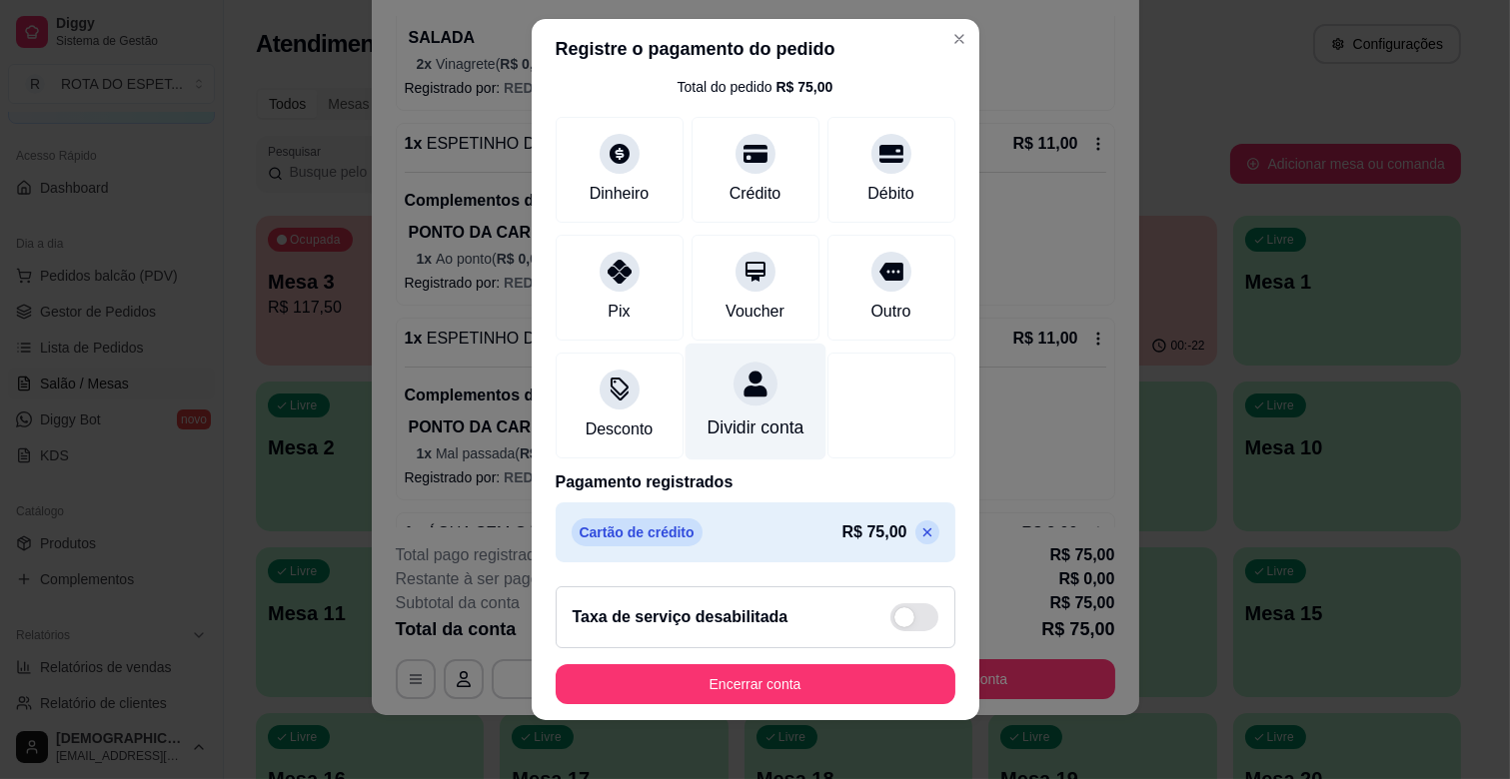
scroll to position [25, 0]
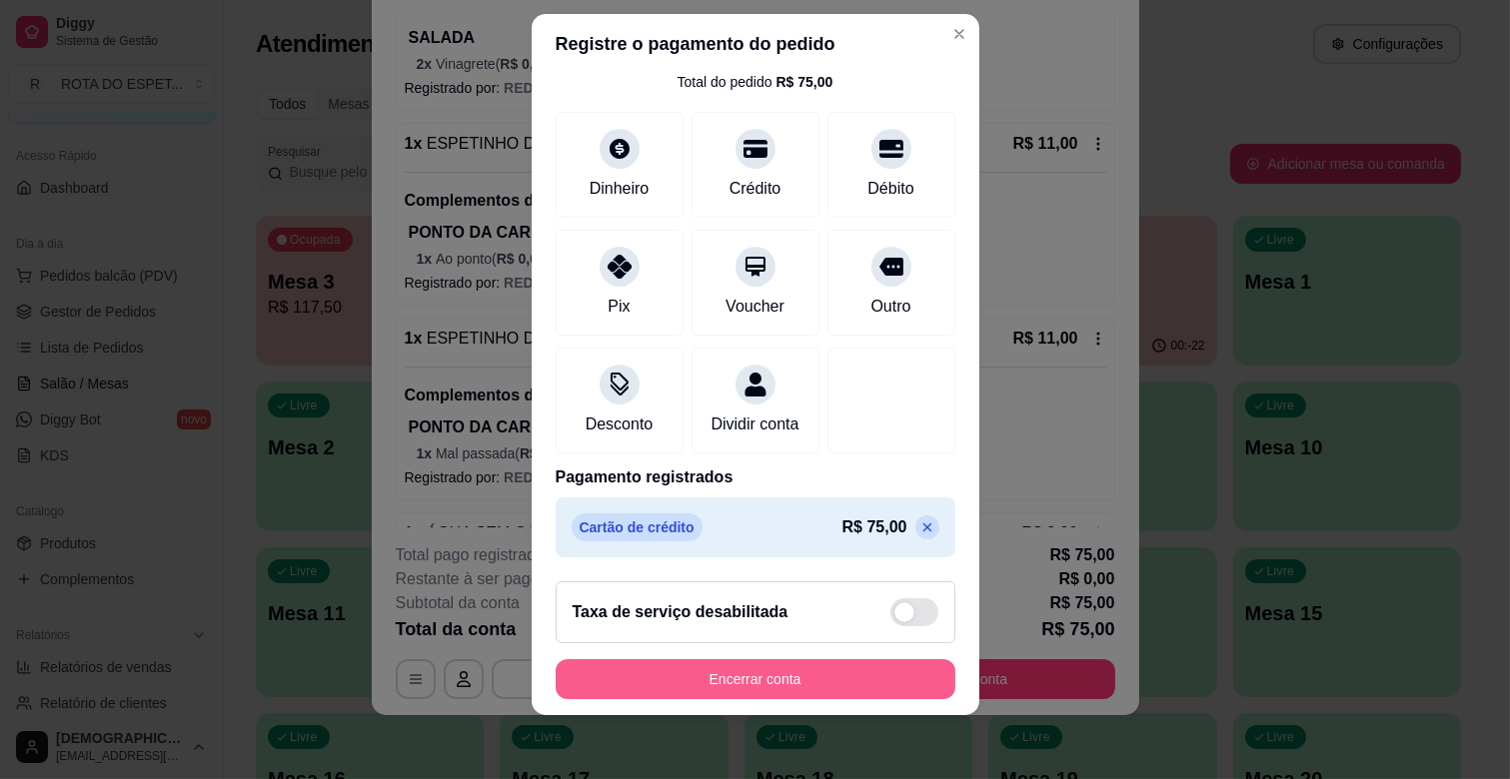
click at [806, 684] on button "Encerrar conta" at bounding box center [756, 679] width 400 height 40
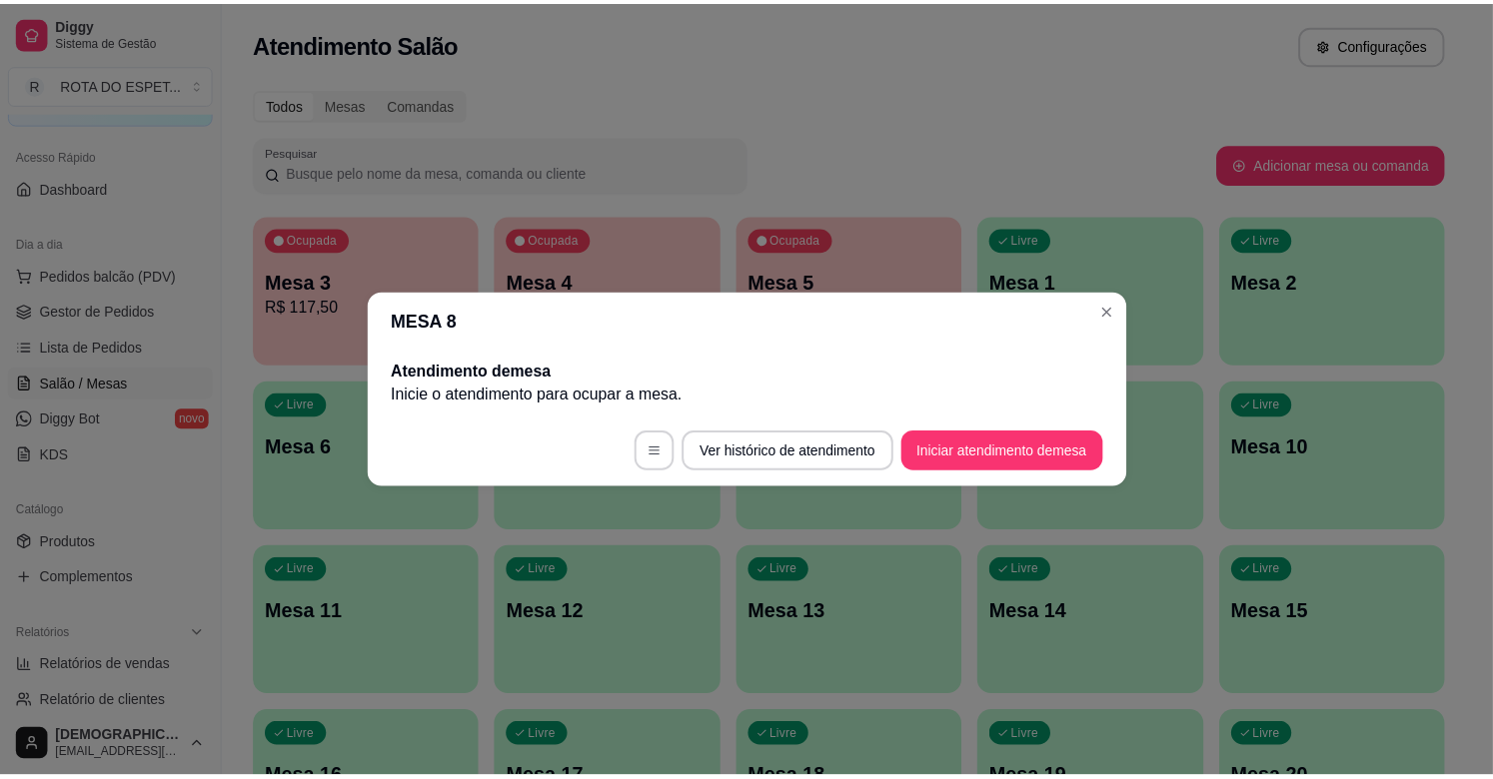
scroll to position [0, 0]
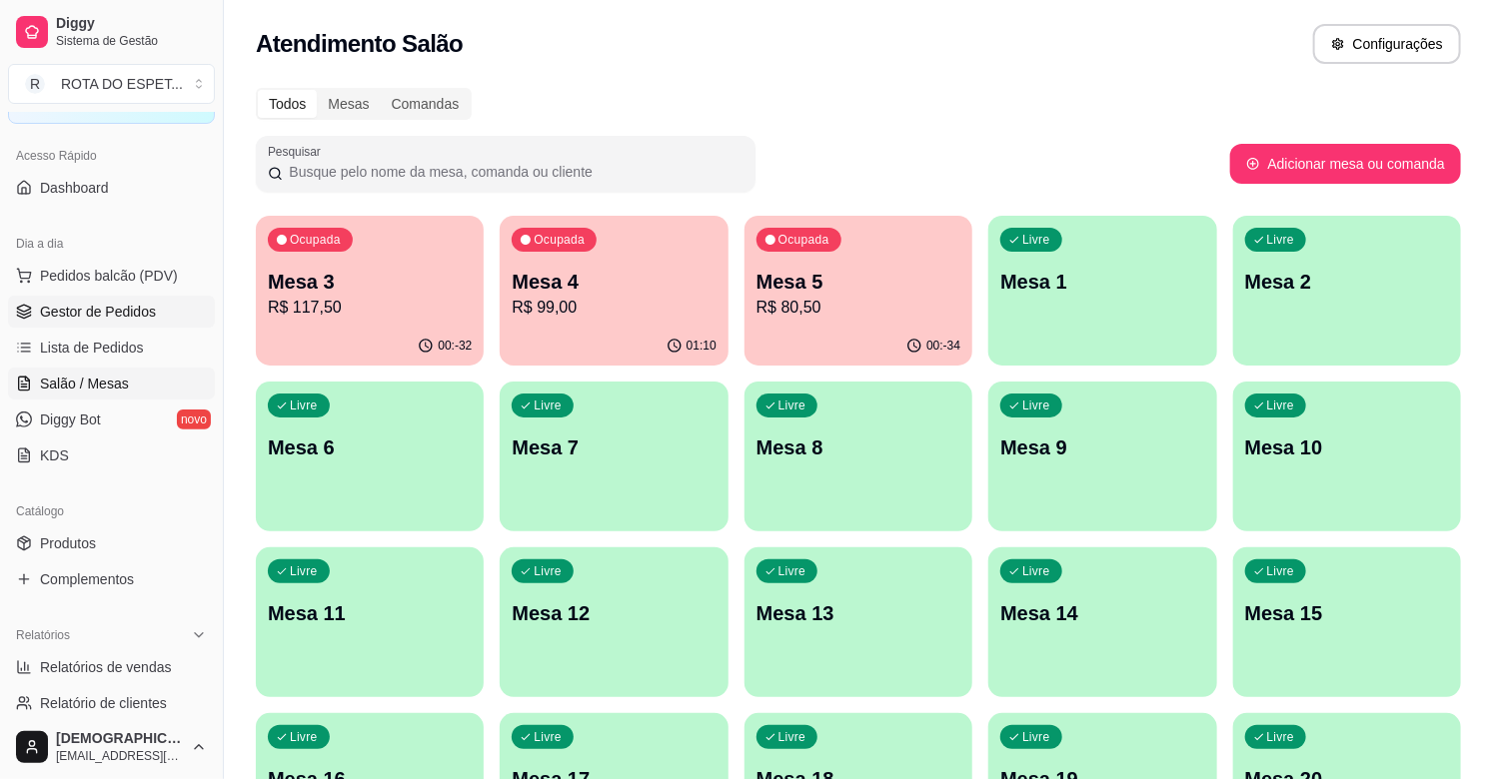
click at [84, 321] on span "Gestor de Pedidos" at bounding box center [98, 312] width 116 height 20
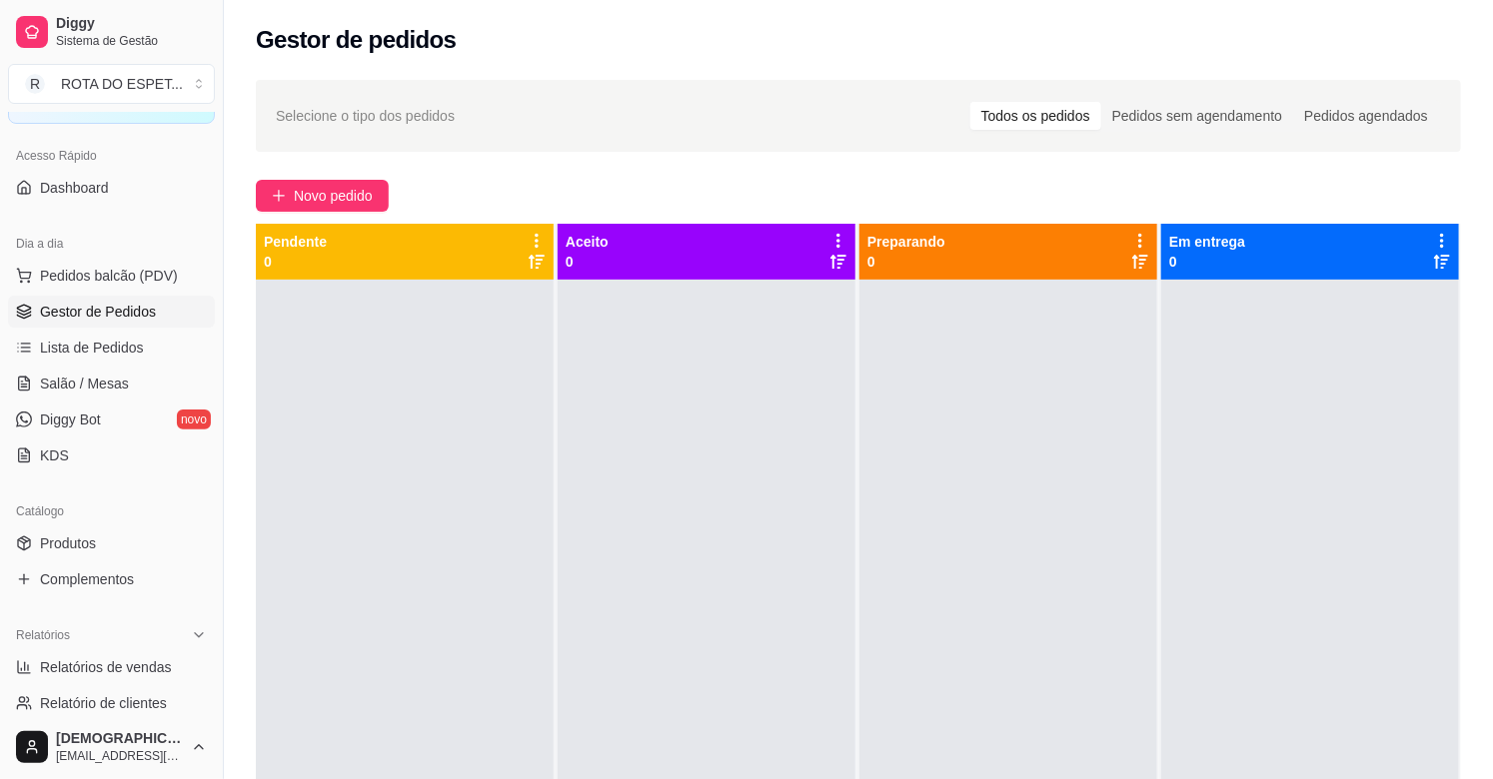
click at [619, 654] on div at bounding box center [707, 669] width 298 height 779
click at [800, 586] on div at bounding box center [707, 669] width 298 height 779
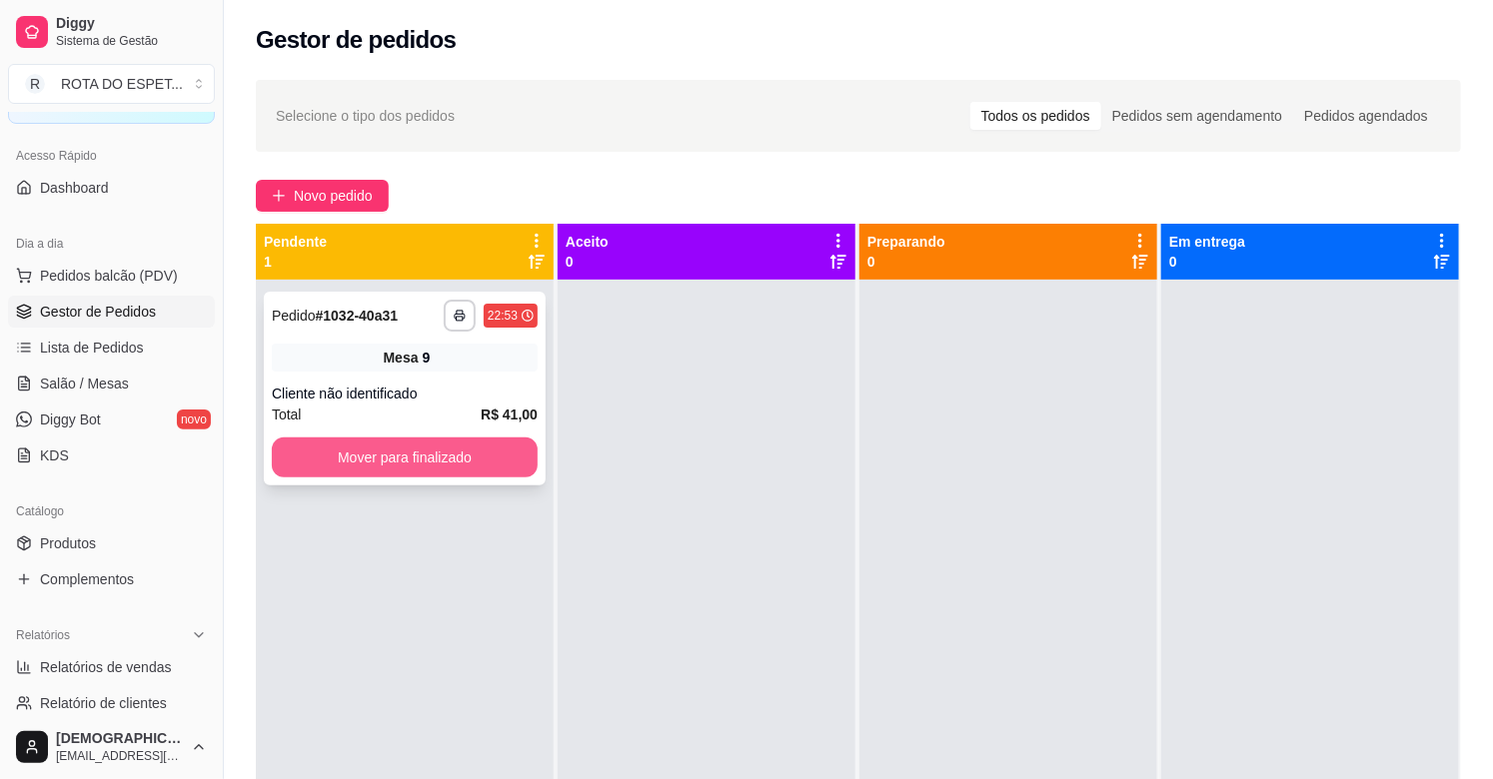
click at [447, 458] on button "Mover para finalizado" at bounding box center [405, 458] width 266 height 40
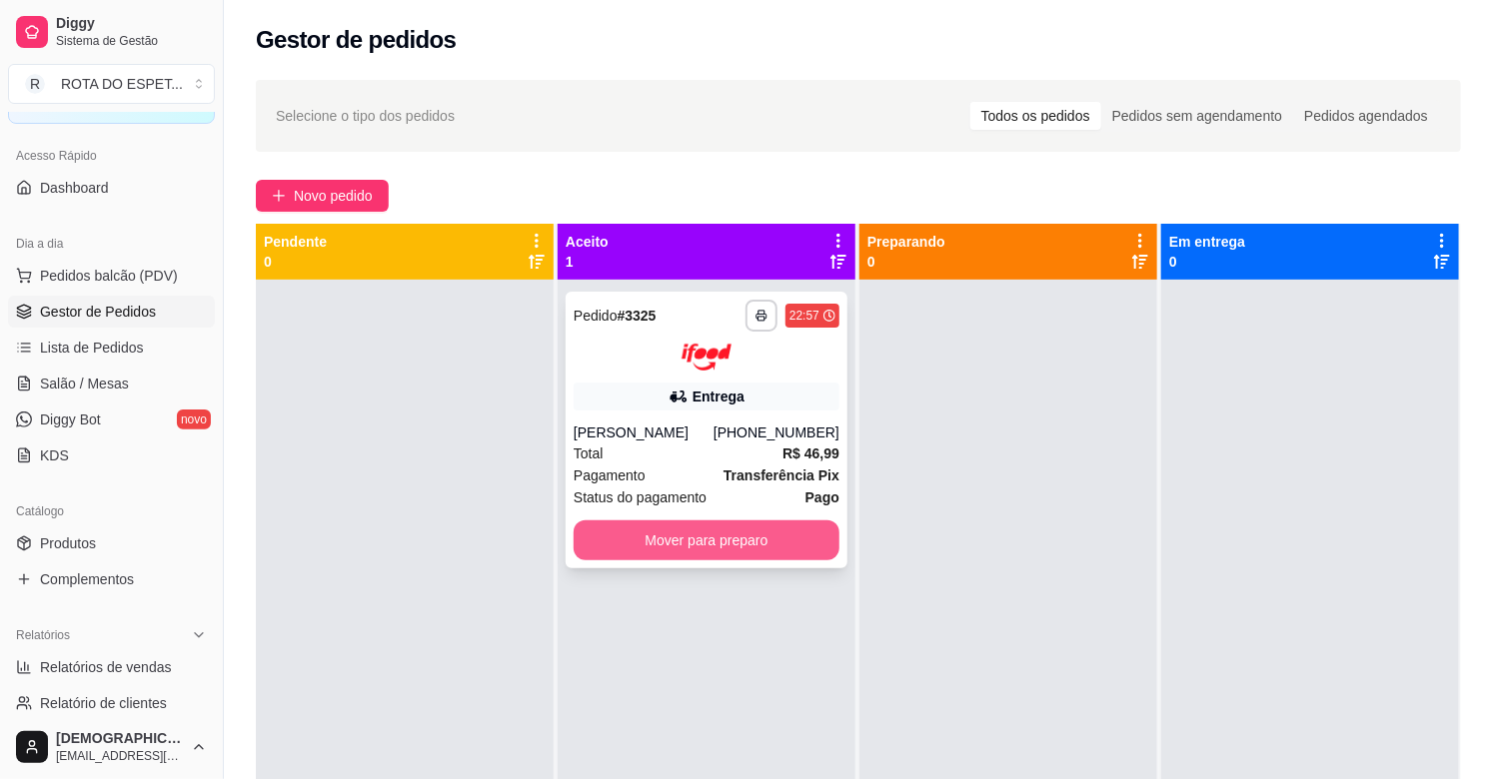
click at [757, 532] on button "Mover para preparo" at bounding box center [707, 541] width 266 height 40
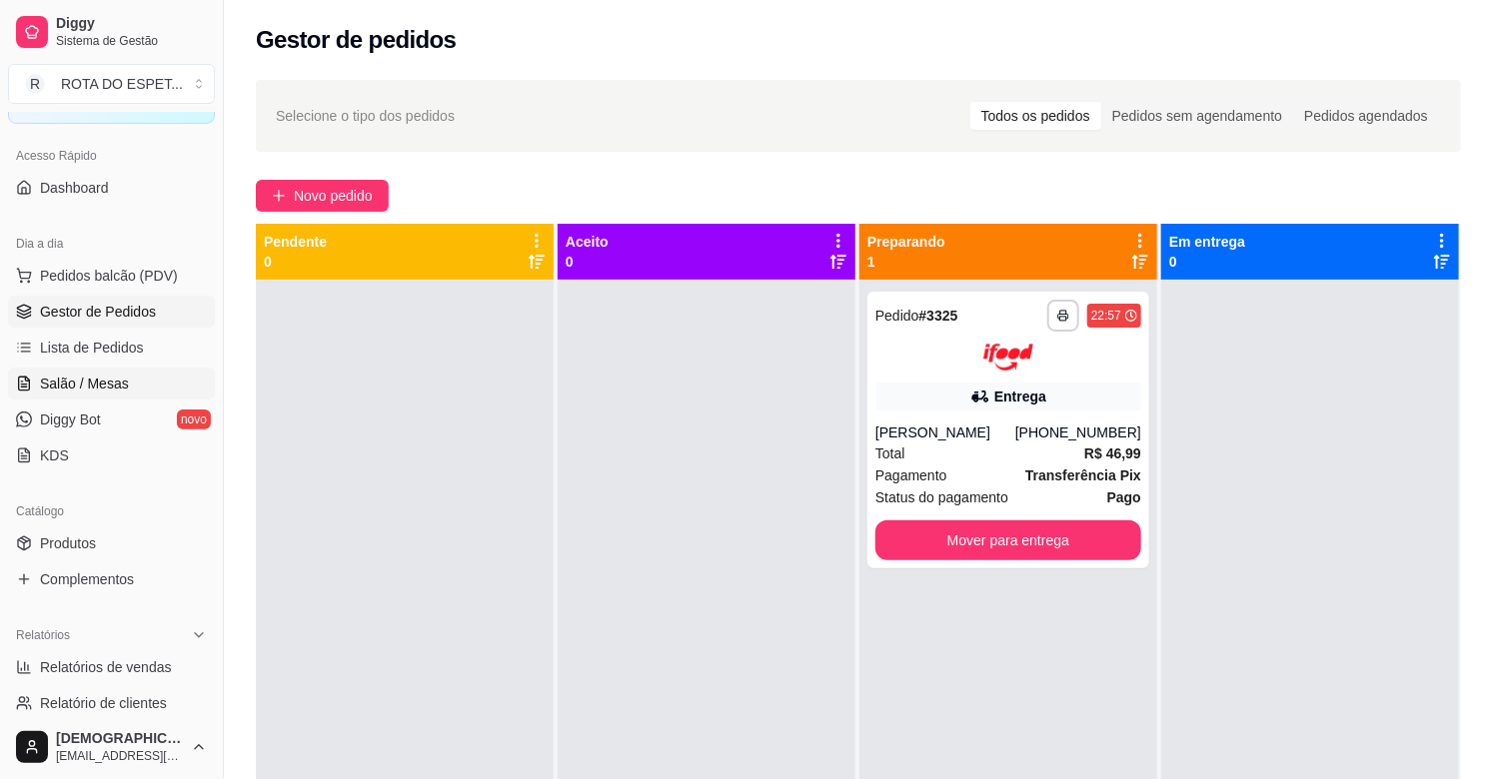
click at [150, 373] on link "Salão / Mesas" at bounding box center [111, 384] width 207 height 32
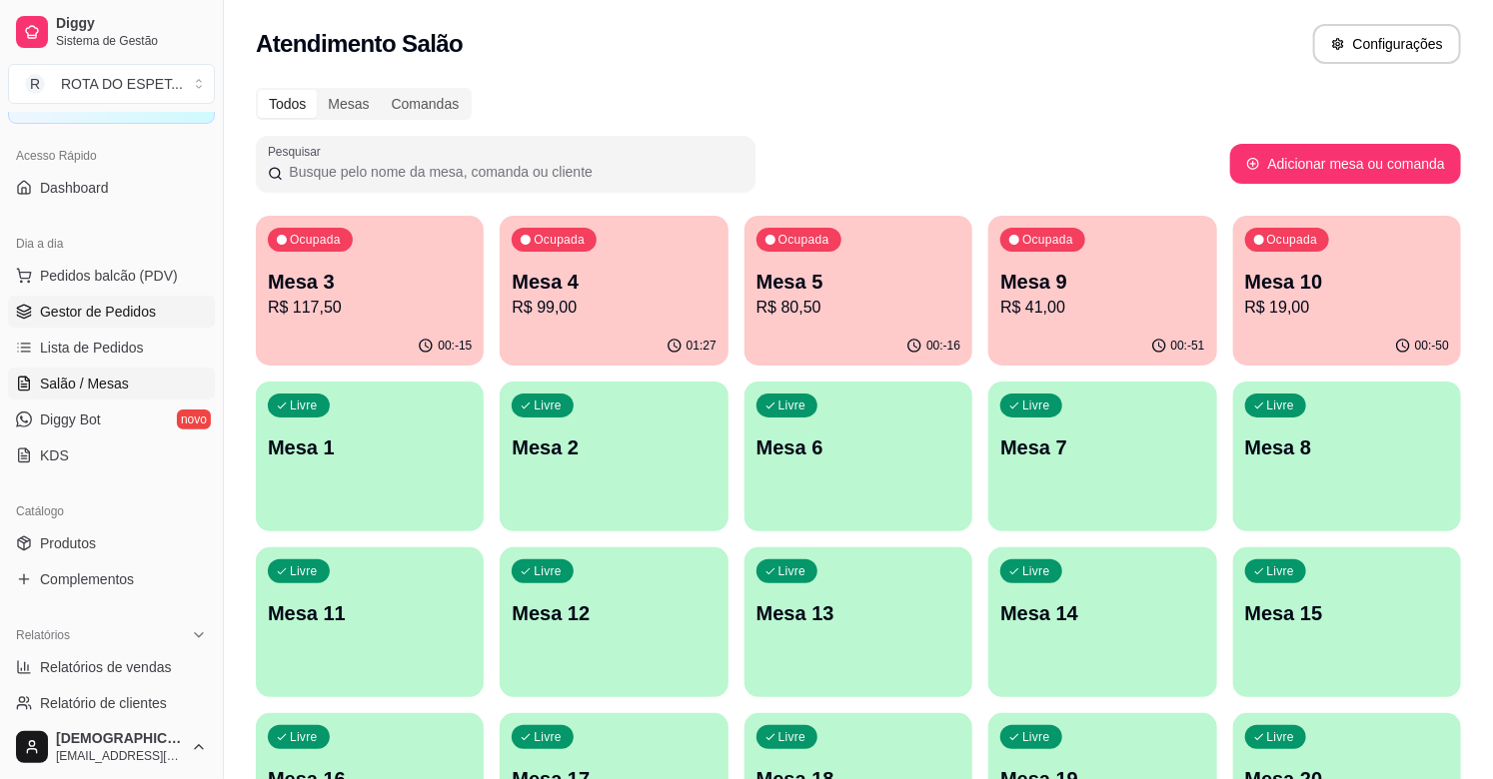
click at [94, 305] on span "Gestor de Pedidos" at bounding box center [98, 312] width 116 height 20
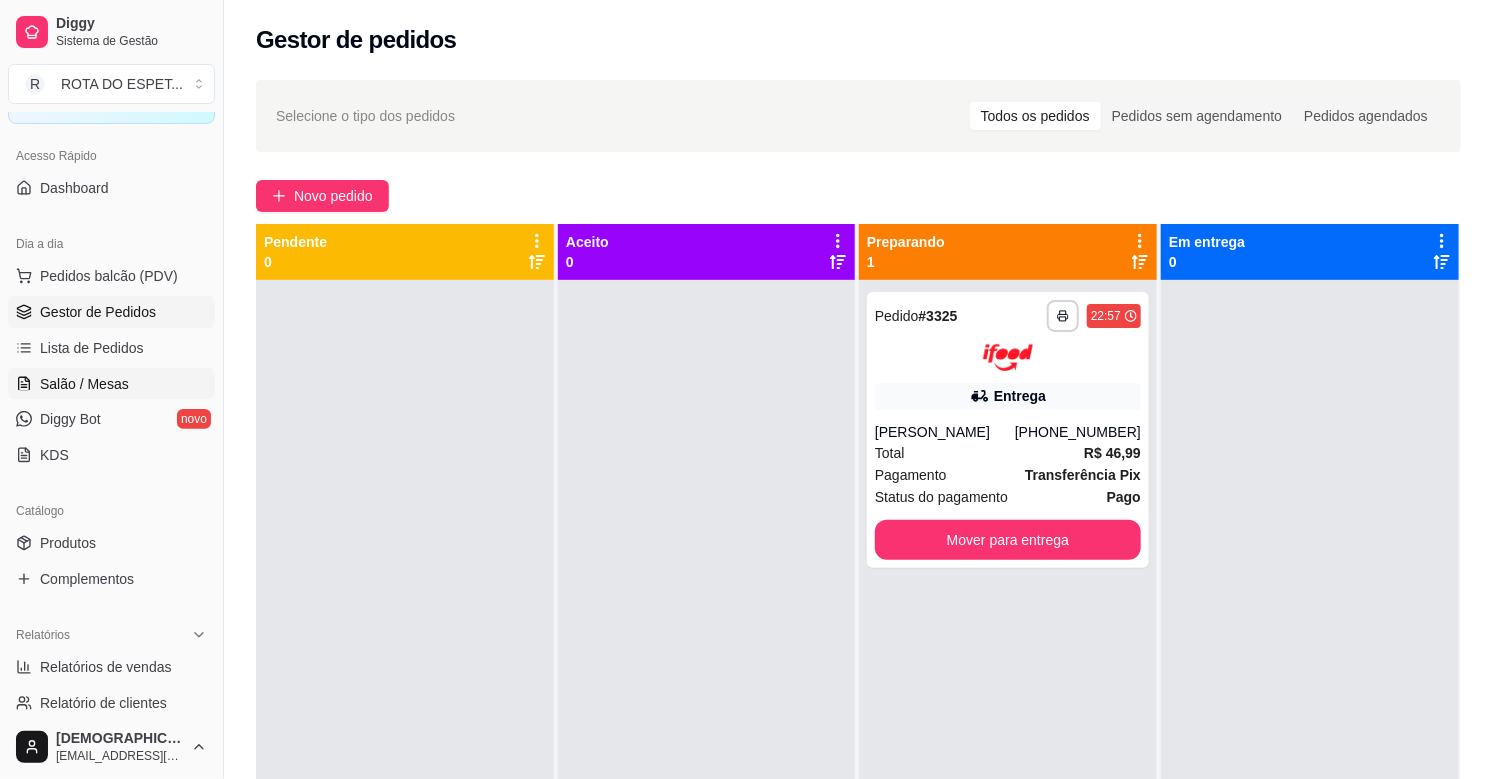
click at [60, 376] on span "Salão / Mesas" at bounding box center [84, 384] width 89 height 20
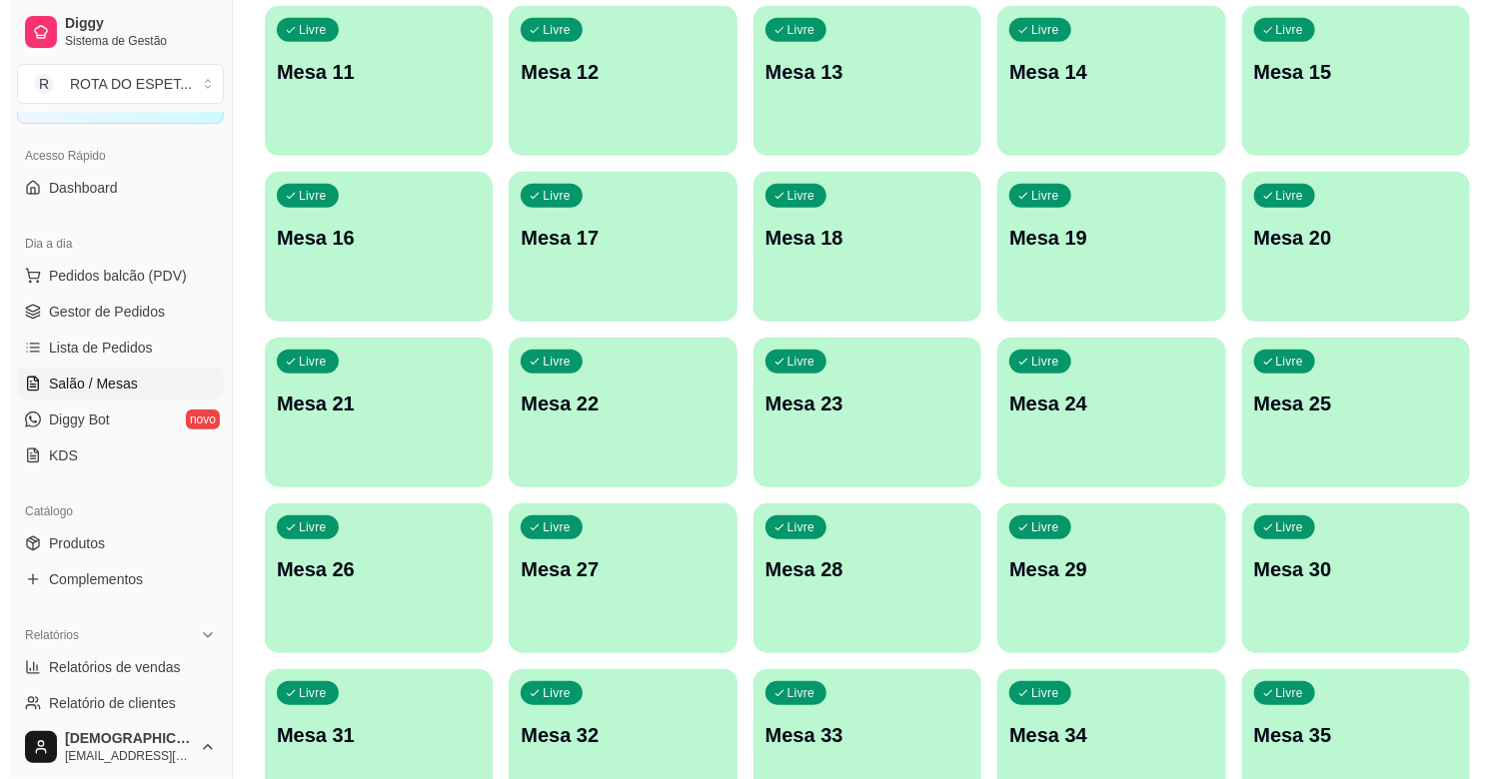
scroll to position [555, 0]
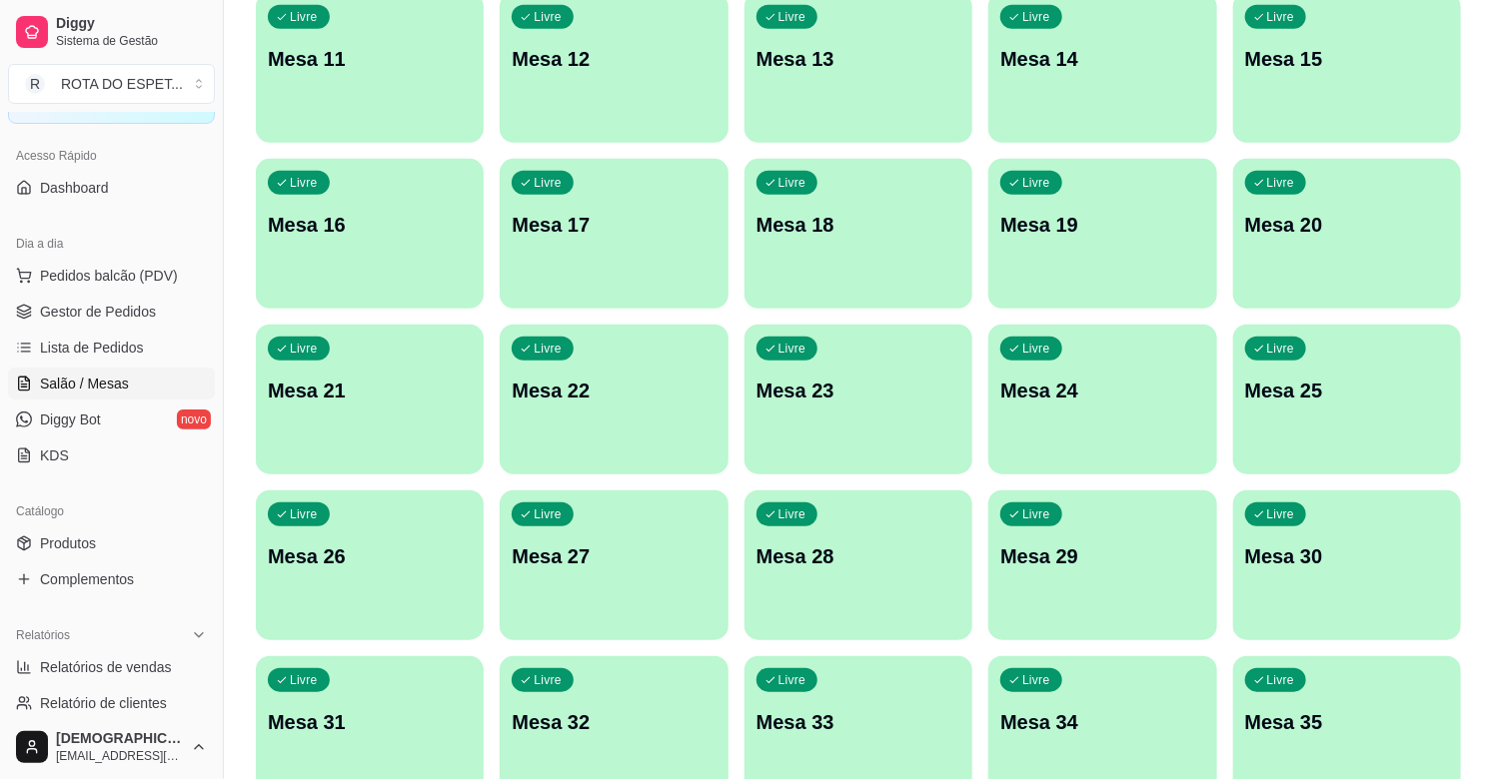
click at [634, 428] on div "Livre Mesa 22" at bounding box center [614, 388] width 228 height 126
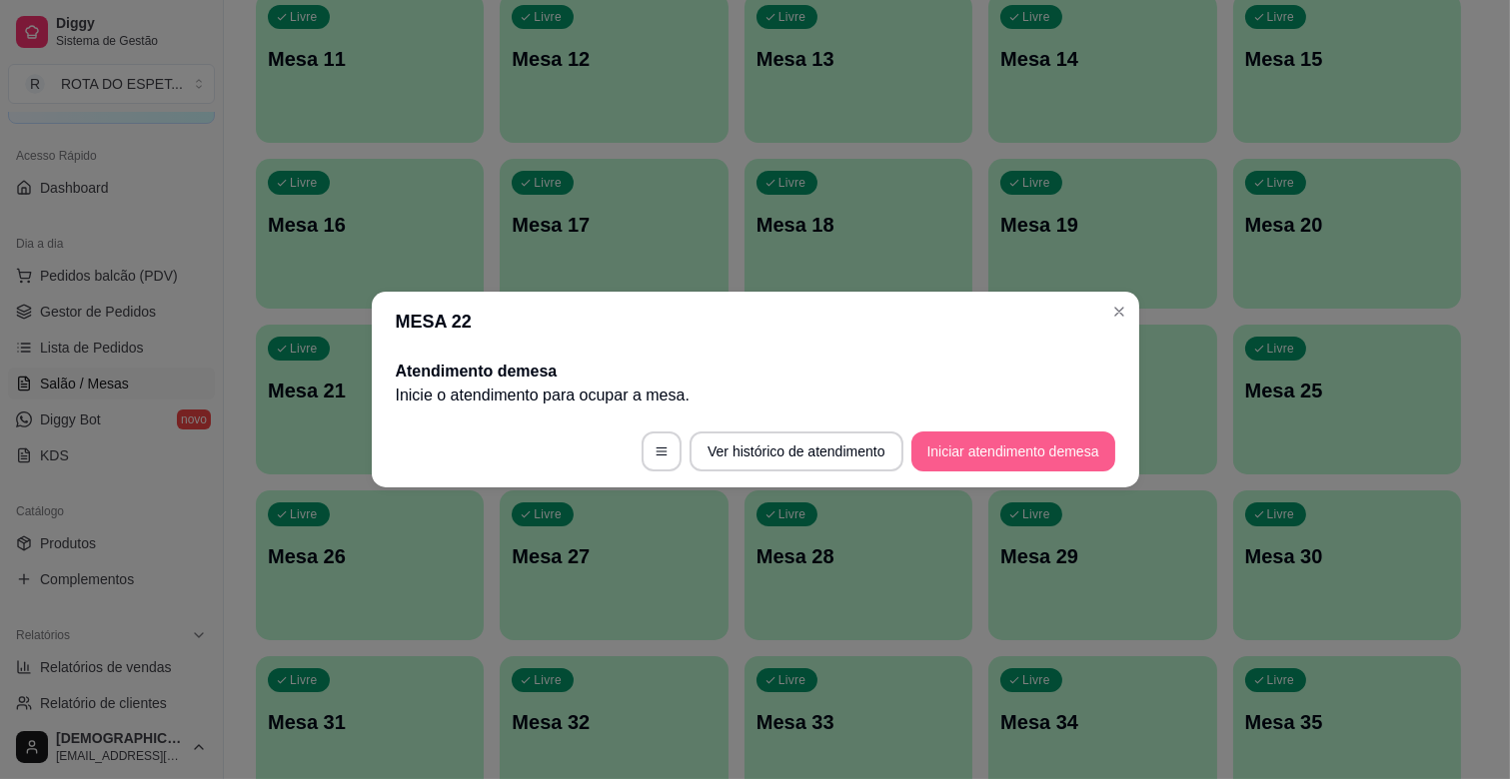
click at [1037, 450] on button "Iniciar atendimento de mesa" at bounding box center [1013, 452] width 204 height 40
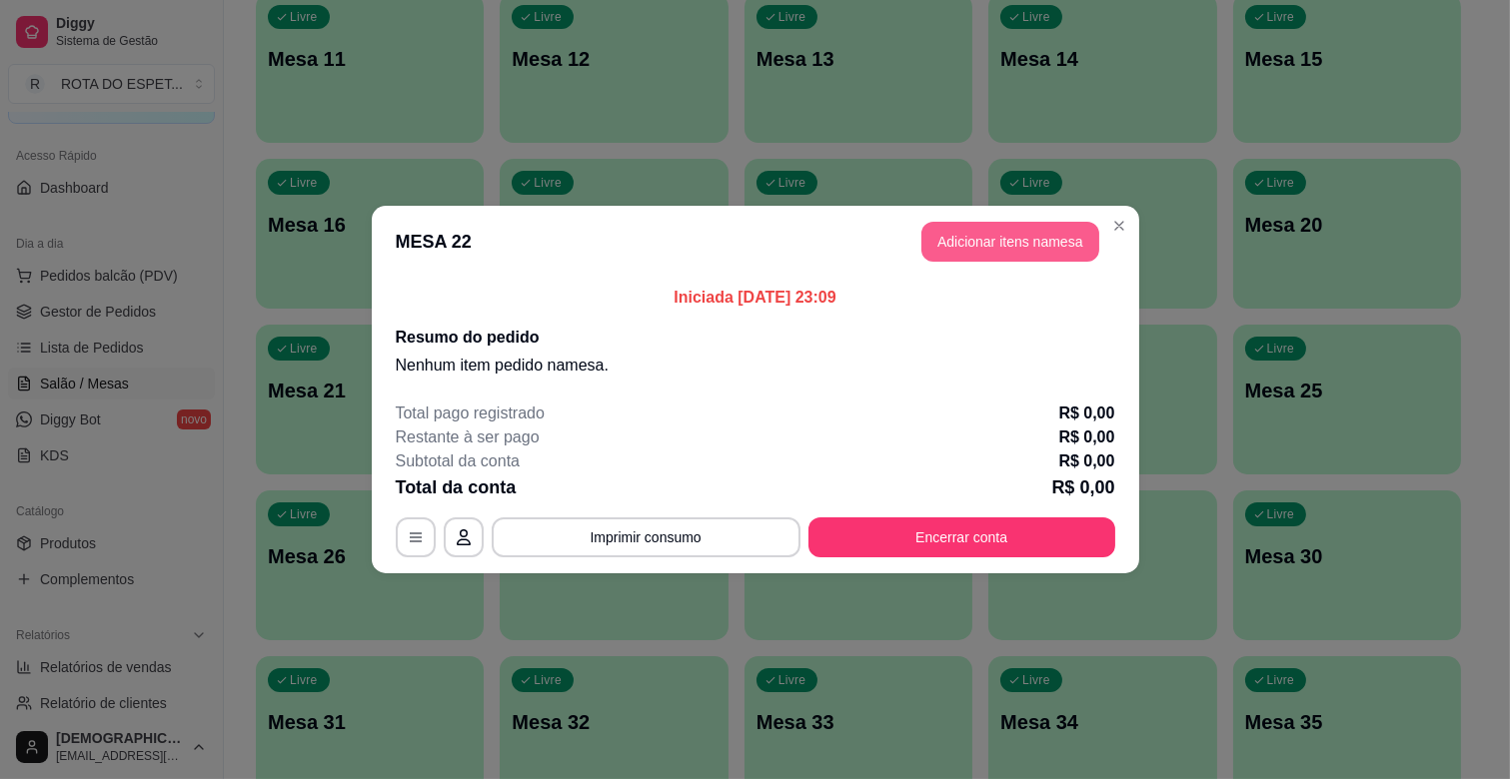
click at [1012, 248] on button "Adicionar itens na mesa" at bounding box center [1010, 242] width 178 height 40
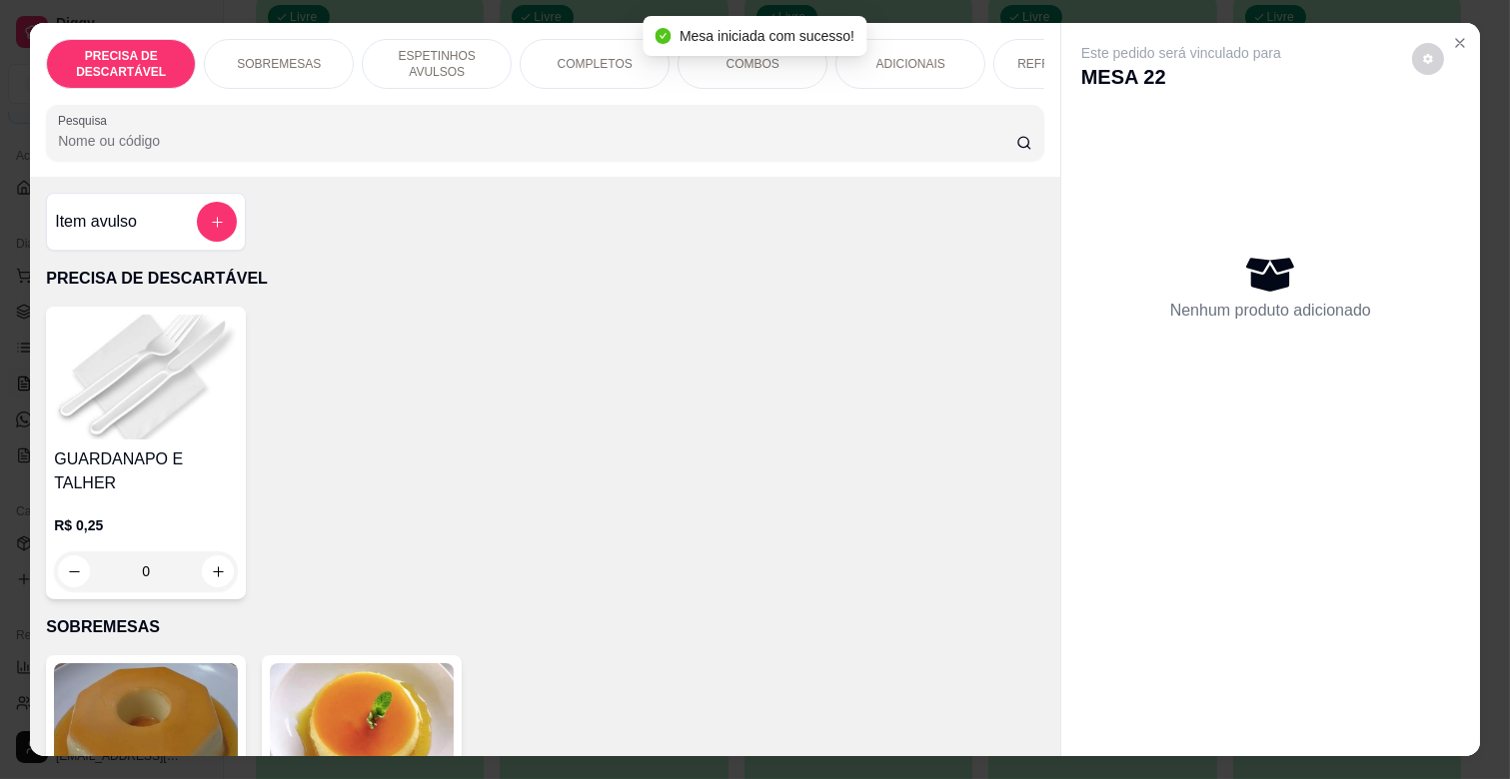
click at [463, 48] on p "ESPETINHOS AVULSOS" at bounding box center [437, 64] width 116 height 32
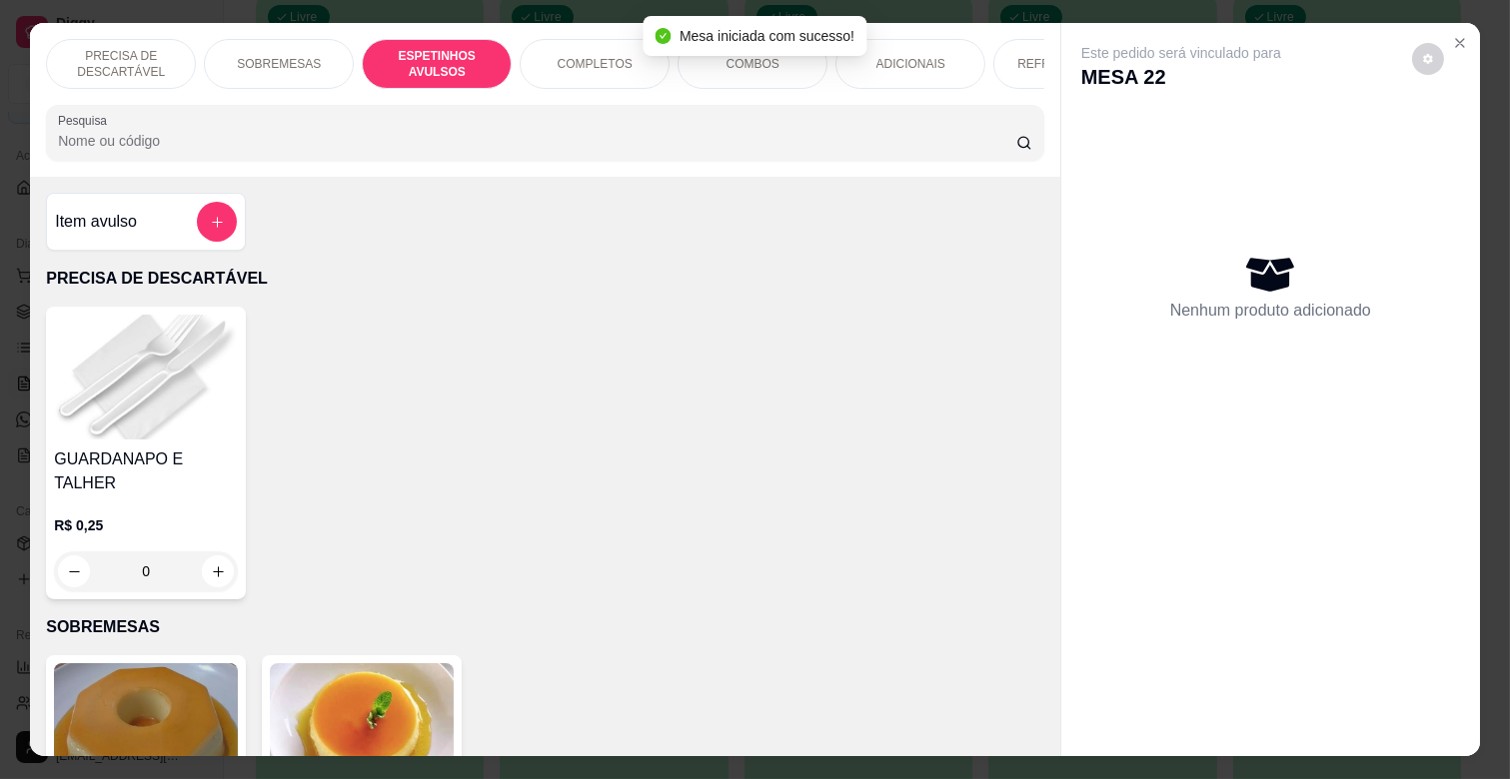
scroll to position [48, 0]
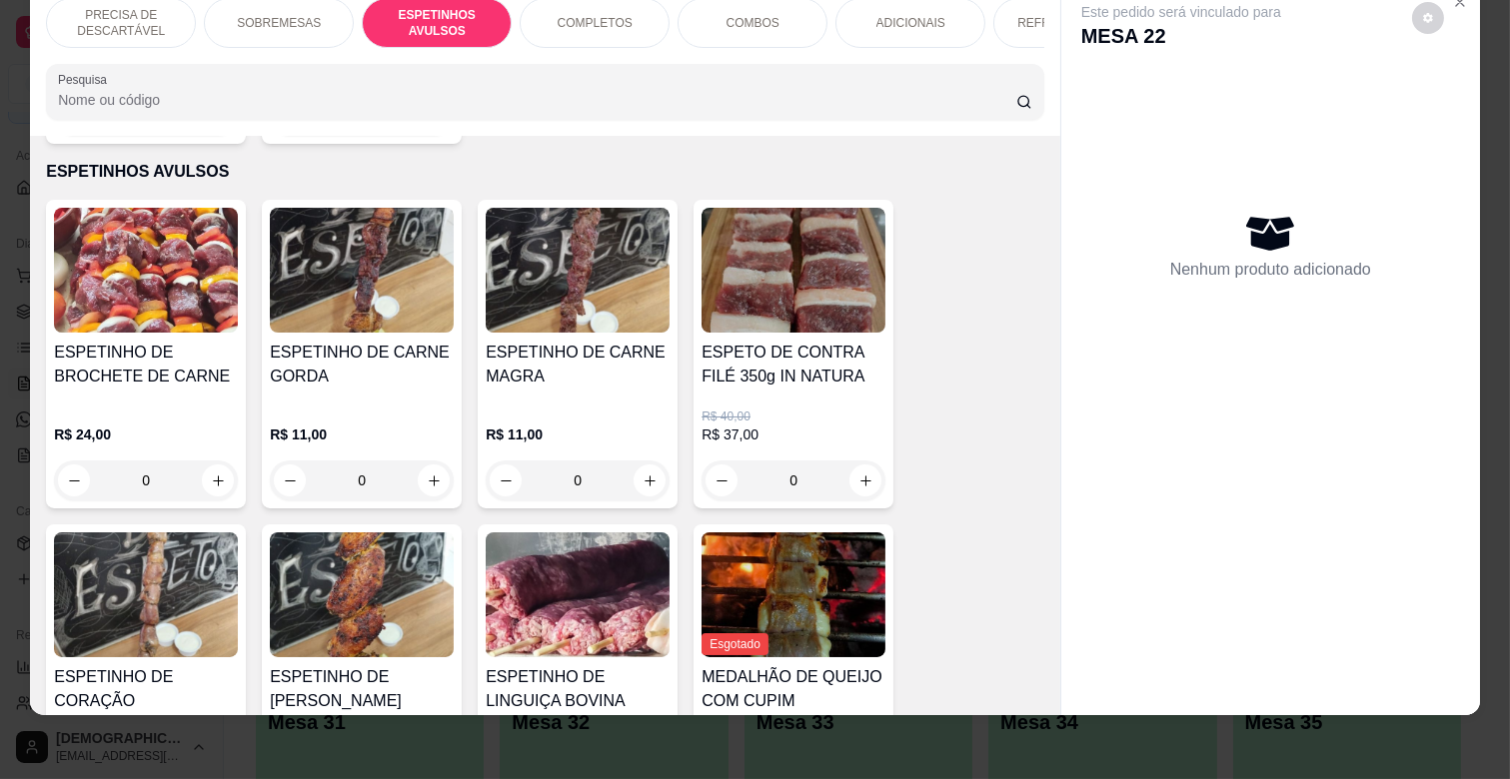
click at [631, 461] on div "0" at bounding box center [578, 481] width 184 height 40
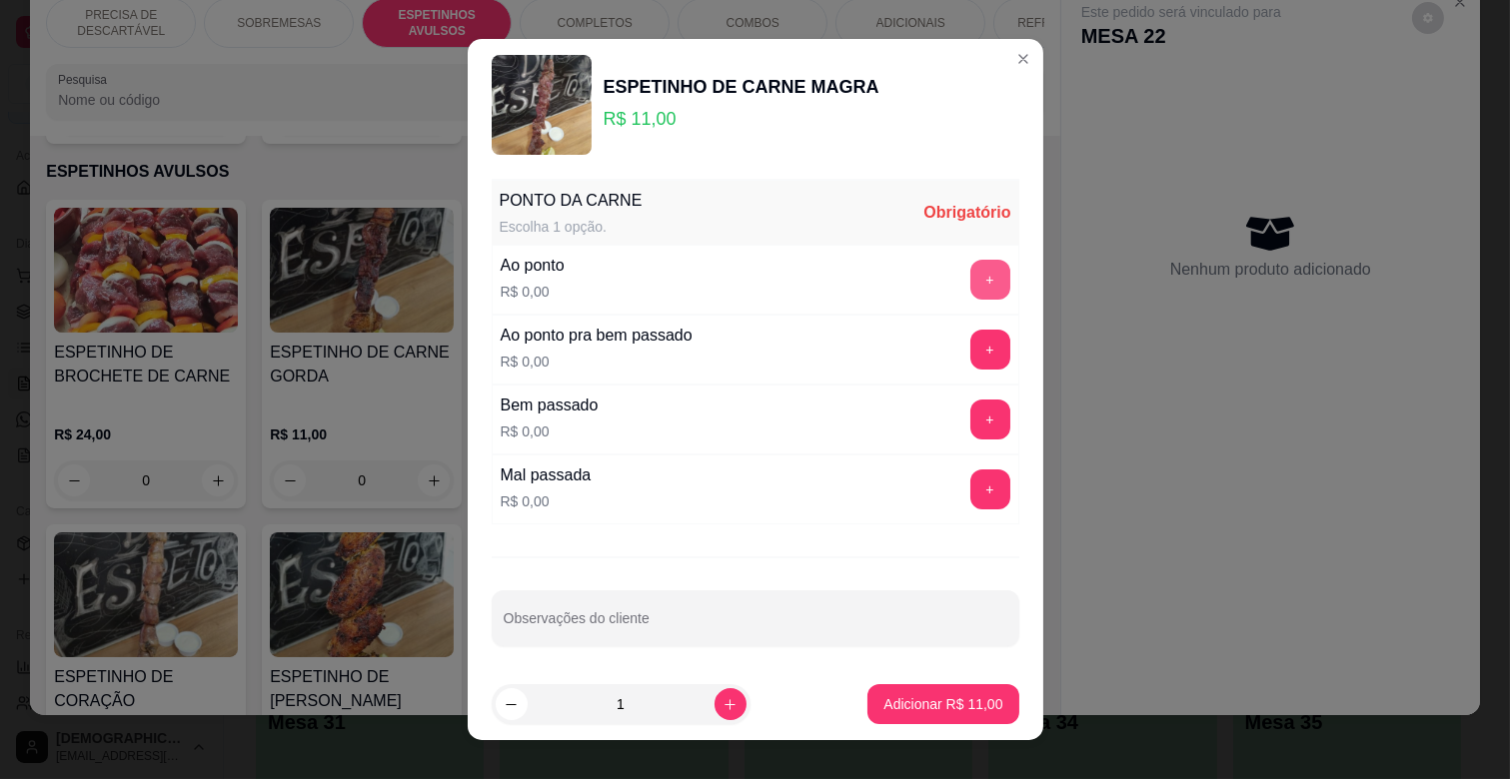
click at [970, 272] on button "+" at bounding box center [990, 280] width 40 height 40
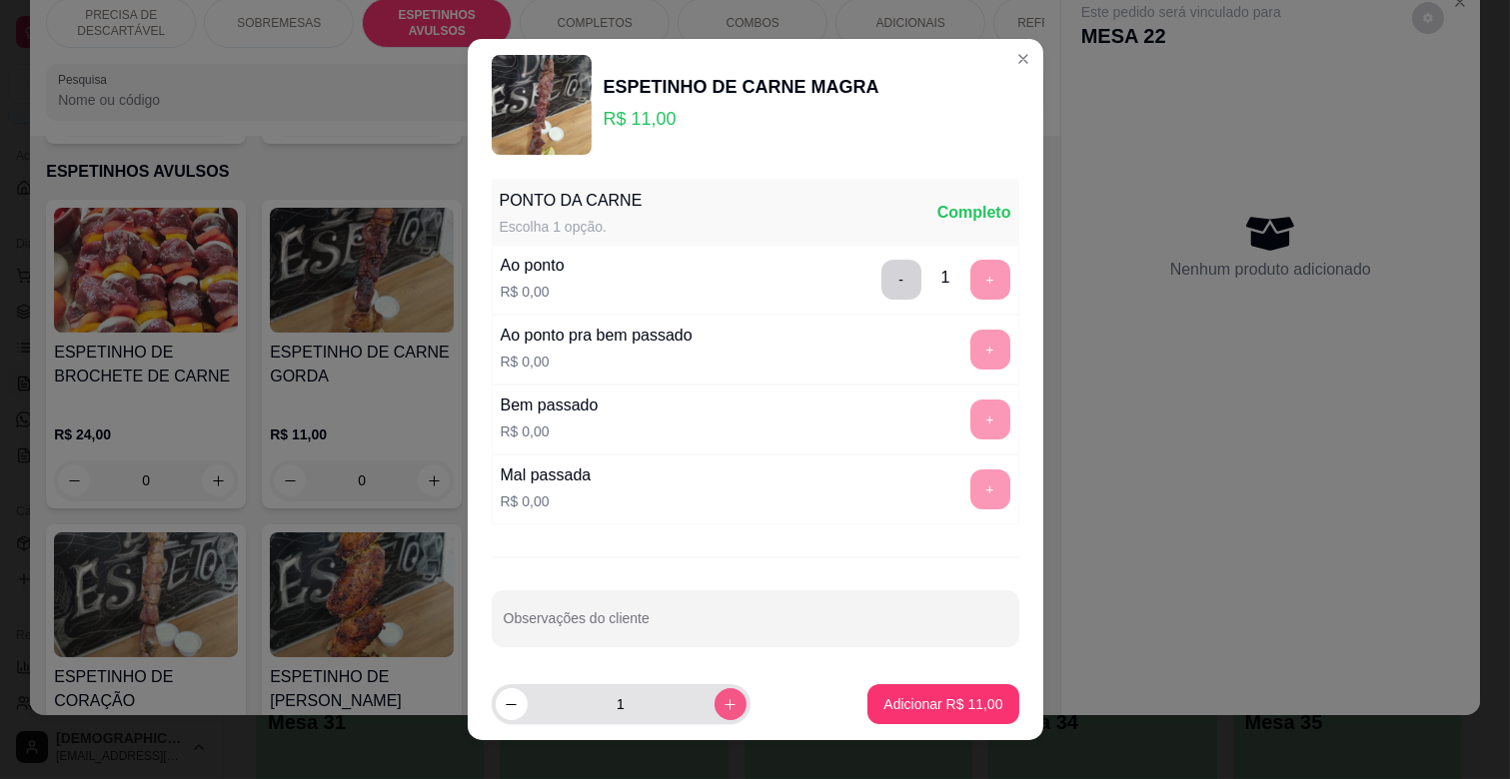
click at [722, 707] on icon "increase-product-quantity" at bounding box center [729, 704] width 15 height 15
type input "2"
click at [881, 268] on button "-" at bounding box center [901, 280] width 40 height 40
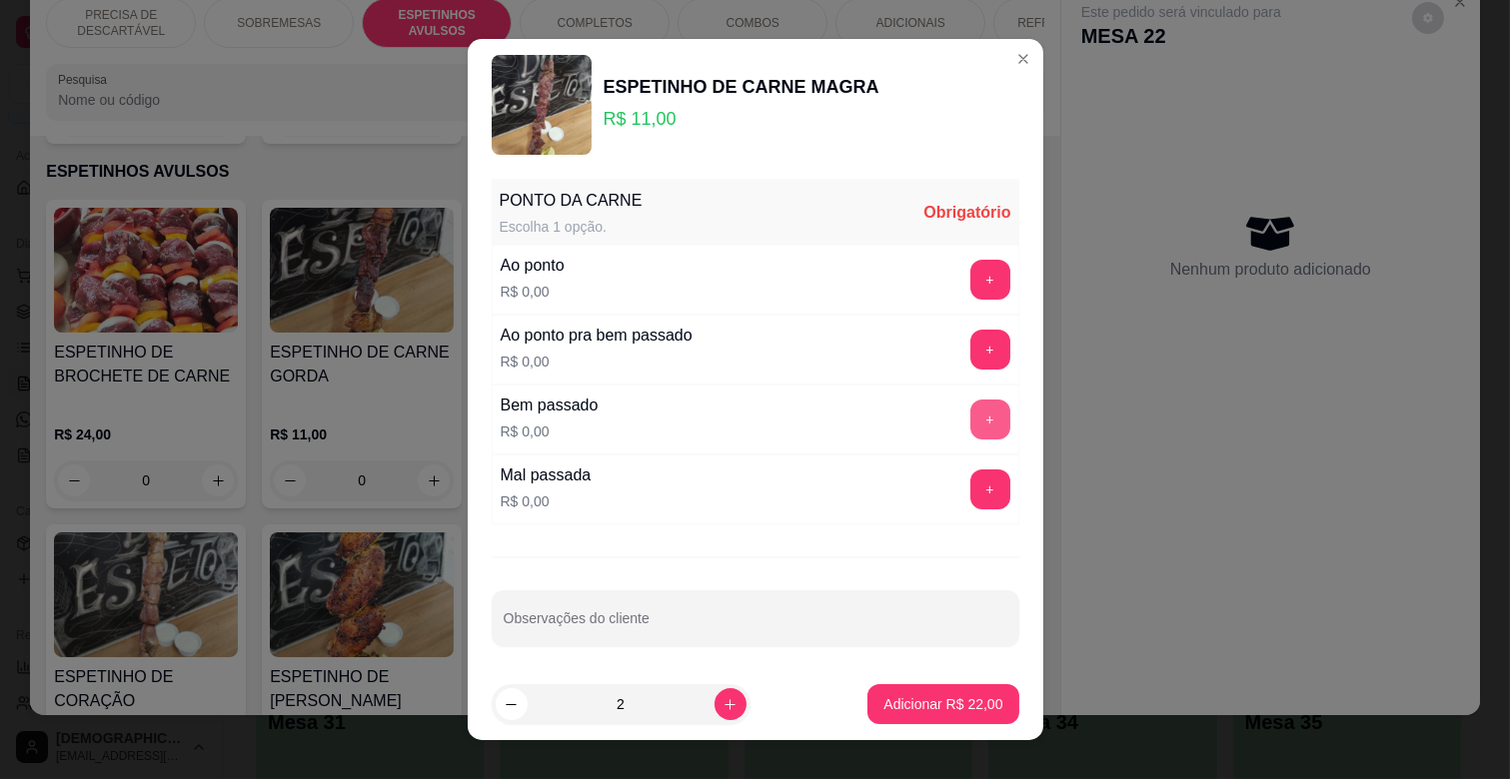
click at [970, 418] on button "+" at bounding box center [990, 420] width 40 height 40
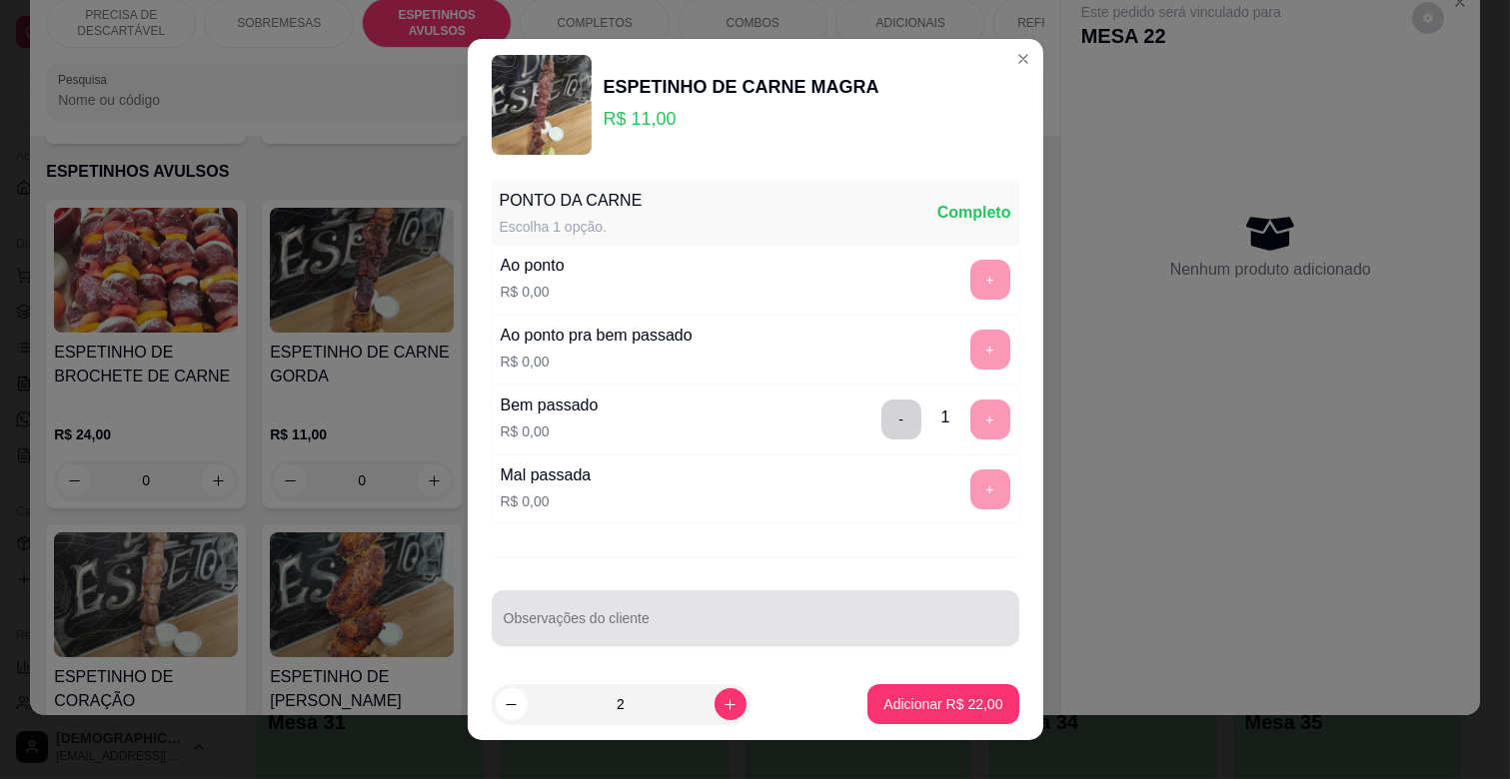
click at [614, 622] on input "Observações do cliente" at bounding box center [756, 626] width 504 height 20
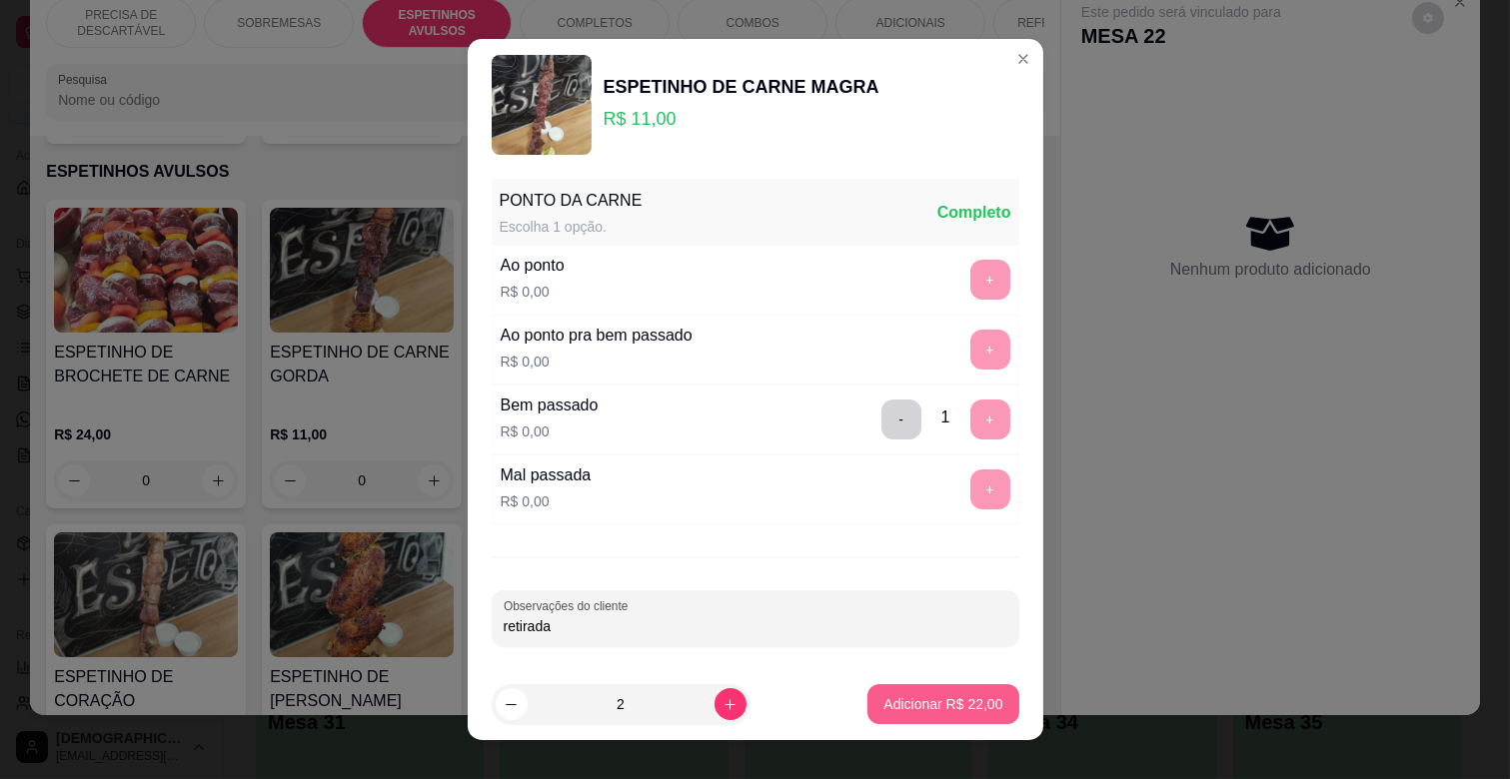
type input "retirada"
click at [922, 693] on button "Adicionar R$ 22,00" at bounding box center [942, 704] width 151 height 40
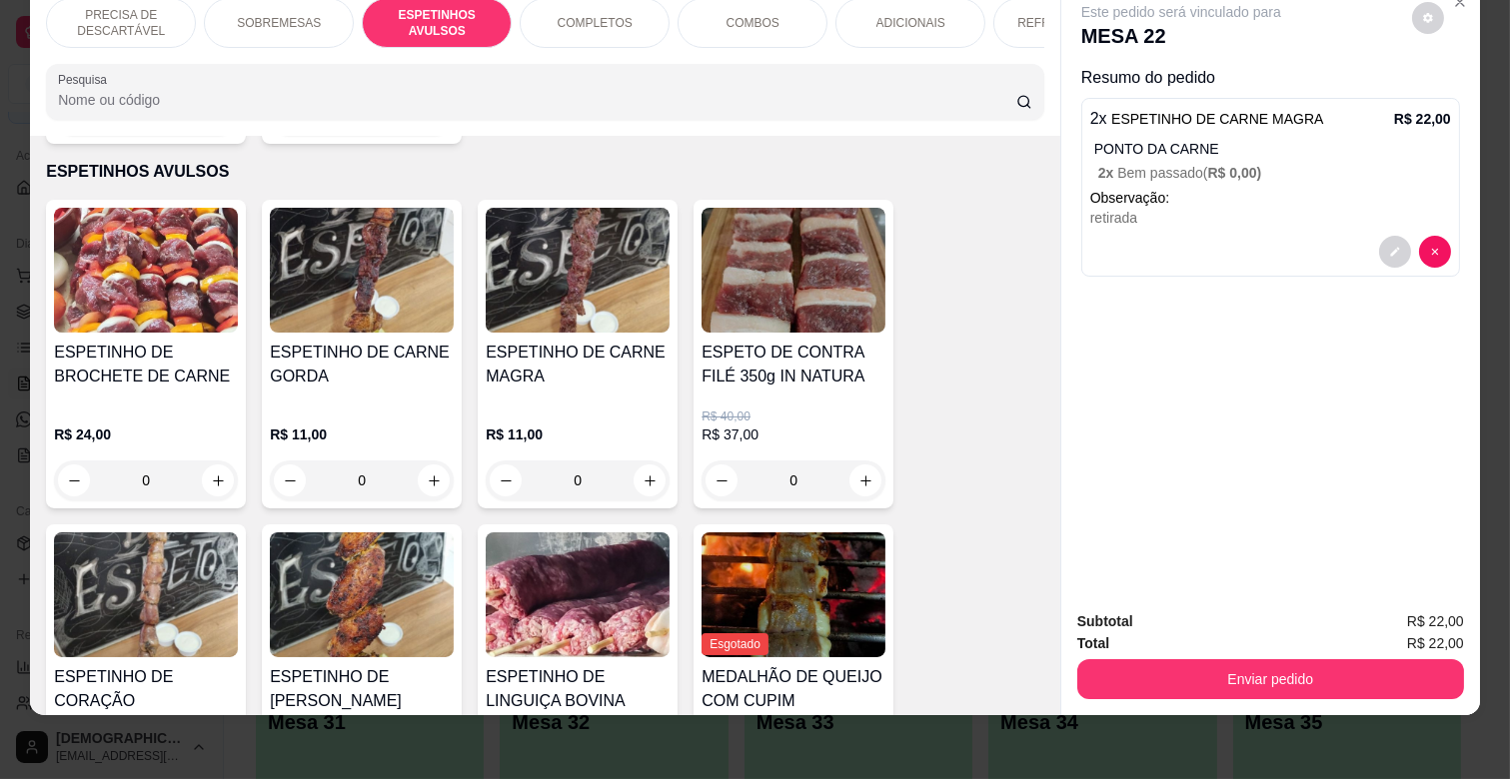
click at [1007, 3] on div "REFRIGERANTES" at bounding box center [1068, 23] width 150 height 50
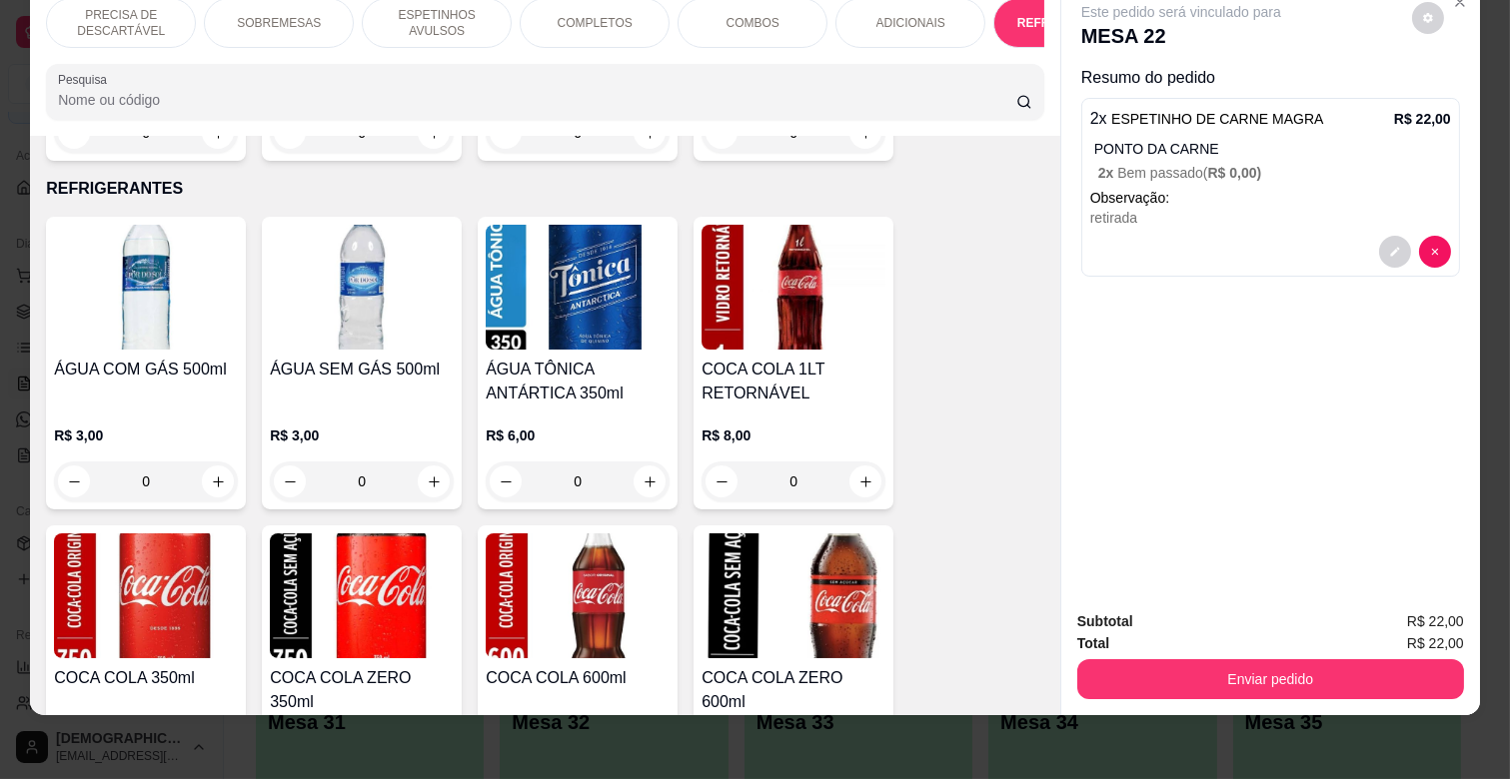
click at [849, 21] on div "ADICIONAIS" at bounding box center [910, 23] width 150 height 50
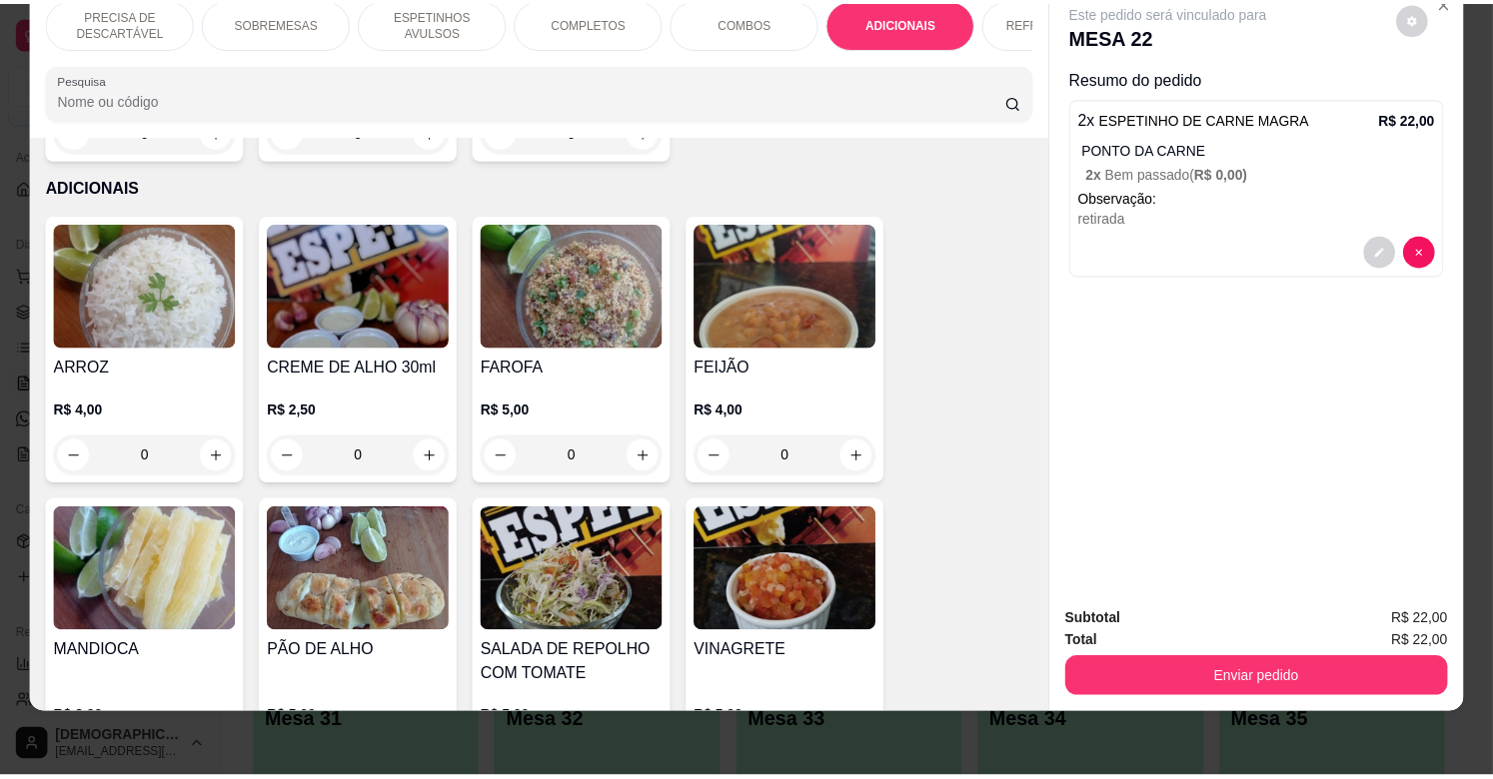
scroll to position [3639, 0]
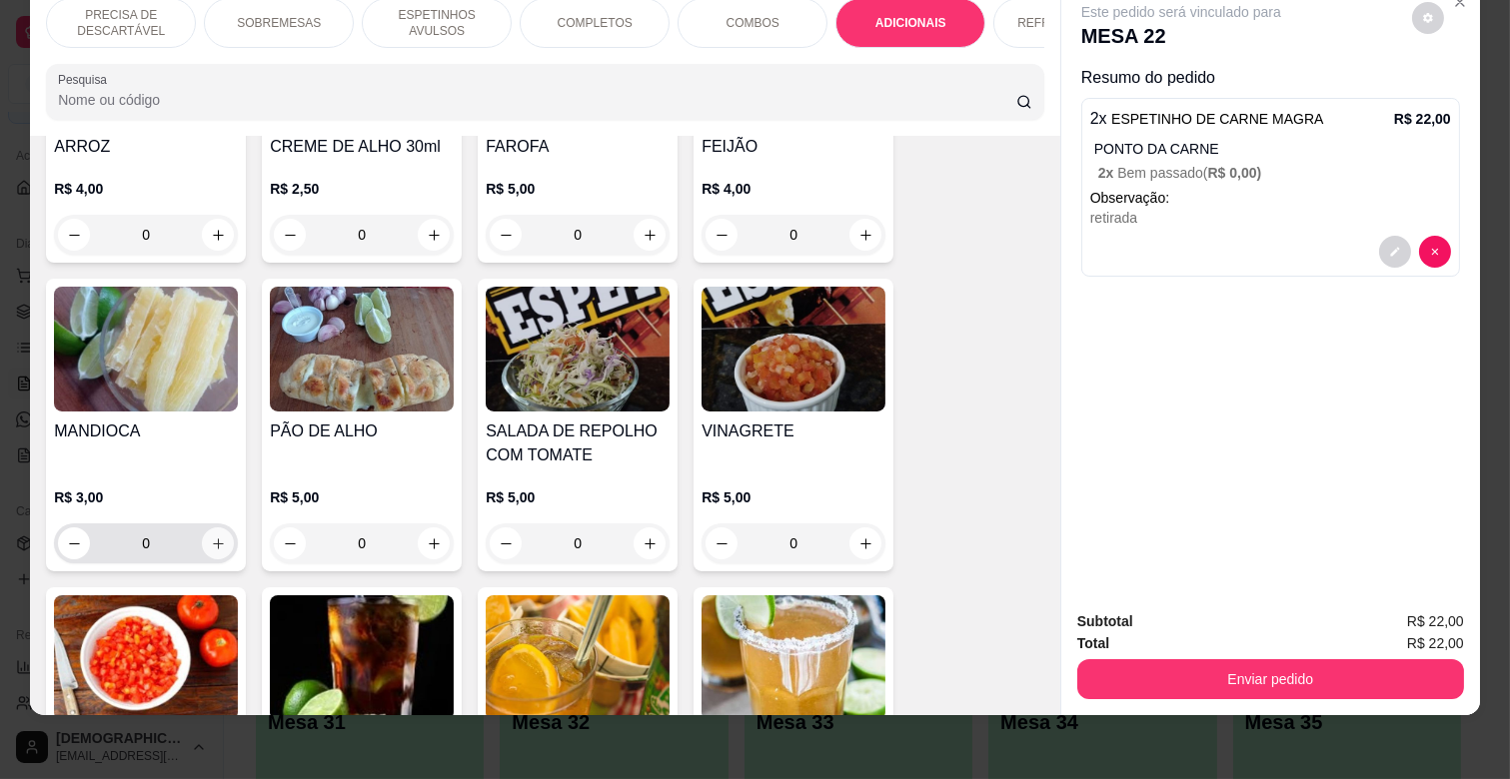
click at [212, 537] on icon "increase-product-quantity" at bounding box center [218, 544] width 15 height 15
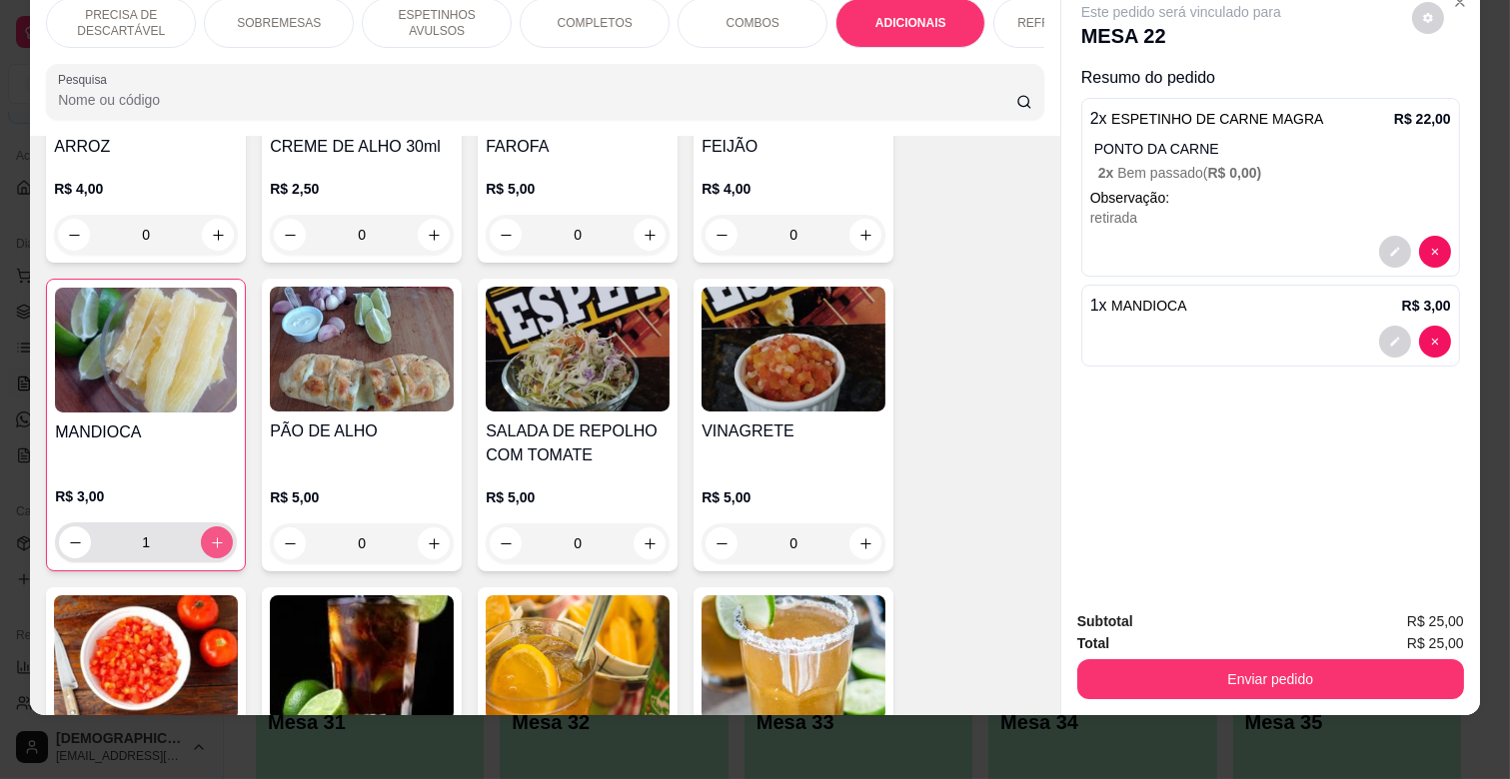
click at [212, 536] on icon "increase-product-quantity" at bounding box center [217, 543] width 15 height 15
type input "2"
click at [1380, 242] on button "decrease-product-quantity" at bounding box center [1395, 252] width 32 height 32
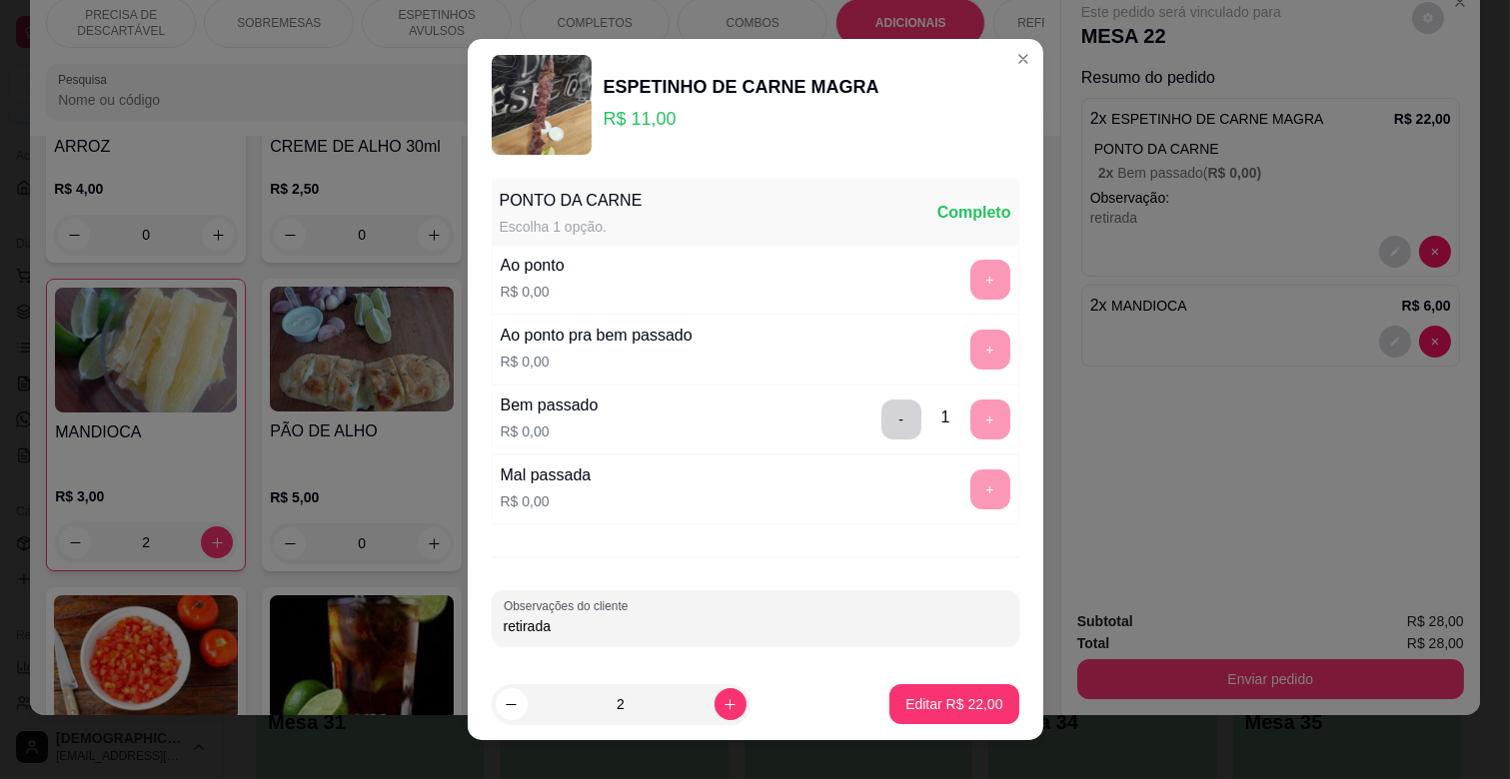
click at [781, 616] on input "retirada" at bounding box center [756, 626] width 504 height 20
type input "r"
click at [975, 695] on p "Editar R$ 22,00" at bounding box center [953, 704] width 97 height 20
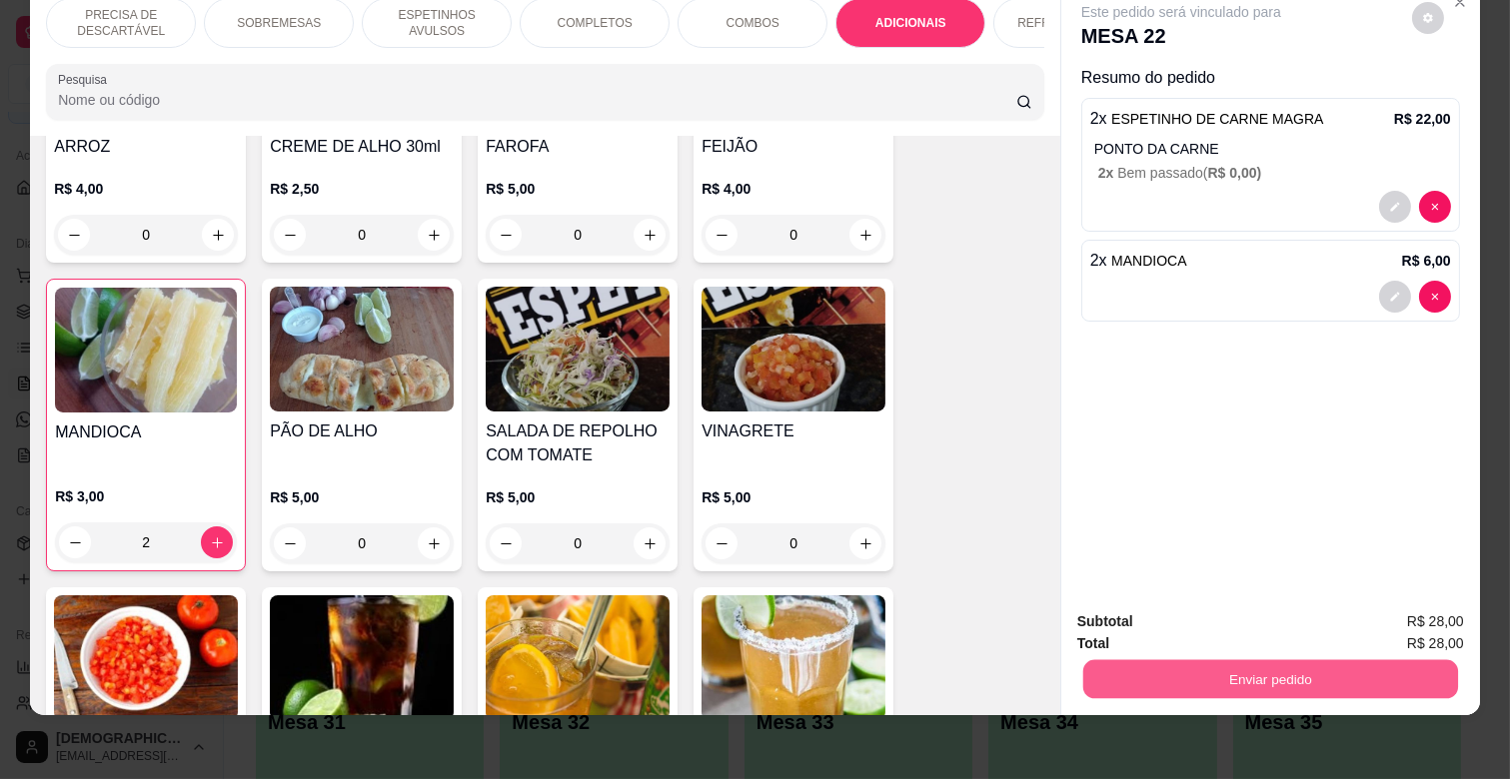
click at [1183, 659] on button "Enviar pedido" at bounding box center [1270, 678] width 375 height 39
click at [1222, 660] on button "Enviar pedido" at bounding box center [1270, 678] width 375 height 39
click at [1224, 610] on button "Não registrar e enviar pedido" at bounding box center [1203, 614] width 208 height 38
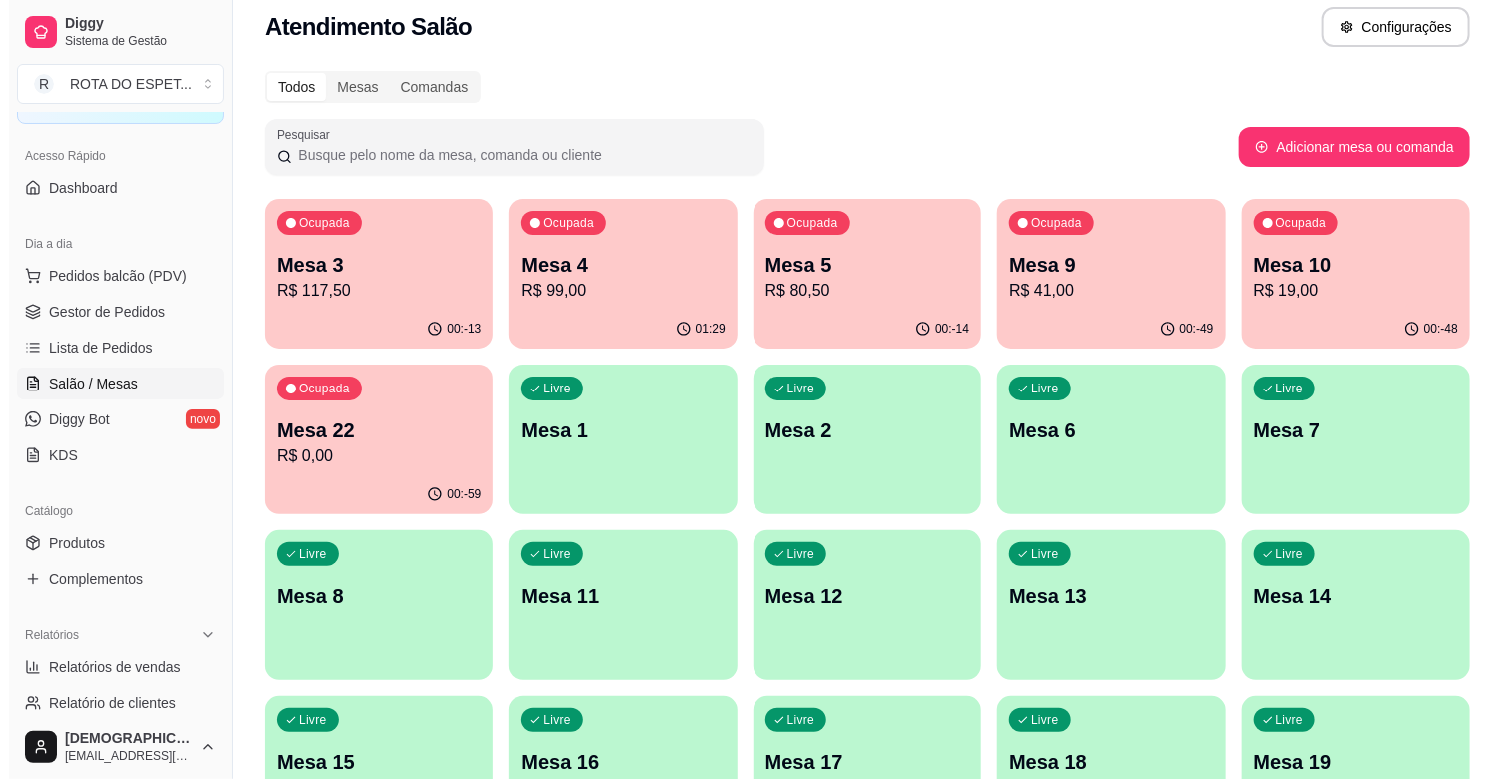
scroll to position [0, 0]
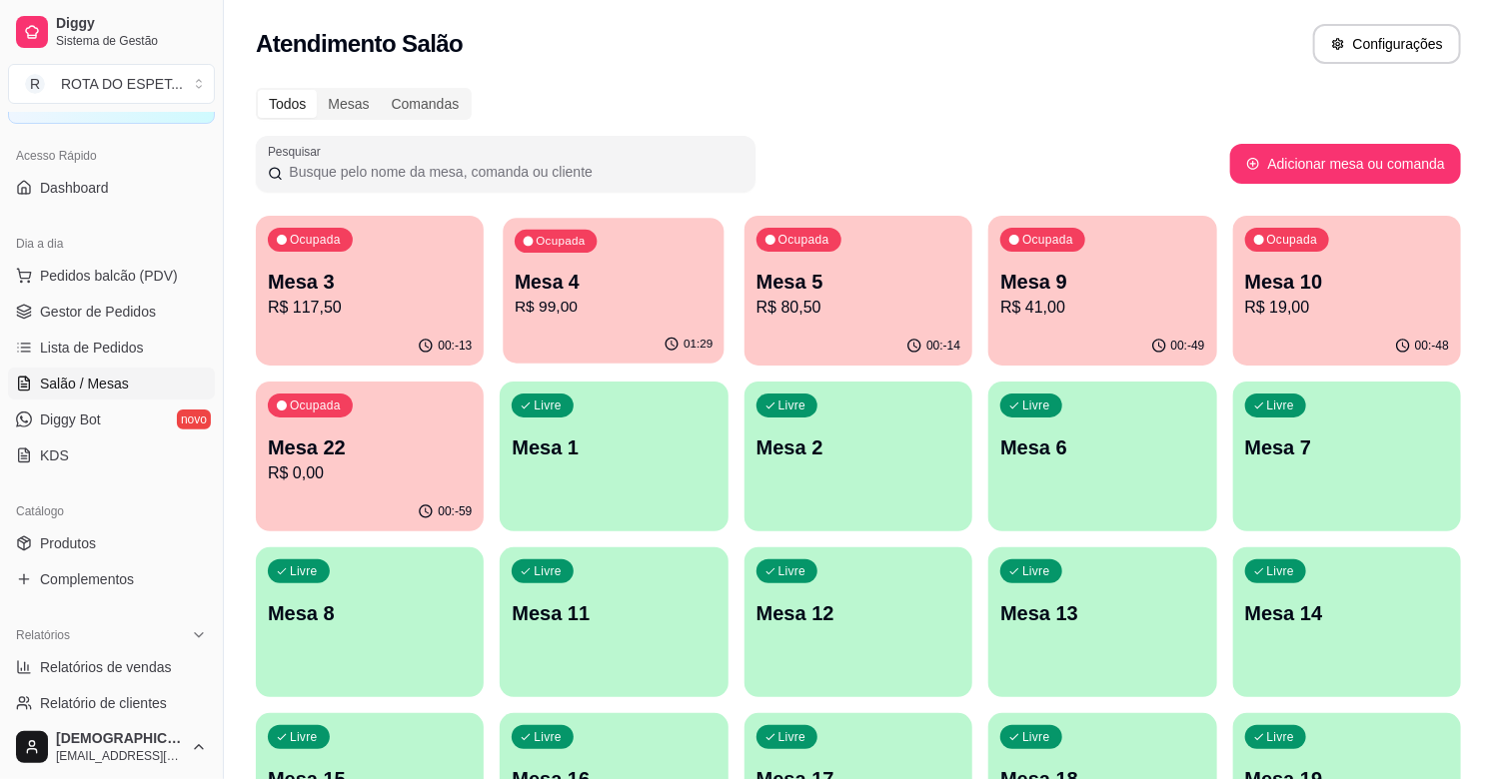
click at [602, 260] on div "Ocupada Mesa 4 R$ 99,00" at bounding box center [615, 272] width 222 height 108
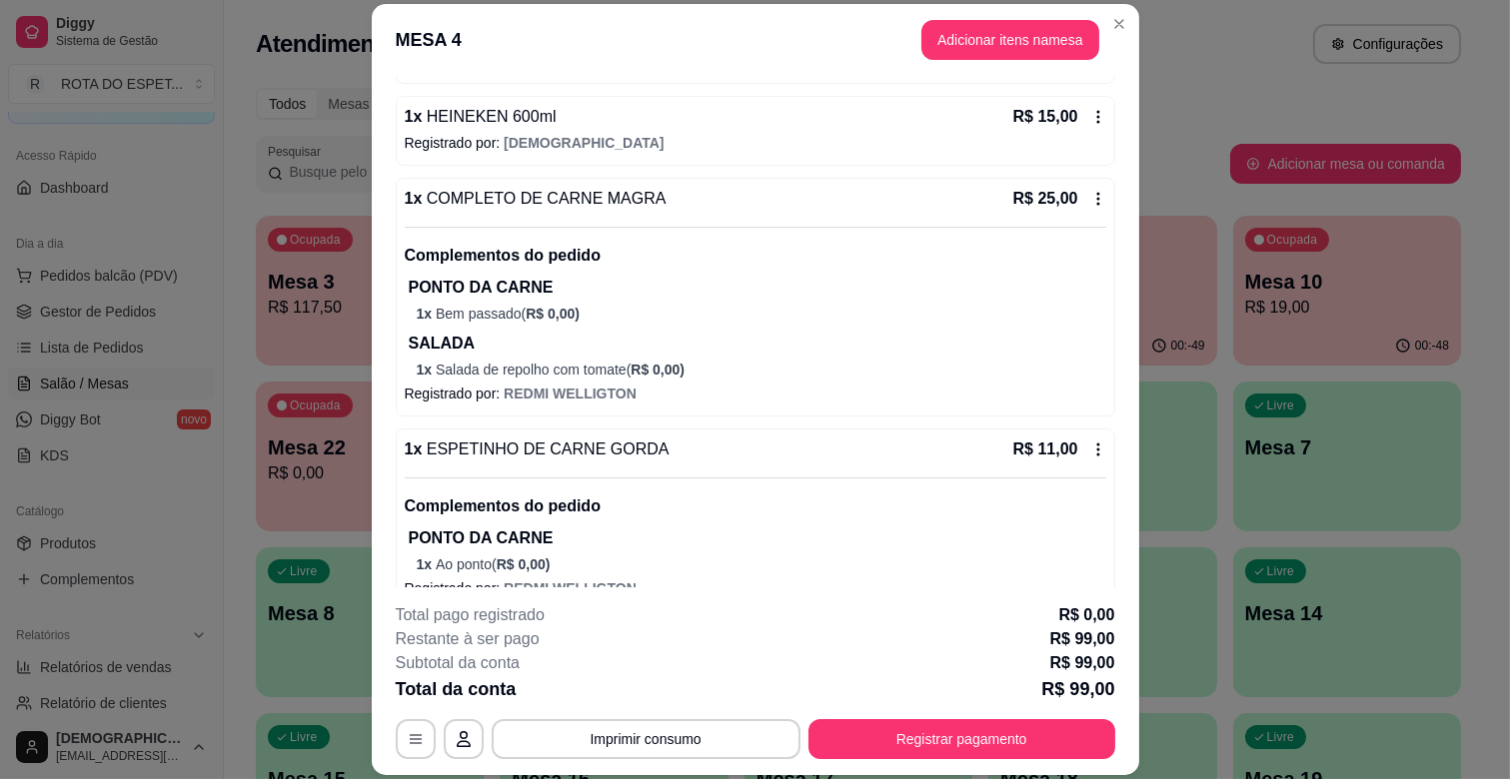
scroll to position [530, 0]
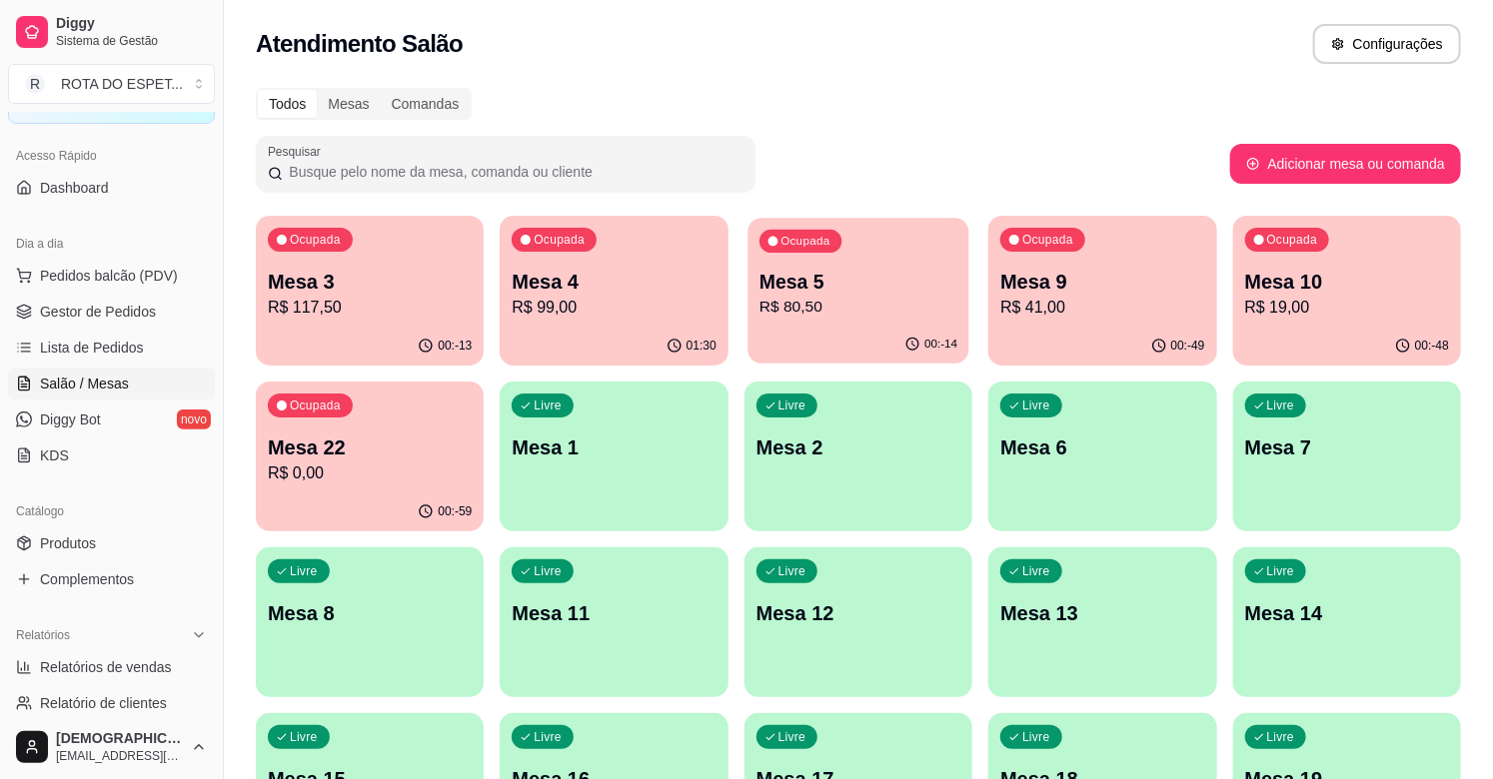
click at [861, 298] on p "R$ 80,50" at bounding box center [858, 307] width 198 height 23
click at [861, 298] on body "Diggy Sistema de Gestão R ROTA DO ESPET ... Loja aberta Diggy Bot até 23/09 Ace…" at bounding box center [746, 389] width 1493 height 779
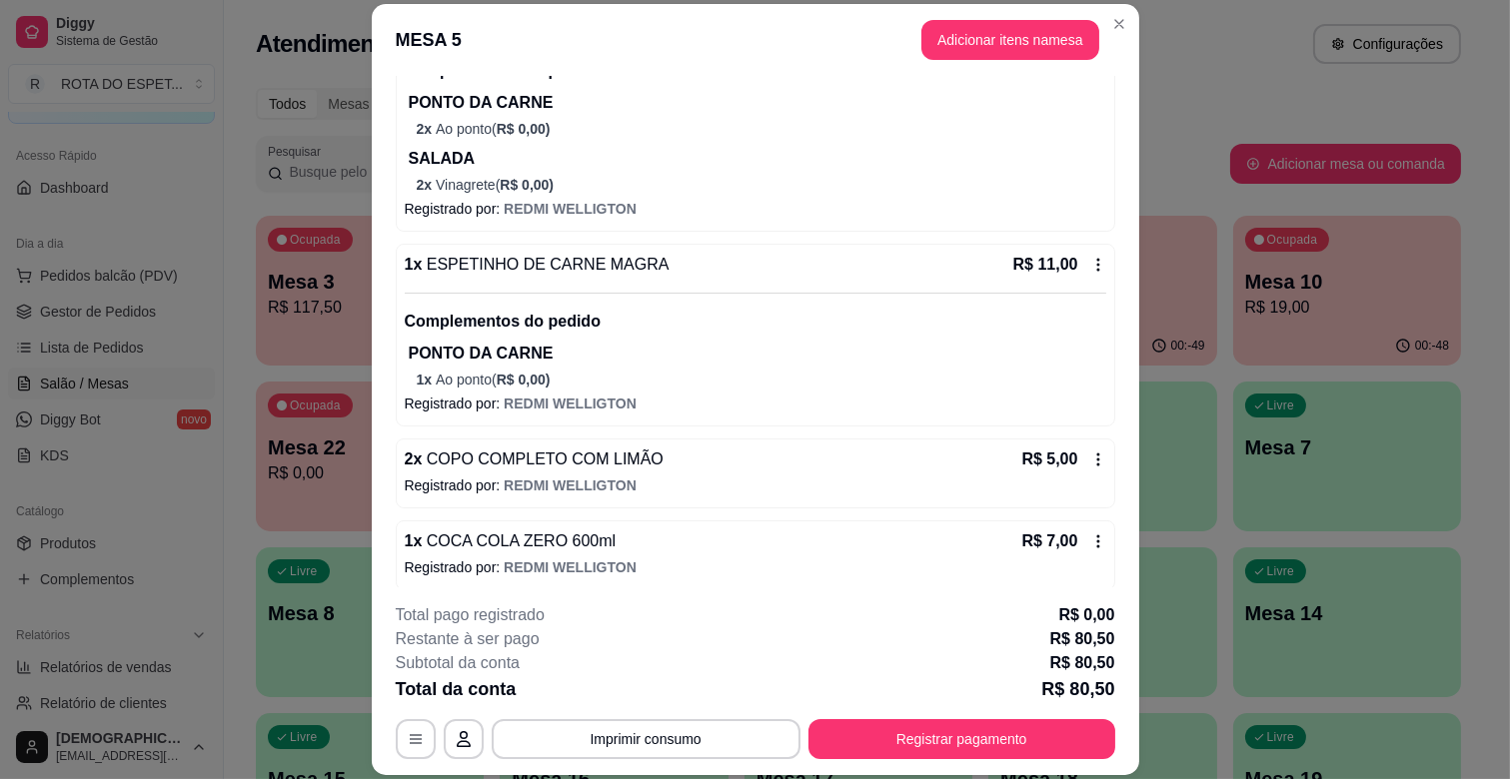
scroll to position [333, 0]
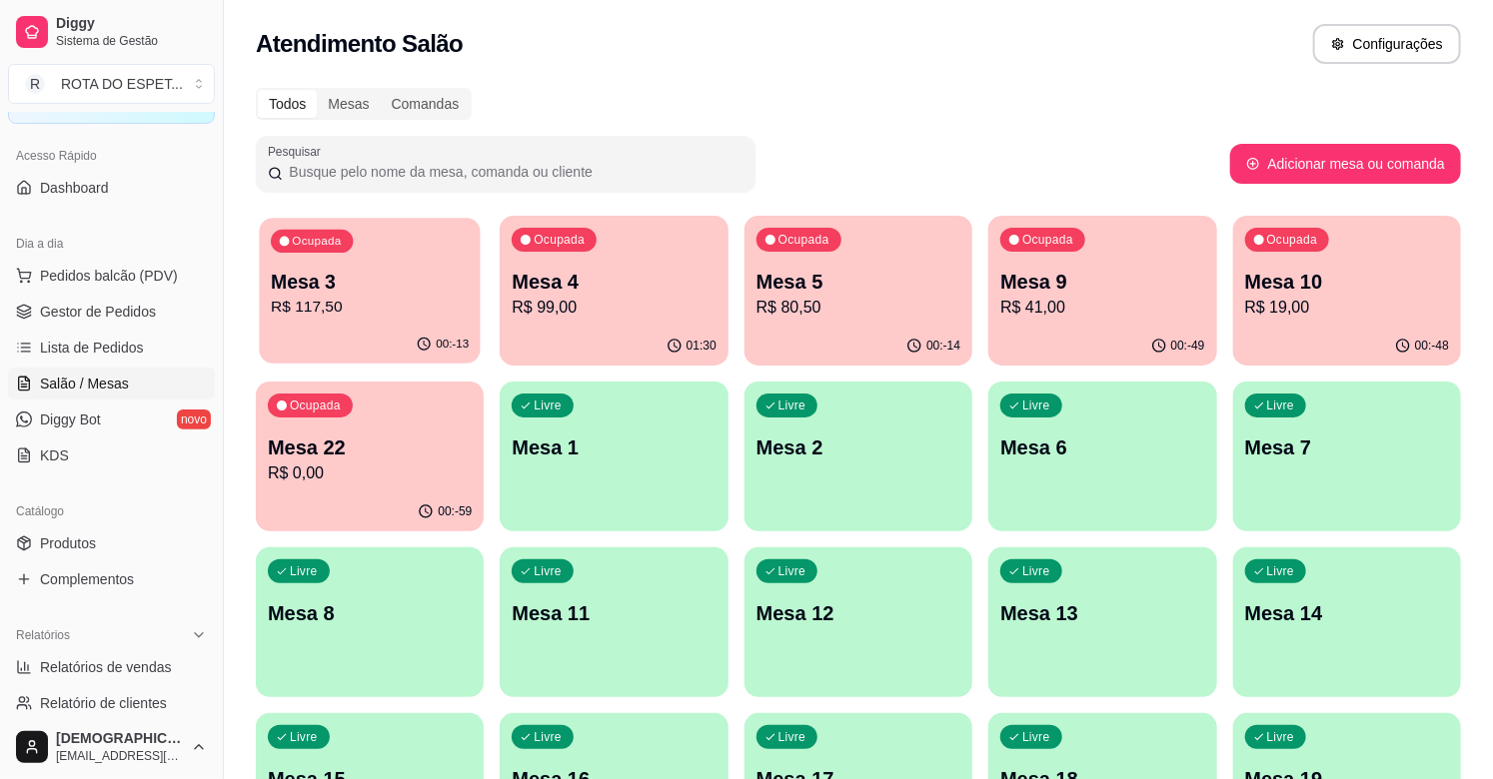
click at [428, 310] on p "R$ 117,50" at bounding box center [370, 307] width 198 height 23
click at [423, 305] on p "R$ 117,50" at bounding box center [370, 308] width 204 height 24
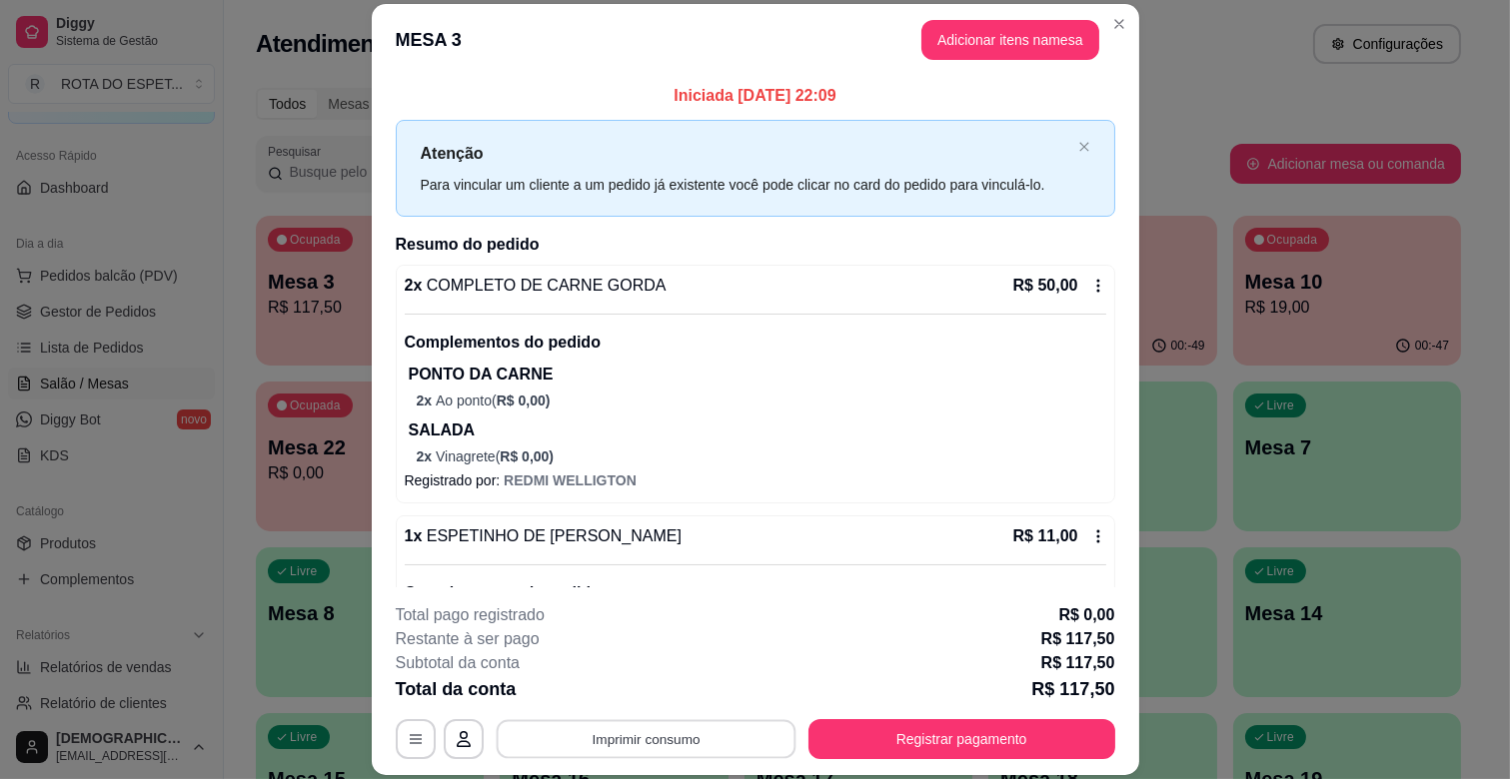
click at [724, 729] on button "Imprimir consumo" at bounding box center [646, 739] width 300 height 39
click at [676, 685] on button "IMPRESSORA CAIXA" at bounding box center [644, 692] width 160 height 31
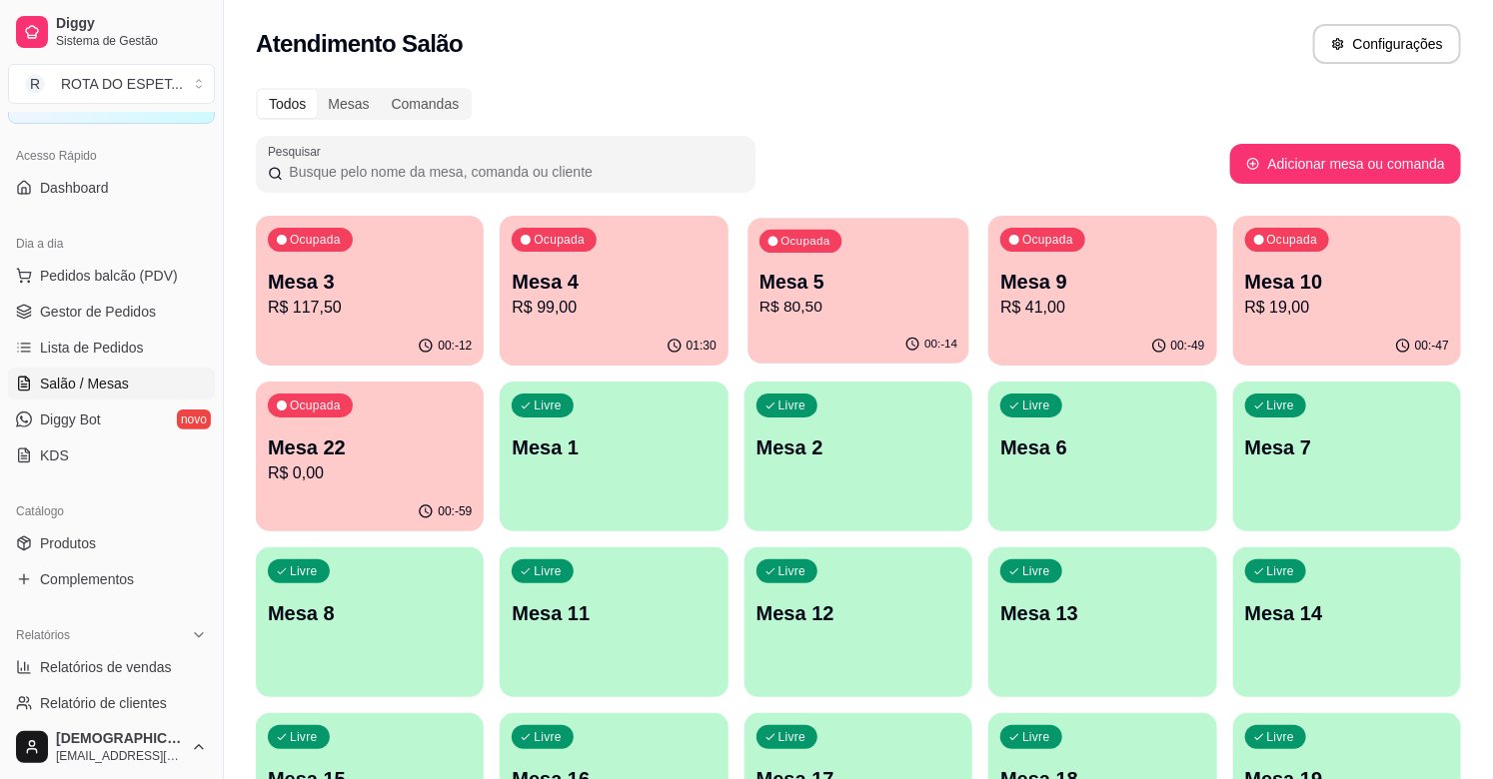
click at [810, 301] on p "R$ 80,50" at bounding box center [858, 307] width 198 height 23
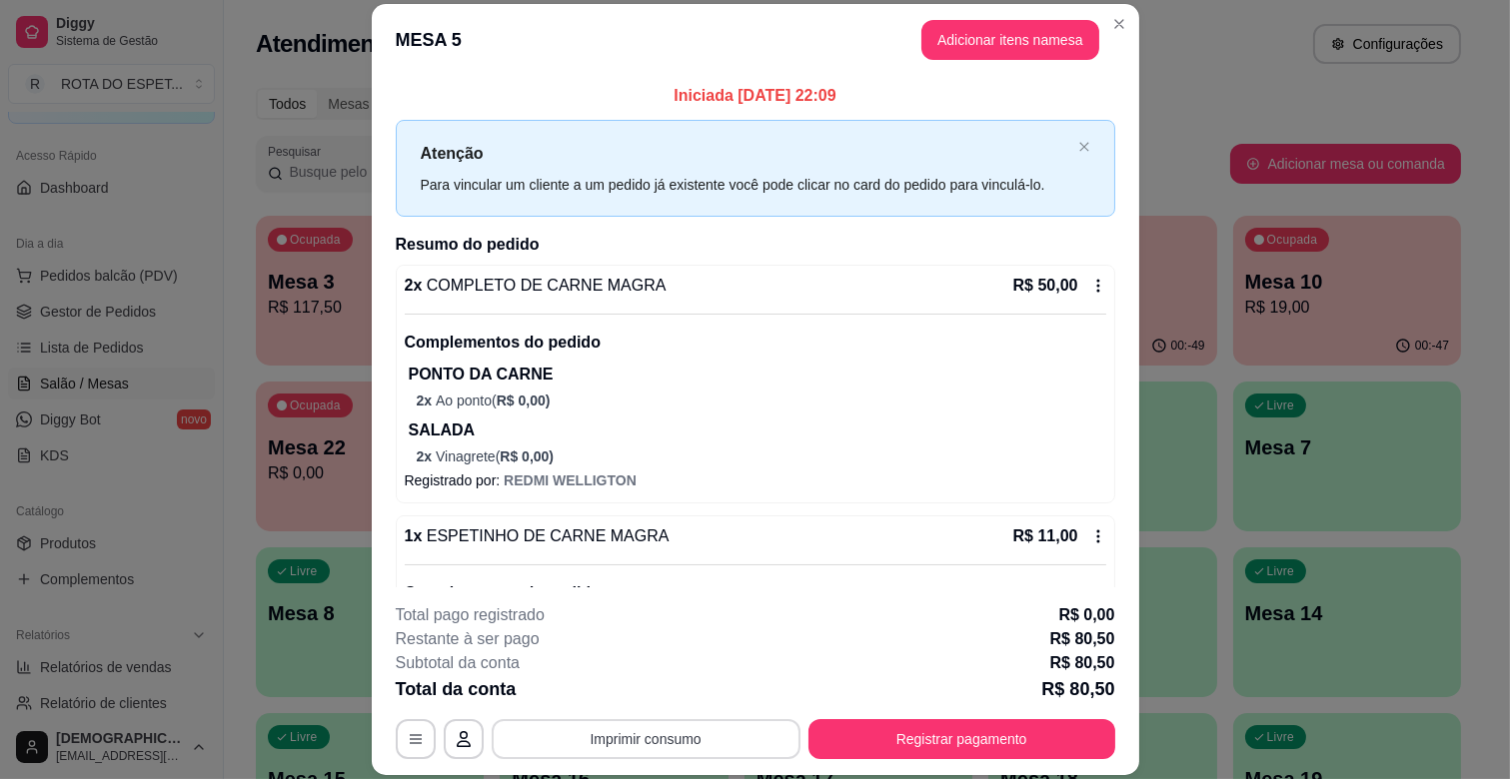
click at [704, 735] on button "Imprimir consumo" at bounding box center [646, 739] width 309 height 40
click at [680, 686] on button "IMPRESSORA CAIXA" at bounding box center [644, 692] width 160 height 31
click at [1044, 754] on button "Registrar pagamento" at bounding box center [961, 739] width 298 height 39
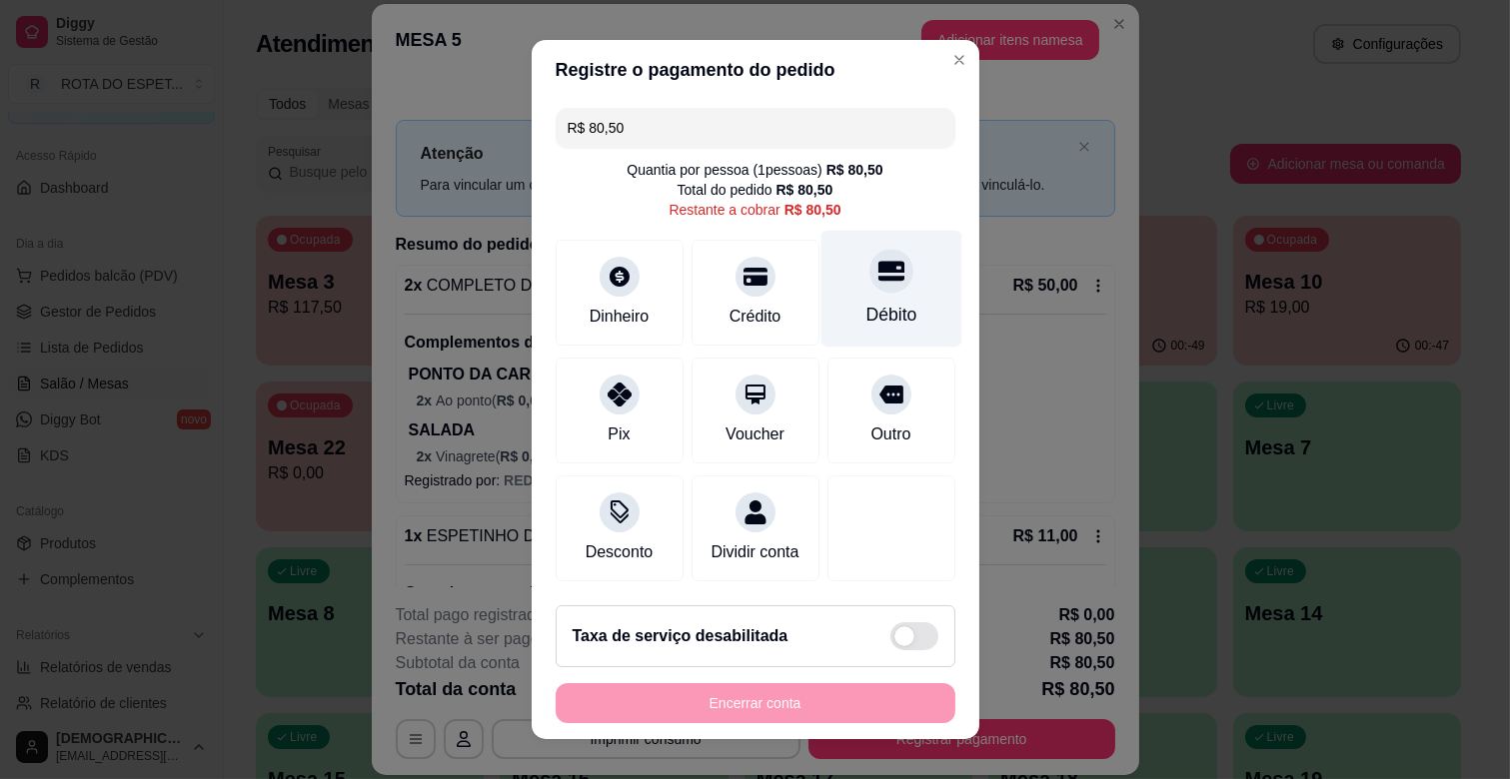
click at [877, 265] on icon at bounding box center [890, 272] width 26 height 20
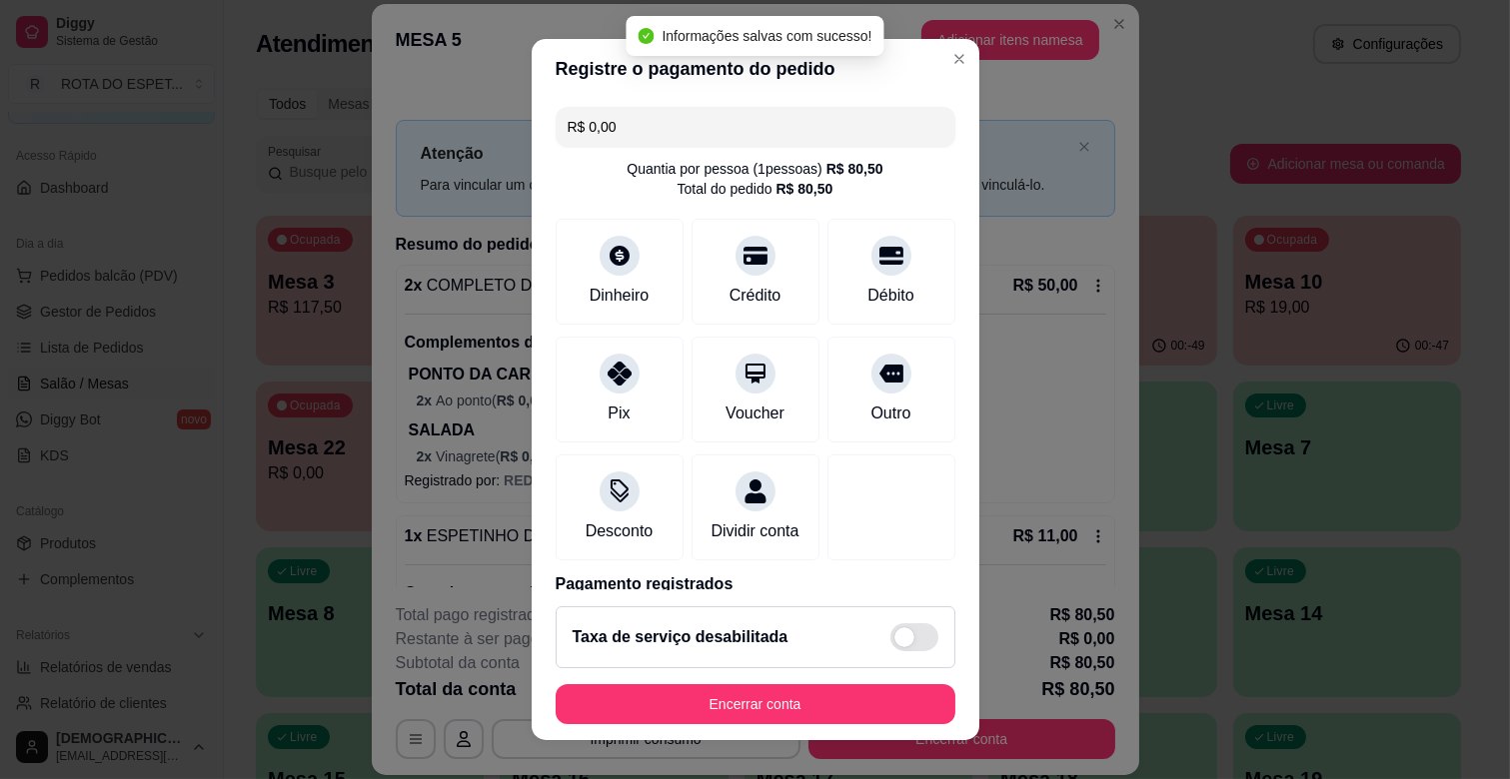
type input "R$ 0,00"
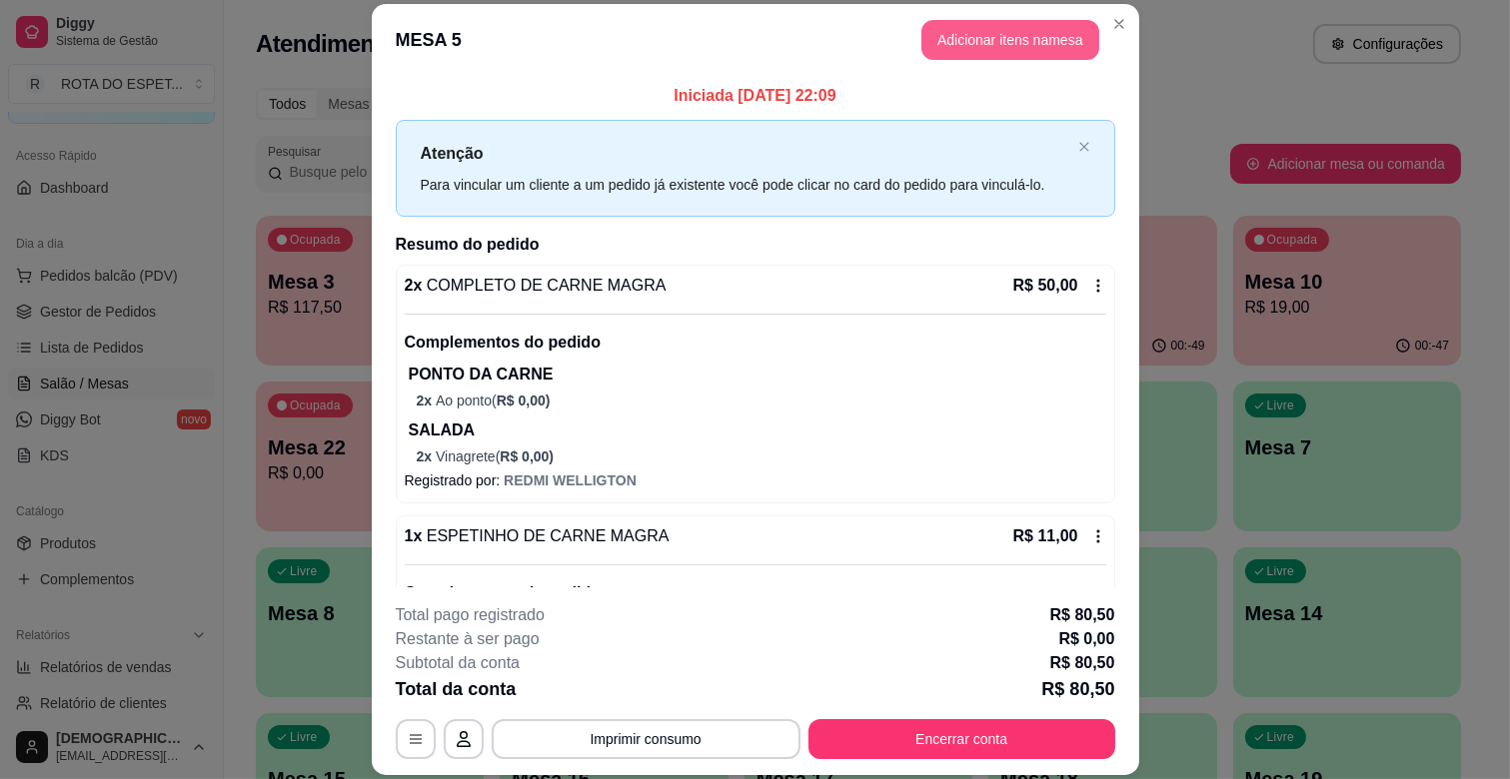
click at [961, 36] on button "Adicionar itens na mesa" at bounding box center [1010, 40] width 178 height 40
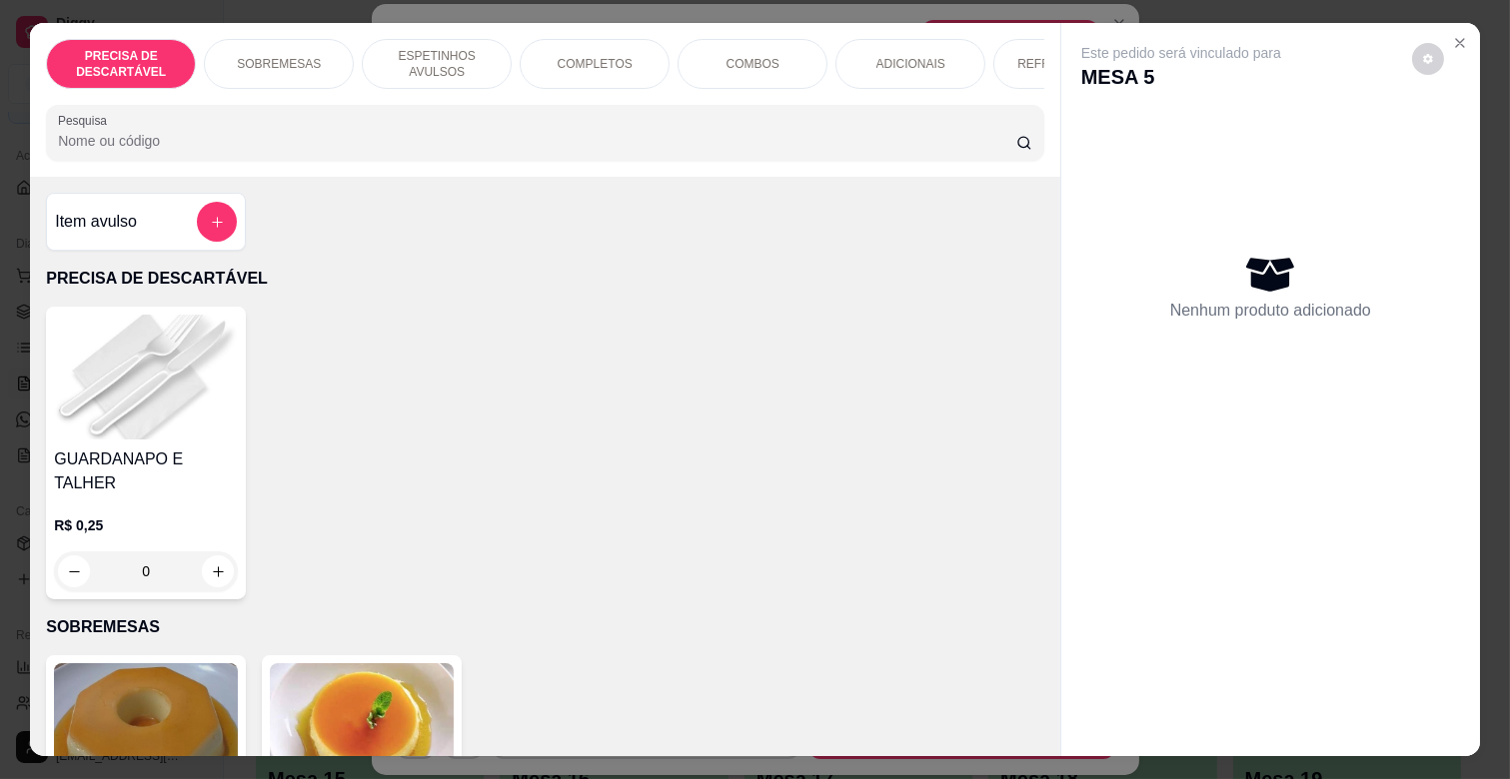
scroll to position [0, 730]
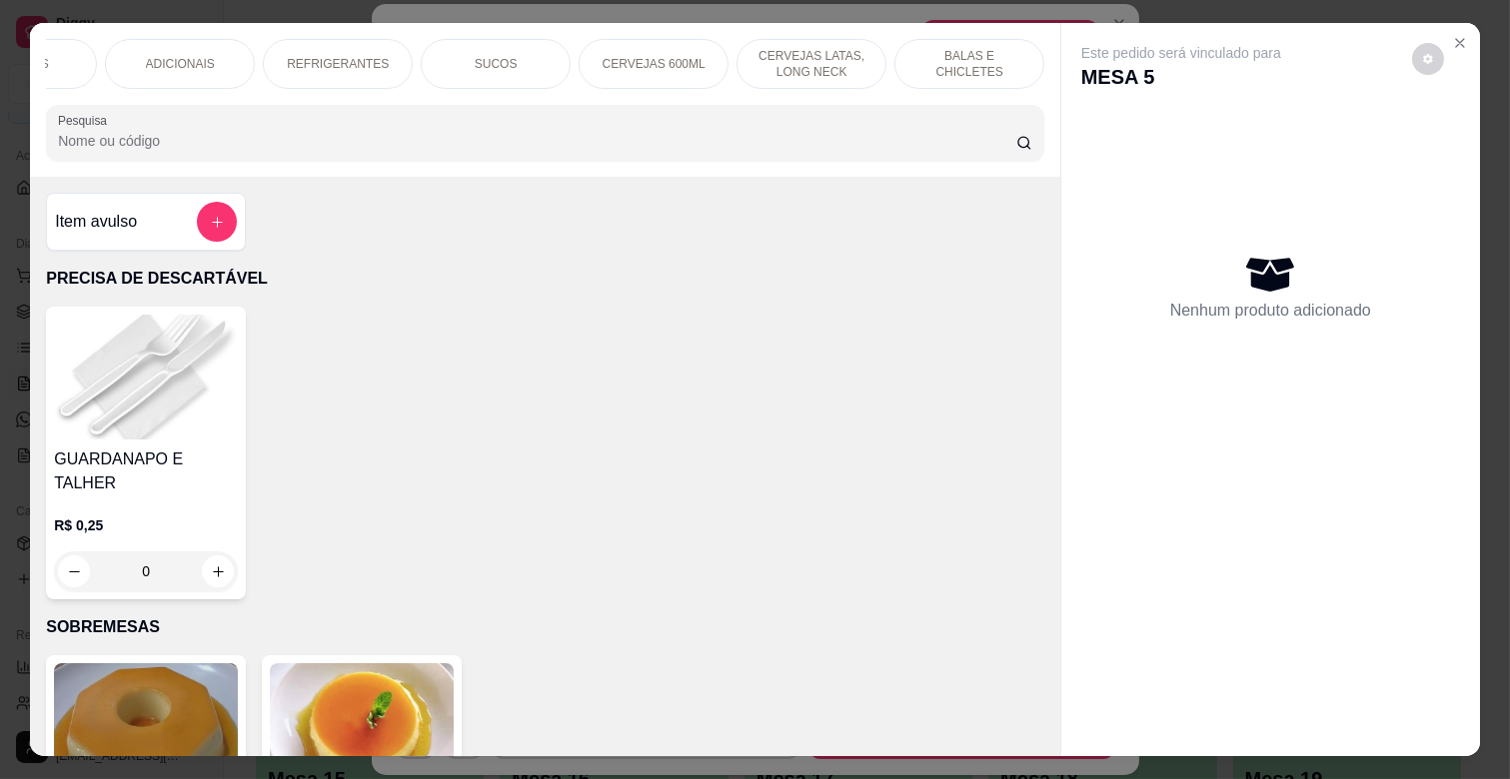
click at [963, 52] on p "BALAS E CHICLETES" at bounding box center [969, 64] width 116 height 32
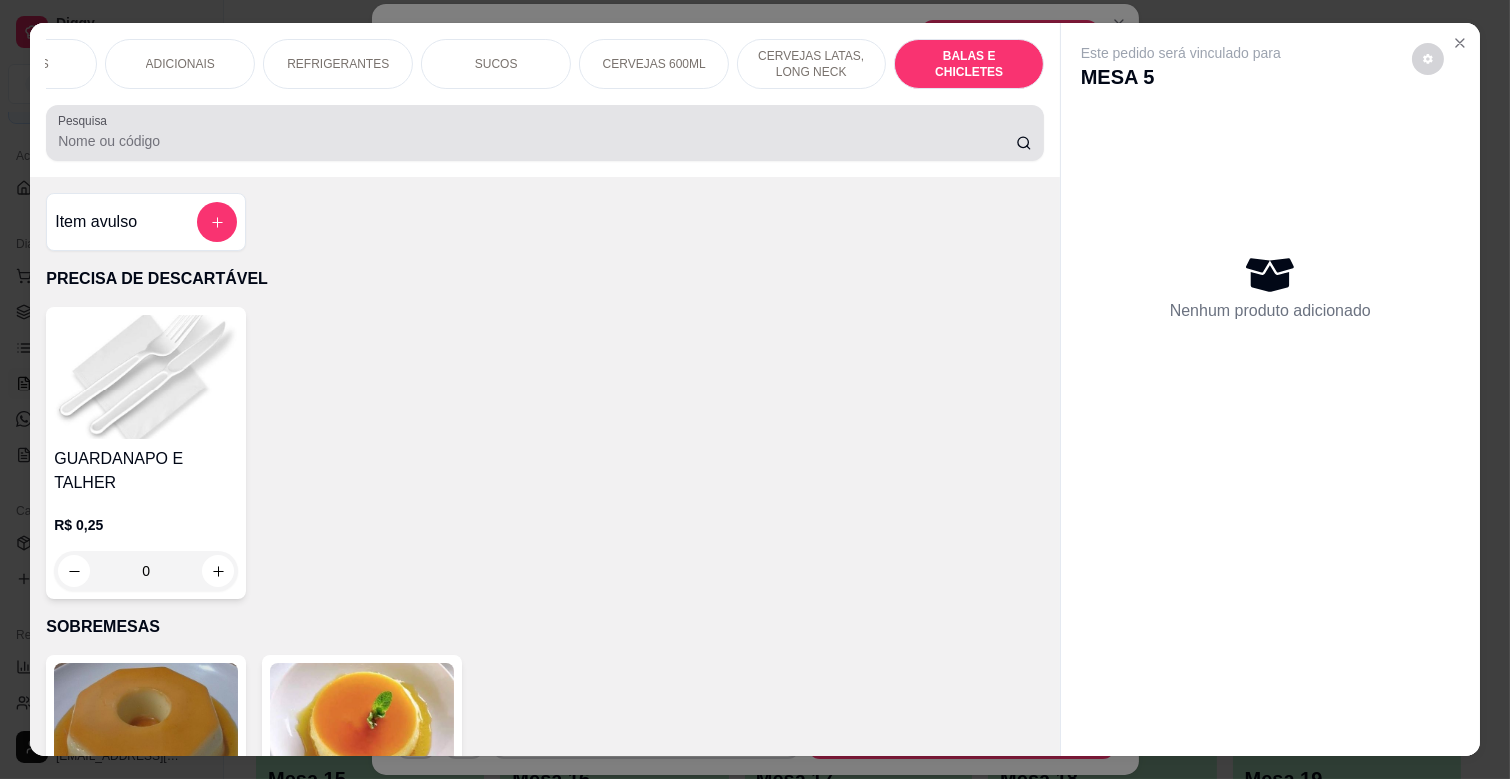
scroll to position [48, 0]
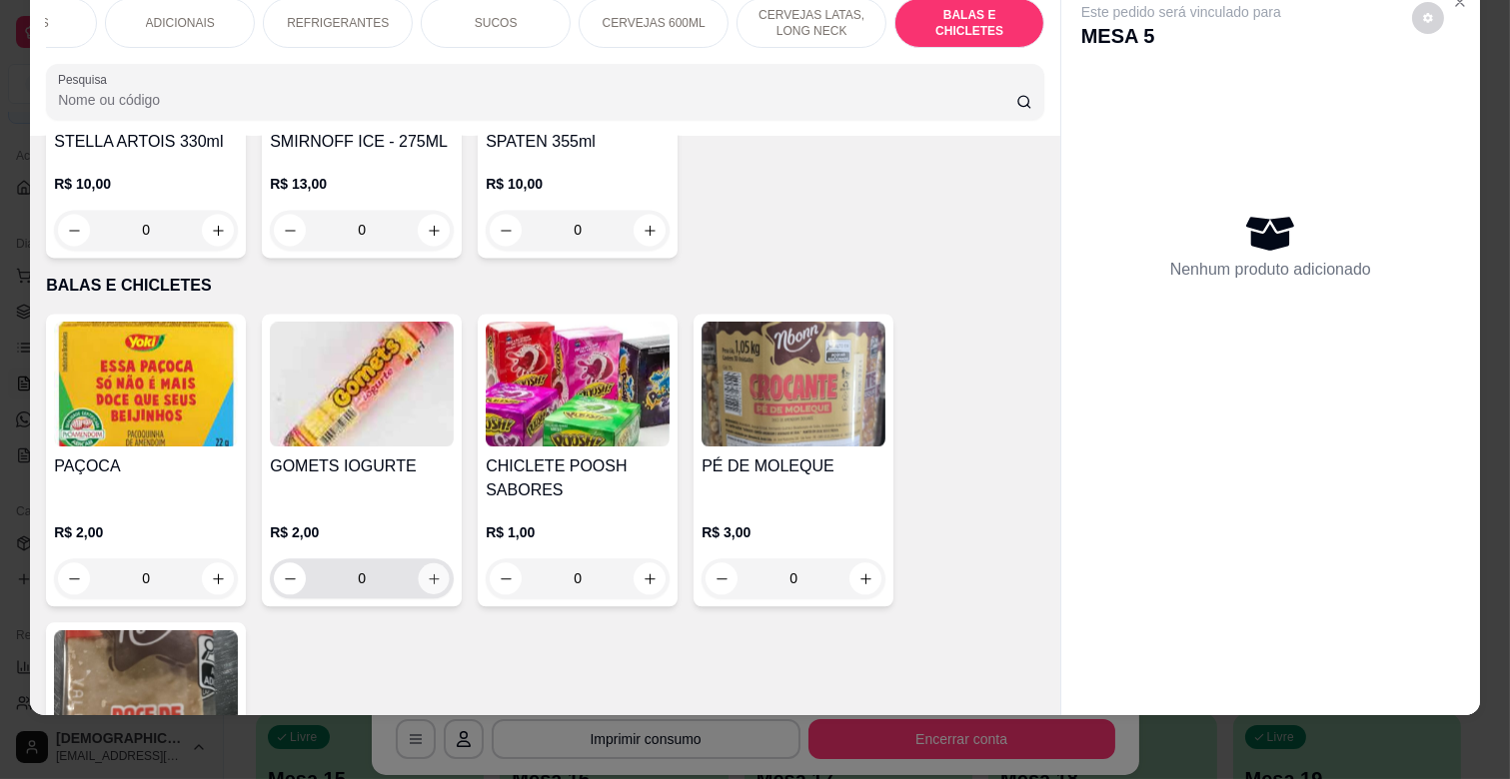
click at [431, 564] on button "increase-product-quantity" at bounding box center [434, 579] width 31 height 31
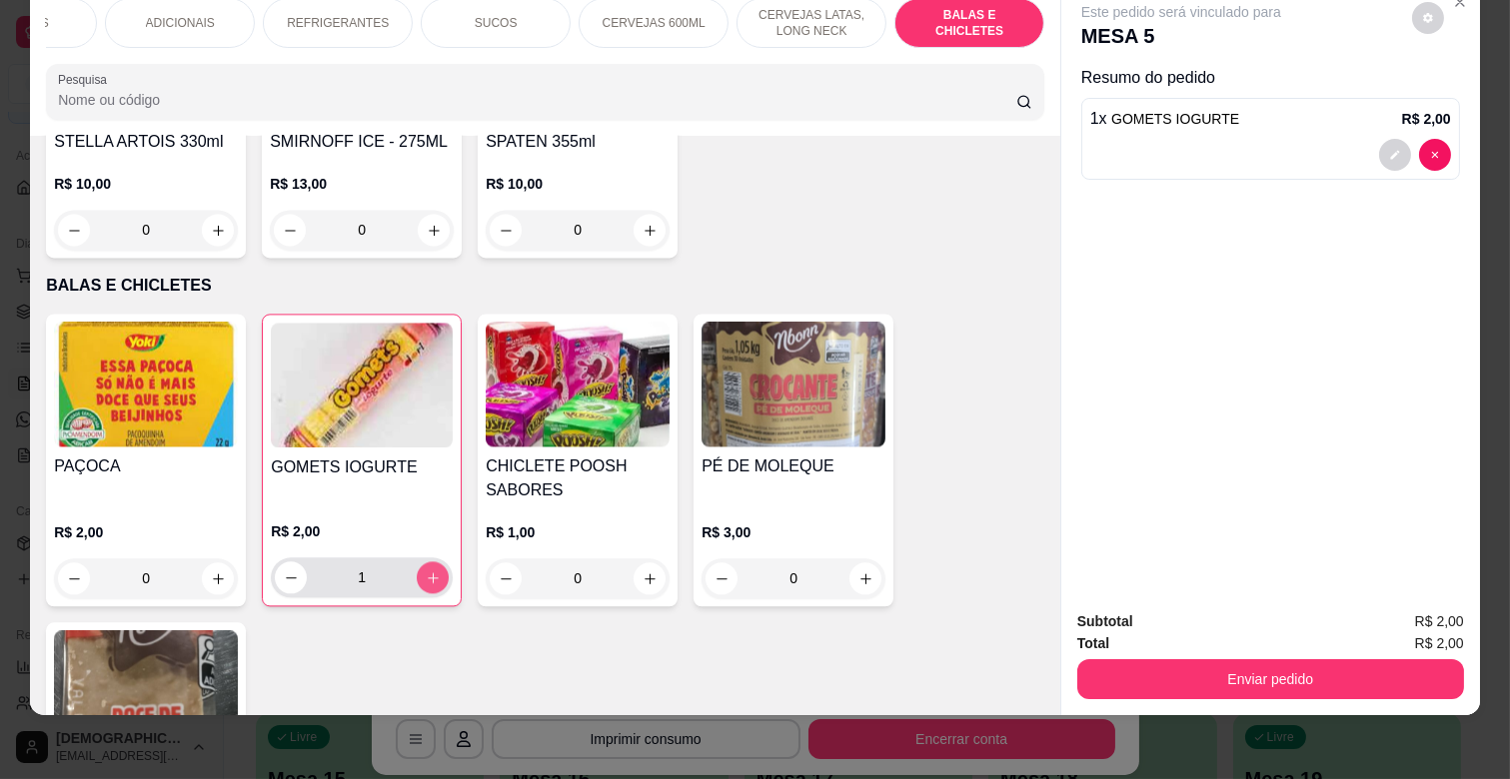
click at [431, 562] on button "increase-product-quantity" at bounding box center [433, 578] width 32 height 32
type input "2"
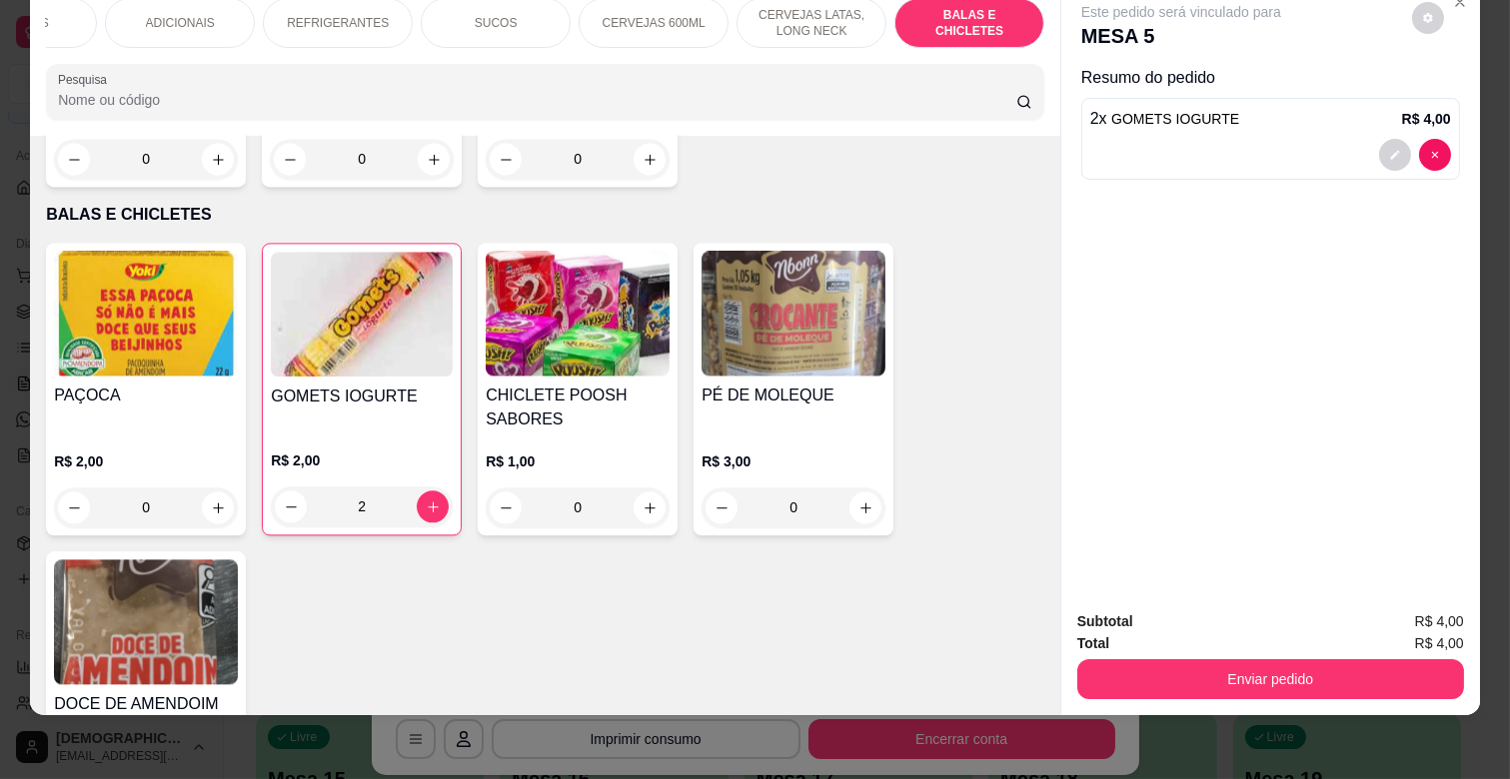
scroll to position [8150, 0]
click at [212, 776] on button "increase-product-quantity" at bounding box center [218, 791] width 31 height 31
type input "1"
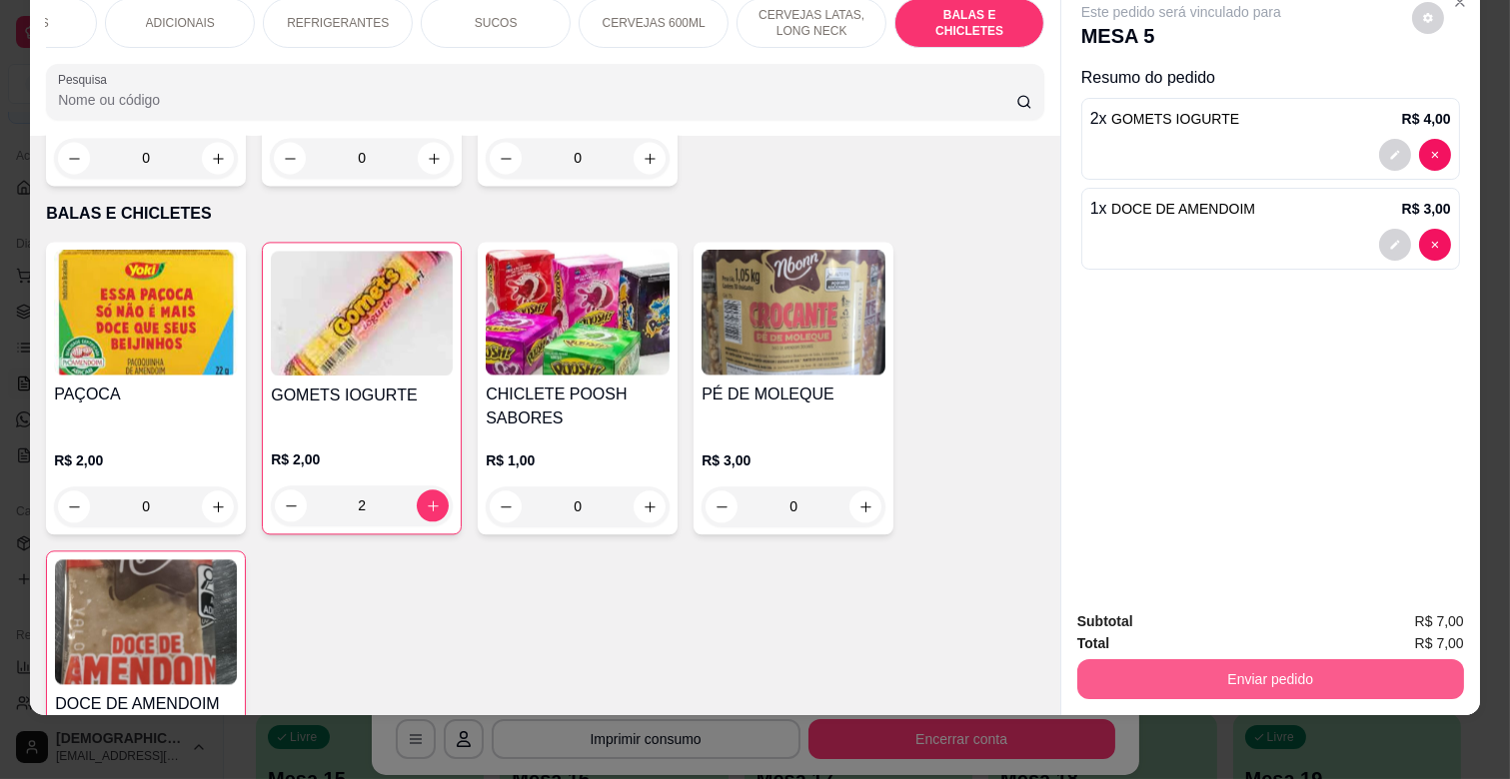
click at [1220, 659] on button "Enviar pedido" at bounding box center [1270, 679] width 387 height 40
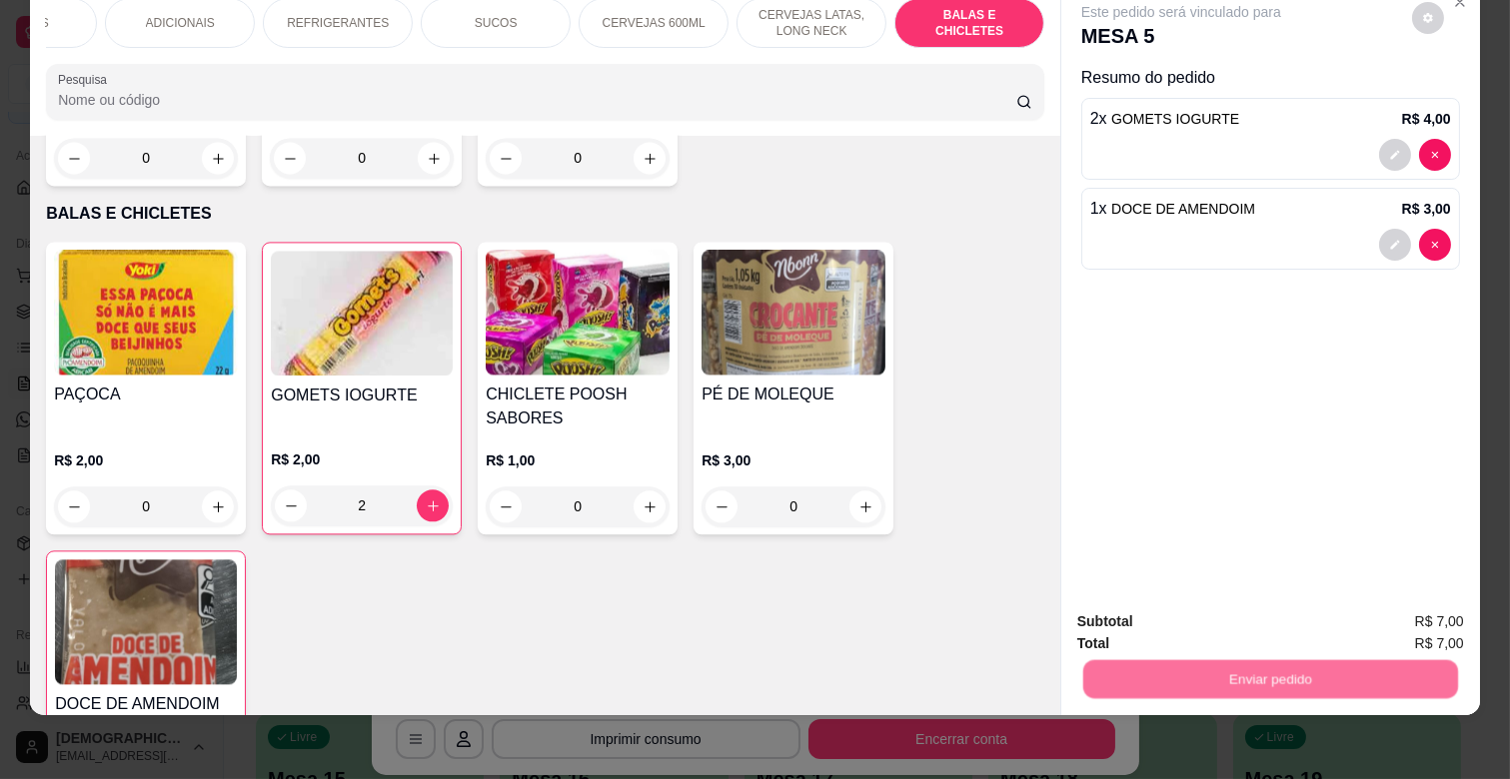
click at [1229, 609] on button "Não registrar e enviar pedido" at bounding box center [1204, 612] width 202 height 37
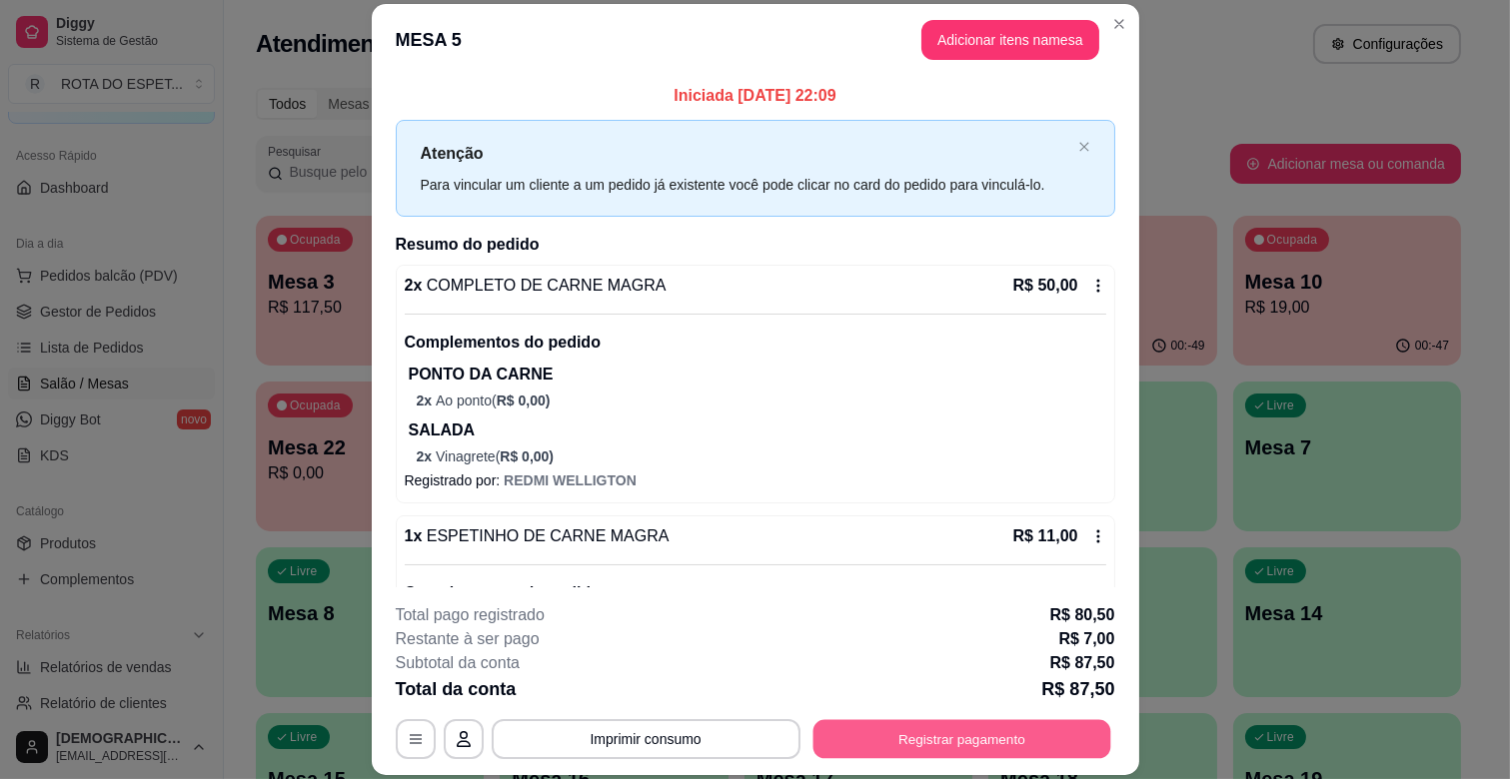
click at [977, 754] on button "Registrar pagamento" at bounding box center [961, 739] width 298 height 39
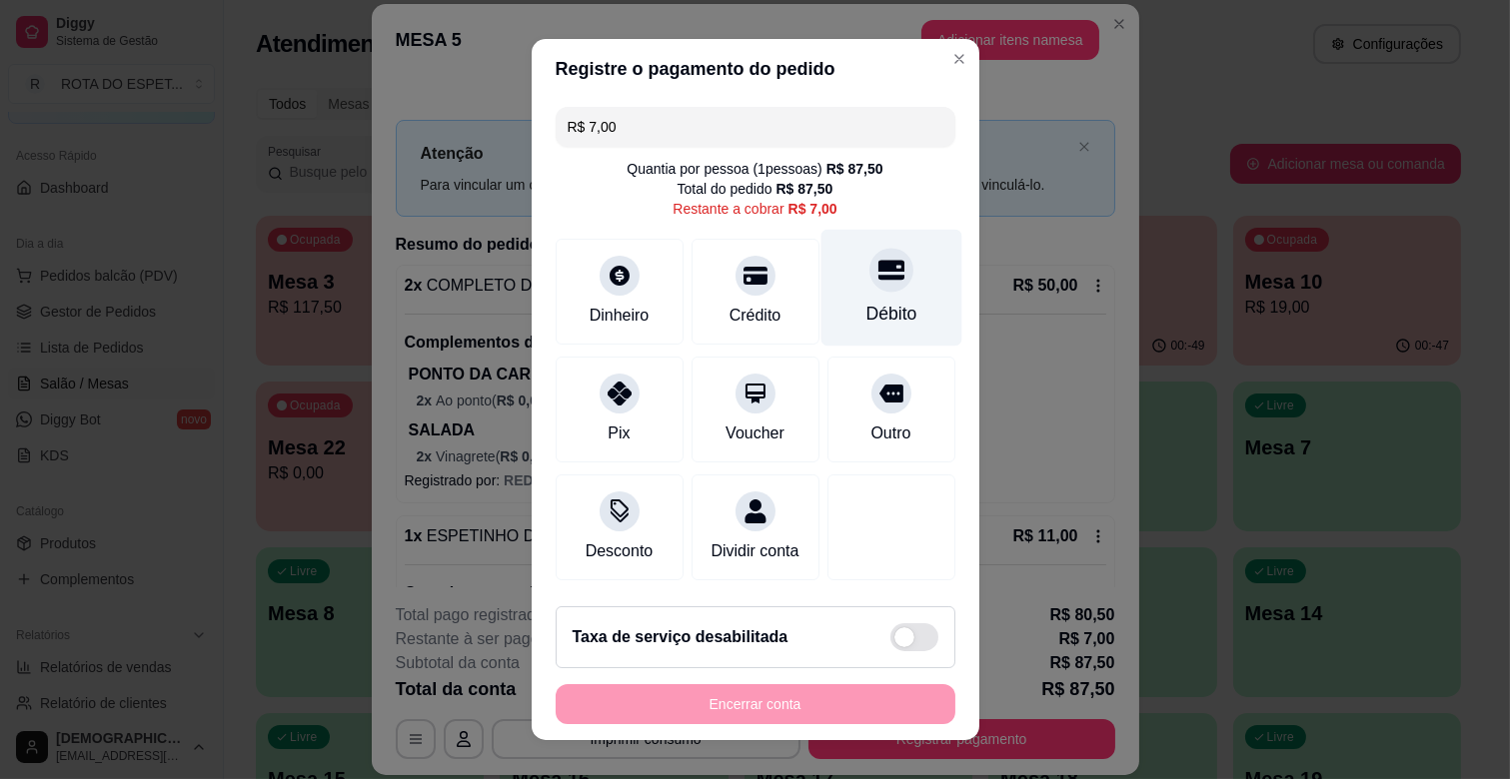
click at [865, 308] on div "Débito" at bounding box center [890, 314] width 51 height 26
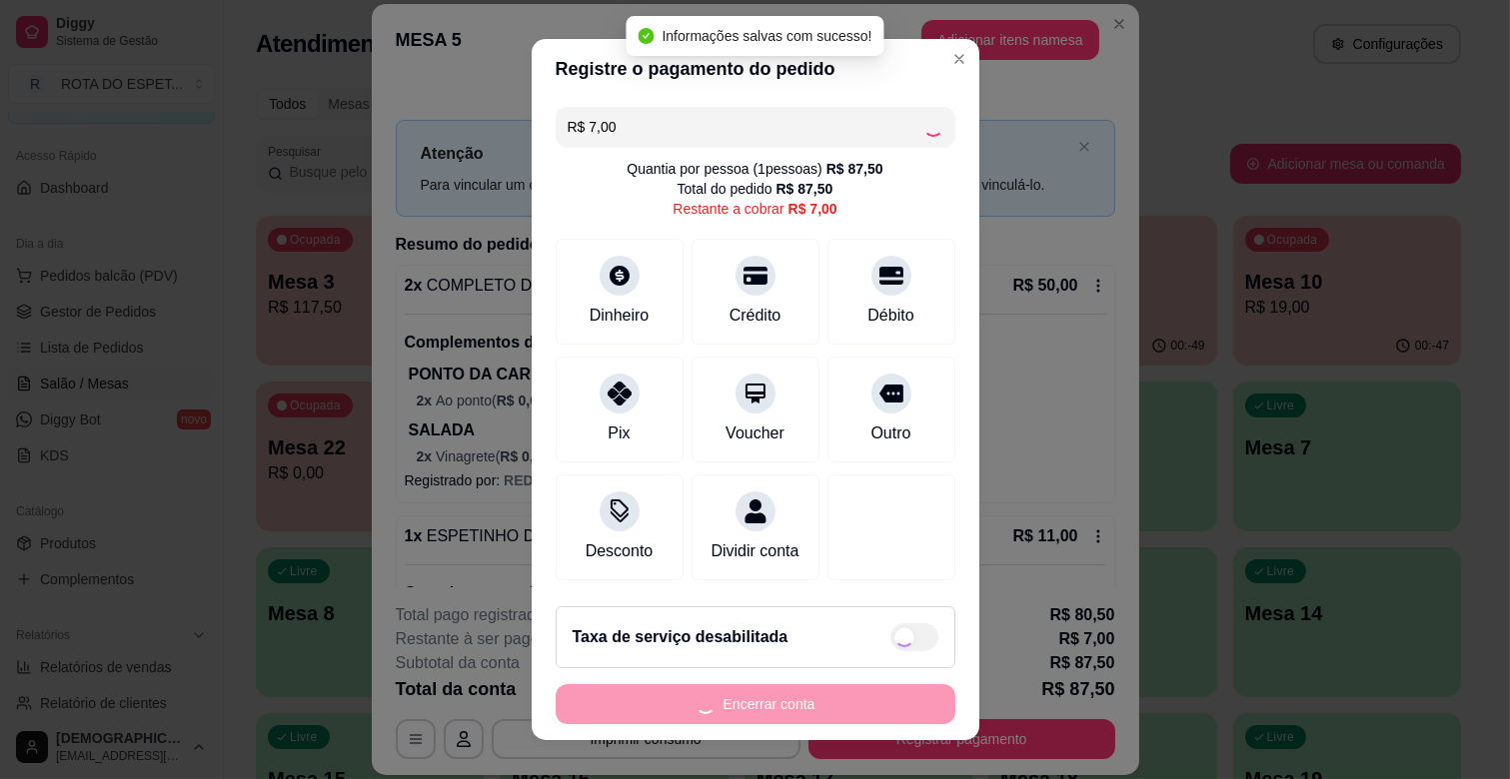
type input "R$ 0,00"
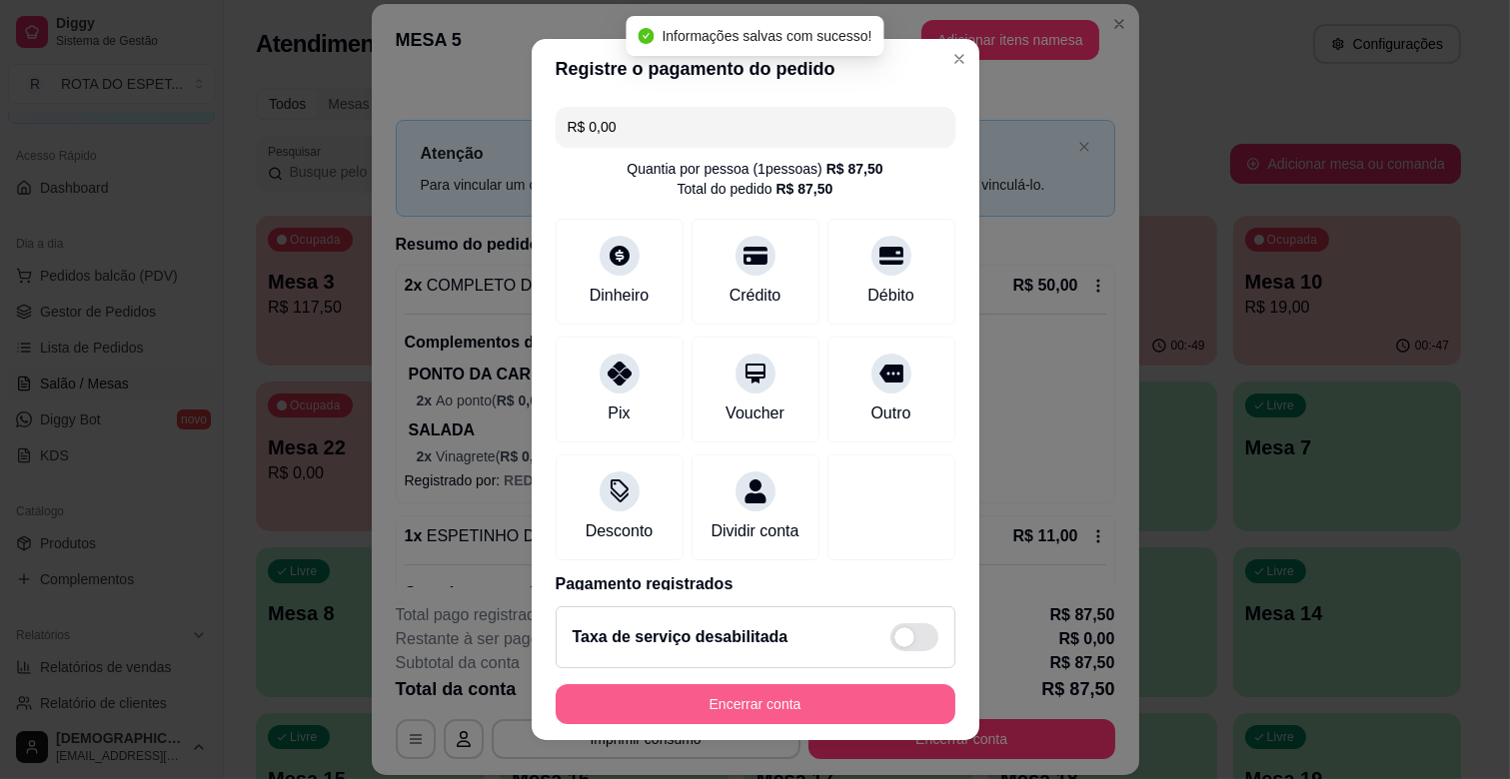
click at [721, 711] on button "Encerrar conta" at bounding box center [756, 704] width 400 height 40
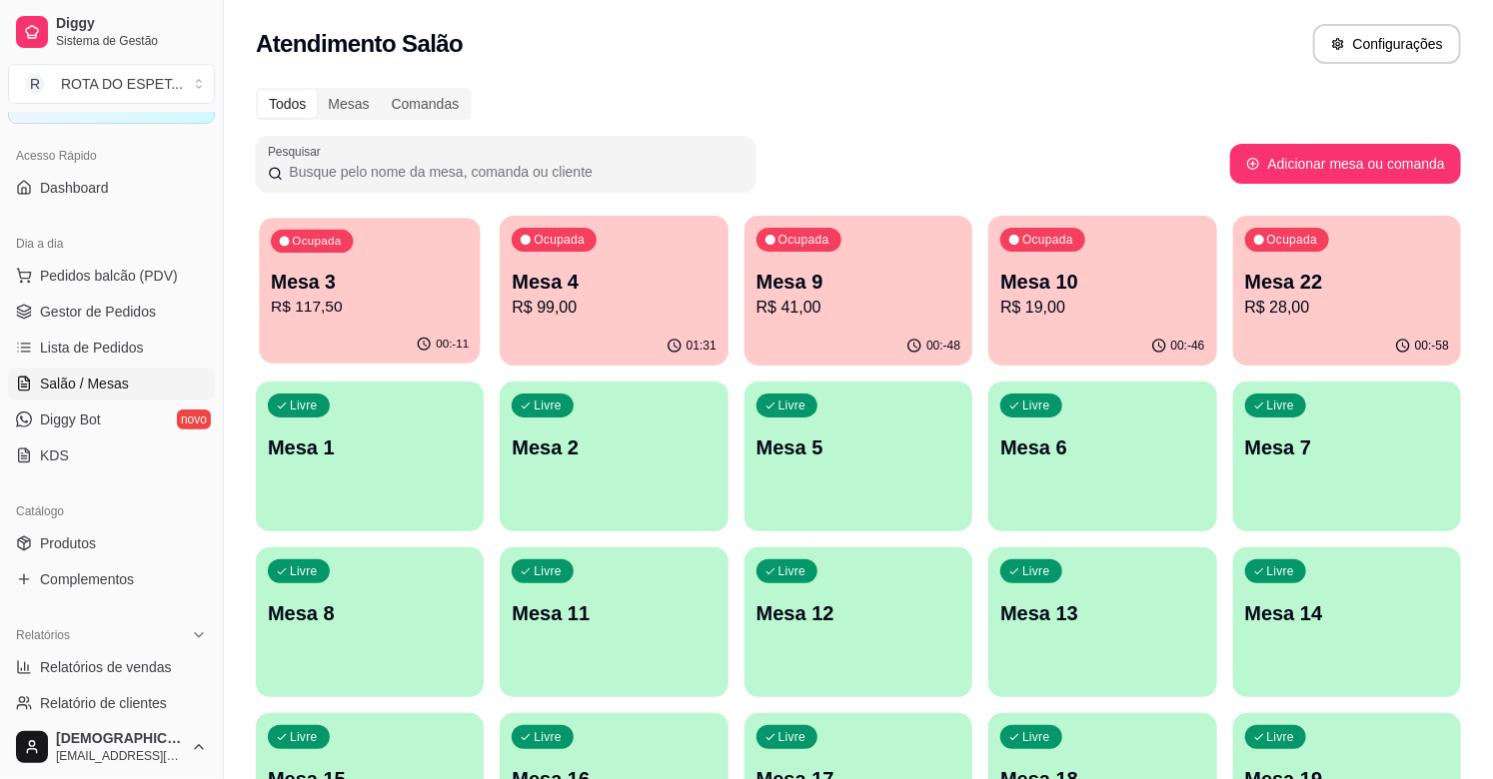
click at [346, 300] on p "R$ 117,50" at bounding box center [370, 307] width 198 height 23
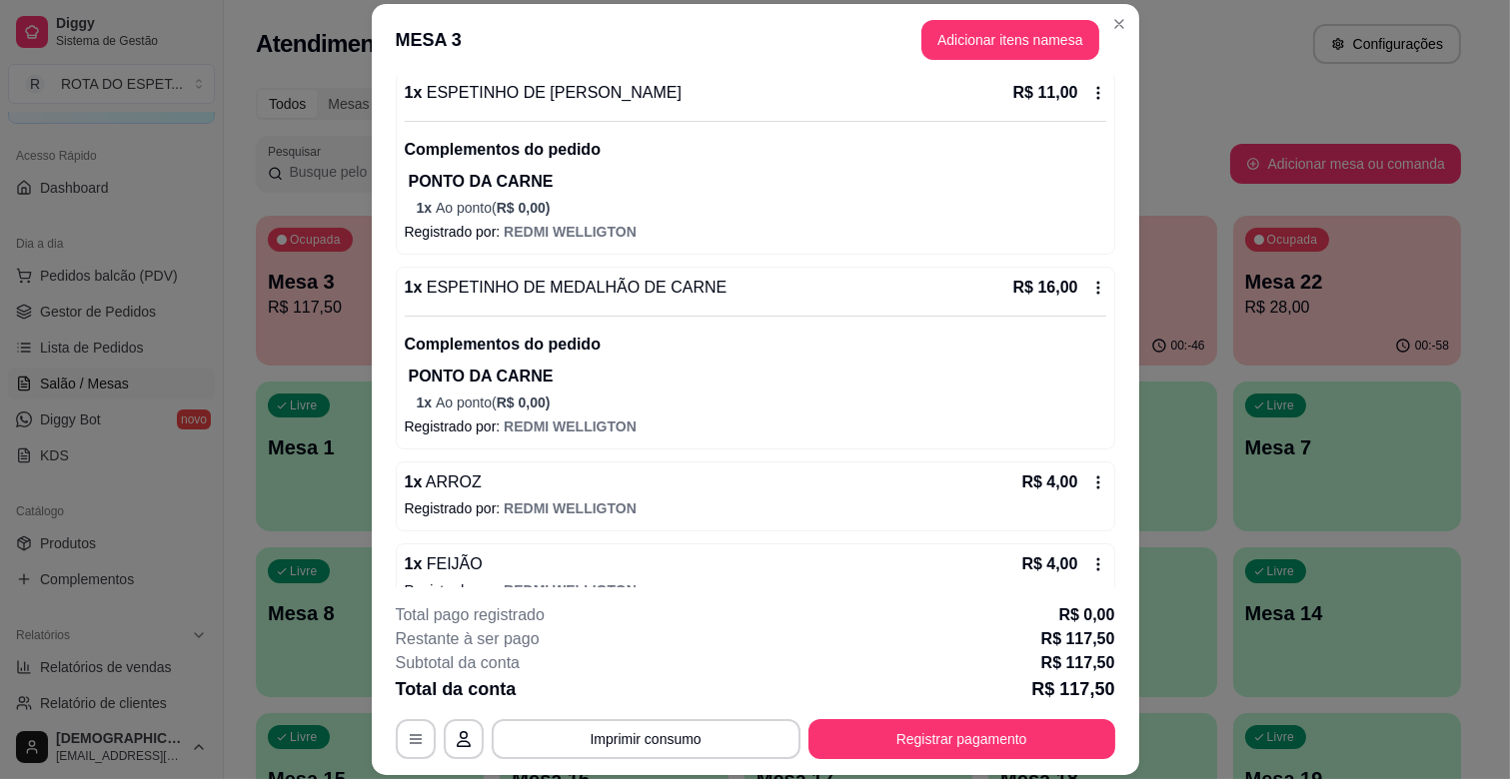
scroll to position [60, 0]
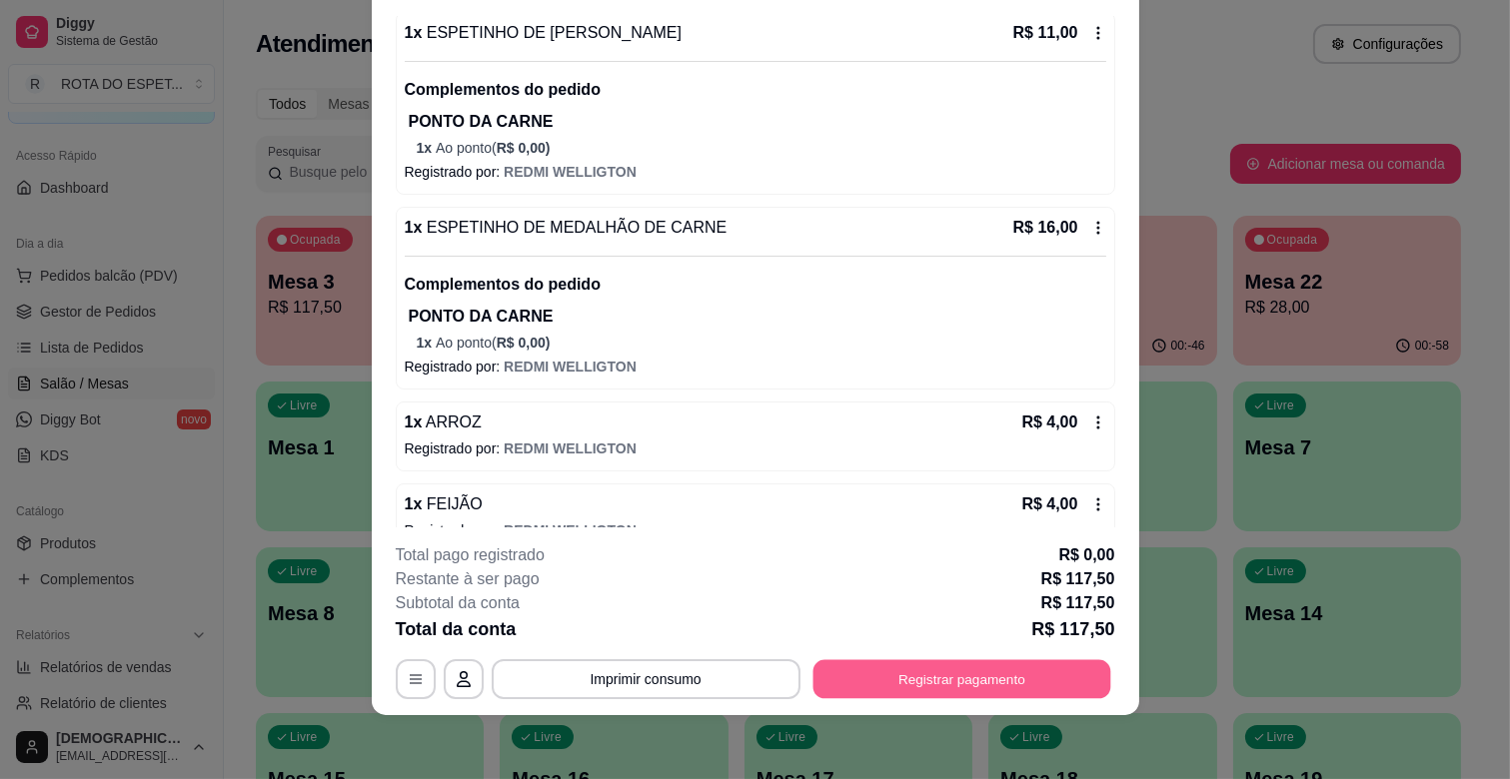
click at [1035, 681] on button "Registrar pagamento" at bounding box center [961, 679] width 298 height 39
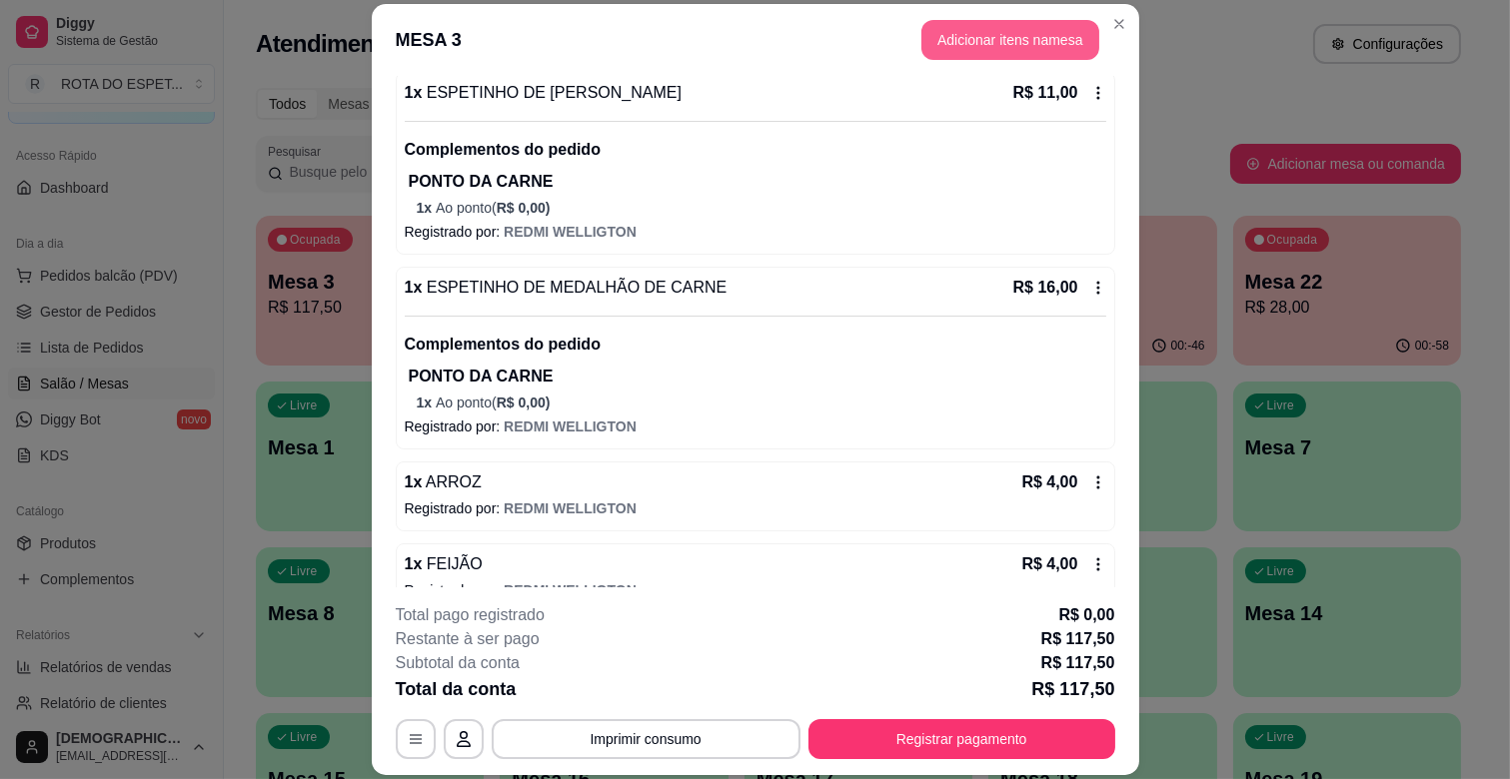
click at [939, 32] on button "Adicionar itens na mesa" at bounding box center [1010, 40] width 178 height 40
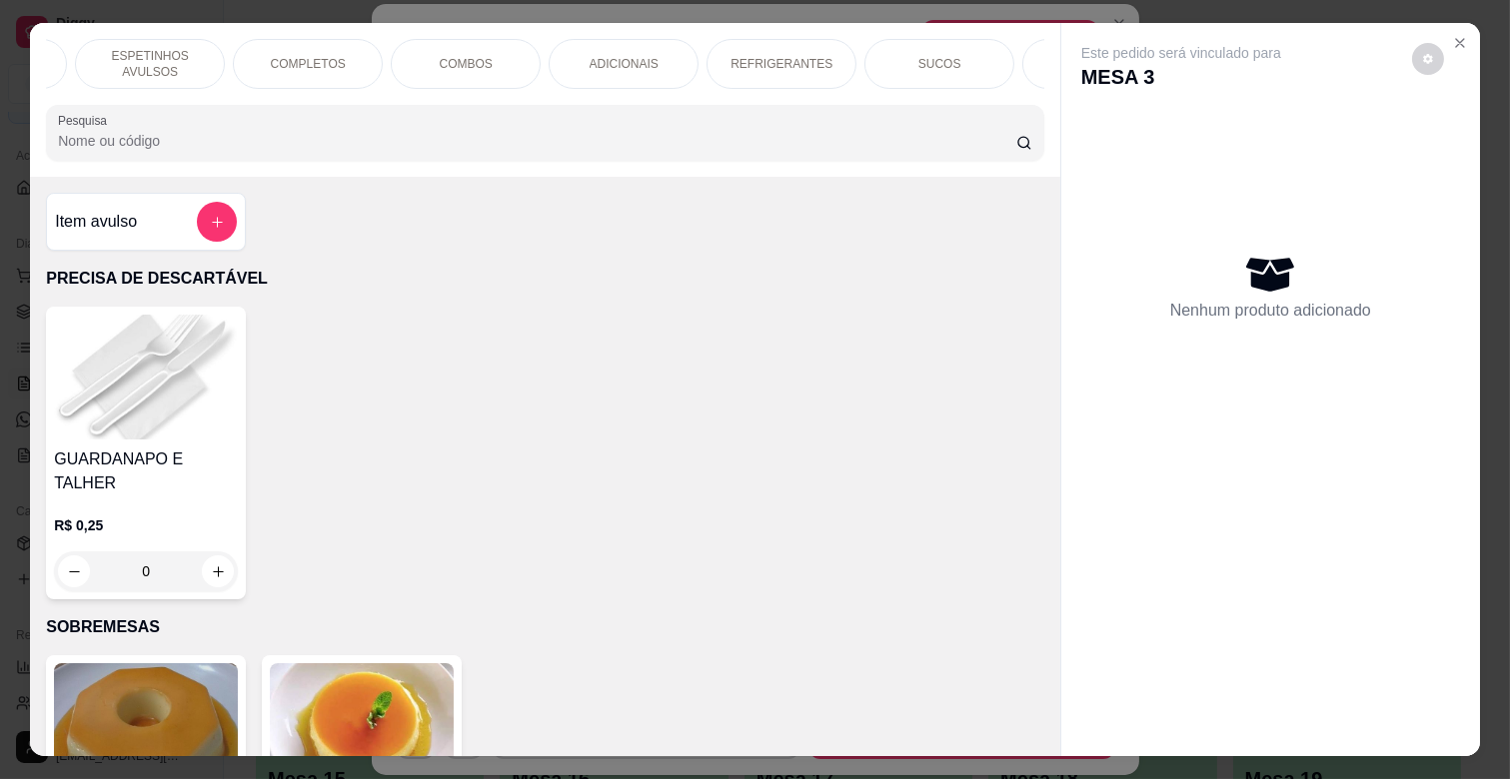
scroll to position [0, 730]
click at [932, 43] on div "BALAS E CHICLETES" at bounding box center [969, 64] width 150 height 50
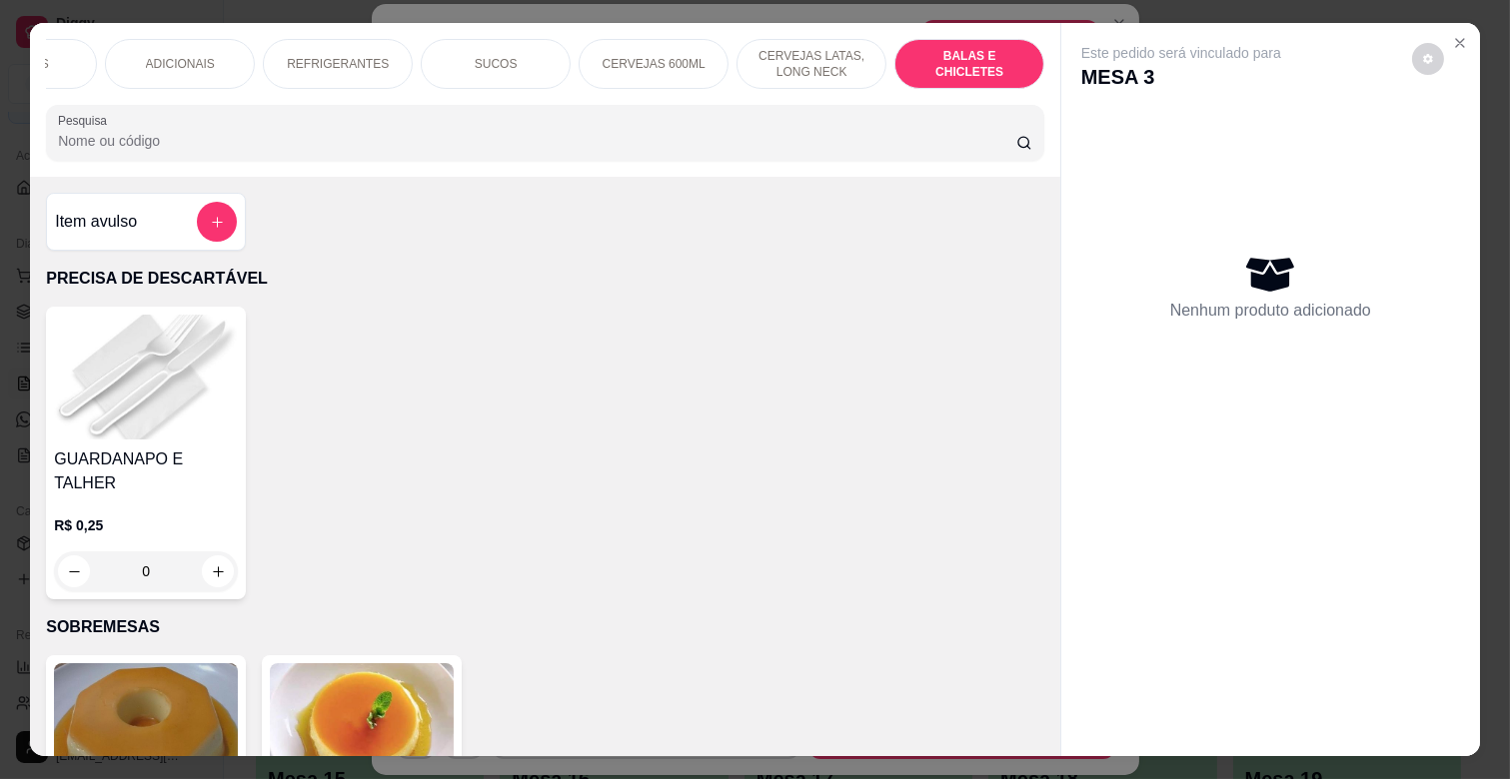
scroll to position [48, 0]
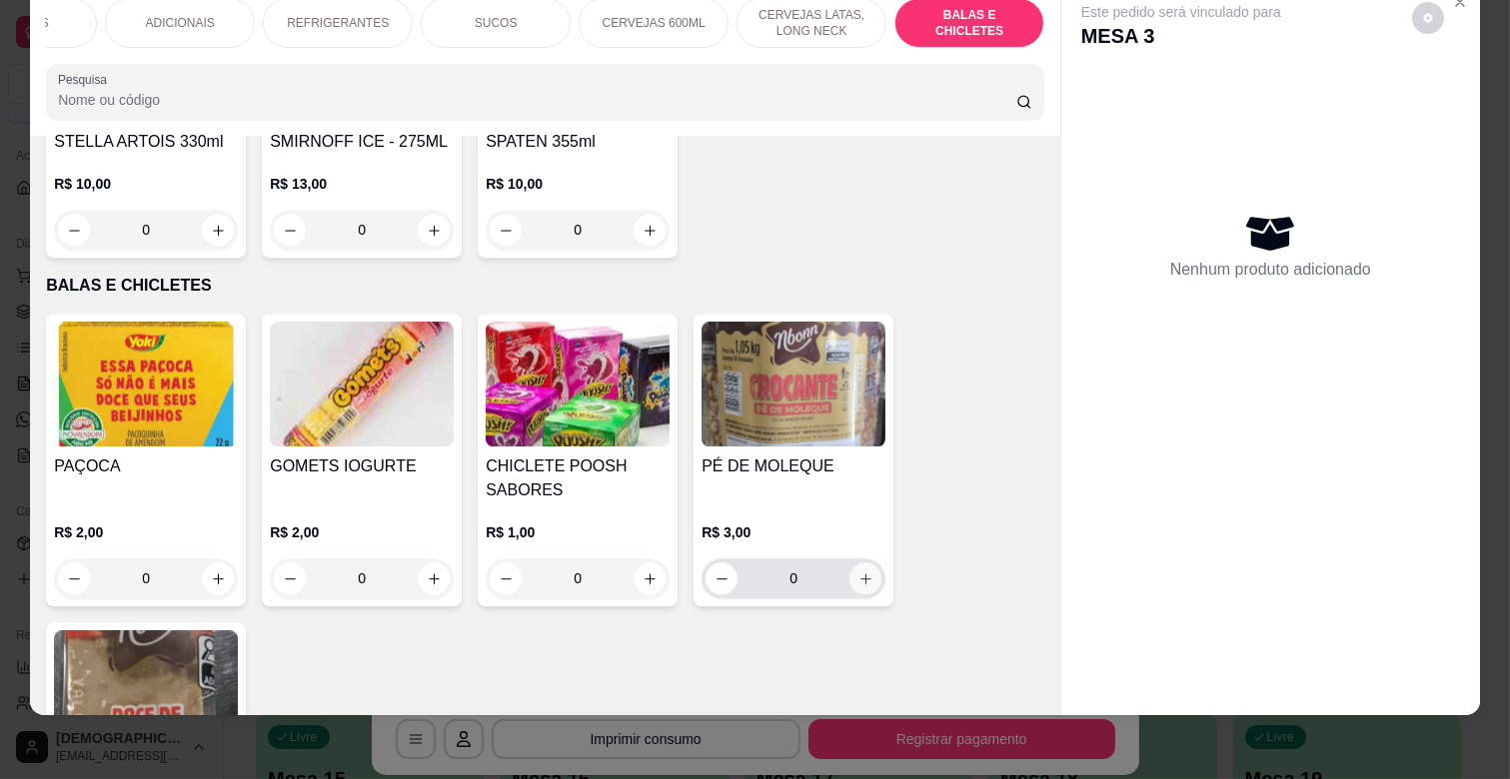
click at [860, 572] on icon "increase-product-quantity" at bounding box center [865, 579] width 15 height 15
type input "1"
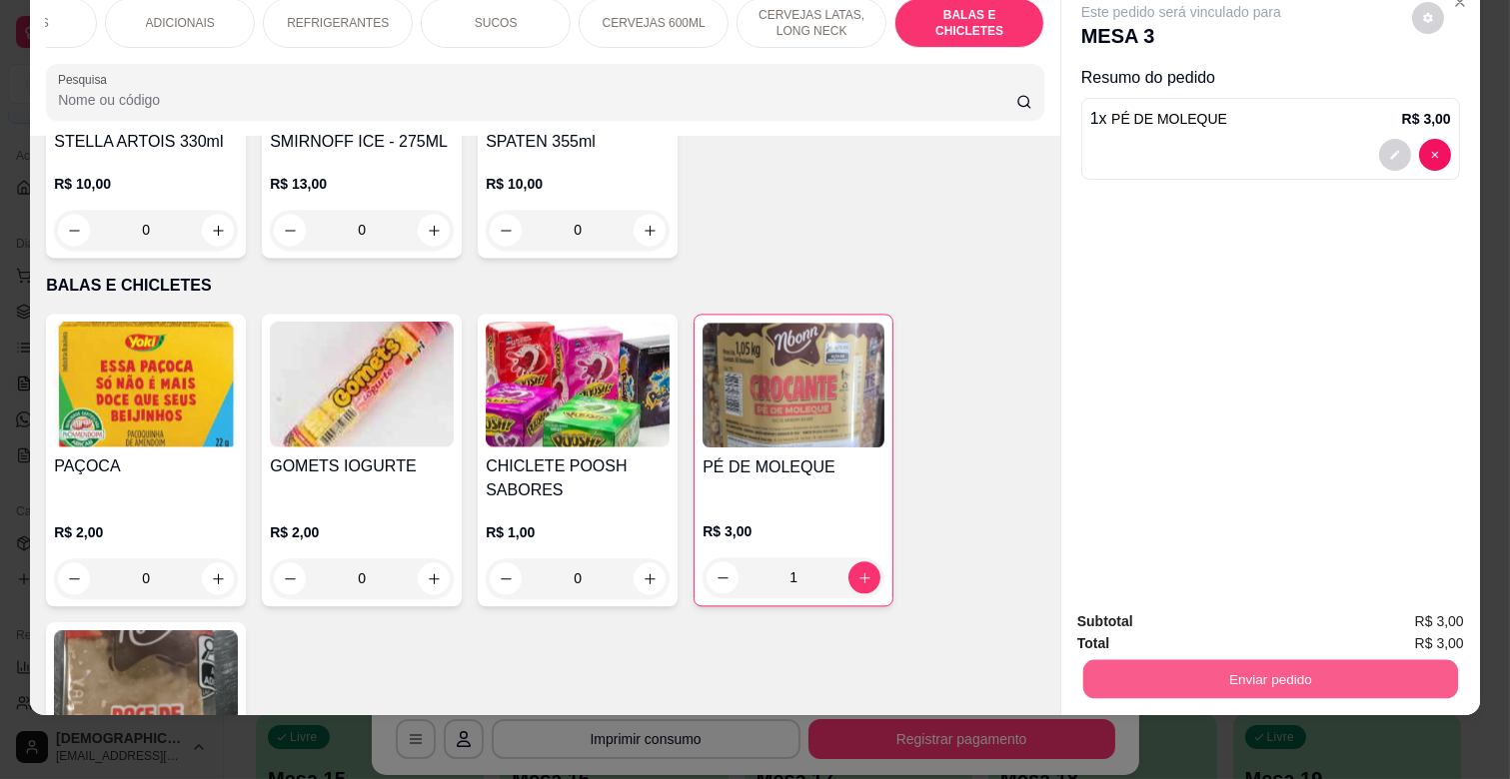
click at [1203, 676] on button "Enviar pedido" at bounding box center [1270, 678] width 375 height 39
click at [1221, 613] on button "Não registrar e enviar pedido" at bounding box center [1204, 612] width 202 height 37
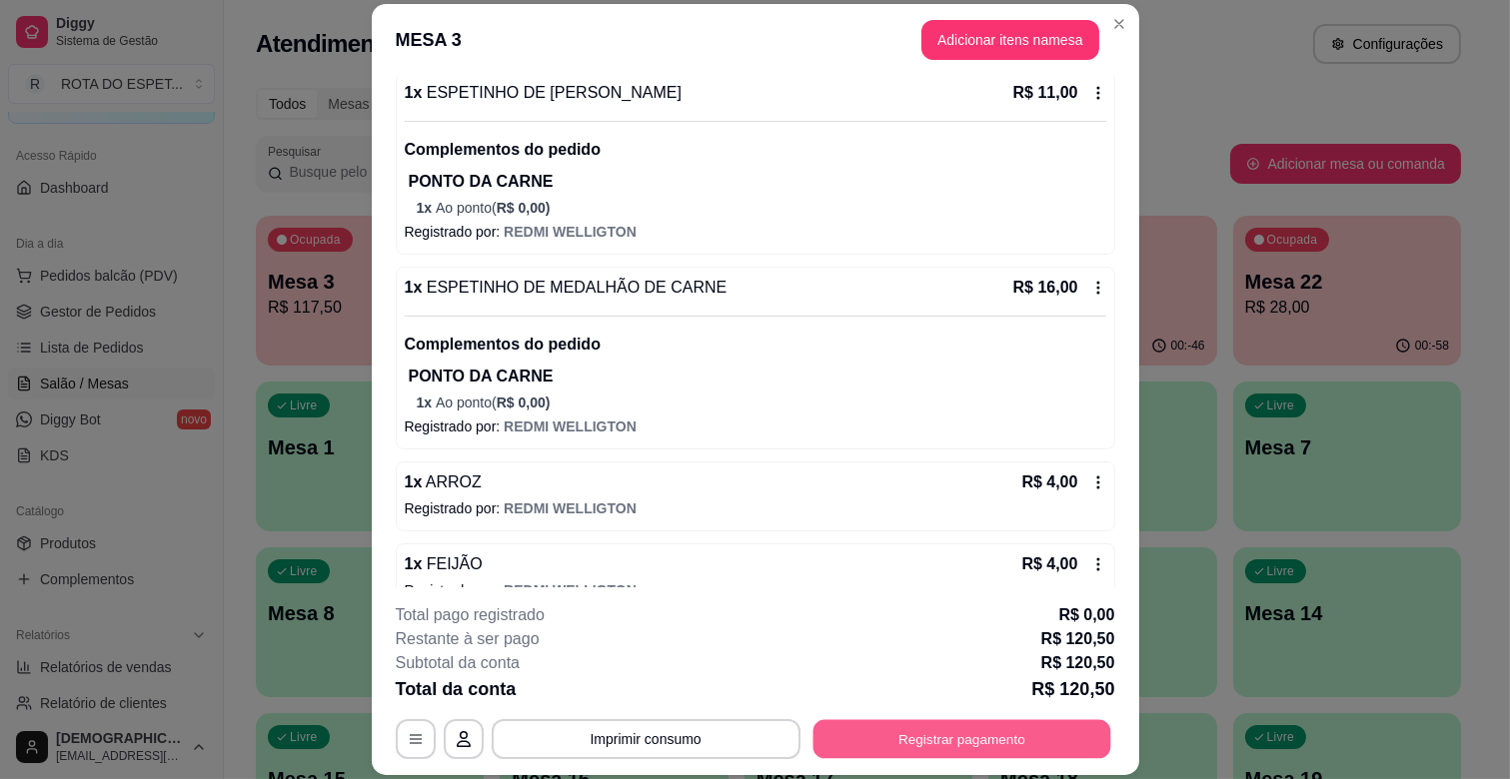
click at [1054, 744] on button "Registrar pagamento" at bounding box center [961, 739] width 298 height 39
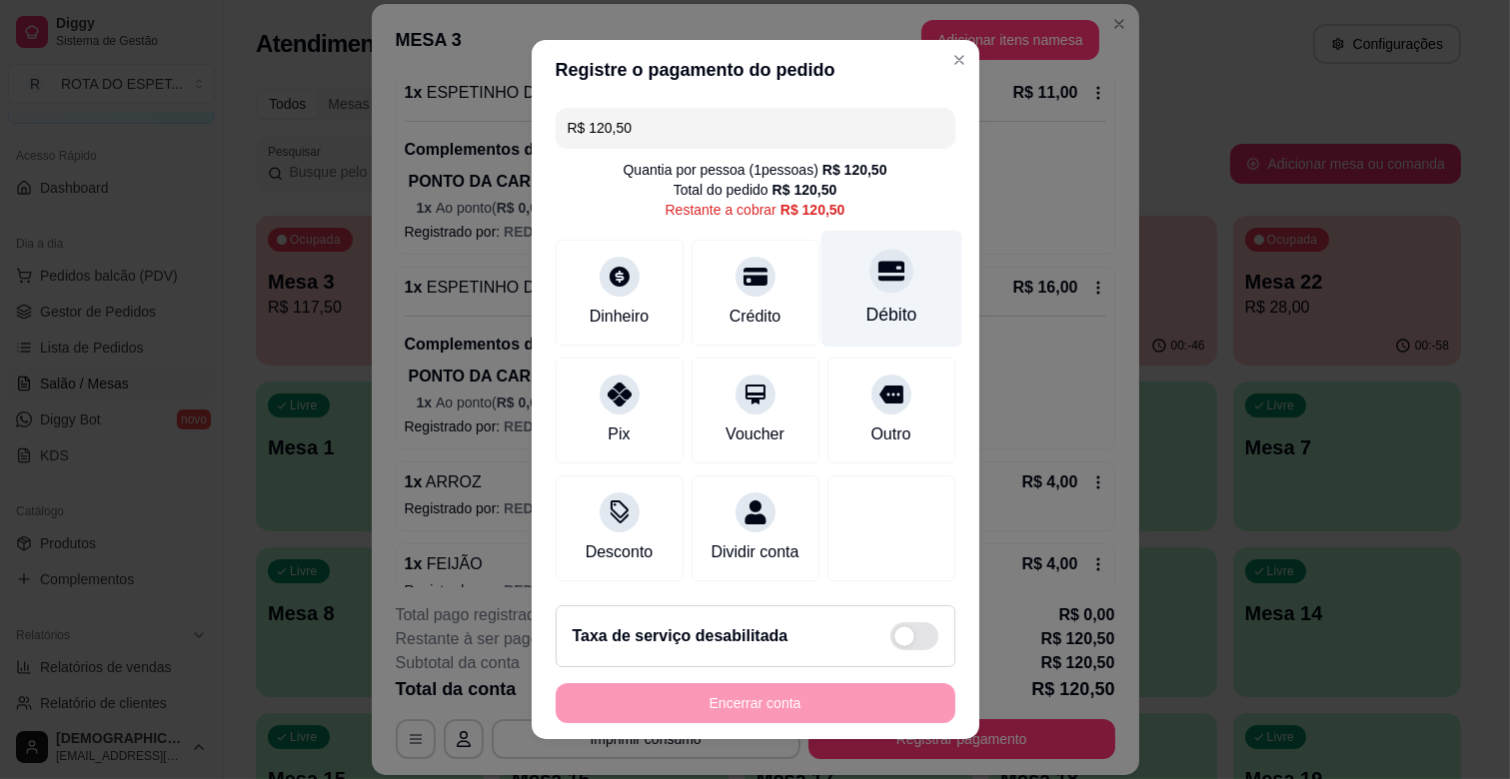
click at [869, 287] on div at bounding box center [891, 271] width 44 height 44
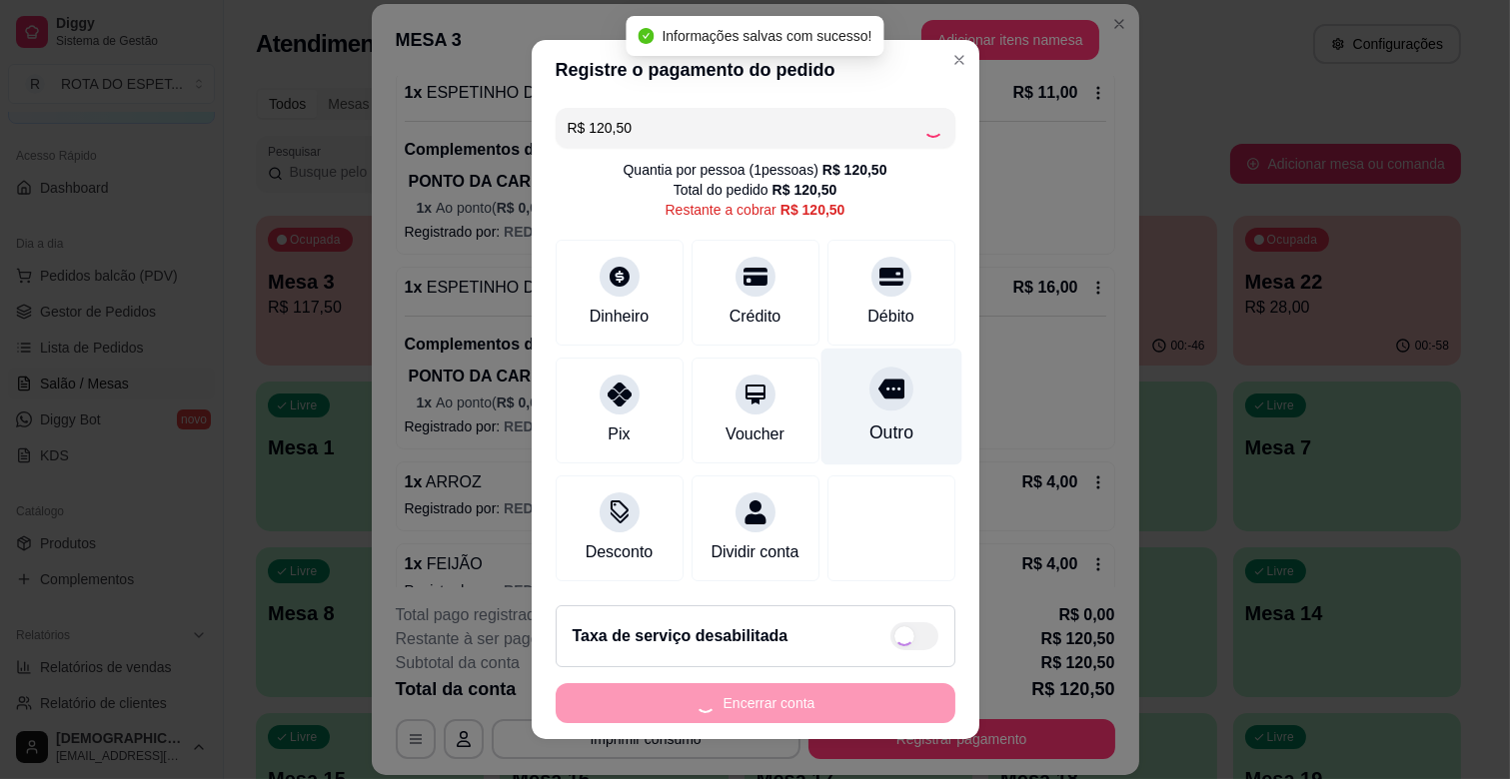
type input "R$ 0,00"
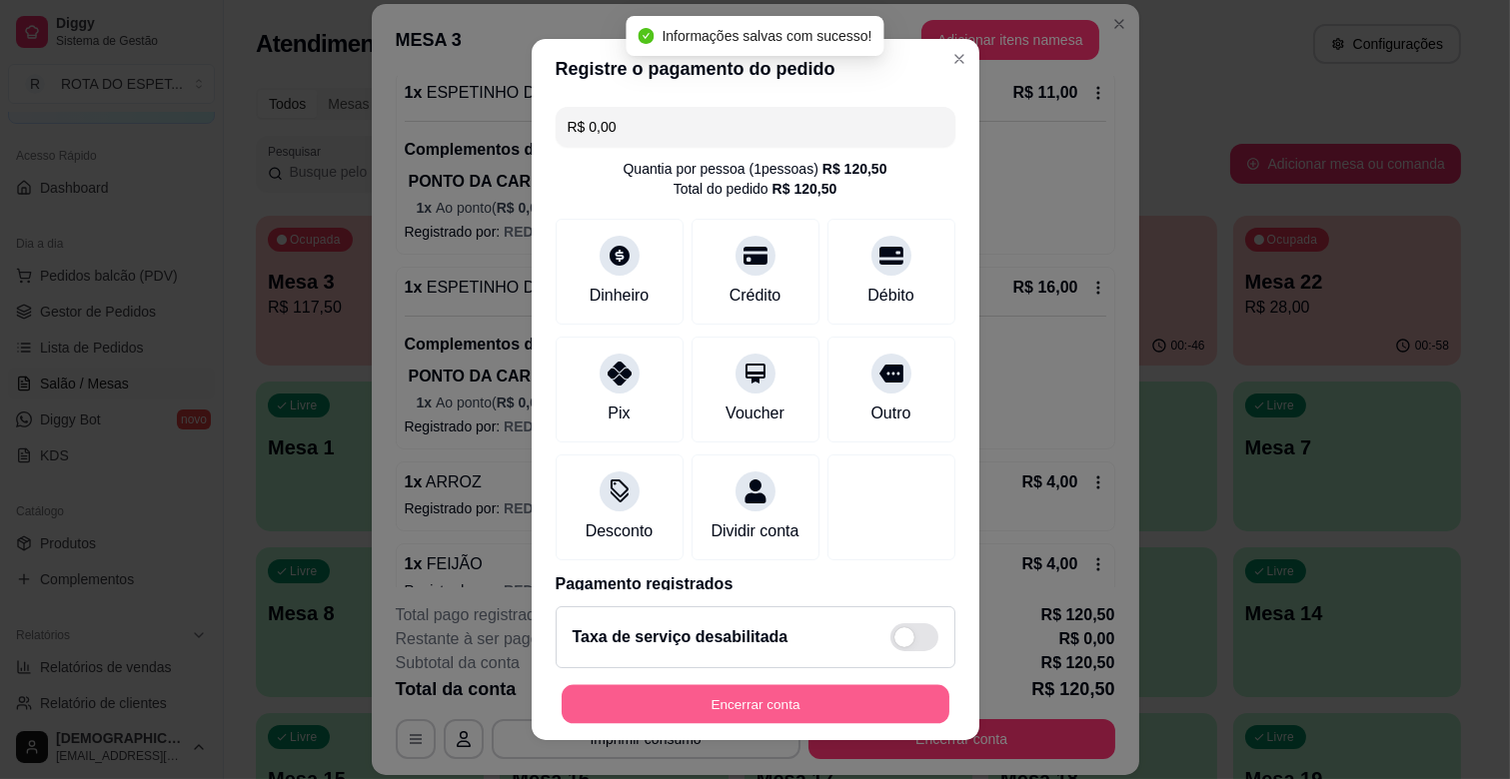
click at [777, 700] on button "Encerrar conta" at bounding box center [756, 704] width 388 height 39
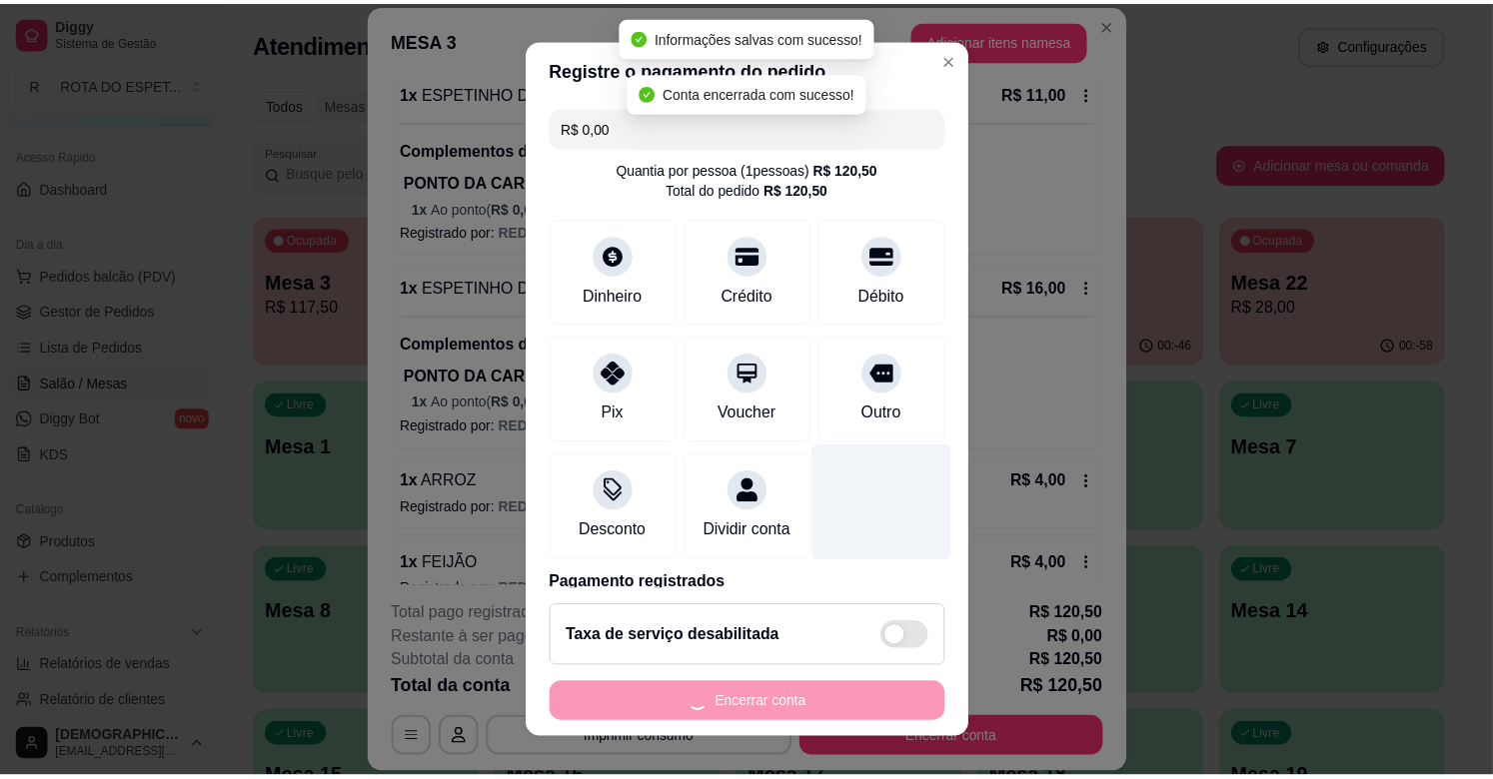
scroll to position [0, 0]
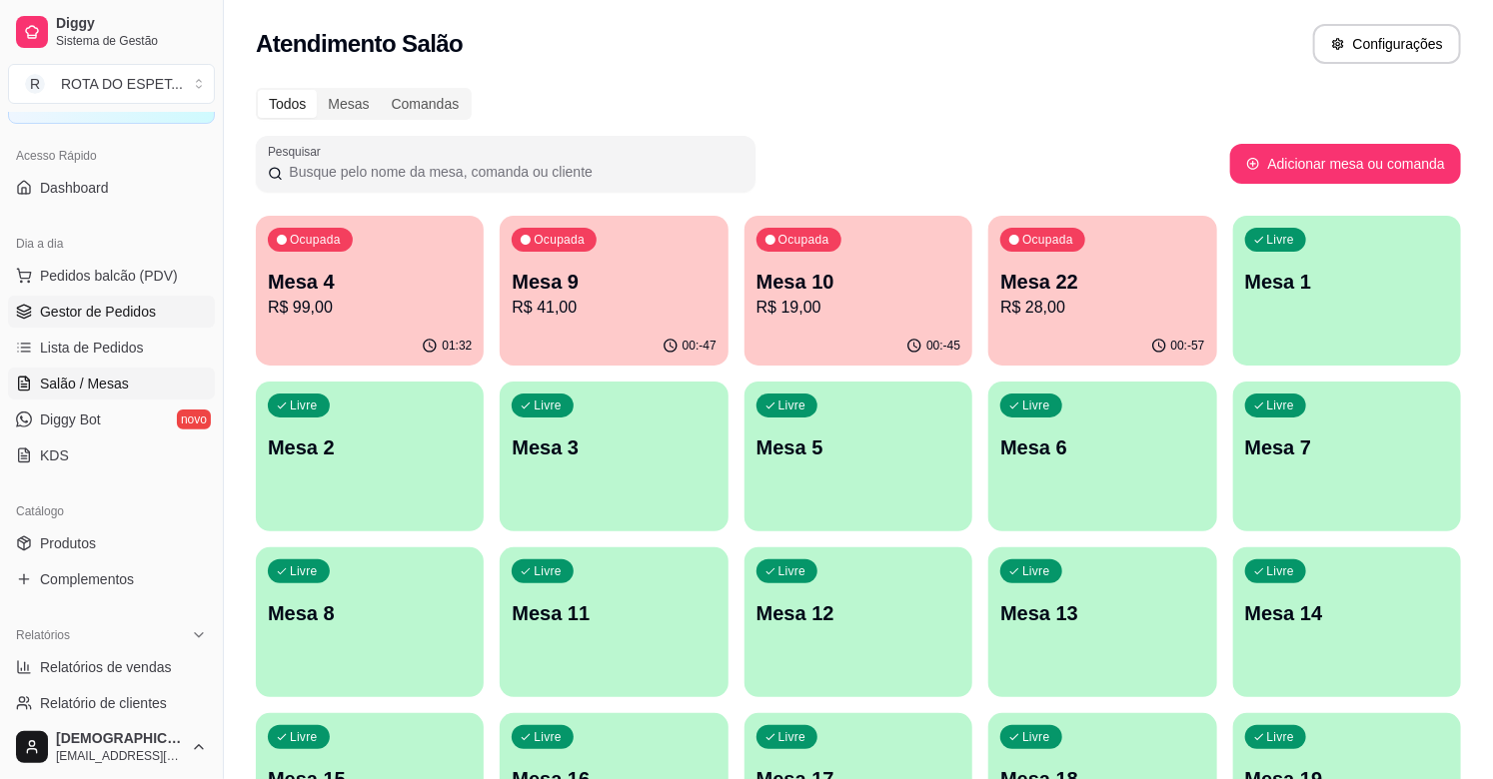
click at [105, 302] on span "Gestor de Pedidos" at bounding box center [98, 312] width 116 height 20
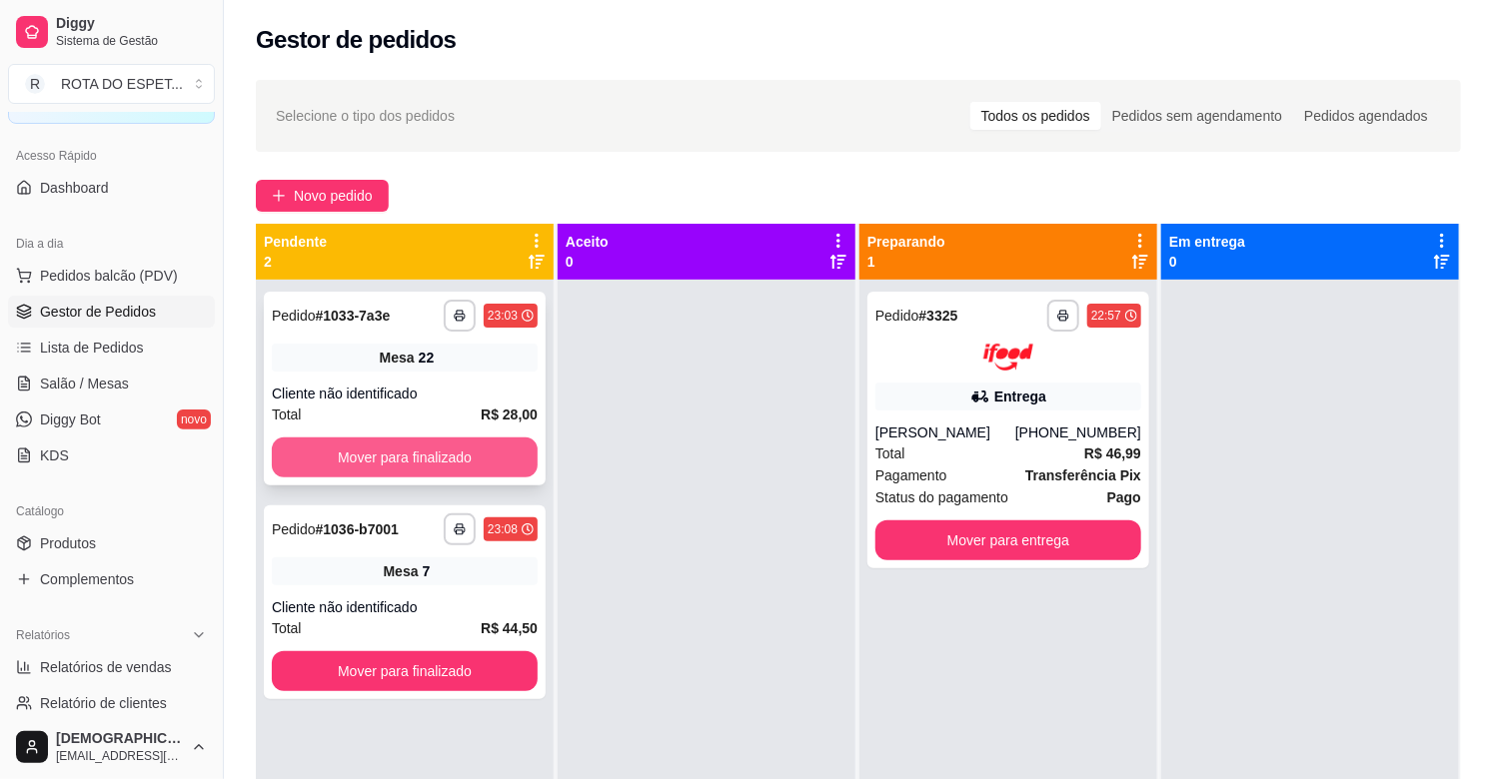
click at [391, 464] on button "Mover para finalizado" at bounding box center [405, 458] width 266 height 40
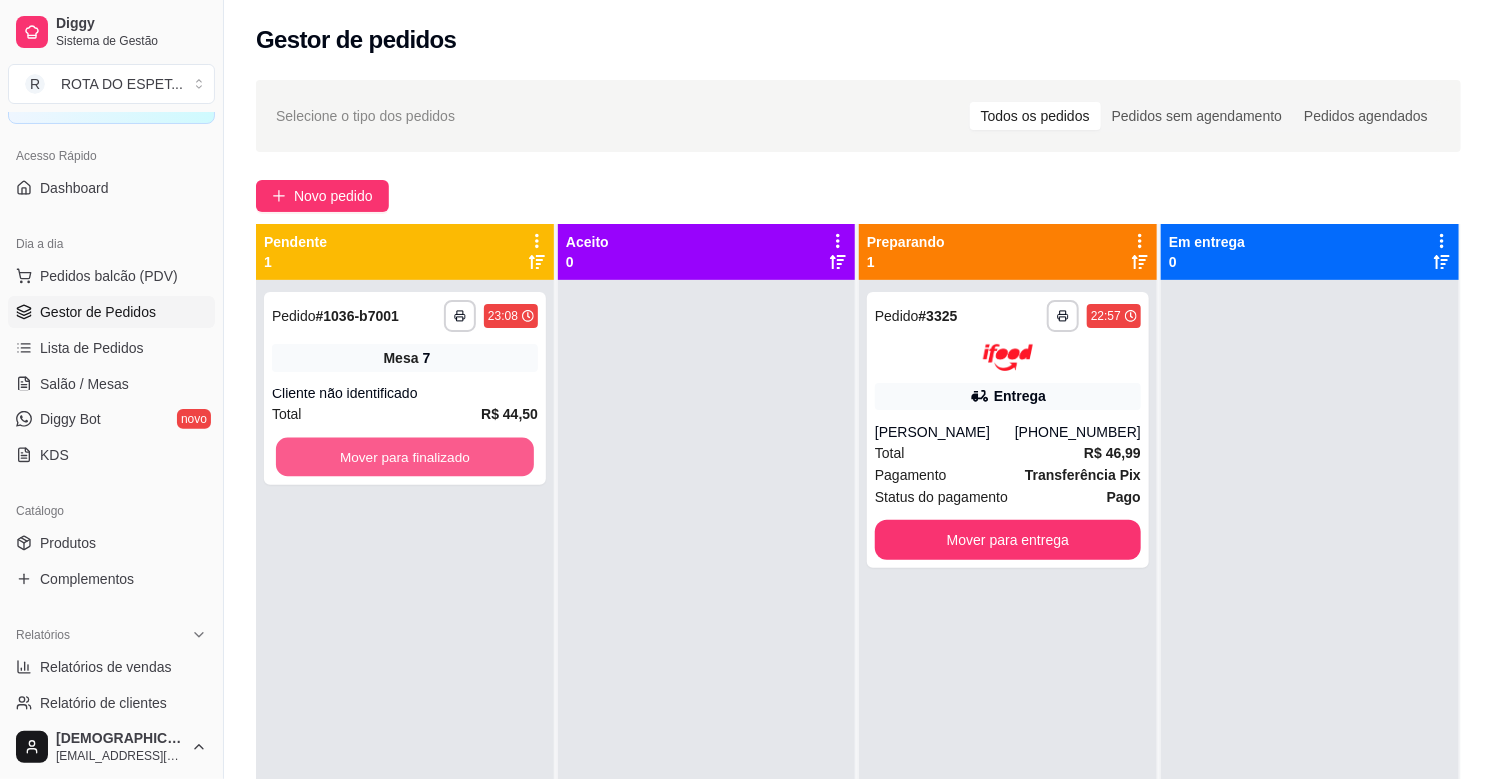
click at [391, 464] on button "Mover para finalizado" at bounding box center [405, 458] width 258 height 39
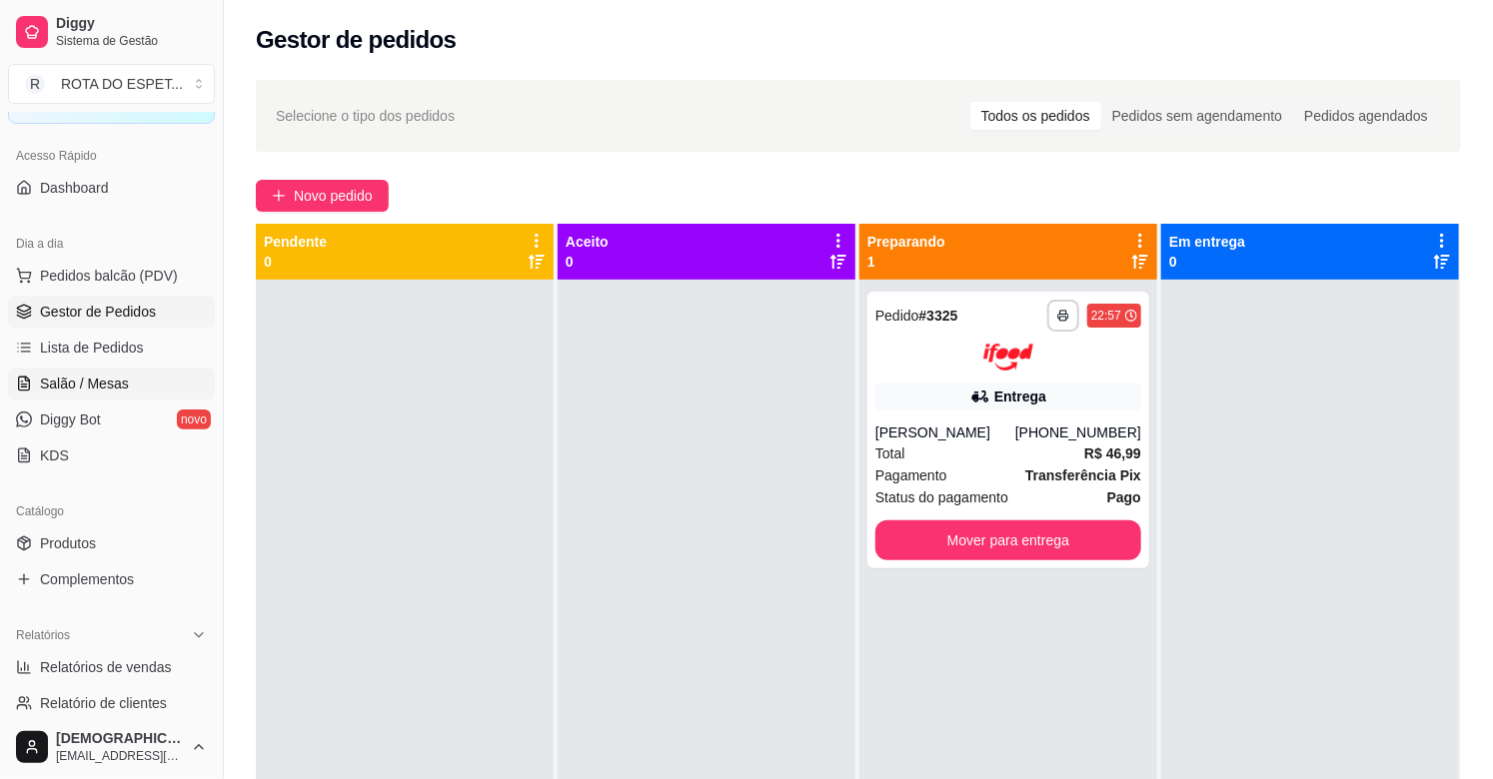
click at [106, 381] on span "Salão / Mesas" at bounding box center [84, 384] width 89 height 20
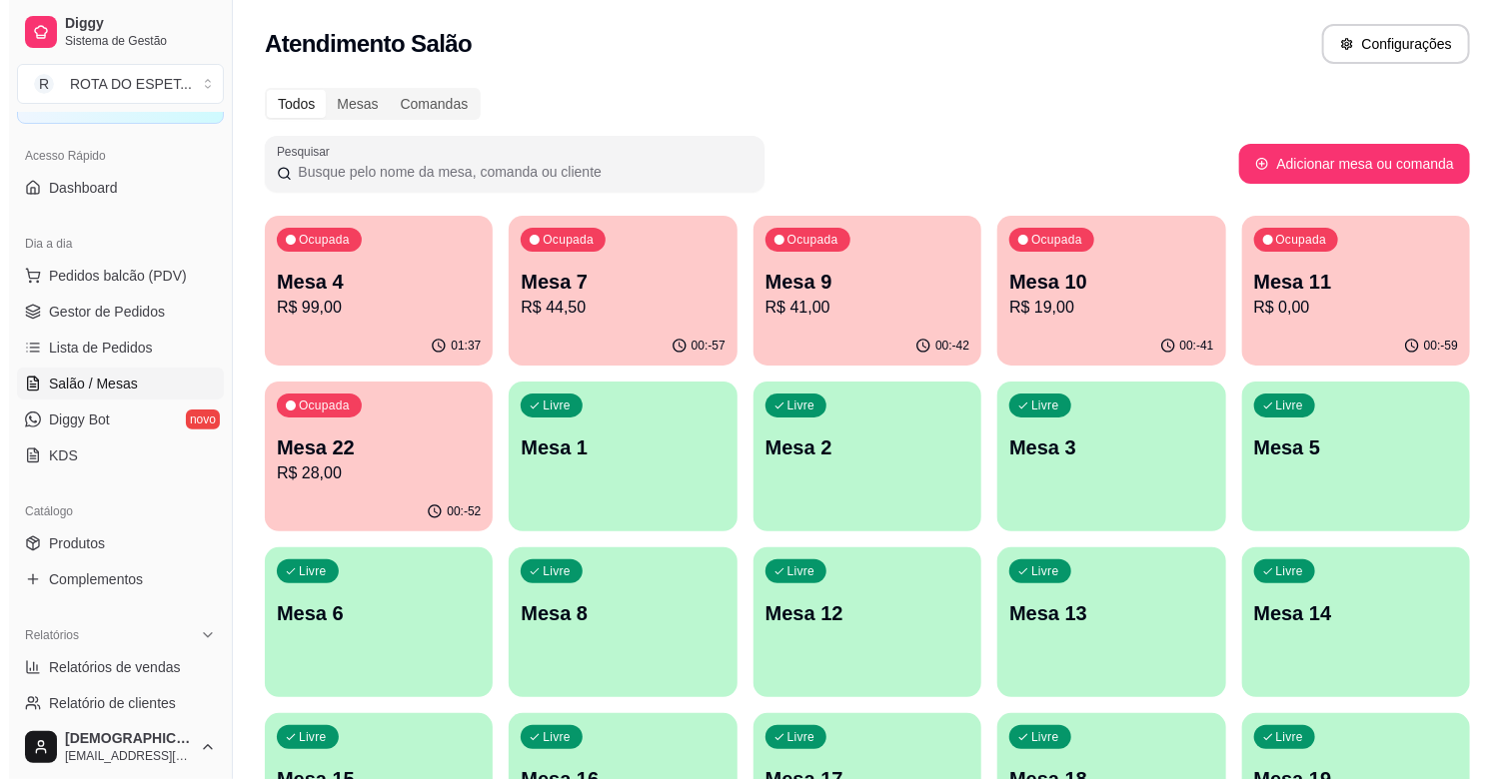
scroll to position [111, 0]
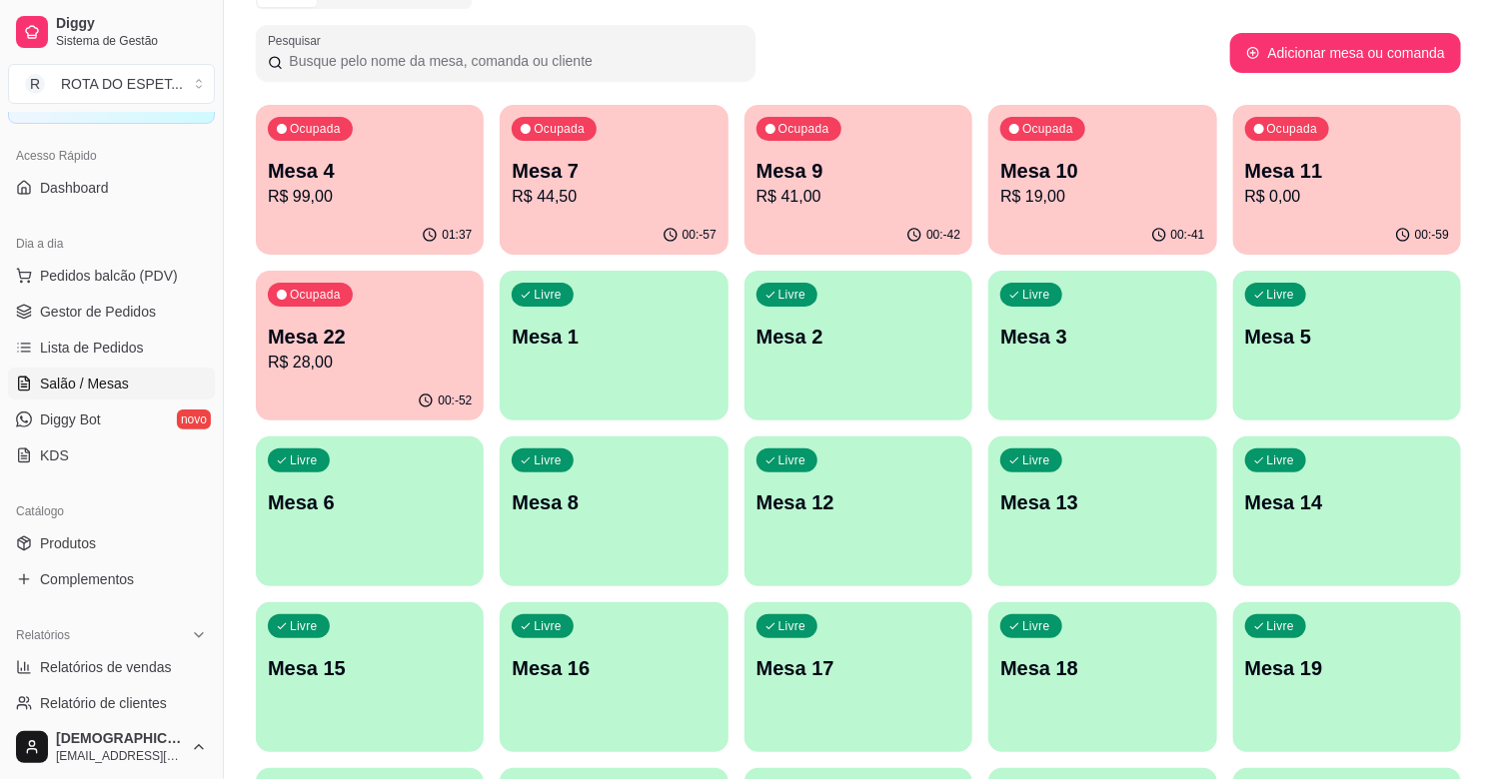
click at [647, 372] on div "Livre Mesa 1" at bounding box center [614, 334] width 228 height 126
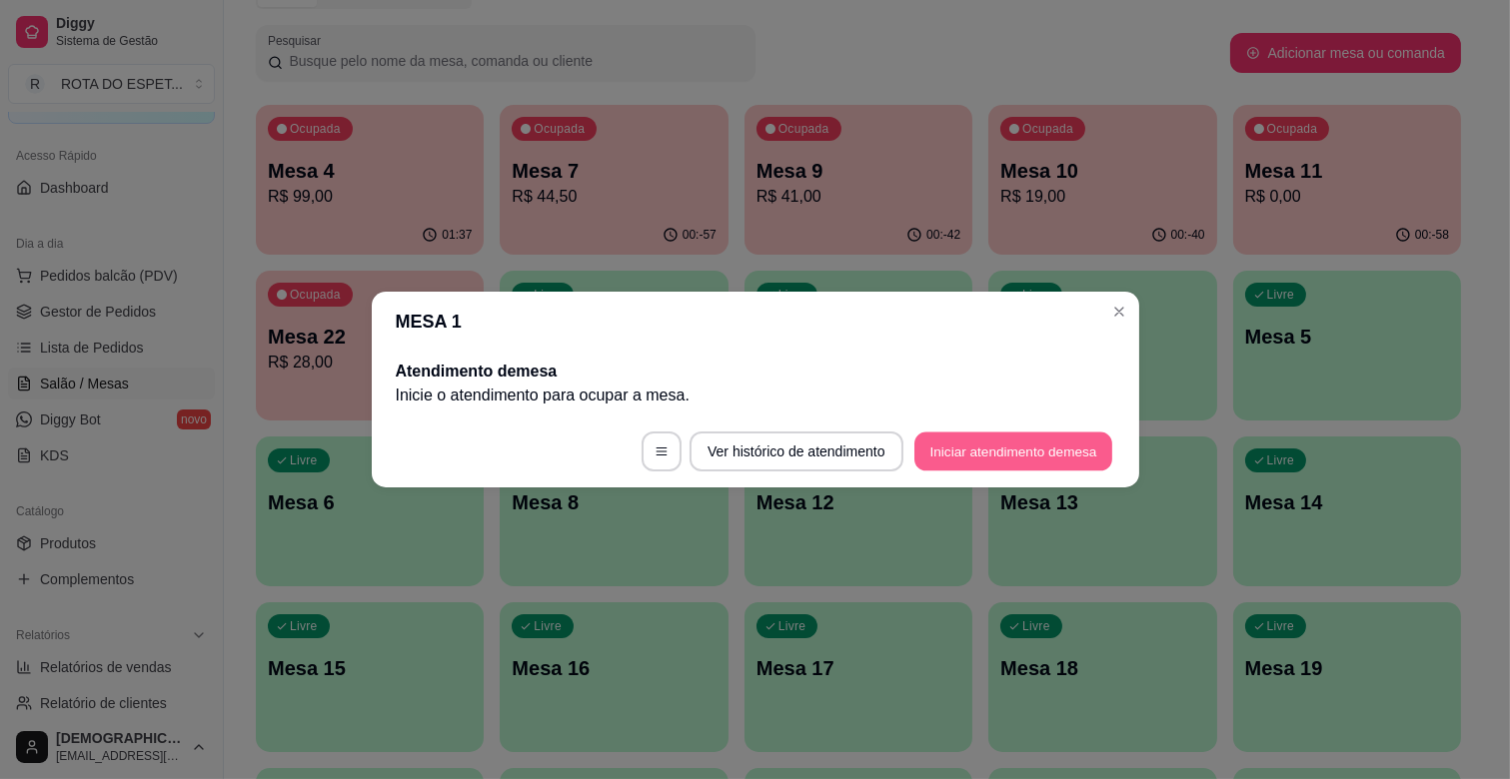
click at [1072, 447] on button "Iniciar atendimento de mesa" at bounding box center [1013, 452] width 198 height 39
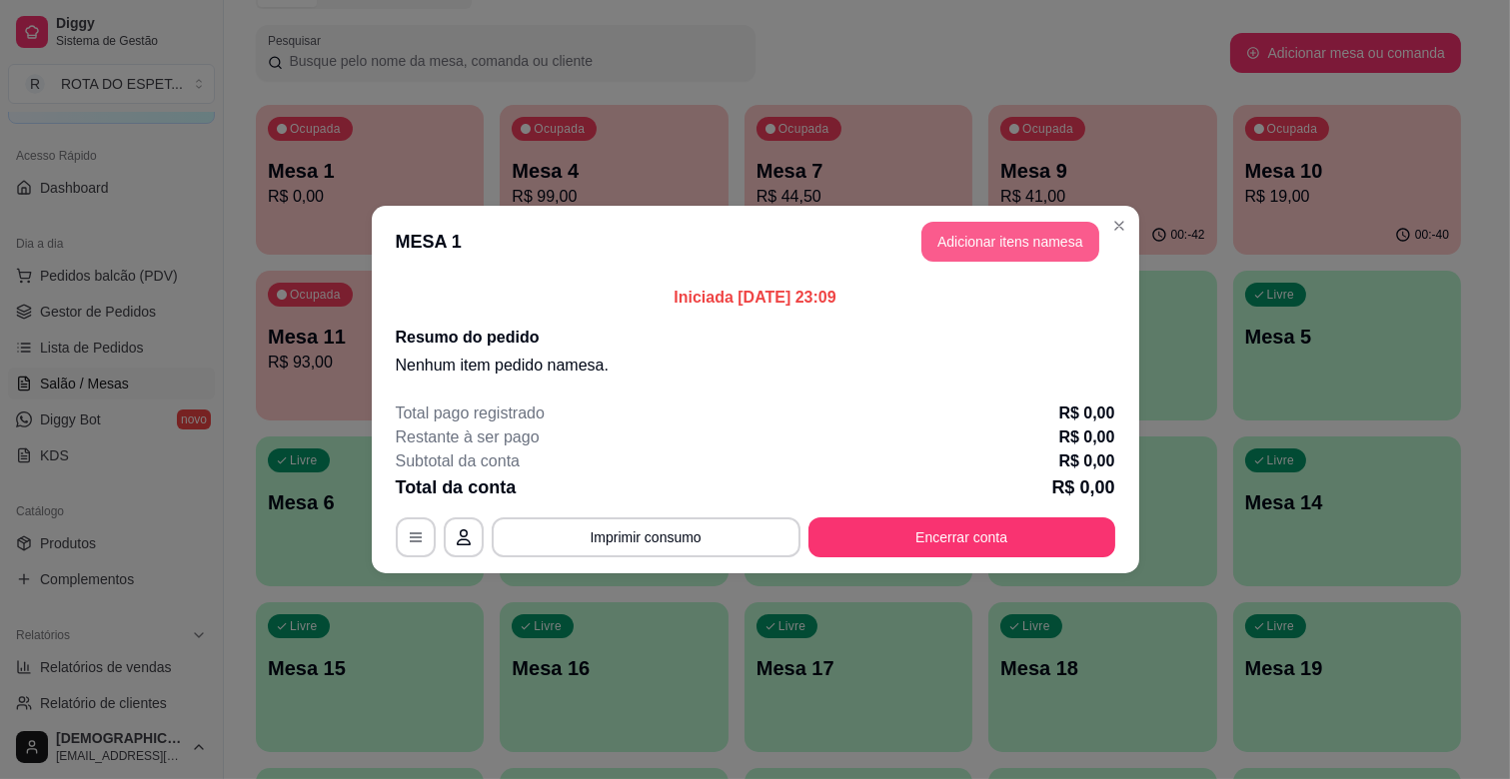
click at [1024, 258] on button "Adicionar itens na mesa" at bounding box center [1010, 242] width 178 height 40
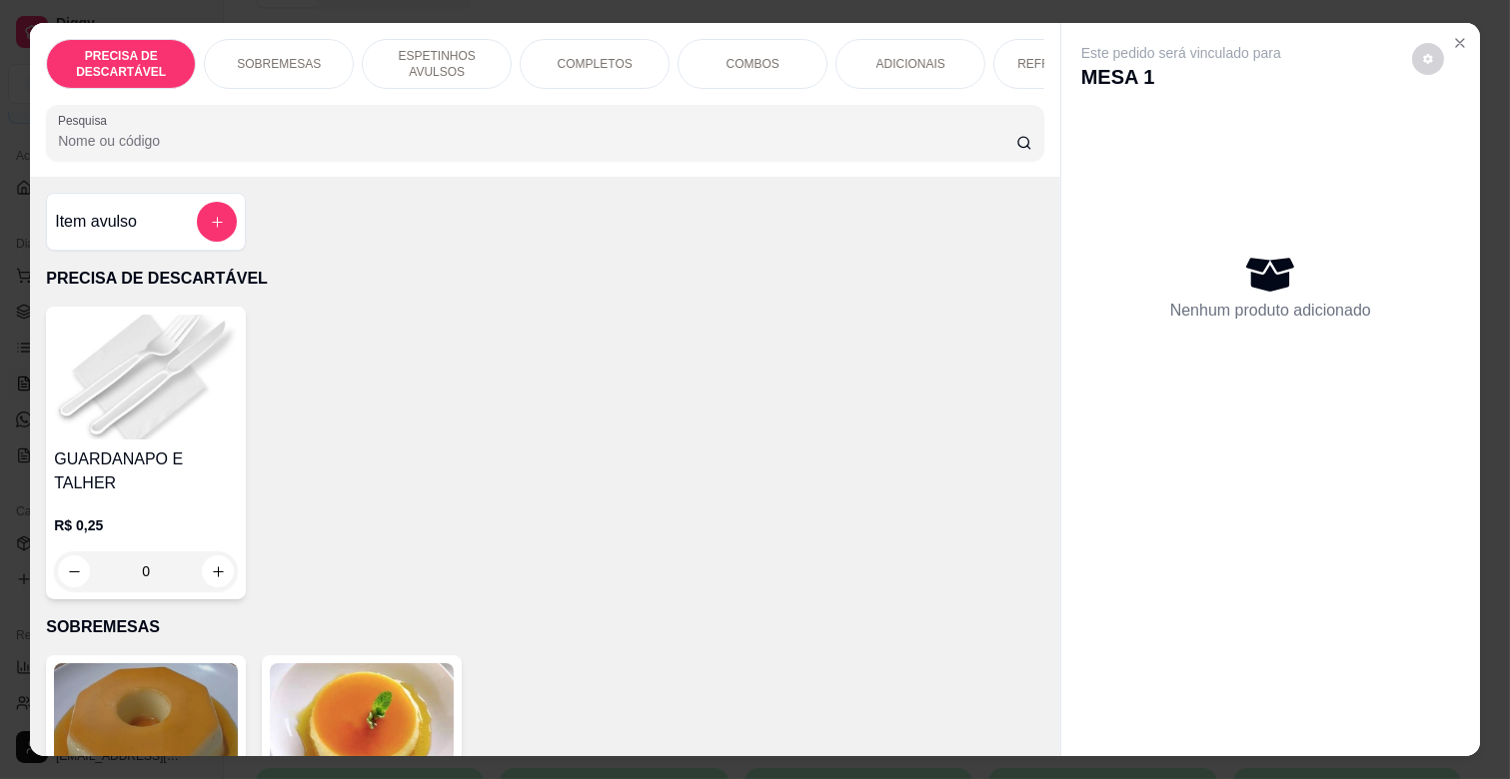
click at [606, 61] on p "COMPLETOS" at bounding box center [595, 64] width 75 height 16
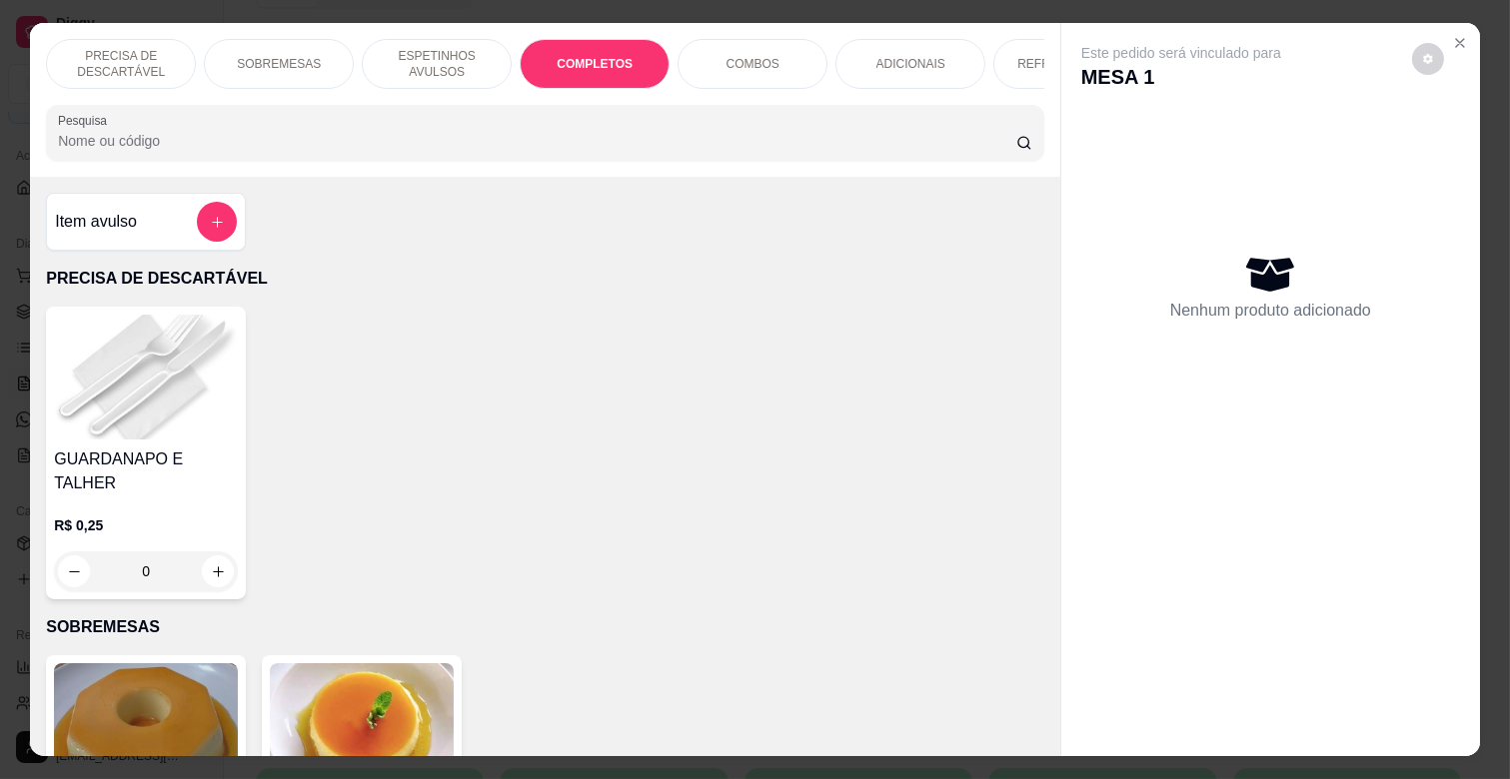
scroll to position [48, 0]
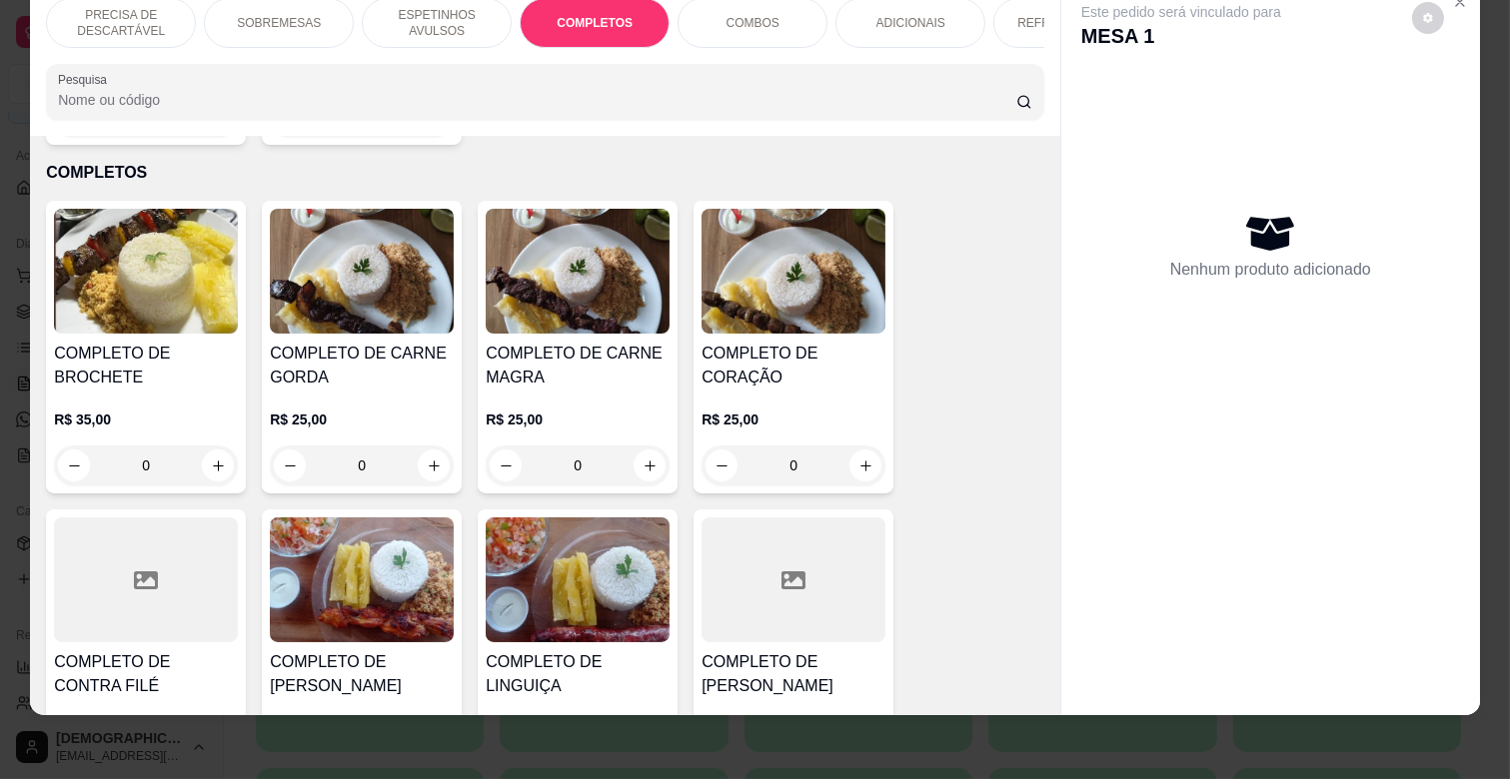
click at [355, 342] on h4 "COMPLETO DE CARNE GORDA" at bounding box center [362, 366] width 184 height 48
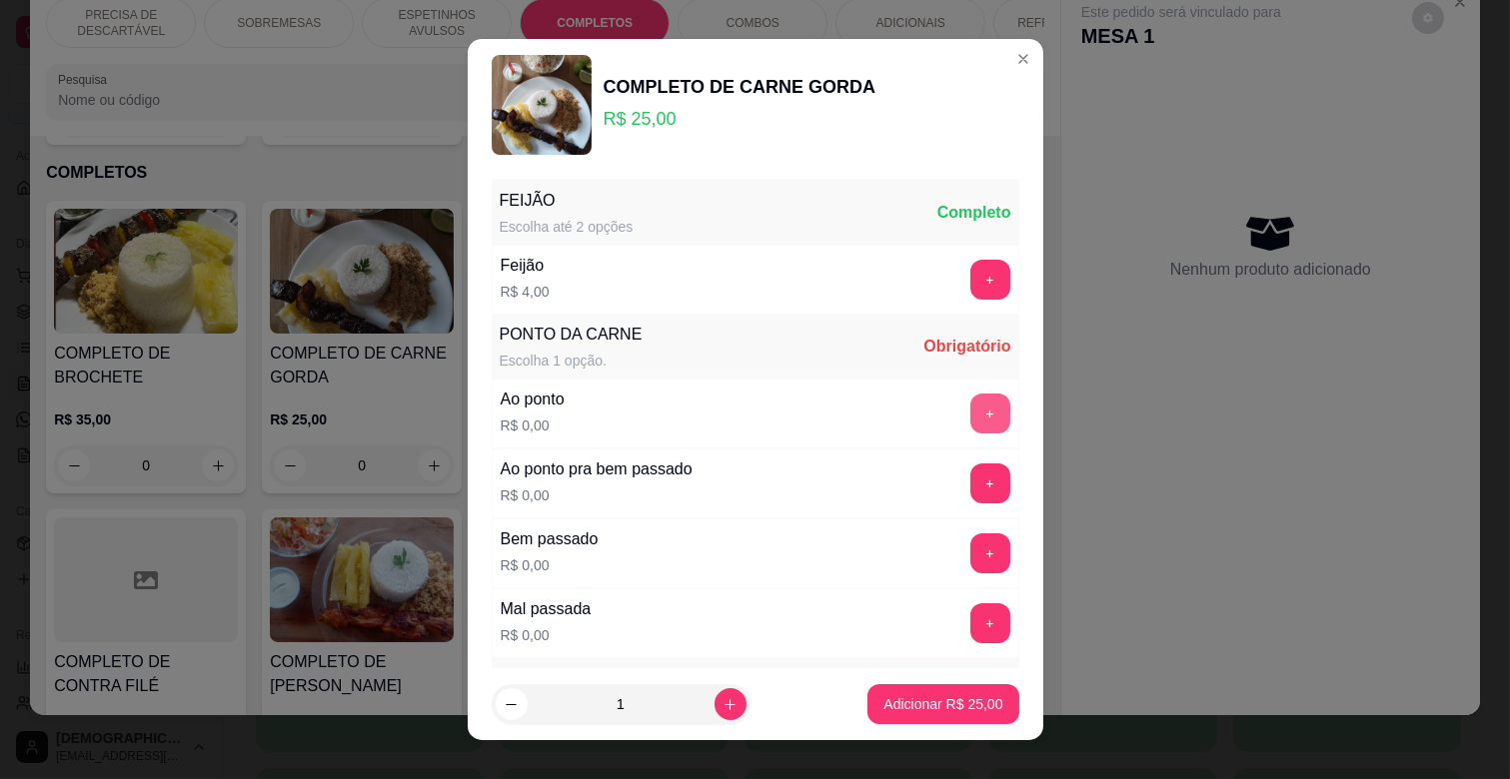
click at [970, 396] on button "+" at bounding box center [990, 414] width 40 height 40
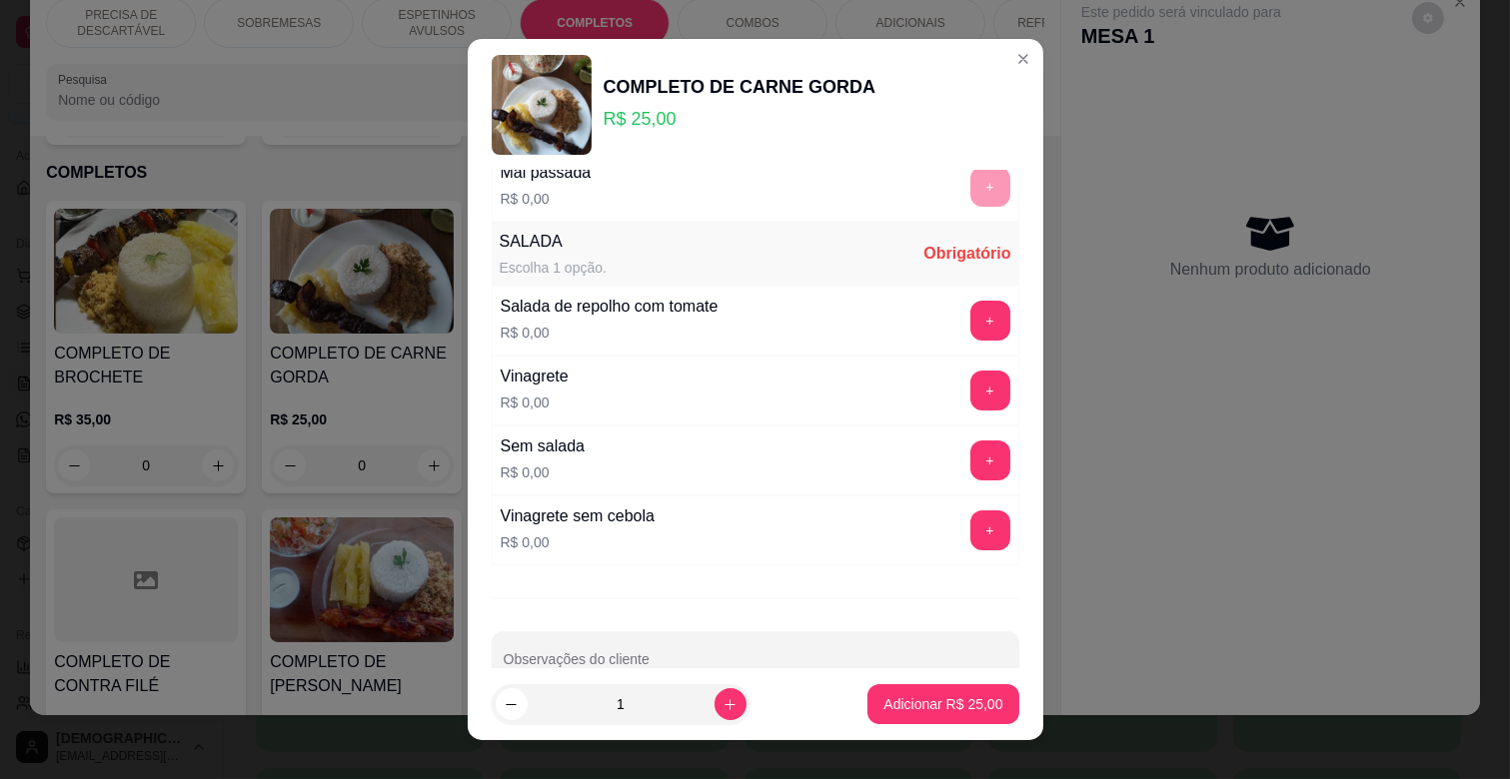
scroll to position [444, 0]
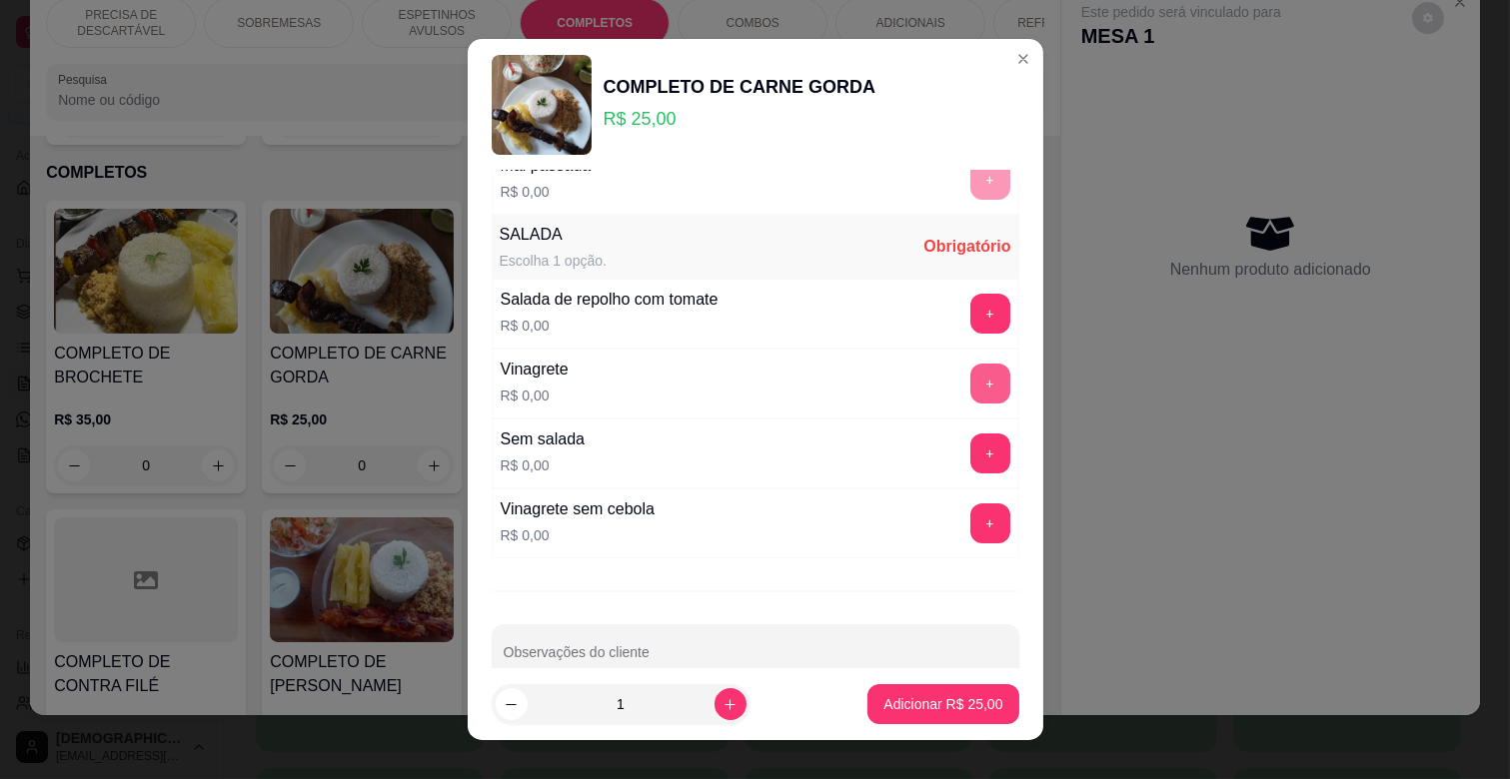
click at [970, 384] on button "+" at bounding box center [990, 384] width 40 height 40
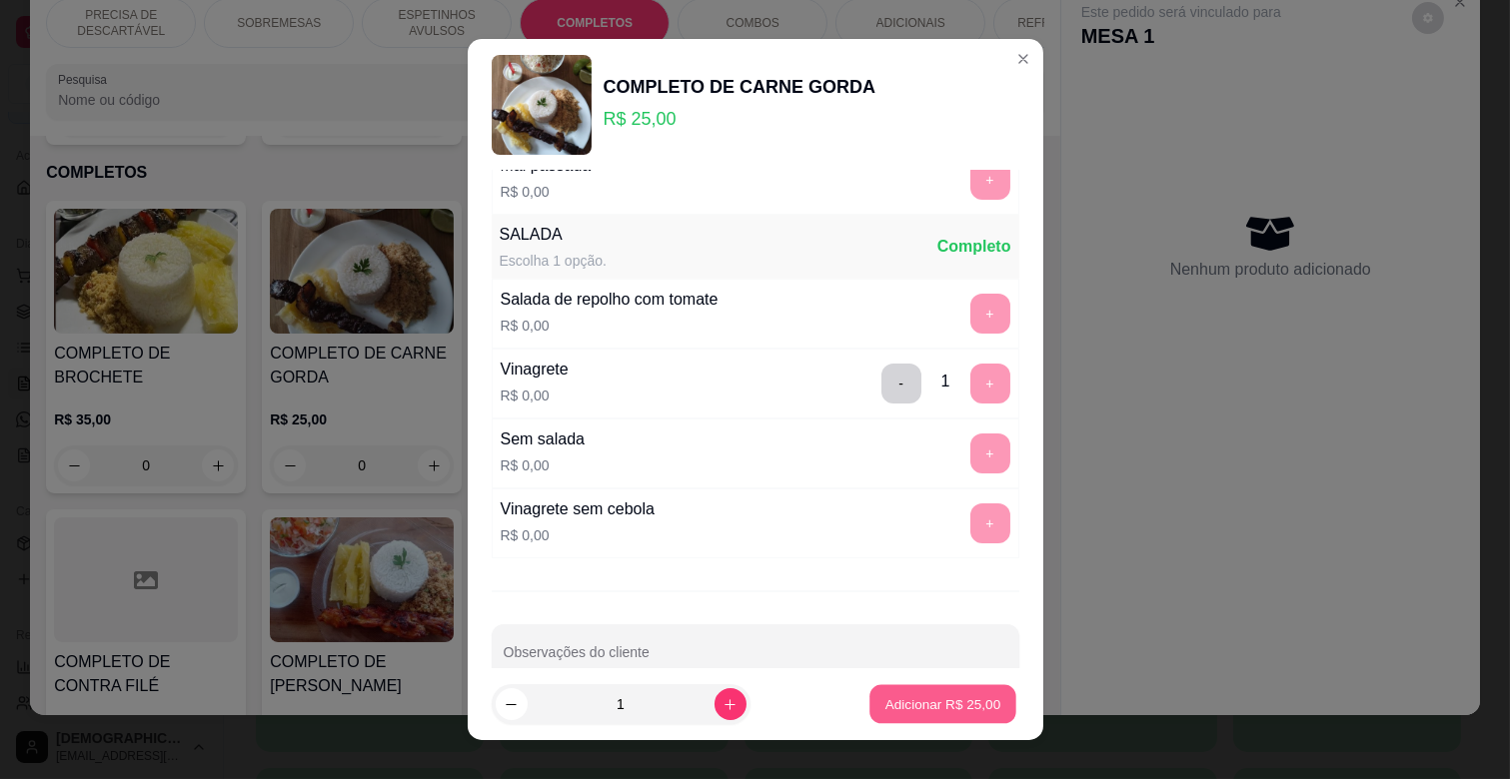
click at [941, 713] on p "Adicionar R$ 25,00" at bounding box center [943, 703] width 116 height 19
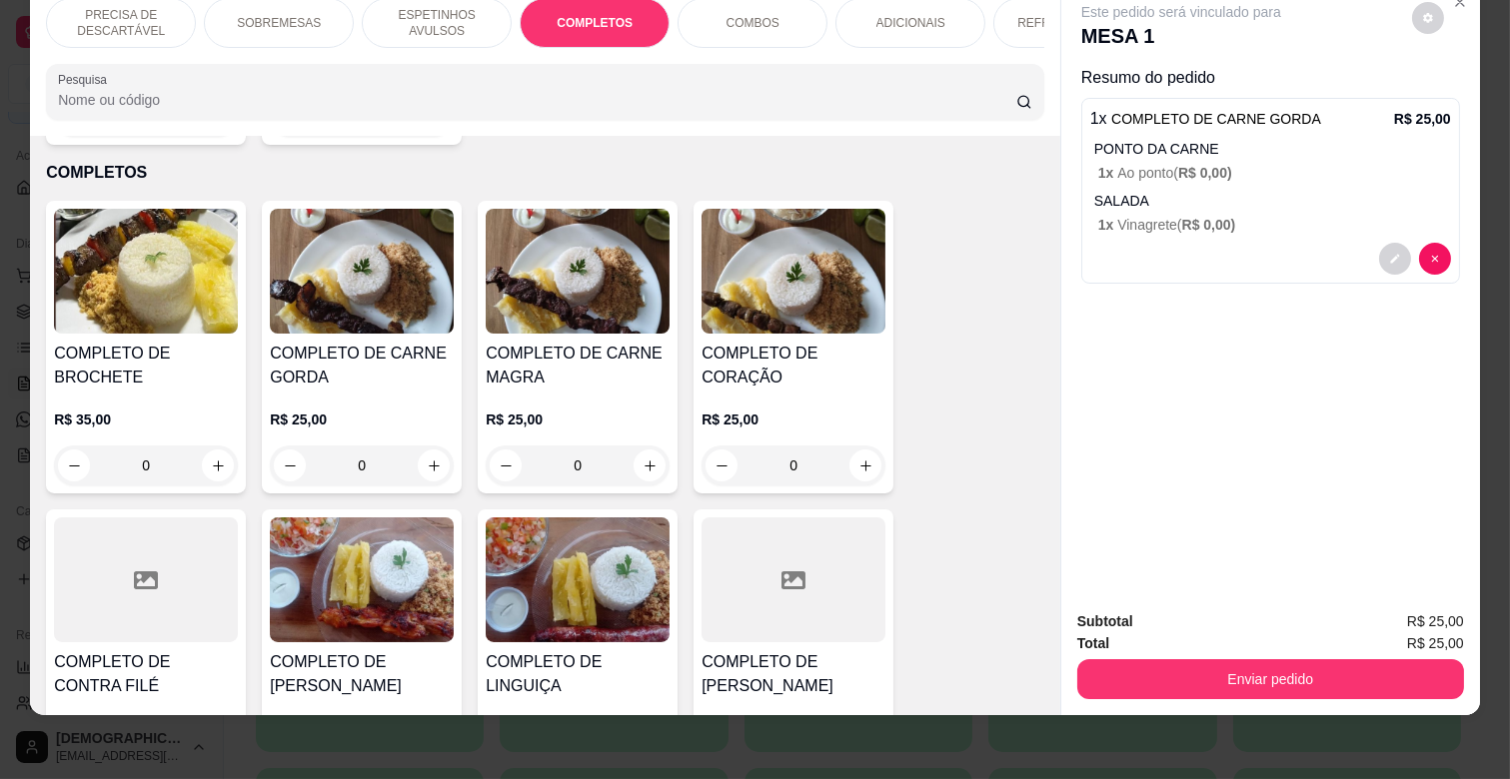
click at [456, 22] on p "ESPETINHOS AVULSOS" at bounding box center [437, 23] width 116 height 32
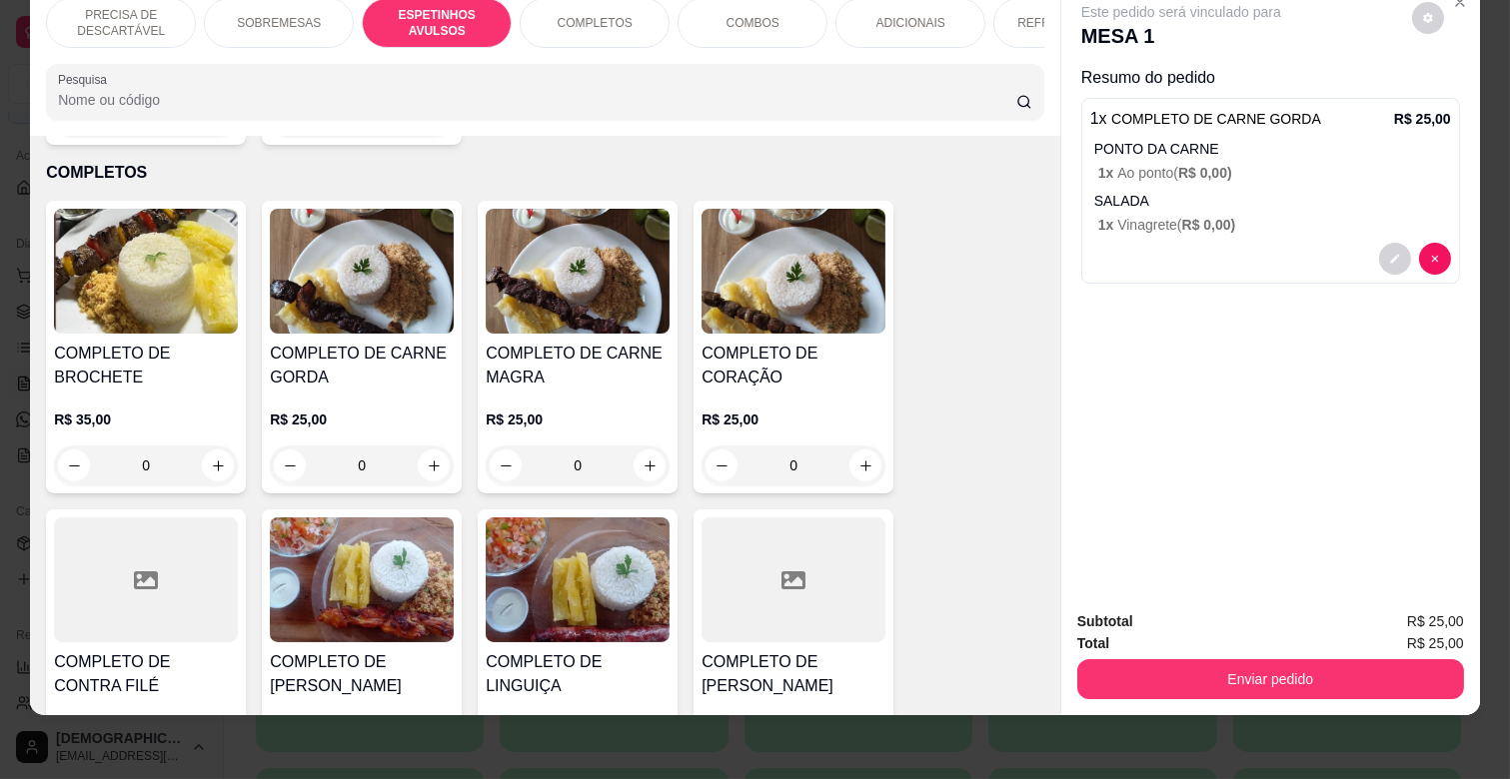
scroll to position [763, 0]
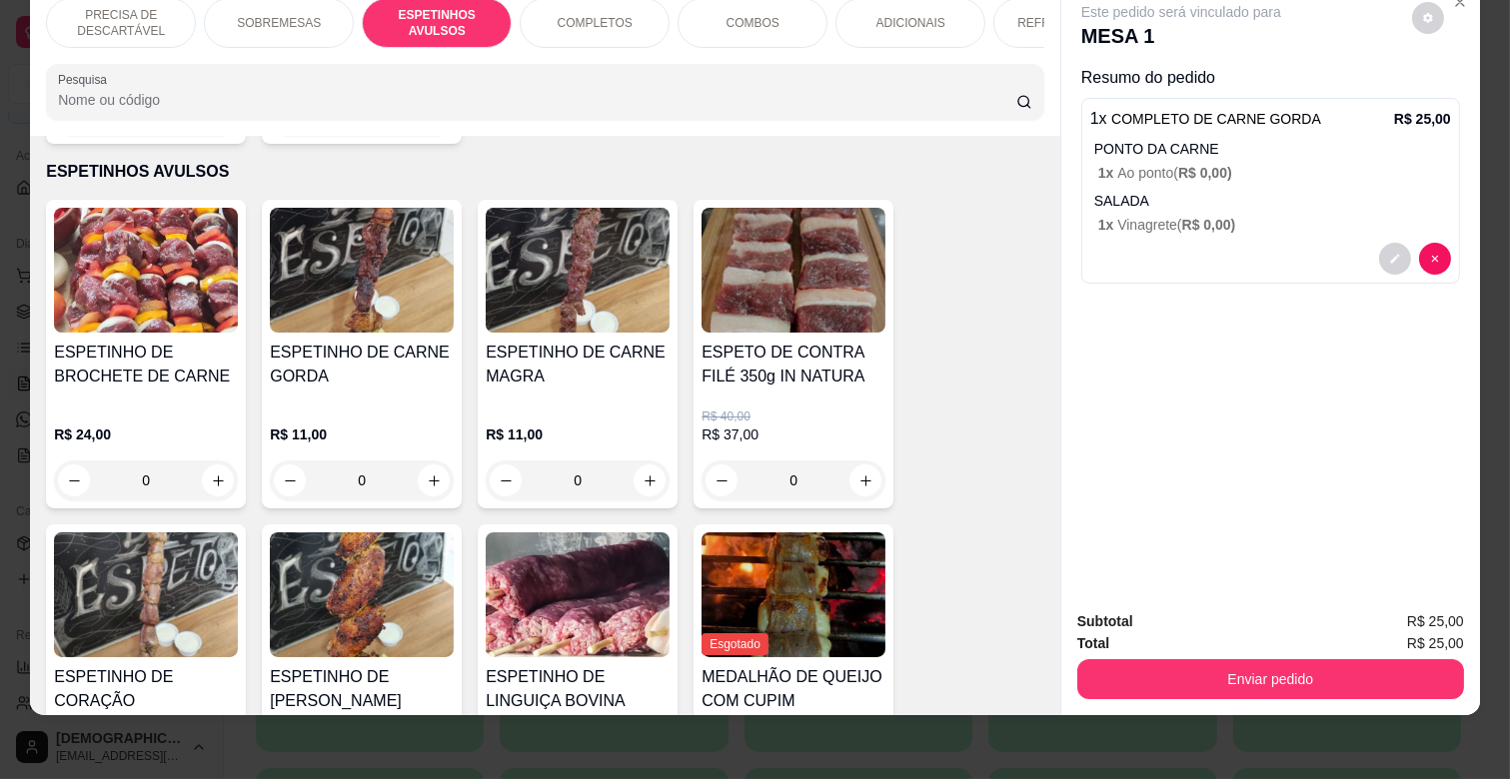
click at [436, 425] on p "R$ 11,00" at bounding box center [362, 435] width 184 height 20
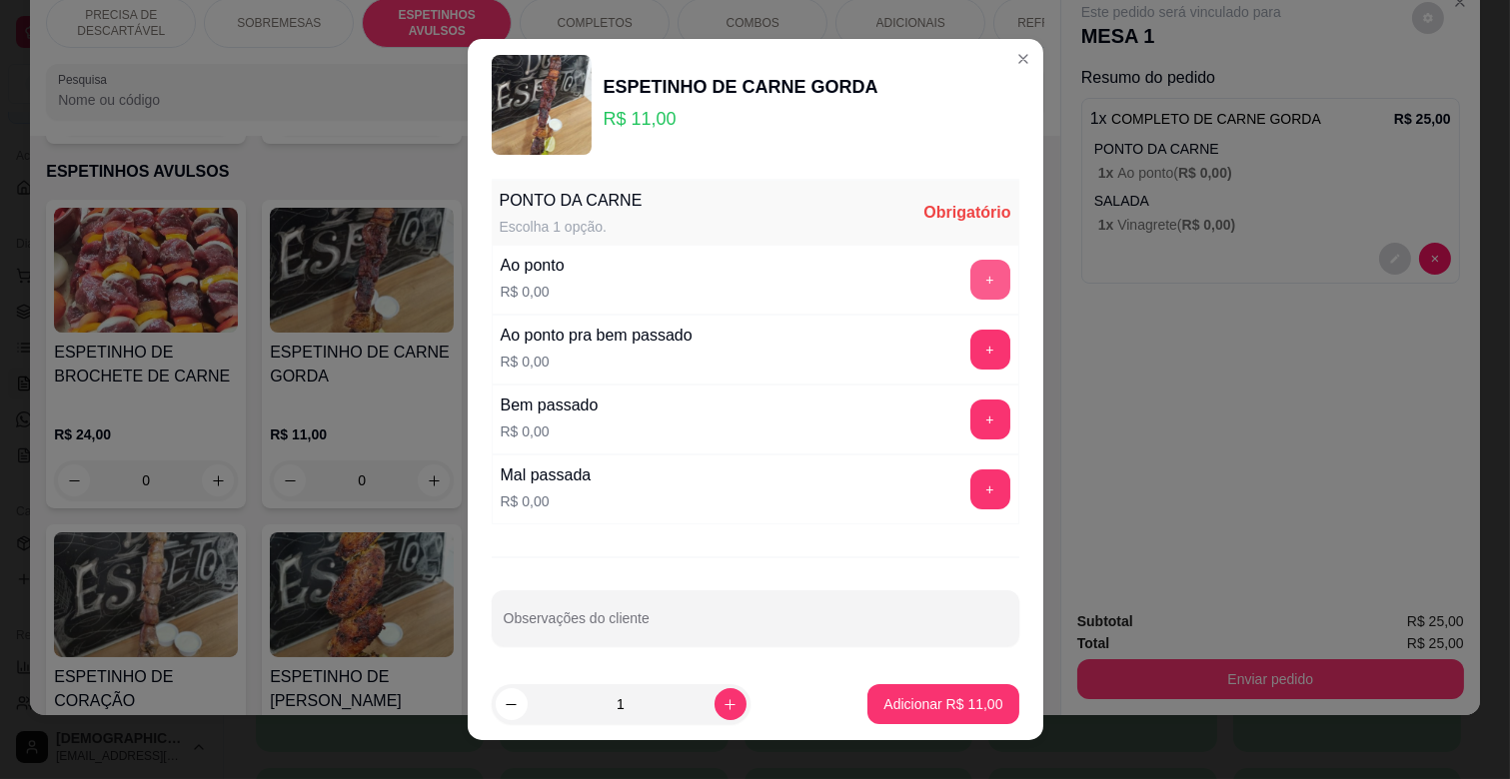
click at [970, 280] on button "+" at bounding box center [990, 280] width 40 height 40
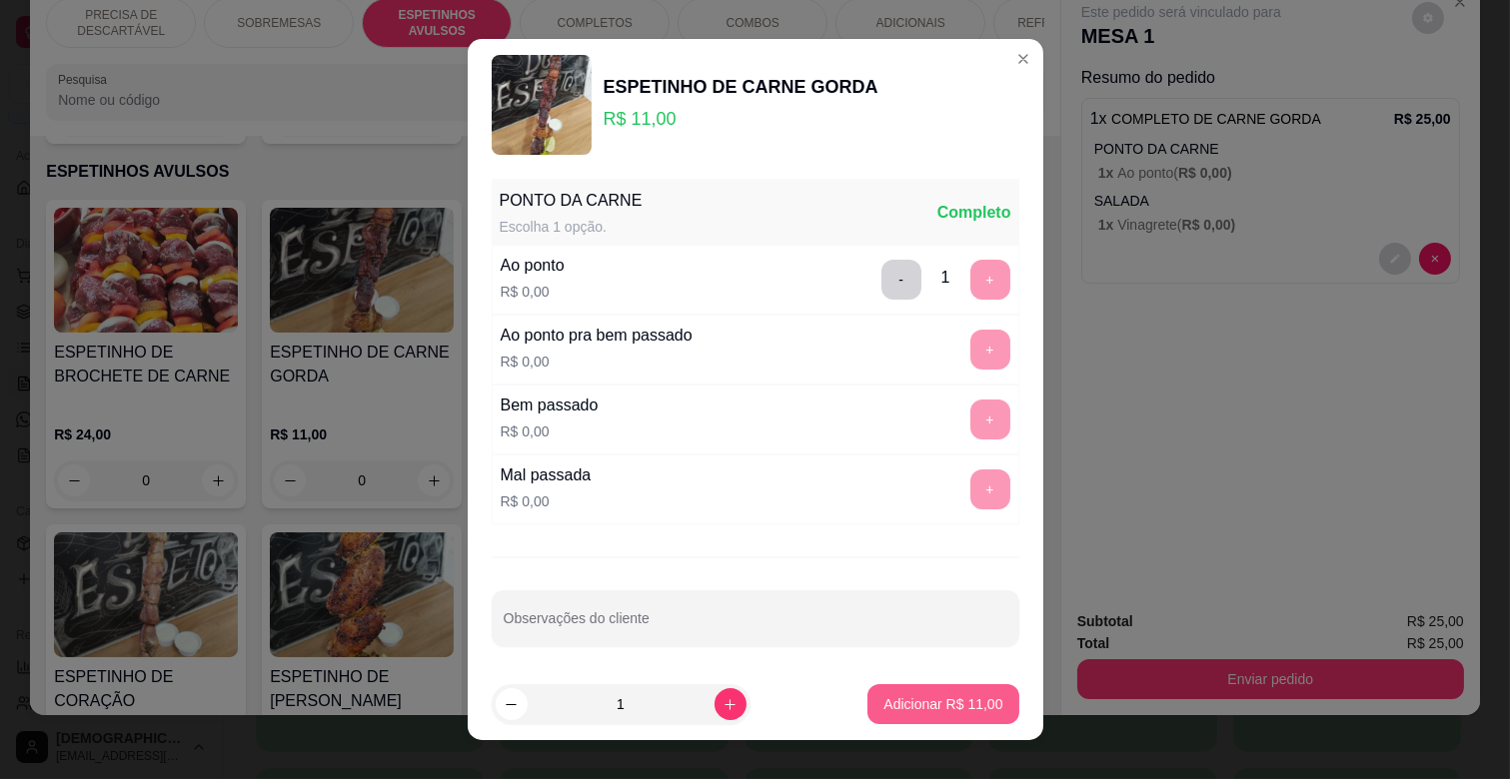
click at [977, 694] on button "Adicionar R$ 11,00" at bounding box center [942, 704] width 151 height 40
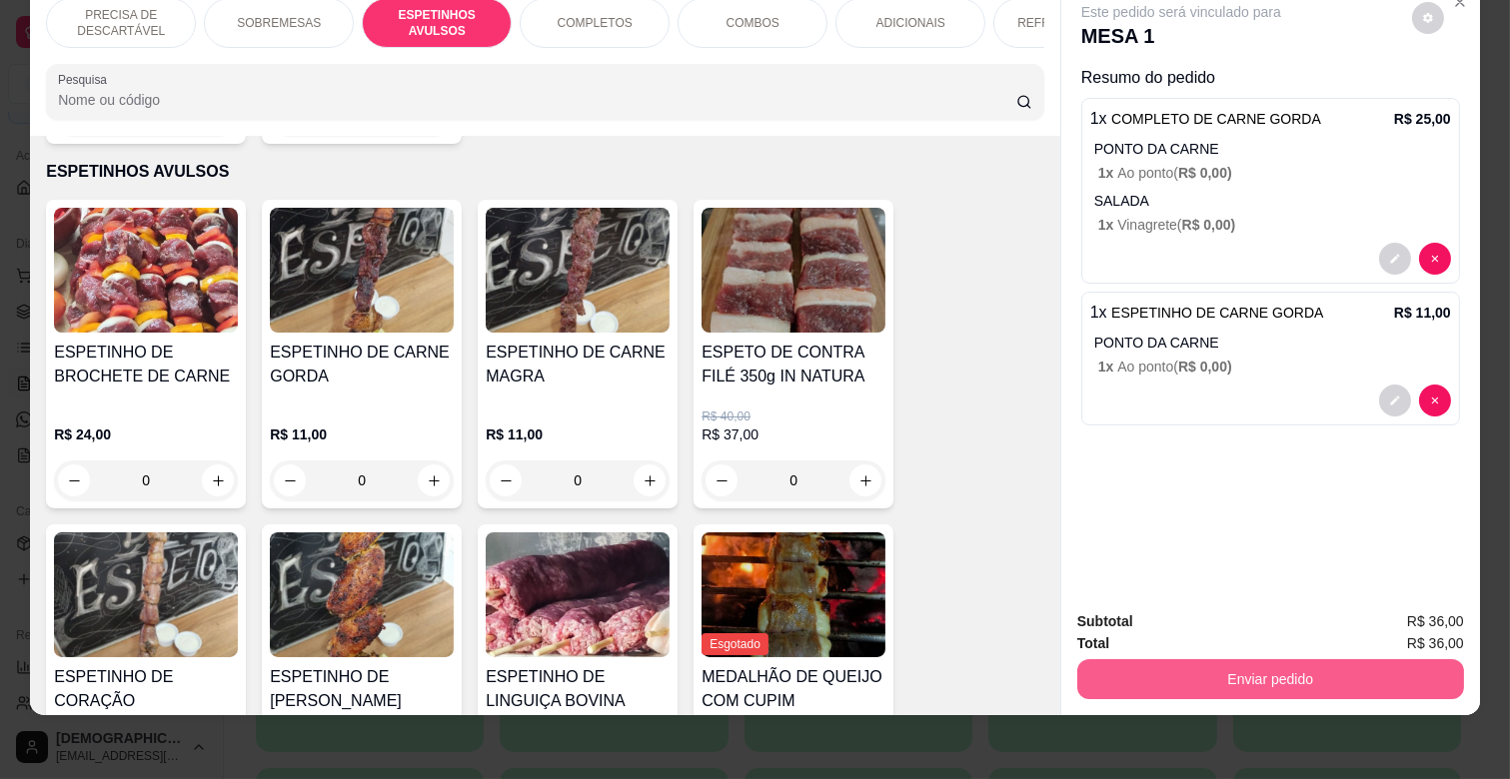
click at [1192, 659] on button "Enviar pedido" at bounding box center [1270, 679] width 387 height 40
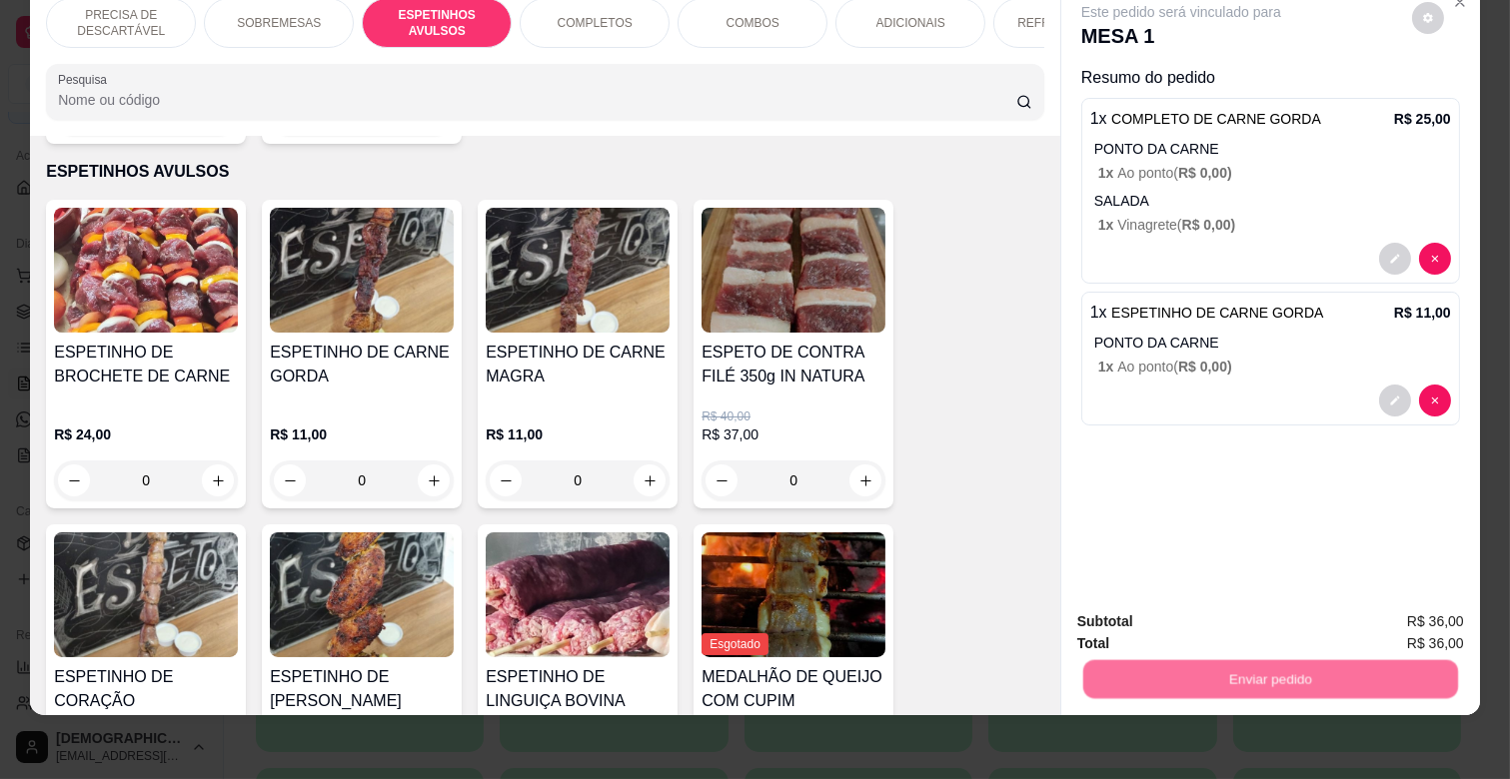
click at [1186, 606] on button "Não registrar e enviar pedido" at bounding box center [1204, 612] width 202 height 37
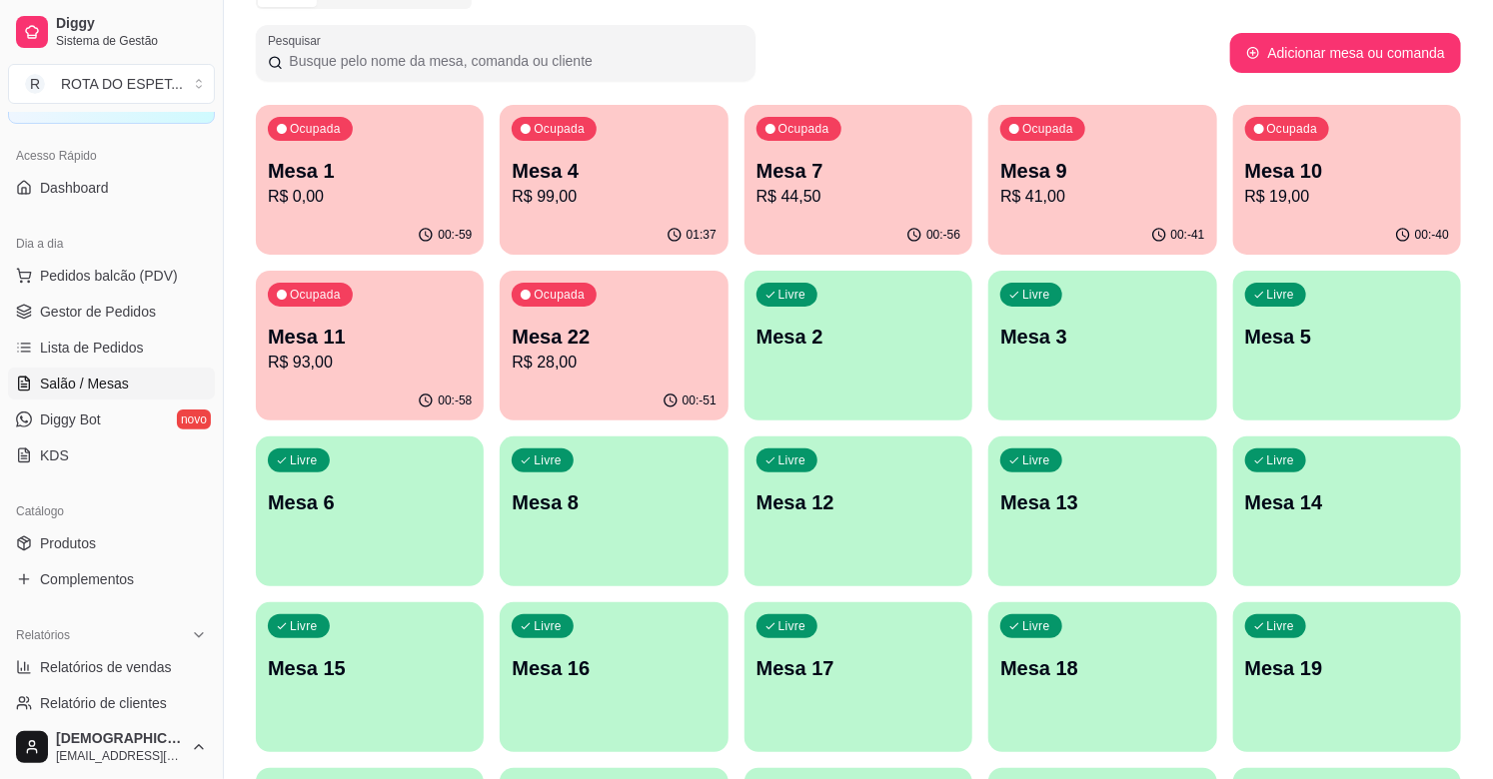
click at [392, 363] on p "R$ 93,00" at bounding box center [370, 363] width 204 height 24
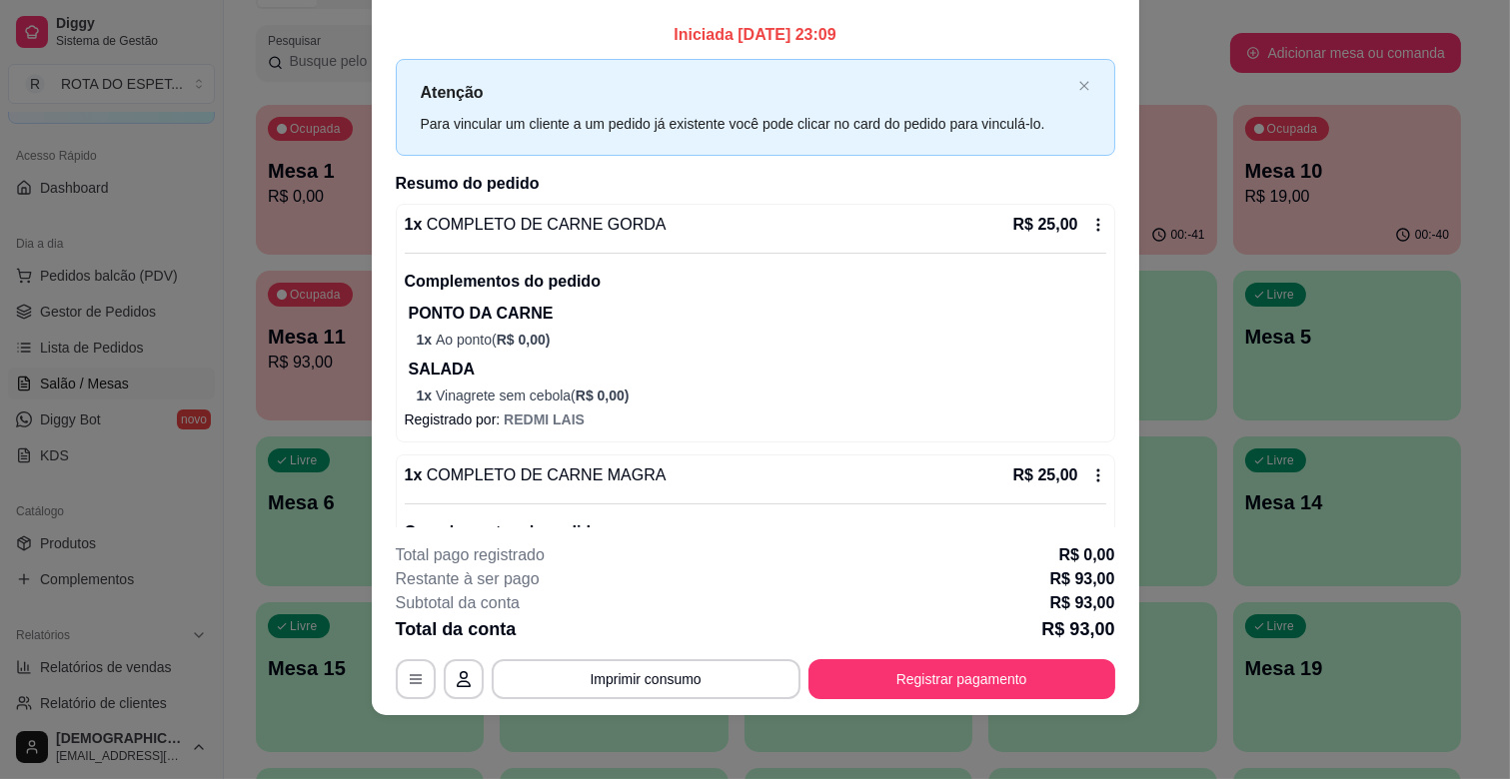
scroll to position [0, 0]
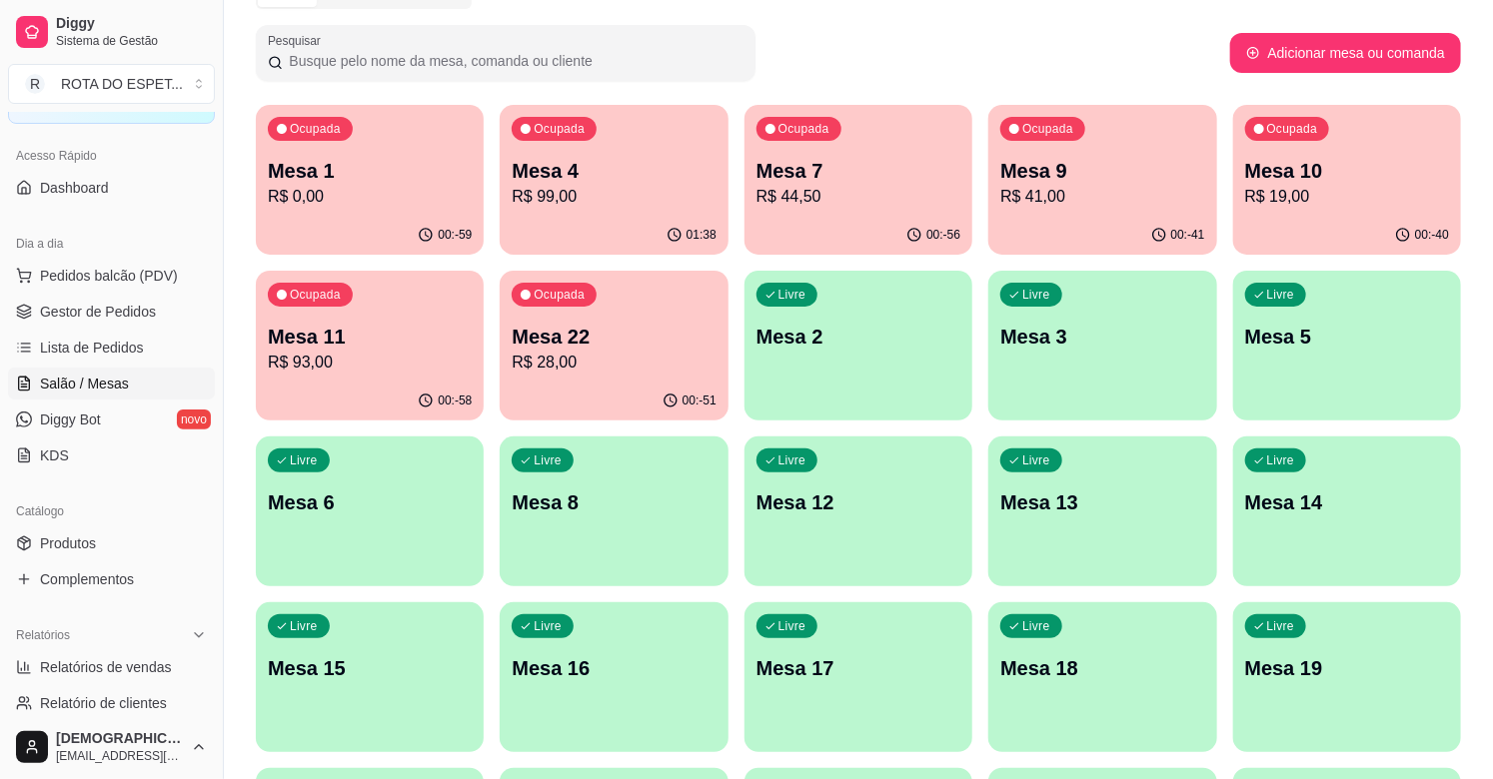
click at [1282, 197] on p "R$ 19,00" at bounding box center [1347, 197] width 204 height 24
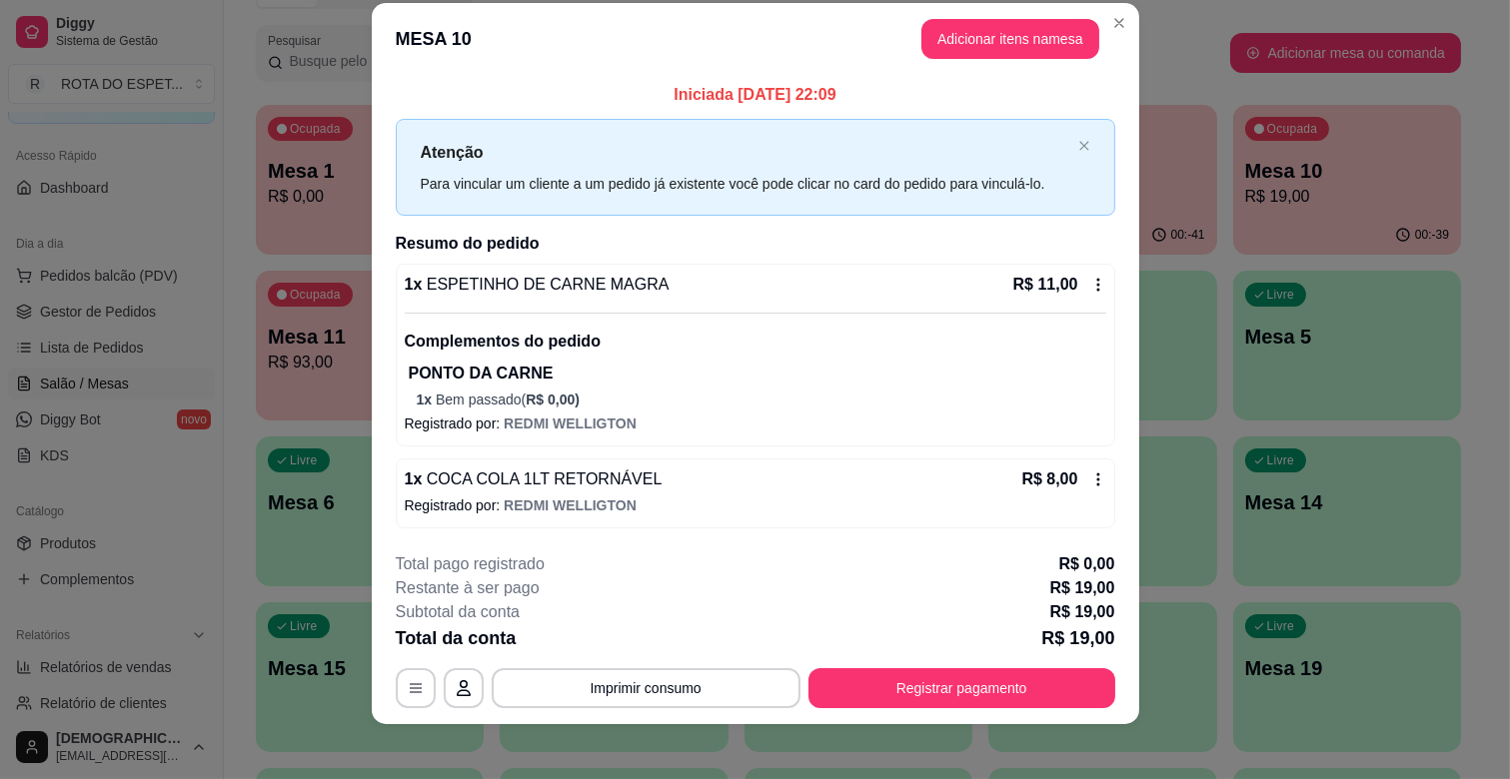
scroll to position [35, 0]
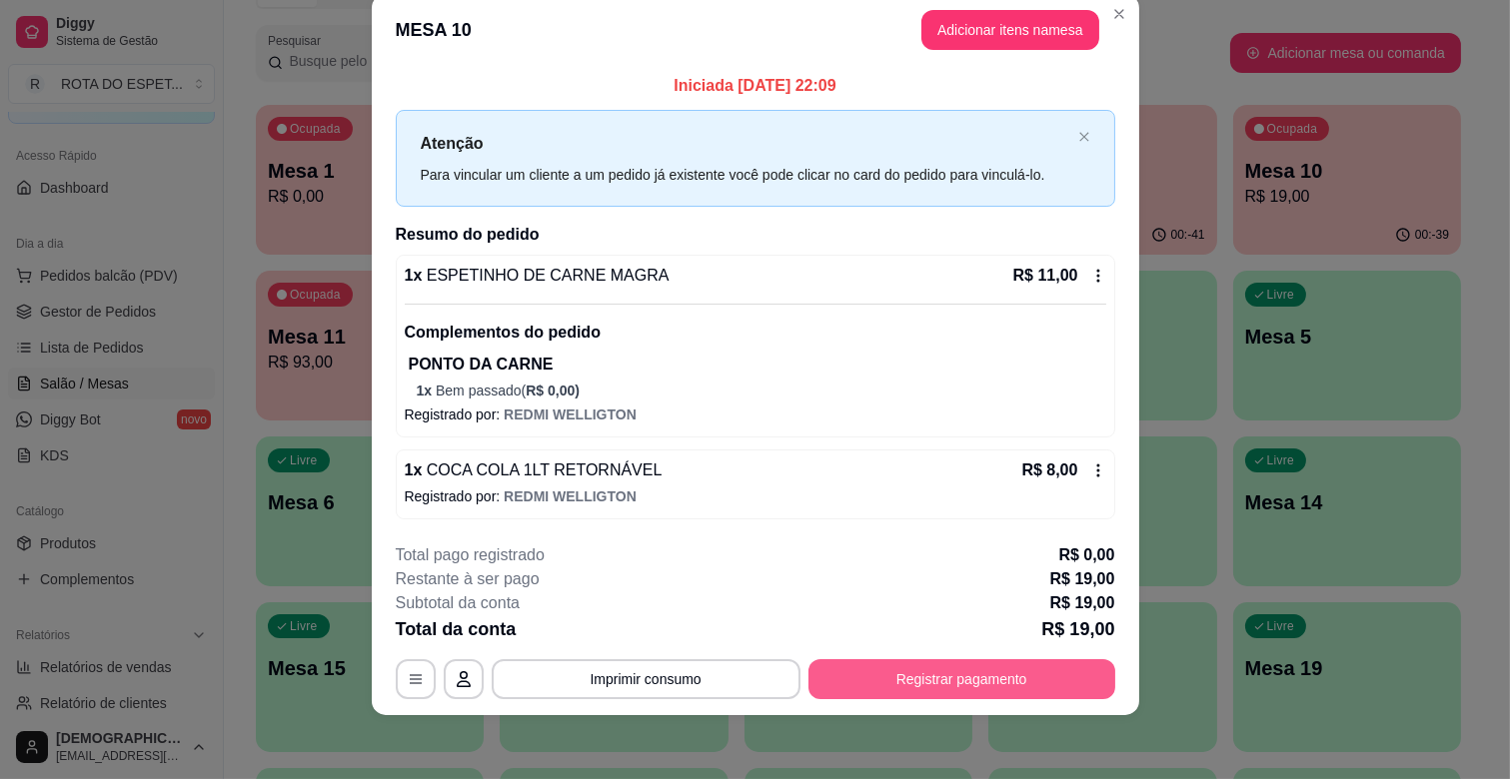
click at [904, 667] on button "Registrar pagamento" at bounding box center [961, 679] width 307 height 40
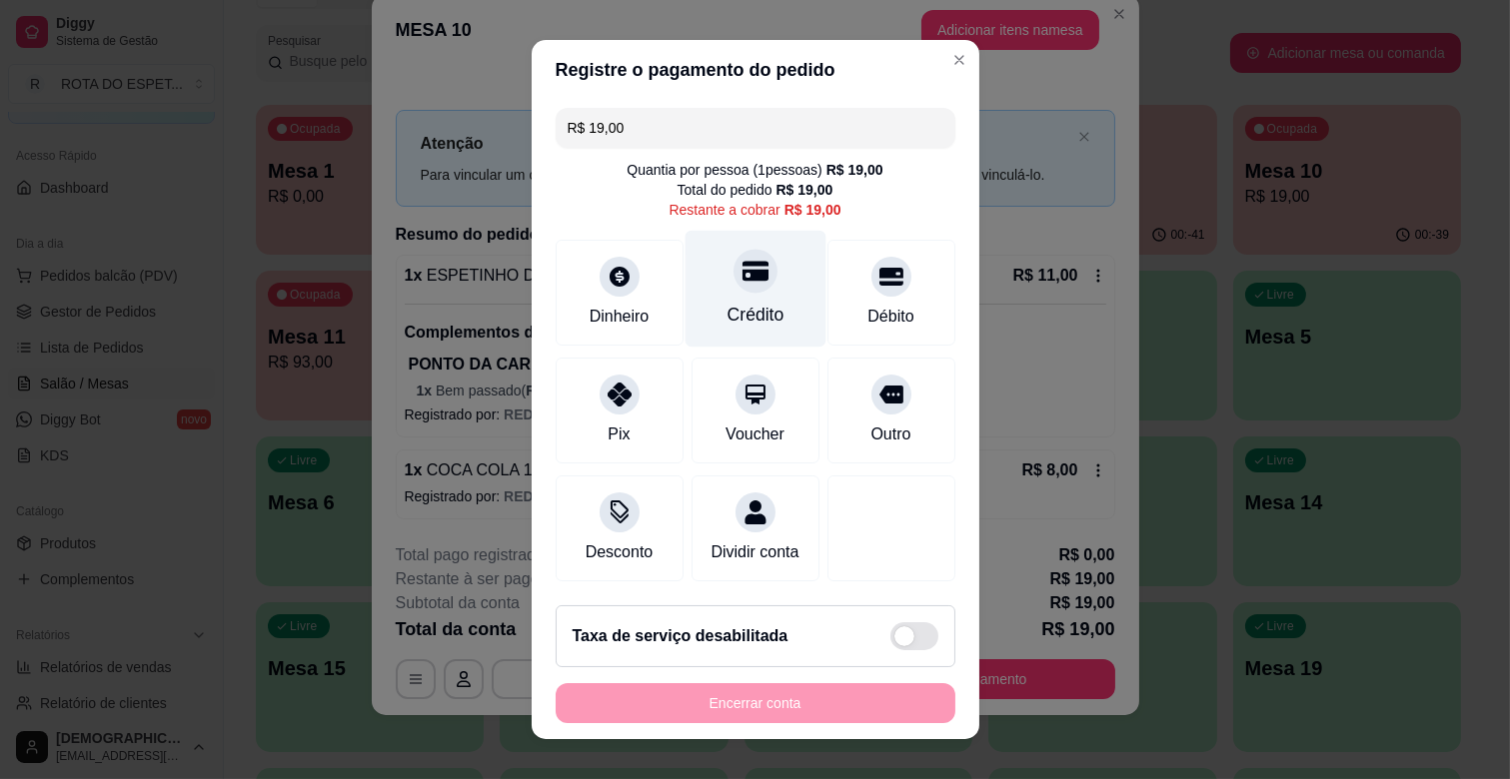
click at [706, 261] on div "Crédito" at bounding box center [754, 289] width 141 height 117
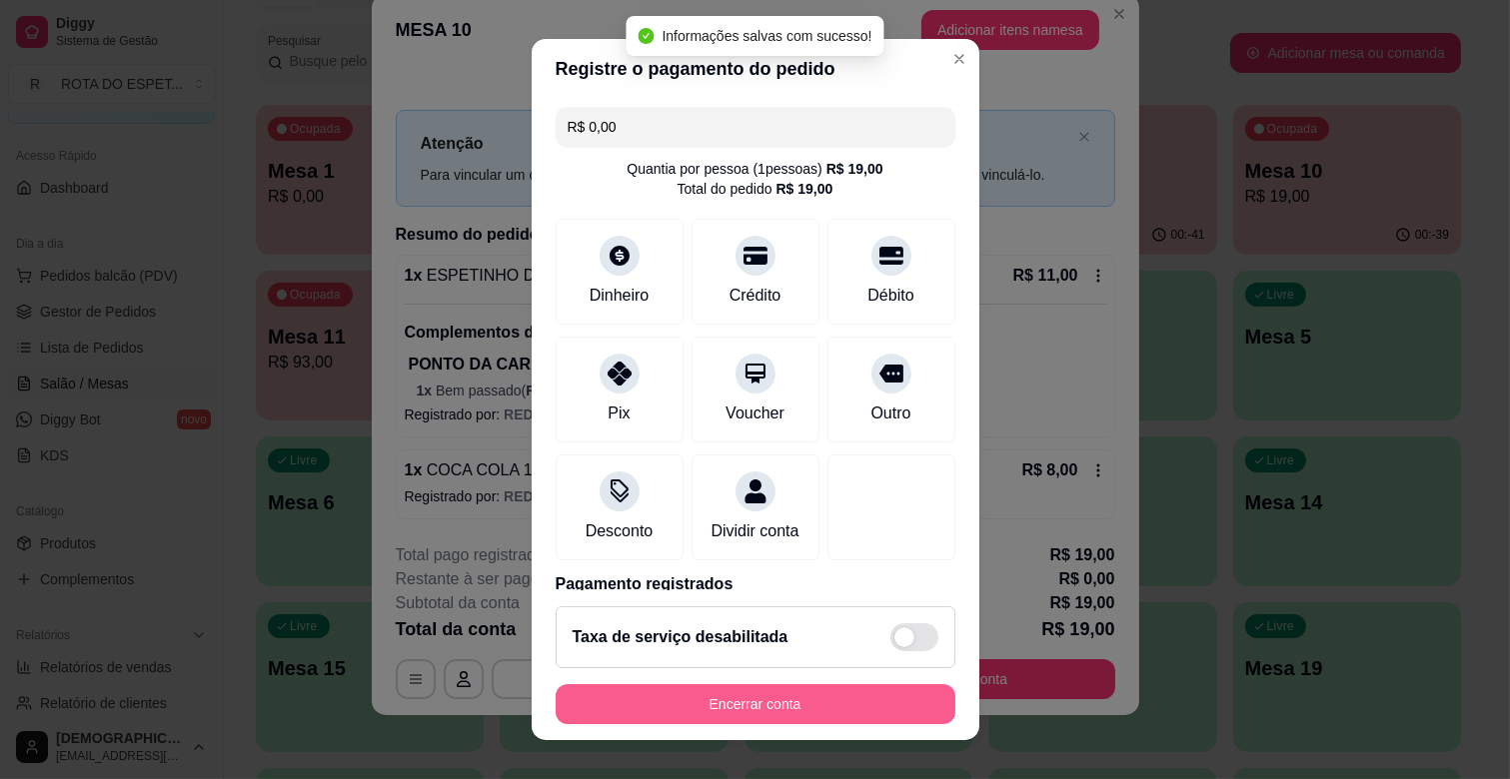
type input "R$ 0,00"
click at [731, 711] on button "Encerrar conta" at bounding box center [756, 704] width 400 height 40
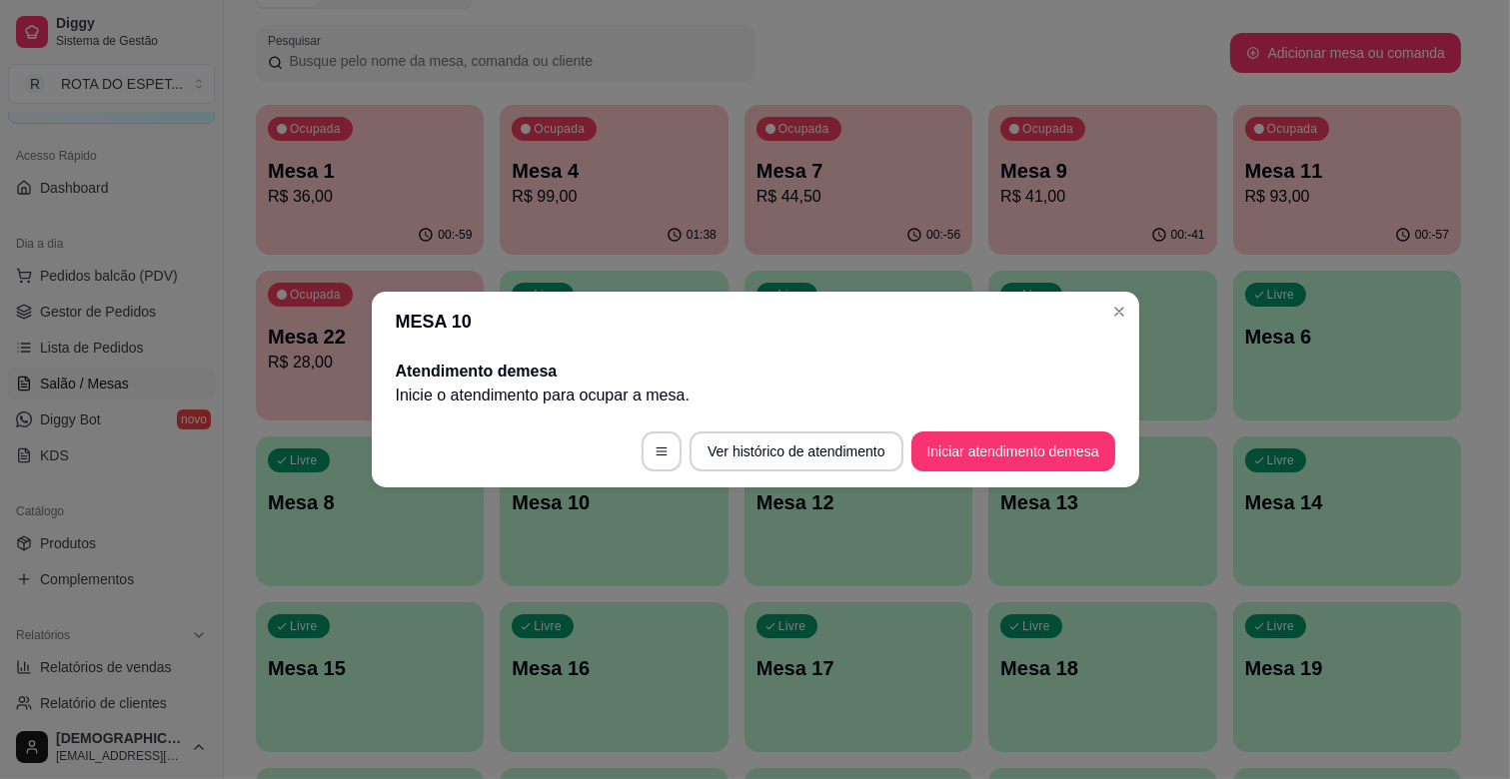
scroll to position [0, 0]
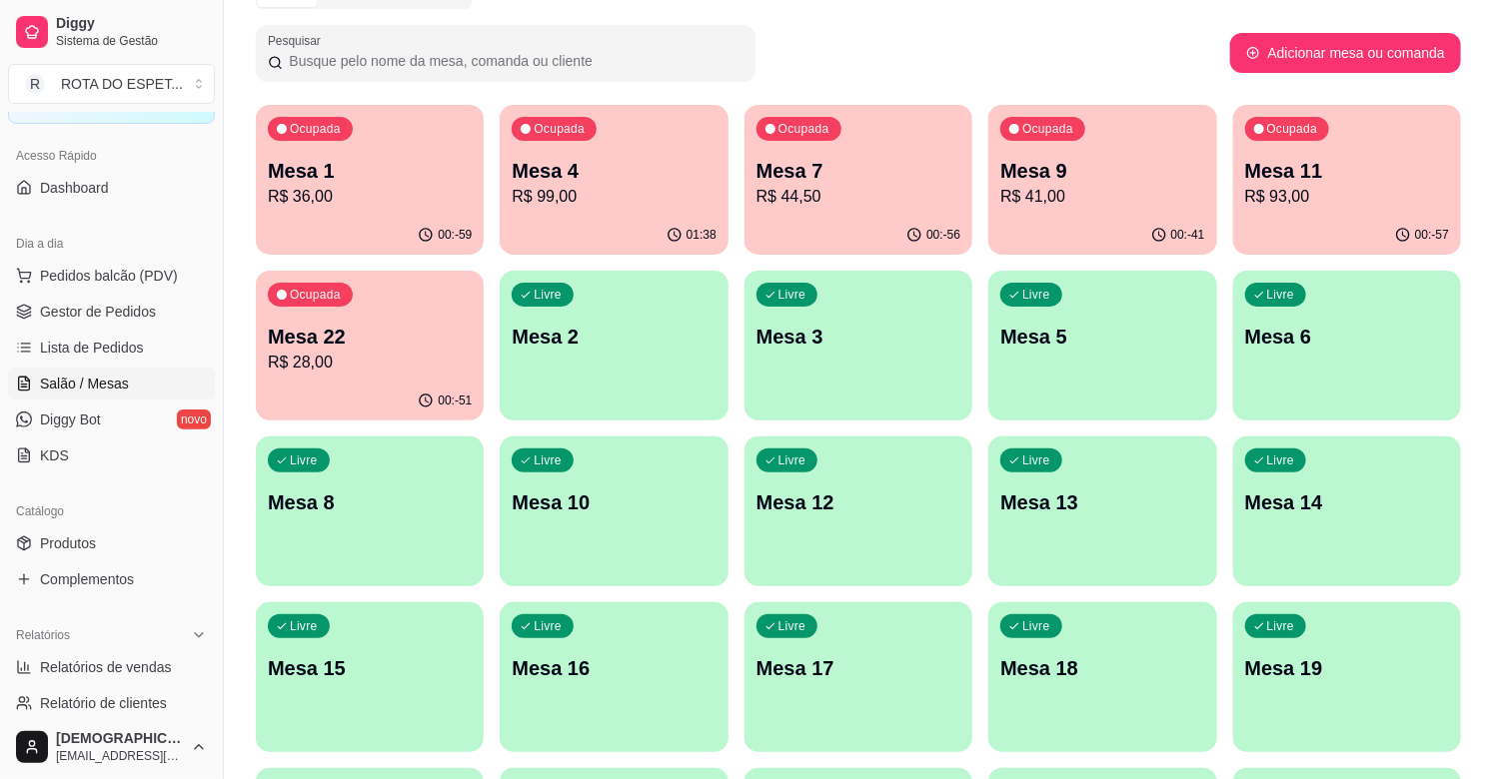
click at [344, 333] on p "Mesa 22" at bounding box center [370, 337] width 204 height 28
click at [1375, 205] on p "R$ 93,00" at bounding box center [1347, 197] width 204 height 24
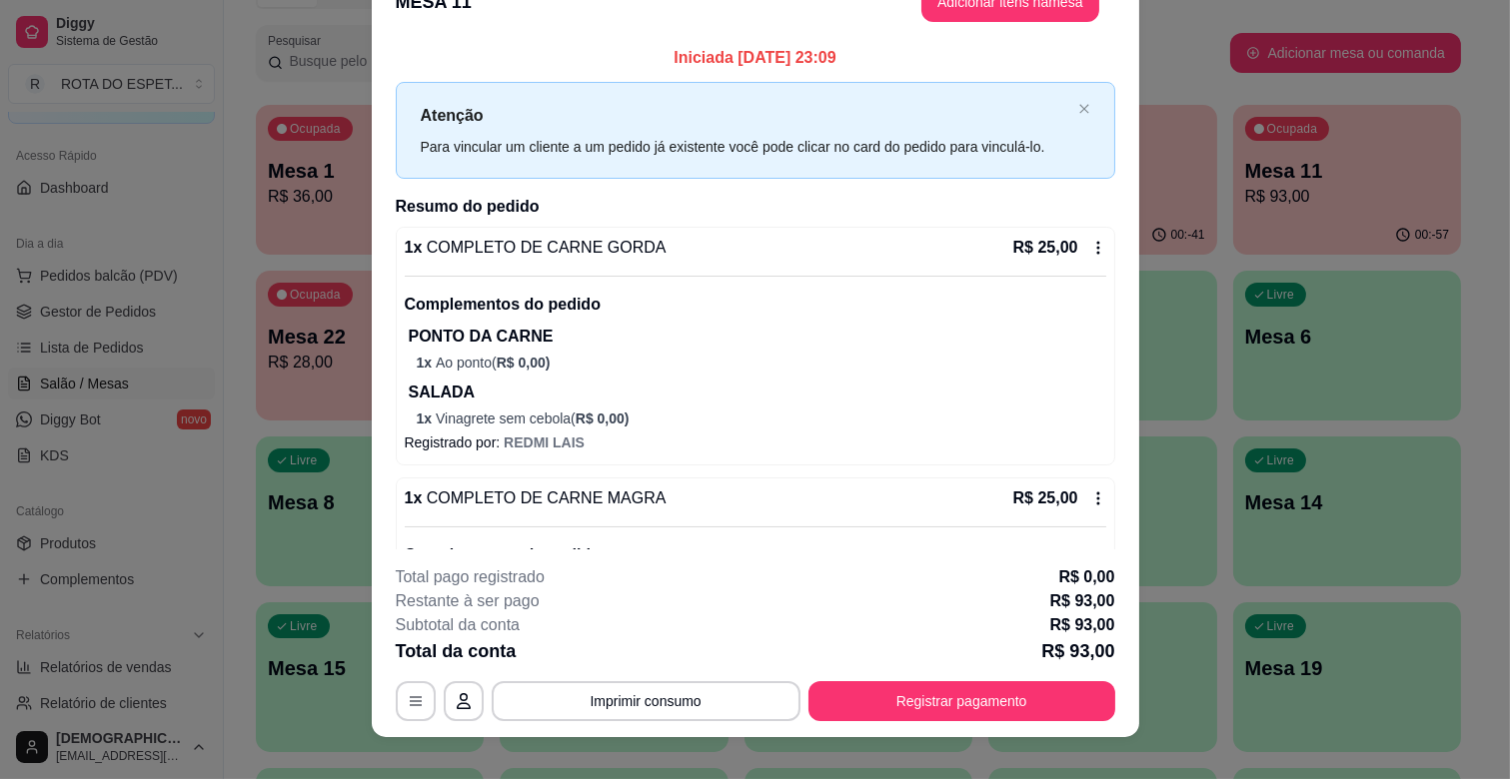
scroll to position [60, 0]
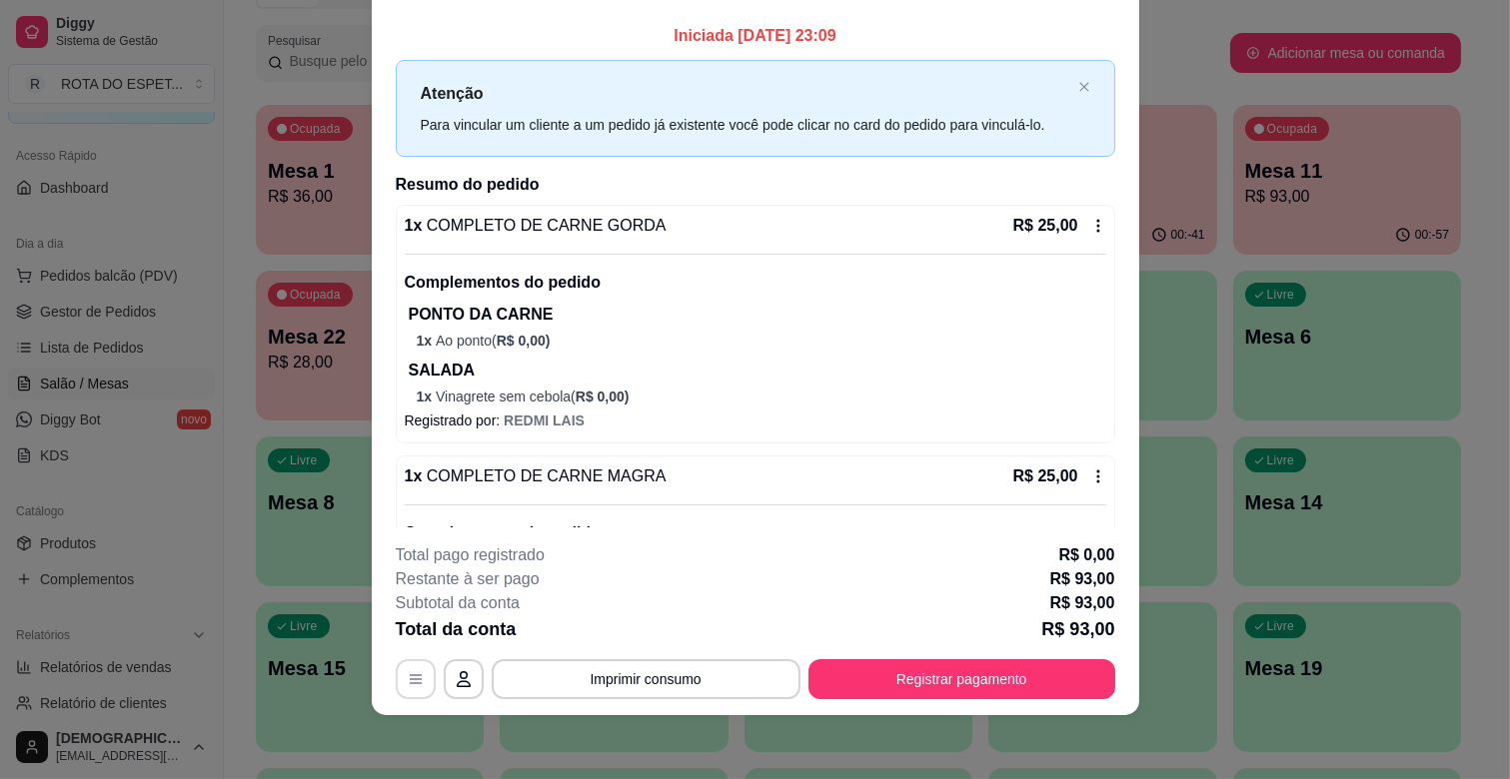
click at [396, 690] on button "button" at bounding box center [416, 679] width 40 height 40
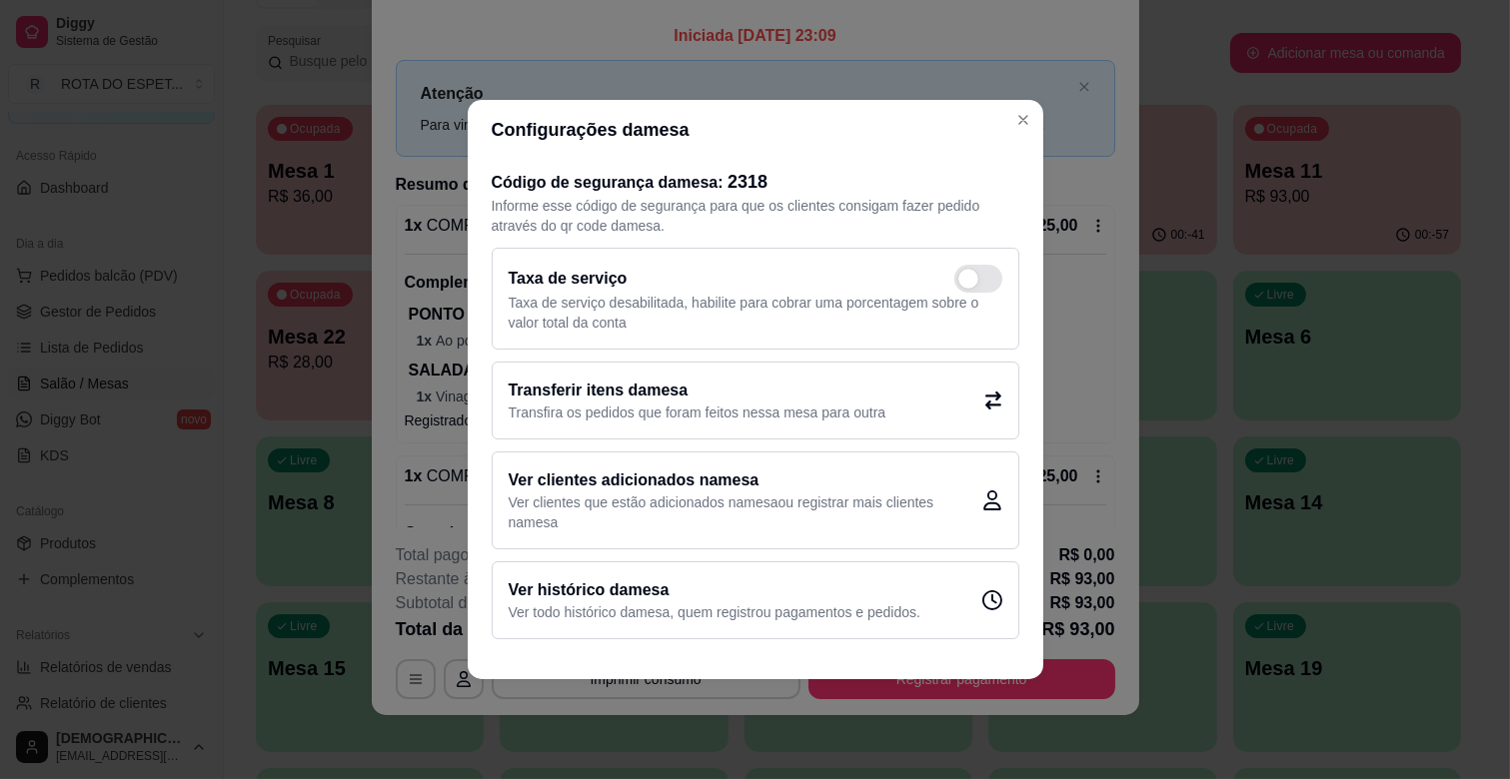
click at [617, 400] on h2 "Transferir itens da mesa" at bounding box center [698, 391] width 378 height 24
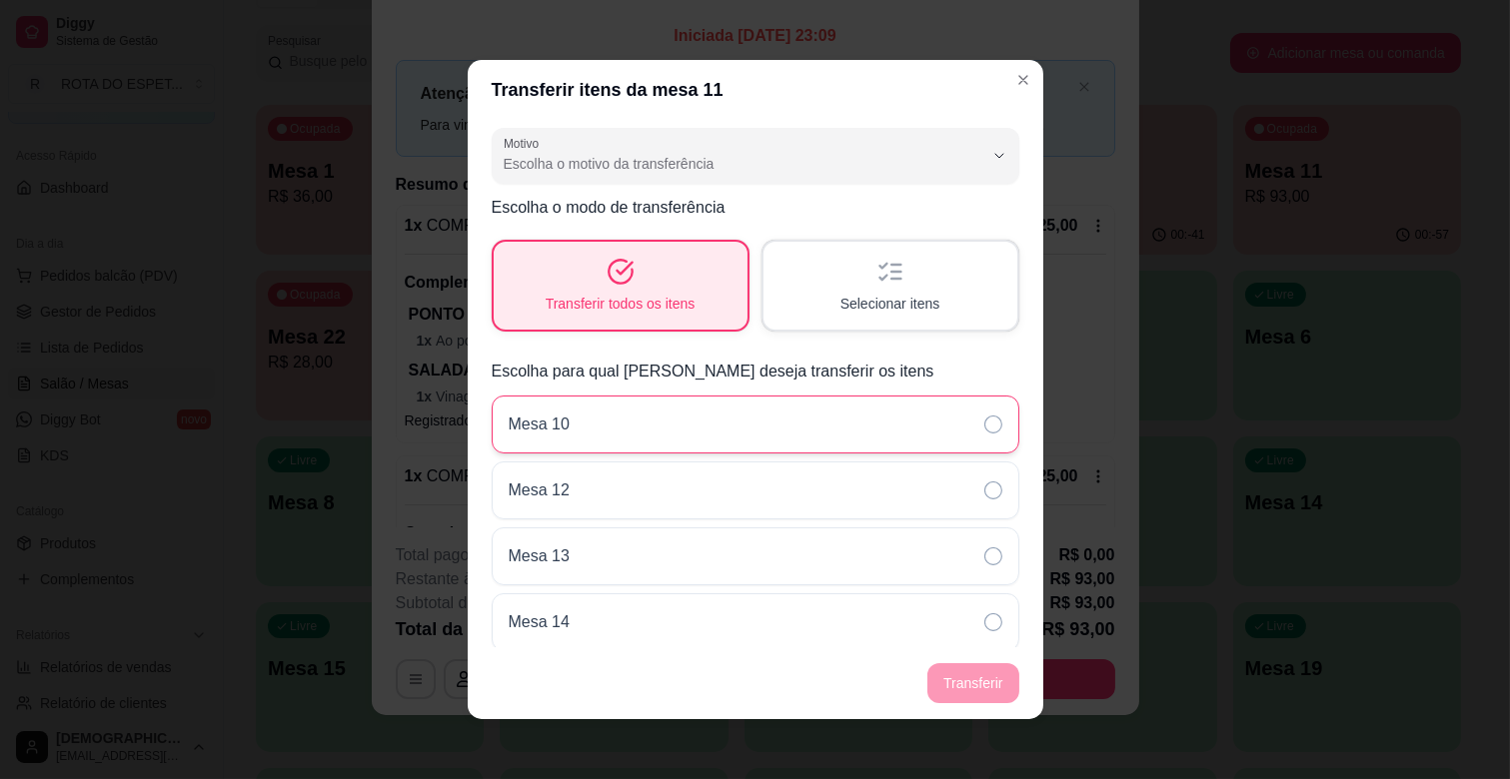
click at [717, 428] on div "Mesa 10" at bounding box center [756, 425] width 528 height 58
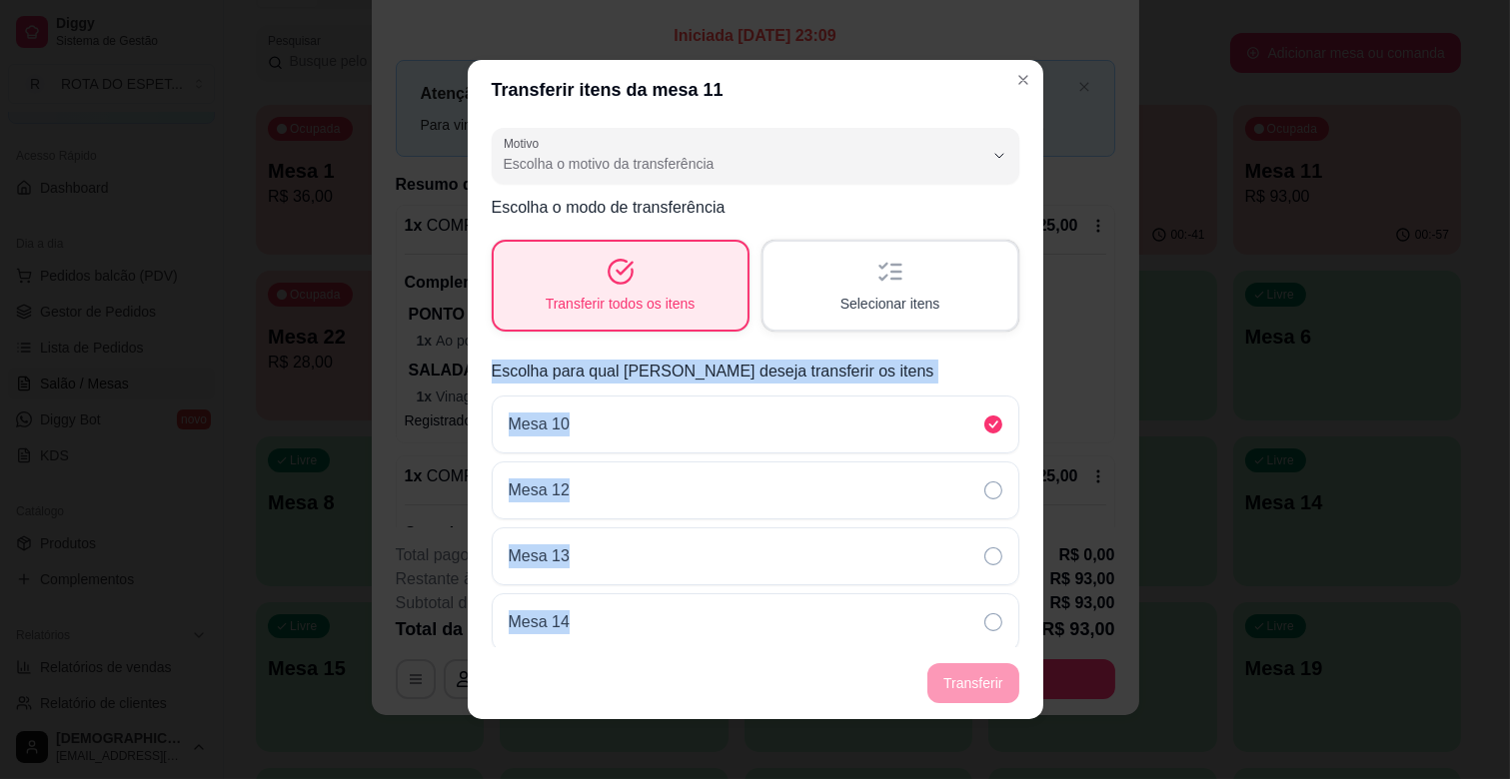
scroll to position [13, 0]
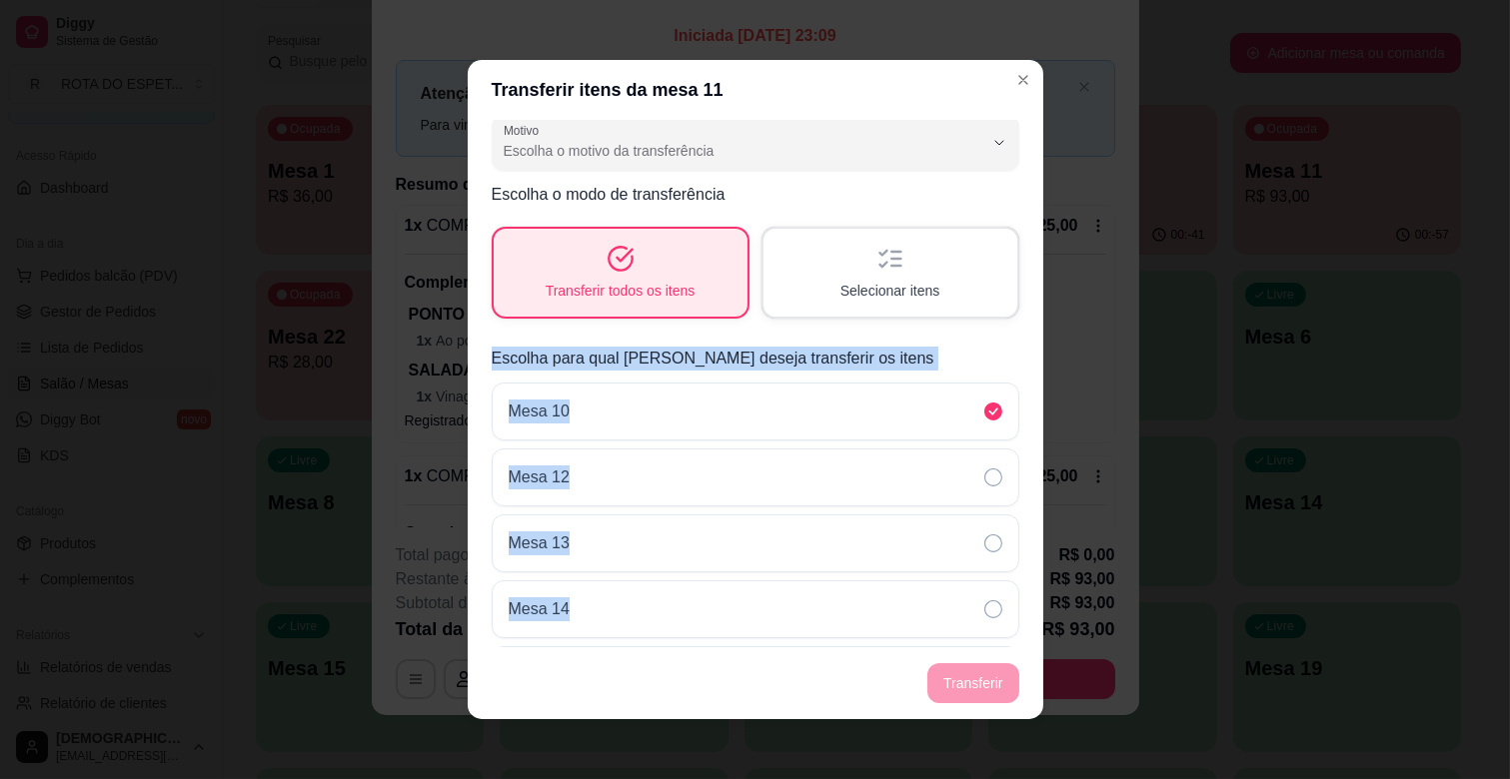
drag, startPoint x: 981, startPoint y: 684, endPoint x: 964, endPoint y: 318, distance: 367.1
click at [964, 318] on section "Transferir itens da mesa 11 Motivo Pedido lançado na mesa errada Mudança de mes…" at bounding box center [756, 389] width 576 height 659
click at [965, 395] on div "Mesa 10" at bounding box center [756, 412] width 528 height 58
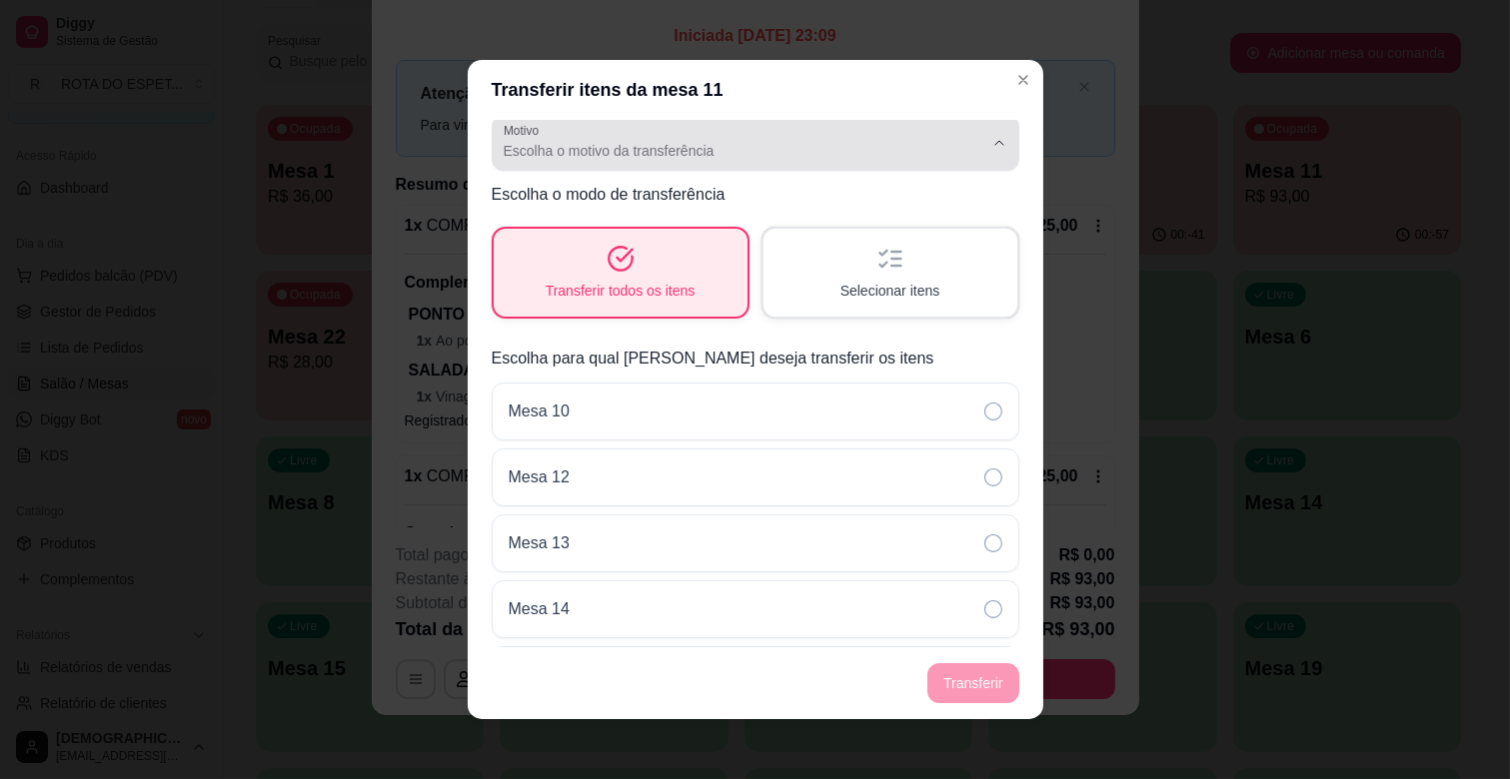
click at [890, 154] on span "Escolha o motivo da transferência" at bounding box center [744, 151] width 480 height 20
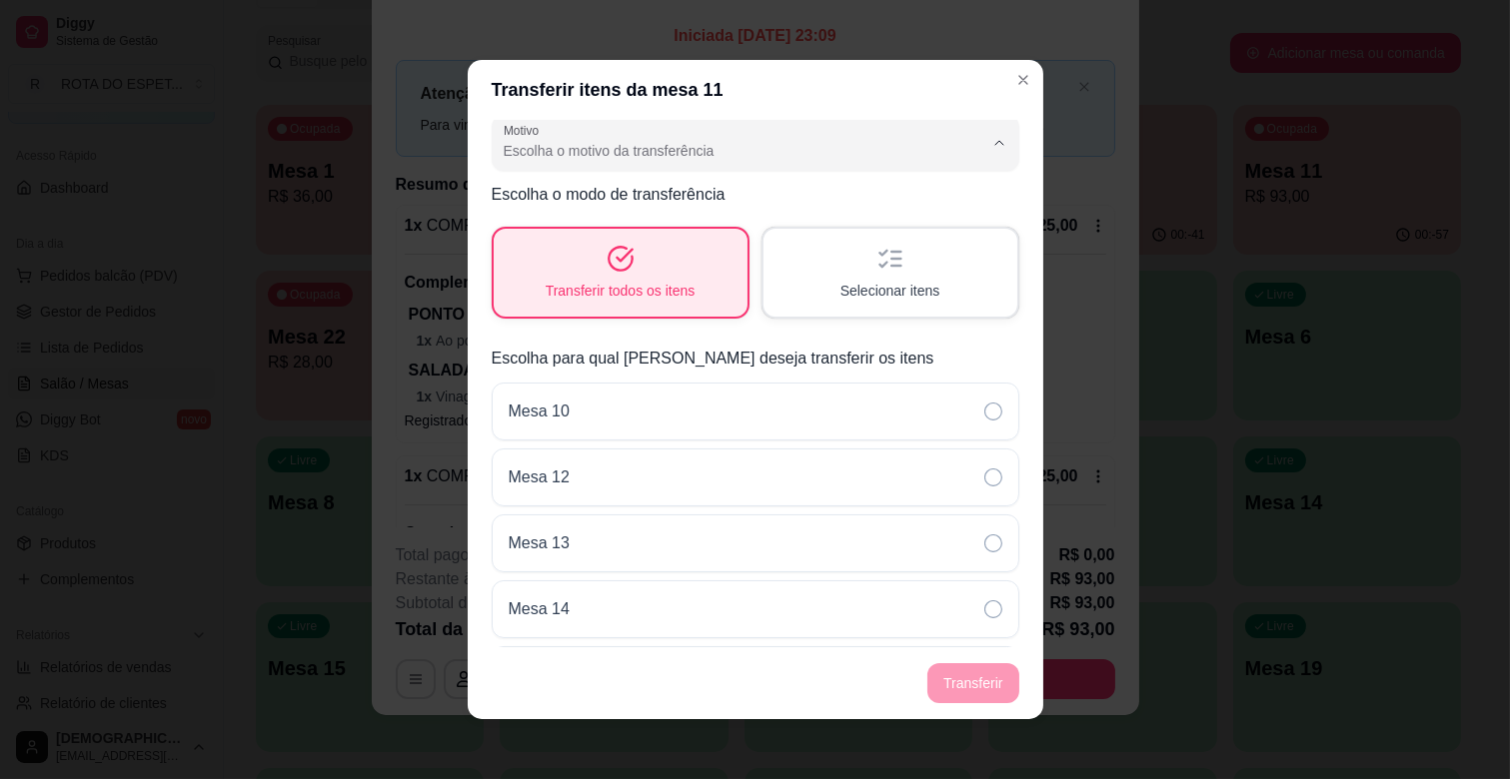
click at [703, 224] on span "Mudança de mesa" at bounding box center [729, 230] width 441 height 19
type input "TABLE_TRANSFER"
select select "TABLE_TRANSFER"
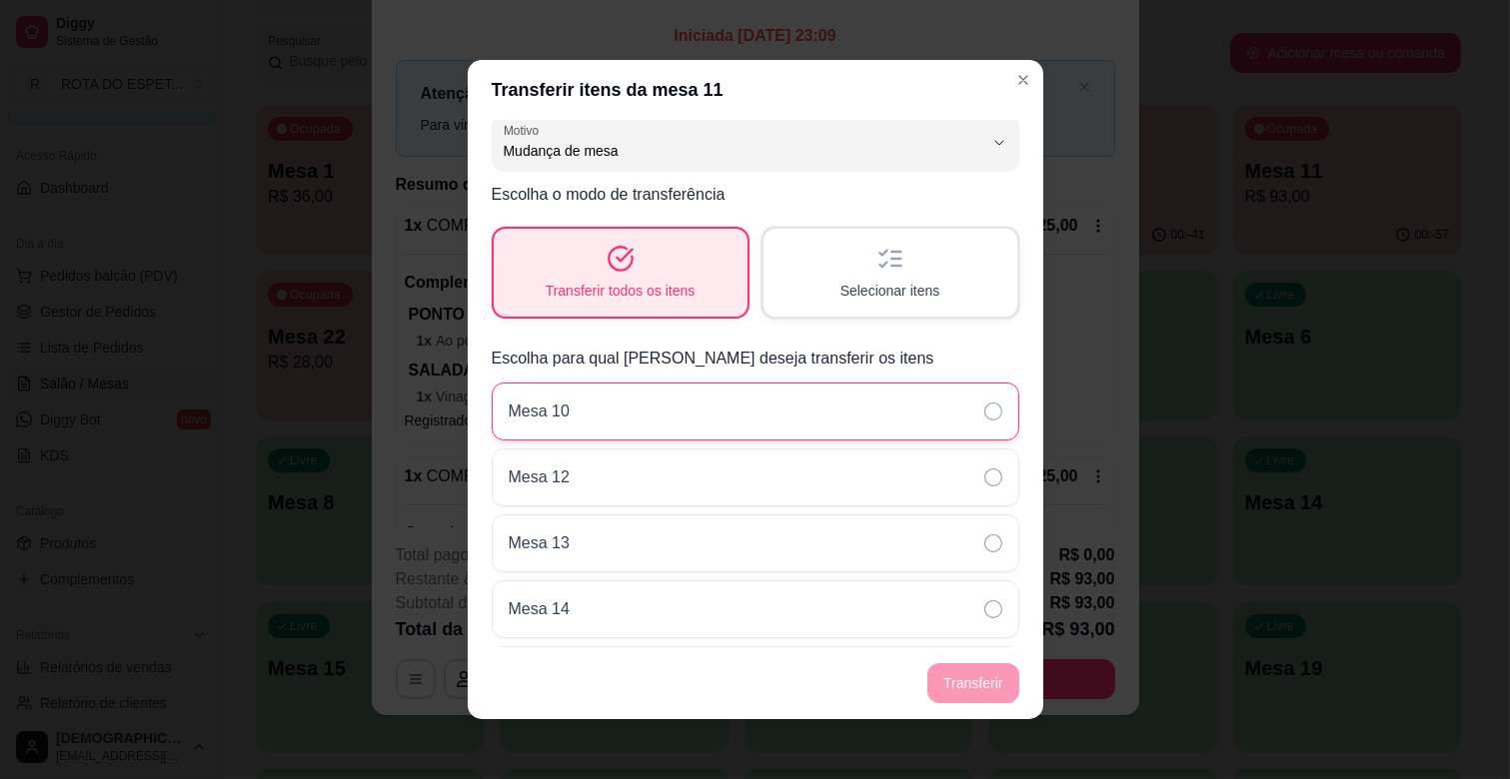
click at [844, 392] on div "Mesa 10" at bounding box center [756, 412] width 528 height 58
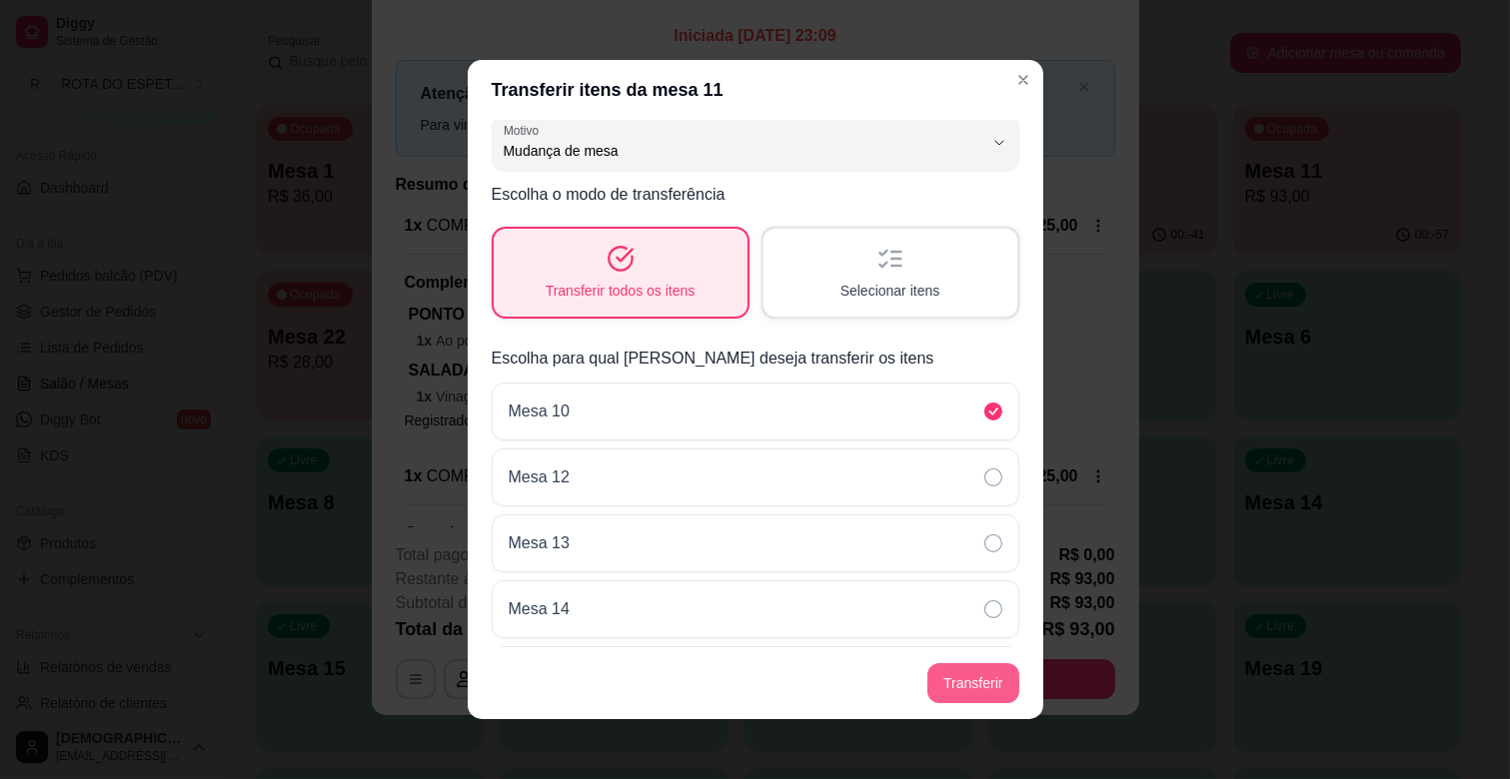
click at [987, 669] on button "Transferir" at bounding box center [972, 683] width 91 height 40
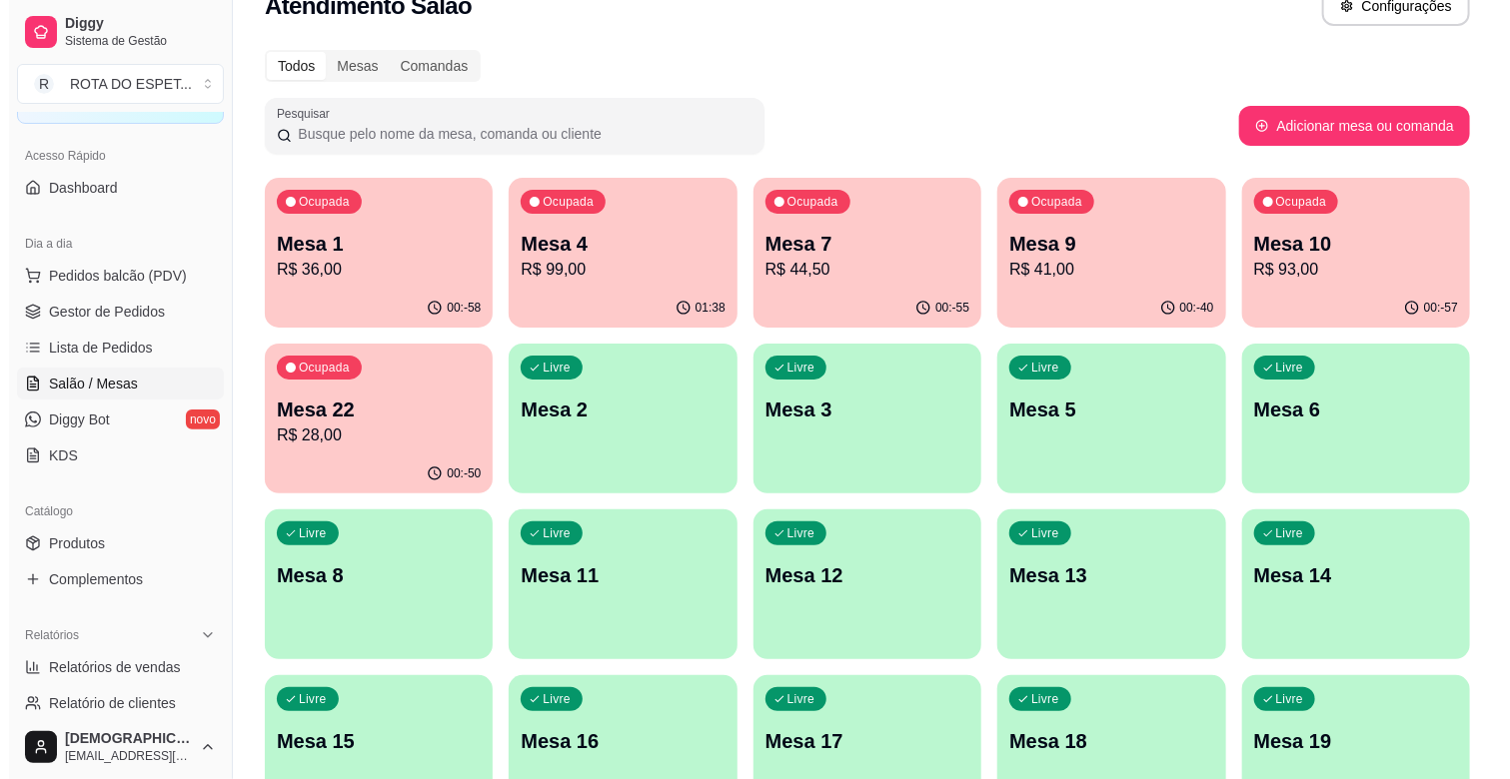
scroll to position [0, 0]
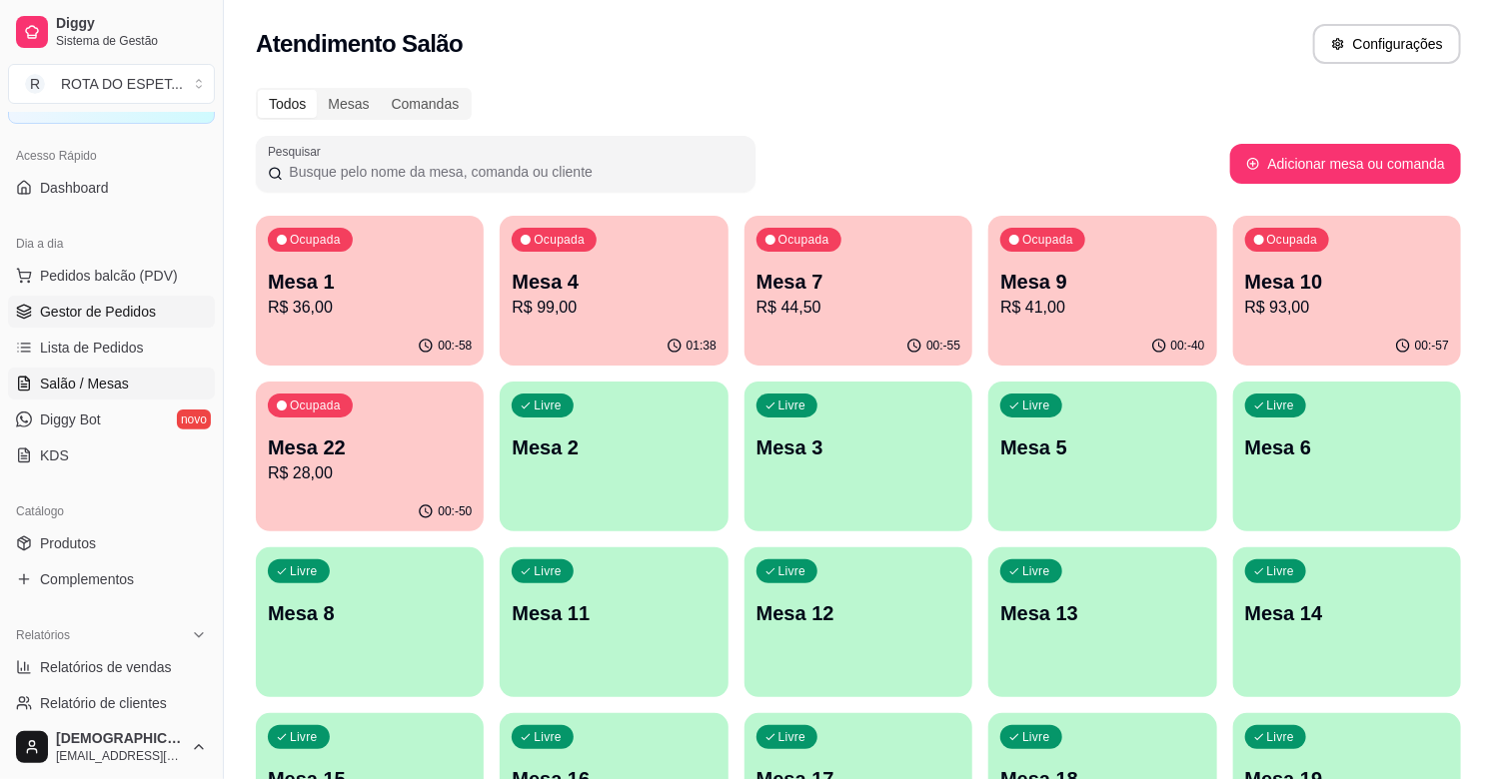
click at [98, 302] on span "Gestor de Pedidos" at bounding box center [98, 312] width 116 height 20
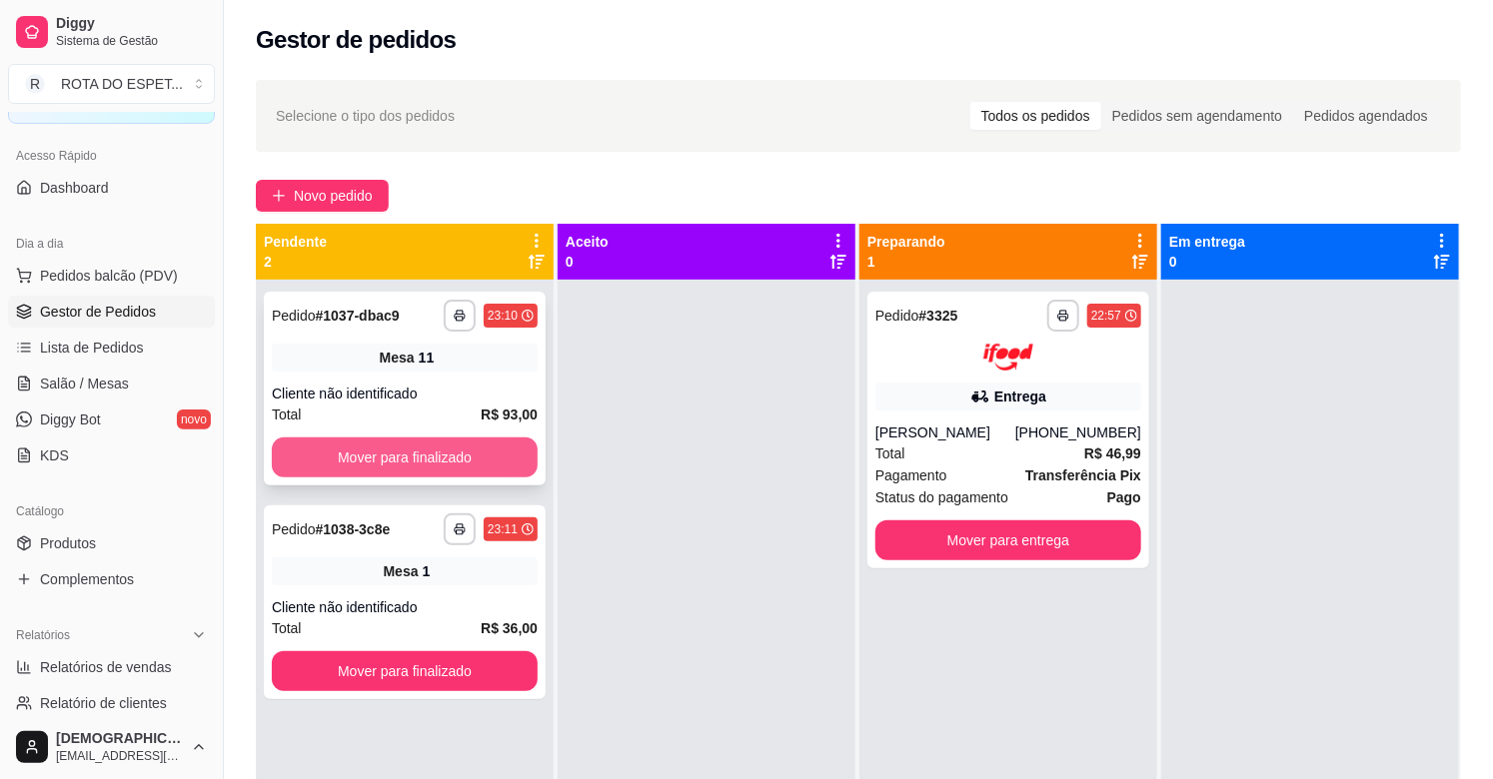
click at [428, 476] on button "Mover para finalizado" at bounding box center [405, 458] width 266 height 40
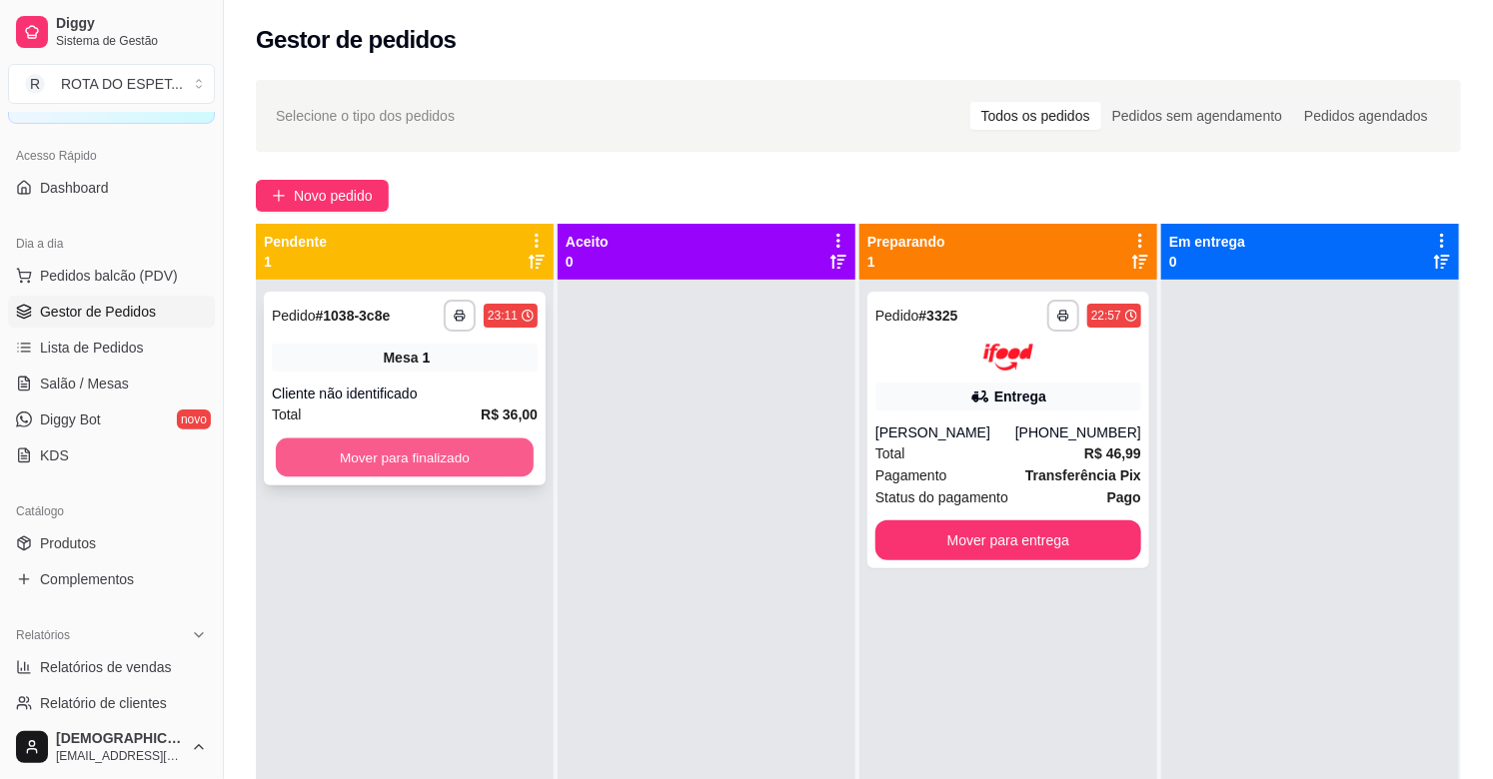
click at [427, 461] on button "Mover para finalizado" at bounding box center [405, 458] width 258 height 39
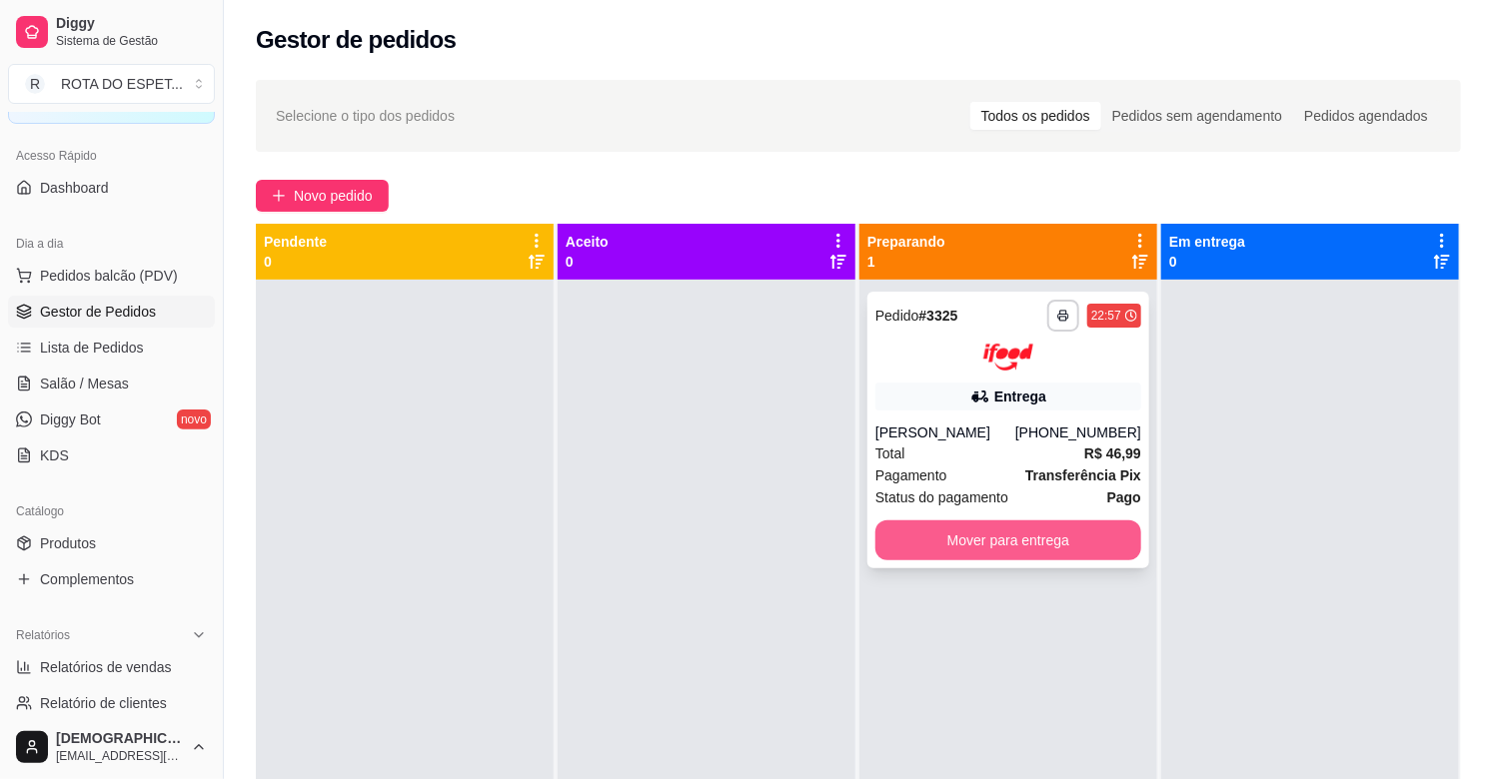
click at [1053, 554] on button "Mover para entrega" at bounding box center [1008, 541] width 266 height 40
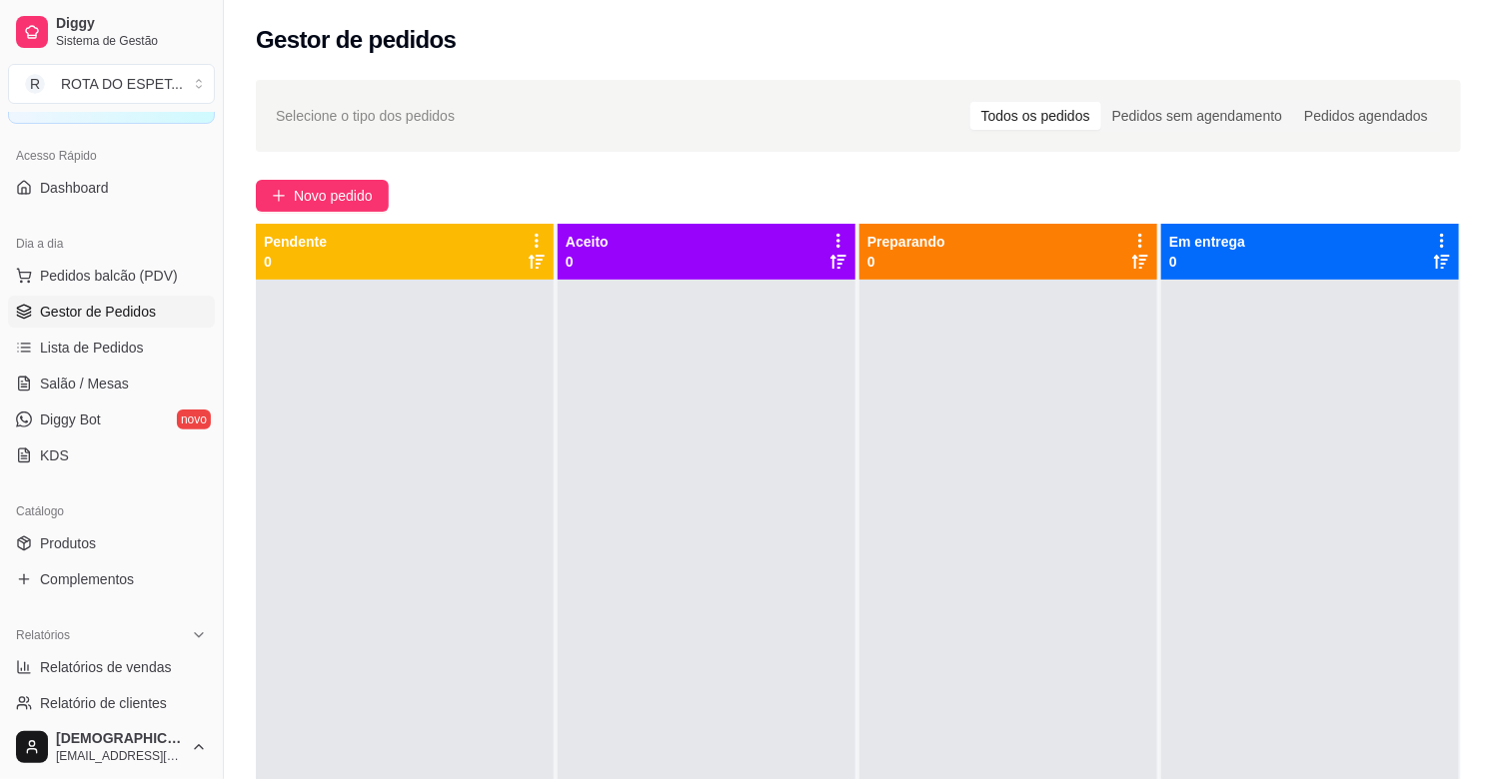
click at [942, 526] on div at bounding box center [1008, 669] width 298 height 779
click at [70, 397] on link "Salão / Mesas" at bounding box center [111, 384] width 207 height 32
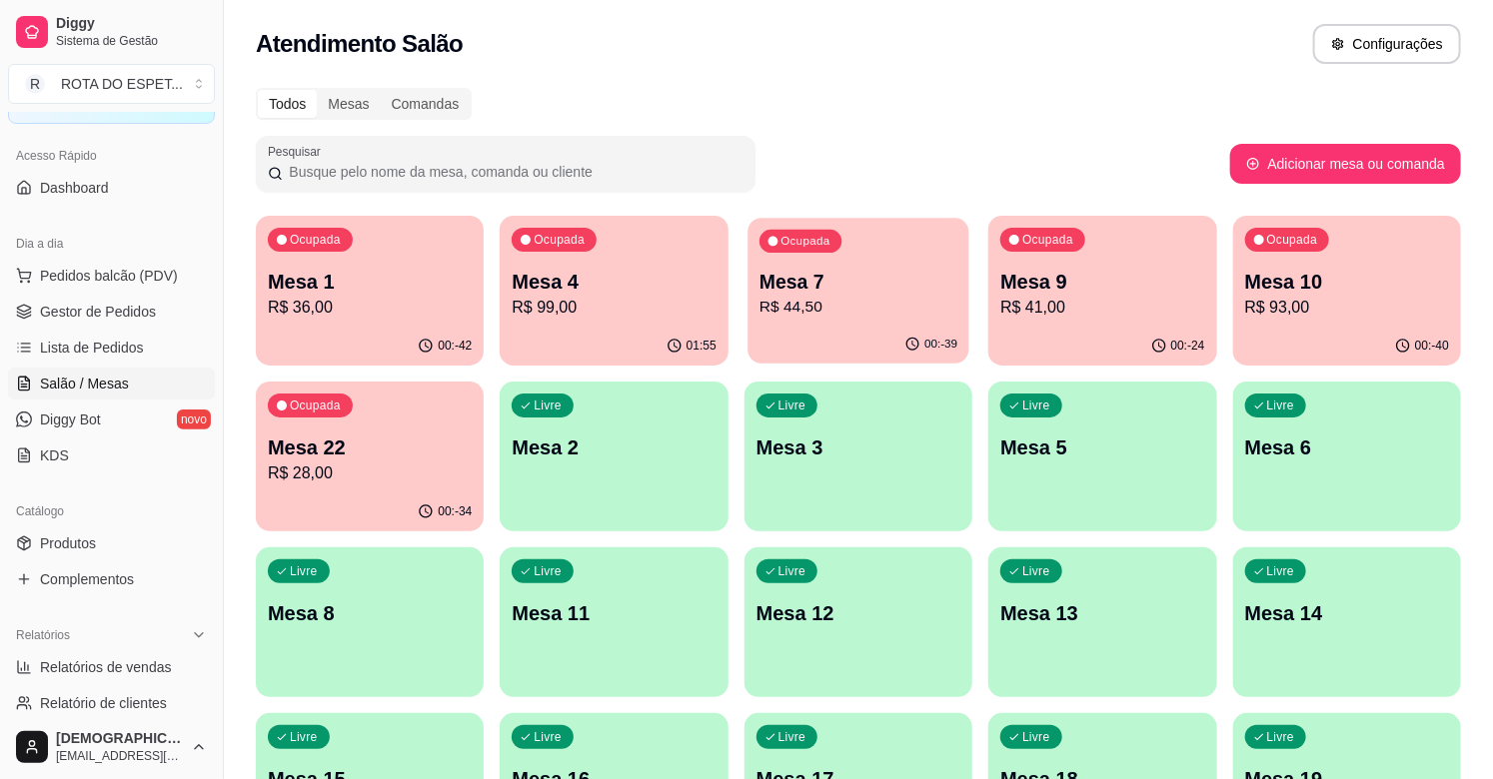
click at [866, 282] on p "Mesa 7" at bounding box center [858, 282] width 198 height 27
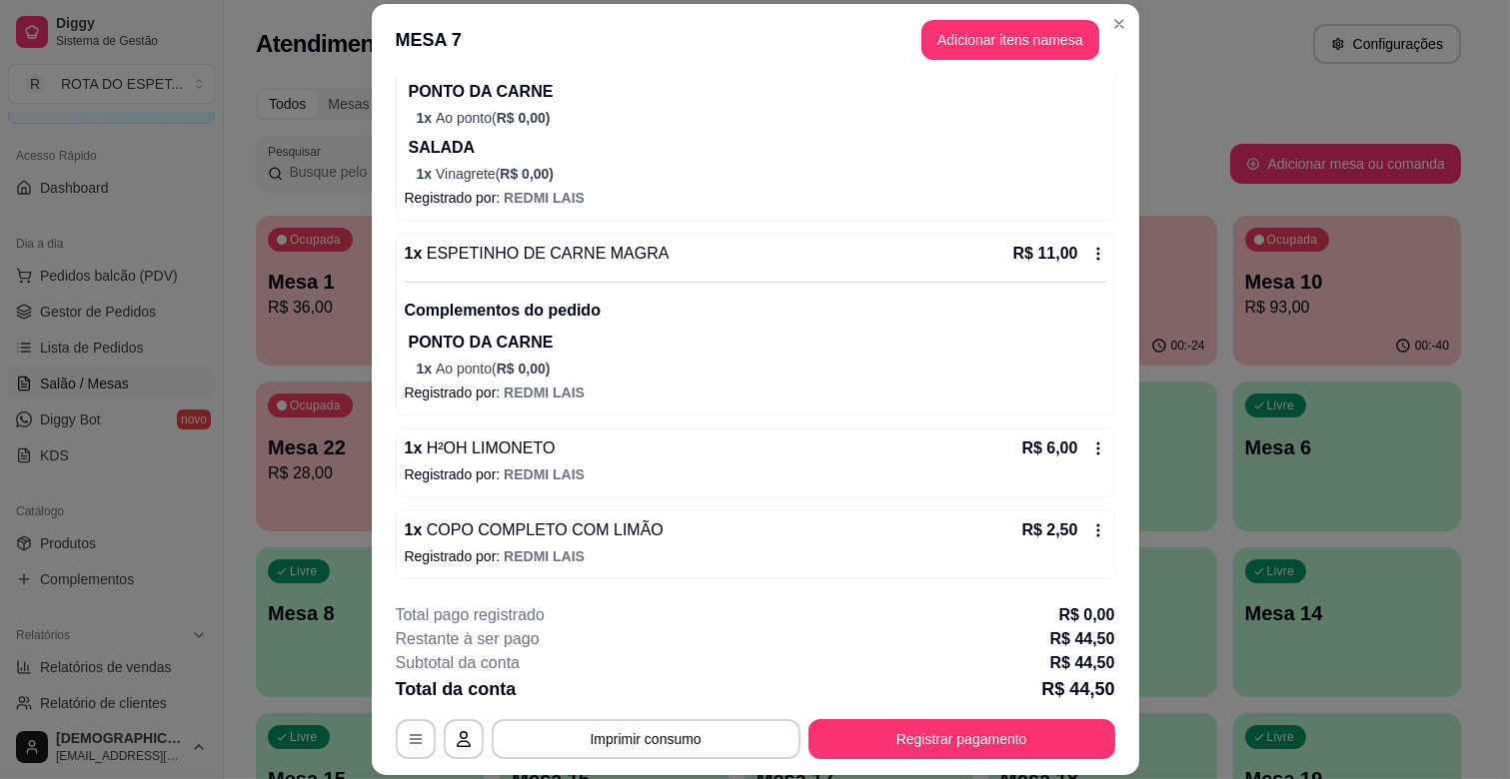
scroll to position [60, 0]
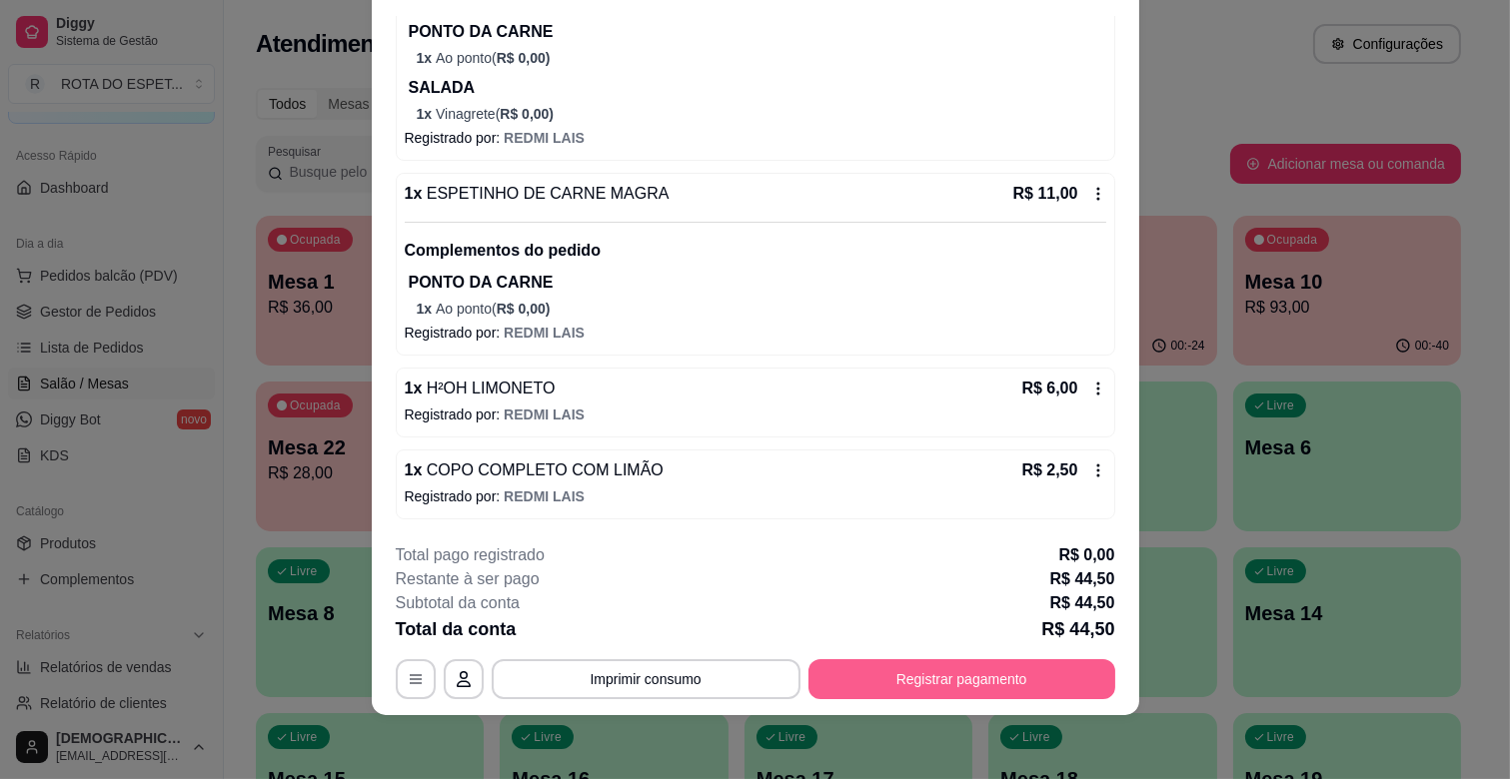
click at [980, 666] on button "Registrar pagamento" at bounding box center [961, 679] width 307 height 40
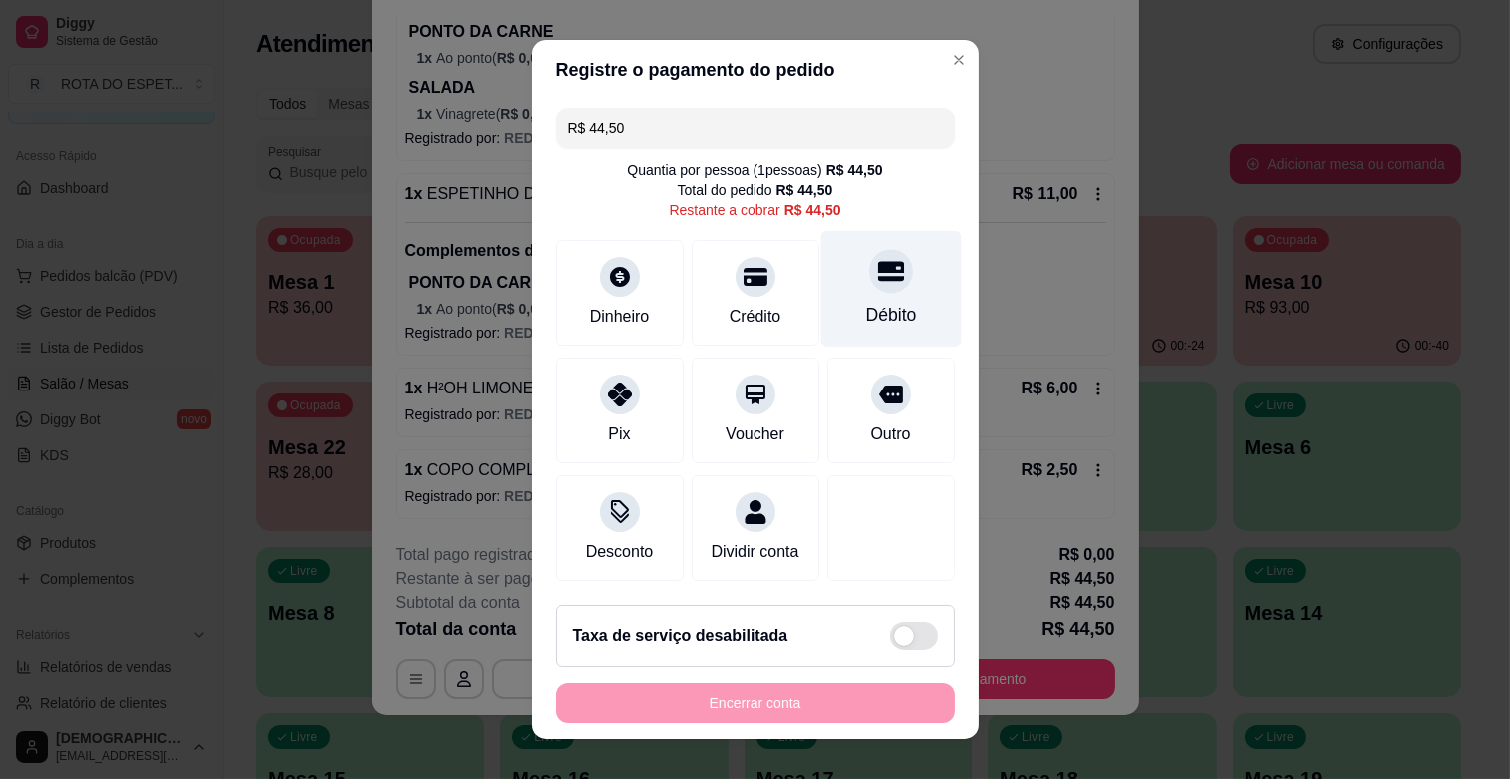
click at [842, 300] on div "Débito" at bounding box center [890, 289] width 141 height 117
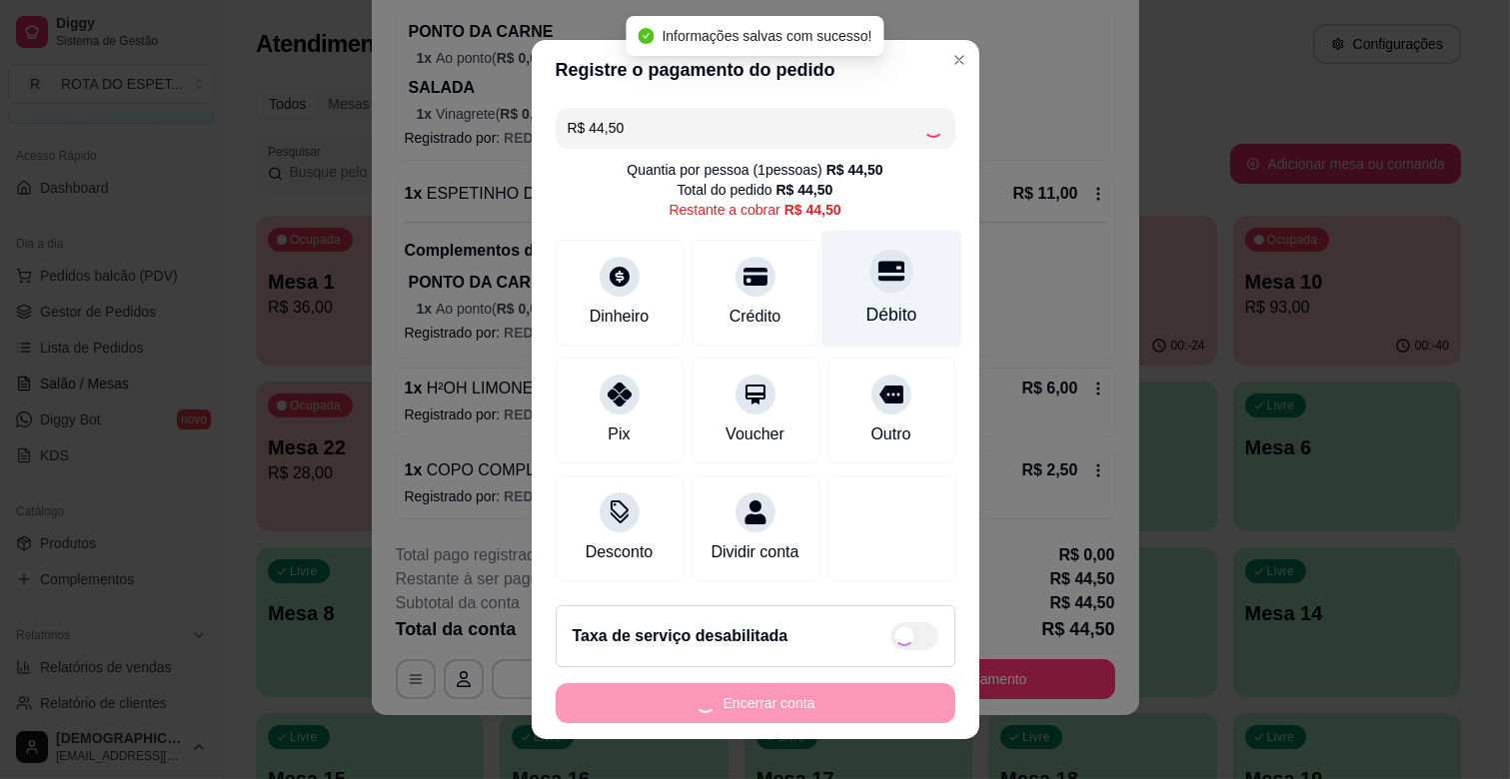
type input "R$ 0,00"
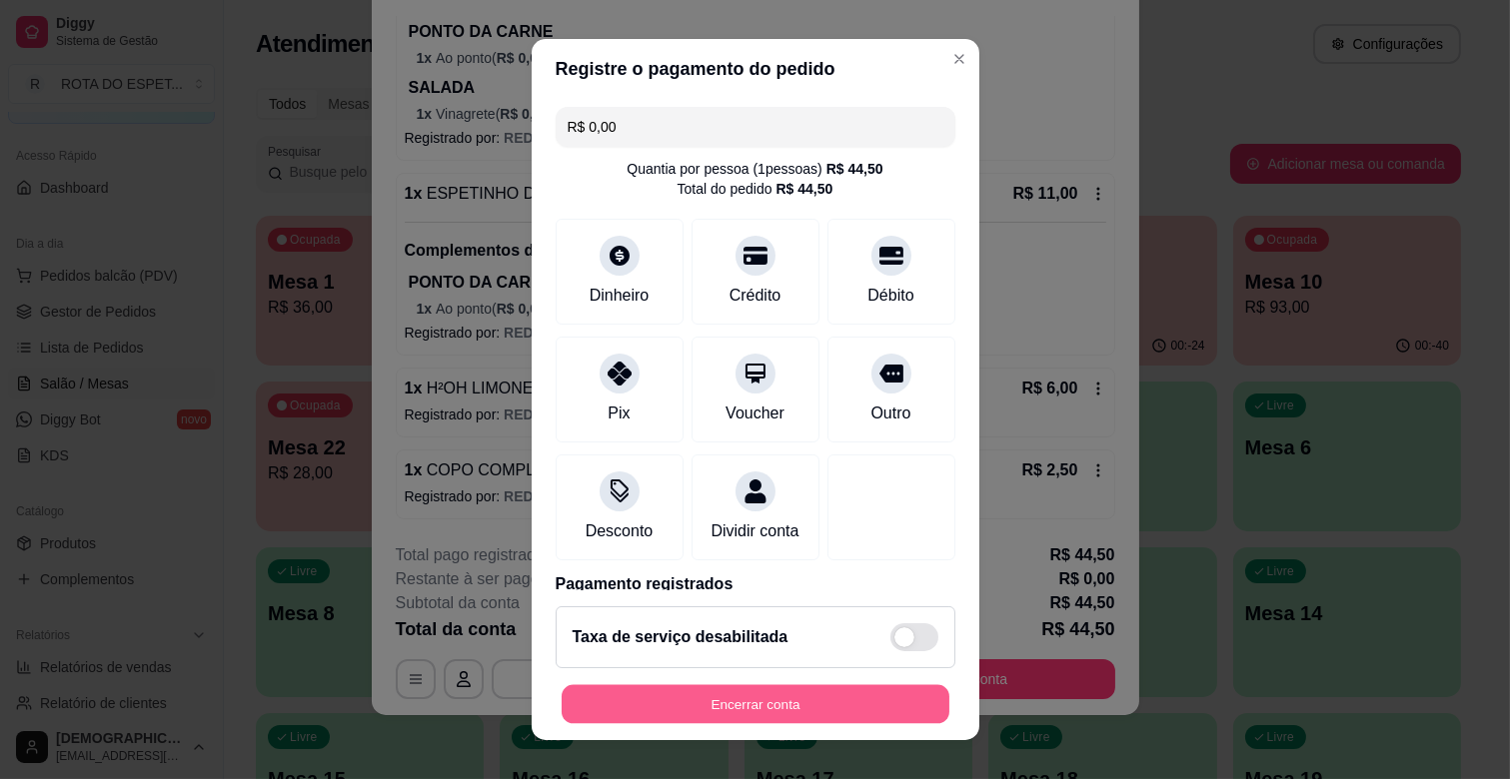
click at [774, 704] on button "Encerrar conta" at bounding box center [756, 704] width 388 height 39
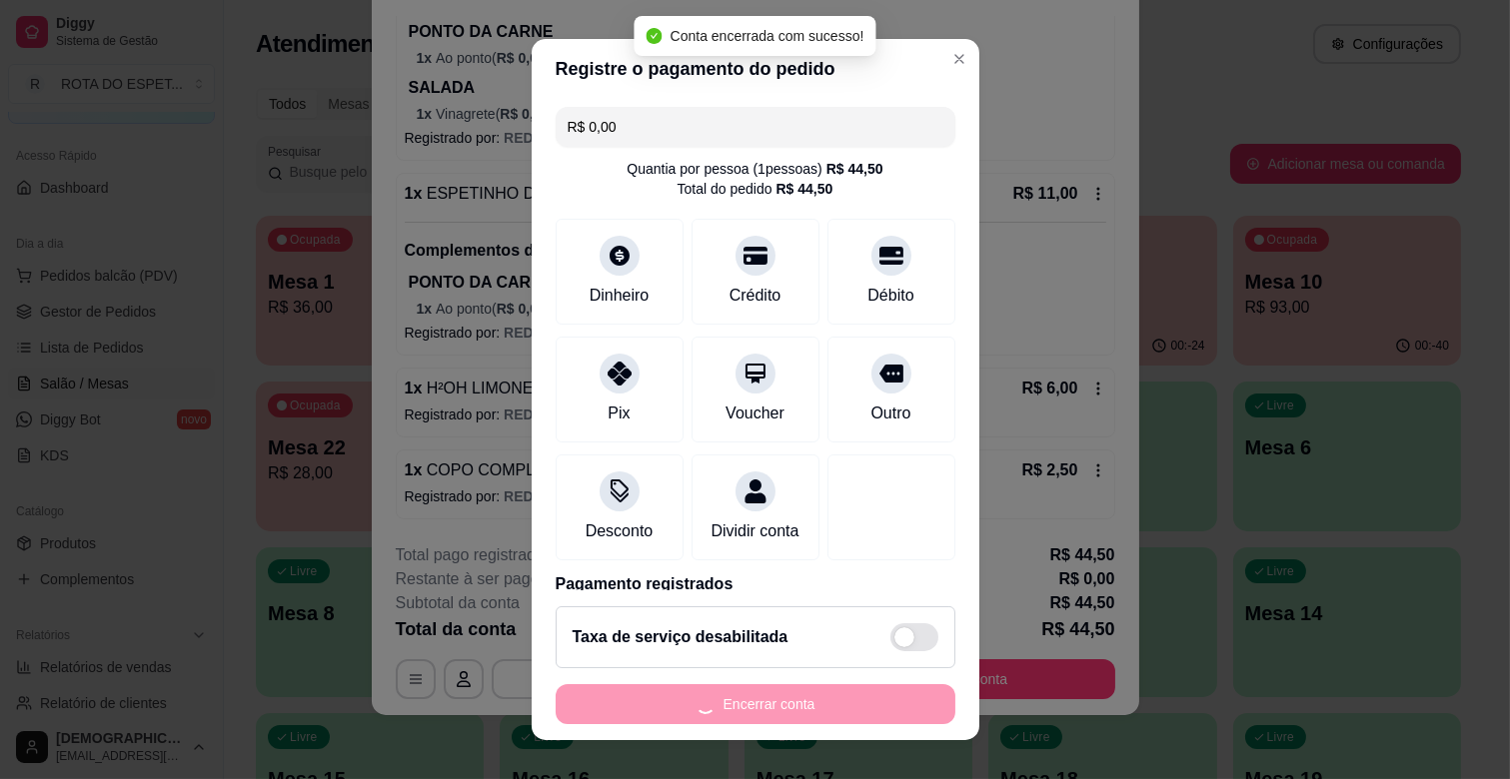
scroll to position [0, 0]
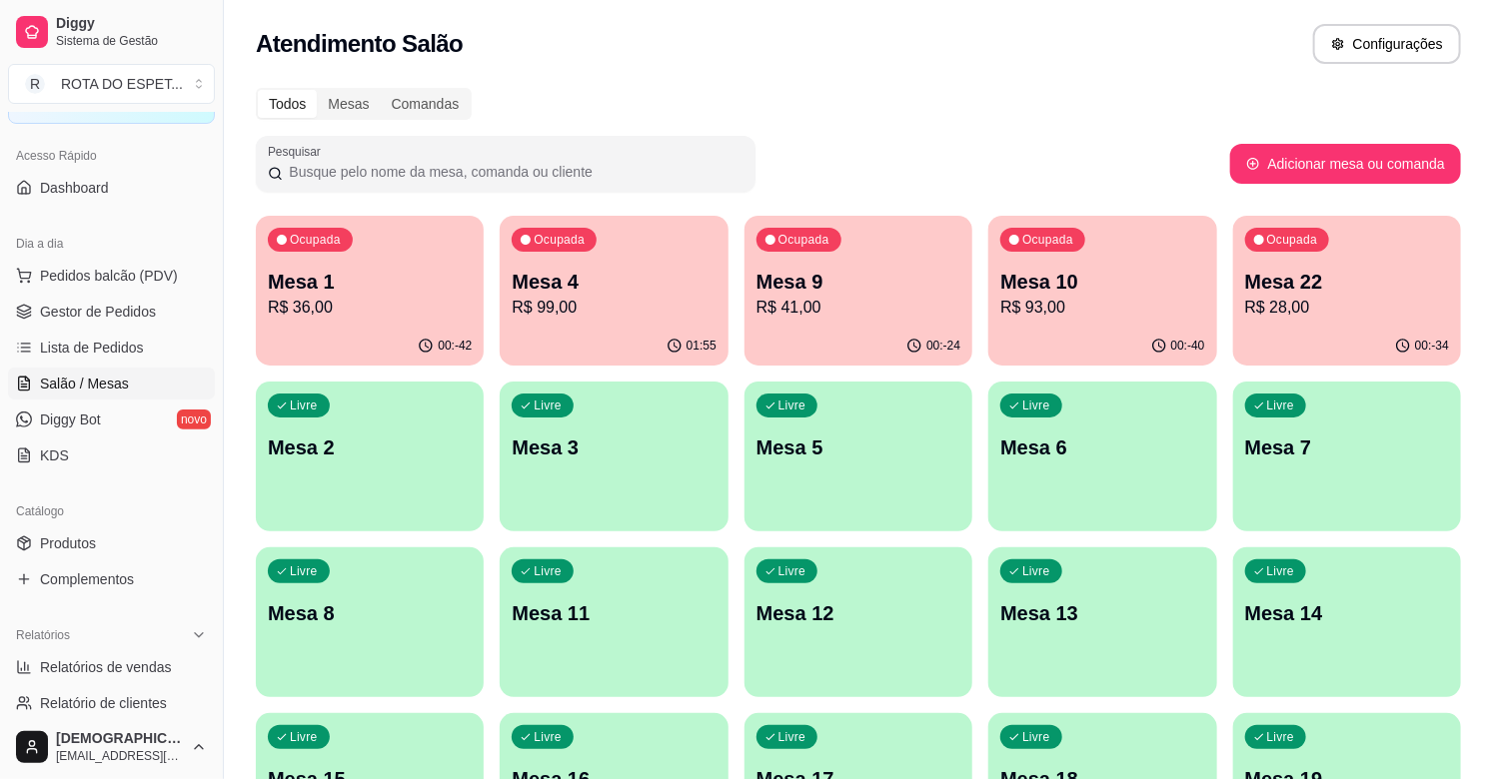
click at [651, 304] on p "R$ 99,00" at bounding box center [614, 308] width 204 height 24
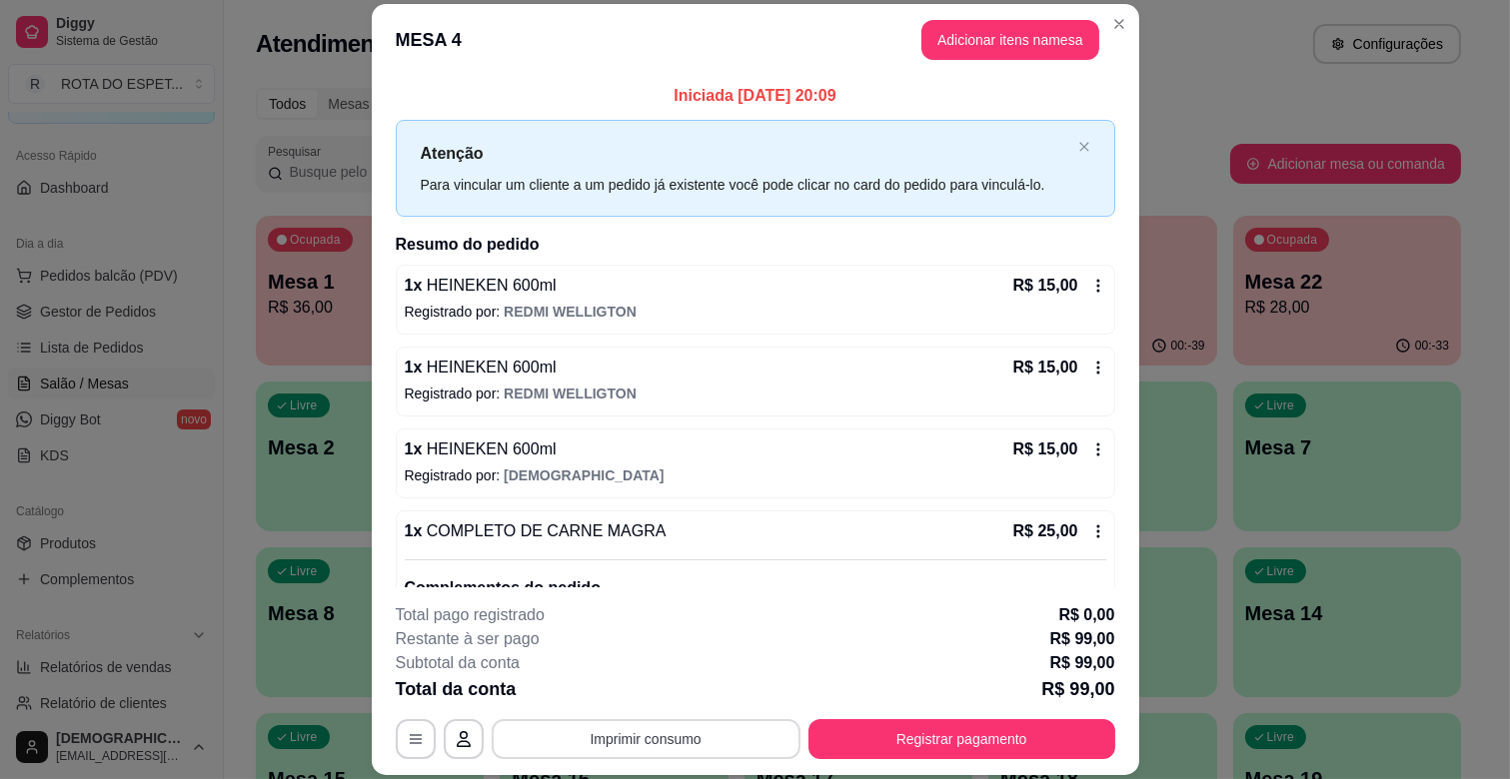
click at [632, 745] on button "Imprimir consumo" at bounding box center [646, 739] width 309 height 40
click at [672, 684] on button "IMPRESSORA CAIXA" at bounding box center [644, 692] width 160 height 31
click at [1023, 48] on button "Adicionar itens na mesa" at bounding box center [1010, 40] width 178 height 40
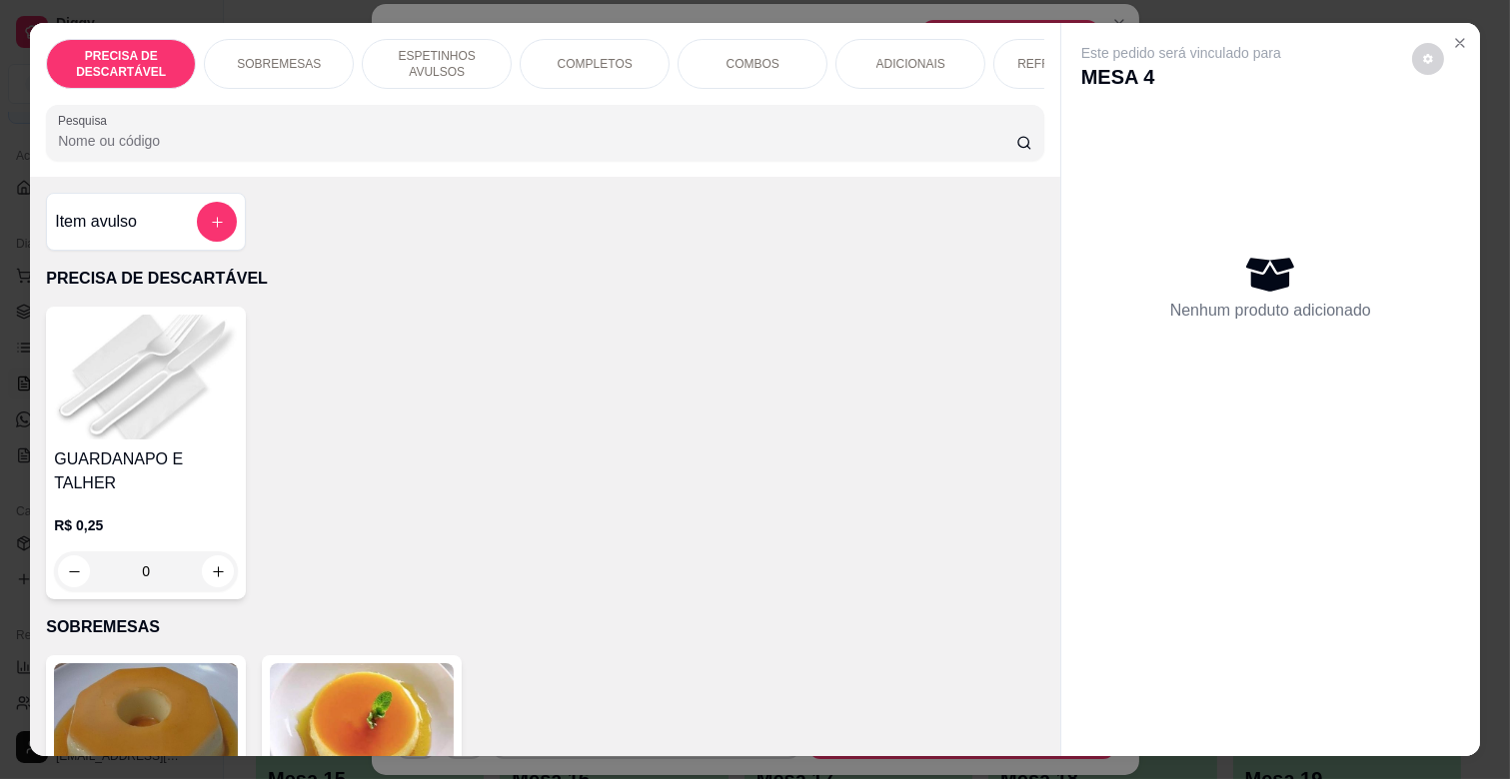
click at [1026, 77] on div "REFRIGERANTES" at bounding box center [1068, 64] width 150 height 50
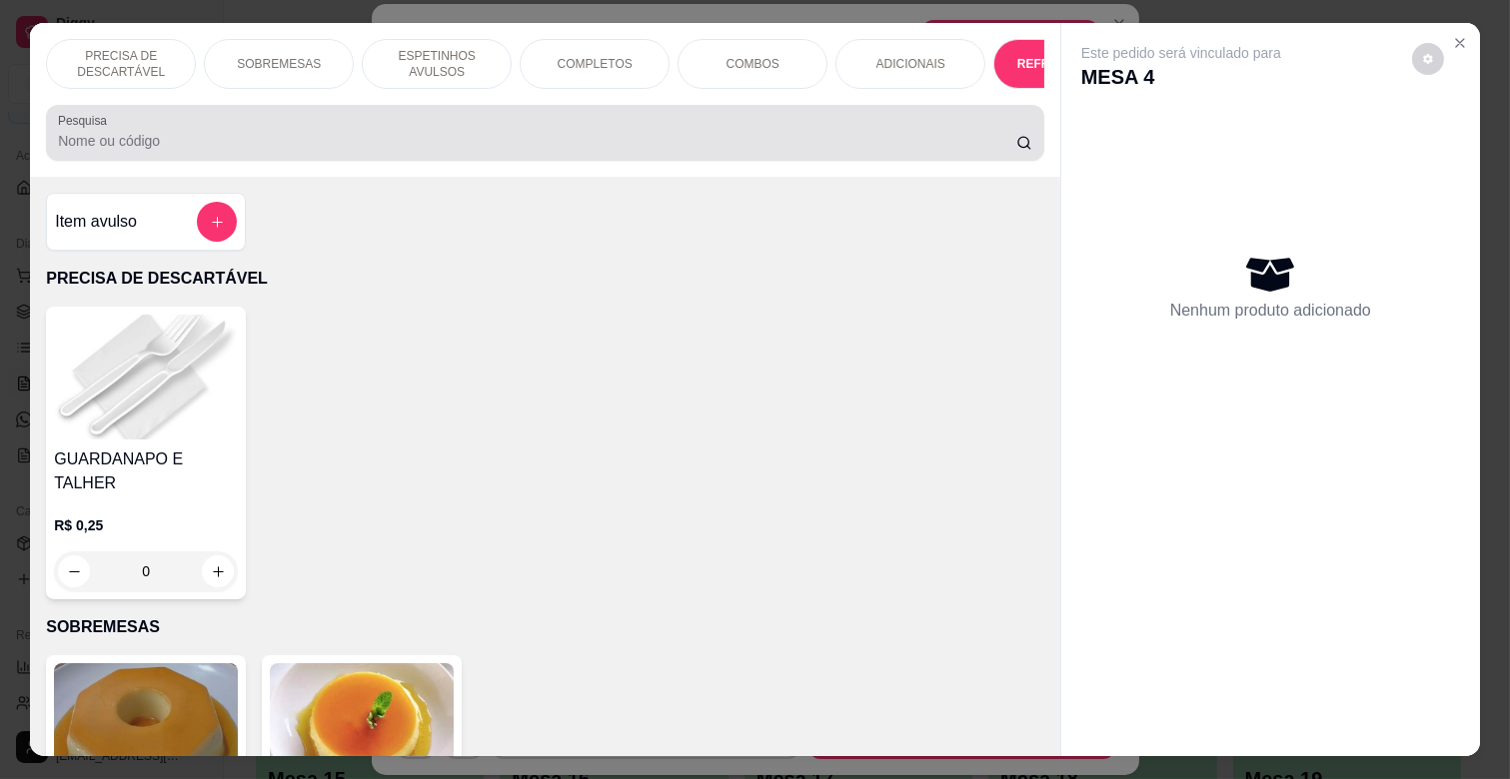
scroll to position [48, 0]
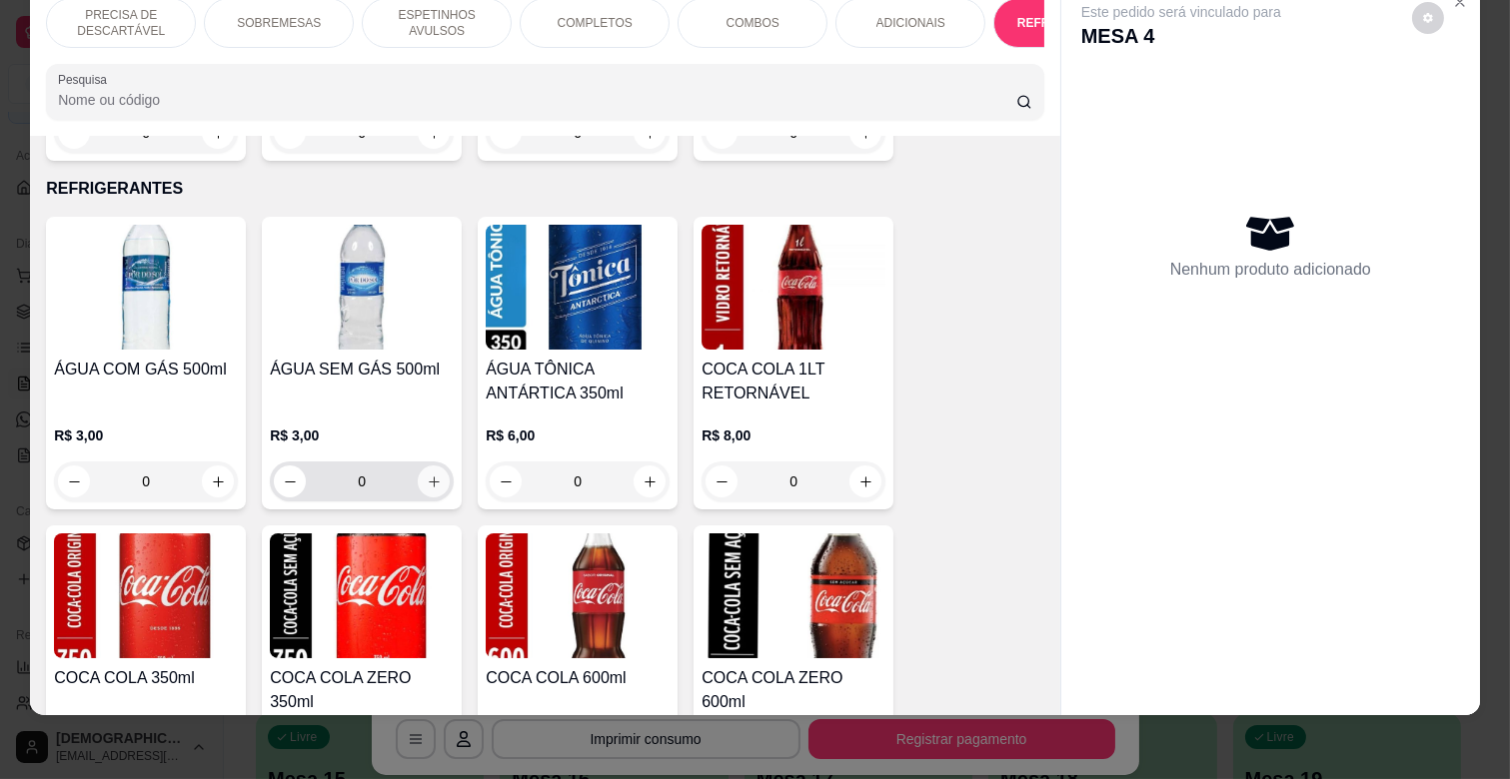
click at [437, 466] on button "increase-product-quantity" at bounding box center [434, 482] width 32 height 32
type input "1"
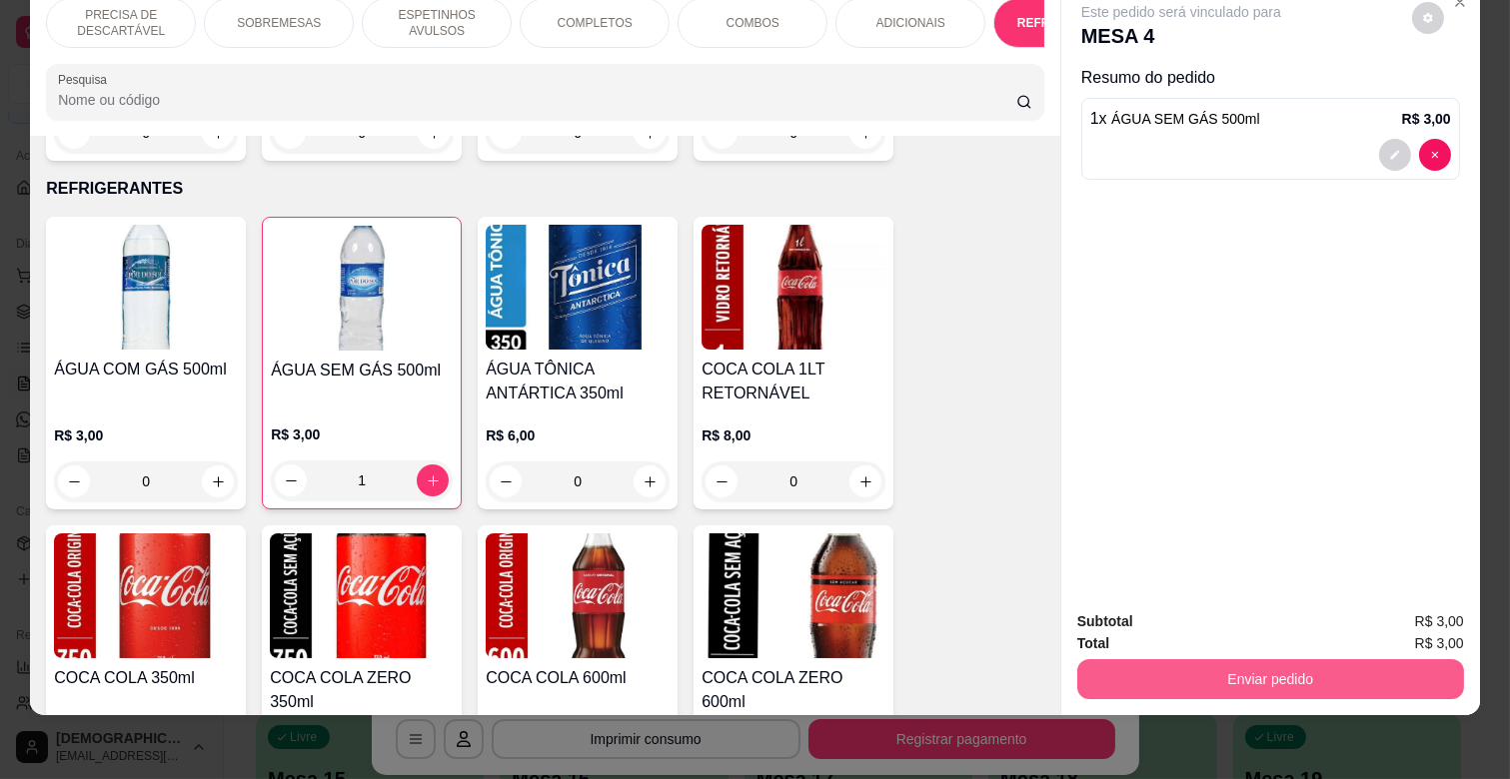
click at [1282, 659] on button "Enviar pedido" at bounding box center [1270, 679] width 387 height 40
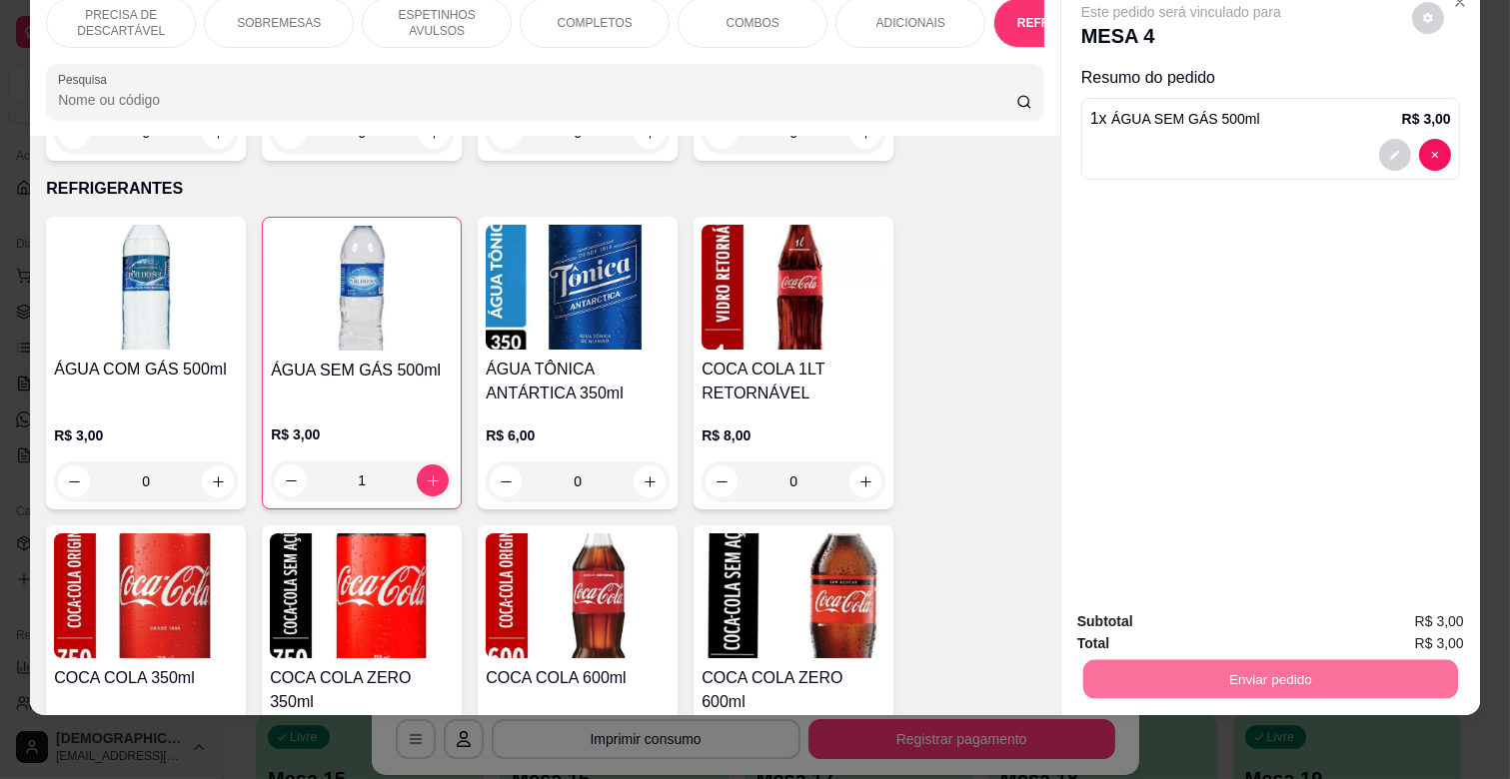
click at [1261, 604] on button "Não registrar e enviar pedido" at bounding box center [1204, 612] width 202 height 37
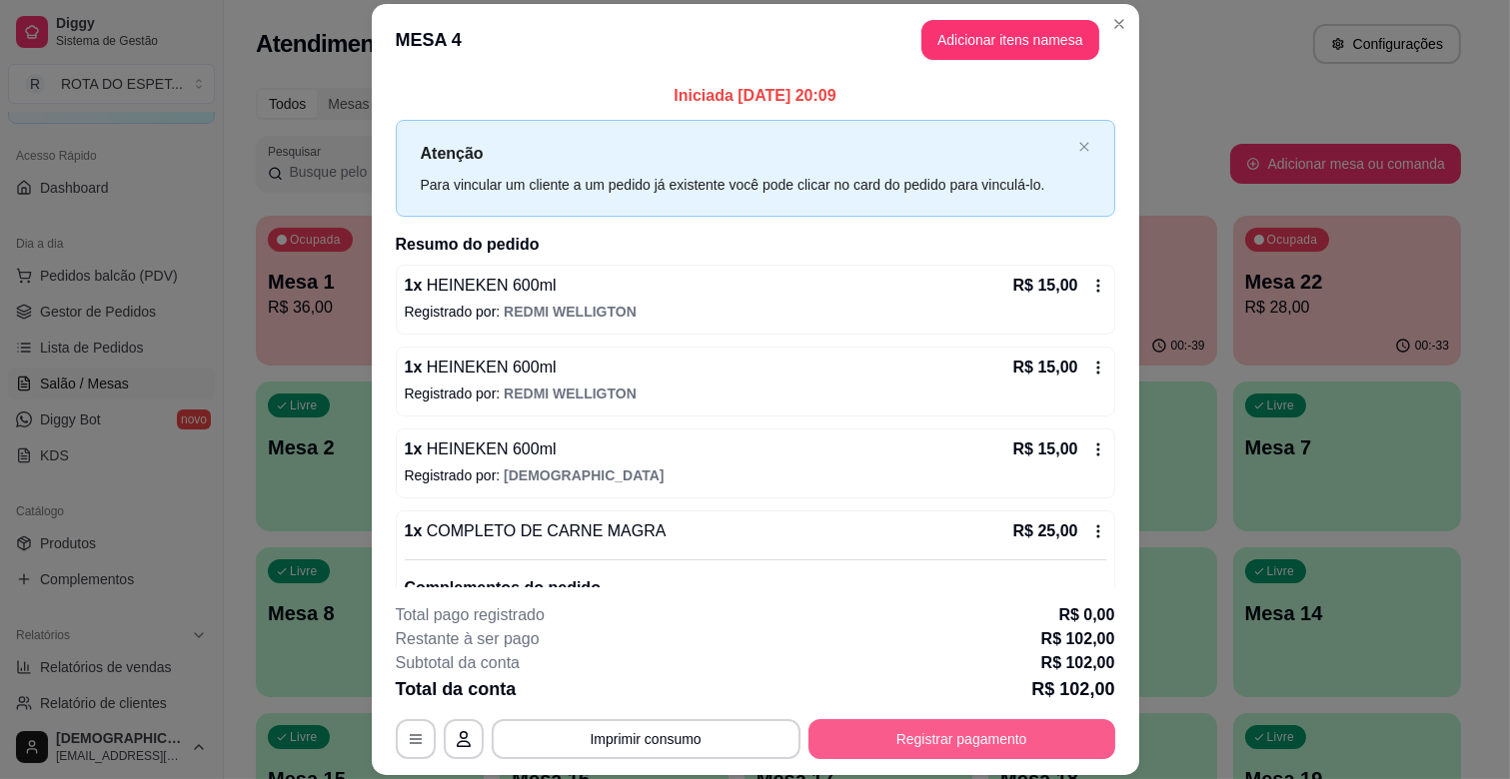
click at [1059, 736] on button "Registrar pagamento" at bounding box center [961, 739] width 307 height 40
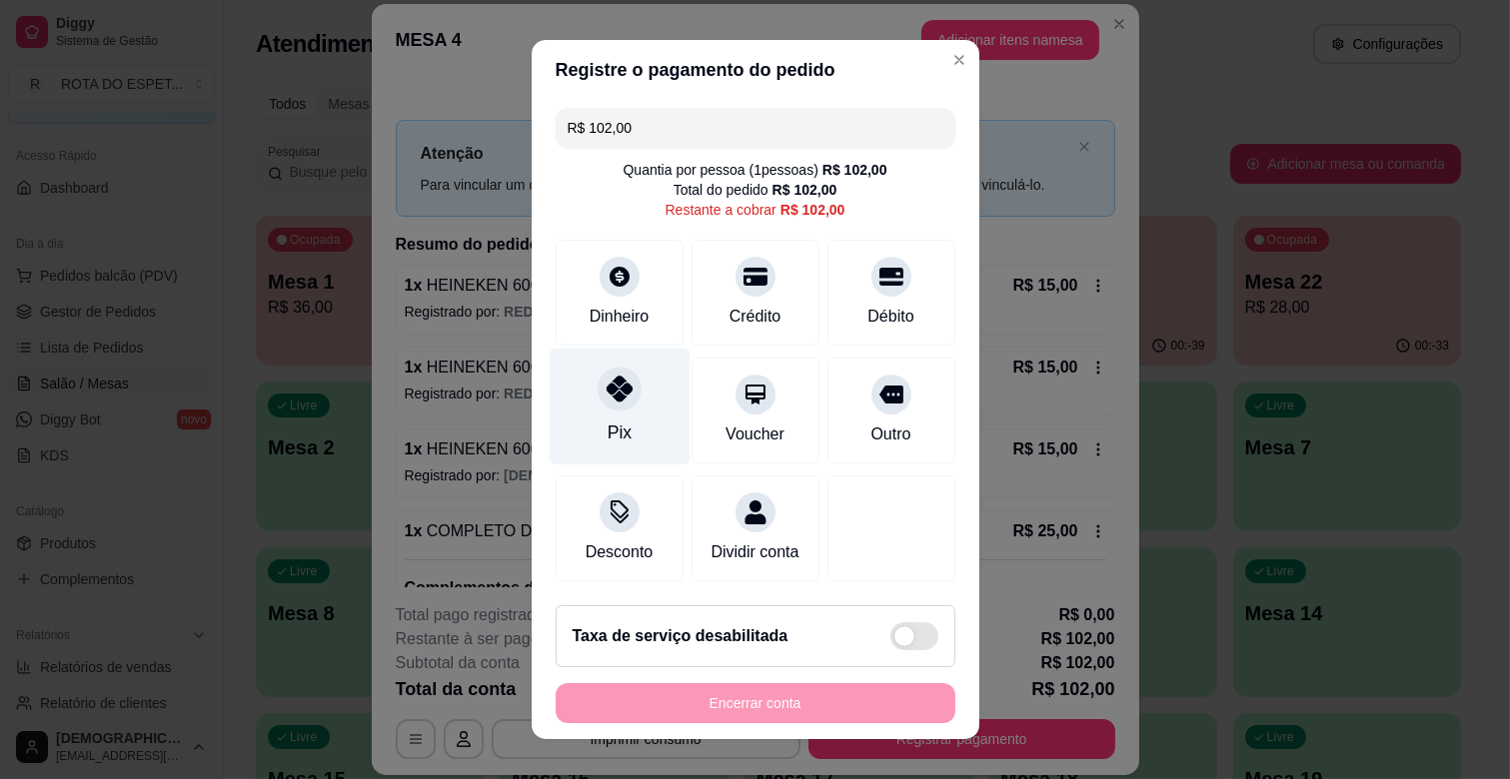
click at [613, 430] on div "Pix" at bounding box center [618, 433] width 24 height 26
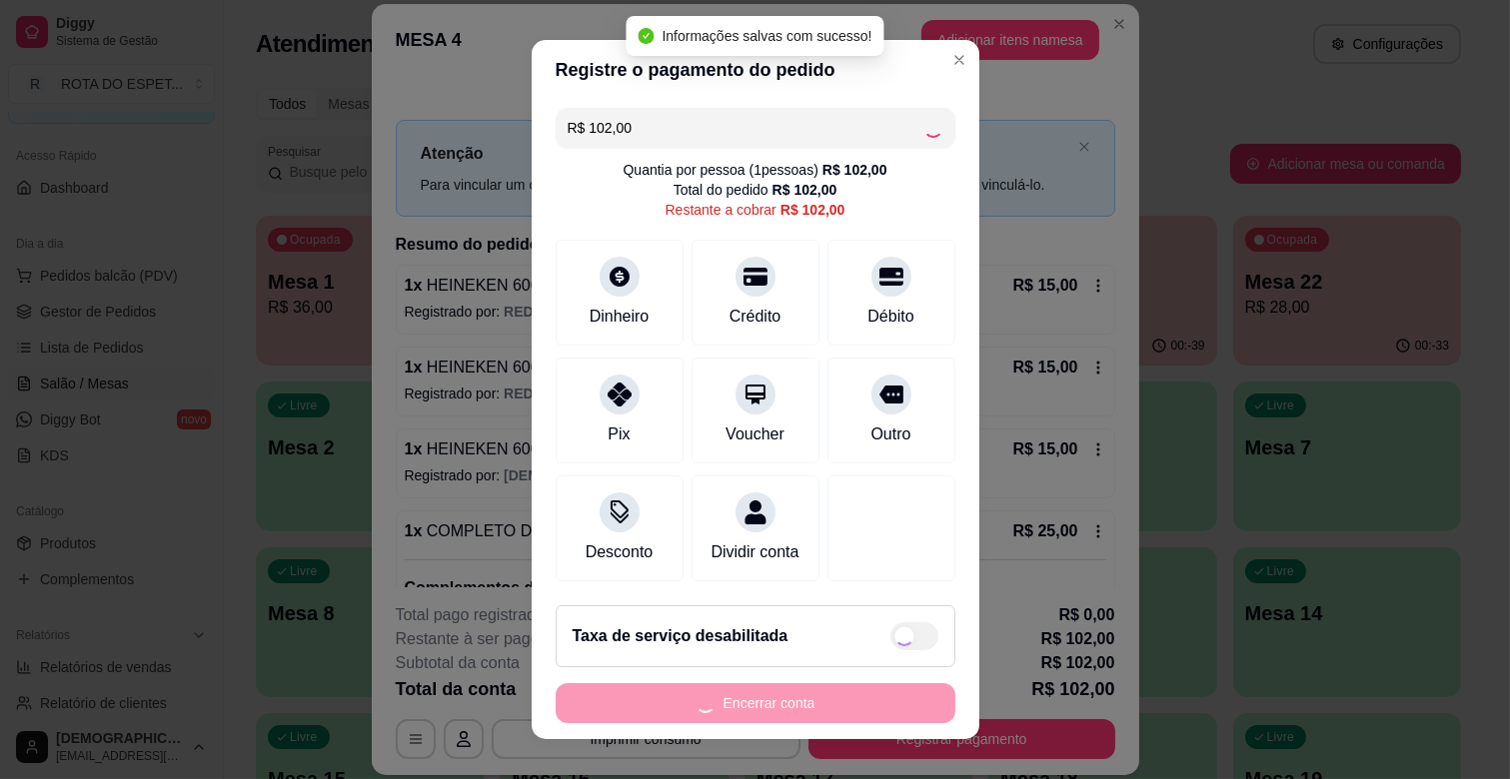
type input "R$ 0,00"
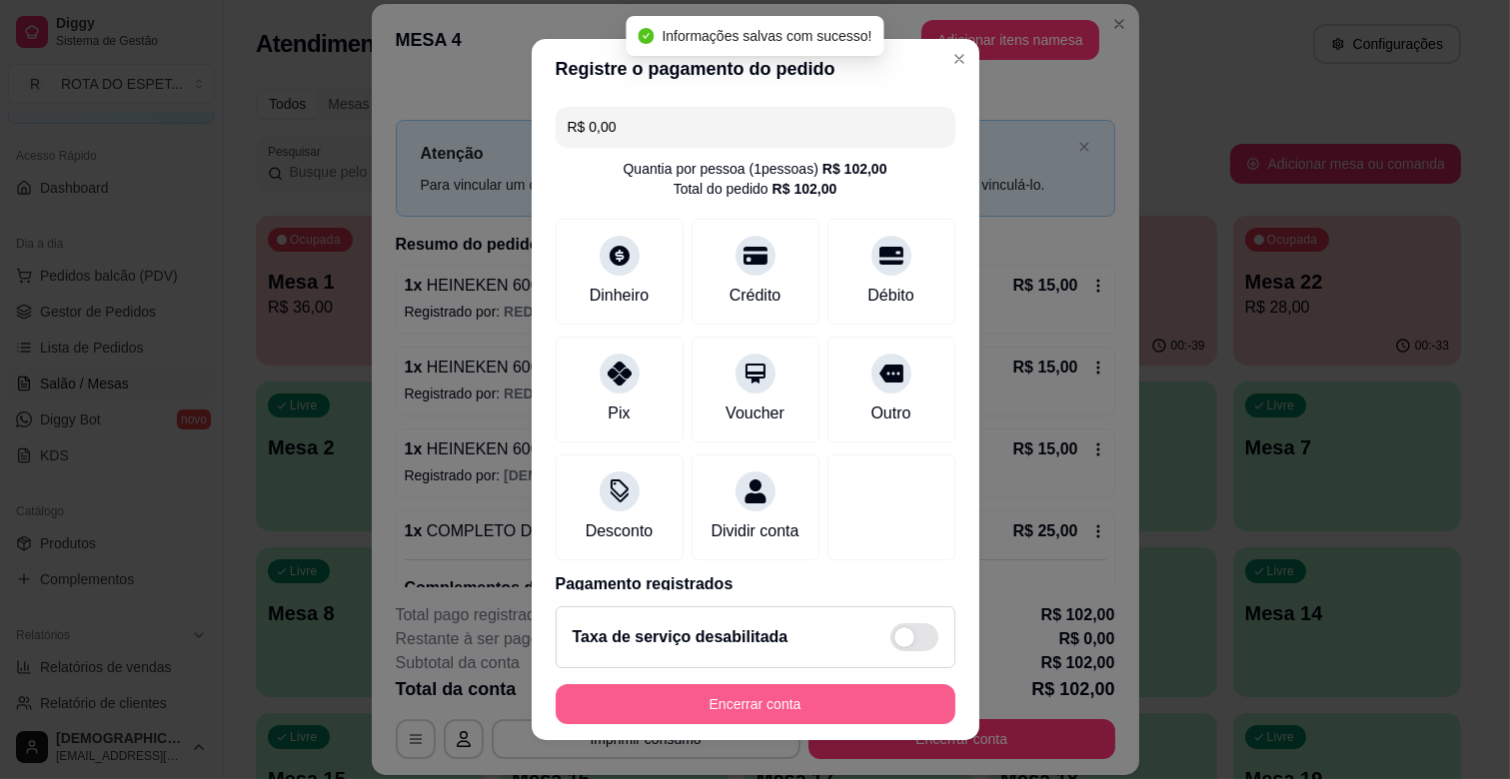
click at [843, 691] on button "Encerrar conta" at bounding box center [756, 704] width 400 height 40
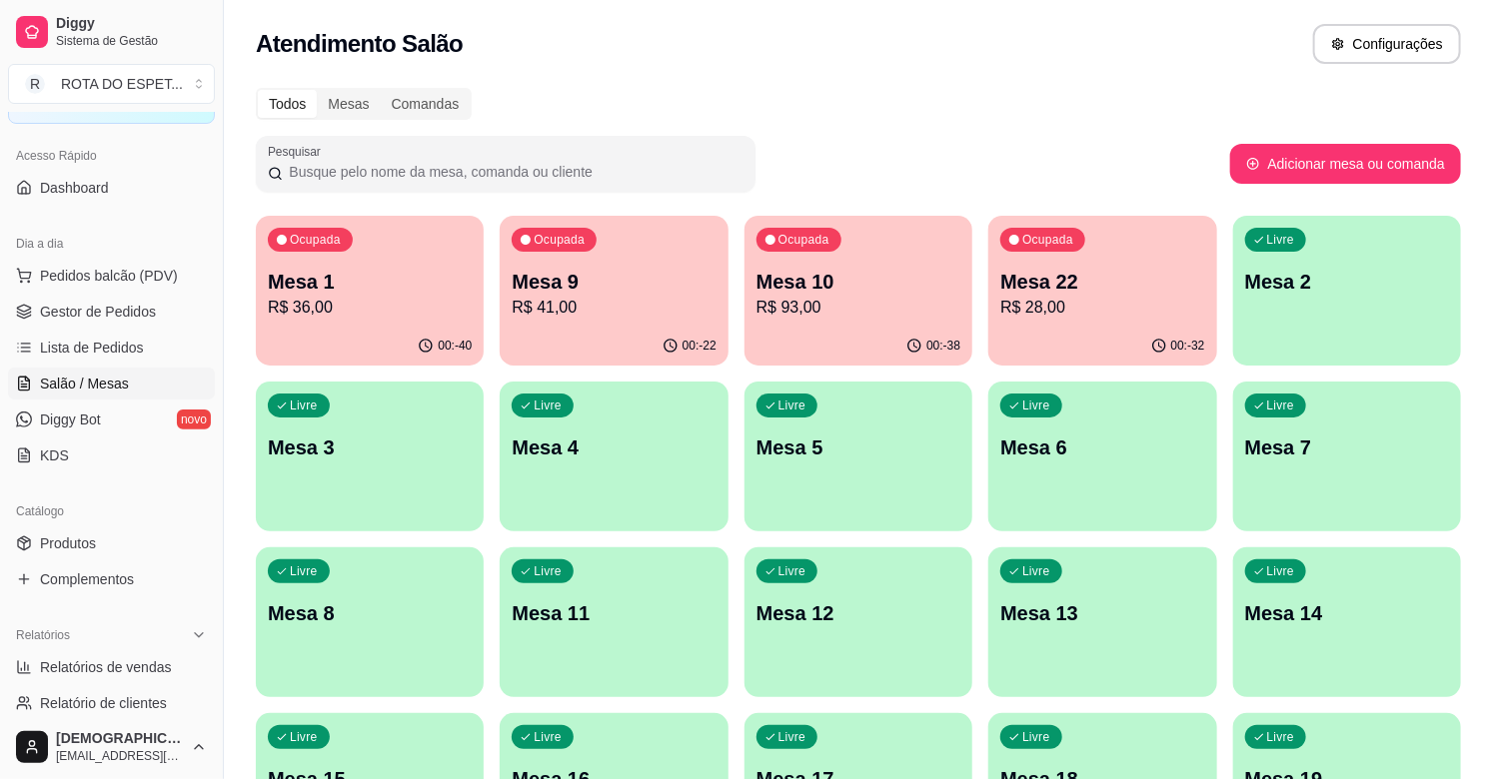
click at [606, 333] on div "00:-22" at bounding box center [614, 346] width 228 height 39
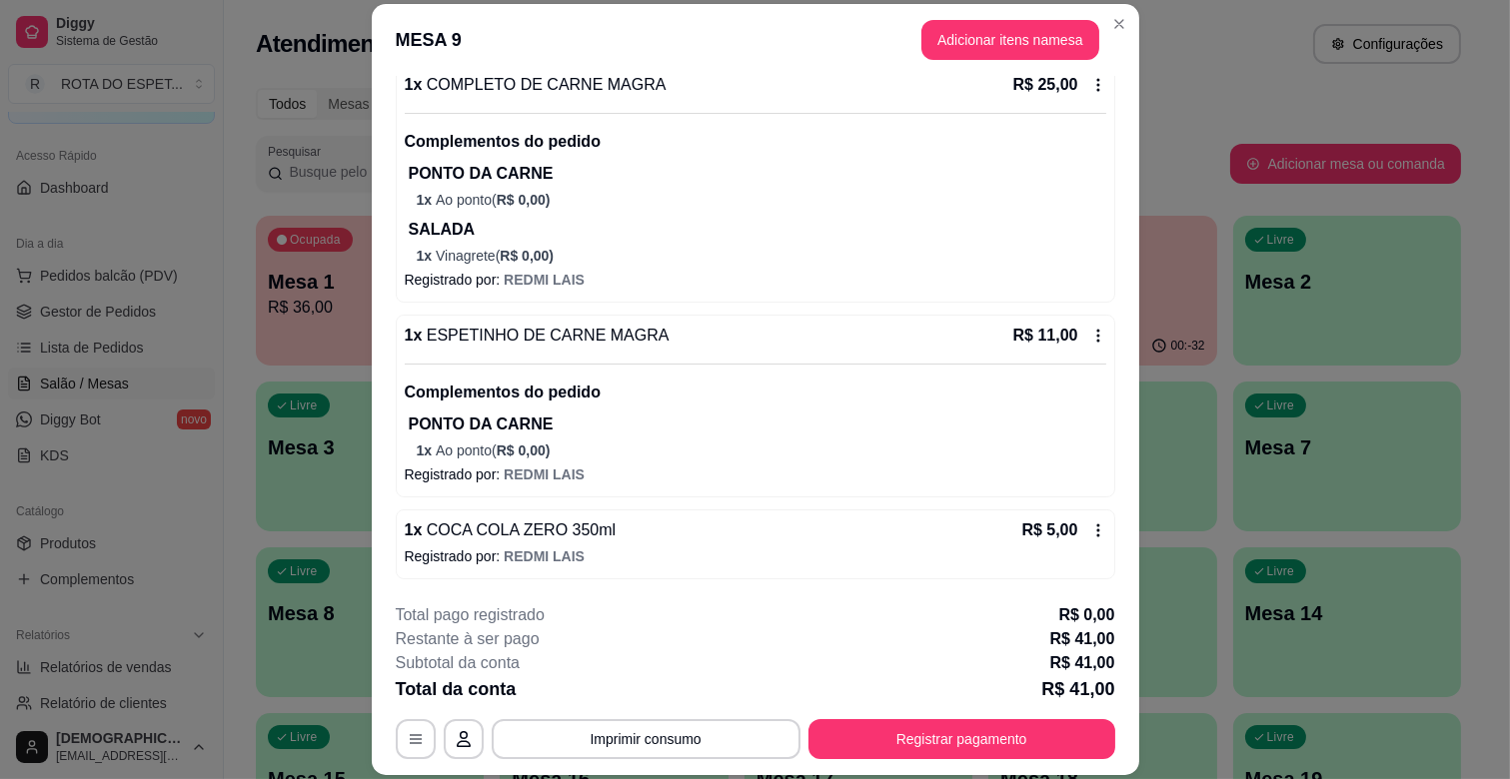
scroll to position [60, 0]
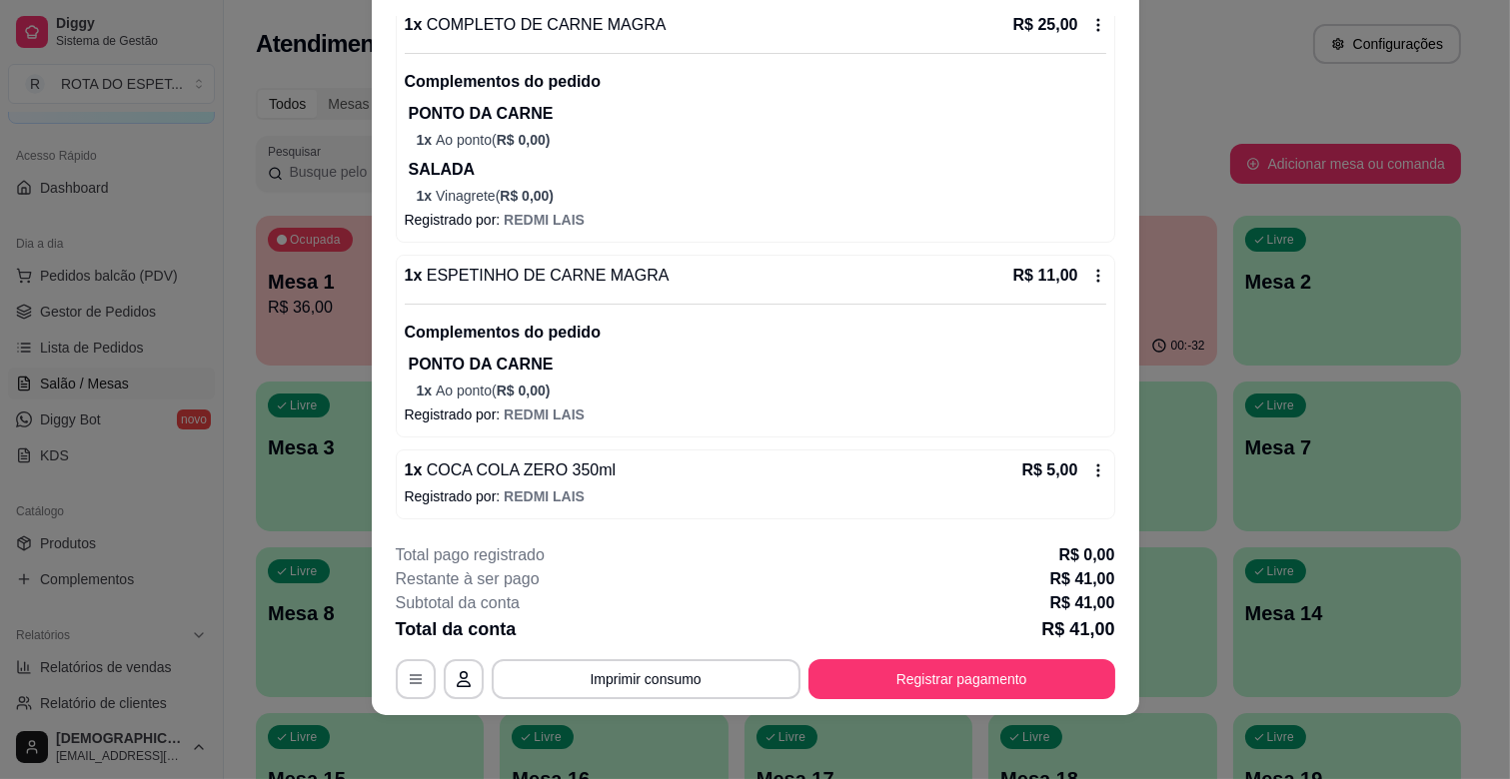
click at [996, 687] on button "Registrar pagamento" at bounding box center [961, 679] width 307 height 40
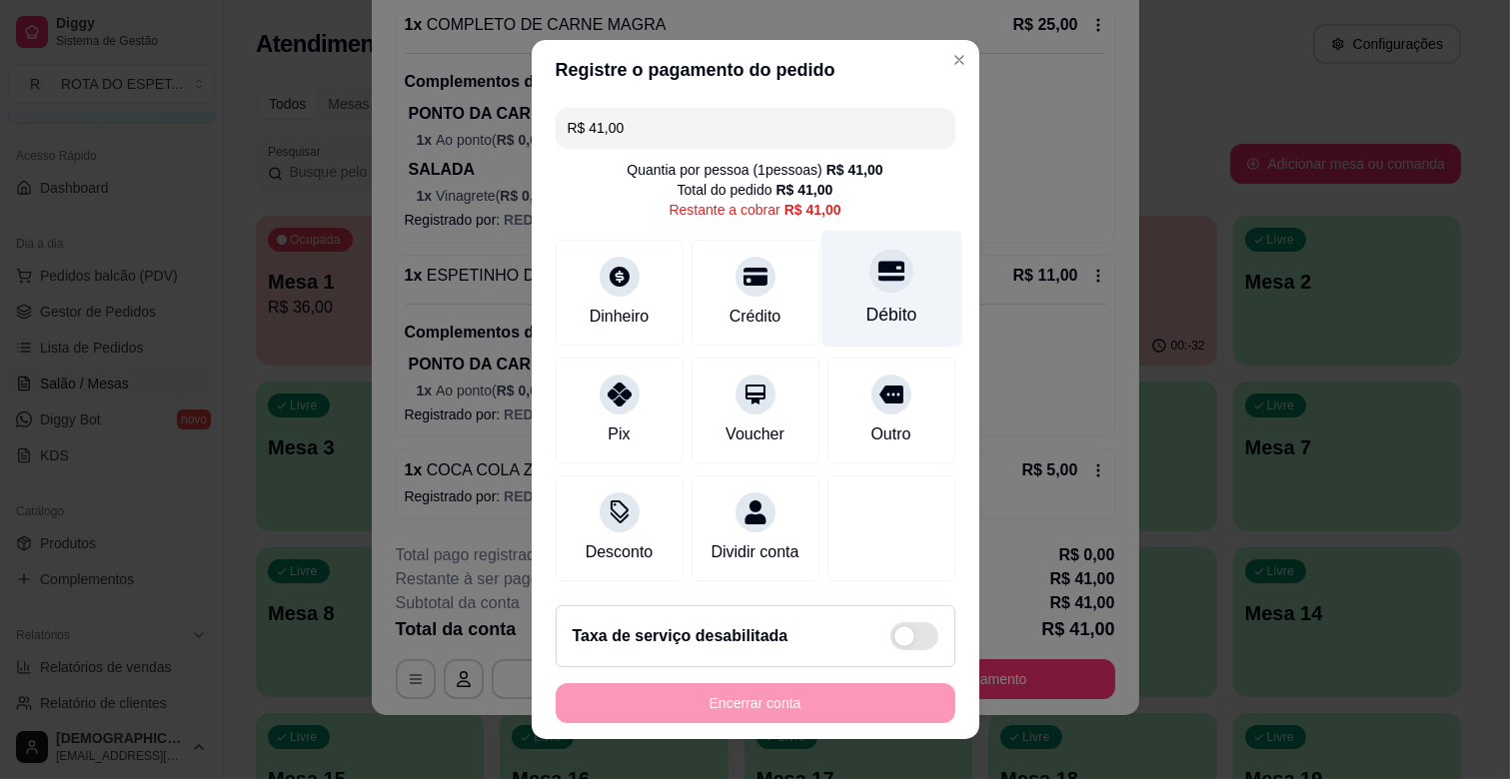
click at [843, 298] on div "Débito" at bounding box center [890, 289] width 141 height 117
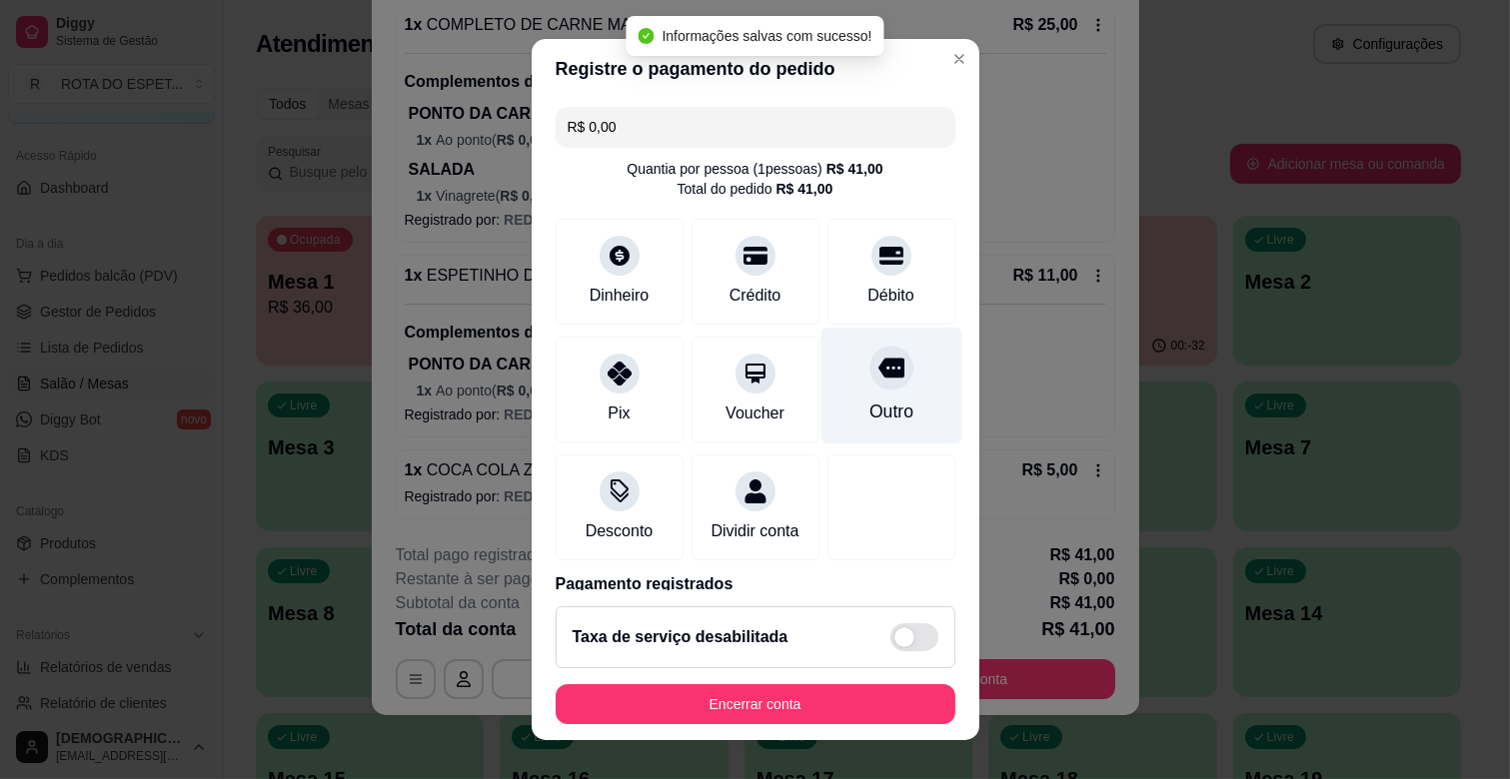
type input "R$ 0,00"
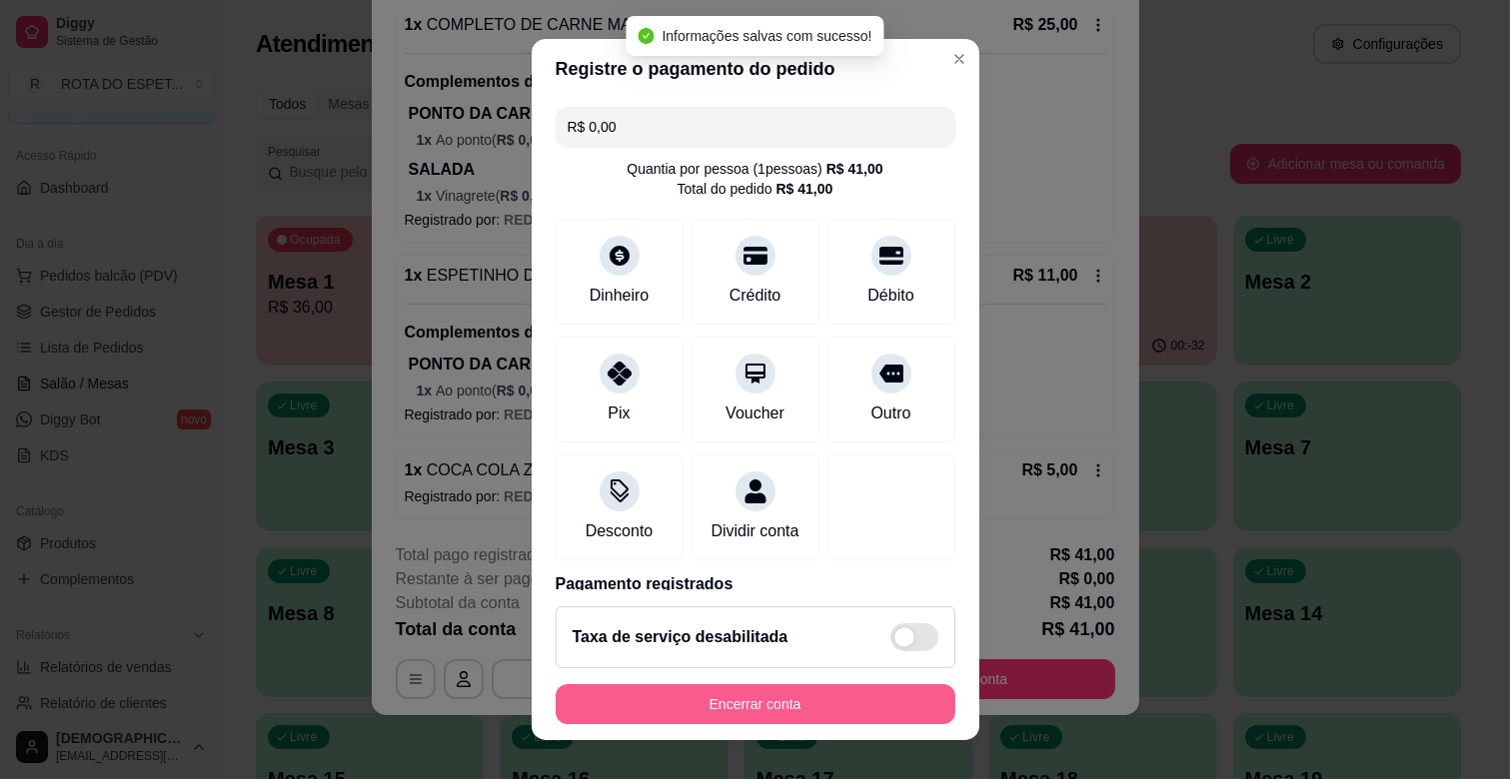
click at [832, 711] on button "Encerrar conta" at bounding box center [756, 704] width 400 height 40
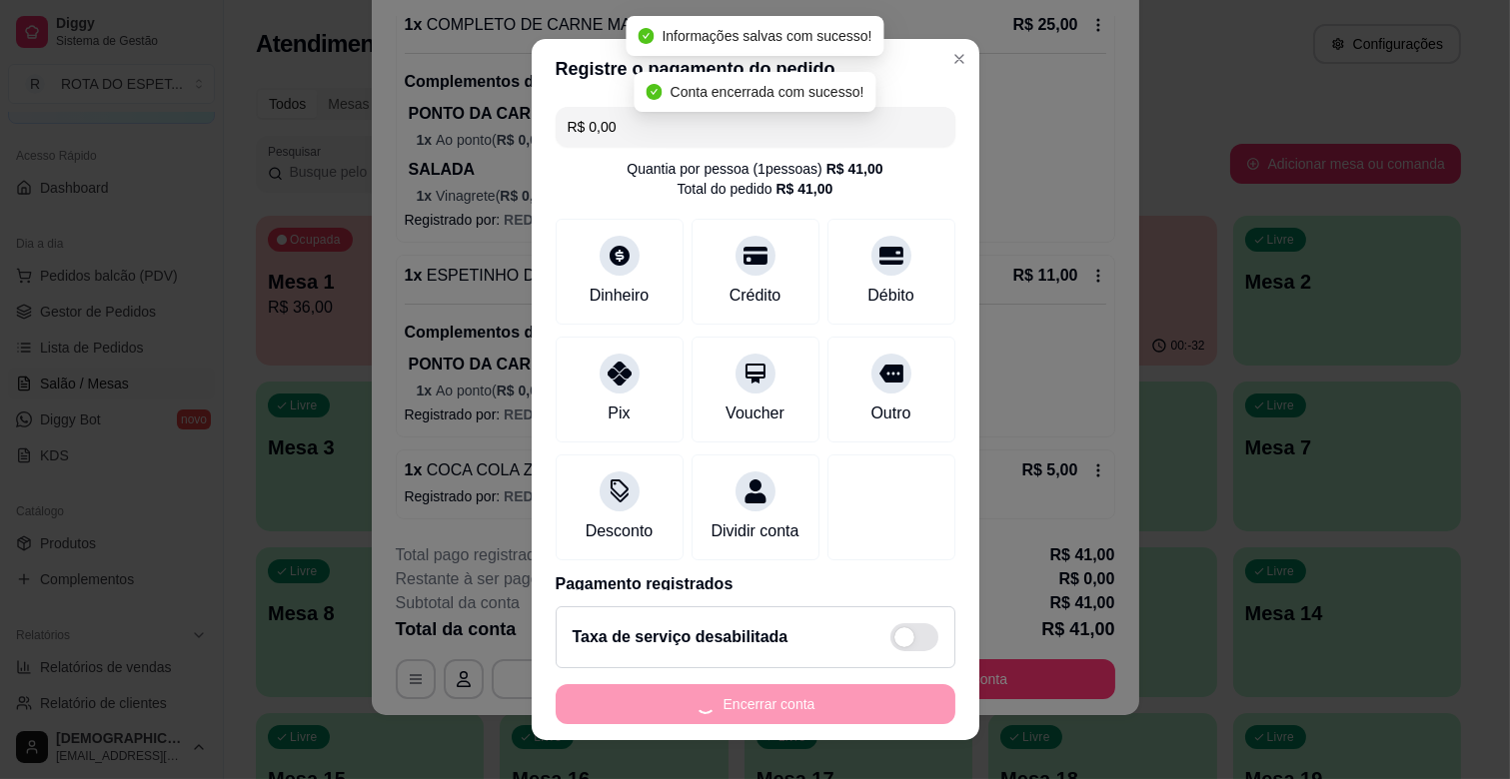
scroll to position [0, 0]
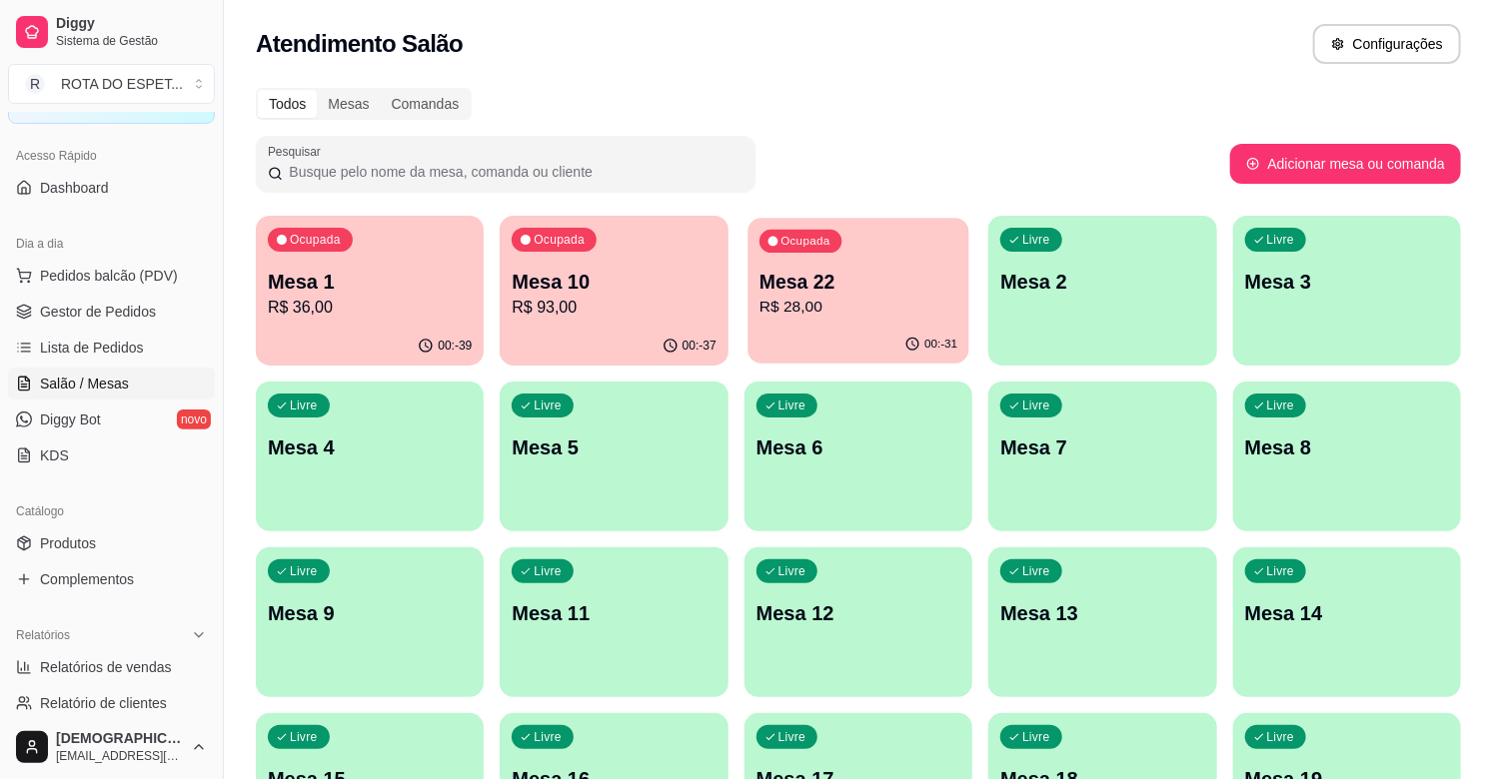
click at [831, 365] on div "Ocupada Mesa 1 R$ 36,00 00:-39 Ocupada Mesa 10 R$ 93,00 00:-37 Ocupada Mesa 22 …" at bounding box center [858, 788] width 1205 height 1145
click at [849, 336] on div "00:-31" at bounding box center [858, 346] width 228 height 39
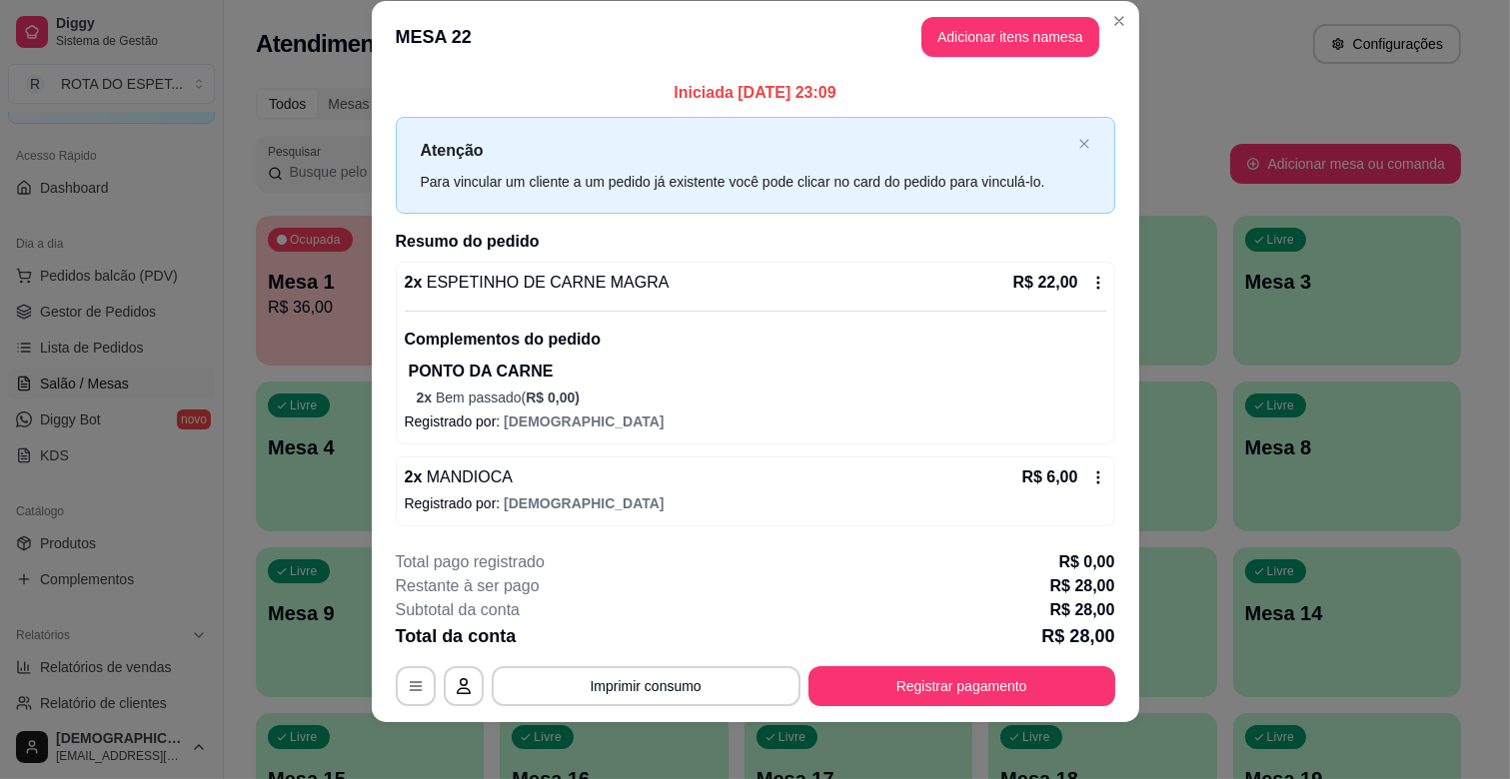
scroll to position [35, 0]
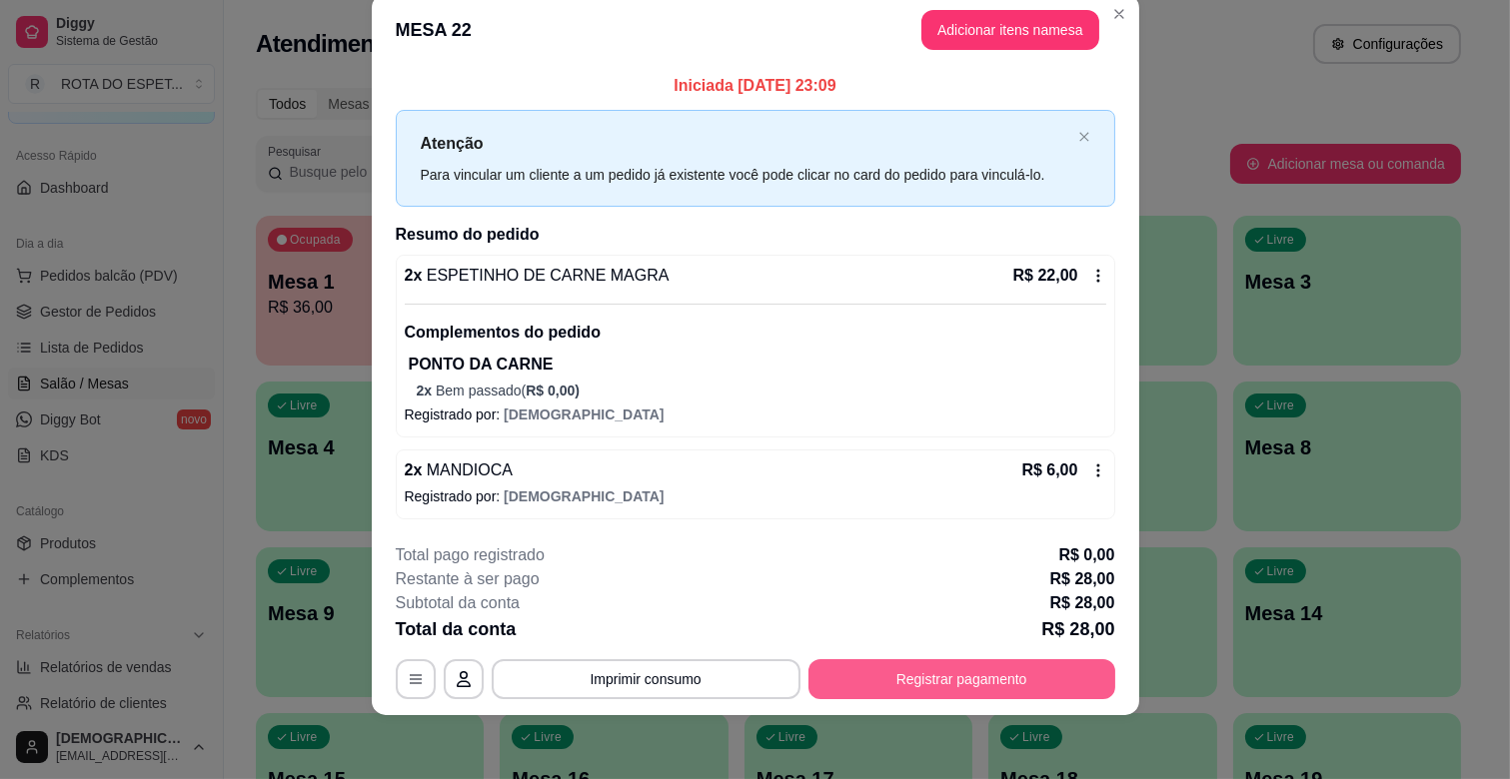
click at [964, 677] on button "Registrar pagamento" at bounding box center [961, 679] width 307 height 40
click at [939, 672] on button "Registrar pagamento" at bounding box center [961, 679] width 307 height 40
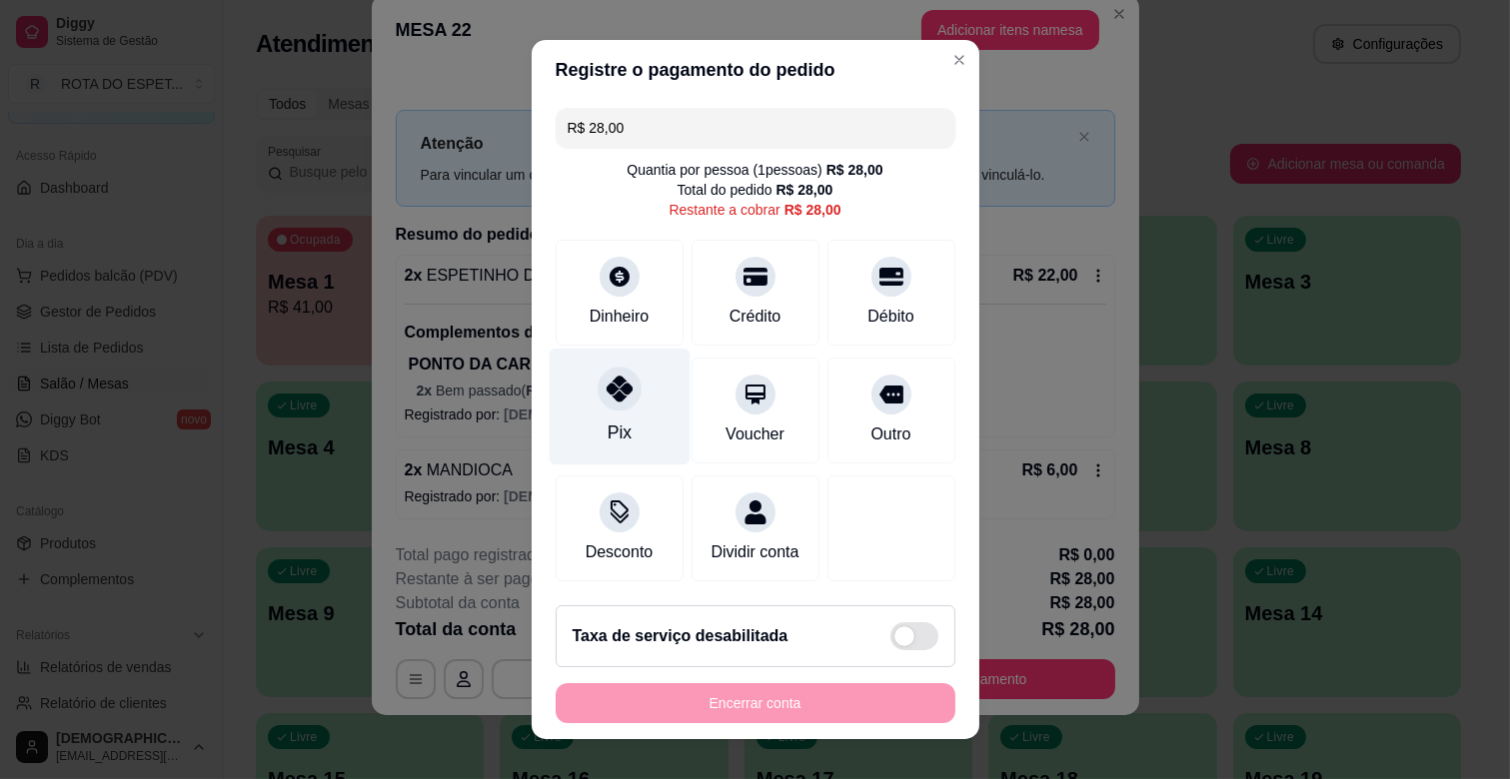
click at [614, 418] on div "Pix" at bounding box center [619, 407] width 141 height 117
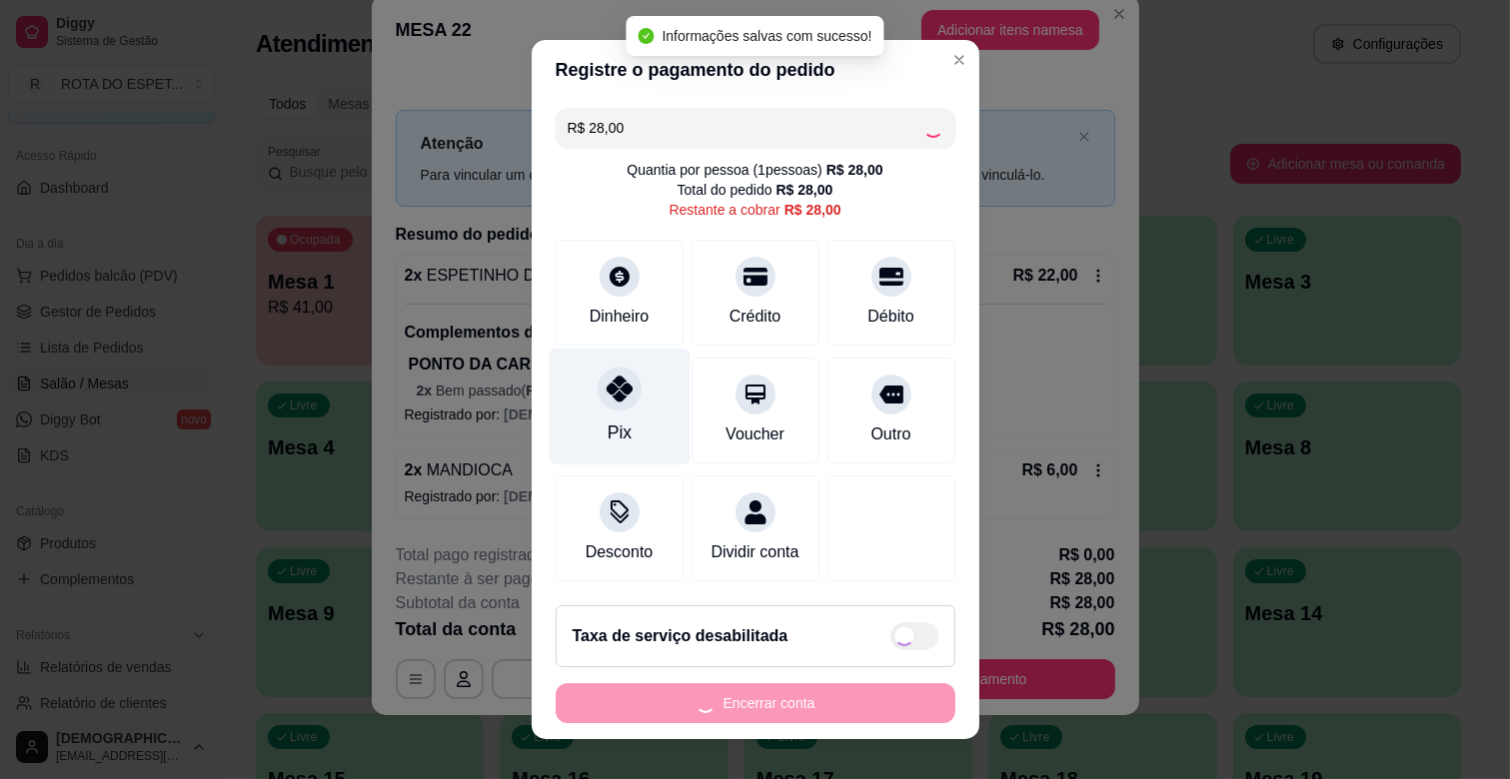
type input "R$ 0,00"
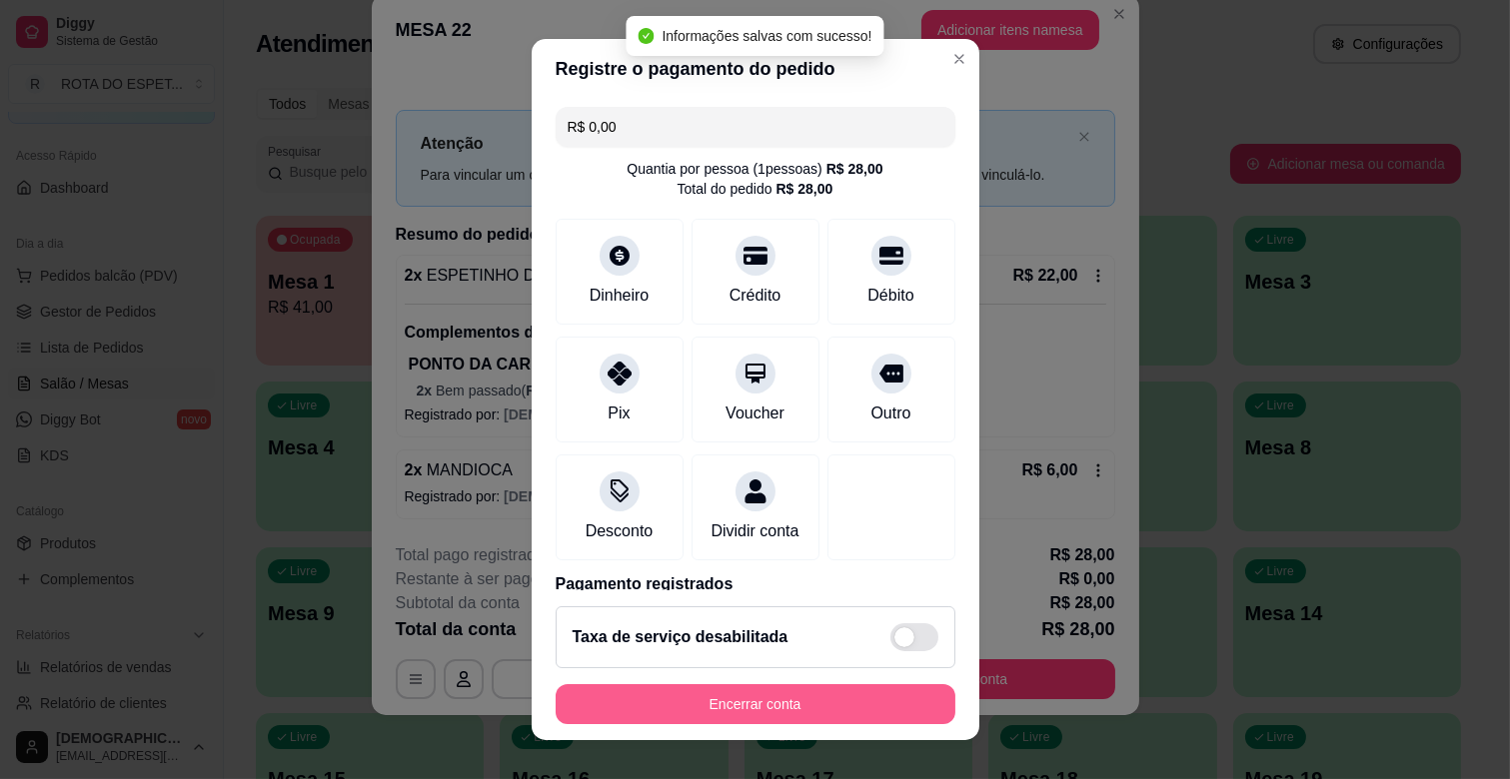
click at [831, 697] on button "Encerrar conta" at bounding box center [756, 704] width 400 height 40
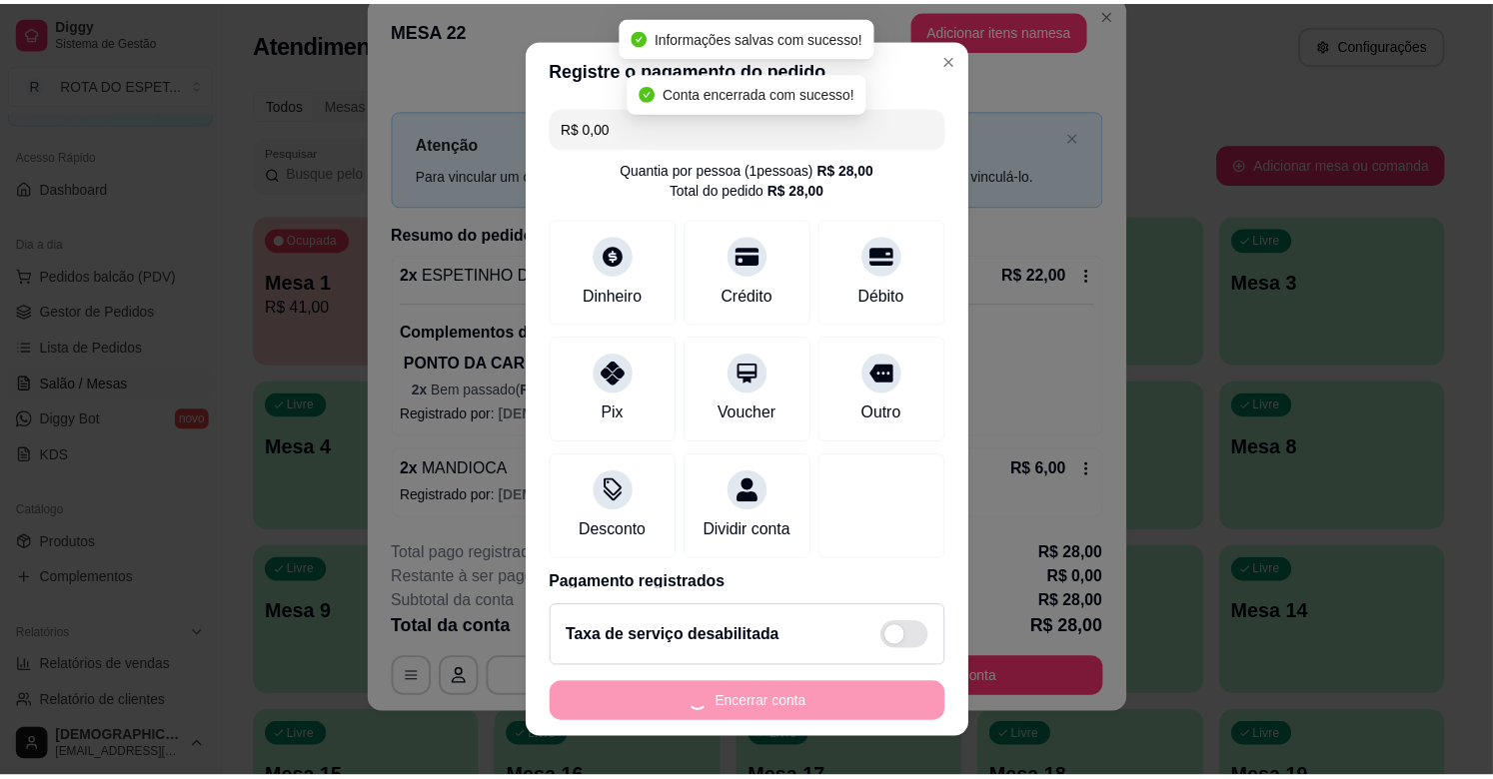
scroll to position [0, 0]
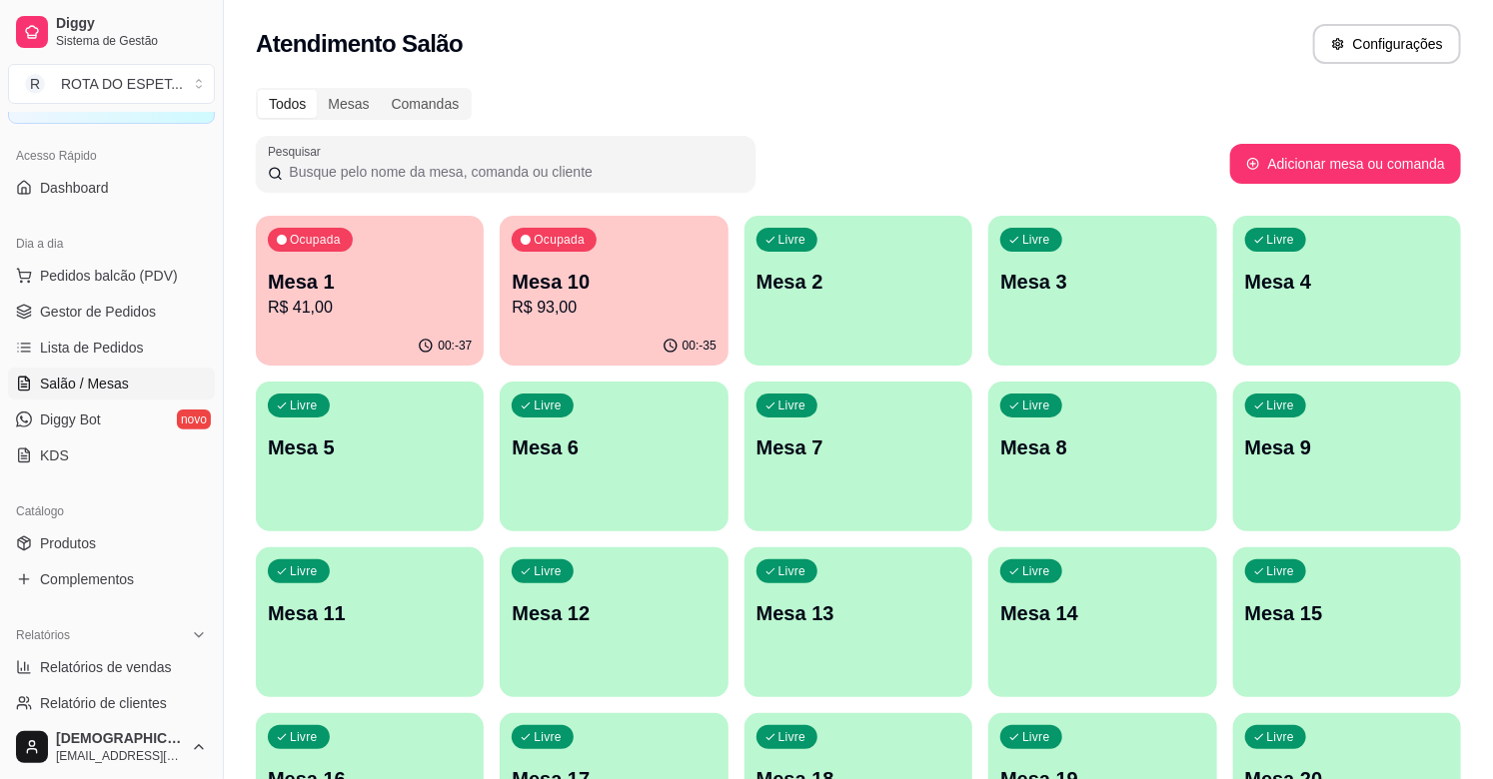
click at [630, 133] on div "Todos Mesas Comandas Pesquisar Adicionar mesa ou comanda Ocupada Mesa 1 R$ 41,0…" at bounding box center [858, 730] width 1269 height 1309
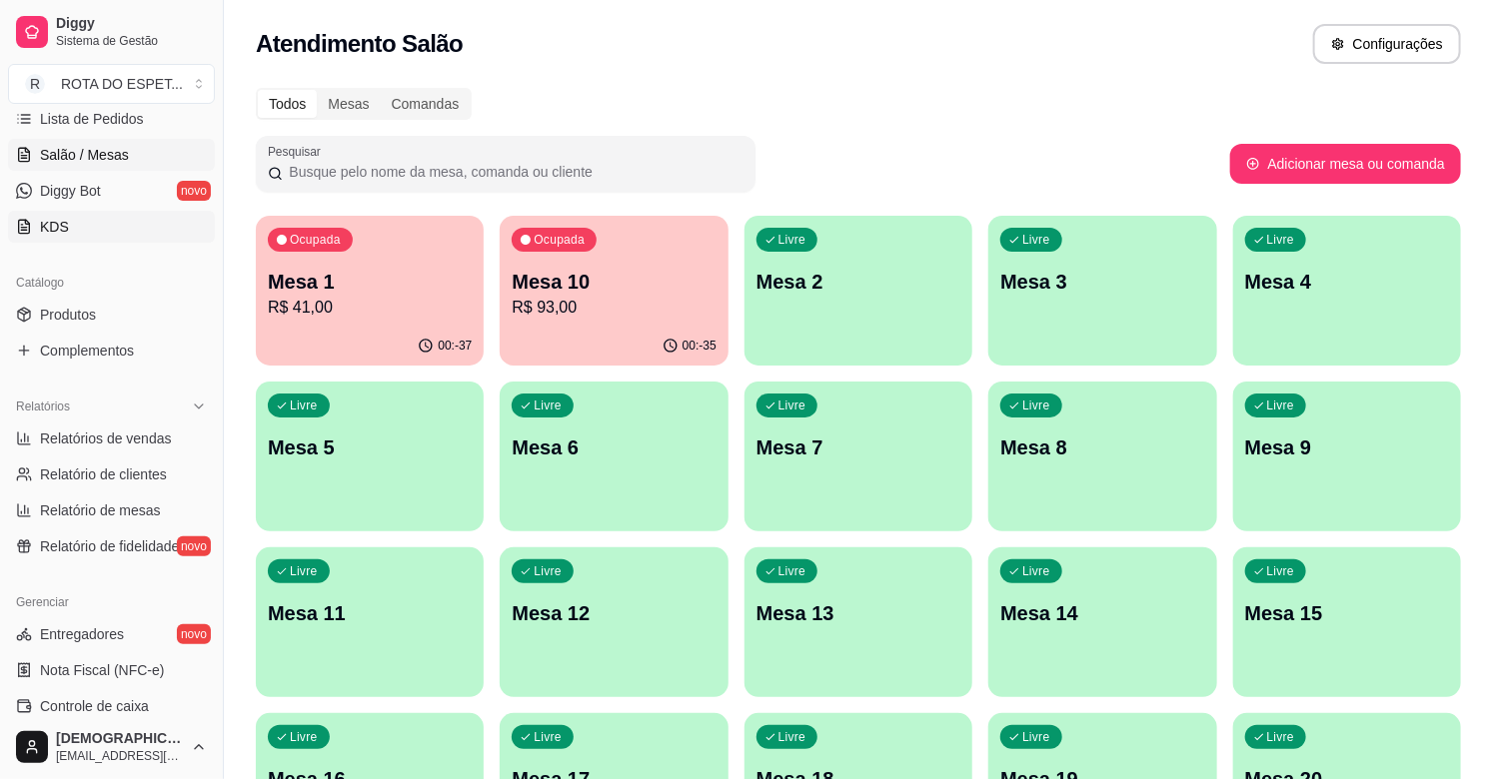
scroll to position [657, 0]
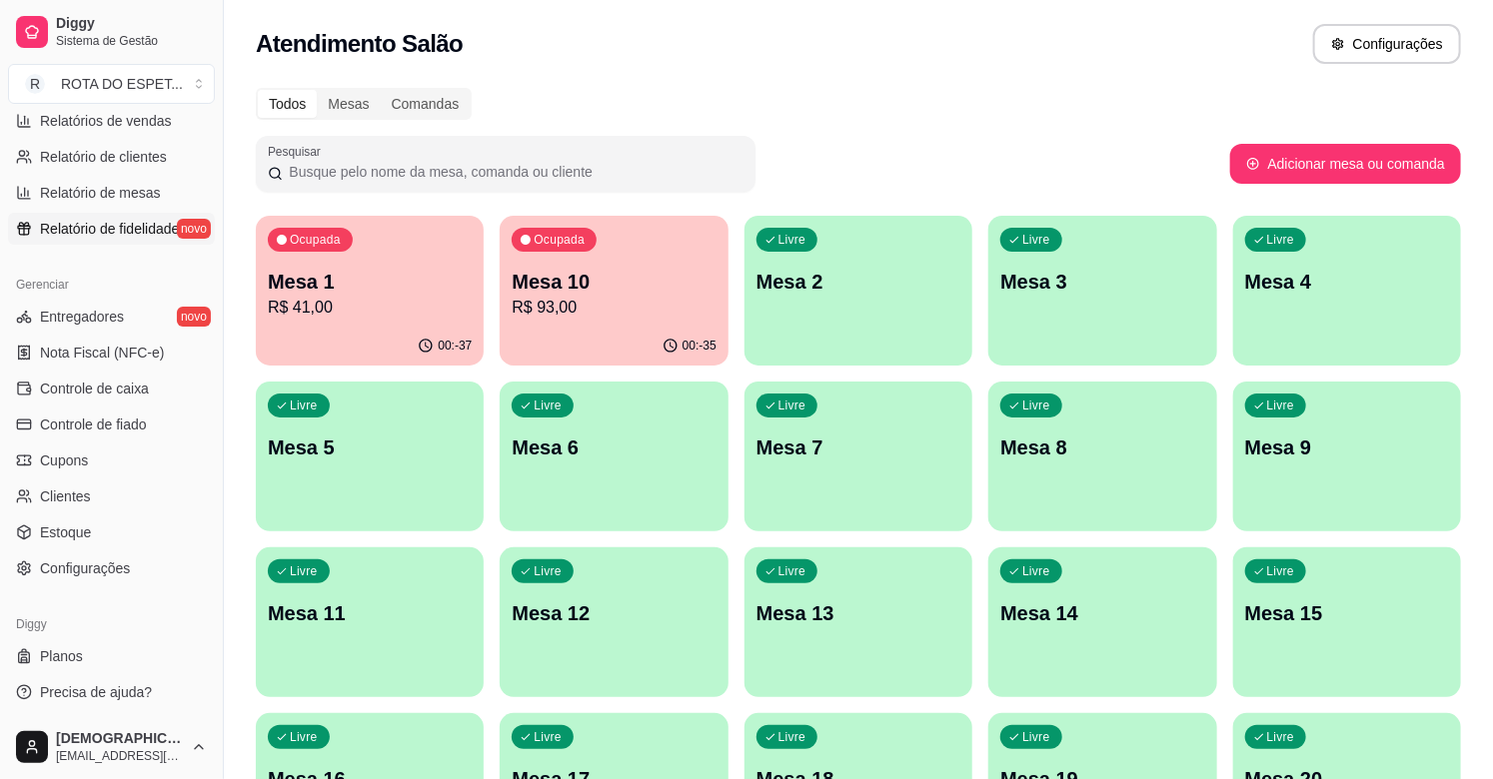
click at [126, 236] on span "Relatório de fidelidade" at bounding box center [109, 229] width 139 height 20
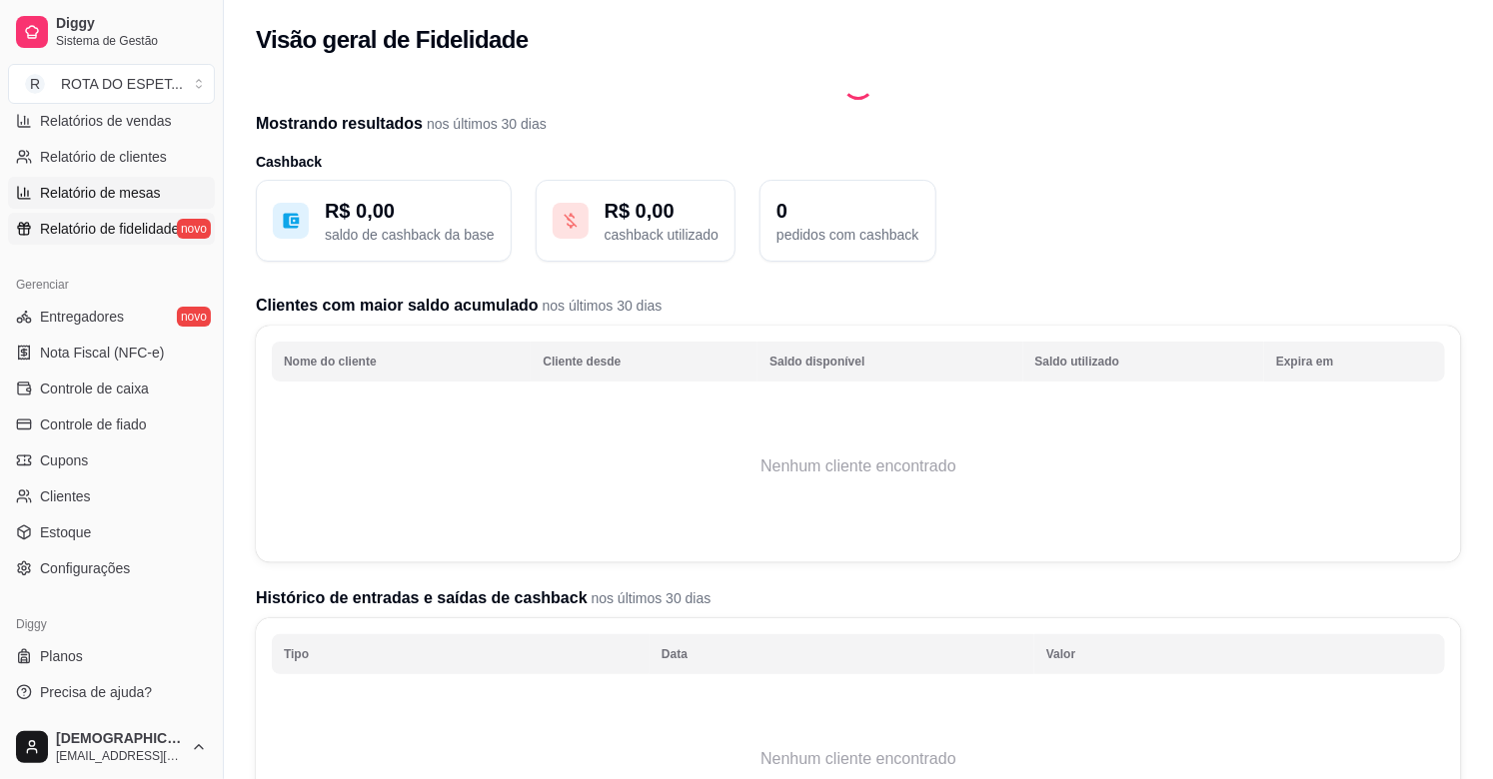
click at [127, 202] on link "Relatório de mesas" at bounding box center [111, 193] width 207 height 32
select select "TOTAL_OF_ORDERS"
select select "7"
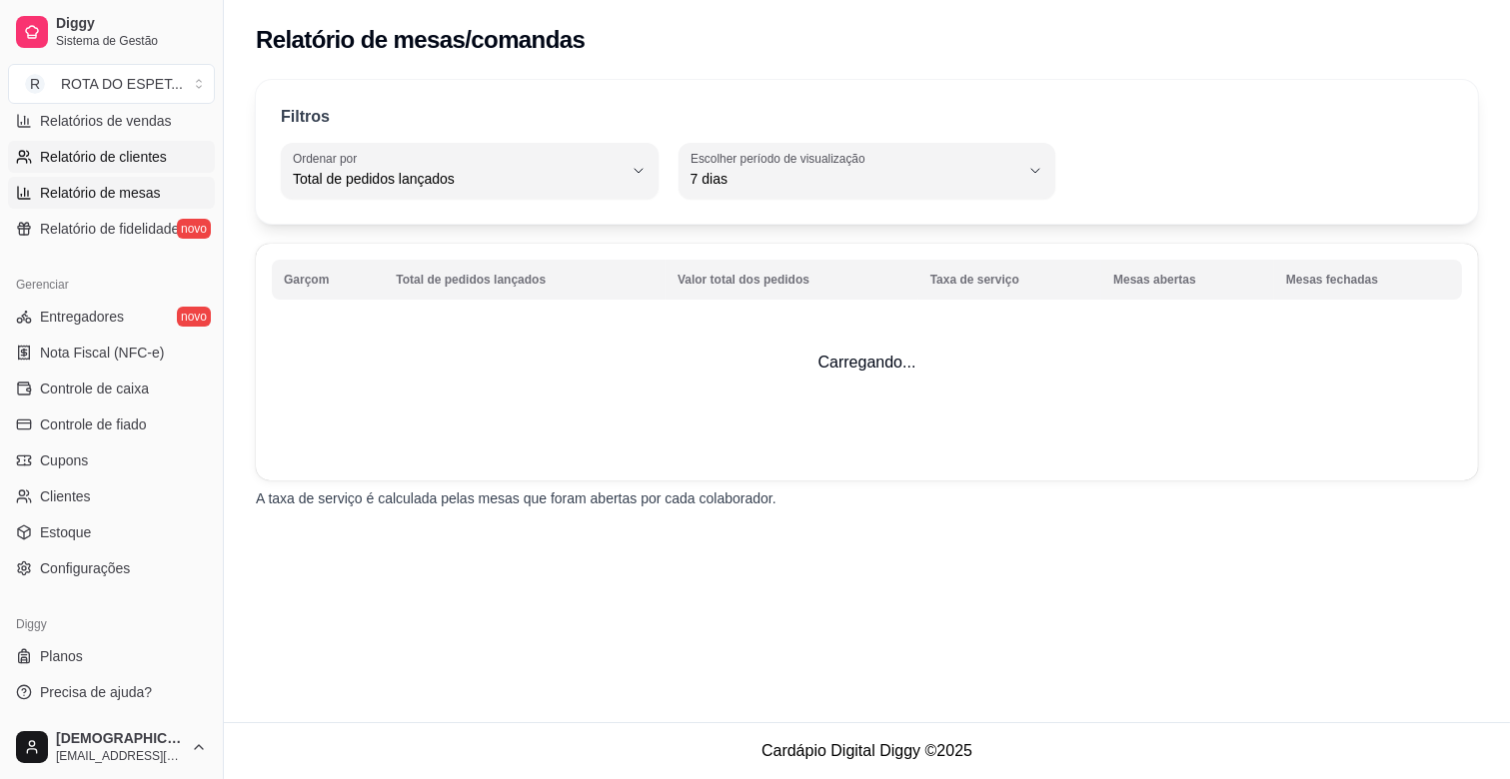
click at [123, 155] on span "Relatório de clientes" at bounding box center [103, 157] width 127 height 20
select select "30"
select select "HIGHEST_TOTAL_SPENT_WITH_ORDERS"
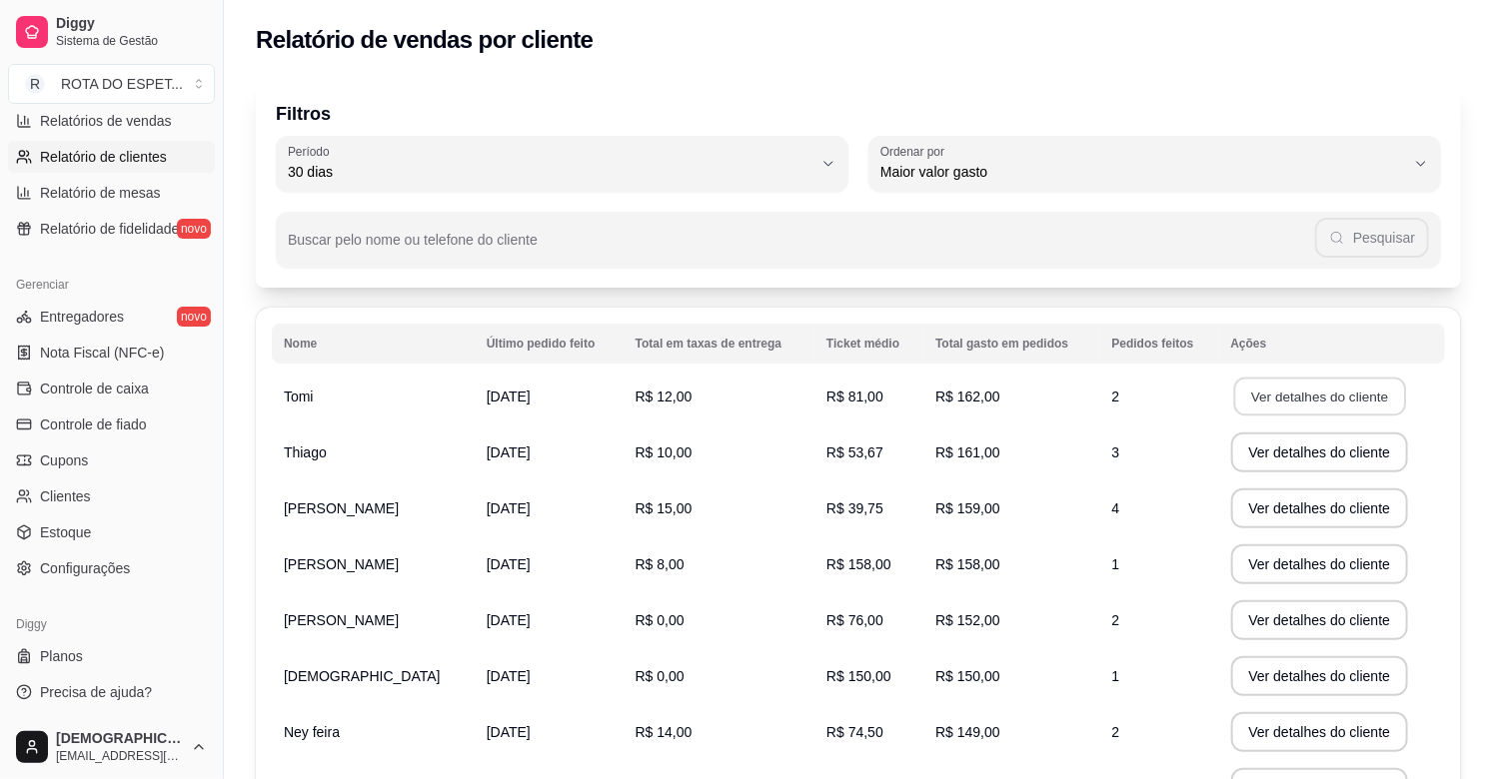
click at [1295, 388] on button "Ver detalhes do cliente" at bounding box center [1319, 397] width 172 height 39
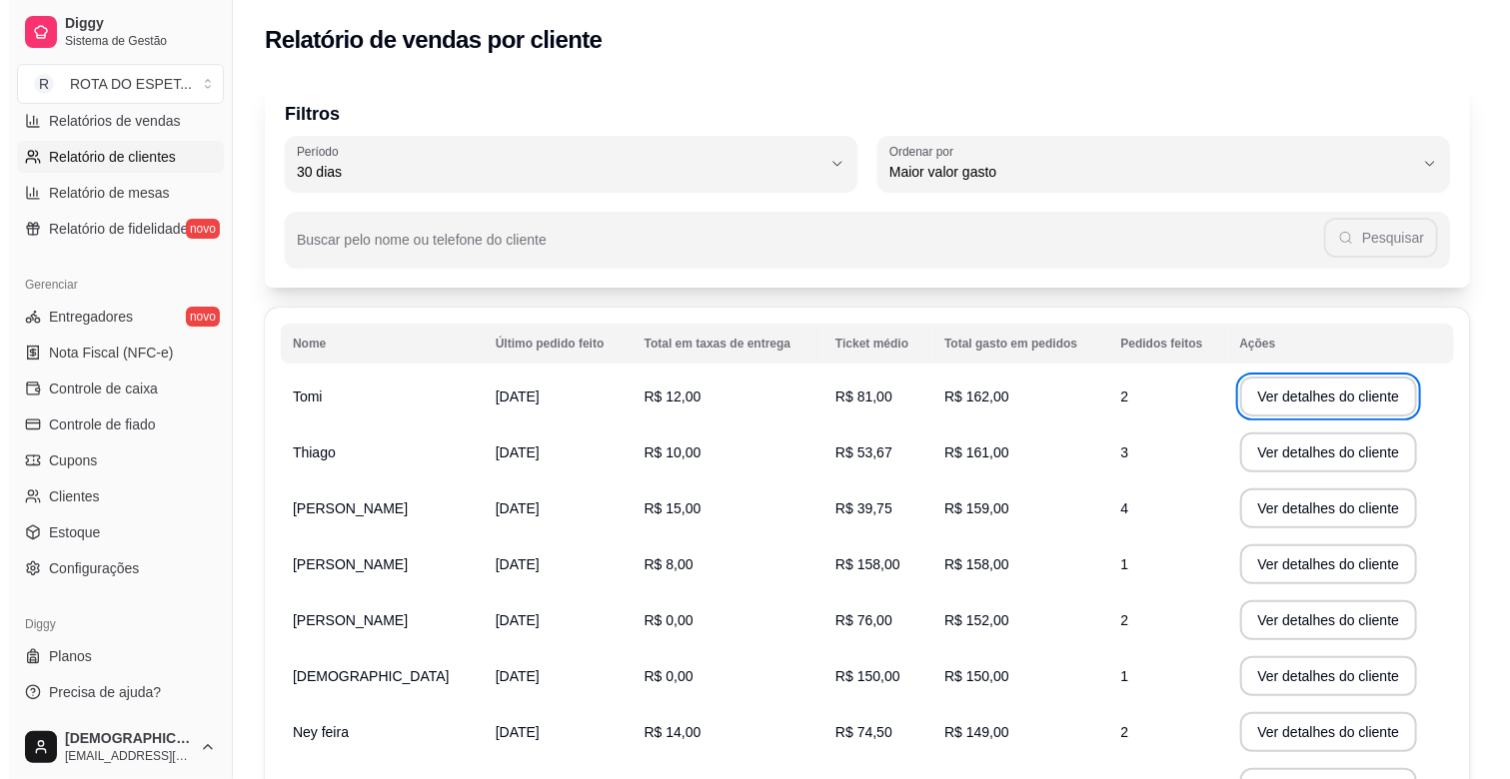
scroll to position [325, 0]
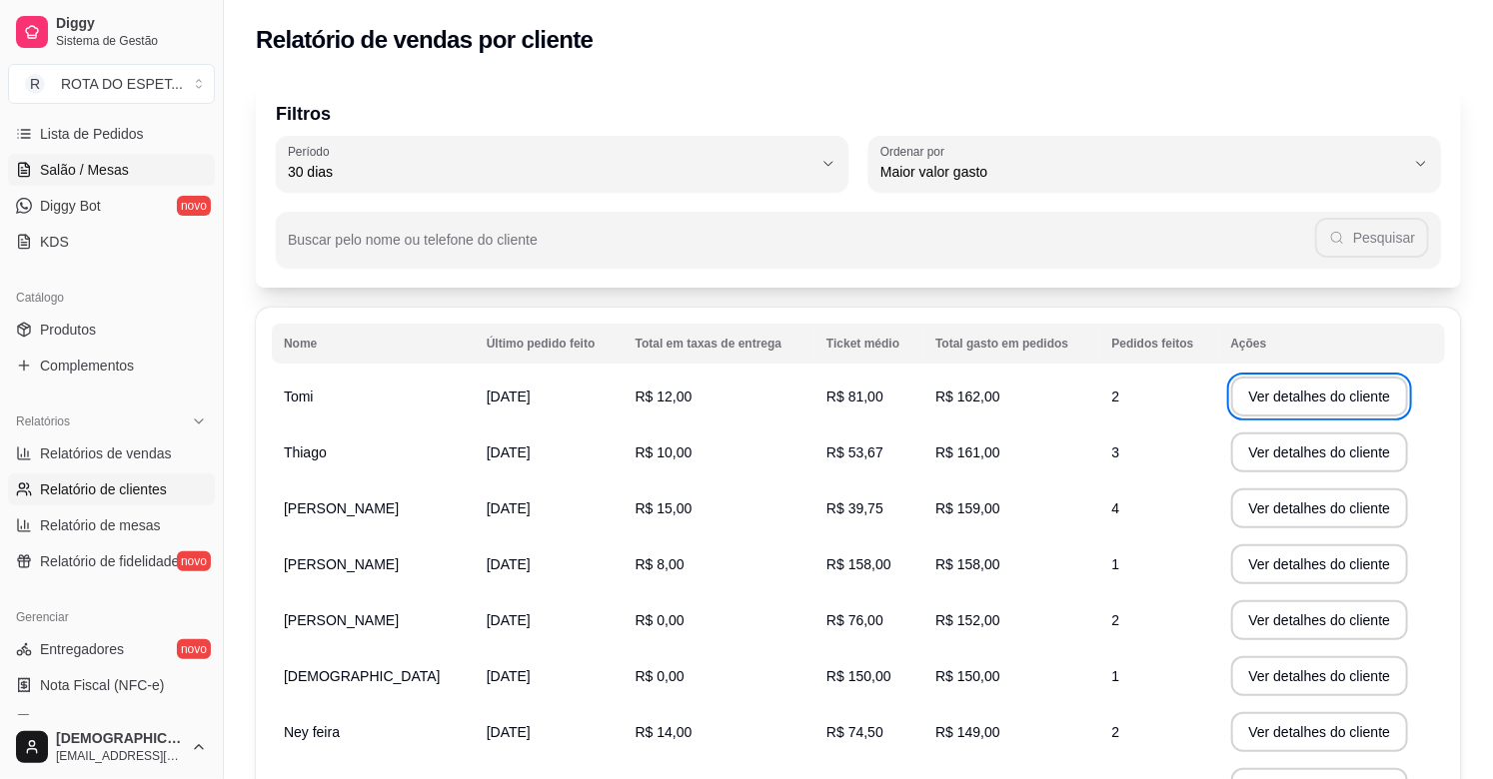
click at [123, 170] on span "Salão / Mesas" at bounding box center [84, 170] width 89 height 20
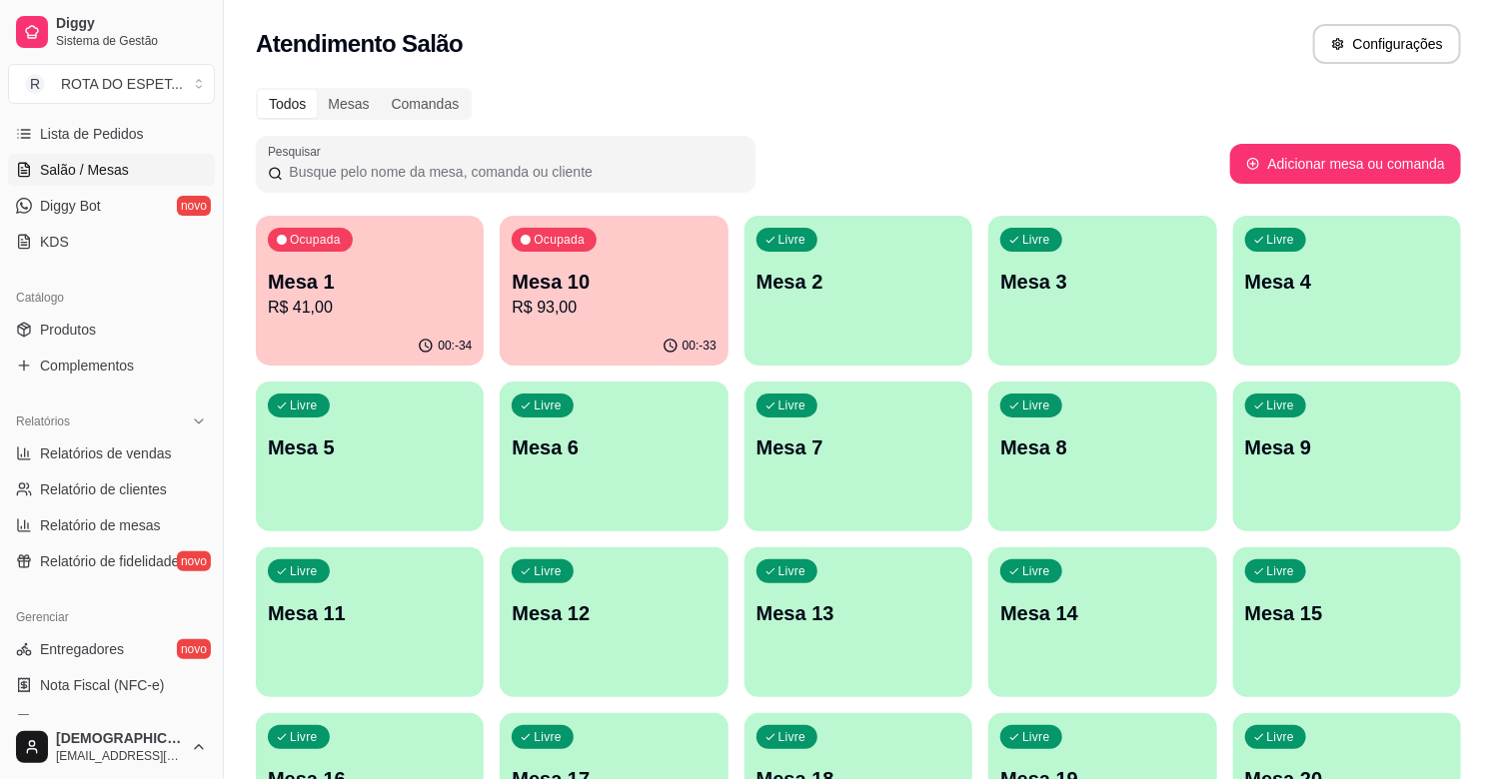
click at [597, 330] on div "00:-33" at bounding box center [614, 346] width 228 height 39
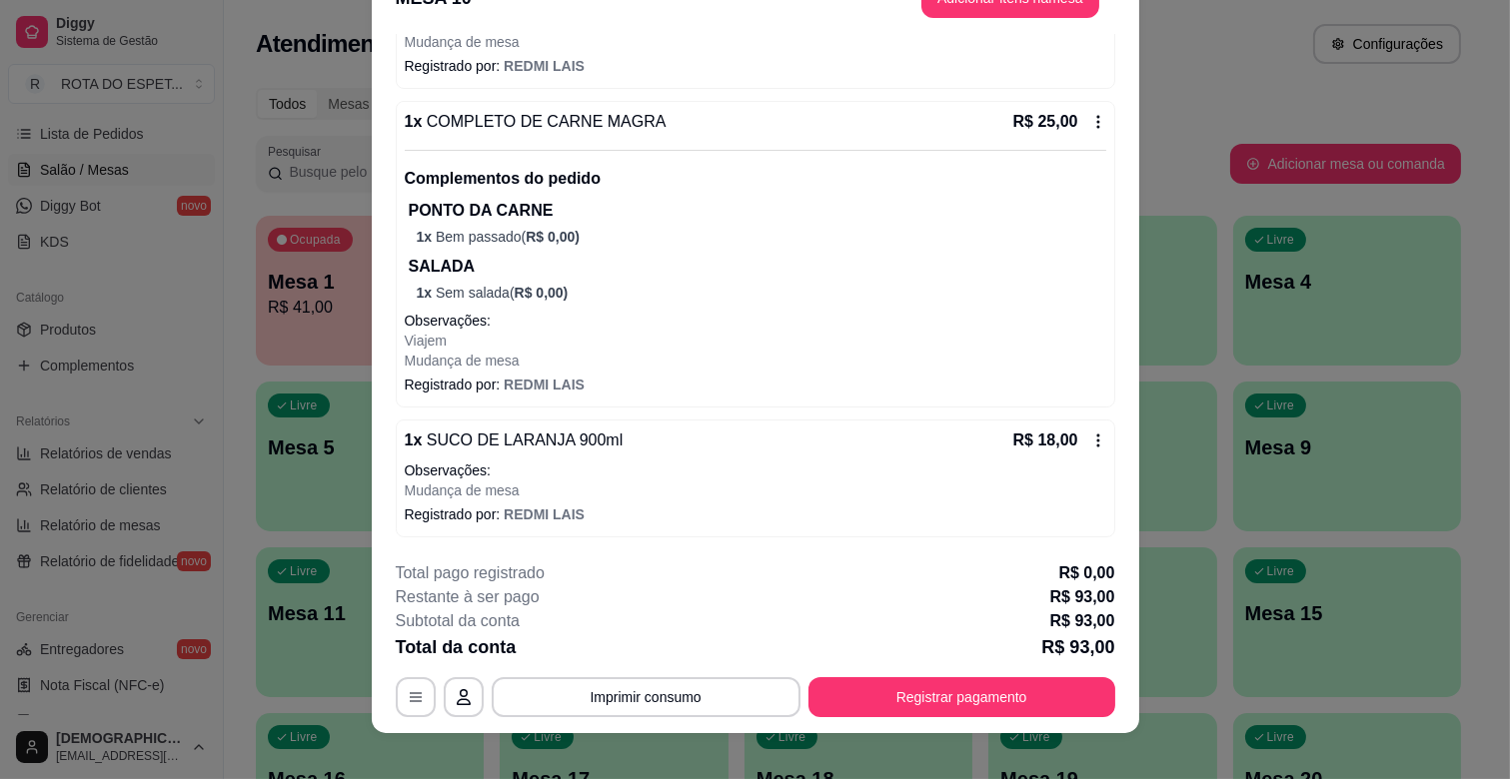
scroll to position [60, 0]
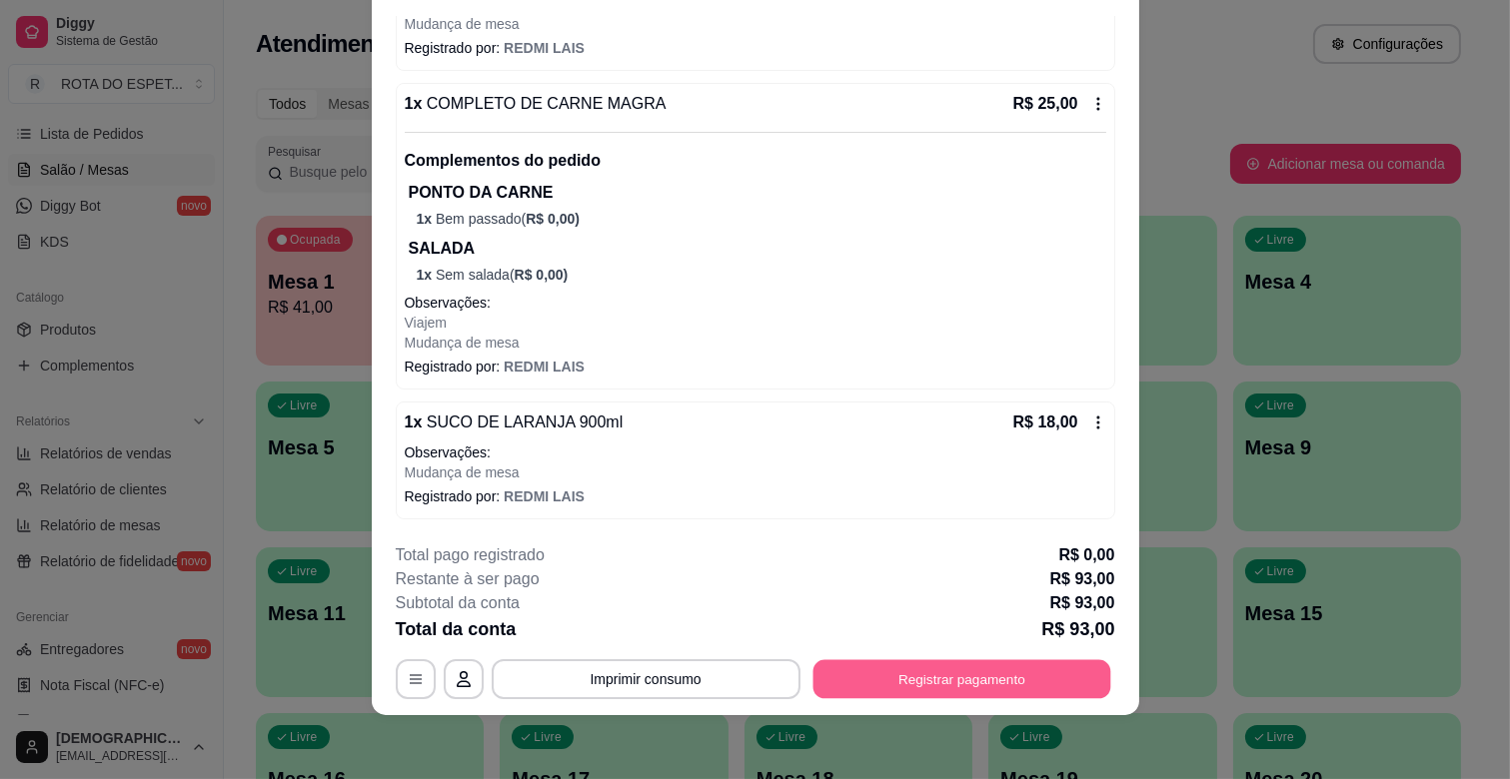
click at [947, 683] on button "Registrar pagamento" at bounding box center [961, 679] width 298 height 39
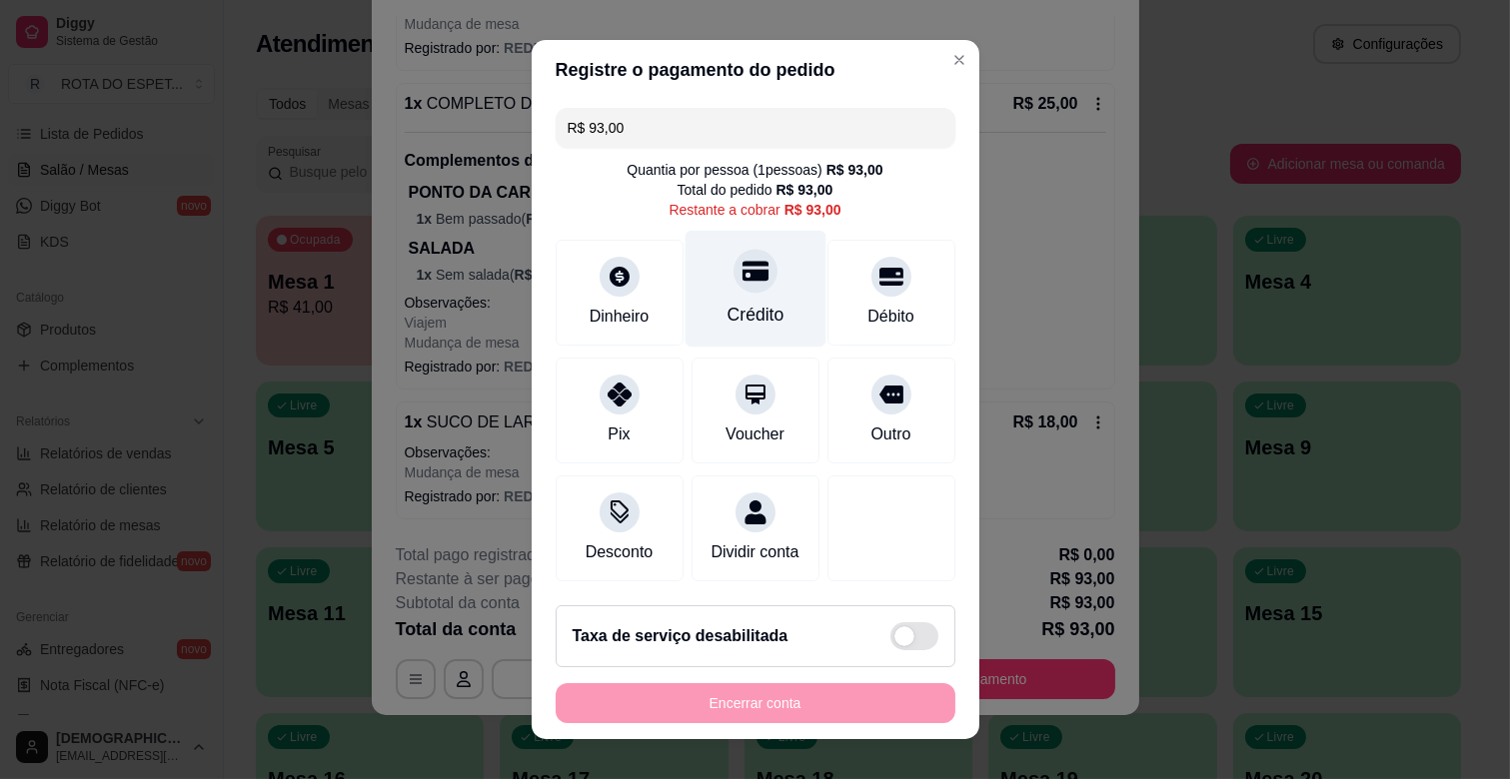
click at [743, 298] on div "Crédito" at bounding box center [754, 289] width 141 height 117
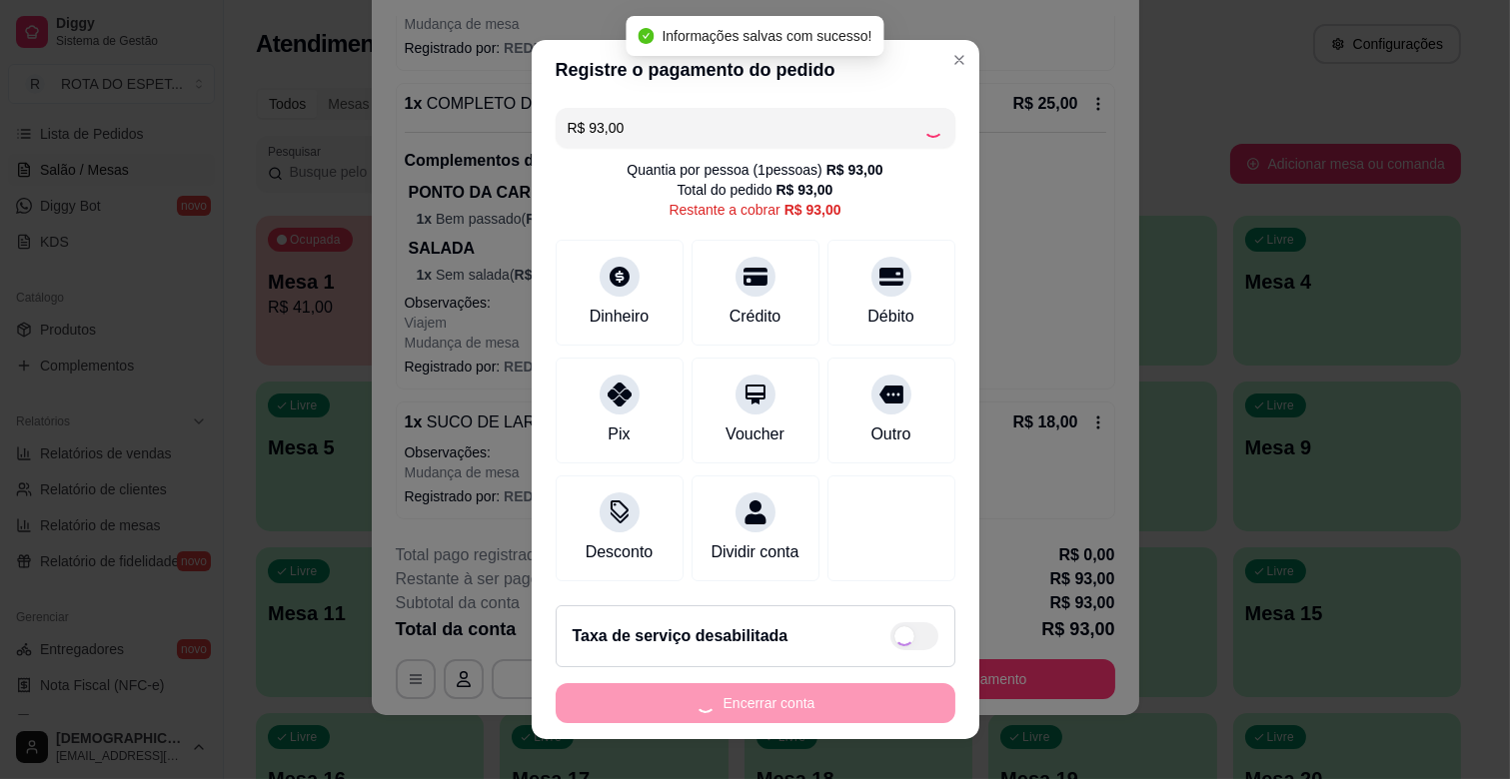
type input "R$ 0,00"
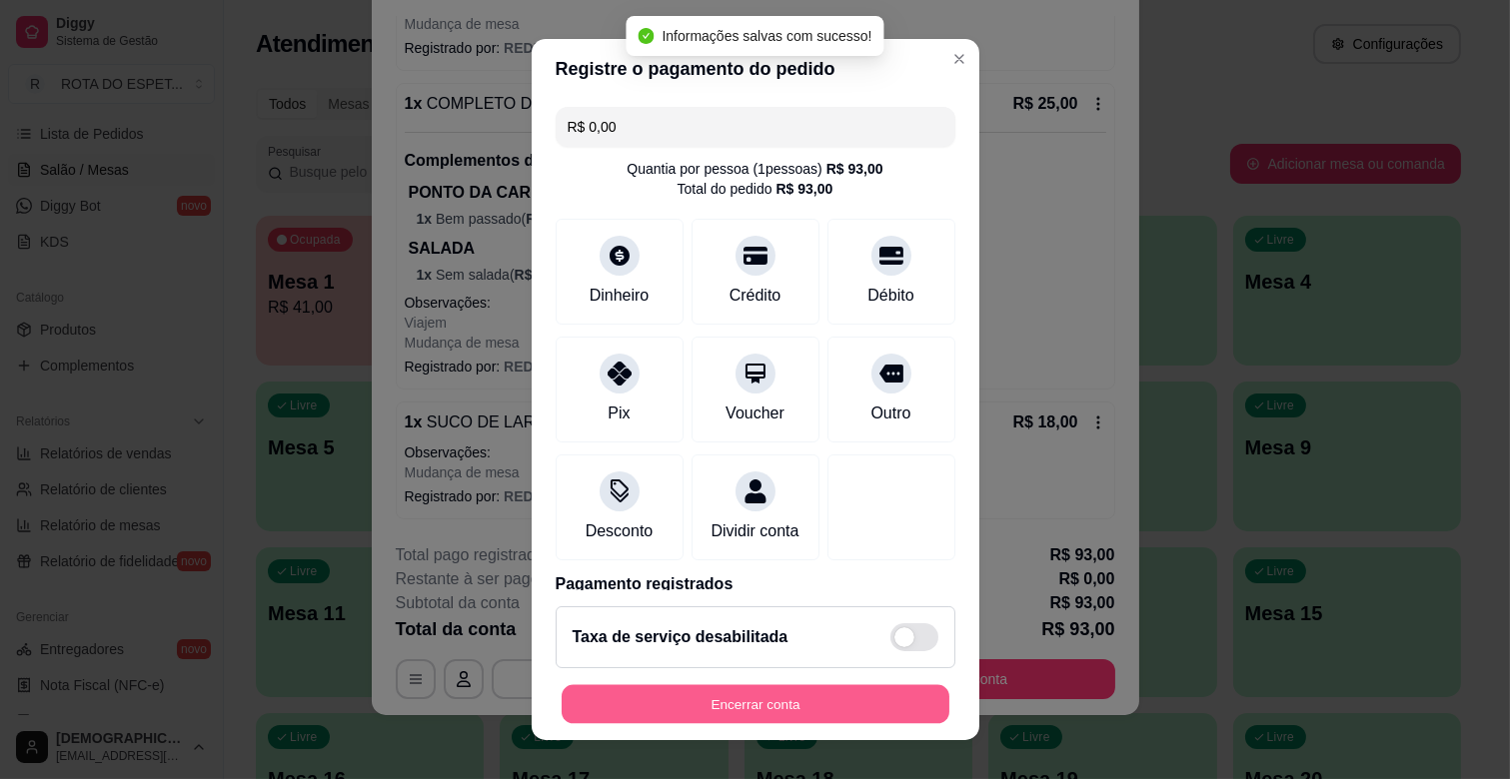
click at [776, 701] on button "Encerrar conta" at bounding box center [756, 704] width 388 height 39
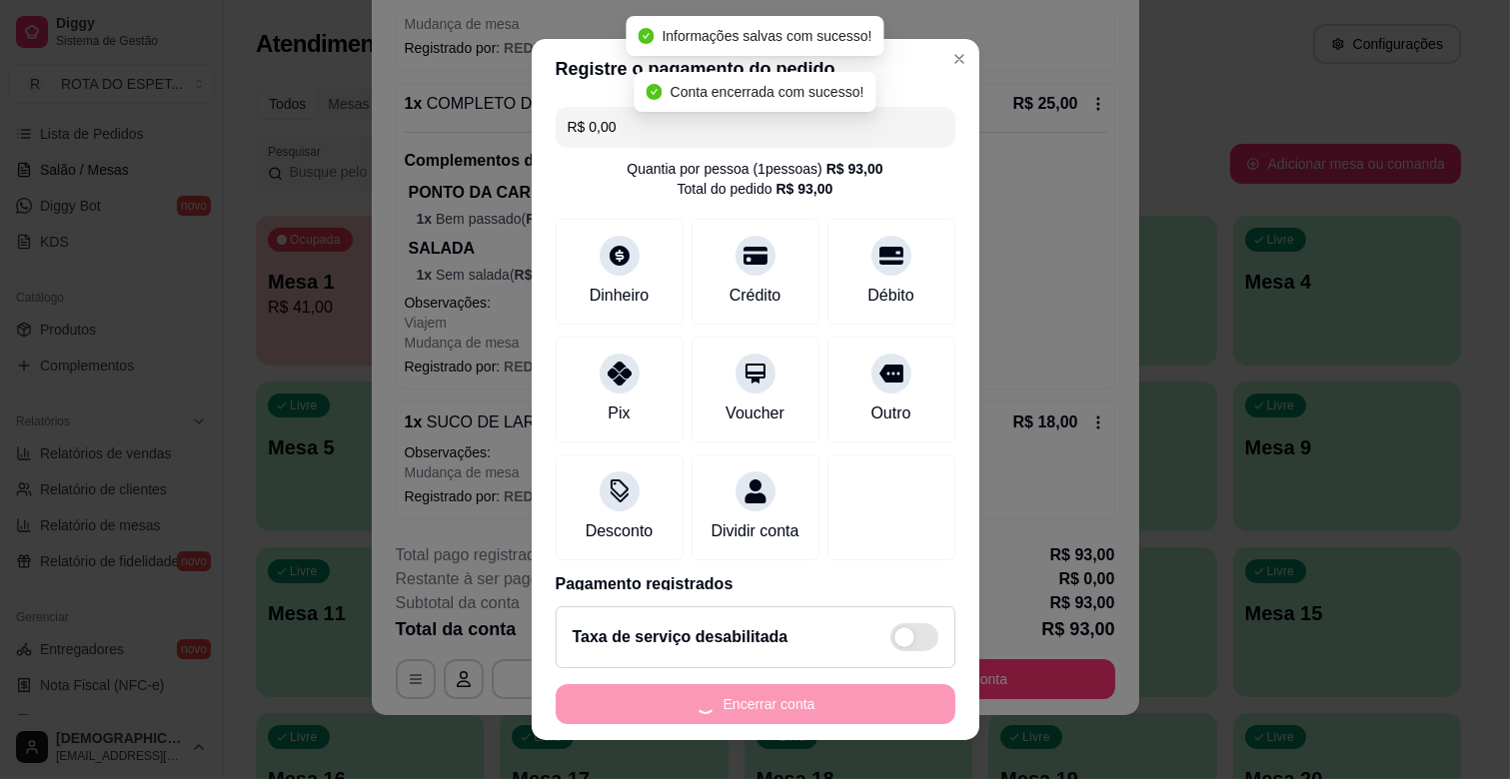
scroll to position [0, 0]
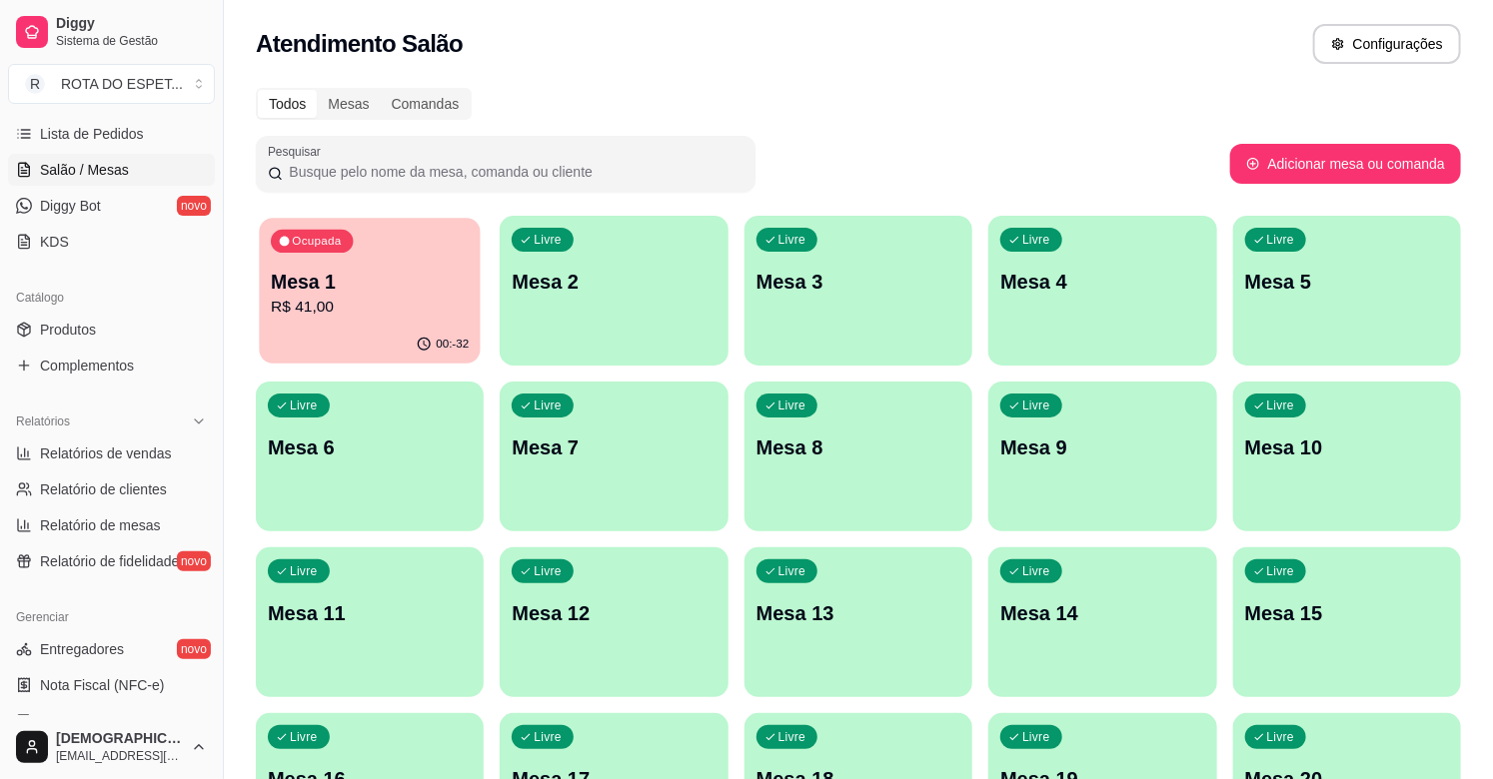
click at [331, 348] on div "00:-32" at bounding box center [370, 345] width 222 height 38
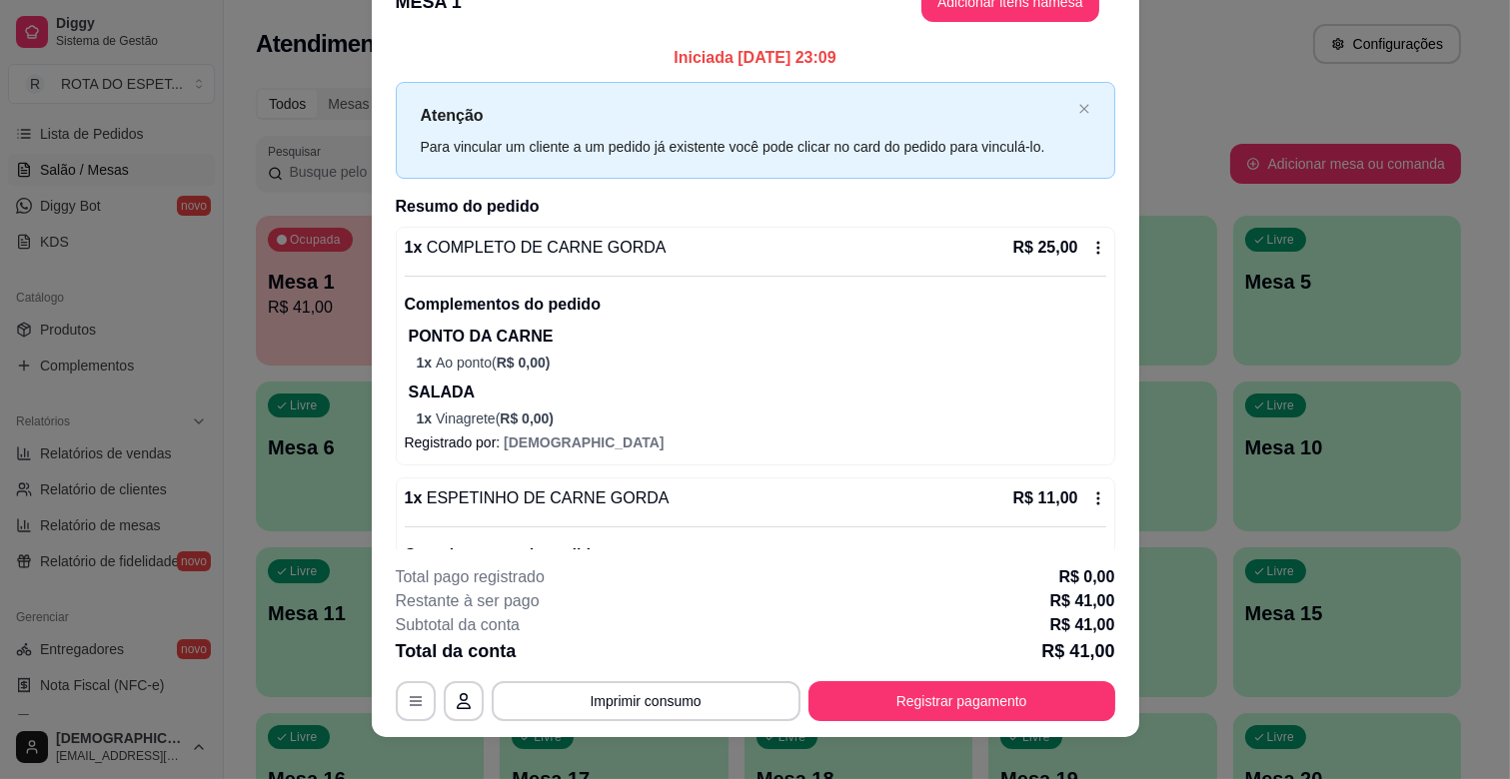
scroll to position [60, 0]
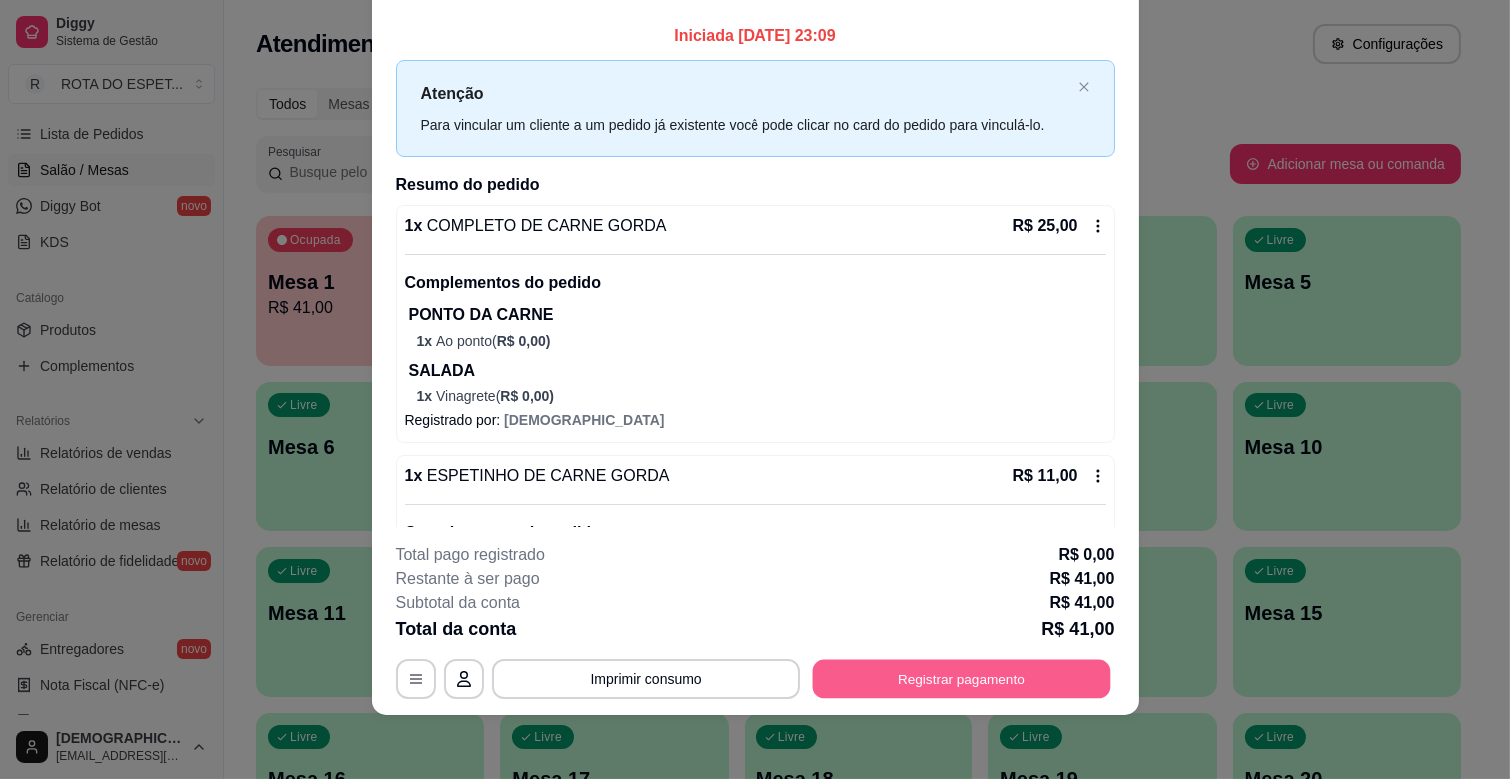
click at [946, 672] on button "Registrar pagamento" at bounding box center [961, 679] width 298 height 39
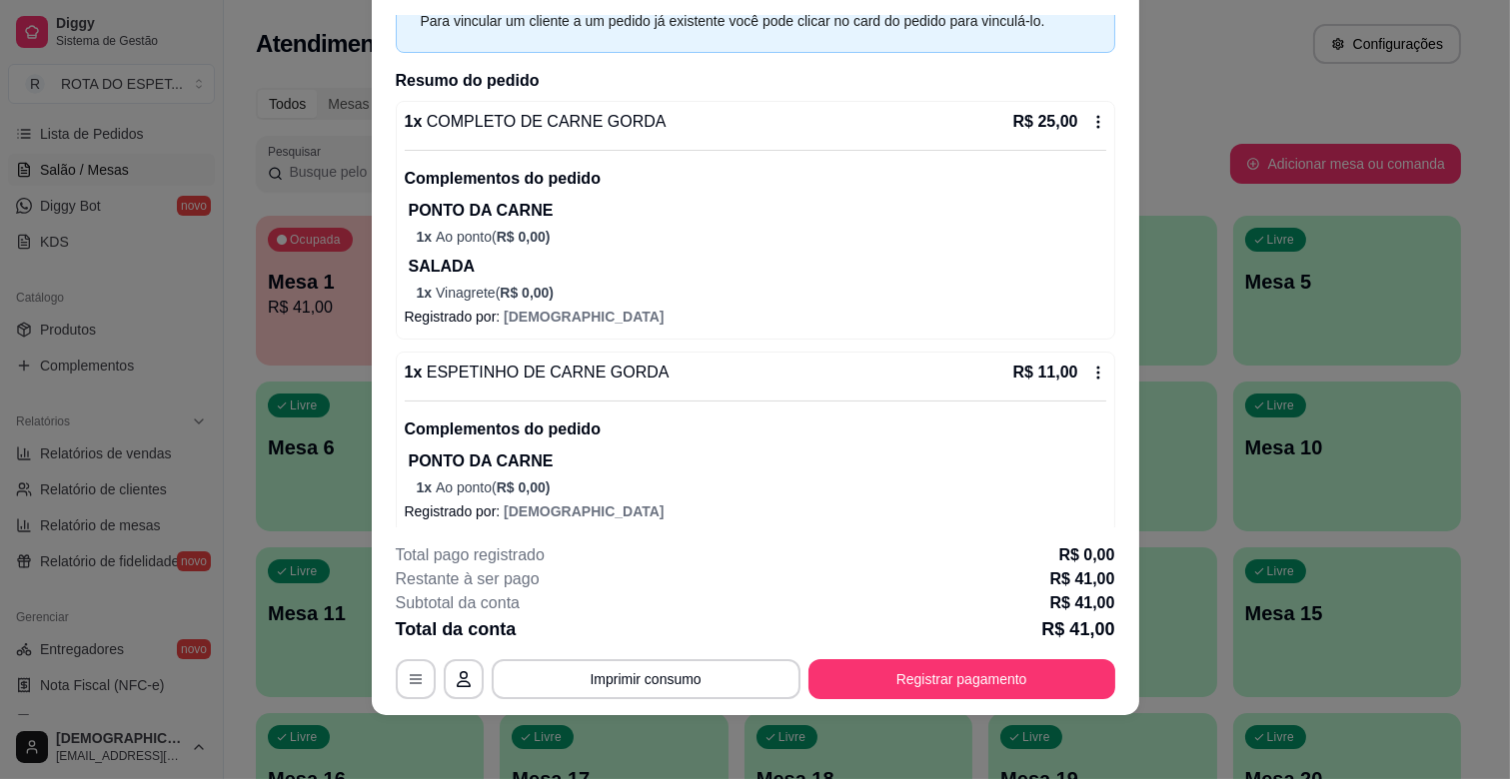
scroll to position [201, 0]
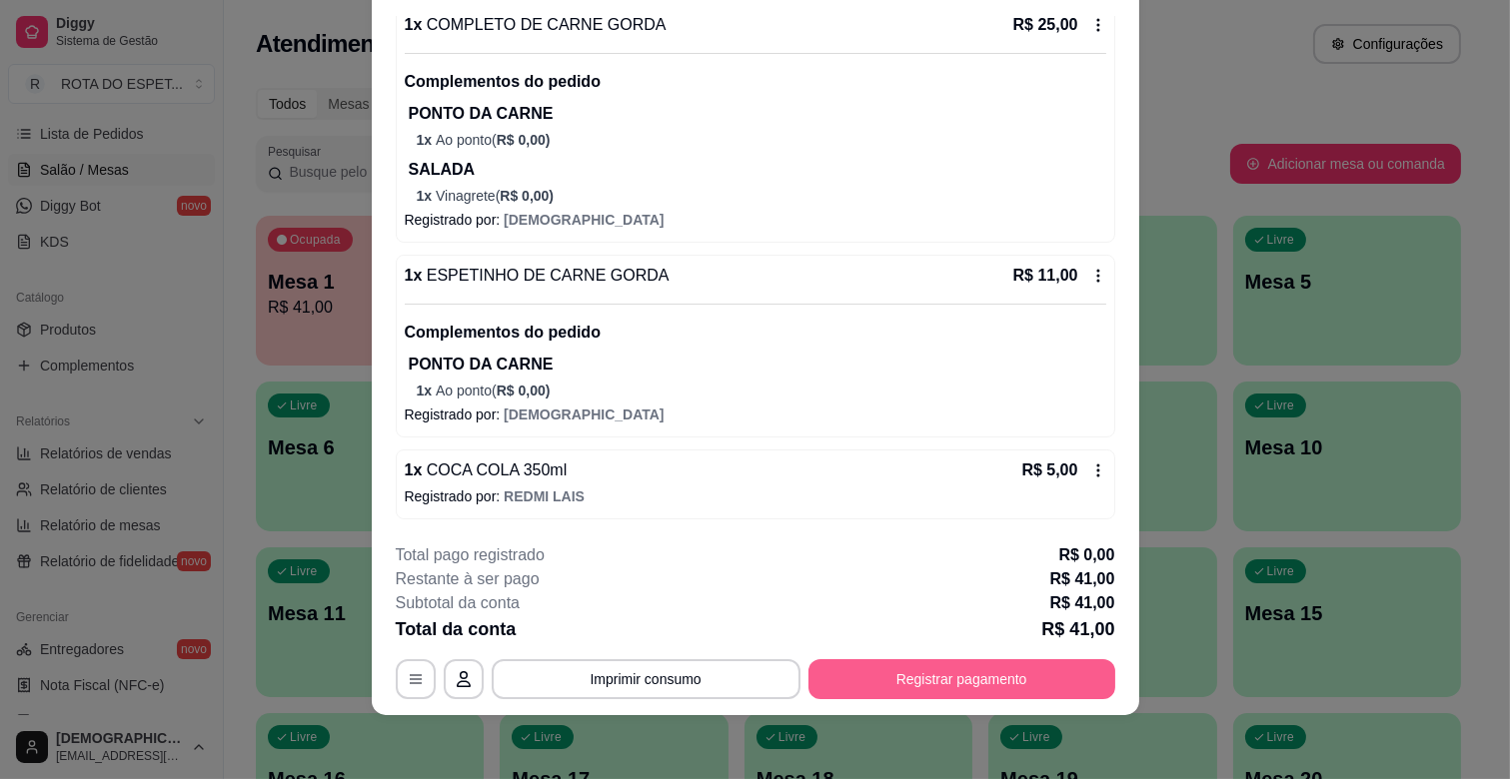
click at [971, 683] on button "Registrar pagamento" at bounding box center [961, 679] width 307 height 40
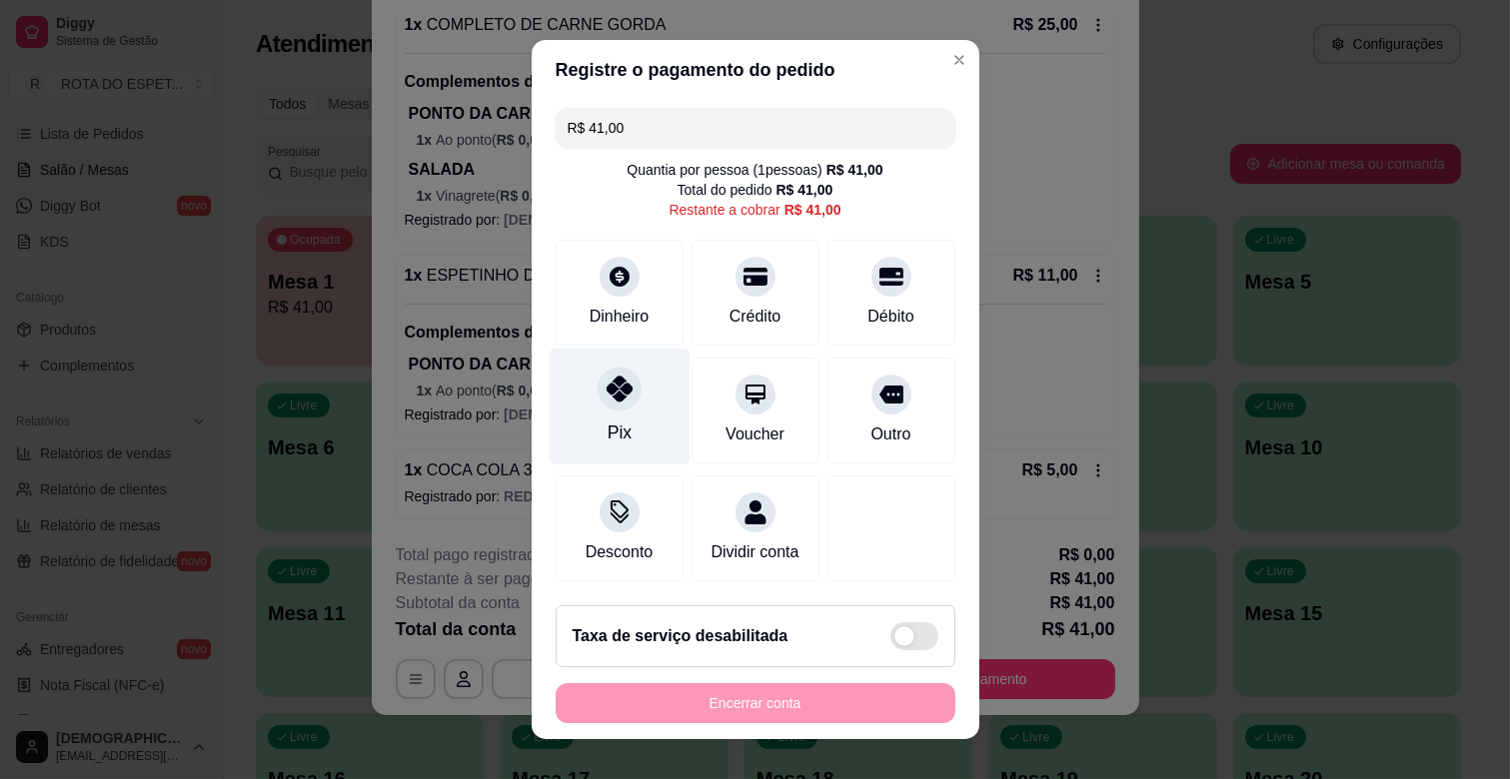
click at [595, 365] on div "Pix" at bounding box center [619, 407] width 141 height 117
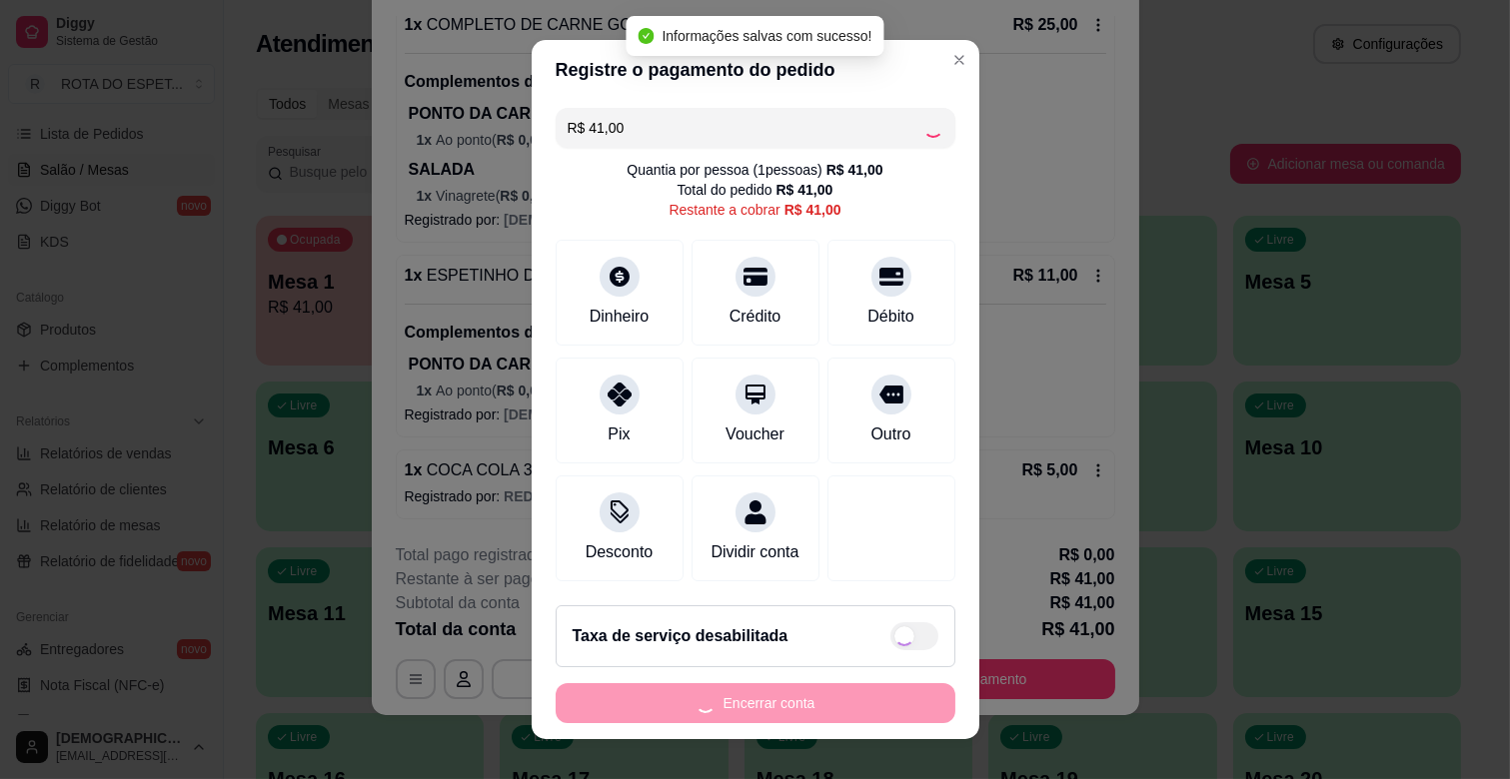
type input "R$ 0,00"
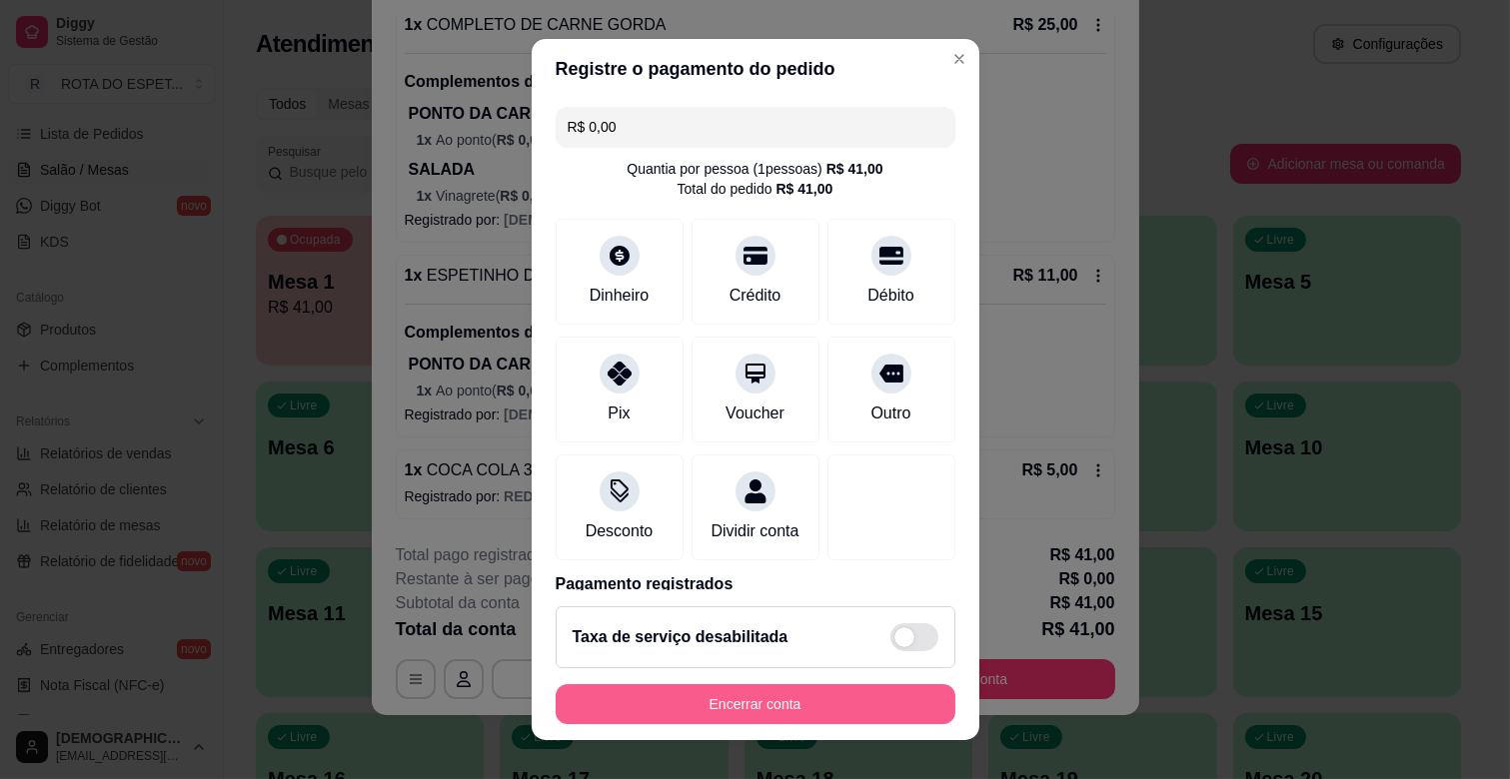
click at [716, 712] on button "Encerrar conta" at bounding box center [756, 704] width 400 height 40
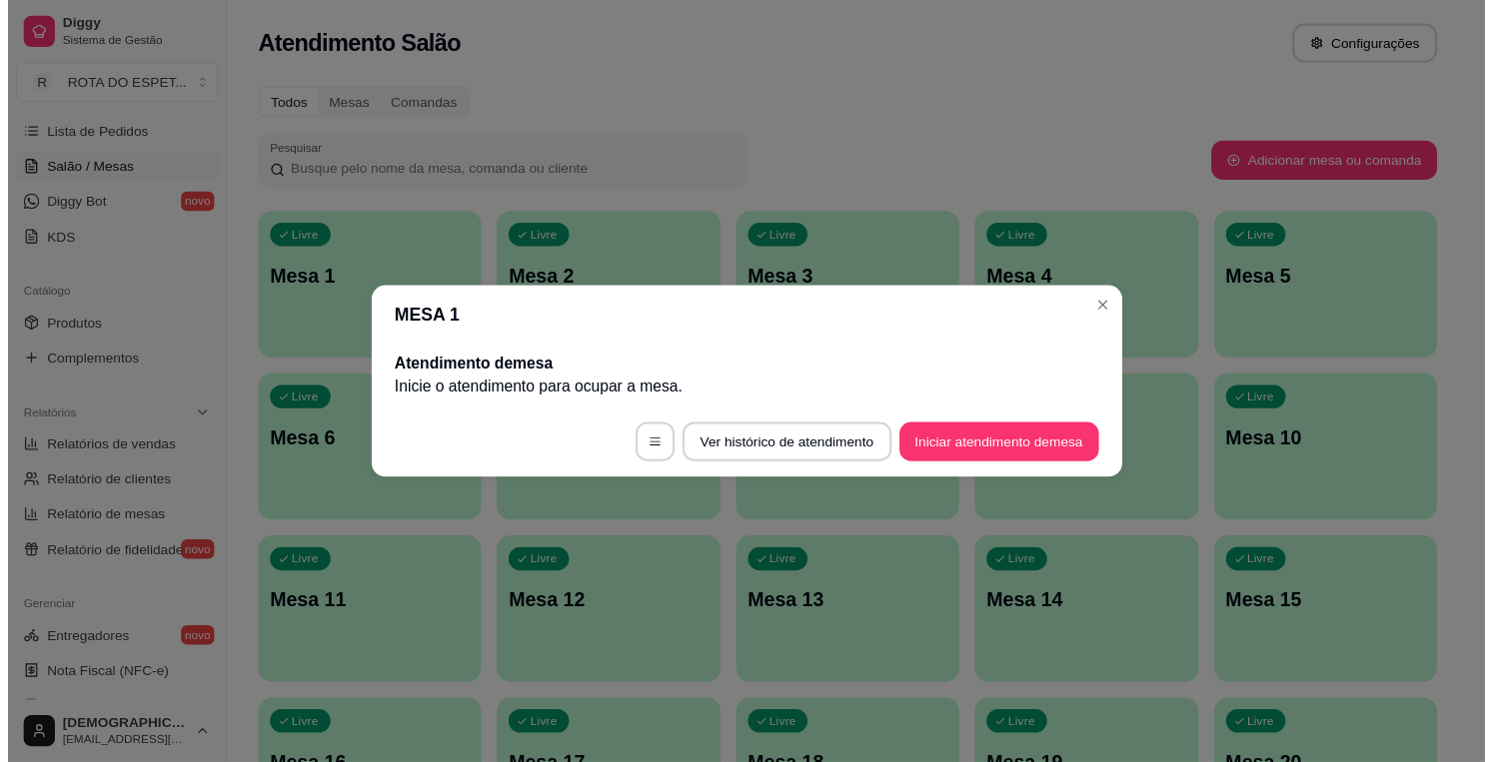
scroll to position [0, 0]
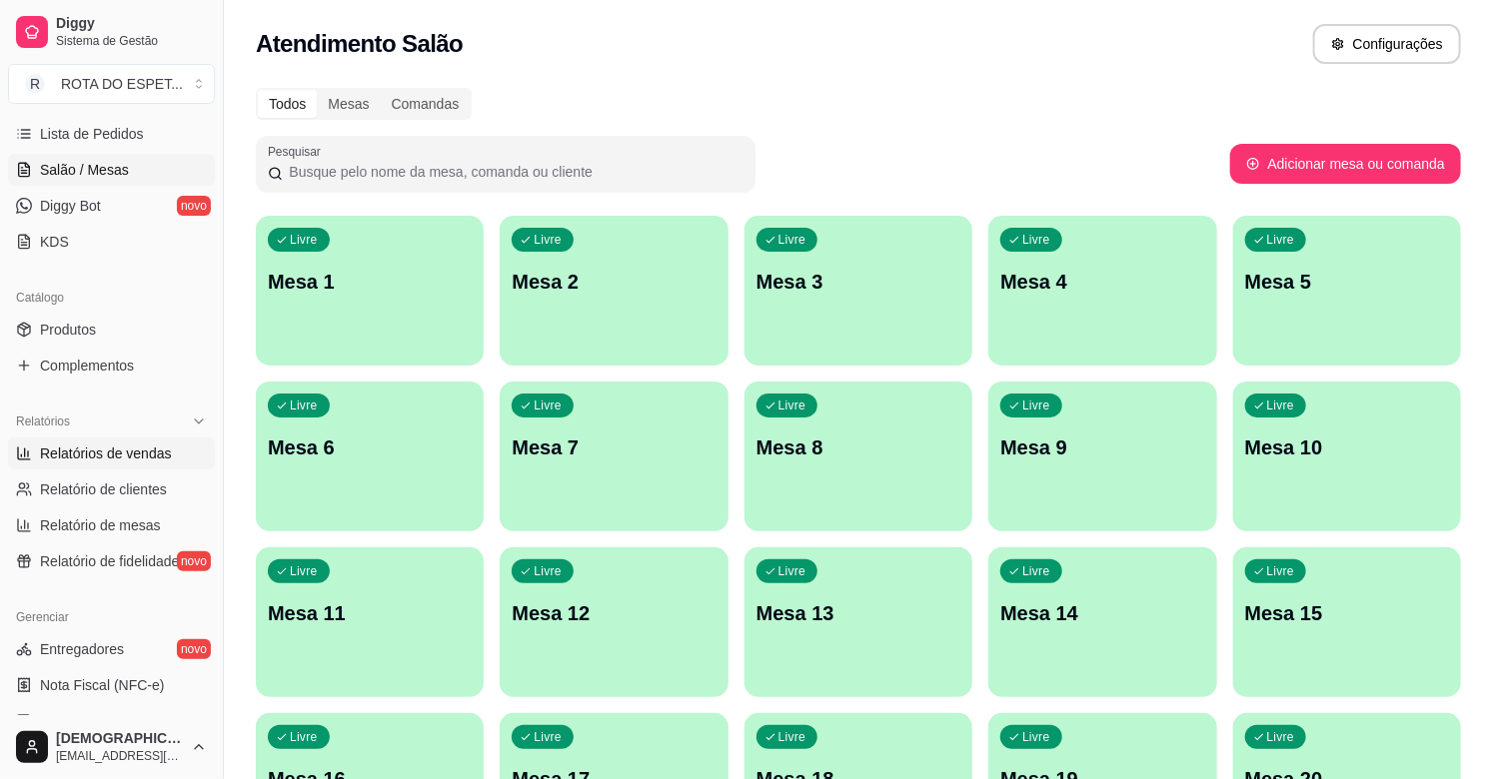
click at [58, 453] on span "Relatórios de vendas" at bounding box center [106, 454] width 132 height 20
select select "ALL"
select select "0"
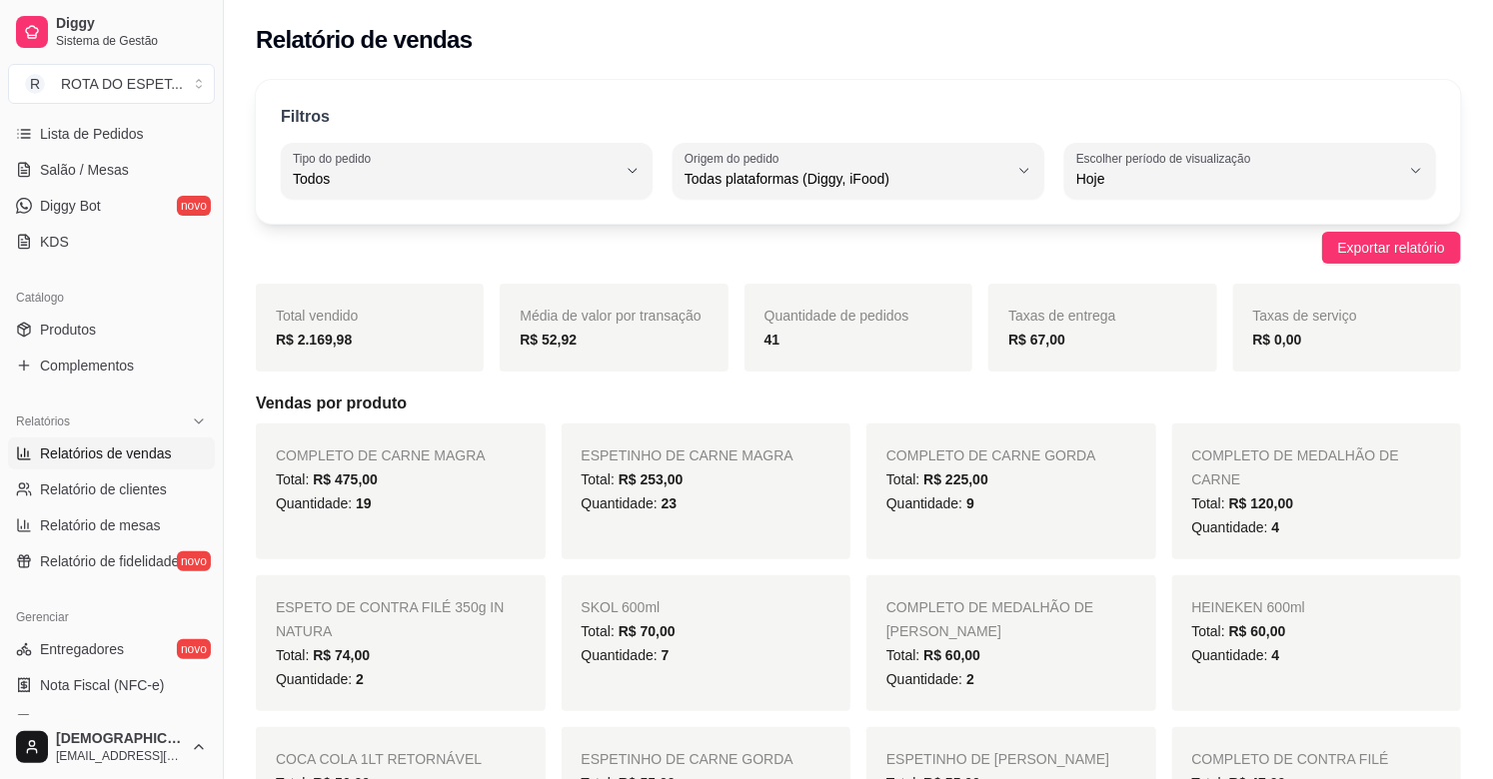
click at [85, 187] on ul "Pedidos balcão (PDV) Gestor de Pedidos Lista de Pedidos Salão / Mesas Diggy Bot…" at bounding box center [111, 152] width 207 height 212
click at [85, 193] on link "Diggy Bot novo" at bounding box center [111, 206] width 207 height 32
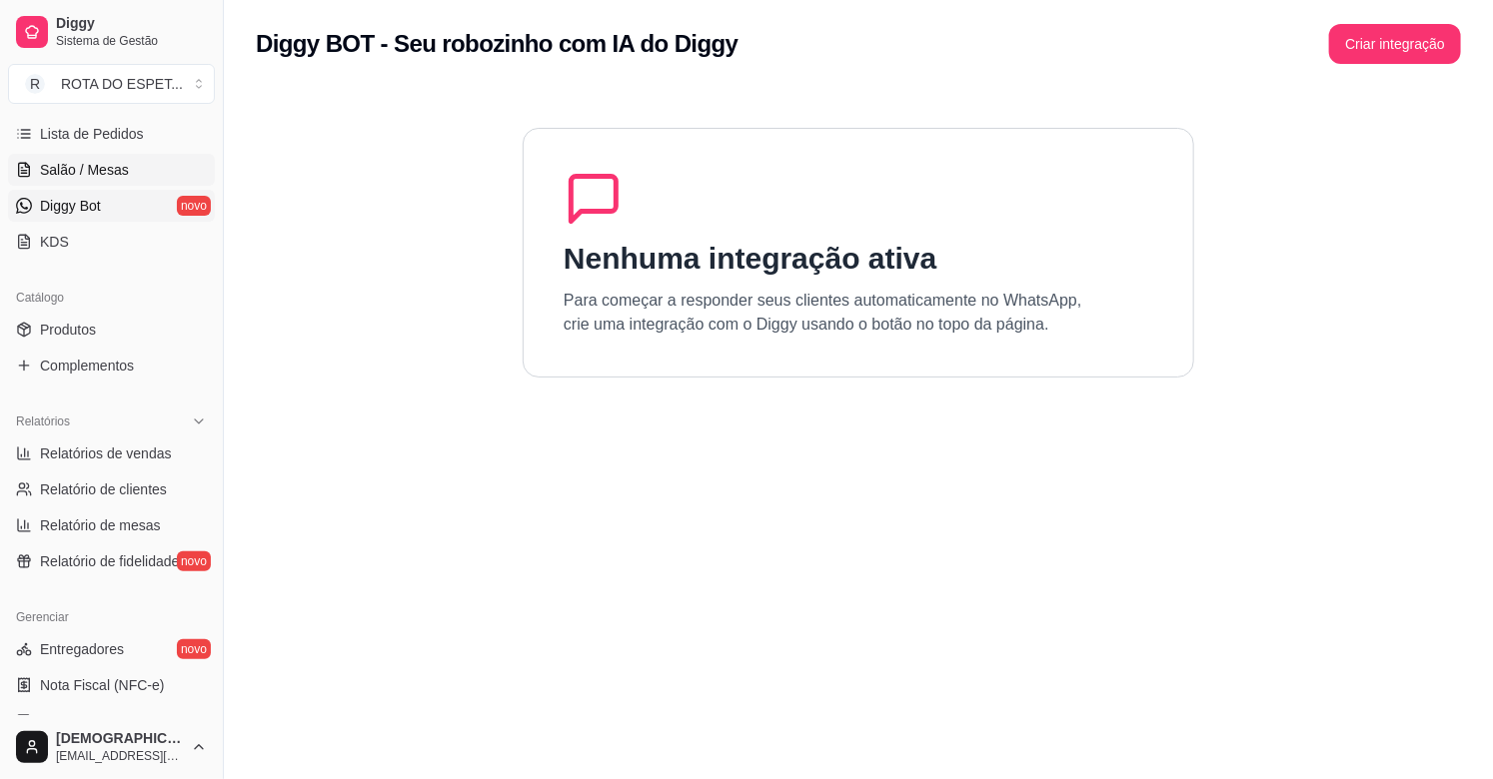
click at [102, 166] on span "Salão / Mesas" at bounding box center [84, 170] width 89 height 20
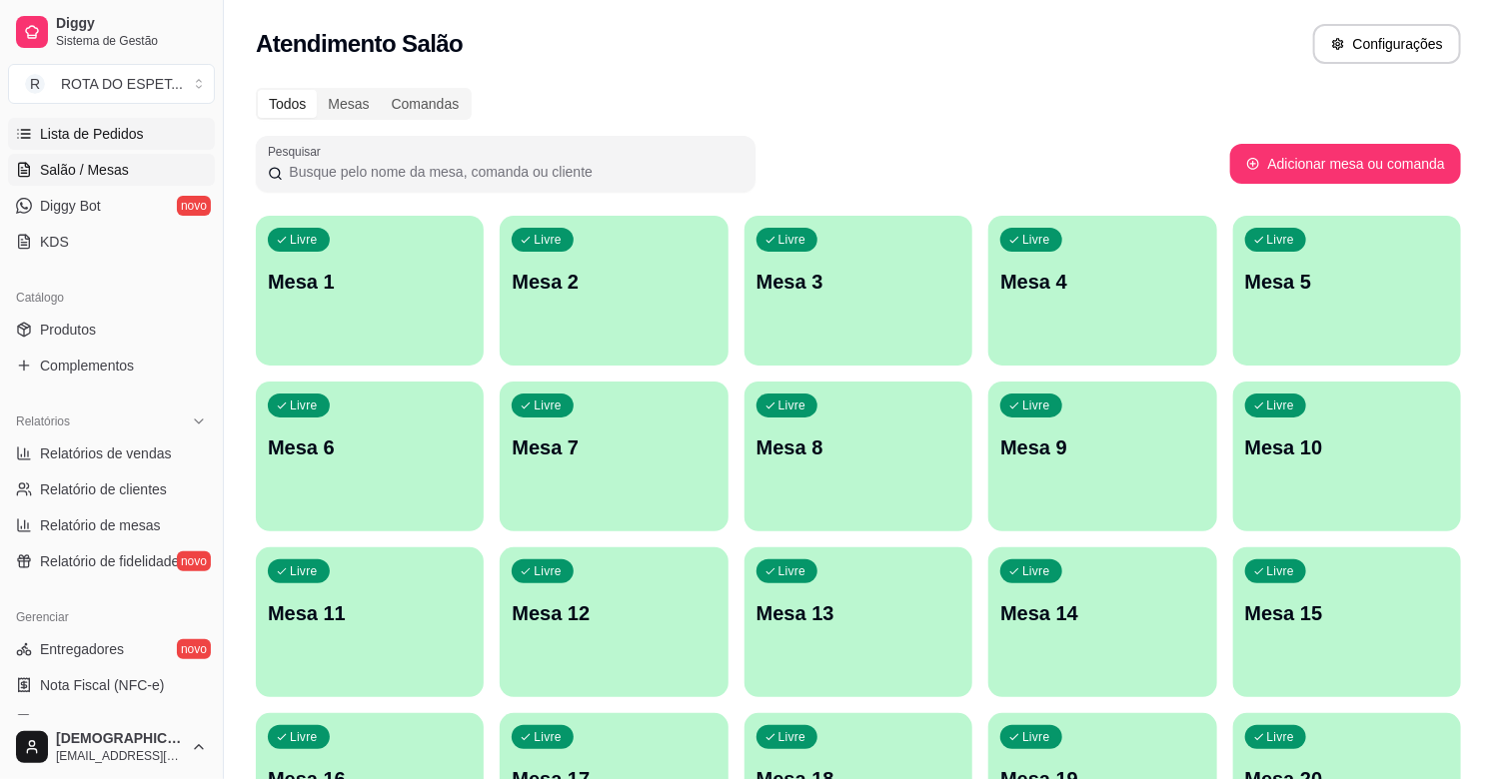
click at [103, 128] on span "Lista de Pedidos" at bounding box center [92, 134] width 104 height 20
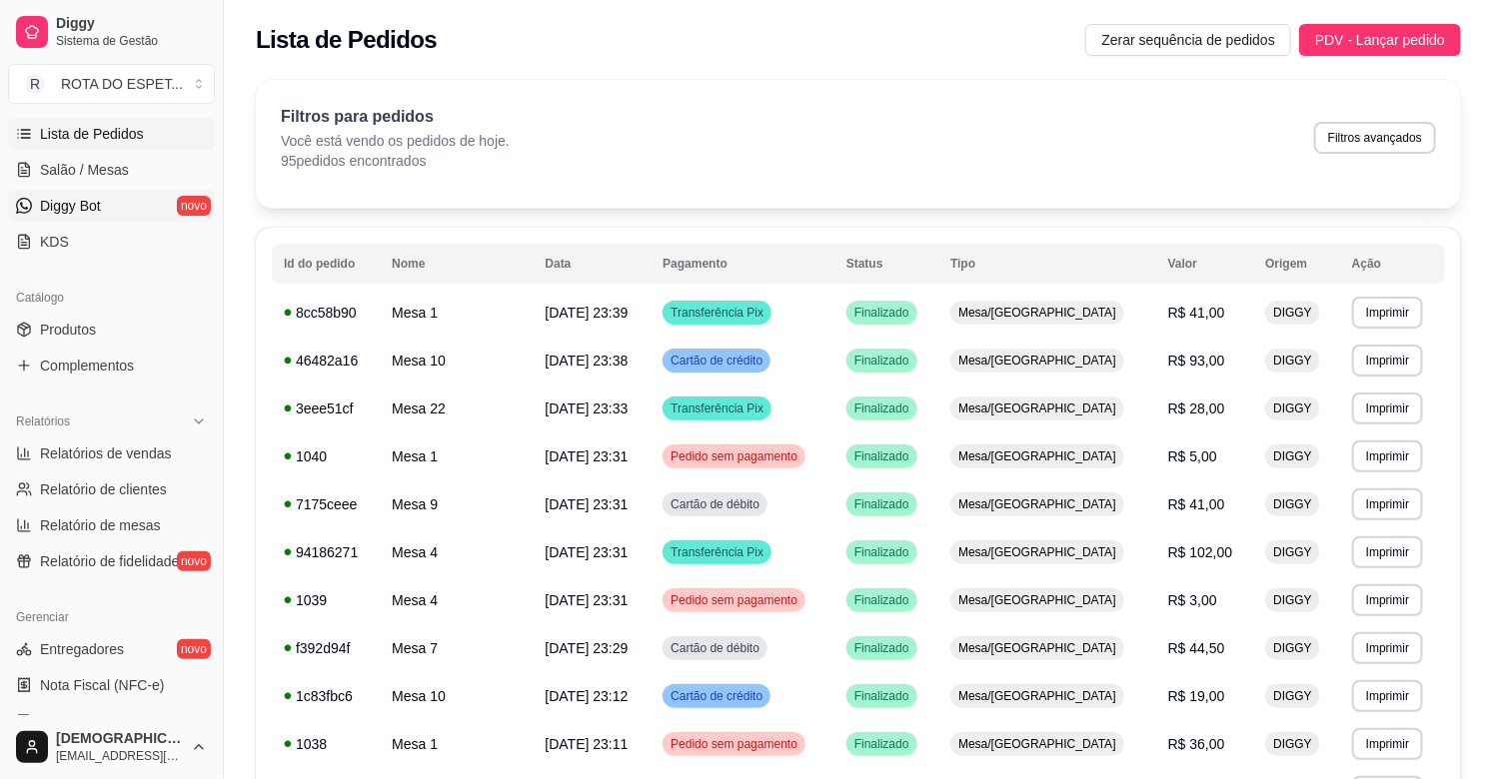
click at [93, 205] on span "Diggy Bot" at bounding box center [70, 206] width 61 height 20
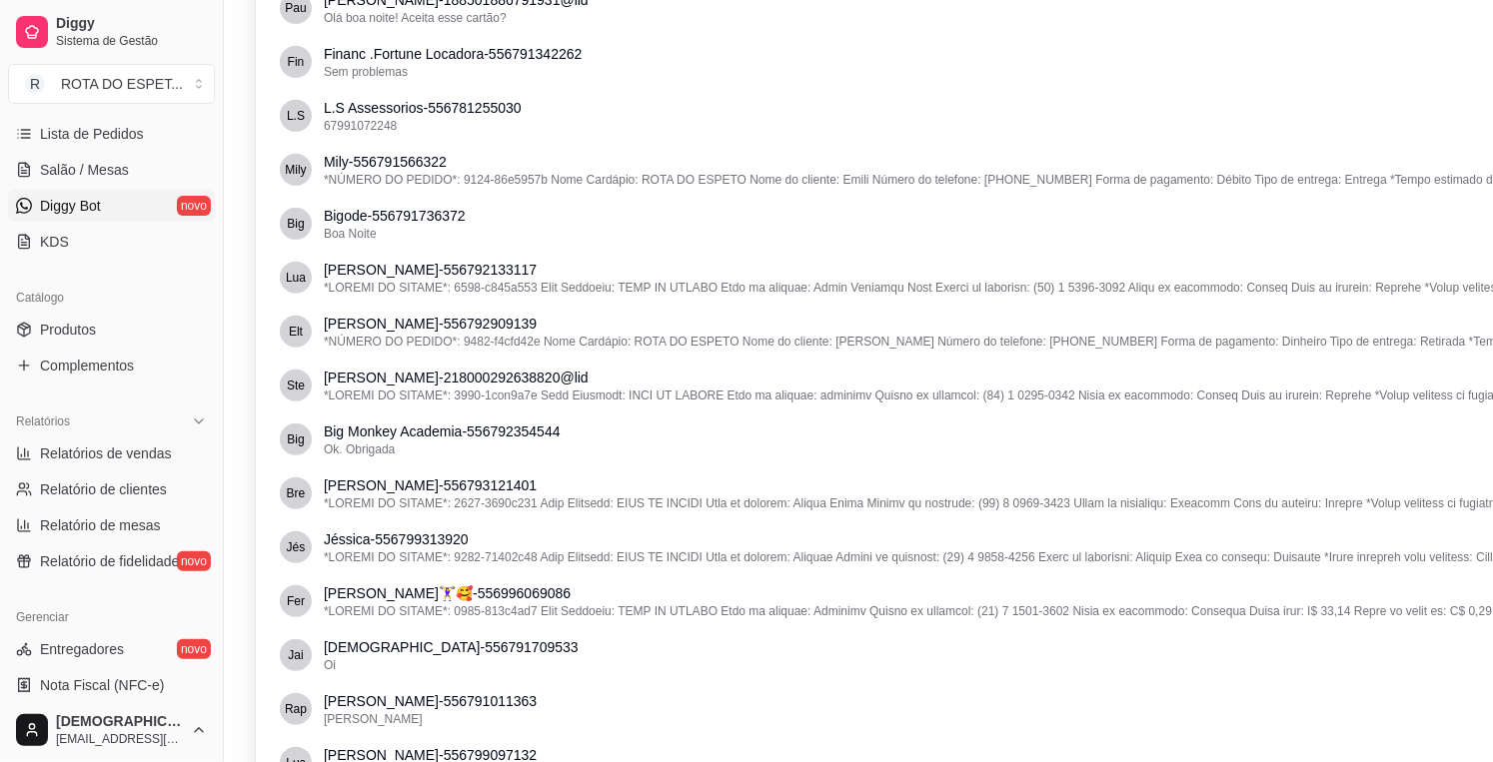
scroll to position [7881, 0]
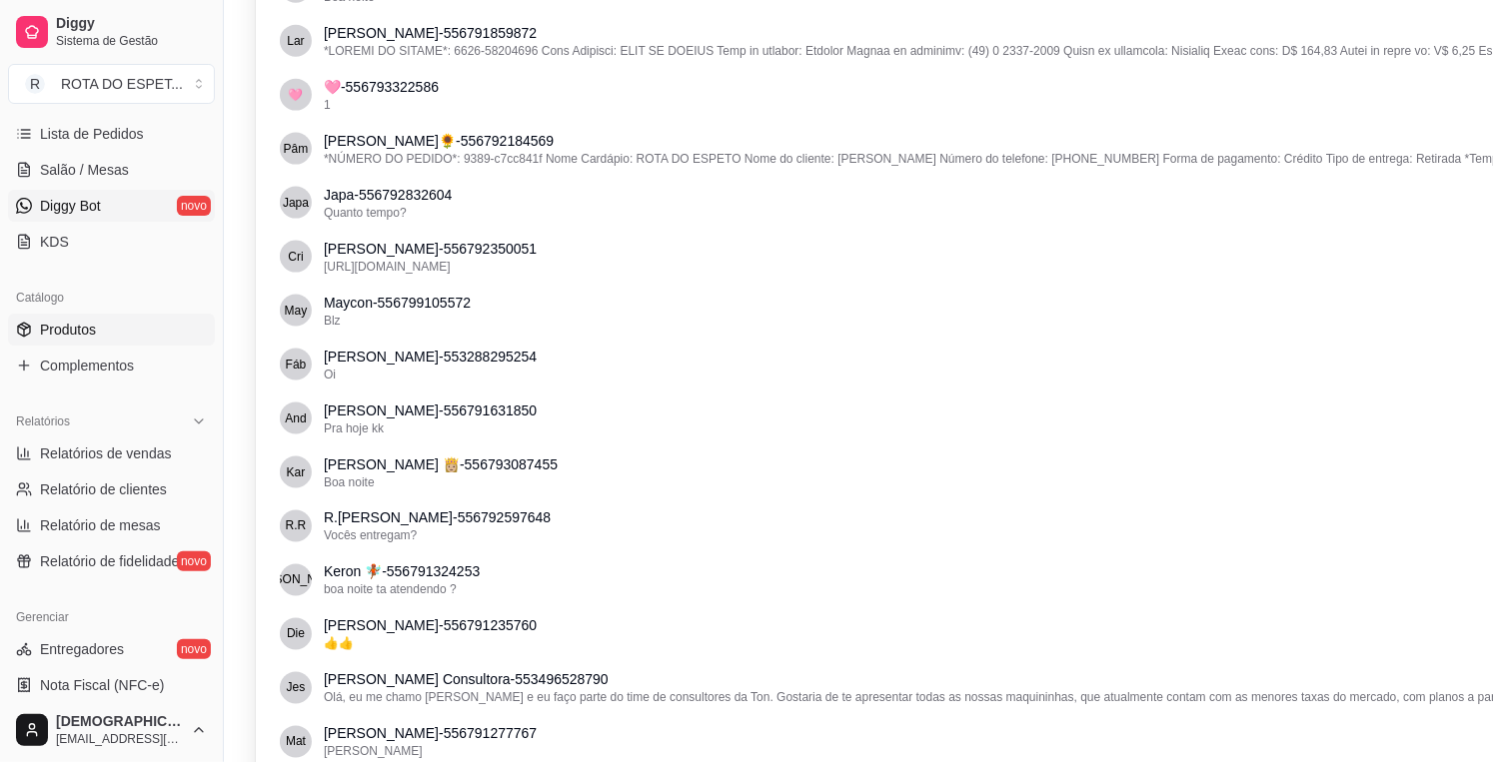
click at [51, 338] on span "Produtos" at bounding box center [68, 330] width 56 height 20
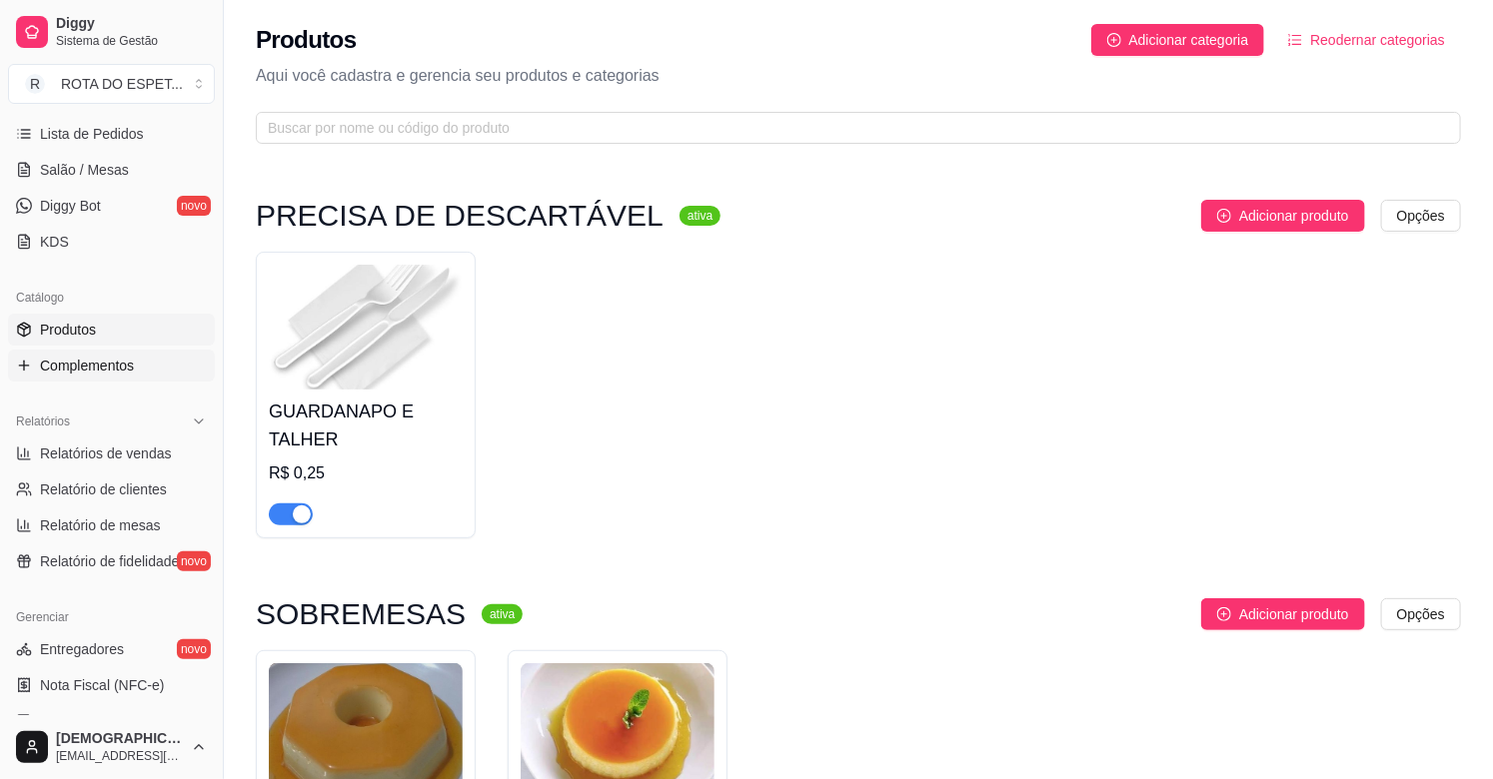
click at [81, 370] on span "Complementos" at bounding box center [87, 366] width 94 height 20
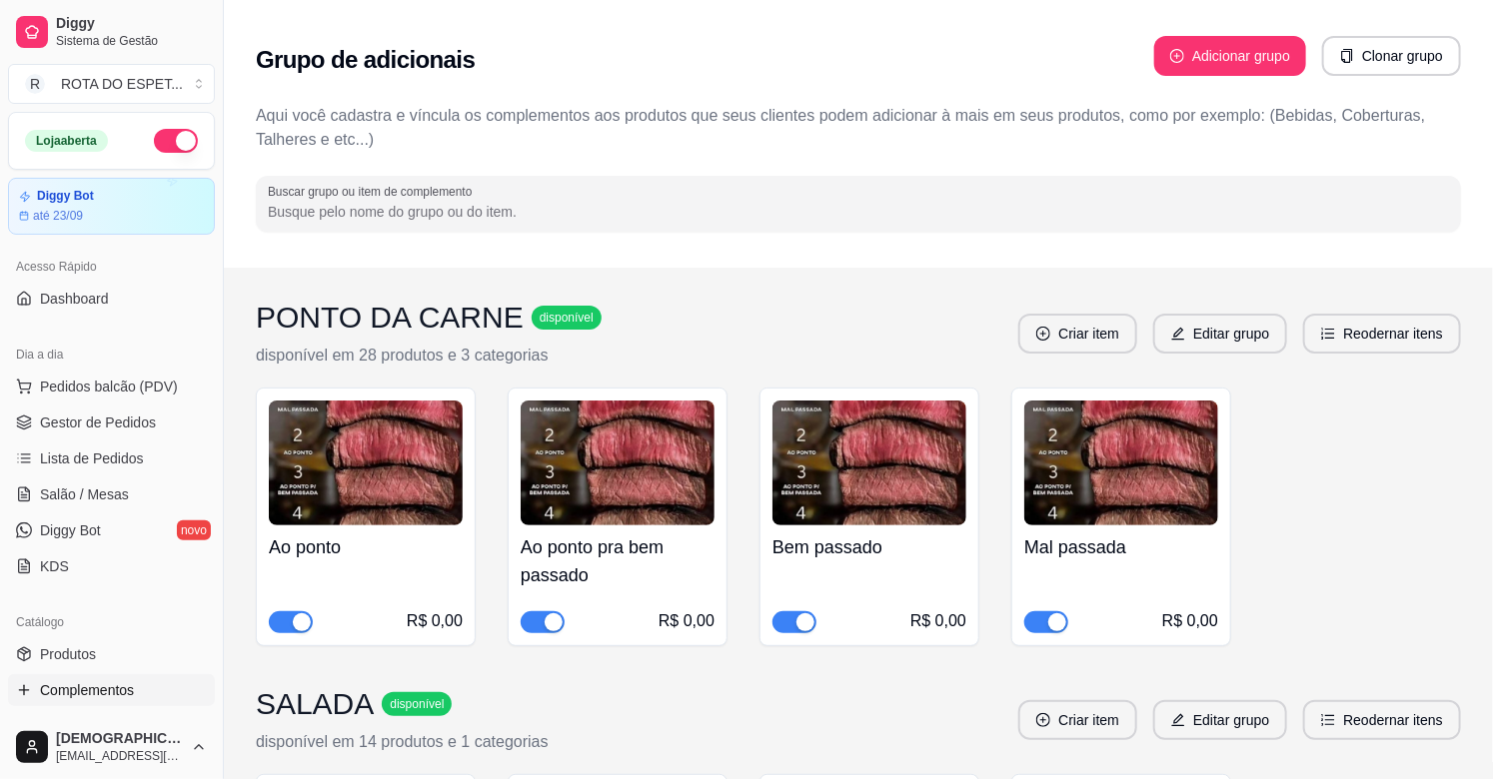
click at [84, 405] on ul "Pedidos balcão (PDV) Gestor de Pedidos Lista de Pedidos Salão / Mesas Diggy Bot…" at bounding box center [111, 477] width 207 height 212
click at [88, 430] on span "Gestor de Pedidos" at bounding box center [98, 423] width 116 height 20
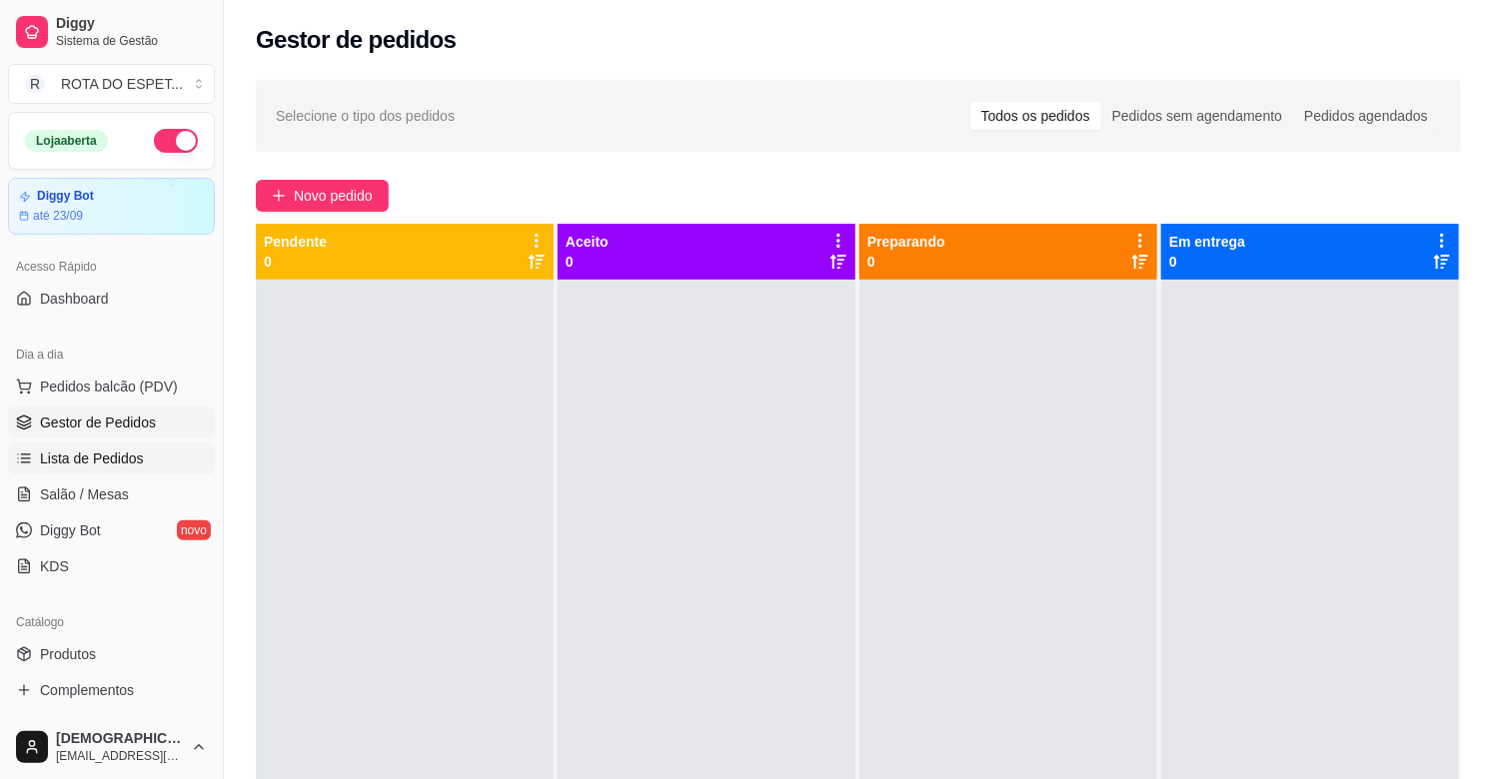
click at [102, 455] on span "Lista de Pedidos" at bounding box center [92, 459] width 104 height 20
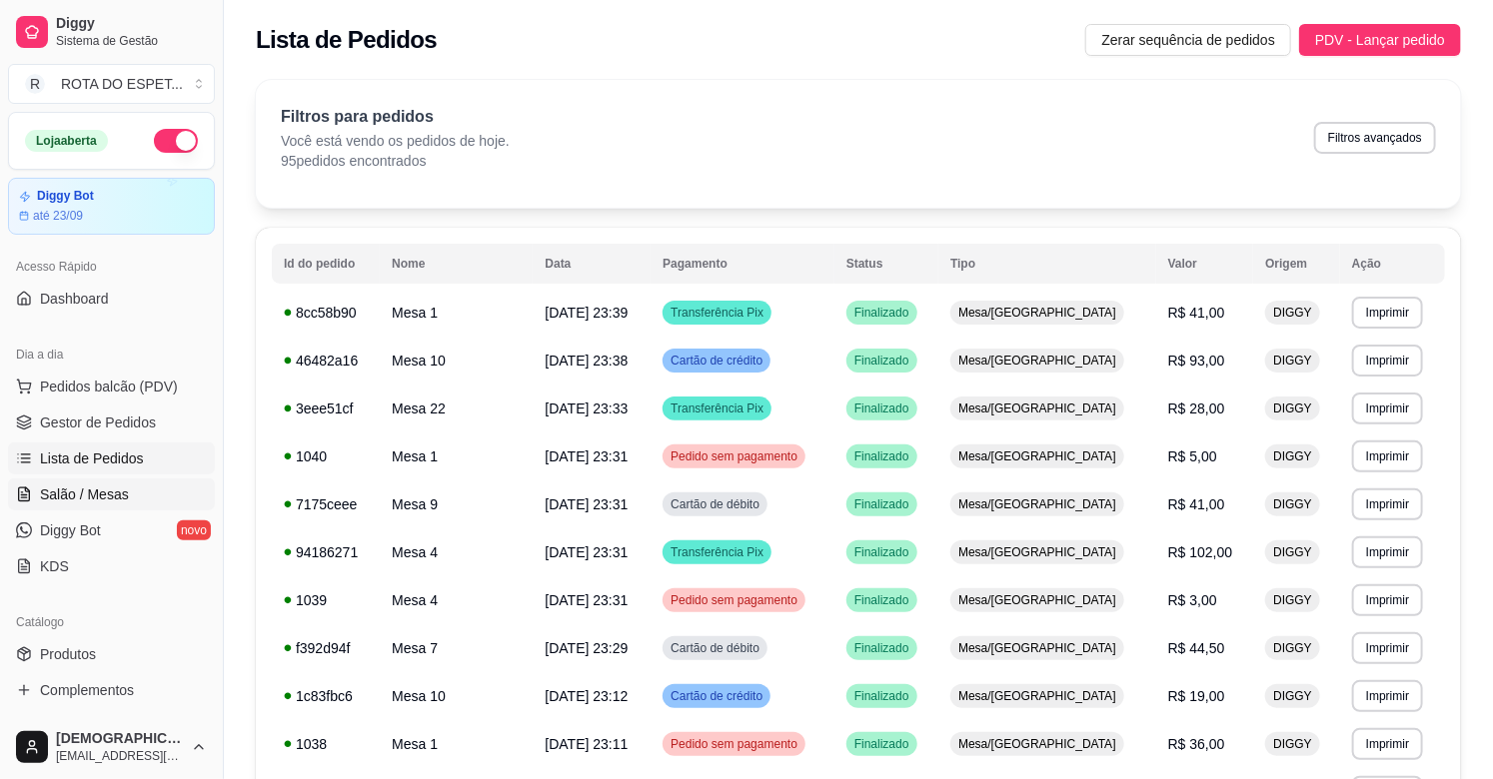
click at [94, 493] on span "Salão / Mesas" at bounding box center [84, 495] width 89 height 20
